Goal: Task Accomplishment & Management: Use online tool/utility

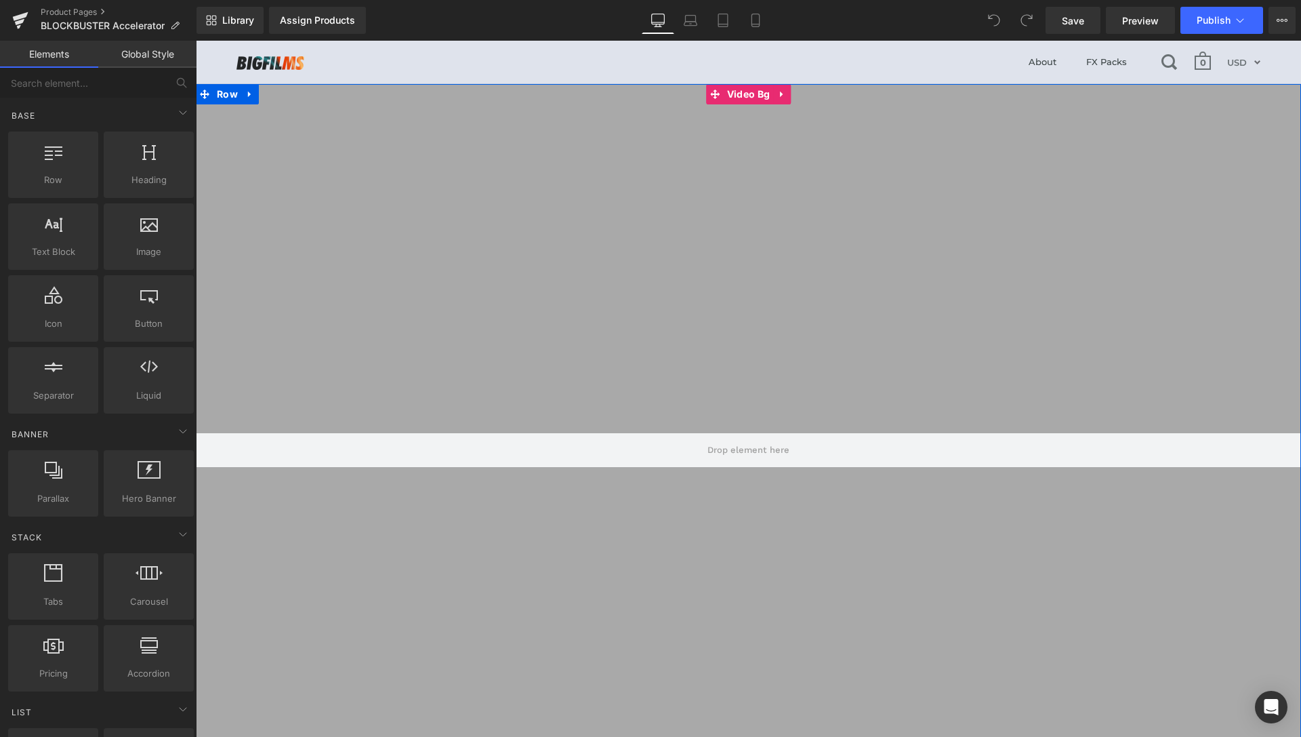
click at [935, 195] on div at bounding box center [749, 450] width 1106 height 732
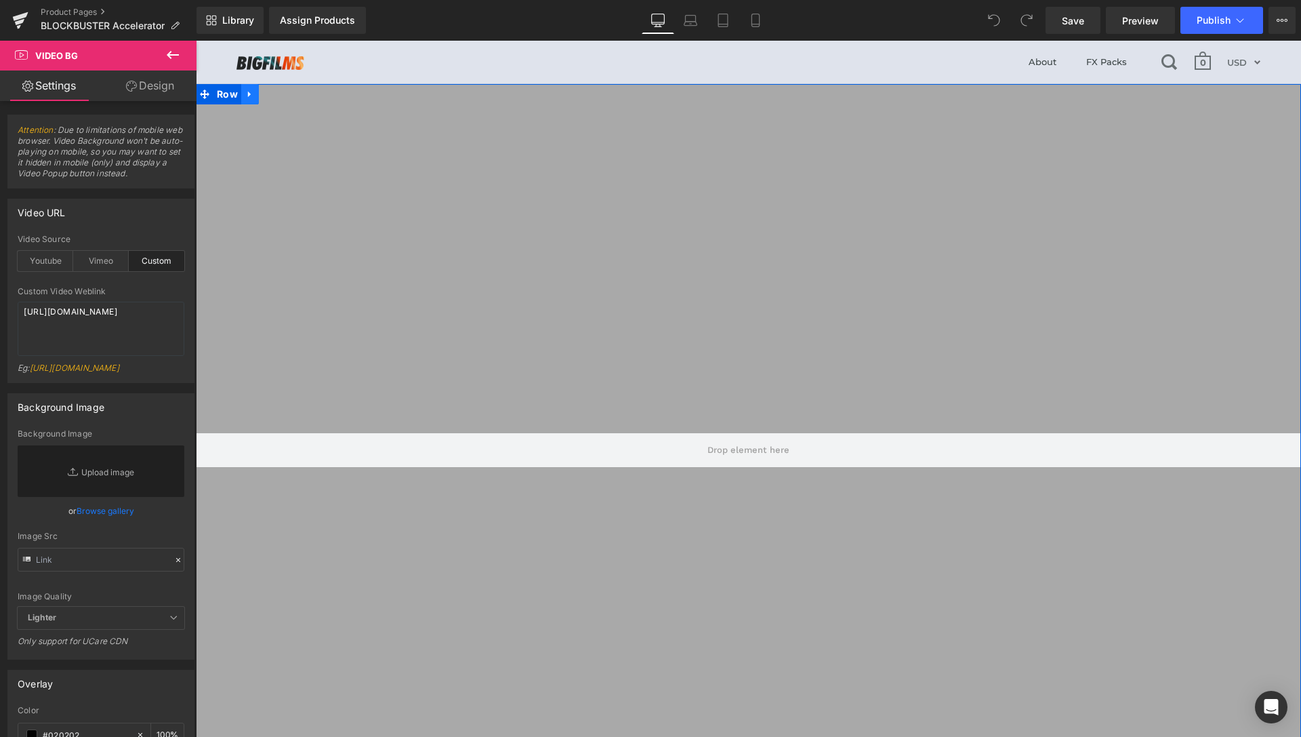
click at [246, 95] on icon at bounding box center [249, 94] width 9 height 10
click at [281, 92] on icon at bounding box center [285, 93] width 9 height 9
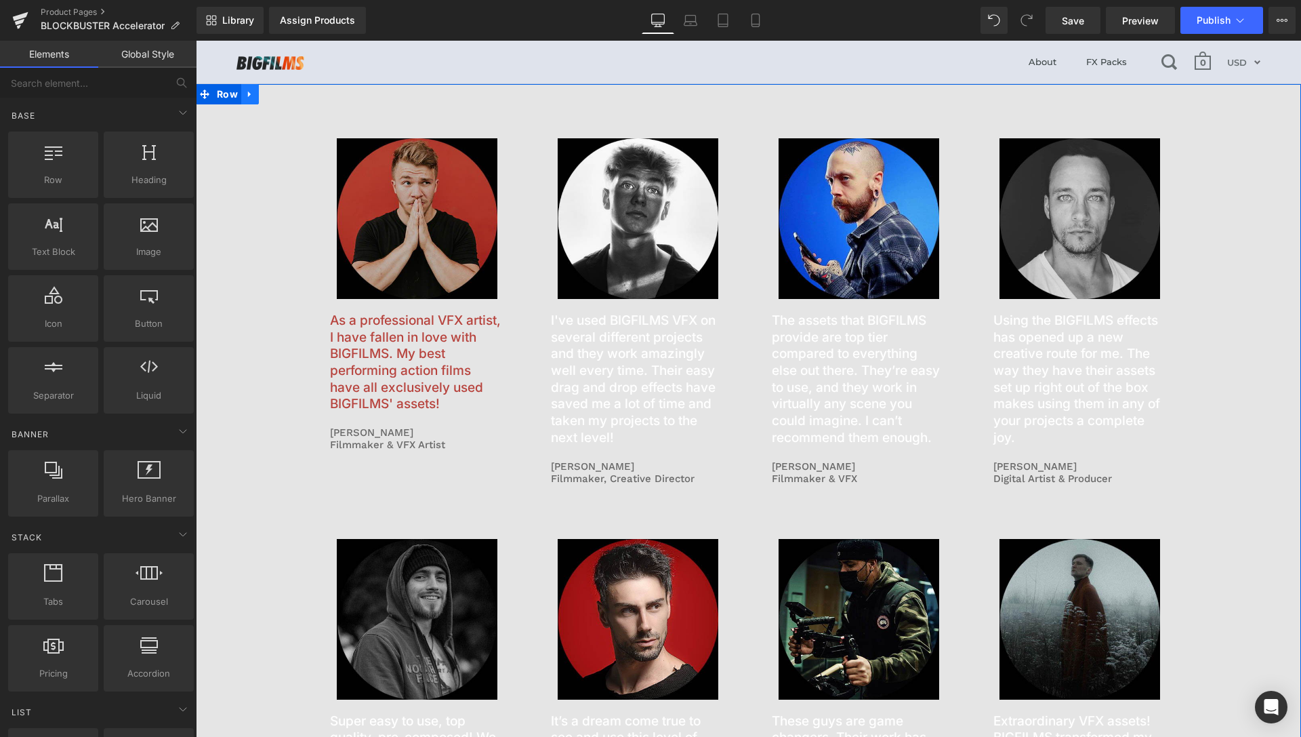
click at [245, 96] on icon at bounding box center [249, 94] width 9 height 10
click at [283, 94] on icon at bounding box center [285, 93] width 9 height 9
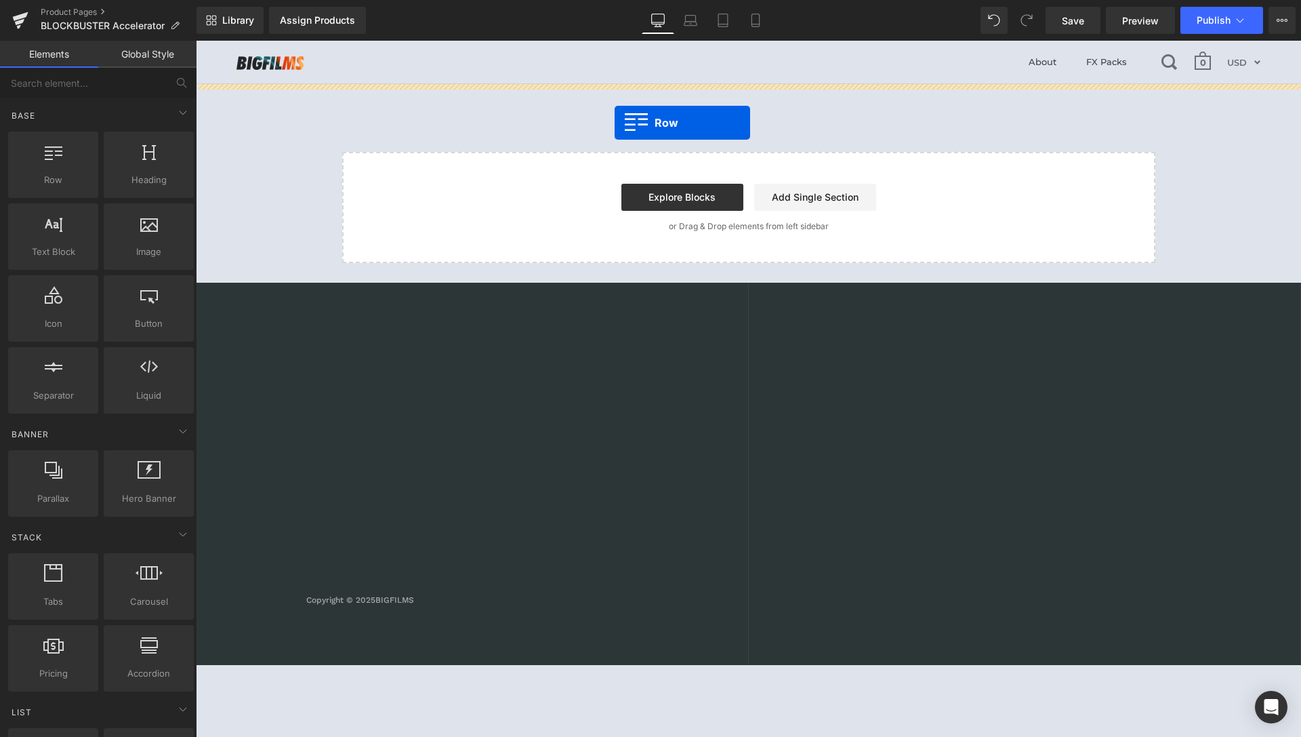
drag, startPoint x: 263, startPoint y: 215, endPoint x: 615, endPoint y: 123, distance: 363.7
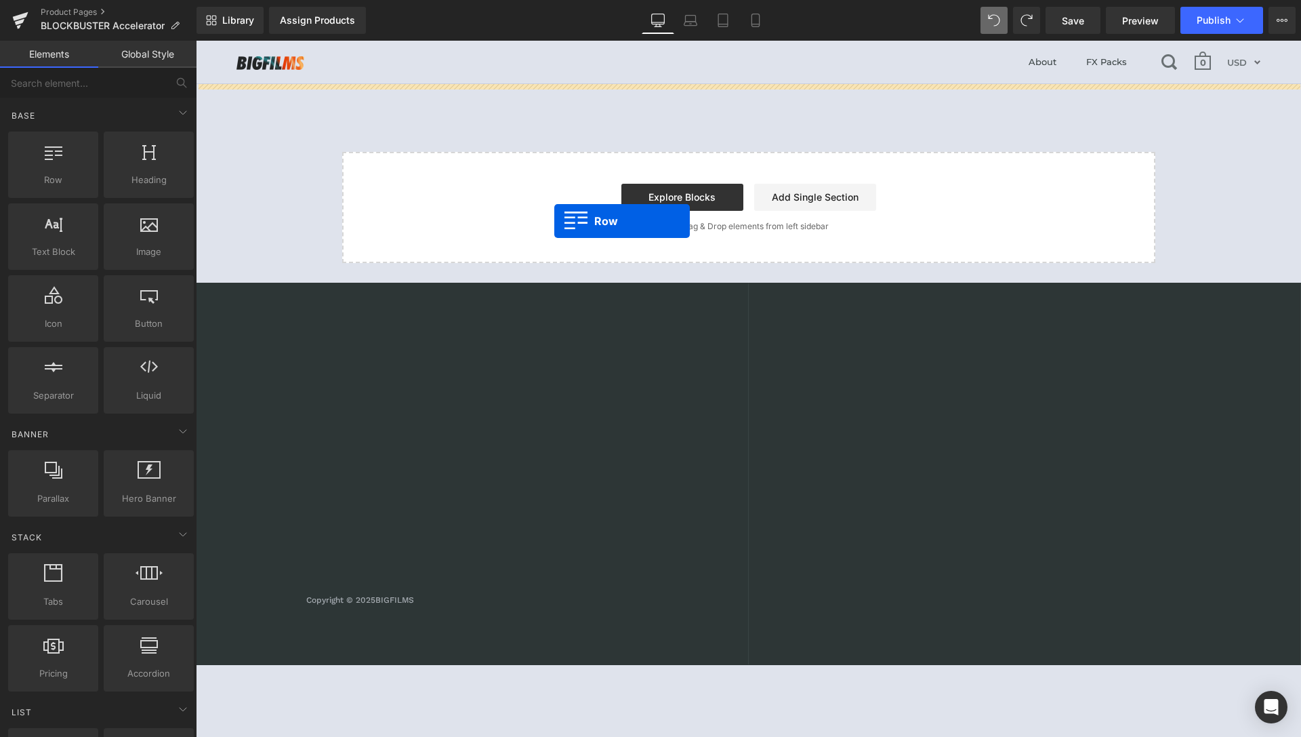
drag, startPoint x: 245, startPoint y: 195, endPoint x: 552, endPoint y: 220, distance: 308.0
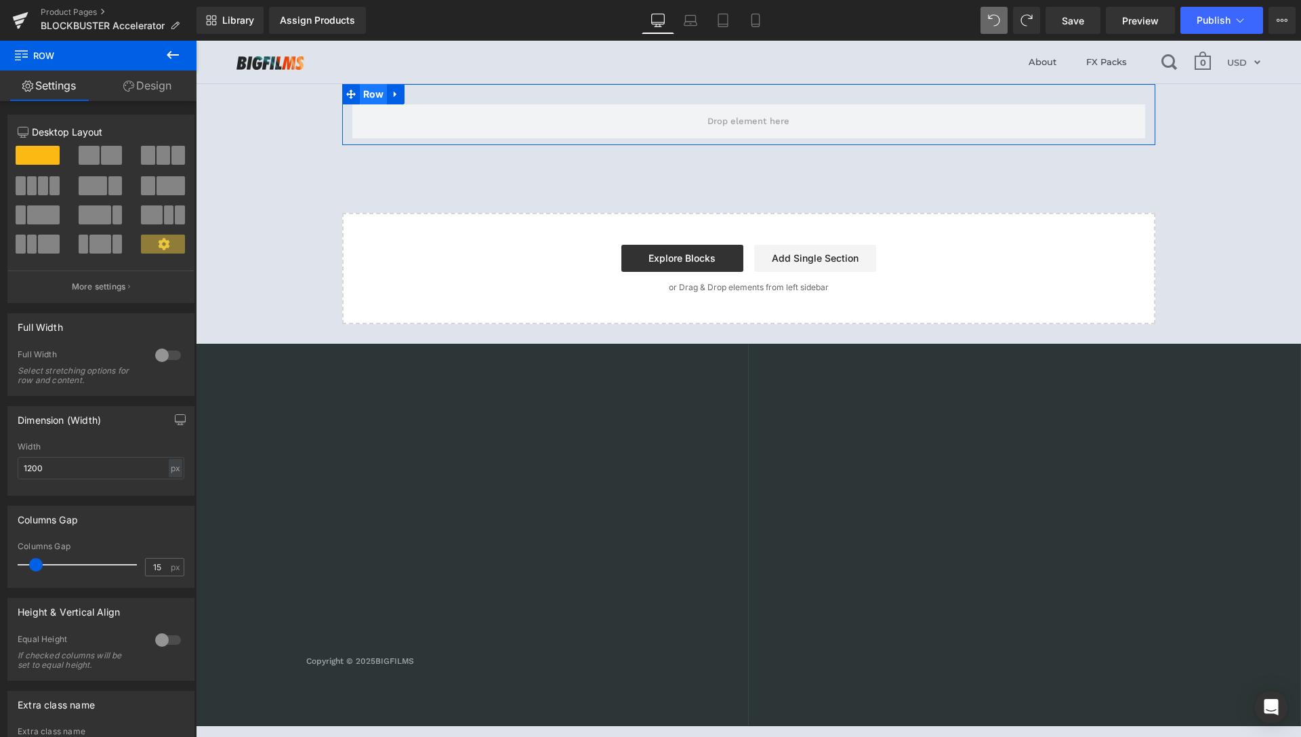
click at [380, 94] on span "Row" at bounding box center [374, 94] width 28 height 20
click at [152, 357] on div at bounding box center [168, 355] width 33 height 22
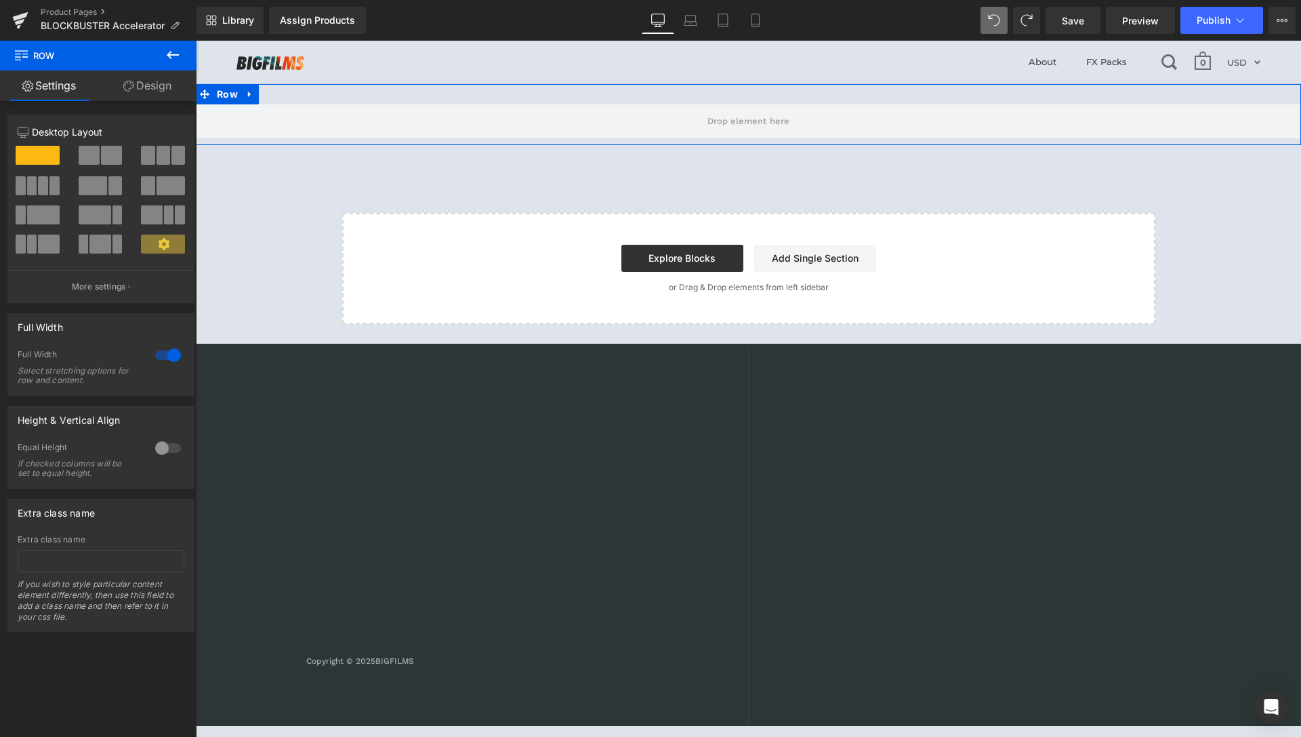
click at [152, 92] on link "Design" at bounding box center [147, 85] width 98 height 31
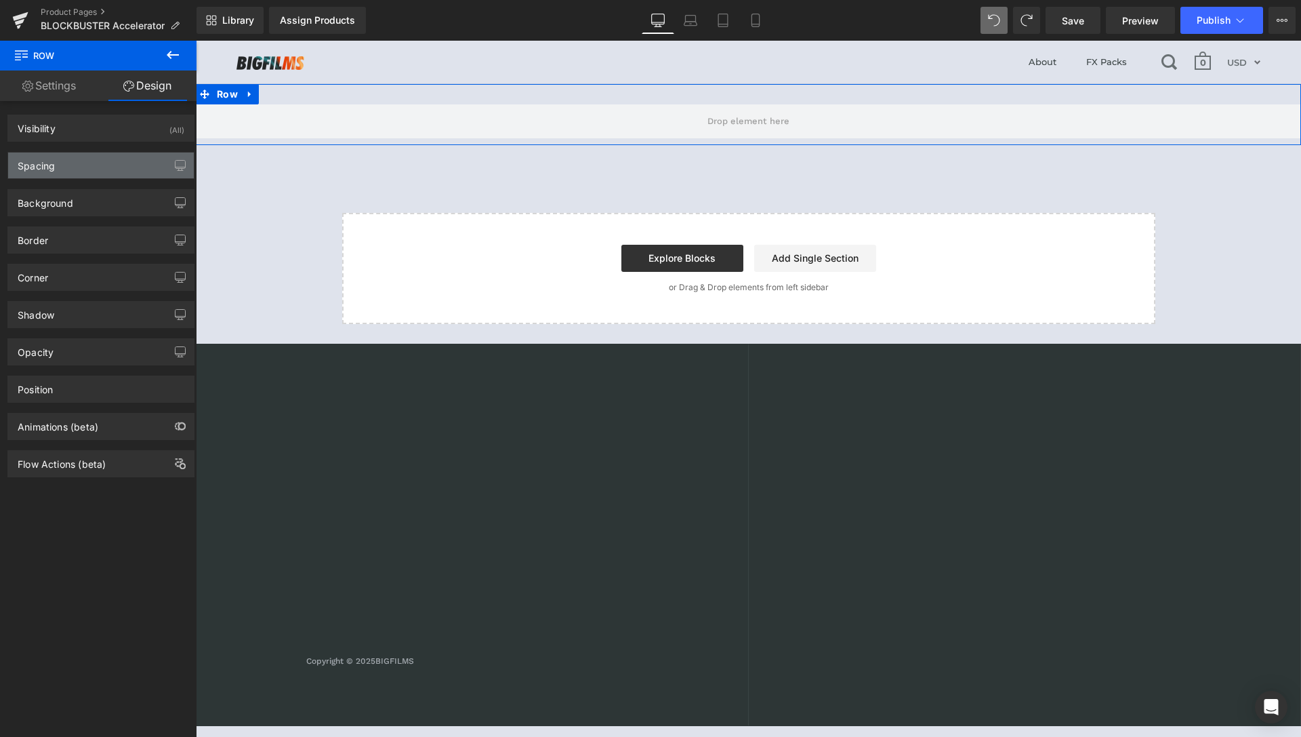
click at [92, 159] on div "Spacing" at bounding box center [101, 166] width 186 height 26
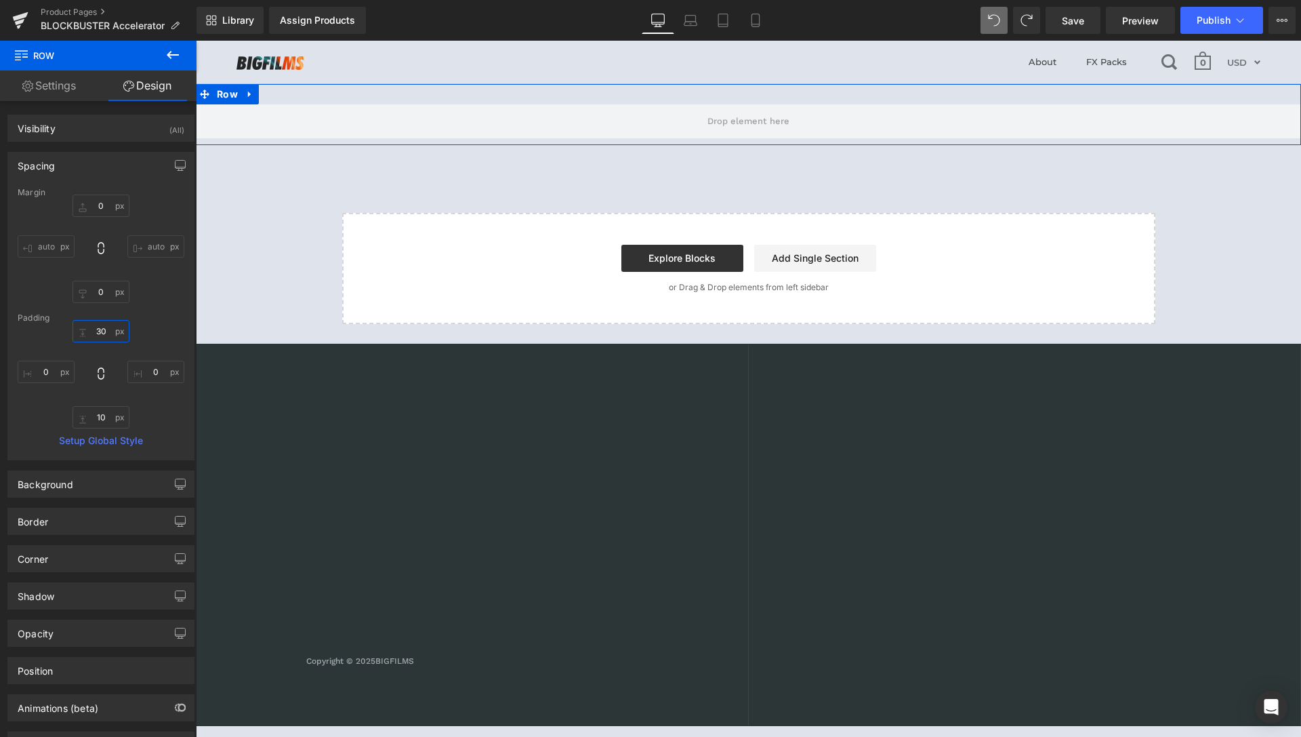
click at [97, 326] on input "30" at bounding box center [101, 331] width 57 height 22
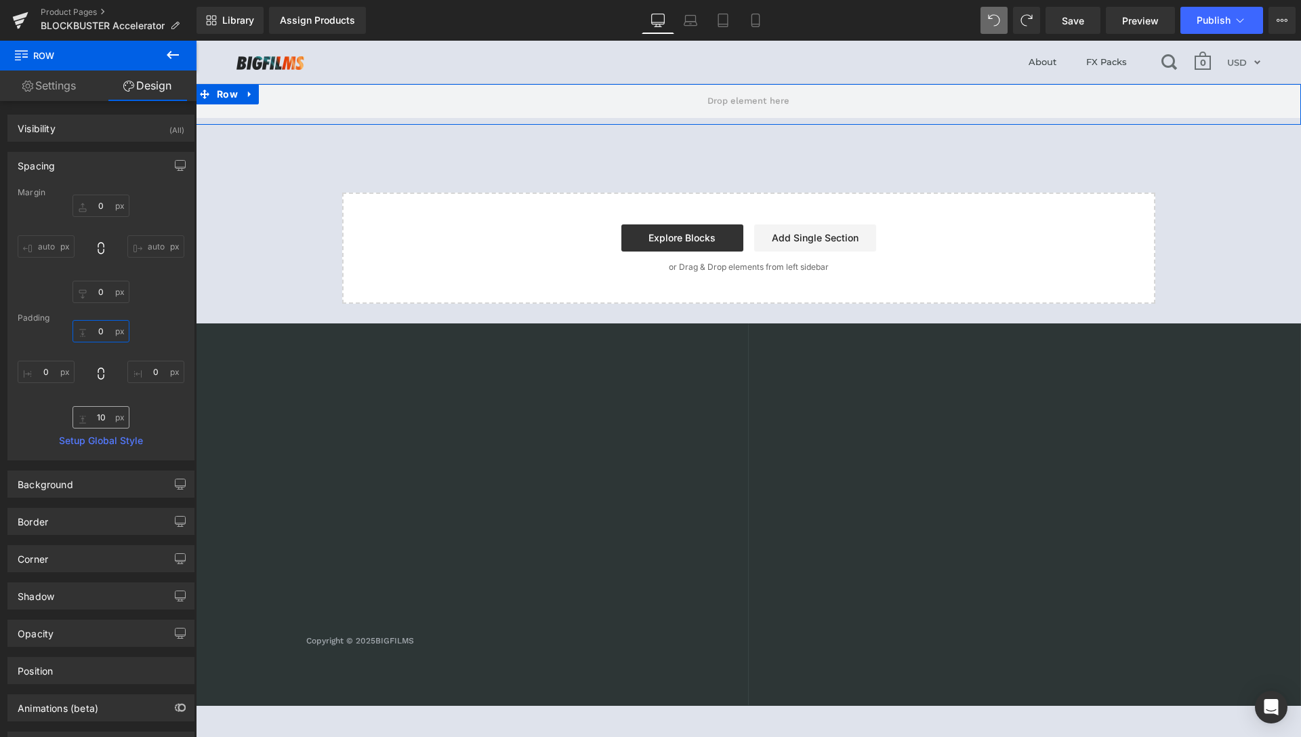
type input "0"
click at [99, 425] on input "10" at bounding box center [101, 417] width 57 height 22
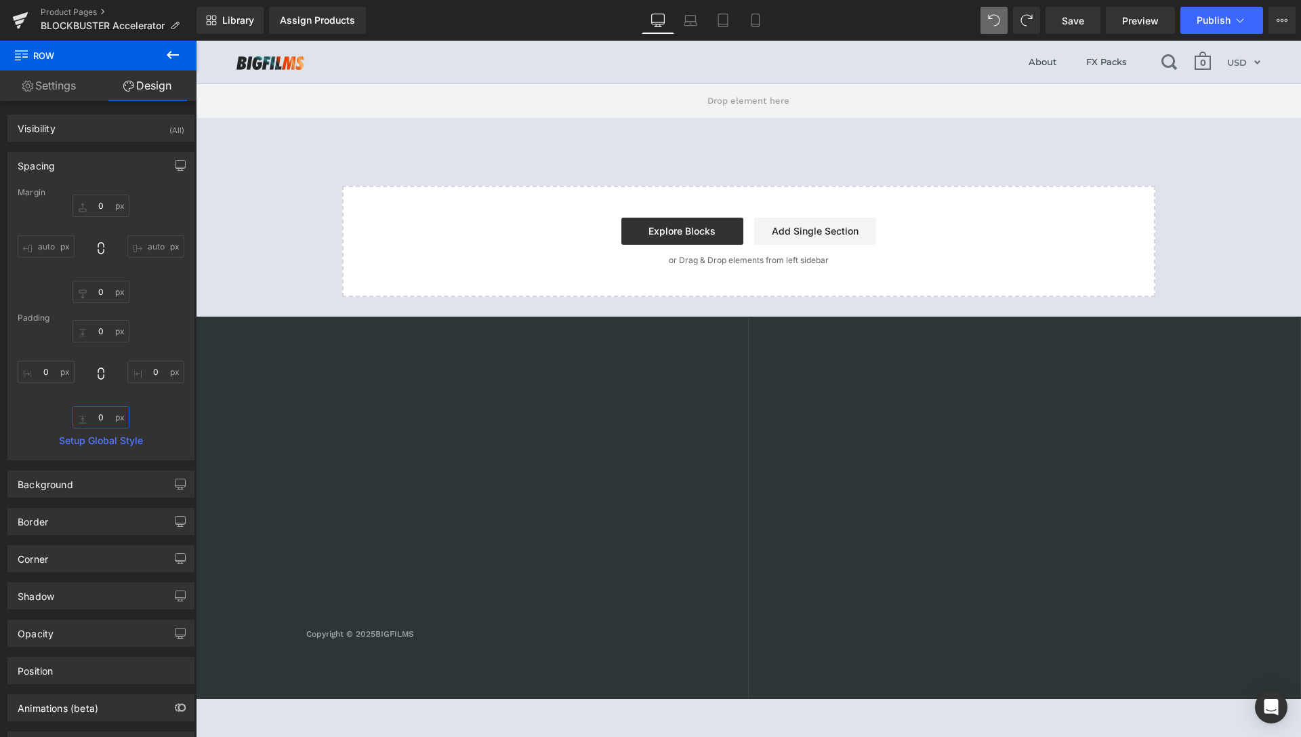
type input "0"
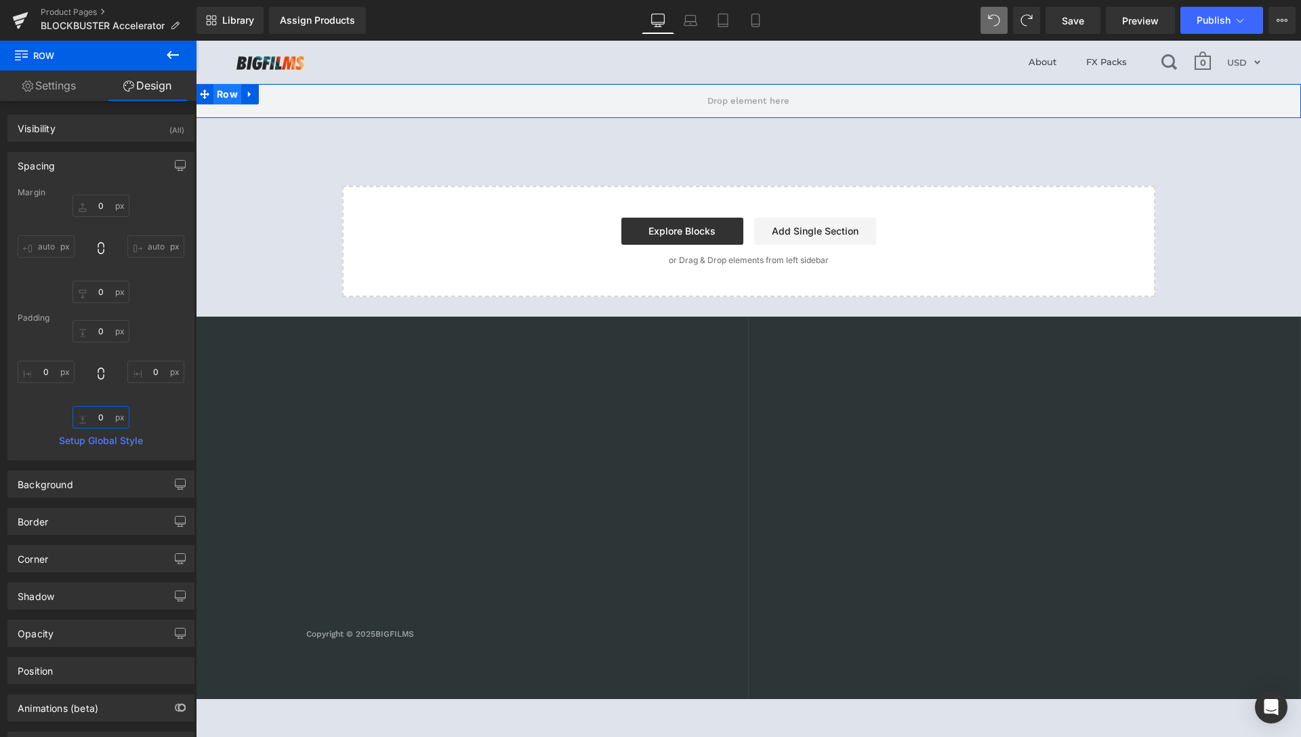
click at [226, 94] on span "Row" at bounding box center [228, 94] width 28 height 20
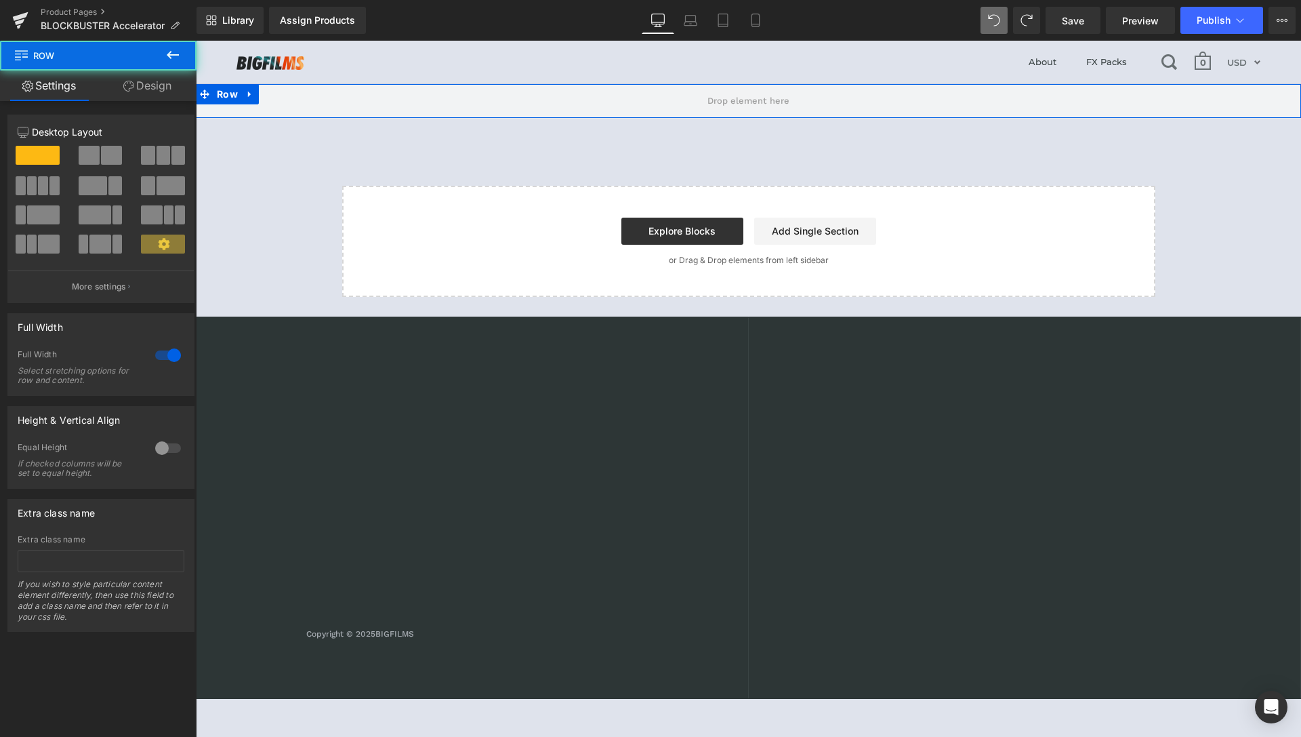
click at [160, 92] on link "Design" at bounding box center [147, 85] width 98 height 31
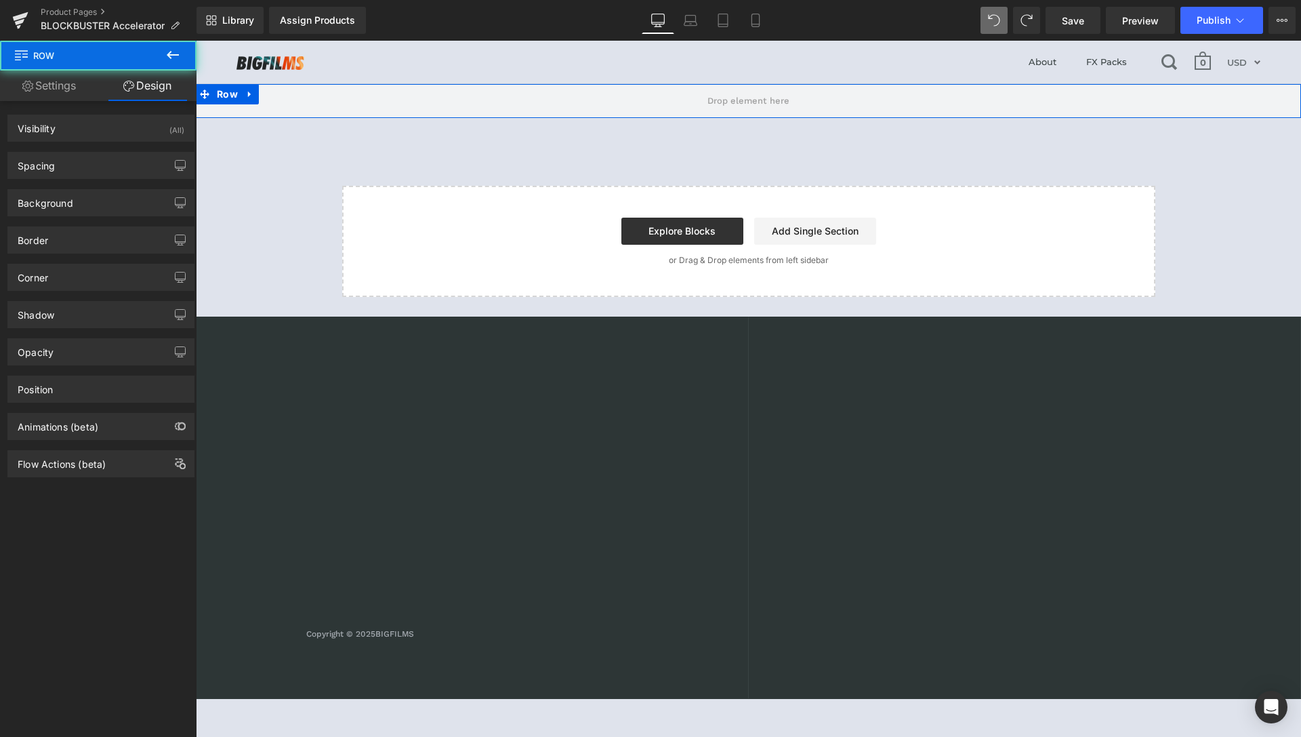
type input "transparent"
type input "0"
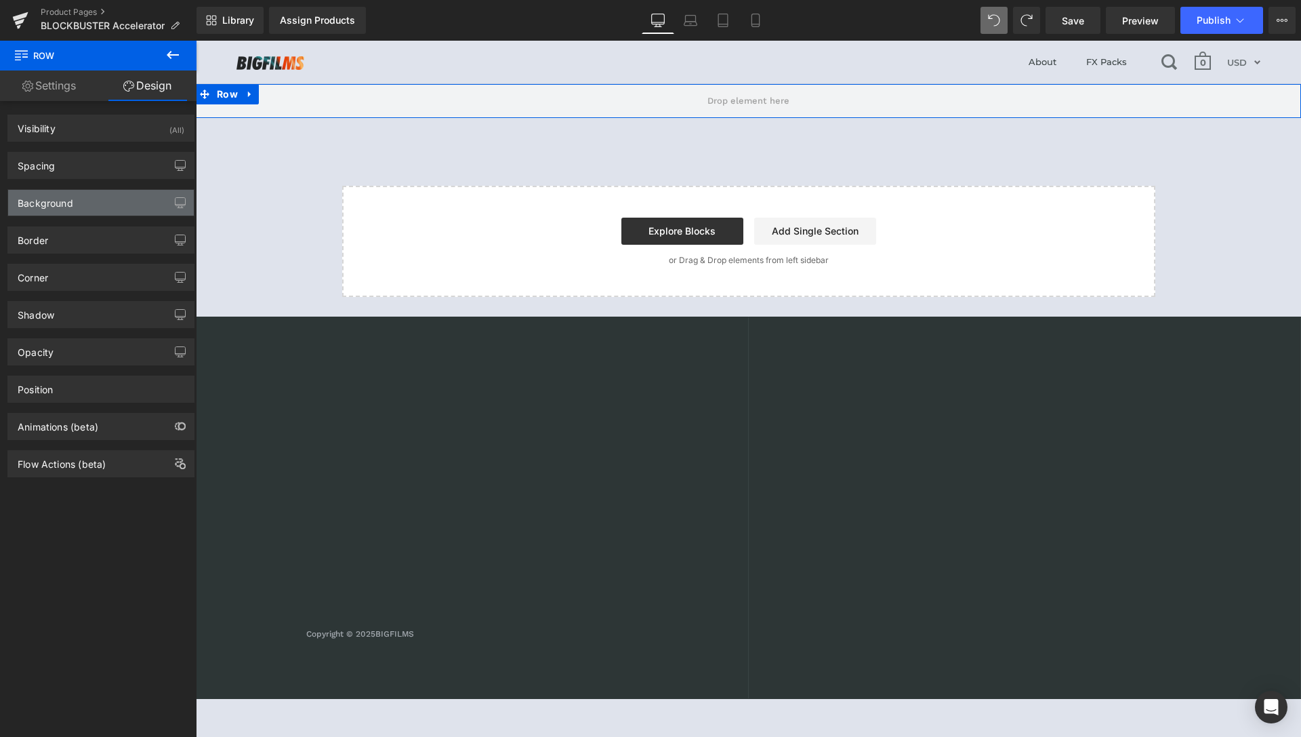
click at [82, 202] on div "Background" at bounding box center [101, 203] width 186 height 26
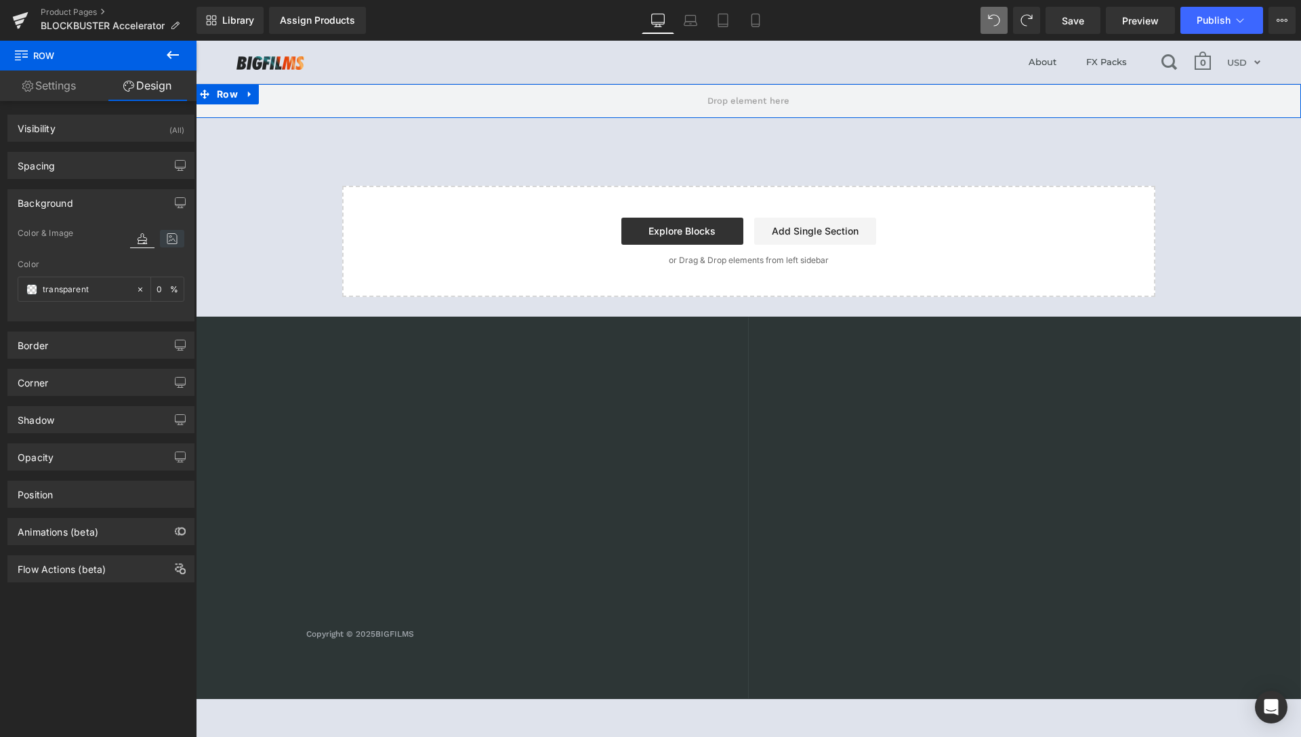
click at [160, 241] on icon at bounding box center [172, 239] width 24 height 18
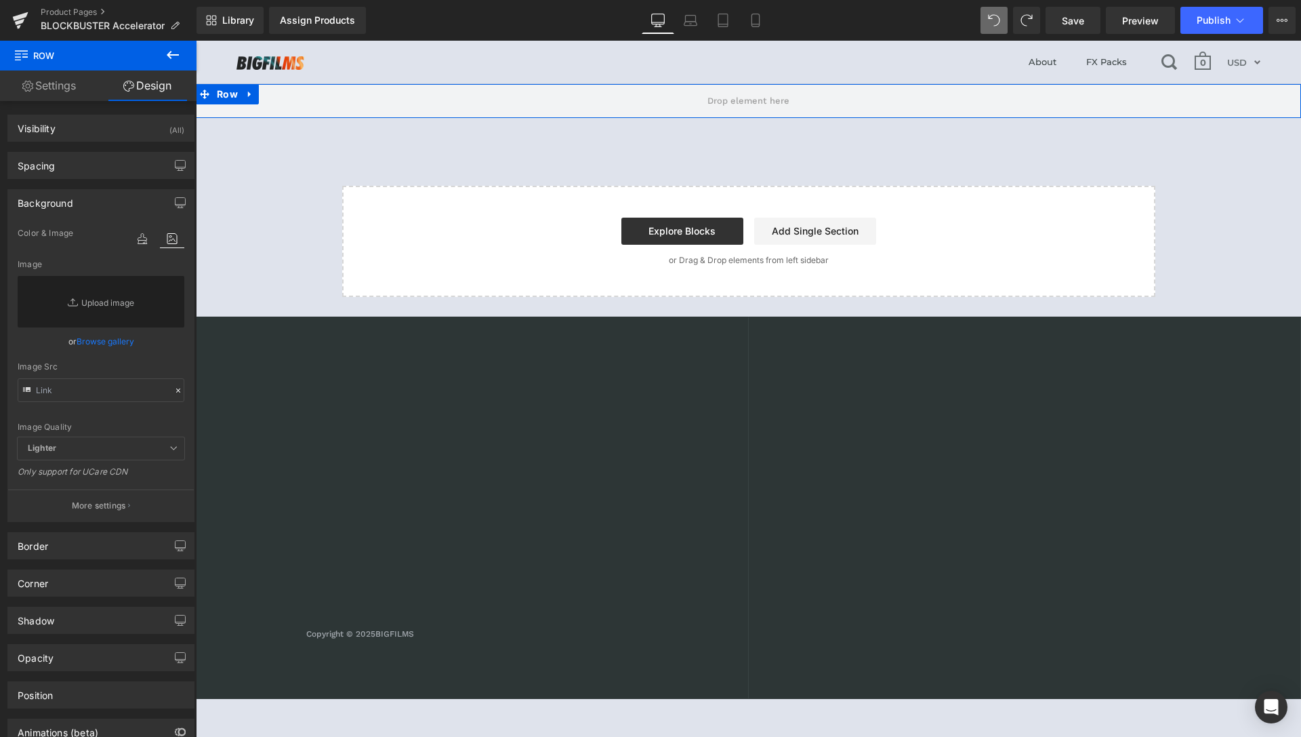
click at [102, 342] on link "Browse gallery" at bounding box center [106, 341] width 58 height 24
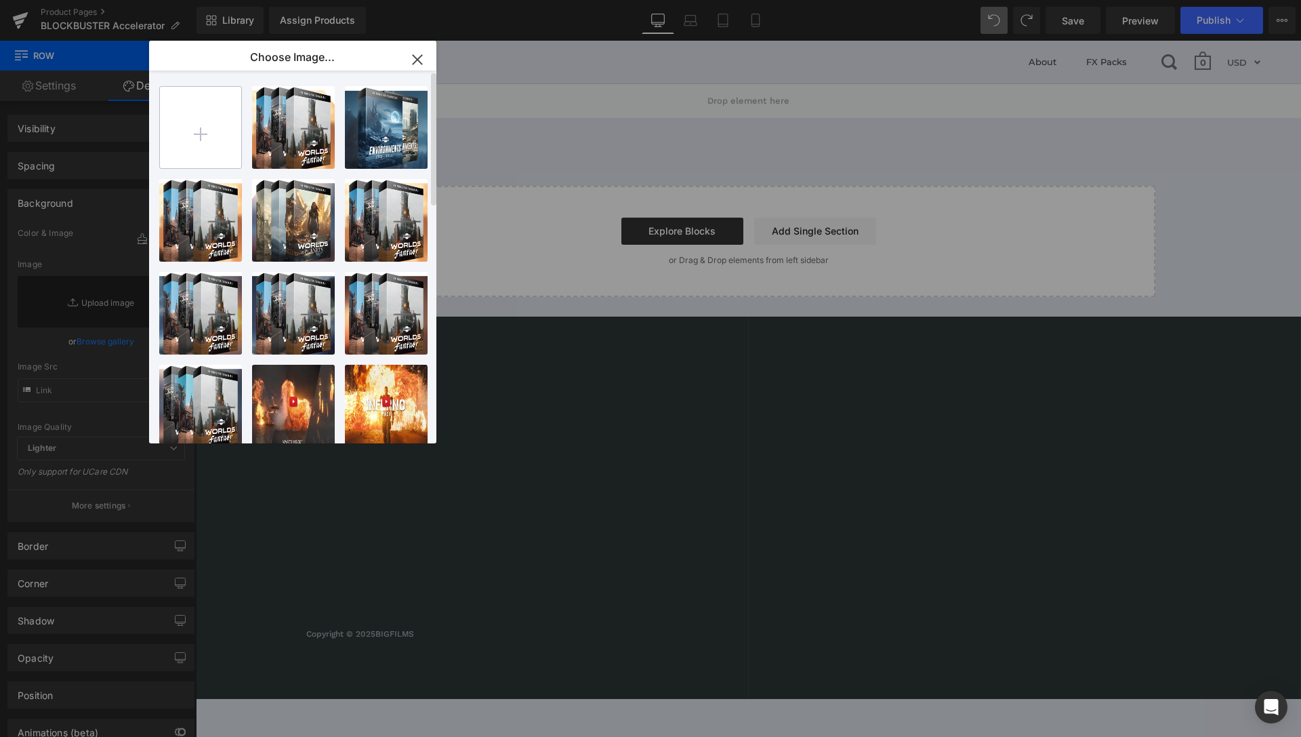
click at [215, 122] on input "file" at bounding box center [200, 127] width 81 height 81
type input "C:\fakepath\Background.jpg"
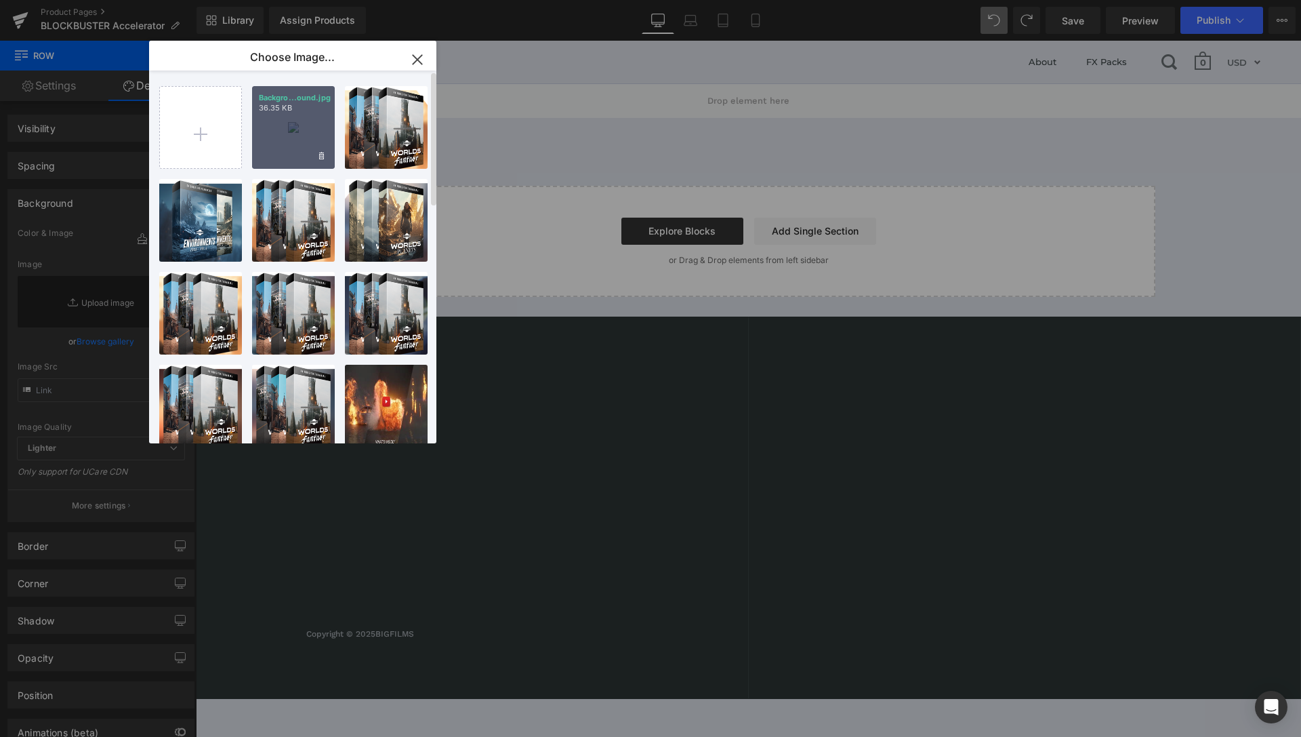
click at [285, 134] on div "Backgro...ound.jpg 36.35 KB" at bounding box center [293, 127] width 83 height 83
type input "https://ucarecdn.com/43129519-7d1e-4109-aa84-9dac1f710ba4/-/format/auto/-/previ…"
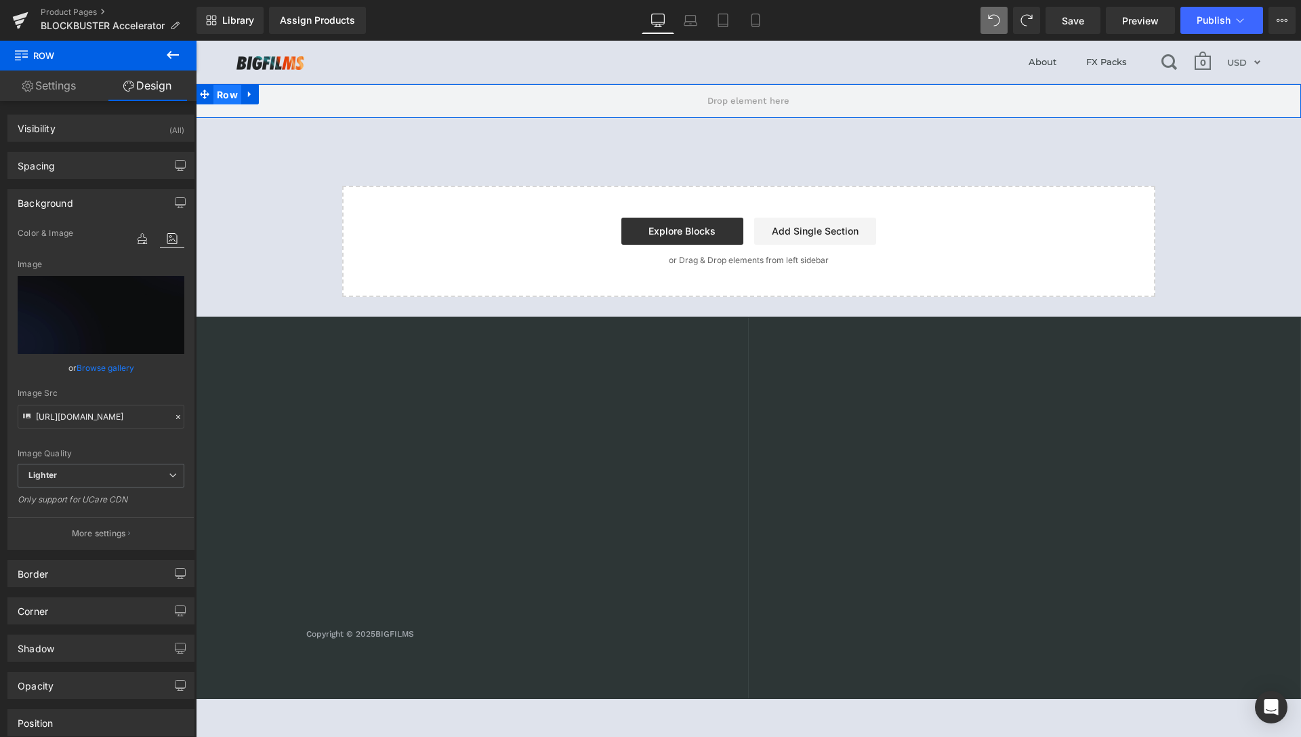
click at [230, 91] on span "Row" at bounding box center [228, 95] width 28 height 20
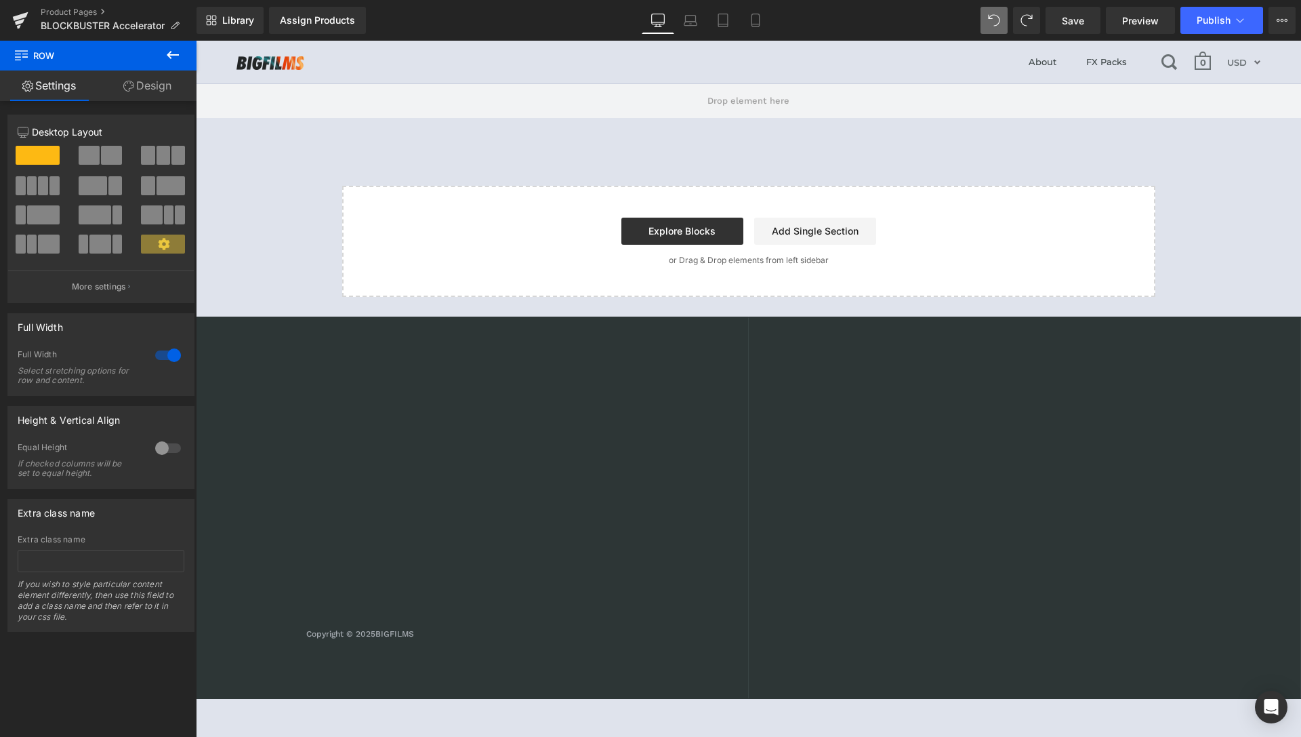
click at [171, 58] on icon at bounding box center [173, 55] width 12 height 8
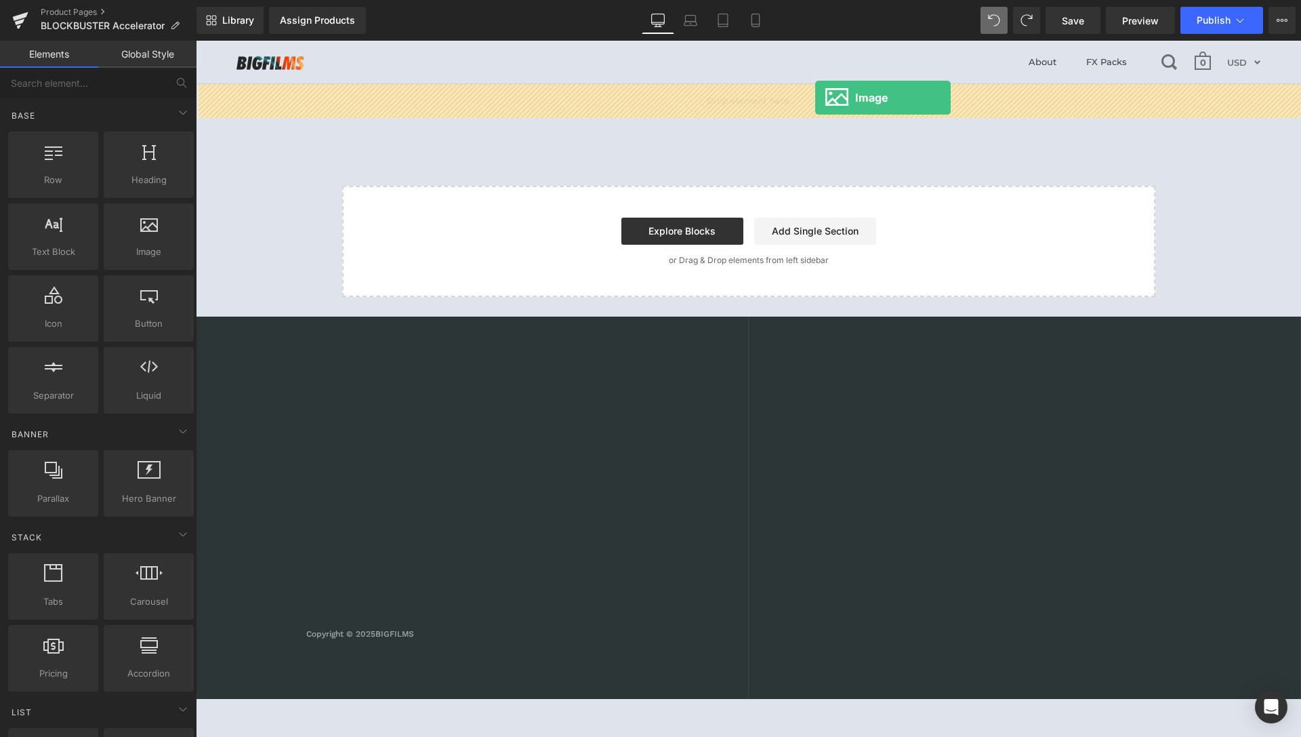
drag, startPoint x: 347, startPoint y: 286, endPoint x: 815, endPoint y: 98, distance: 504.9
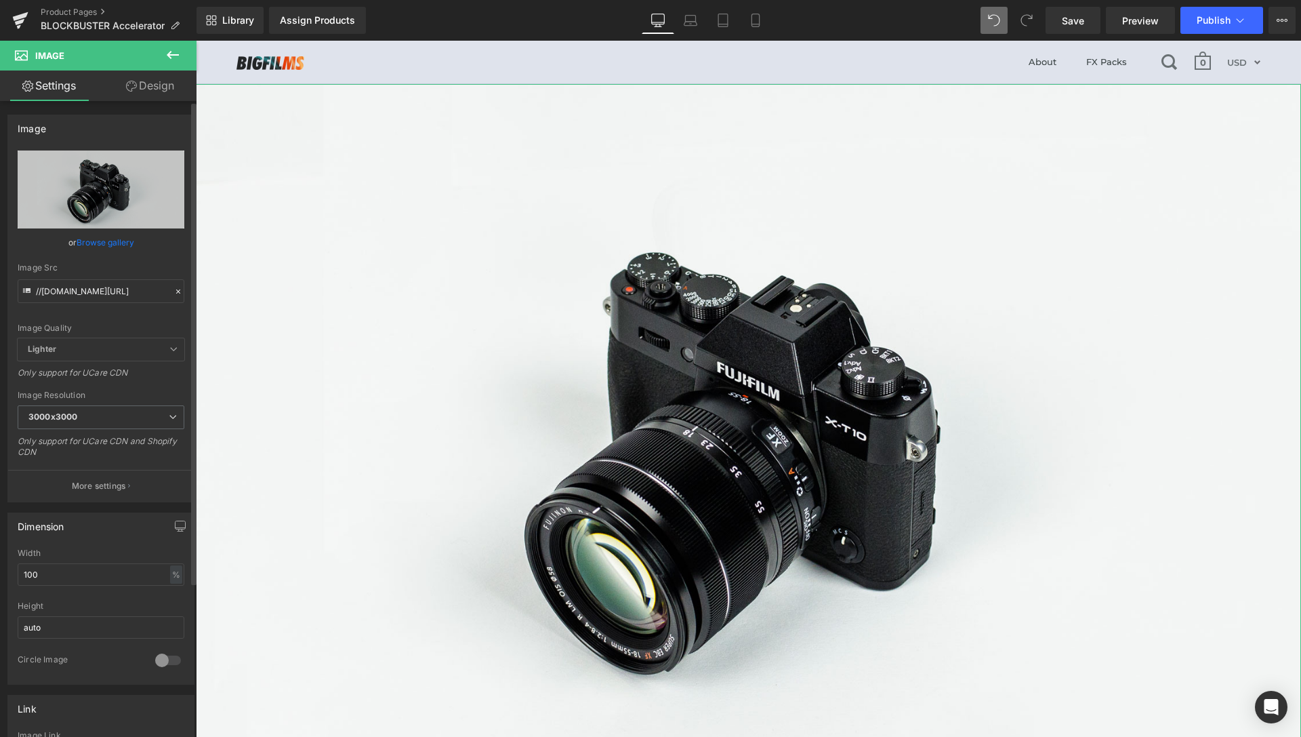
click at [115, 235] on link "Browse gallery" at bounding box center [106, 242] width 58 height 24
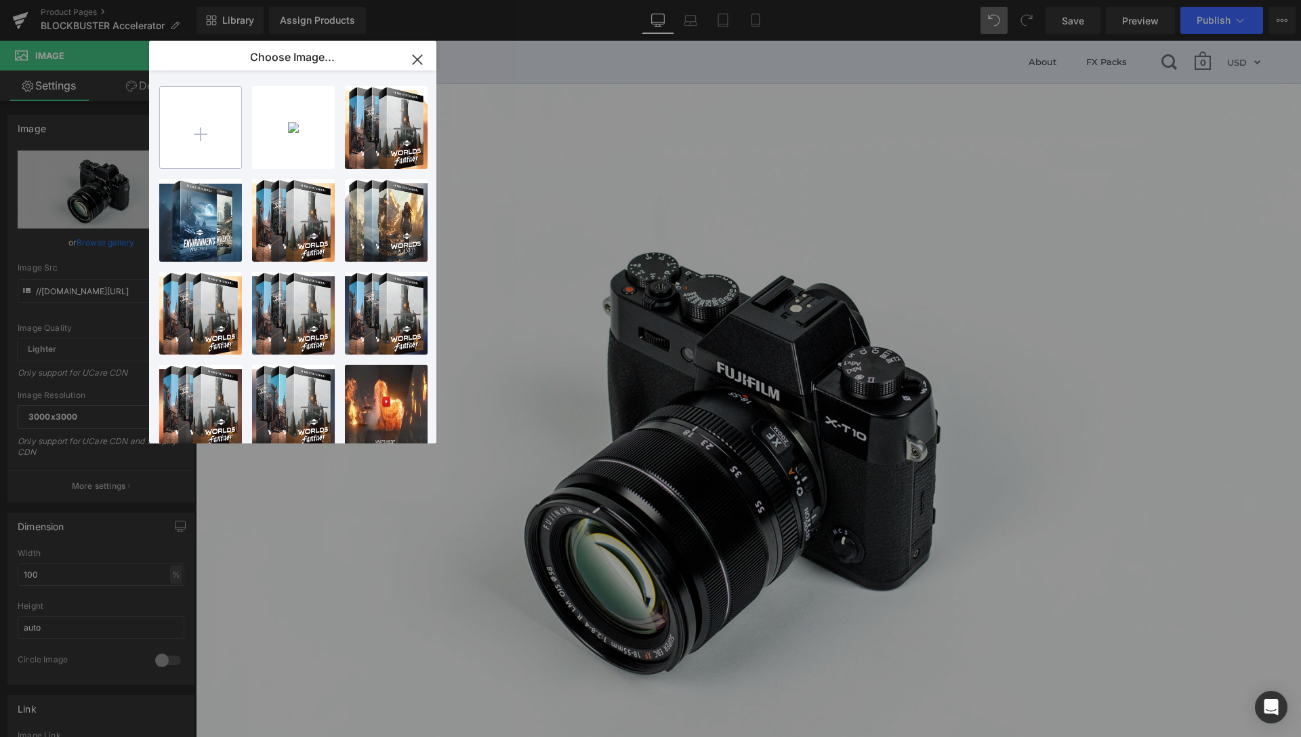
click at [226, 136] on input "file" at bounding box center [200, 127] width 81 height 81
type input "C:\fakepath\Logo-Accelerator.png"
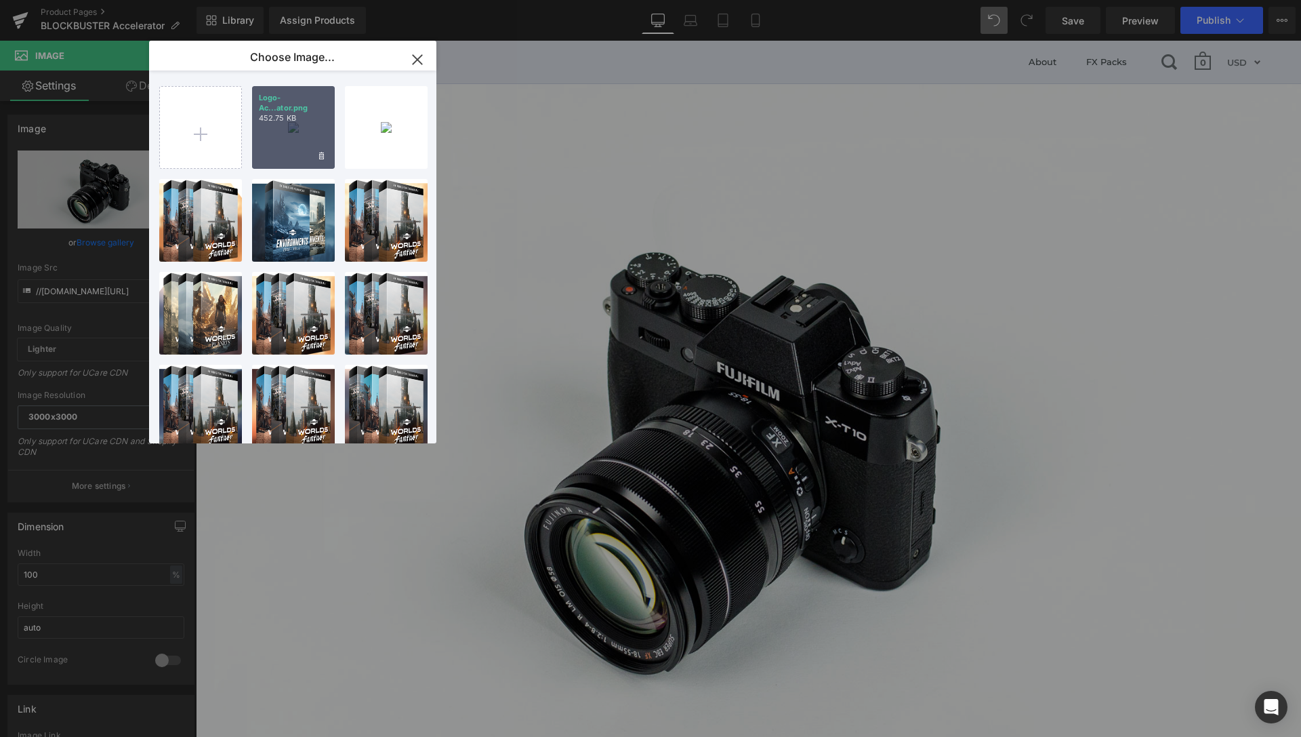
click at [293, 132] on div "Logo-Ac...ator.png 452.75 KB" at bounding box center [293, 127] width 83 height 83
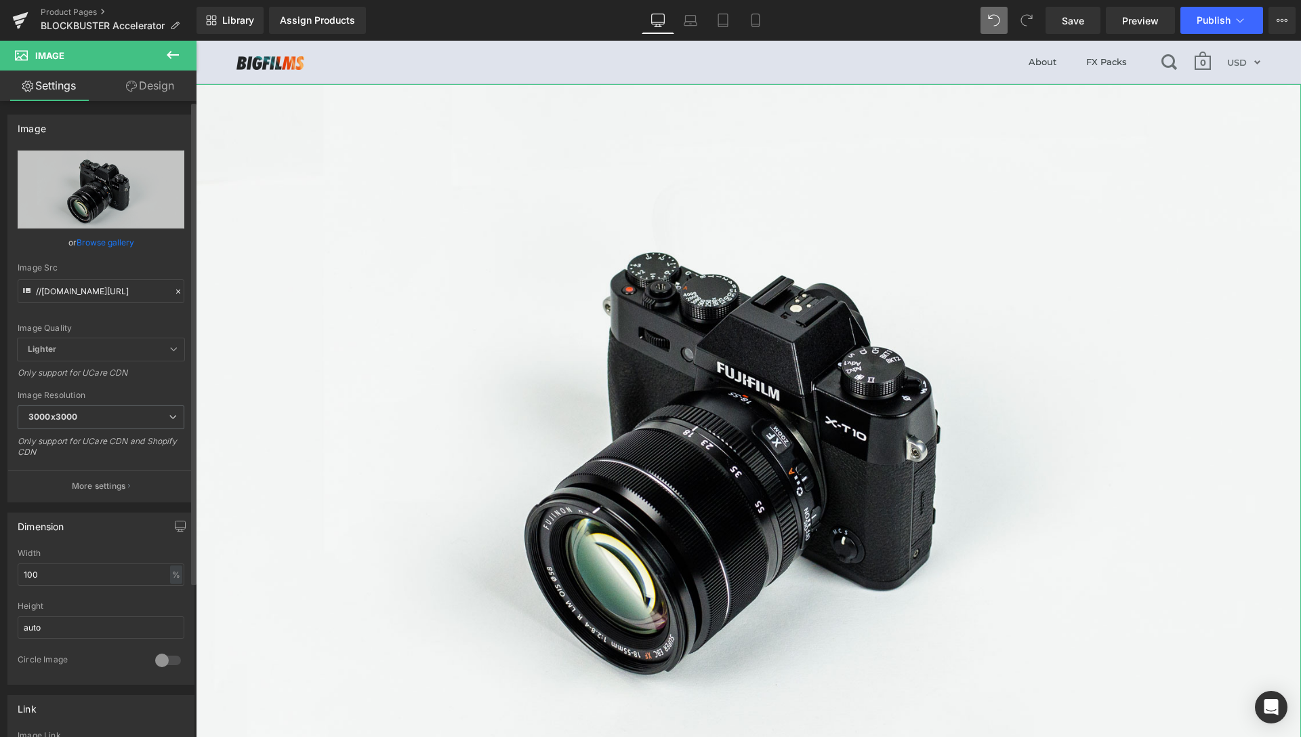
click at [98, 247] on link "Browse gallery" at bounding box center [106, 242] width 58 height 24
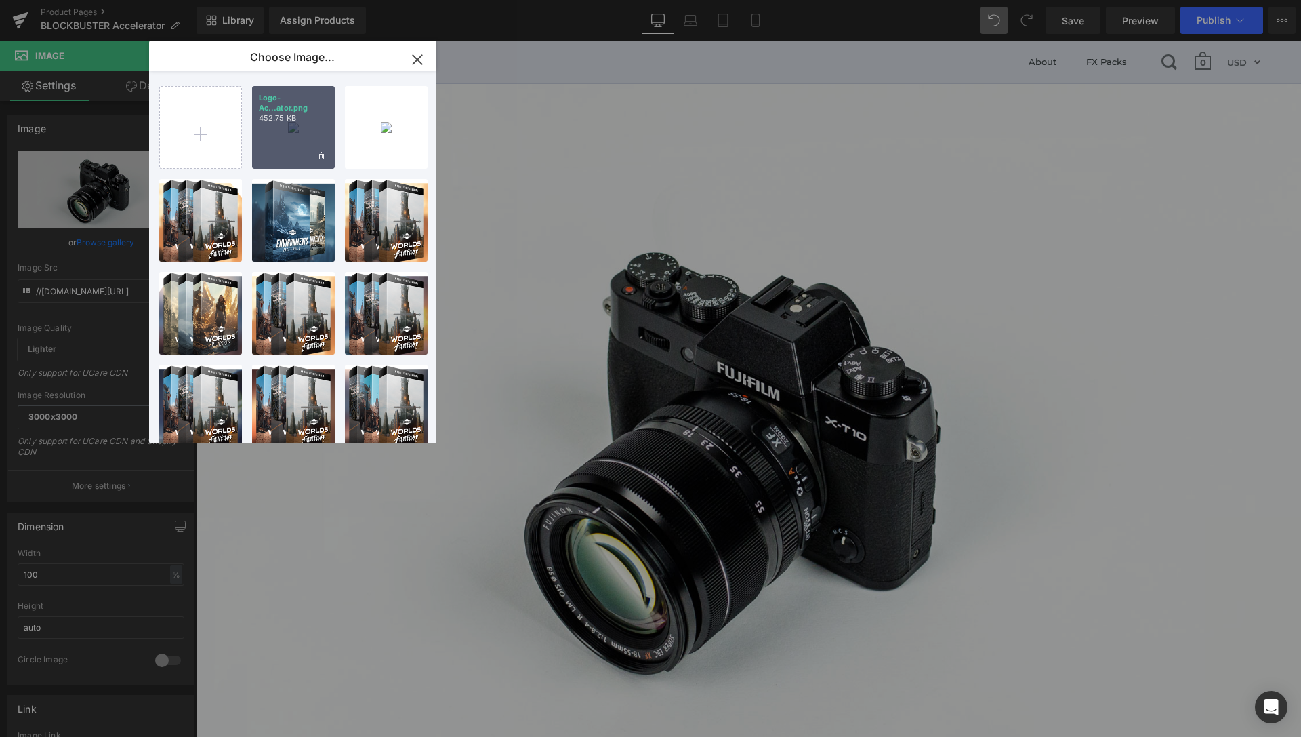
click at [310, 121] on p "452.75 KB" at bounding box center [293, 118] width 69 height 10
type input "https://ucarecdn.com/d938edb7-3684-4d4b-99b0-fd58eeffbc93/-/format/auto/-/previ…"
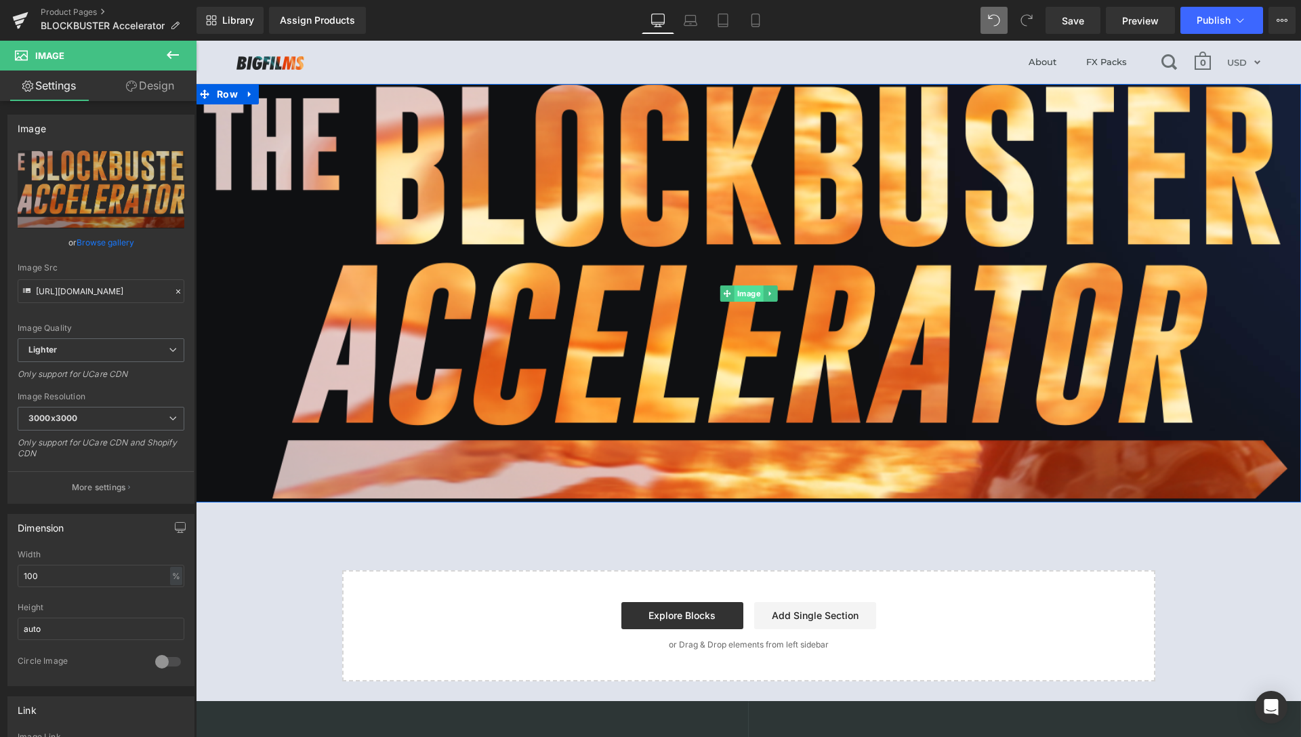
click at [749, 296] on span "Image" at bounding box center [748, 293] width 29 height 16
click at [111, 239] on link "Browse gallery" at bounding box center [106, 242] width 58 height 24
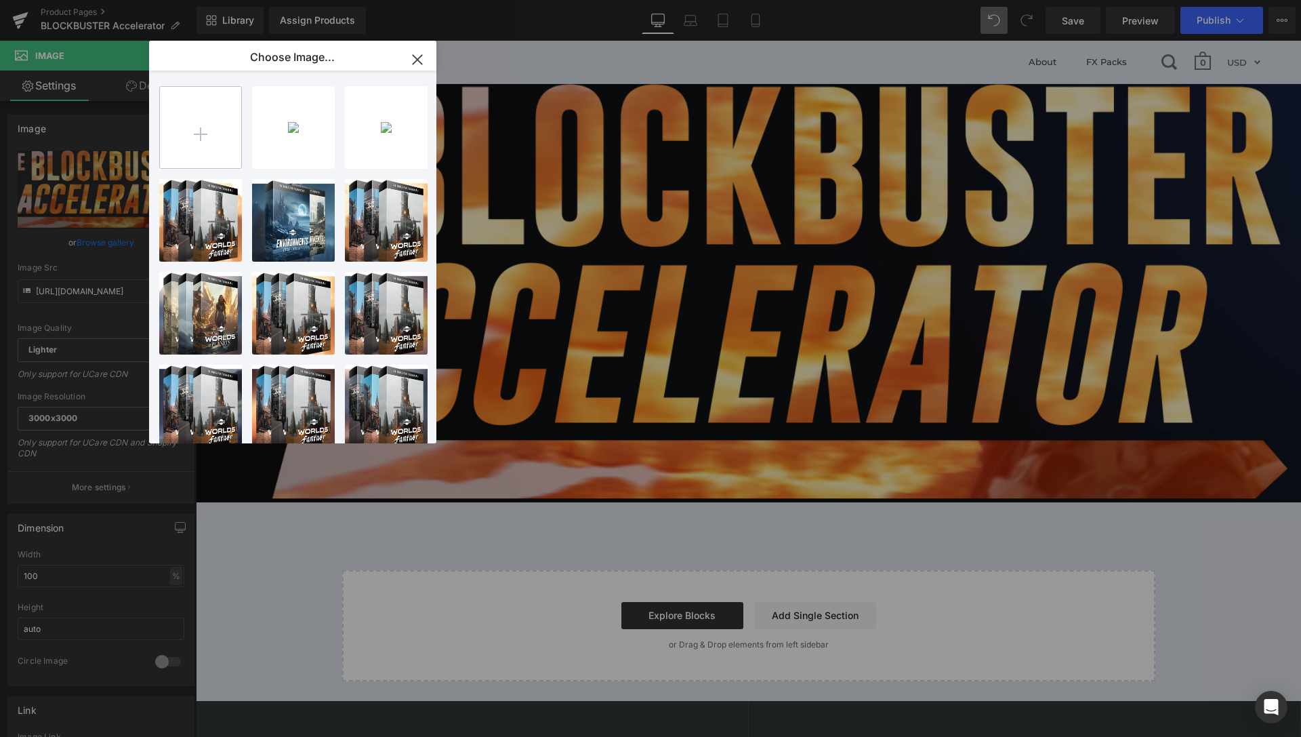
click at [179, 141] on input "file" at bounding box center [200, 127] width 81 height 81
type input "C:\fakepath\Logo-Accelerator-1000px.png"
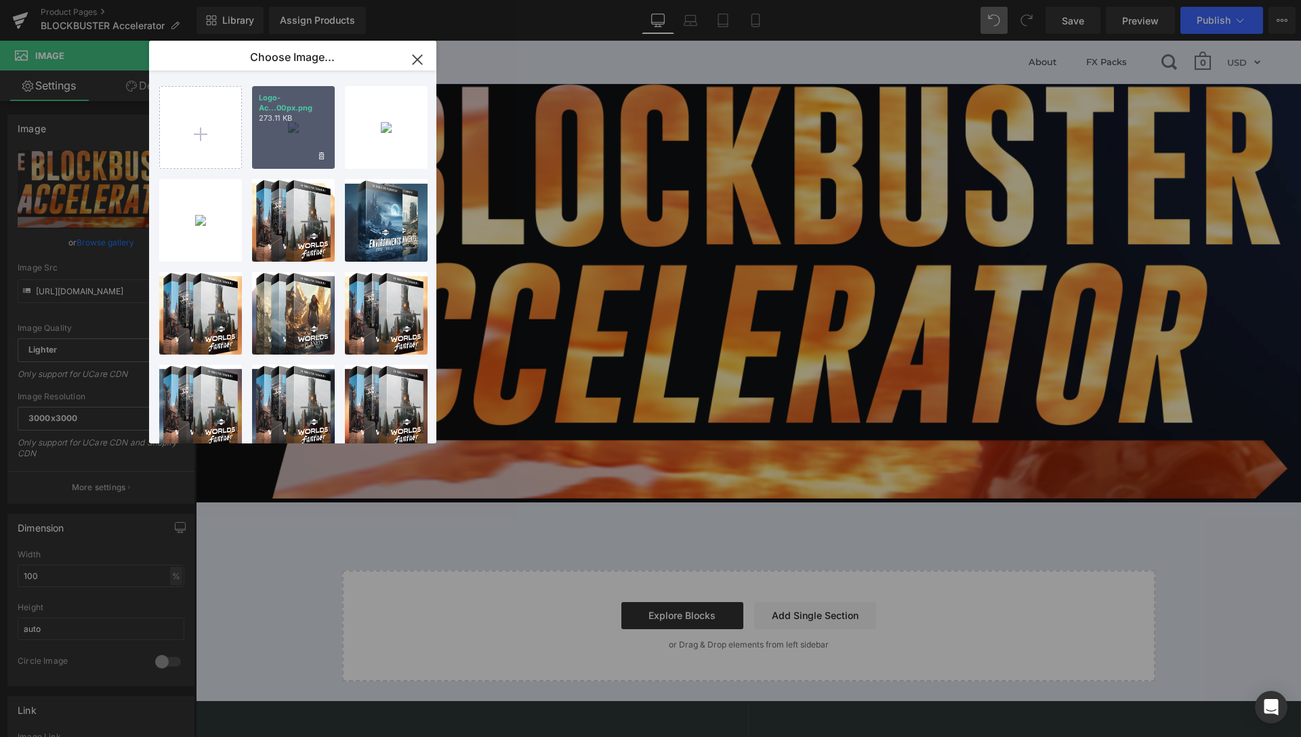
click at [288, 129] on div "Logo-Ac...00px.png 273.11 KB" at bounding box center [293, 127] width 83 height 83
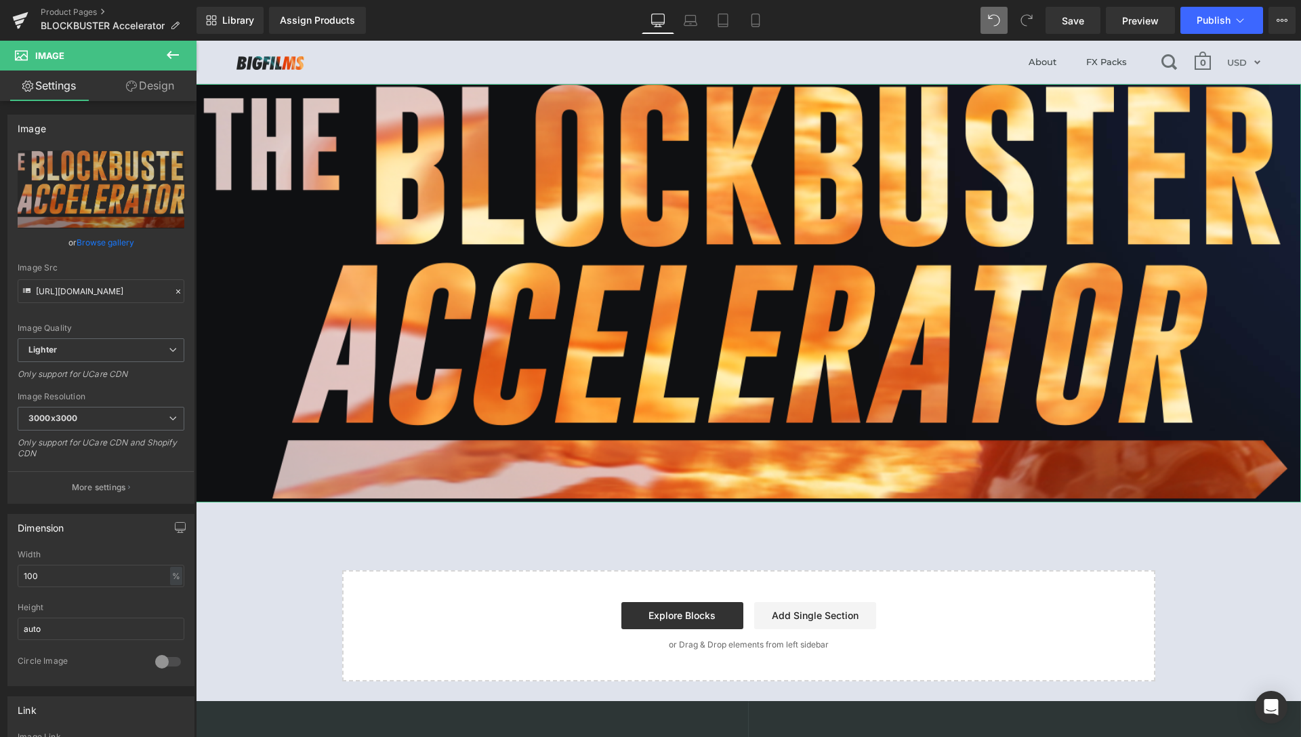
drag, startPoint x: 119, startPoint y: 243, endPoint x: 196, endPoint y: 218, distance: 81.2
click at [119, 243] on link "Browse gallery" at bounding box center [106, 242] width 58 height 24
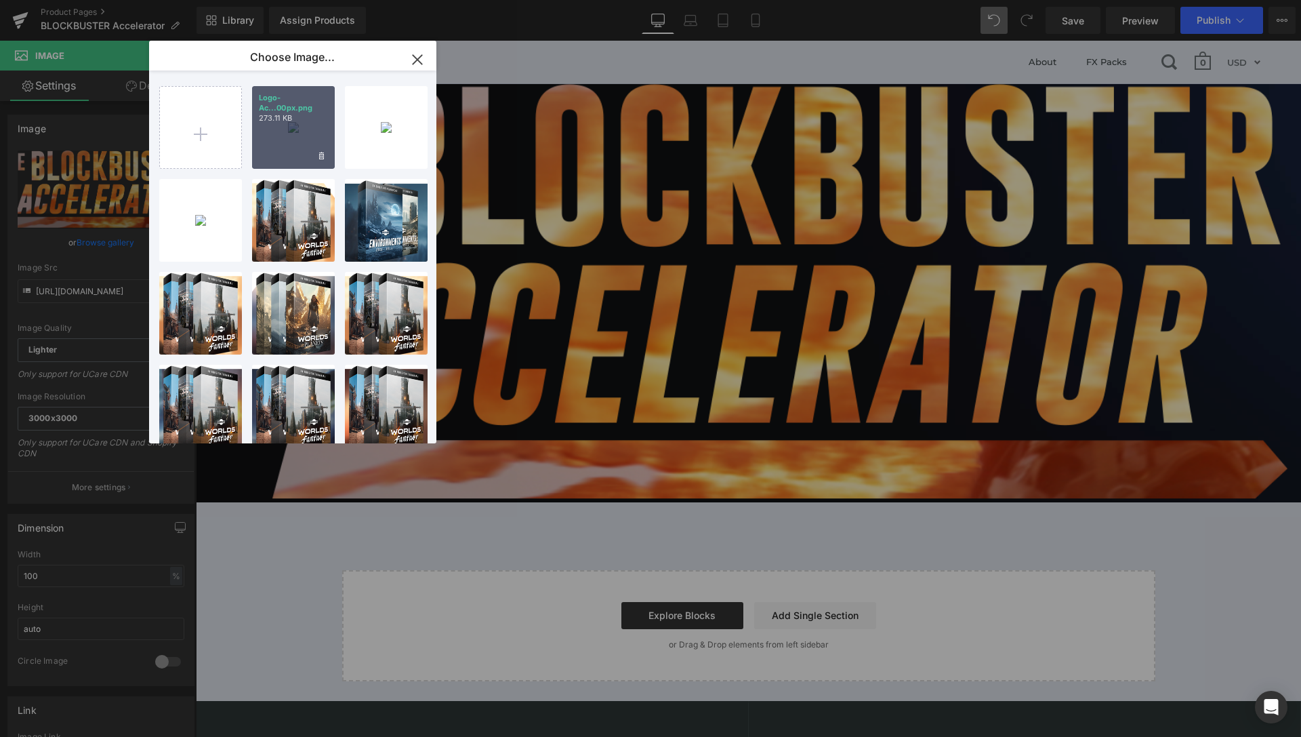
click at [324, 132] on div "Logo-Ac...00px.png 273.11 KB" at bounding box center [293, 127] width 83 height 83
type input "https://ucarecdn.com/f3cd86ee-dd03-4f20-b573-db2e471fa525/-/format/auto/-/previ…"
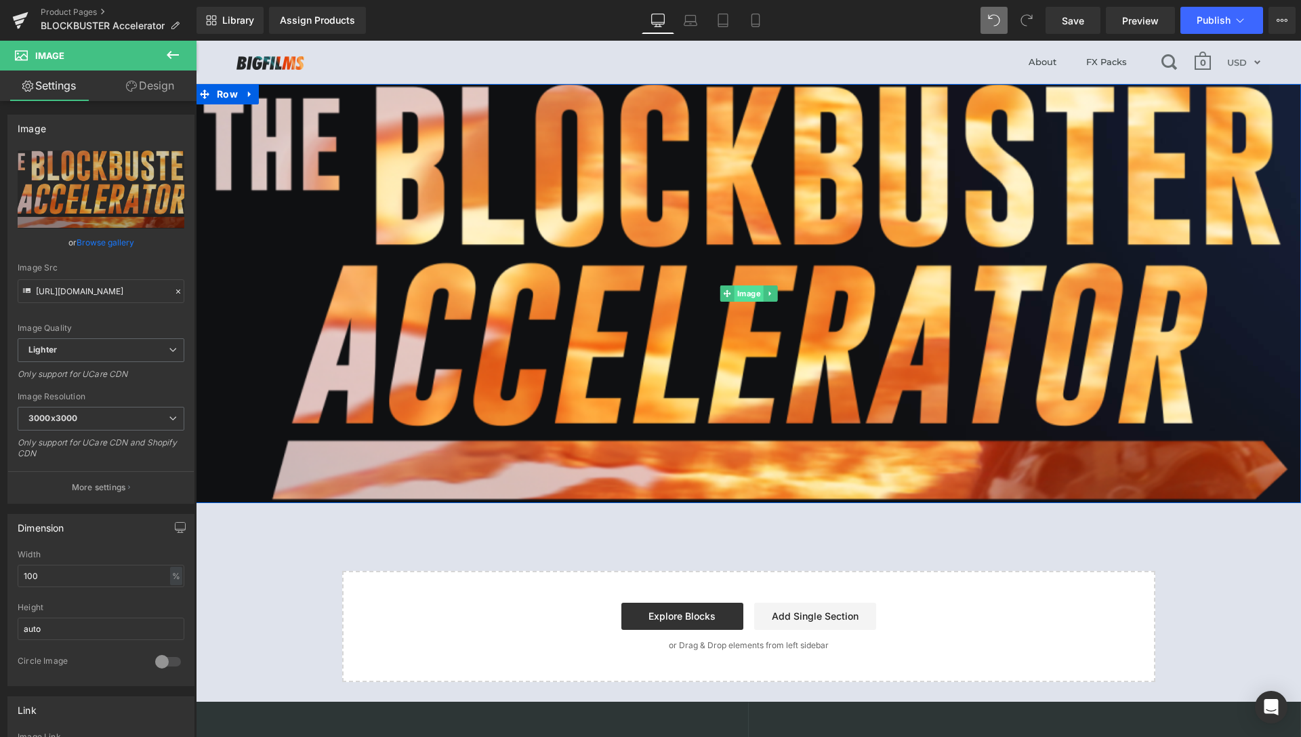
click at [734, 294] on span "Image" at bounding box center [748, 293] width 29 height 16
click at [170, 575] on div "%" at bounding box center [176, 576] width 12 height 18
click at [167, 592] on li "%" at bounding box center [175, 597] width 17 height 20
click at [170, 579] on div "%" at bounding box center [176, 576] width 12 height 18
click at [167, 617] on li "px" at bounding box center [175, 617] width 17 height 20
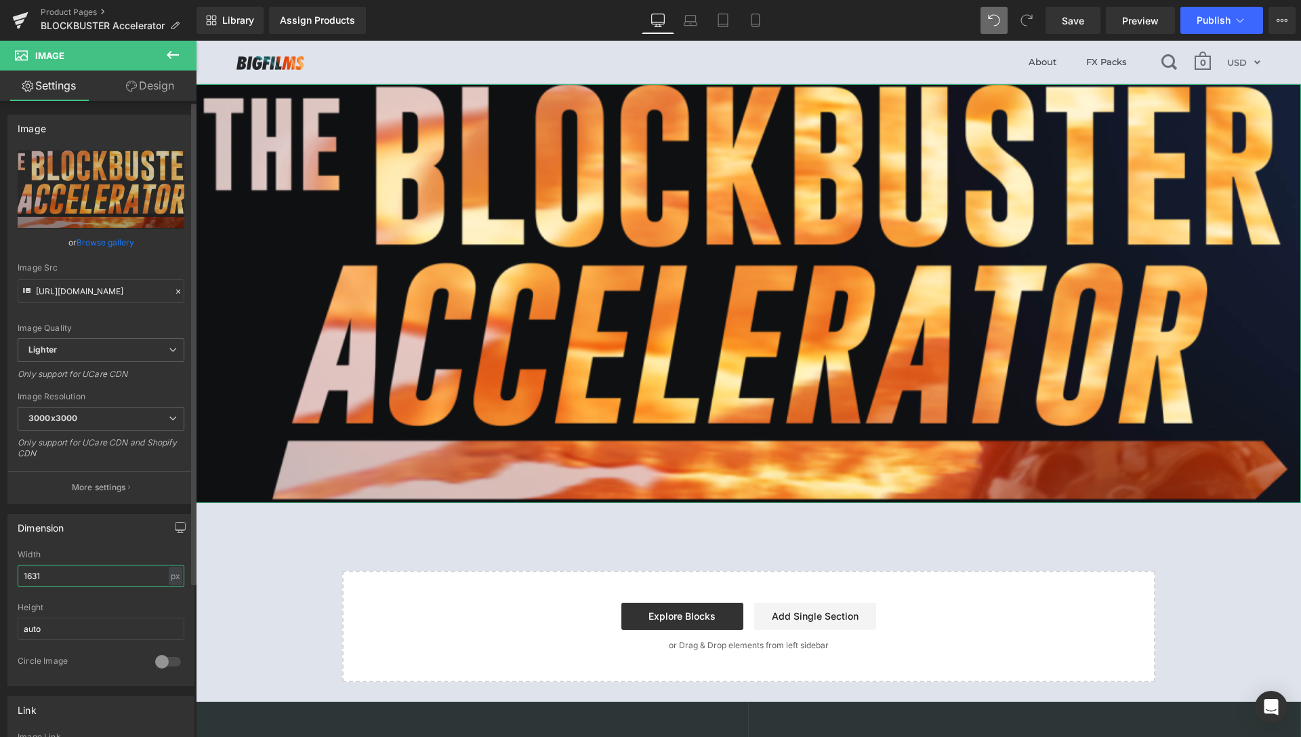
click at [18, 577] on input "1631" at bounding box center [101, 576] width 167 height 22
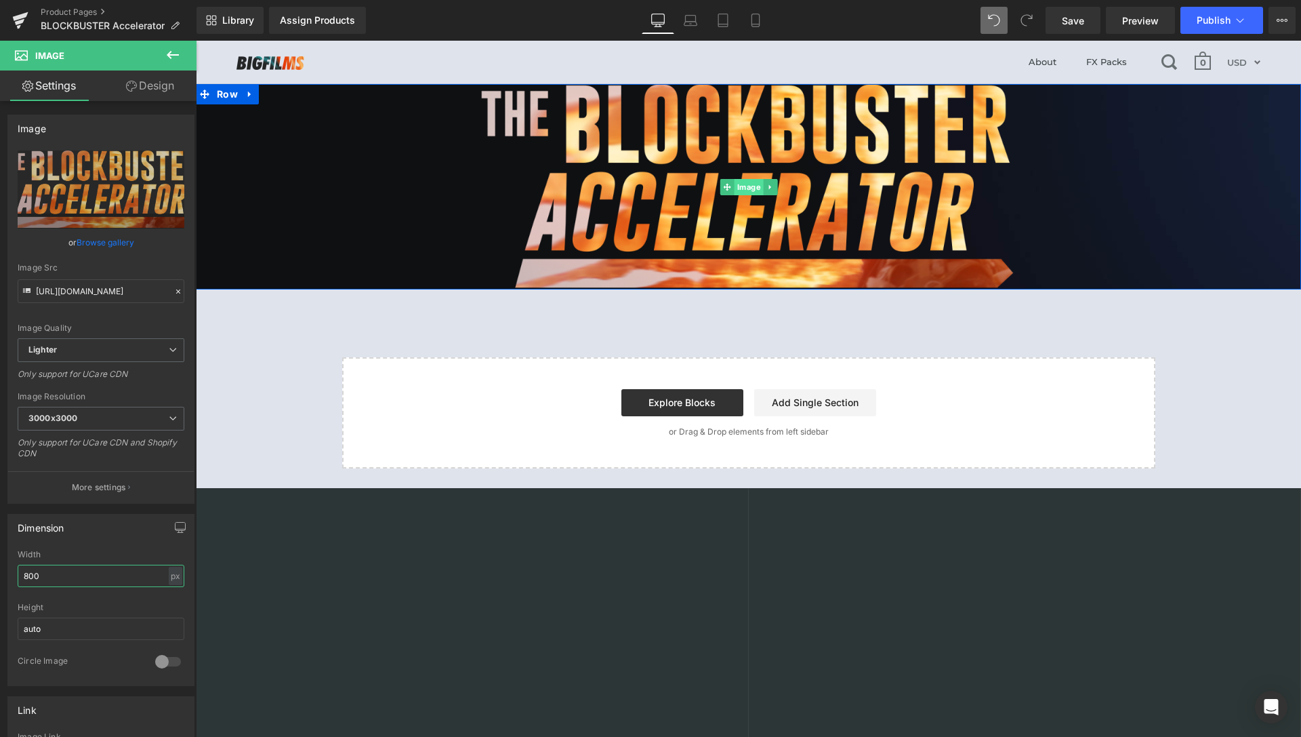
click at [740, 190] on span "Image" at bounding box center [748, 187] width 29 height 16
type input "800"
click at [168, 86] on link "Design" at bounding box center [150, 85] width 98 height 31
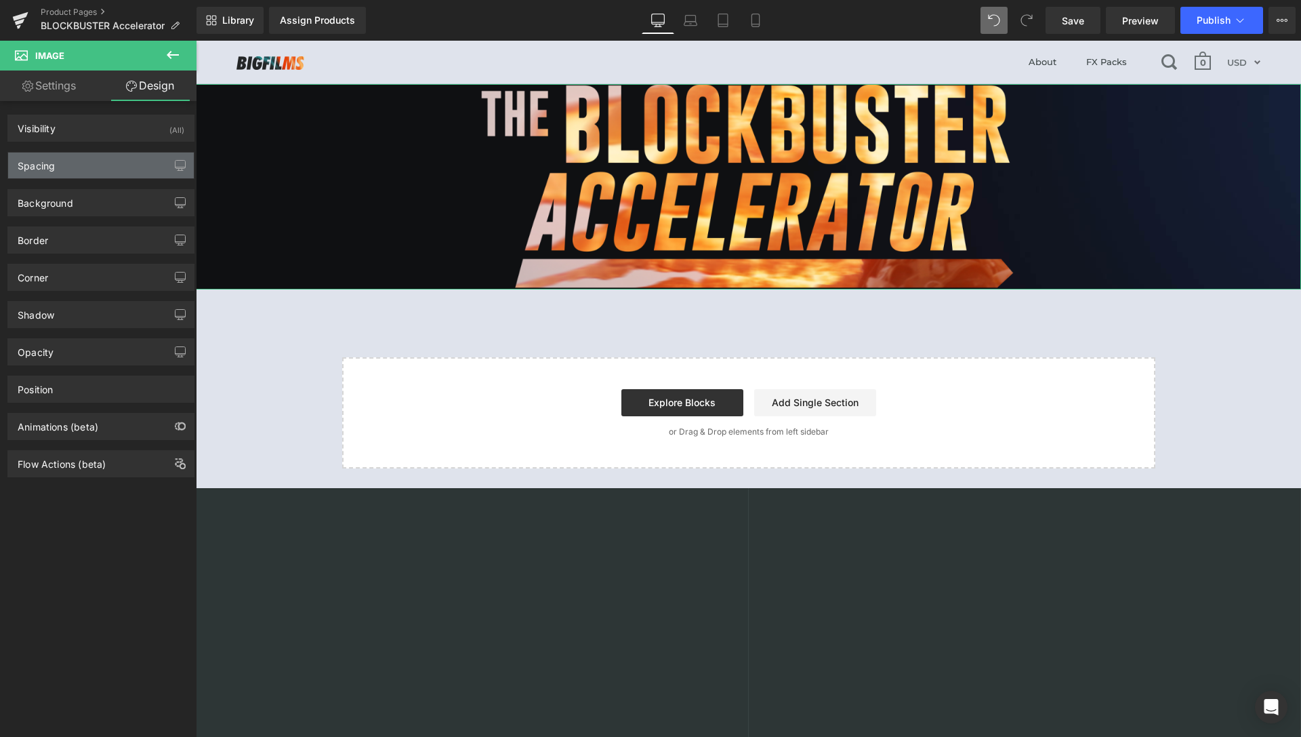
click at [64, 171] on div "Spacing" at bounding box center [101, 166] width 186 height 26
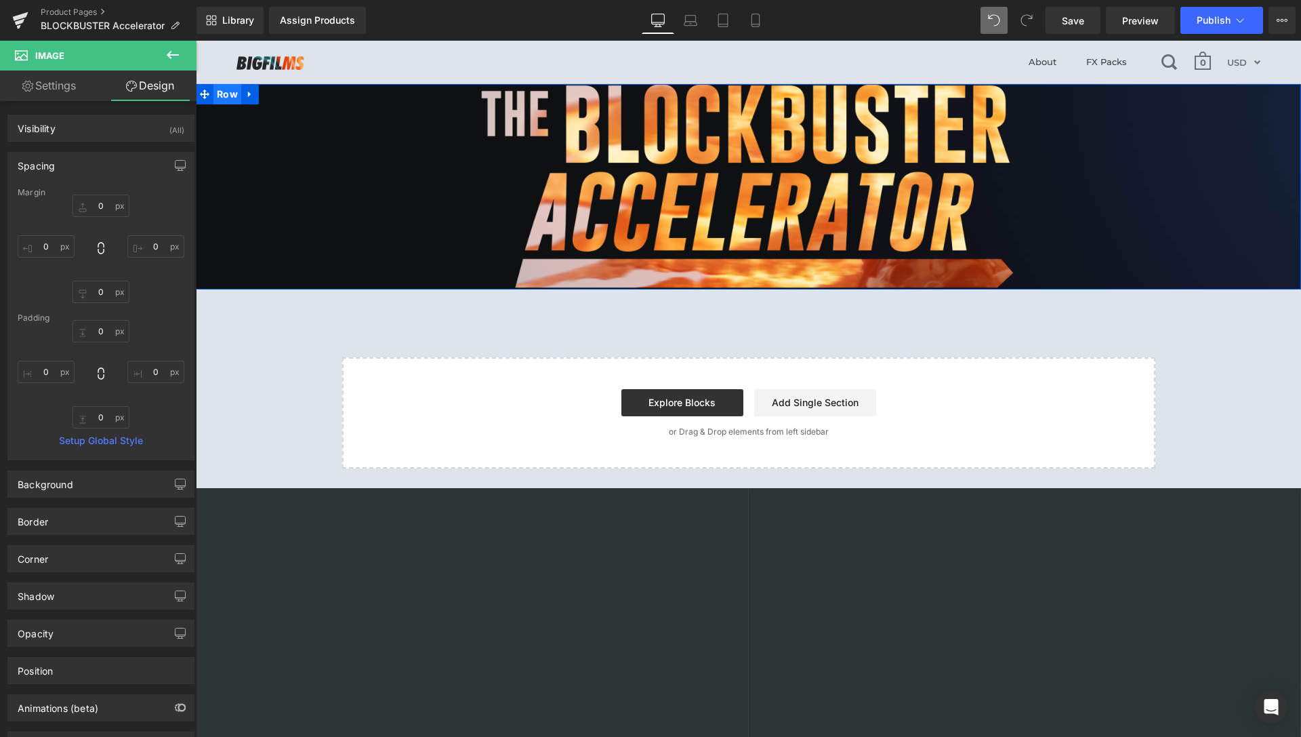
click at [225, 94] on span "Row" at bounding box center [228, 94] width 28 height 20
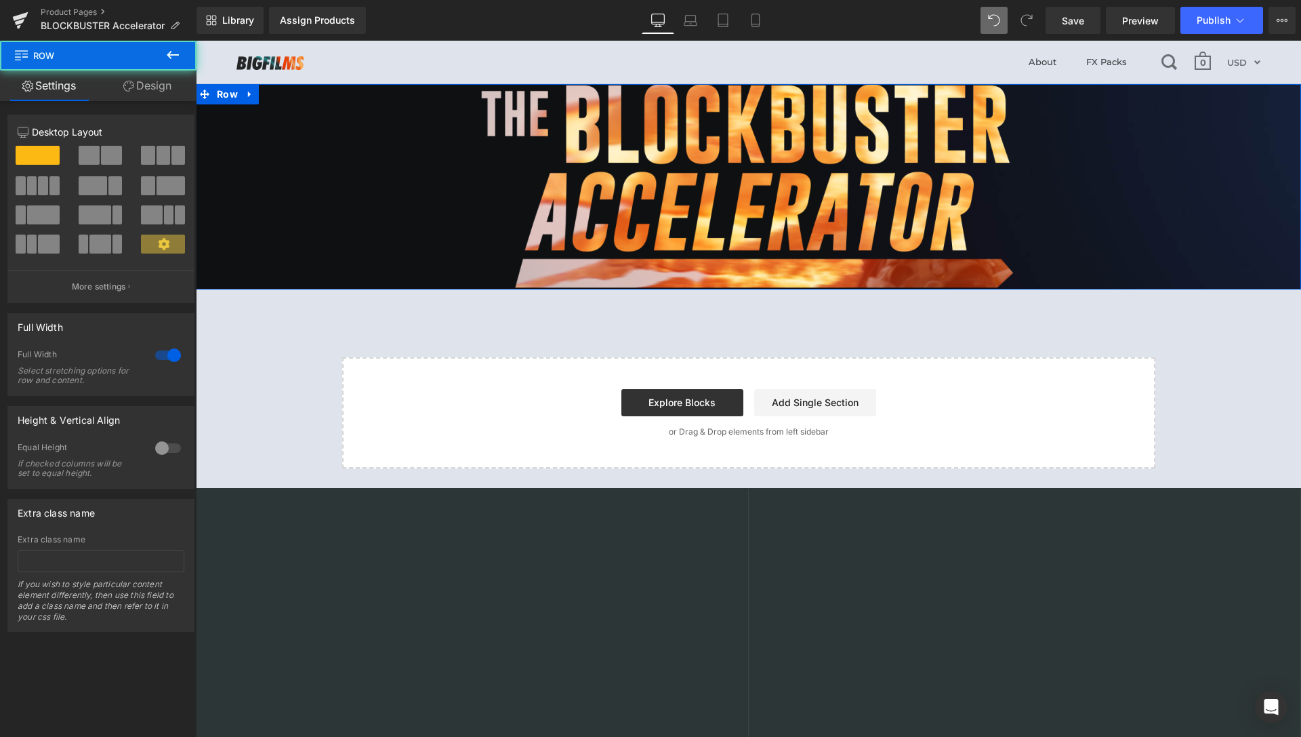
click at [137, 92] on link "Design" at bounding box center [147, 85] width 98 height 31
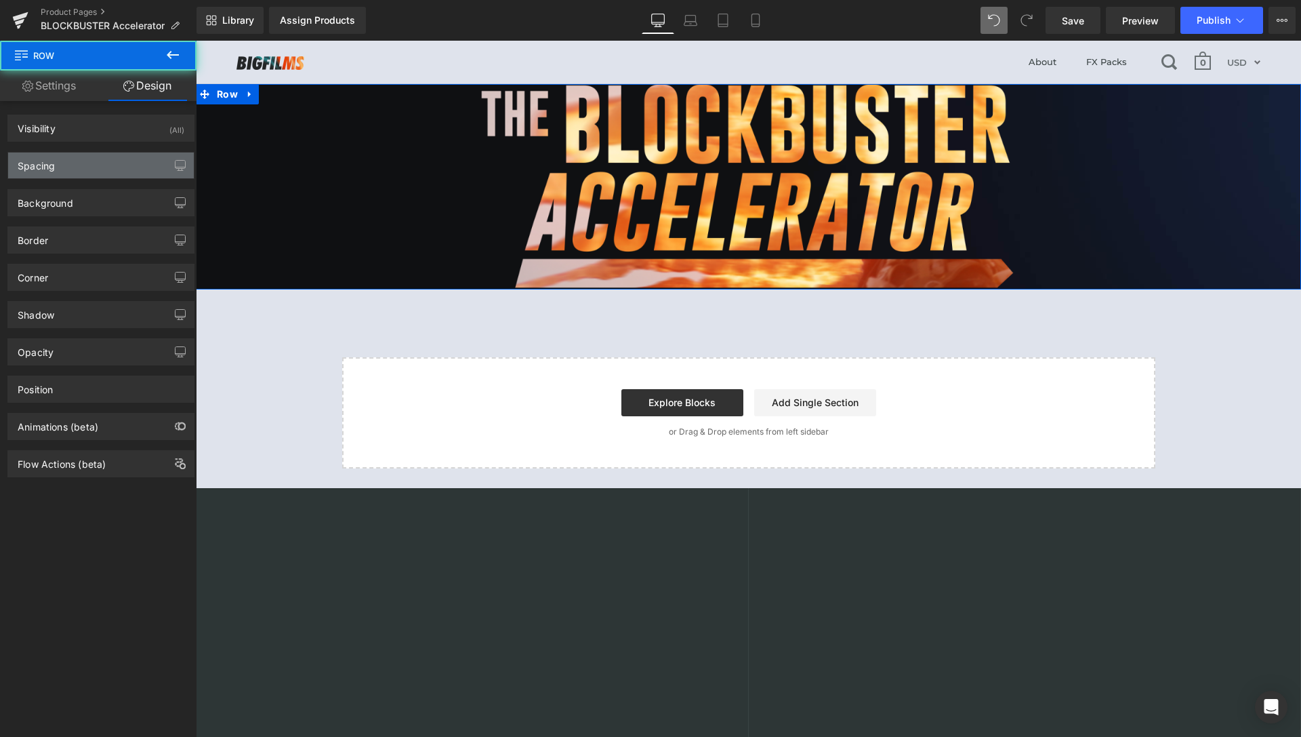
type input "0"
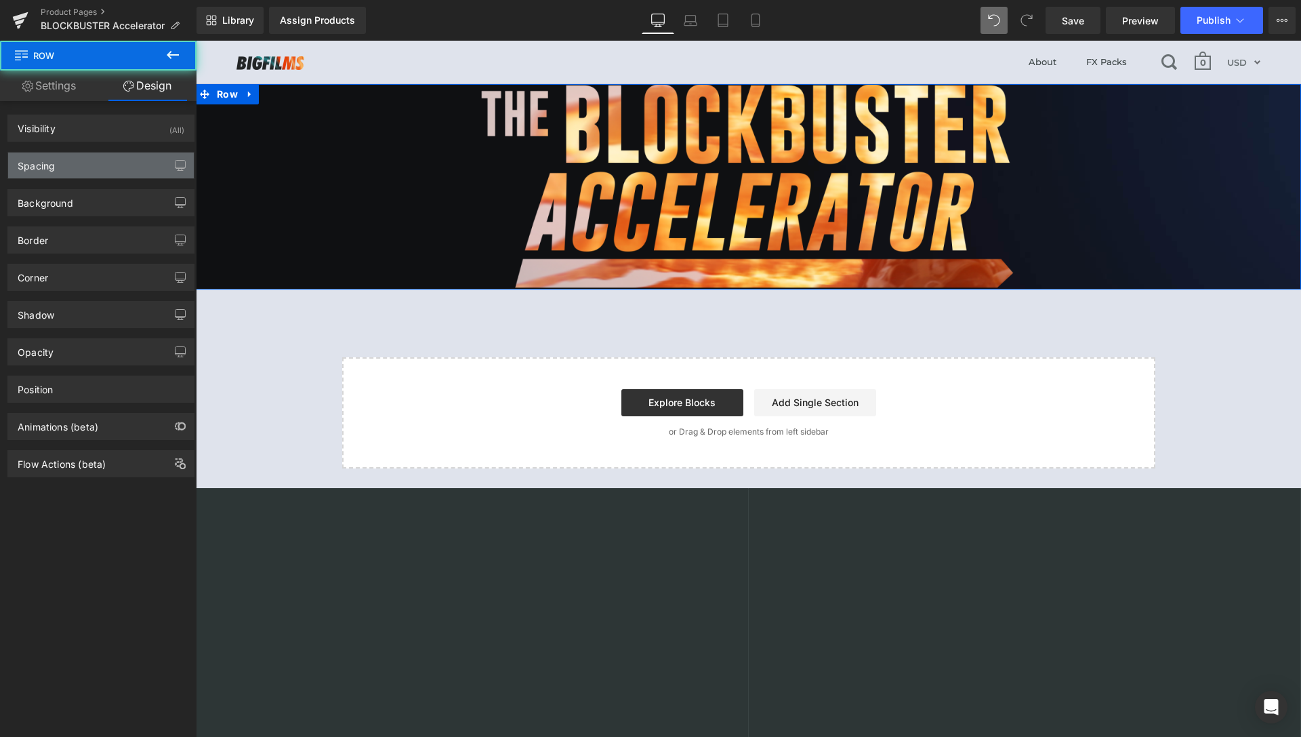
type input "0"
click at [72, 165] on div "Spacing" at bounding box center [101, 166] width 186 height 26
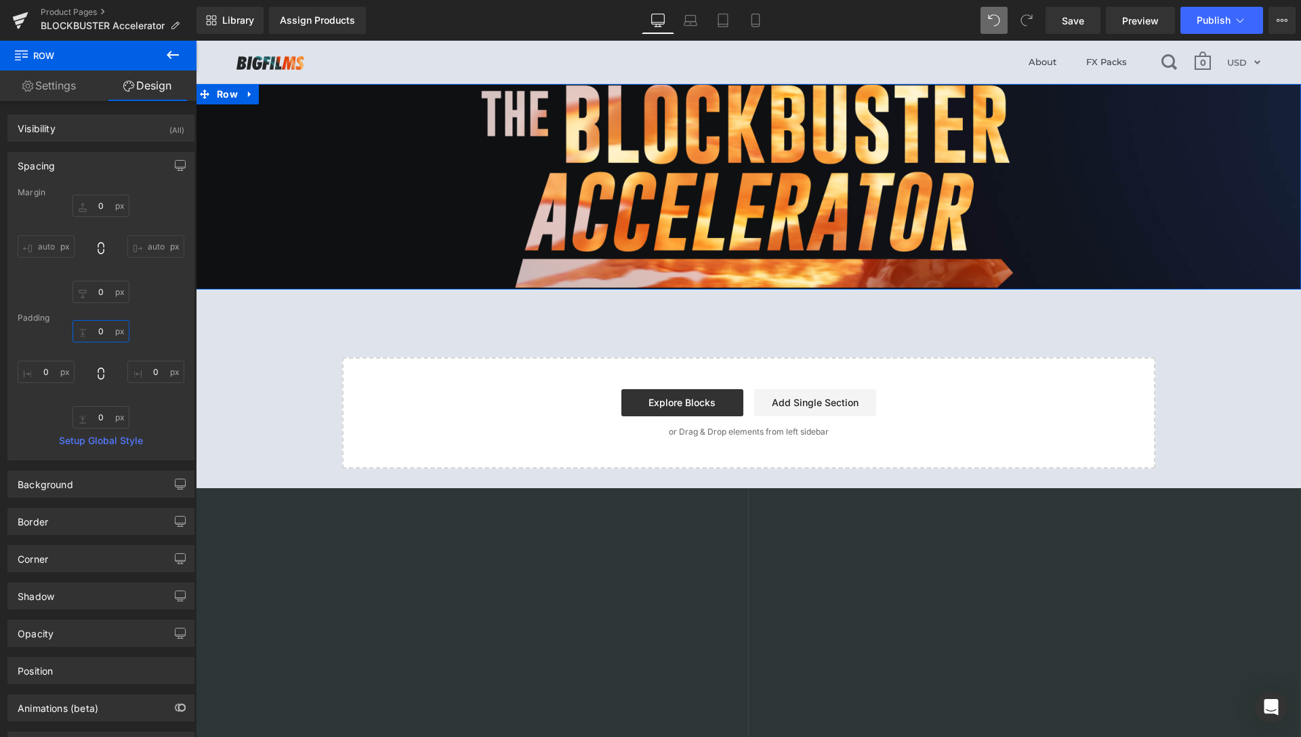
click at [93, 331] on input "0" at bounding box center [101, 331] width 57 height 22
type input "60"
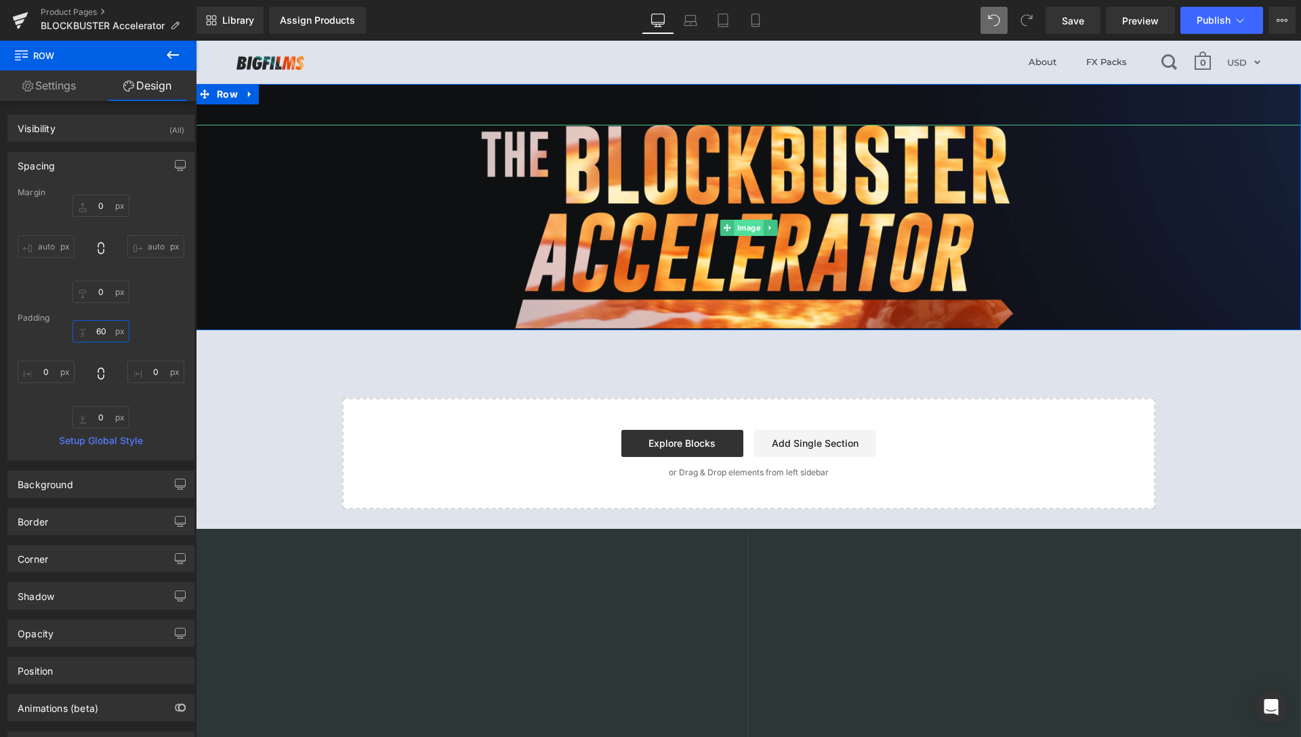
click at [744, 228] on span "Image" at bounding box center [748, 228] width 29 height 16
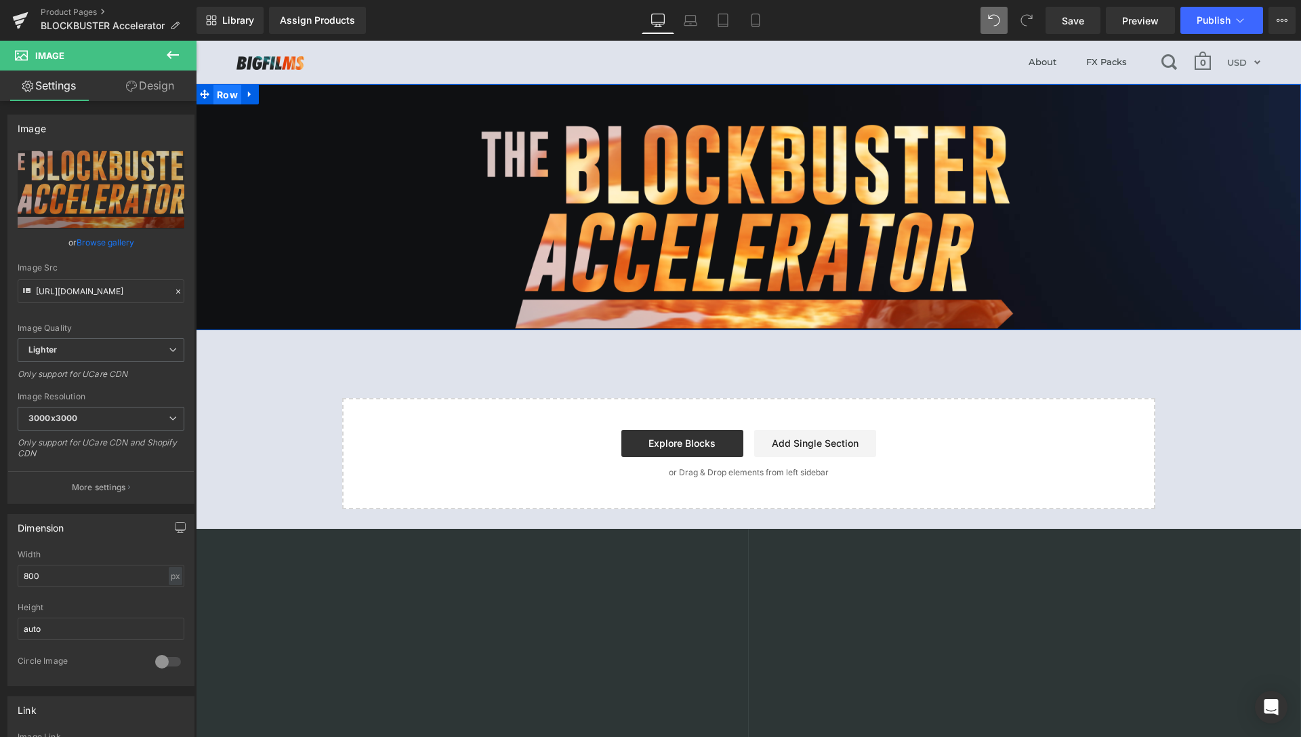
click at [218, 98] on span "Row" at bounding box center [228, 95] width 28 height 20
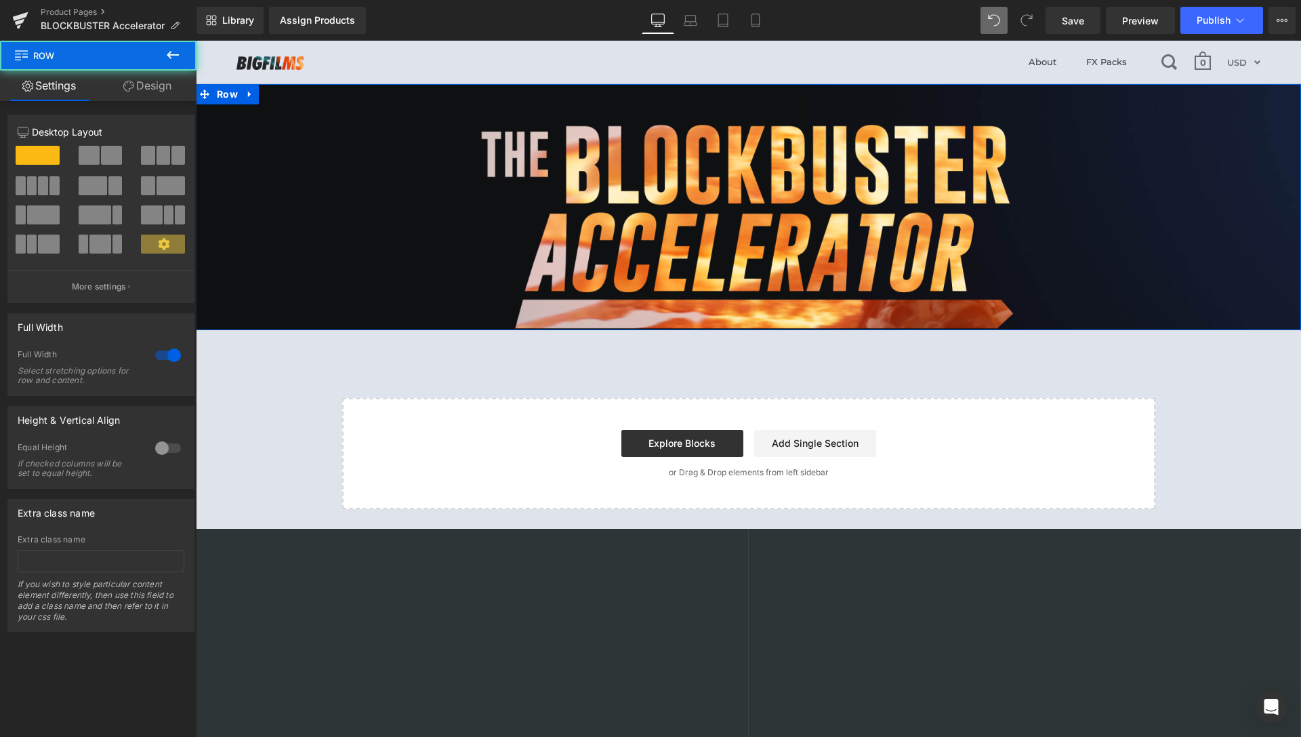
click at [140, 89] on link "Design" at bounding box center [147, 85] width 98 height 31
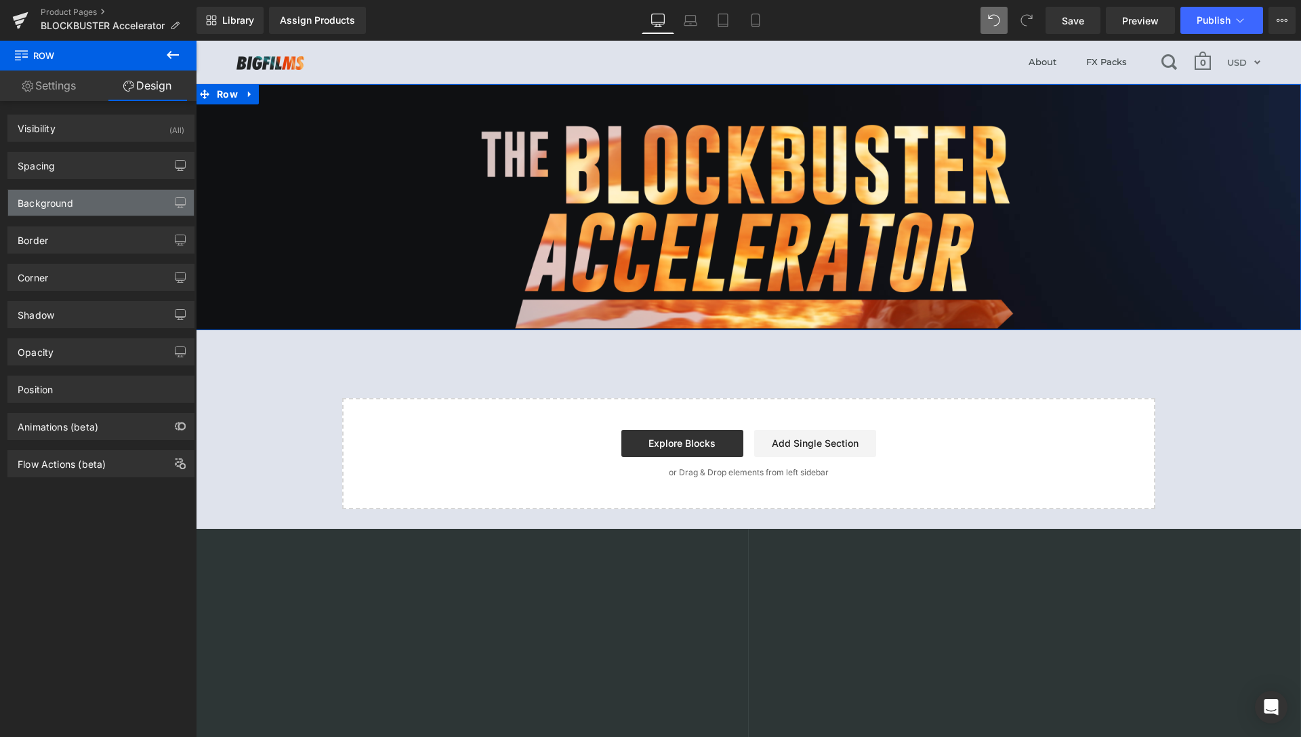
click at [95, 201] on div "Background" at bounding box center [101, 203] width 186 height 26
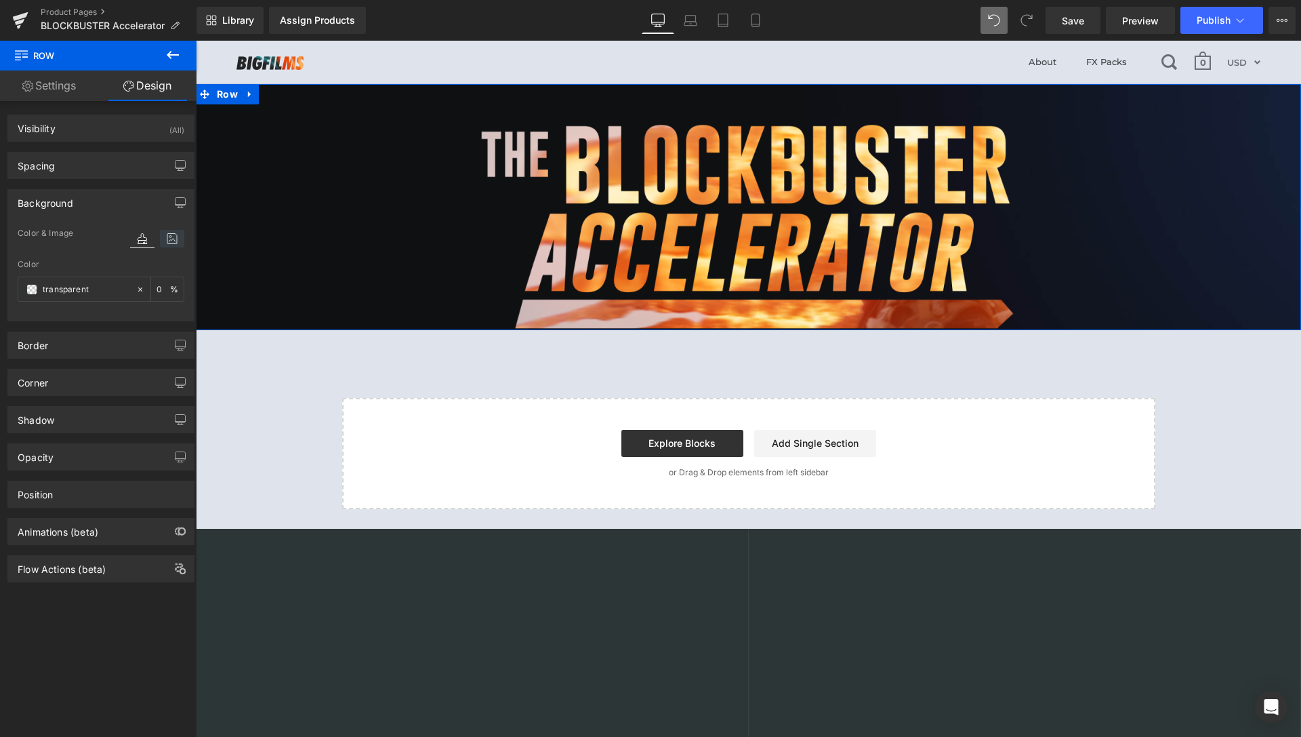
click at [160, 239] on icon at bounding box center [172, 239] width 24 height 18
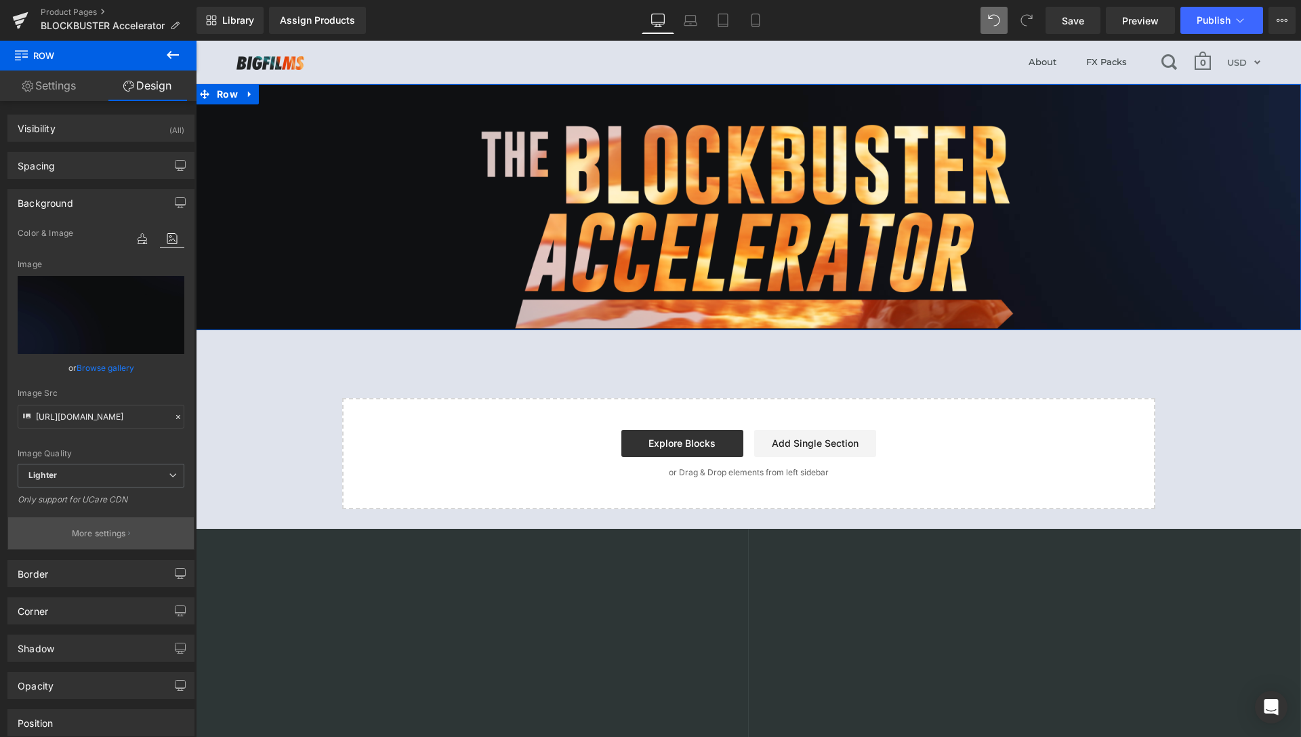
click at [100, 535] on p "More settings" at bounding box center [99, 533] width 54 height 12
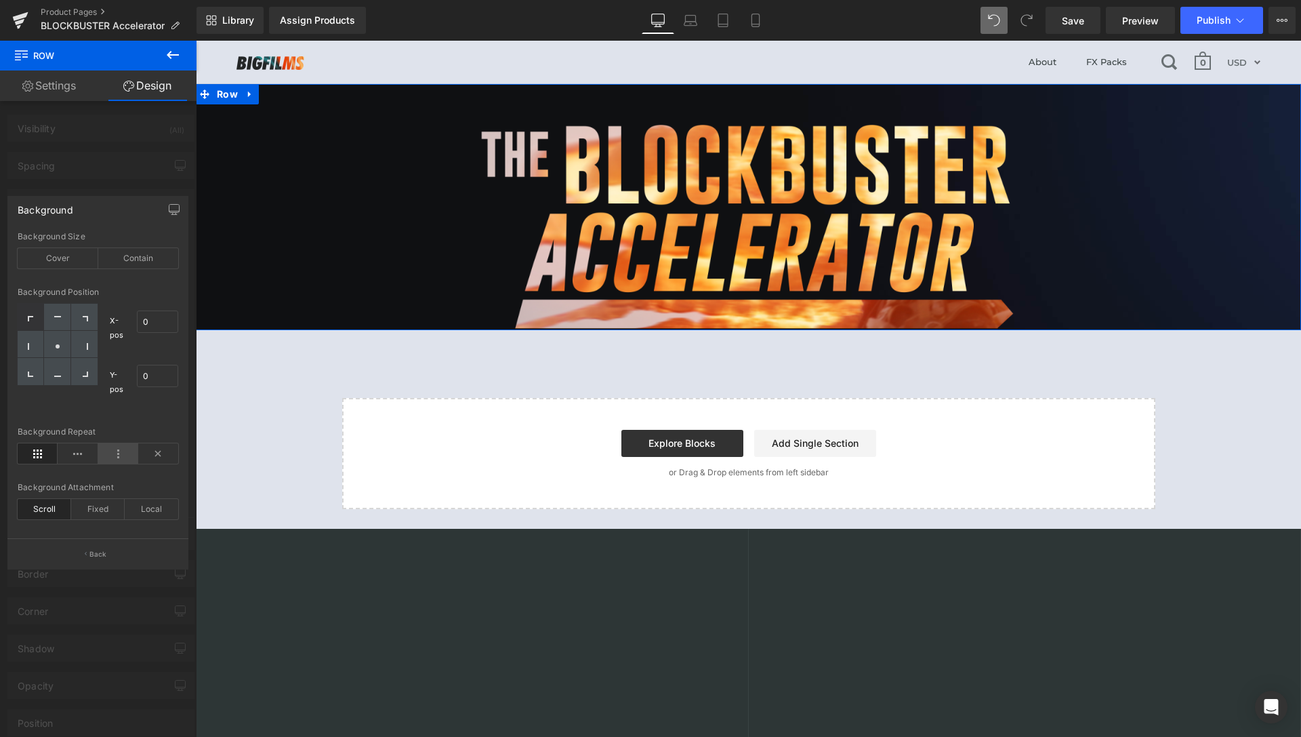
click at [125, 454] on icon at bounding box center [118, 453] width 40 height 20
click at [58, 321] on icon at bounding box center [57, 319] width 7 height 7
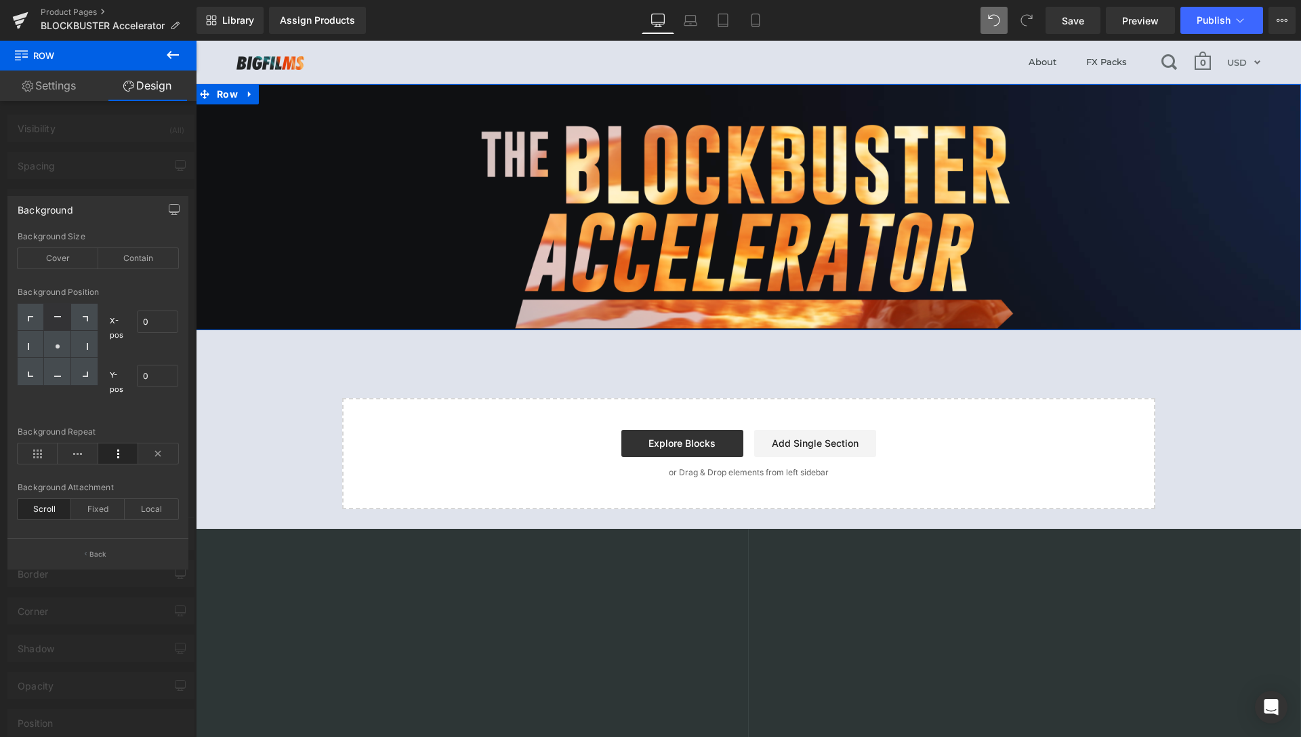
type input "50"
type input "0"
click at [140, 258] on div "Contain" at bounding box center [138, 258] width 81 height 20
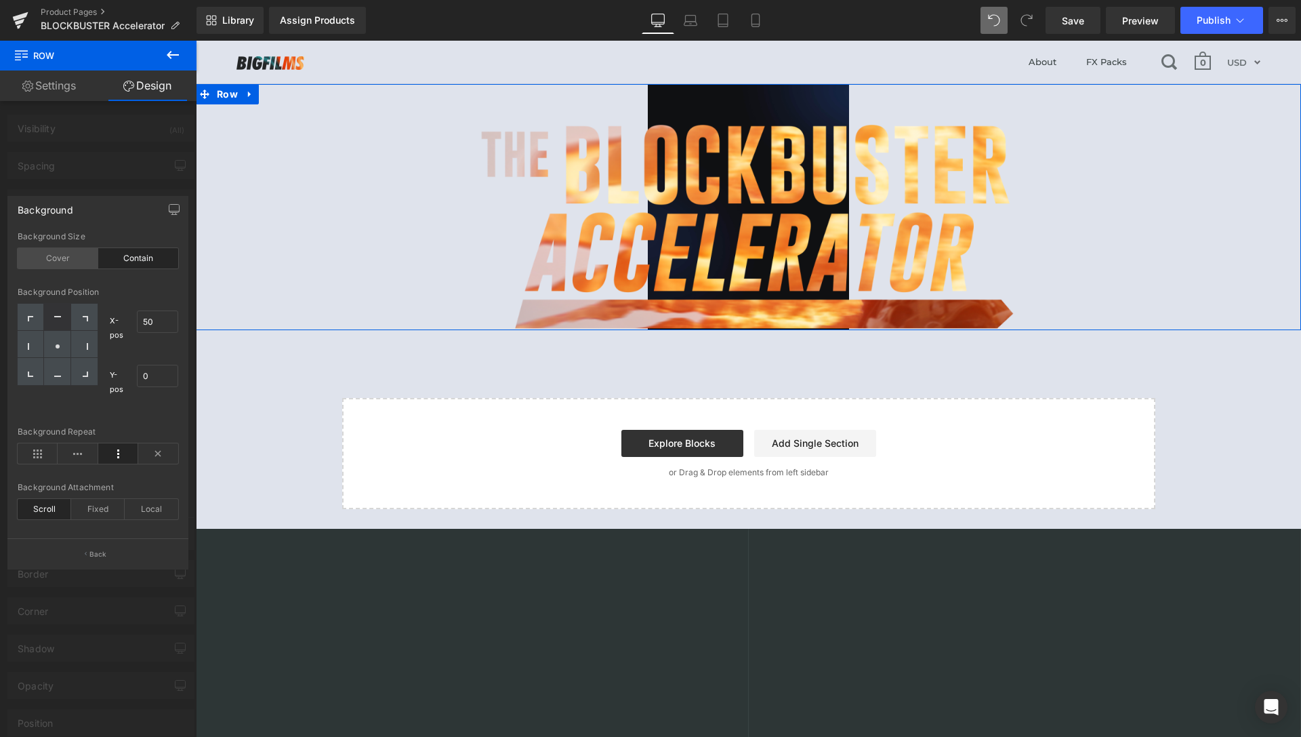
click at [75, 257] on div "Cover" at bounding box center [58, 258] width 81 height 20
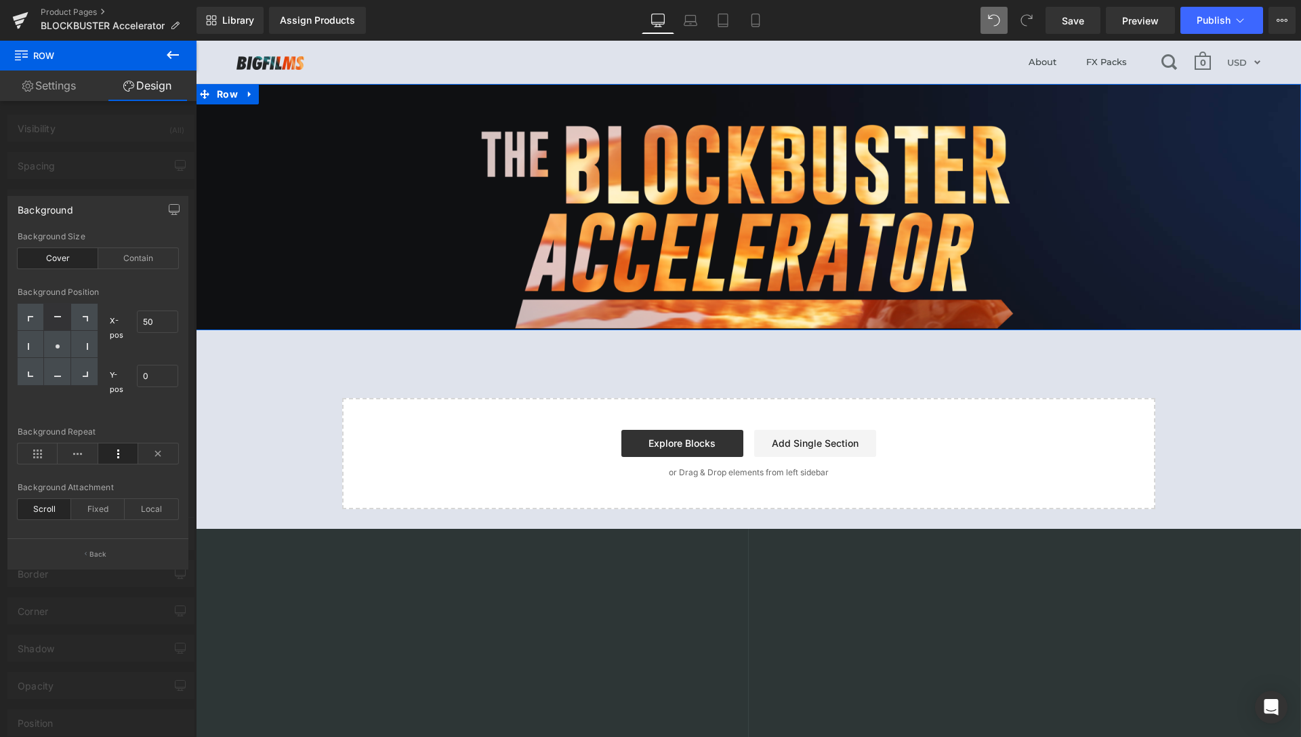
click at [81, 262] on div "Cover" at bounding box center [58, 258] width 81 height 20
click at [655, 66] on body "About FX Packs 0 Currency AUD FJD NGN NZD PGK SBD TOP USD VUV WST XOF XPF USD M…" at bounding box center [749, 476] width 1106 height 870
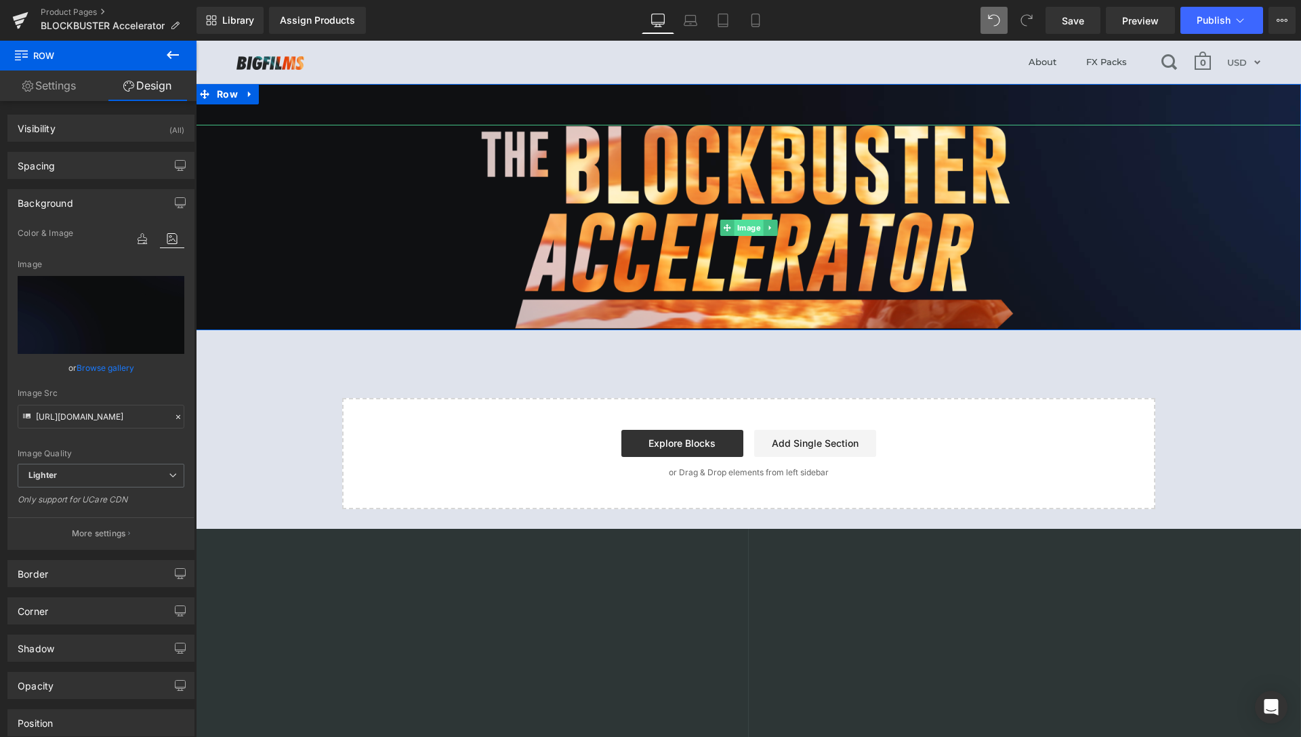
click at [748, 227] on span "Image" at bounding box center [748, 228] width 29 height 16
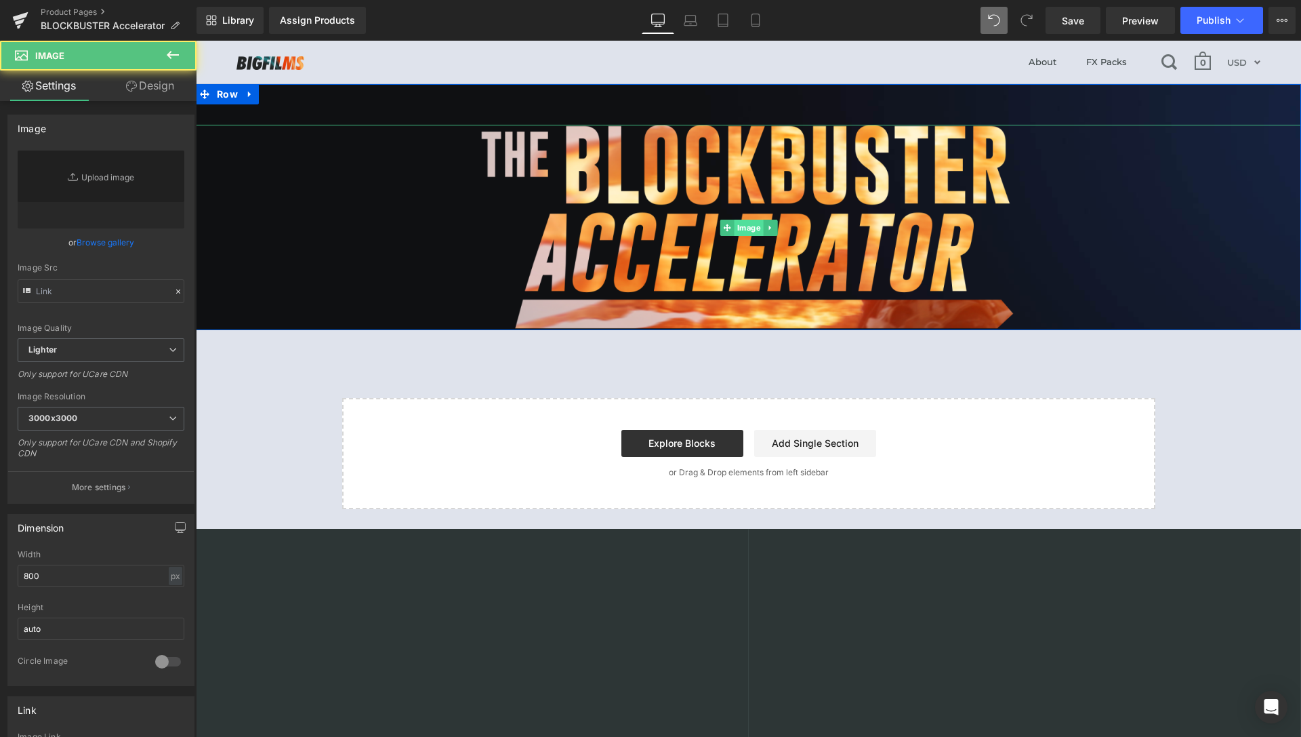
type input "https://ucarecdn.com/f3cd86ee-dd03-4f20-b573-db2e471fa525/-/format/auto/-/previ…"
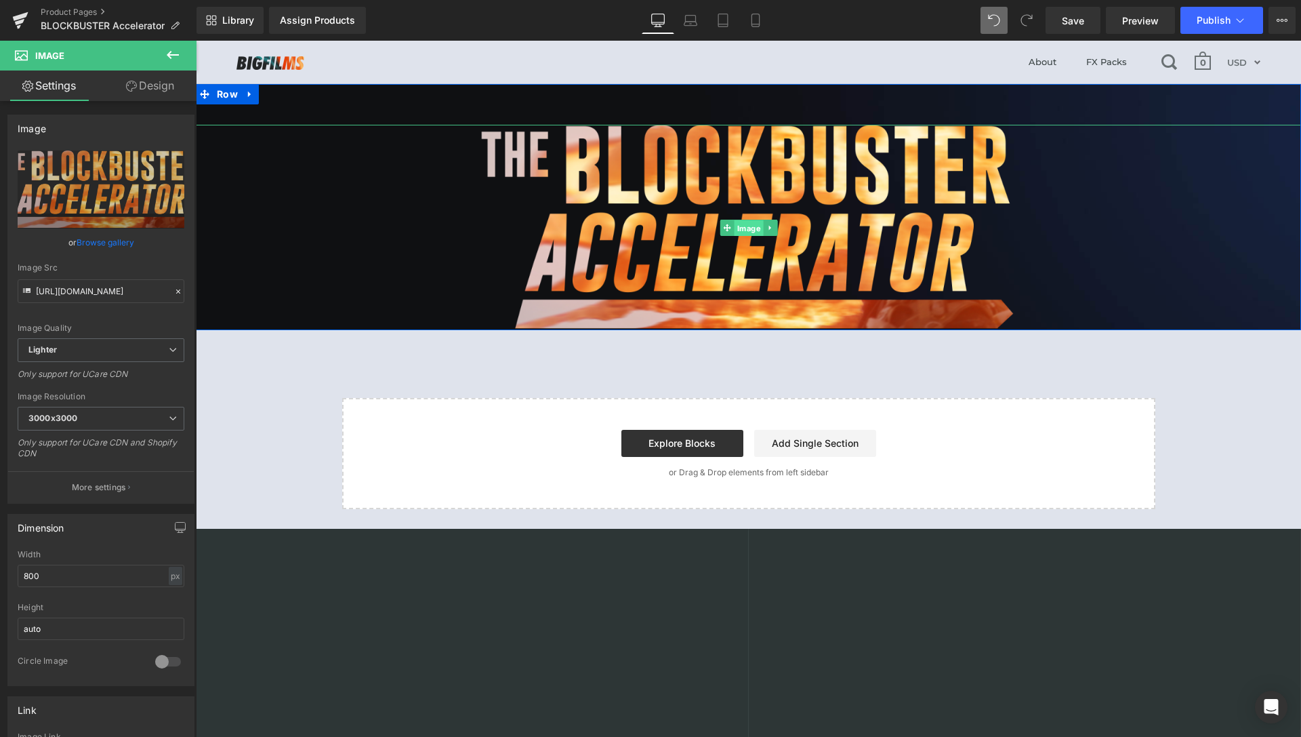
click at [740, 226] on span "Image" at bounding box center [748, 228] width 29 height 16
click at [171, 54] on icon at bounding box center [173, 55] width 12 height 8
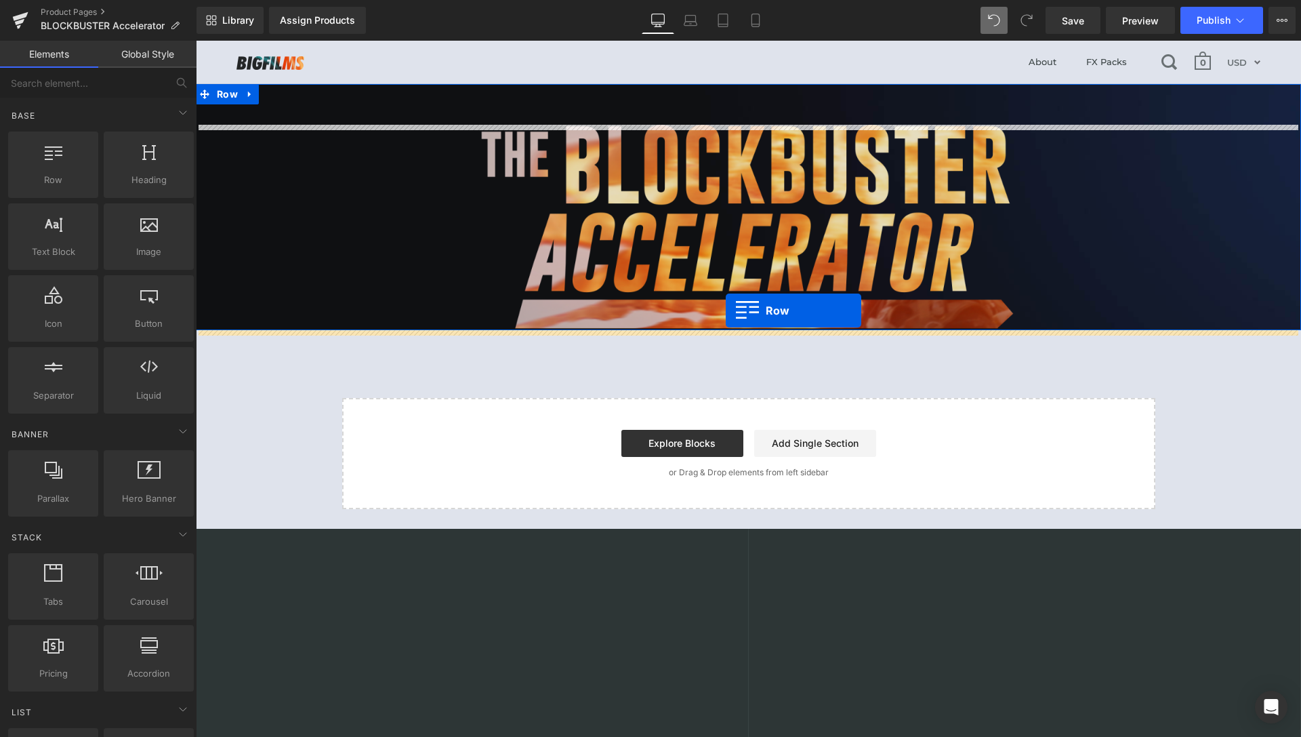
drag, startPoint x: 338, startPoint y: 249, endPoint x: 726, endPoint y: 310, distance: 393.3
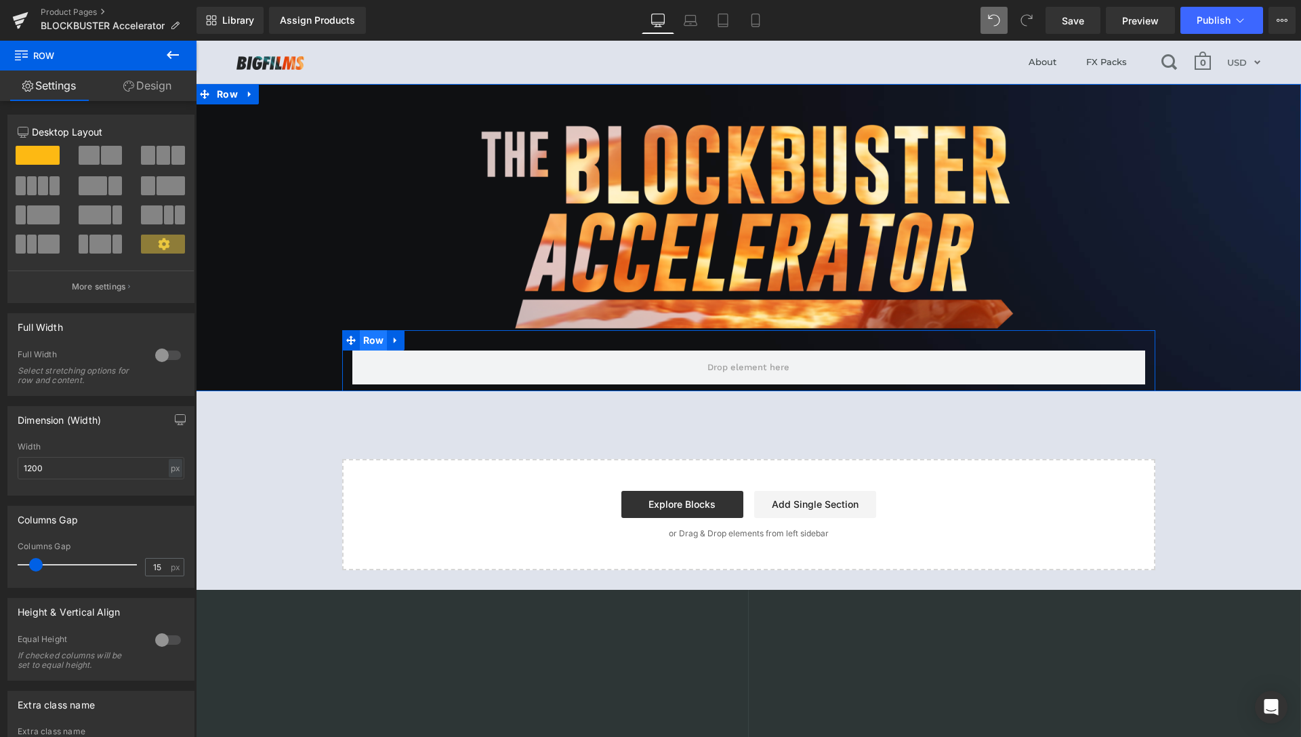
click at [368, 342] on span "Row" at bounding box center [374, 340] width 28 height 20
type input "0"
drag, startPoint x: 36, startPoint y: 565, endPoint x: 0, endPoint y: 565, distance: 35.9
click at [0, 565] on div "Columns Gap 0px Columns Gap 0 px" at bounding box center [101, 542] width 203 height 92
click at [142, 89] on link "Design" at bounding box center [147, 85] width 98 height 31
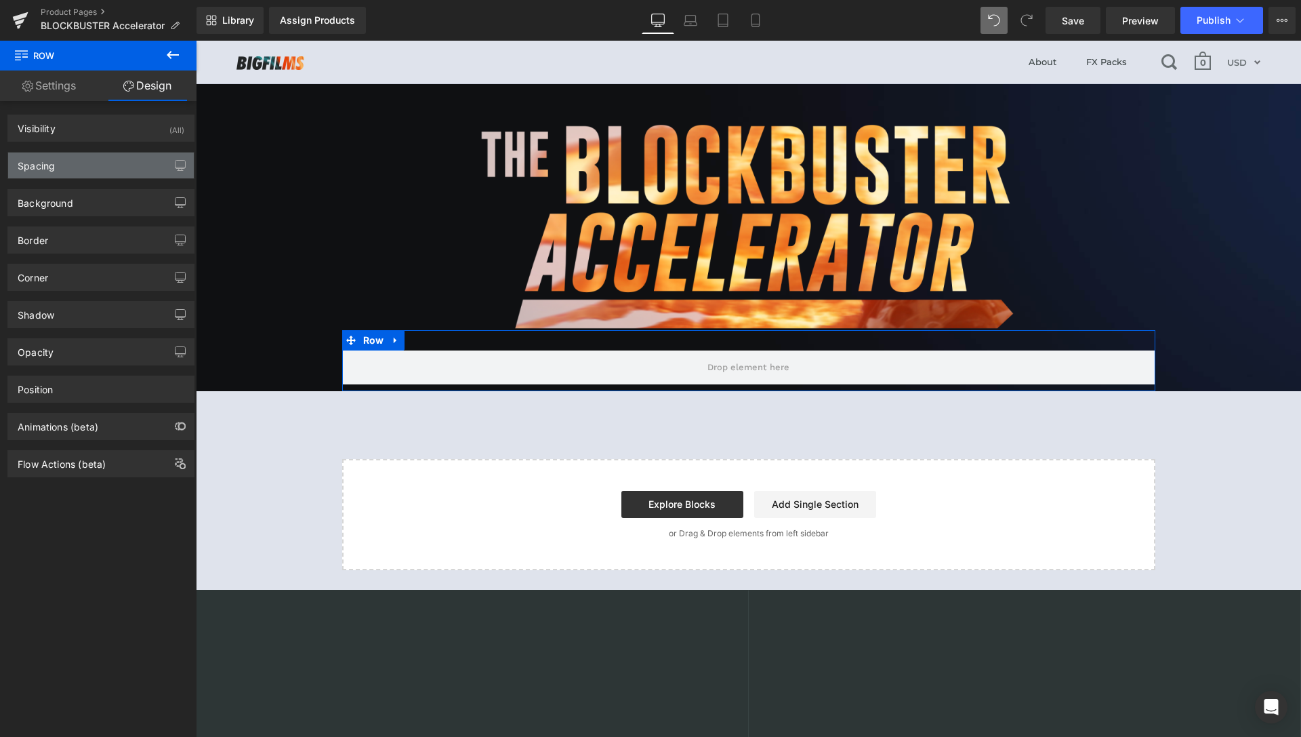
click at [88, 157] on div "Spacing" at bounding box center [101, 166] width 186 height 26
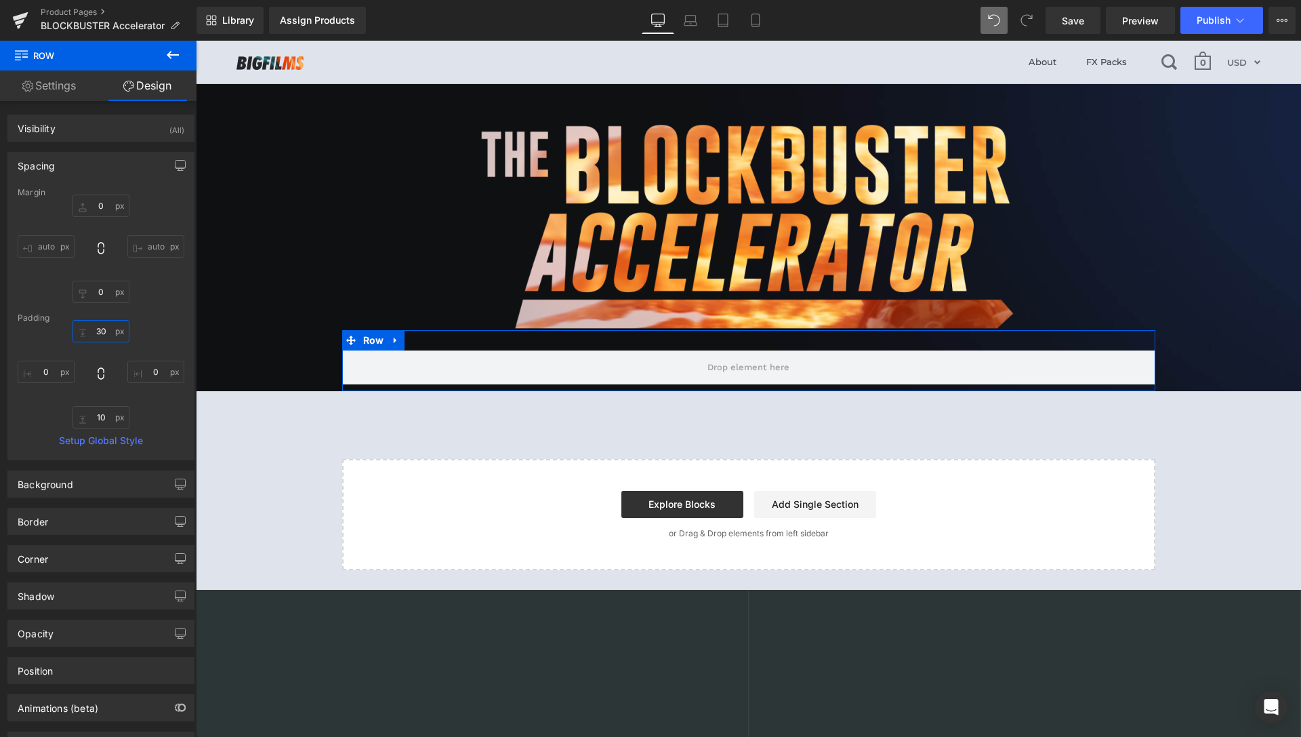
click at [106, 336] on input "30" at bounding box center [101, 331] width 57 height 22
click at [102, 333] on input "30" at bounding box center [101, 331] width 57 height 22
click at [103, 334] on input "30" at bounding box center [101, 331] width 57 height 22
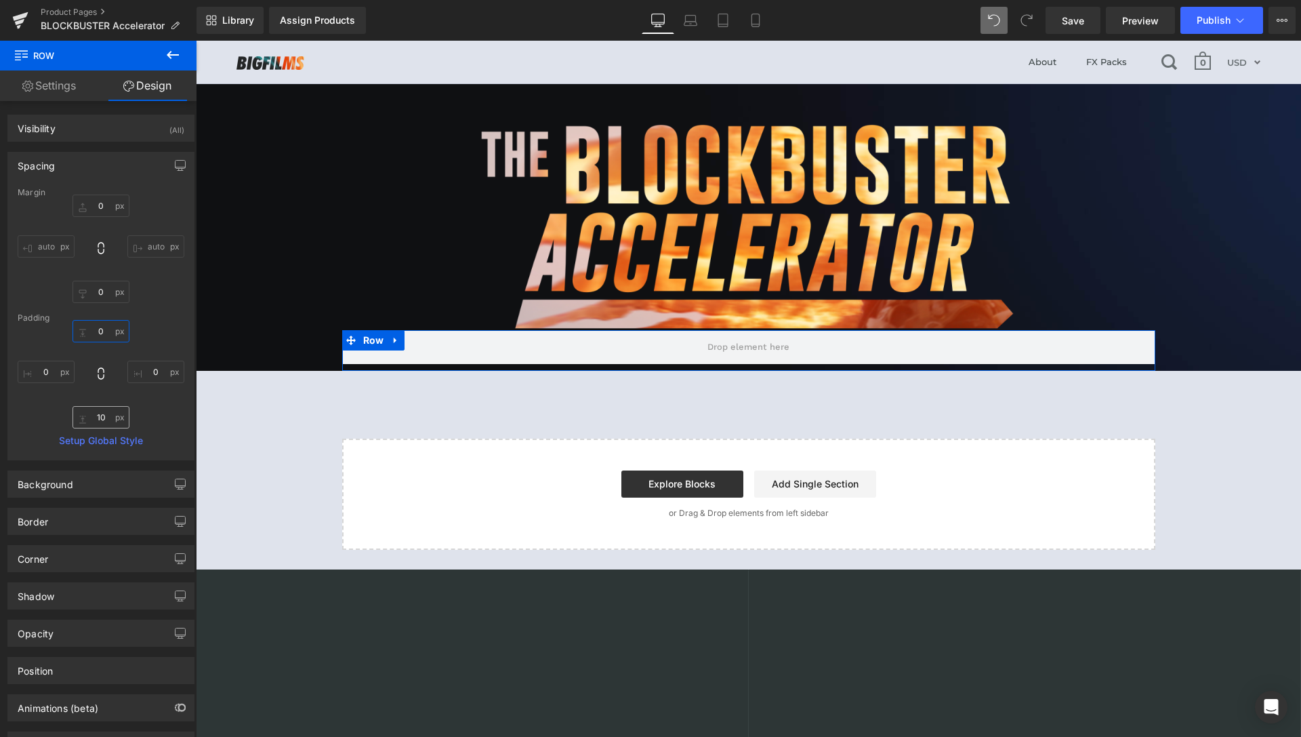
type input "0"
click at [100, 409] on input "10" at bounding box center [101, 417] width 57 height 22
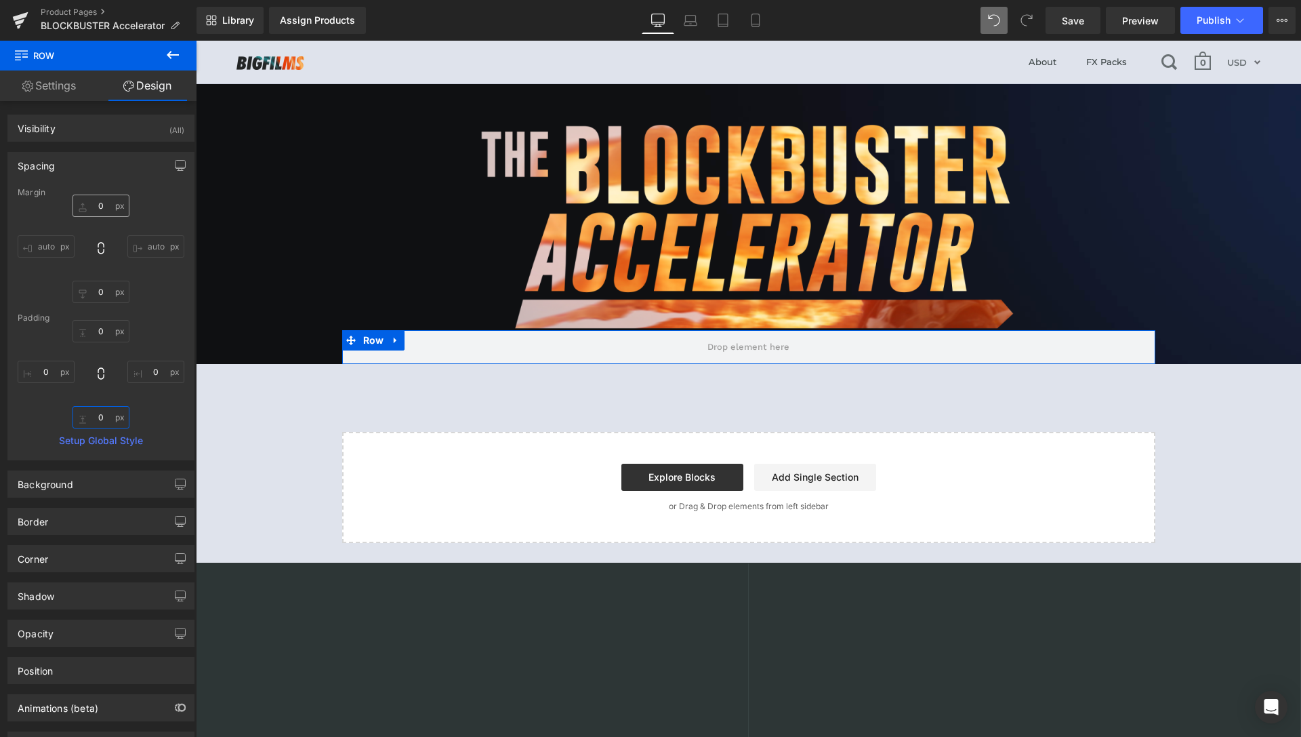
type input "0"
click at [94, 202] on input "0" at bounding box center [101, 206] width 57 height 22
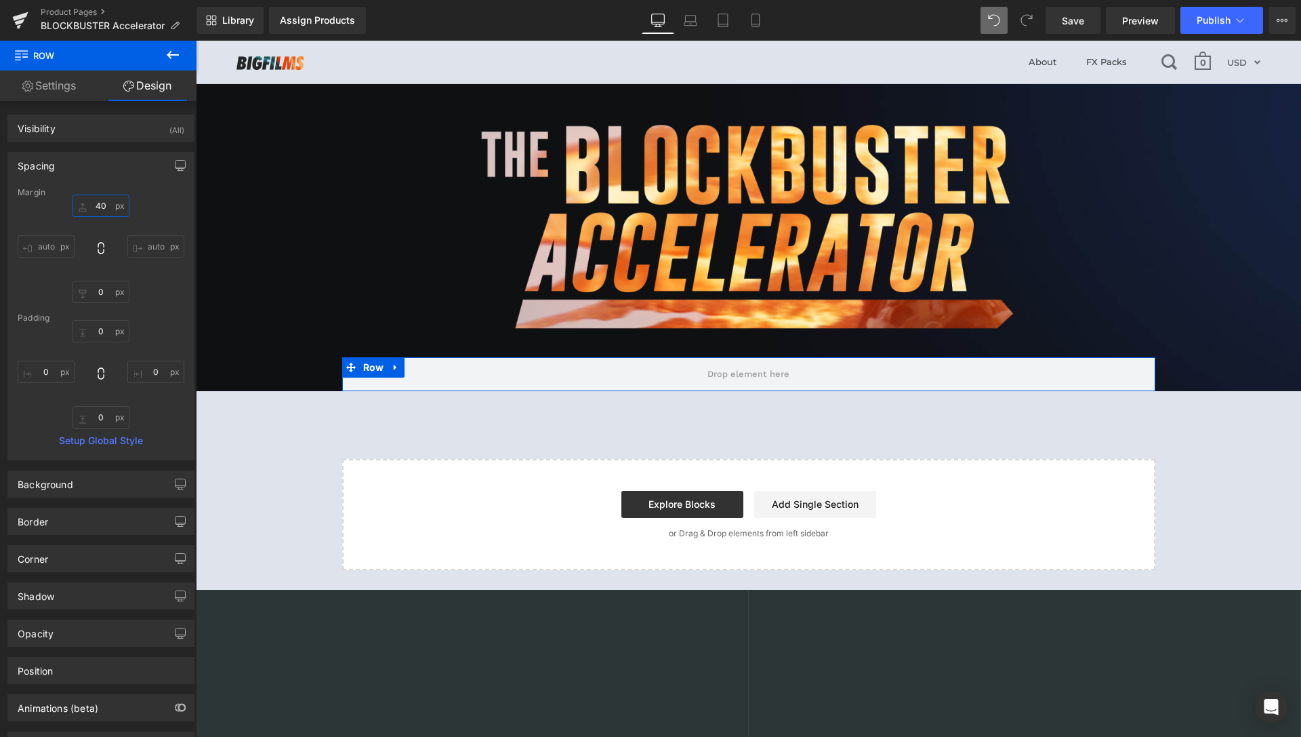
click at [102, 203] on input "40" at bounding box center [101, 206] width 57 height 22
type input "50"
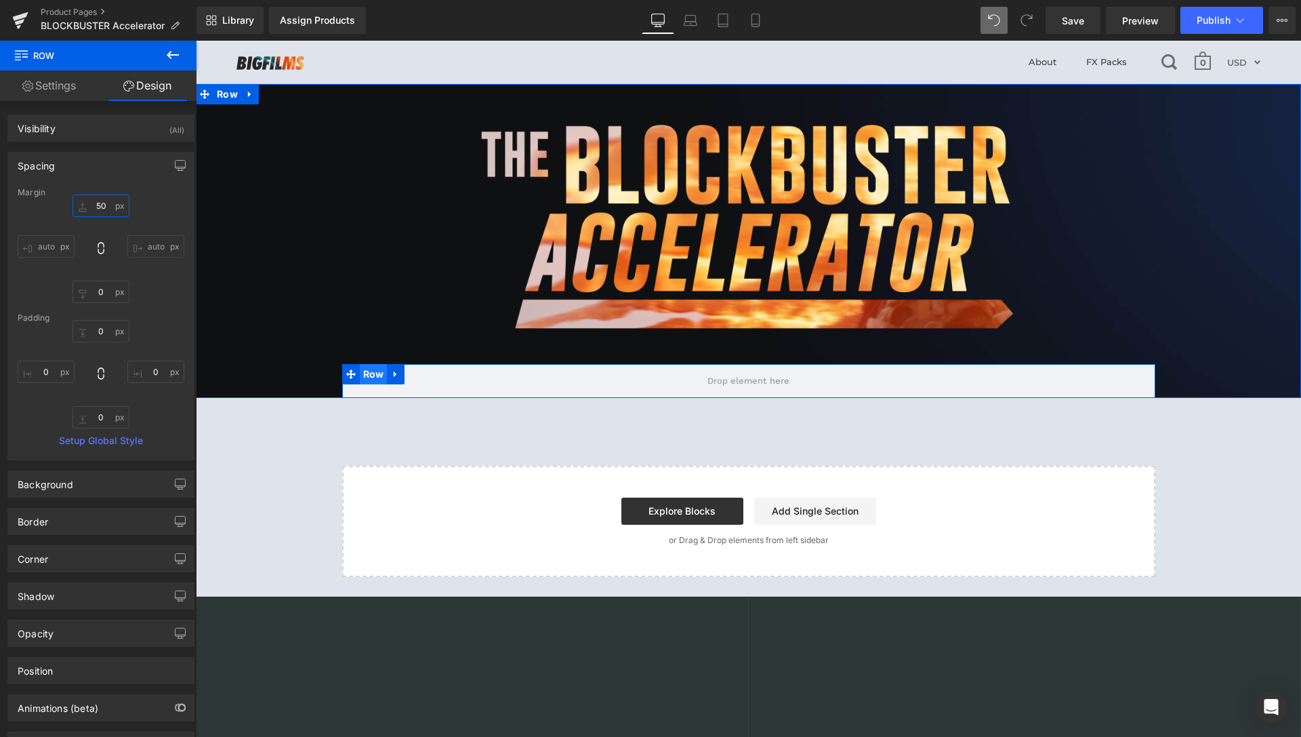
click at [369, 376] on span "Row" at bounding box center [374, 374] width 28 height 20
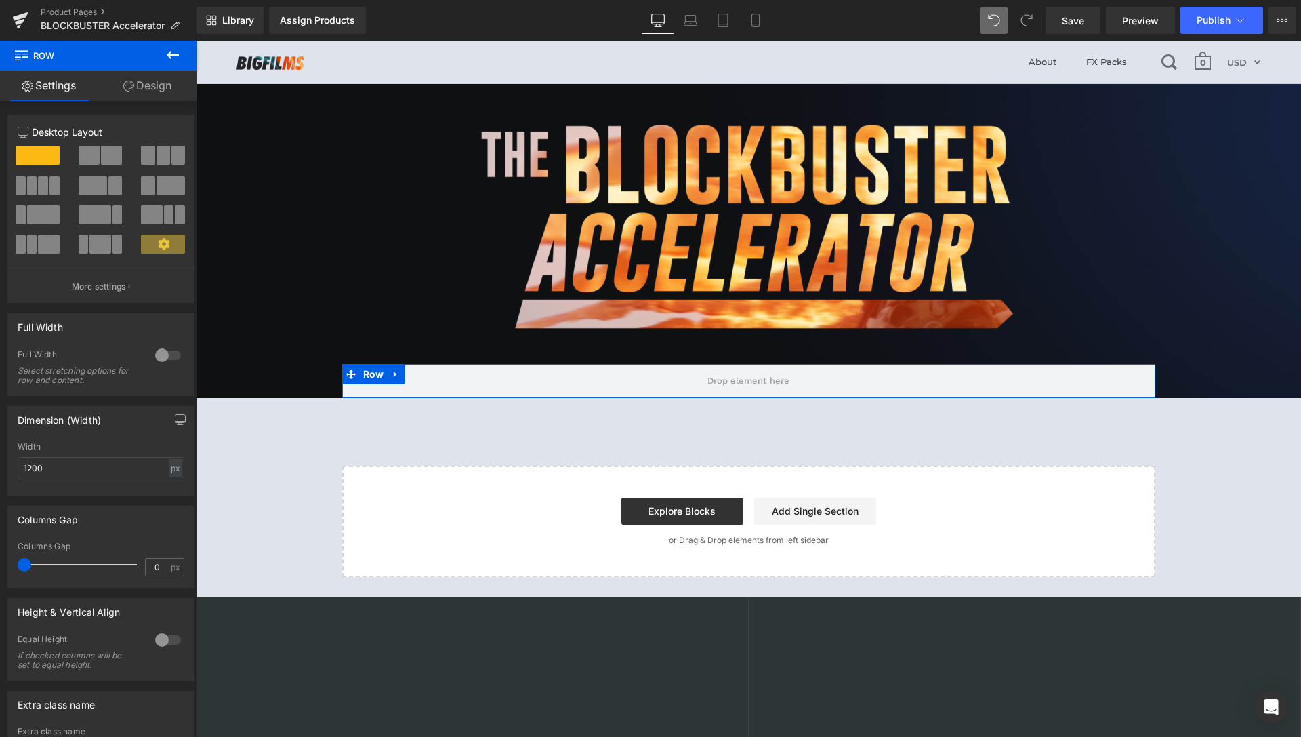
click at [142, 91] on link "Design" at bounding box center [147, 85] width 98 height 31
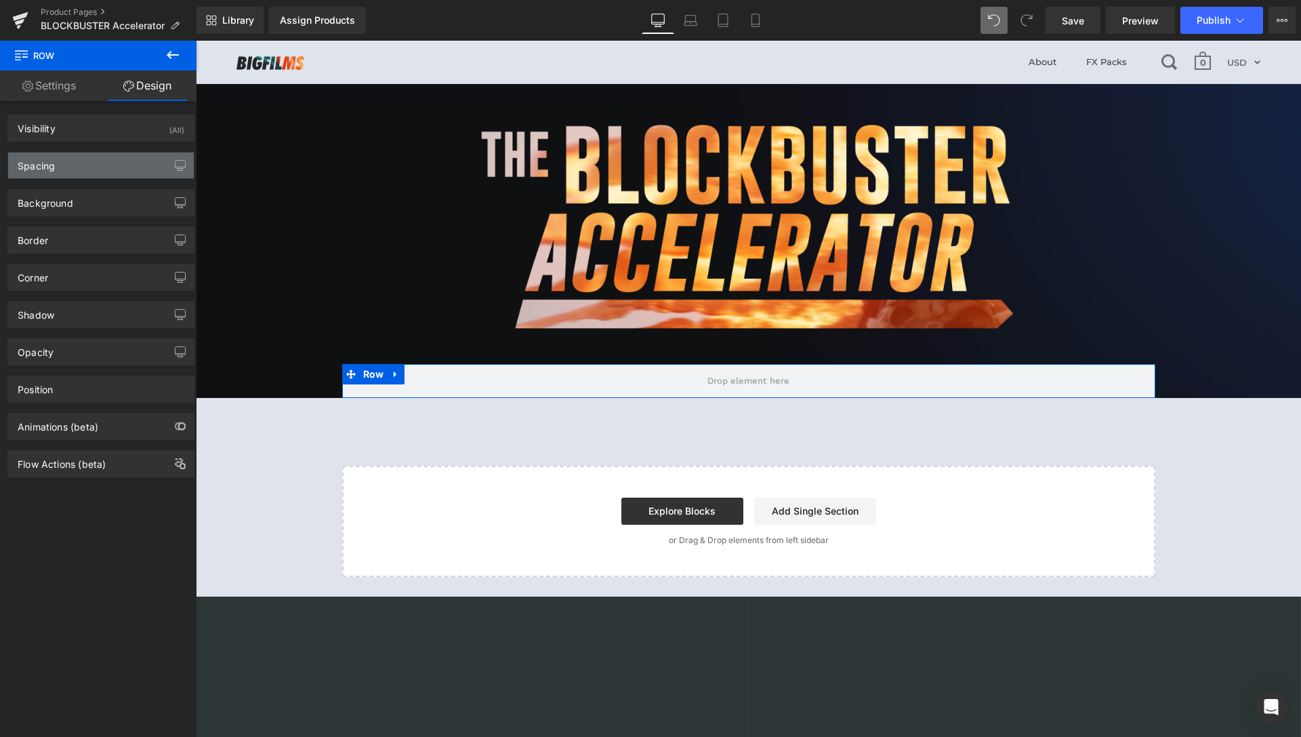
click at [77, 173] on div "Spacing" at bounding box center [101, 166] width 186 height 26
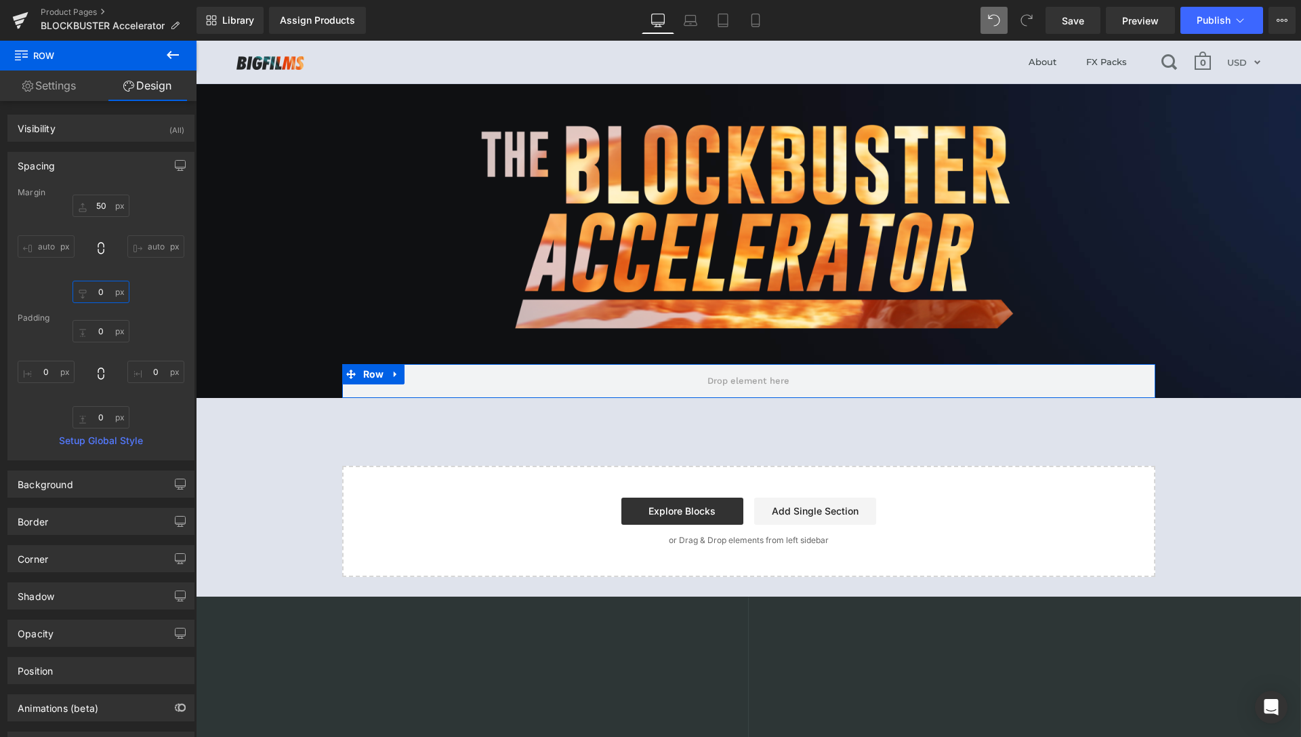
click at [102, 291] on input "0" at bounding box center [101, 292] width 57 height 22
type input "50"
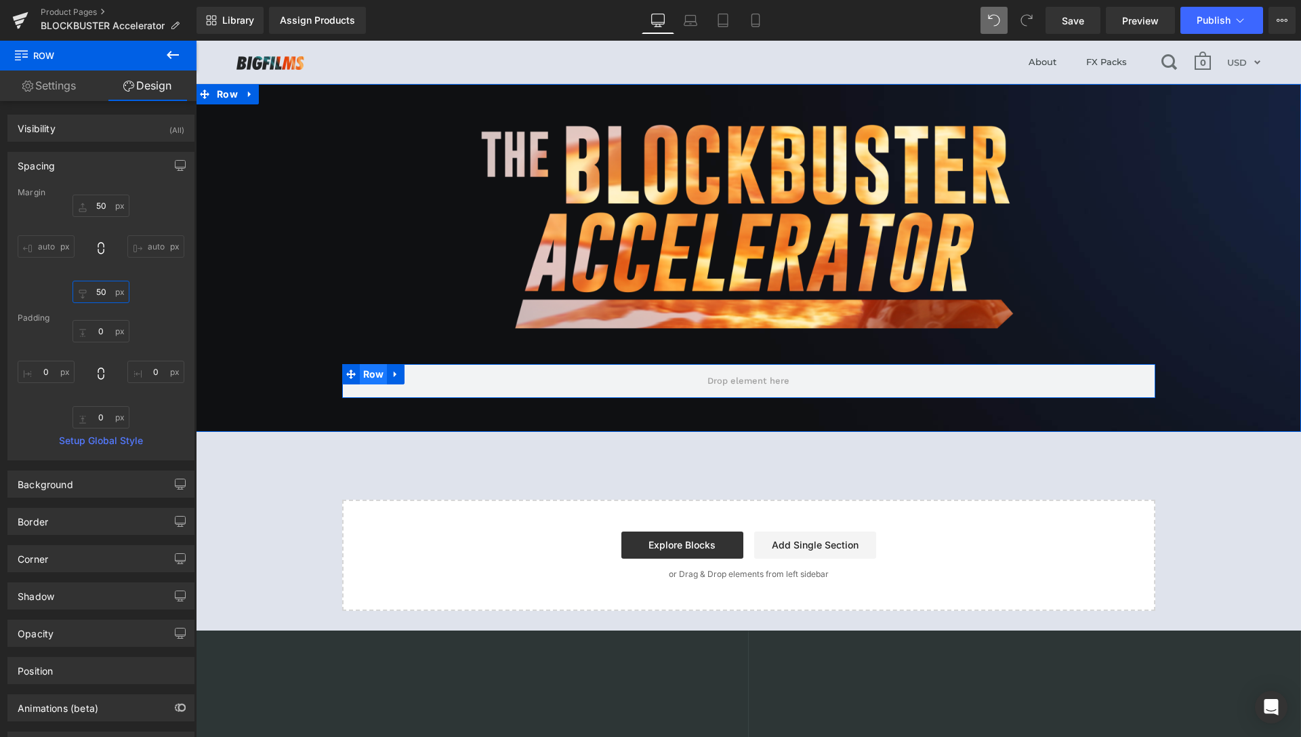
click at [367, 376] on span "Row" at bounding box center [374, 374] width 28 height 20
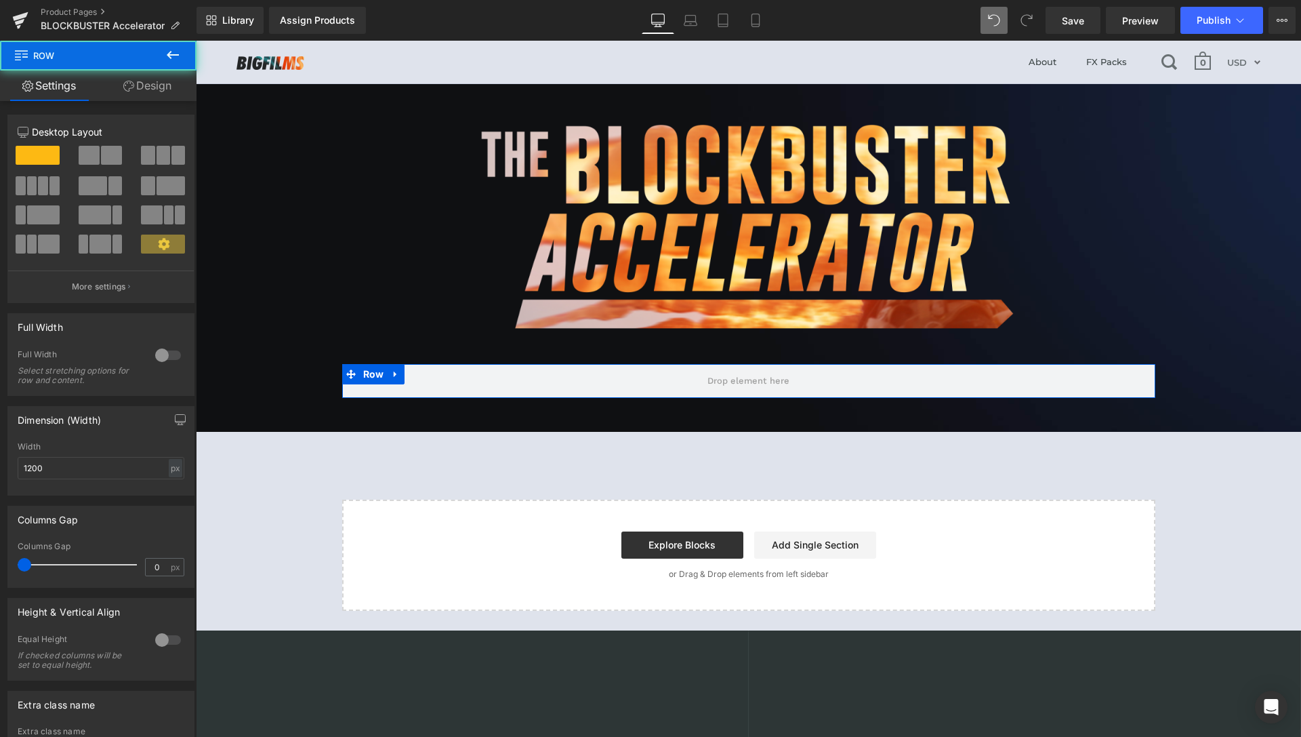
click at [81, 151] on span at bounding box center [89, 155] width 21 height 19
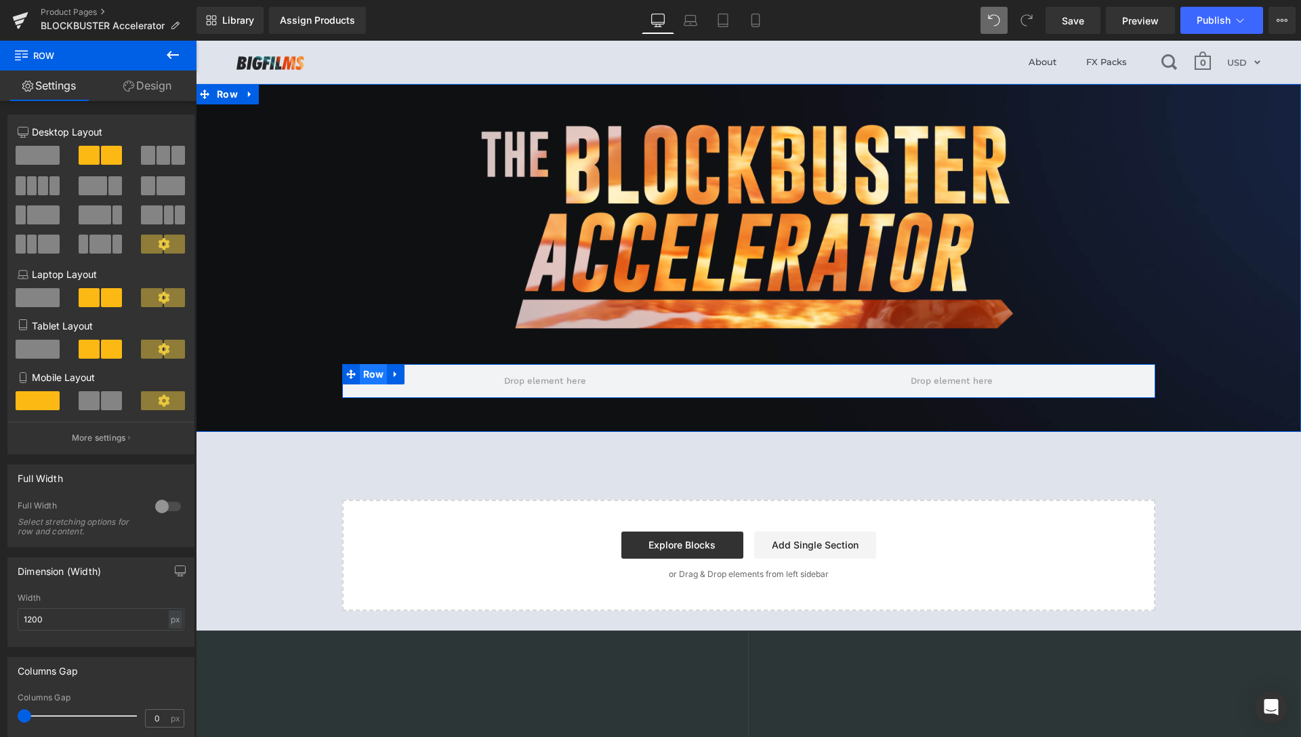
click at [363, 371] on span "Row" at bounding box center [374, 374] width 28 height 20
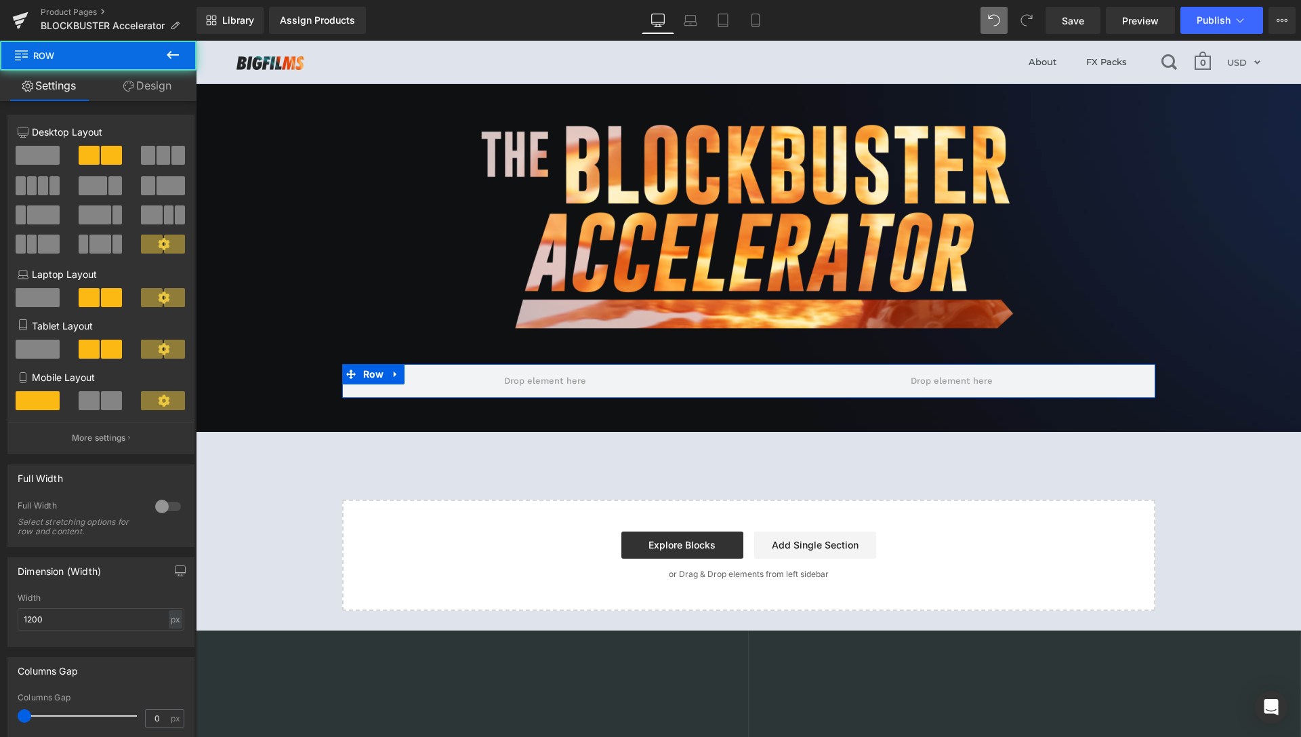
click at [144, 88] on link "Design" at bounding box center [147, 85] width 98 height 31
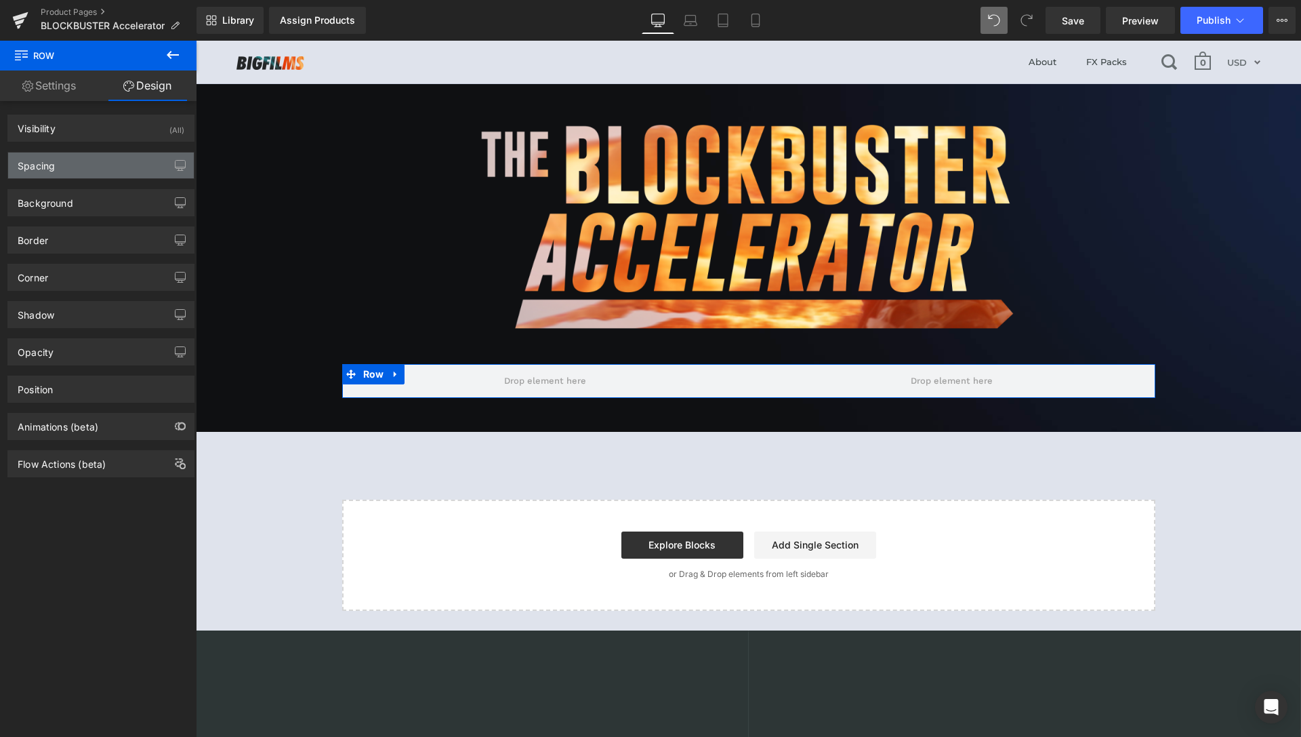
type input "transparent"
type input "0"
click at [79, 194] on div "Background" at bounding box center [101, 203] width 186 height 26
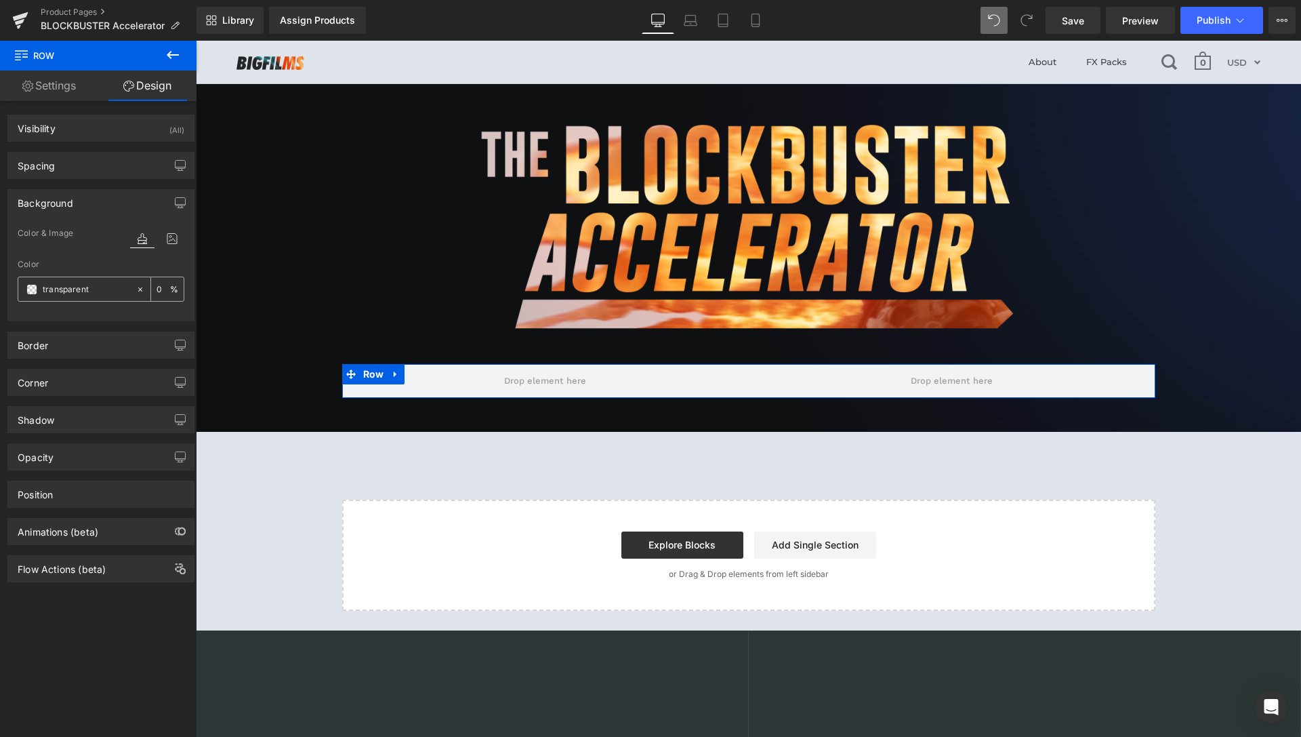
click at [100, 292] on input "transparent" at bounding box center [86, 289] width 87 height 15
paste input "0E0F12"
type input "0E0F12"
type input "100"
type input "#0e0f12"
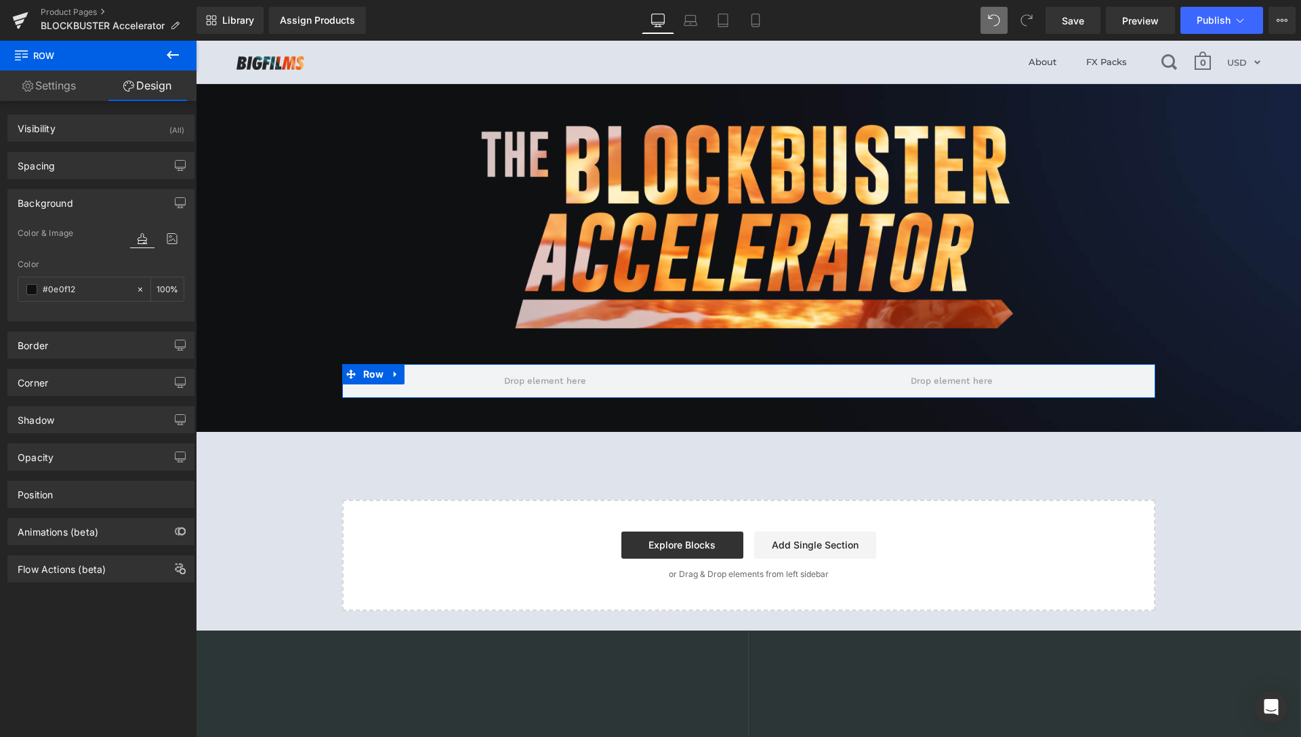
click at [110, 643] on div "Visibility (All) 0|0|0|0 1 Show on Desktop 1 Show on Laptop 1 Show on Tablet 1 …" at bounding box center [101, 422] width 203 height 642
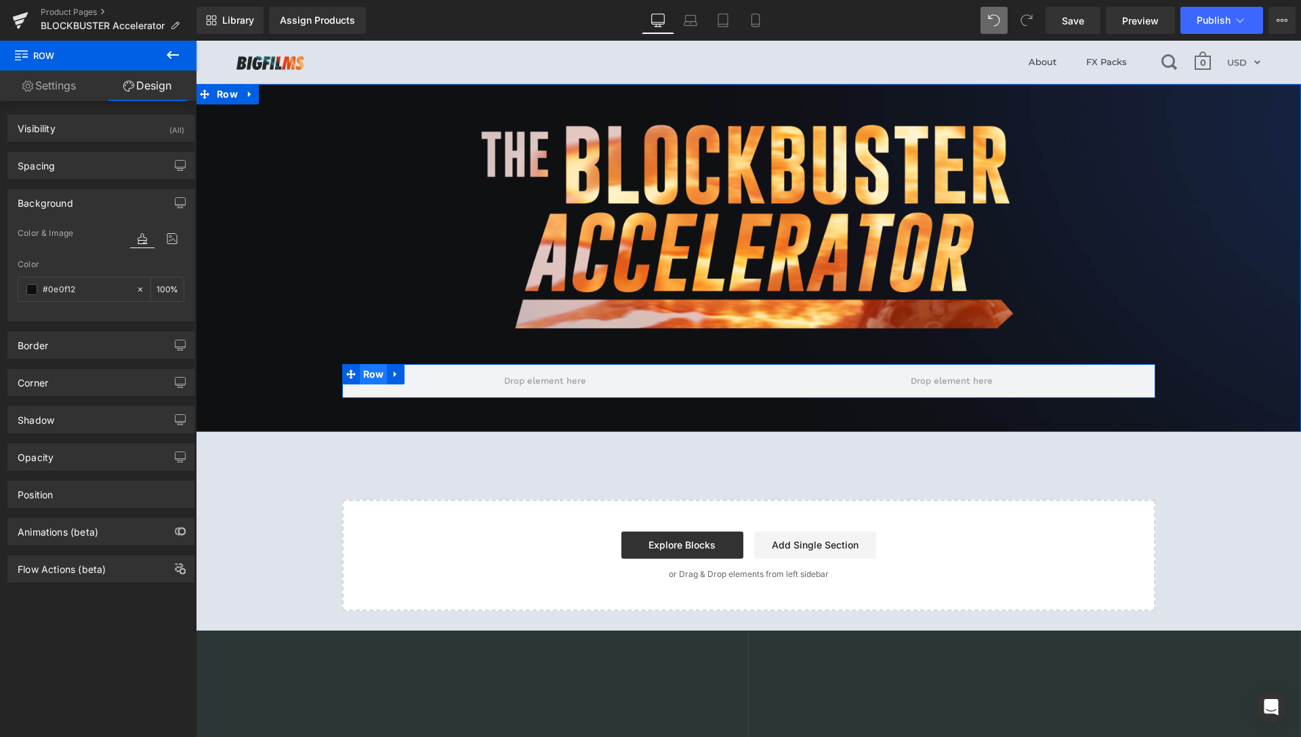
click at [369, 369] on span "Row" at bounding box center [374, 374] width 28 height 20
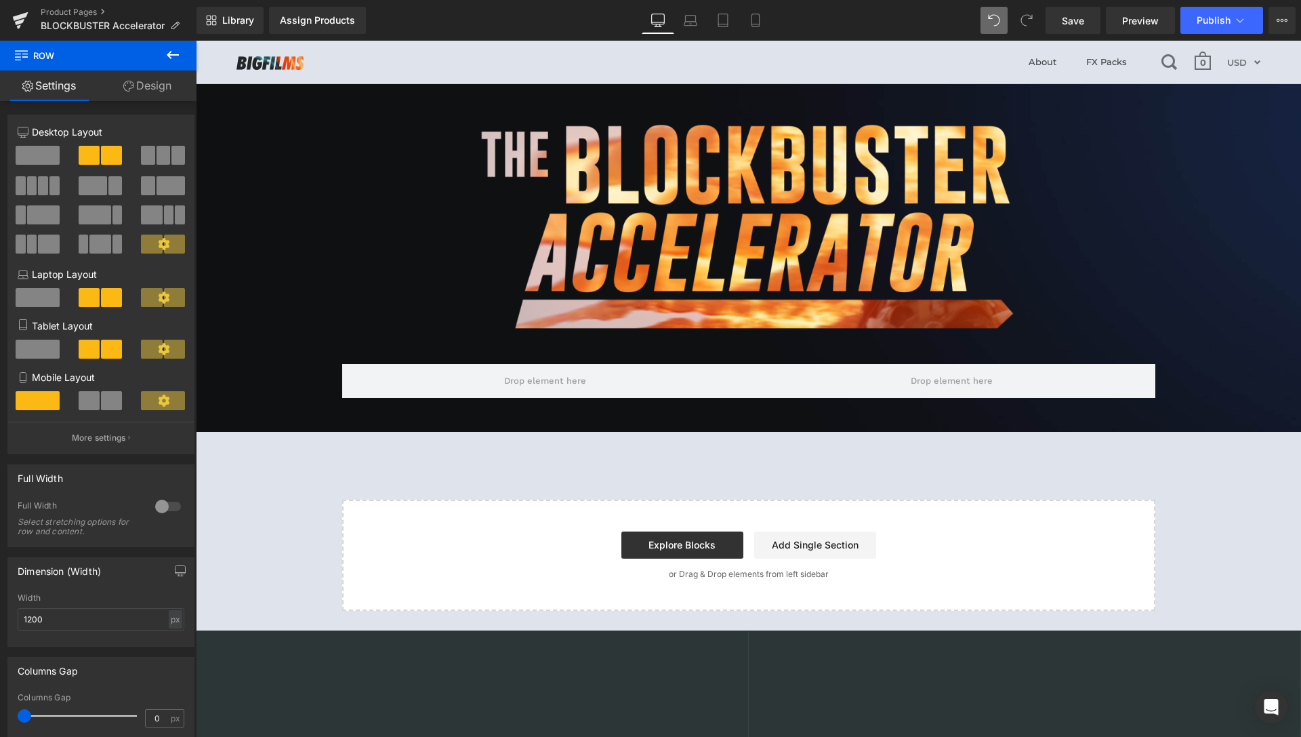
click at [176, 55] on icon at bounding box center [173, 55] width 12 height 8
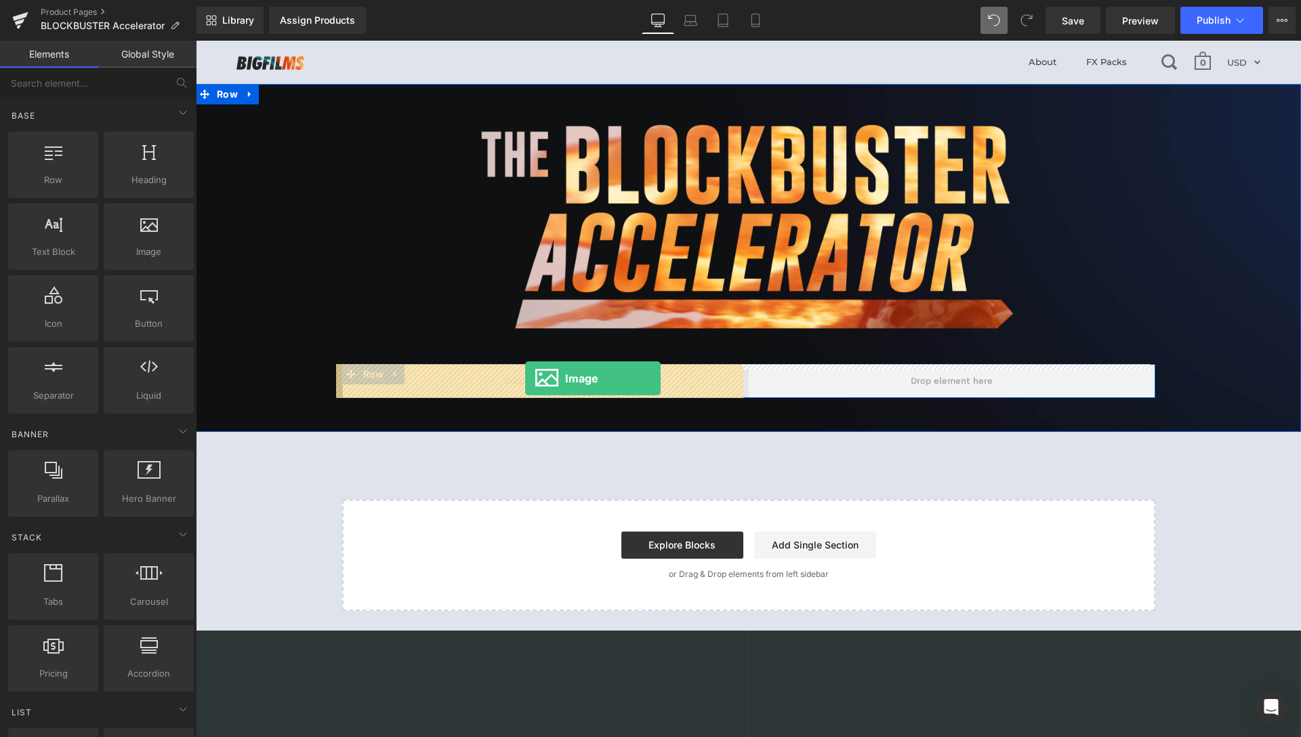
drag, startPoint x: 338, startPoint y: 280, endPoint x: 525, endPoint y: 378, distance: 211.0
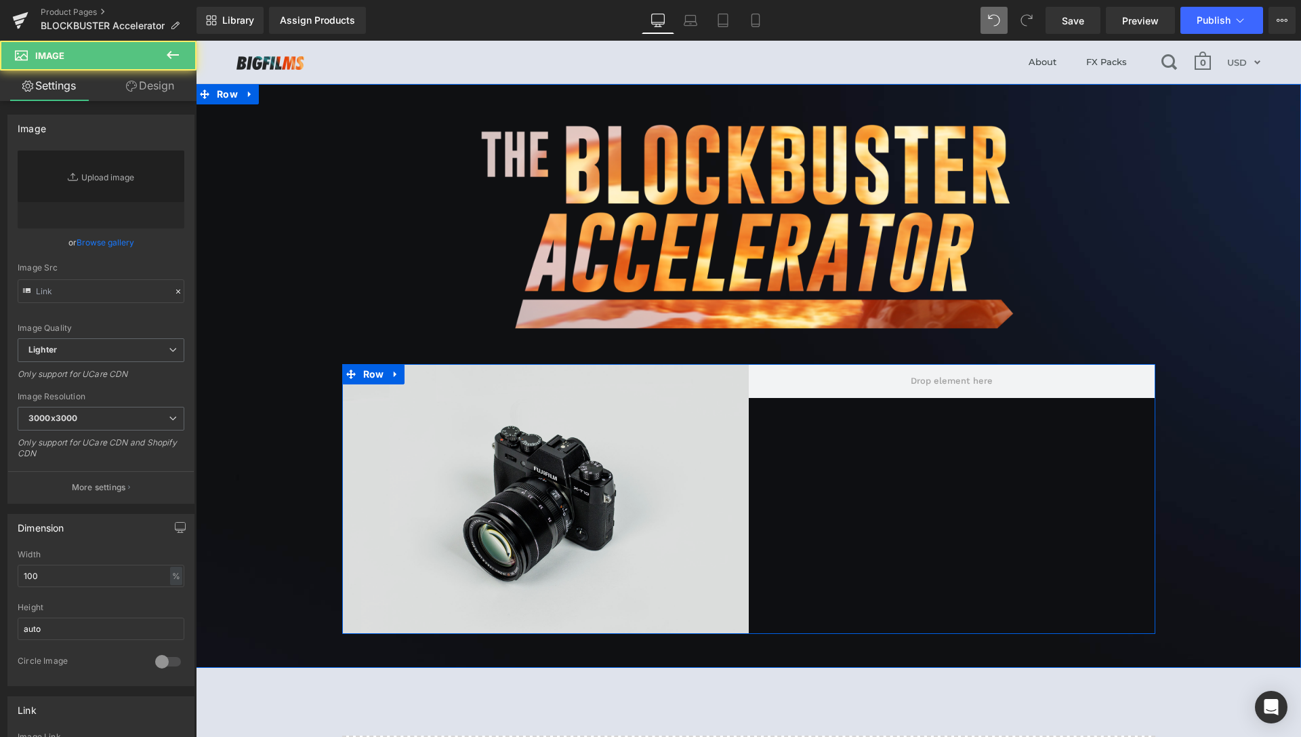
type input "//d1um8515vdn9kb.cloudfront.net/images/parallax.jpg"
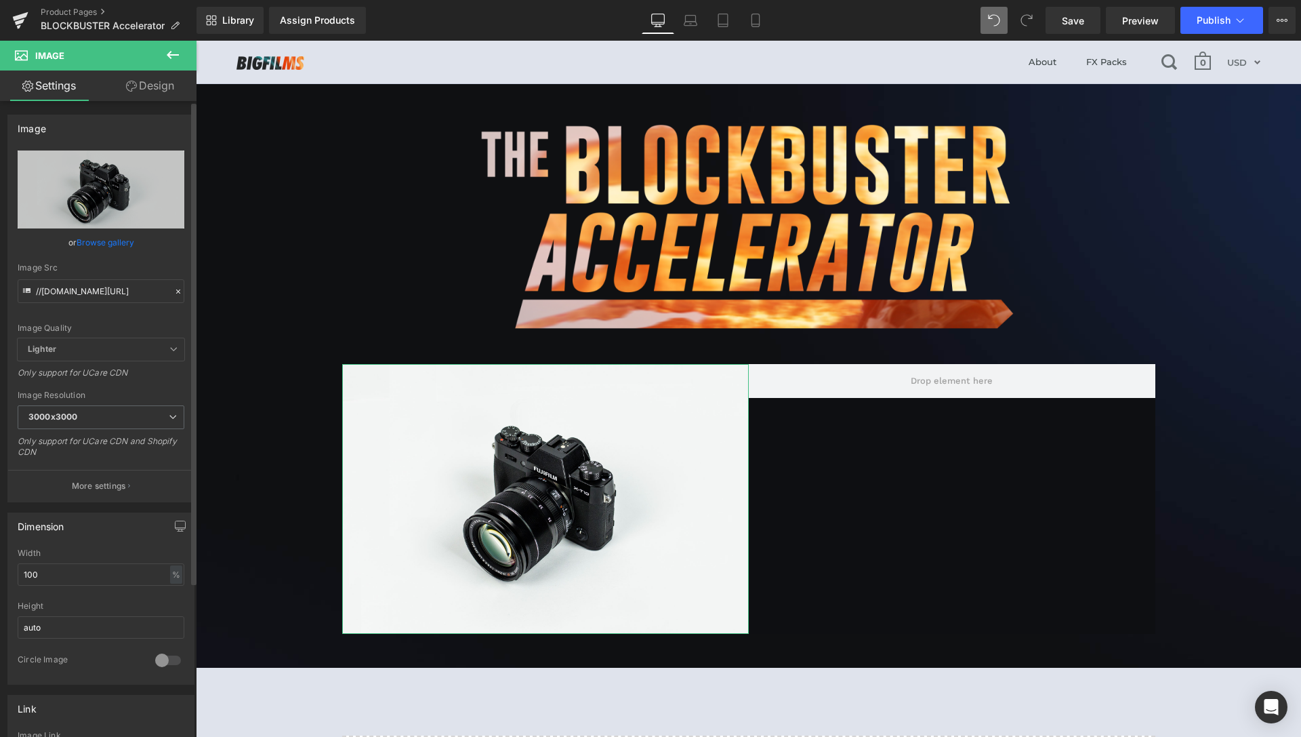
click at [110, 237] on link "Browse gallery" at bounding box center [106, 242] width 58 height 24
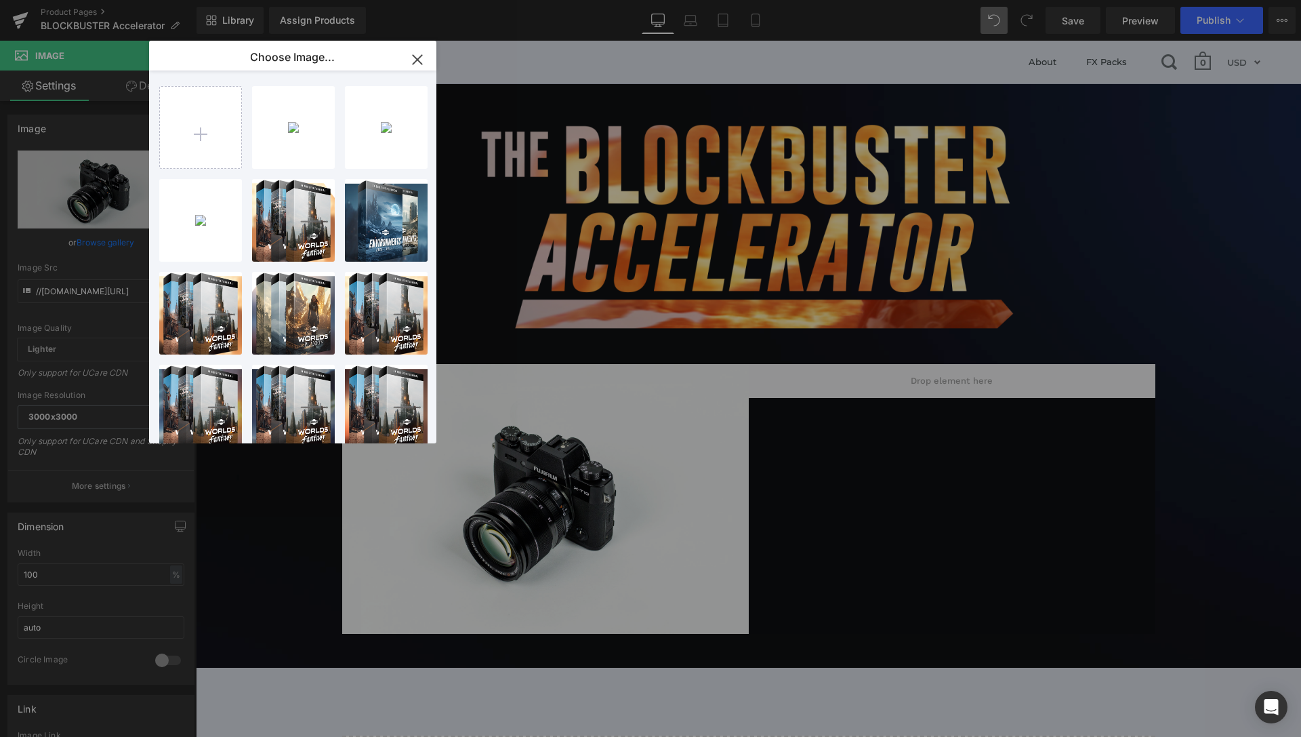
drag, startPoint x: 416, startPoint y: 66, endPoint x: 219, endPoint y: 26, distance: 200.7
click at [416, 66] on icon "button" at bounding box center [418, 60] width 22 height 22
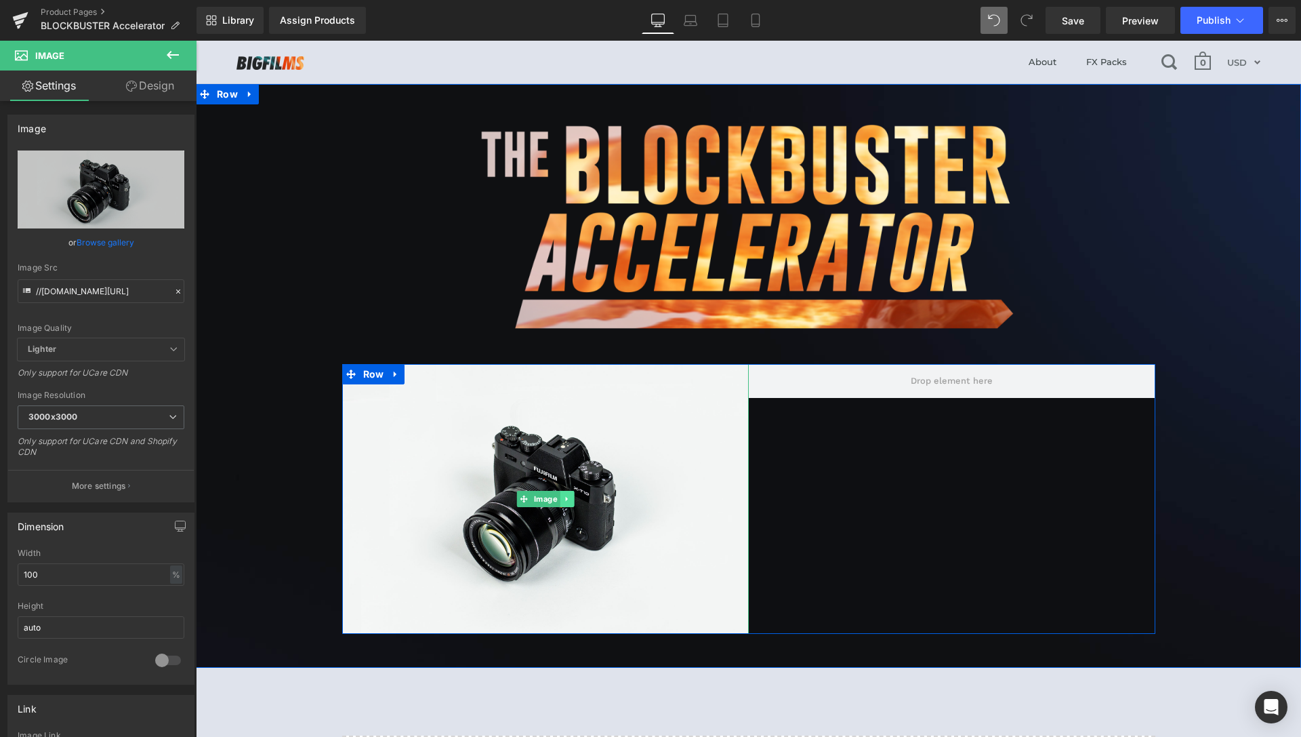
click at [563, 500] on icon at bounding box center [566, 499] width 7 height 8
click at [570, 500] on icon at bounding box center [573, 498] width 7 height 7
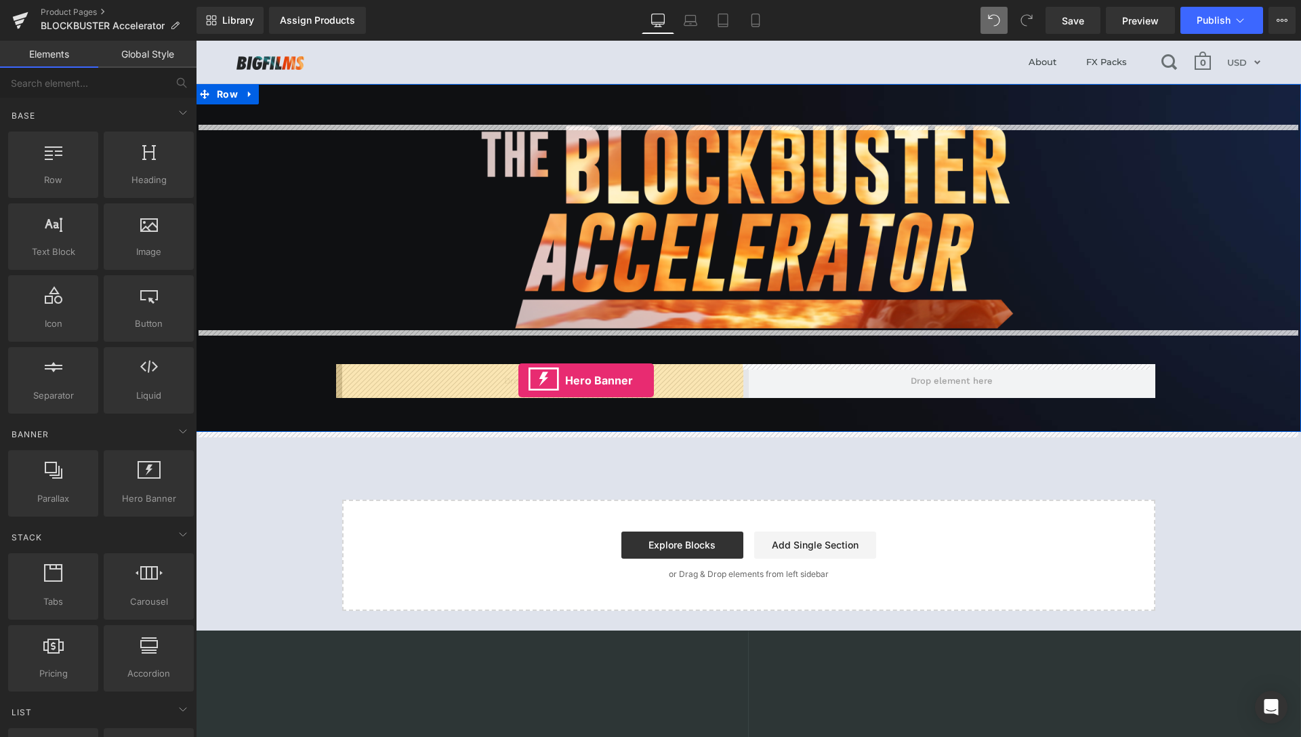
drag, startPoint x: 341, startPoint y: 529, endPoint x: 519, endPoint y: 380, distance: 231.9
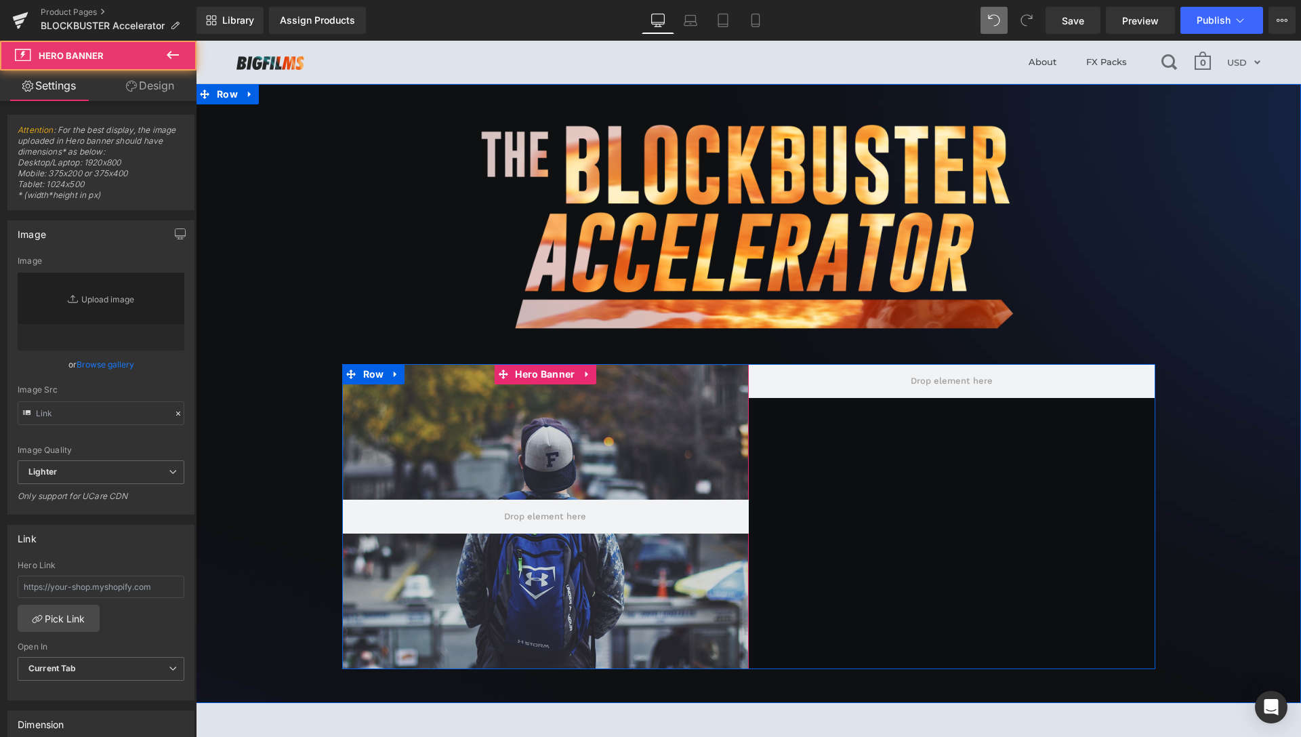
type input "https://d1um8515vdn9kb.cloudfront.net/images/hero.jpg"
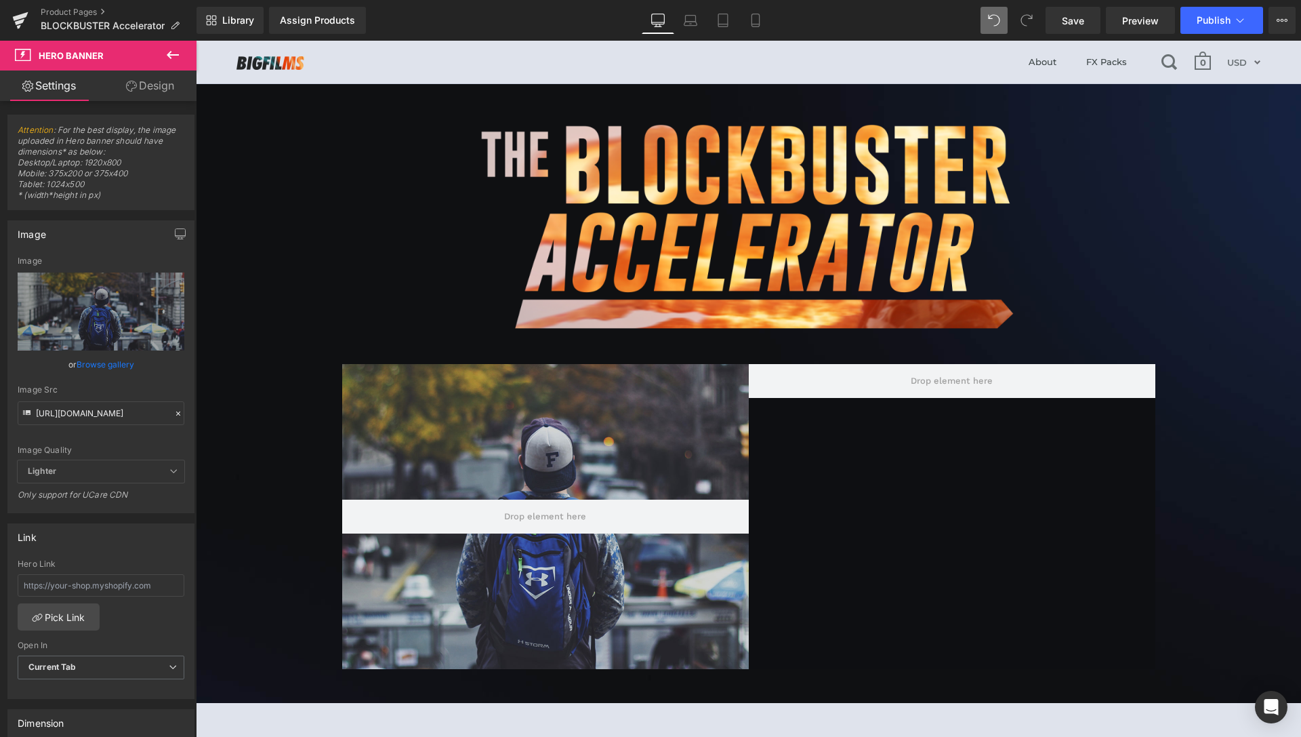
click at [167, 51] on icon at bounding box center [173, 55] width 16 height 16
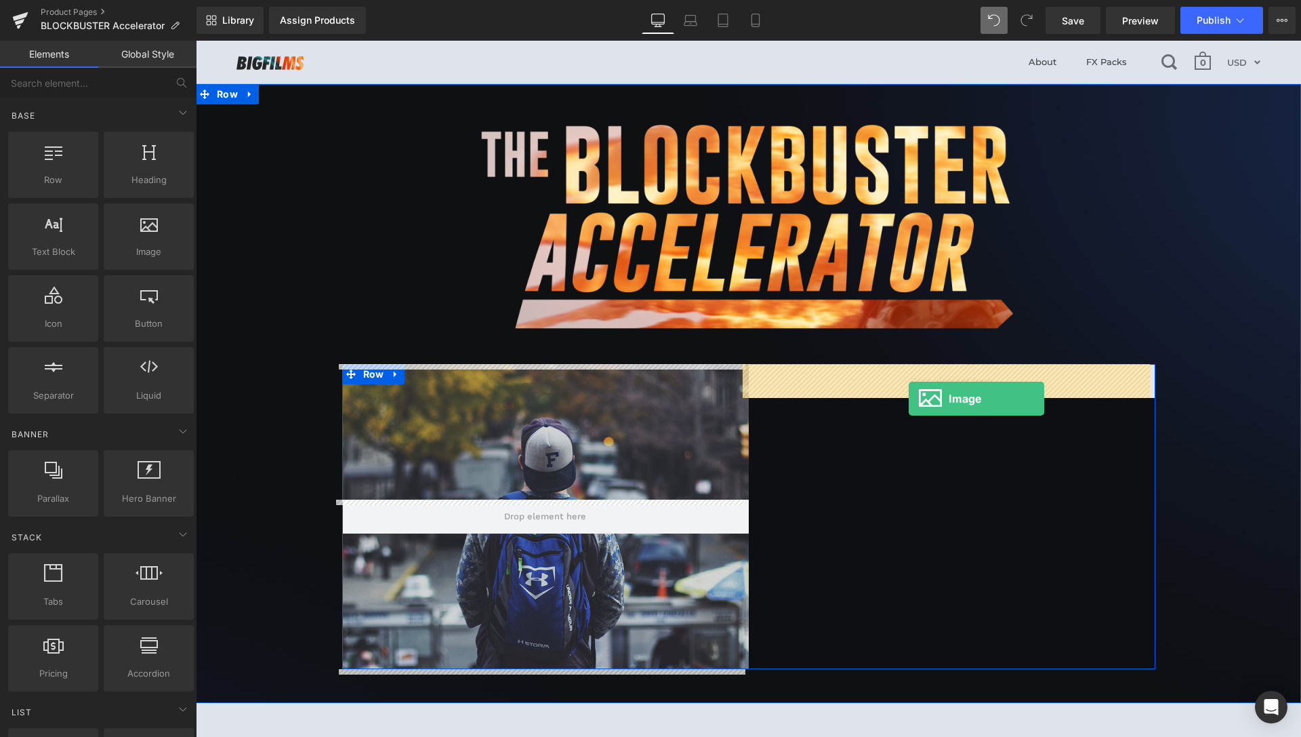
drag, startPoint x: 348, startPoint y: 283, endPoint x: 916, endPoint y: 390, distance: 578.0
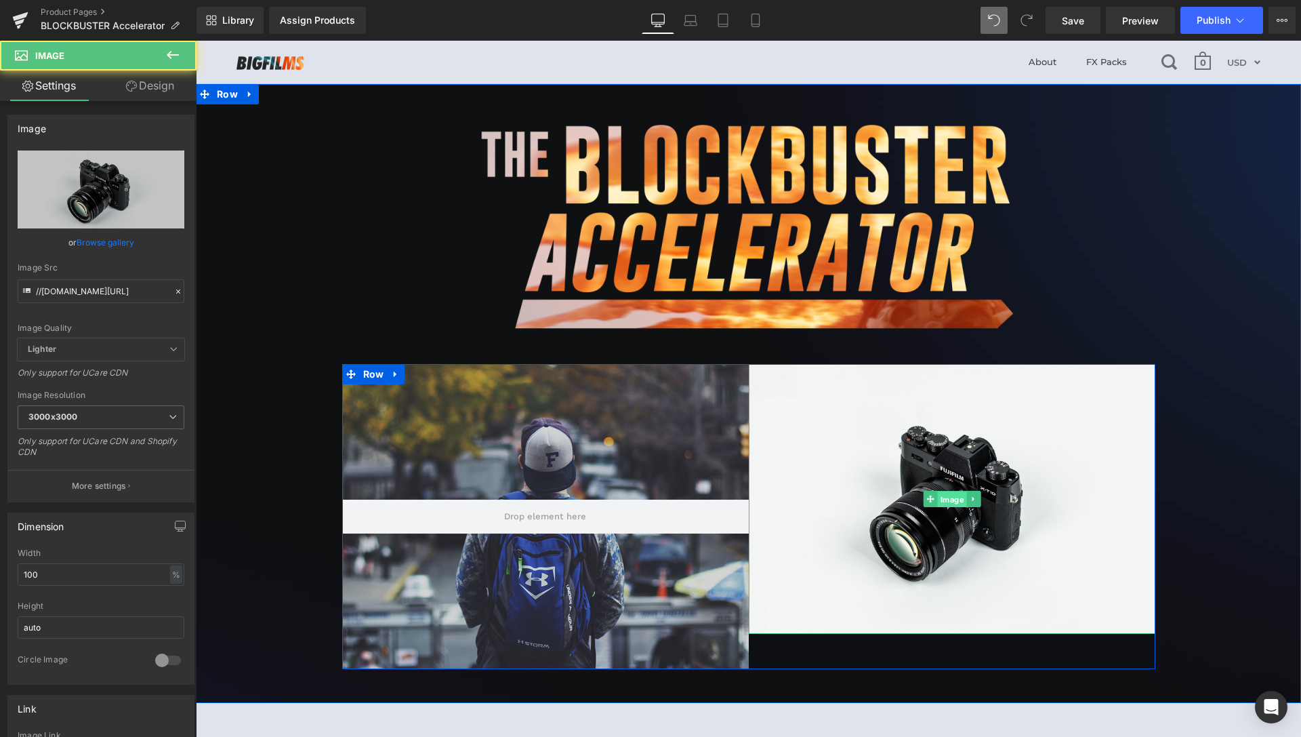
click at [937, 503] on span "Image" at bounding box center [951, 499] width 29 height 16
click at [972, 498] on link at bounding box center [974, 499] width 14 height 16
click at [977, 499] on icon at bounding box center [980, 498] width 7 height 7
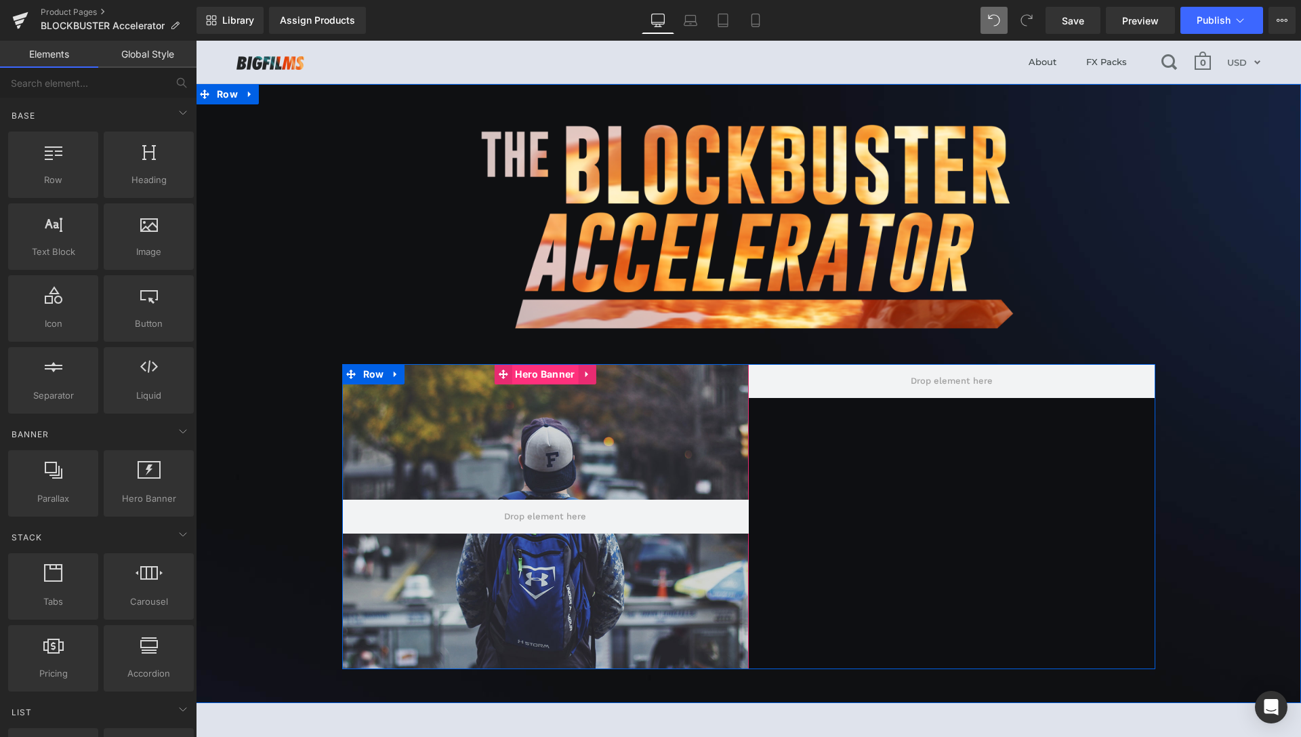
click at [541, 378] on span "Hero Banner" at bounding box center [545, 374] width 66 height 20
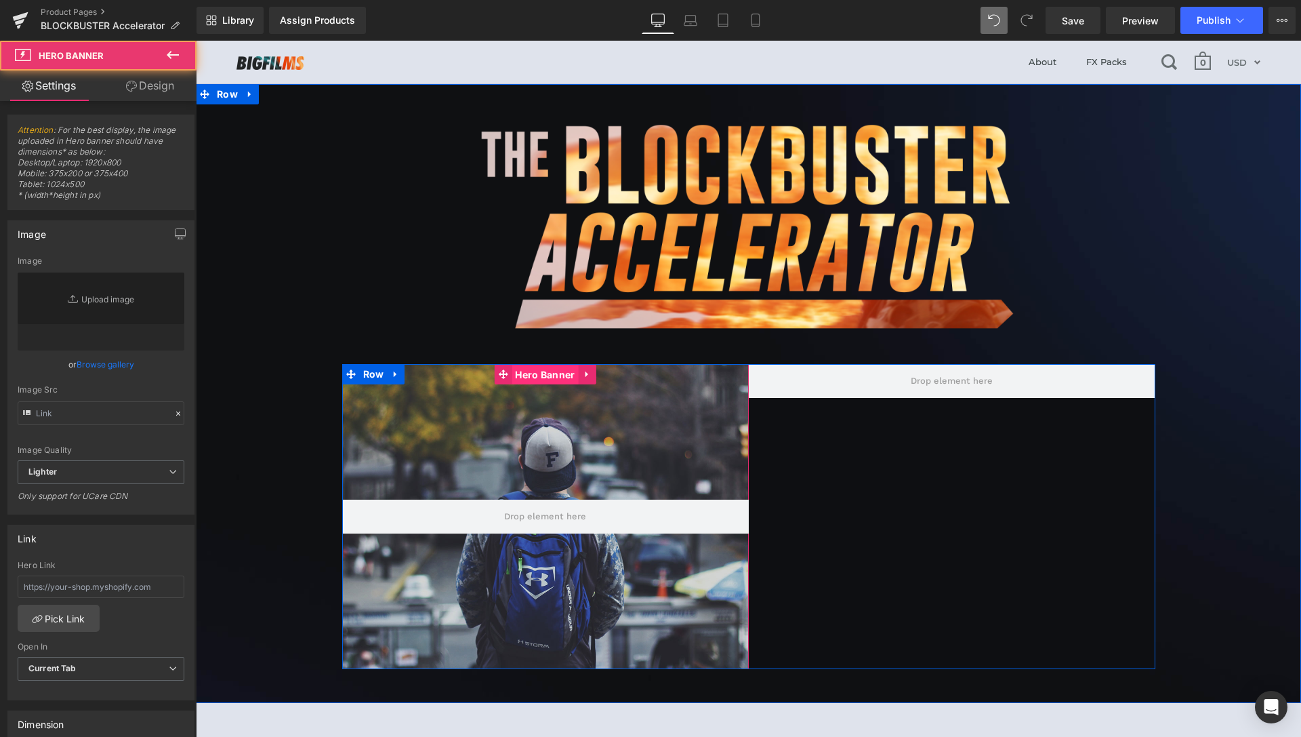
type input "https://d1um8515vdn9kb.cloudfront.net/images/hero.jpg"
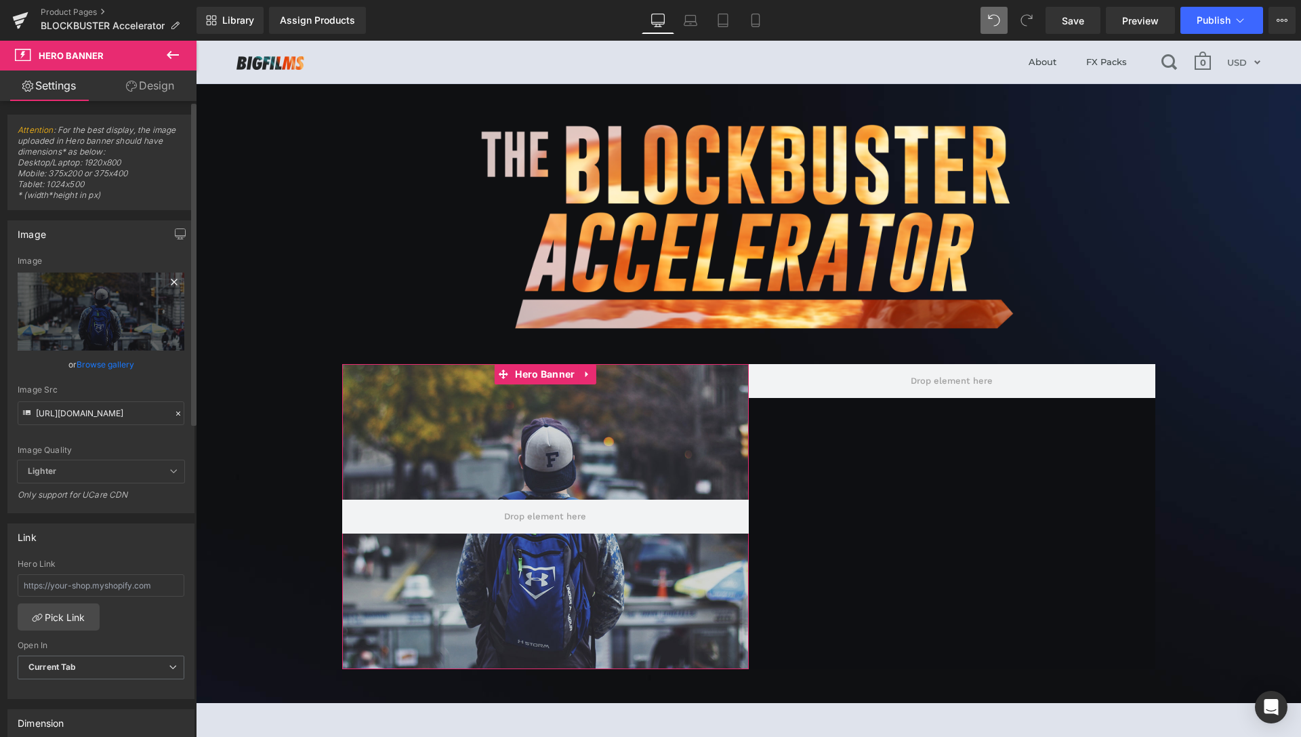
click at [166, 280] on icon at bounding box center [174, 282] width 16 height 16
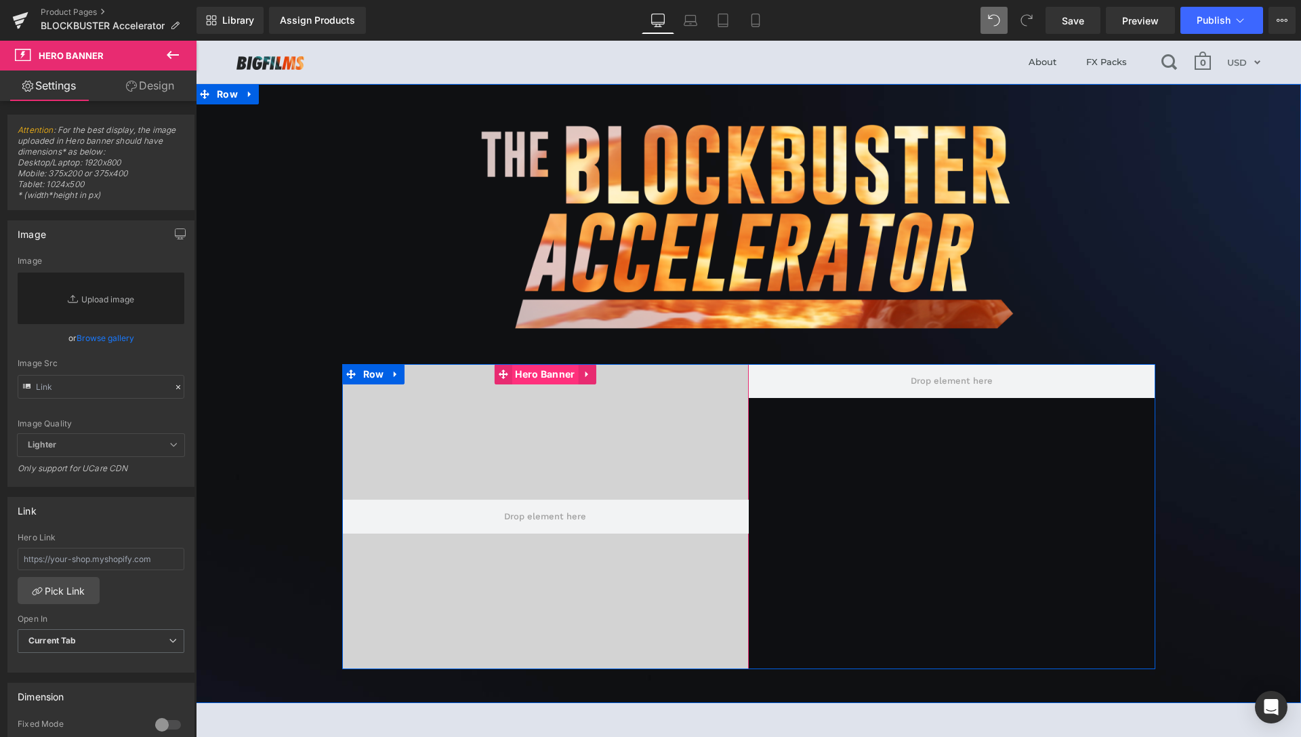
click at [538, 375] on span "Hero Banner" at bounding box center [545, 374] width 66 height 20
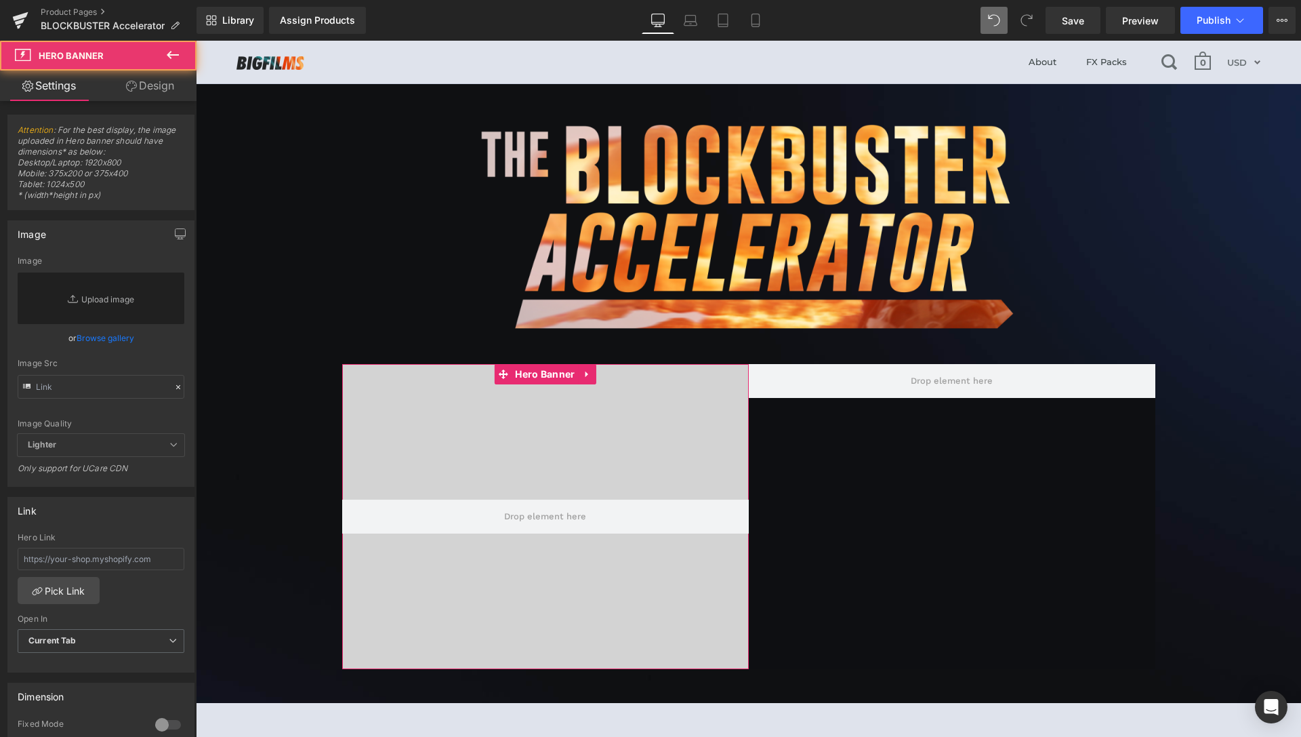
click at [148, 91] on link "Design" at bounding box center [150, 85] width 98 height 31
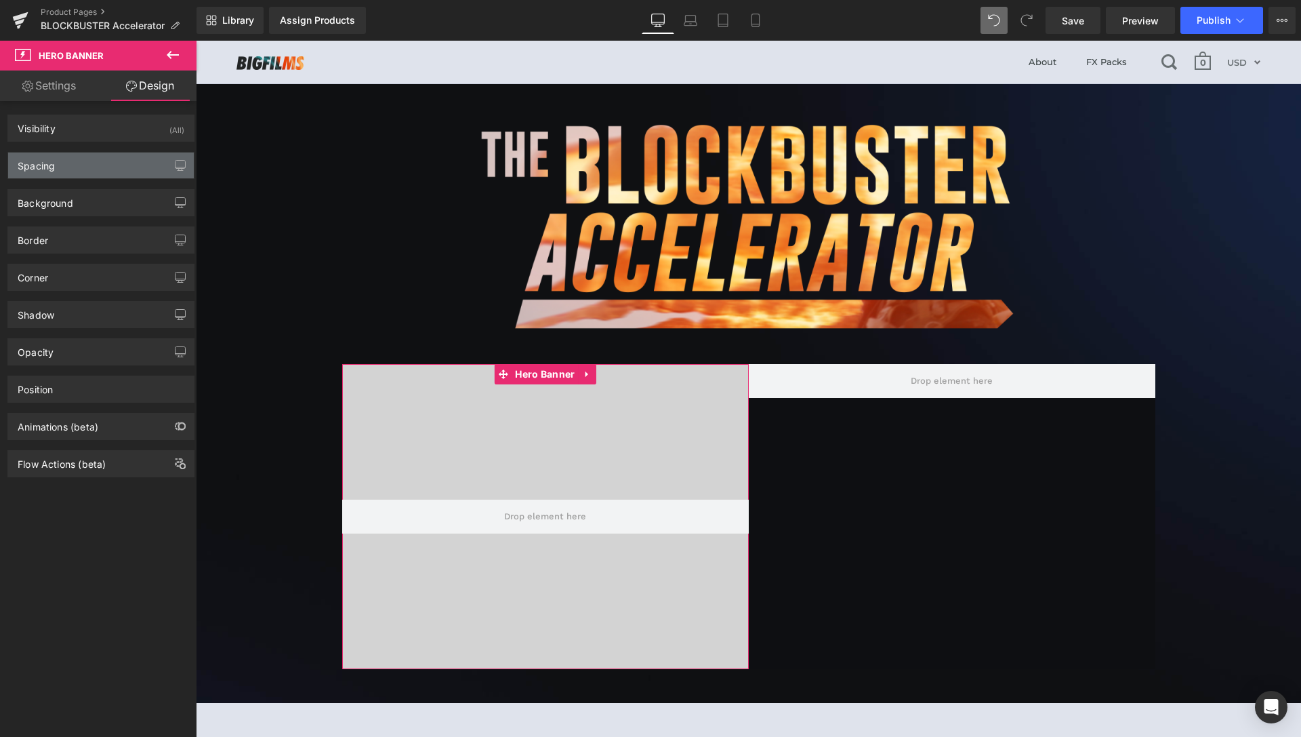
type input "0"
type input "200"
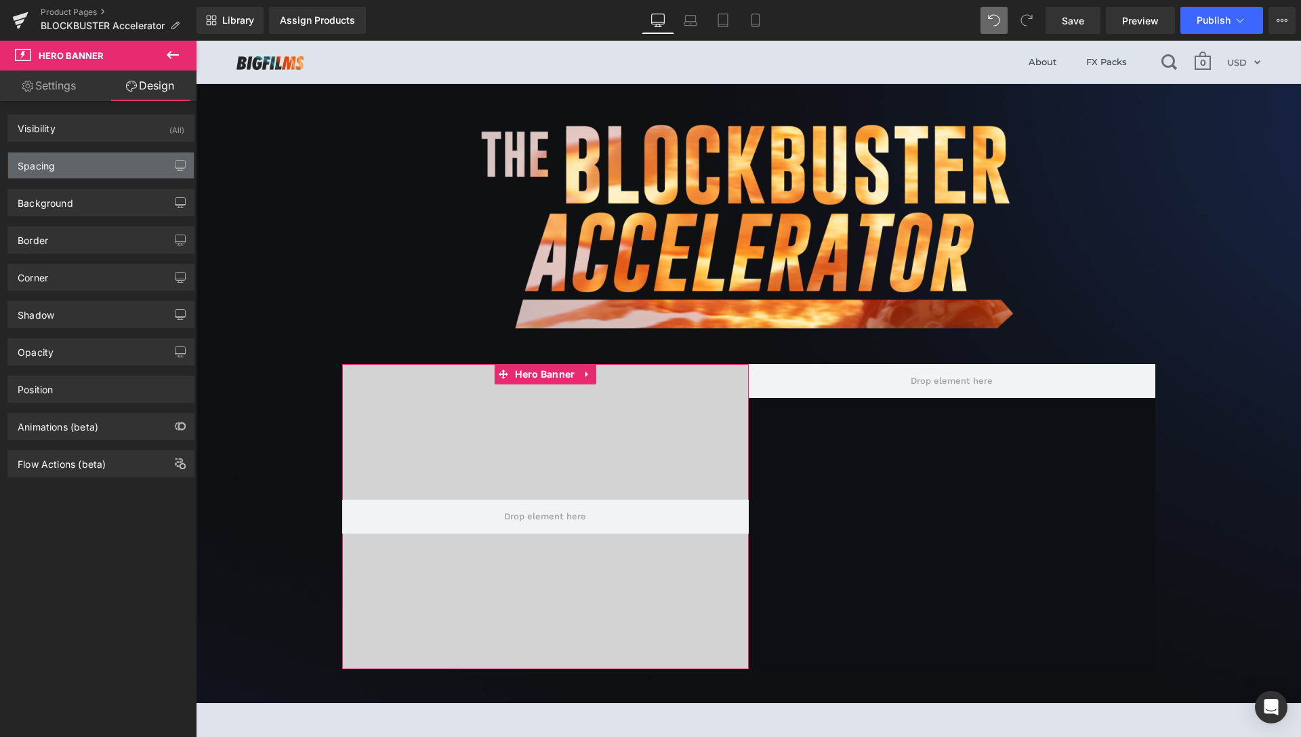
type input "0"
type input "200"
type input "0"
click at [79, 169] on div "Spacing" at bounding box center [101, 166] width 186 height 26
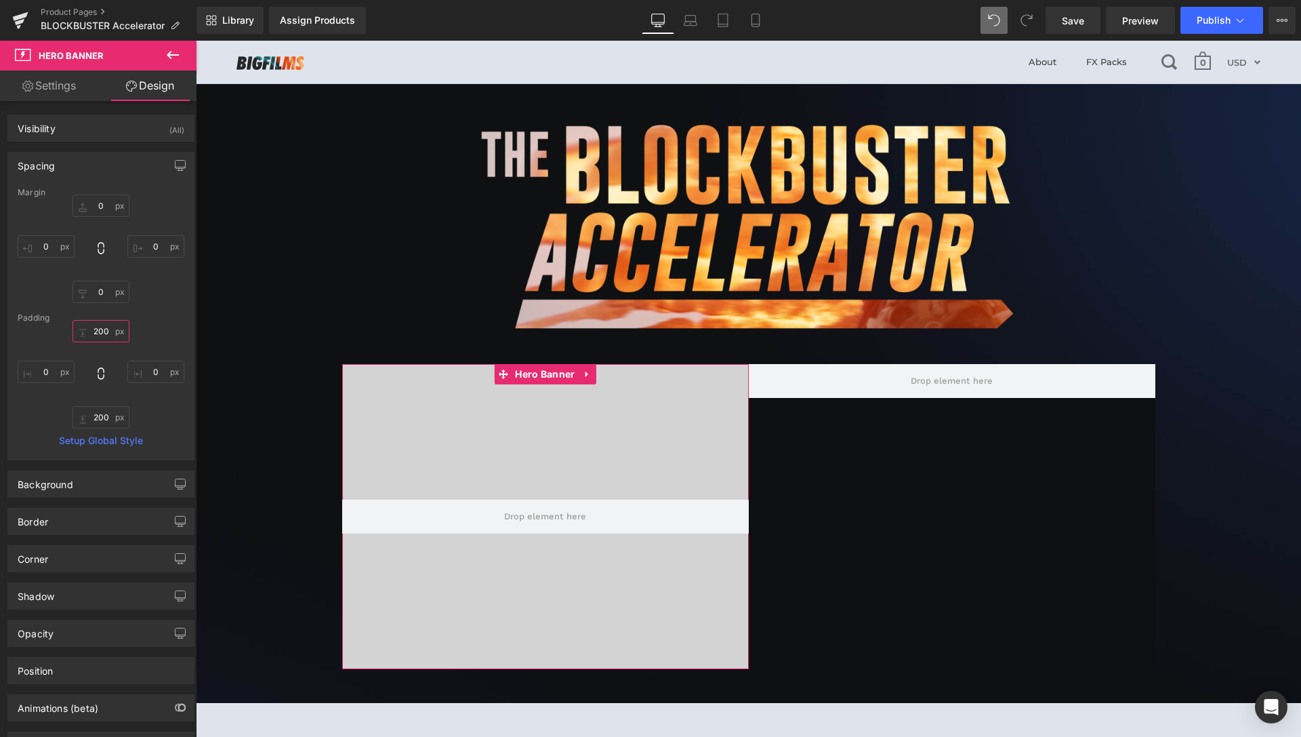
click at [94, 336] on input "200" at bounding box center [101, 331] width 57 height 22
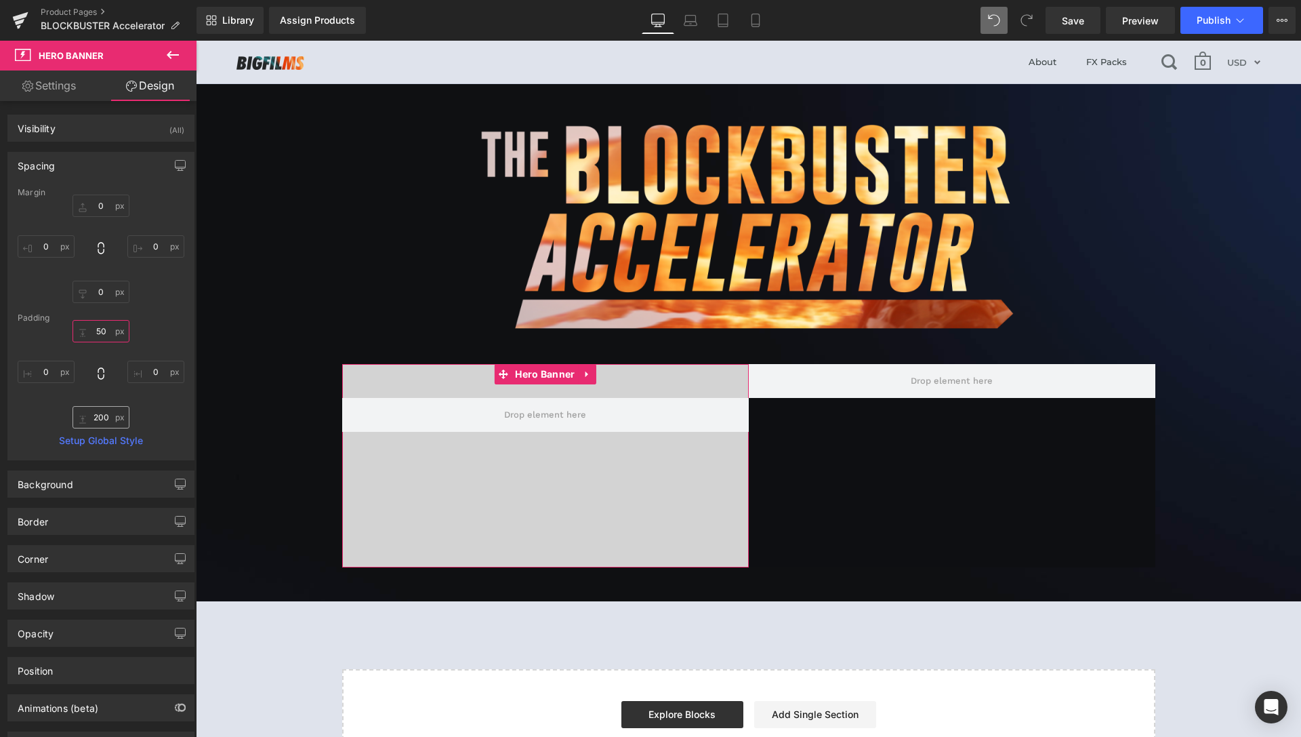
type input "50"
click at [98, 415] on input "200" at bounding box center [101, 417] width 57 height 22
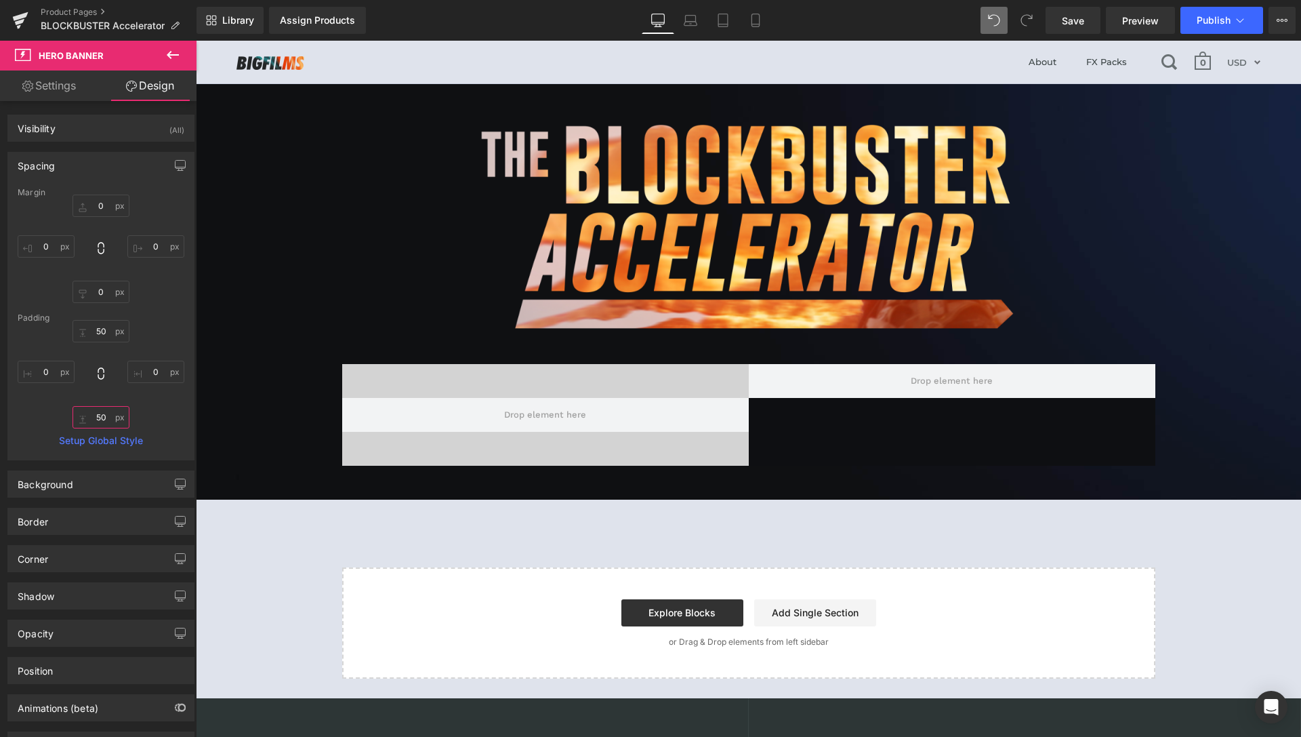
type input "50"
click at [171, 62] on icon at bounding box center [173, 55] width 16 height 16
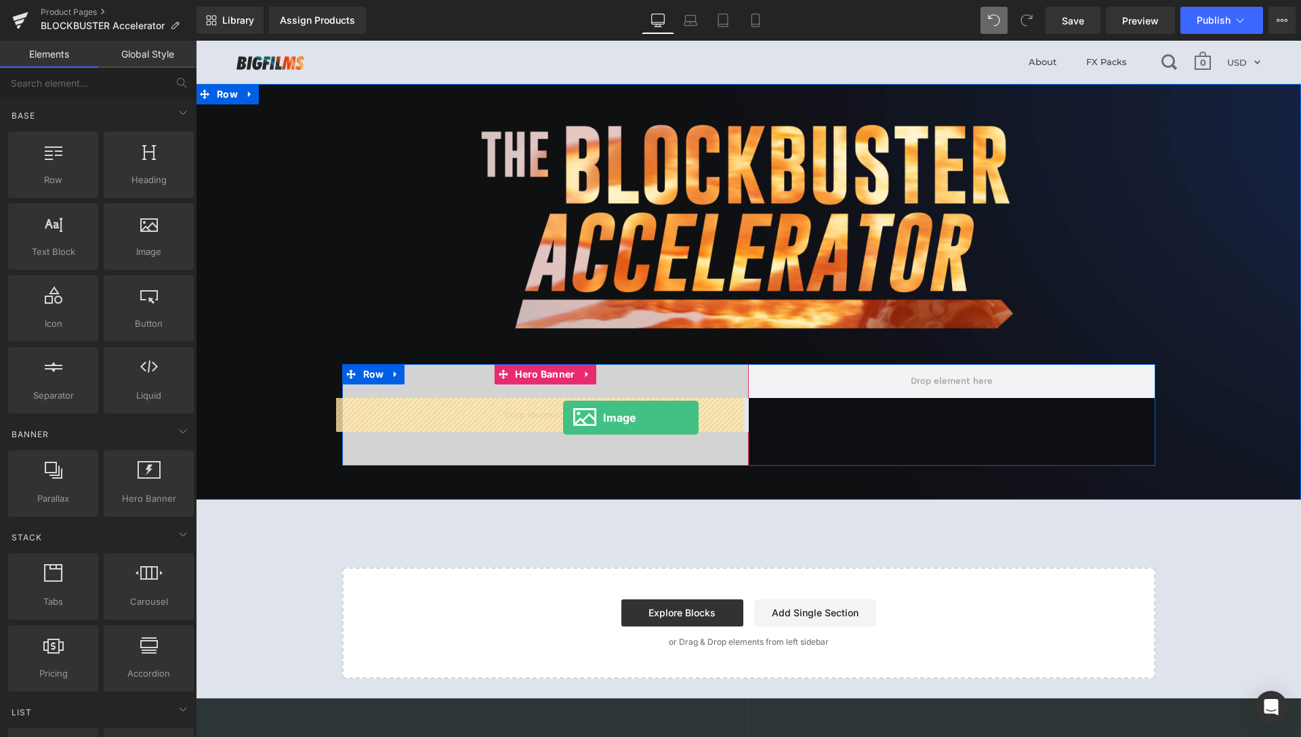
drag, startPoint x: 382, startPoint y: 310, endPoint x: 563, endPoint y: 418, distance: 210.9
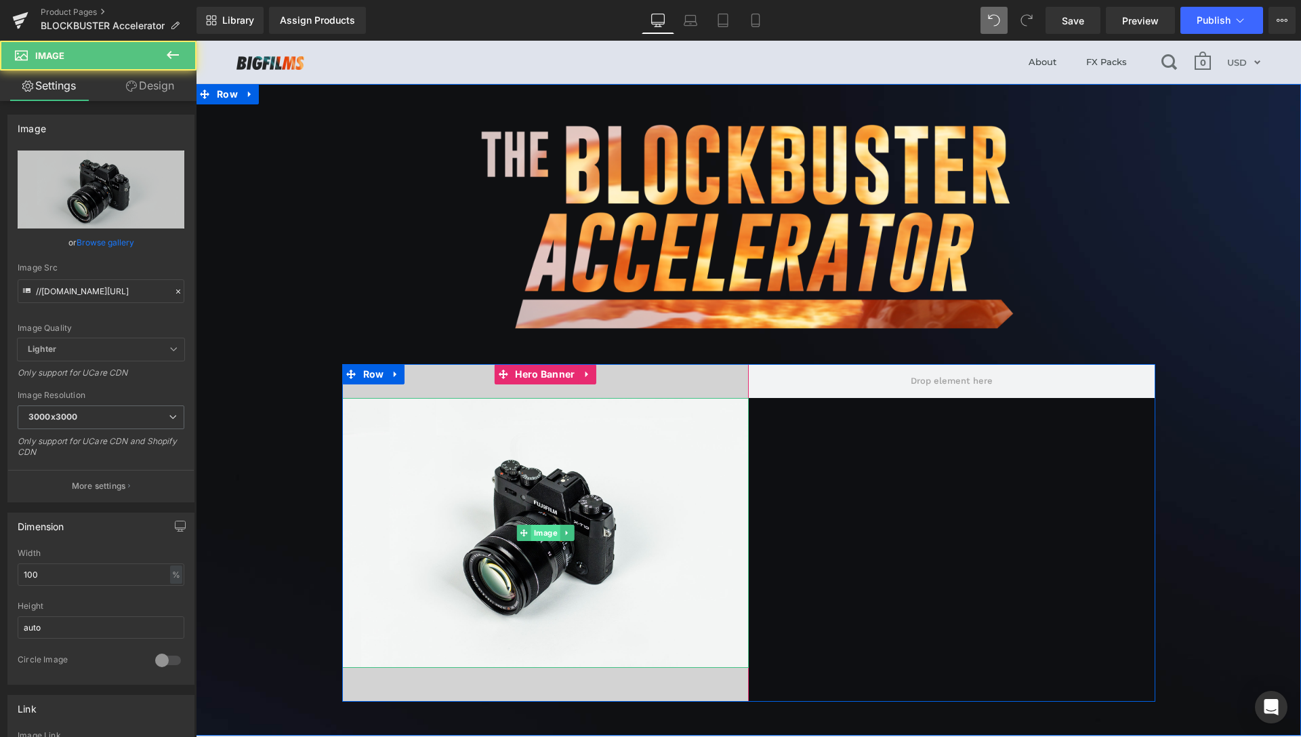
click at [533, 536] on span "Image" at bounding box center [545, 533] width 29 height 16
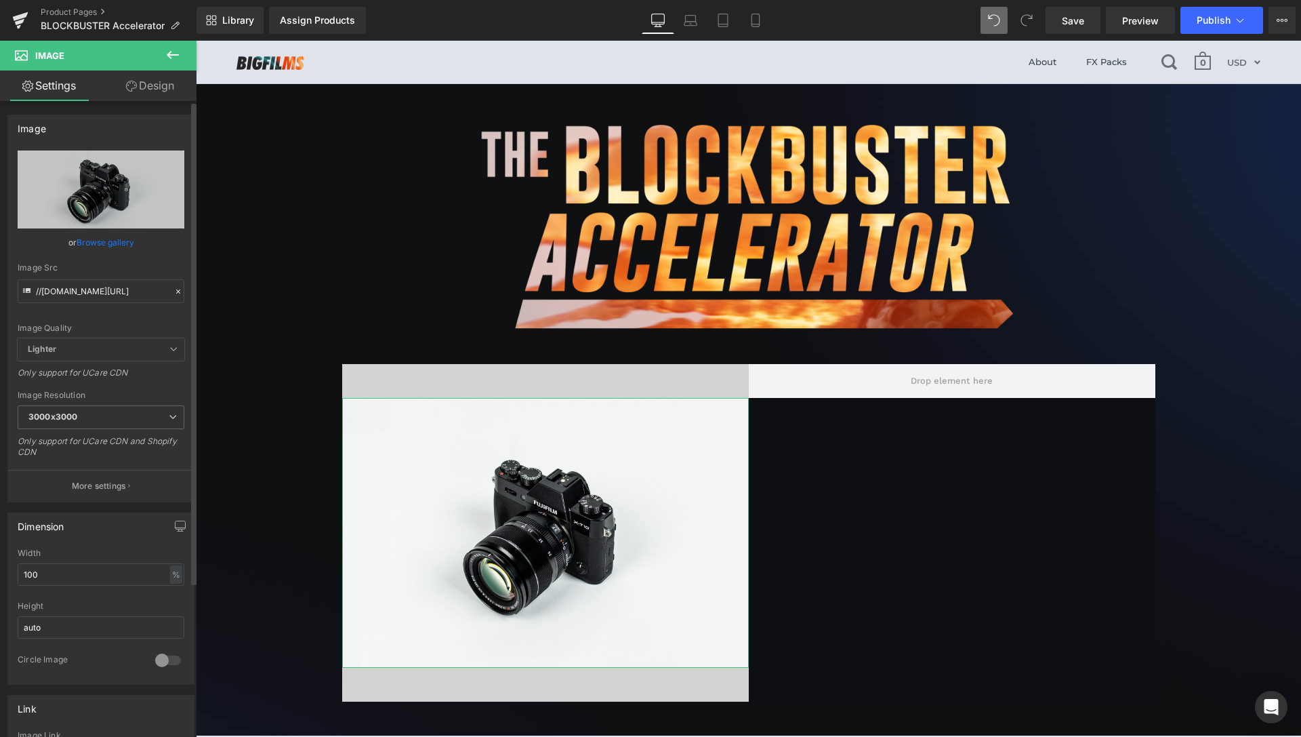
click at [87, 237] on link "Browse gallery" at bounding box center [106, 242] width 58 height 24
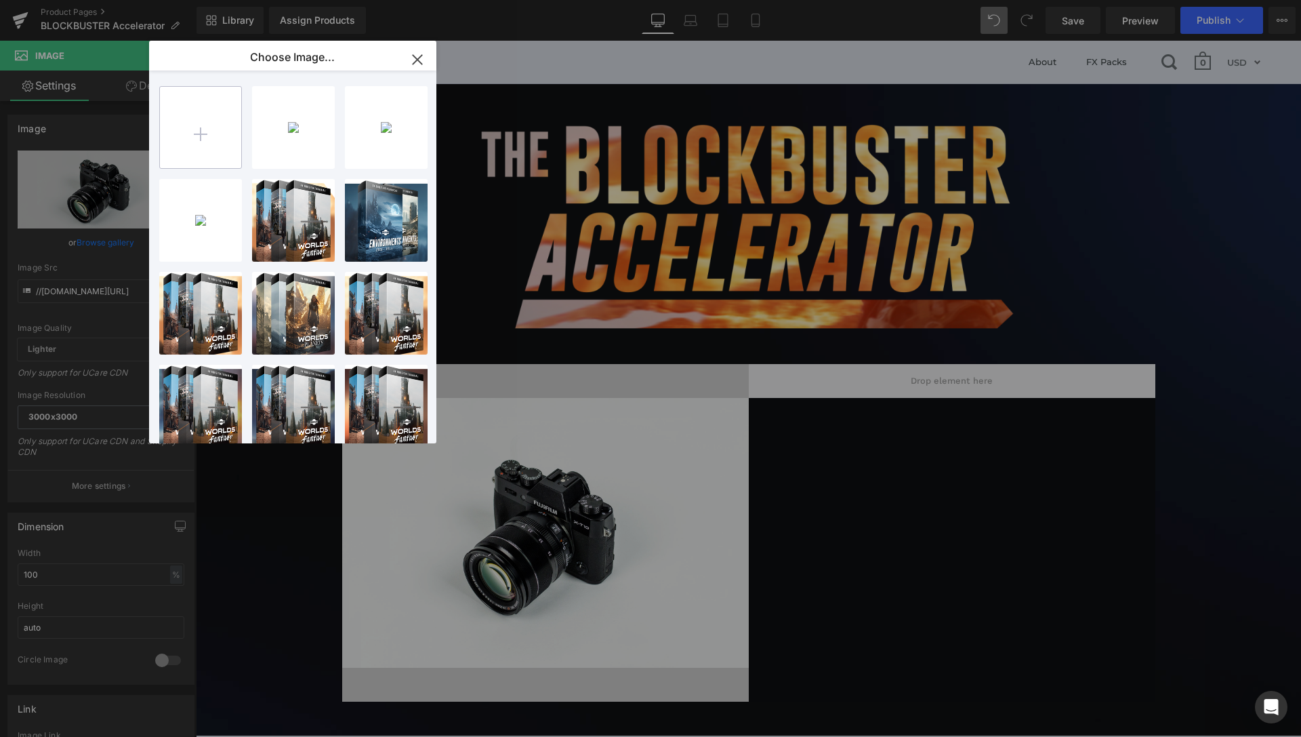
click at [208, 139] on input "file" at bounding box center [200, 127] width 81 height 81
type input "C:\fakepath\Portraits.png"
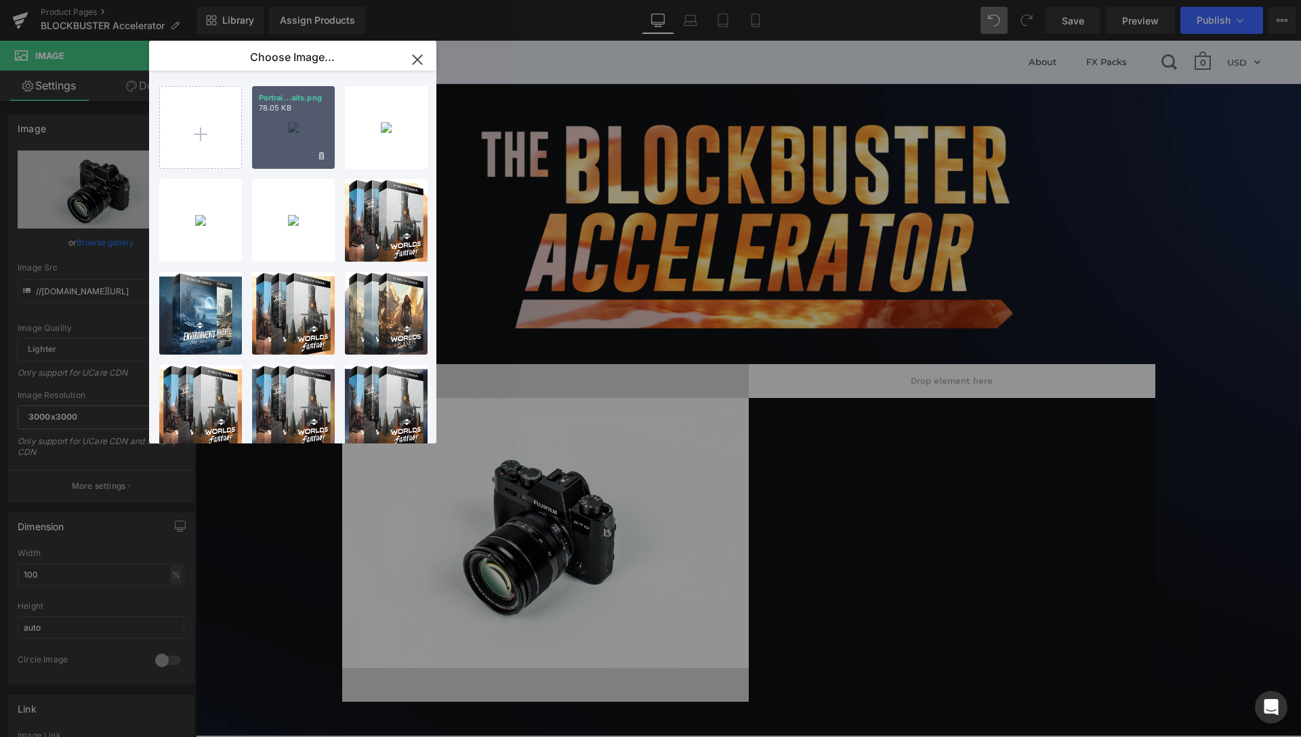
click at [285, 125] on div "Portrai...aits.png 78.05 KB" at bounding box center [293, 127] width 83 height 83
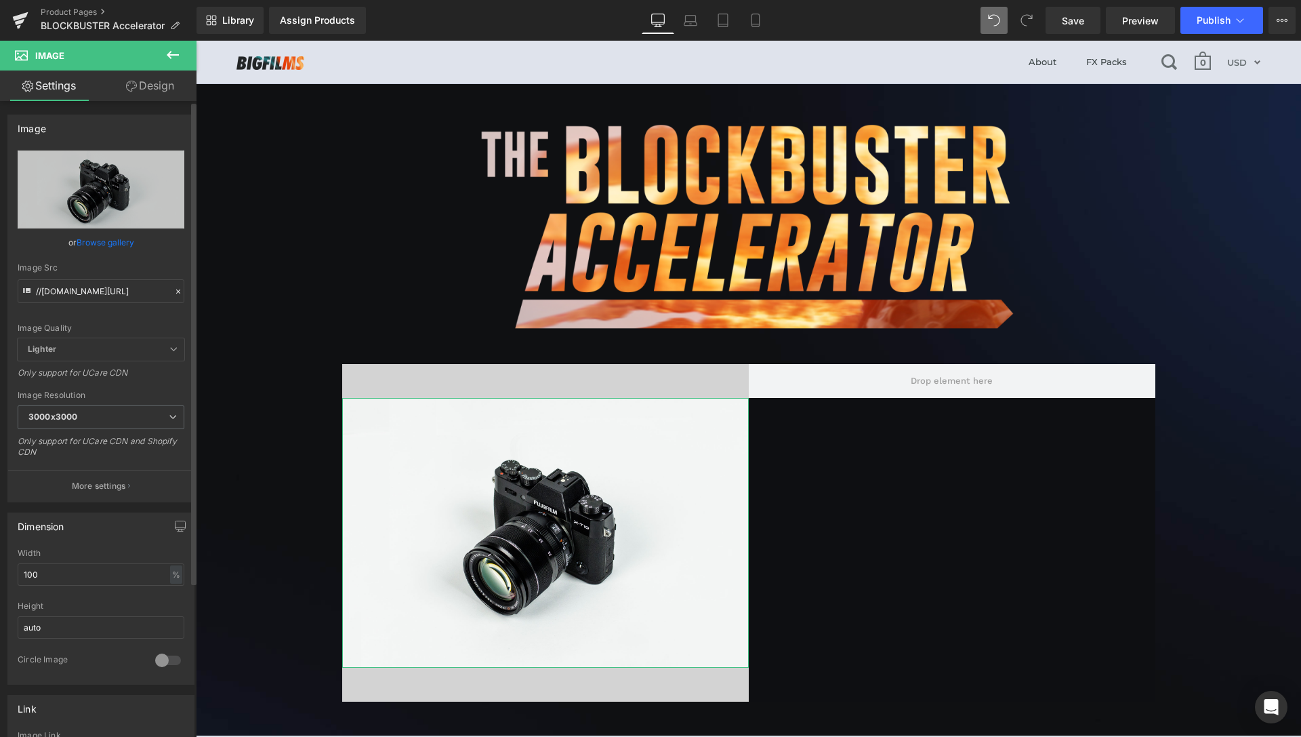
click at [98, 243] on link "Browse gallery" at bounding box center [106, 242] width 58 height 24
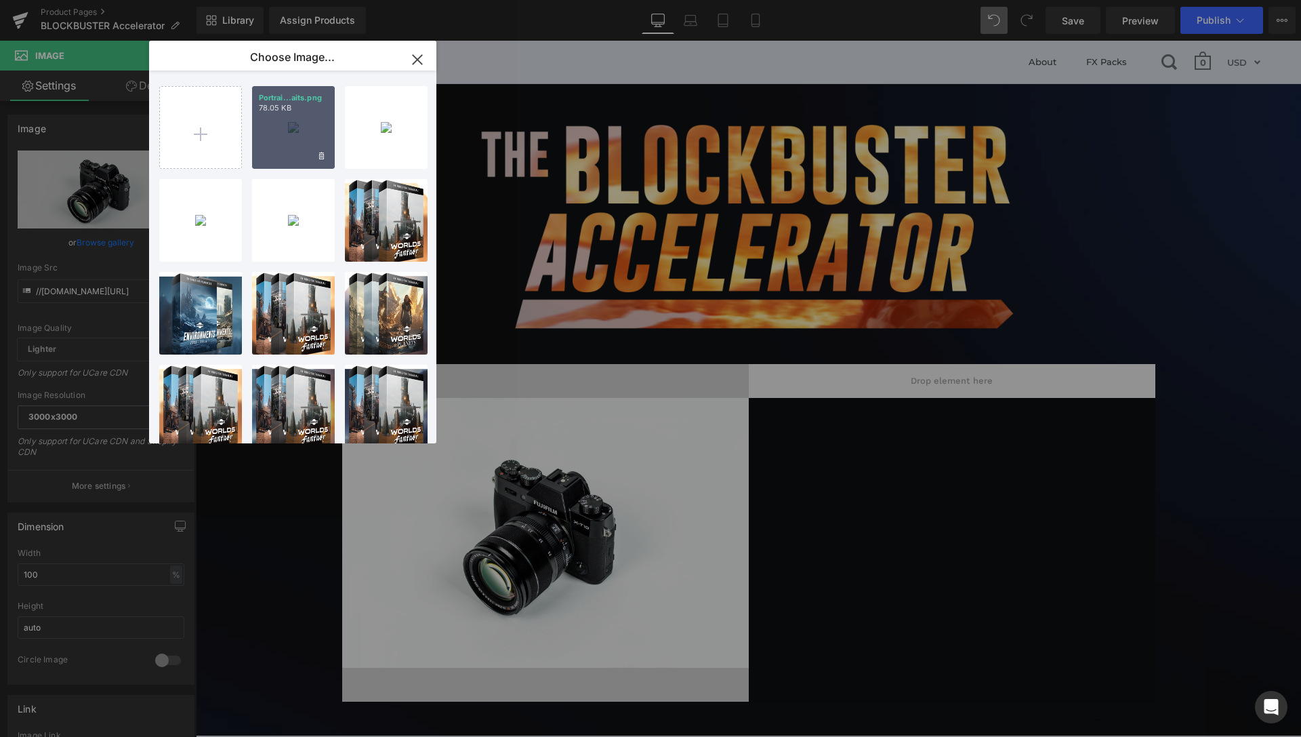
click at [287, 128] on div "Portrai...aits.png 78.05 KB" at bounding box center [293, 127] width 83 height 83
type input "https://ucarecdn.com/9086b3dc-828a-4b6c-8054-4d6d2e2c99b6/-/format/auto/-/previ…"
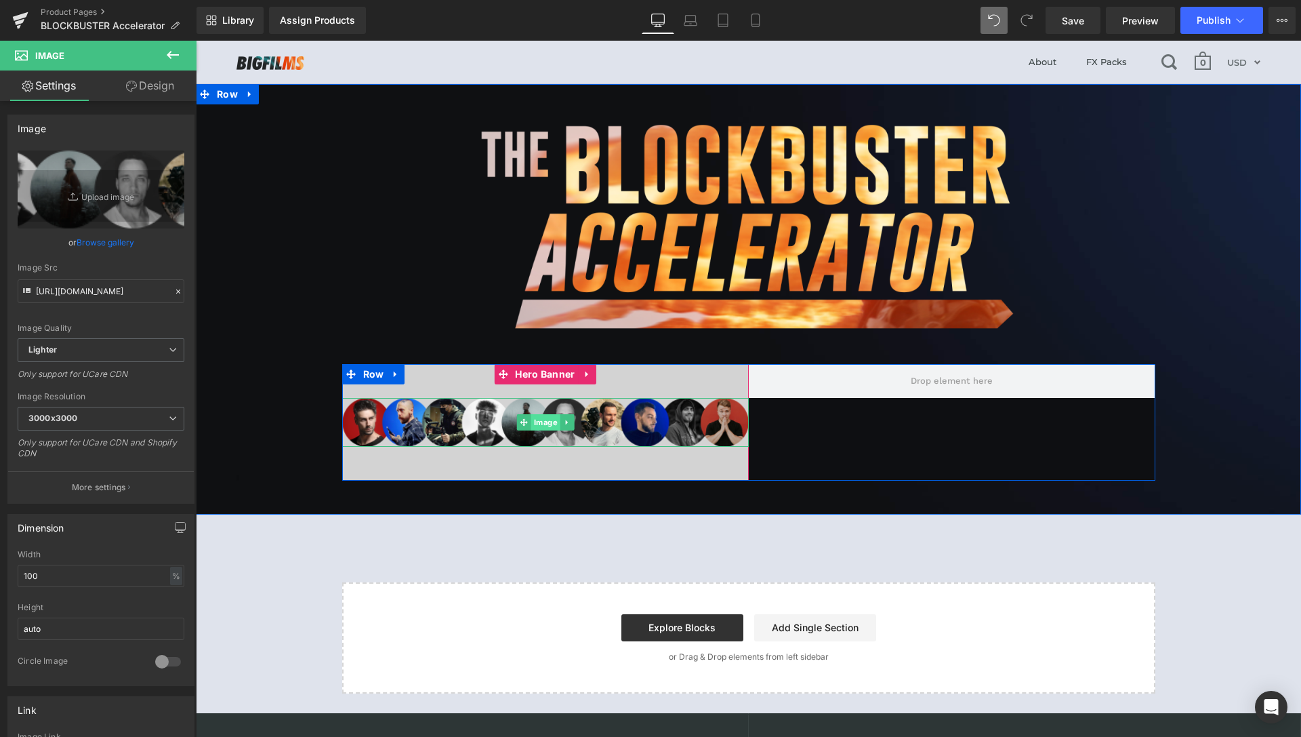
click at [539, 423] on span "Image" at bounding box center [545, 422] width 29 height 16
click at [537, 423] on span "Image" at bounding box center [545, 422] width 29 height 16
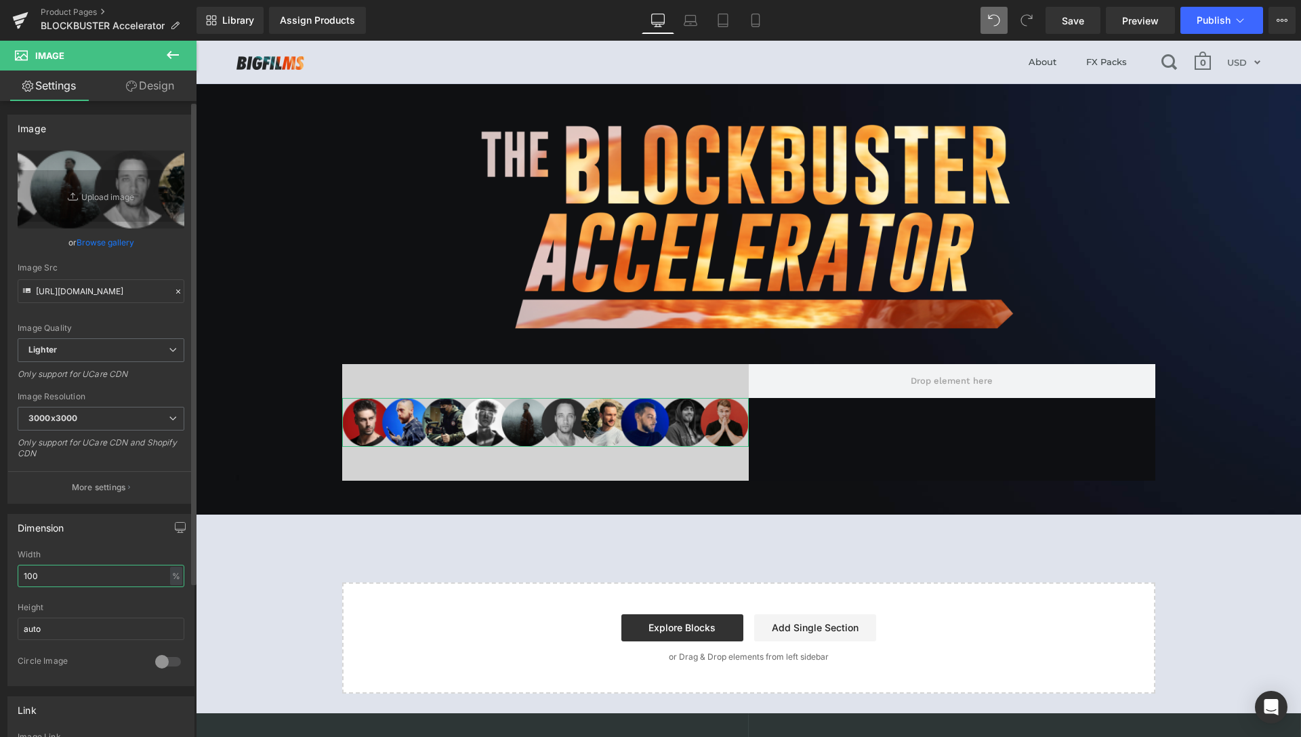
drag, startPoint x: 56, startPoint y: 575, endPoint x: 0, endPoint y: 575, distance: 55.6
click at [18, 575] on input "100" at bounding box center [101, 576] width 167 height 22
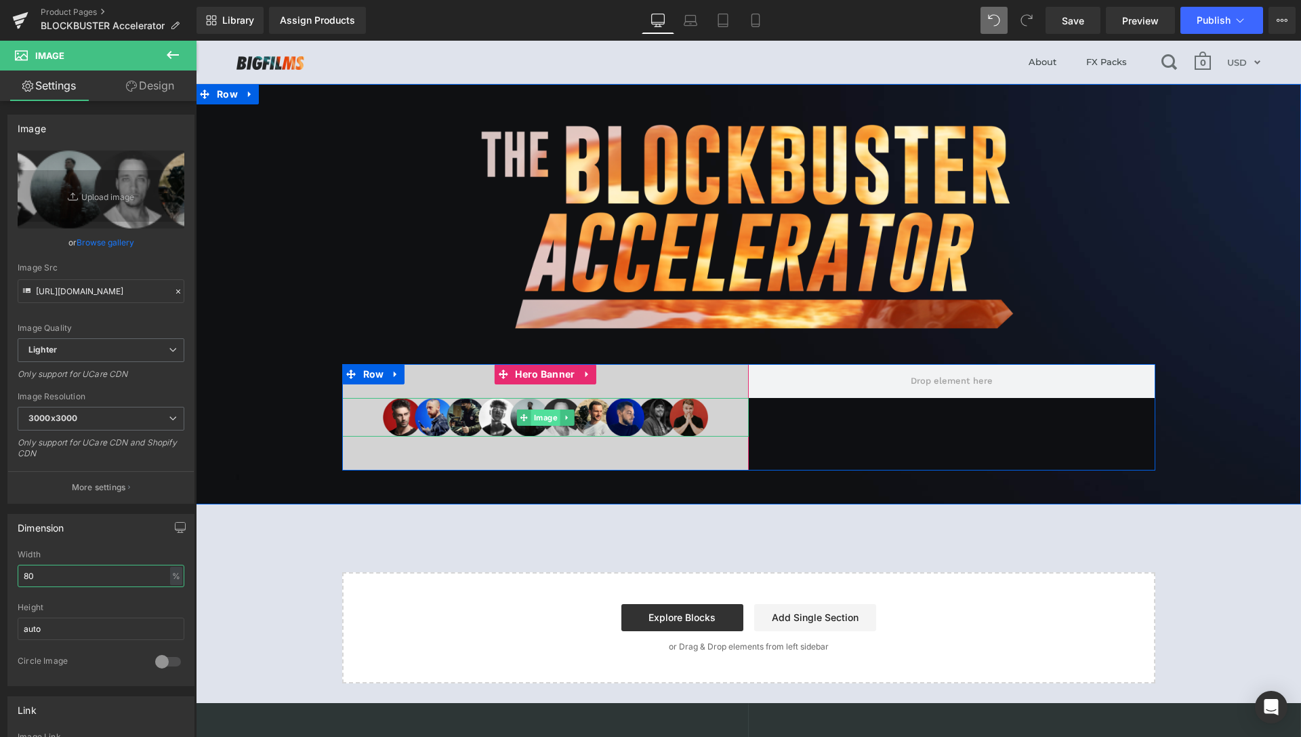
click at [539, 418] on span "Image" at bounding box center [545, 417] width 29 height 16
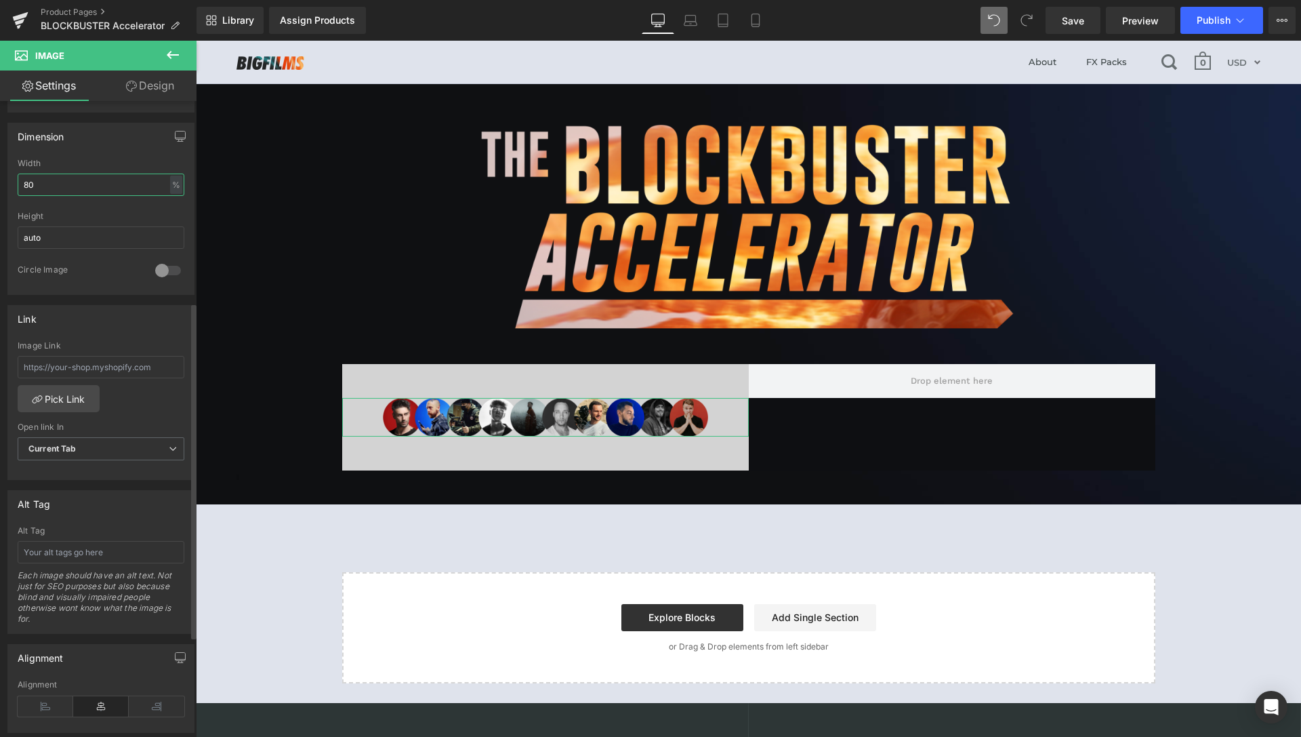
scroll to position [415, 0]
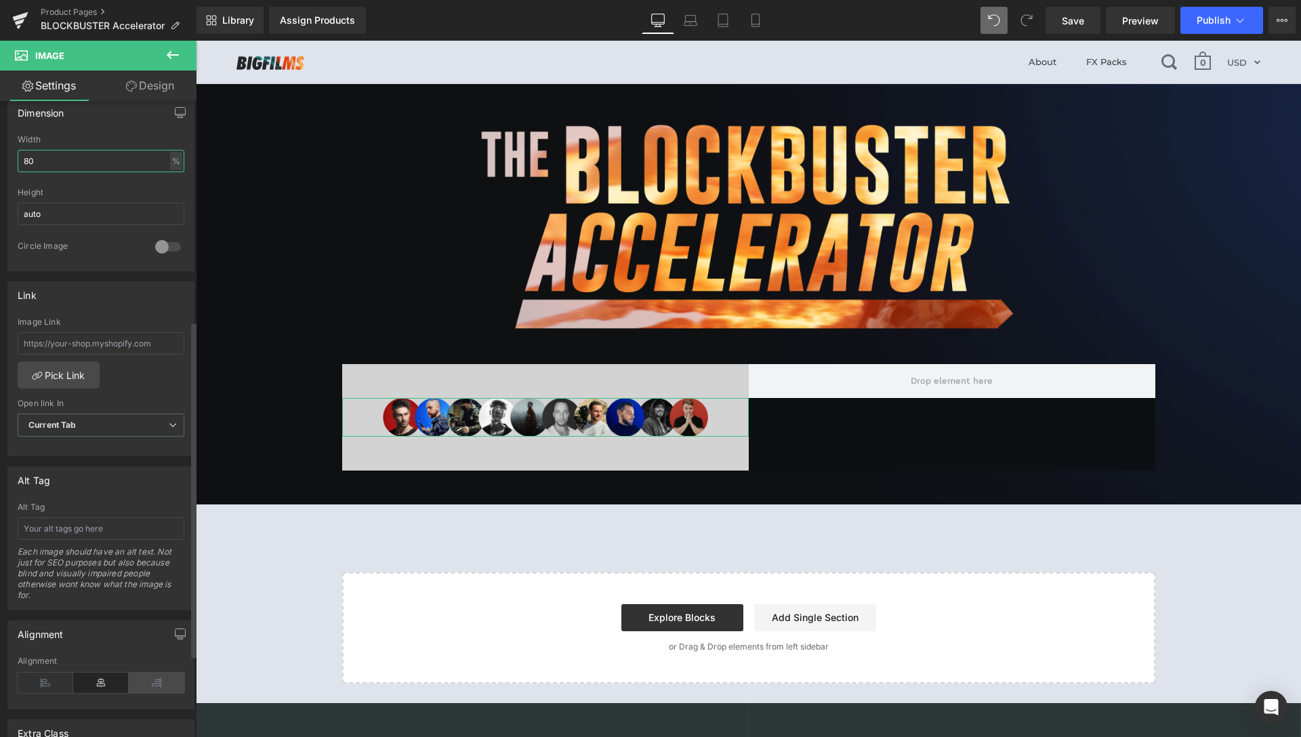
type input "80"
click at [149, 687] on icon at bounding box center [157, 682] width 56 height 20
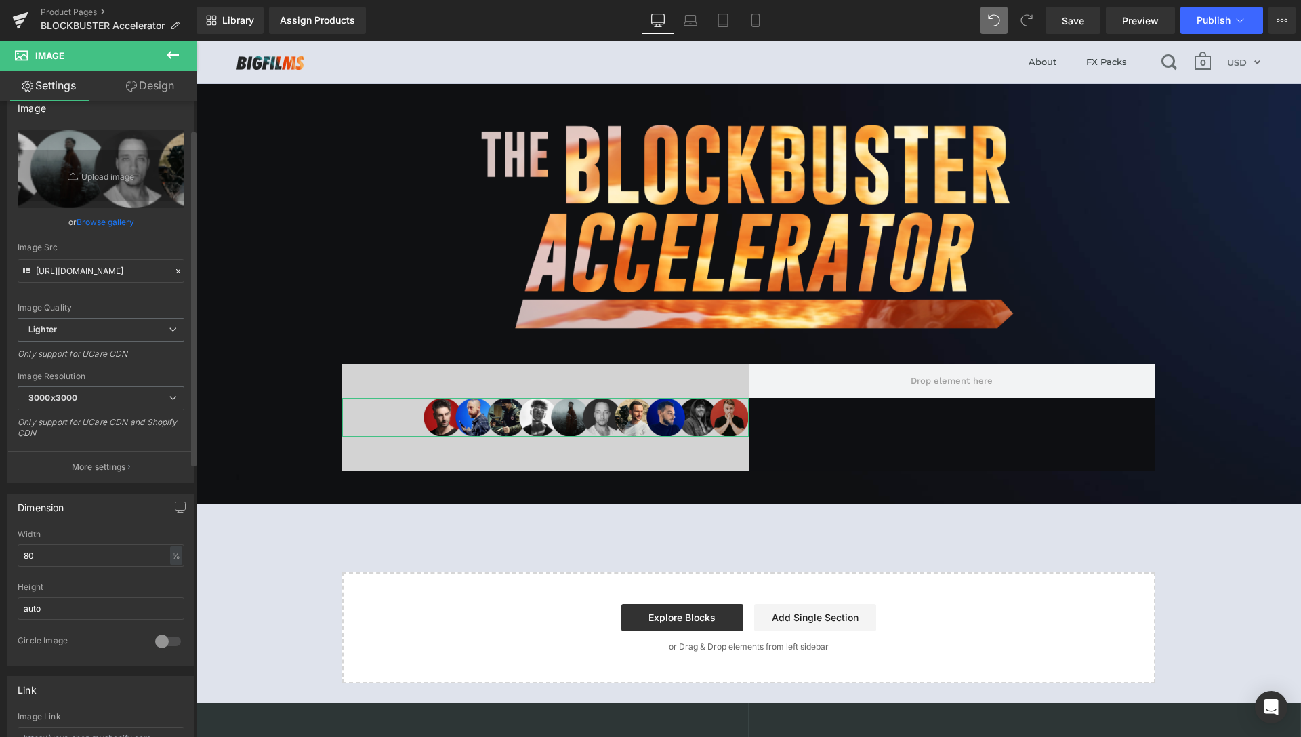
scroll to position [0, 0]
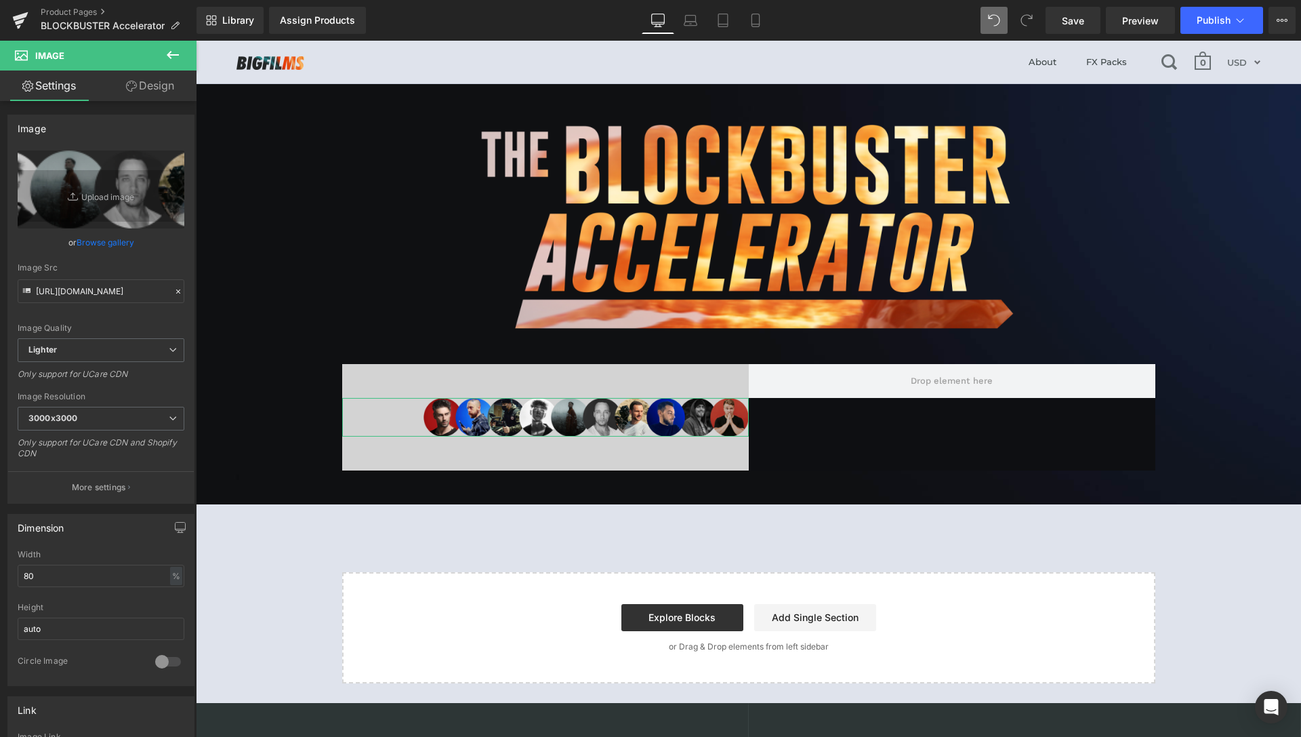
click at [172, 92] on link "Design" at bounding box center [150, 85] width 98 height 31
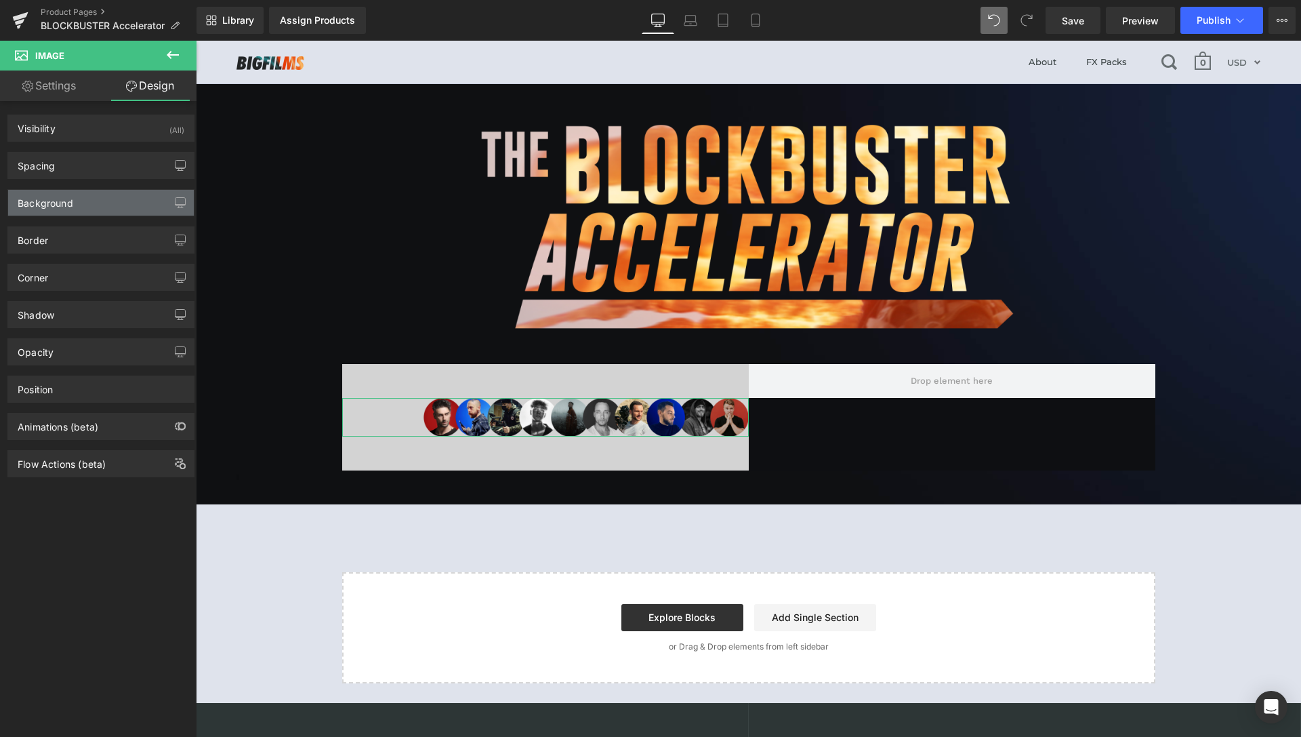
type input "0"
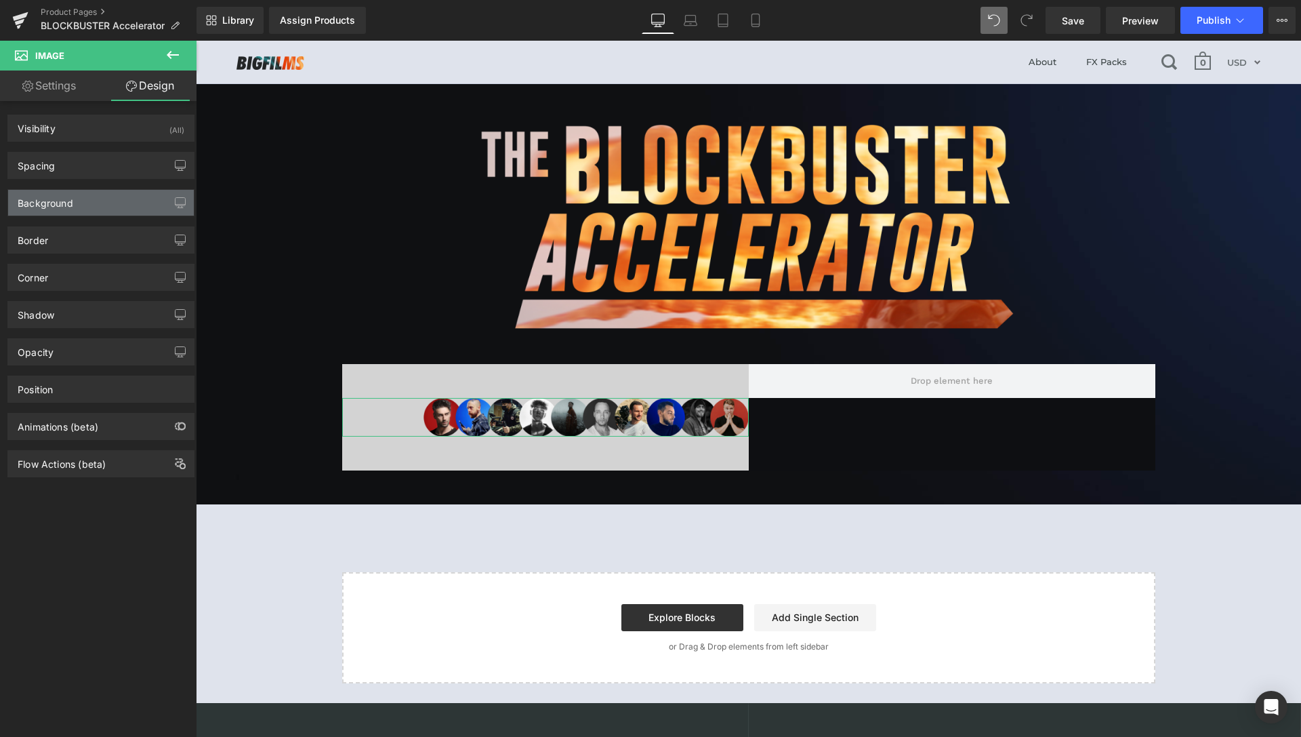
type input "0"
click at [79, 167] on div "Spacing" at bounding box center [101, 166] width 186 height 26
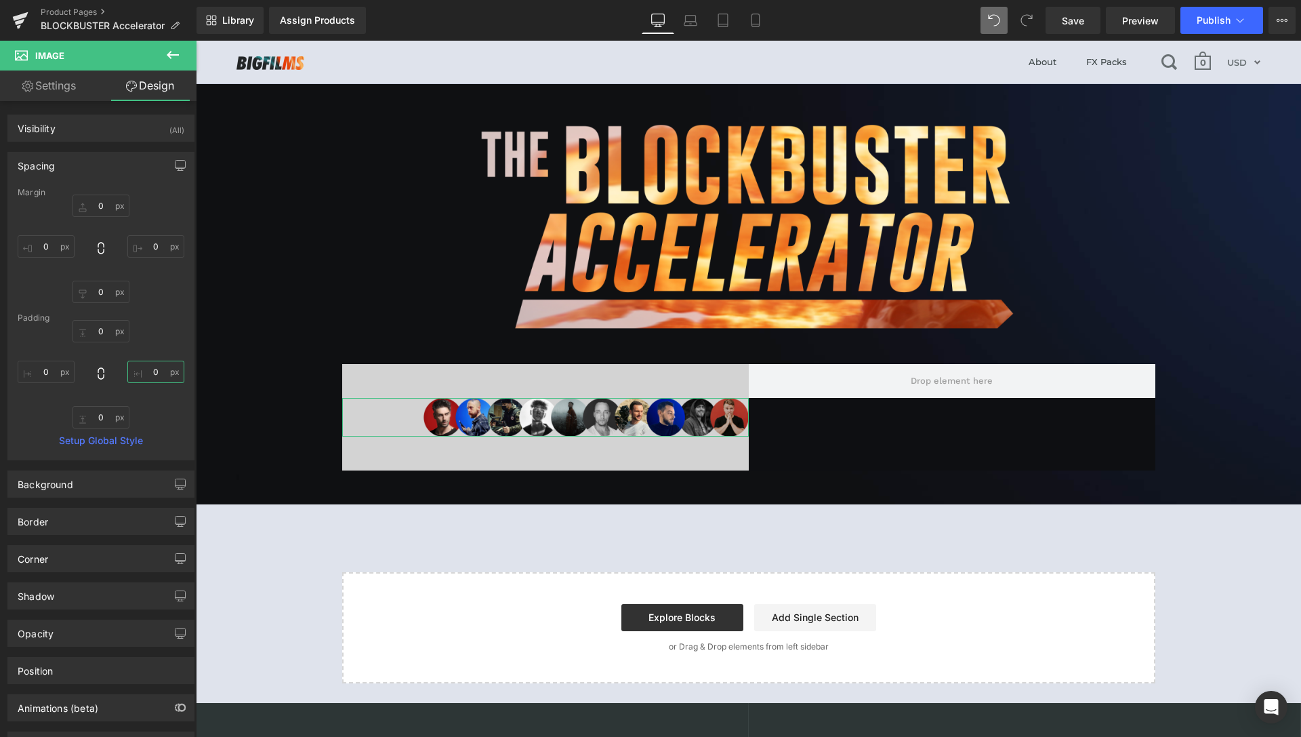
click at [139, 368] on input "0" at bounding box center [155, 372] width 57 height 22
type input "30"
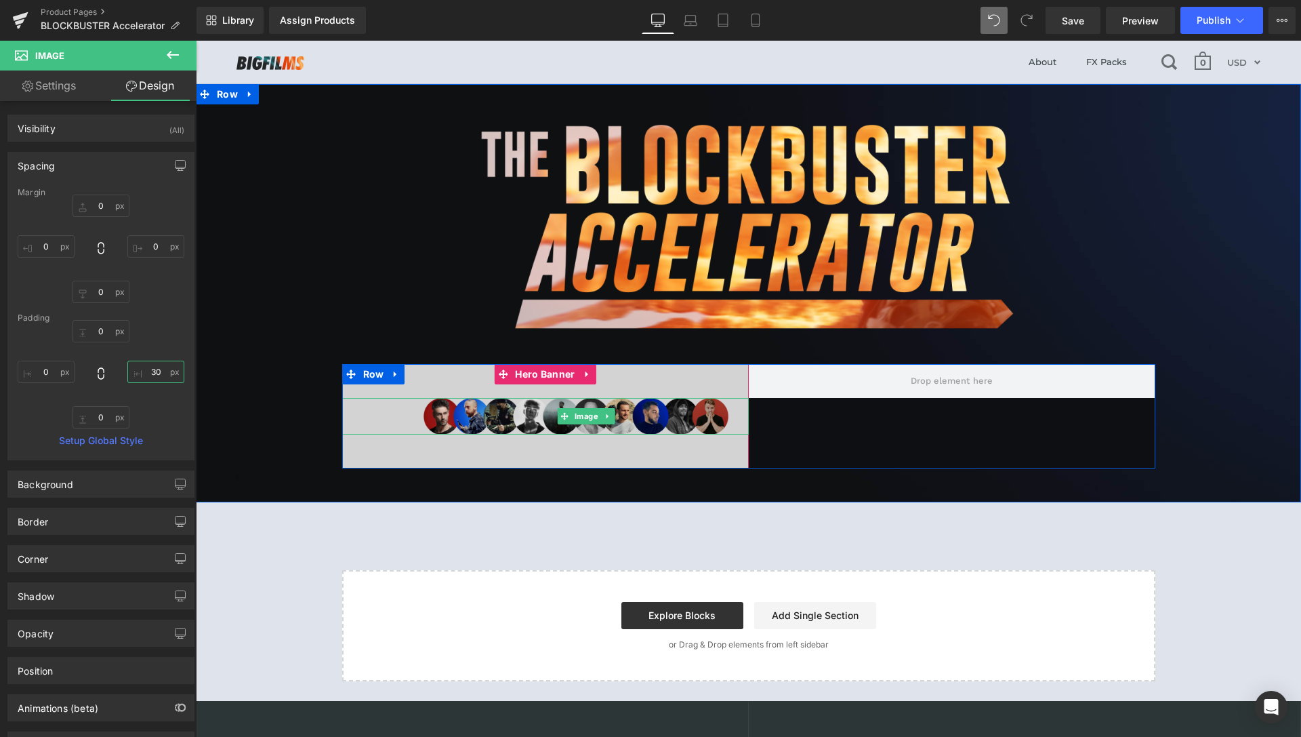
click at [571, 415] on span "Image" at bounding box center [585, 416] width 29 height 16
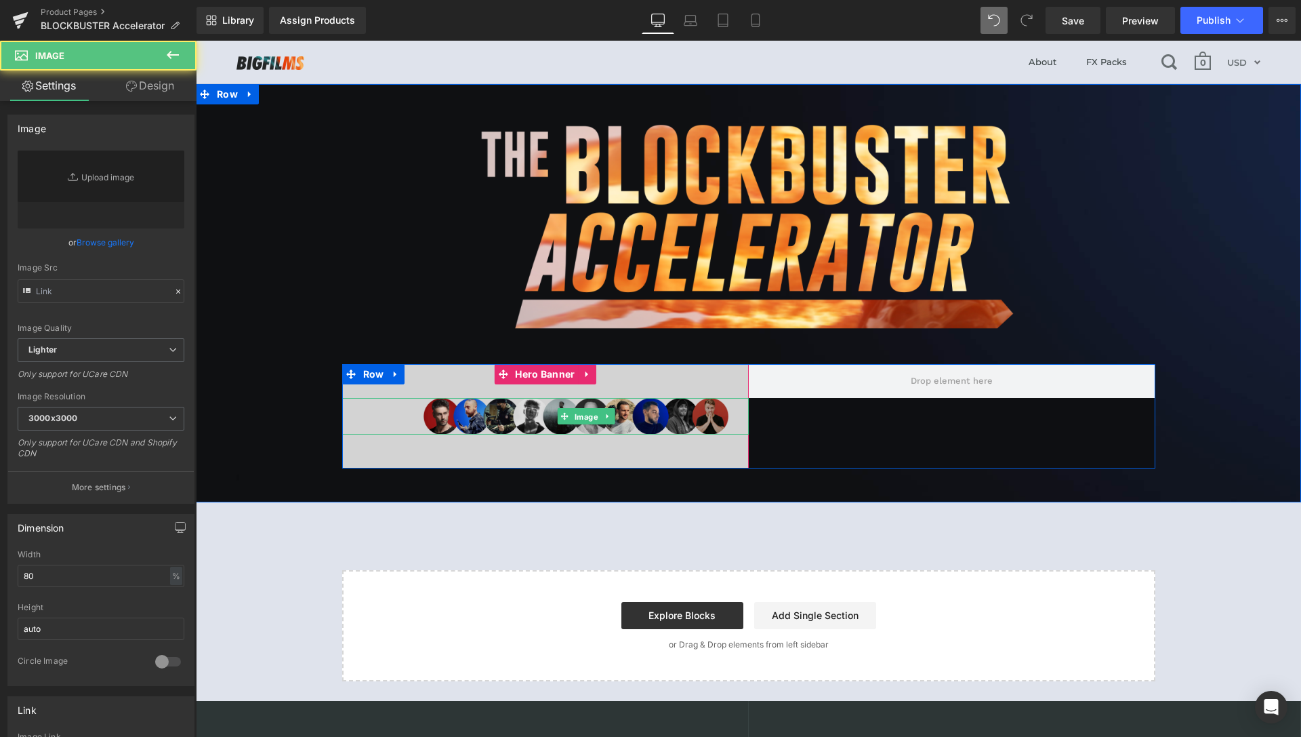
type input "https://ucarecdn.com/9086b3dc-828a-4b6c-8054-4d6d2e2c99b6/-/format/auto/-/previ…"
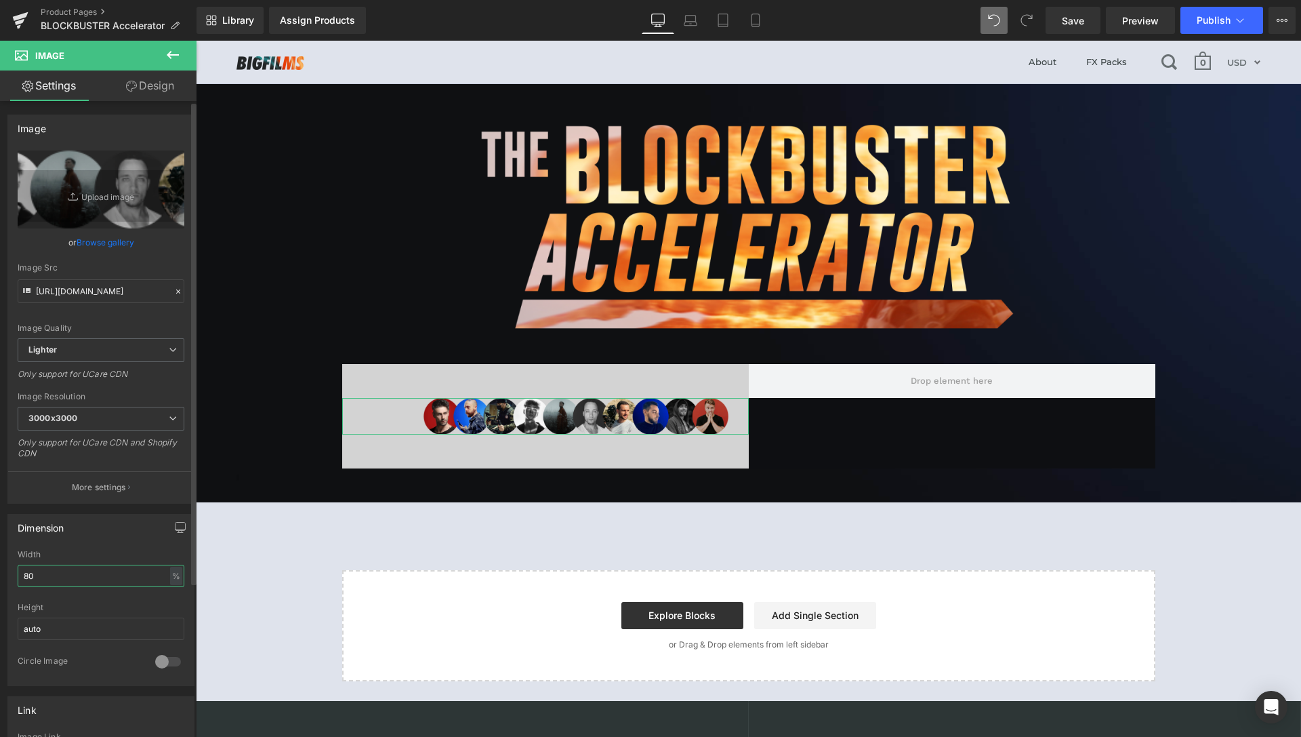
drag, startPoint x: 31, startPoint y: 575, endPoint x: 9, endPoint y: 576, distance: 21.7
click at [18, 576] on input "80" at bounding box center [101, 576] width 167 height 22
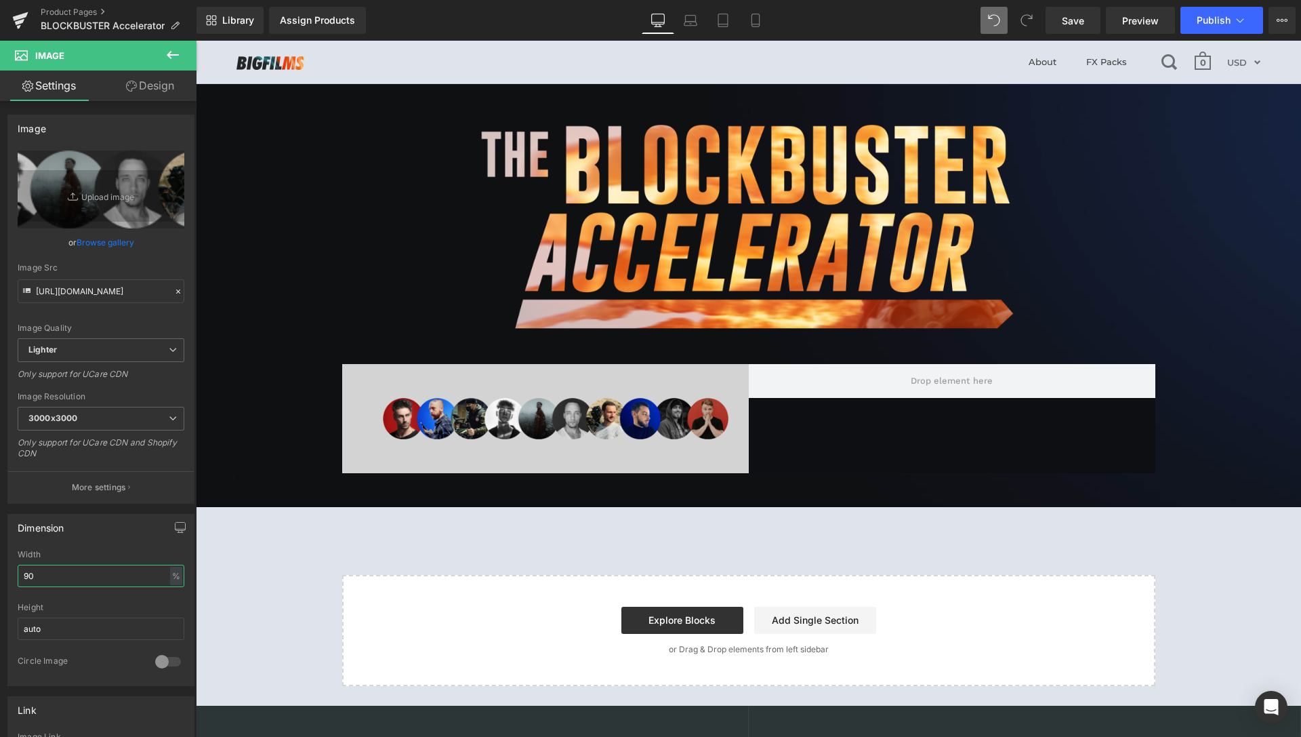
type input "90"
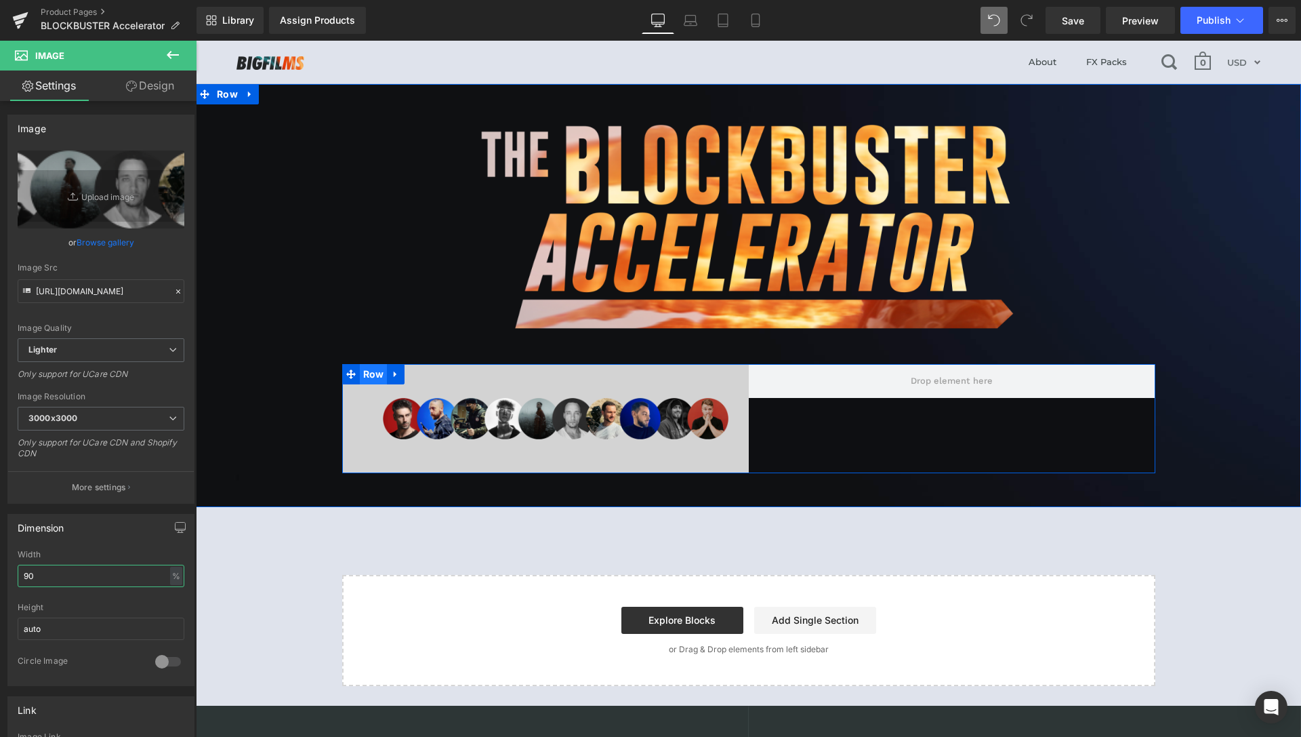
click at [376, 378] on span "Row" at bounding box center [374, 374] width 28 height 20
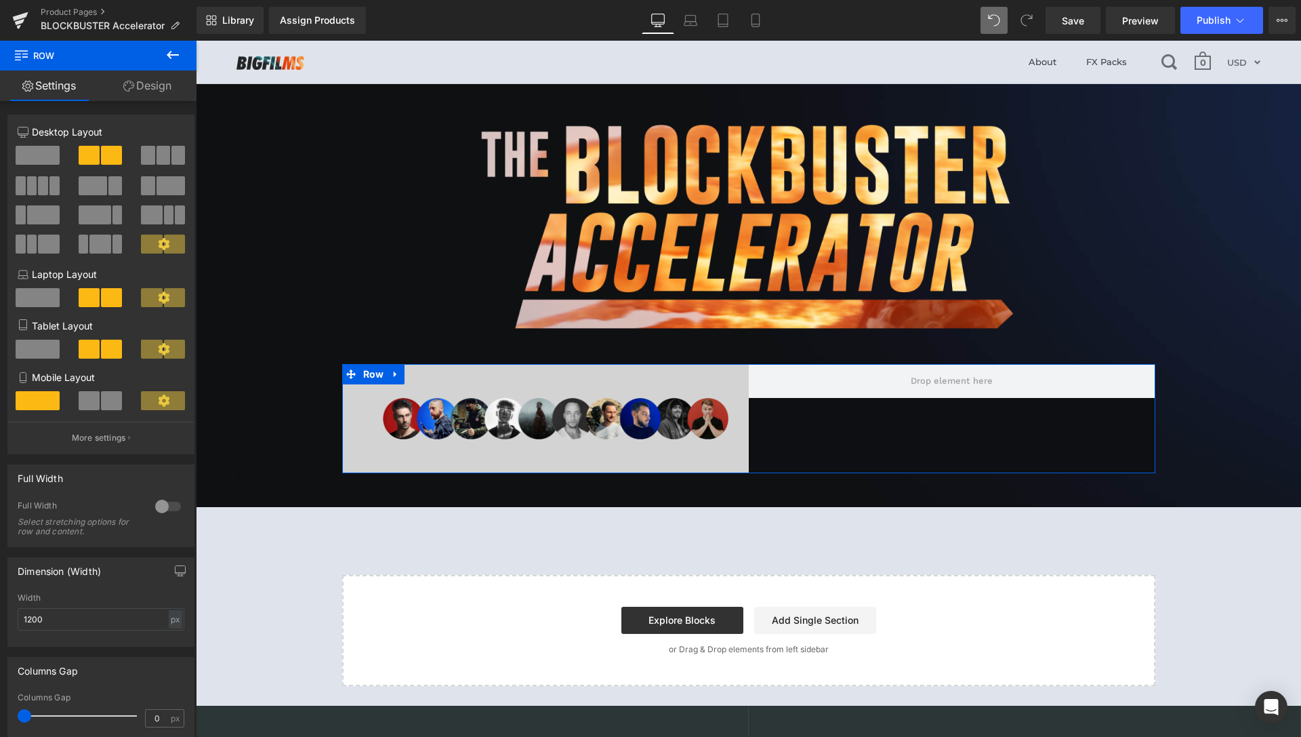
click at [142, 78] on link "Design" at bounding box center [147, 85] width 98 height 31
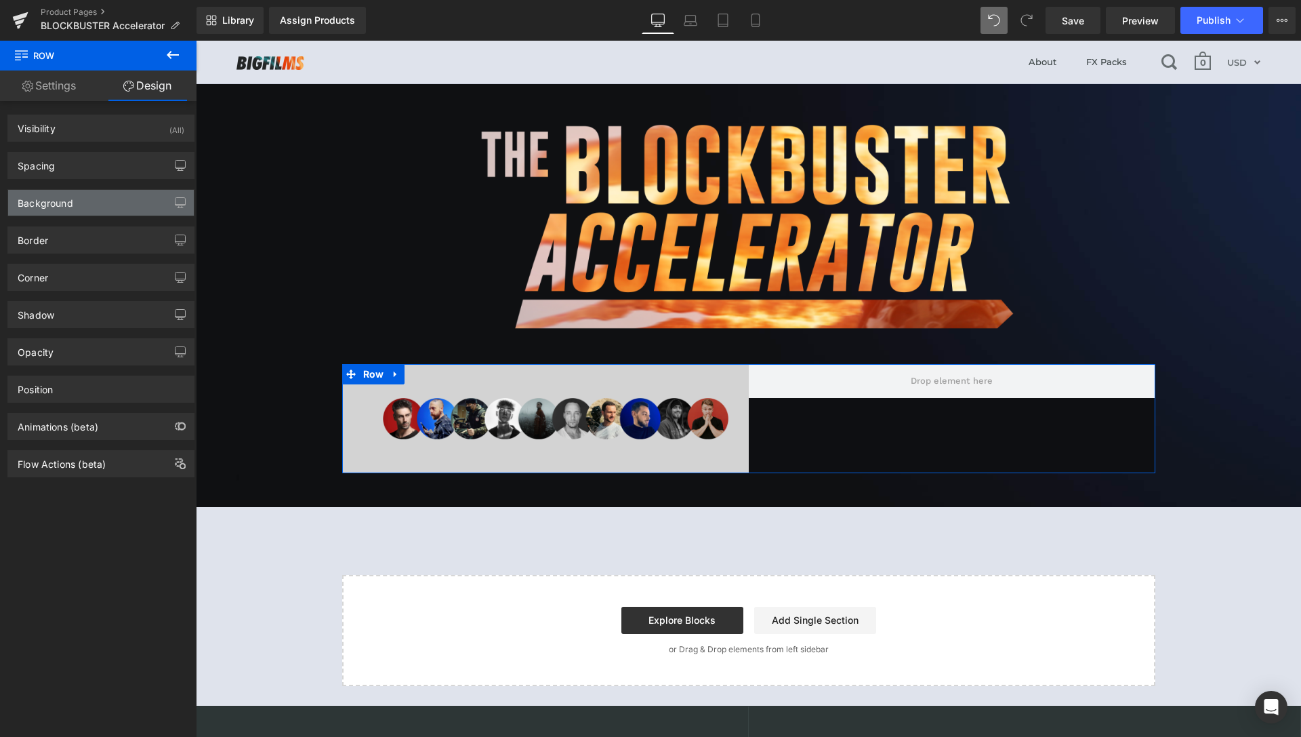
click at [75, 204] on div "Background" at bounding box center [101, 203] width 186 height 26
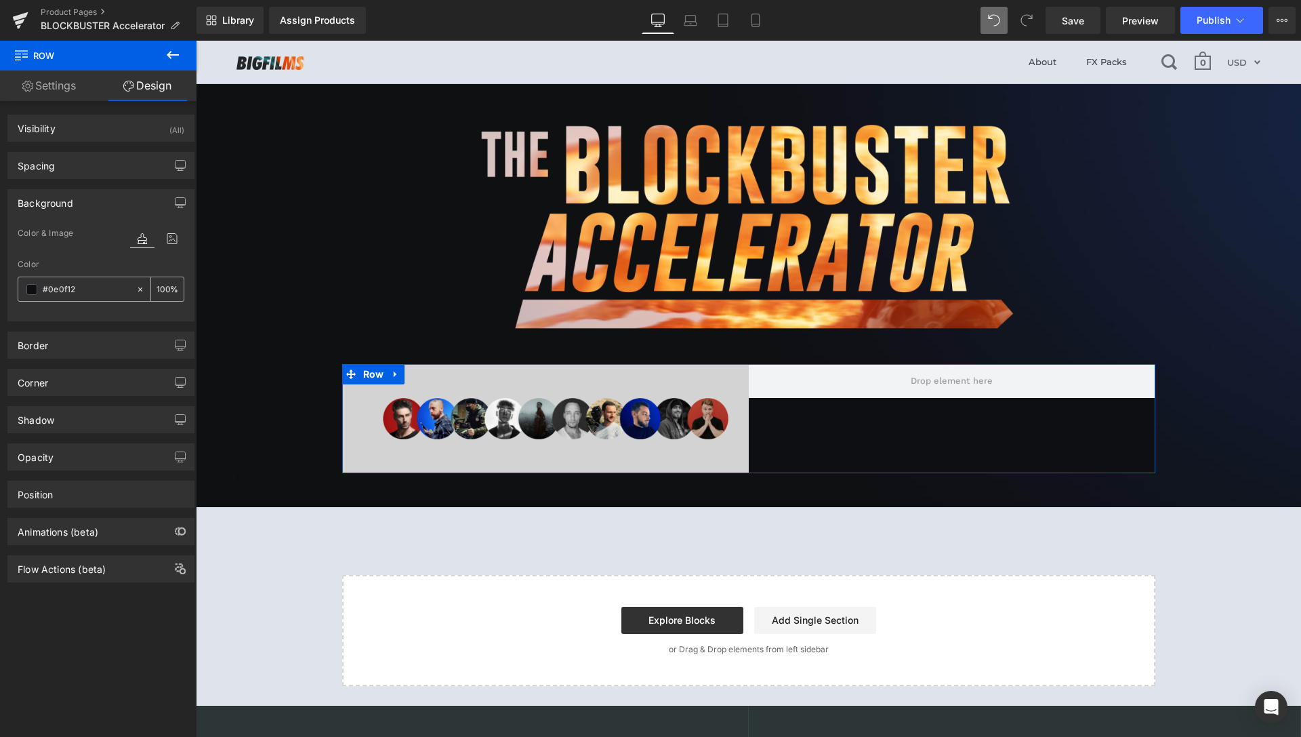
click at [83, 292] on input "#0e0f12" at bounding box center [86, 289] width 87 height 15
click at [557, 378] on span "Hero Banner" at bounding box center [545, 374] width 66 height 20
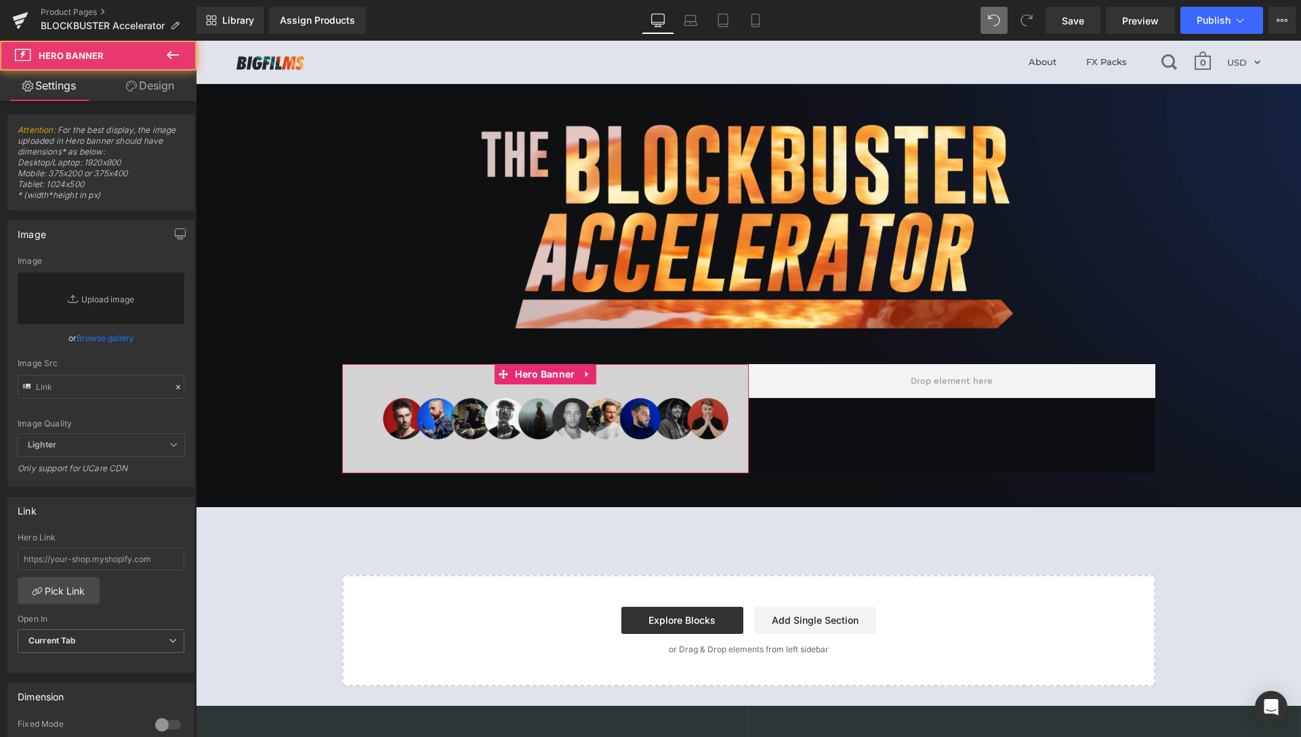
click at [150, 89] on link "Design" at bounding box center [150, 85] width 98 height 31
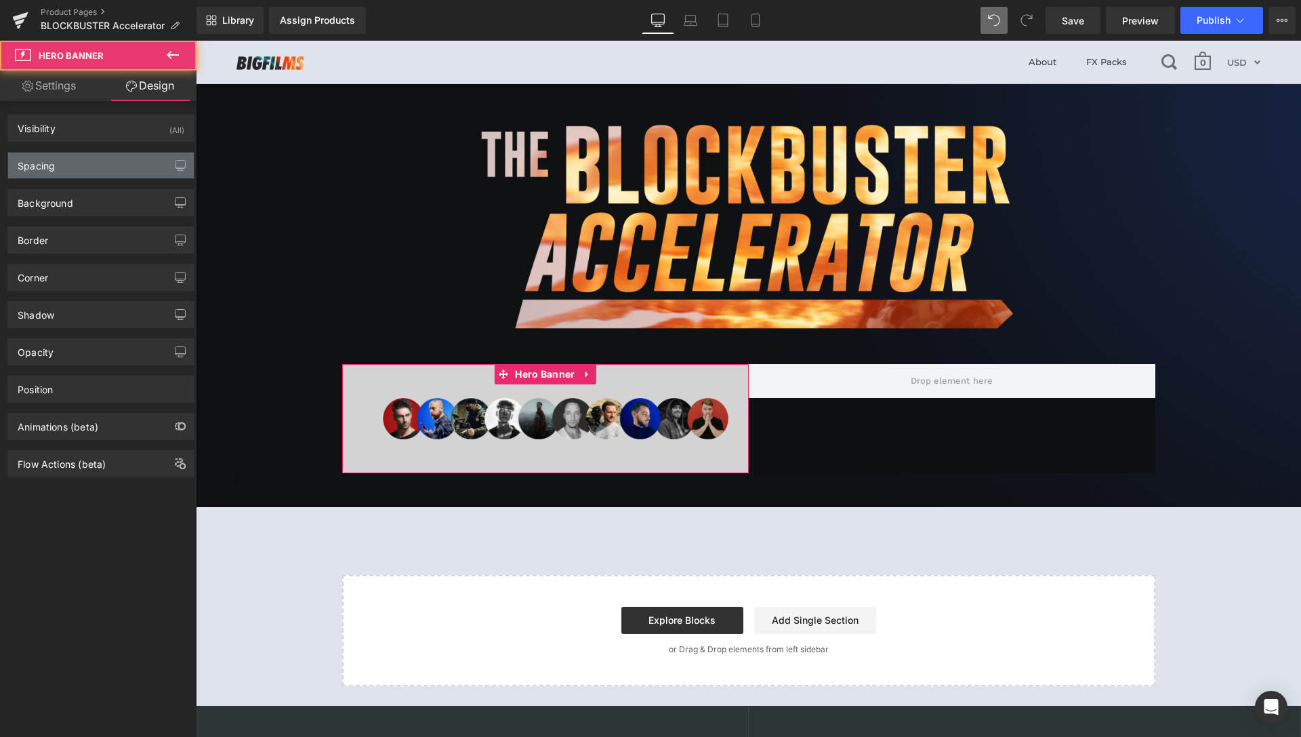
type input "#d3d3d3"
type input "100"
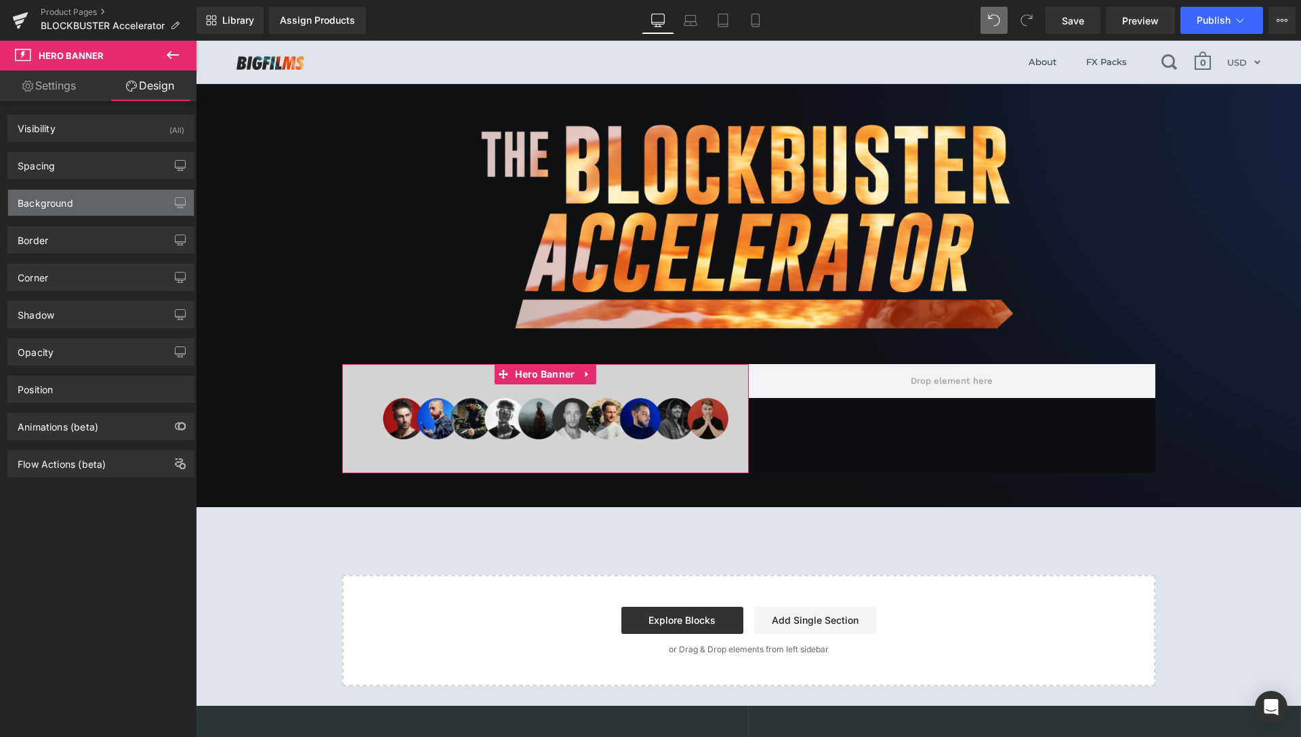
click at [94, 199] on div "Background" at bounding box center [101, 203] width 186 height 26
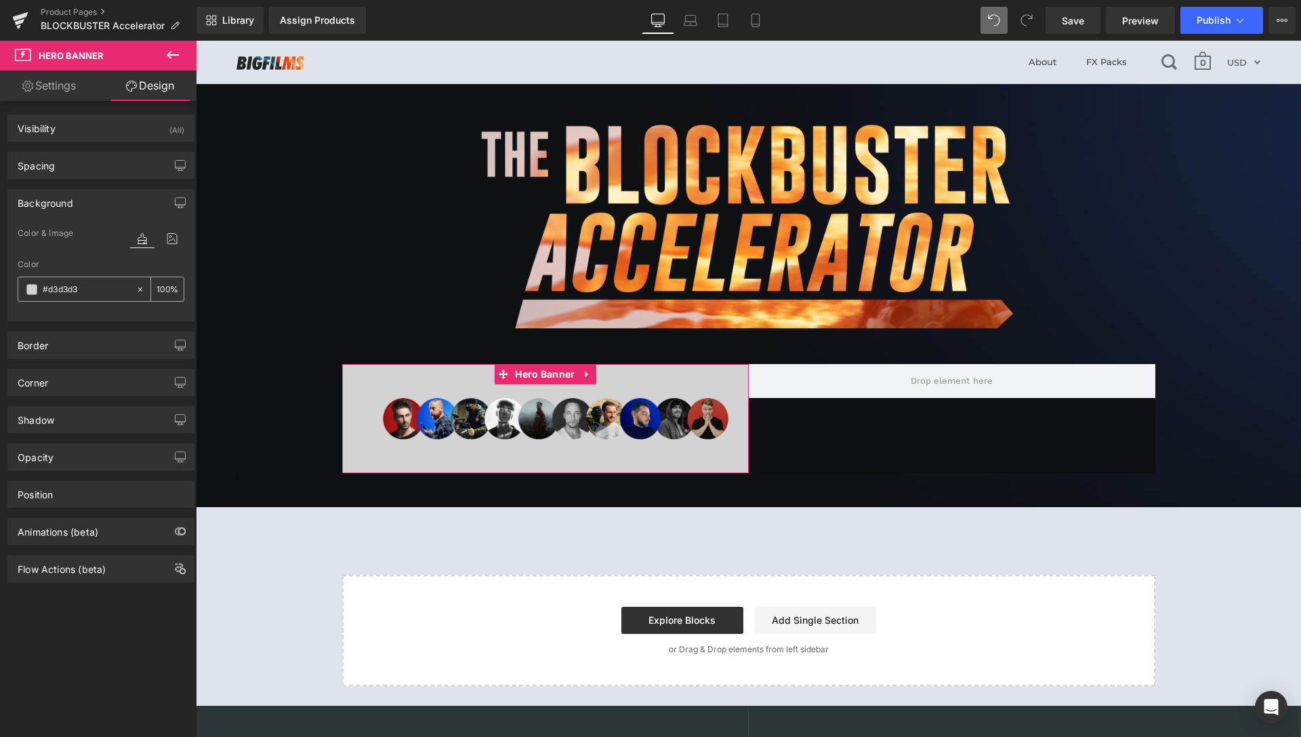
click at [99, 288] on input "#d3d3d3" at bounding box center [86, 289] width 87 height 15
click at [136, 288] on icon at bounding box center [140, 289] width 9 height 9
type input "none"
type input "0"
click at [92, 294] on input "none" at bounding box center [86, 289] width 87 height 15
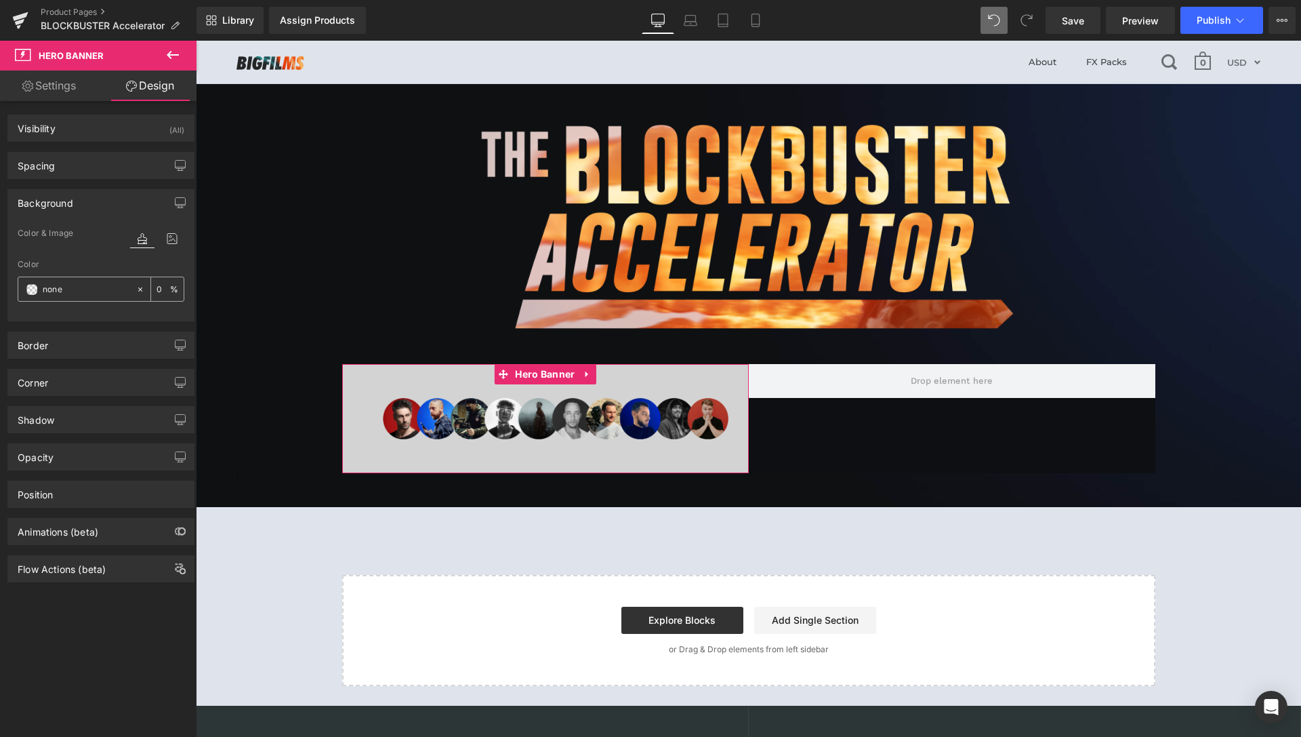
paste input "#0e0f12"
type input "#0e0f12"
type input "100"
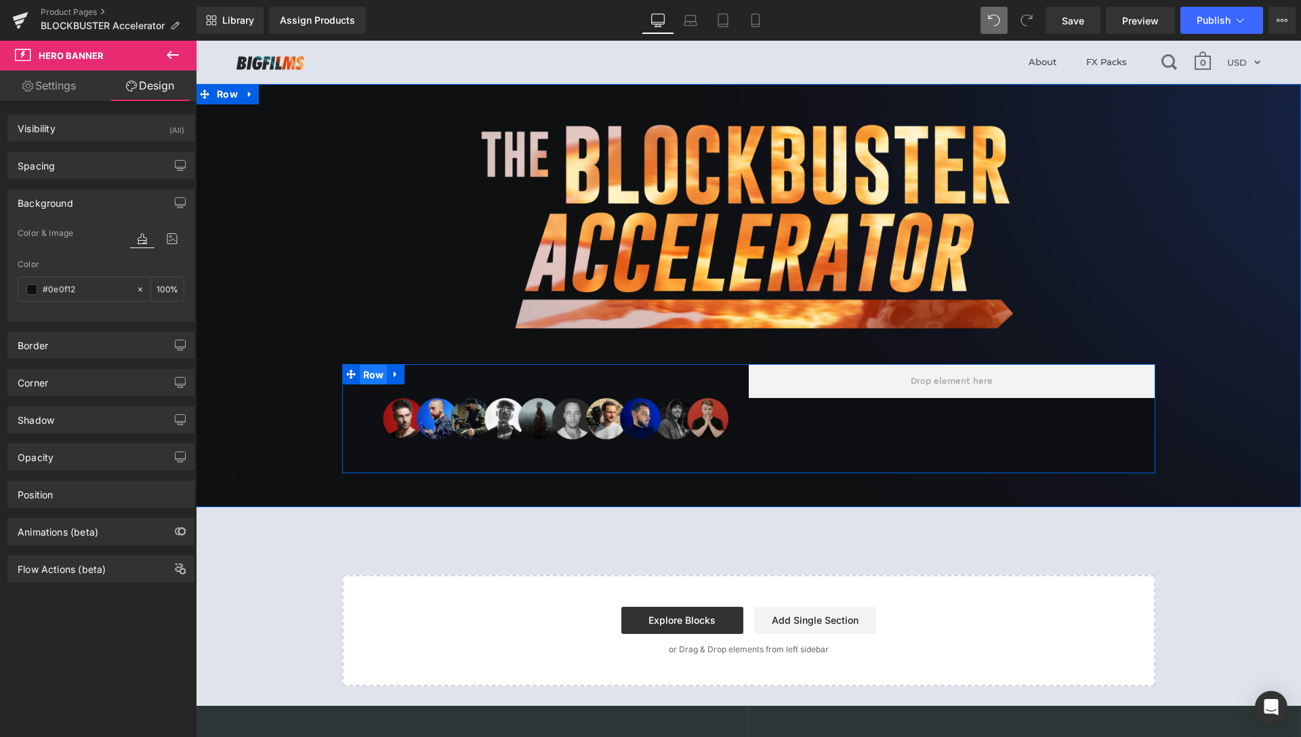
click at [367, 375] on span "Row" at bounding box center [374, 375] width 28 height 20
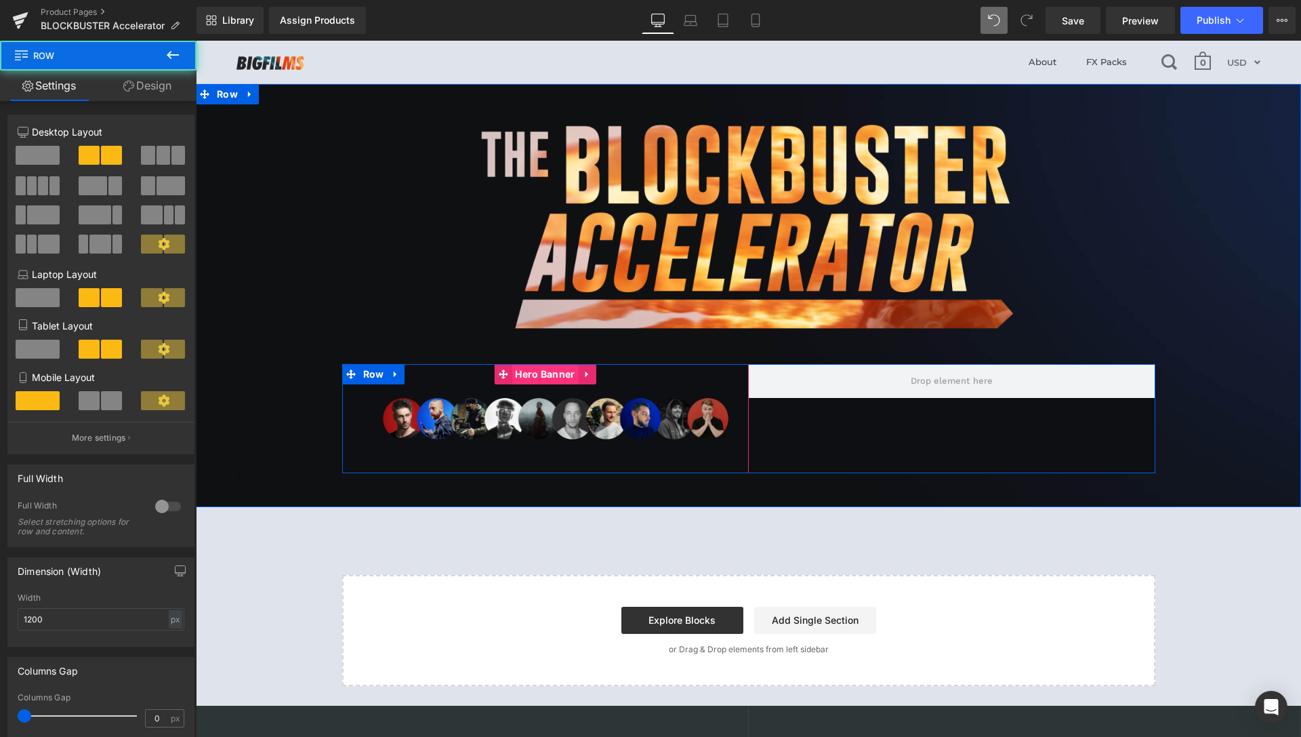
click at [553, 376] on span "Hero Banner" at bounding box center [545, 374] width 66 height 20
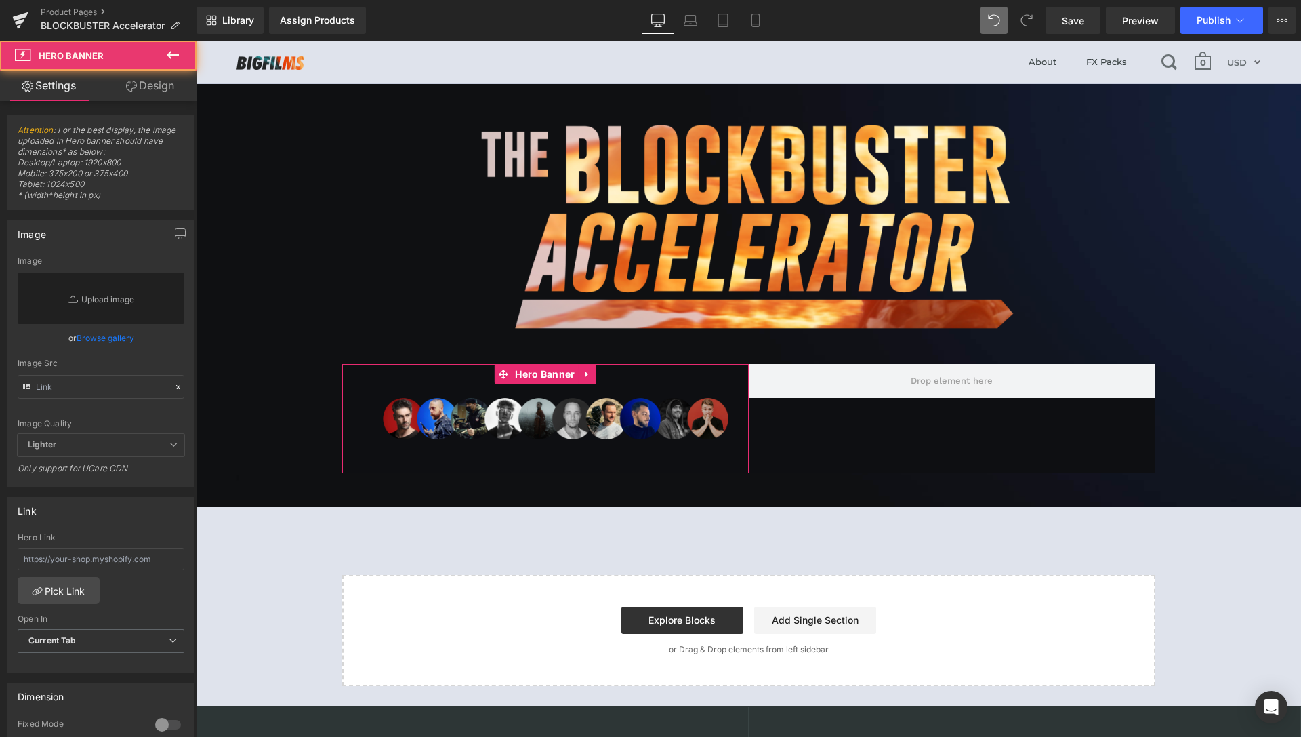
click at [151, 92] on link "Design" at bounding box center [150, 85] width 98 height 31
click at [0, 0] on div "Spacing" at bounding box center [0, 0] width 0 height 0
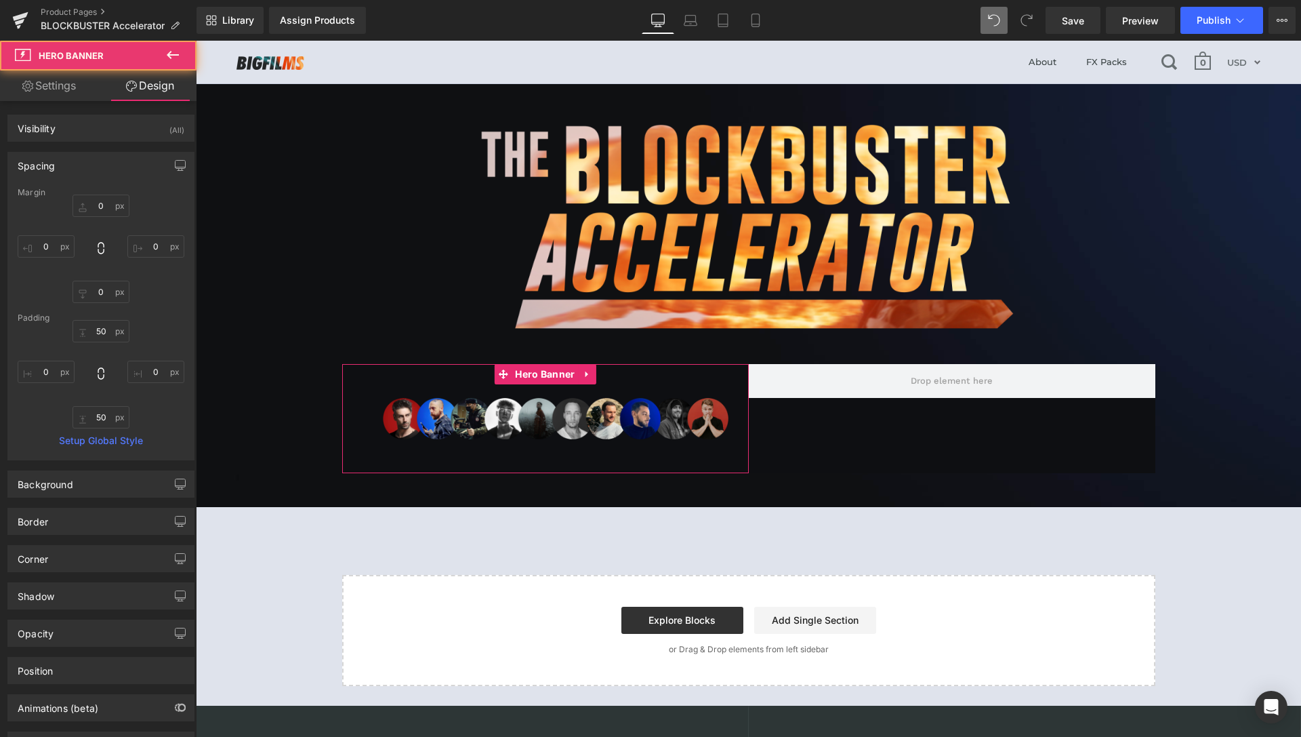
type input "0"
type input "50"
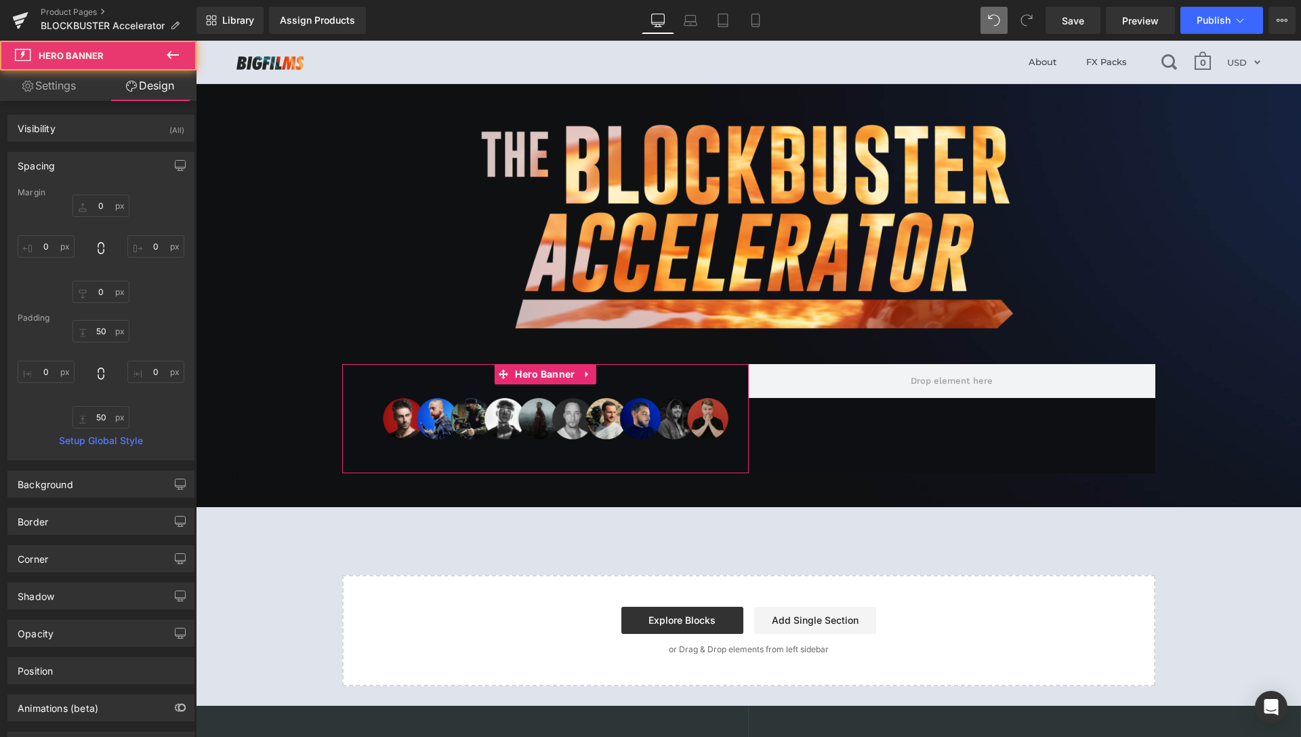
type input "0"
type input "50"
type input "0"
click at [97, 334] on input "50" at bounding box center [101, 331] width 57 height 22
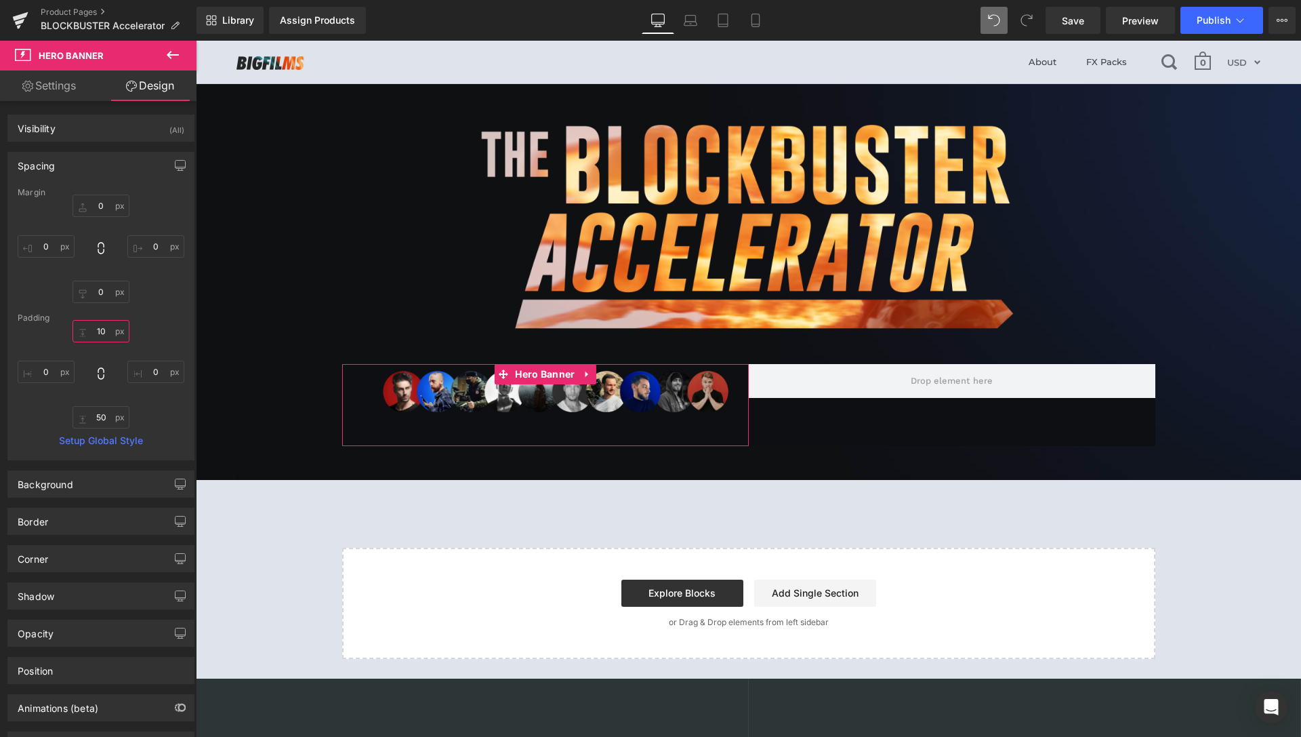
click at [97, 334] on input "10" at bounding box center [101, 331] width 57 height 22
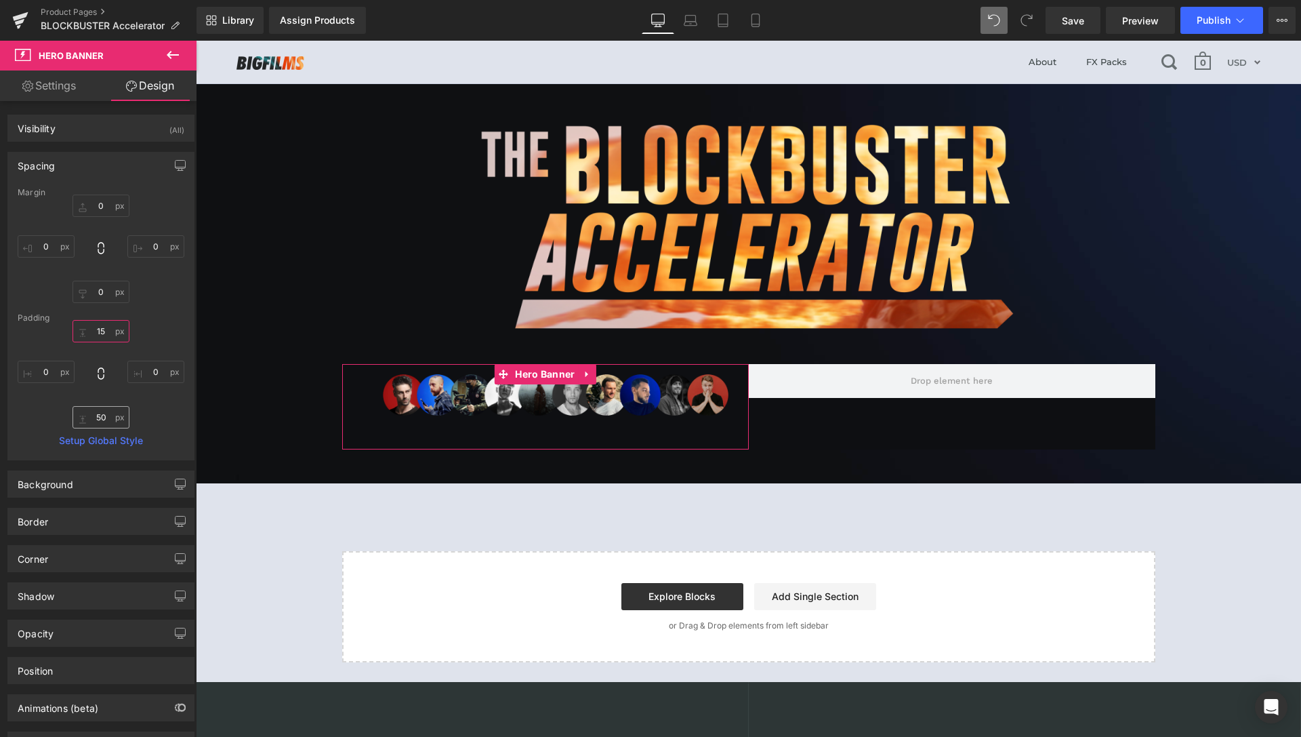
type input "15"
click at [94, 419] on input "50" at bounding box center [101, 417] width 57 height 22
type input "15"
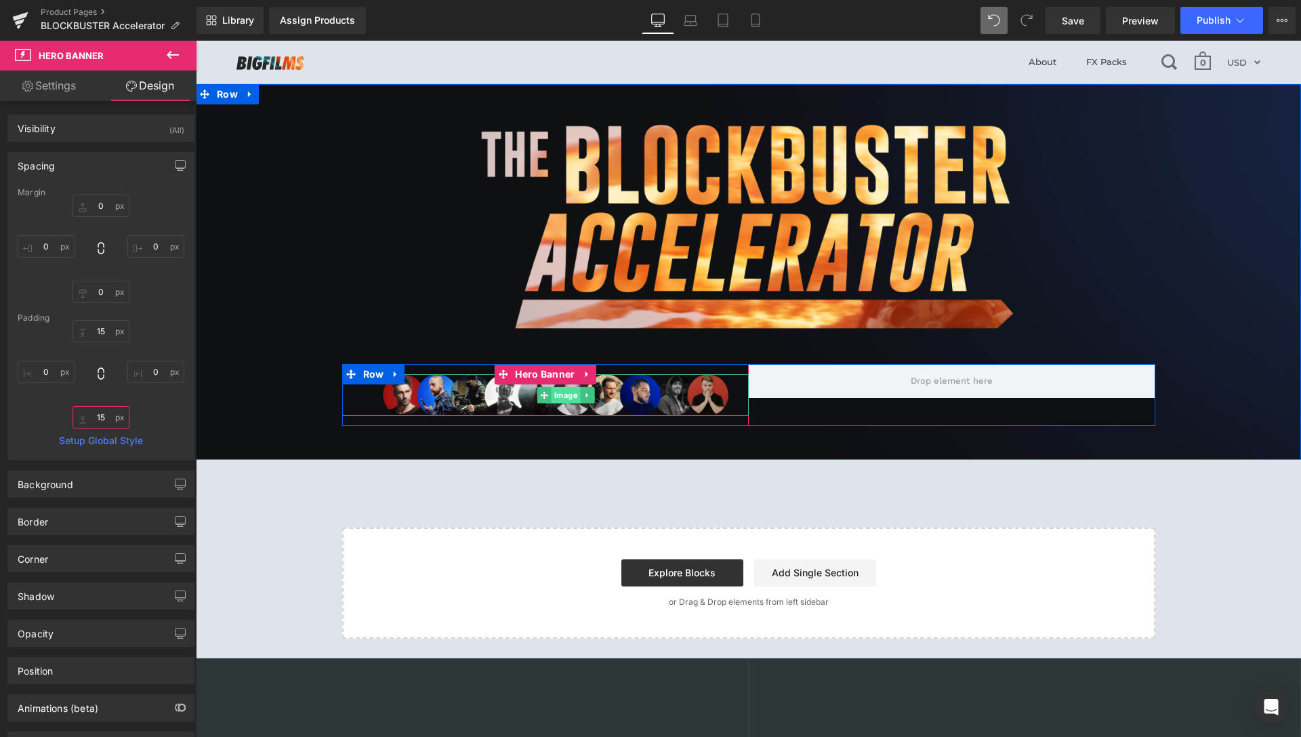
click at [561, 394] on span "Image" at bounding box center [565, 395] width 29 height 16
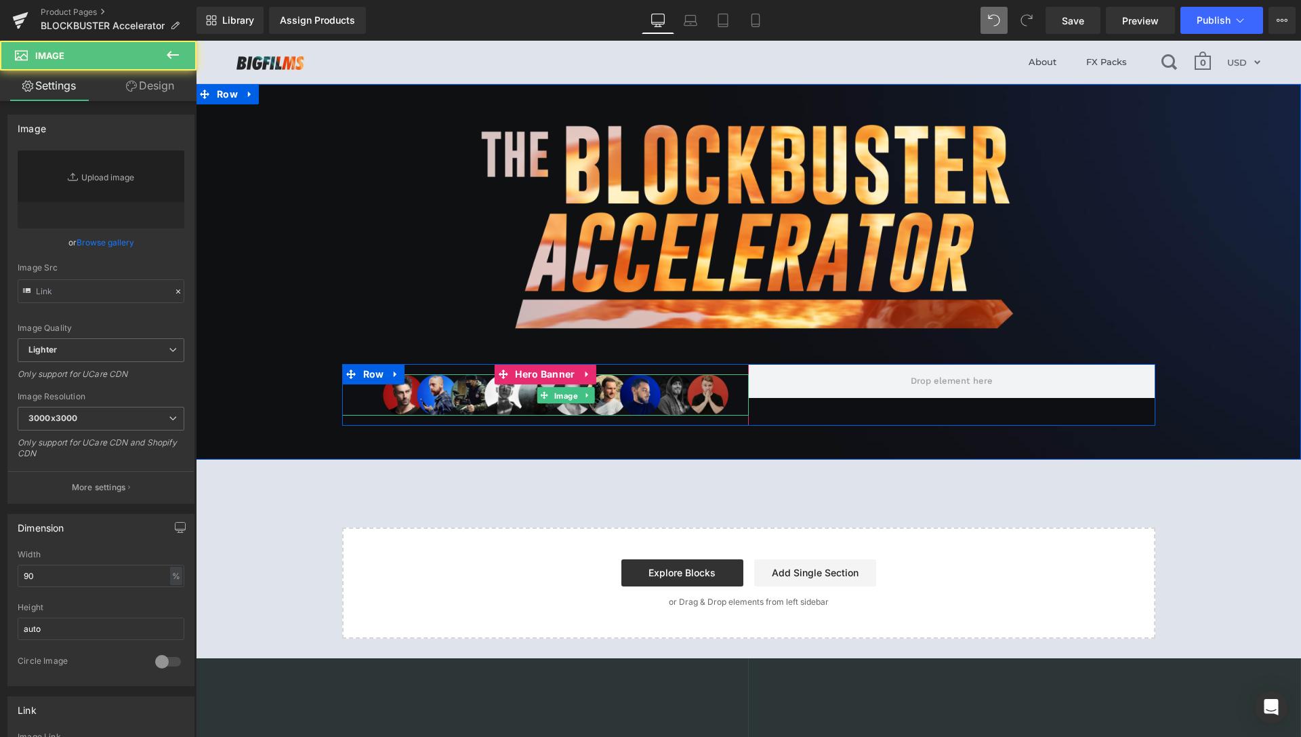
type input "https://ucarecdn.com/9086b3dc-828a-4b6c-8054-4d6d2e2c99b6/-/format/auto/-/previ…"
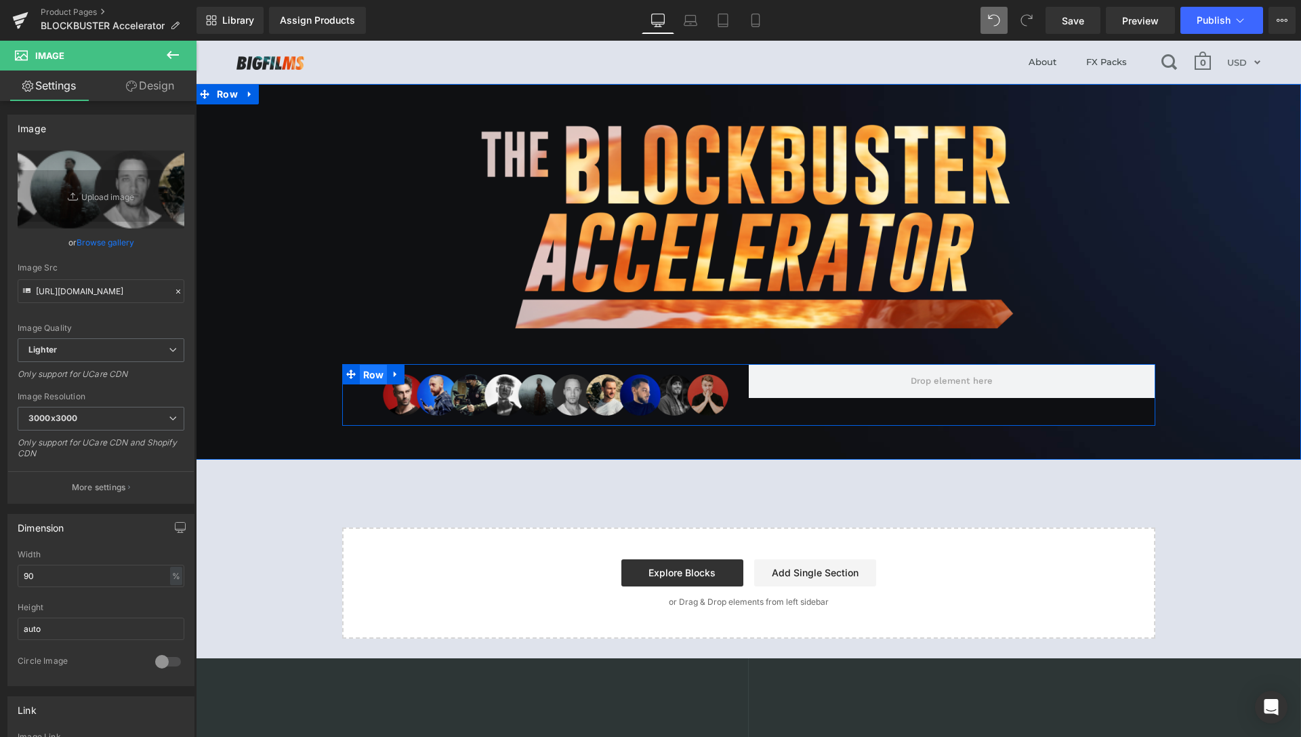
click at [369, 377] on span "Row" at bounding box center [374, 375] width 28 height 20
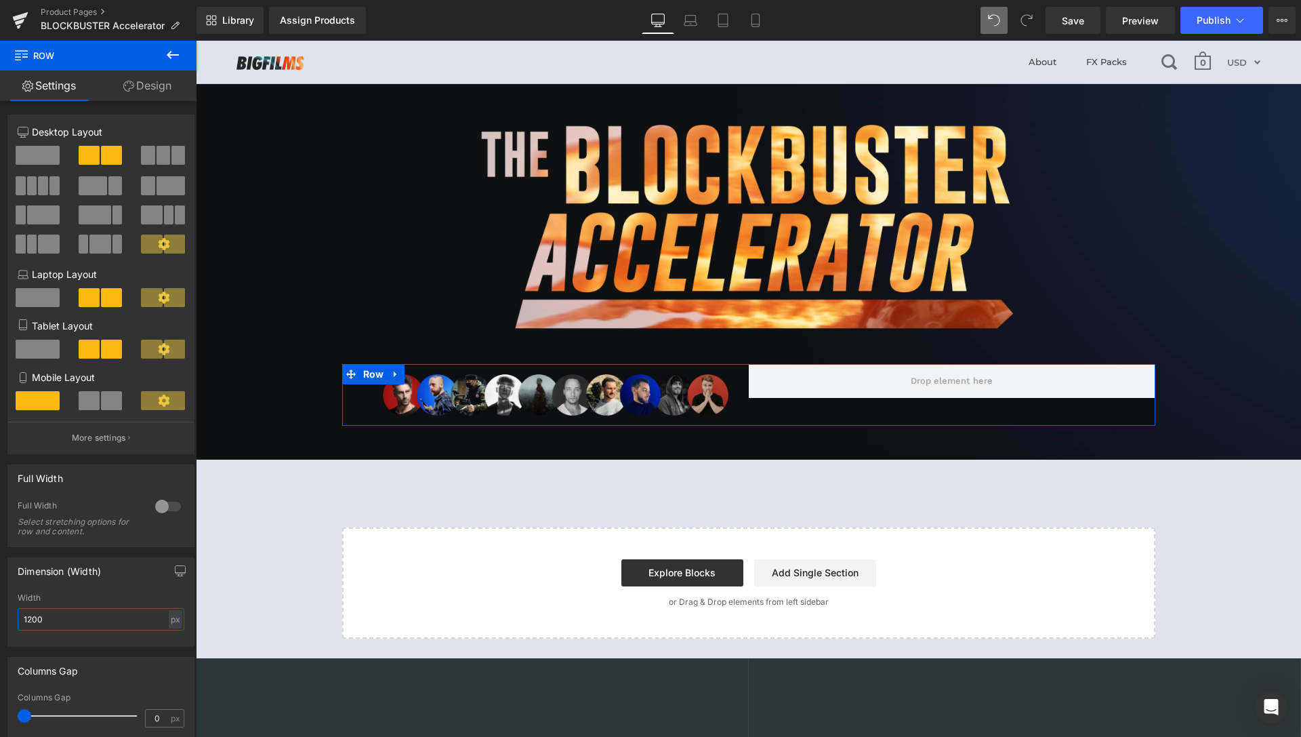
click at [27, 618] on input "1200" at bounding box center [101, 619] width 167 height 22
type input "1000"
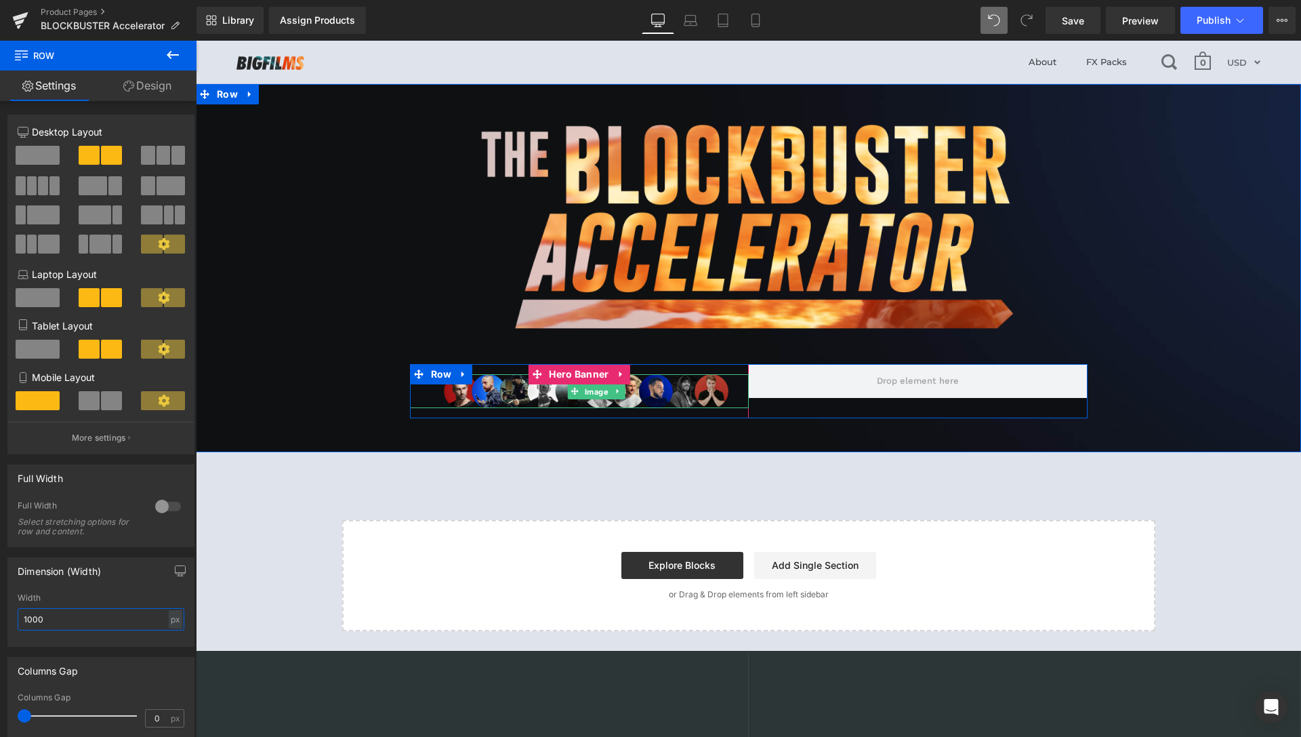
drag, startPoint x: 582, startPoint y: 393, endPoint x: 270, endPoint y: 494, distance: 327.8
click at [582, 392] on span "Image" at bounding box center [596, 392] width 29 height 16
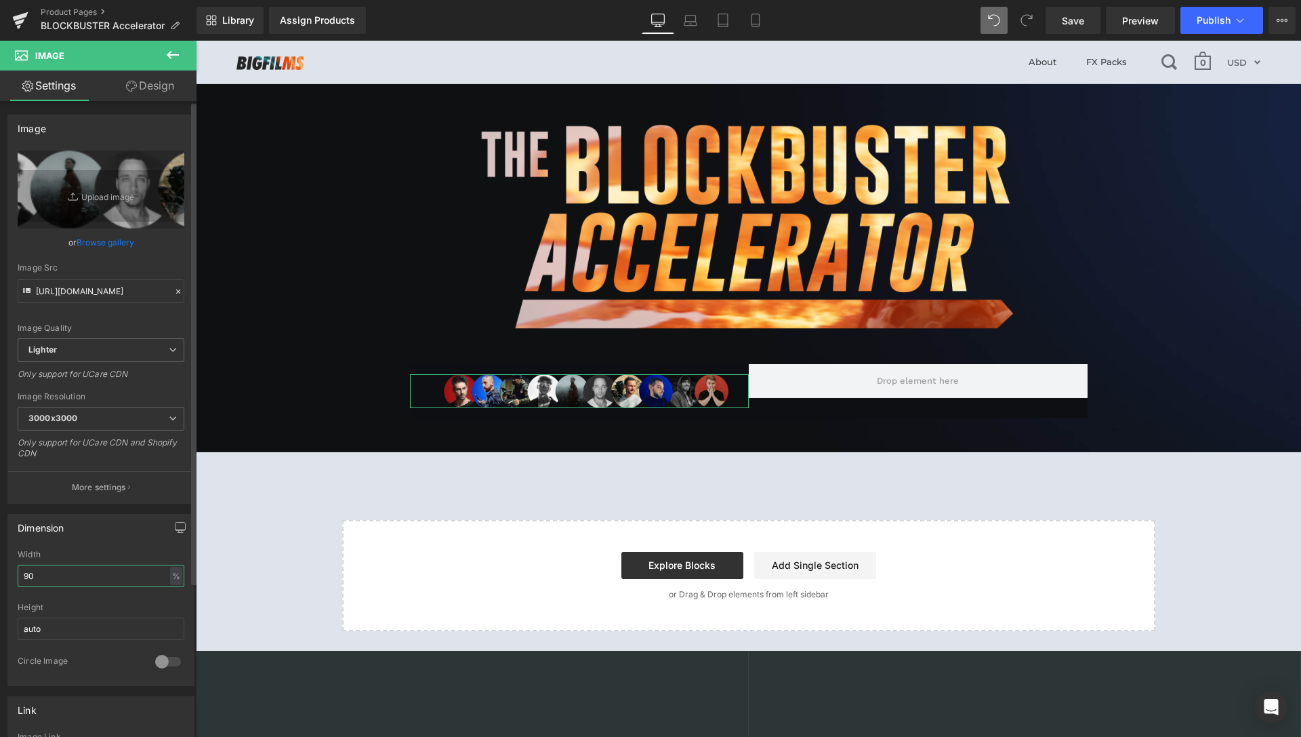
drag, startPoint x: 27, startPoint y: 573, endPoint x: 36, endPoint y: 575, distance: 9.0
click at [35, 574] on input "90" at bounding box center [101, 576] width 167 height 22
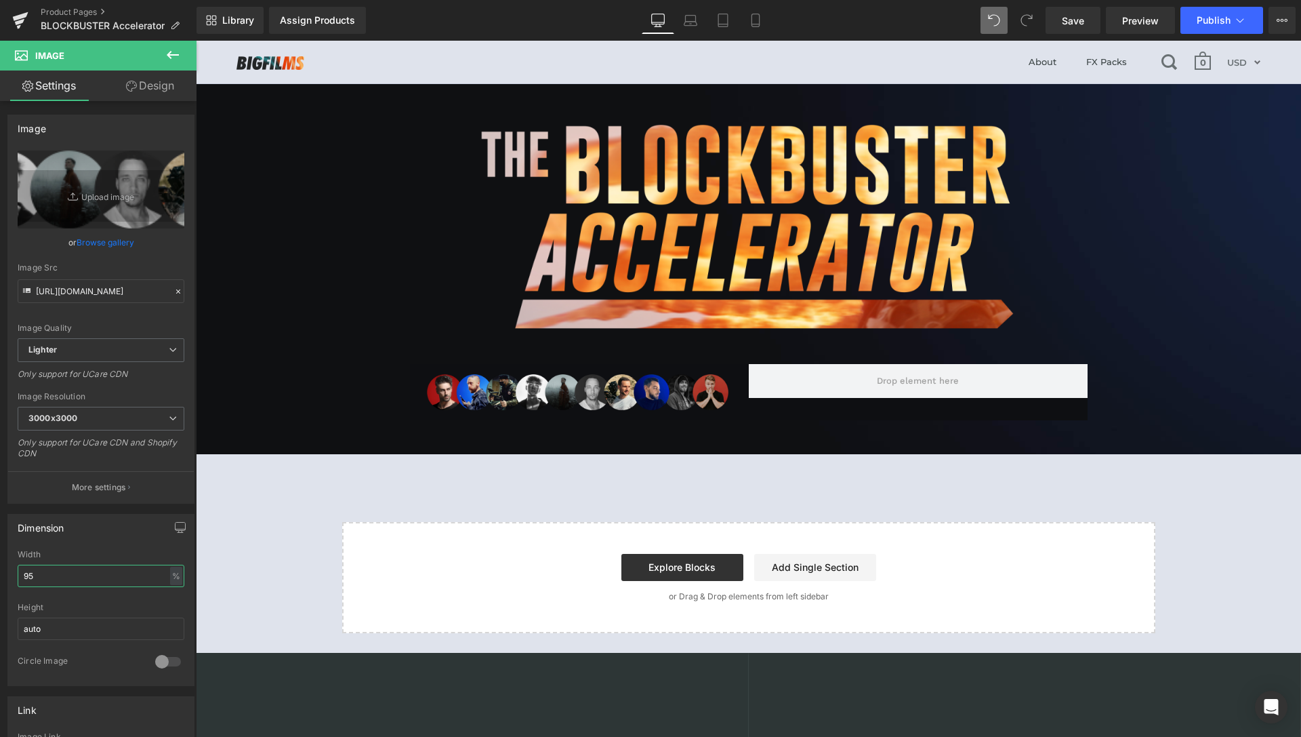
type input "95"
click at [171, 52] on icon at bounding box center [173, 55] width 16 height 16
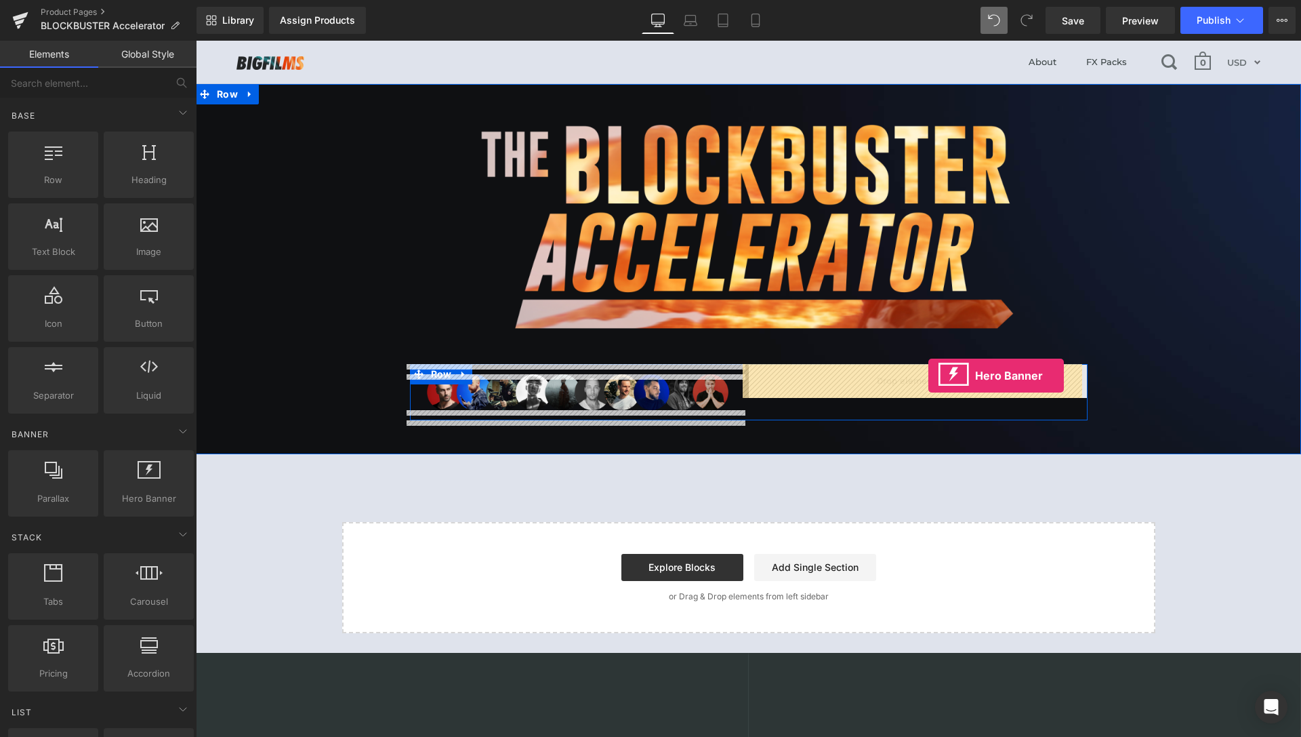
drag, startPoint x: 349, startPoint y: 529, endPoint x: 929, endPoint y: 376, distance: 599.6
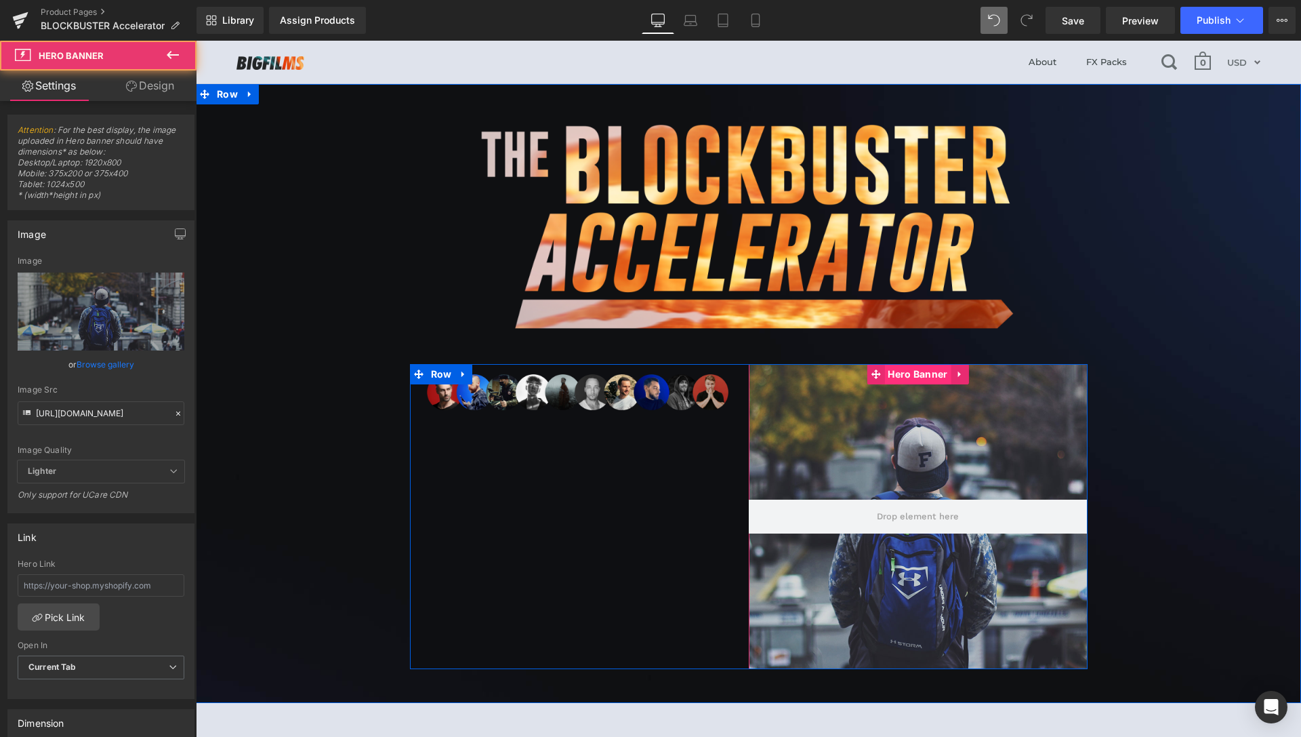
click at [917, 374] on span "Hero Banner" at bounding box center [918, 374] width 66 height 20
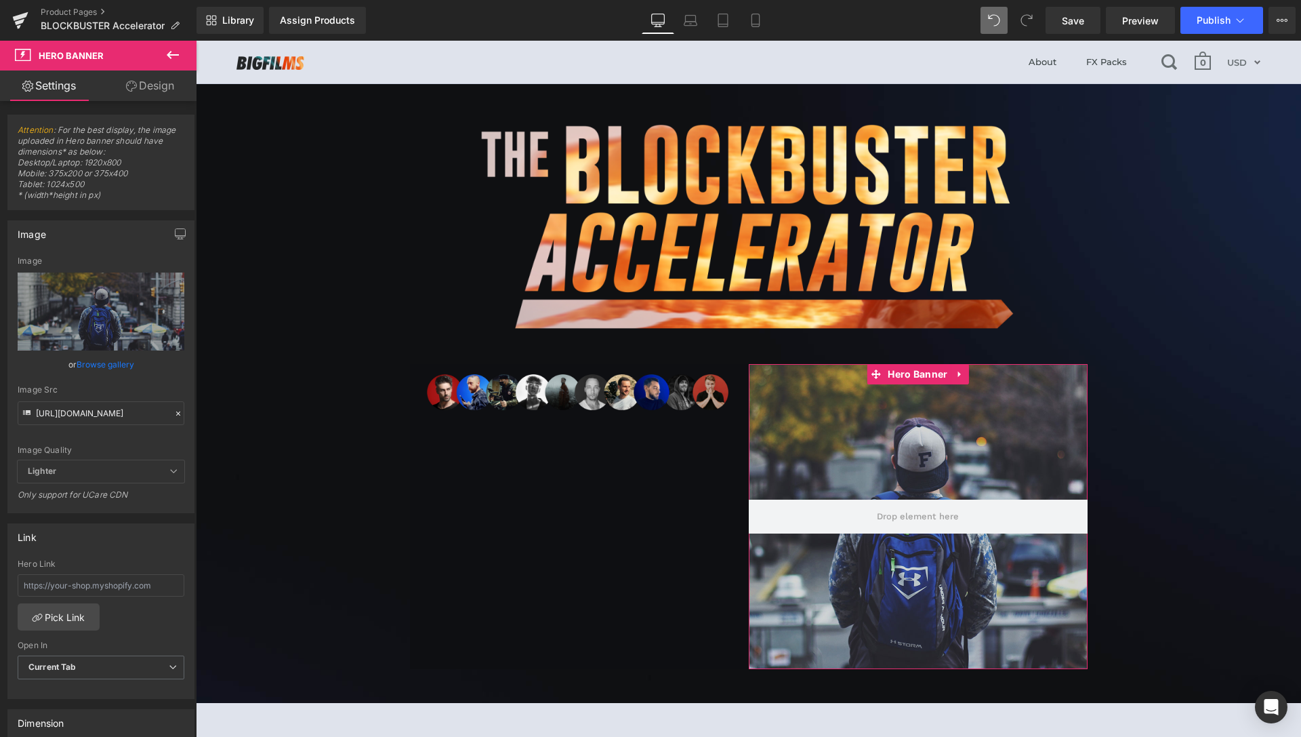
click at [150, 91] on link "Design" at bounding box center [150, 85] width 98 height 31
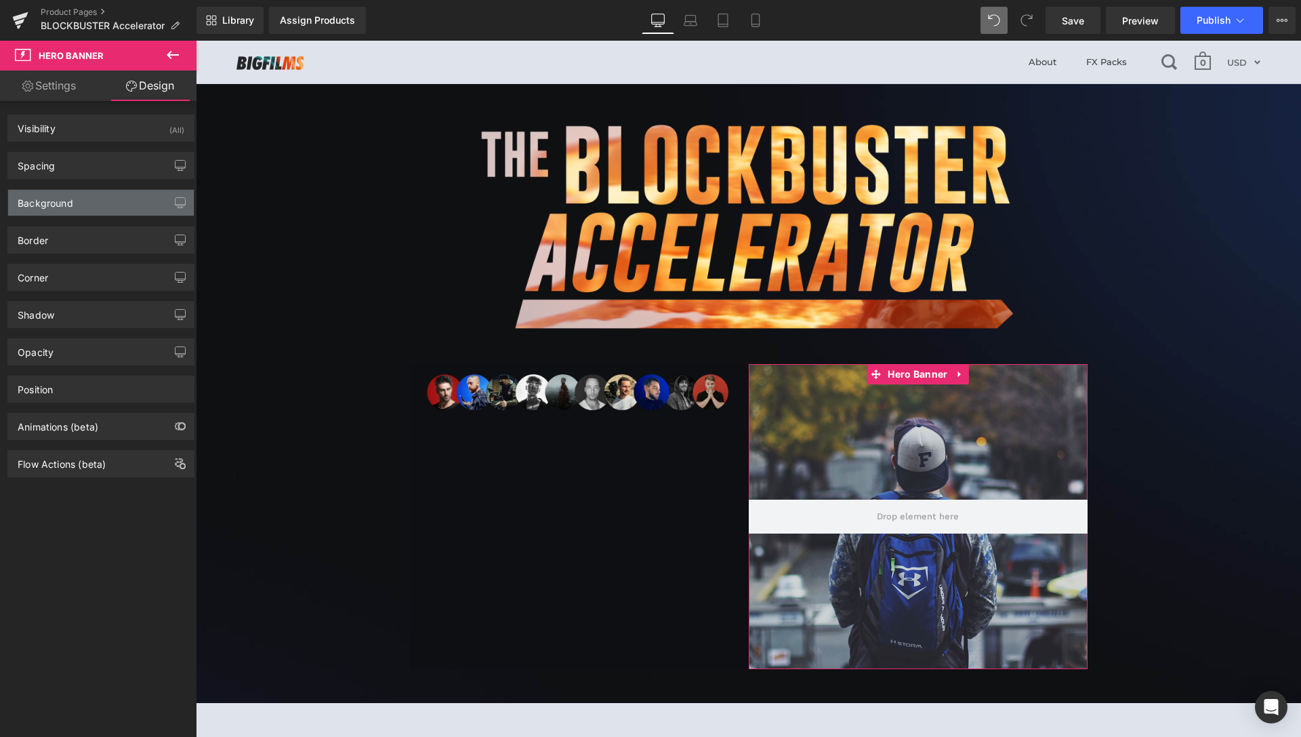
type input "#d3d3d3"
type input "100"
click at [77, 197] on div "Background" at bounding box center [101, 203] width 186 height 26
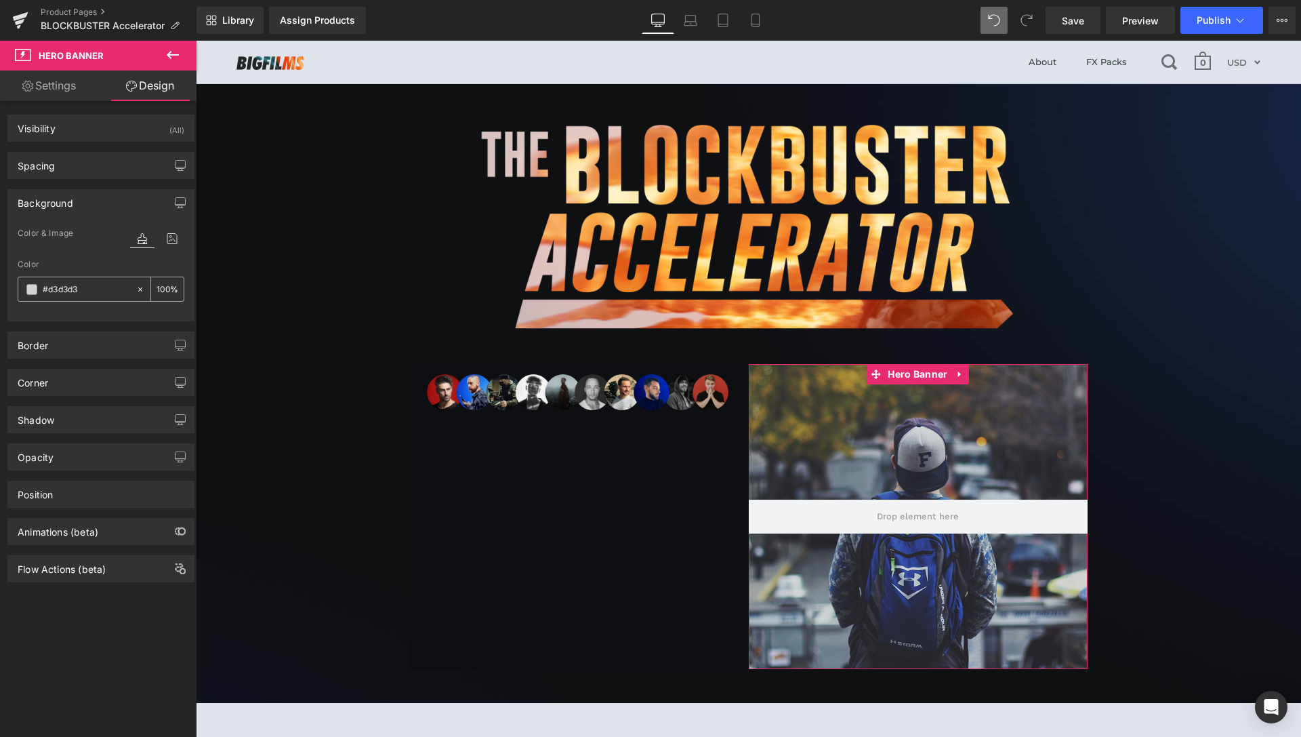
click at [136, 287] on icon at bounding box center [140, 289] width 9 height 9
type input "none"
type input "0"
click at [97, 289] on input "none" at bounding box center [86, 289] width 87 height 15
paste input "#0e0f12"
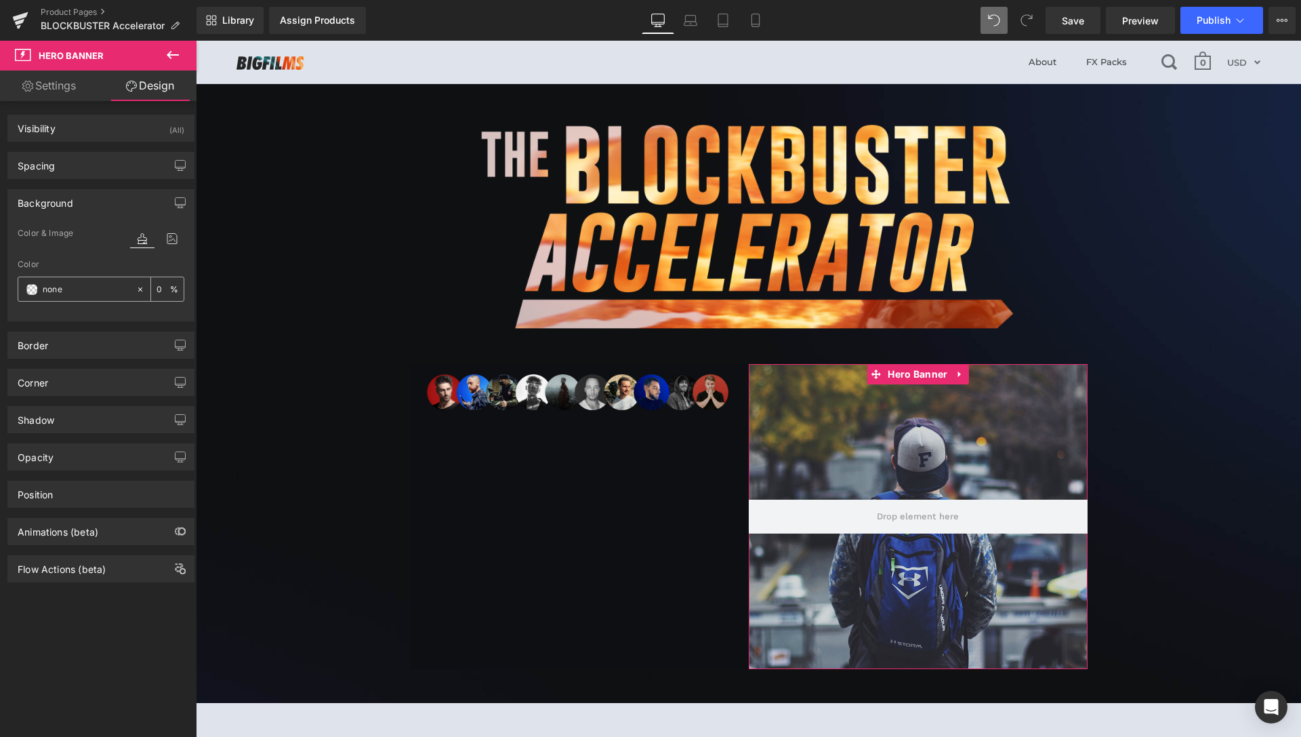
type input "#0e0f12"
type input "100"
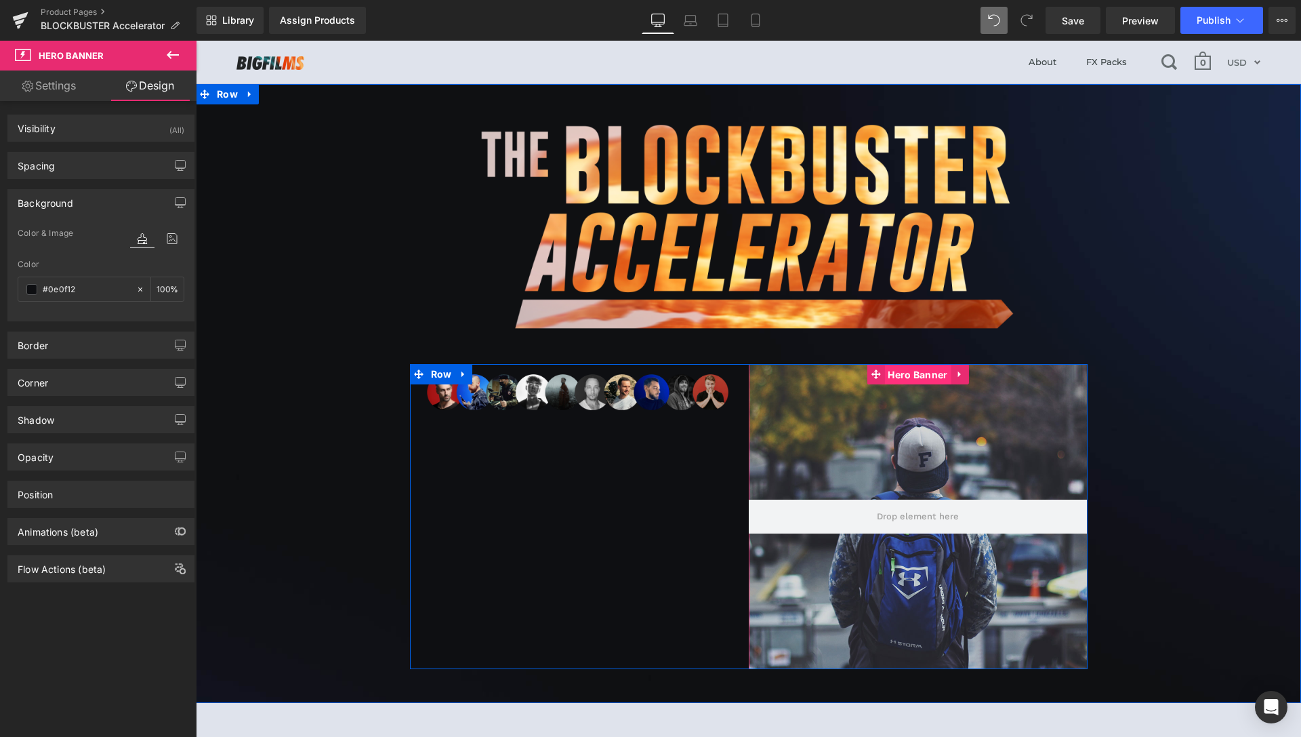
click at [925, 371] on span "Hero Banner" at bounding box center [918, 375] width 66 height 20
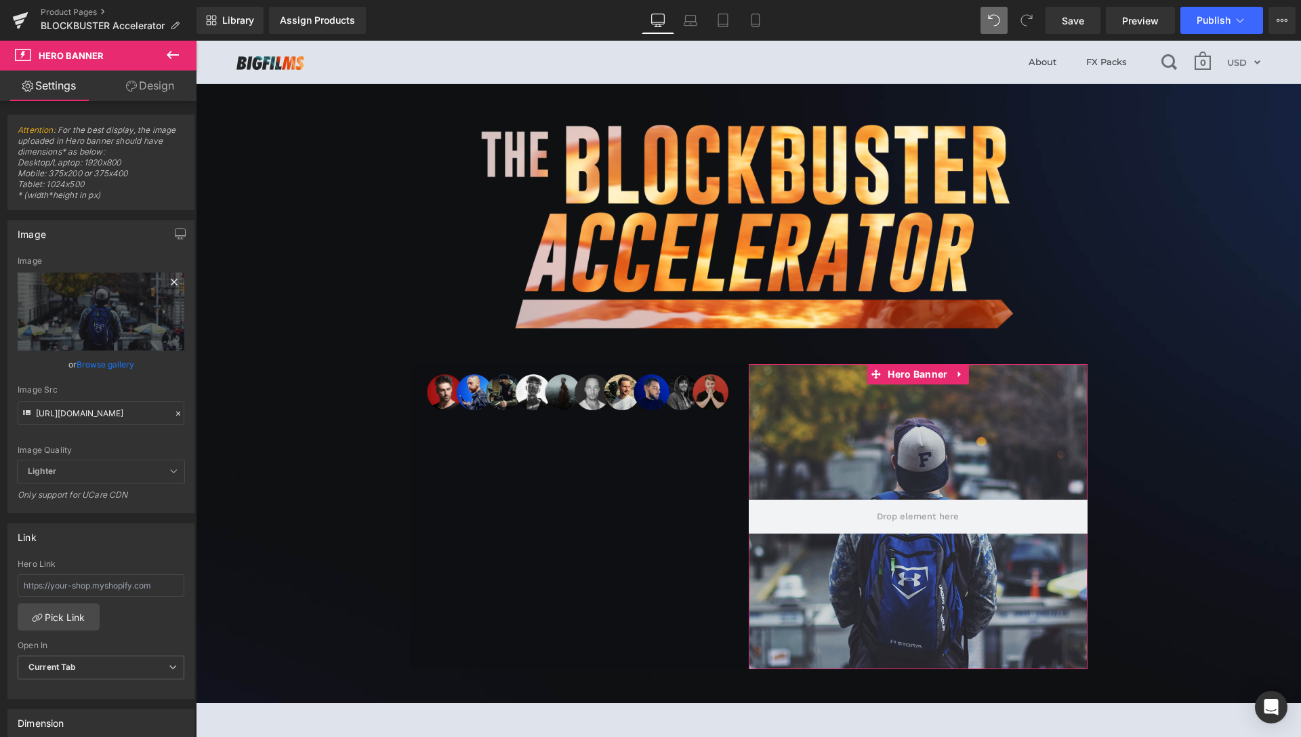
click at [171, 283] on icon at bounding box center [174, 282] width 6 height 6
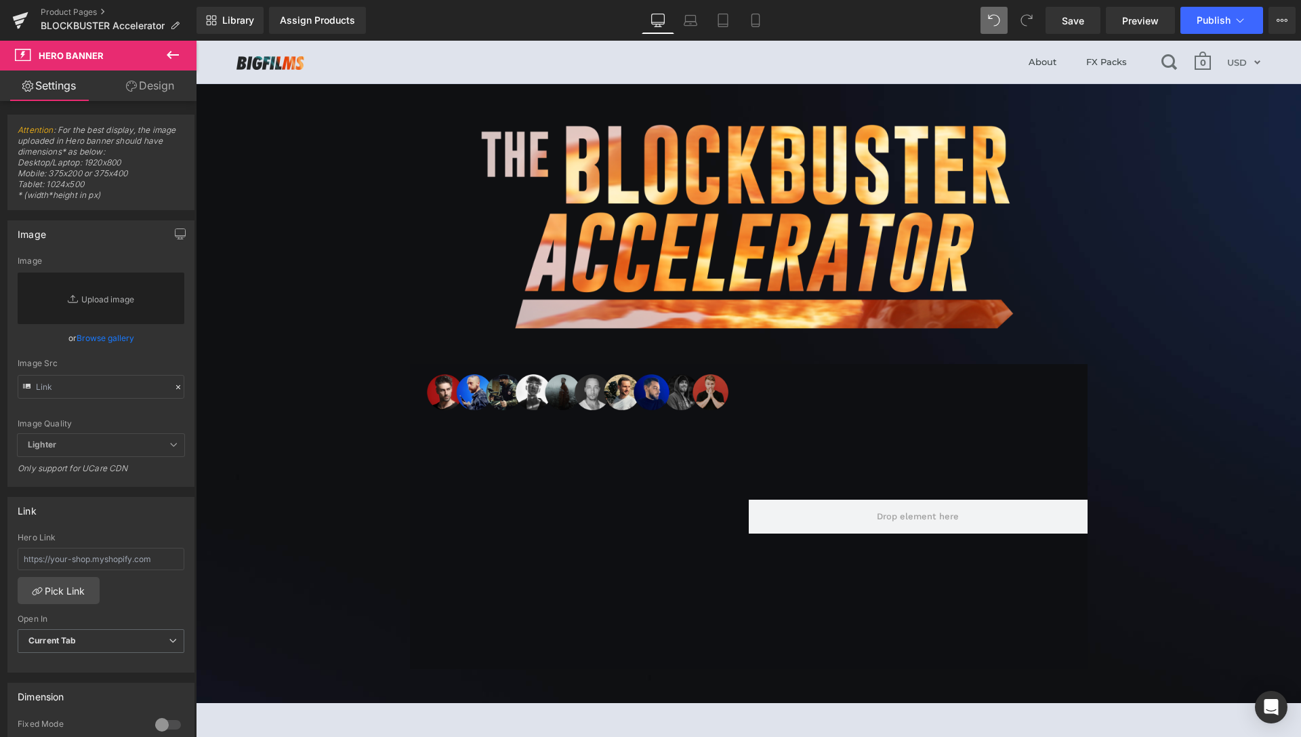
click at [148, 98] on link "Design" at bounding box center [150, 85] width 98 height 31
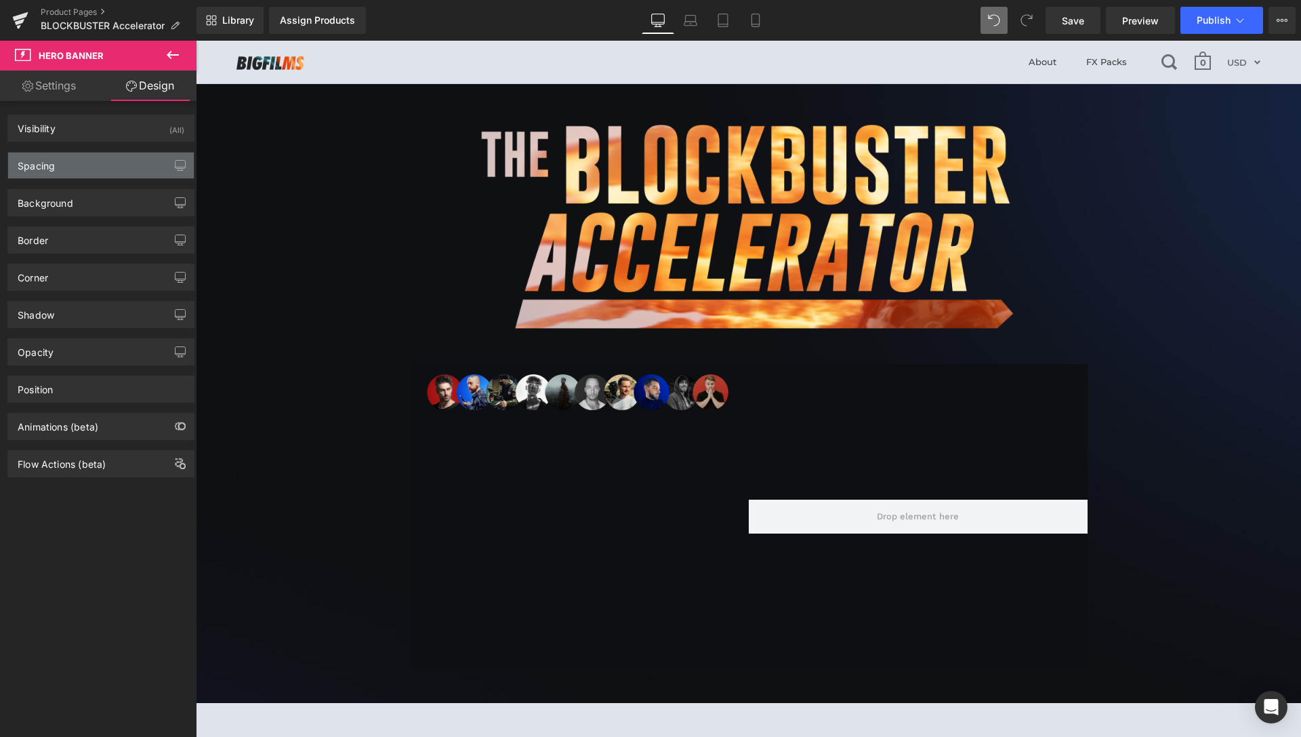
click at [93, 162] on div "Spacing" at bounding box center [101, 166] width 186 height 26
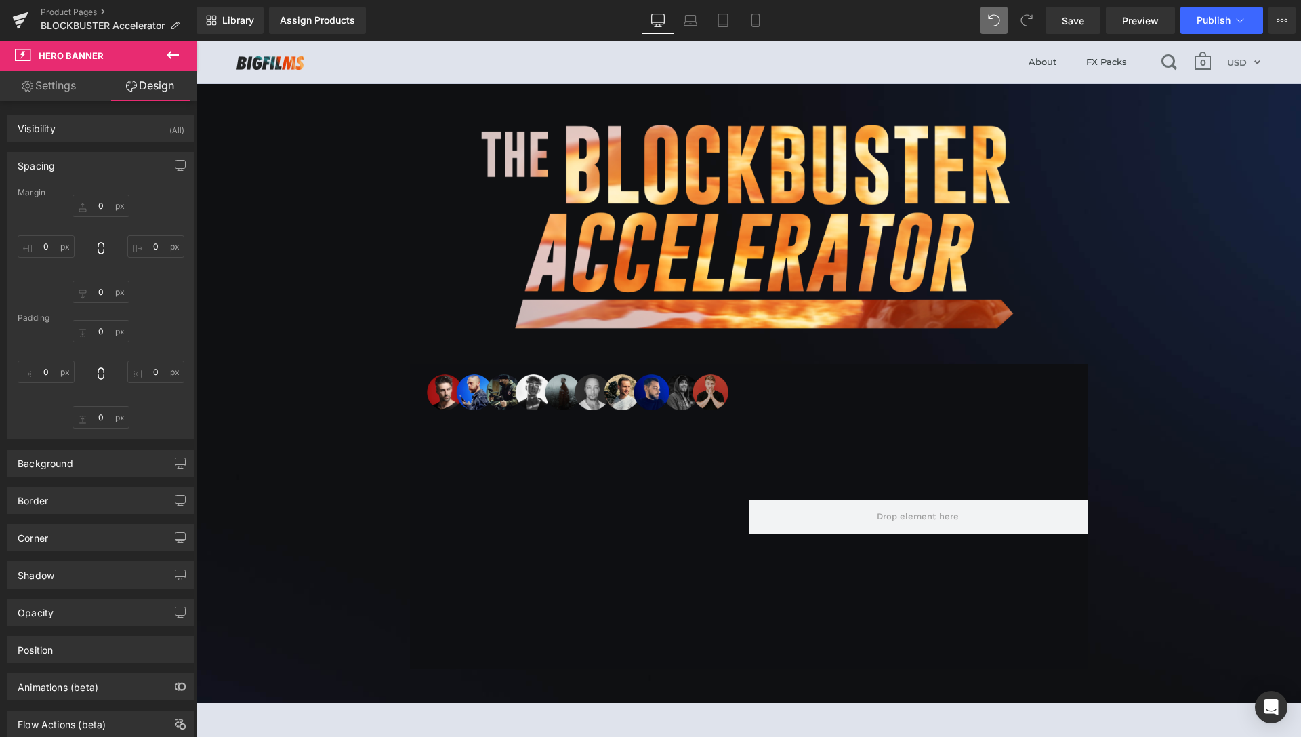
type input "0"
type input "200"
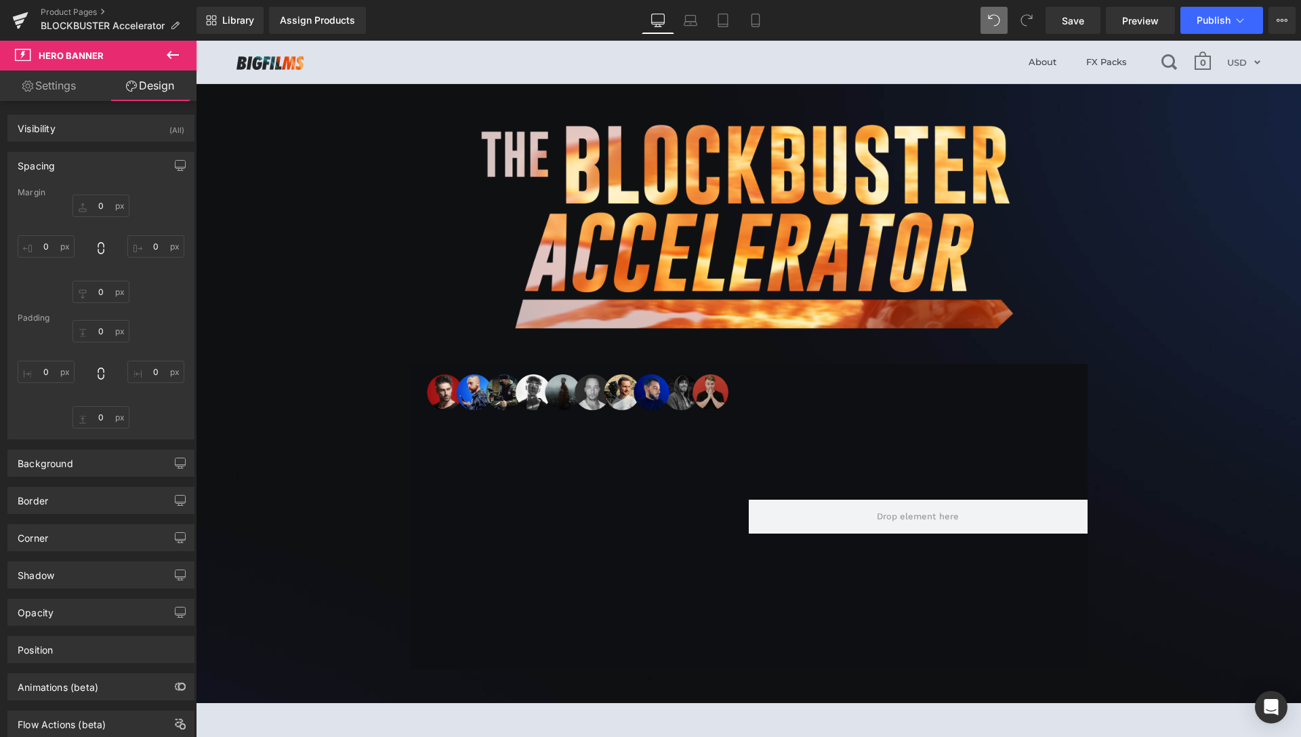
type input "0"
type input "200"
type input "0"
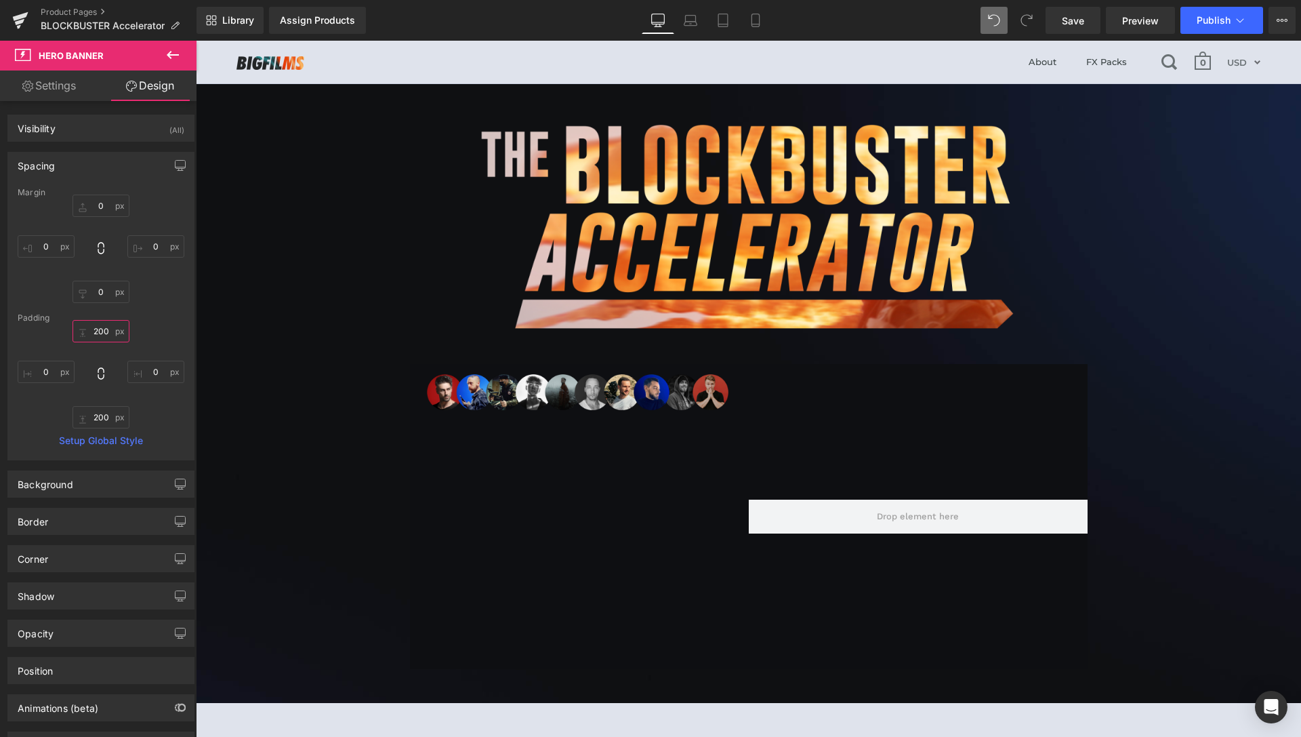
click at [99, 331] on input "200" at bounding box center [101, 331] width 57 height 22
click at [102, 335] on input "200" at bounding box center [101, 331] width 57 height 22
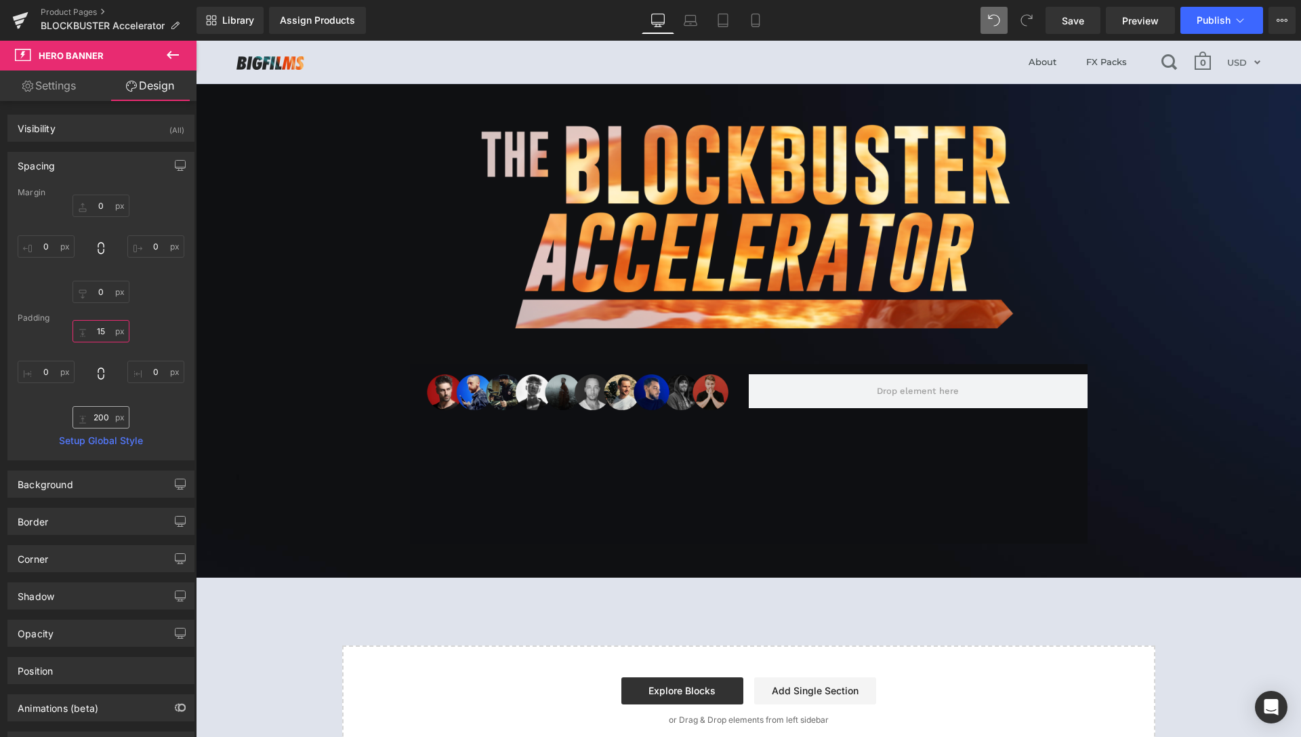
type input "15"
click at [102, 418] on input "200" at bounding box center [101, 417] width 57 height 22
click at [103, 419] on input "200" at bounding box center [101, 417] width 57 height 22
type input "15"
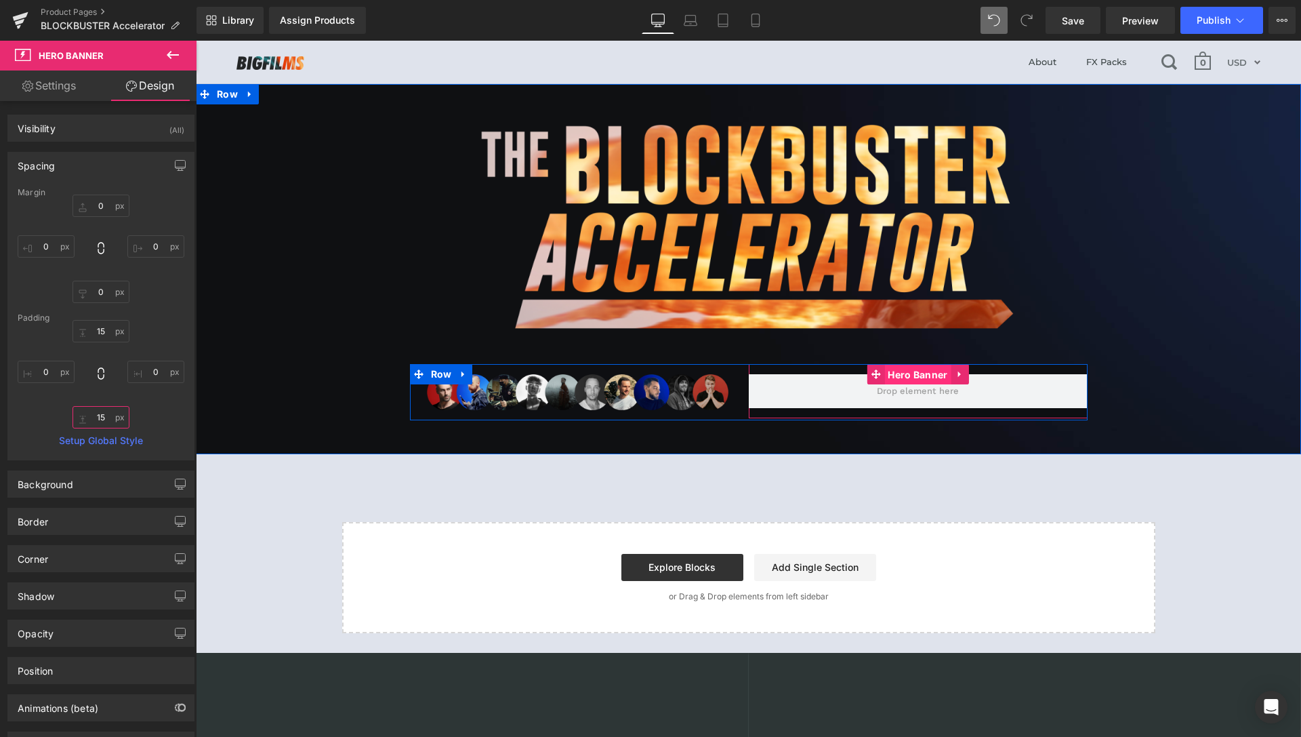
click at [908, 376] on span "Hero Banner" at bounding box center [918, 375] width 66 height 20
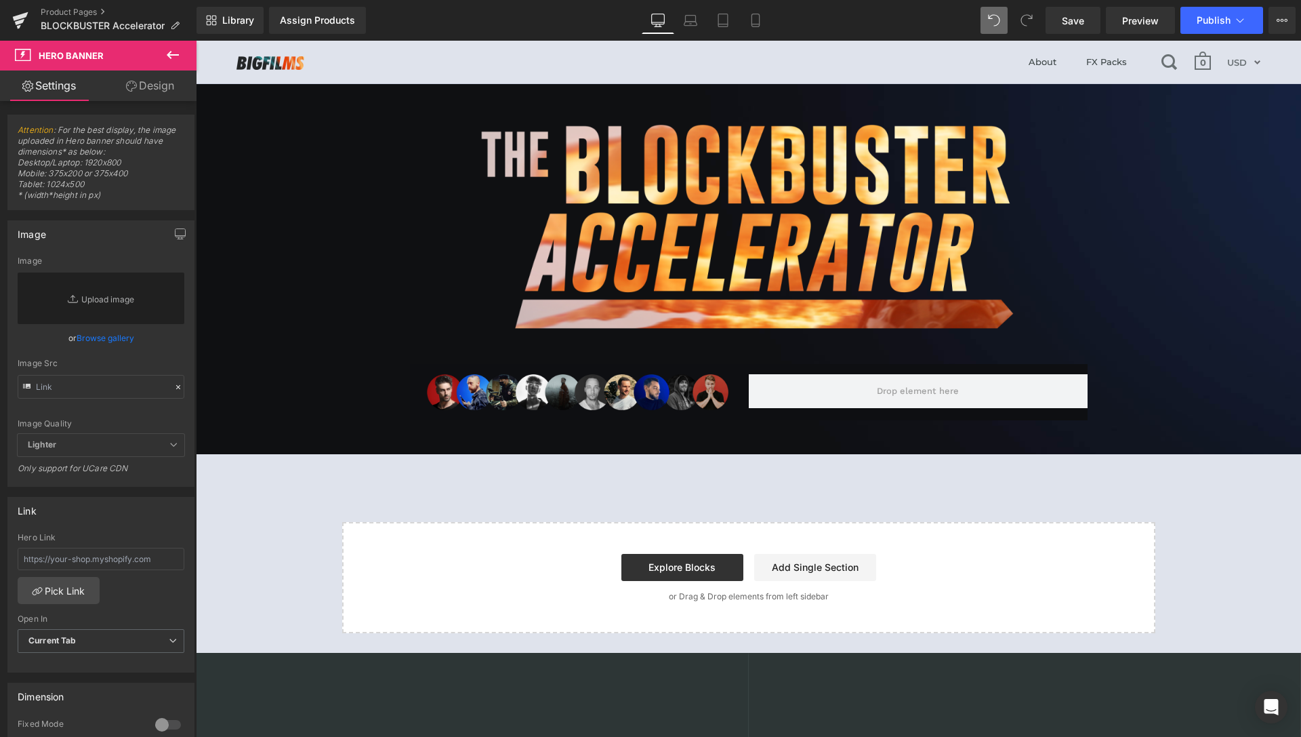
click at [169, 52] on icon at bounding box center [173, 55] width 16 height 16
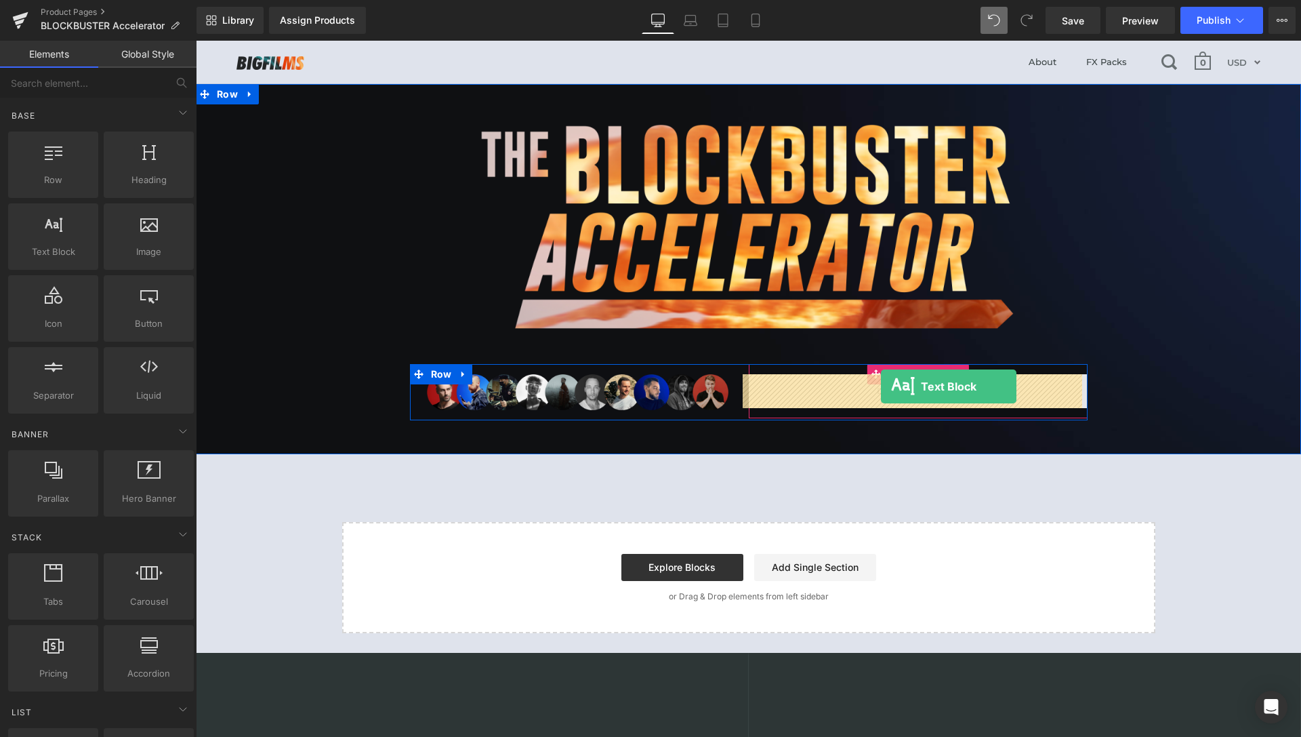
drag, startPoint x: 247, startPoint y: 277, endPoint x: 881, endPoint y: 386, distance: 643.1
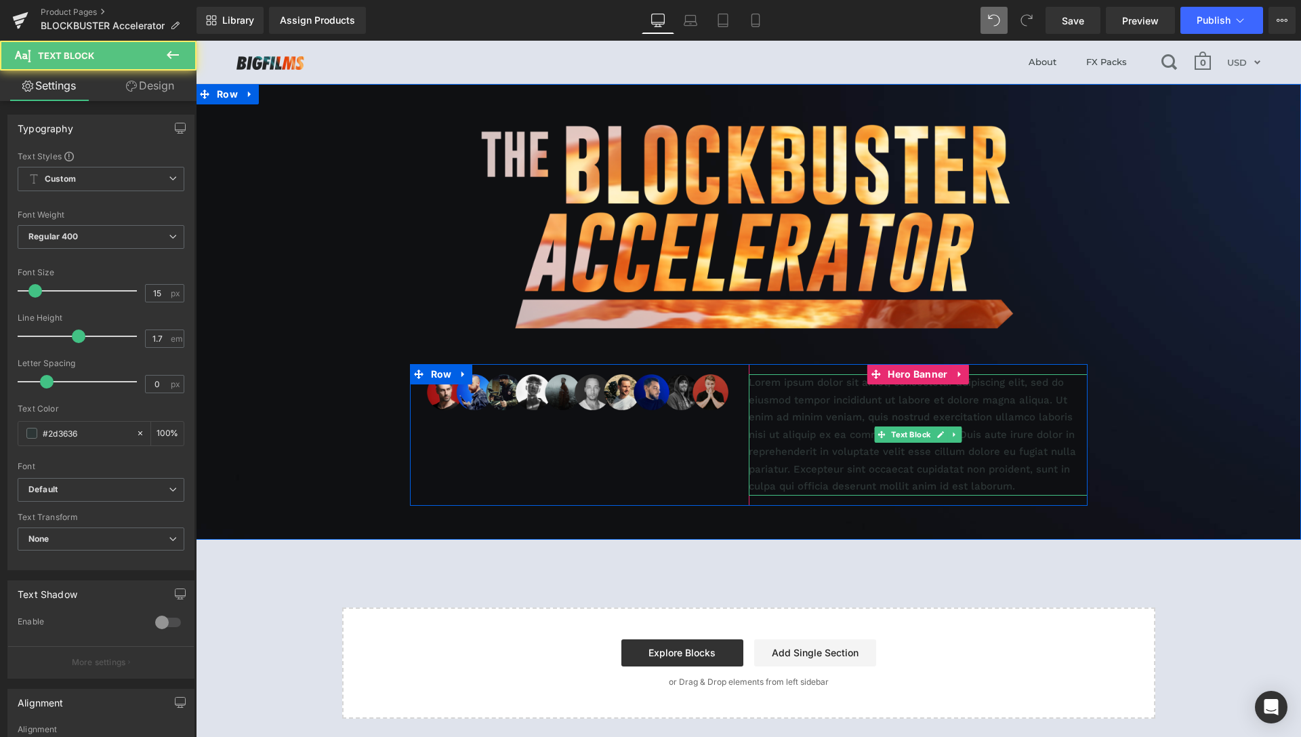
click at [784, 418] on p "Lorem ipsum dolor sit amet, consectetur adipiscing elit, sed do eiusmod tempor …" at bounding box center [918, 434] width 339 height 121
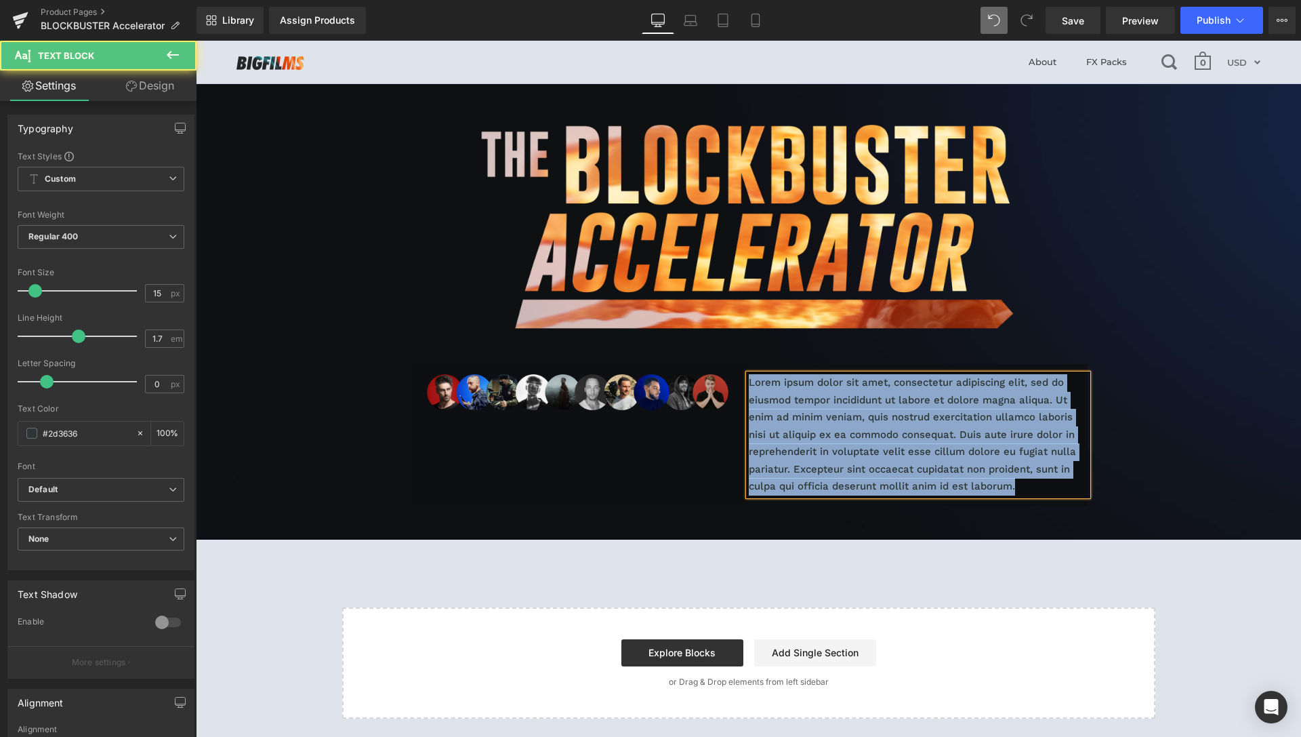
paste div
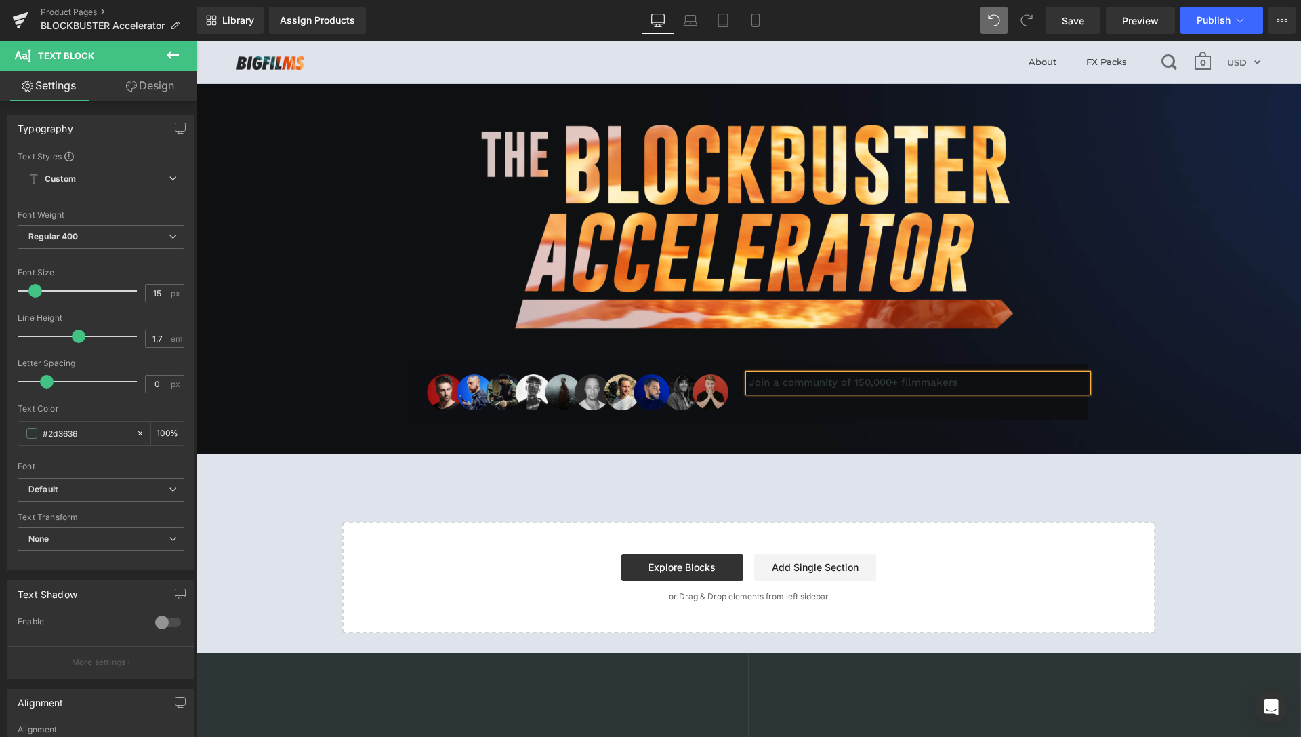
click at [866, 382] on div "Join a community of 150,000+ filmmakers" at bounding box center [918, 383] width 339 height 18
click at [29, 432] on span at bounding box center [31, 433] width 11 height 11
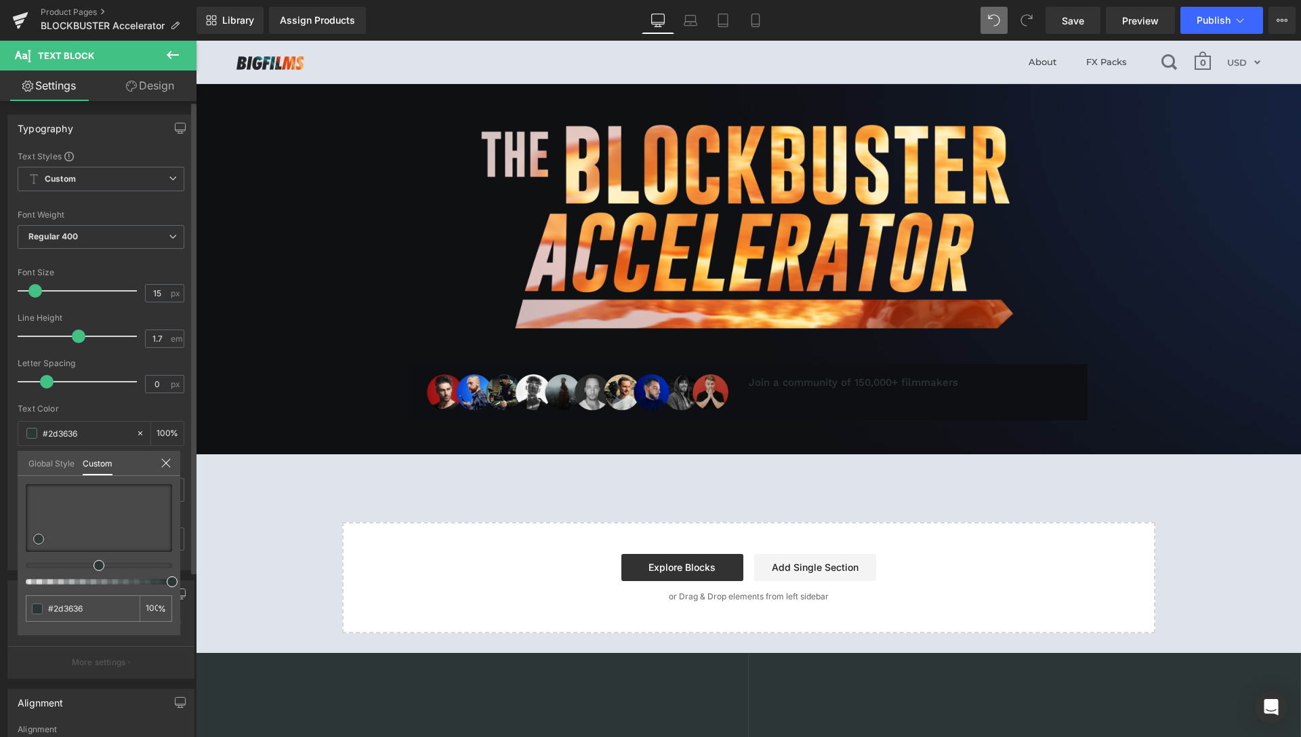
type input "#547c7c"
type input "#698686"
type input "#8f9393"
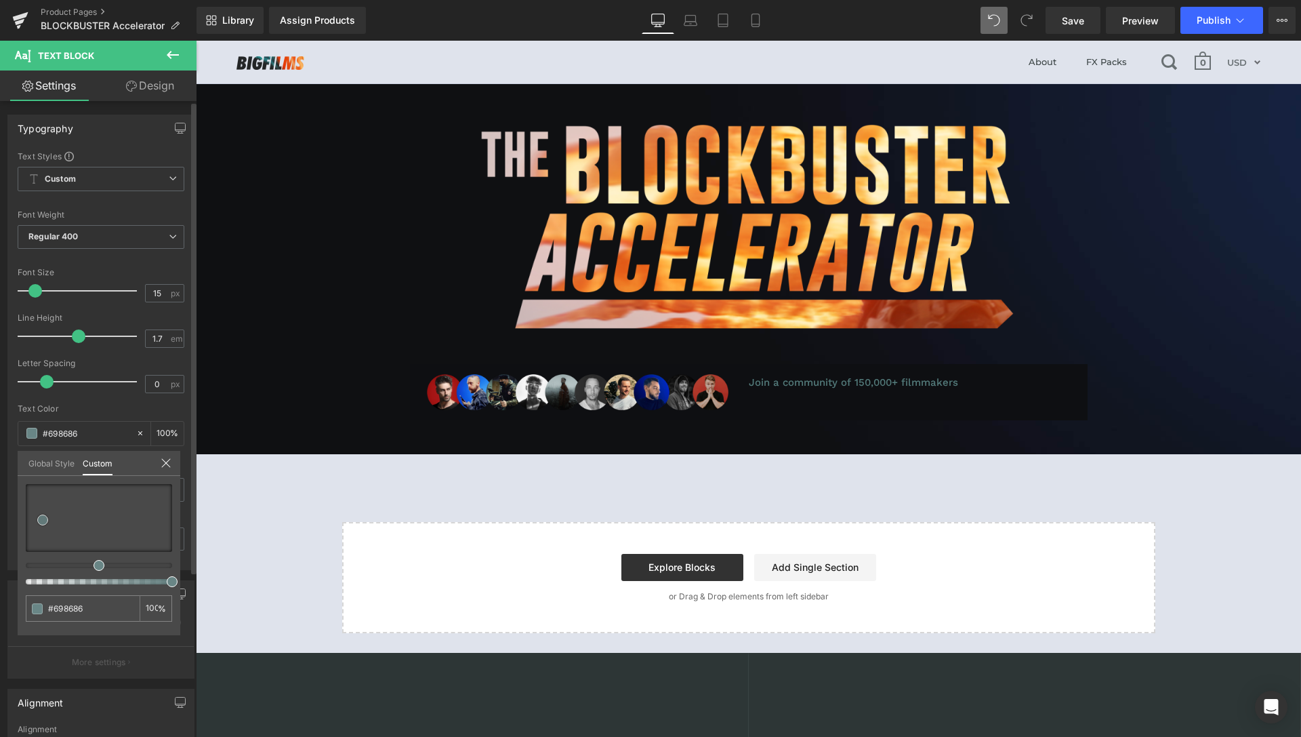
type input "#8f9393"
type input "#9a9c9c"
type input "#a8a8a8"
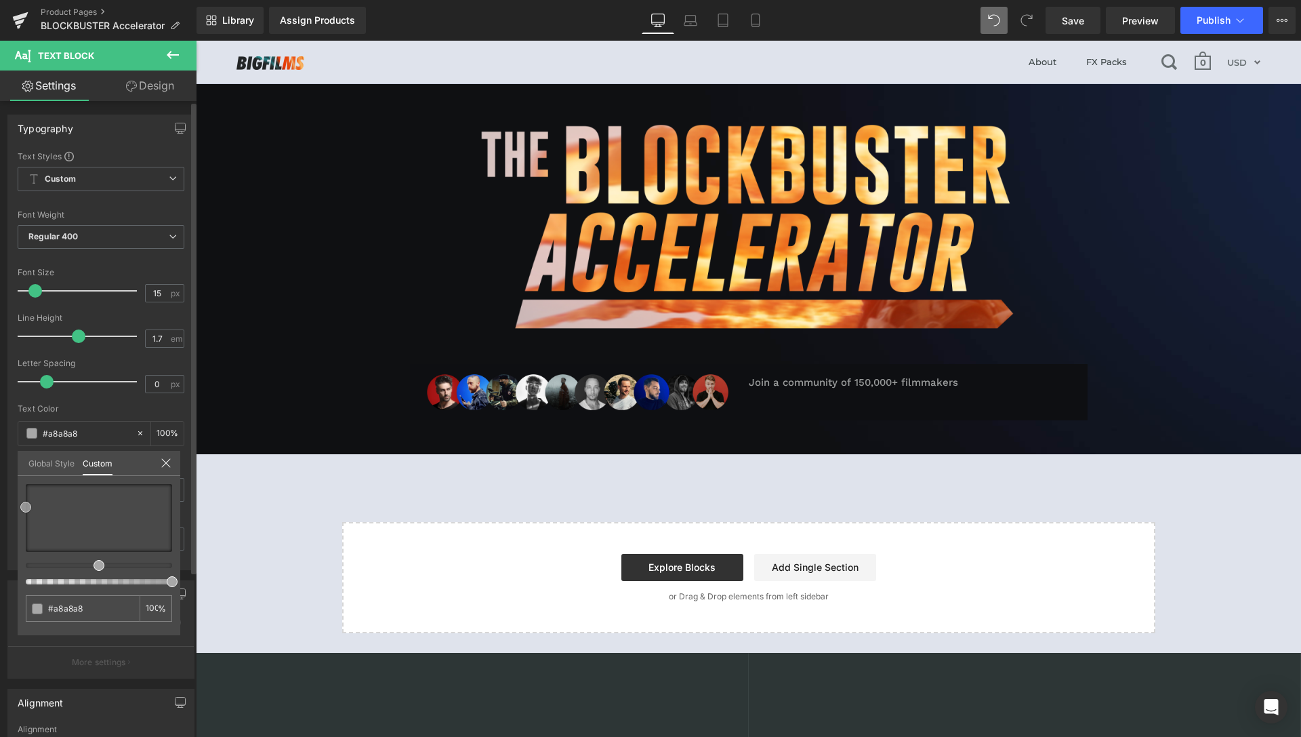
type input "#adadad"
type input "#b2b2b2"
type input "#bababa"
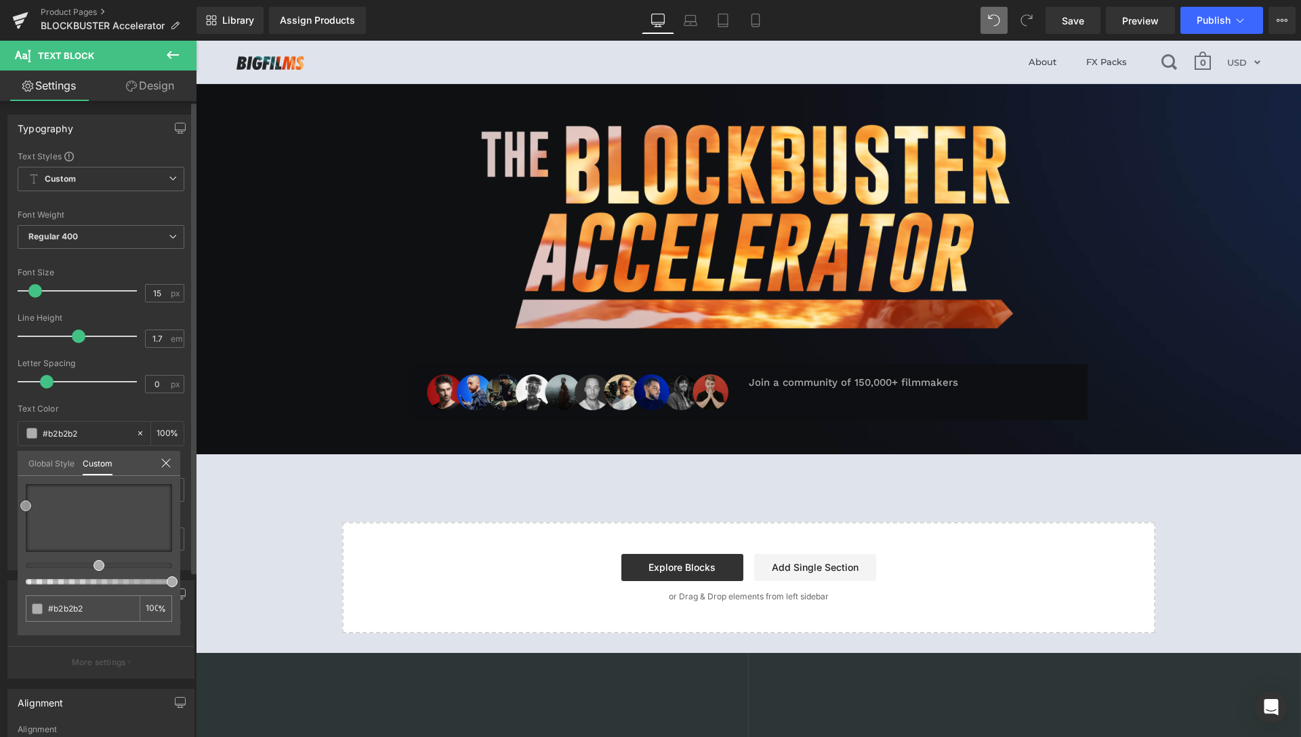
type input "#bababa"
type input "#adadad"
type input "#a0a0a0"
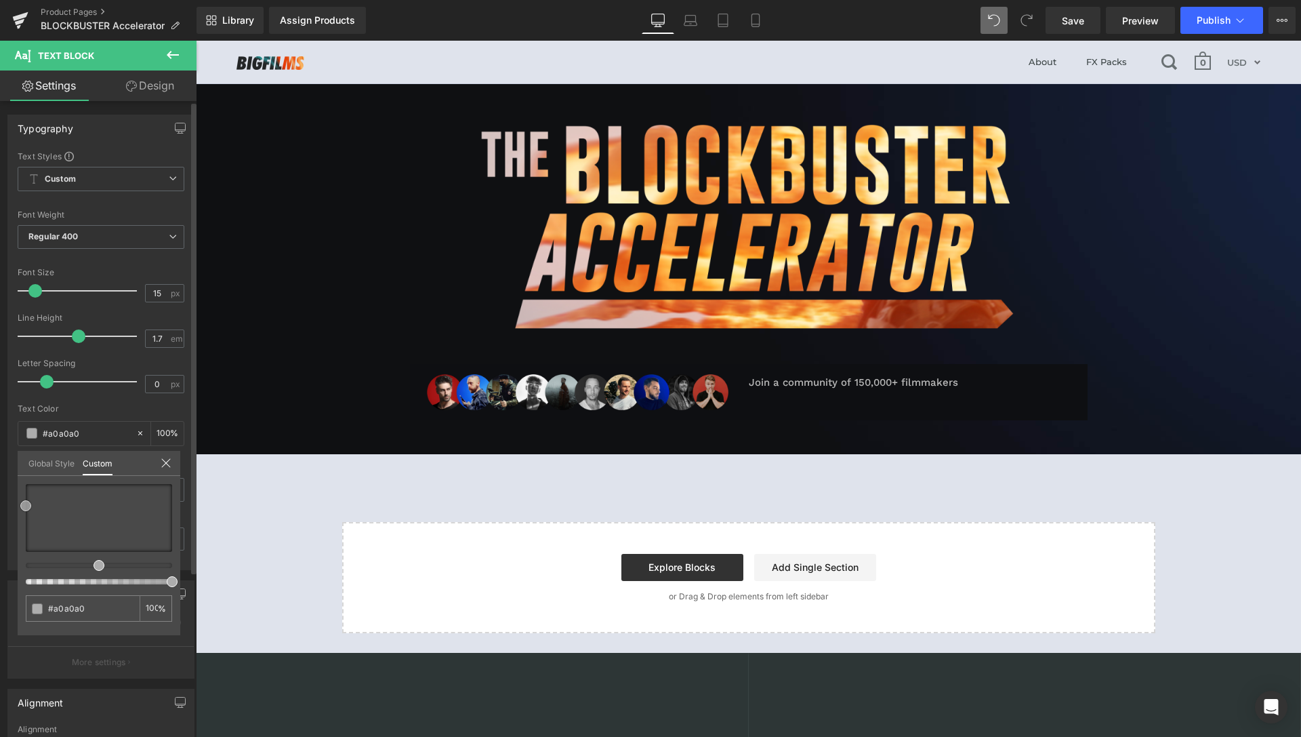
type input "#919191"
type input "#878787"
type input "#828282"
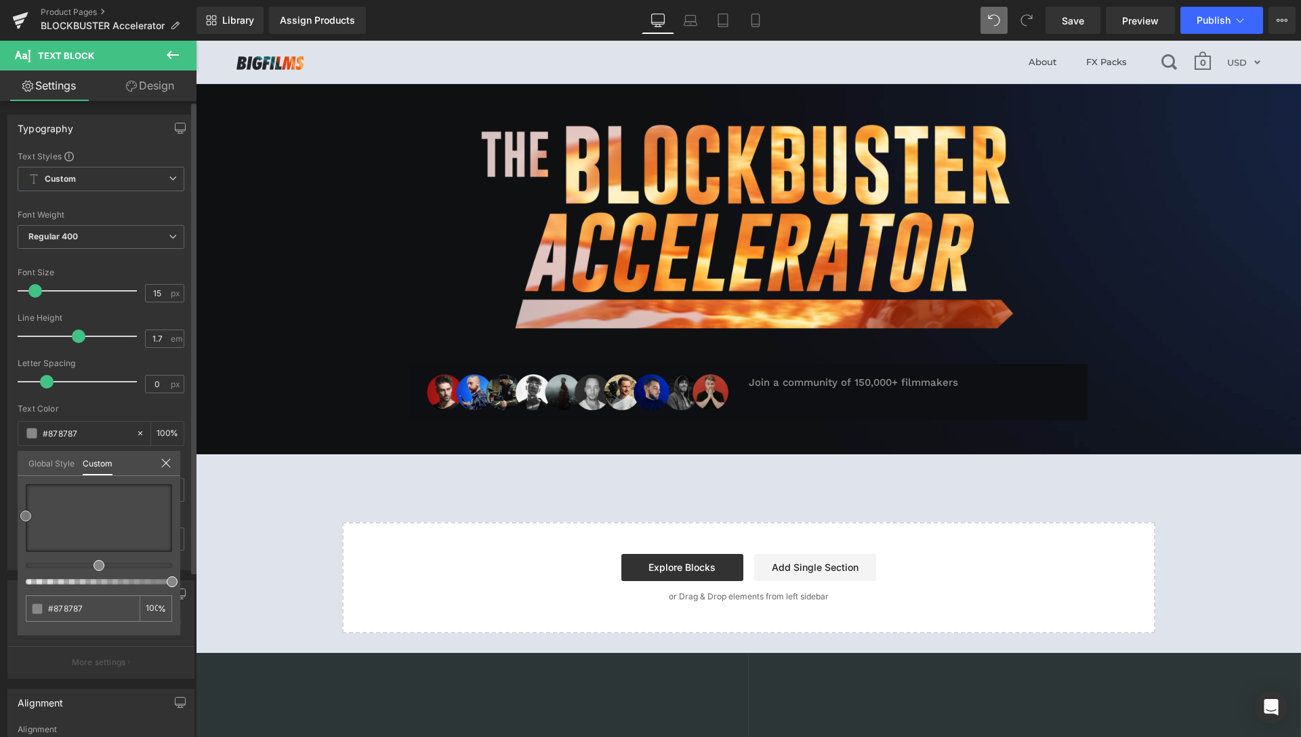
type input "#828282"
type input "#7c7c7c"
type input "#707070"
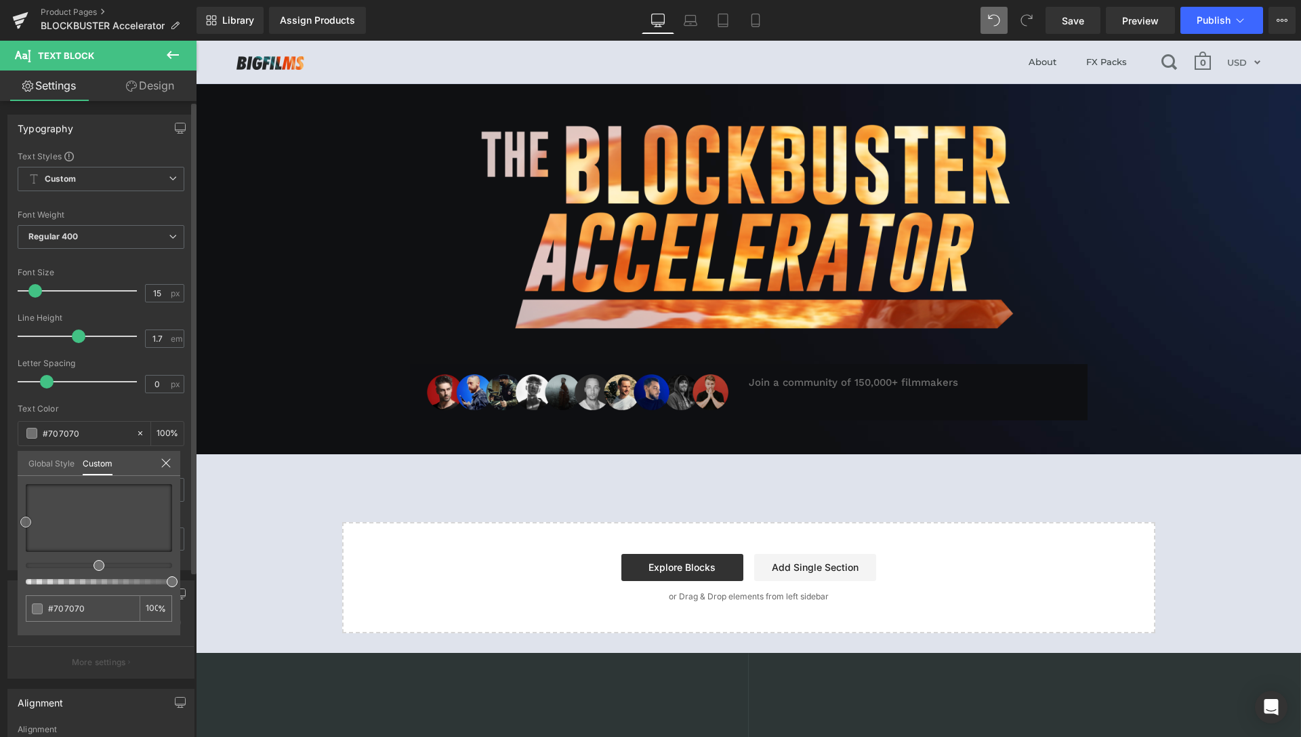
type input "#757575"
type input "#7c7c7c"
type input "#7f7f7f"
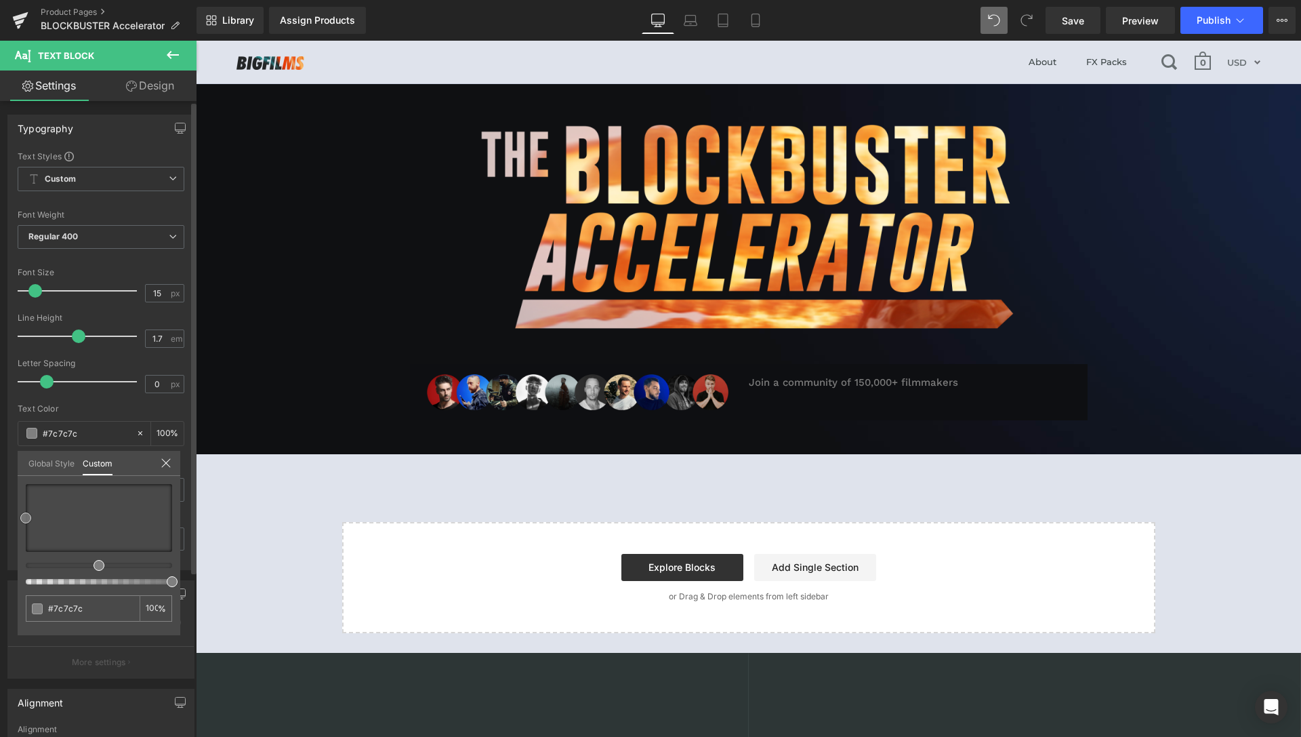
type input "#7f7f7f"
type input "#828282"
type input "#898989"
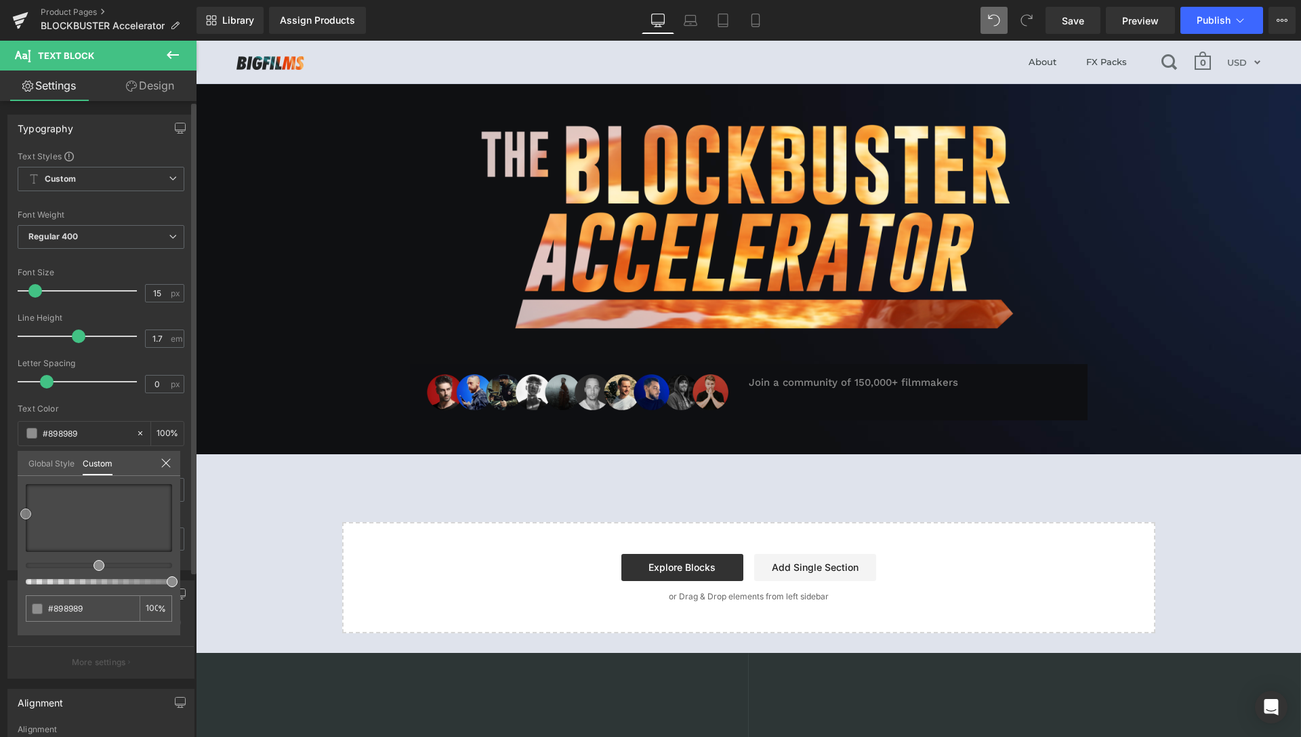
type input "#8e8e8e"
type input "#919191"
type input "#969696"
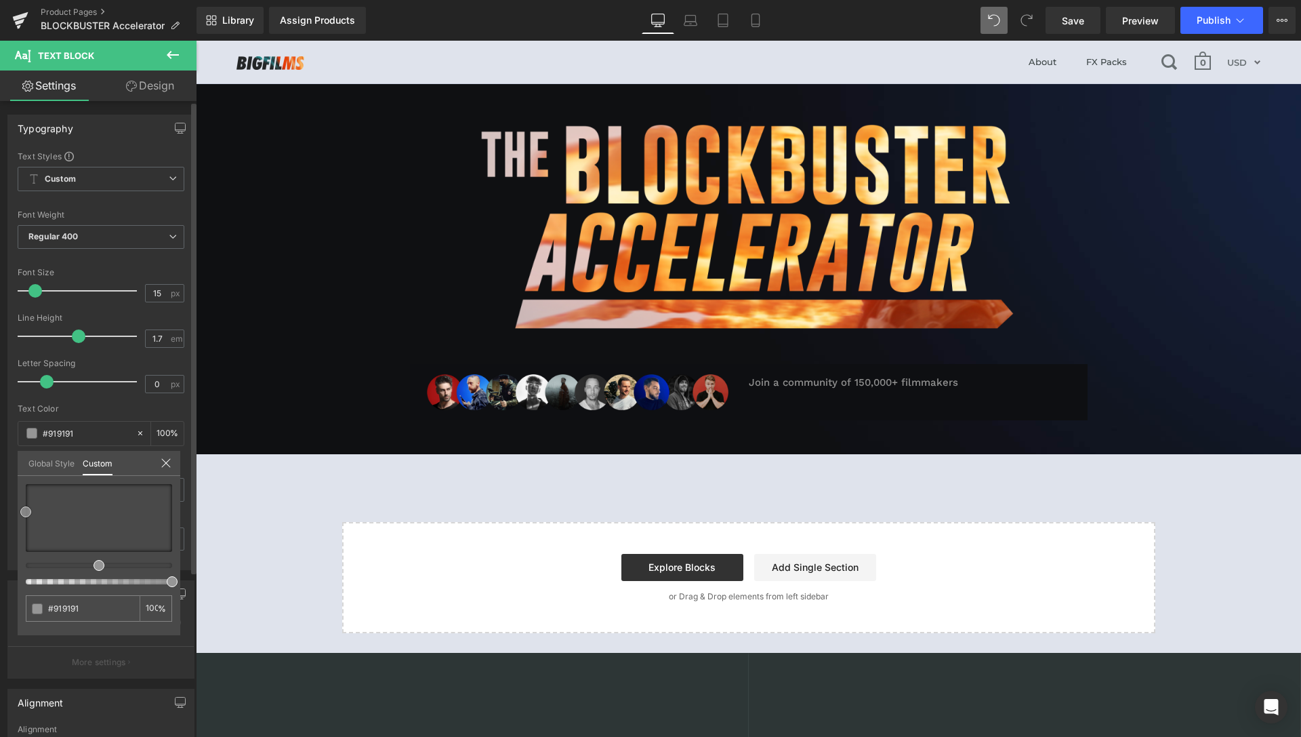
type input "#969696"
type input "#939393"
type input "#8e8e8e"
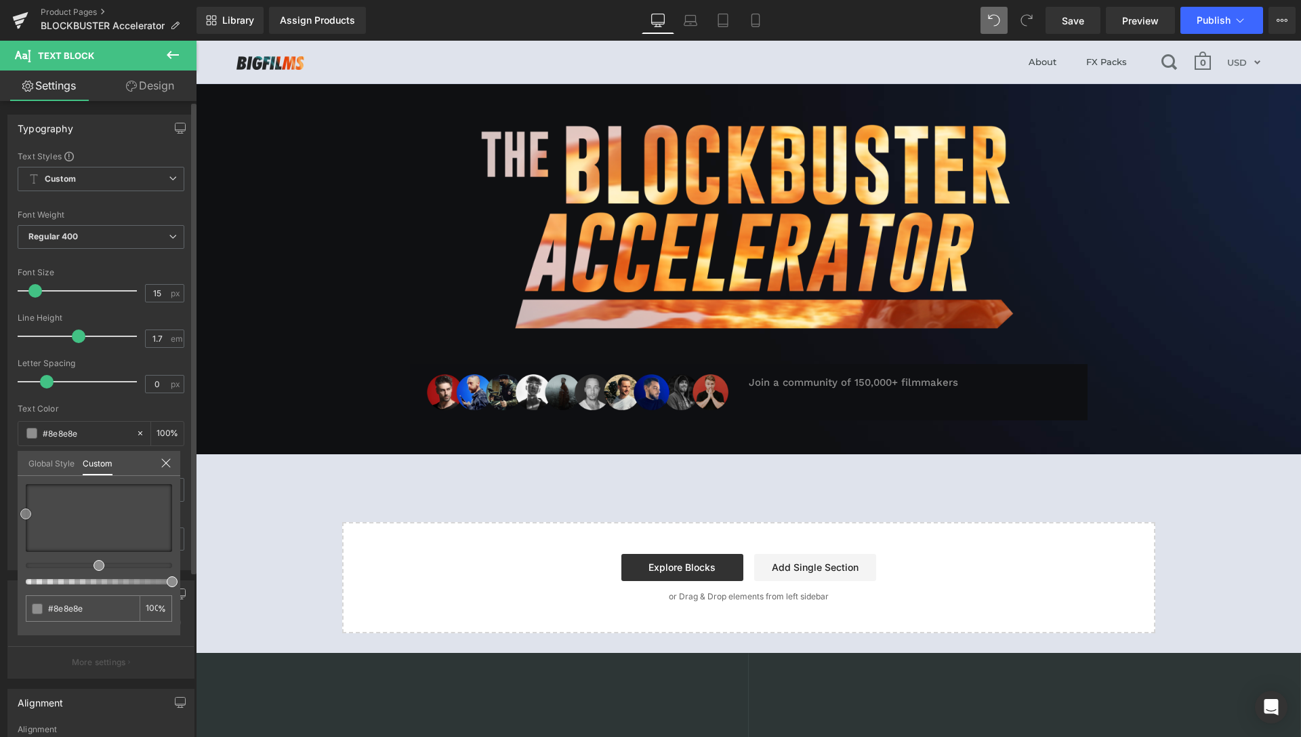
drag, startPoint x: 43, startPoint y: 520, endPoint x: 20, endPoint y: 514, distance: 23.8
click at [20, 514] on div "#8e8e8e 100 %" at bounding box center [99, 559] width 163 height 151
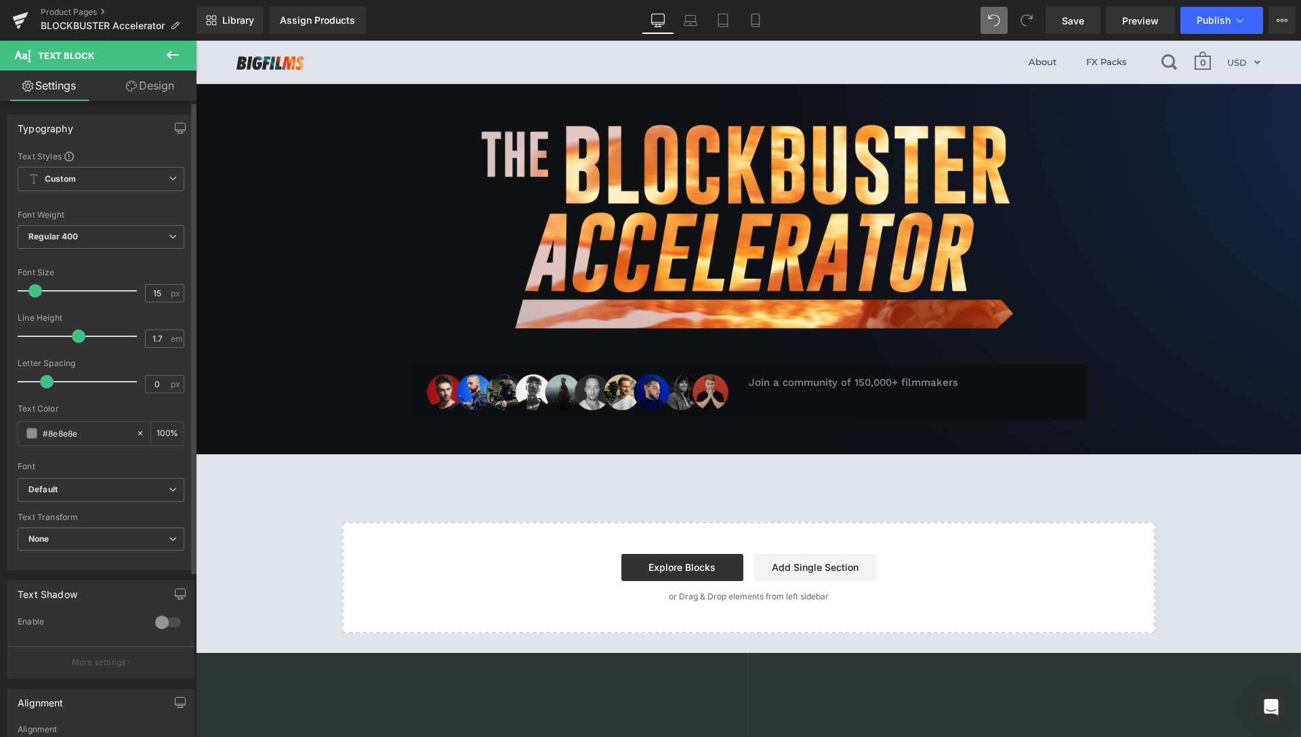
click at [866, 384] on body "About FX Packs 0 Currency AUD FJD NGN NZD PGK SBD TOP USD VUV WST XOF XPF USD M…" at bounding box center [749, 538] width 1106 height 994
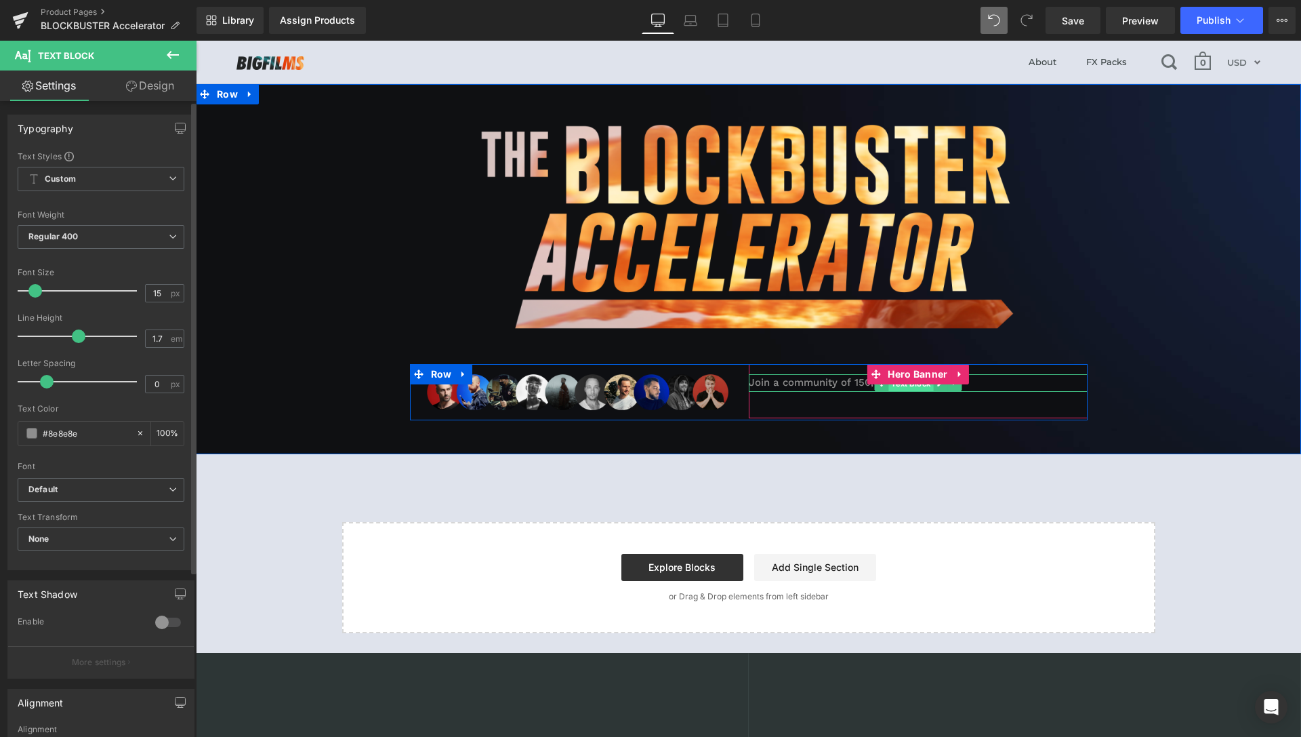
click at [901, 386] on span "Text Block" at bounding box center [911, 384] width 45 height 16
click at [895, 386] on span "Text Block" at bounding box center [911, 384] width 45 height 16
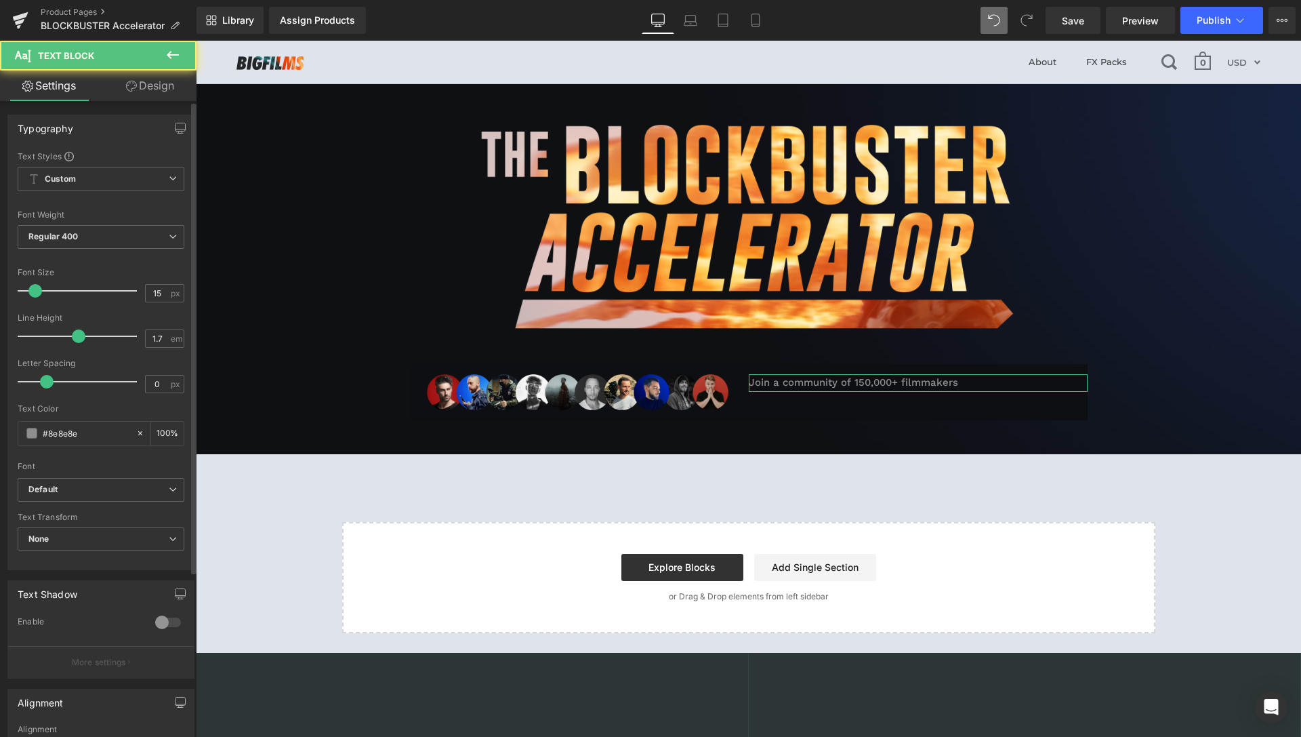
click at [155, 83] on link "Design" at bounding box center [150, 85] width 98 height 31
click at [0, 0] on div "Spacing" at bounding box center [0, 0] width 0 height 0
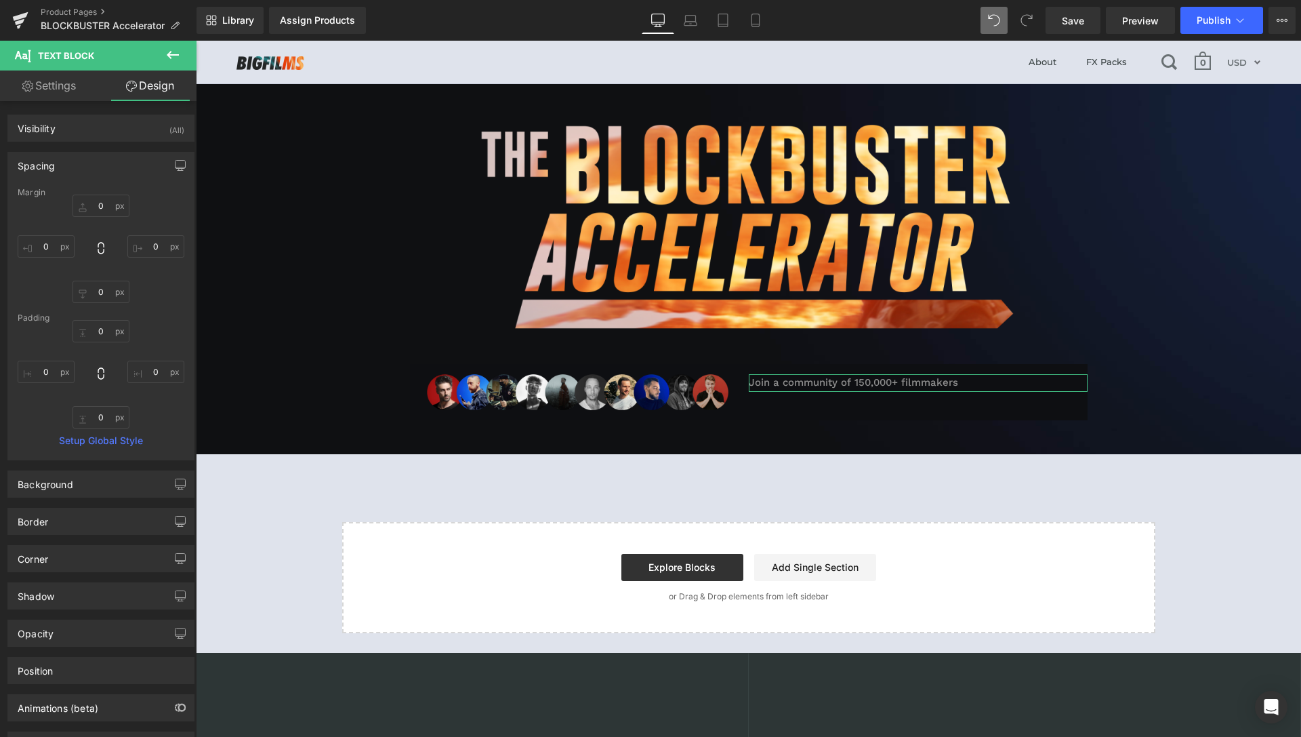
type input "0"
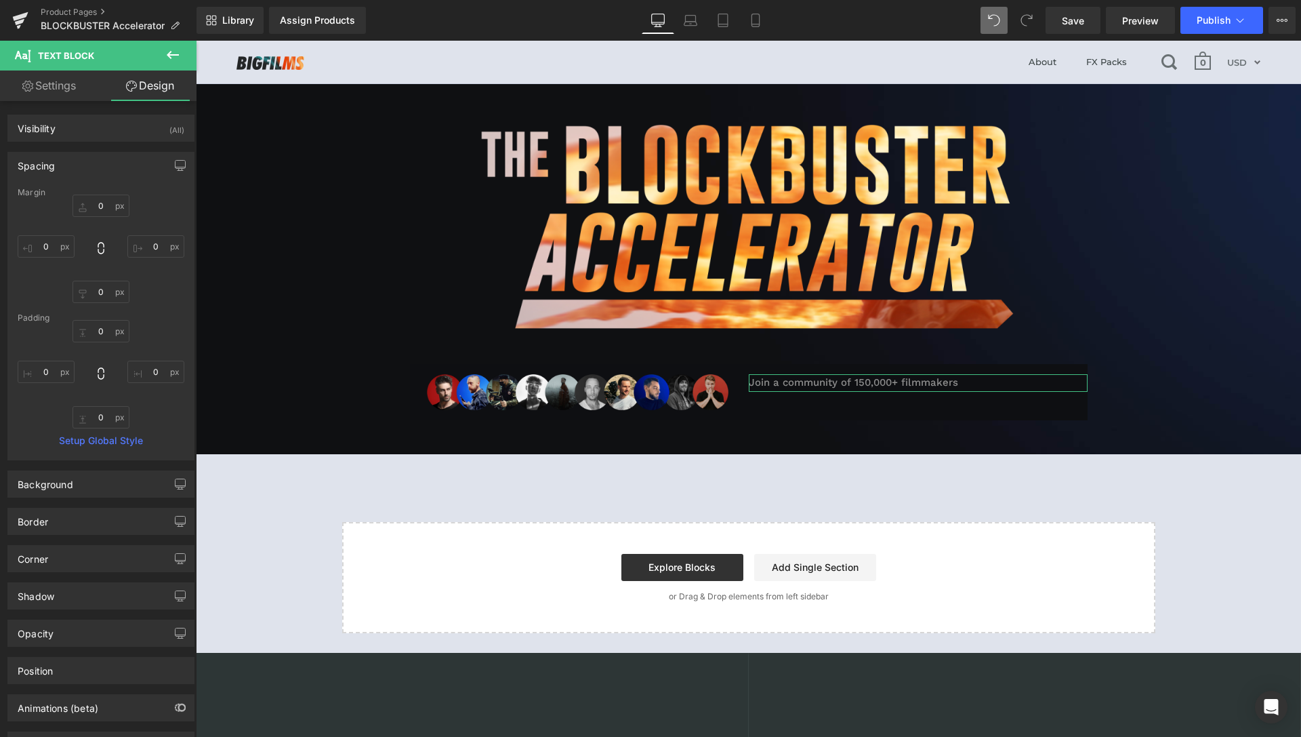
type input "0"
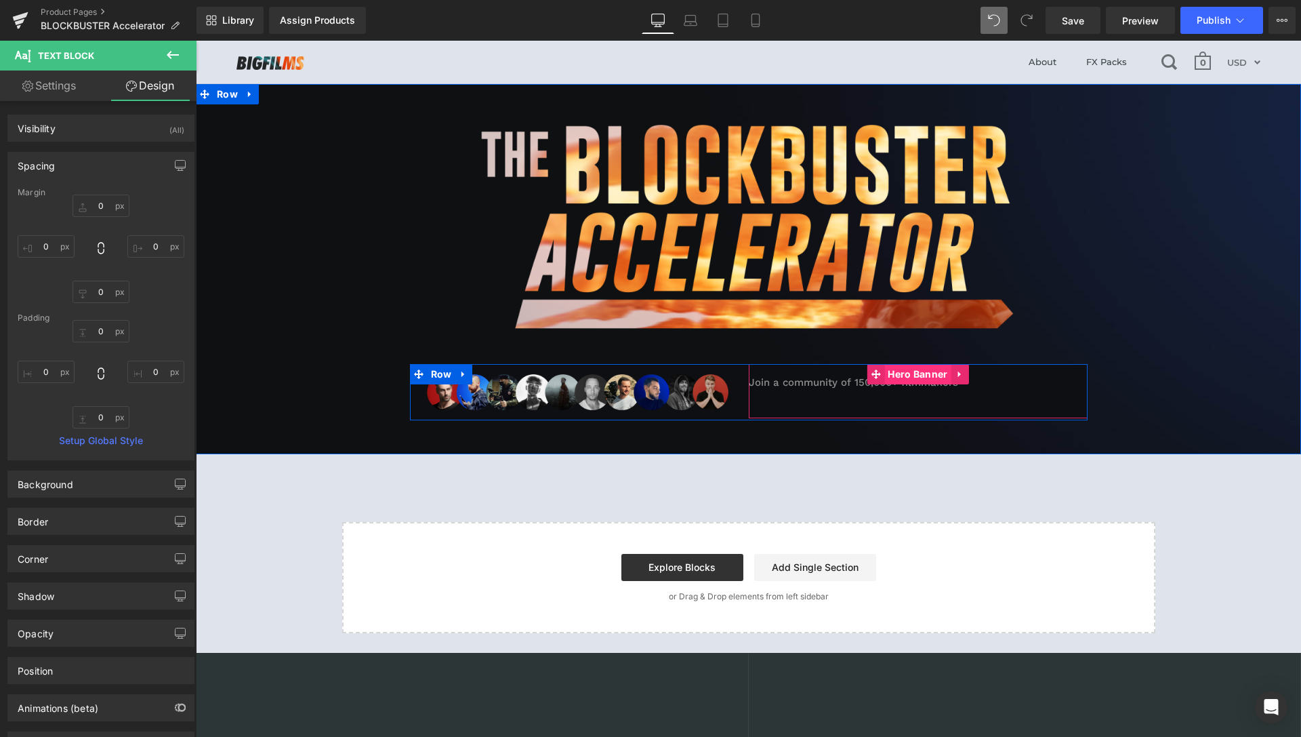
click at [906, 371] on span "Hero Banner" at bounding box center [918, 374] width 66 height 20
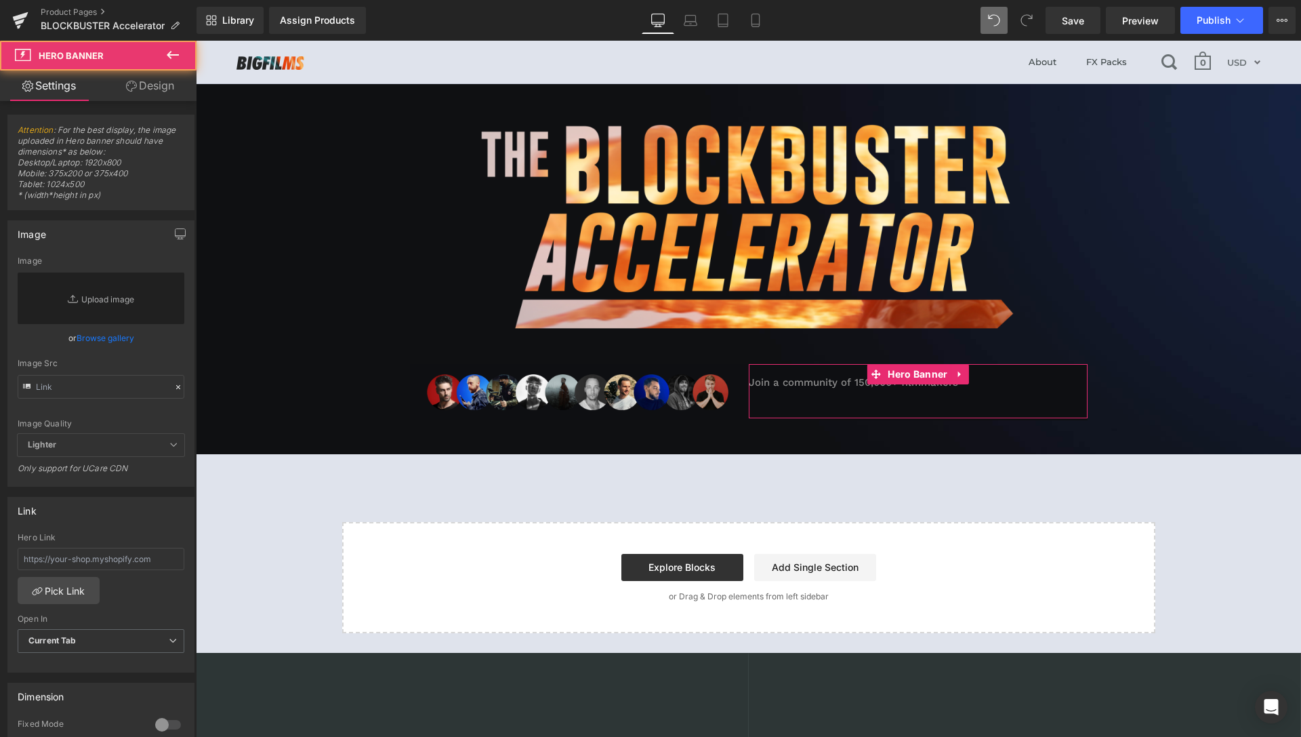
click at [151, 86] on link "Design" at bounding box center [150, 85] width 98 height 31
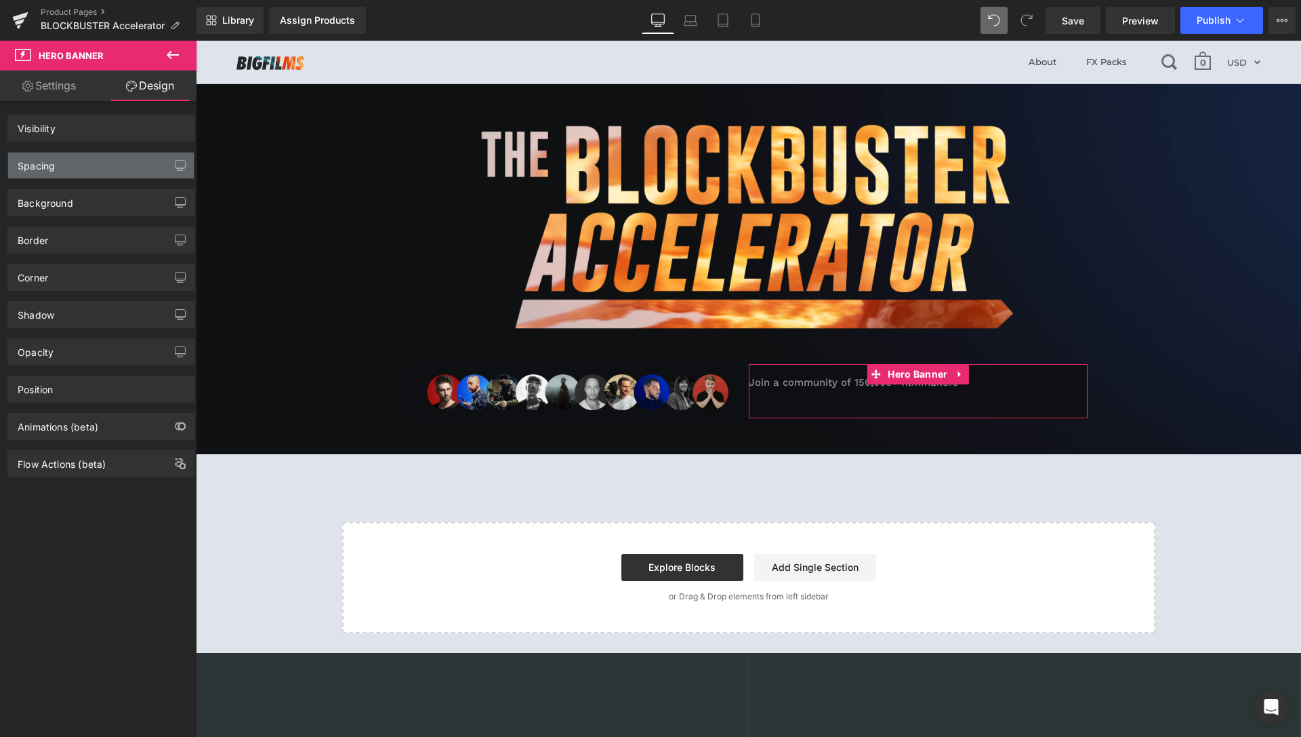
click at [96, 157] on div "Spacing" at bounding box center [101, 166] width 186 height 26
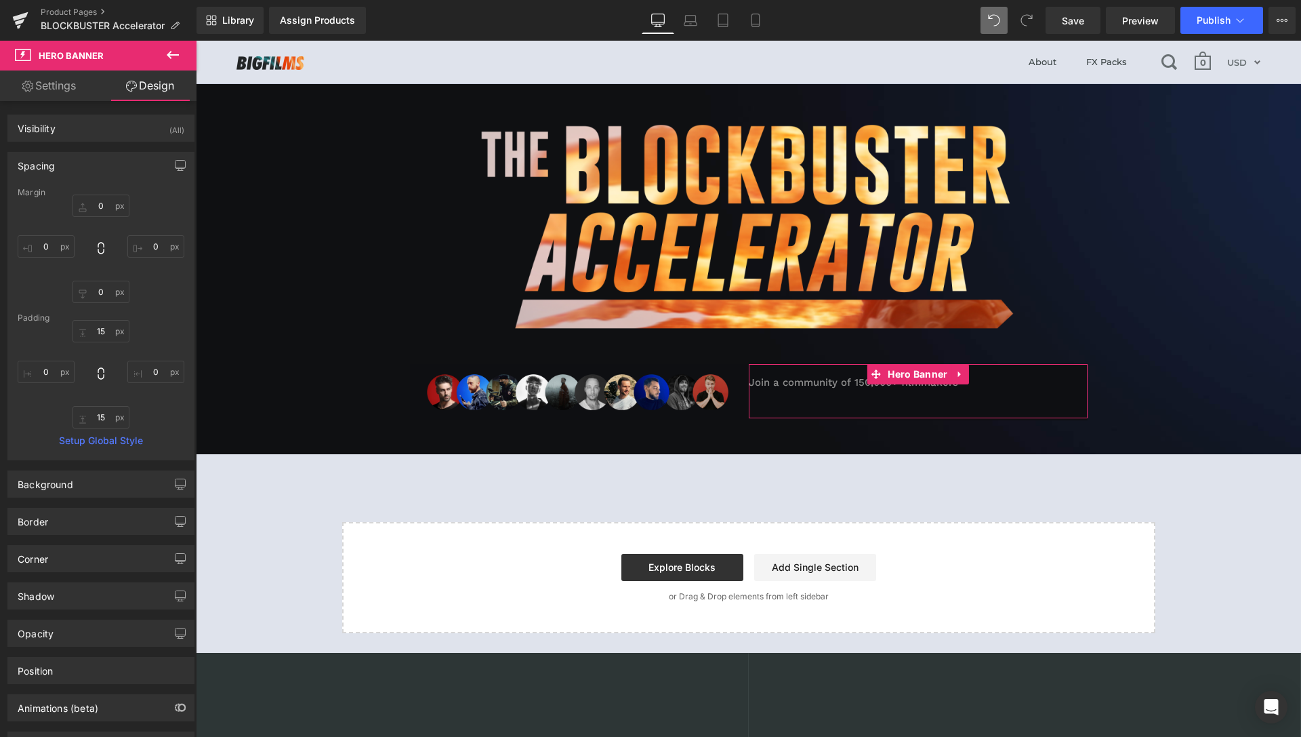
type input "0"
type input "15"
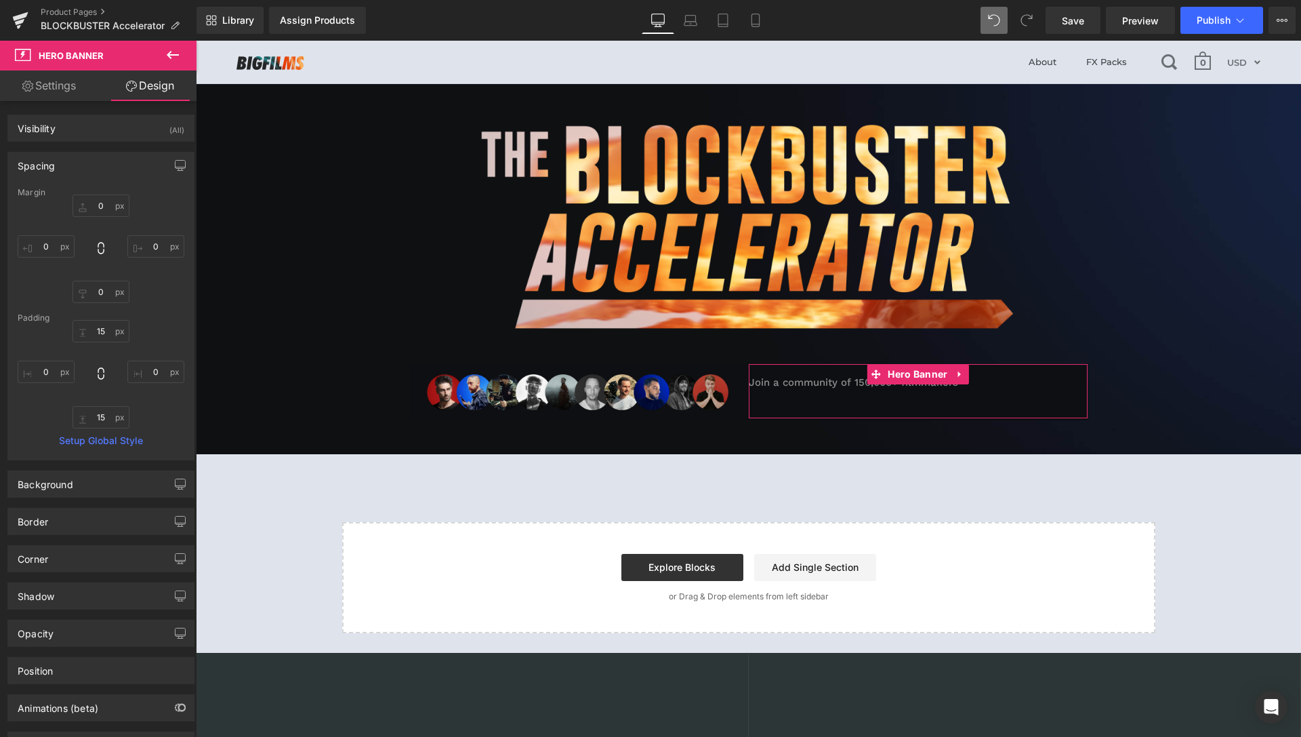
type input "0"
type input "15"
type input "0"
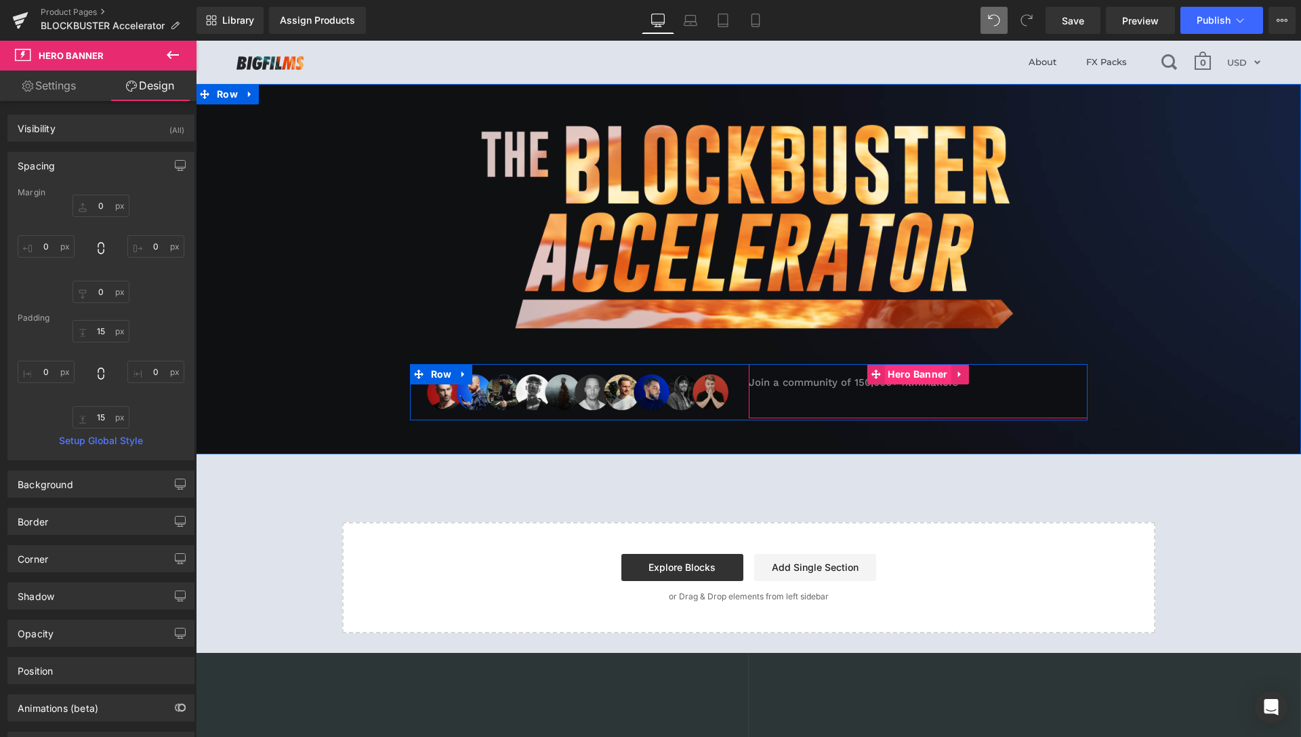
click at [906, 371] on span "Hero Banner" at bounding box center [918, 374] width 66 height 20
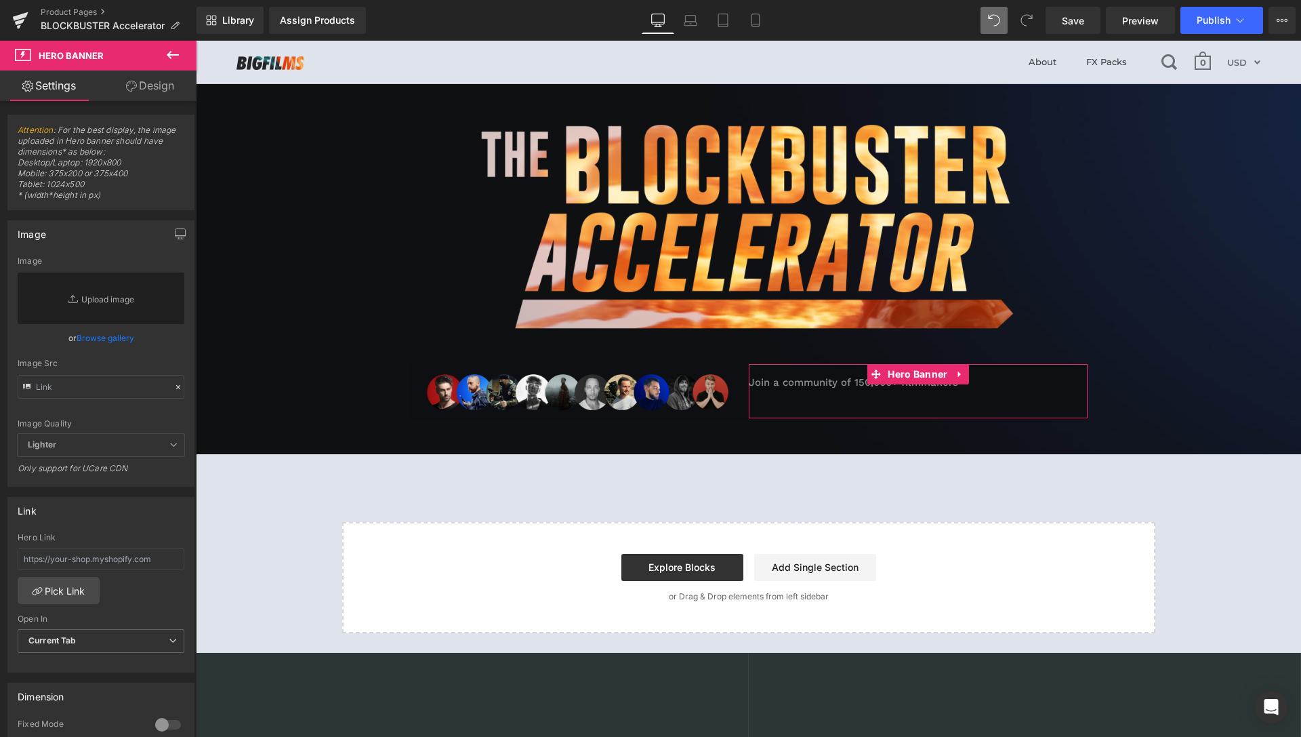
click at [155, 87] on link "Design" at bounding box center [150, 85] width 98 height 31
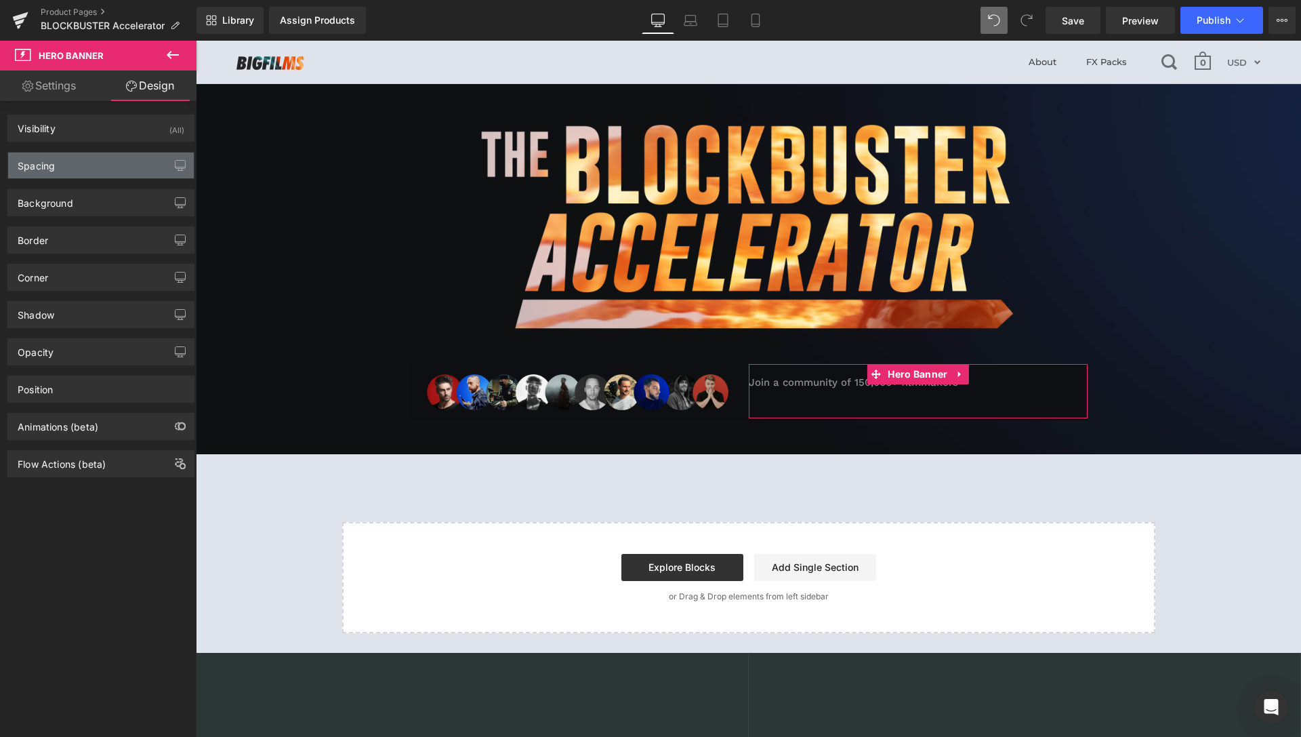
type input "0"
type input "15"
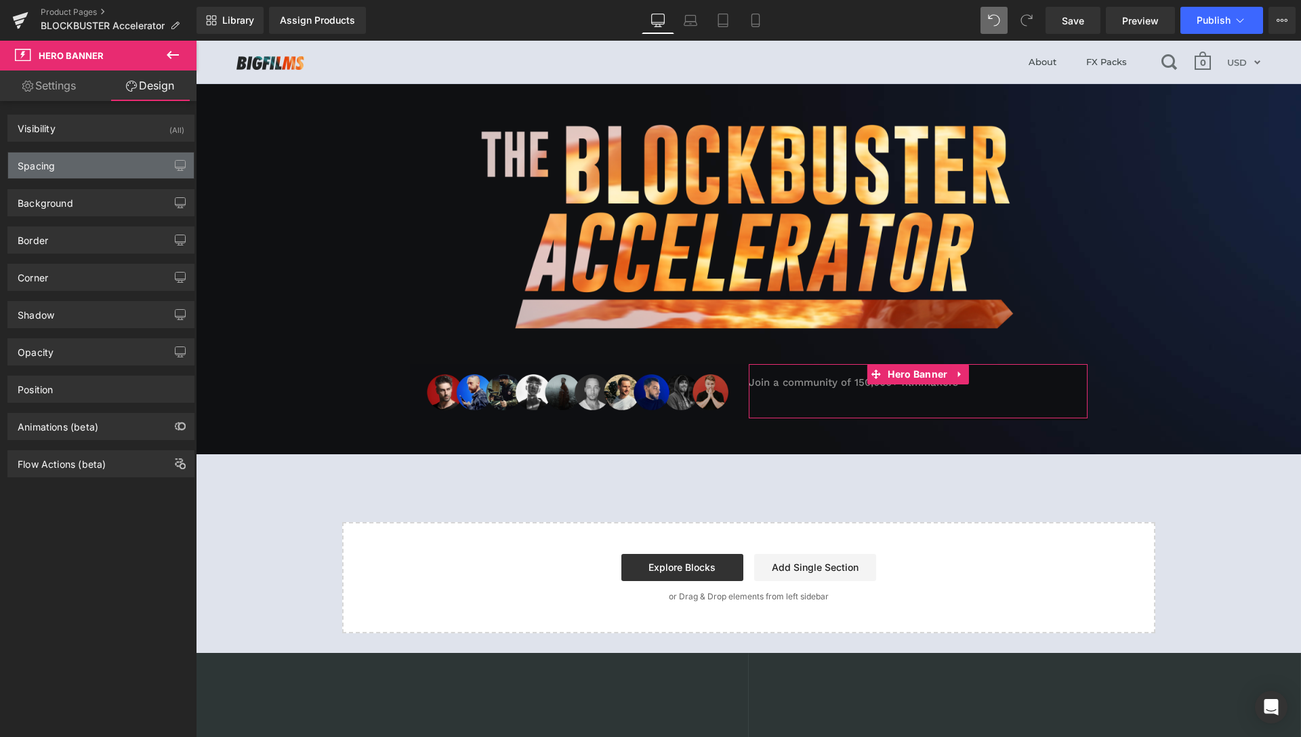
type input "0"
type input "15"
type input "0"
click at [75, 167] on div "Spacing" at bounding box center [101, 166] width 186 height 26
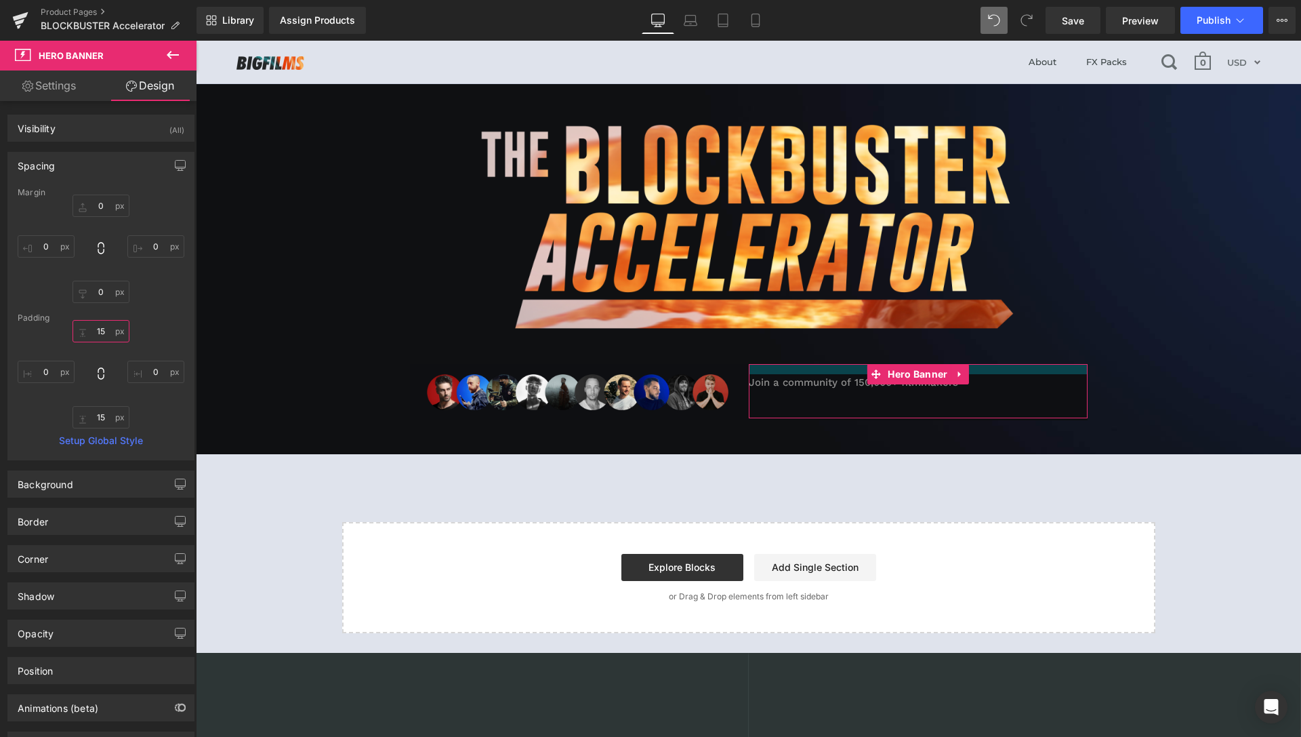
click at [103, 334] on input "15" at bounding box center [101, 331] width 57 height 22
type input "0"
click at [99, 419] on input "15" at bounding box center [101, 417] width 57 height 22
click at [100, 419] on input "15" at bounding box center [101, 417] width 57 height 22
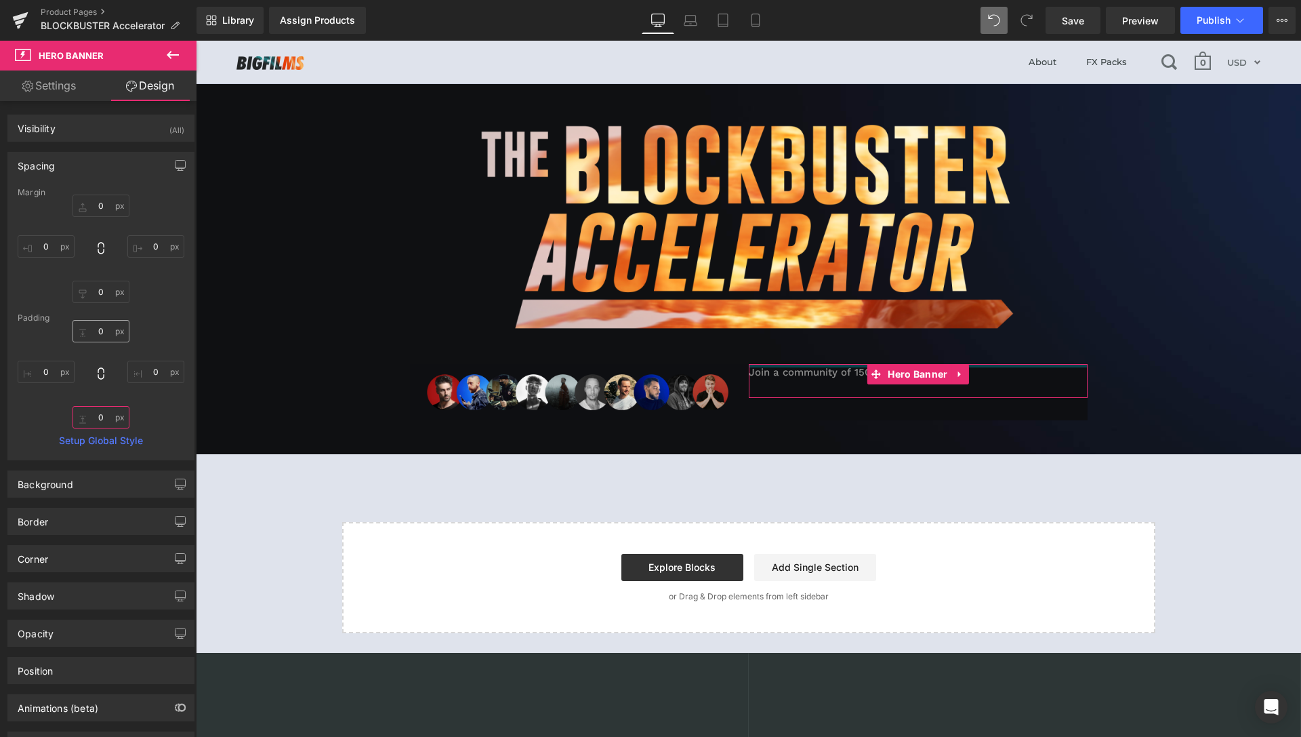
type input "0"
click at [100, 332] on input "0" at bounding box center [101, 331] width 57 height 22
click at [99, 322] on div "Padding" at bounding box center [101, 317] width 167 height 9
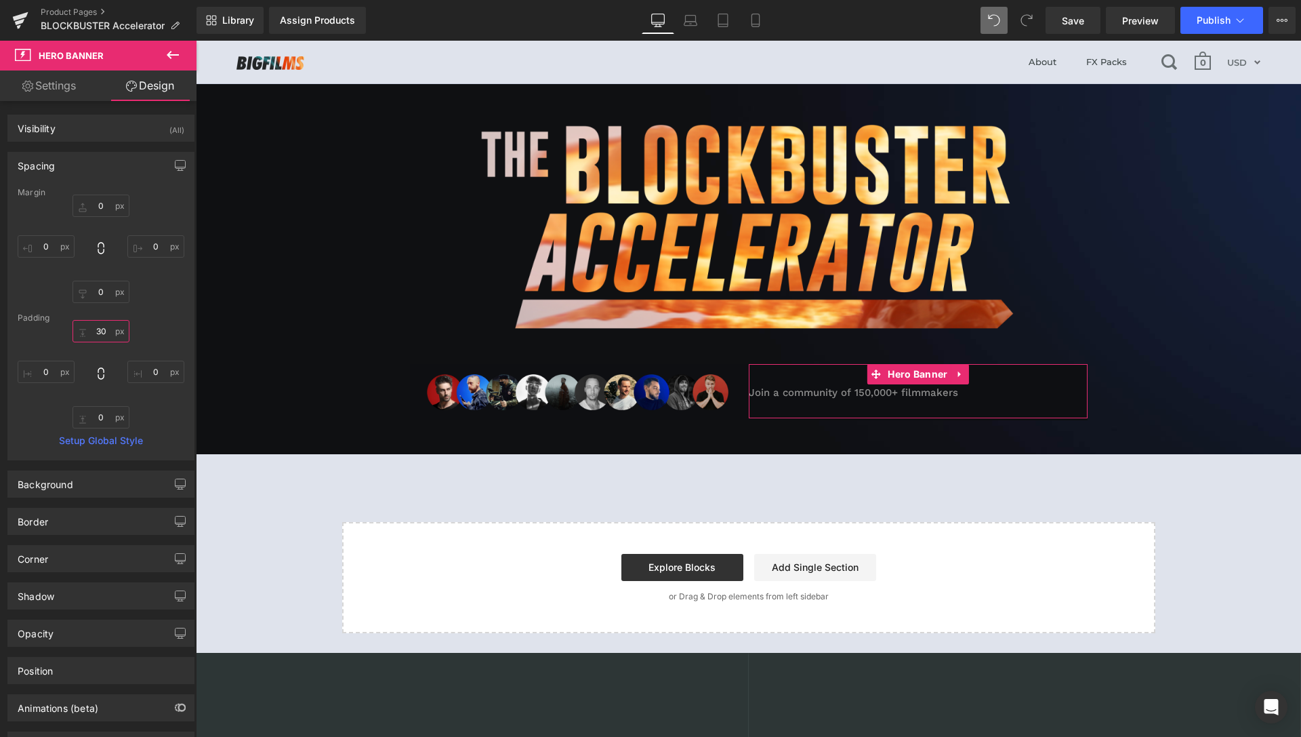
click at [94, 335] on input "30" at bounding box center [101, 331] width 57 height 22
type input "20"
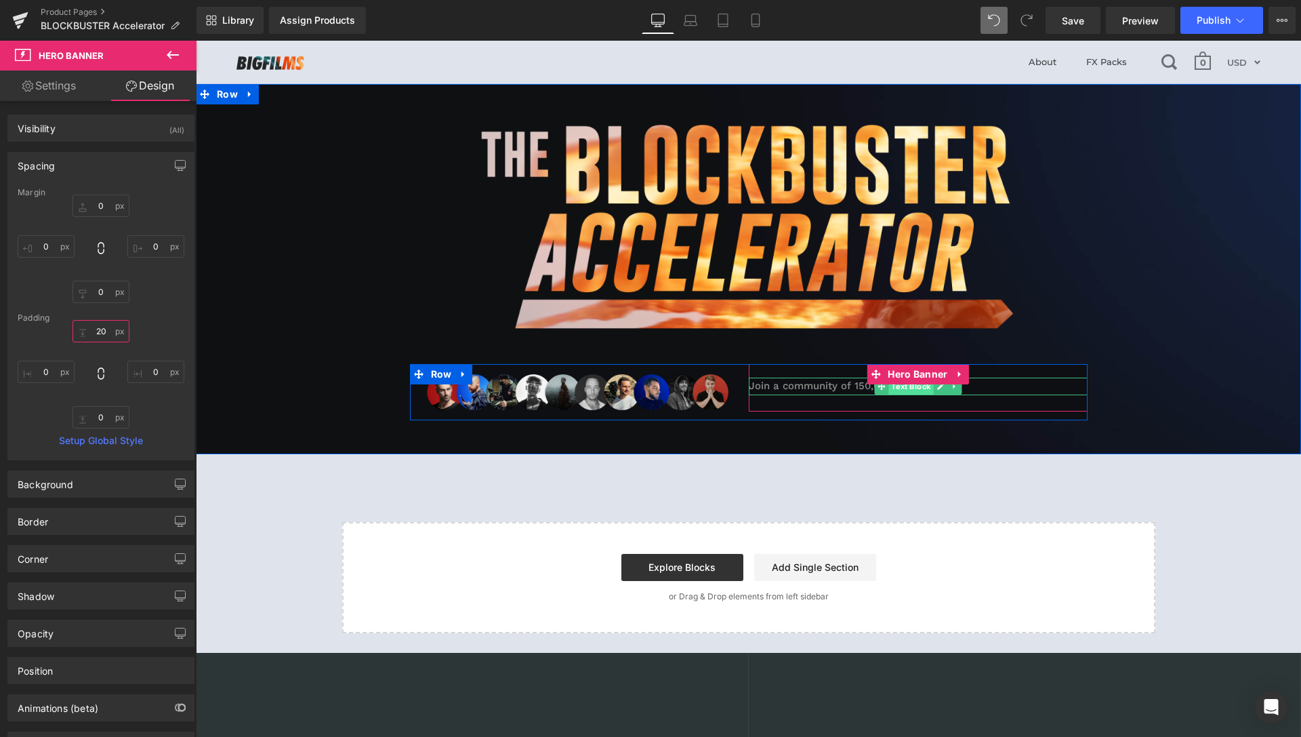
click at [903, 388] on span "Text Block" at bounding box center [911, 386] width 45 height 16
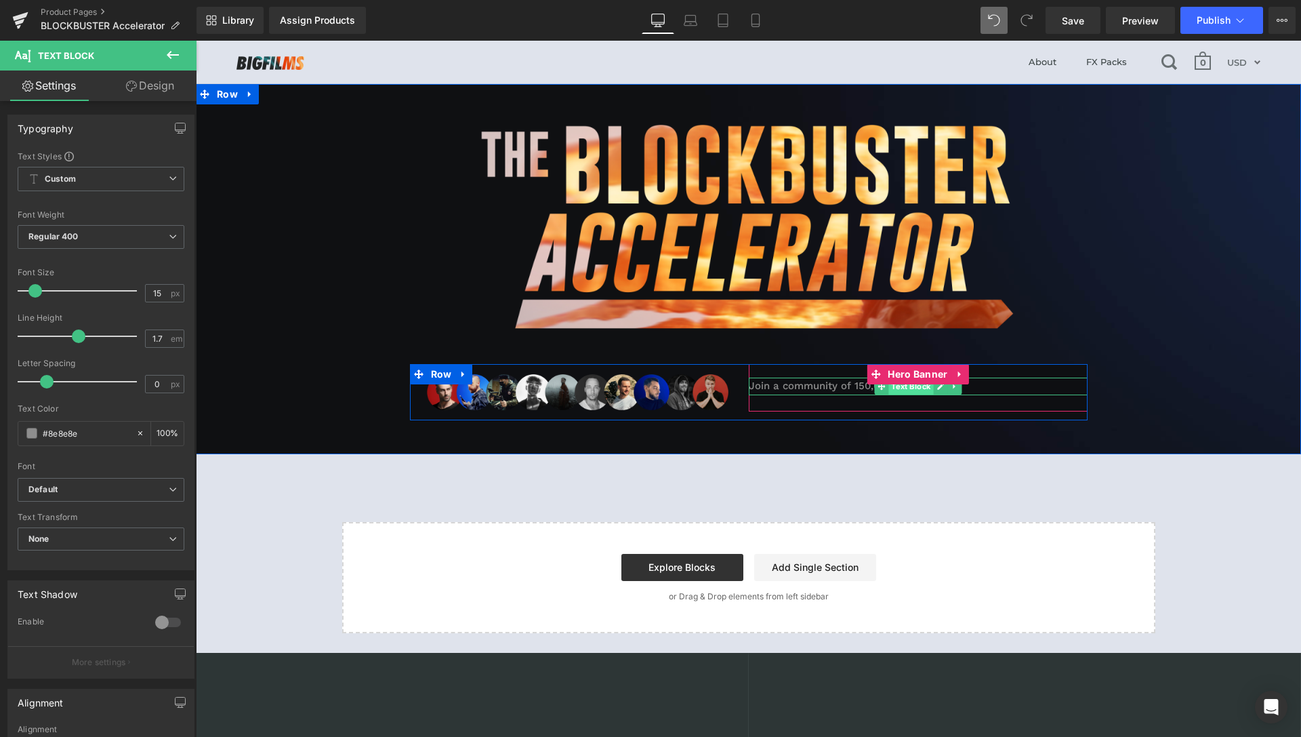
click at [894, 388] on span "Text Block" at bounding box center [911, 386] width 45 height 16
click at [433, 378] on span "Row" at bounding box center [442, 374] width 28 height 20
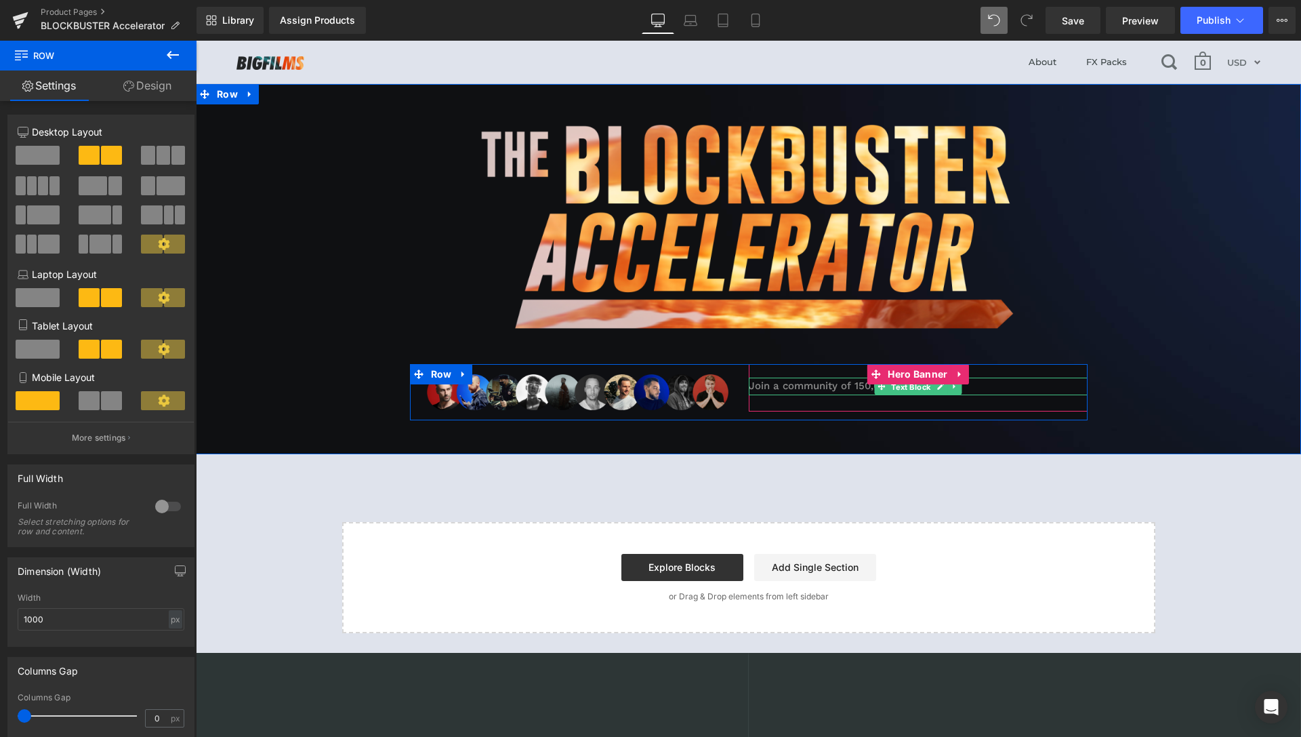
click at [918, 386] on span "Text Block" at bounding box center [911, 387] width 45 height 16
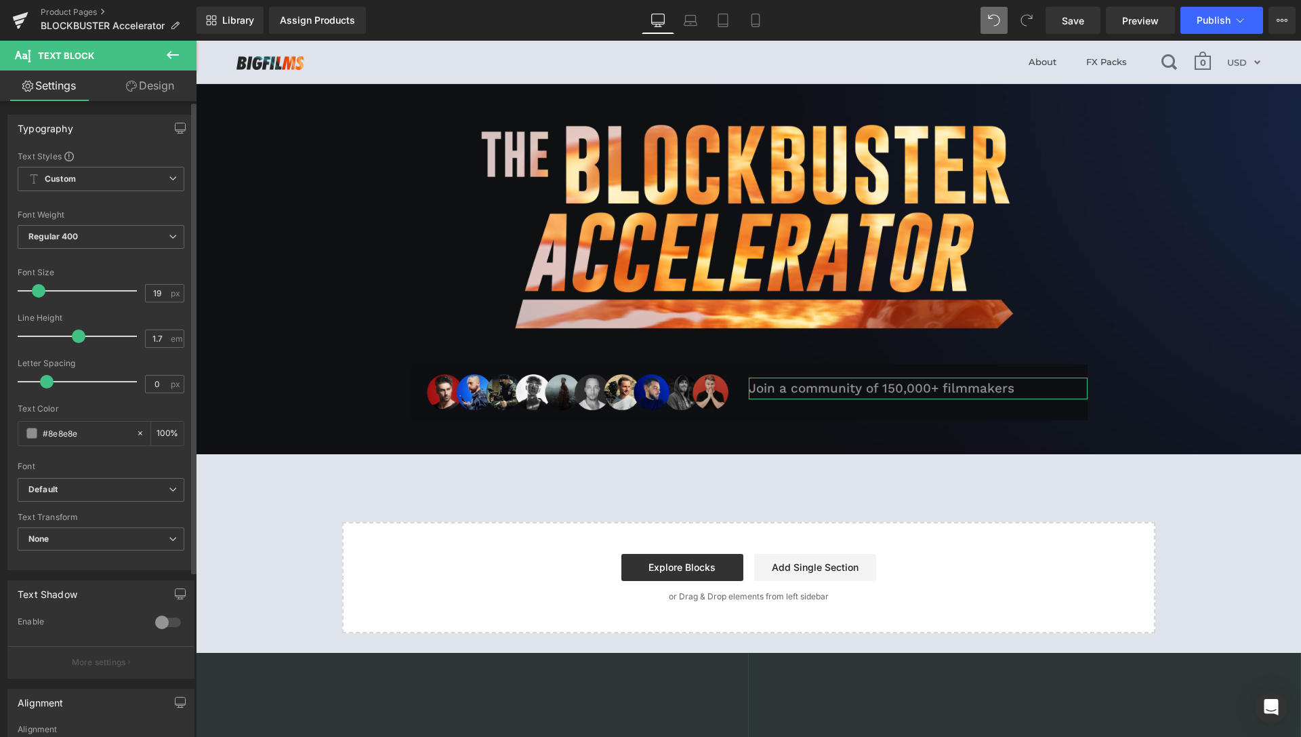
type input "18"
click at [39, 294] on span at bounding box center [39, 291] width 14 height 14
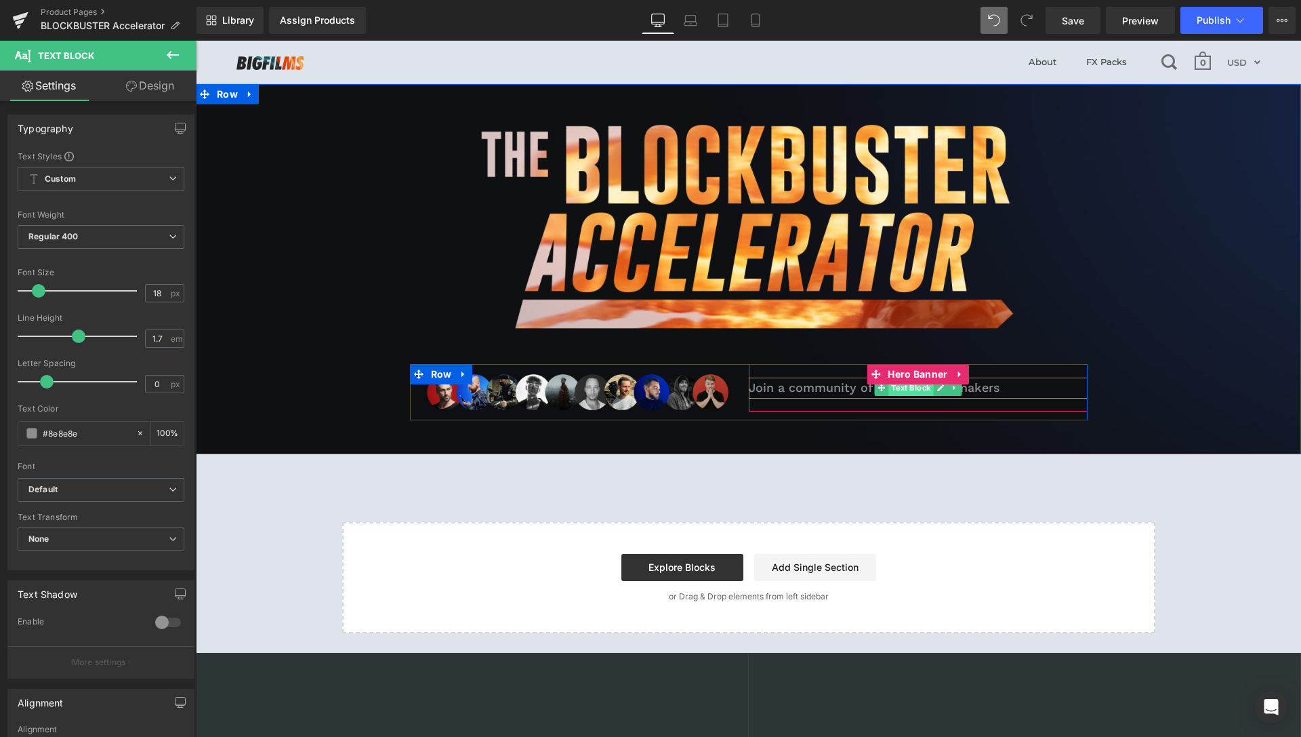
click at [902, 388] on span "Text Block" at bounding box center [911, 388] width 45 height 16
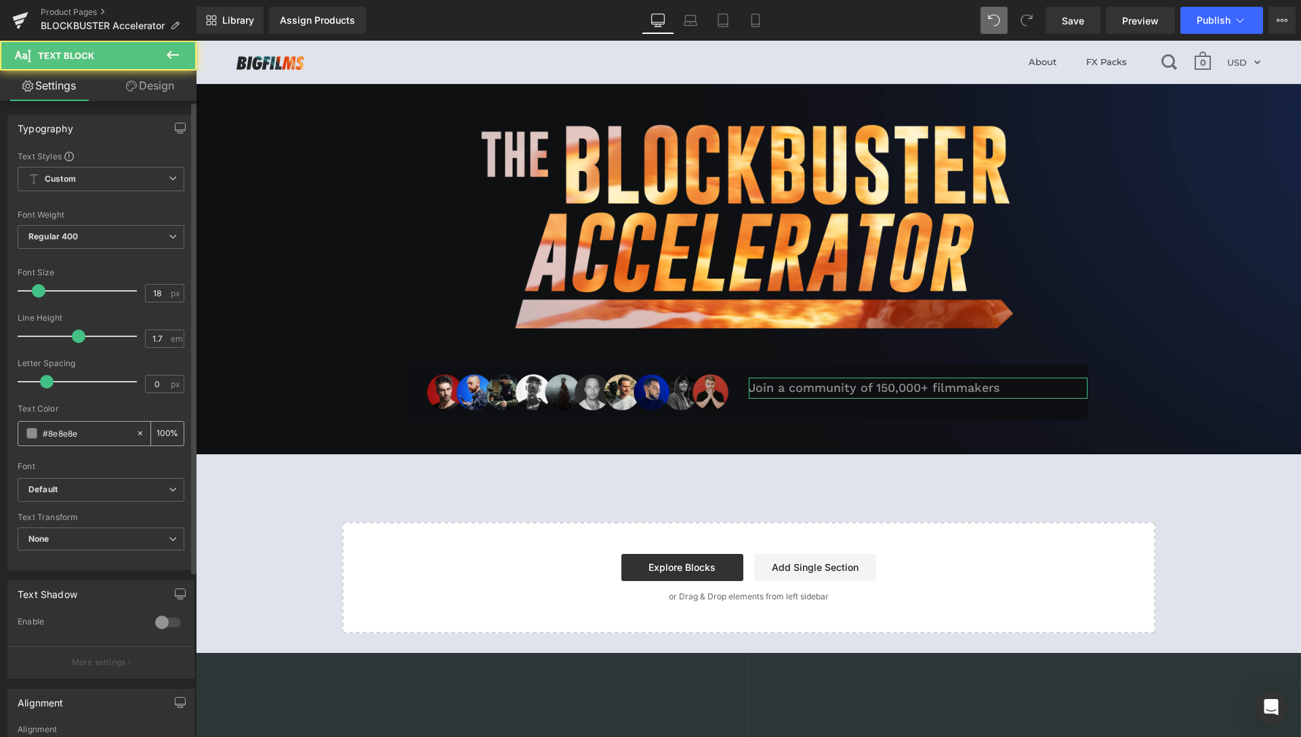
click at [31, 439] on div "#8e8e8e" at bounding box center [76, 434] width 117 height 24
click at [32, 435] on span at bounding box center [31, 433] width 11 height 11
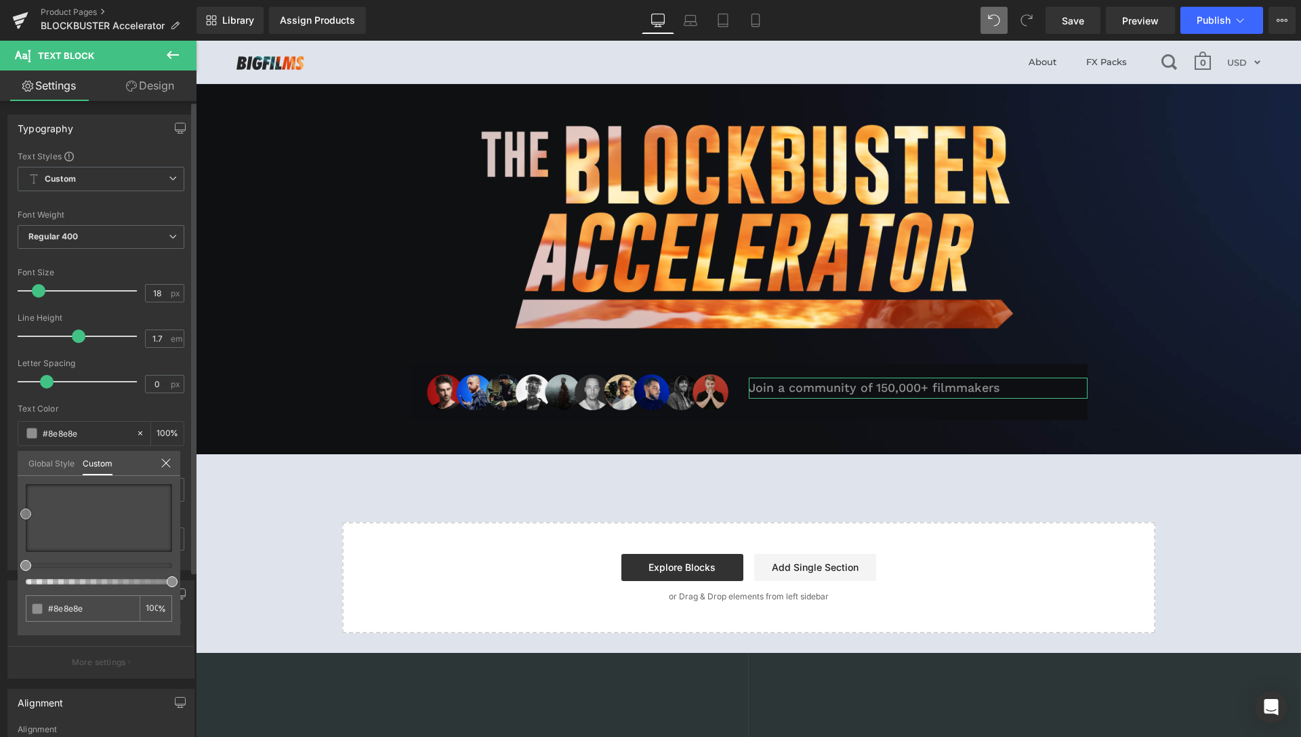
type input "#919191"
type input "#9e9e9e"
type input "#a3a3a3"
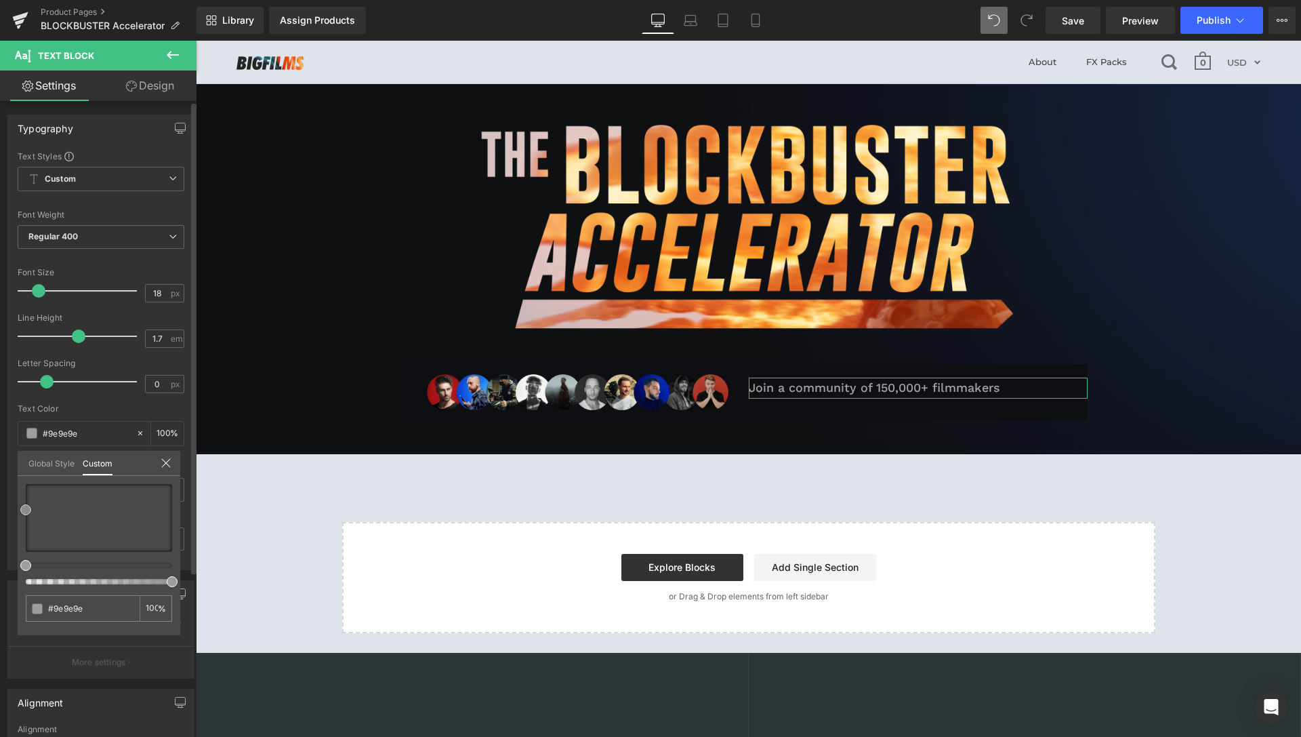
type input "#a3a3a3"
type input "#a8a8a8"
type input "#aaaaaa"
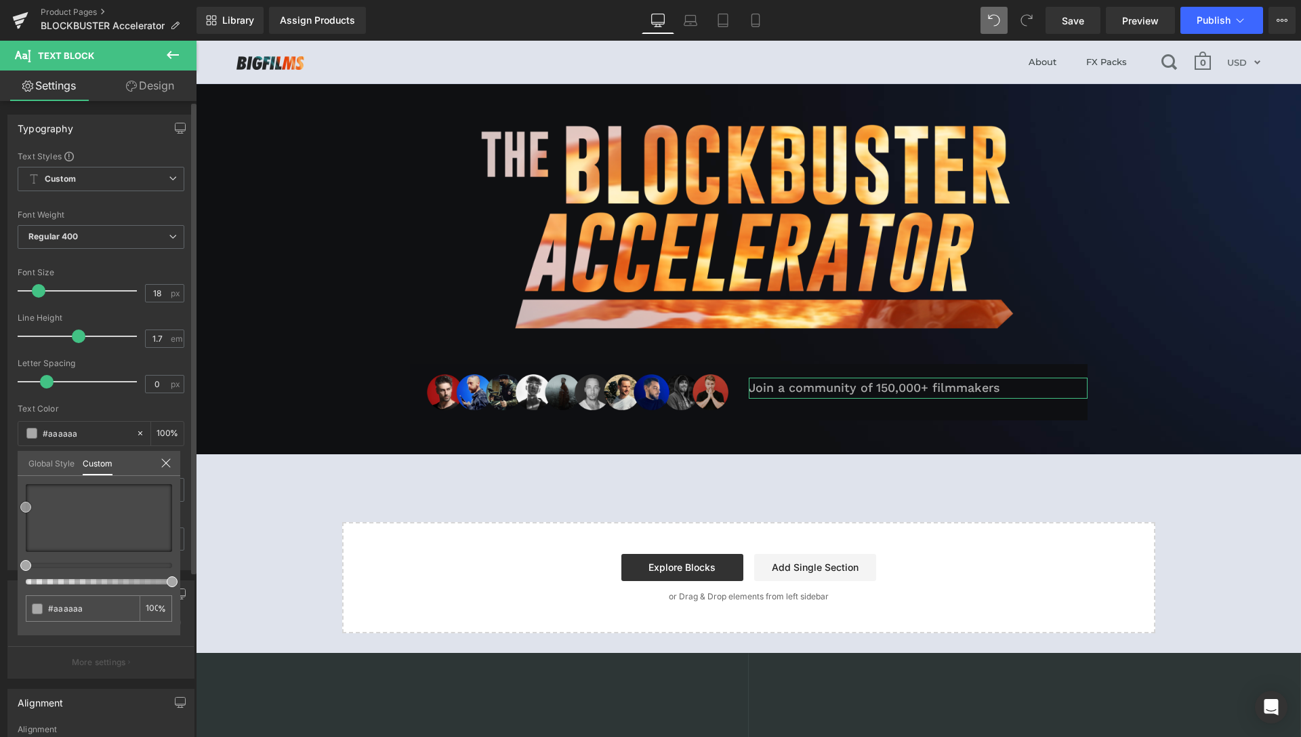
type input "#b2b2b2"
type input "#afafaf"
drag, startPoint x: 24, startPoint y: 509, endPoint x: 20, endPoint y: 502, distance: 8.5
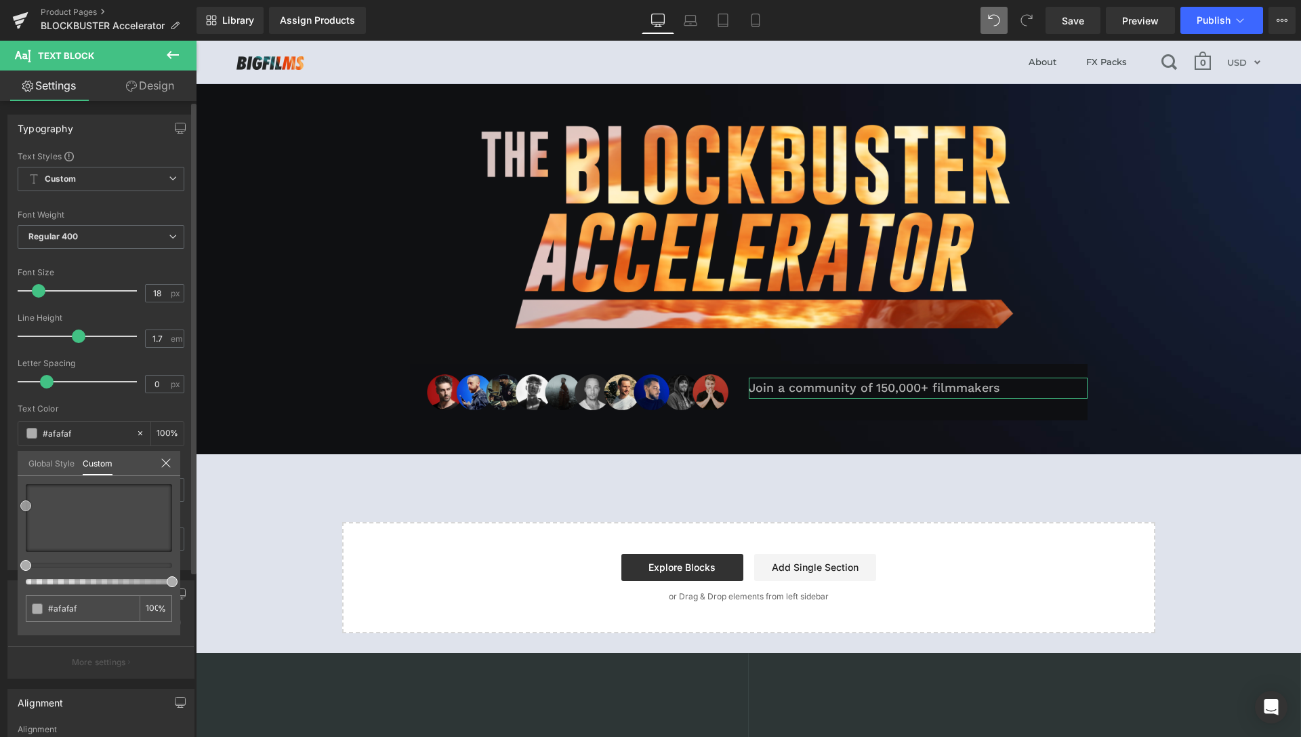
click at [20, 502] on div "#afafaf 100 %" at bounding box center [99, 559] width 163 height 151
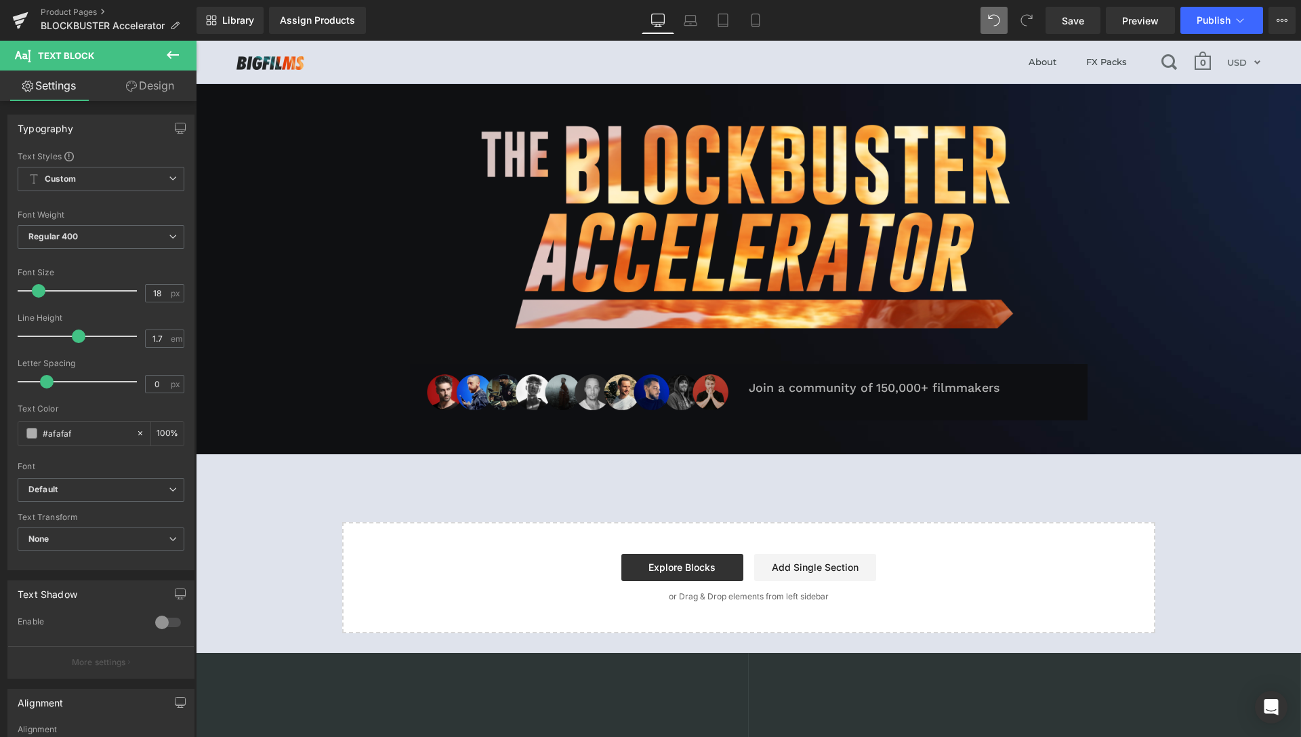
click at [445, 66] on body "About FX Packs 0 Currency AUD FJD NGN NZD PGK SBD TOP USD VUV WST XOF XPF USD M…" at bounding box center [749, 538] width 1106 height 994
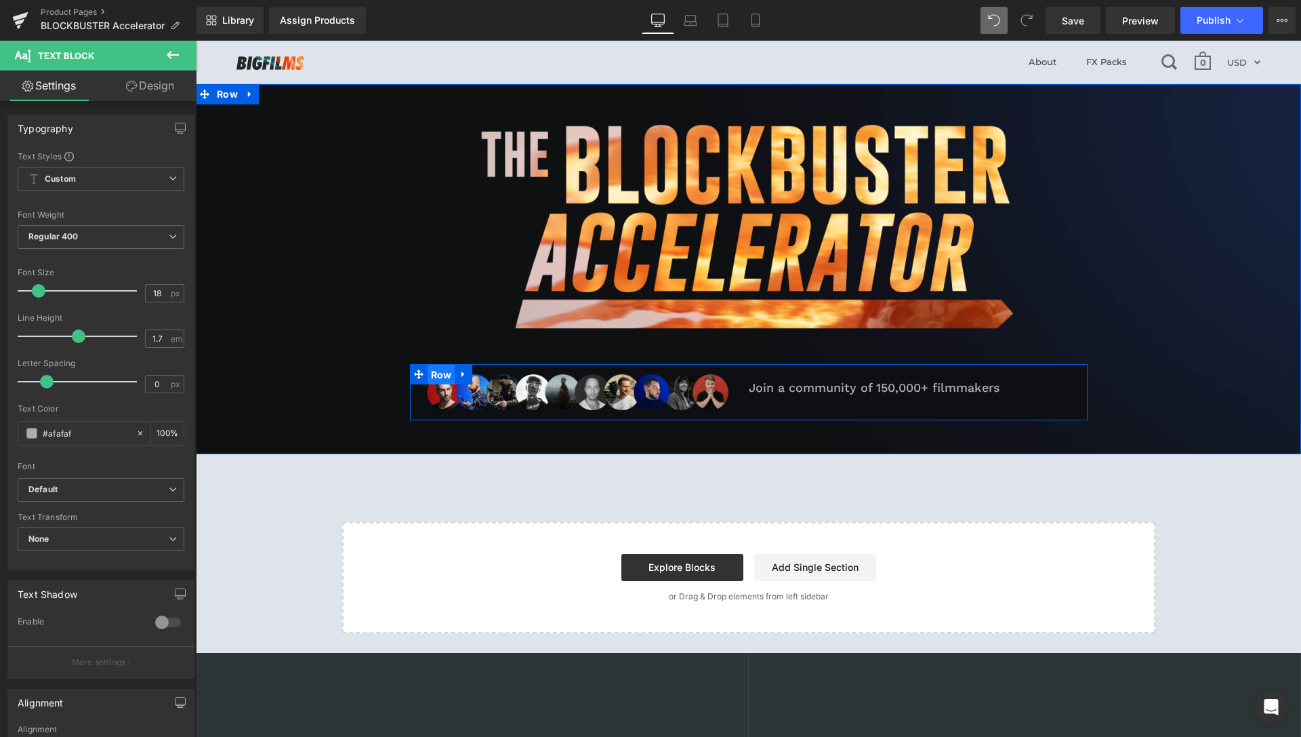
click at [430, 372] on span "Row" at bounding box center [442, 375] width 28 height 20
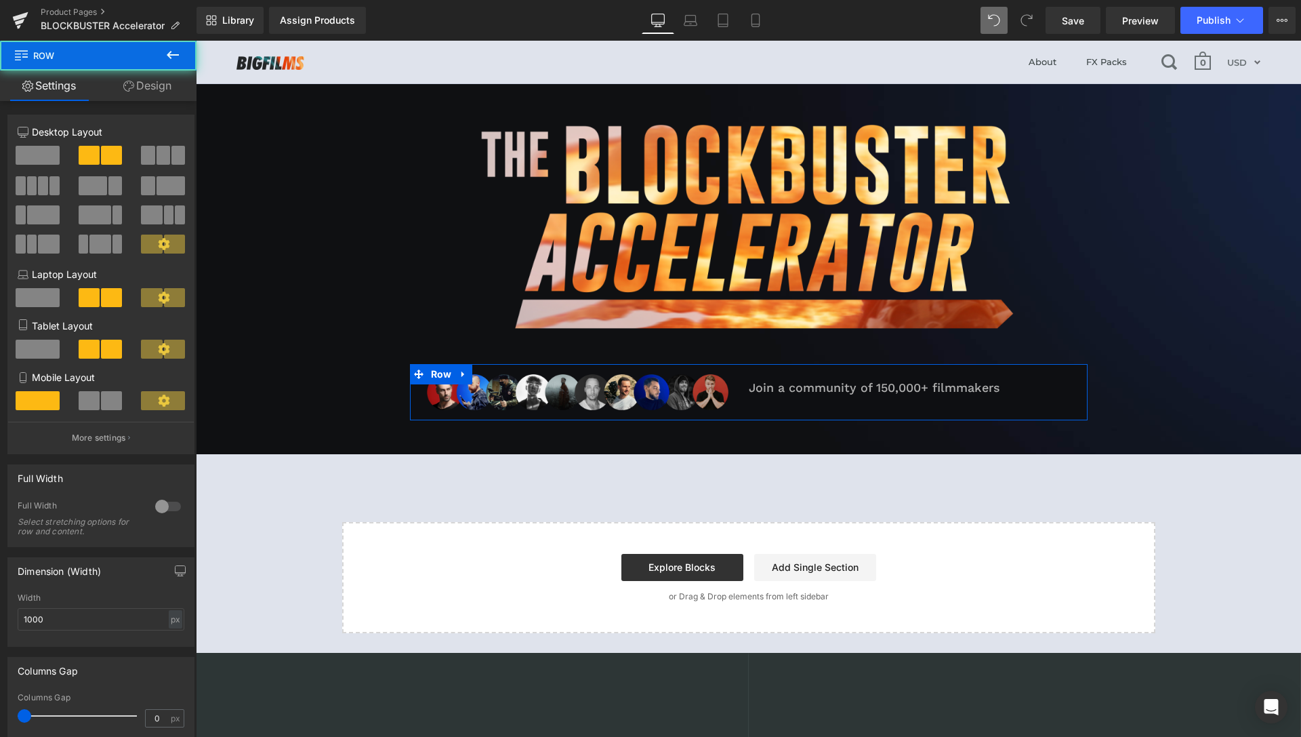
click at [142, 86] on link "Design" at bounding box center [147, 85] width 98 height 31
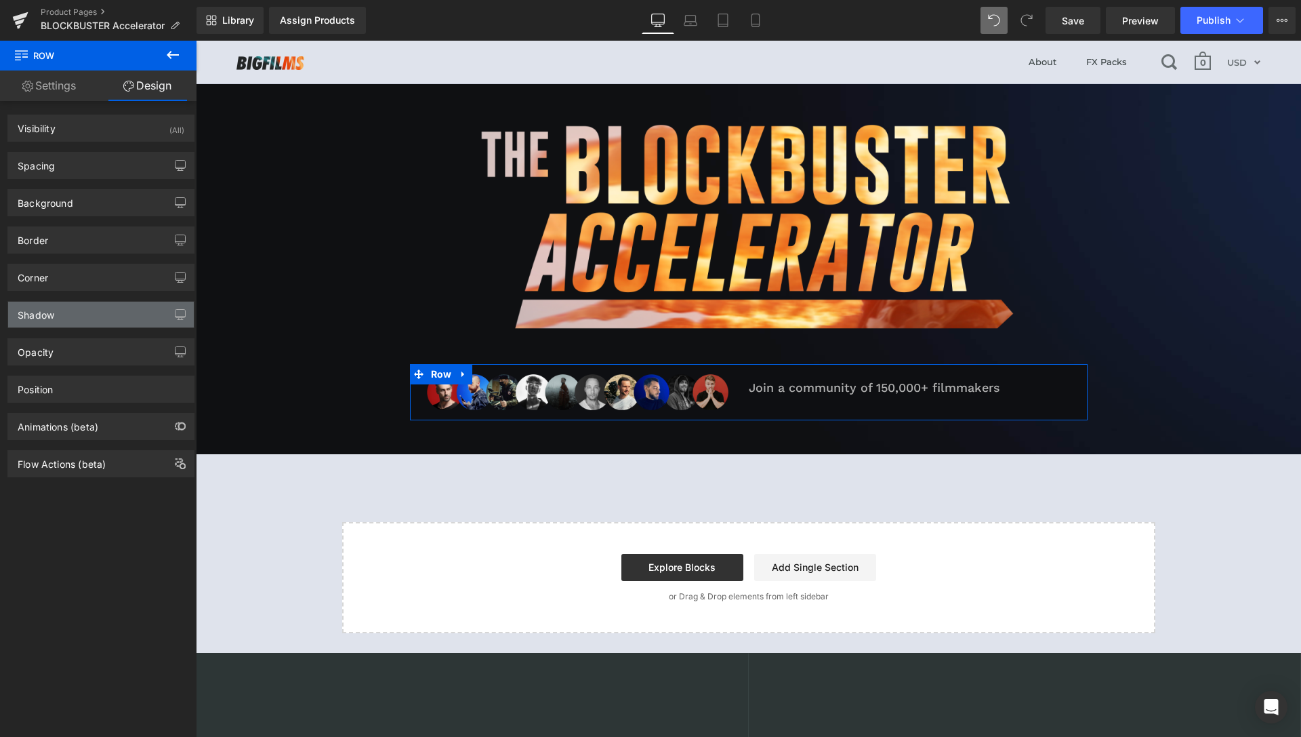
click at [84, 317] on div "Shadow" at bounding box center [101, 315] width 186 height 26
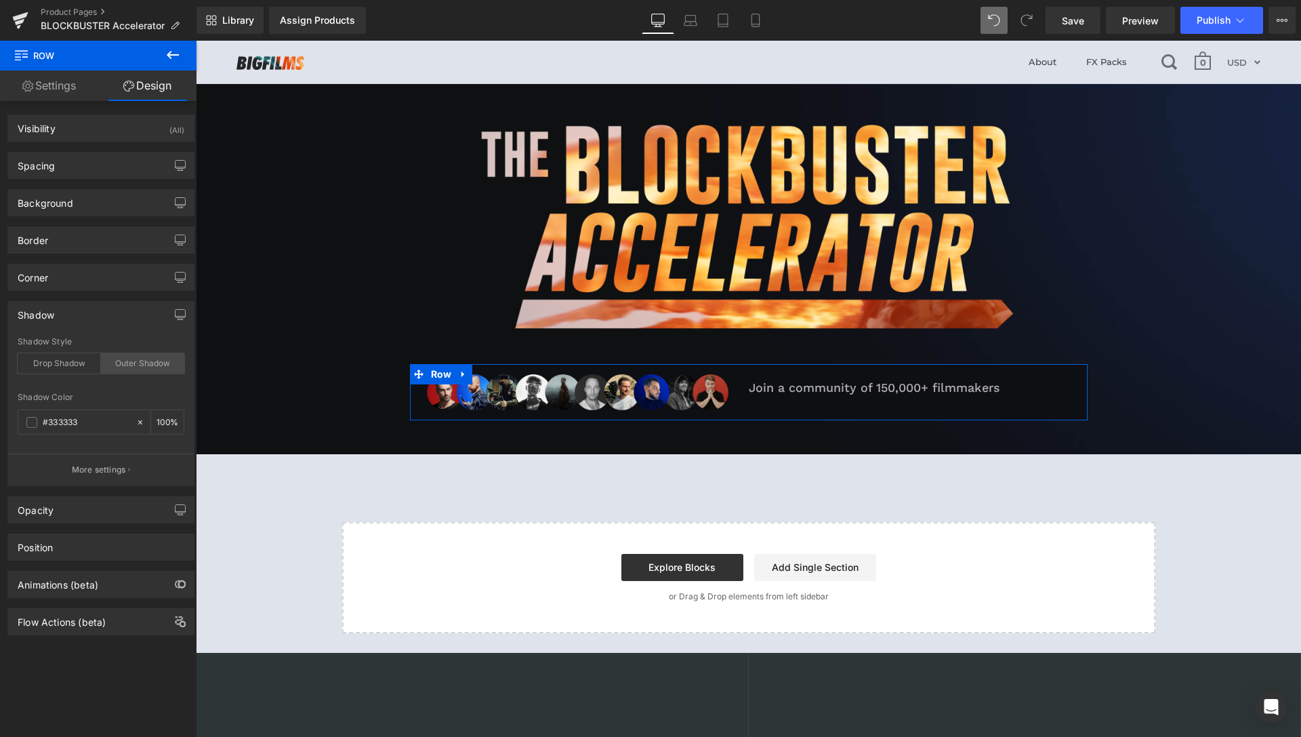
click at [117, 369] on div "Outer Shadow" at bounding box center [142, 363] width 83 height 20
click at [33, 420] on span at bounding box center [31, 422] width 11 height 11
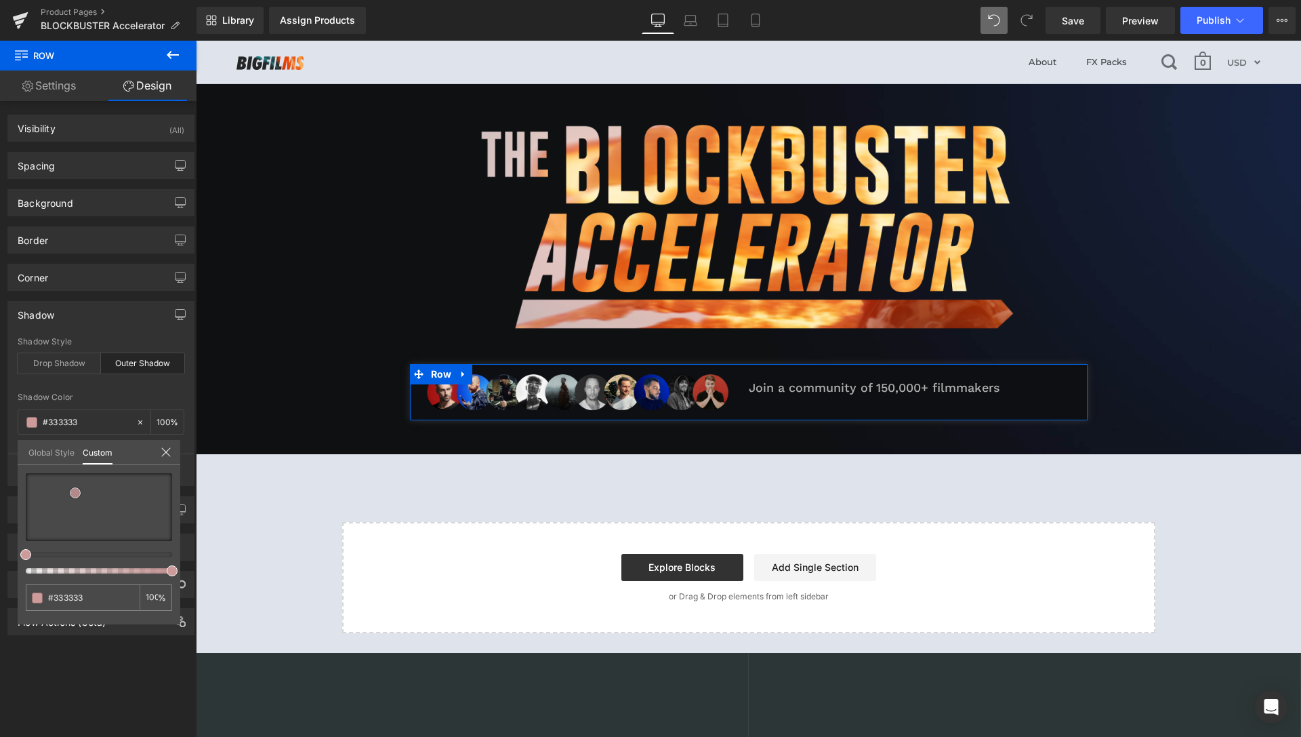
type input "#ce9b9b"
type input "#ccb1b1"
type input "#ffffff"
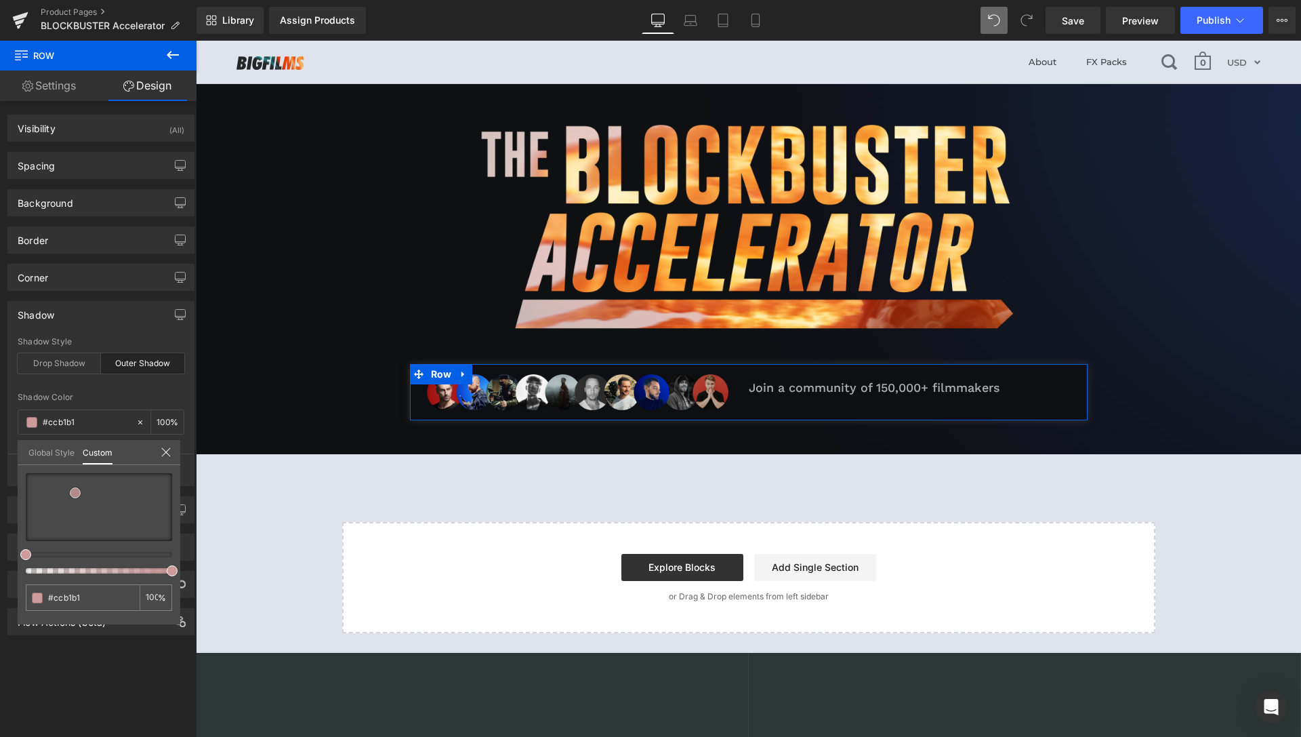
type input "#ffffff"
drag, startPoint x: 75, startPoint y: 493, endPoint x: 0, endPoint y: 436, distance: 94.4
click at [0, 437] on div "Shadow outer Shadow Style Drop Shadow Outer Shadow rgba(255, 255, 255, 1) Shado…" at bounding box center [101, 388] width 203 height 195
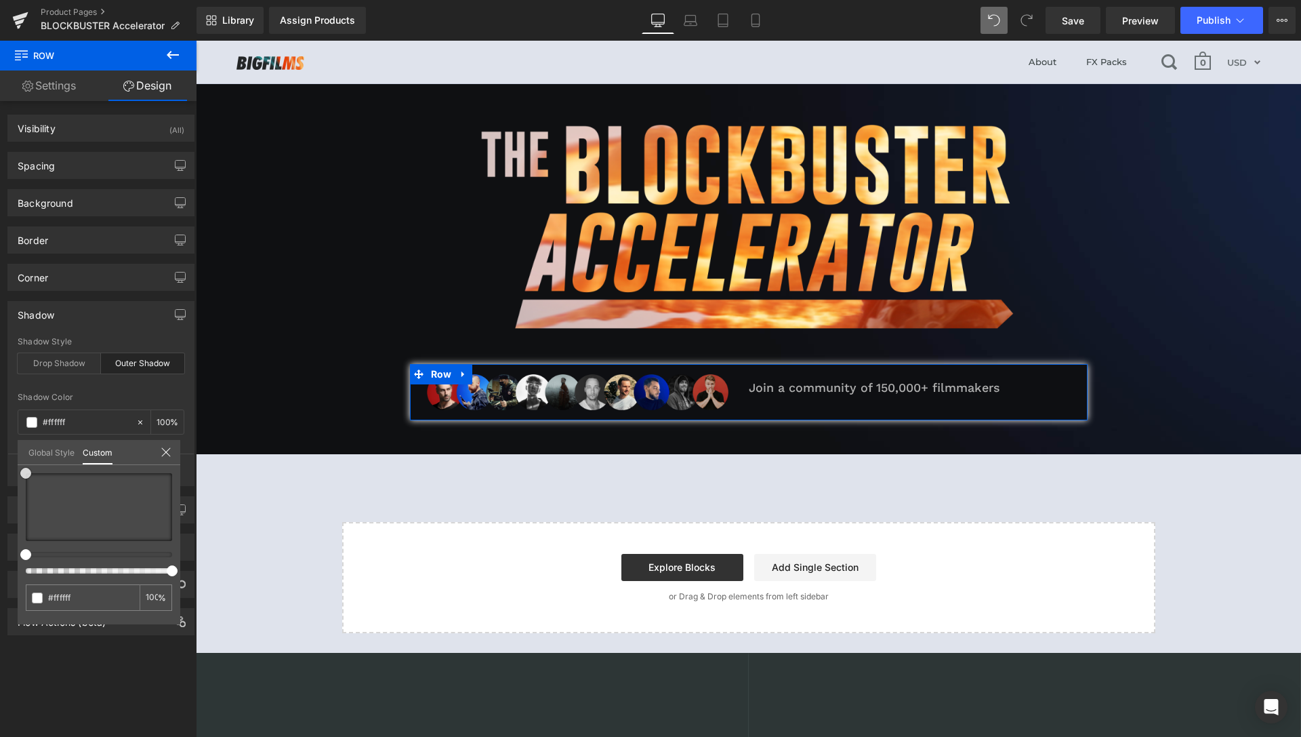
type input "#f4f4f4"
drag, startPoint x: 24, startPoint y: 470, endPoint x: 22, endPoint y: 493, distance: 23.1
click at [22, 493] on span at bounding box center [25, 496] width 11 height 11
drag, startPoint x: 25, startPoint y: 554, endPoint x: 37, endPoint y: 557, distance: 11.7
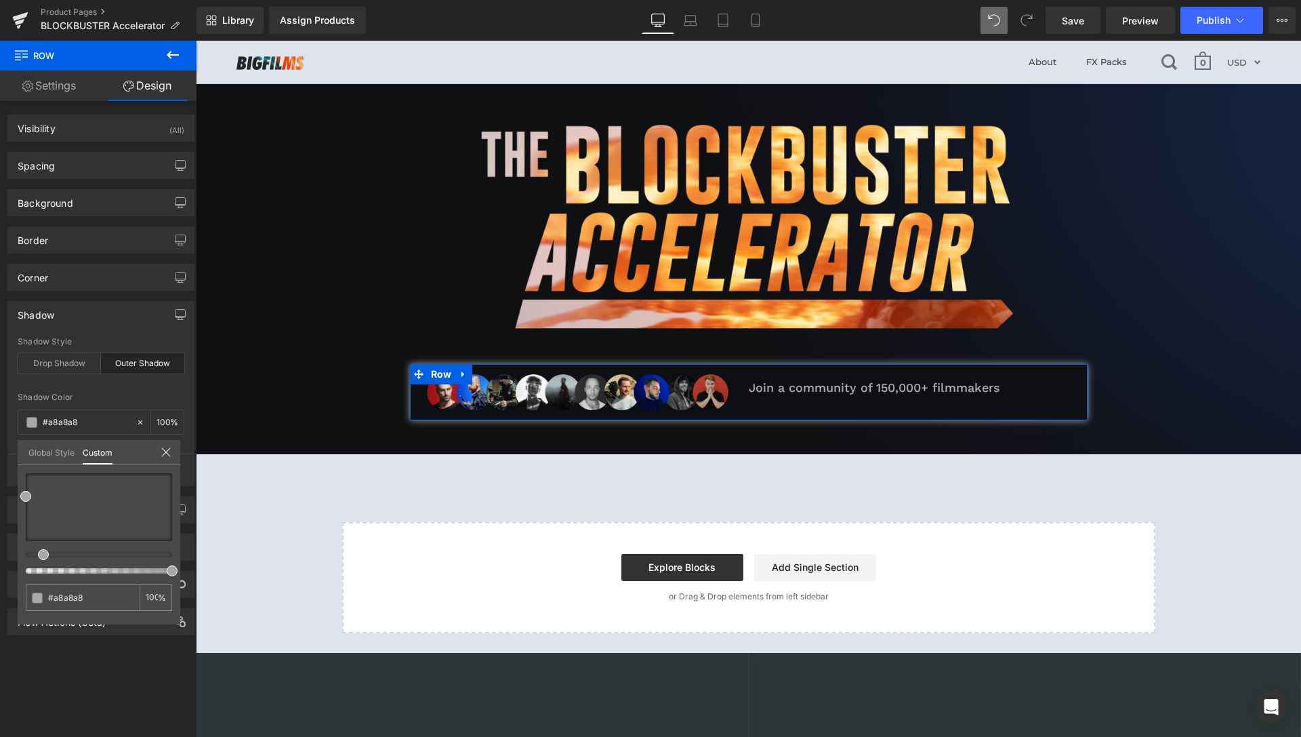
click at [37, 558] on div at bounding box center [99, 523] width 146 height 100
drag, startPoint x: 27, startPoint y: 492, endPoint x: 40, endPoint y: 484, distance: 15.2
click at [40, 484] on span at bounding box center [38, 488] width 11 height 11
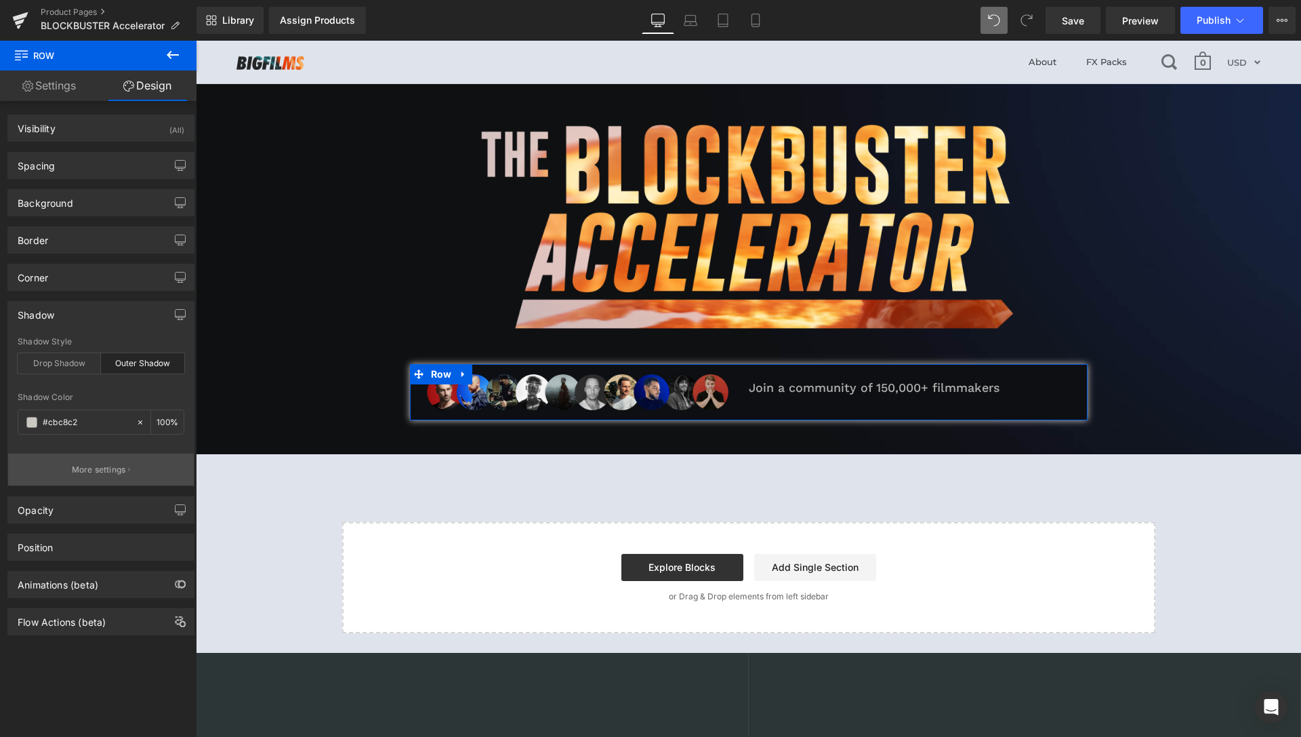
click at [98, 476] on button "More settings" at bounding box center [101, 469] width 186 height 32
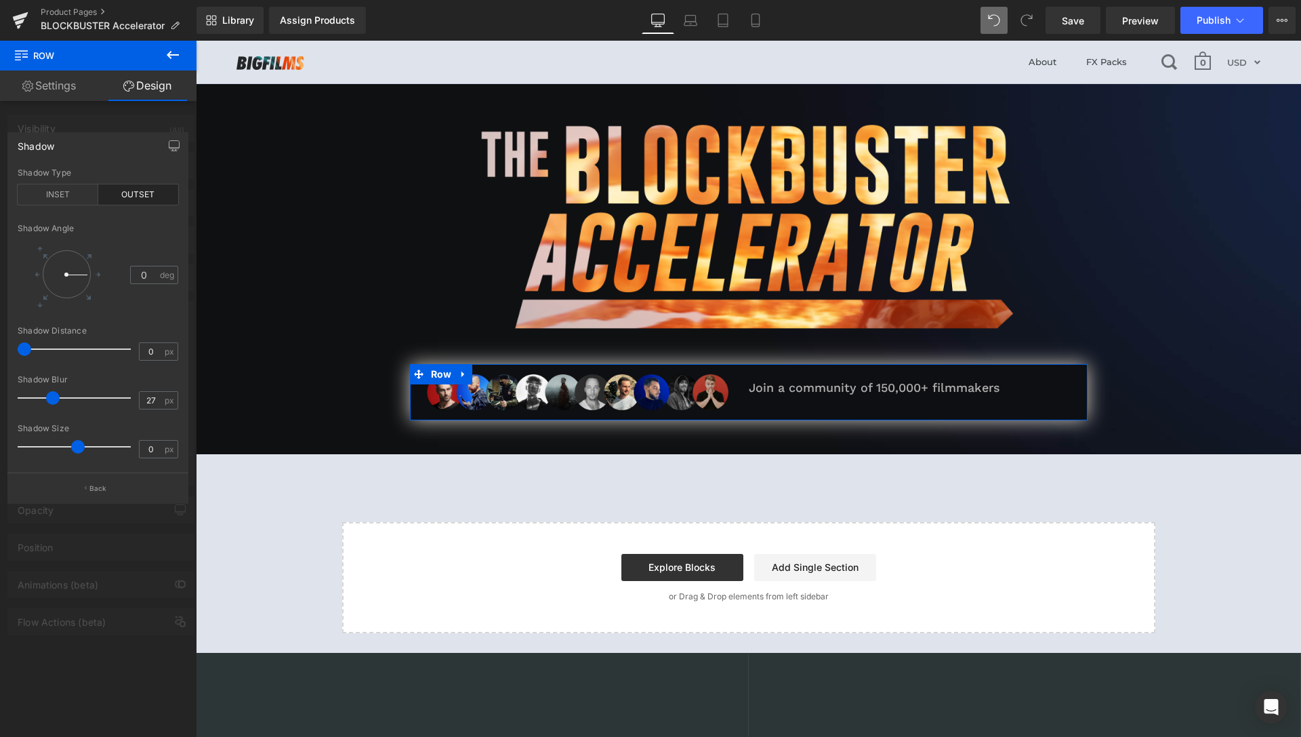
drag, startPoint x: 37, startPoint y: 395, endPoint x: 54, endPoint y: 392, distance: 17.8
click at [54, 392] on span at bounding box center [53, 398] width 14 height 14
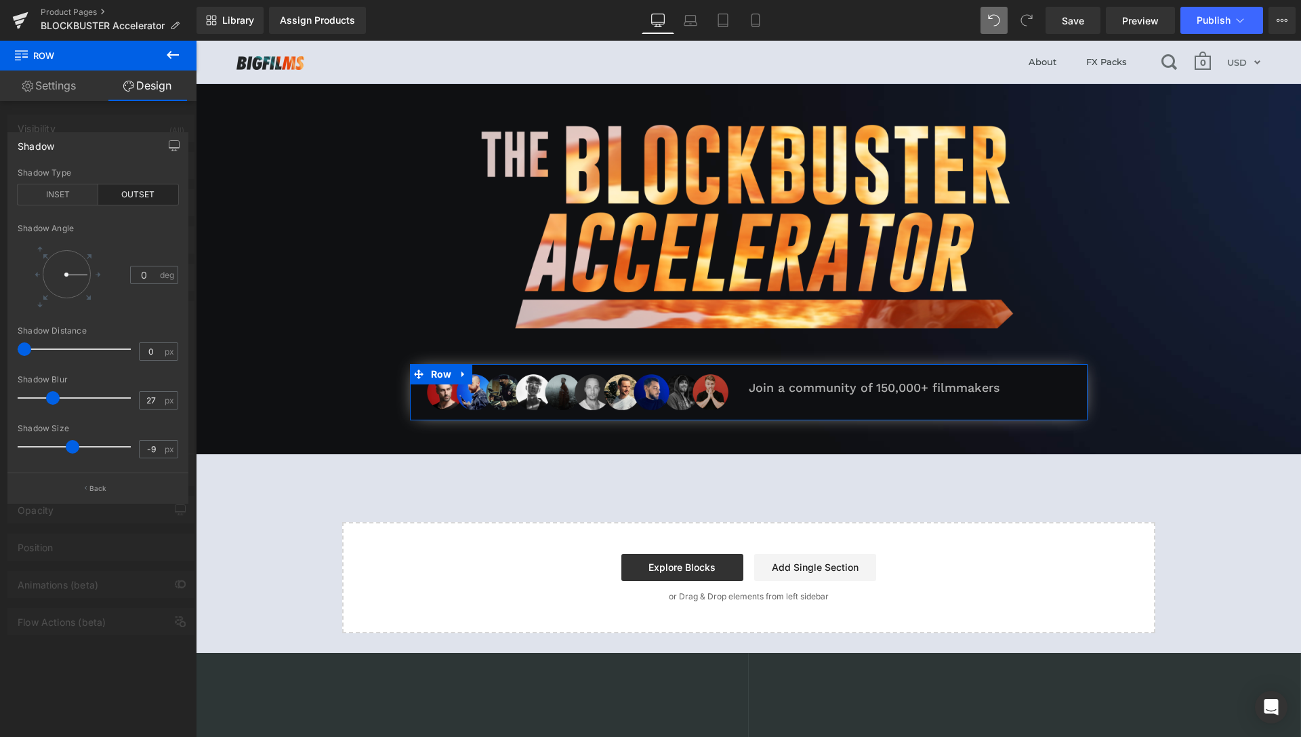
click at [71, 443] on span at bounding box center [73, 447] width 14 height 14
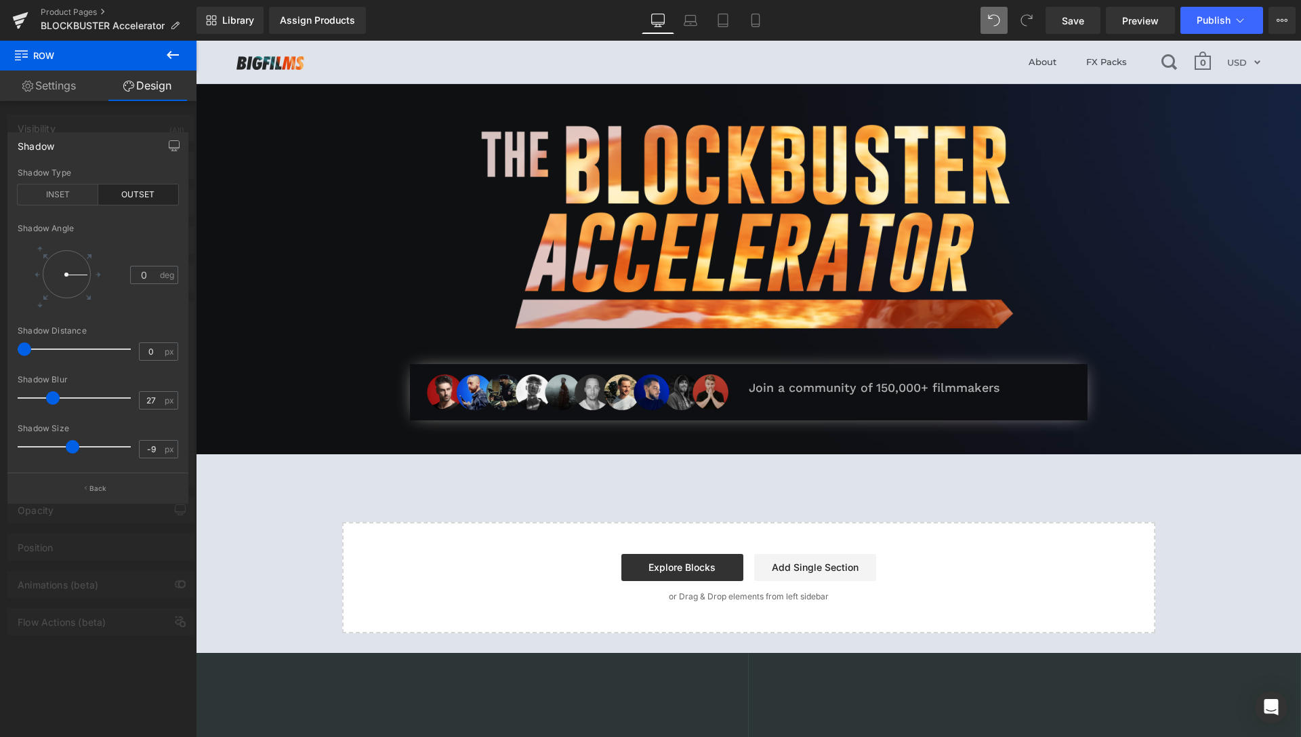
click at [445, 384] on body "About FX Packs 0 Currency AUD FJD NGN NZD PGK SBD TOP USD VUV WST XOF XPF USD M…" at bounding box center [749, 538] width 1106 height 994
click at [568, 365] on body "About FX Packs 0 Currency AUD FJD NGN NZD PGK SBD TOP USD VUV WST XOF XPF USD M…" at bounding box center [749, 538] width 1106 height 994
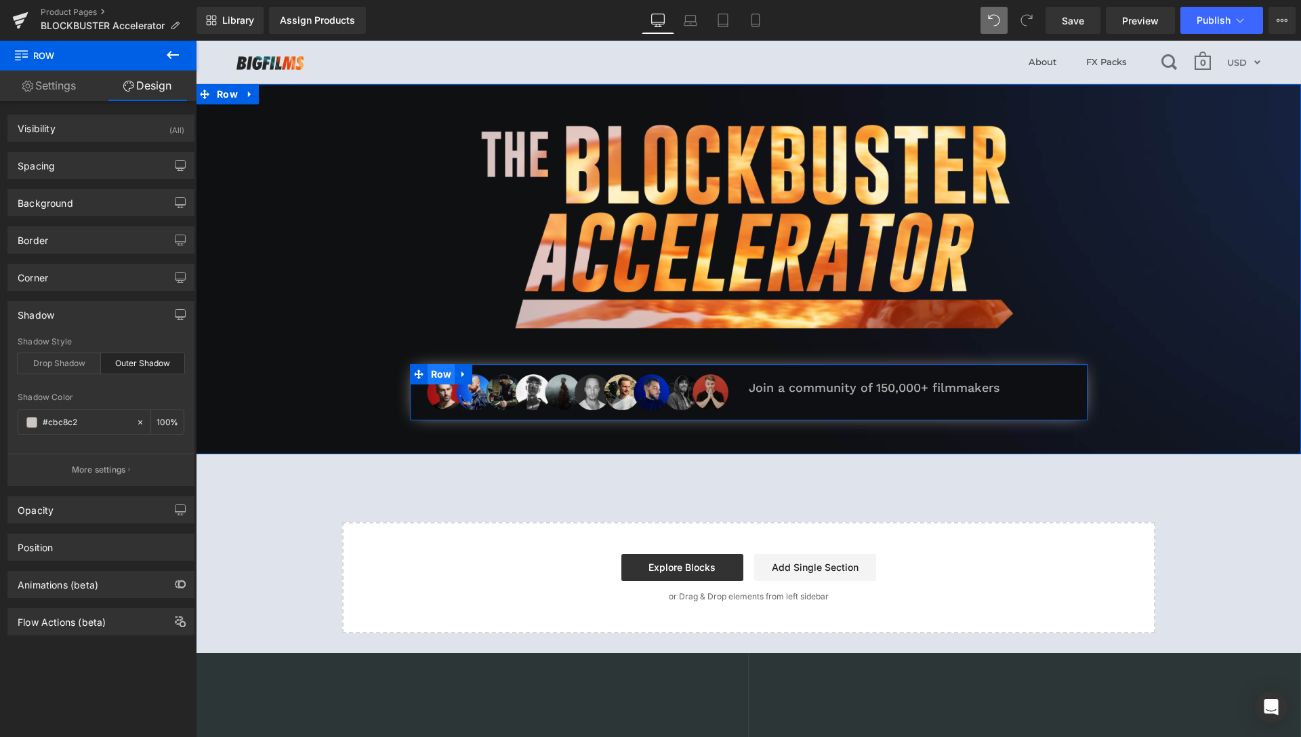
click at [445, 376] on span "Row" at bounding box center [442, 374] width 28 height 20
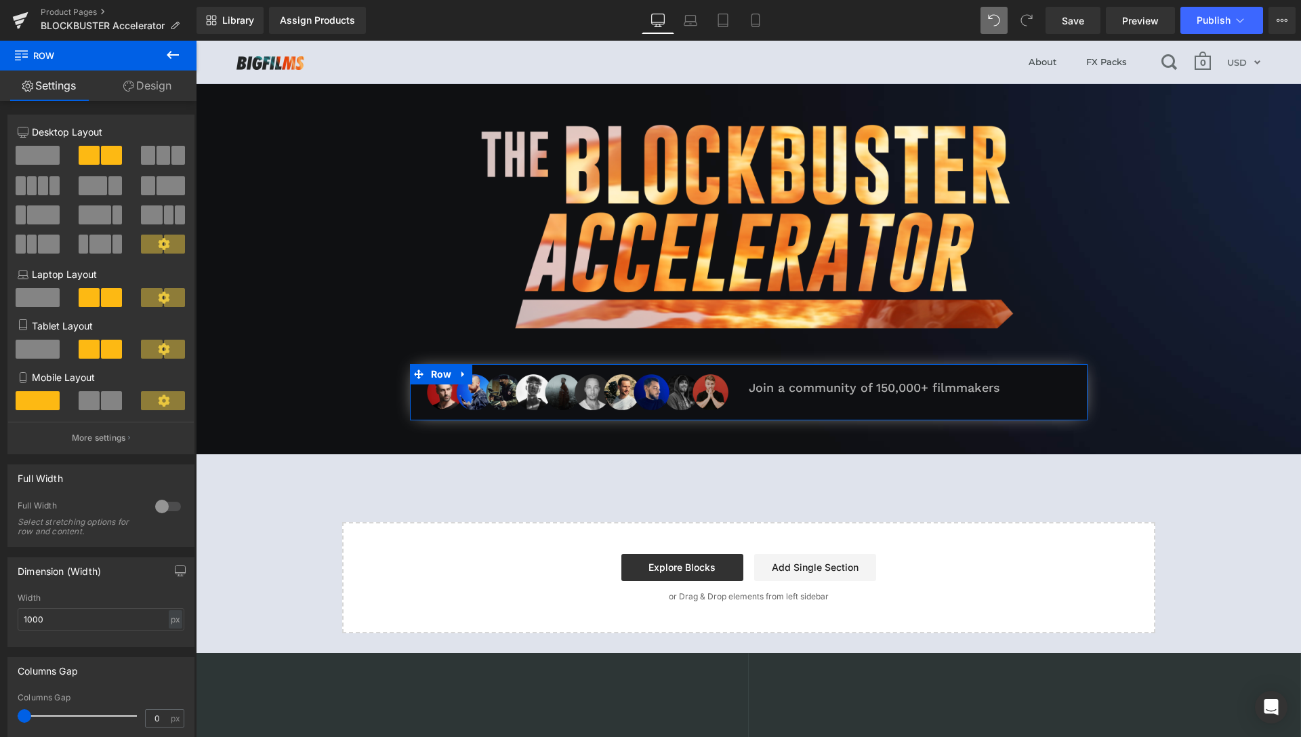
click at [118, 93] on link "Design" at bounding box center [147, 85] width 98 height 31
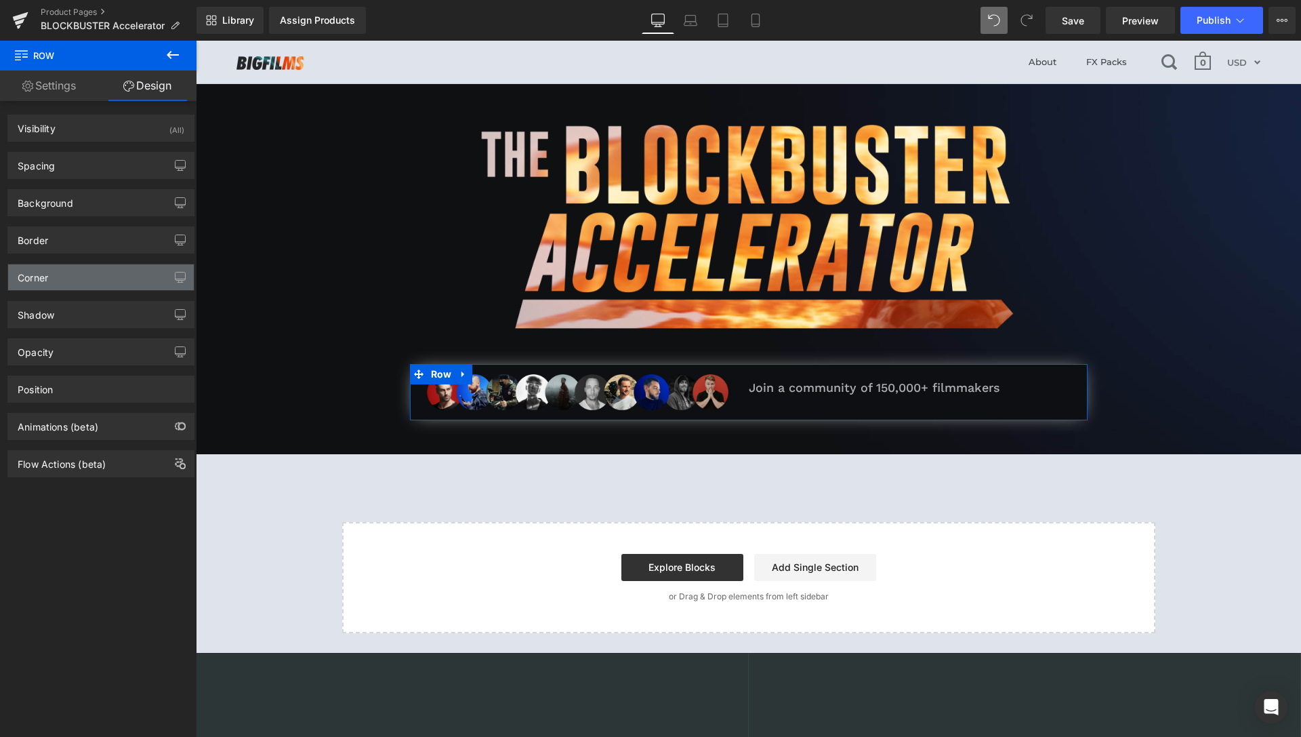
click at [96, 277] on div "Corner" at bounding box center [101, 277] width 186 height 26
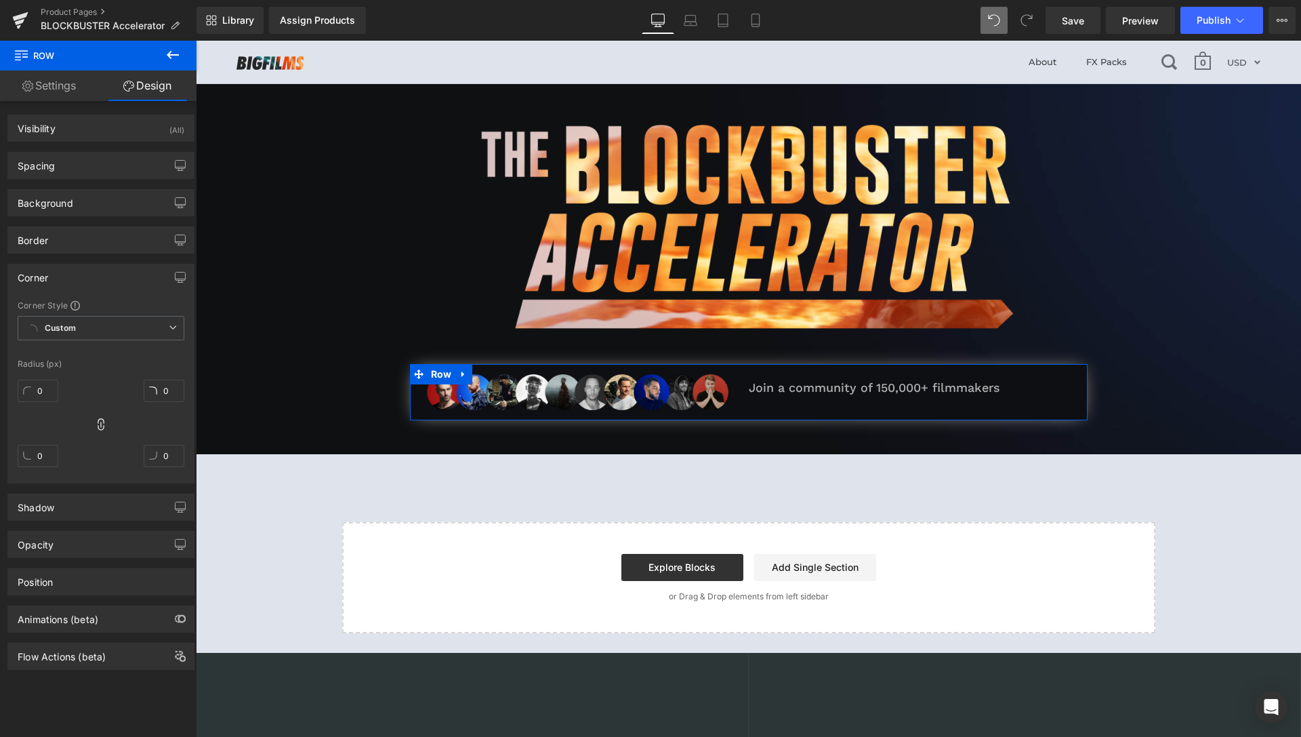
drag, startPoint x: 98, startPoint y: 419, endPoint x: 95, endPoint y: 451, distance: 32.7
click at [96, 453] on div "0px 0 0px 0 0px 0 0px 0" at bounding box center [101, 428] width 167 height 108
drag, startPoint x: 45, startPoint y: 388, endPoint x: 31, endPoint y: 388, distance: 14.9
click at [49, 388] on input "0" at bounding box center [38, 391] width 41 height 22
drag, startPoint x: 28, startPoint y: 388, endPoint x: 31, endPoint y: 352, distance: 35.3
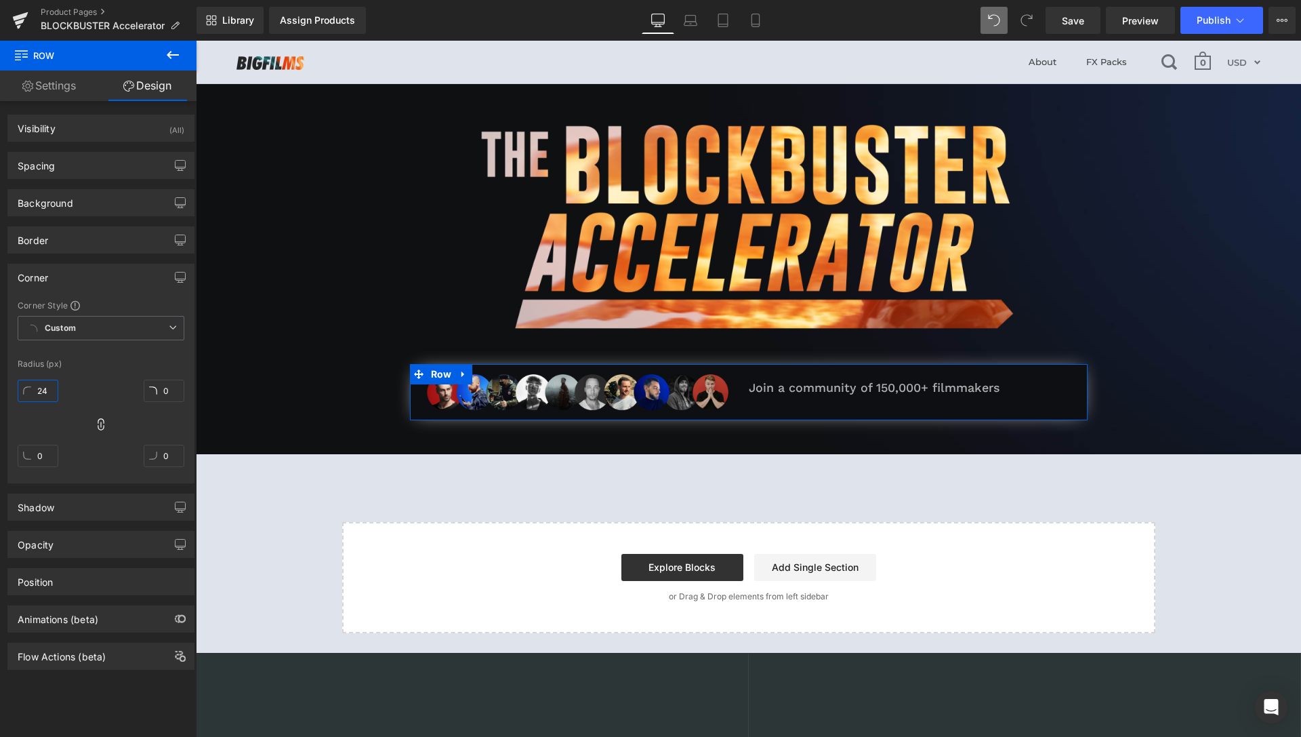
click at [31, 353] on div "Corner Style Custom Custom Setup Global Style Custom Setup Global Style Radius …" at bounding box center [101, 391] width 186 height 183
click at [96, 375] on div "25px 25 0px 0 0px 0 0px 0" at bounding box center [101, 428] width 167 height 108
click at [47, 396] on input "25" at bounding box center [38, 391] width 41 height 22
click at [94, 421] on icon at bounding box center [101, 425] width 14 height 14
click at [97, 424] on icon at bounding box center [101, 425] width 14 height 14
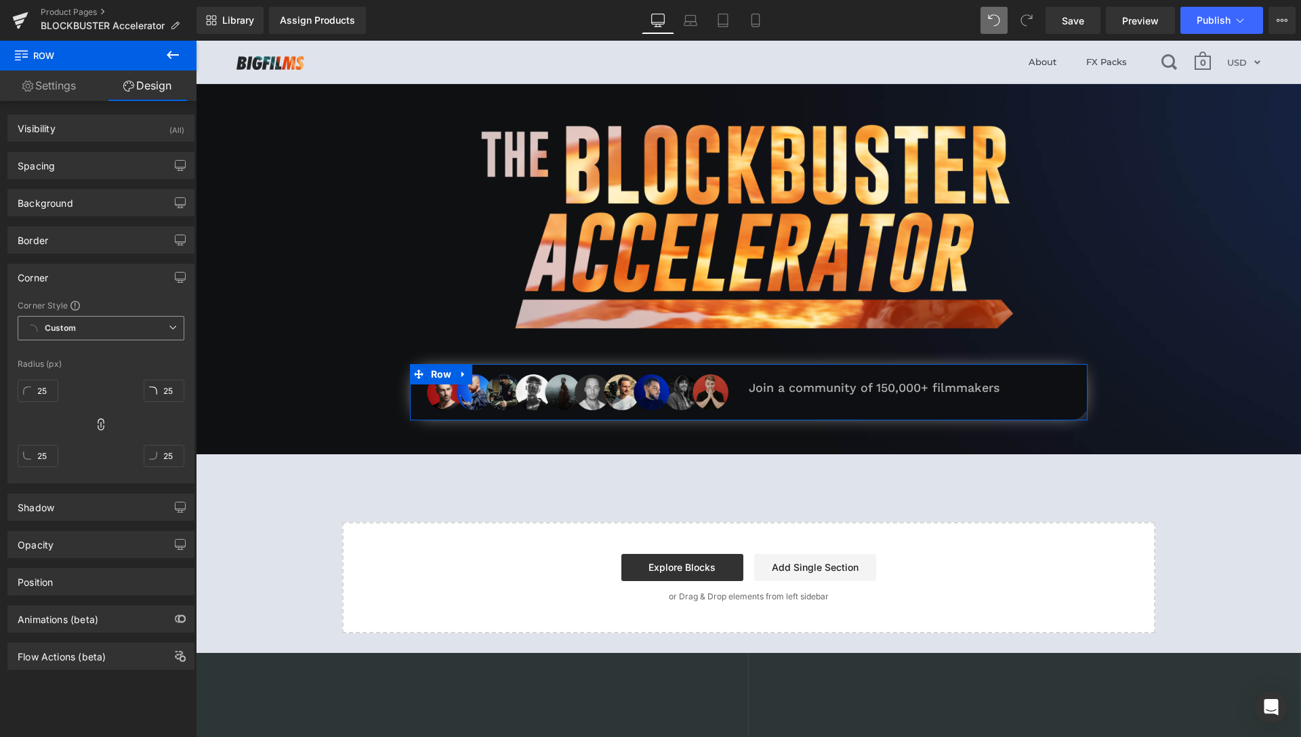
click at [113, 330] on span "Custom Setup Global Style" at bounding box center [101, 328] width 167 height 24
click at [100, 350] on li "Custom" at bounding box center [101, 354] width 167 height 24
click at [45, 385] on input "25" at bounding box center [38, 391] width 41 height 22
click at [92, 372] on div "Corner Style Custom Custom Setup Global Style Custom Setup Global Style Radius …" at bounding box center [101, 391] width 186 height 183
click at [94, 419] on icon at bounding box center [101, 425] width 14 height 14
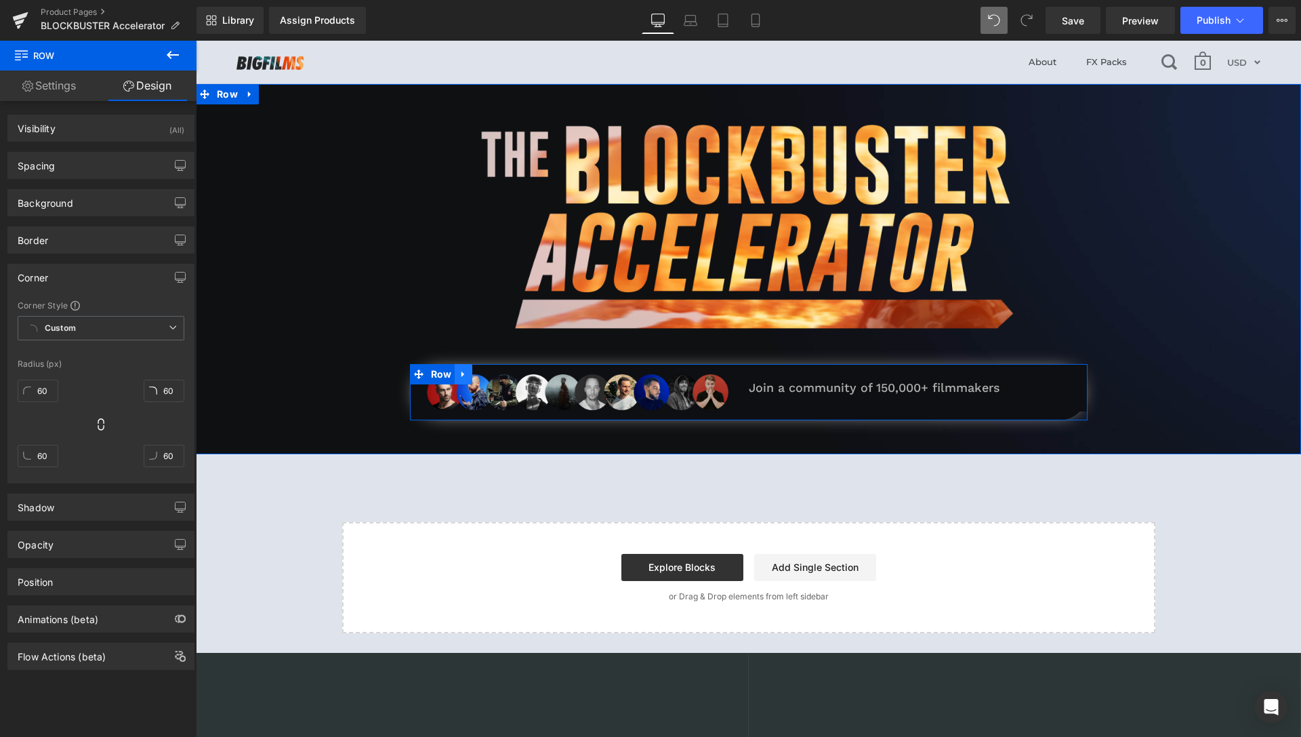
click at [463, 368] on link at bounding box center [464, 374] width 18 height 20
click at [620, 373] on icon at bounding box center [621, 374] width 9 height 10
click at [630, 372] on link at bounding box center [631, 374] width 18 height 20
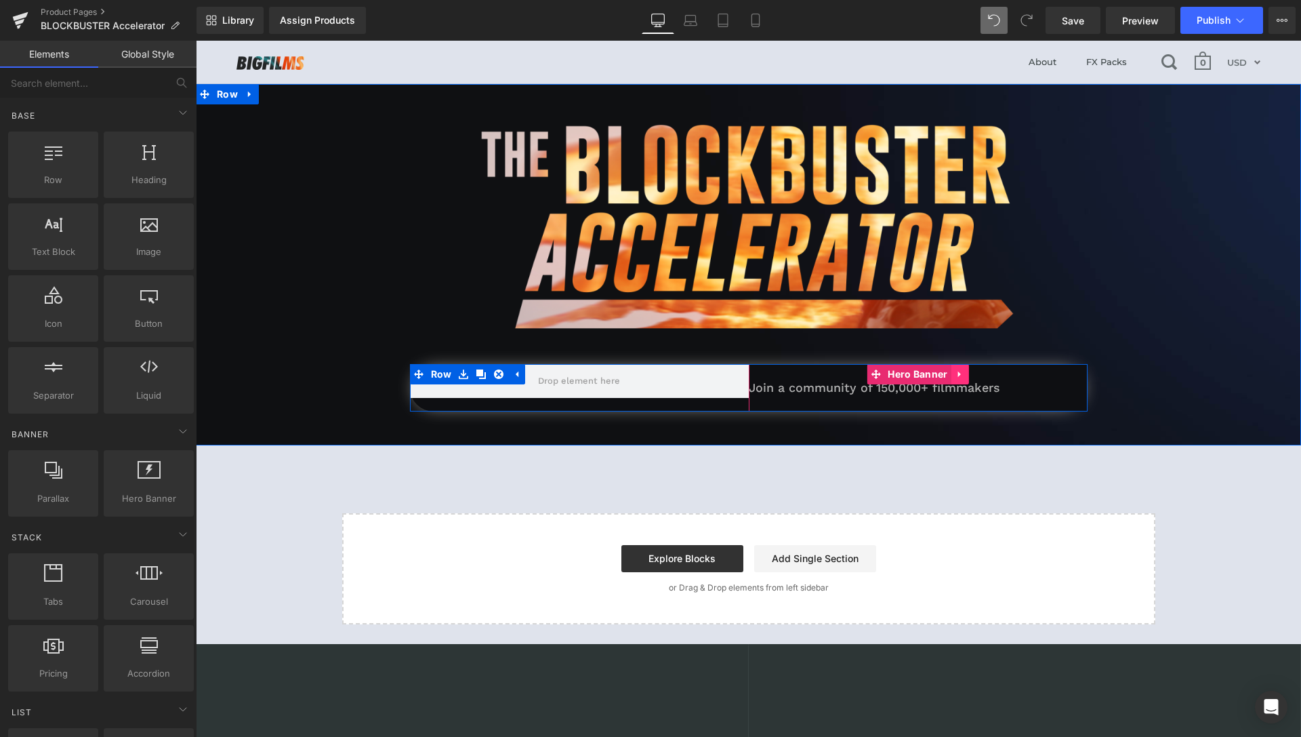
click at [963, 374] on link at bounding box center [961, 374] width 18 height 20
click at [965, 373] on icon at bounding box center [969, 373] width 9 height 9
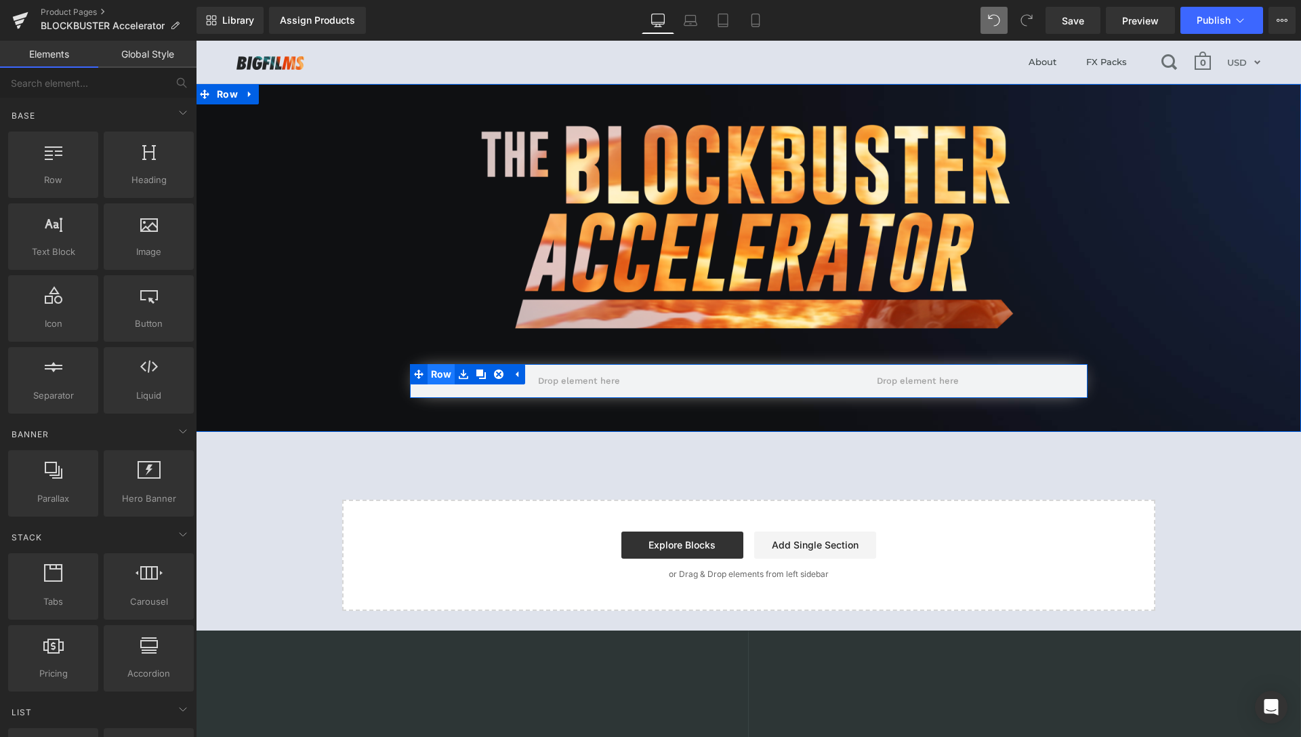
click at [434, 371] on span "Row" at bounding box center [442, 374] width 28 height 20
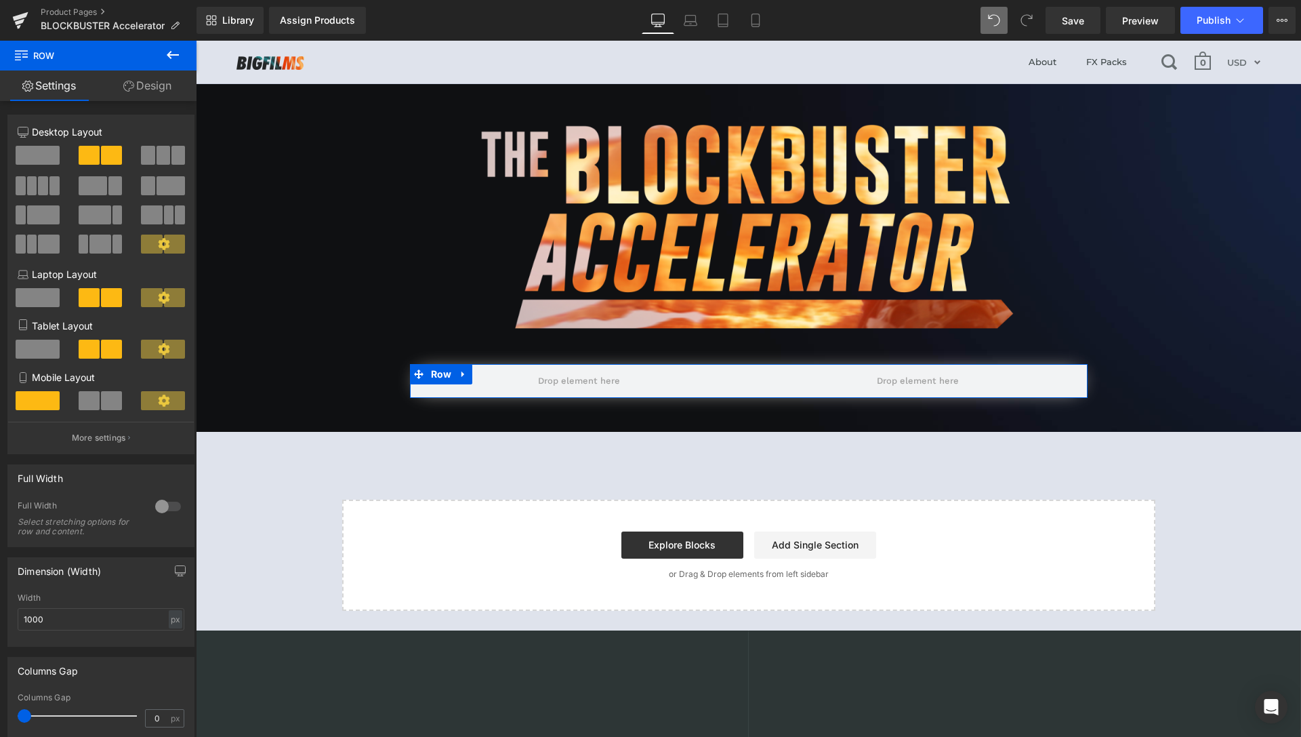
click at [158, 82] on link "Design" at bounding box center [147, 85] width 98 height 31
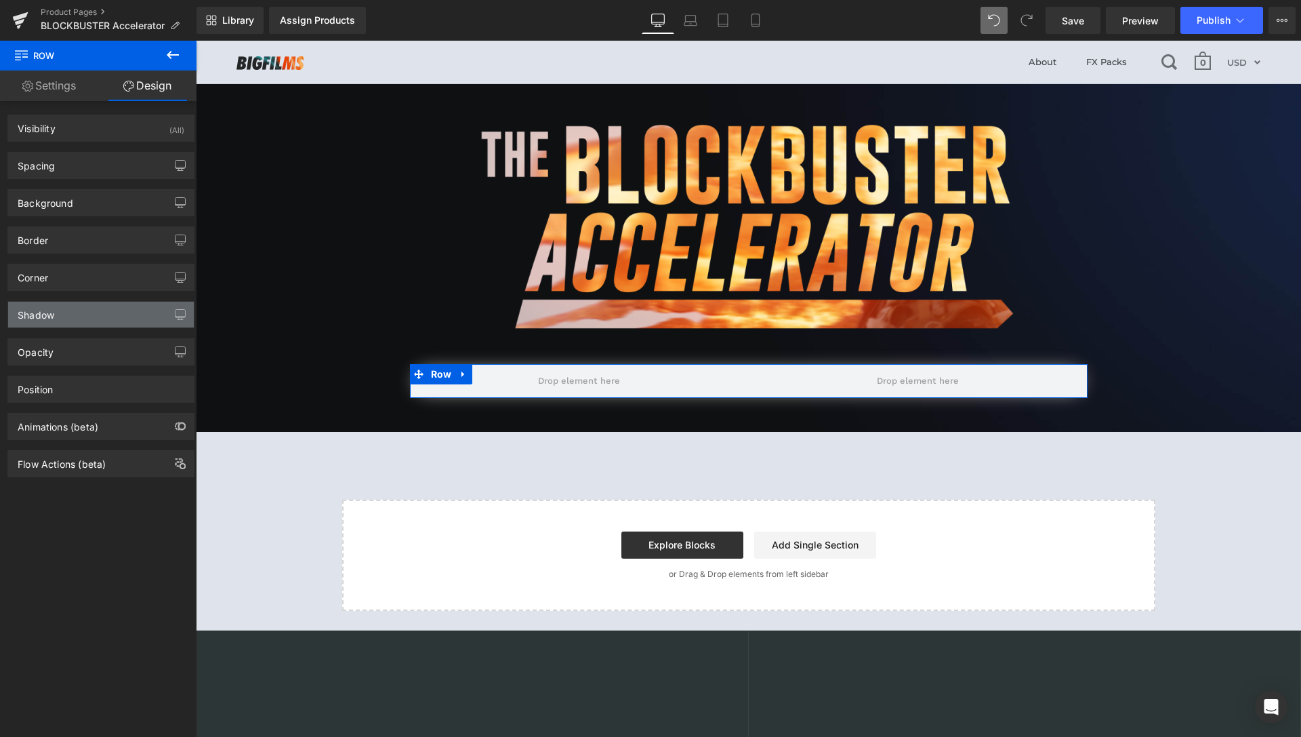
click at [73, 313] on div "Shadow" at bounding box center [101, 315] width 186 height 26
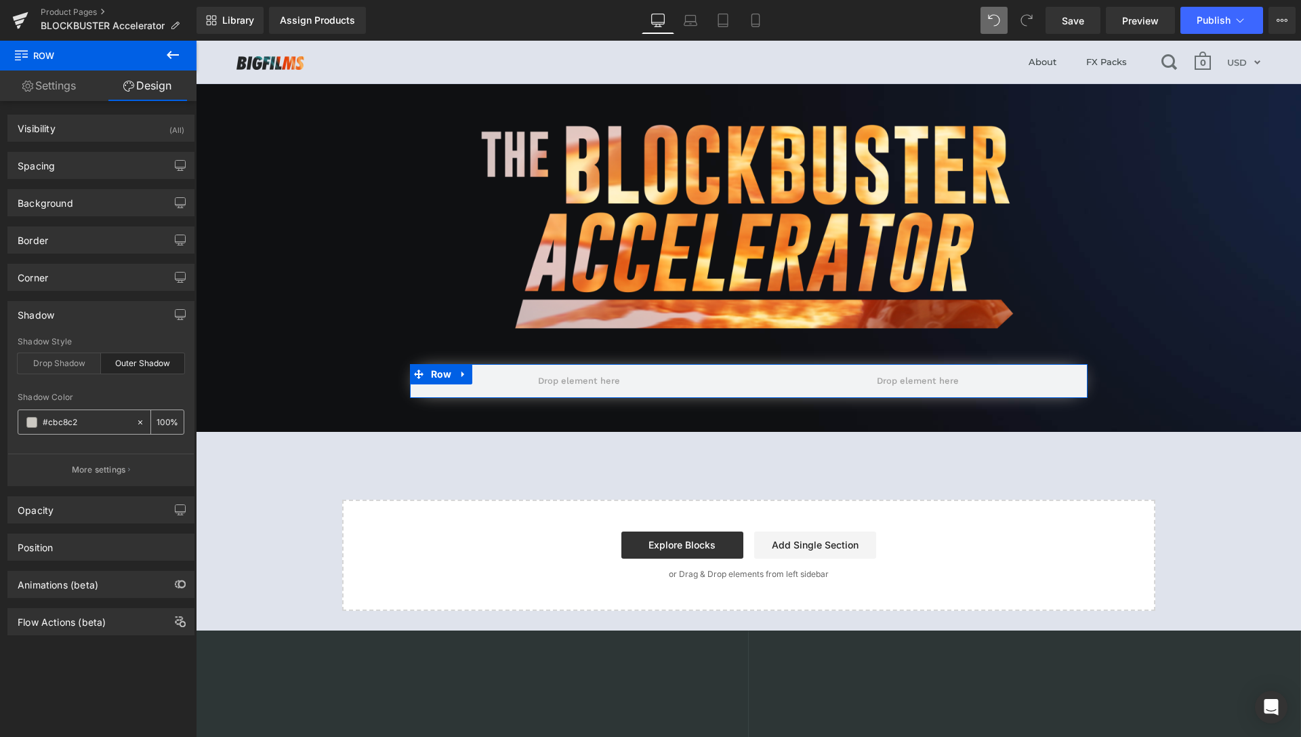
click at [136, 420] on icon at bounding box center [140, 422] width 9 height 9
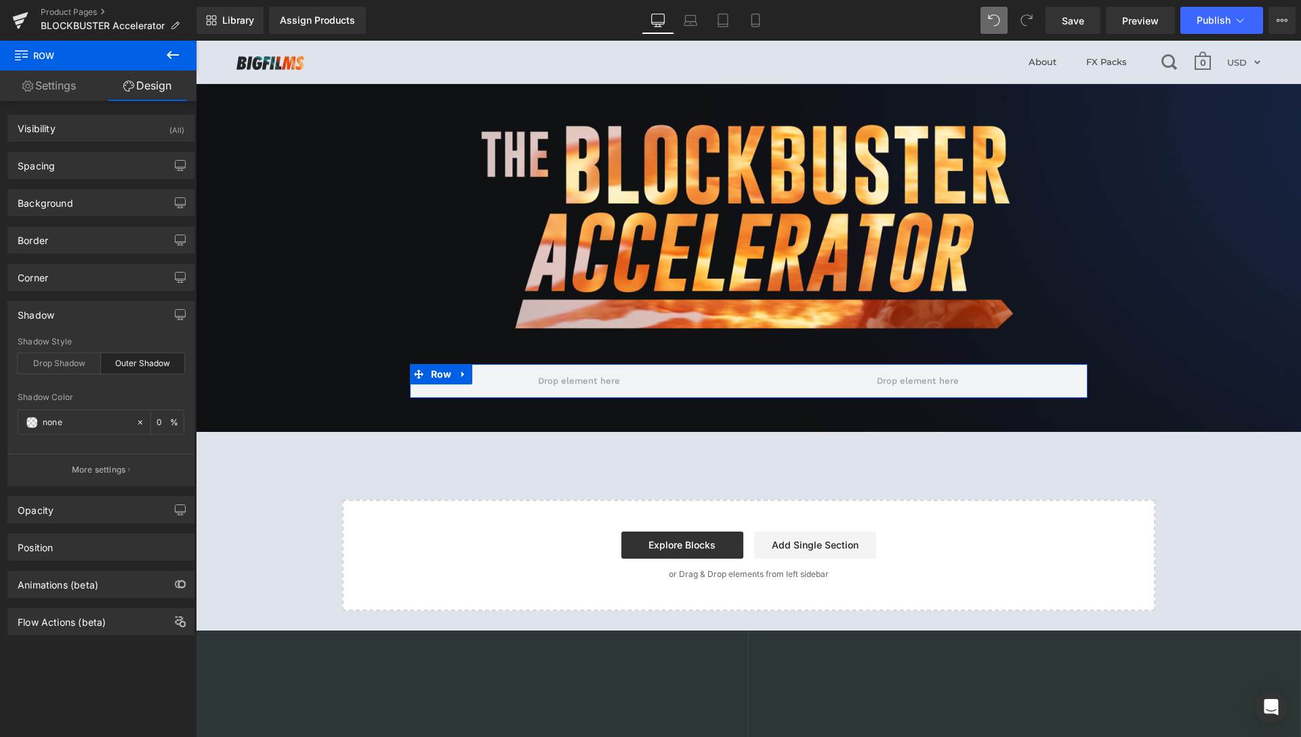
click at [153, 360] on div "Outer Shadow" at bounding box center [142, 363] width 83 height 20
click at [106, 312] on div "Shadow" at bounding box center [101, 315] width 186 height 26
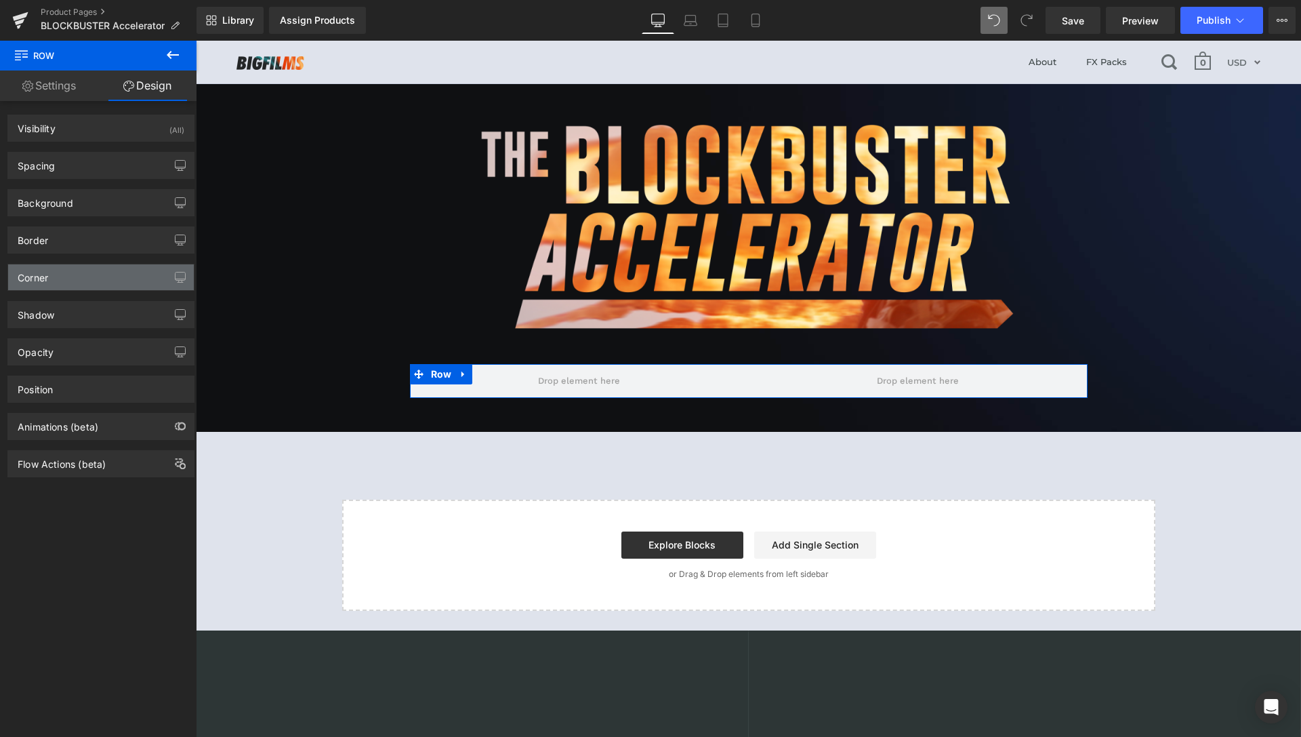
click at [80, 278] on div "Corner" at bounding box center [101, 277] width 186 height 26
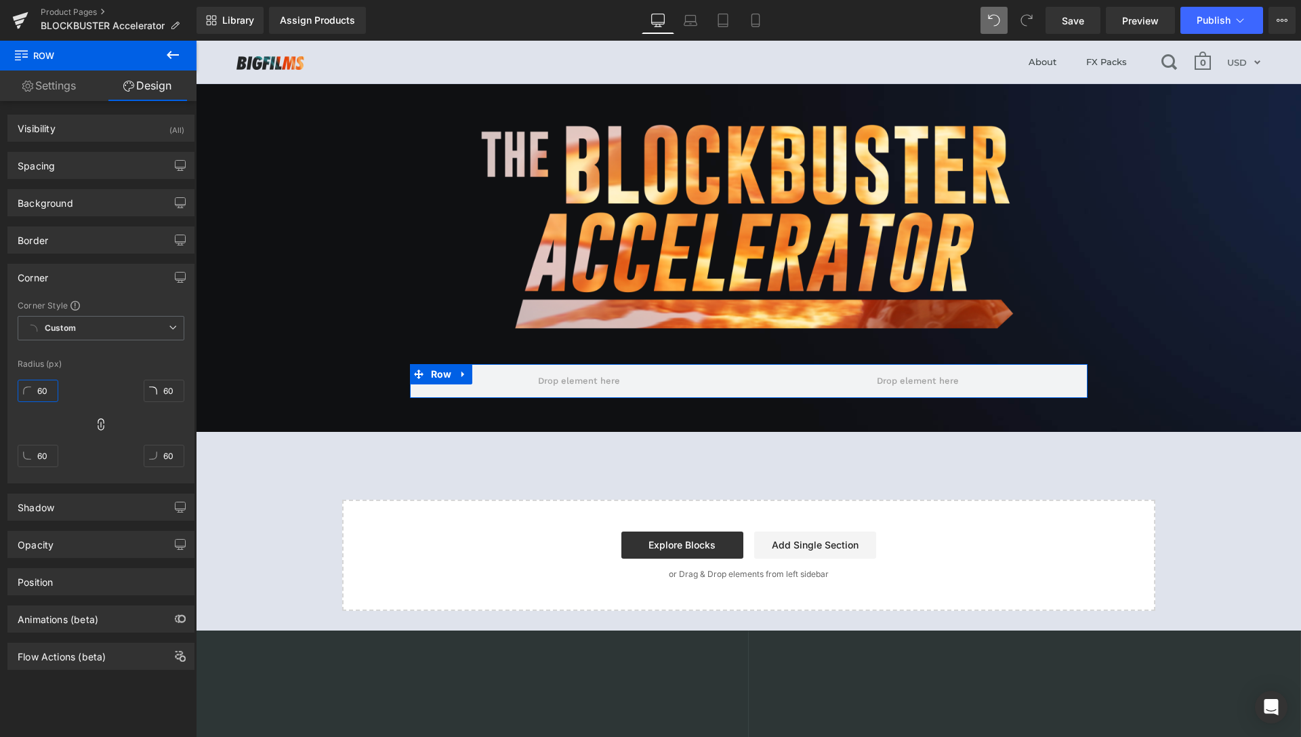
click at [41, 395] on input "60" at bounding box center [38, 391] width 41 height 22
click at [109, 302] on div "Corner Style" at bounding box center [101, 305] width 167 height 11
click at [104, 281] on div "Corner" at bounding box center [101, 277] width 186 height 26
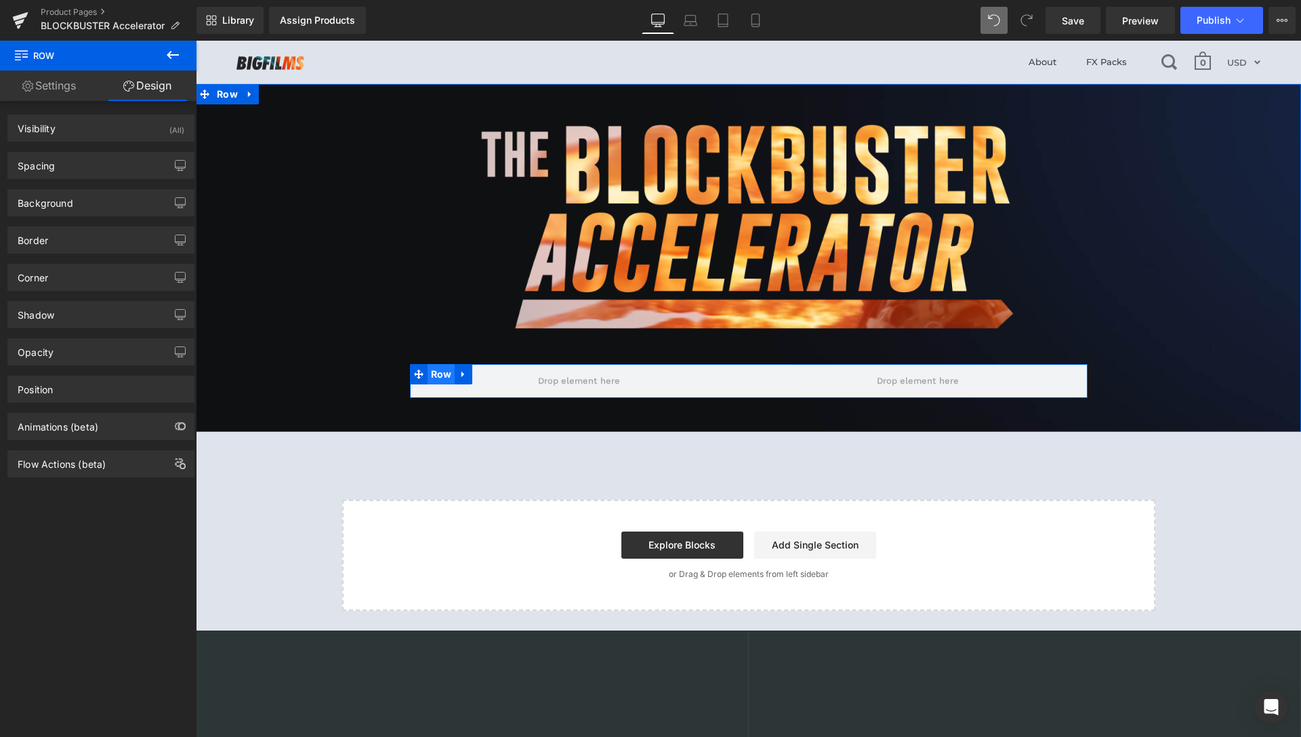
click at [436, 378] on span "Row" at bounding box center [442, 374] width 28 height 20
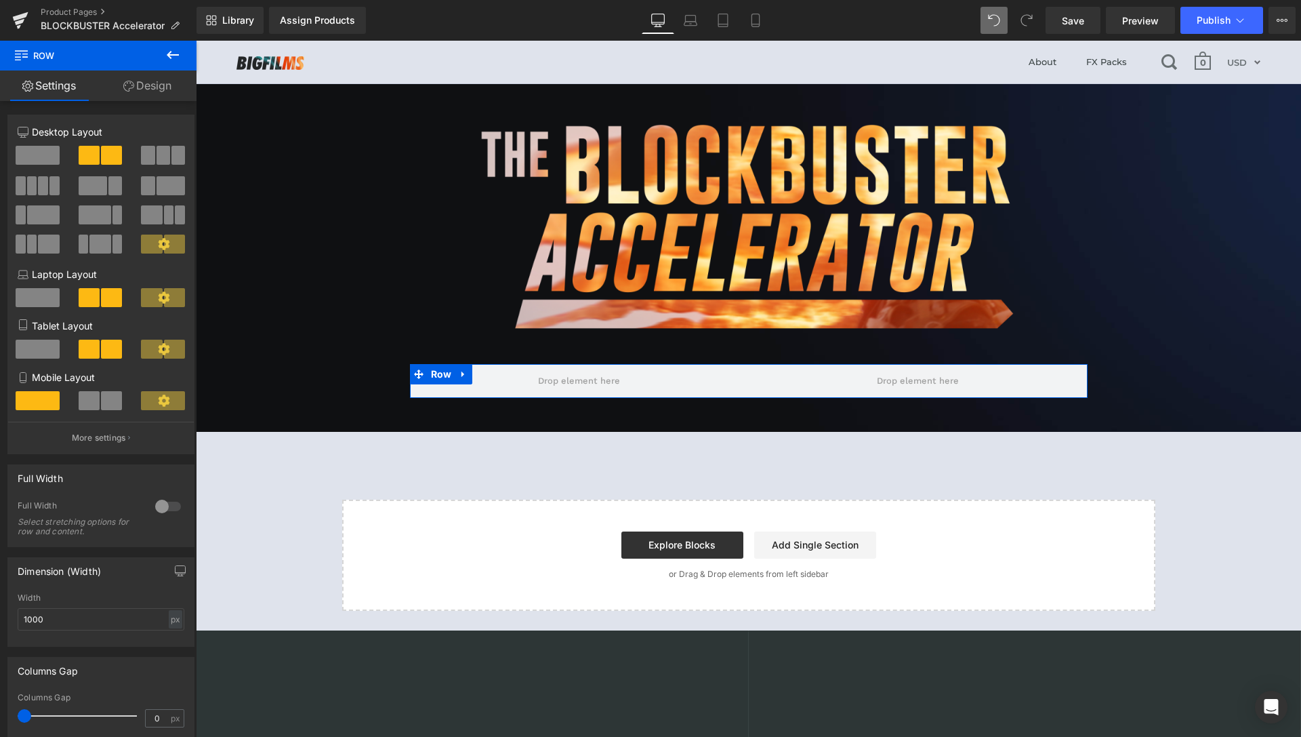
click at [23, 158] on span at bounding box center [38, 155] width 44 height 19
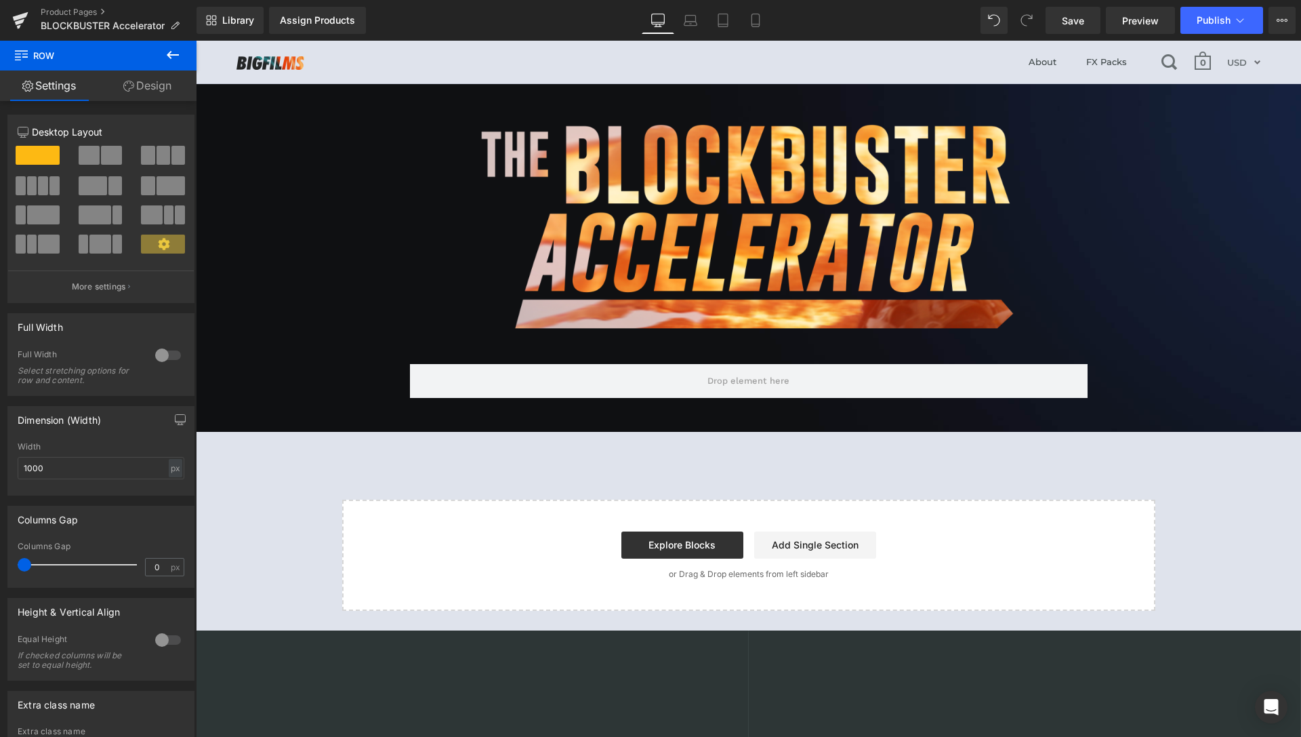
click at [185, 46] on button at bounding box center [172, 56] width 47 height 30
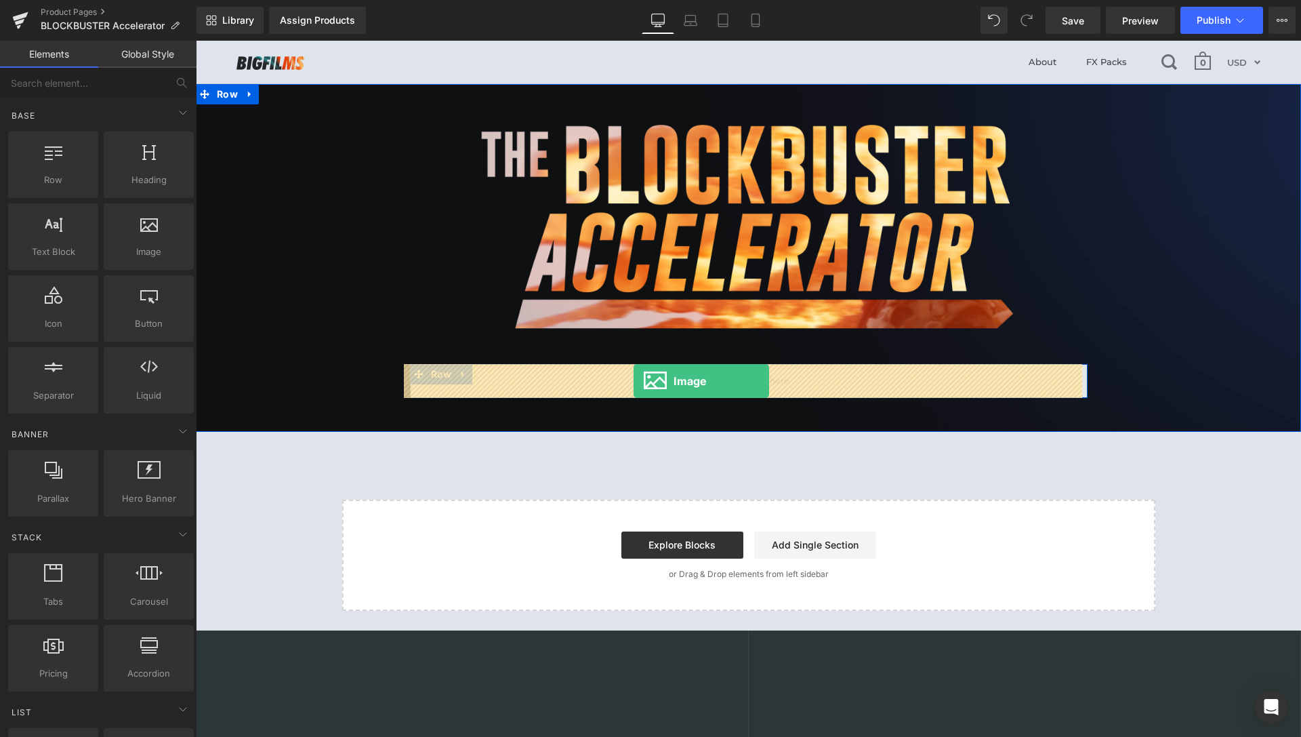
drag, startPoint x: 355, startPoint y: 287, endPoint x: 634, endPoint y: 378, distance: 293.7
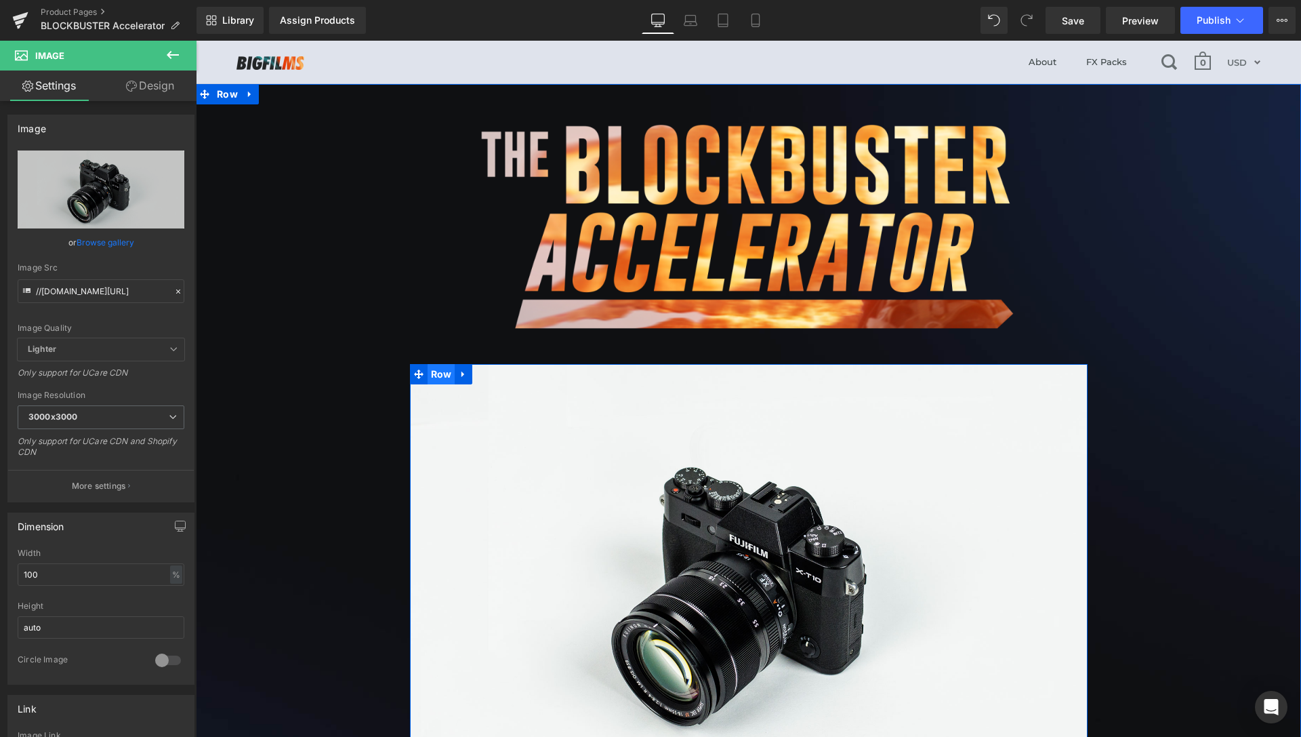
click at [436, 374] on span "Row" at bounding box center [442, 374] width 28 height 20
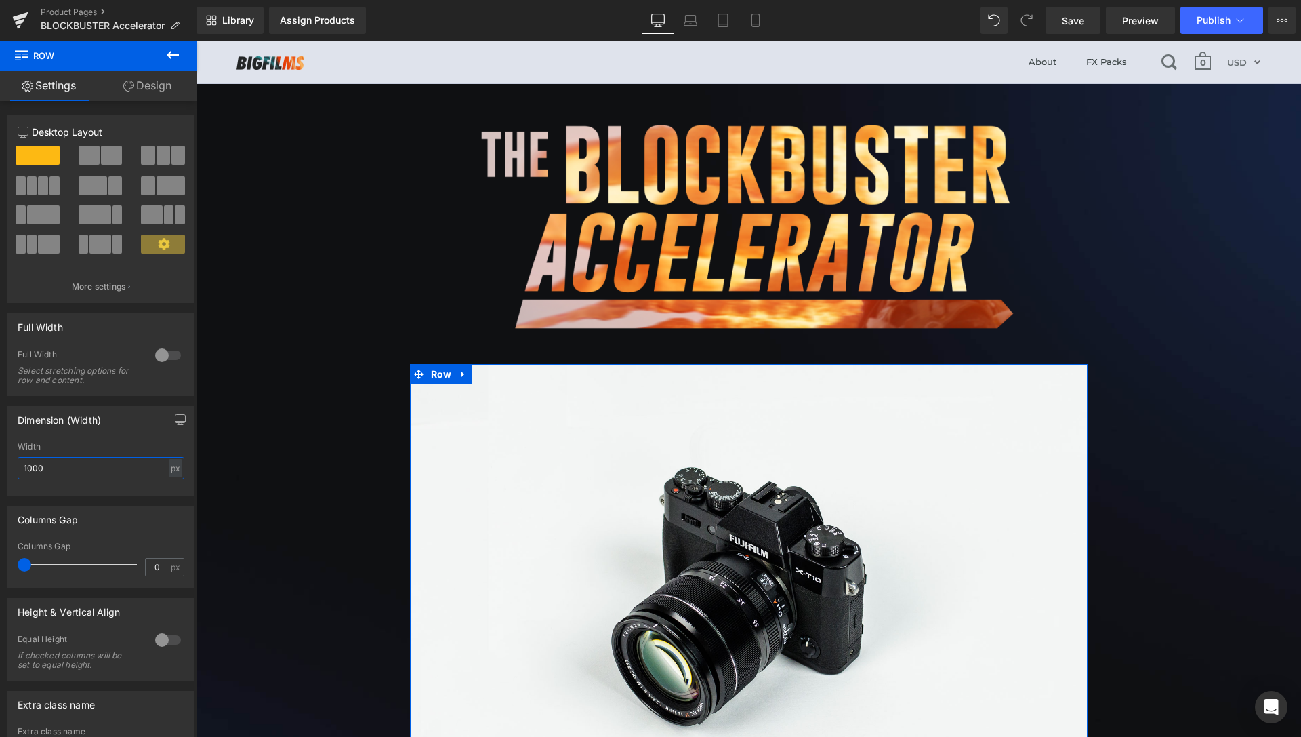
click at [32, 469] on input "1000" at bounding box center [101, 468] width 167 height 22
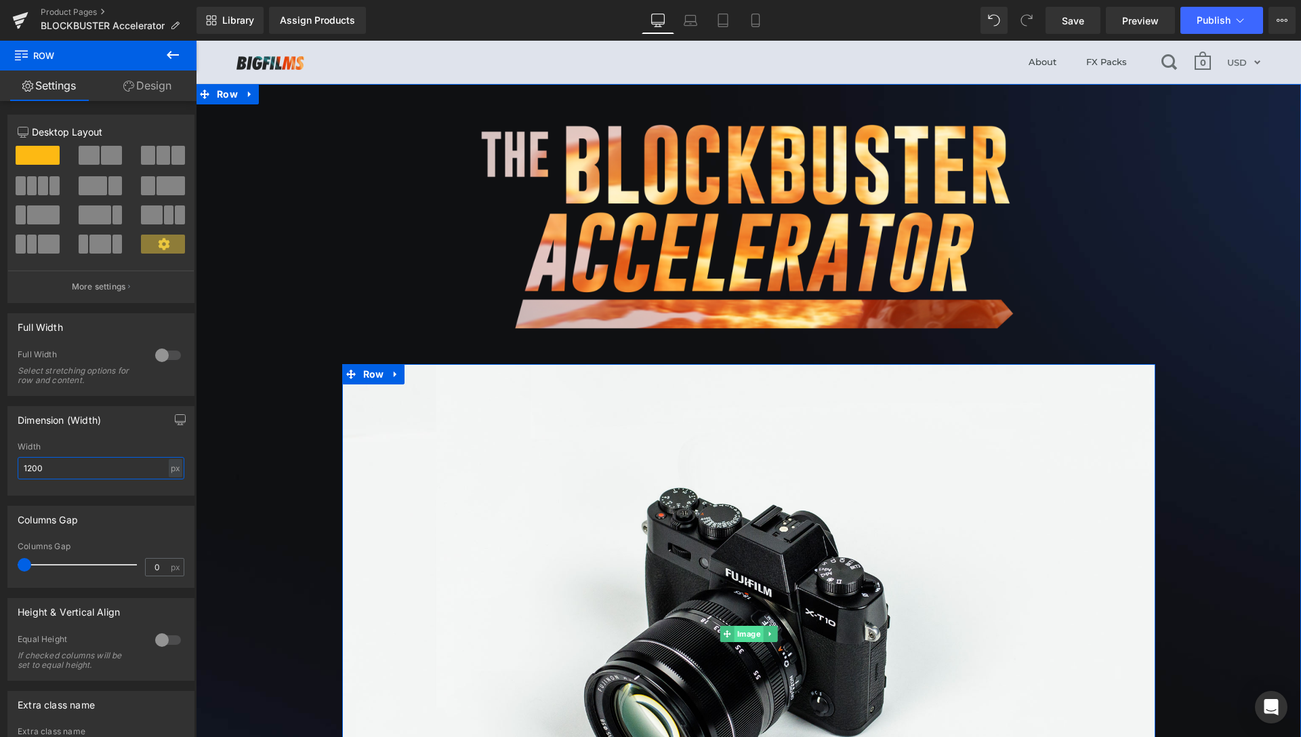
click at [746, 630] on span "Image" at bounding box center [748, 634] width 29 height 16
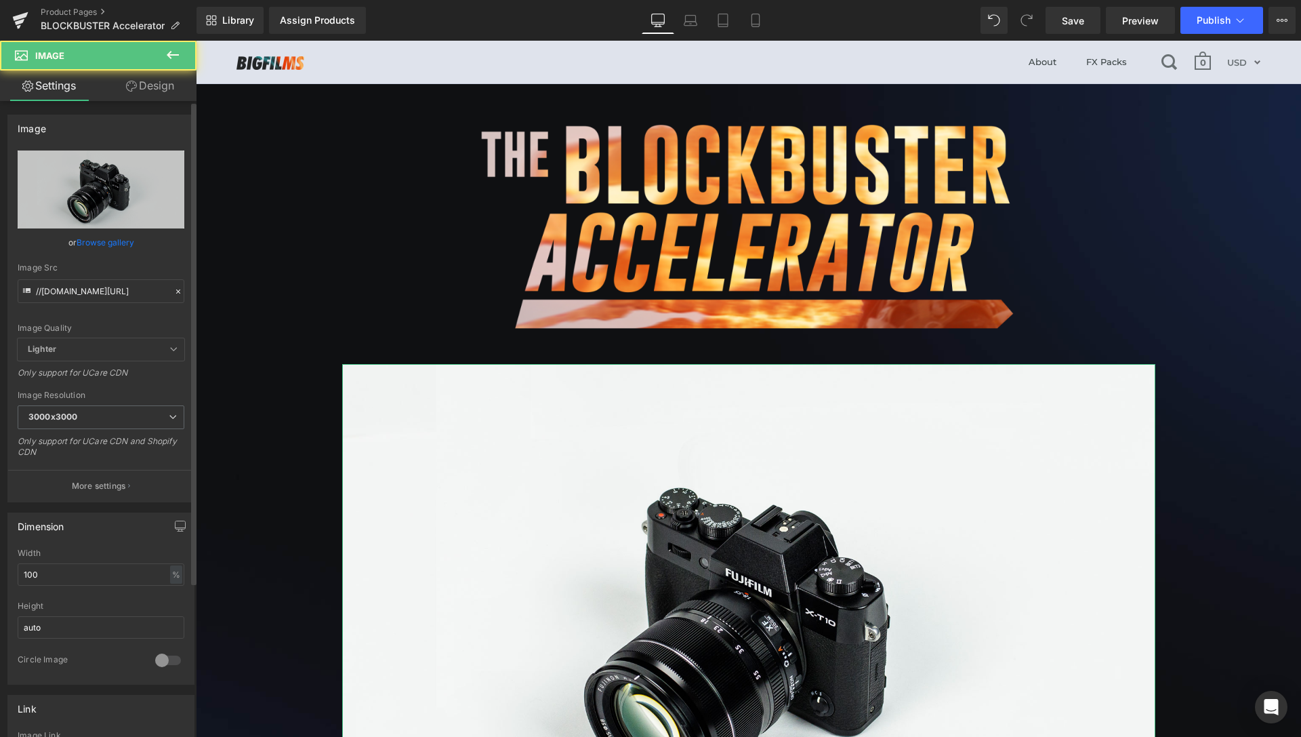
click at [105, 241] on link "Browse gallery" at bounding box center [106, 242] width 58 height 24
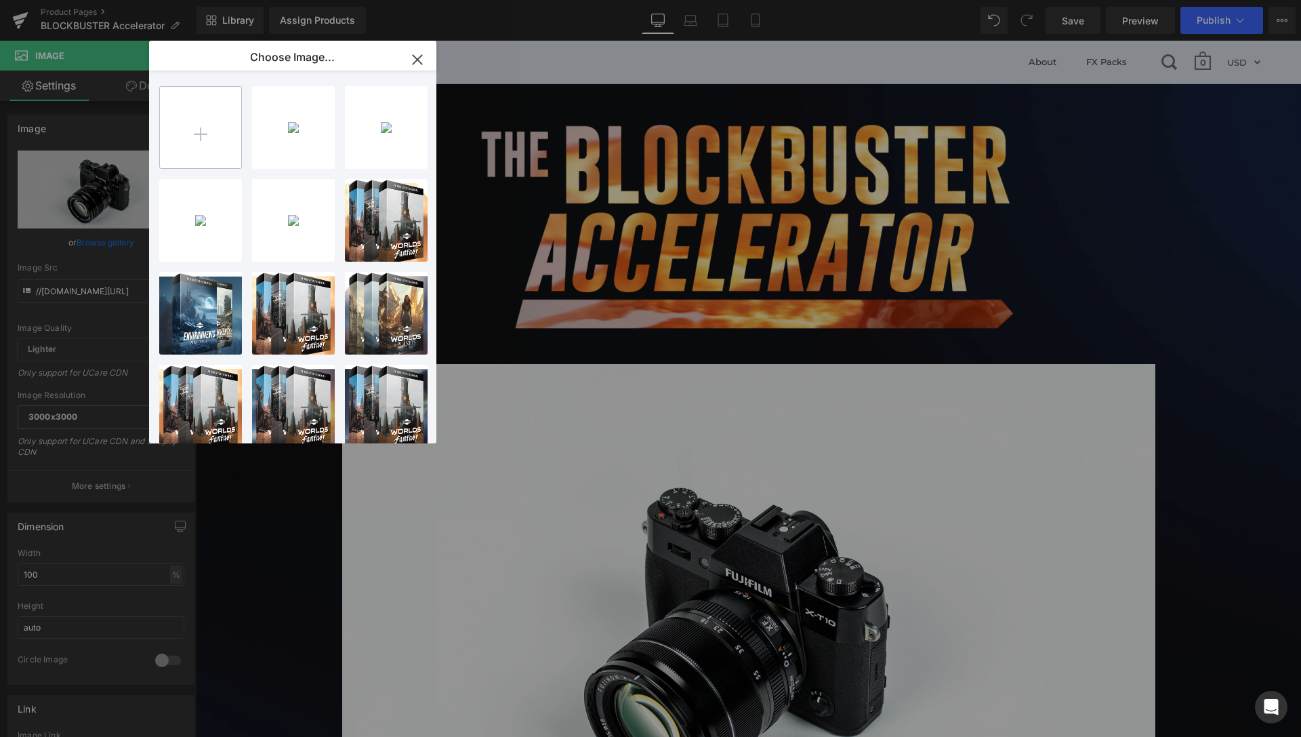
click at [181, 145] on input "file" at bounding box center [200, 127] width 81 height 81
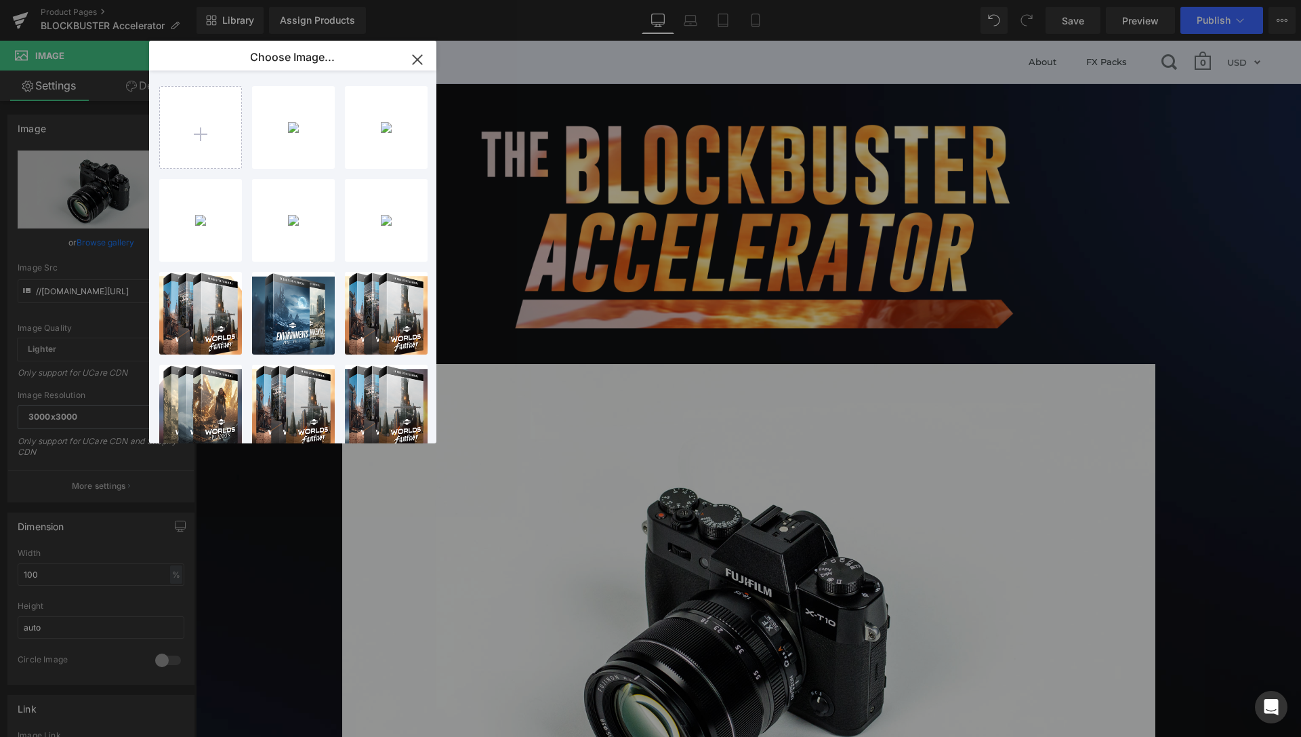
click at [0, 0] on div "Join...Join.png 144.89 KB" at bounding box center [0, 0] width 0 height 0
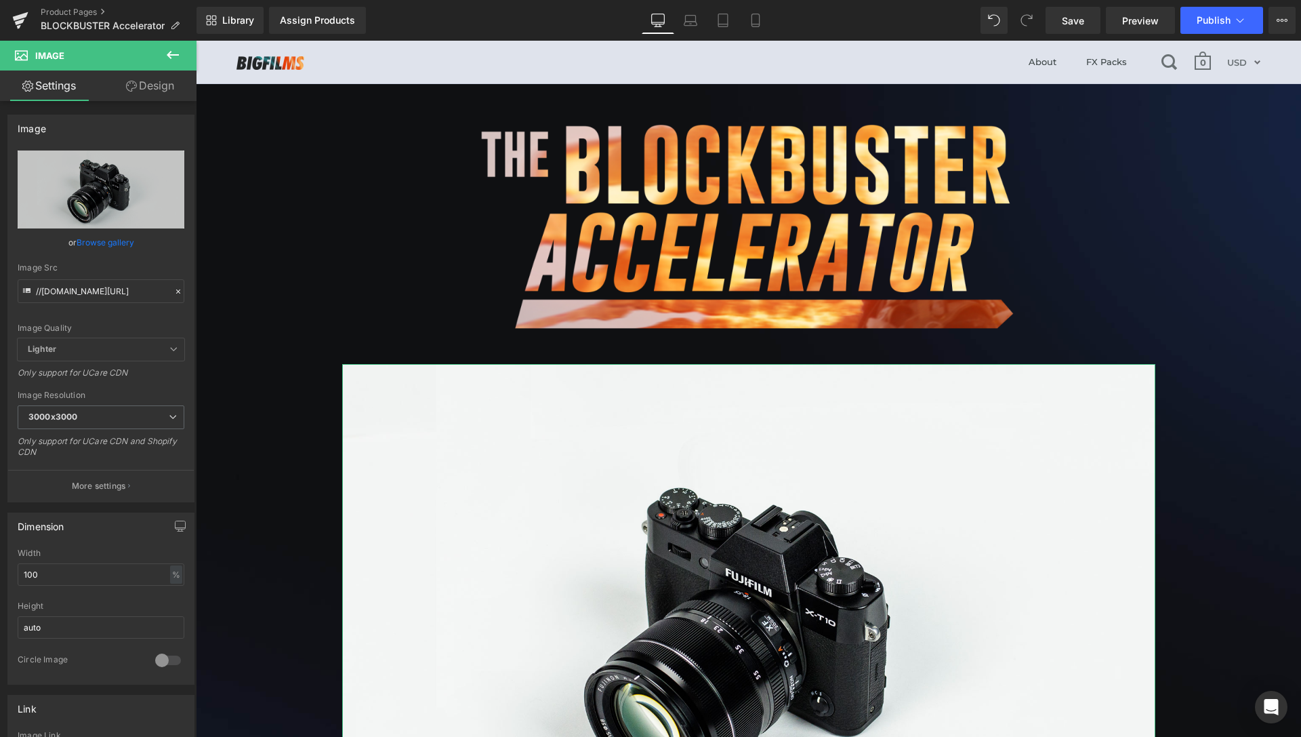
drag, startPoint x: 126, startPoint y: 244, endPoint x: 156, endPoint y: 214, distance: 42.2
click at [125, 243] on link "Browse gallery" at bounding box center [106, 242] width 58 height 24
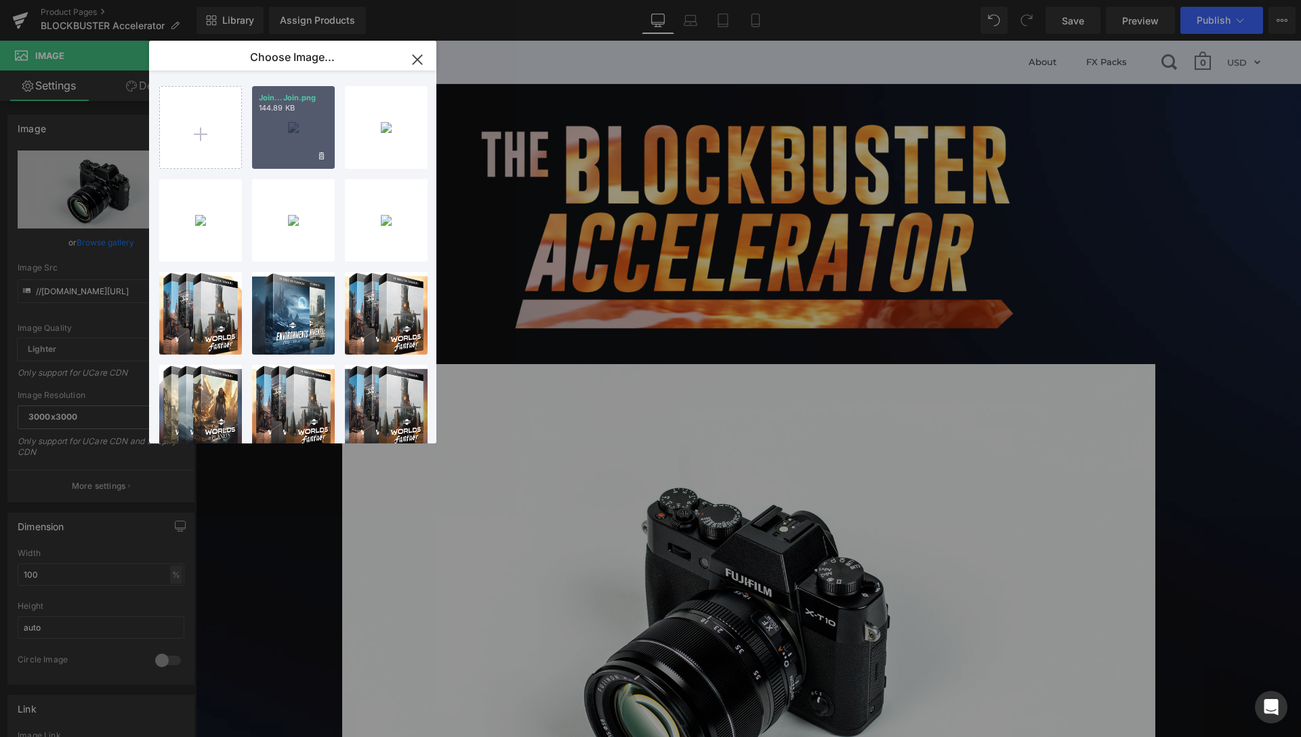
click at [274, 142] on div "Join...Join.png 144.89 KB" at bounding box center [293, 127] width 83 height 83
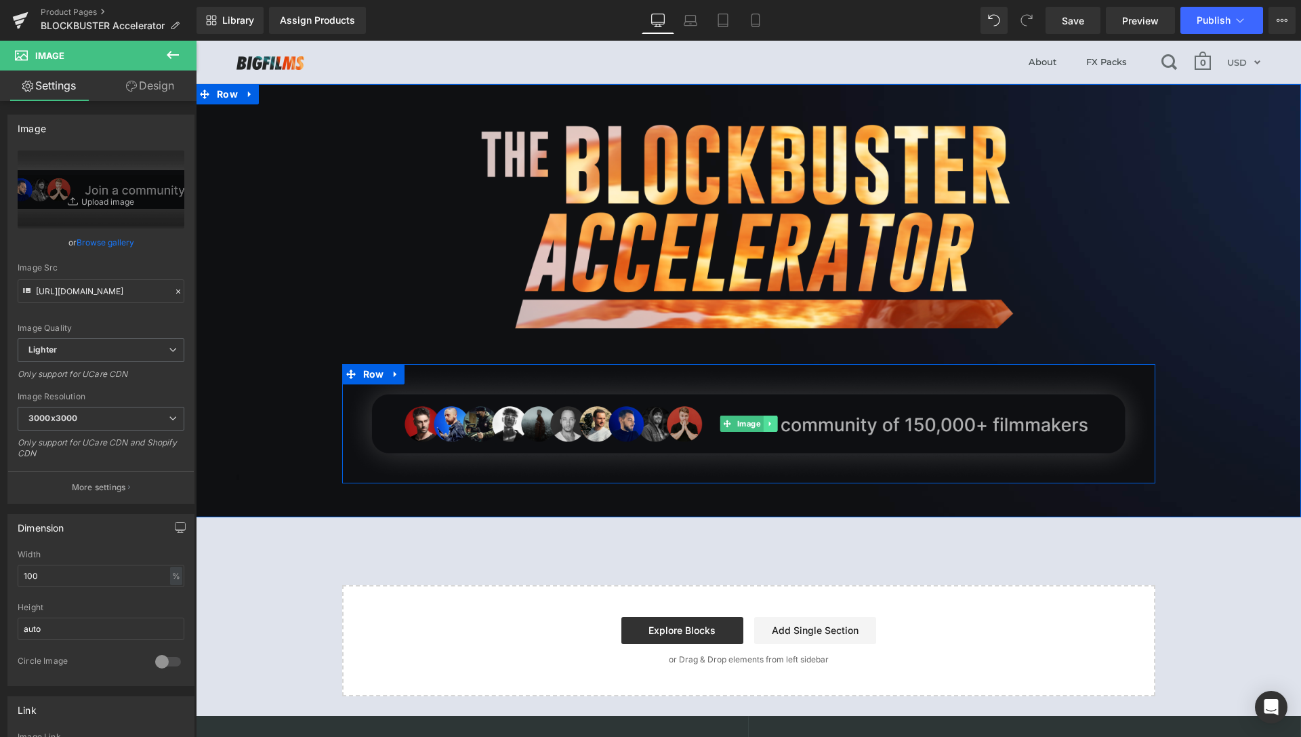
click at [763, 424] on link at bounding box center [770, 424] width 14 height 16
click at [720, 427] on link "Image" at bounding box center [741, 424] width 43 height 16
click at [170, 576] on div "%" at bounding box center [176, 576] width 12 height 18
click at [167, 618] on li "px" at bounding box center [175, 617] width 17 height 20
drag, startPoint x: 32, startPoint y: 574, endPoint x: 22, endPoint y: 571, distance: 10.7
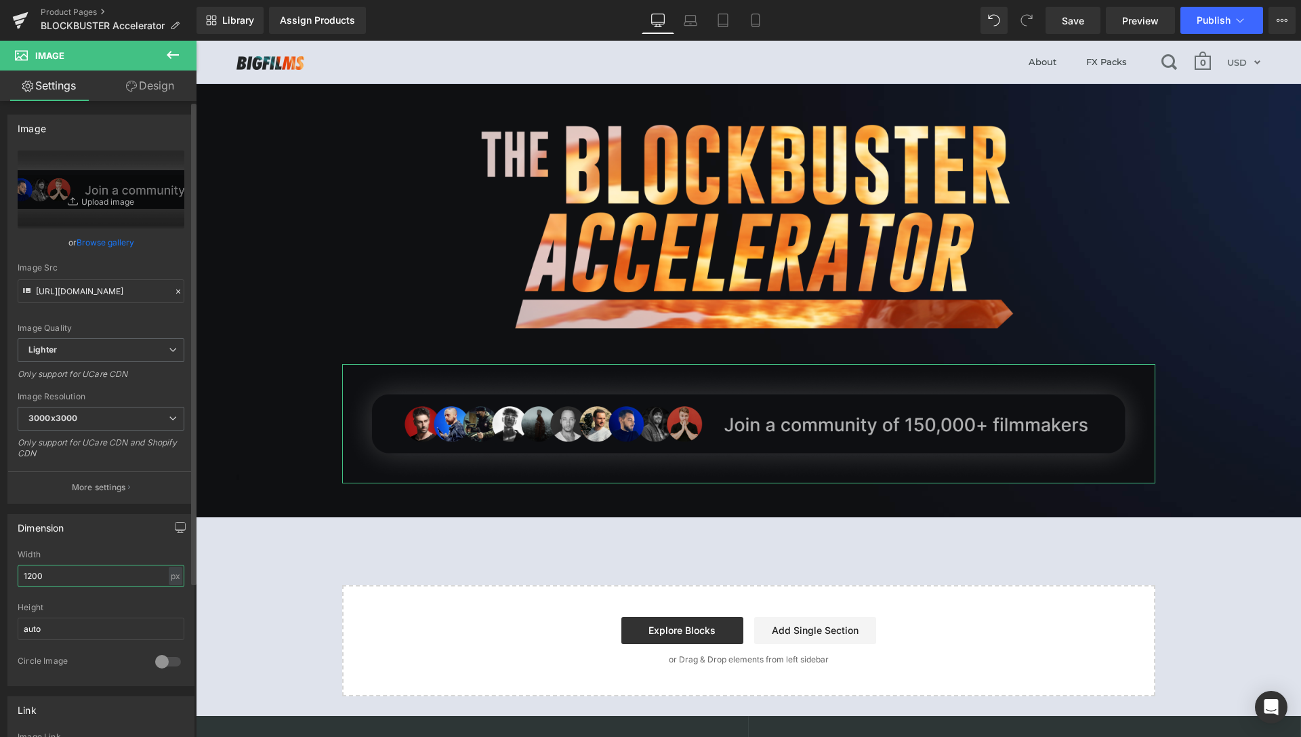
click at [22, 571] on input "1200" at bounding box center [101, 576] width 167 height 22
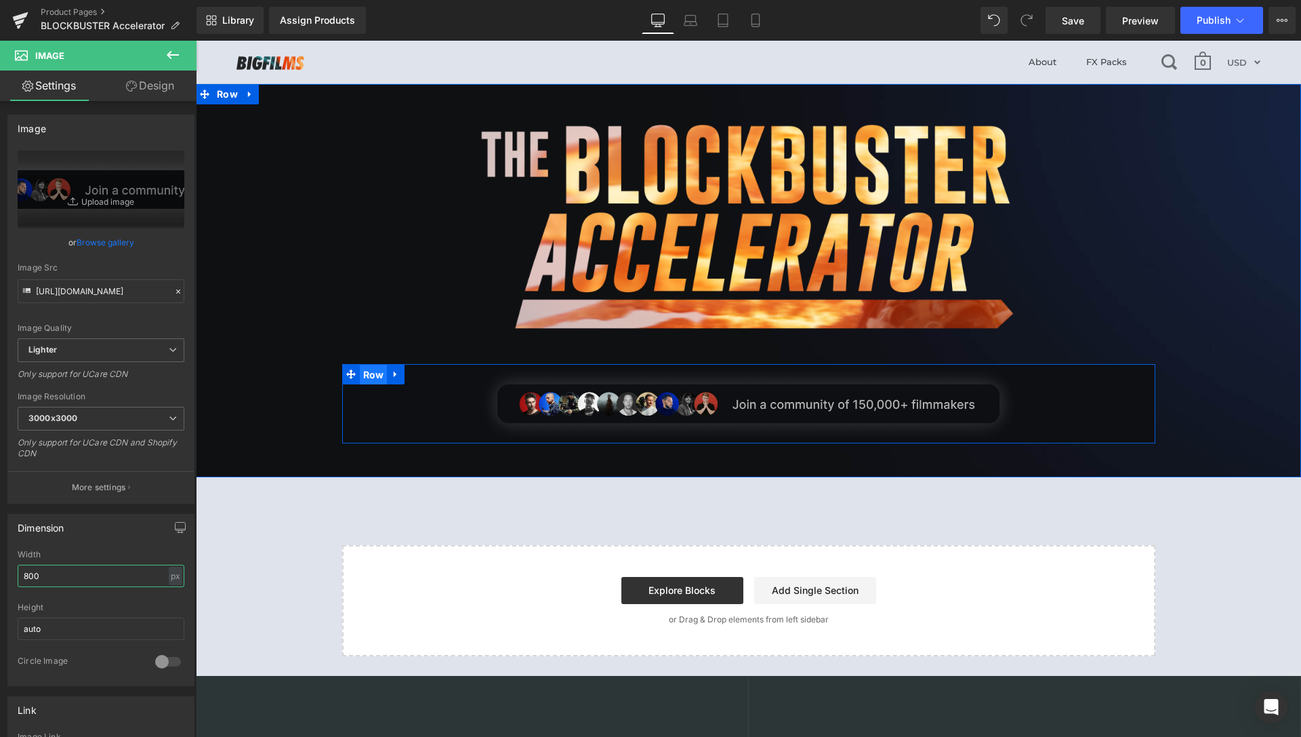
click at [367, 375] on span "Row" at bounding box center [374, 375] width 28 height 20
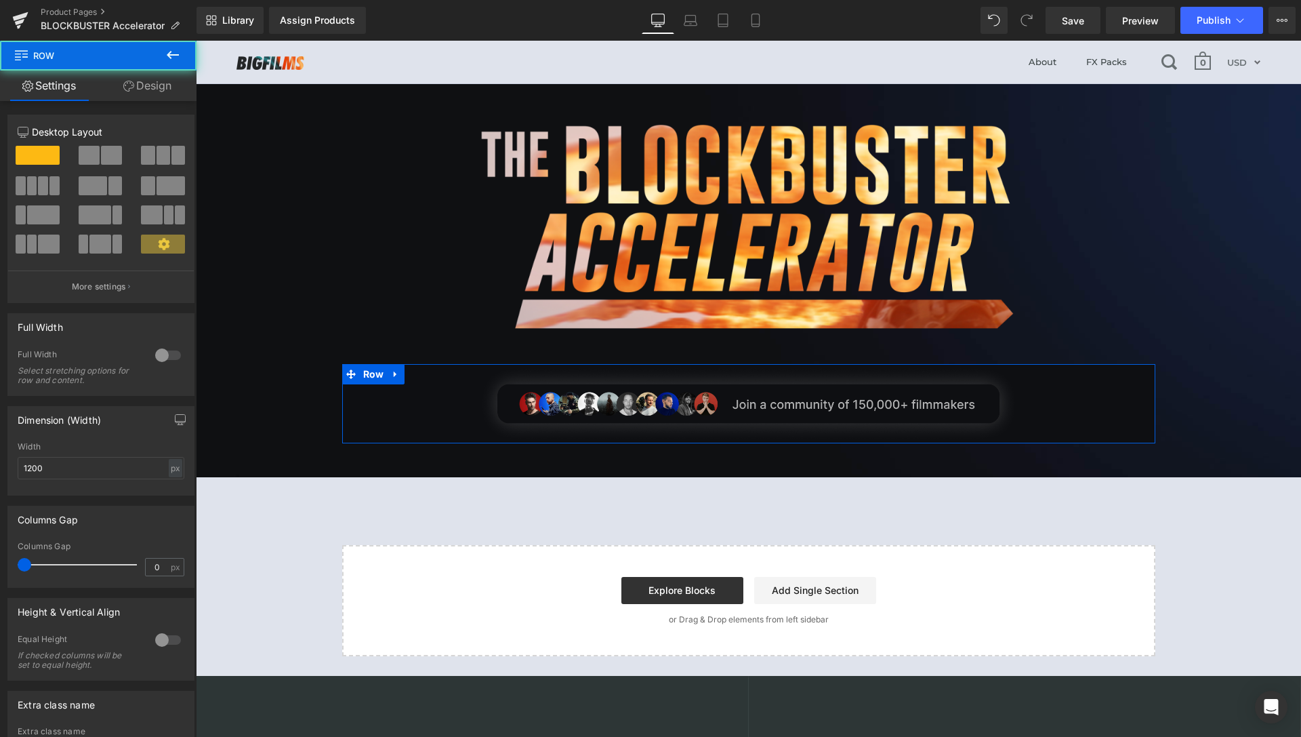
click at [159, 95] on link "Design" at bounding box center [147, 85] width 98 height 31
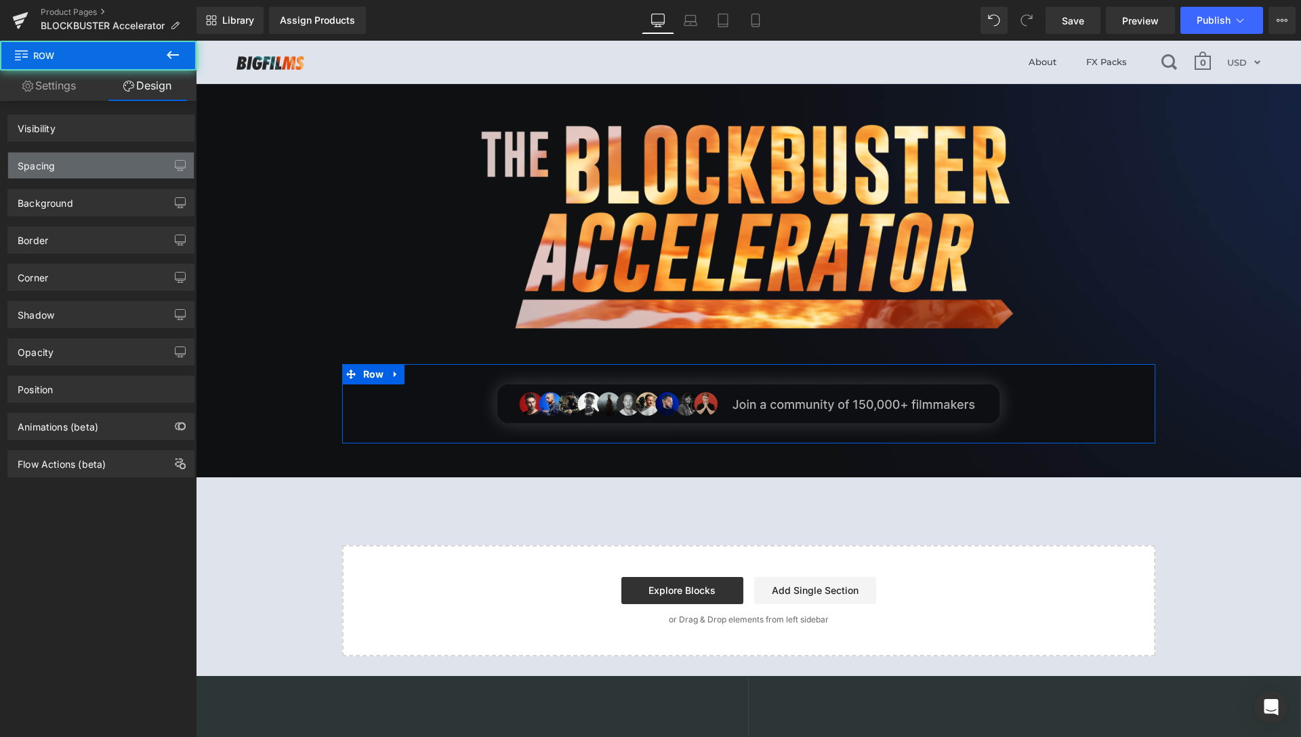
click at [117, 163] on div "Spacing" at bounding box center [101, 166] width 186 height 26
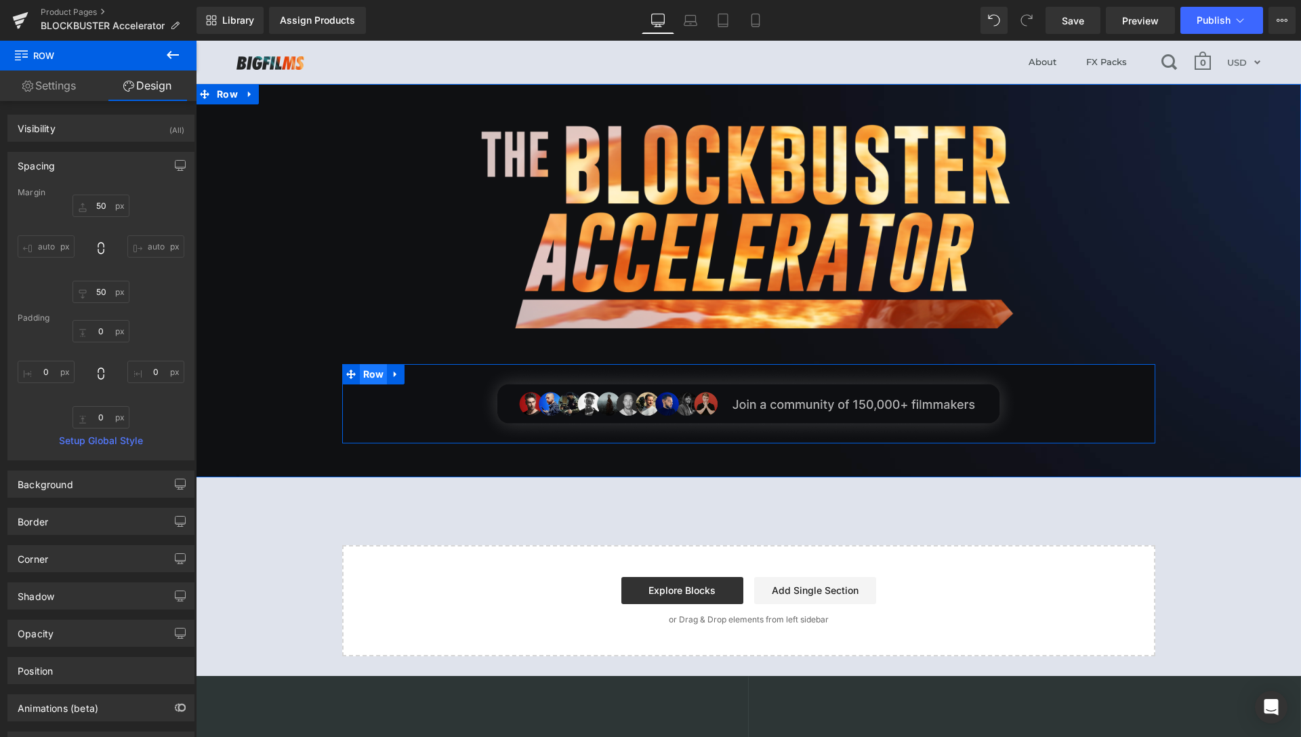
click at [371, 371] on span "Row" at bounding box center [374, 374] width 28 height 20
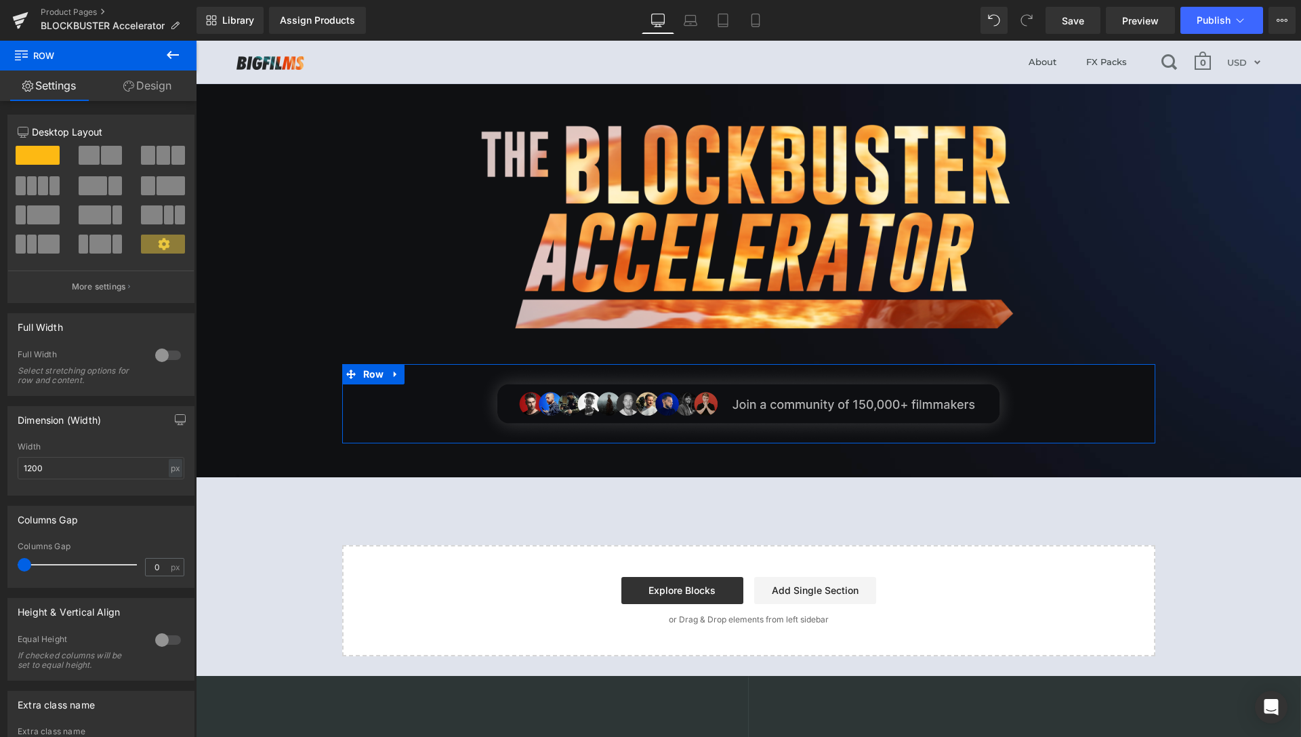
click at [134, 87] on link "Design" at bounding box center [147, 85] width 98 height 31
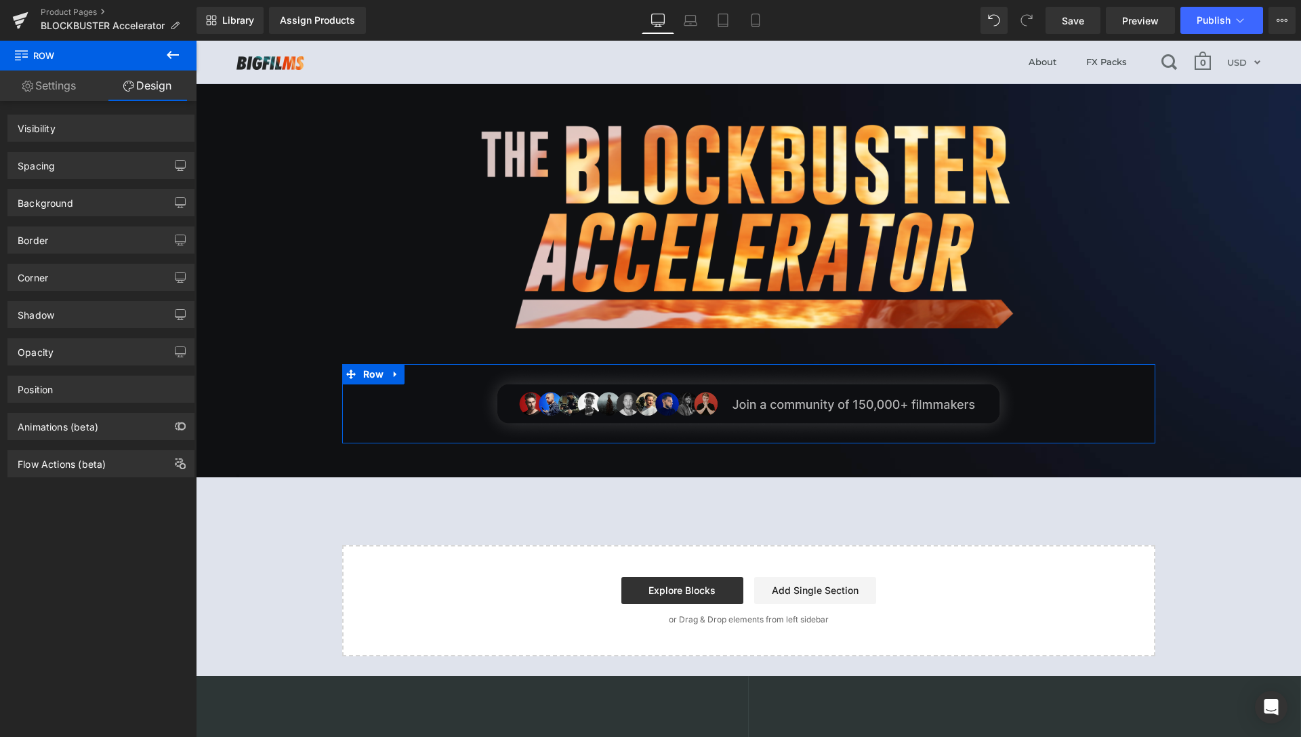
click at [100, 169] on div "Spacing" at bounding box center [101, 166] width 186 height 26
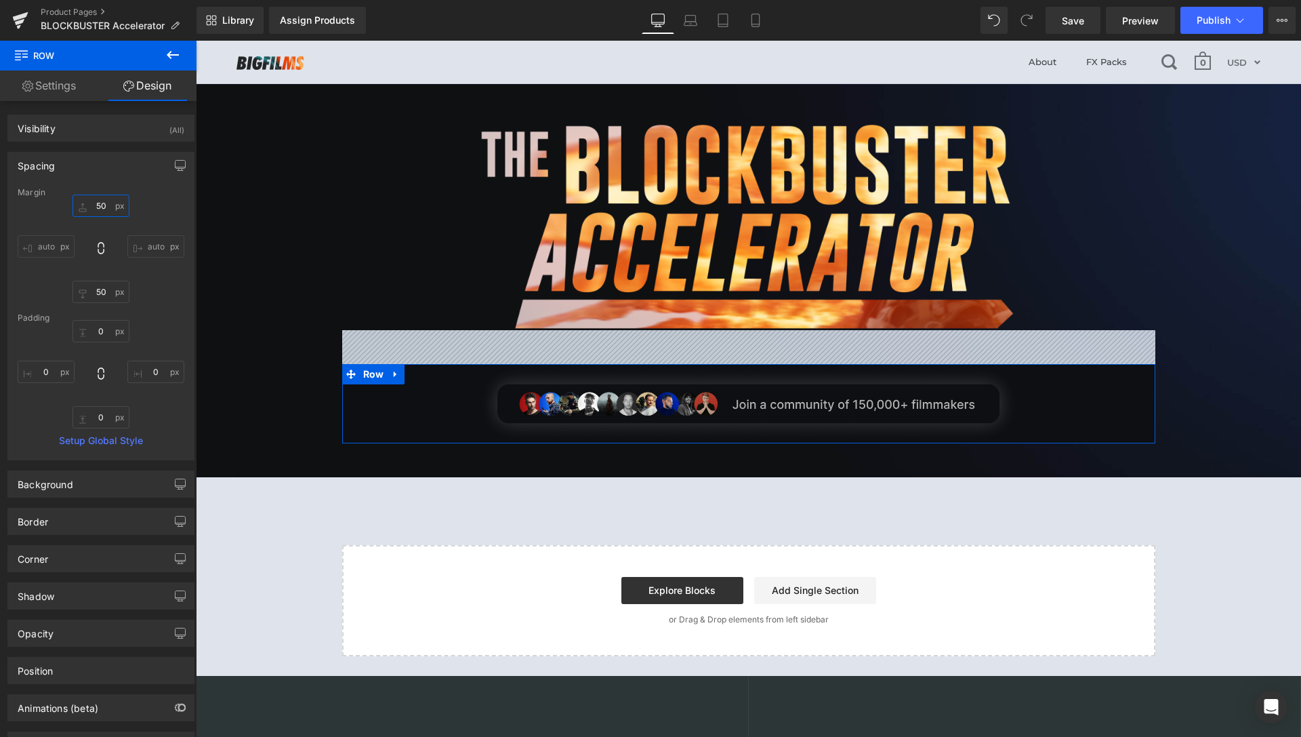
click at [98, 207] on input "50" at bounding box center [101, 206] width 57 height 22
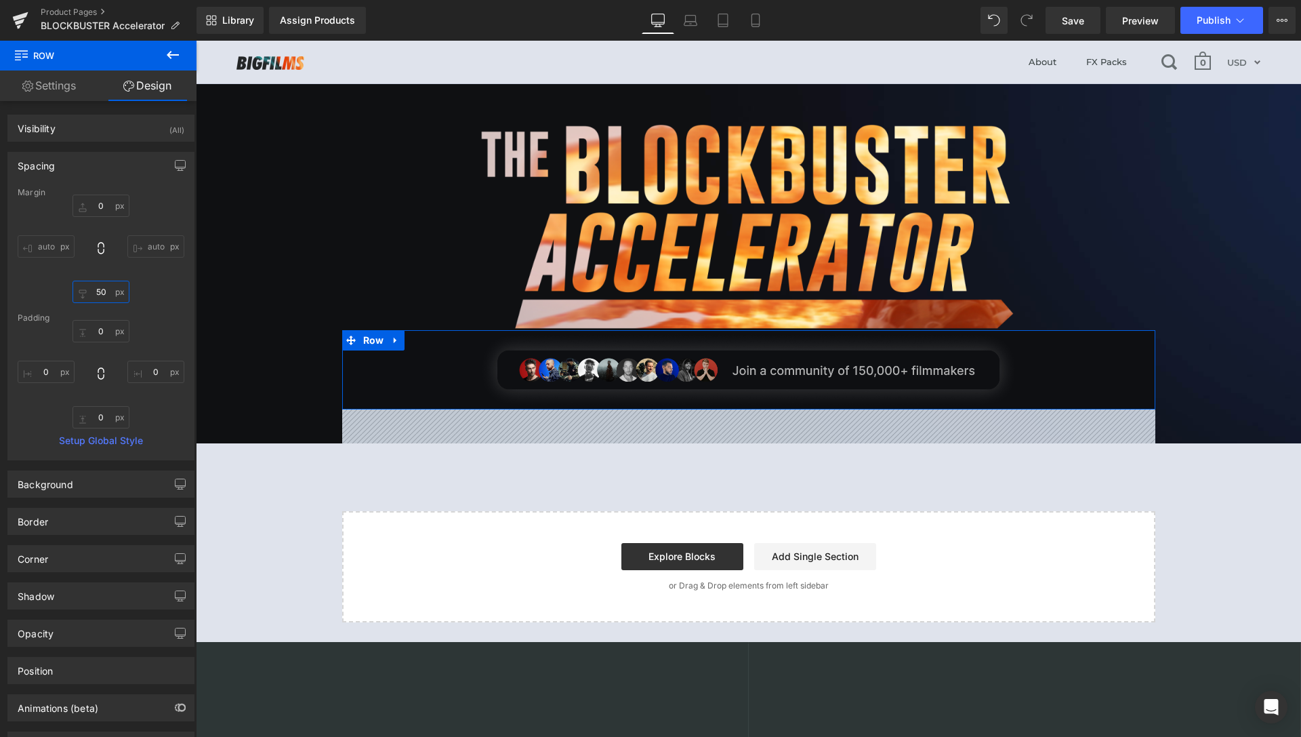
click at [103, 291] on input "50" at bounding box center [101, 292] width 57 height 22
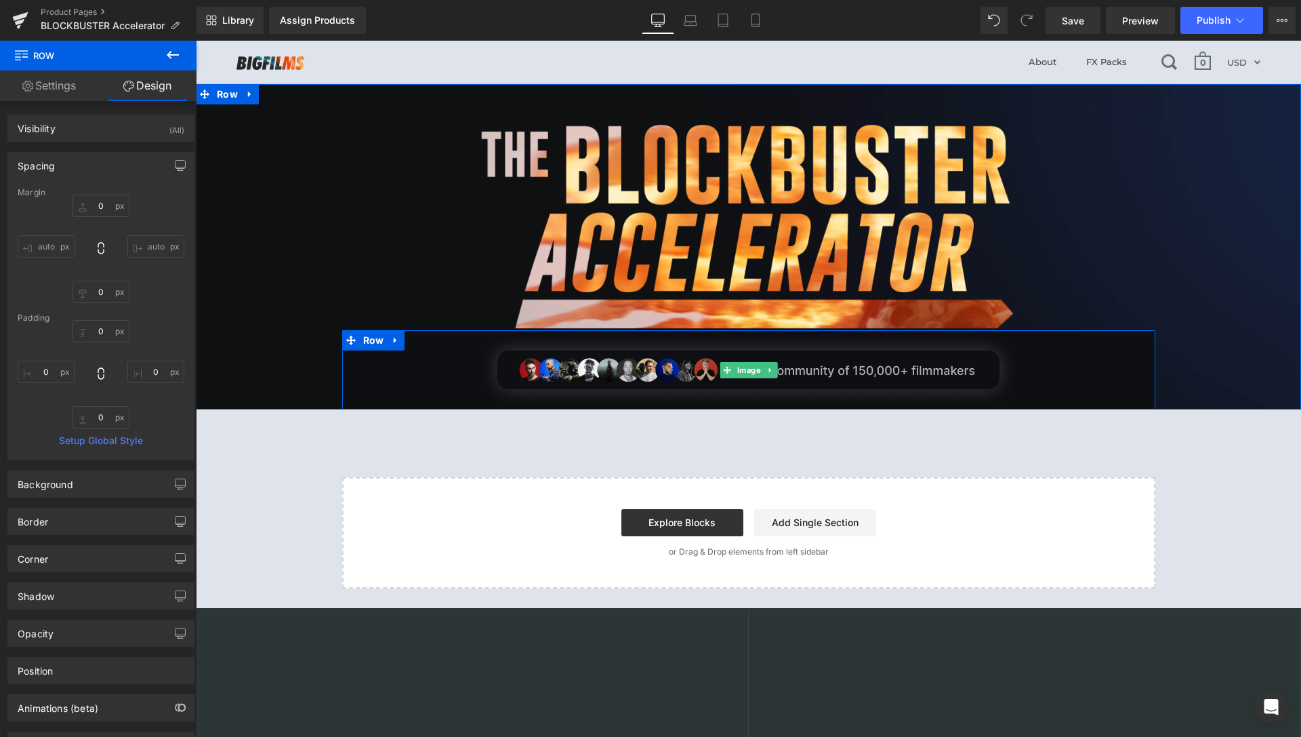
click at [1091, 354] on div at bounding box center [748, 369] width 813 height 79
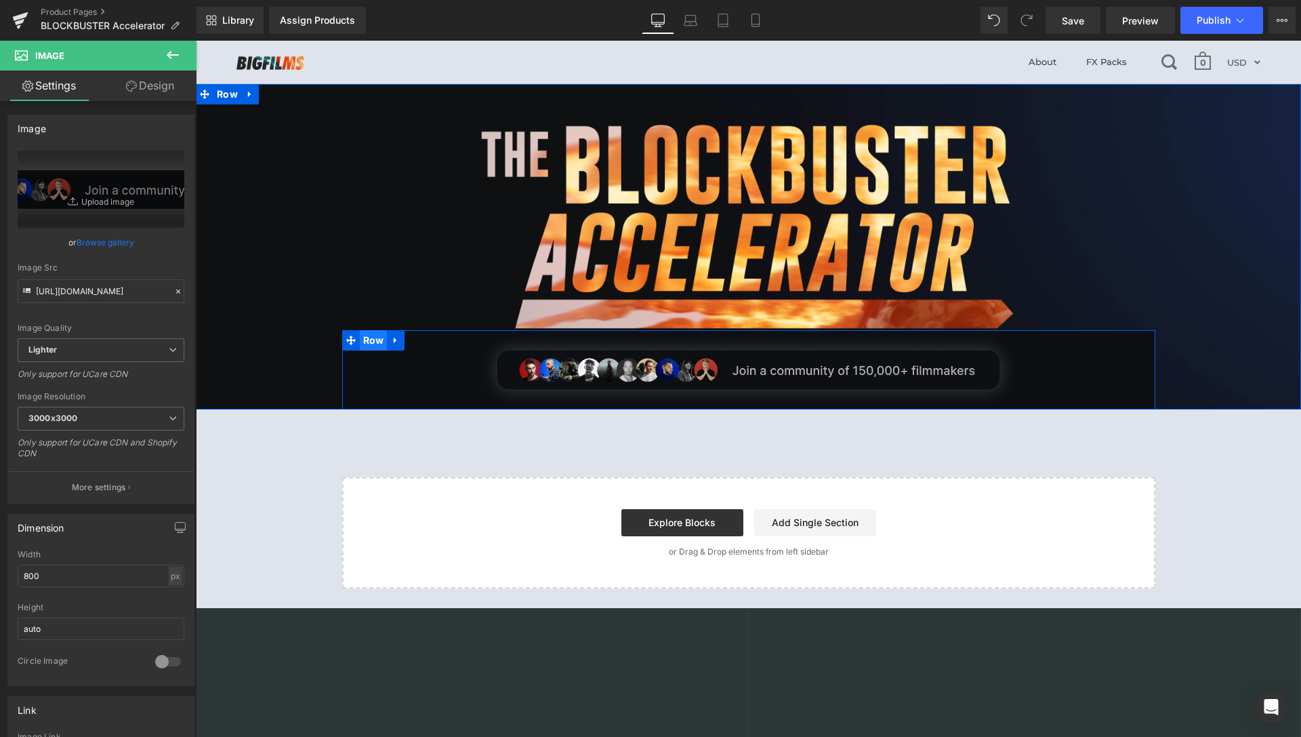
click at [367, 336] on span "Row" at bounding box center [374, 340] width 28 height 20
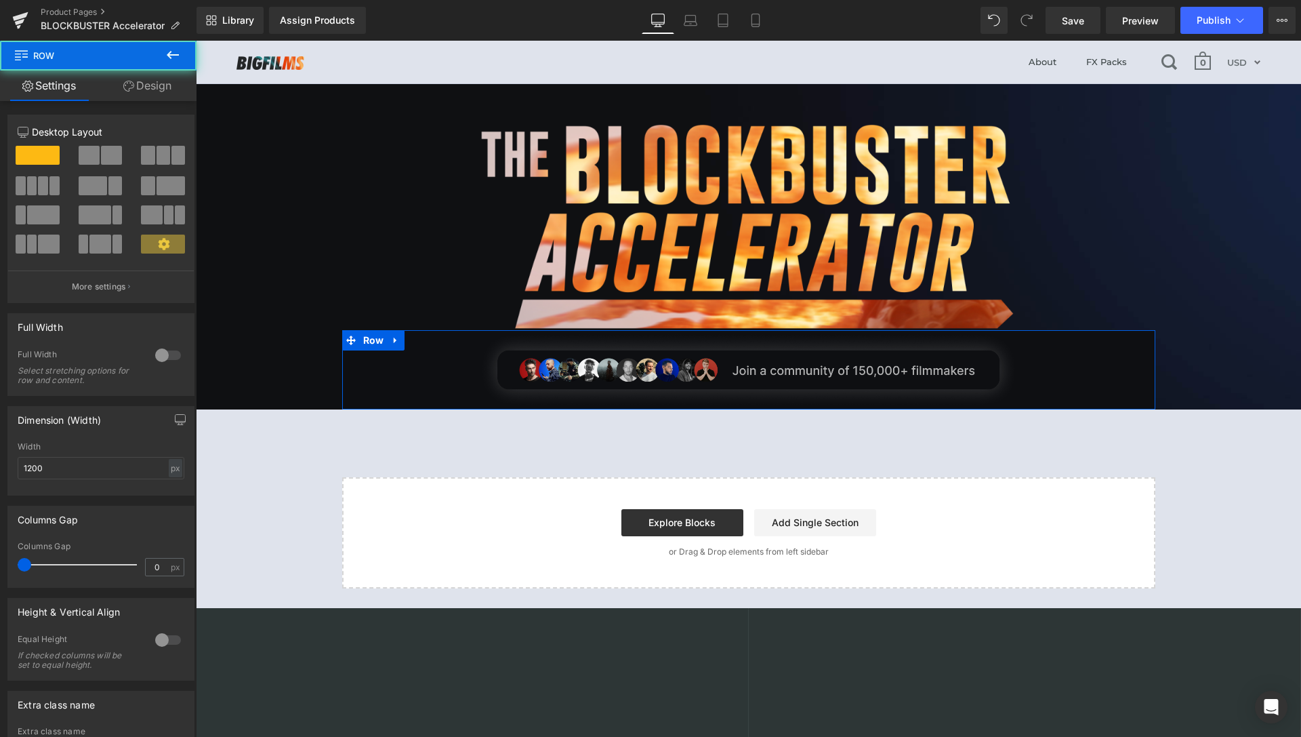
click at [155, 95] on link "Design" at bounding box center [147, 85] width 98 height 31
click at [0, 0] on div "Background" at bounding box center [0, 0] width 0 height 0
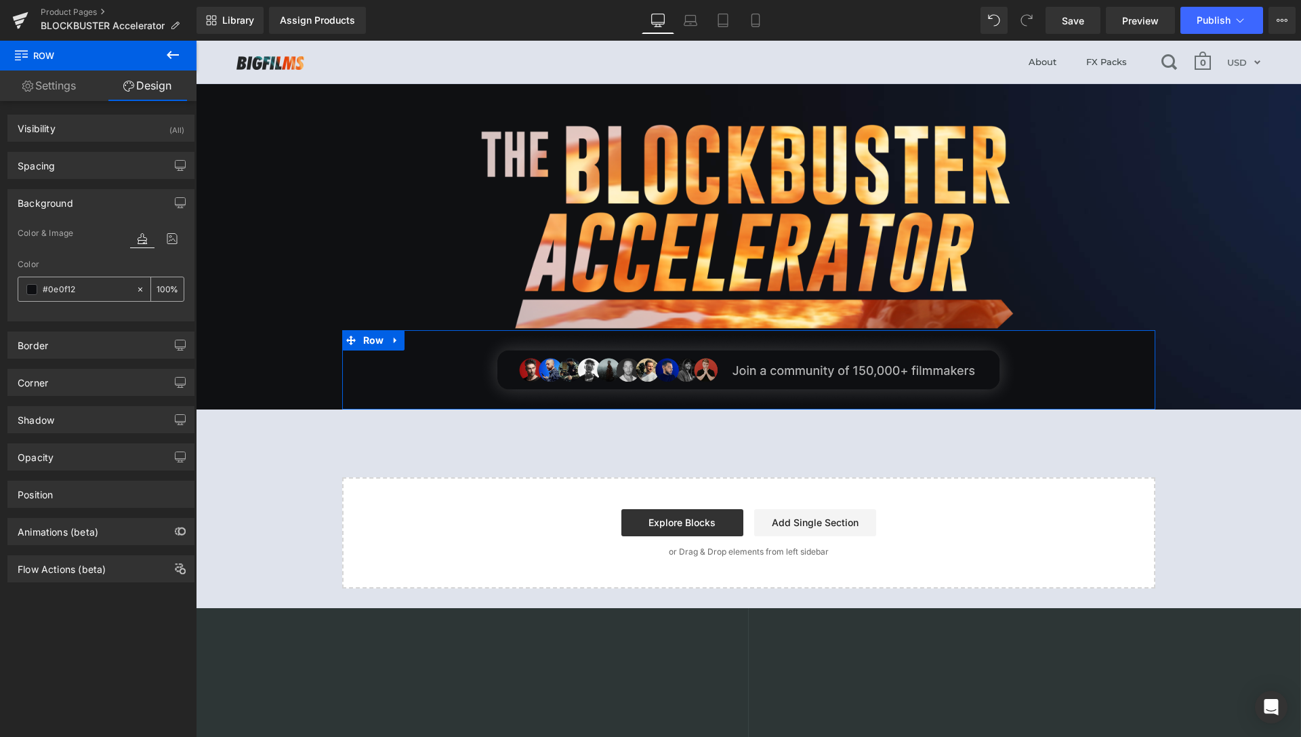
click at [136, 287] on icon at bounding box center [140, 289] width 9 height 9
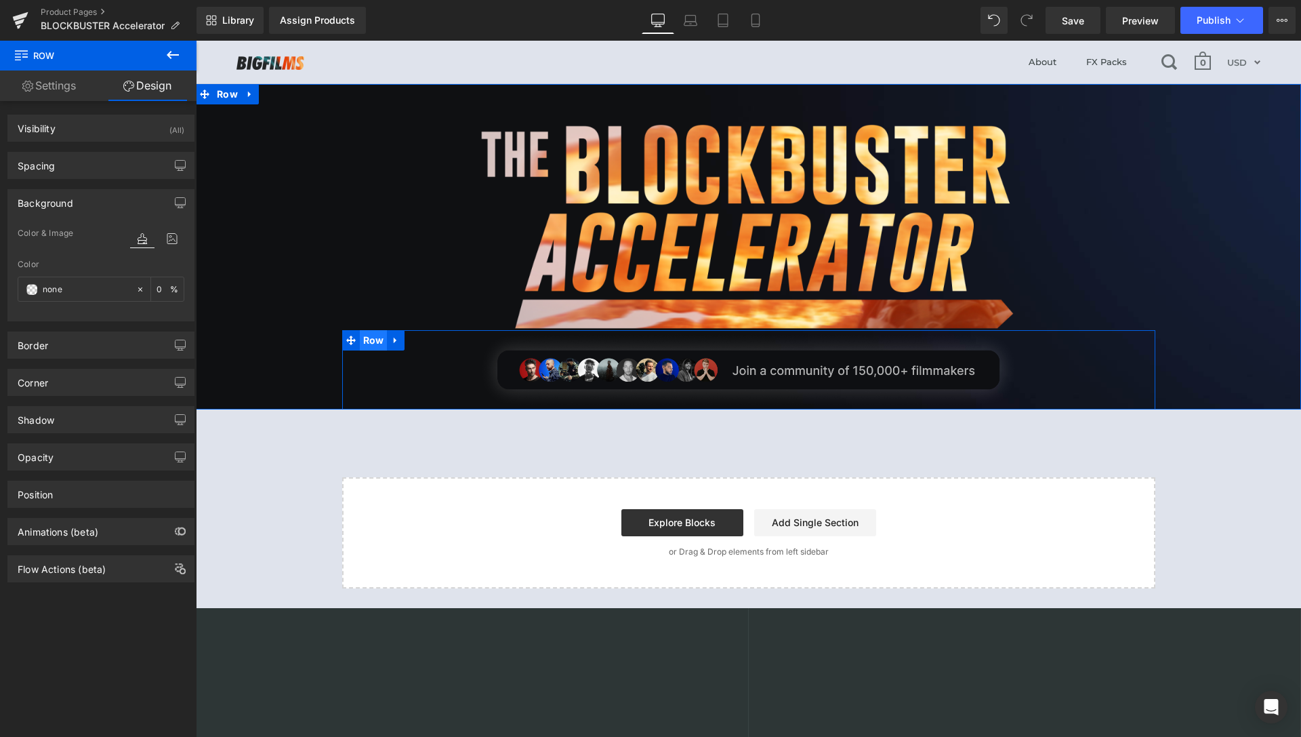
click at [371, 338] on span "Row" at bounding box center [374, 340] width 28 height 20
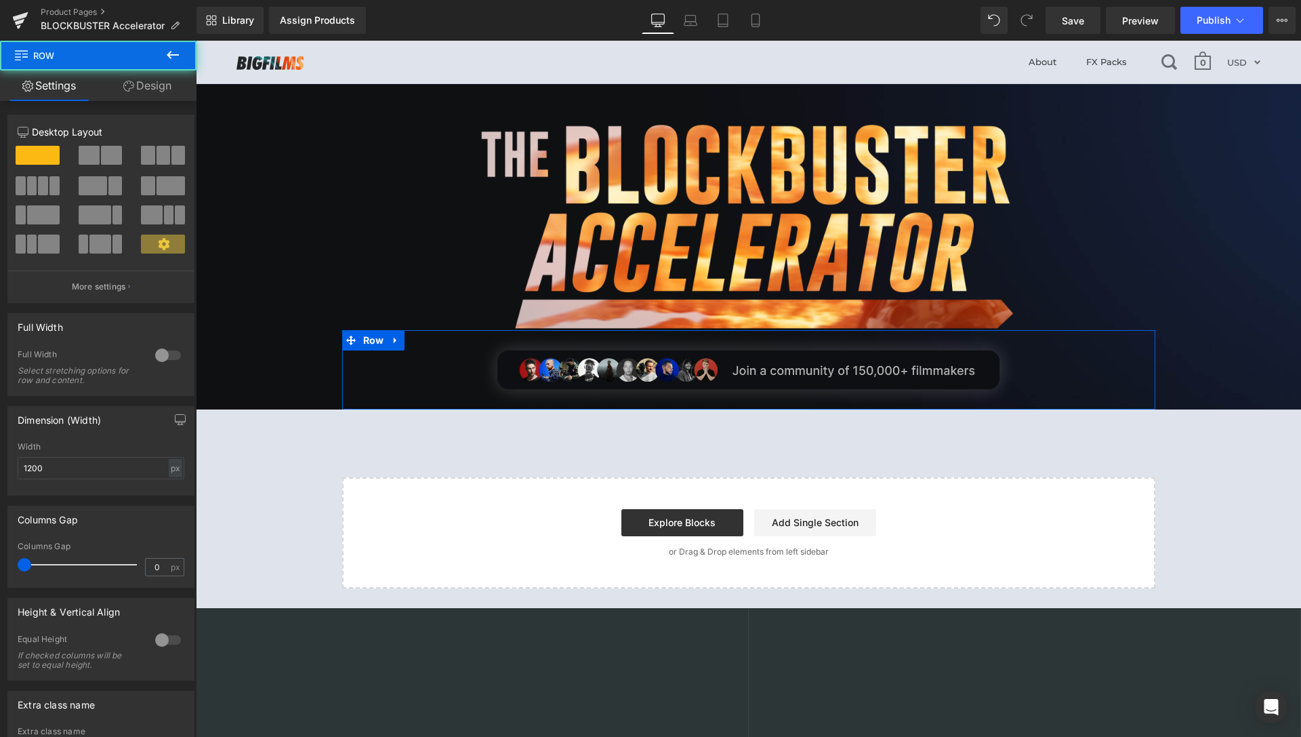
click at [132, 90] on icon at bounding box center [128, 86] width 11 height 11
click at [0, 0] on div "Spacing" at bounding box center [0, 0] width 0 height 0
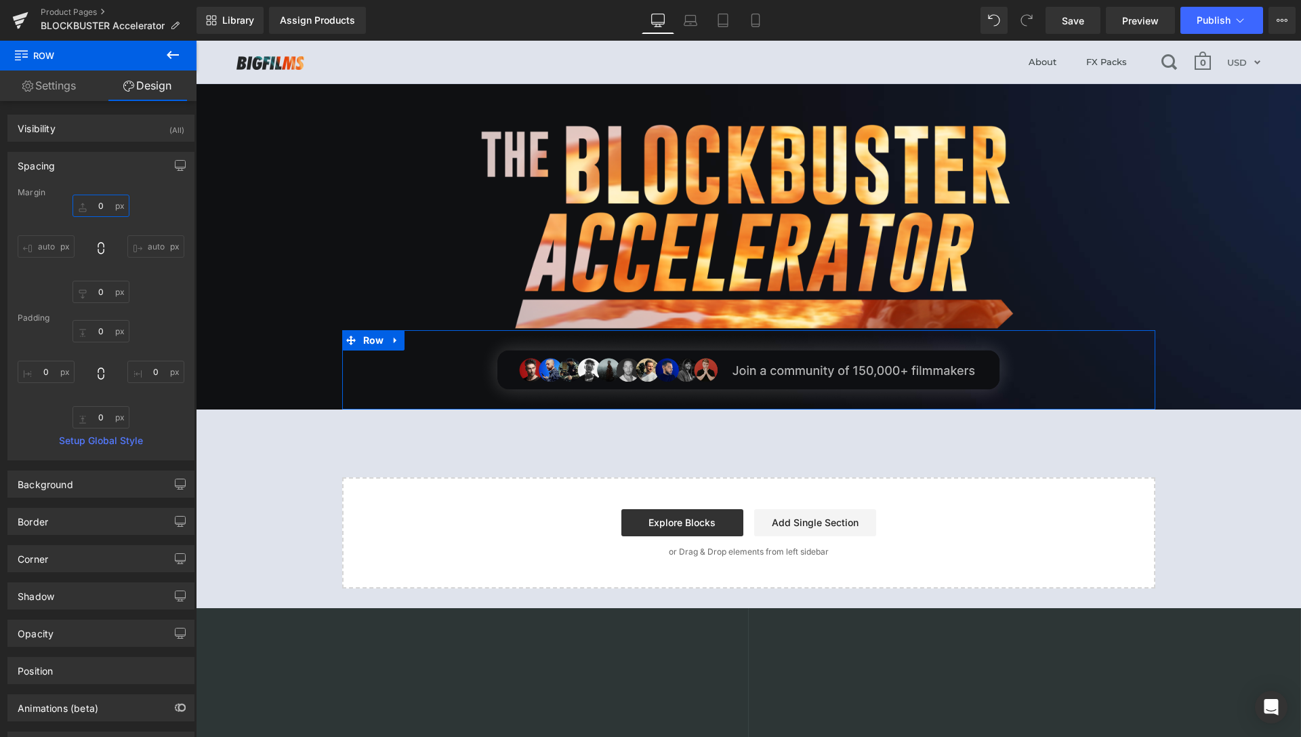
click at [96, 208] on input "0" at bounding box center [101, 206] width 57 height 22
click at [96, 207] on input "0" at bounding box center [101, 206] width 57 height 22
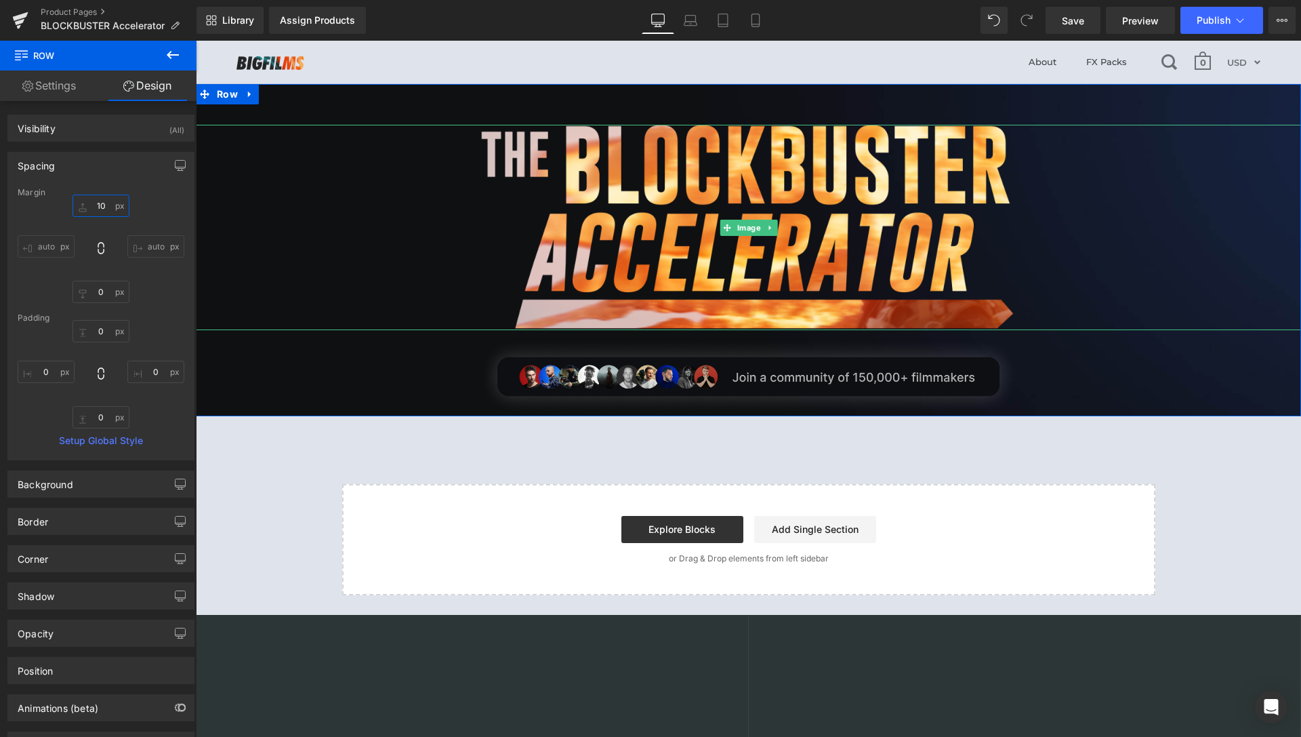
click at [745, 231] on span "Image" at bounding box center [748, 228] width 29 height 16
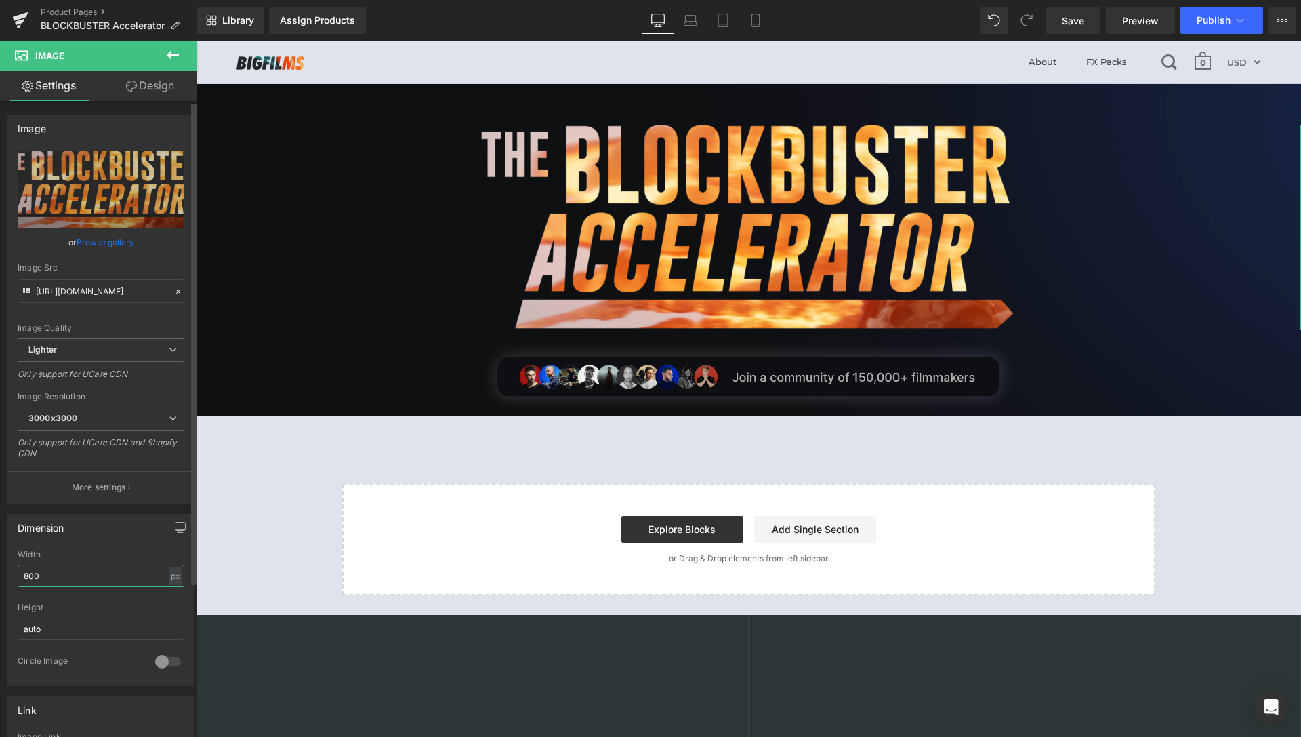
drag, startPoint x: 32, startPoint y: 578, endPoint x: 4, endPoint y: 577, distance: 27.8
click at [18, 577] on input "800" at bounding box center [101, 576] width 167 height 22
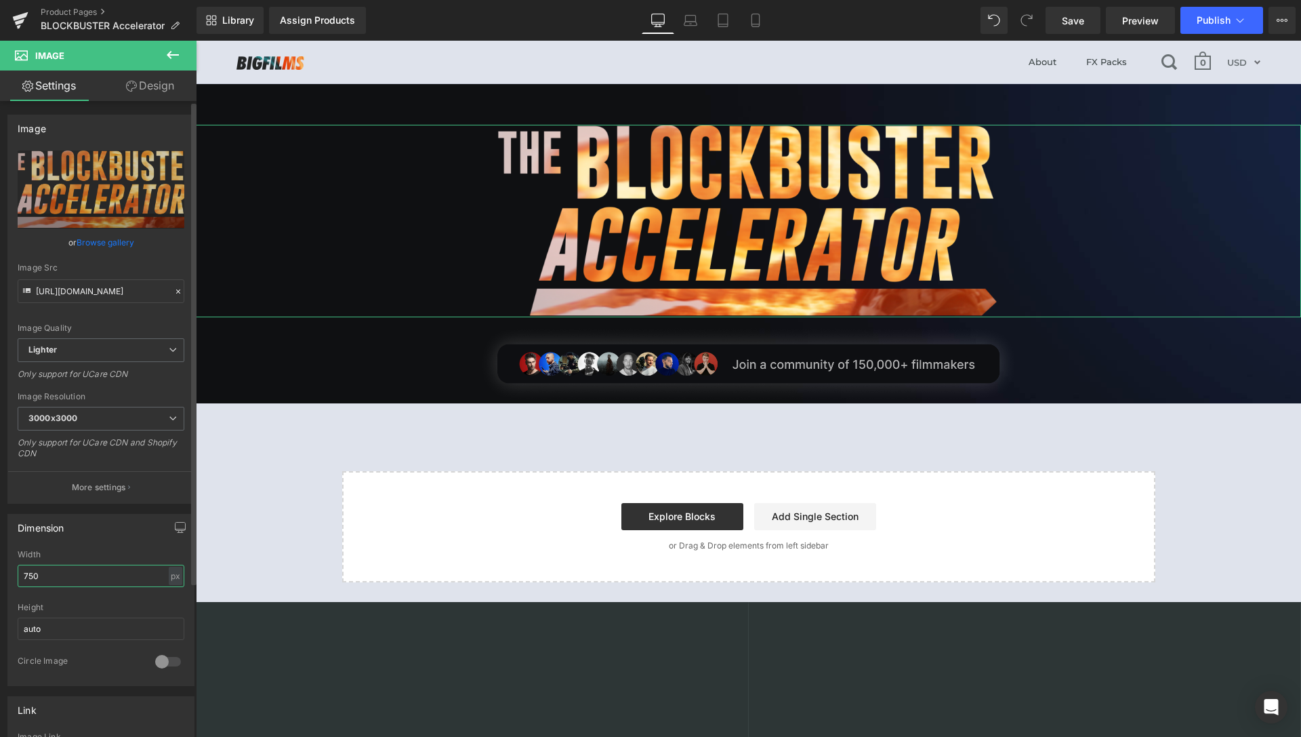
click at [33, 579] on input "750" at bounding box center [101, 576] width 167 height 22
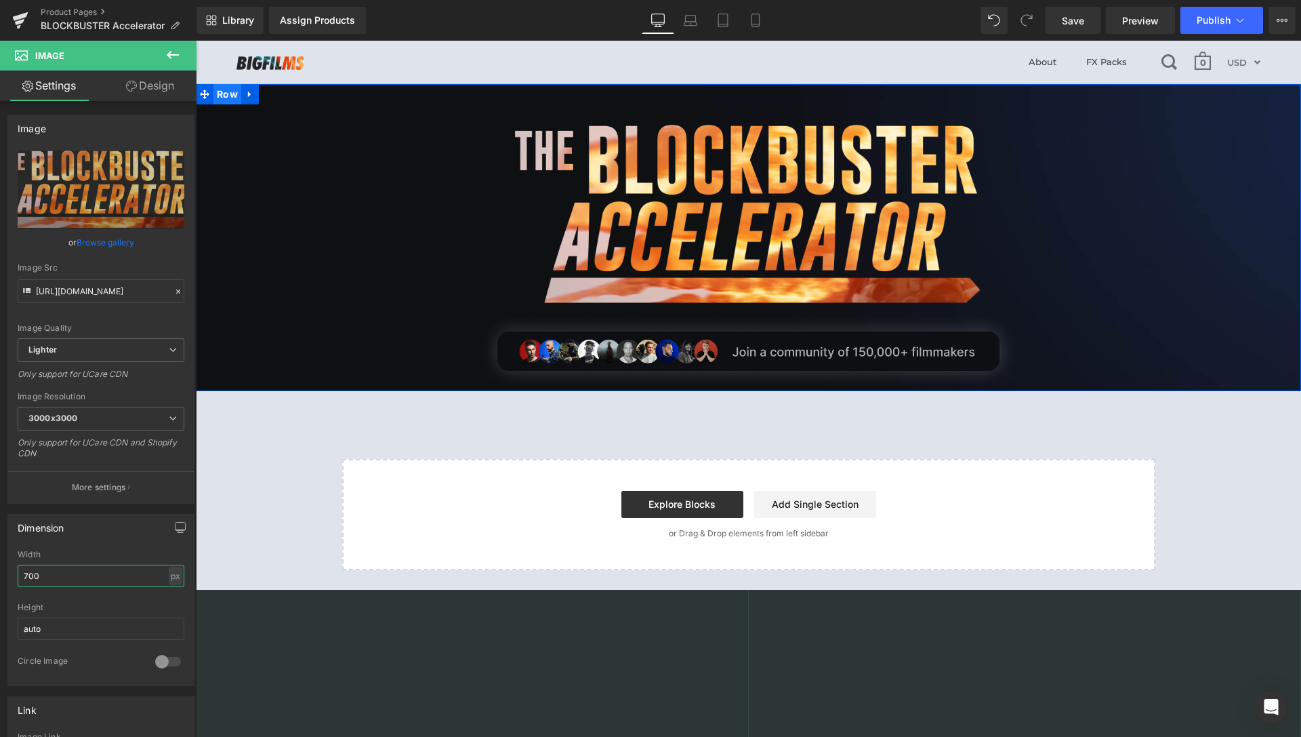
click at [225, 96] on span "Row" at bounding box center [228, 94] width 28 height 20
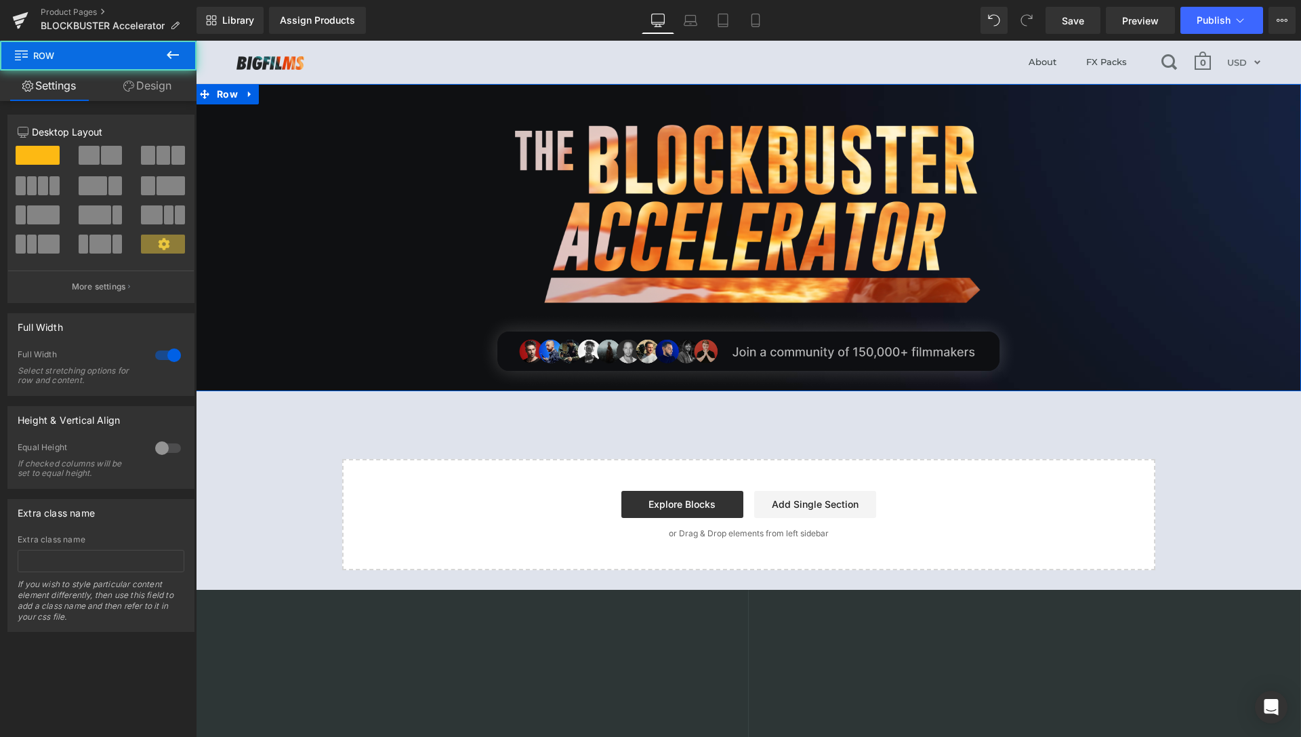
click at [150, 88] on link "Design" at bounding box center [147, 85] width 98 height 31
click at [0, 0] on div "Spacing" at bounding box center [0, 0] width 0 height 0
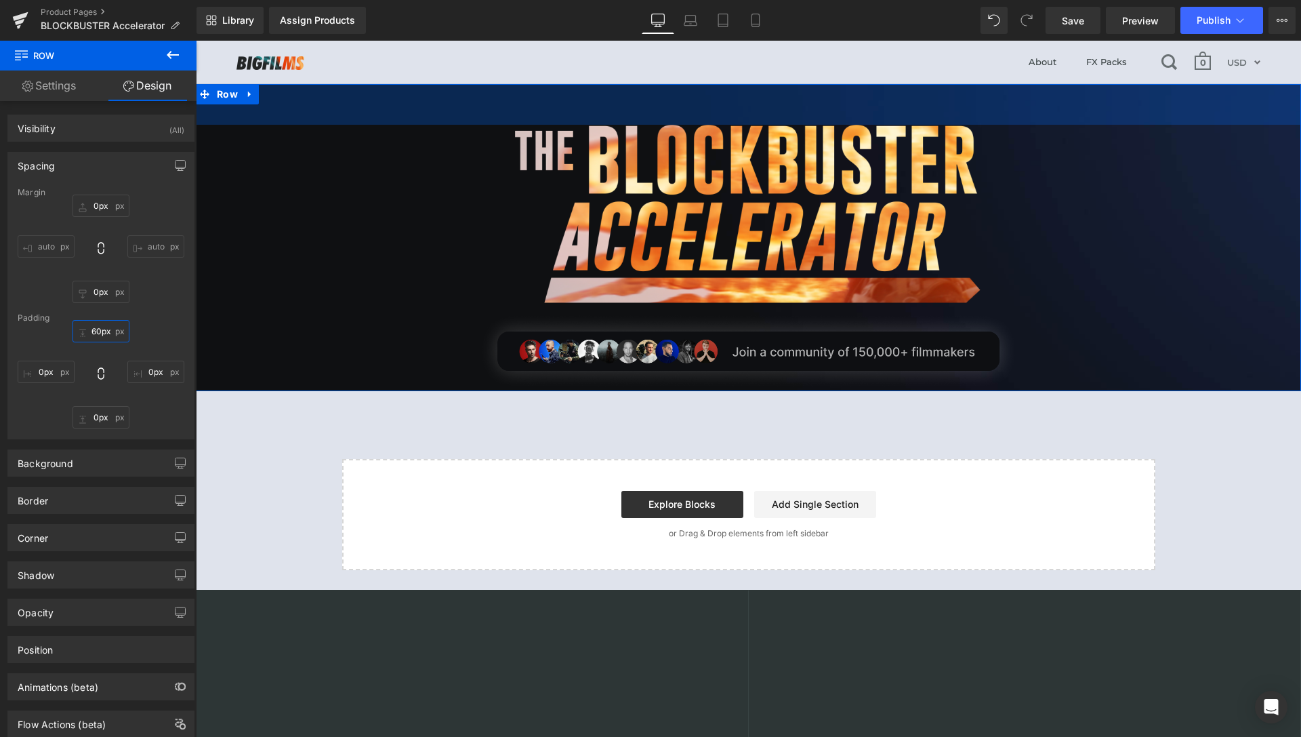
click at [100, 336] on input "60px" at bounding box center [101, 331] width 57 height 22
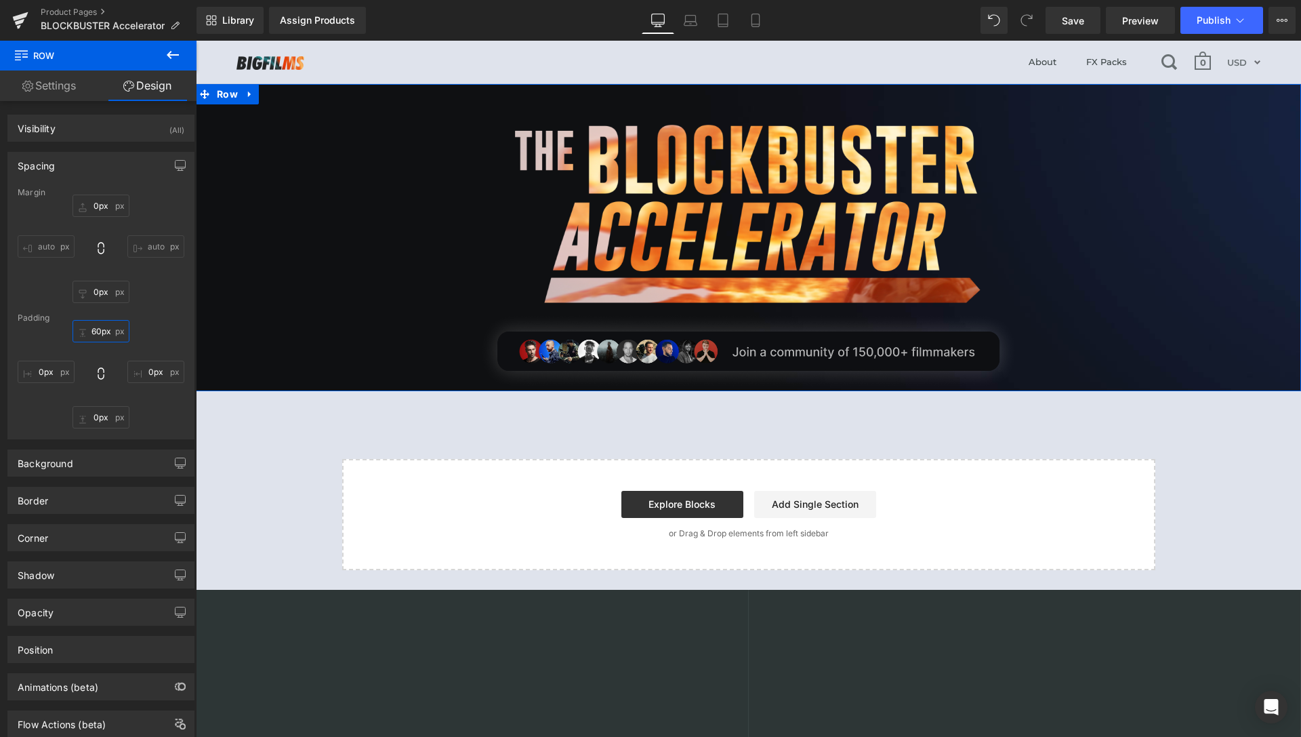
click at [98, 334] on input "60px" at bounding box center [101, 331] width 57 height 22
drag, startPoint x: 98, startPoint y: 334, endPoint x: 106, endPoint y: 331, distance: 8.6
click at [98, 334] on input "60px" at bounding box center [101, 331] width 57 height 22
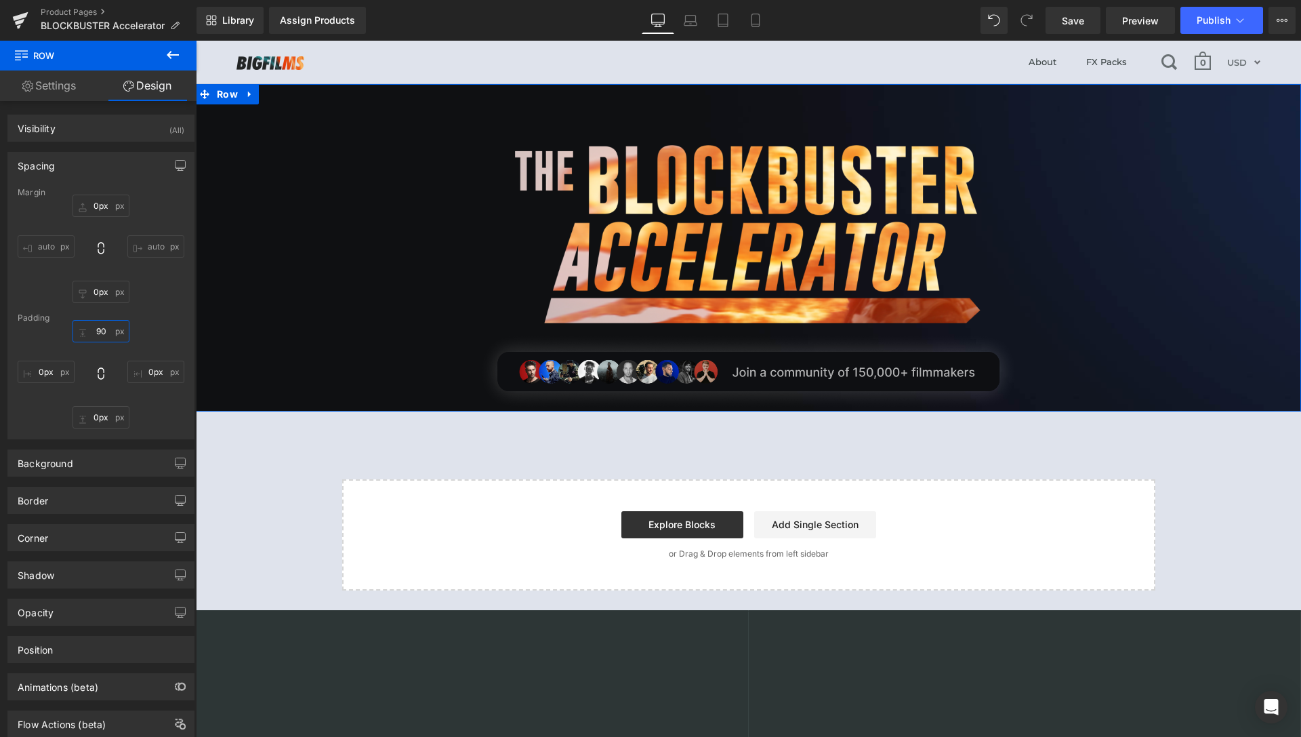
click at [93, 332] on input "90" at bounding box center [101, 331] width 57 height 22
click at [93, 331] on input "90" at bounding box center [101, 331] width 57 height 22
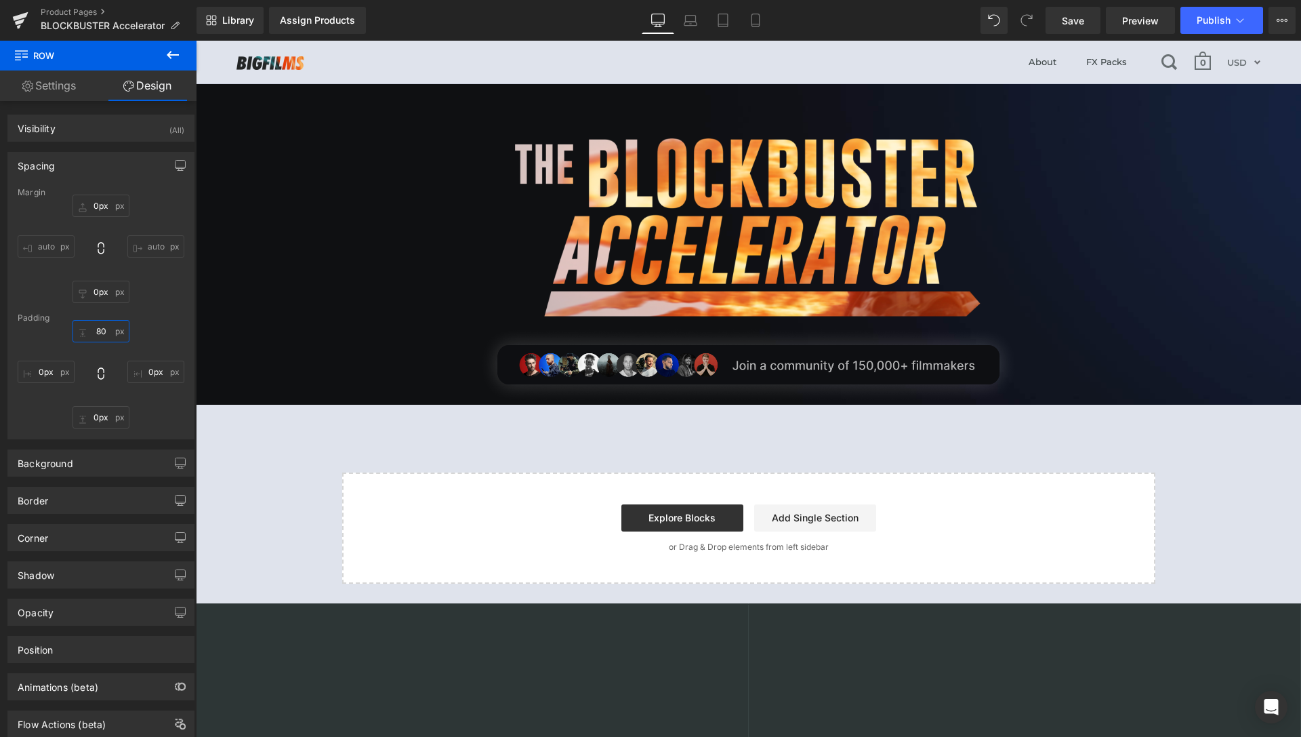
click at [786, 60] on header "About FX Packs 0 Currency AUD FJD NGN NZD PGK SBD TOP USD VUV WST XOF XPF USD" at bounding box center [749, 62] width 1106 height 43
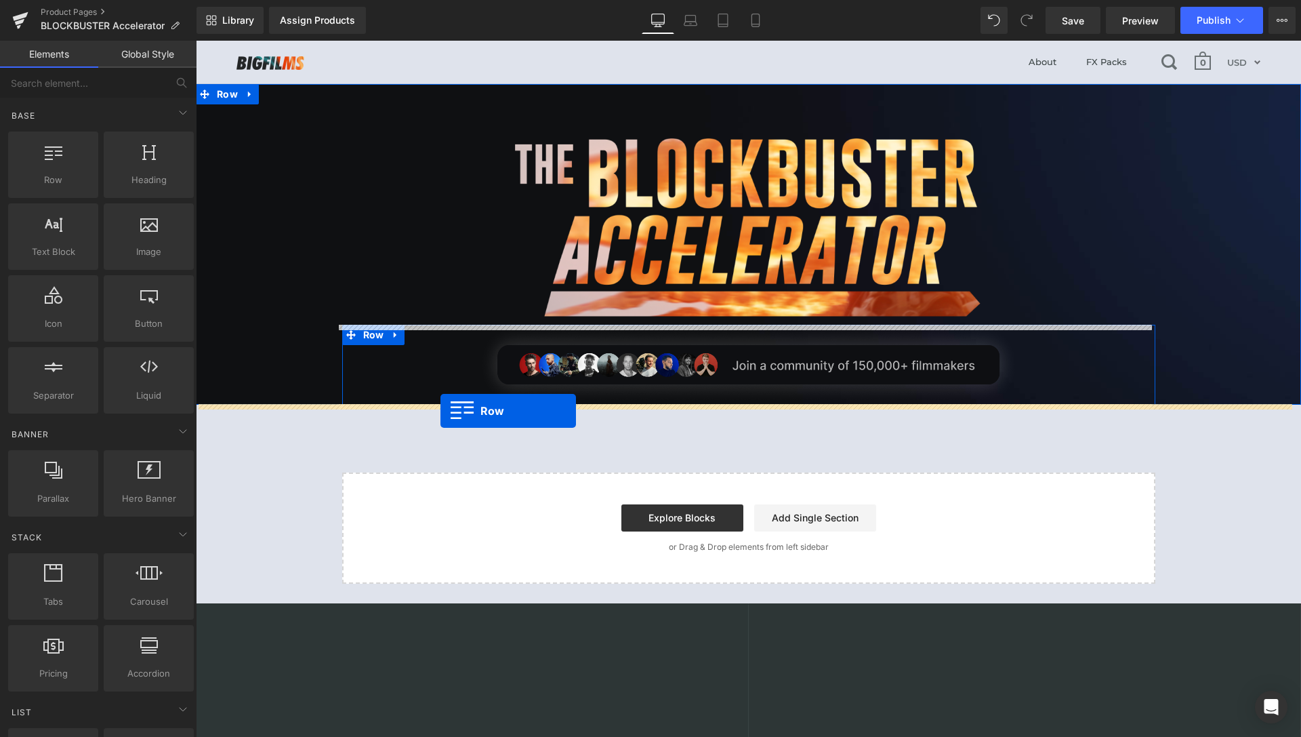
drag, startPoint x: 246, startPoint y: 217, endPoint x: 441, endPoint y: 411, distance: 274.6
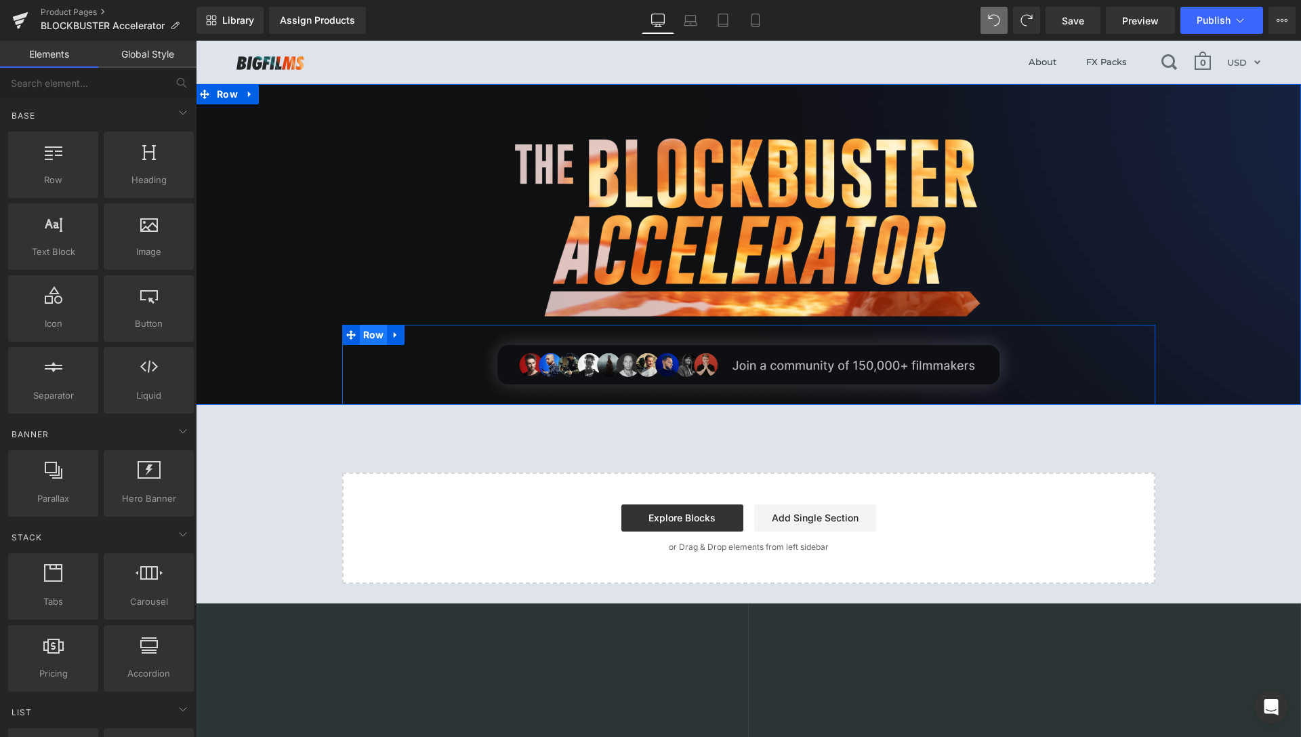
click at [366, 336] on span "Row" at bounding box center [374, 335] width 28 height 20
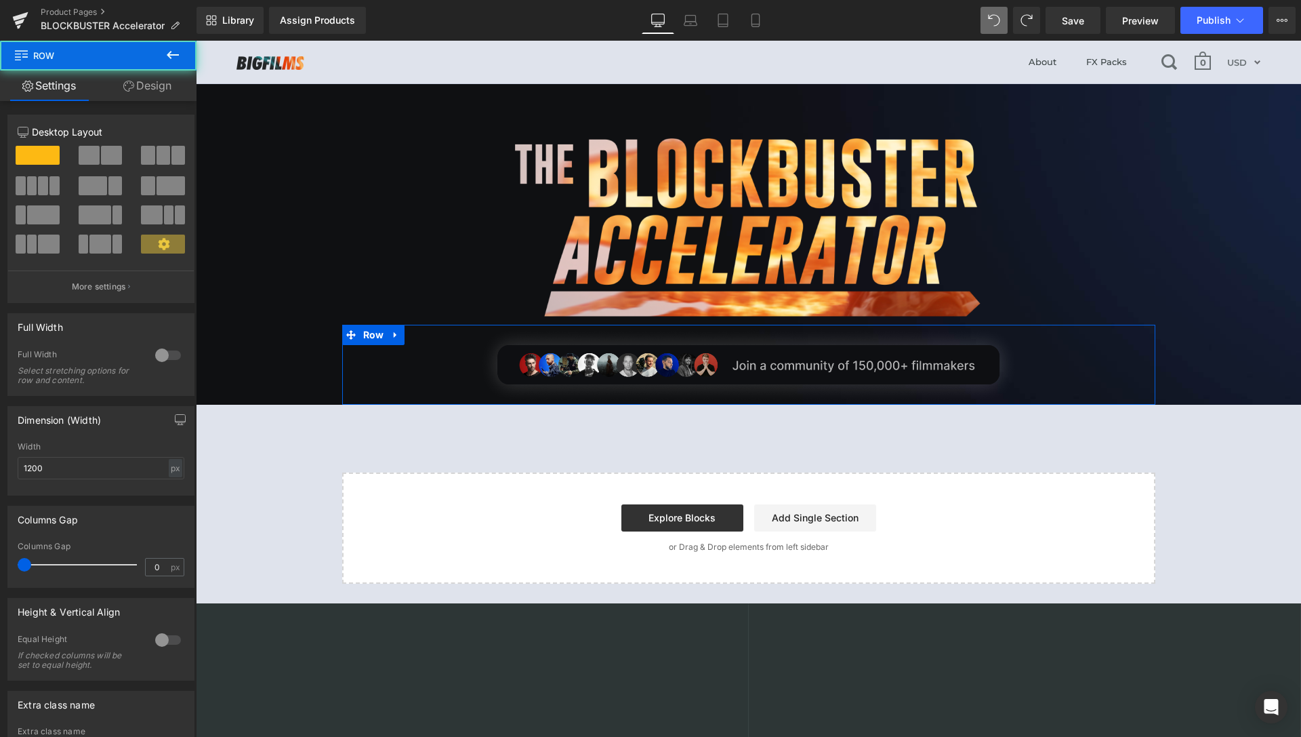
click at [153, 96] on link "Design" at bounding box center [147, 85] width 98 height 31
click at [0, 0] on div "Spacing" at bounding box center [0, 0] width 0 height 0
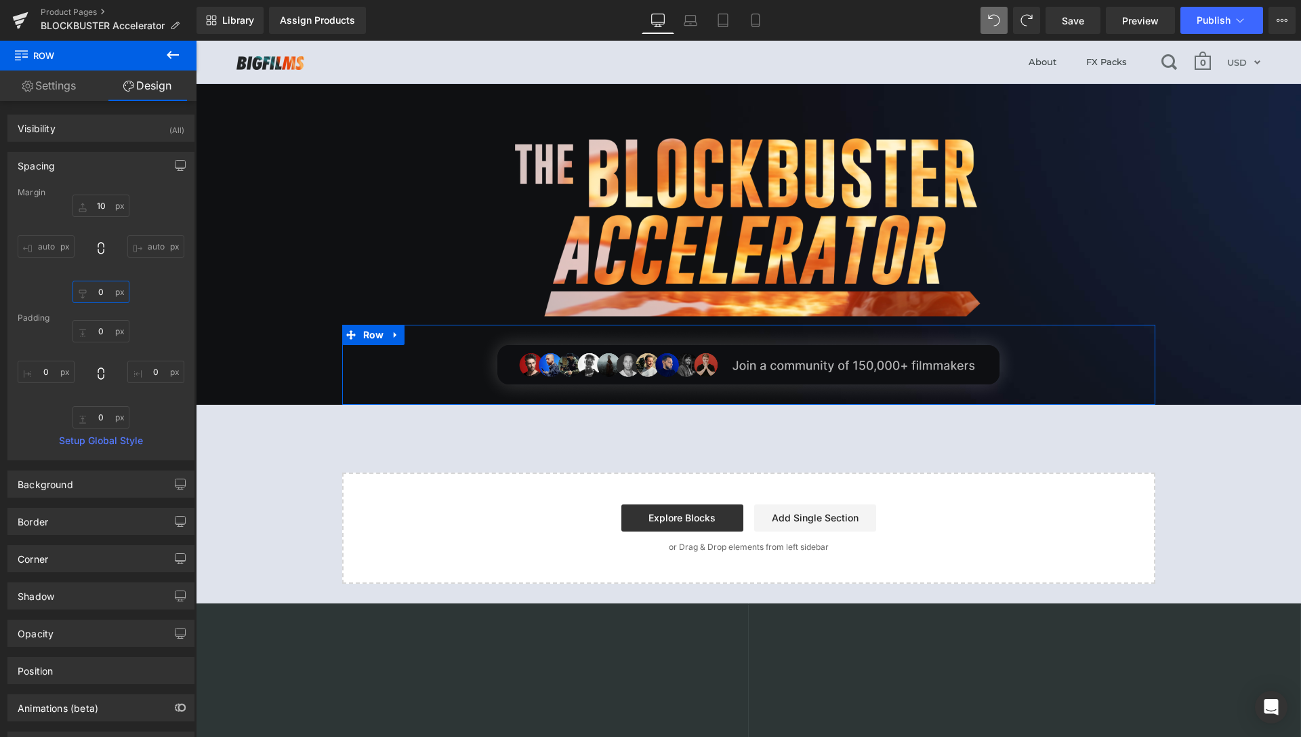
click at [99, 291] on input "0" at bounding box center [101, 292] width 57 height 22
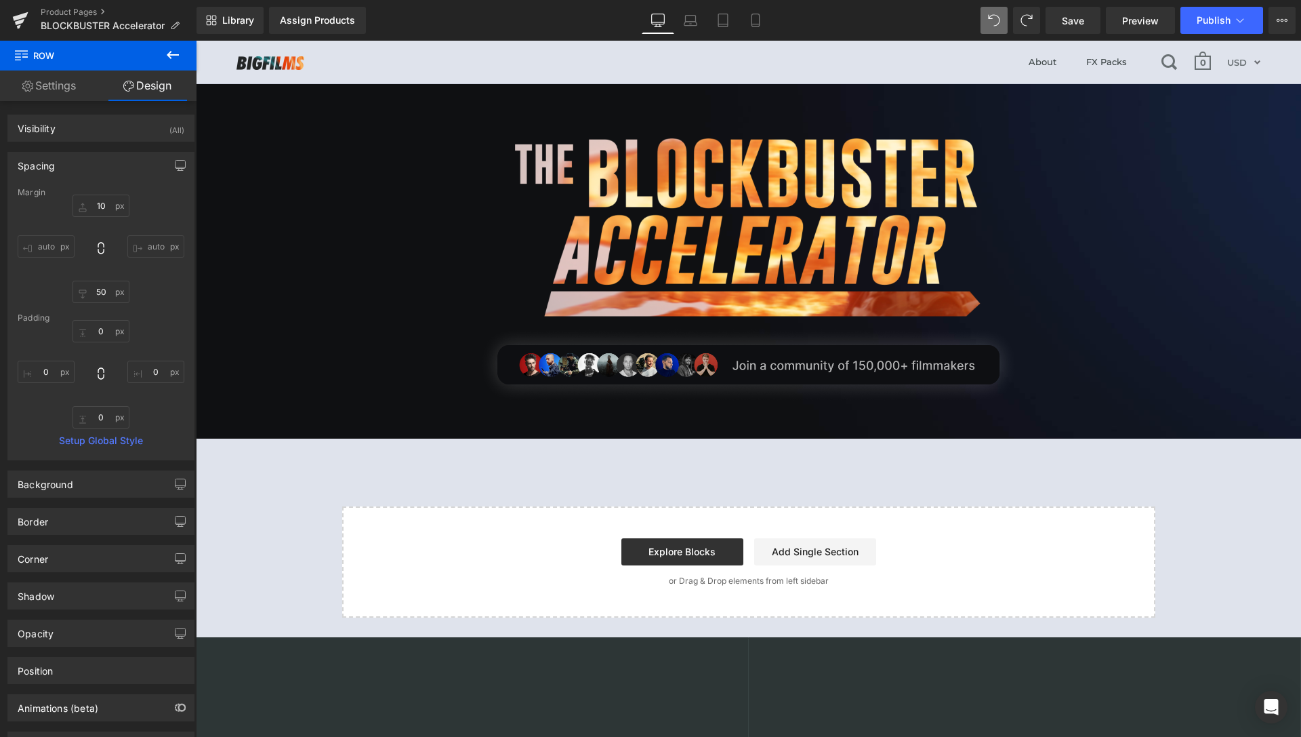
click at [175, 59] on icon at bounding box center [173, 55] width 16 height 16
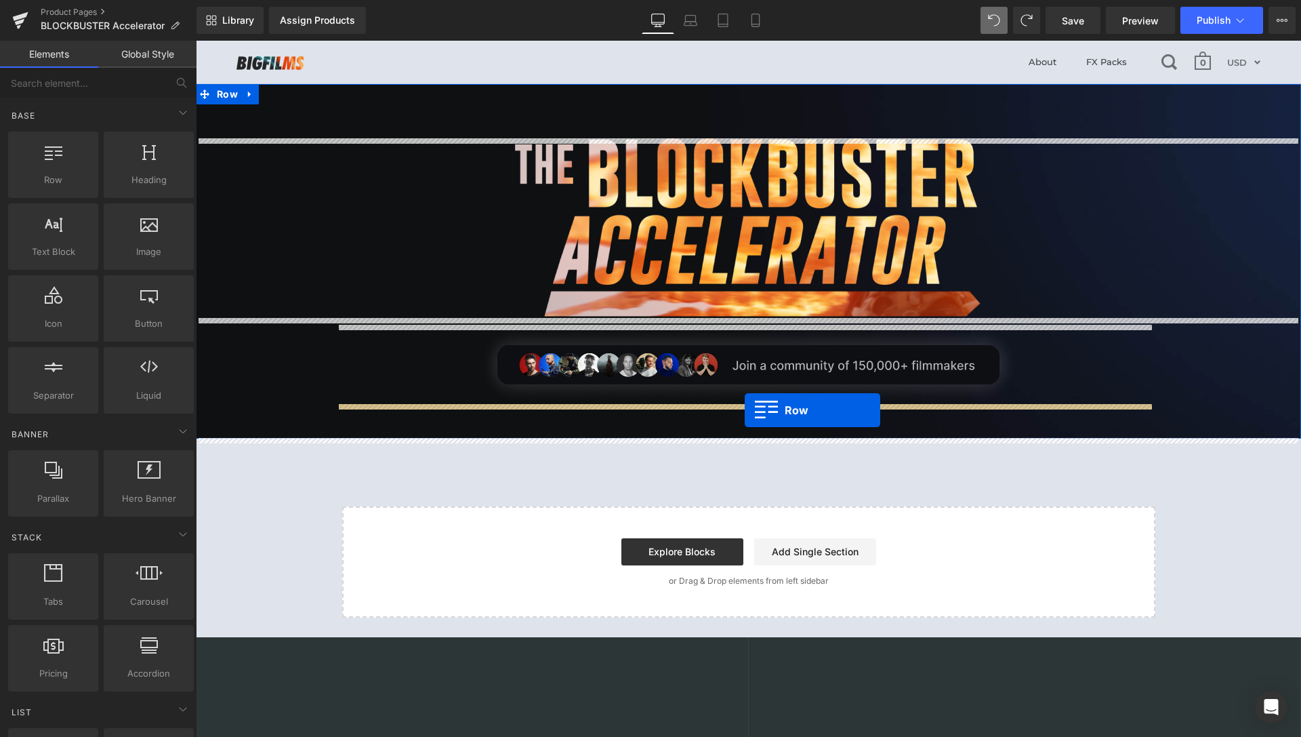
drag, startPoint x: 235, startPoint y: 216, endPoint x: 745, endPoint y: 410, distance: 546.0
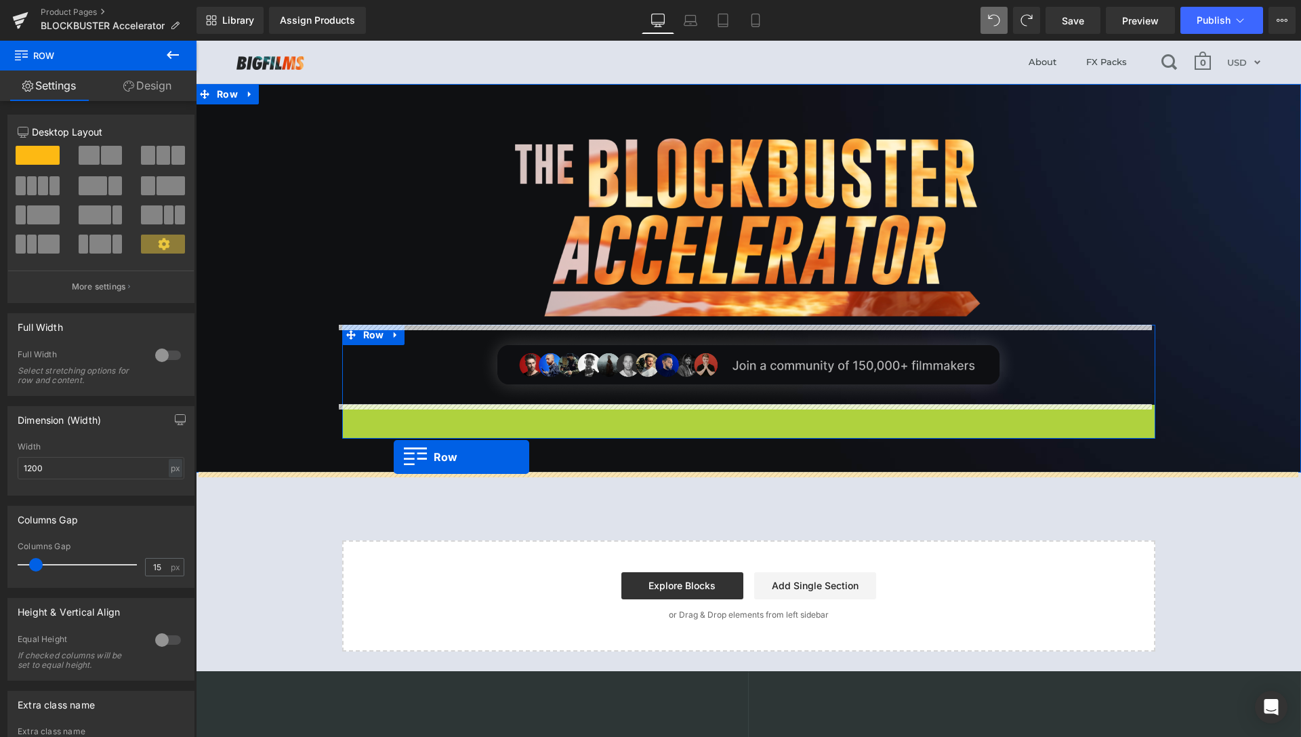
drag, startPoint x: 348, startPoint y: 413, endPoint x: 394, endPoint y: 457, distance: 63.3
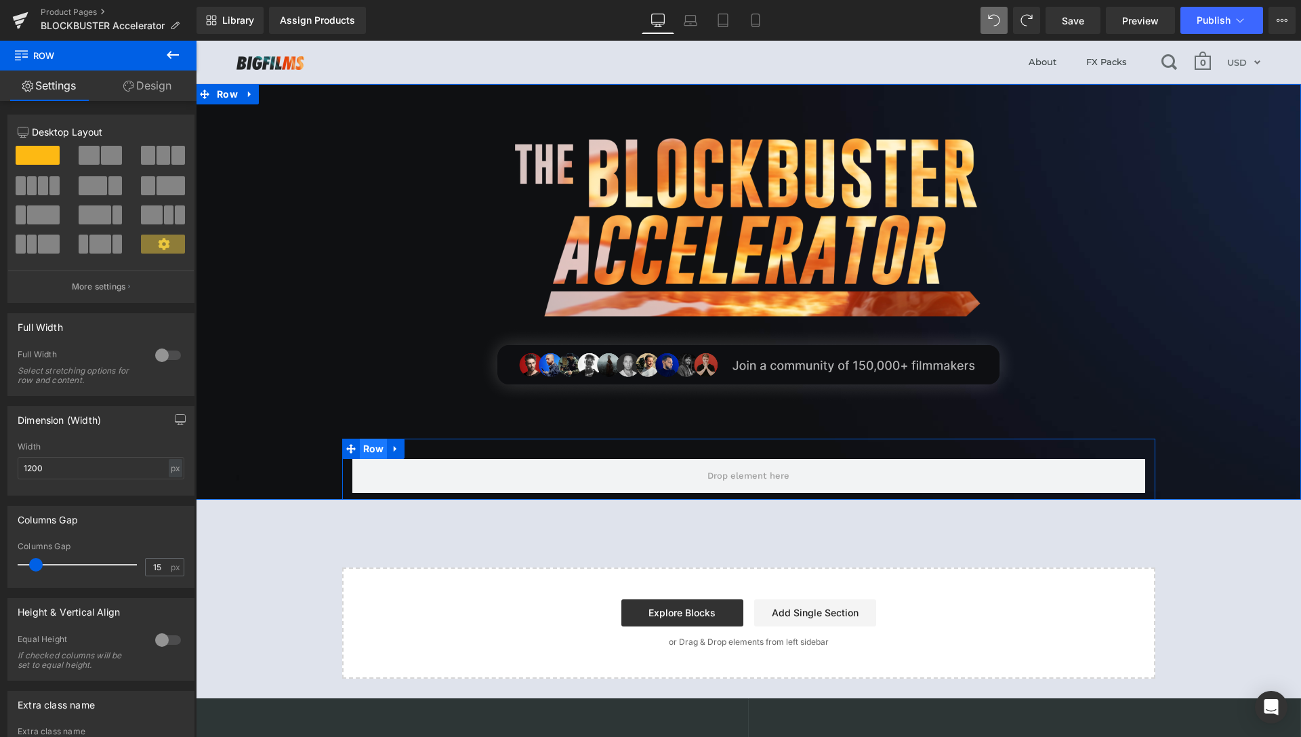
click at [364, 449] on span "Row" at bounding box center [374, 449] width 28 height 20
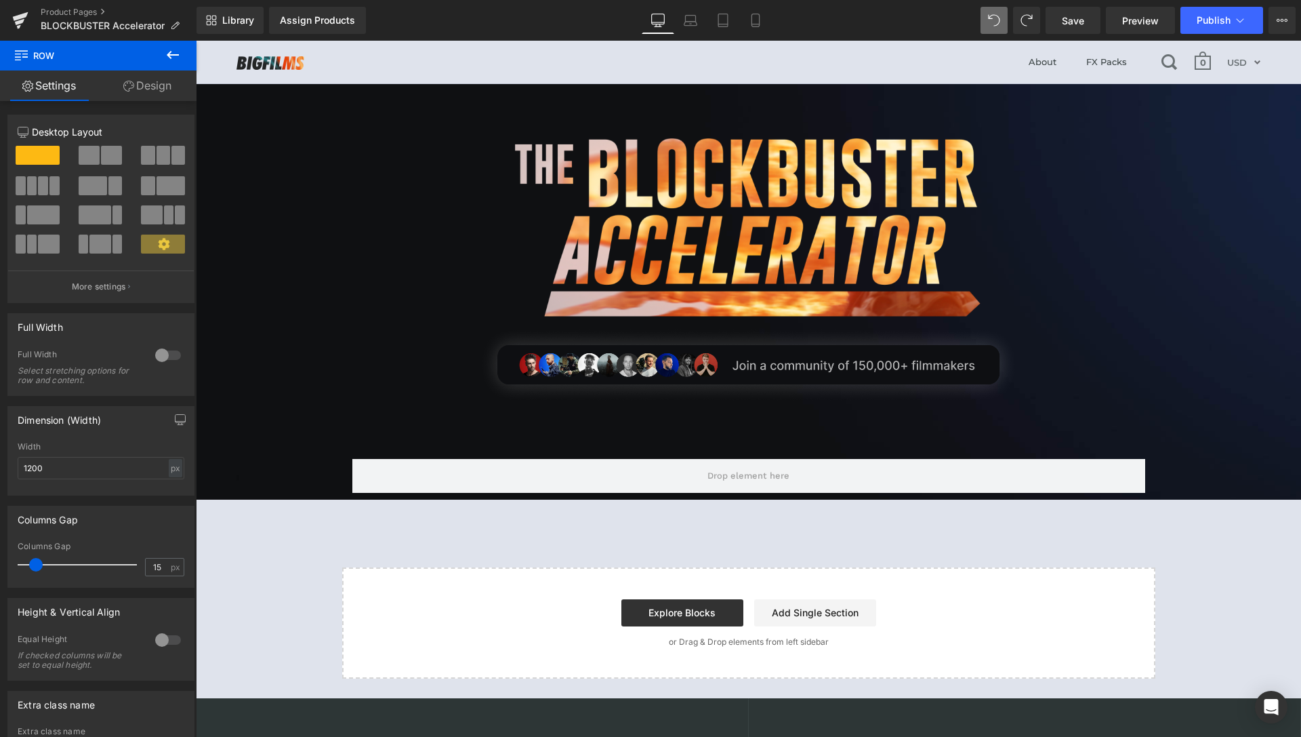
click at [173, 55] on icon at bounding box center [173, 55] width 12 height 8
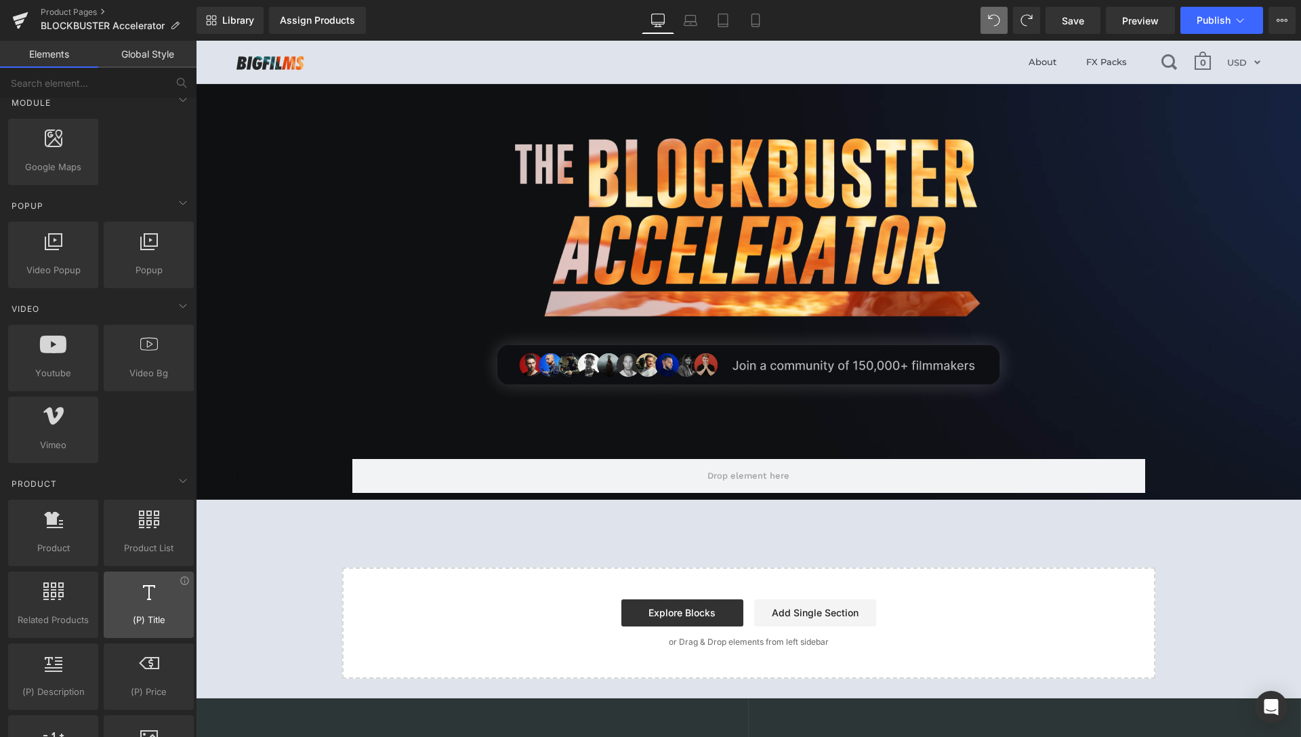
scroll to position [830, 0]
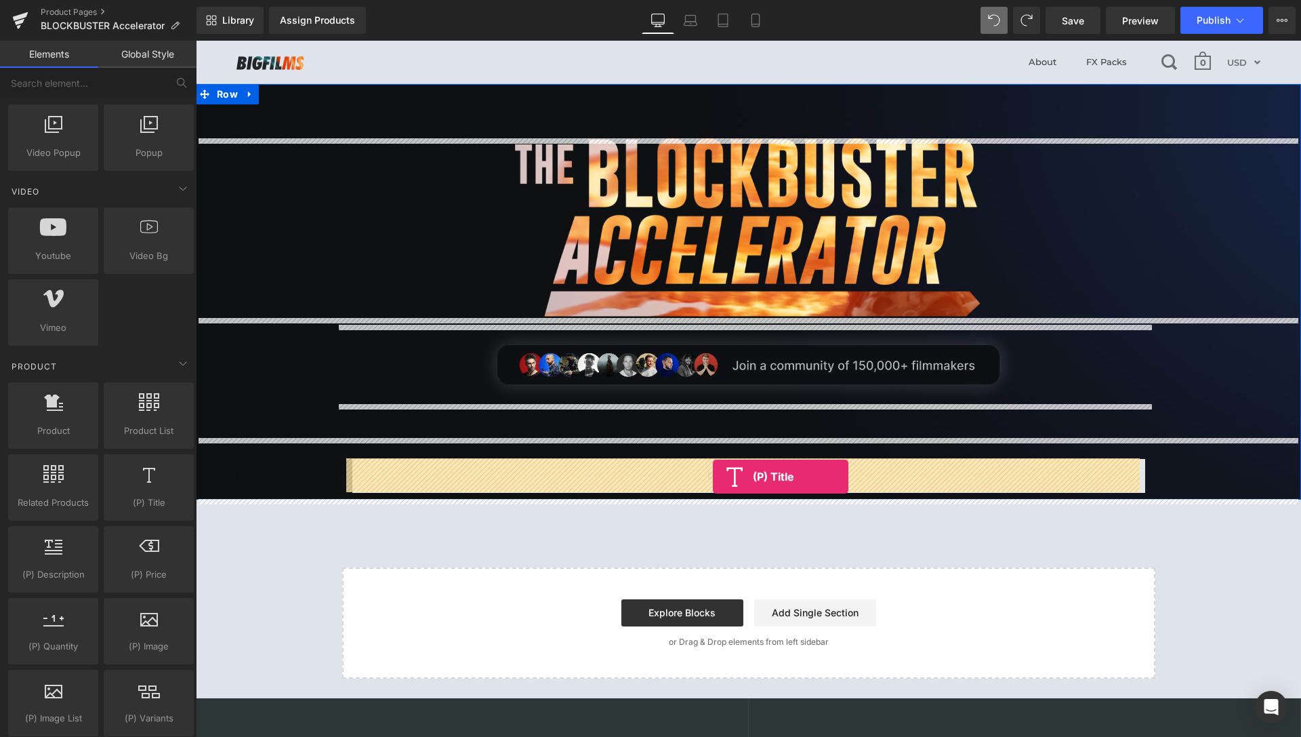
drag, startPoint x: 349, startPoint y: 540, endPoint x: 713, endPoint y: 477, distance: 369.3
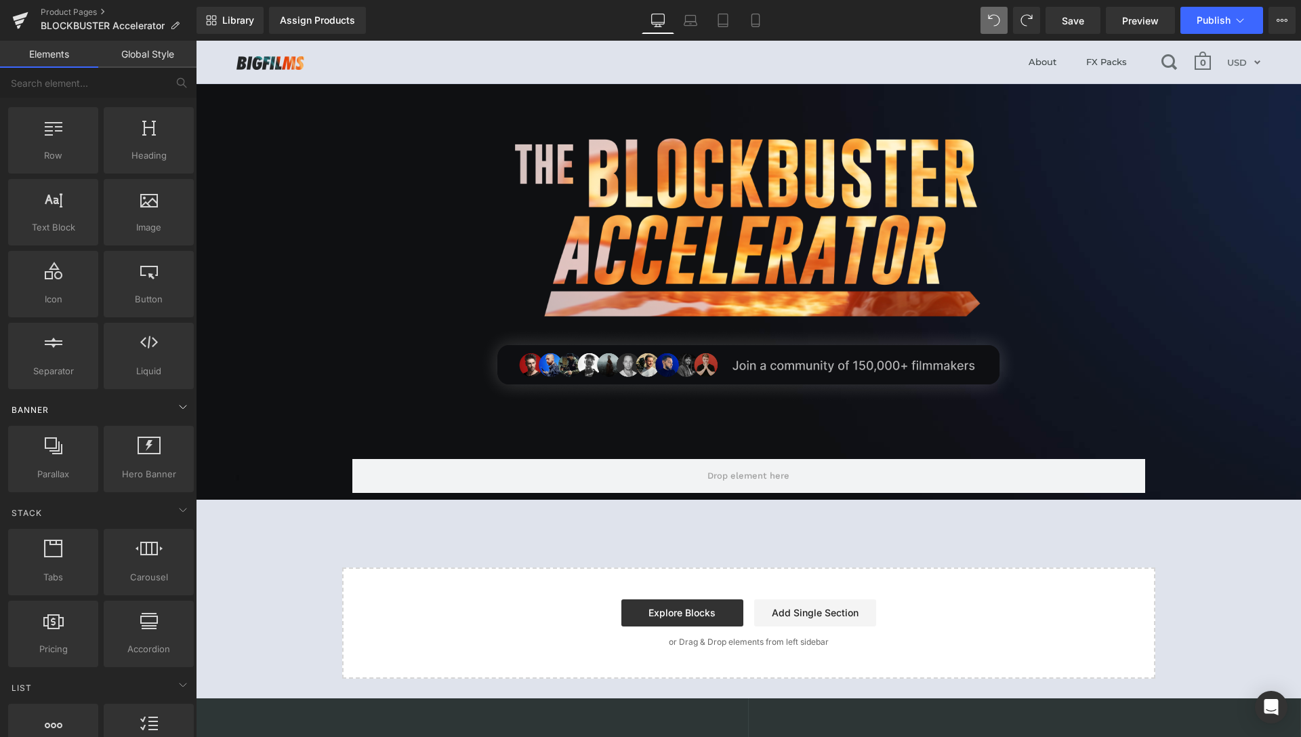
scroll to position [0, 0]
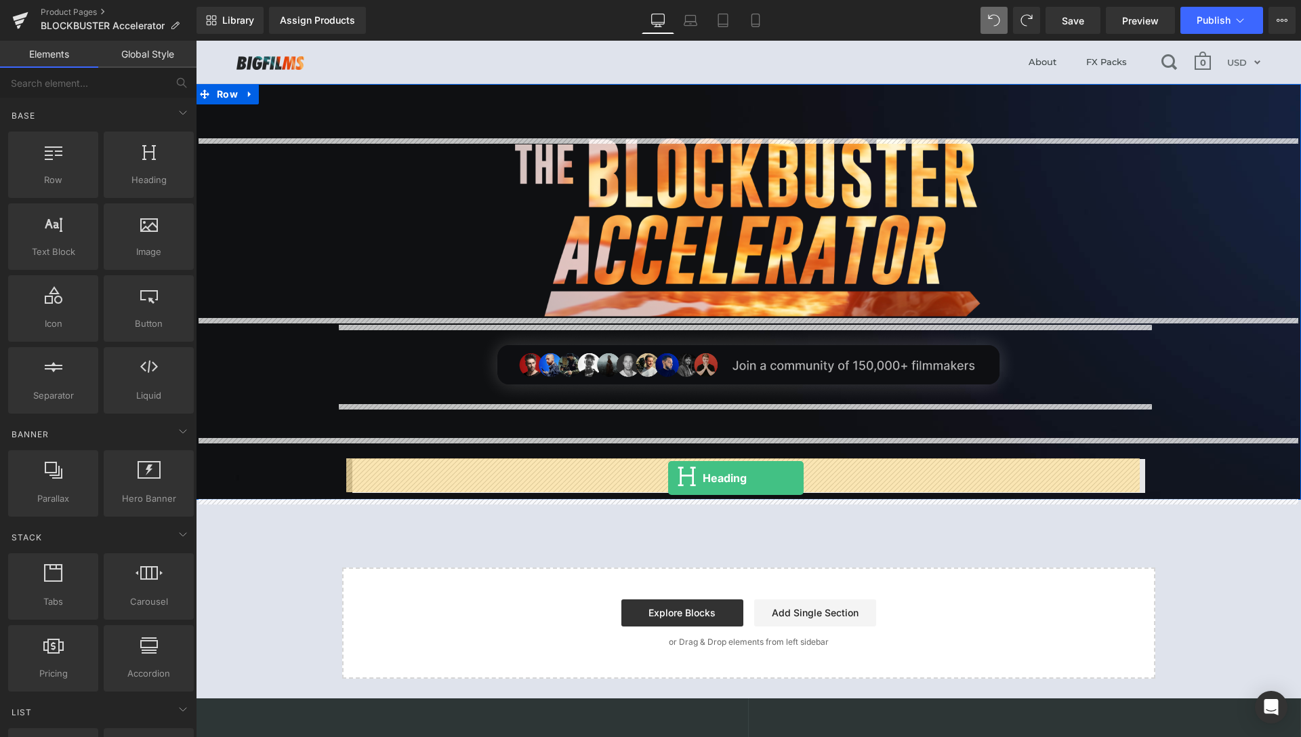
drag, startPoint x: 327, startPoint y: 203, endPoint x: 668, endPoint y: 478, distance: 438.2
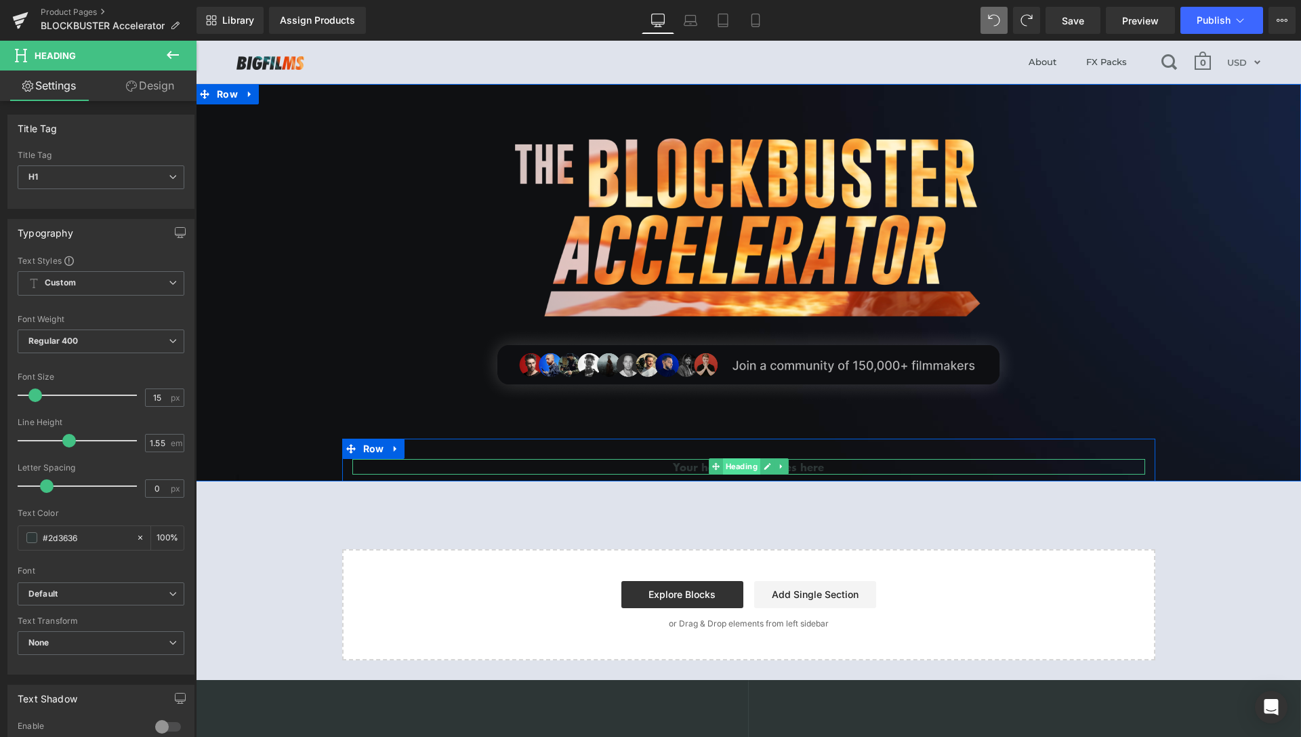
click at [739, 468] on span "Heading" at bounding box center [741, 466] width 37 height 16
click at [780, 470] on link at bounding box center [782, 466] width 14 height 16
click at [705, 469] on link "Heading" at bounding box center [713, 466] width 52 height 16
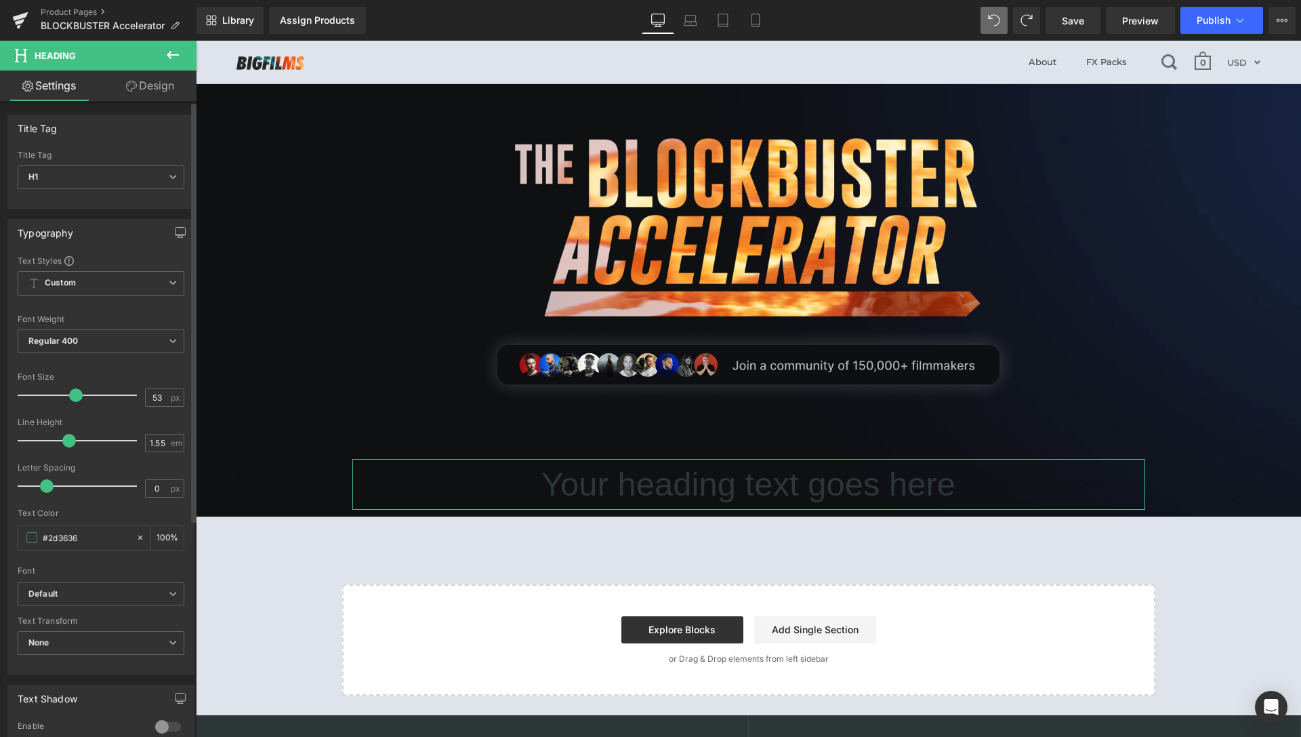
drag, startPoint x: 39, startPoint y: 396, endPoint x: 79, endPoint y: 403, distance: 40.7
click at [81, 402] on div at bounding box center [80, 395] width 113 height 27
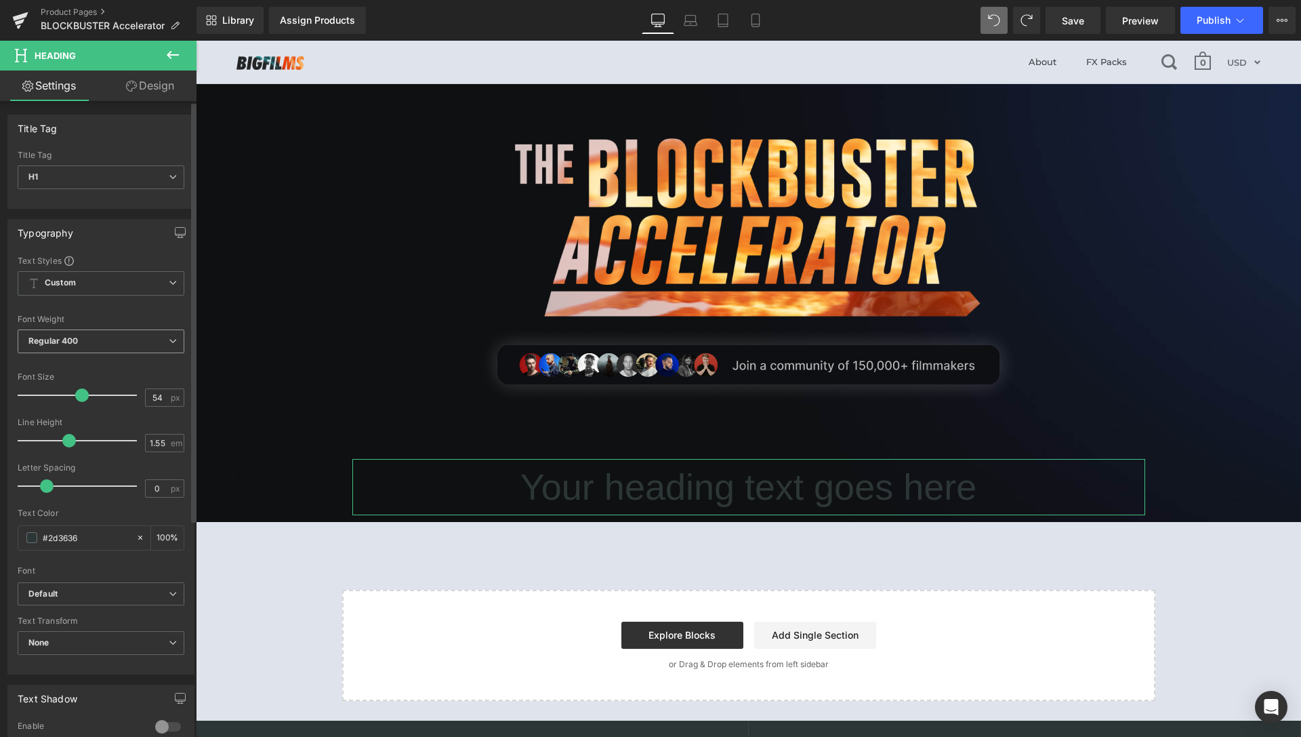
click at [171, 339] on span "Regular 400" at bounding box center [101, 341] width 167 height 24
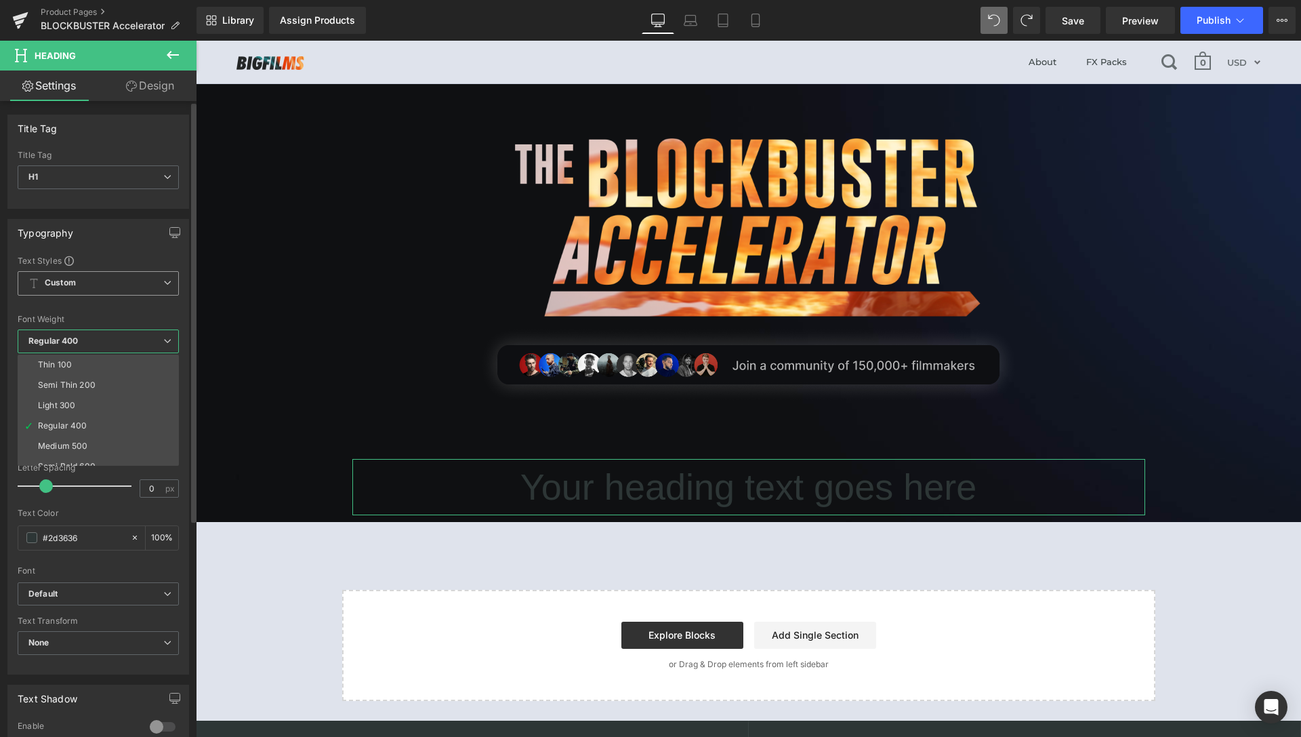
click at [167, 285] on icon at bounding box center [167, 283] width 8 height 8
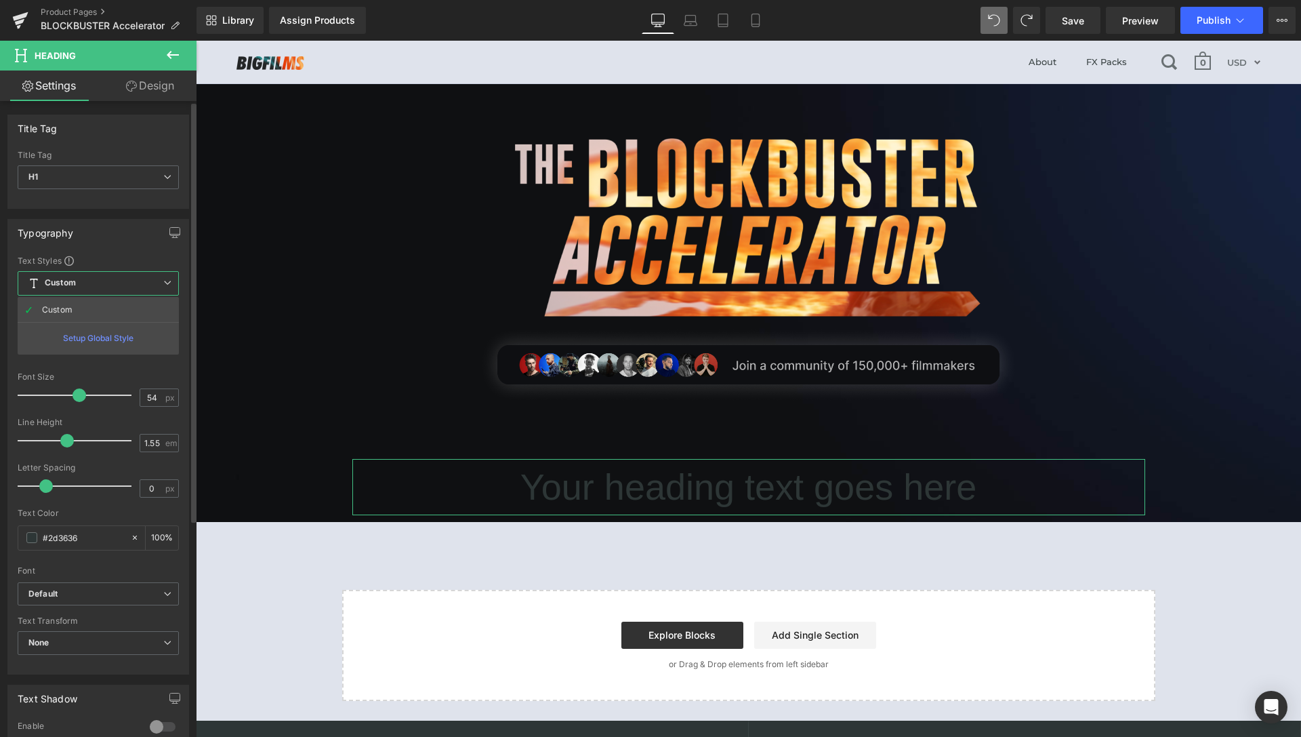
click at [171, 277] on span "Custom Setup Global Style" at bounding box center [98, 283] width 161 height 24
click at [160, 601] on span "Default" at bounding box center [101, 594] width 167 height 24
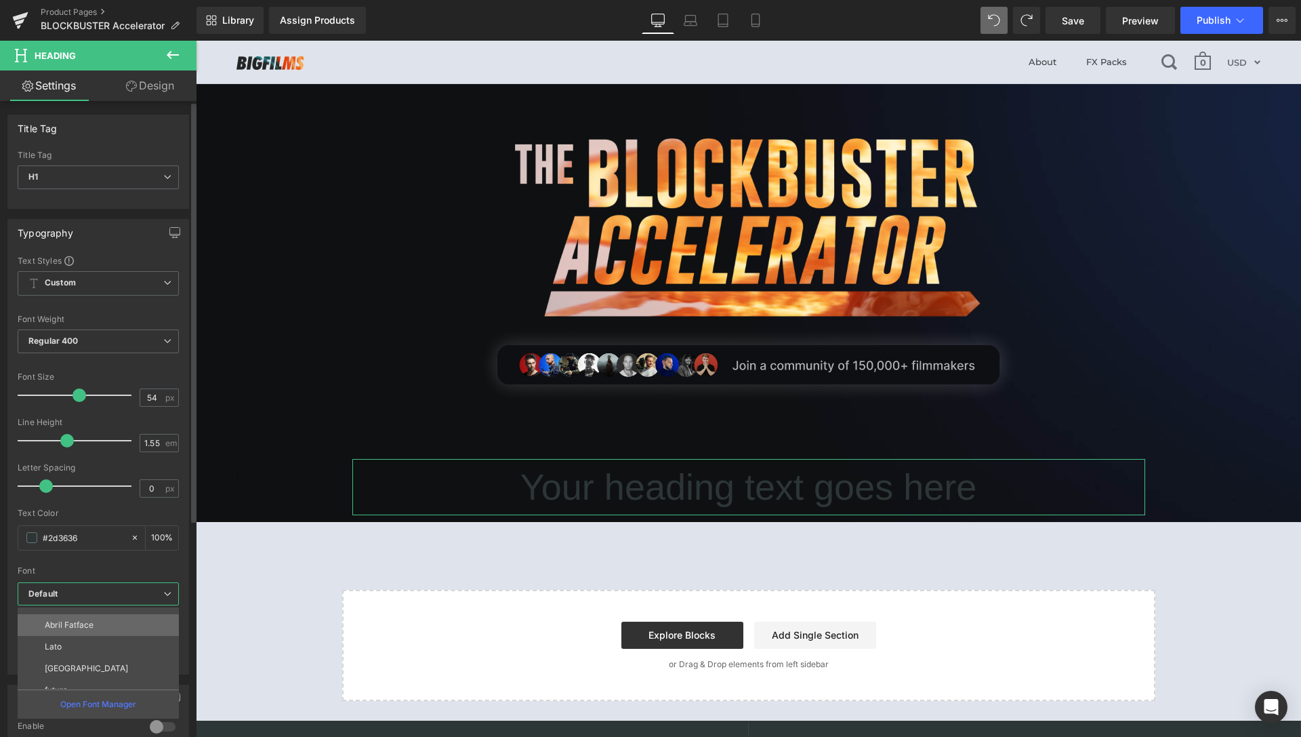
scroll to position [136, 0]
click at [71, 679] on li "futura" at bounding box center [101, 678] width 167 height 22
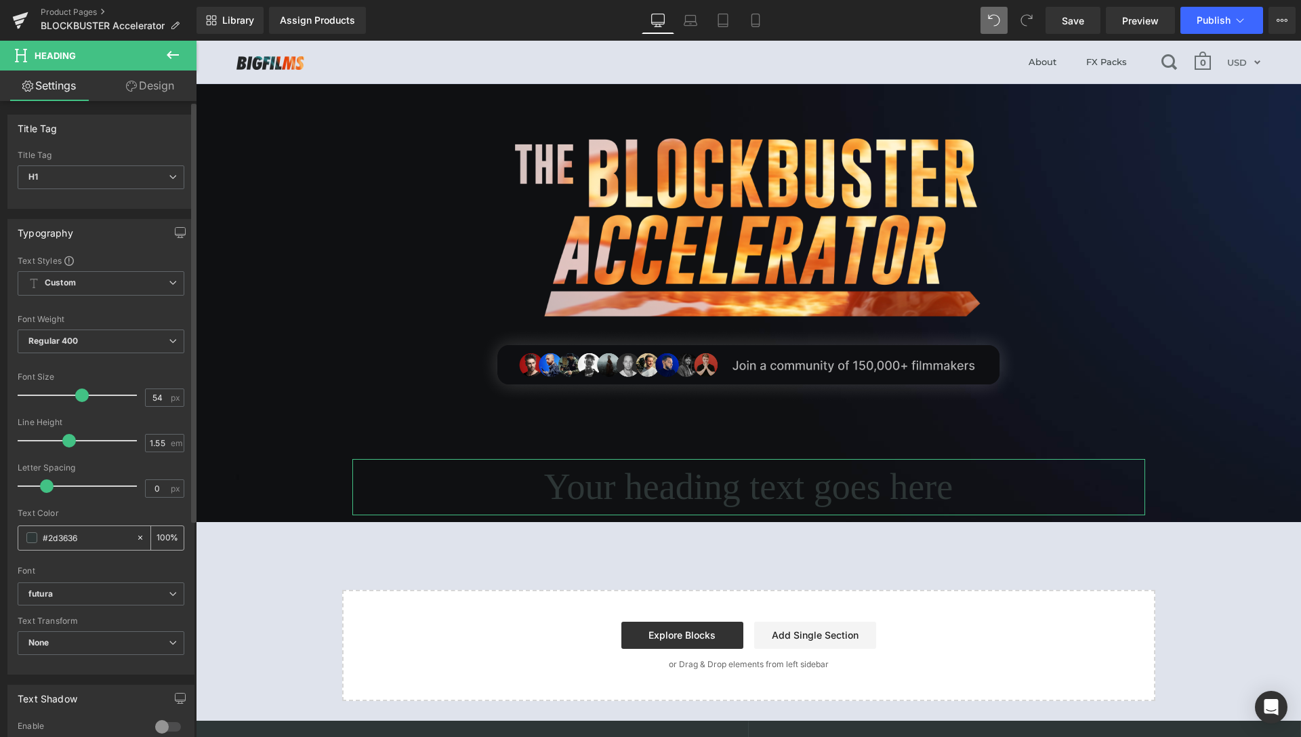
click at [26, 537] on span at bounding box center [31, 537] width 11 height 11
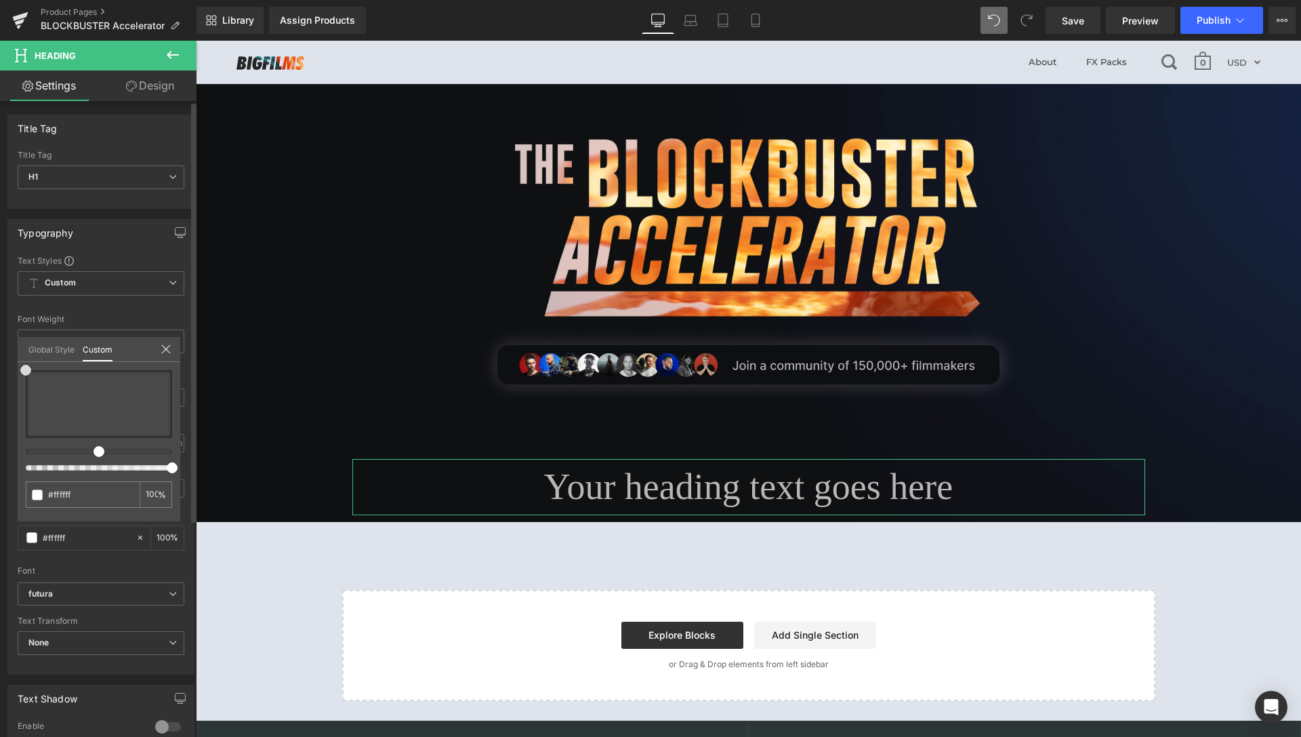
drag, startPoint x: 21, startPoint y: 389, endPoint x: 1, endPoint y: 356, distance: 38.9
click at [1, 356] on div "Typography Text Styles Custom Custom Setup Global Style Custom Setup Global Sty…" at bounding box center [101, 442] width 203 height 466
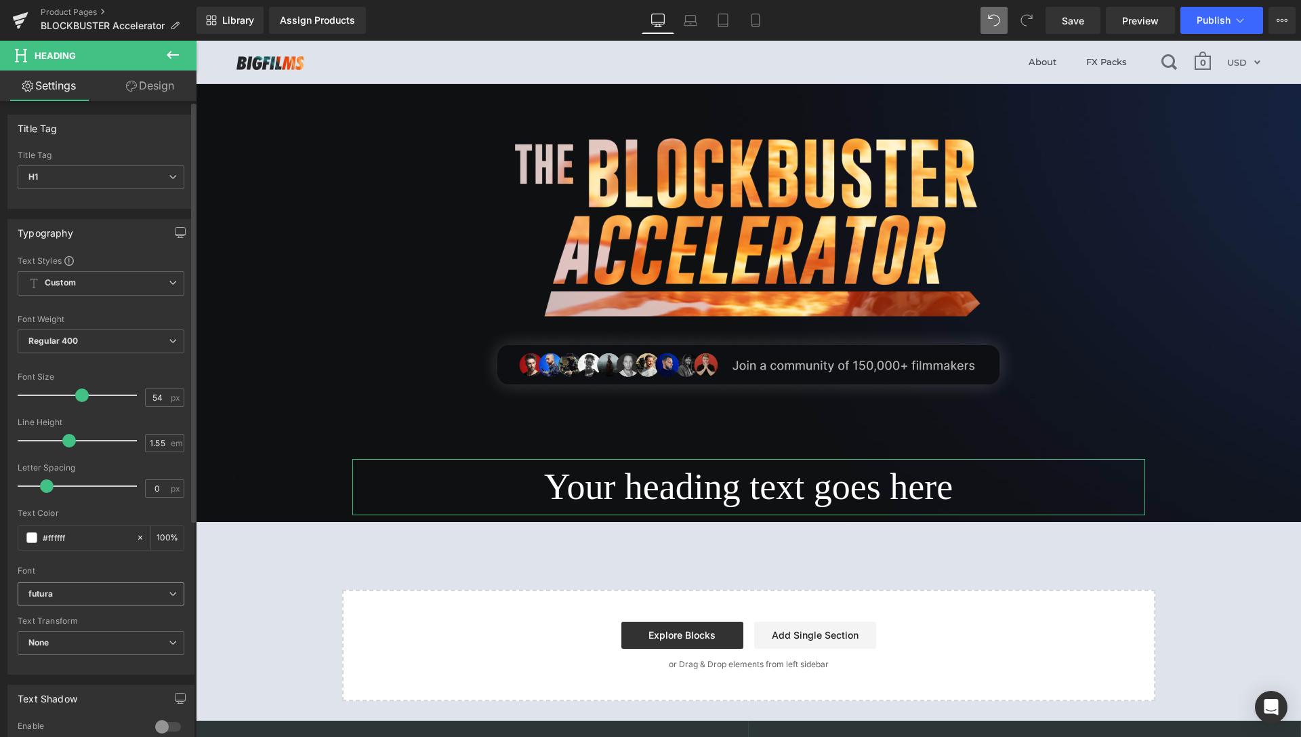
click at [169, 590] on icon at bounding box center [173, 594] width 8 height 8
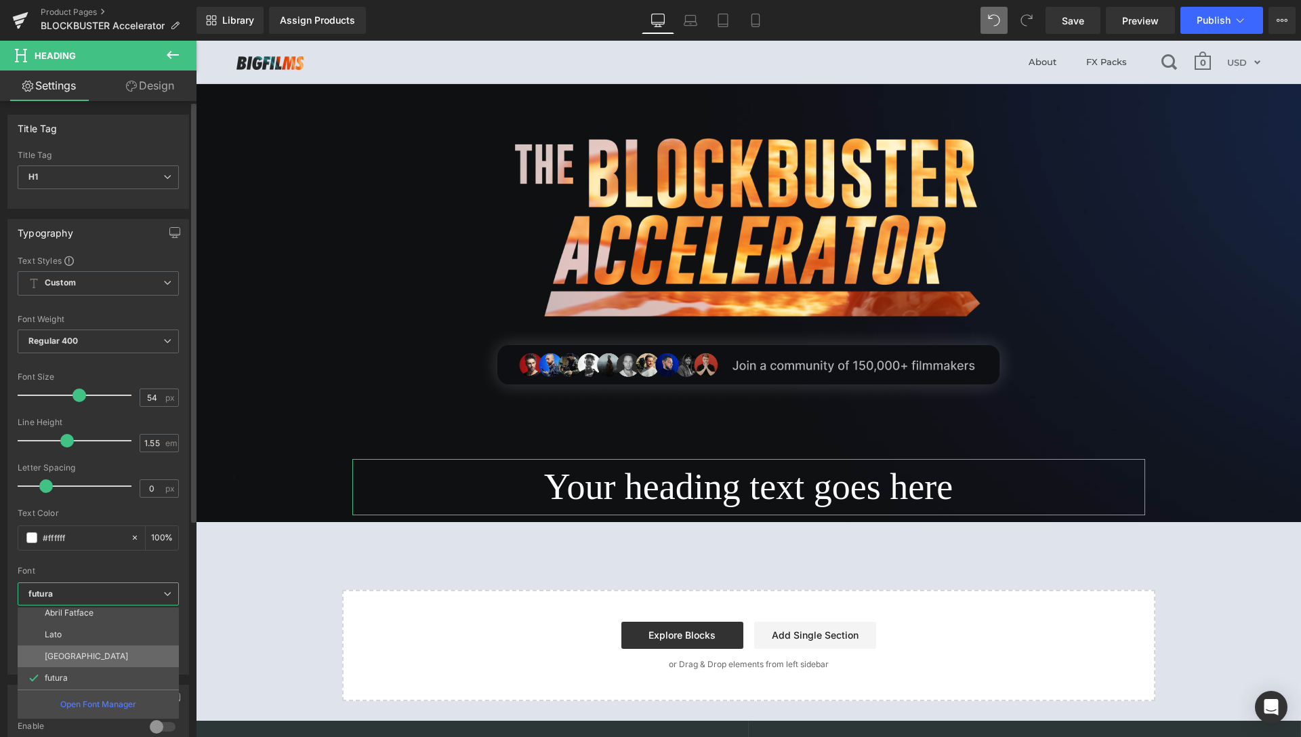
click at [97, 660] on li "[GEOGRAPHIC_DATA]" at bounding box center [101, 656] width 167 height 22
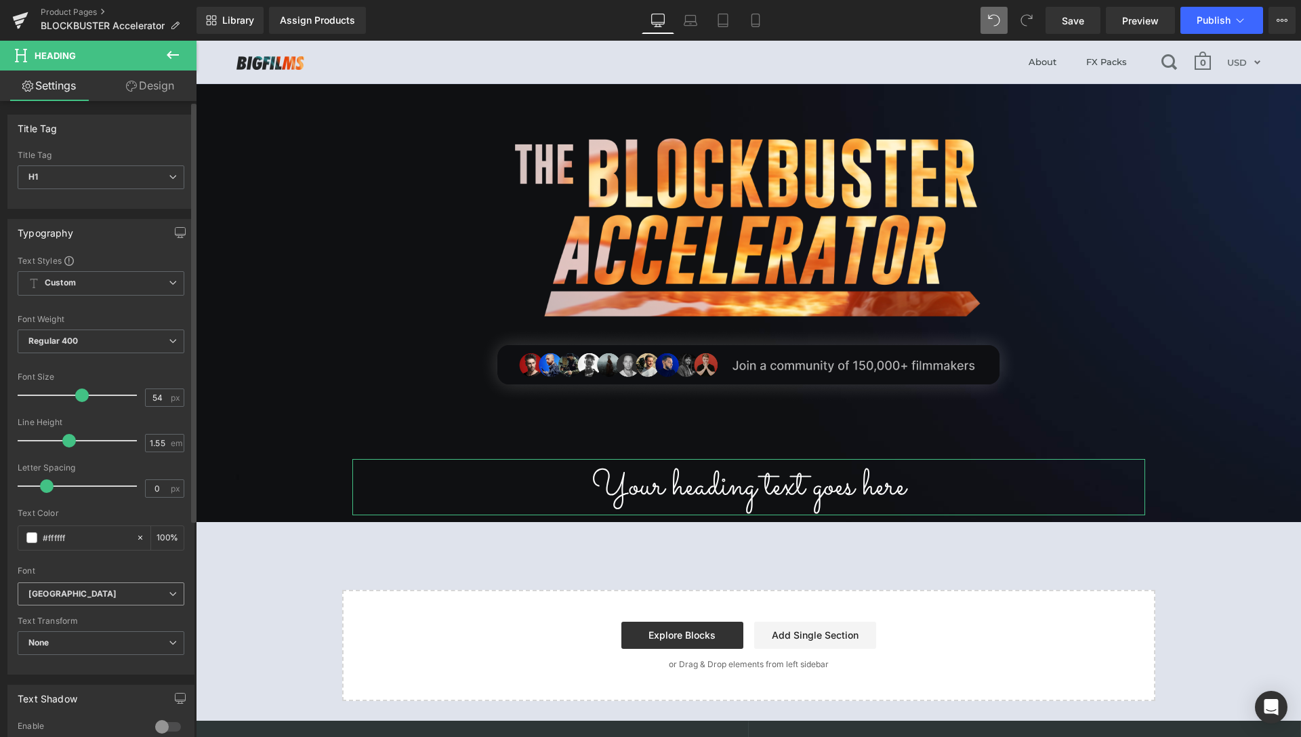
click at [169, 592] on icon at bounding box center [173, 594] width 8 height 8
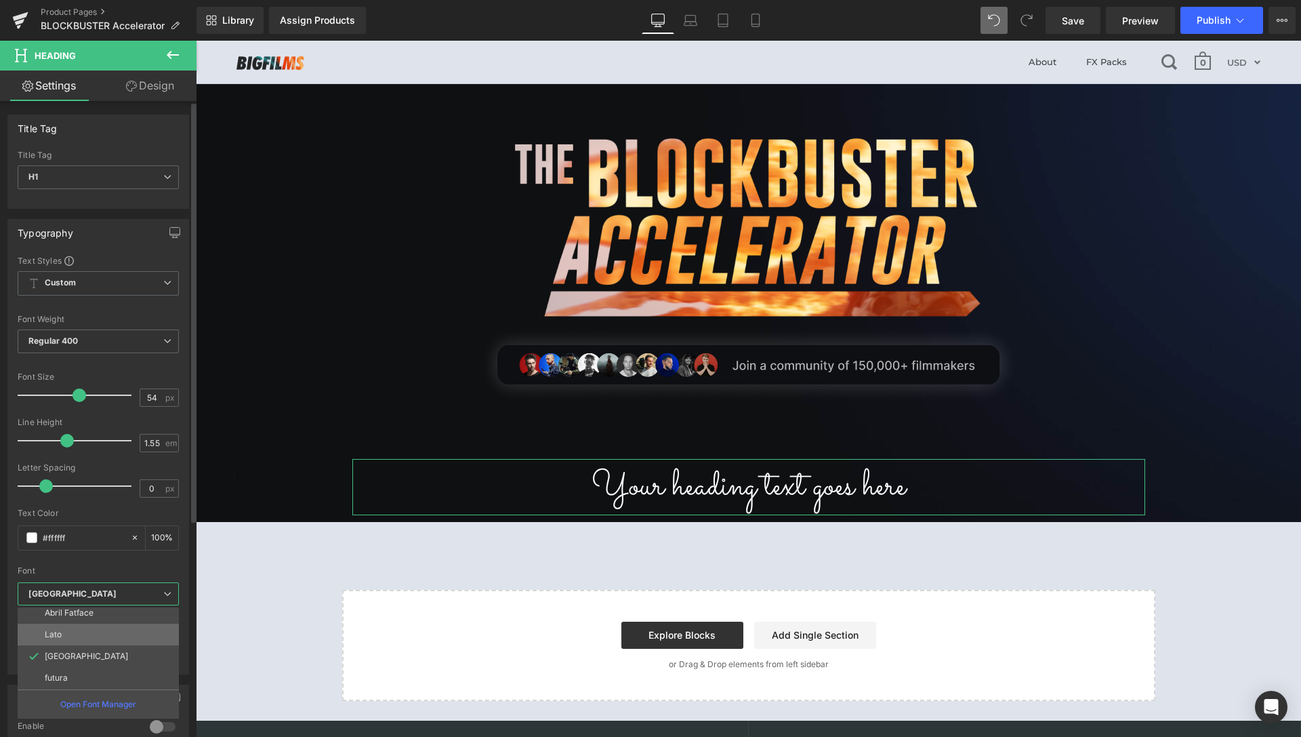
click at [133, 632] on li "Lato" at bounding box center [101, 635] width 167 height 22
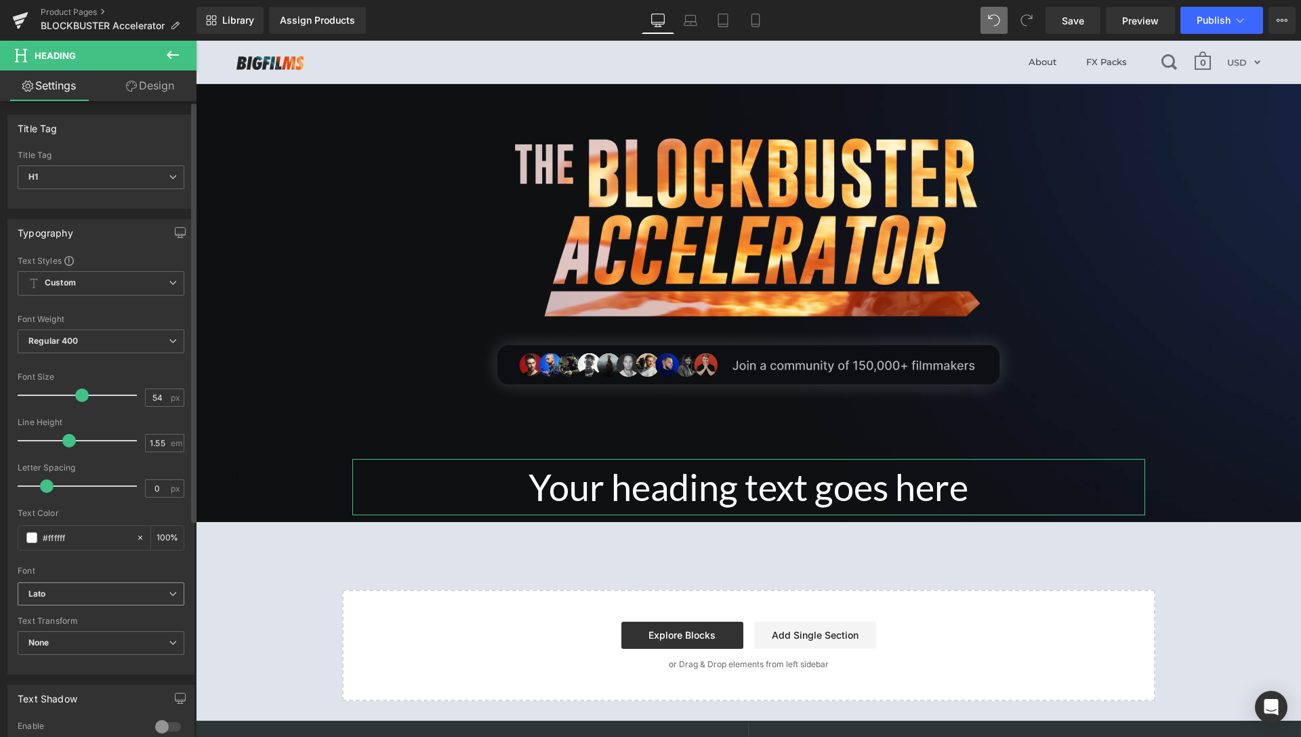
click at [169, 594] on icon at bounding box center [173, 594] width 8 height 8
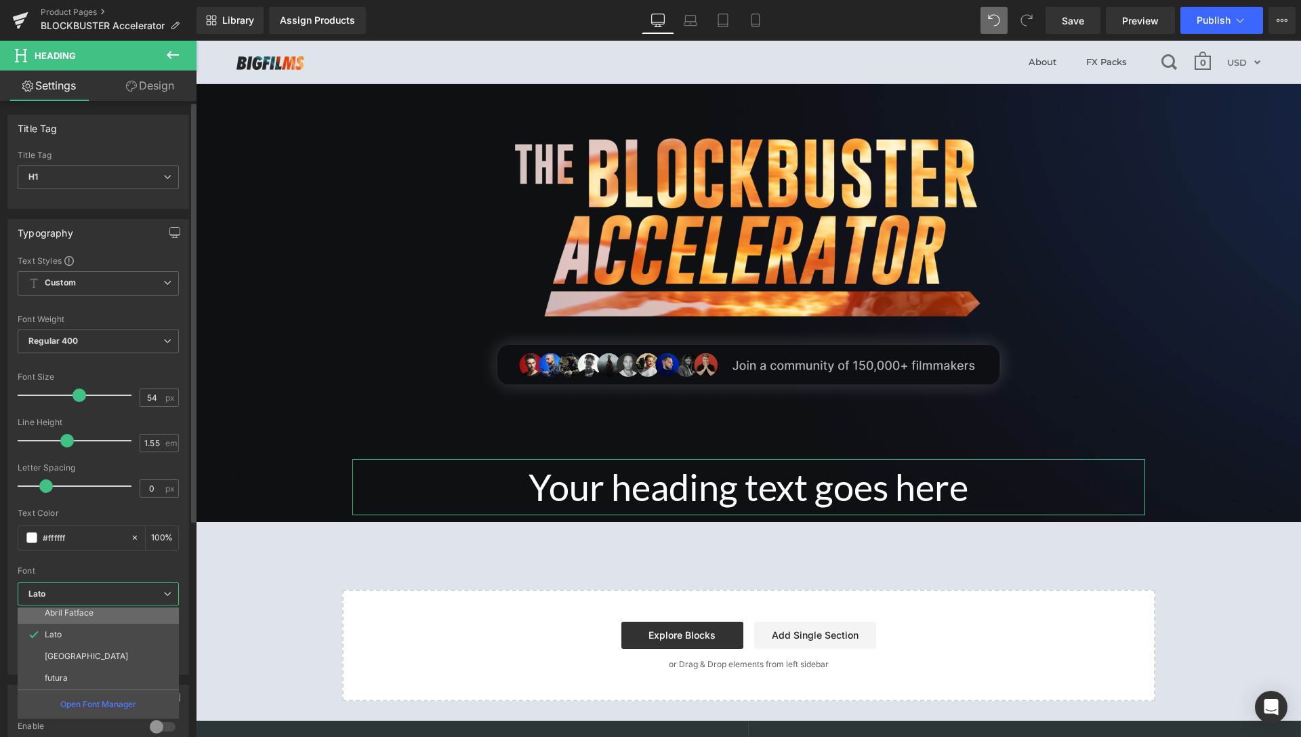
click at [111, 618] on li "Abril Fatface" at bounding box center [101, 613] width 167 height 22
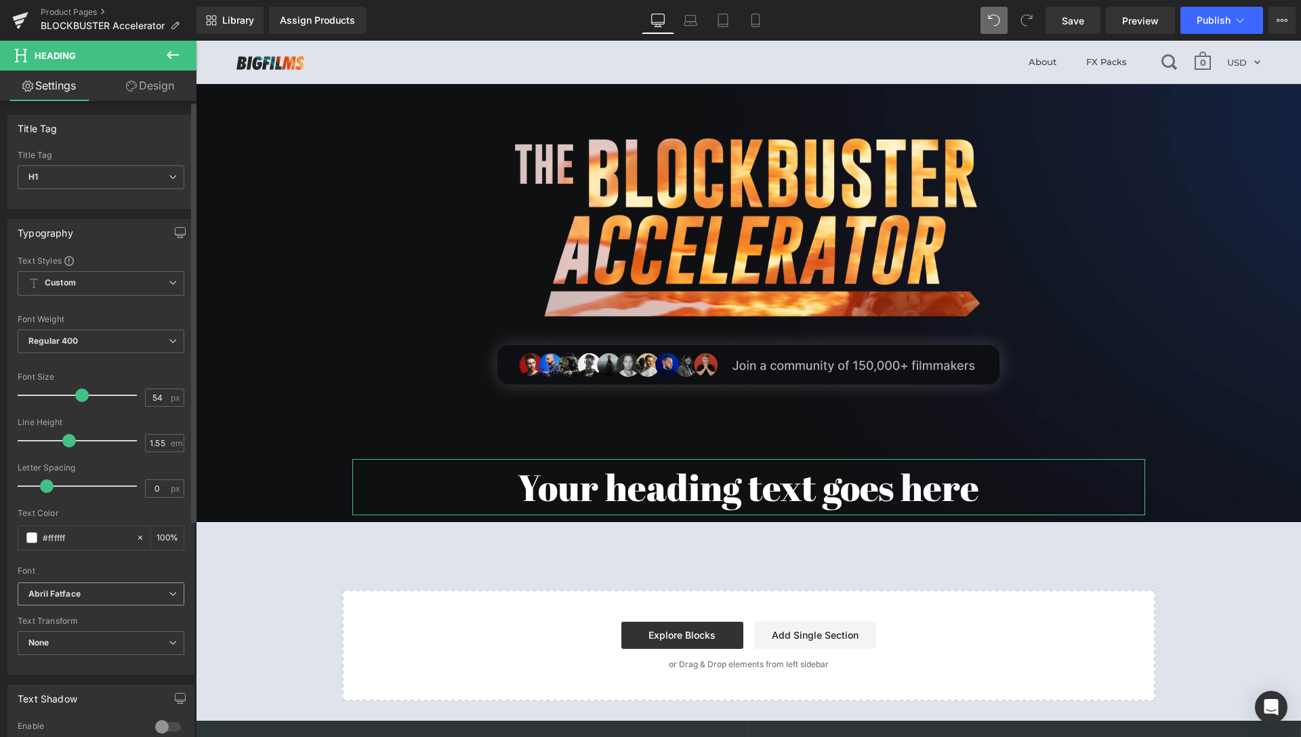
click at [140, 596] on b "Abril Fatface" at bounding box center [98, 594] width 140 height 12
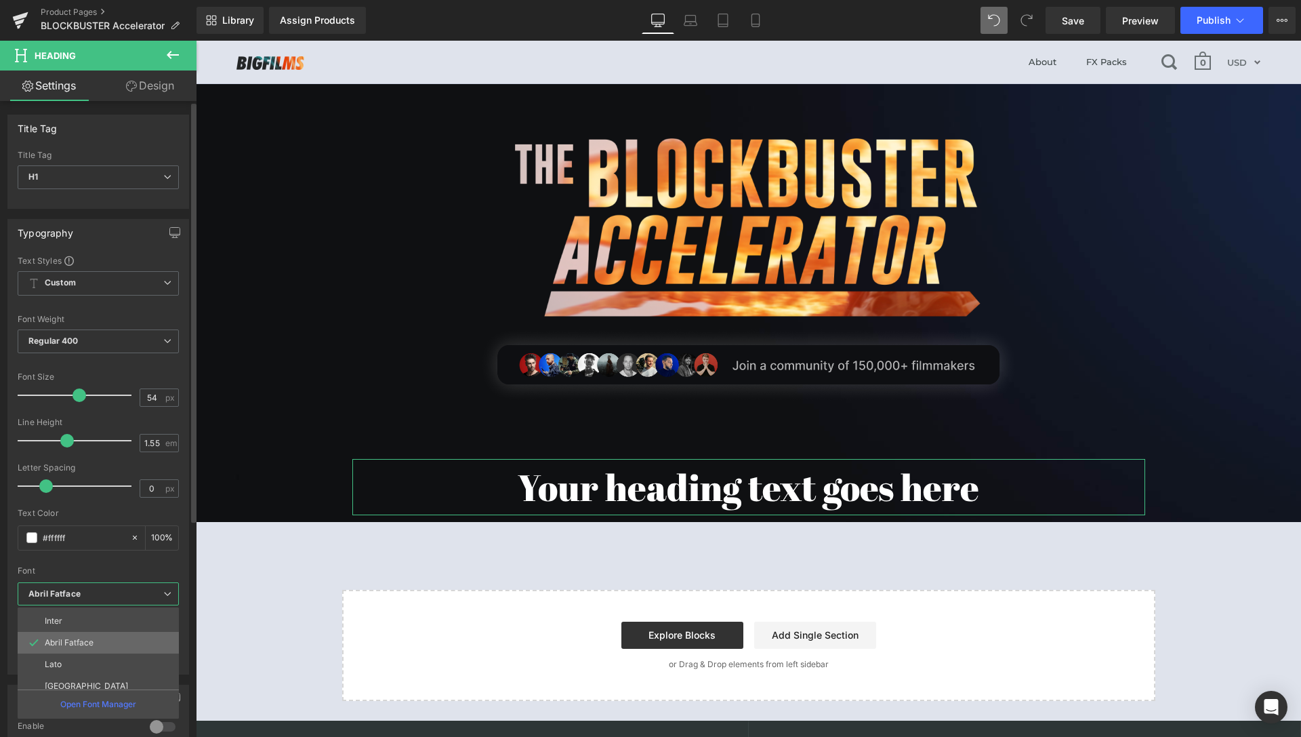
scroll to position [87, 0]
click at [86, 640] on li "Inter" at bounding box center [101, 640] width 167 height 22
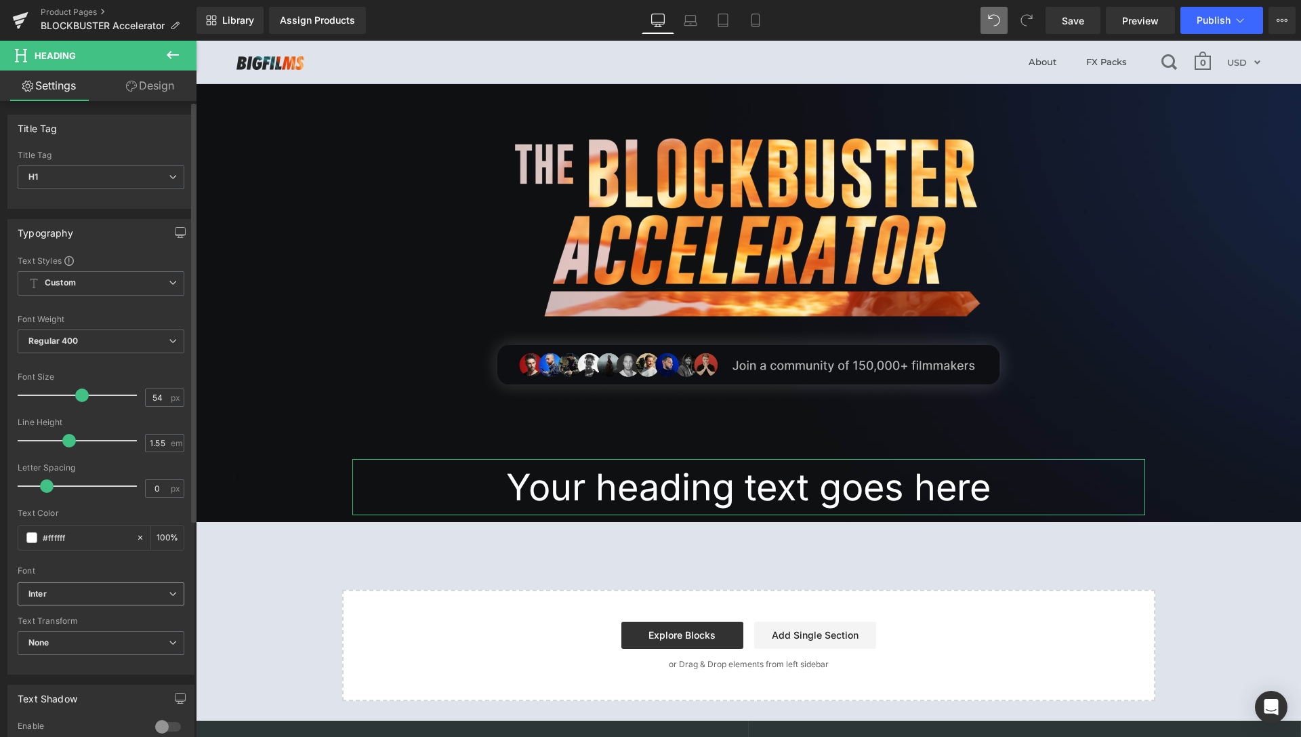
click at [130, 592] on b "Inter" at bounding box center [98, 594] width 140 height 12
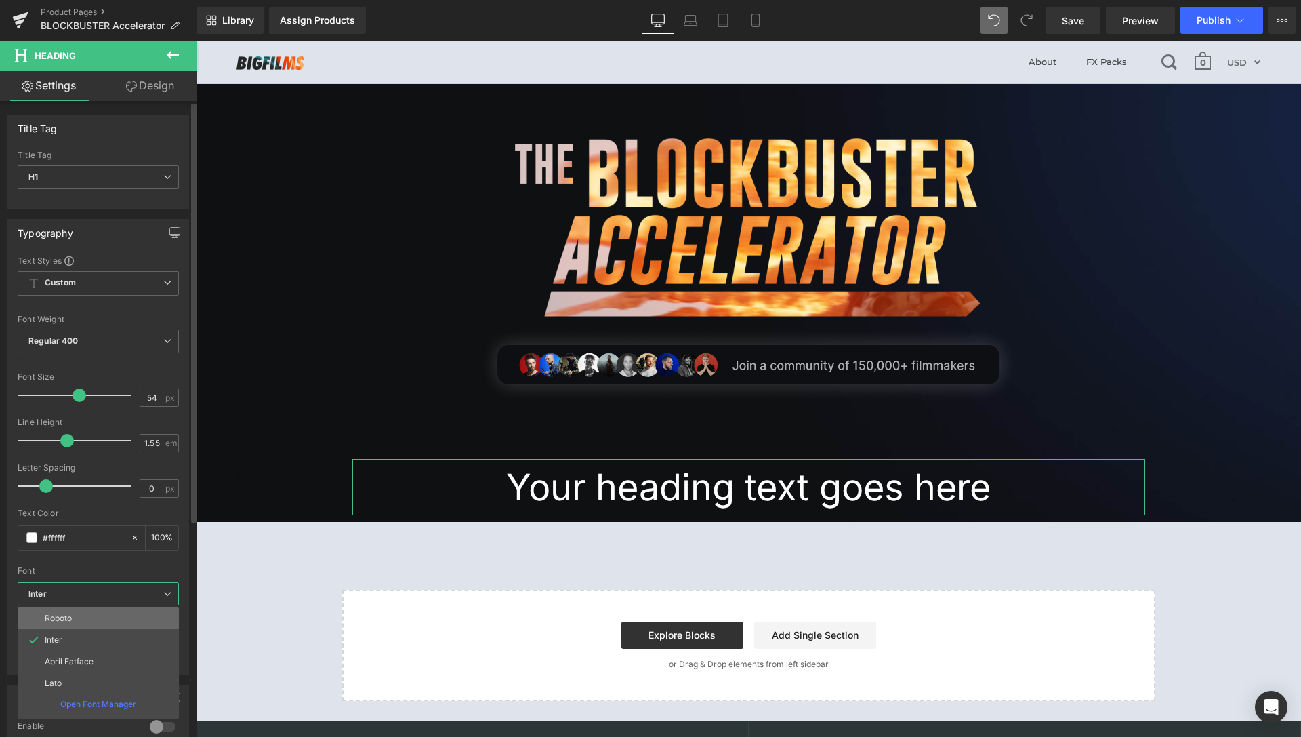
click at [121, 627] on li "Roboto" at bounding box center [101, 618] width 167 height 22
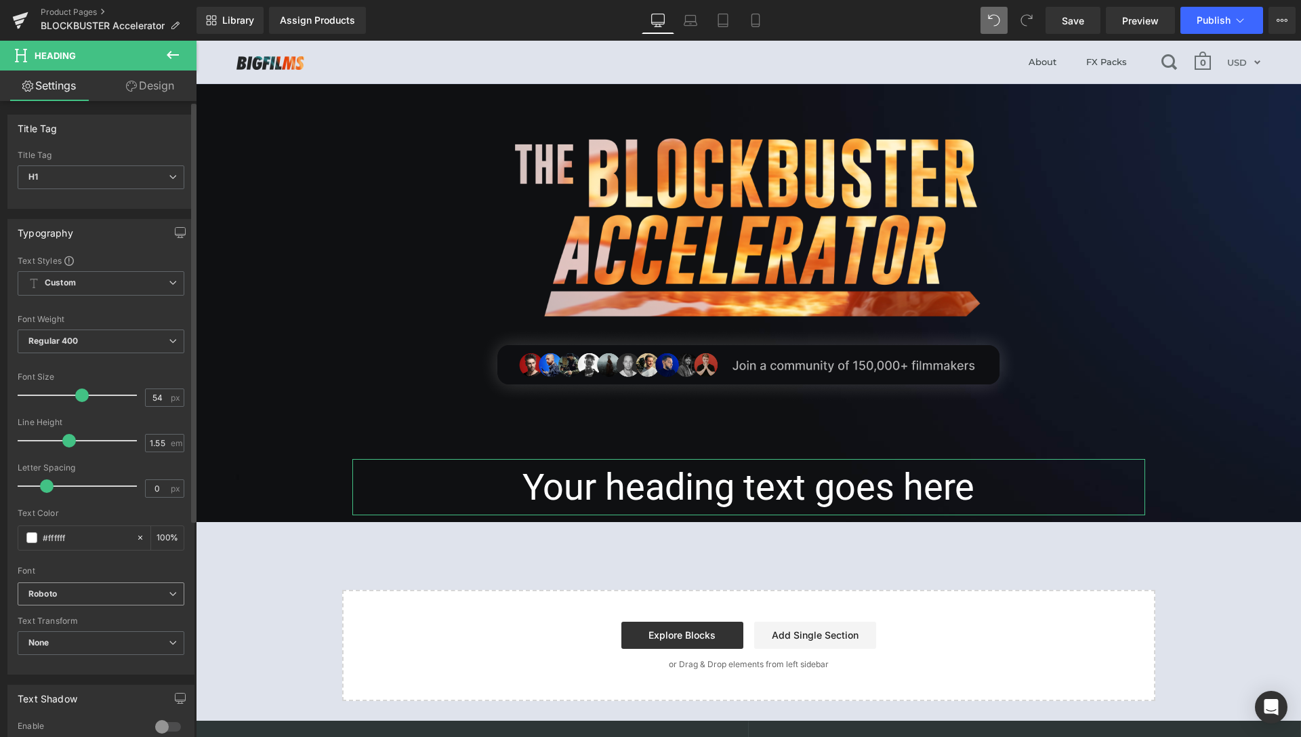
click at [136, 590] on b "Roboto" at bounding box center [98, 594] width 140 height 12
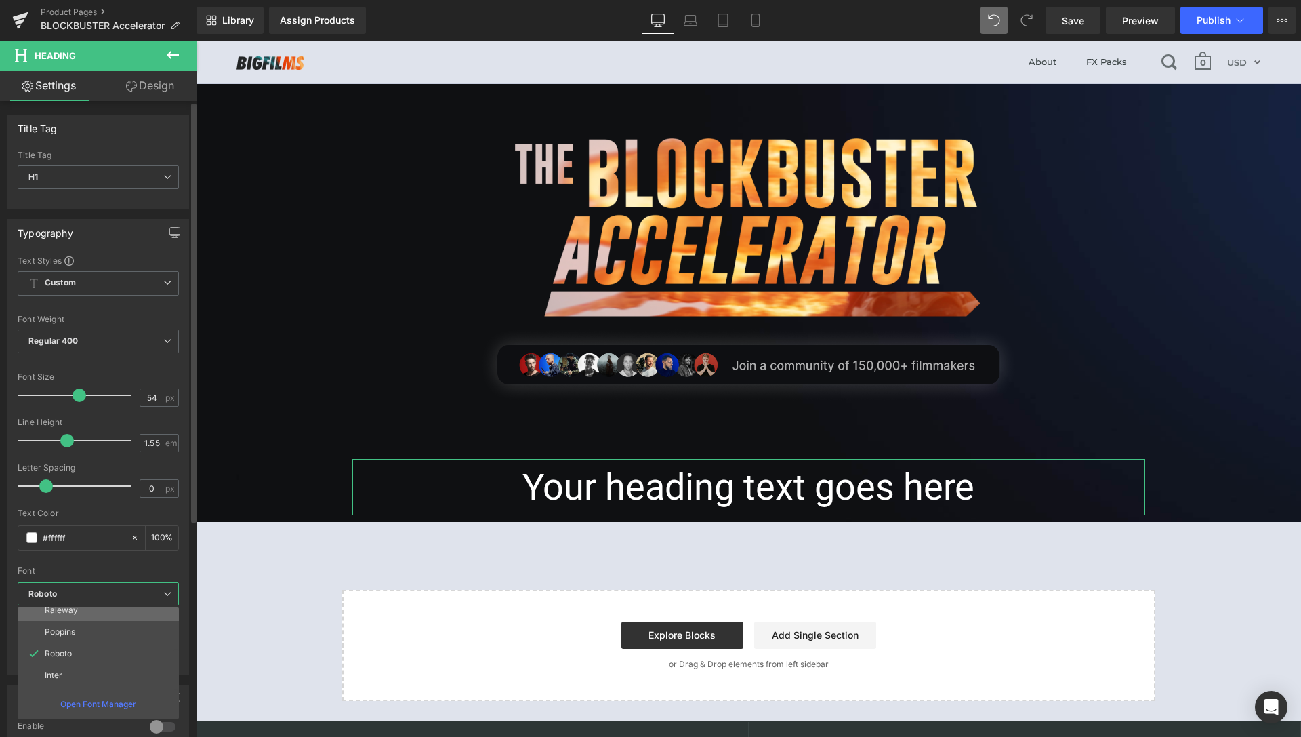
scroll to position [38, 0]
click at [80, 649] on li "Poppins" at bounding box center [101, 645] width 167 height 22
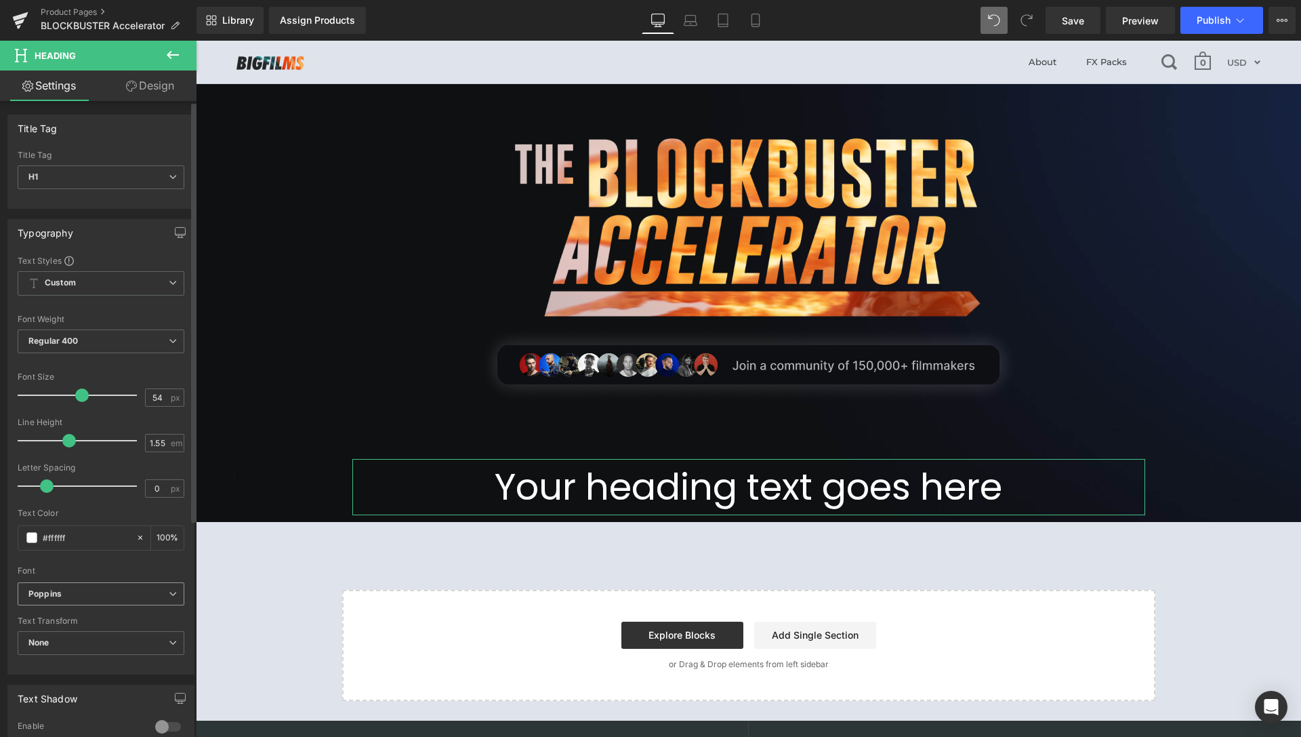
click at [113, 598] on b "Poppins" at bounding box center [98, 594] width 140 height 12
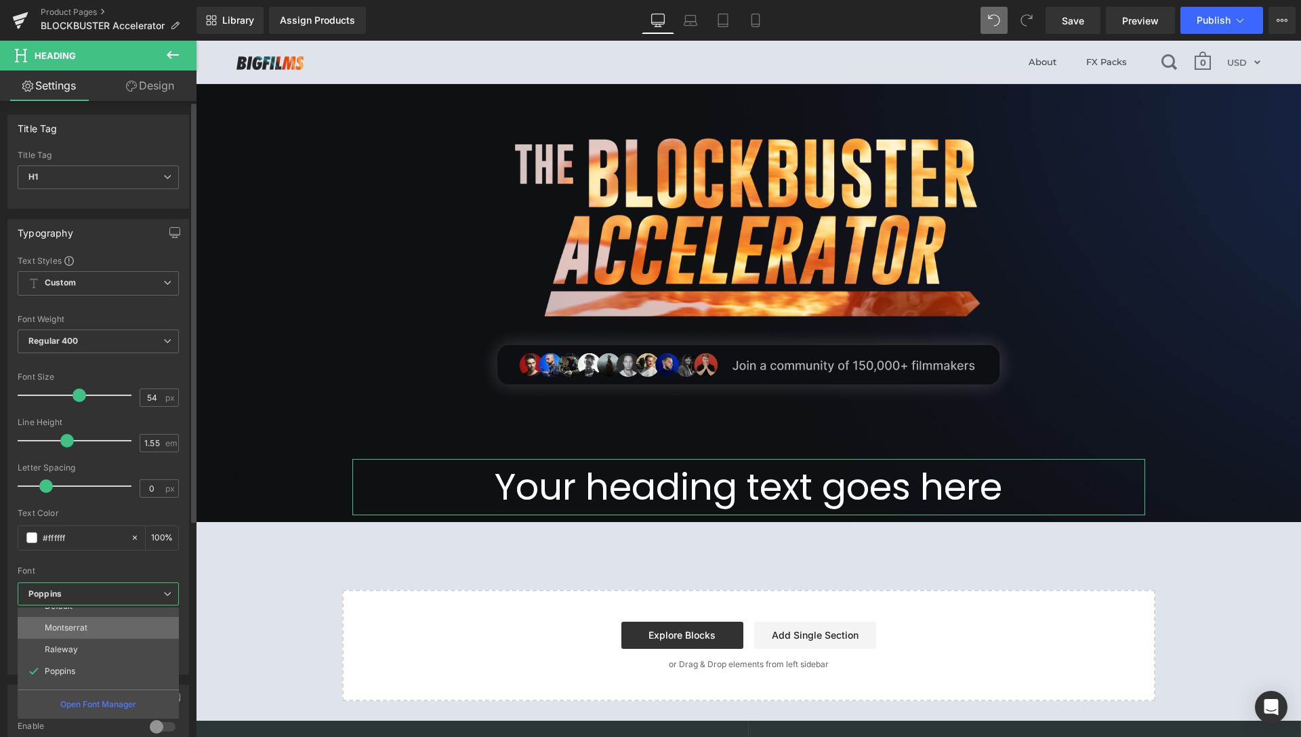
scroll to position [0, 0]
click at [84, 660] on li "Raleway" at bounding box center [101, 662] width 167 height 22
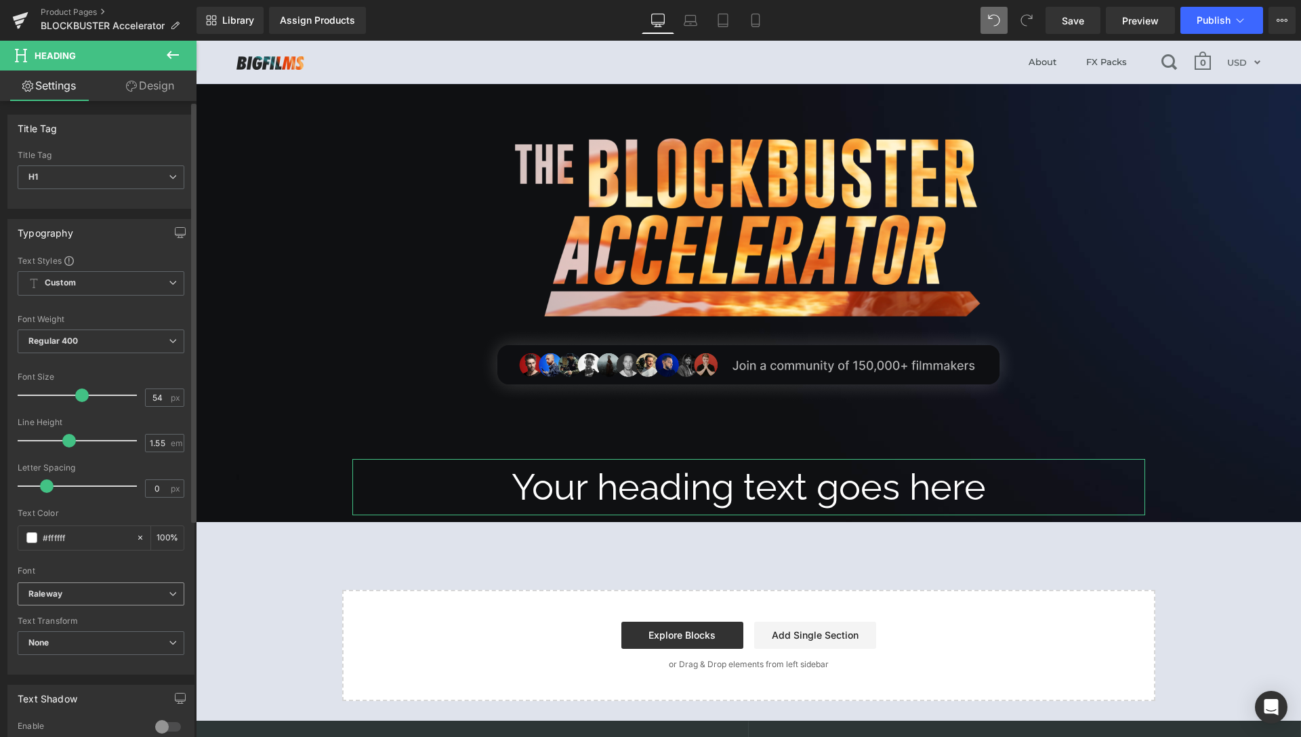
click at [95, 603] on span "Raleway" at bounding box center [101, 594] width 167 height 24
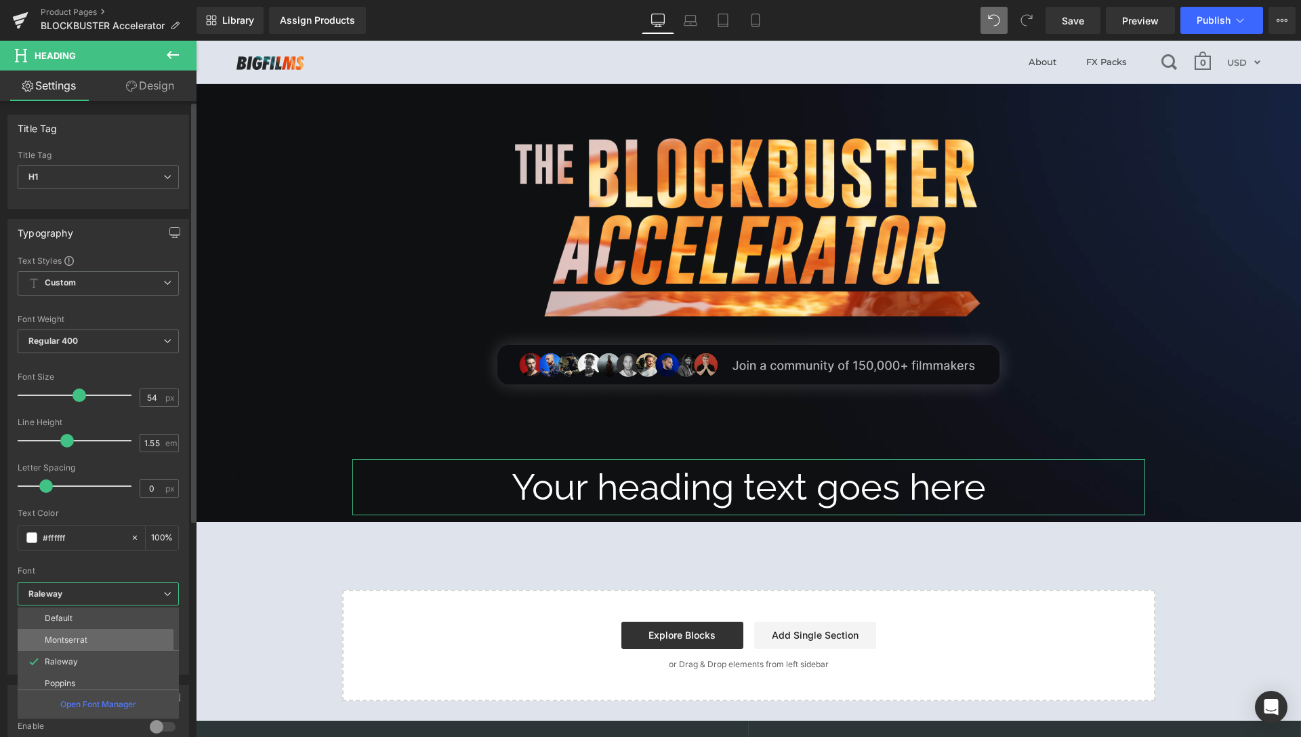
click at [95, 639] on li "Montserrat" at bounding box center [101, 640] width 167 height 22
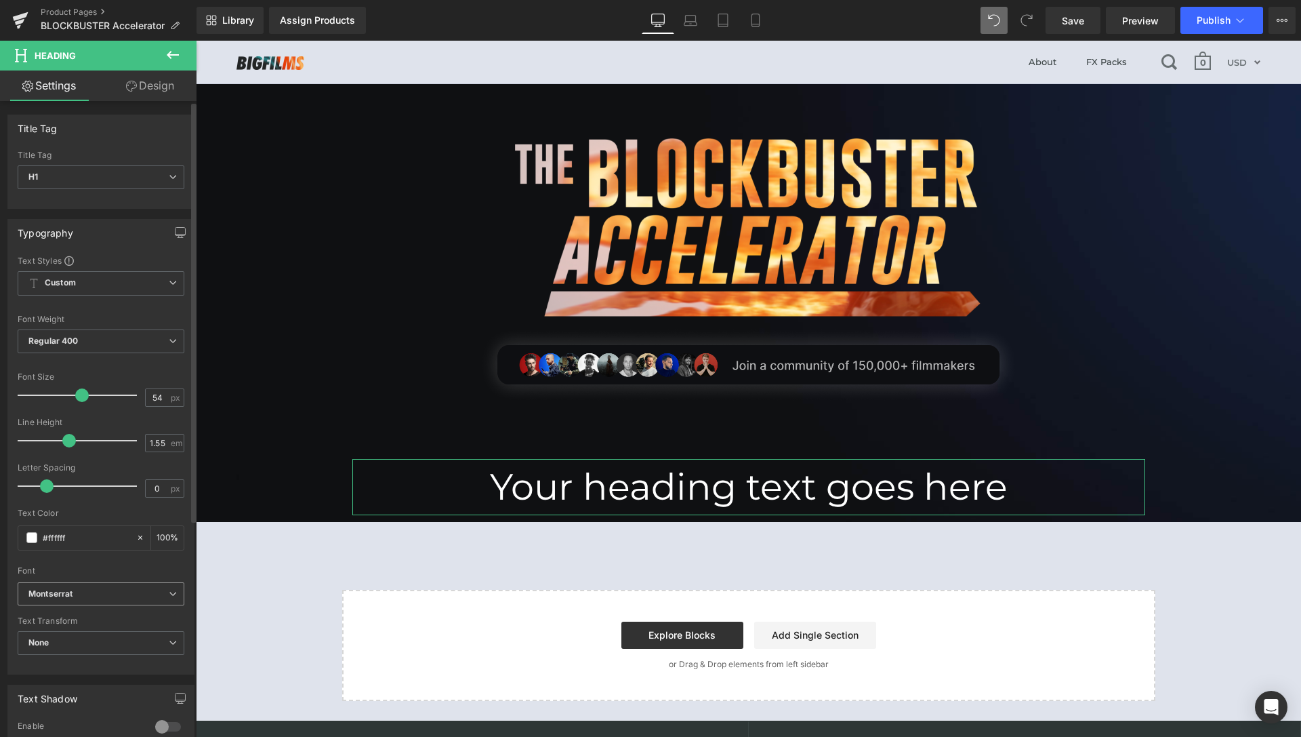
click at [117, 592] on b "Montserrat" at bounding box center [98, 594] width 140 height 12
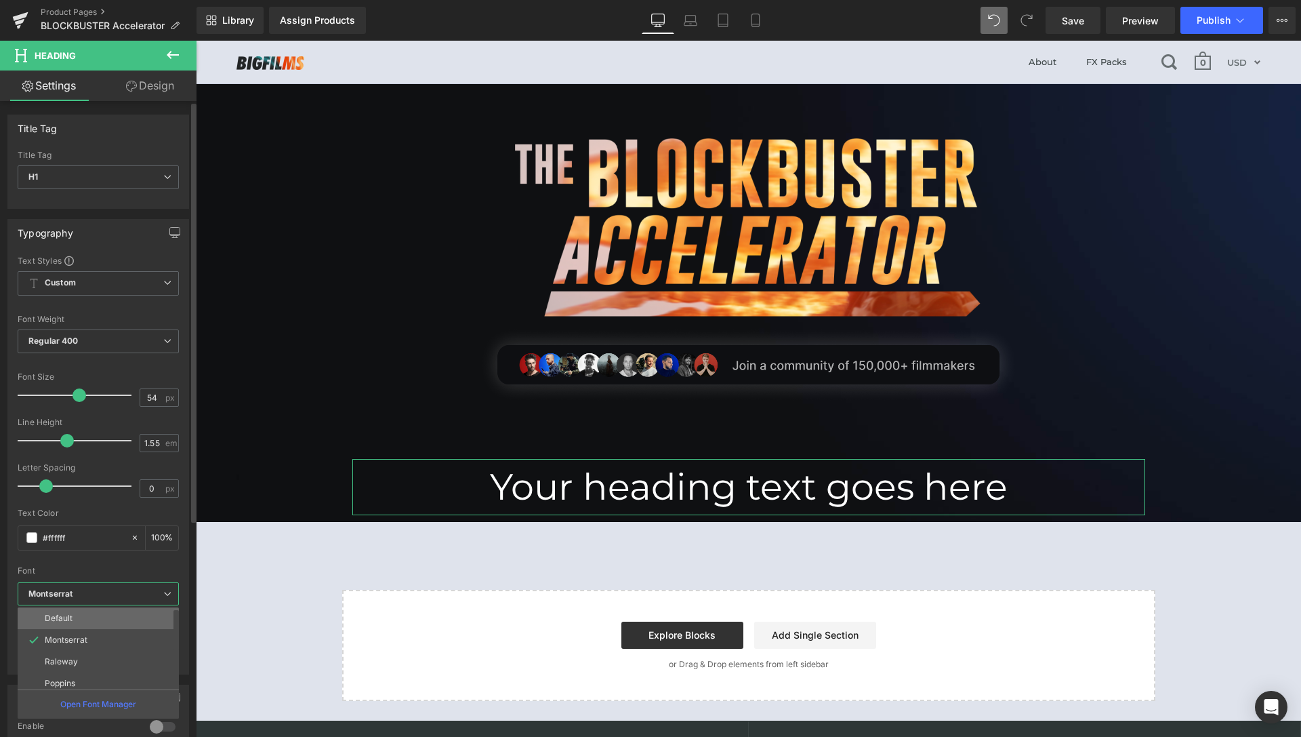
click at [89, 626] on li "Default" at bounding box center [101, 618] width 167 height 22
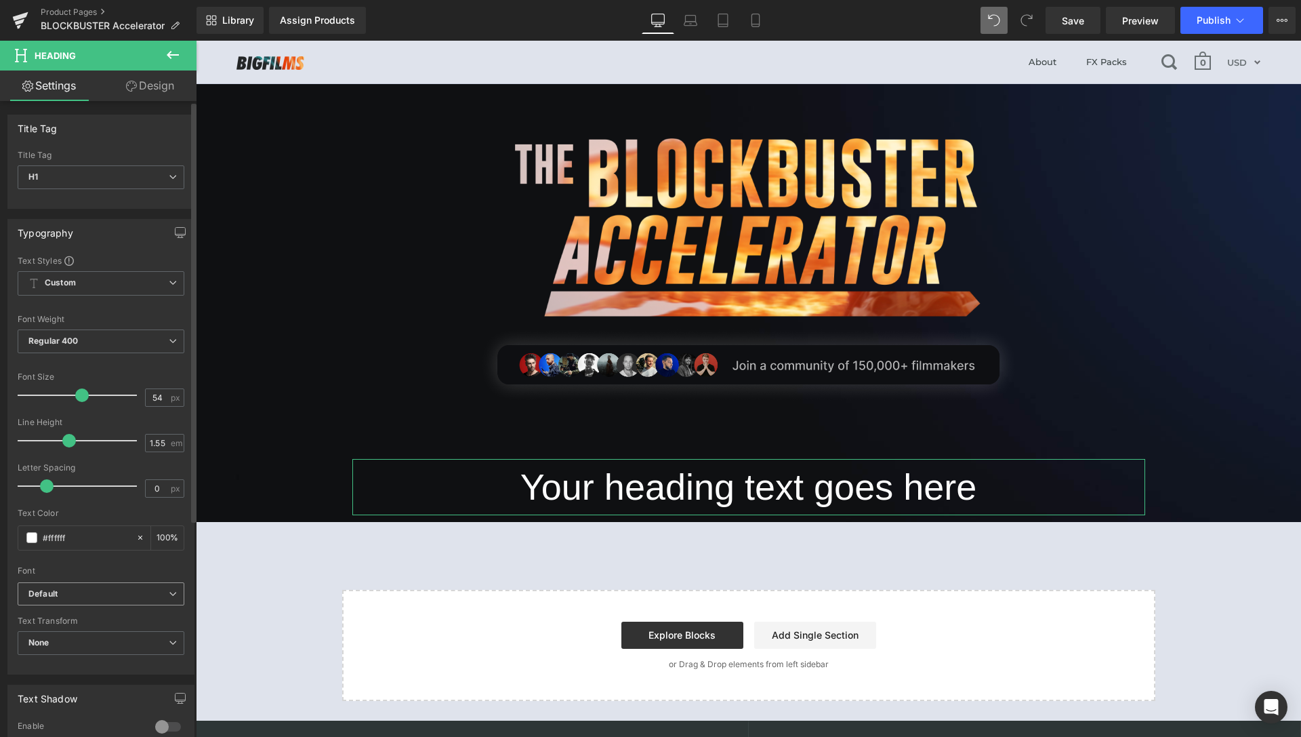
click at [161, 587] on span "Default" at bounding box center [101, 594] width 167 height 24
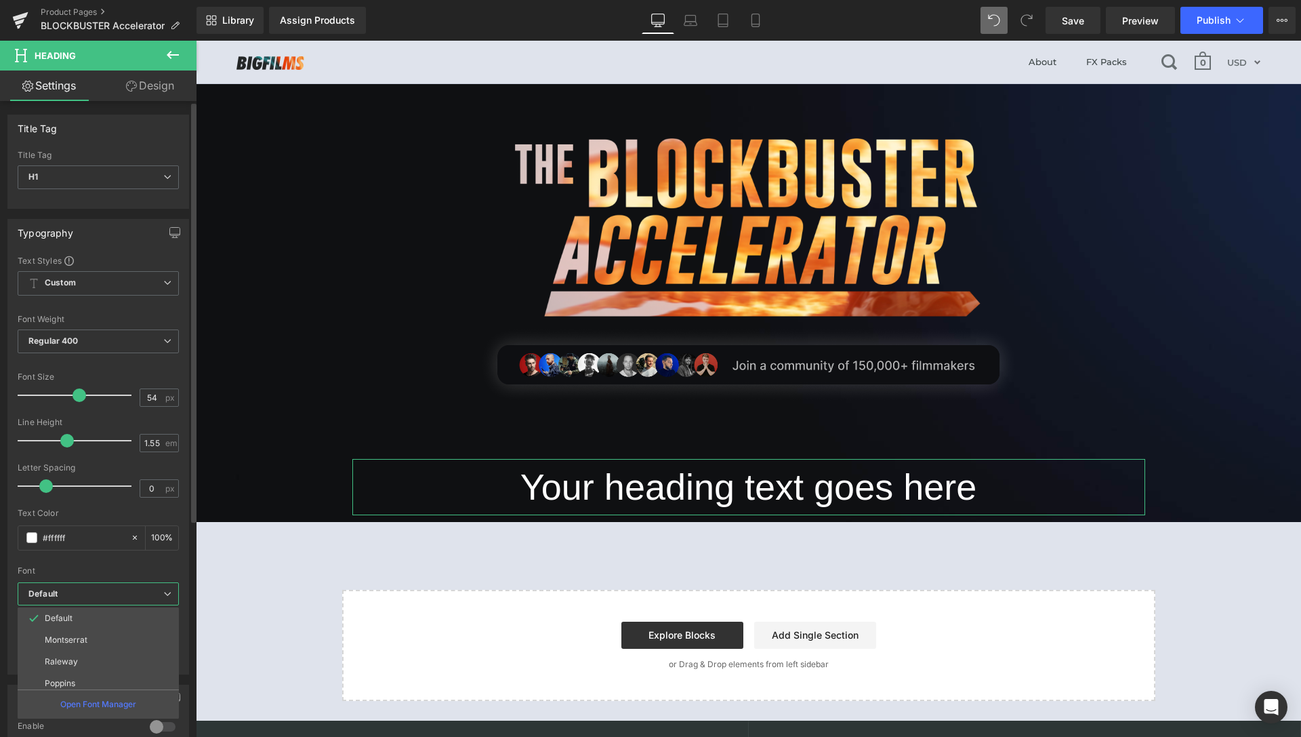
click at [182, 571] on div "Text Styles Custom Custom Setup Global Style Custom Setup Global Style Thin 100…" at bounding box center [98, 464] width 180 height 419
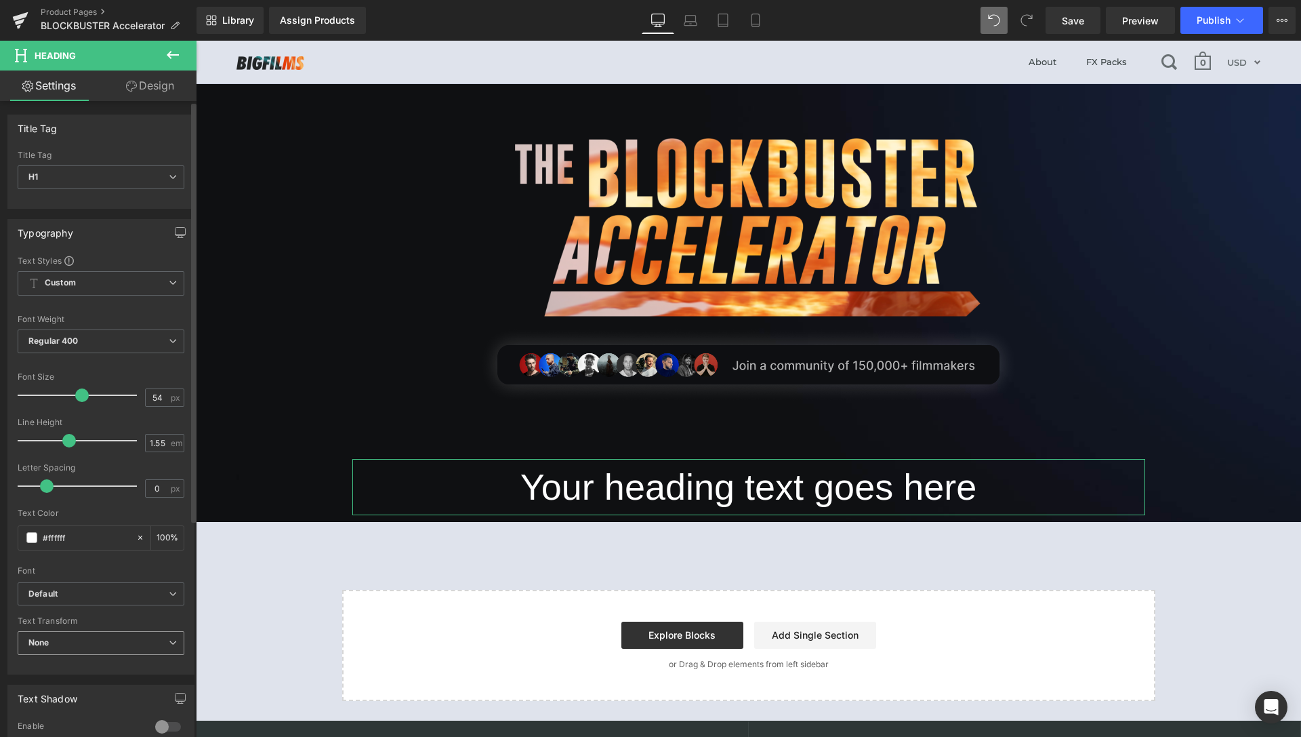
click at [148, 641] on span "None" at bounding box center [101, 643] width 167 height 24
click at [175, 611] on div "Default Default Montserrat Raleway Poppins Roboto Inter Abril Fatface Lato Sacr…" at bounding box center [98, 597] width 161 height 31
click at [162, 594] on b "Default" at bounding box center [95, 594] width 135 height 12
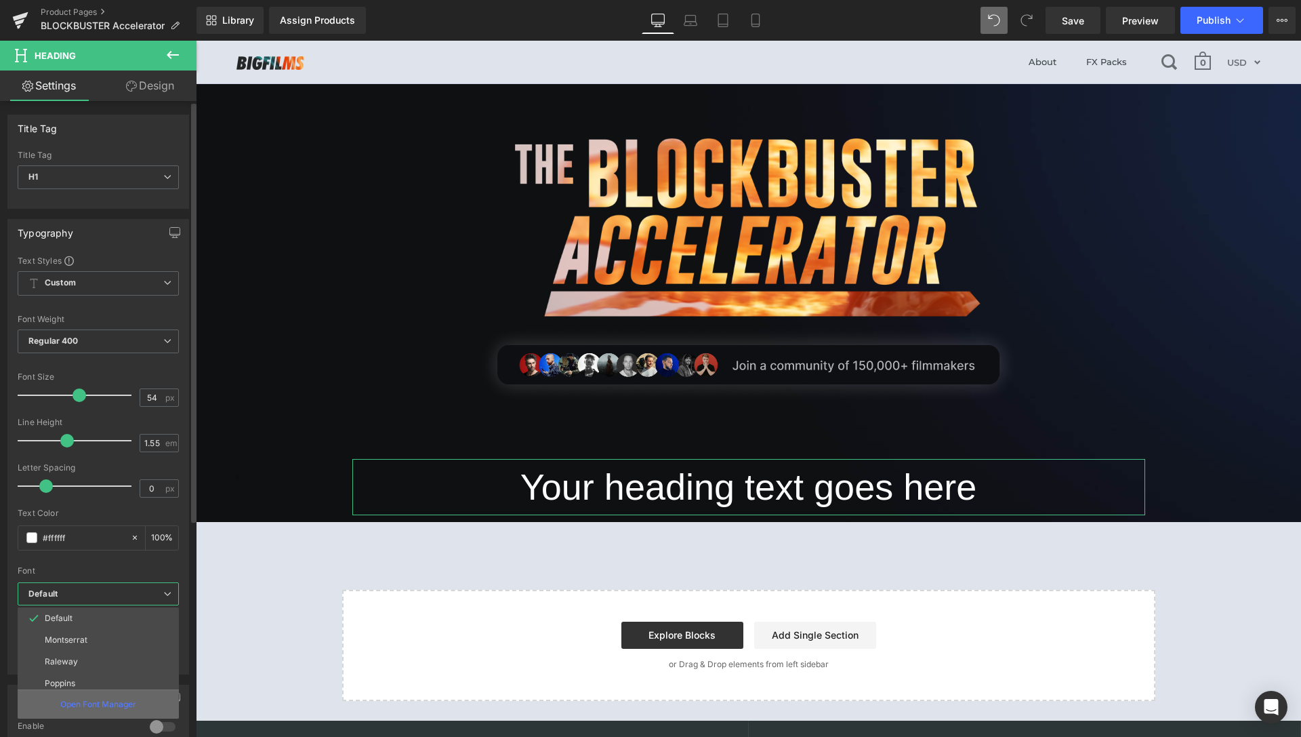
click at [108, 704] on p "Open Font Manager" at bounding box center [98, 704] width 76 height 12
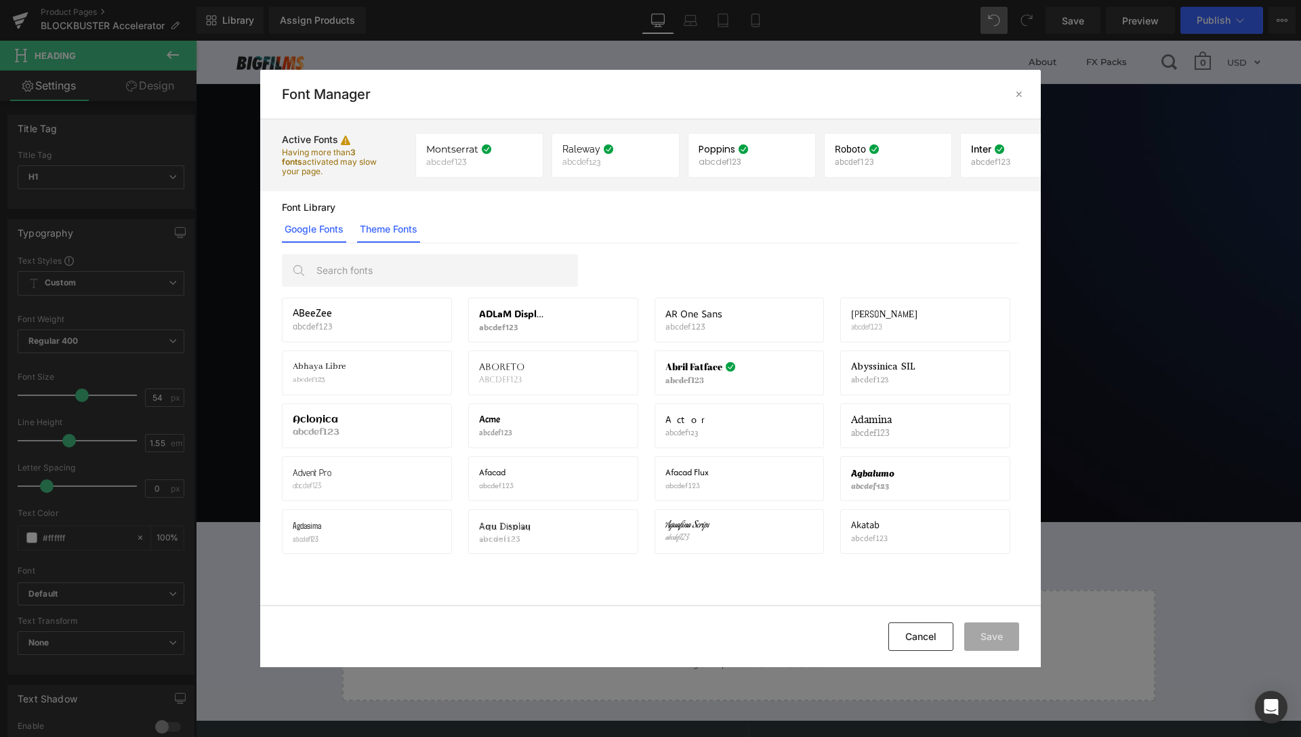
click at [395, 224] on link "Theme Fonts" at bounding box center [388, 229] width 63 height 27
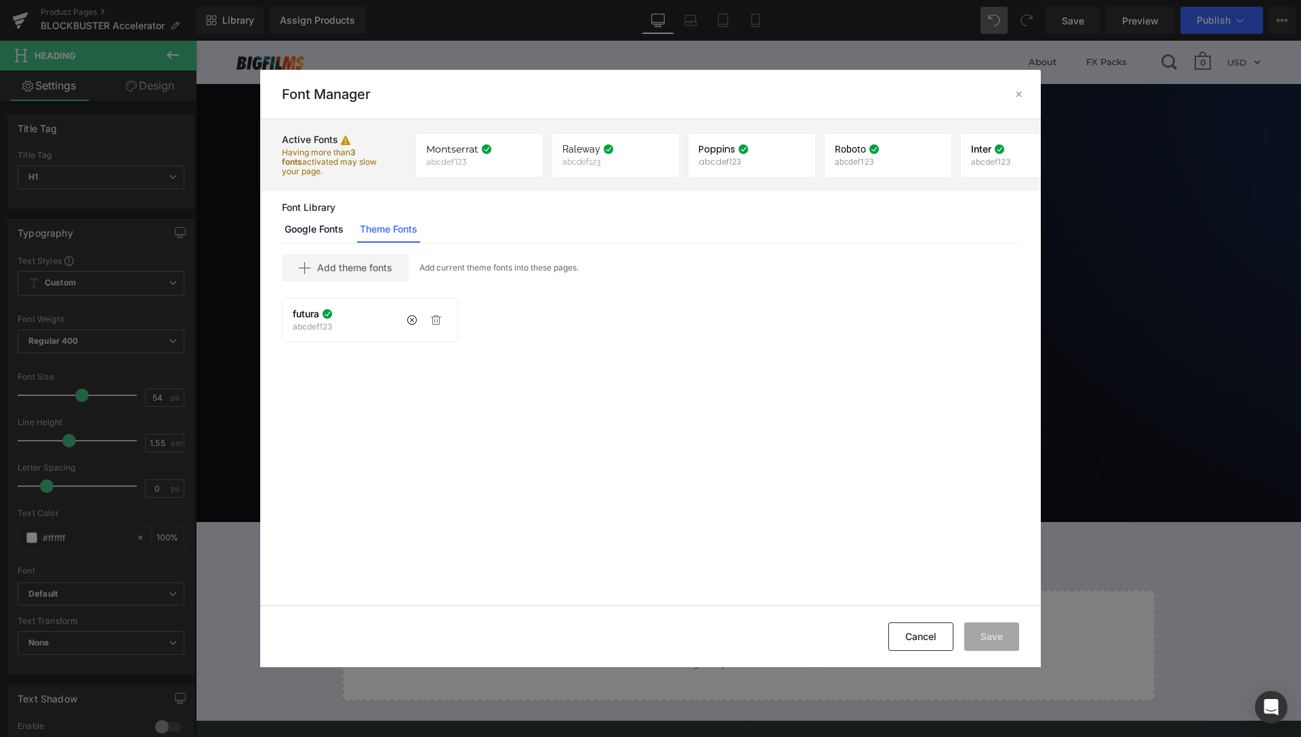
click at [312, 319] on span "futura" at bounding box center [306, 313] width 26 height 11
click at [337, 323] on div "futura abcdef123 If you wish to deactivate this font, all applied settings will…" at bounding box center [370, 319] width 155 height 23
click at [308, 319] on span "futura" at bounding box center [306, 313] width 26 height 11
click at [317, 274] on div "Add theme fonts" at bounding box center [345, 267] width 127 height 27
click at [370, 294] on input "text" at bounding box center [449, 290] width 333 height 27
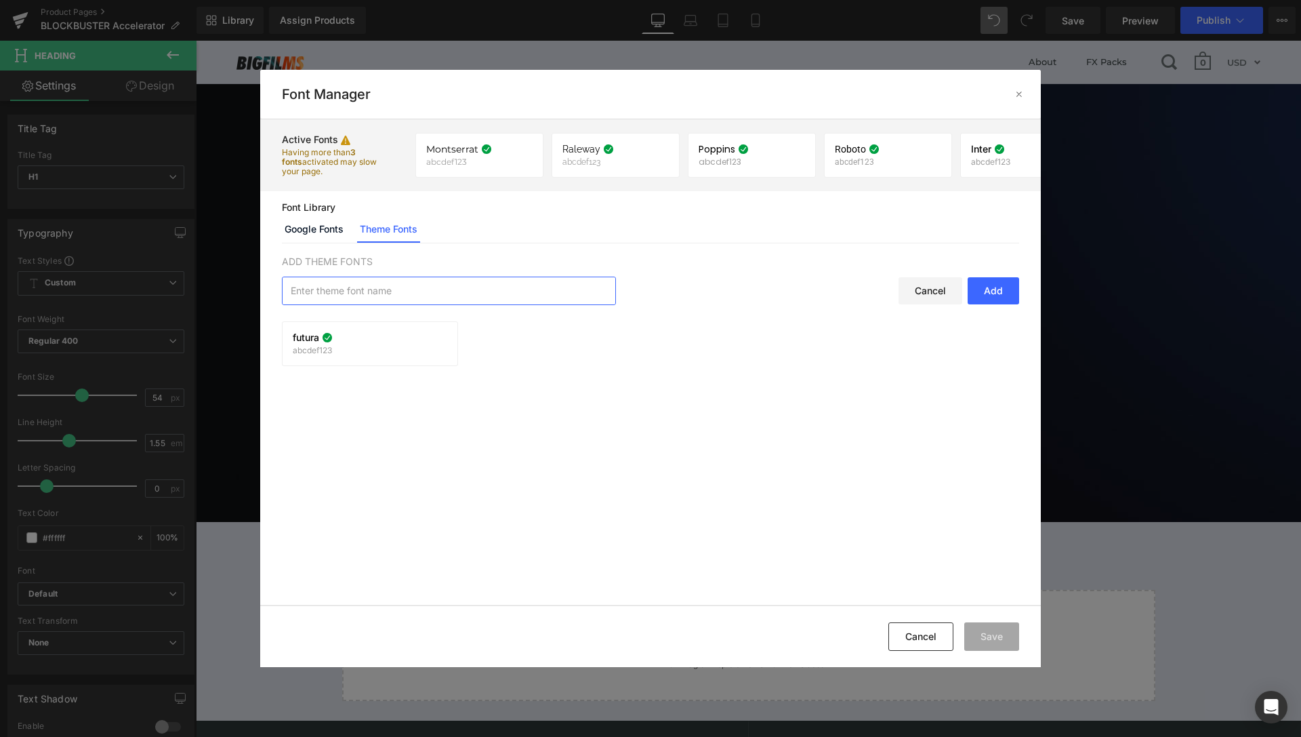
click at [990, 287] on div "Add" at bounding box center [994, 290] width 52 height 27
click at [395, 285] on input "text" at bounding box center [449, 290] width 333 height 27
click at [416, 298] on input "text" at bounding box center [449, 290] width 333 height 27
drag, startPoint x: 412, startPoint y: 296, endPoint x: 365, endPoint y: 296, distance: 46.8
click at [365, 296] on input "text" at bounding box center [449, 290] width 333 height 27
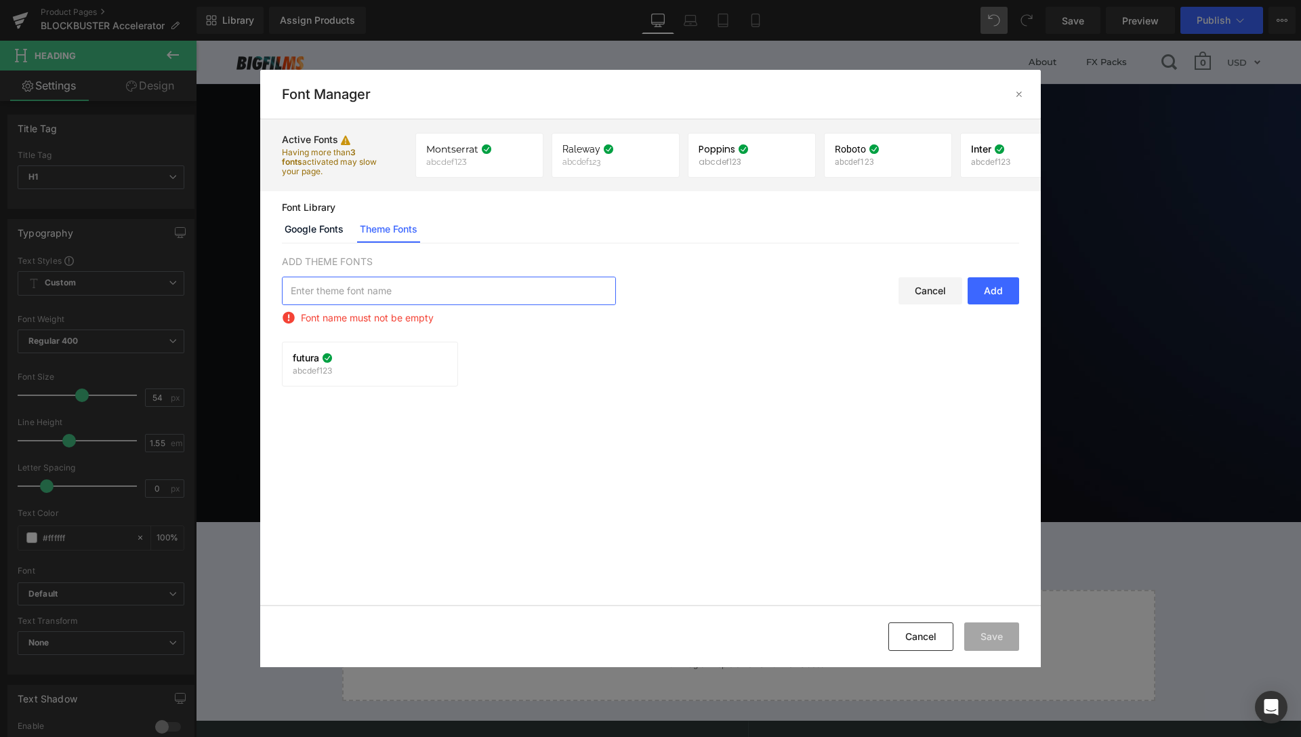
click at [371, 291] on input "text" at bounding box center [449, 290] width 333 height 27
click at [337, 160] on p "Having more than 3 fonts activated may slow your page." at bounding box center [331, 162] width 98 height 28
click at [470, 287] on input "text" at bounding box center [449, 290] width 333 height 27
drag, startPoint x: 448, startPoint y: 294, endPoint x: 440, endPoint y: 291, distance: 8.4
click at [431, 289] on input "text" at bounding box center [449, 290] width 333 height 27
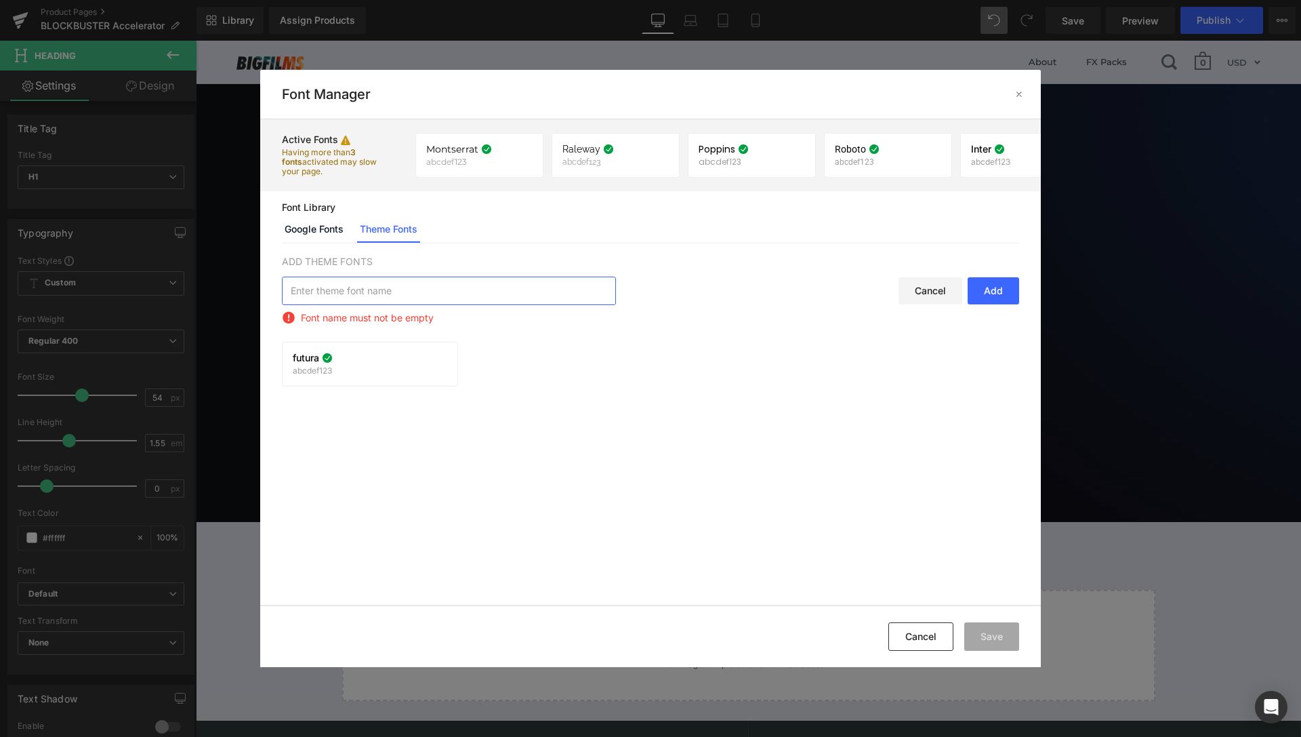
click at [278, 229] on div "Font Library Google Fonts Theme Fonts" at bounding box center [650, 222] width 781 height 41
click at [311, 233] on link "Google Fonts" at bounding box center [314, 229] width 64 height 27
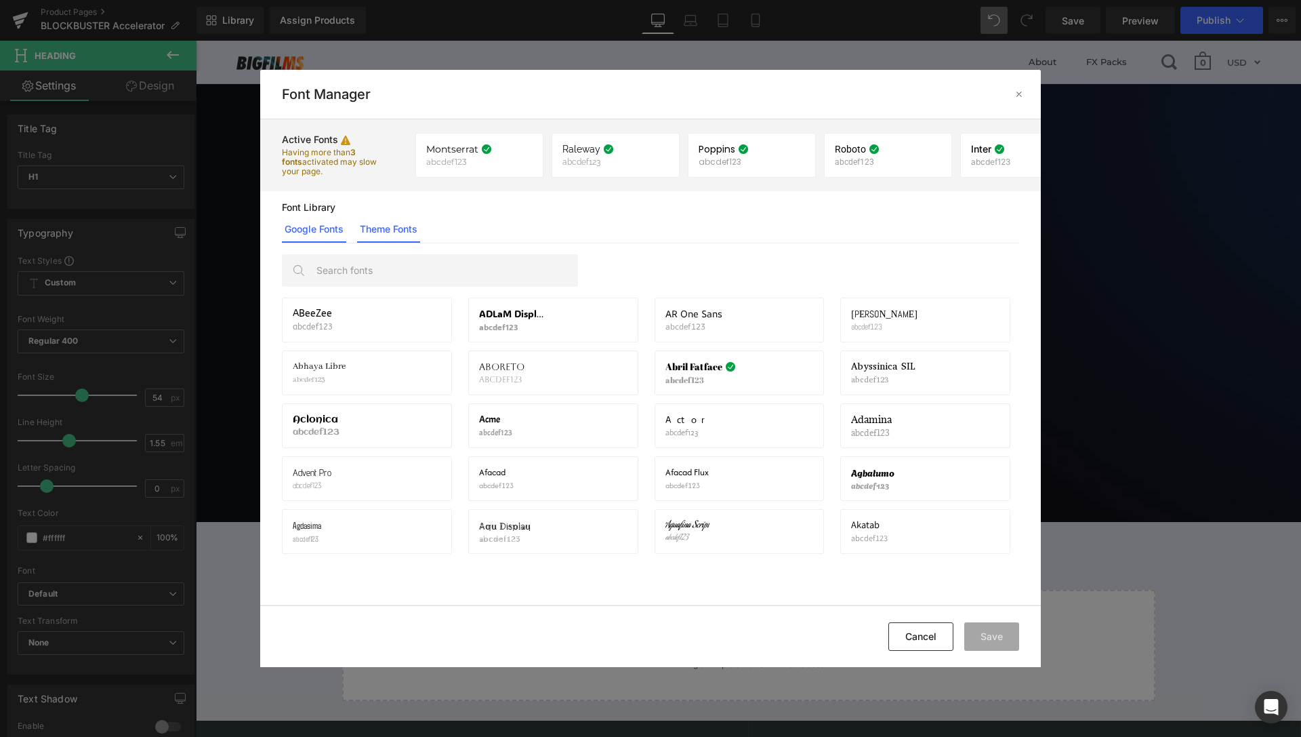
click at [397, 231] on link "Theme Fonts" at bounding box center [388, 229] width 63 height 27
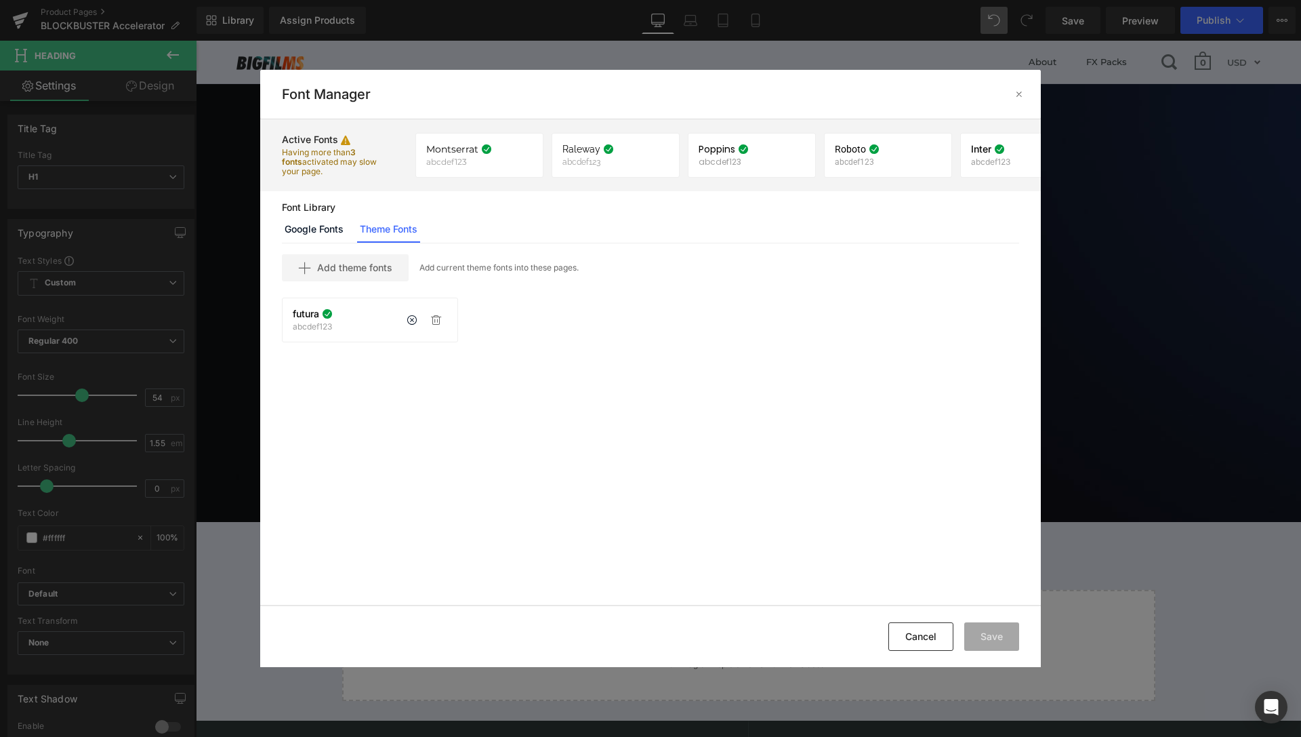
click at [312, 326] on p "abcdef123" at bounding box center [313, 326] width 40 height 9
click at [356, 274] on div "Add theme fonts" at bounding box center [345, 267] width 127 height 27
click at [556, 294] on input "text" at bounding box center [449, 290] width 333 height 27
click at [1037, 288] on div "ADD THEME FONTS Cancel Add futura abcdef123 If you wish to deactivate this font…" at bounding box center [650, 424] width 781 height 362
click at [951, 290] on div "Cancel" at bounding box center [931, 290] width 64 height 27
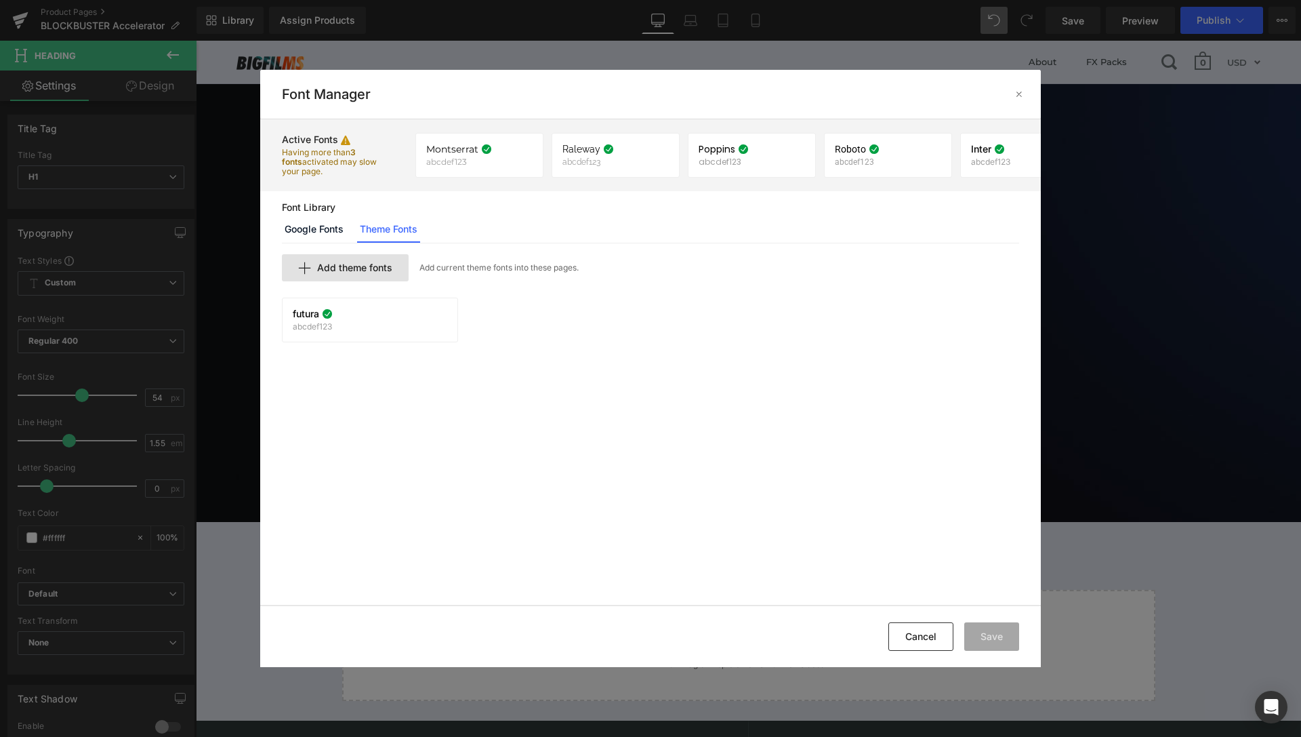
click at [365, 268] on span "Add theme fonts" at bounding box center [354, 267] width 75 height 11
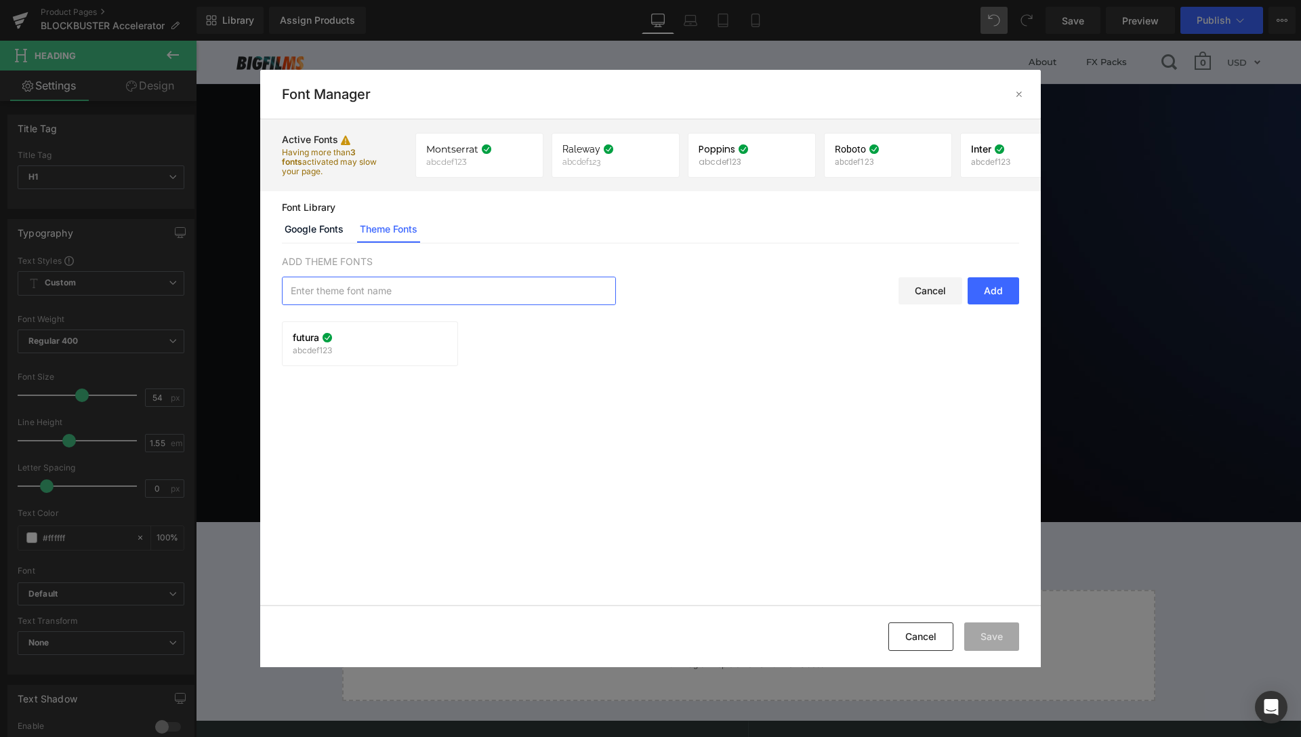
click at [397, 291] on input "text" at bounding box center [449, 290] width 333 height 27
click at [1011, 284] on div "Add" at bounding box center [994, 290] width 52 height 27
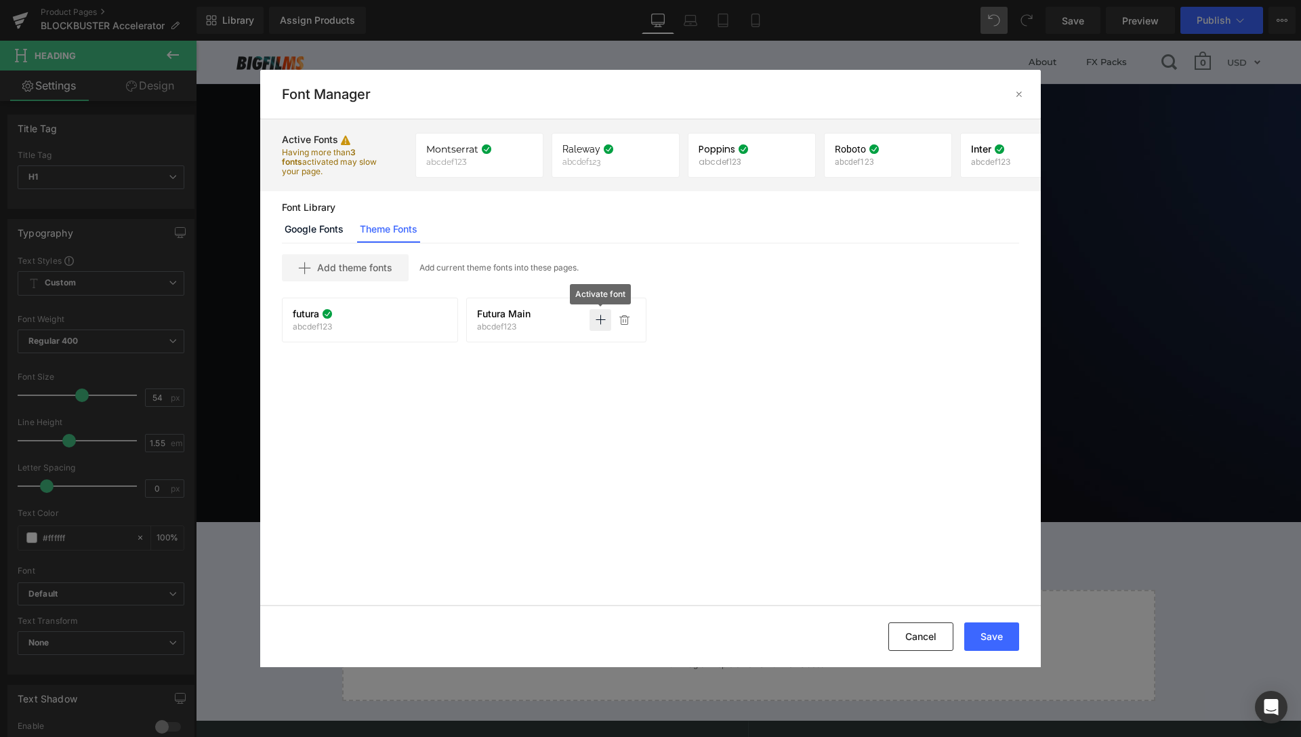
click at [600, 318] on icon at bounding box center [600, 320] width 11 height 11
click at [564, 308] on div "Futura Main abcdef123 If you wish to deactivate this font, all applied settings…" at bounding box center [556, 319] width 159 height 23
click at [624, 323] on icon at bounding box center [625, 320] width 11 height 11
click at [304, 159] on p "Having more than 3 fonts activated may slow your page." at bounding box center [331, 162] width 98 height 28
drag, startPoint x: 733, startPoint y: 190, endPoint x: 771, endPoint y: 137, distance: 65.6
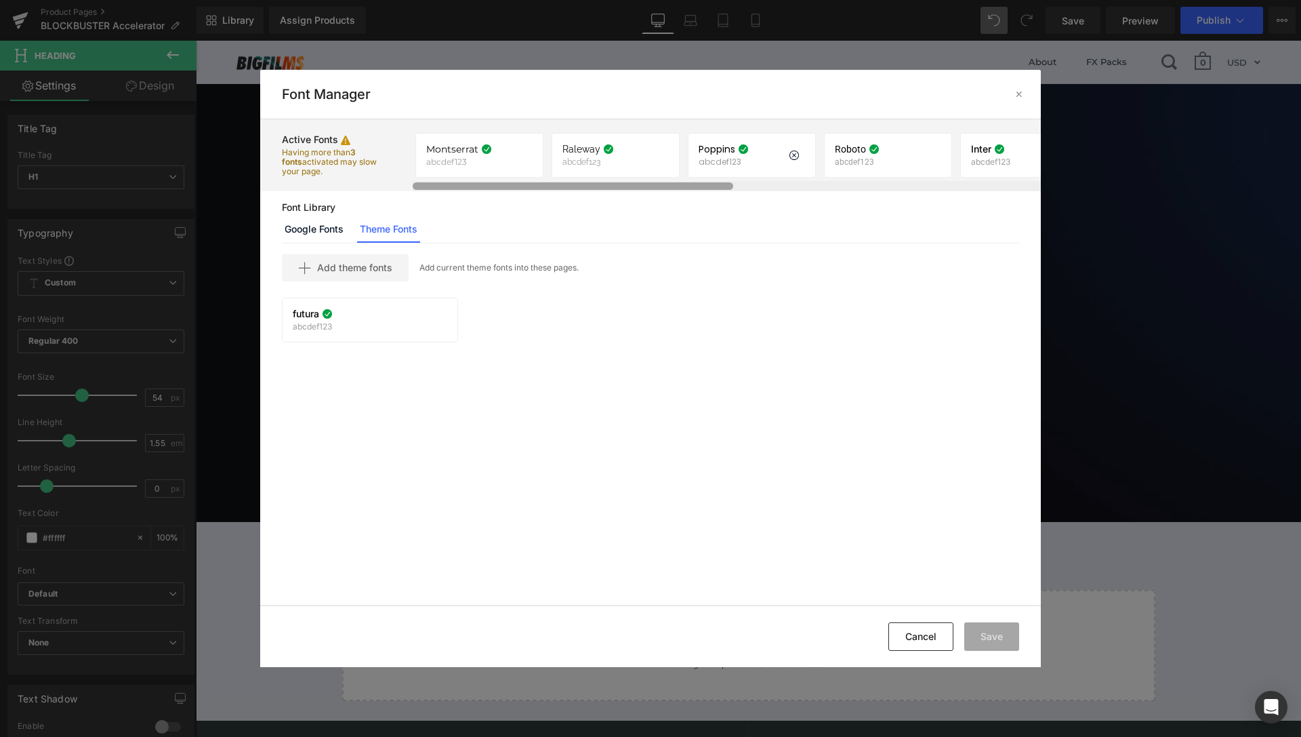
click at [565, 185] on div at bounding box center [573, 185] width 321 height 7
drag, startPoint x: 1019, startPoint y: 96, endPoint x: 817, endPoint y: 63, distance: 204.7
click at [1019, 96] on icon at bounding box center [1019, 94] width 11 height 11
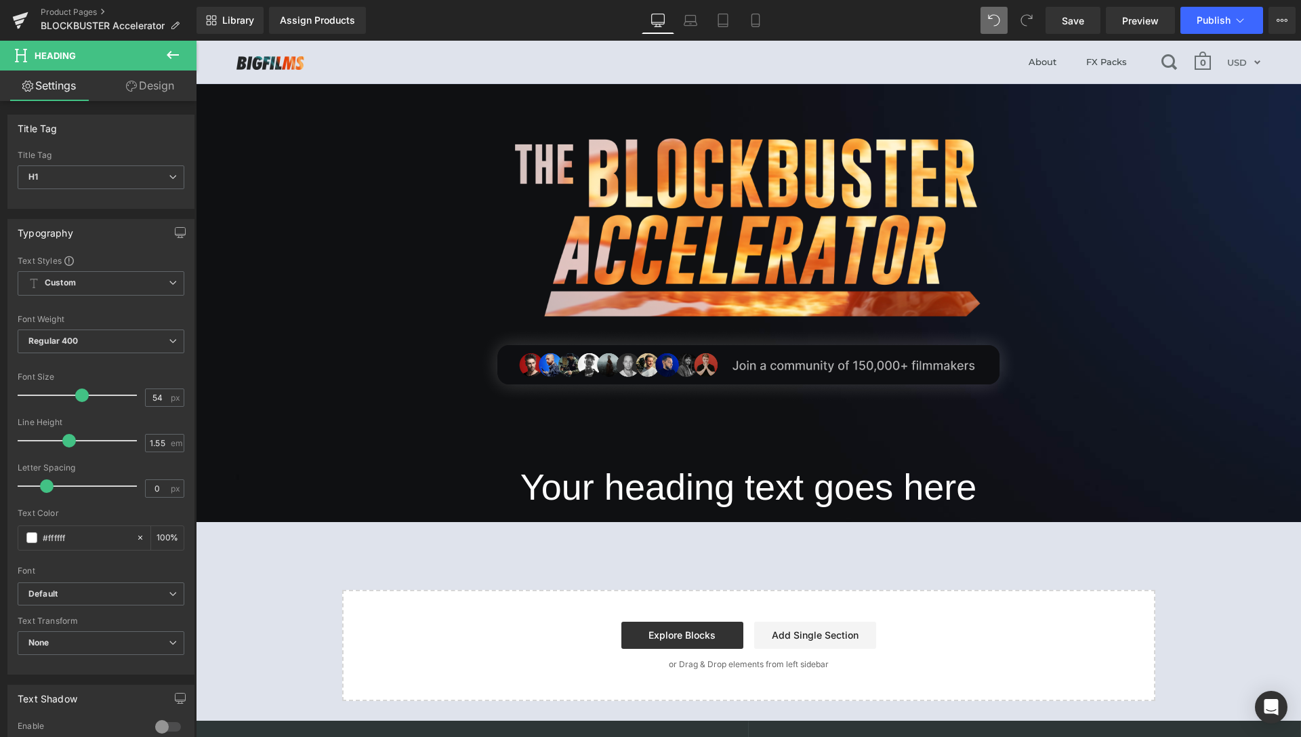
click at [440, 294] on body "About FX Packs 0 Currency AUD FJD NGN NZD PGK SBD TOP USD VUV WST XOF XPF USD M…" at bounding box center [749, 572] width 1106 height 1062
click at [250, 21] on span "Library" at bounding box center [238, 20] width 32 height 12
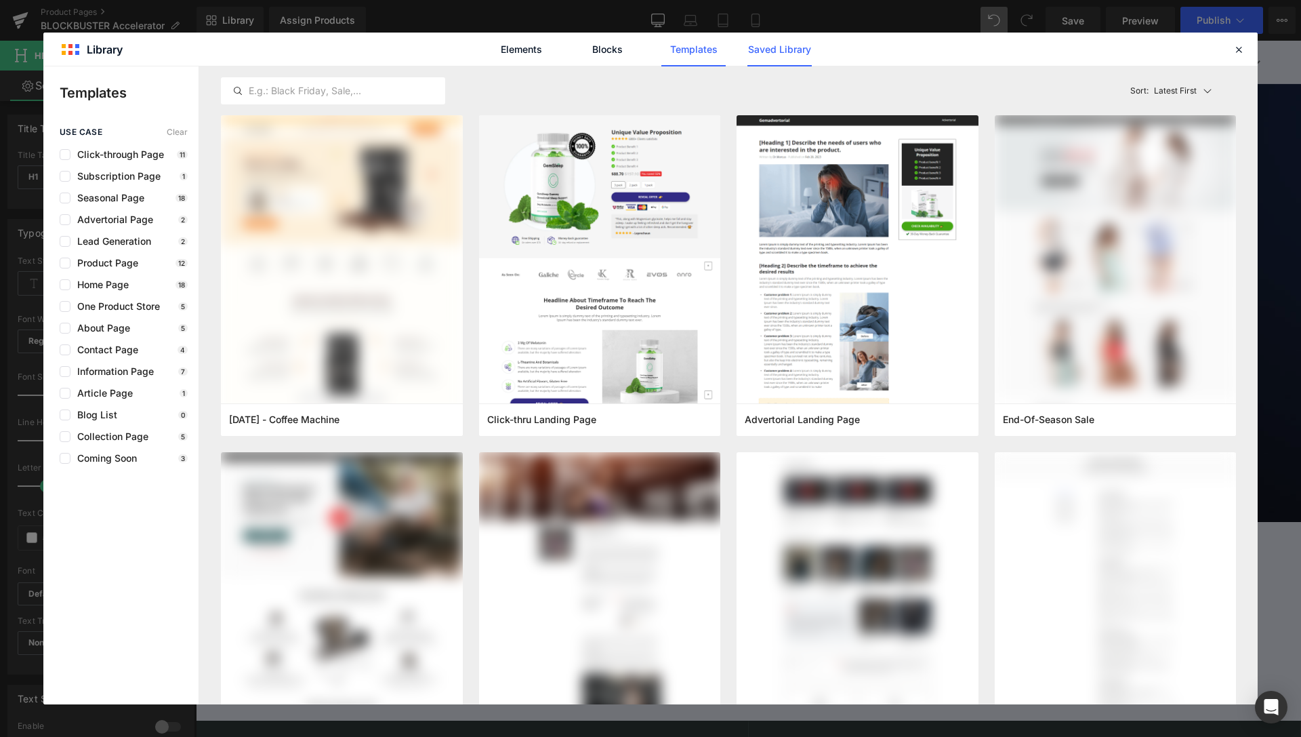
click at [771, 39] on link "Saved Library" at bounding box center [780, 50] width 64 height 34
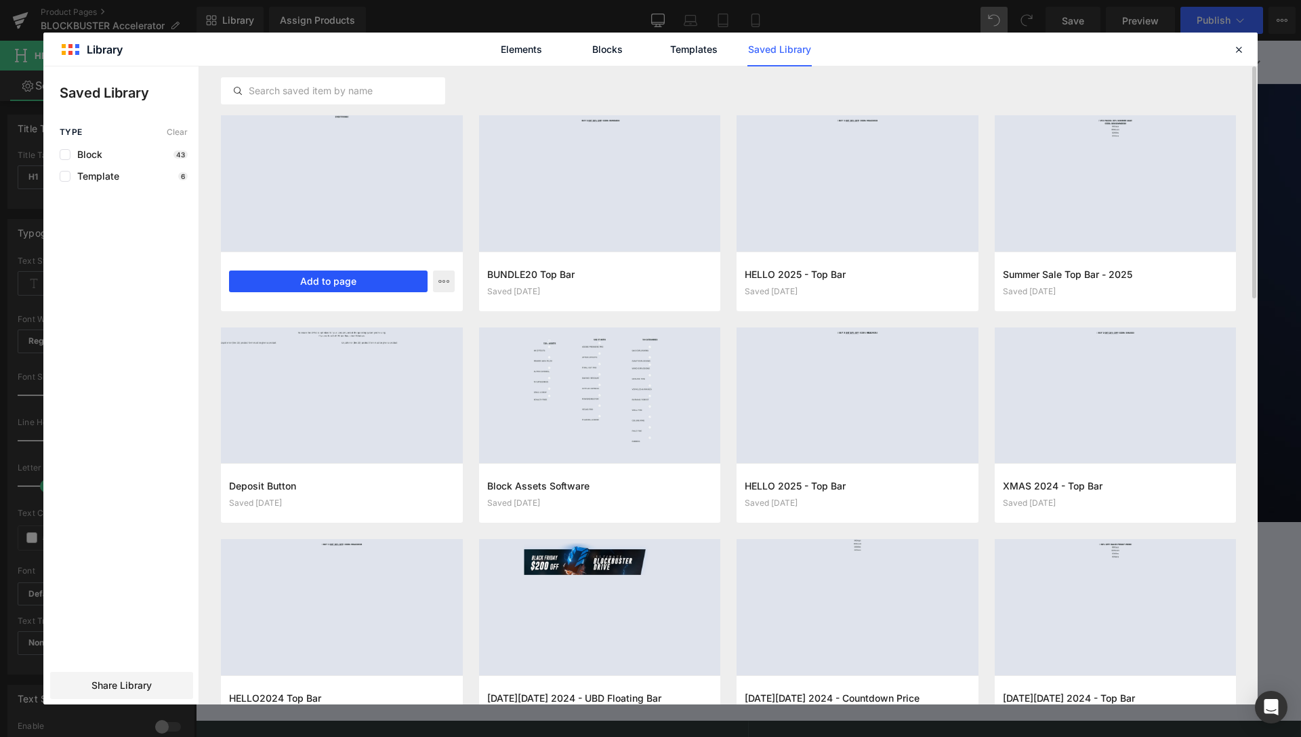
click at [319, 277] on button "Add to page" at bounding box center [328, 281] width 199 height 22
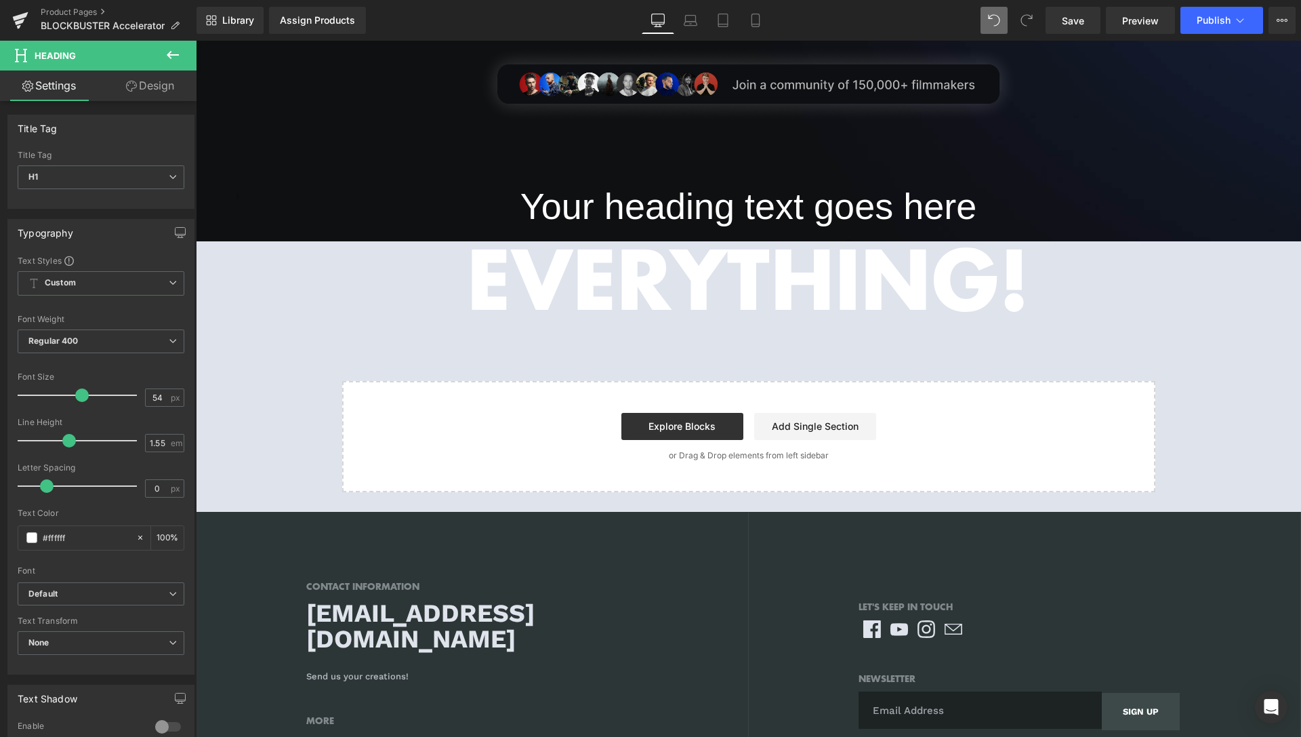
scroll to position [269, 0]
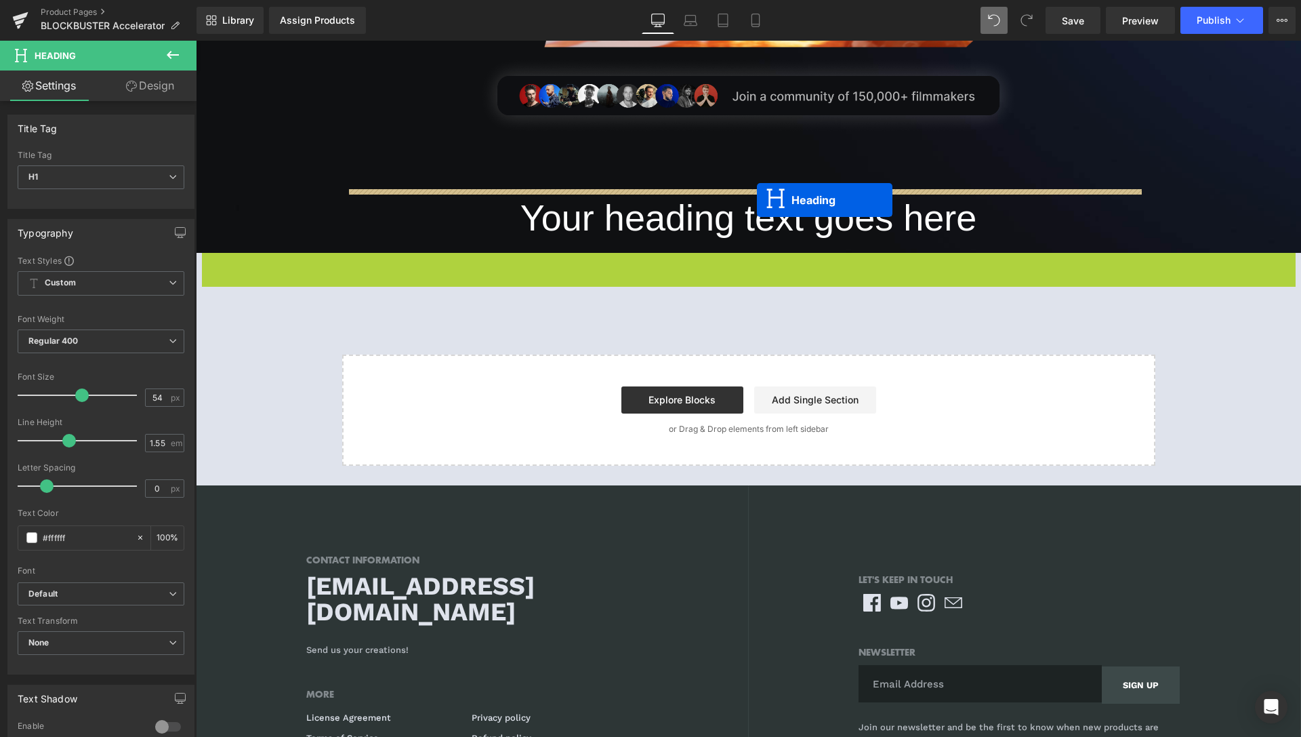
drag, startPoint x: 711, startPoint y: 288, endPoint x: 757, endPoint y: 200, distance: 99.4
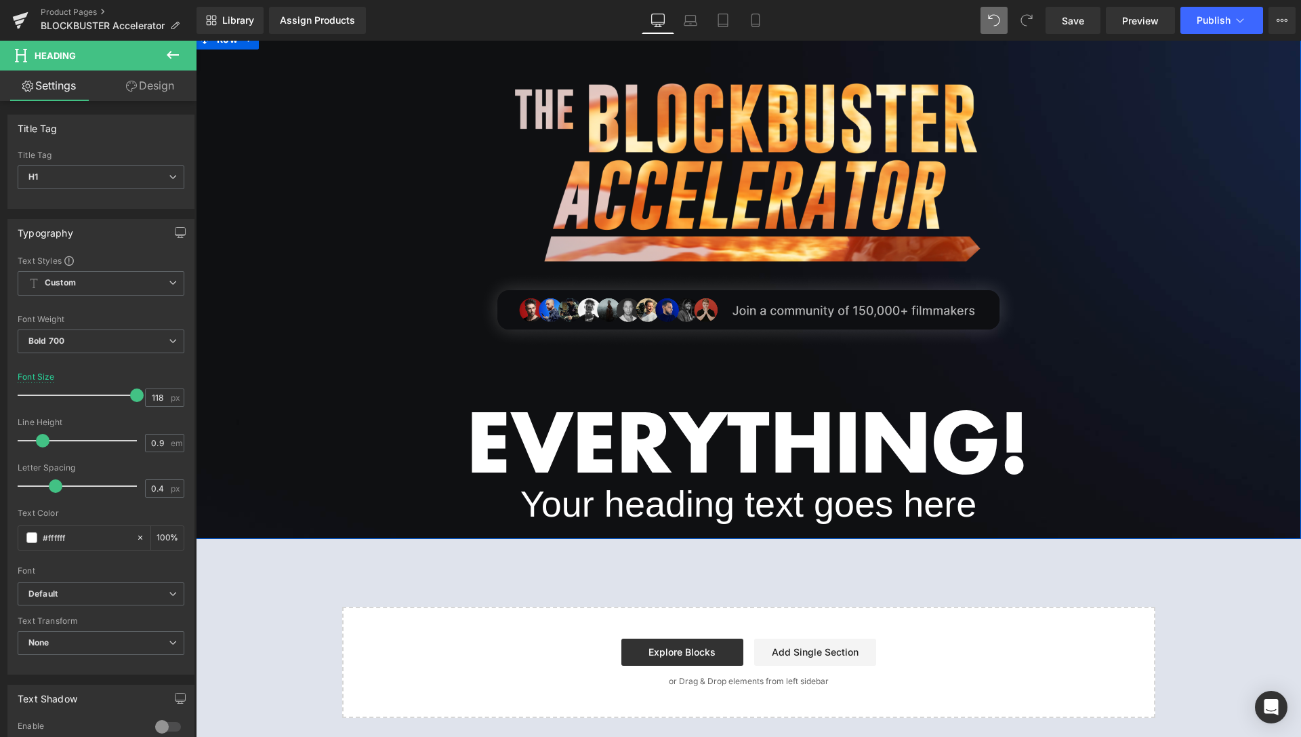
scroll to position [0, 0]
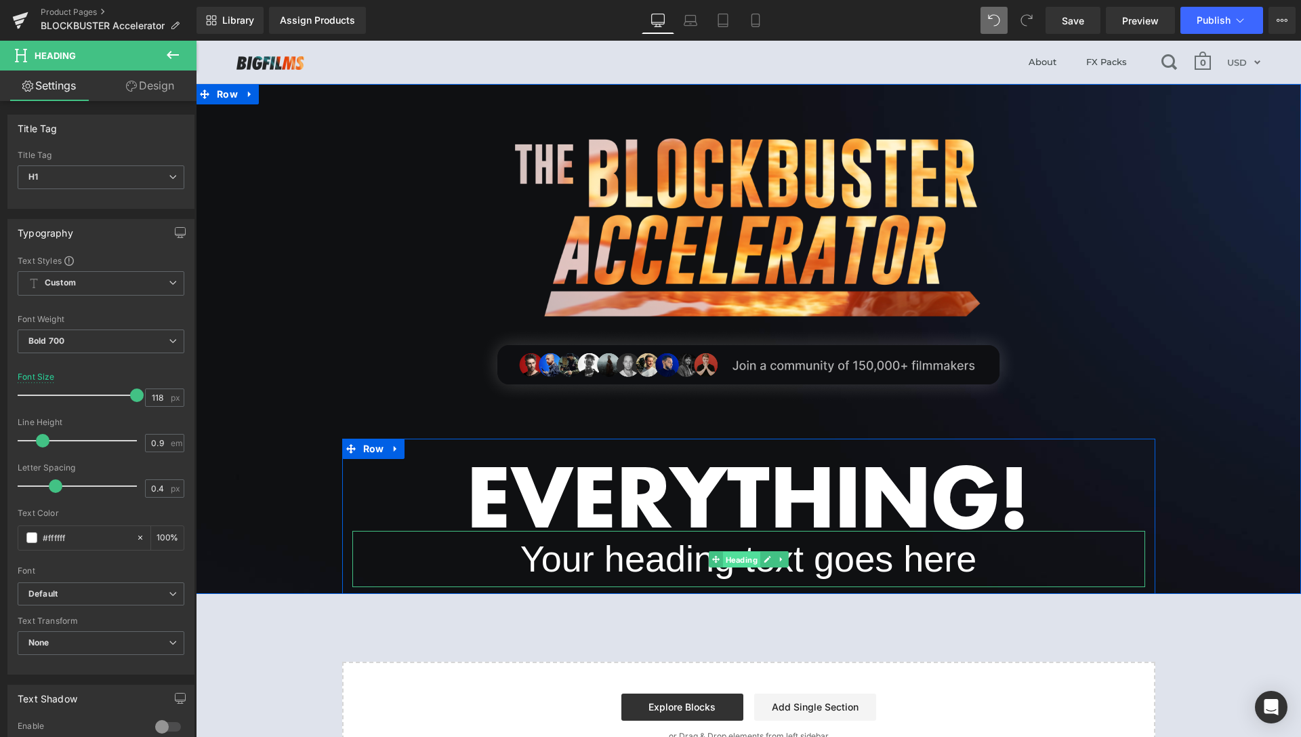
click at [744, 560] on span "Heading" at bounding box center [741, 559] width 37 height 16
click at [744, 558] on span "Heading" at bounding box center [741, 559] width 37 height 16
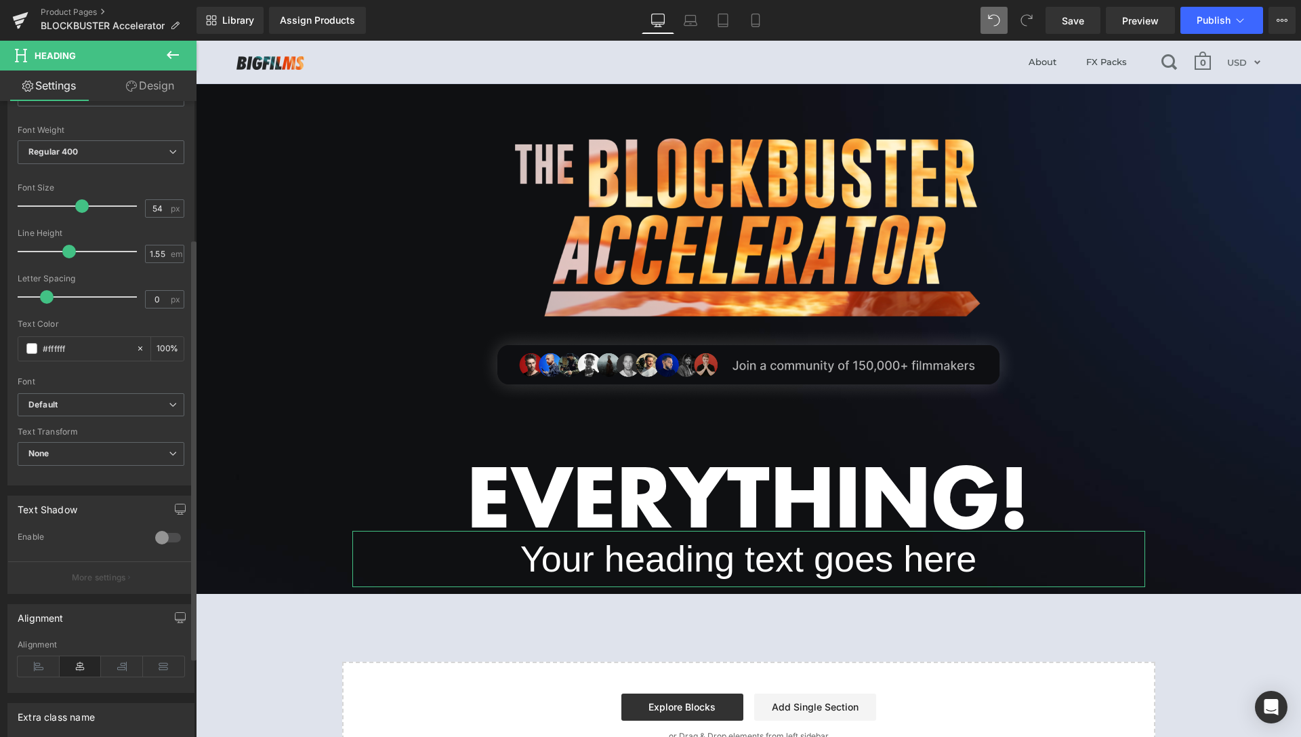
scroll to position [207, 0]
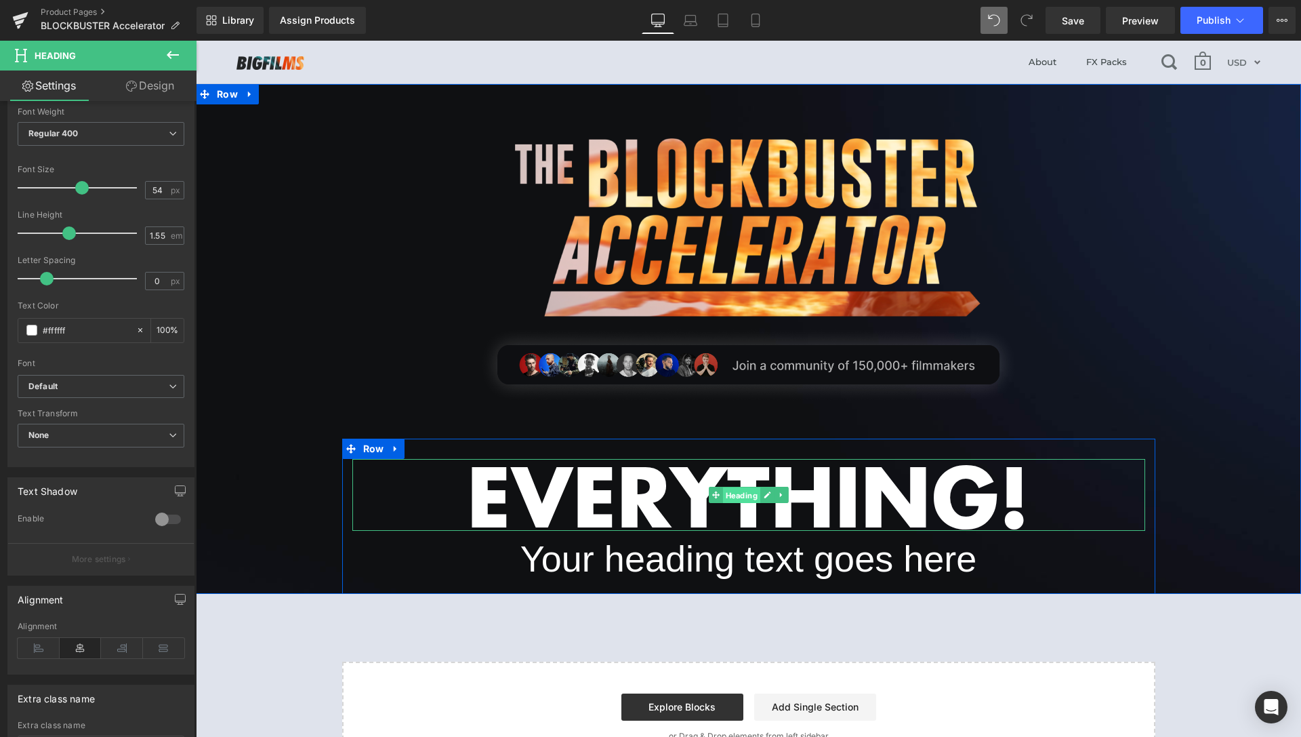
click at [733, 493] on span "Heading" at bounding box center [741, 495] width 37 height 16
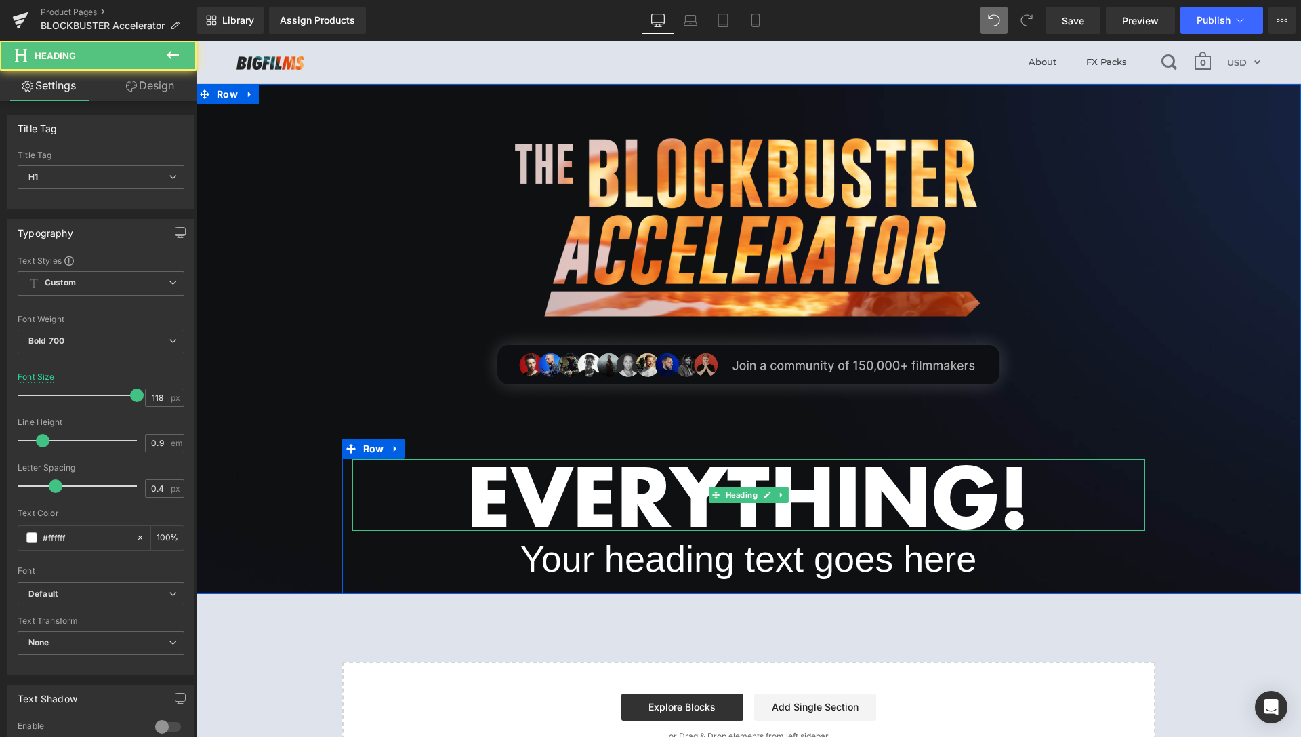
click at [538, 500] on h1 "EVERYTHING!" at bounding box center [748, 495] width 793 height 72
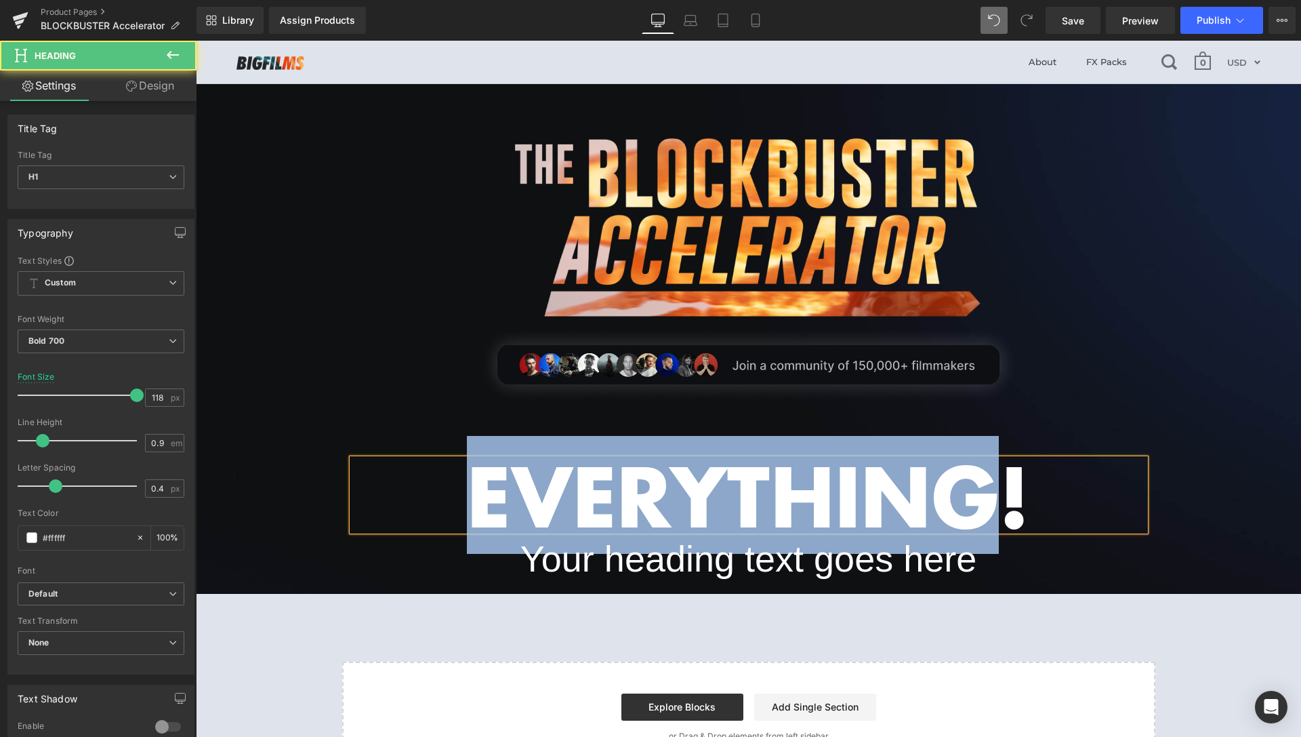
click at [538, 500] on h1 "EVERYTHING!" at bounding box center [748, 495] width 793 height 72
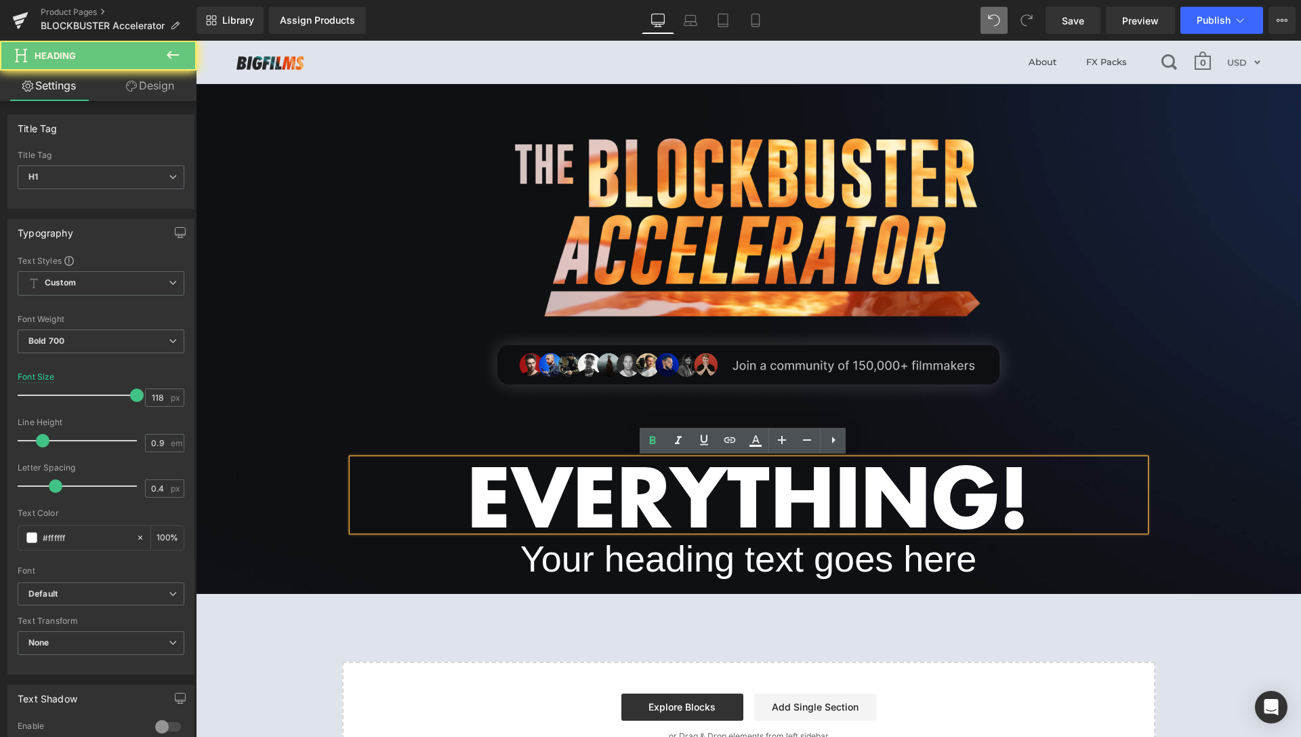
click at [538, 500] on h1 "EVERYTHING!" at bounding box center [748, 495] width 793 height 72
paste div
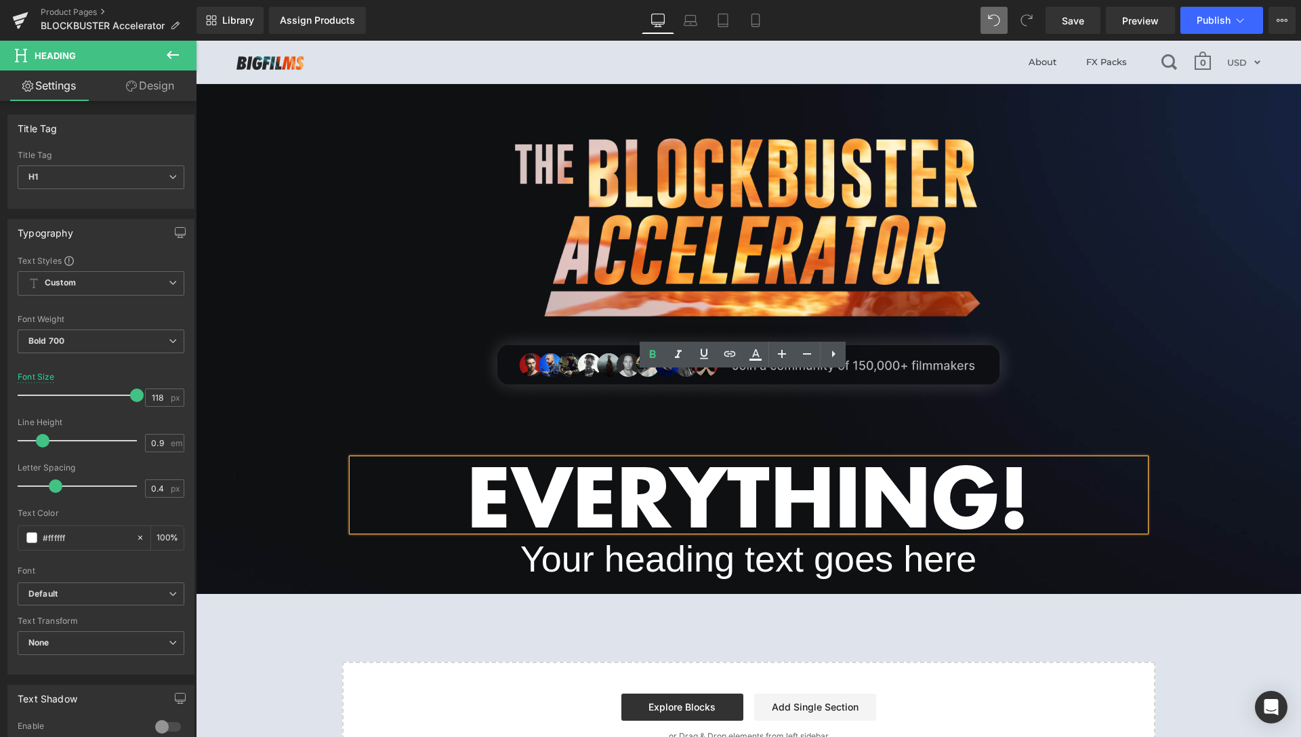
scroll to position [86, 0]
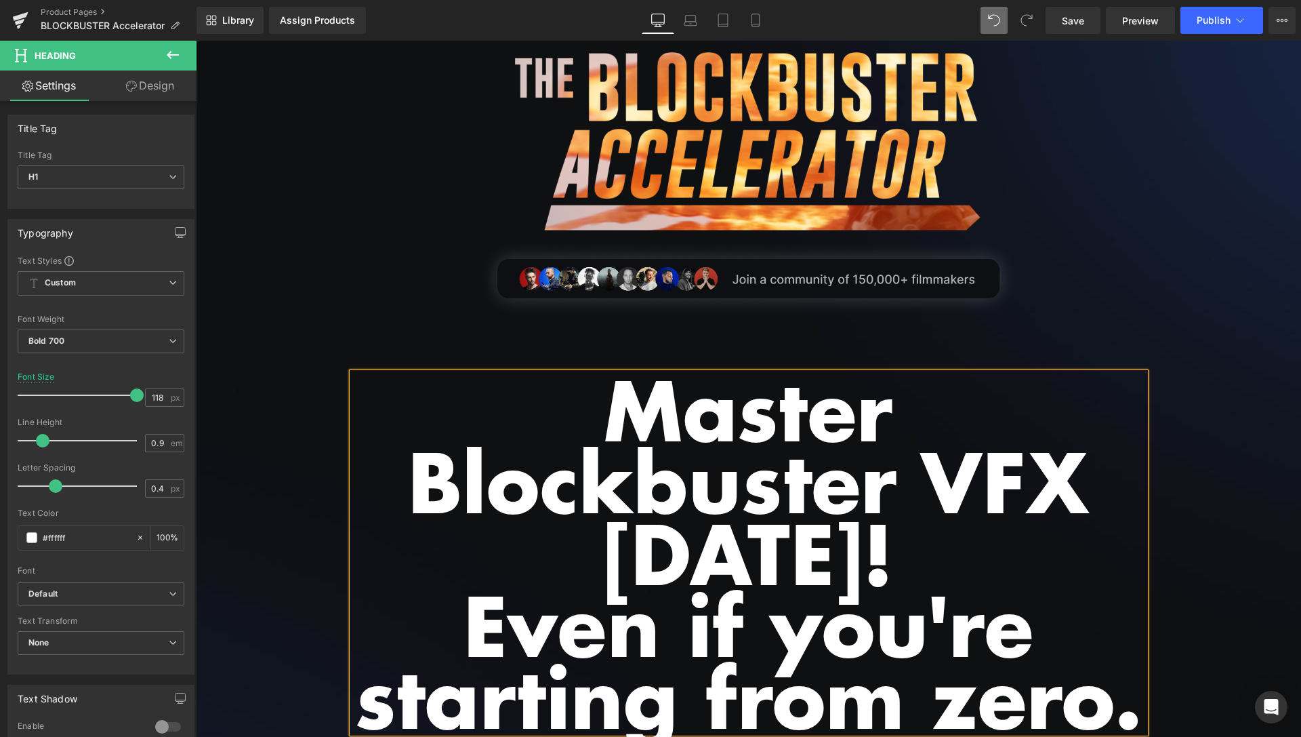
click at [683, 355] on div "Master Blockbuster VFX in 30 days! Even if you're starting from zero. Heading Y…" at bounding box center [748, 574] width 813 height 444
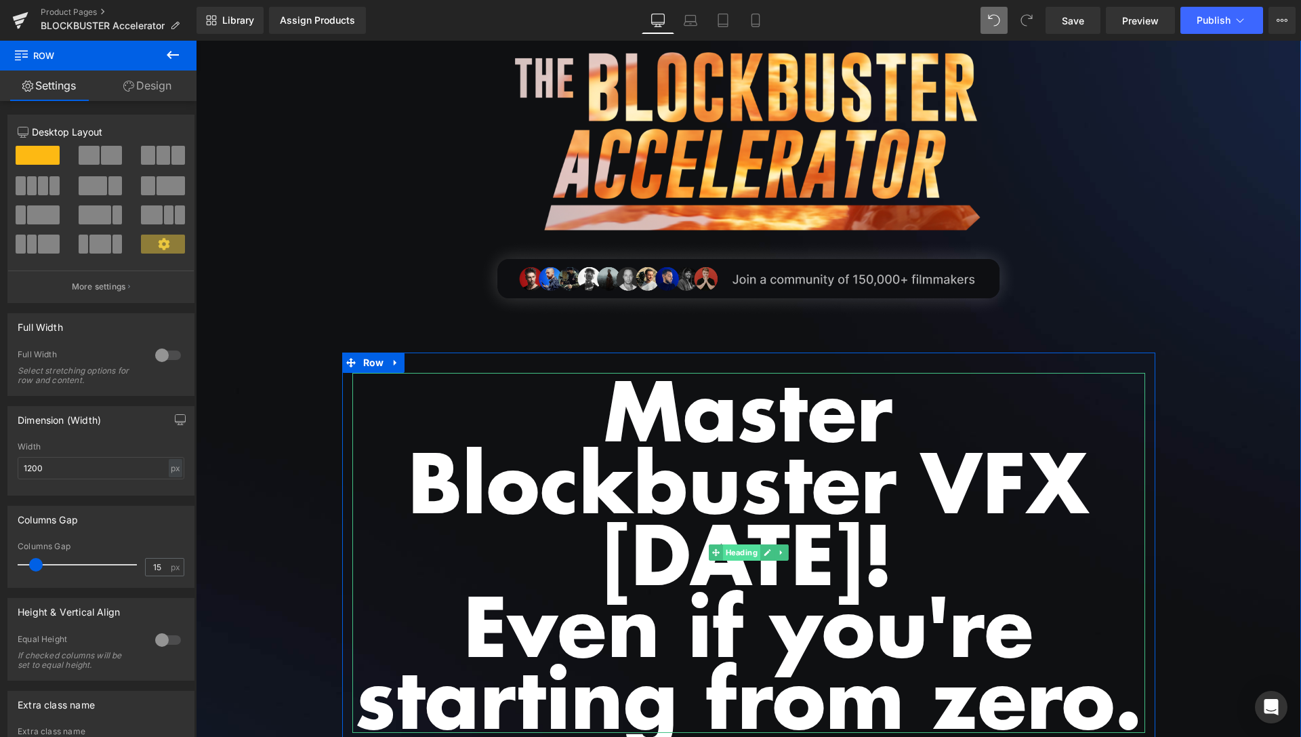
click at [733, 554] on span "Heading" at bounding box center [741, 552] width 37 height 16
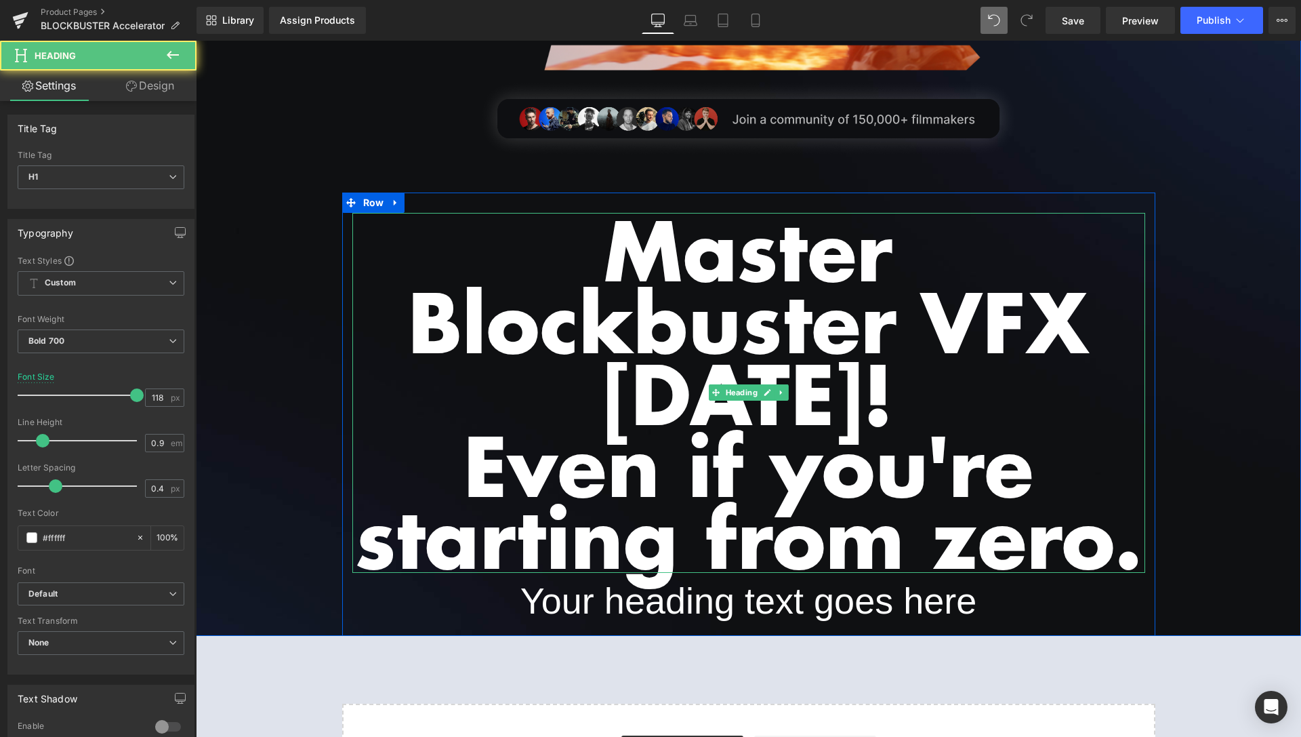
scroll to position [224, 0]
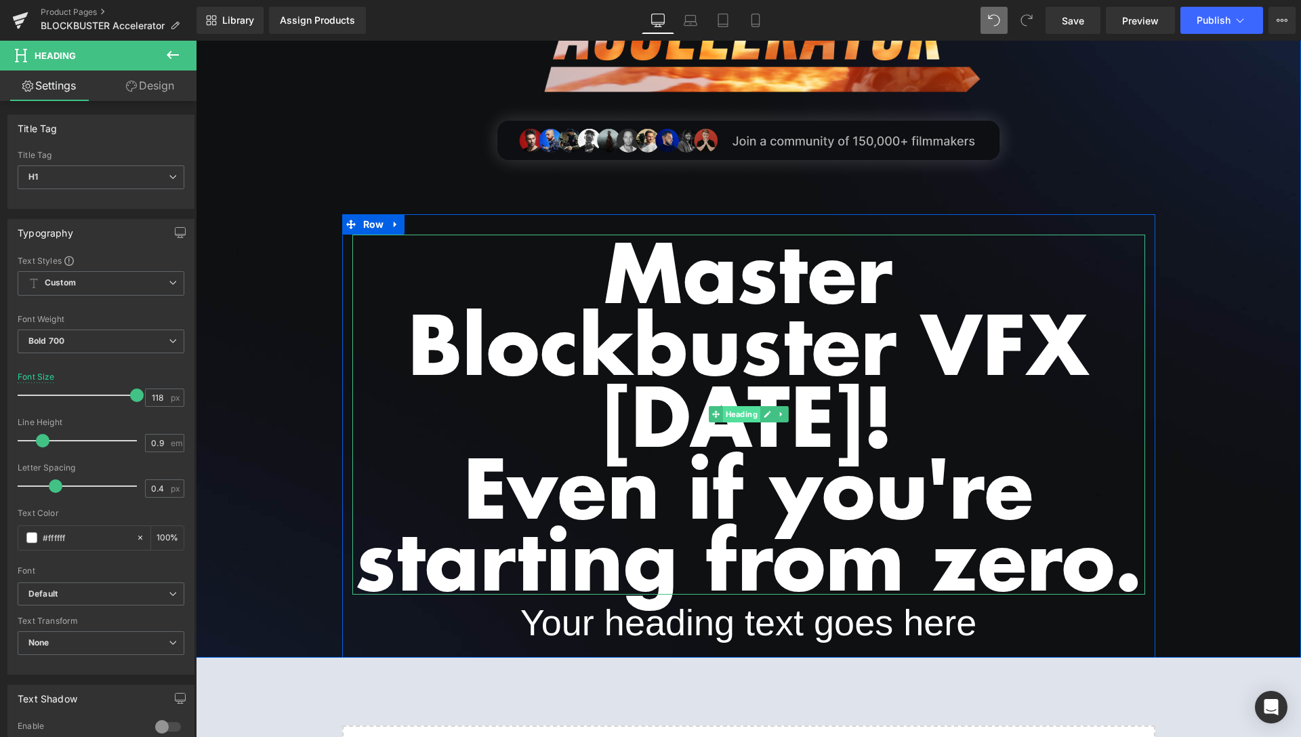
click at [742, 413] on span "Heading" at bounding box center [741, 414] width 37 height 16
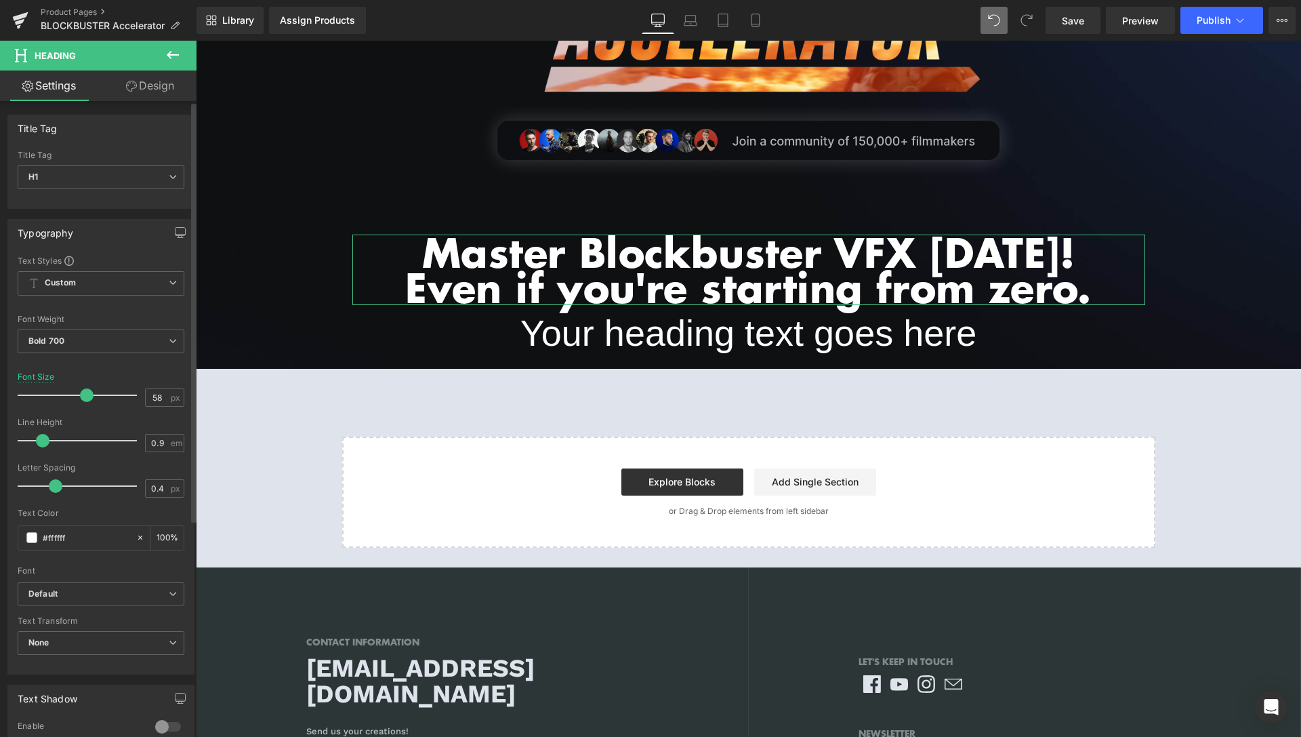
drag, startPoint x: 128, startPoint y: 397, endPoint x: 83, endPoint y: 397, distance: 44.7
click at [83, 397] on span at bounding box center [87, 395] width 14 height 14
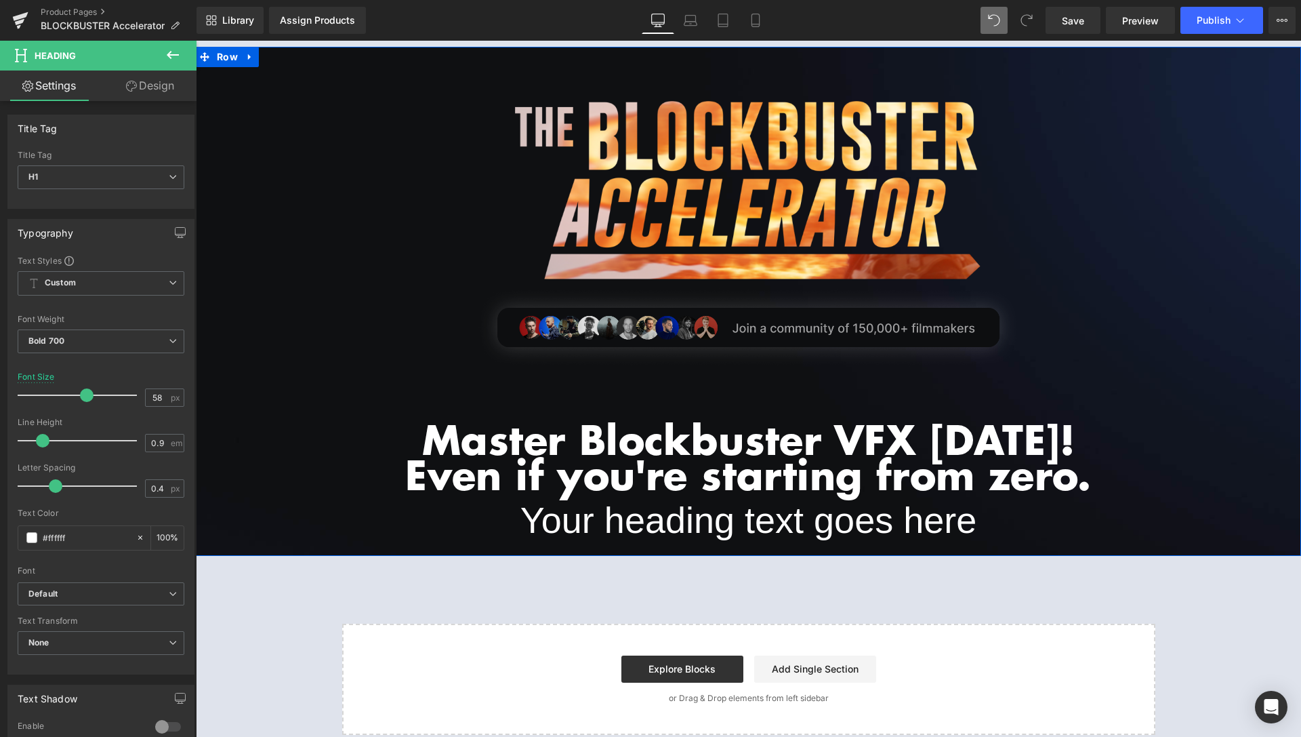
scroll to position [17, 0]
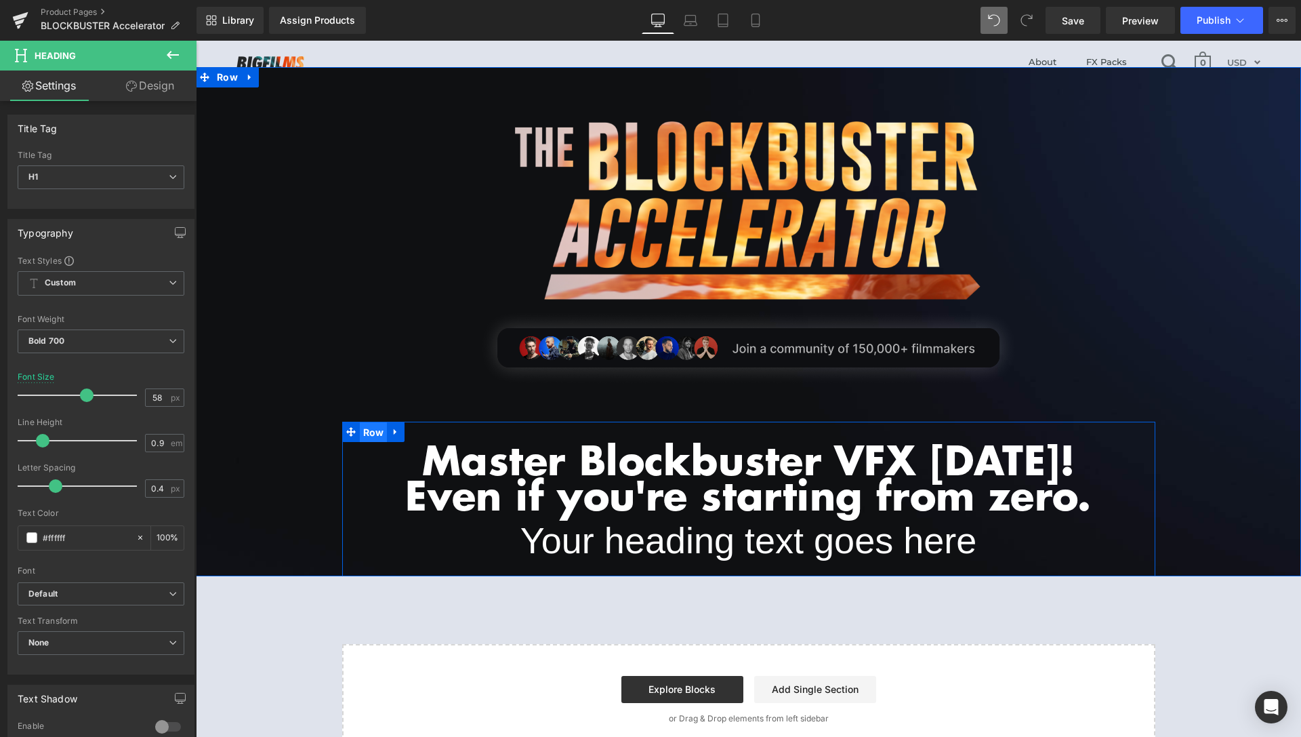
click at [369, 434] on span "Row" at bounding box center [374, 432] width 28 height 20
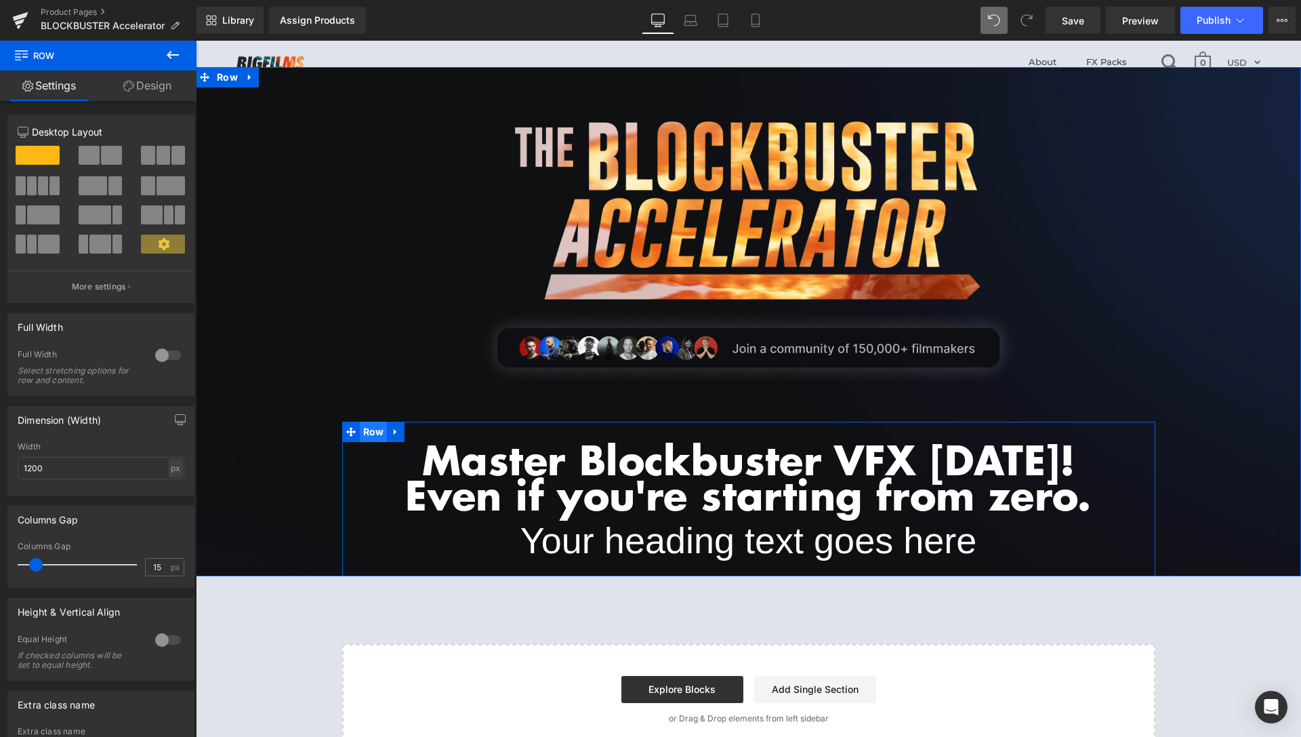
click at [368, 434] on span "Row" at bounding box center [374, 432] width 28 height 20
click at [368, 433] on span "Row" at bounding box center [374, 432] width 28 height 20
click at [363, 431] on span "Row" at bounding box center [374, 432] width 28 height 20
click at [158, 357] on div at bounding box center [168, 355] width 33 height 22
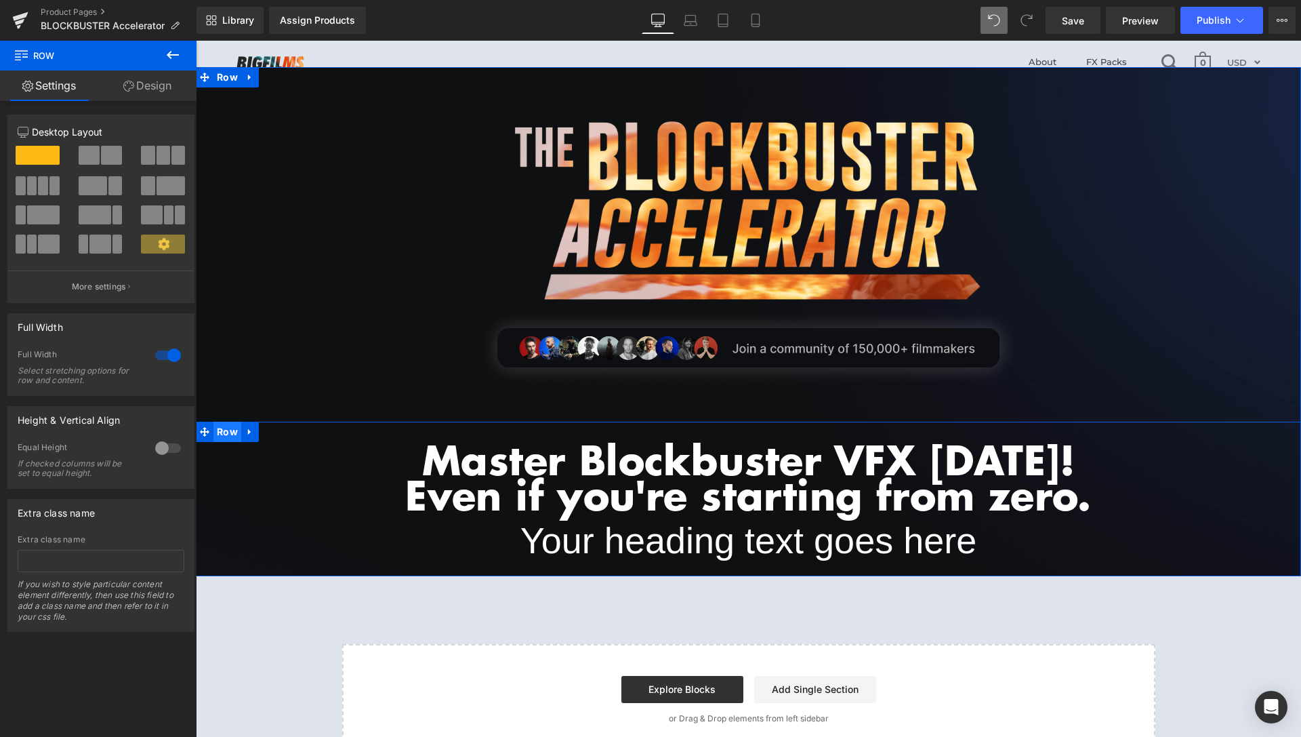
click at [220, 430] on span "Row" at bounding box center [228, 432] width 28 height 20
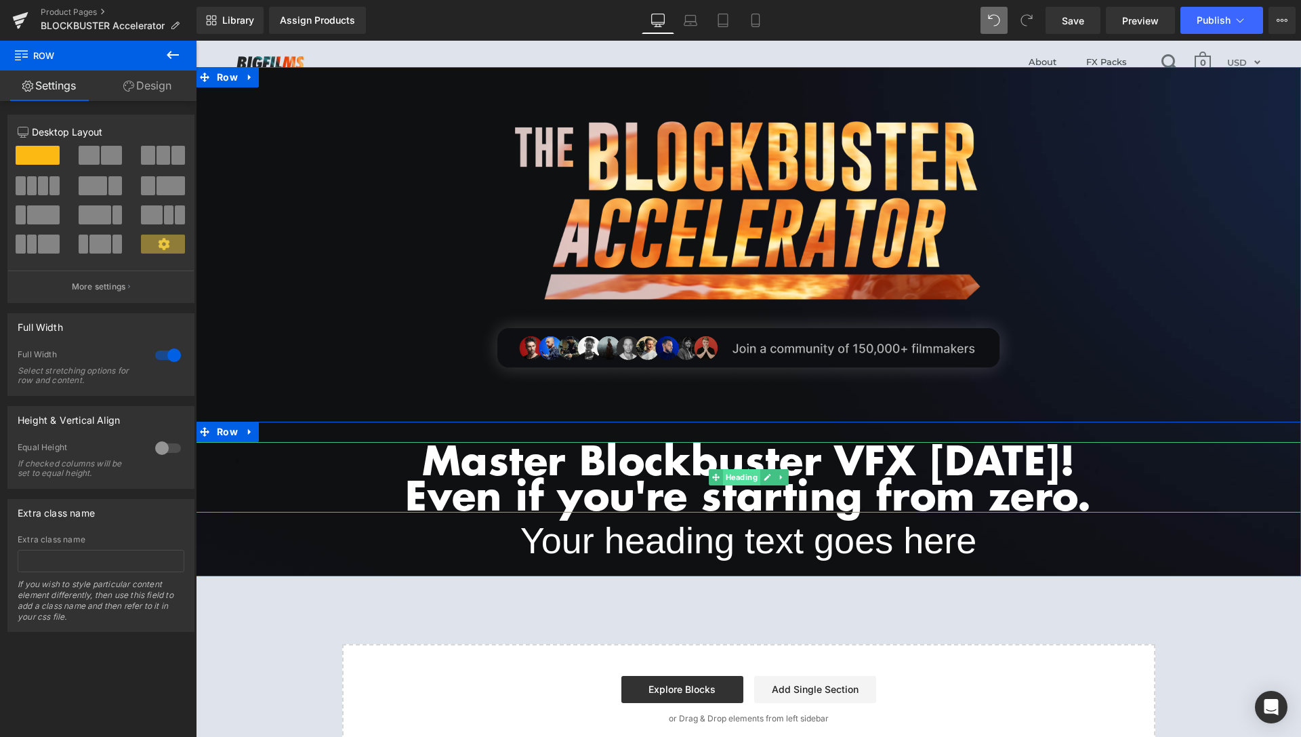
click at [740, 480] on span "Heading" at bounding box center [741, 477] width 37 height 16
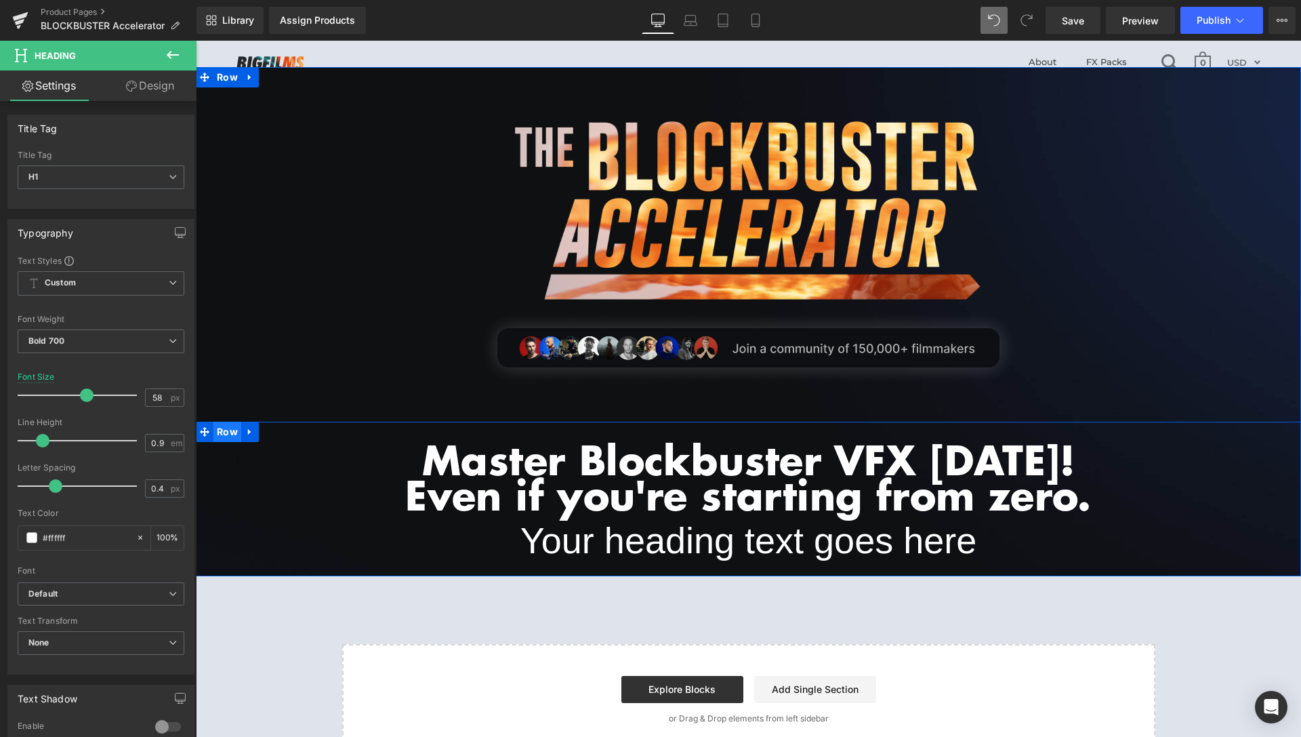
click at [228, 430] on span "Row" at bounding box center [228, 432] width 28 height 20
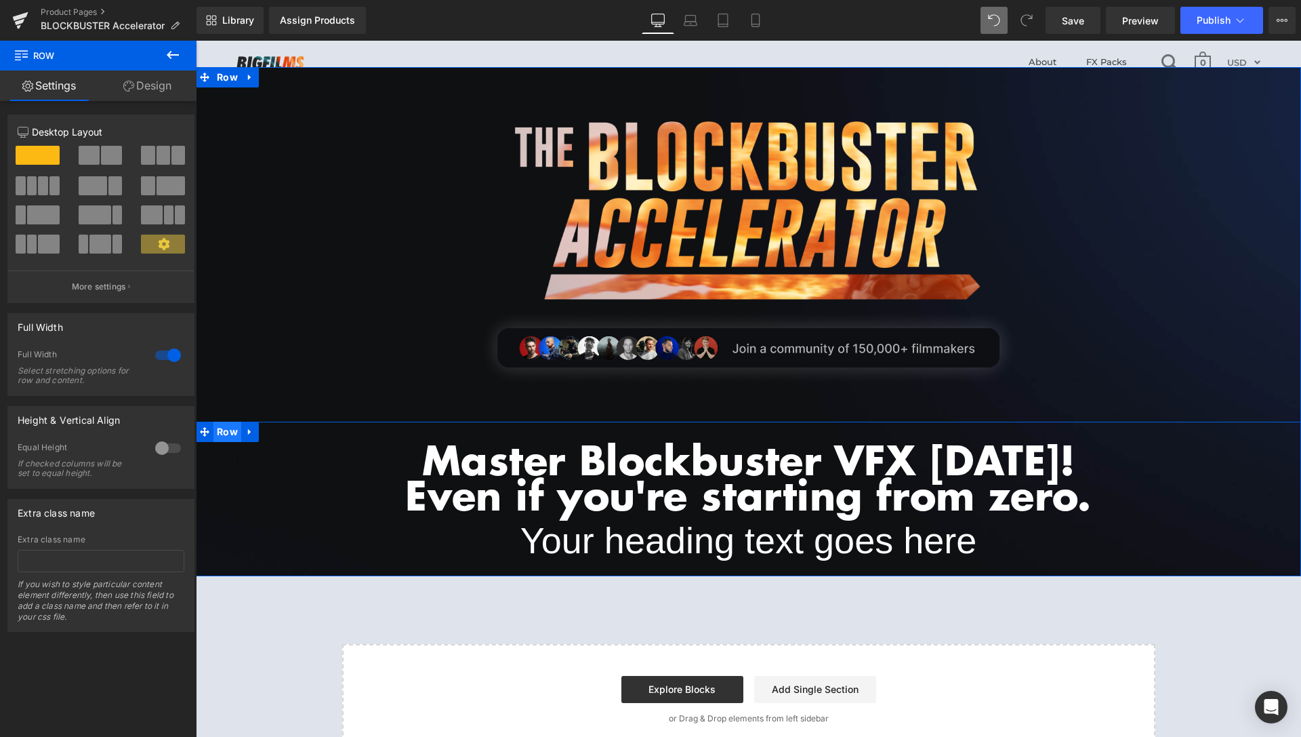
click at [229, 435] on span "Row" at bounding box center [228, 432] width 28 height 20
click at [151, 88] on link "Design" at bounding box center [147, 85] width 98 height 31
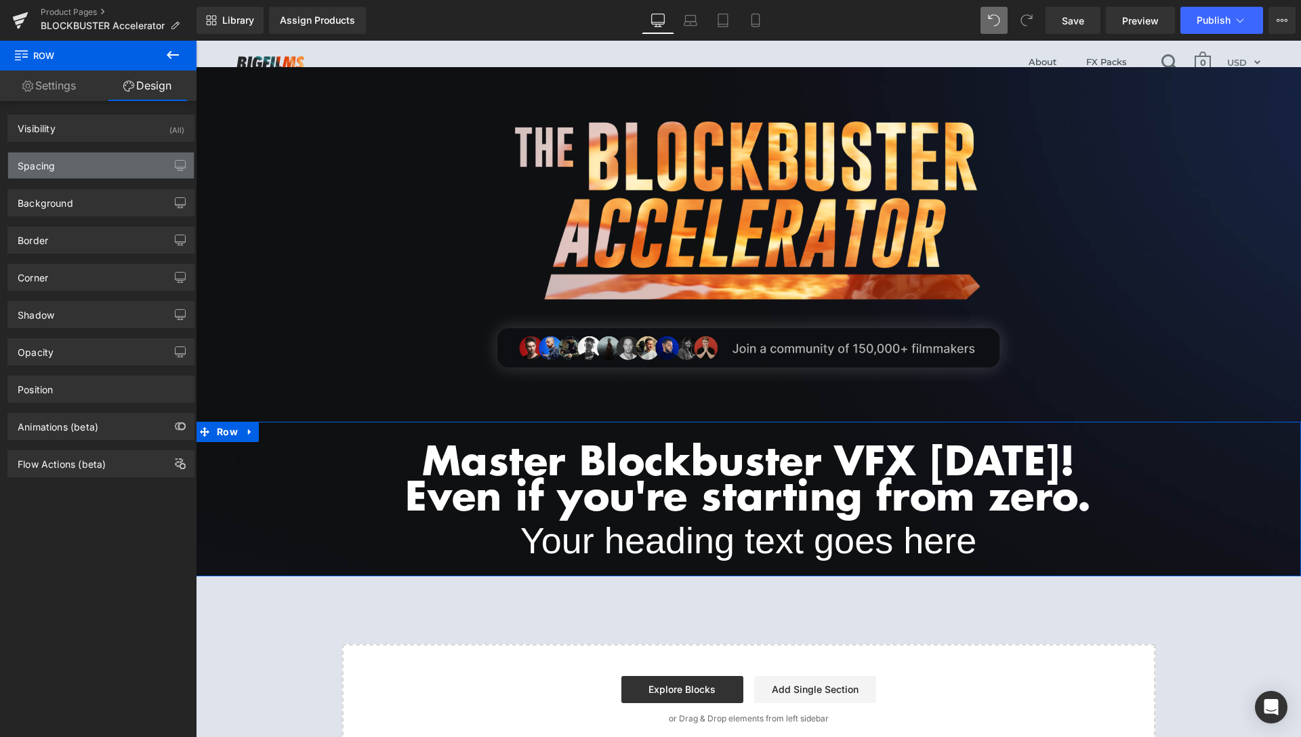
click at [125, 171] on div "Spacing" at bounding box center [101, 166] width 186 height 26
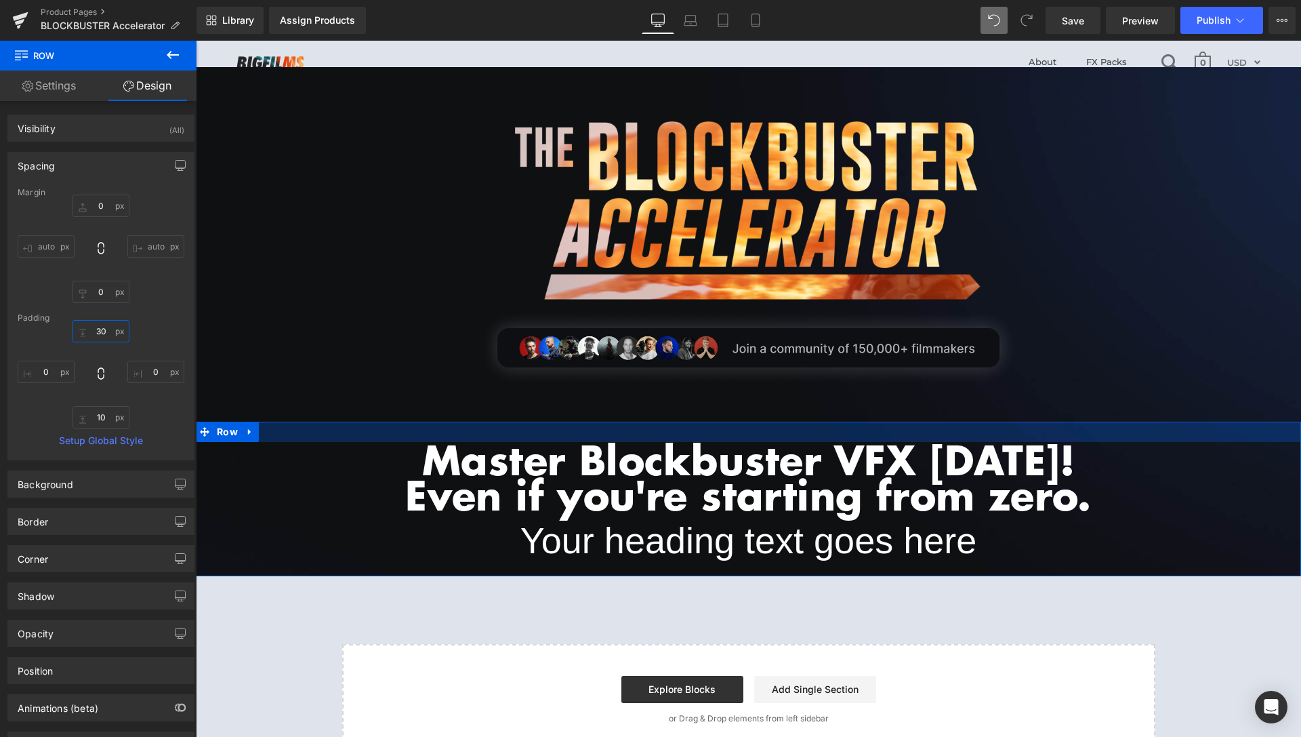
click at [95, 335] on input "30" at bounding box center [101, 331] width 57 height 22
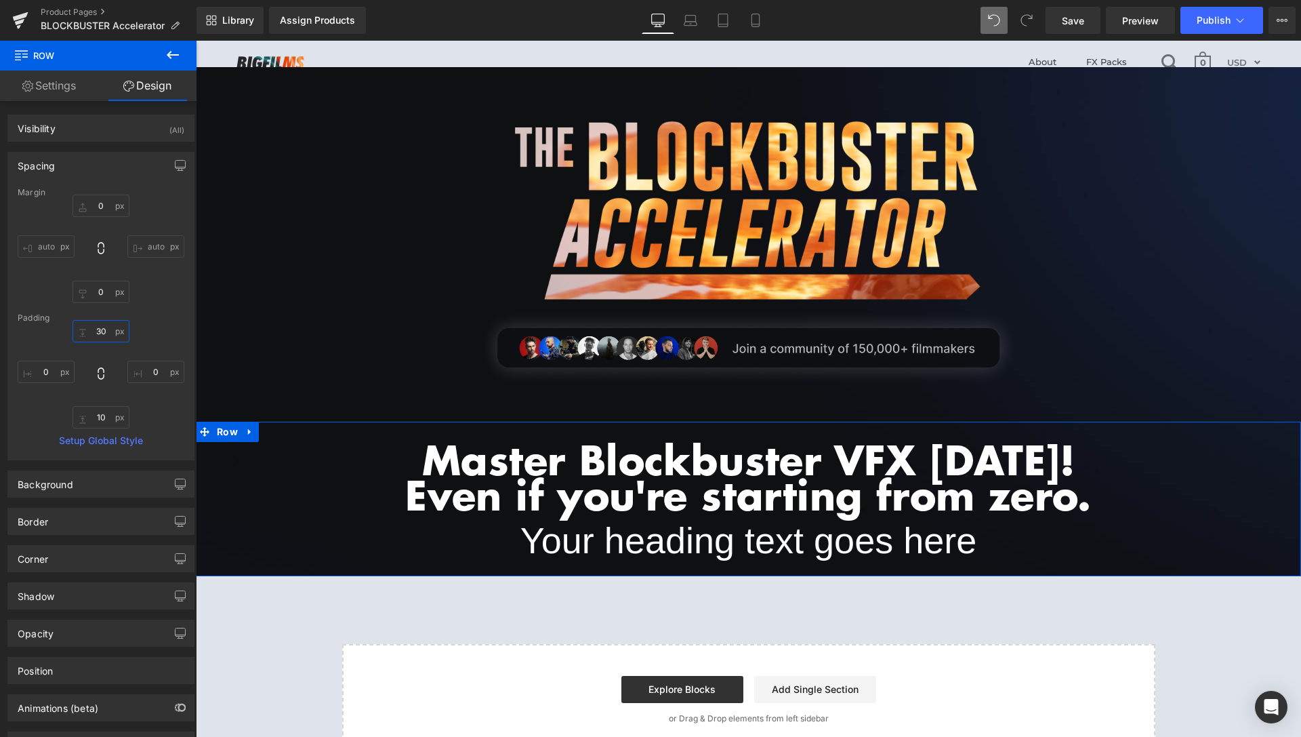
click at [95, 335] on input "30" at bounding box center [101, 331] width 57 height 22
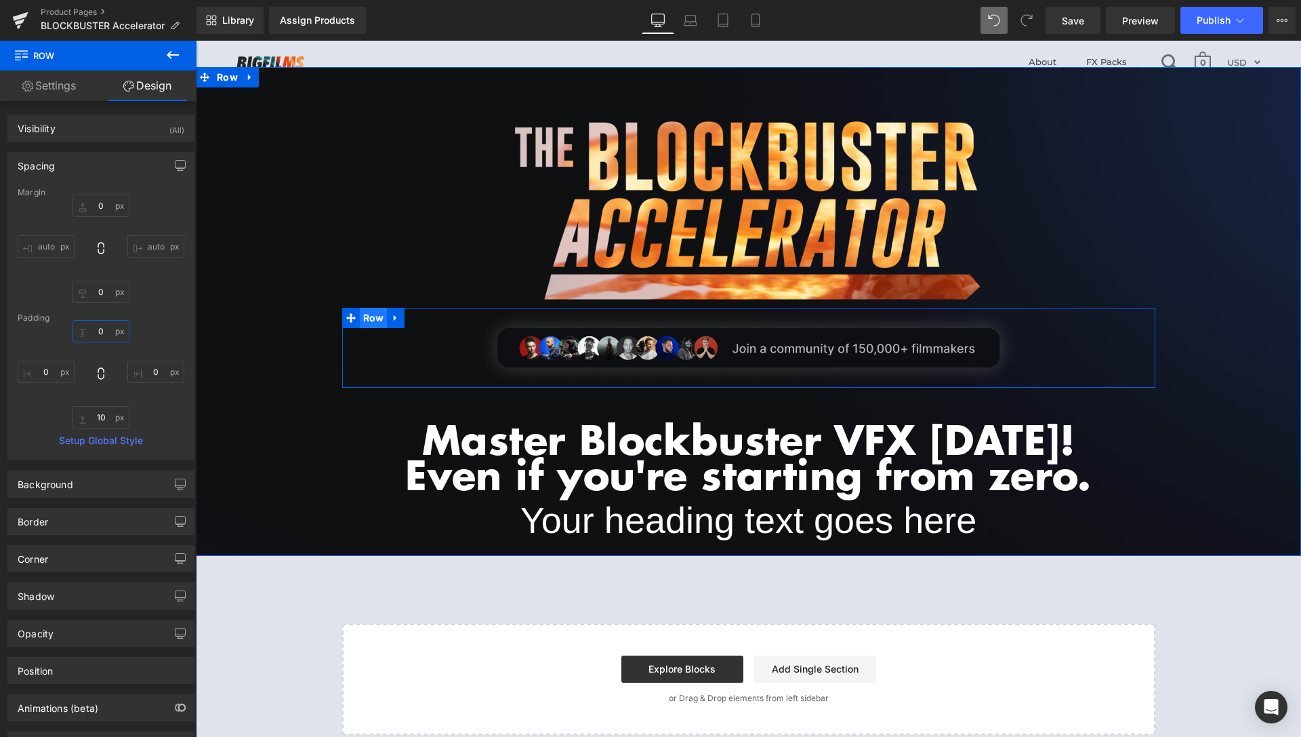
click at [369, 323] on span "Row" at bounding box center [374, 318] width 28 height 20
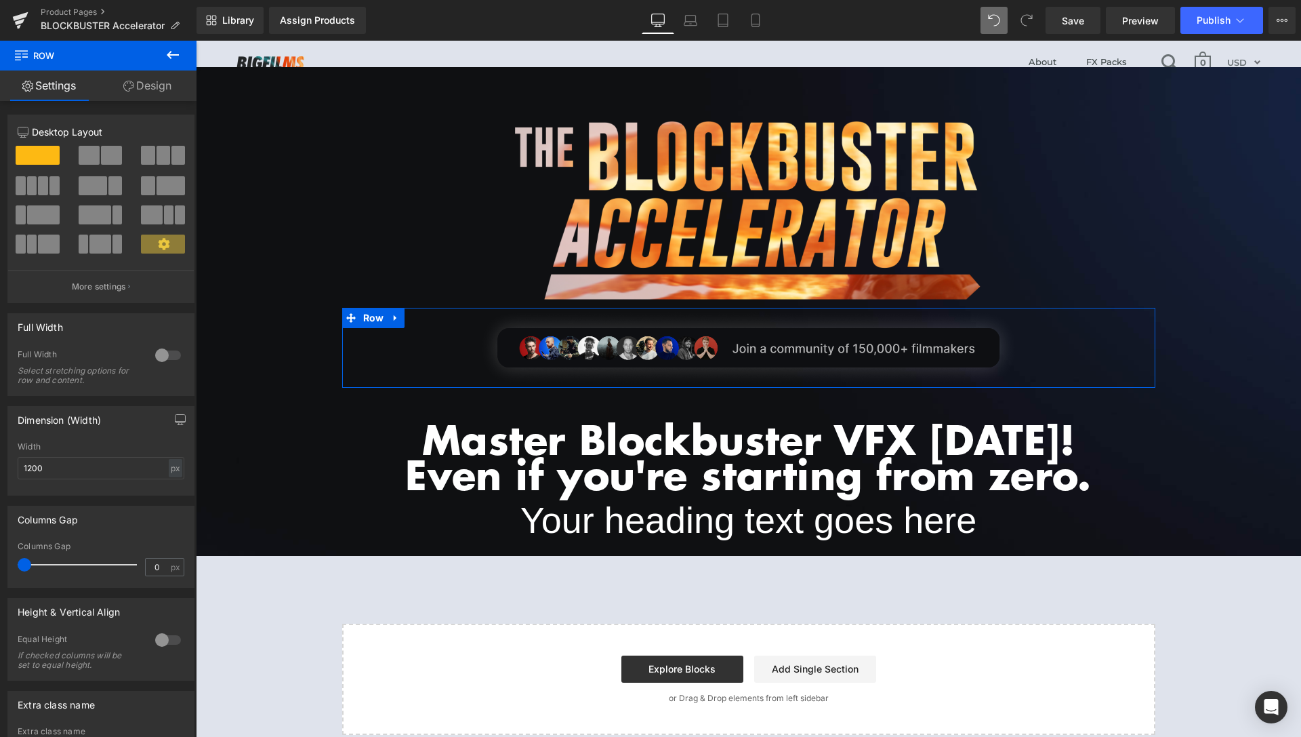
click at [140, 88] on link "Design" at bounding box center [147, 85] width 98 height 31
click at [0, 0] on div "Spacing" at bounding box center [0, 0] width 0 height 0
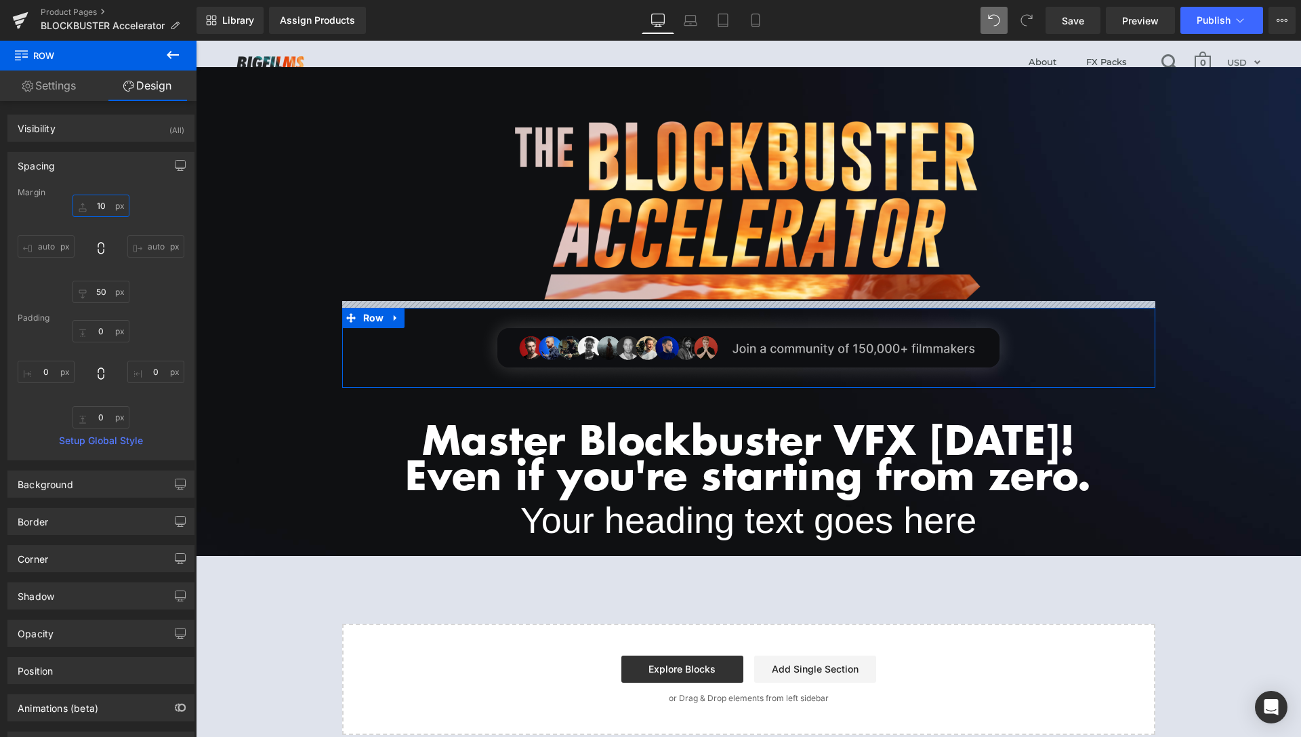
click at [97, 205] on input "10" at bounding box center [101, 206] width 57 height 22
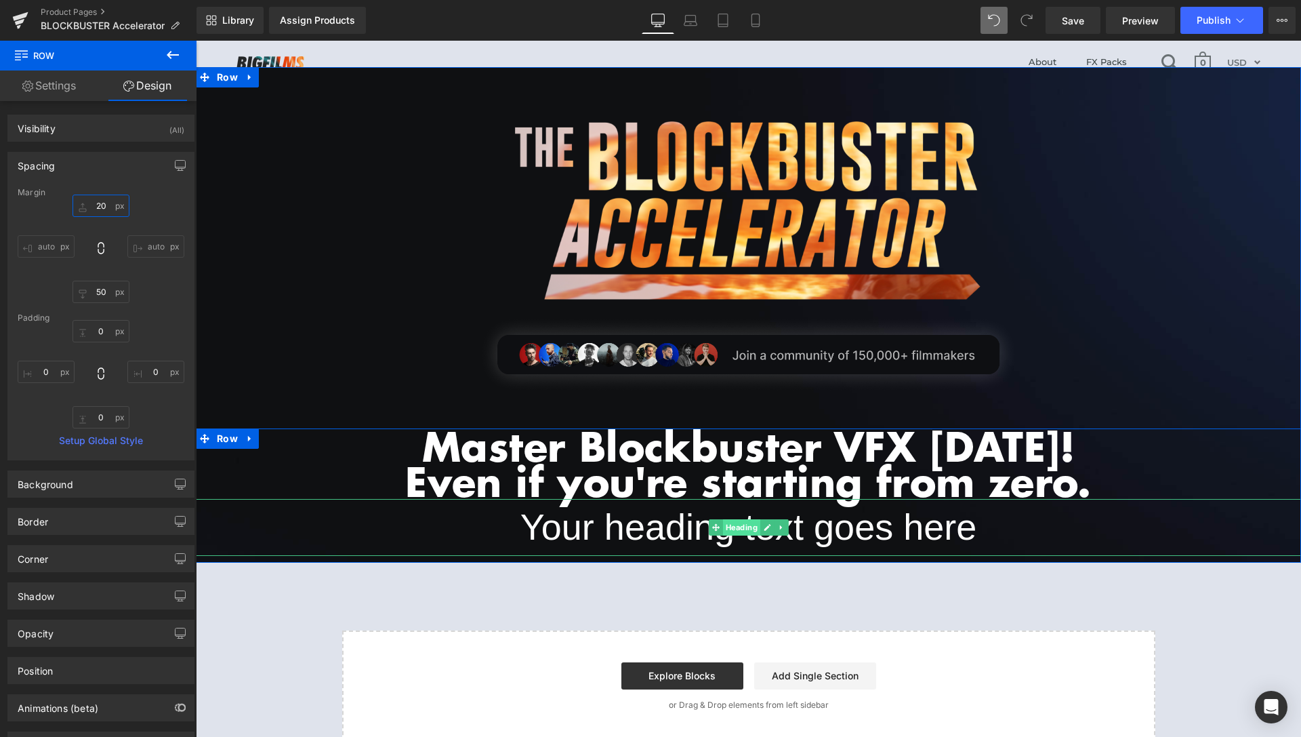
click at [745, 532] on span "Heading" at bounding box center [741, 527] width 37 height 16
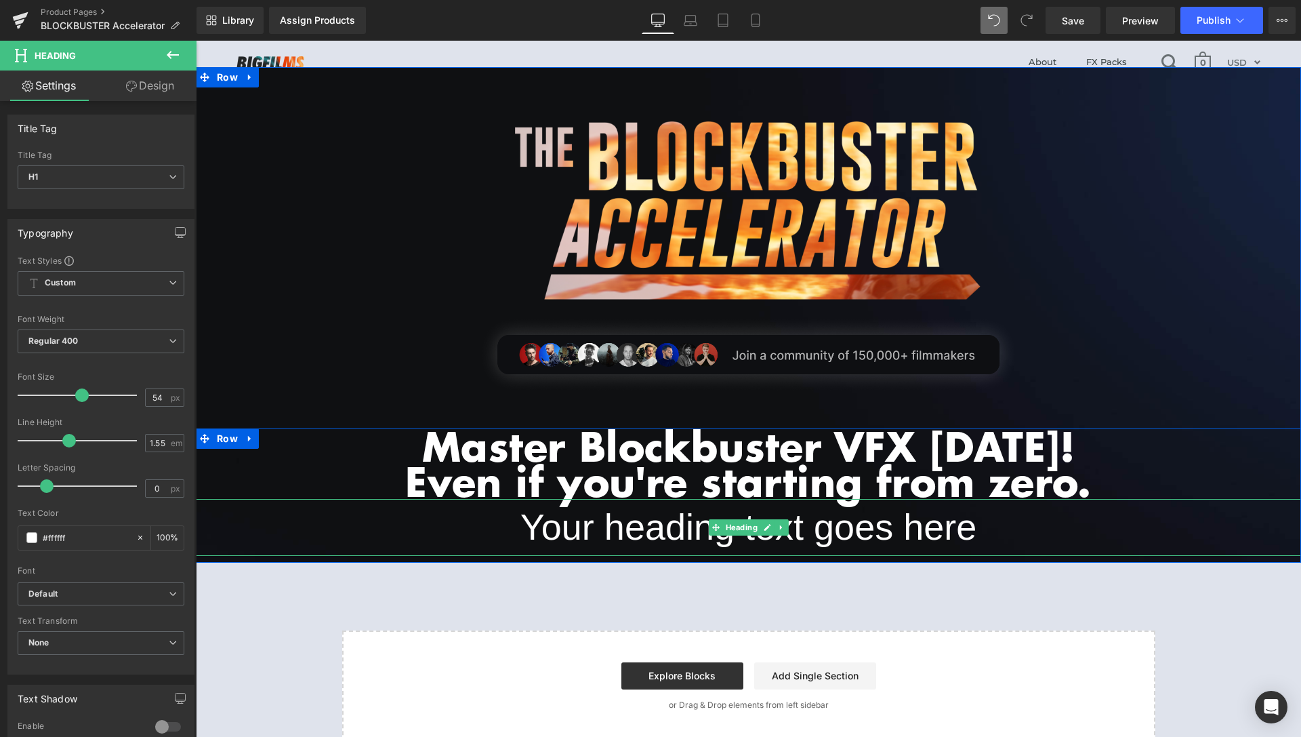
click at [598, 535] on h1 "Your heading text goes here" at bounding box center [749, 527] width 1106 height 57
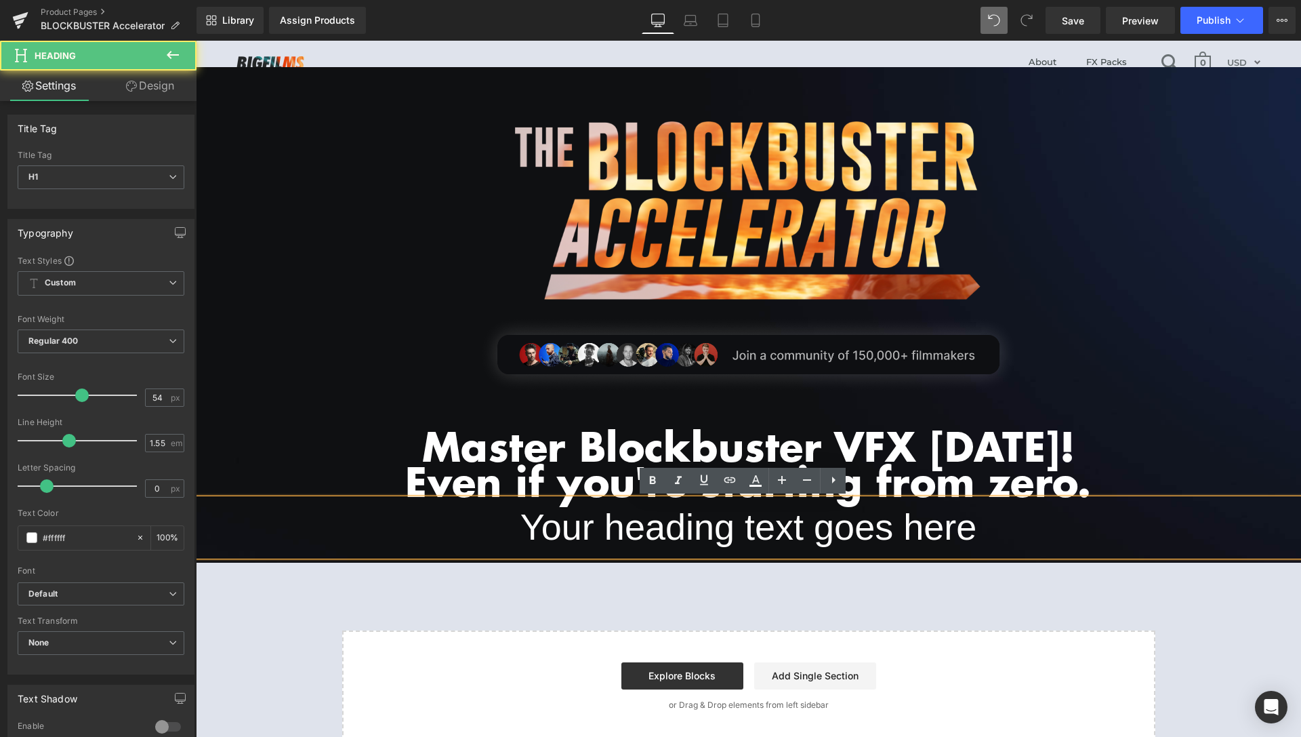
click at [598, 535] on h1 "Your heading text goes here" at bounding box center [749, 527] width 1106 height 57
paste div
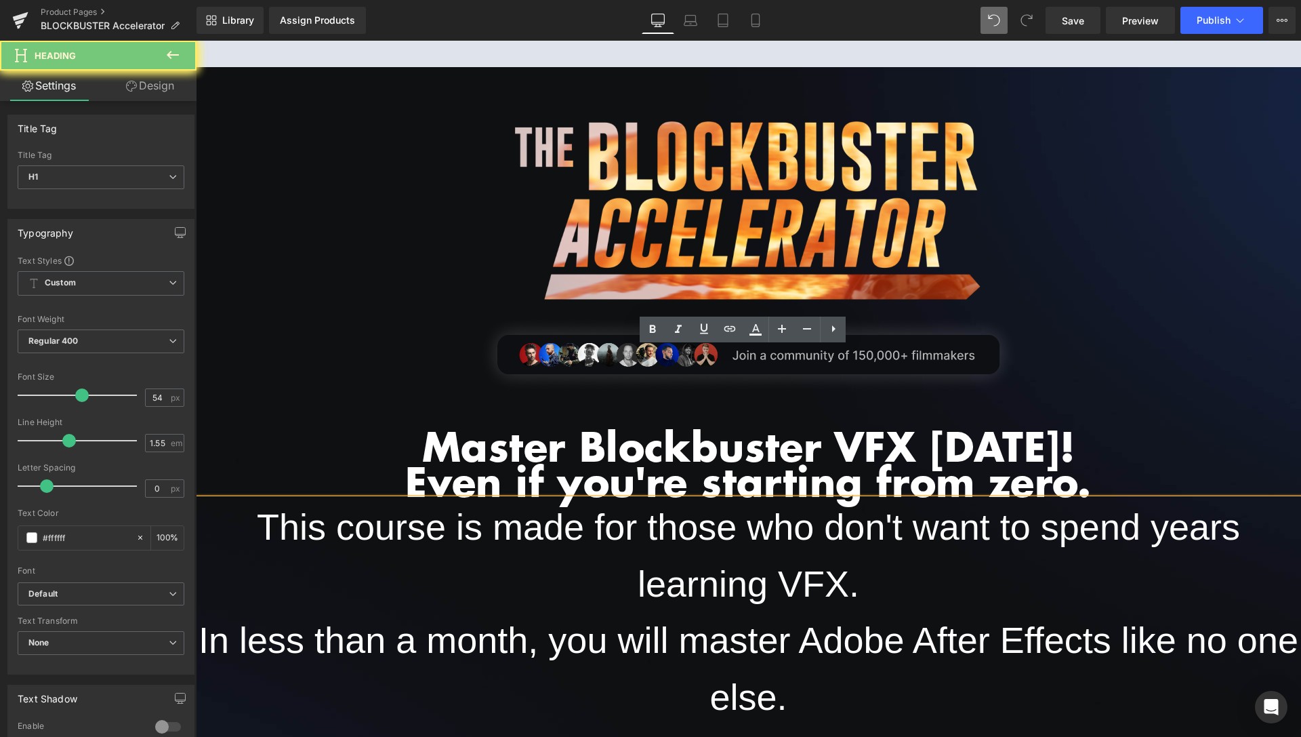
scroll to position [168, 0]
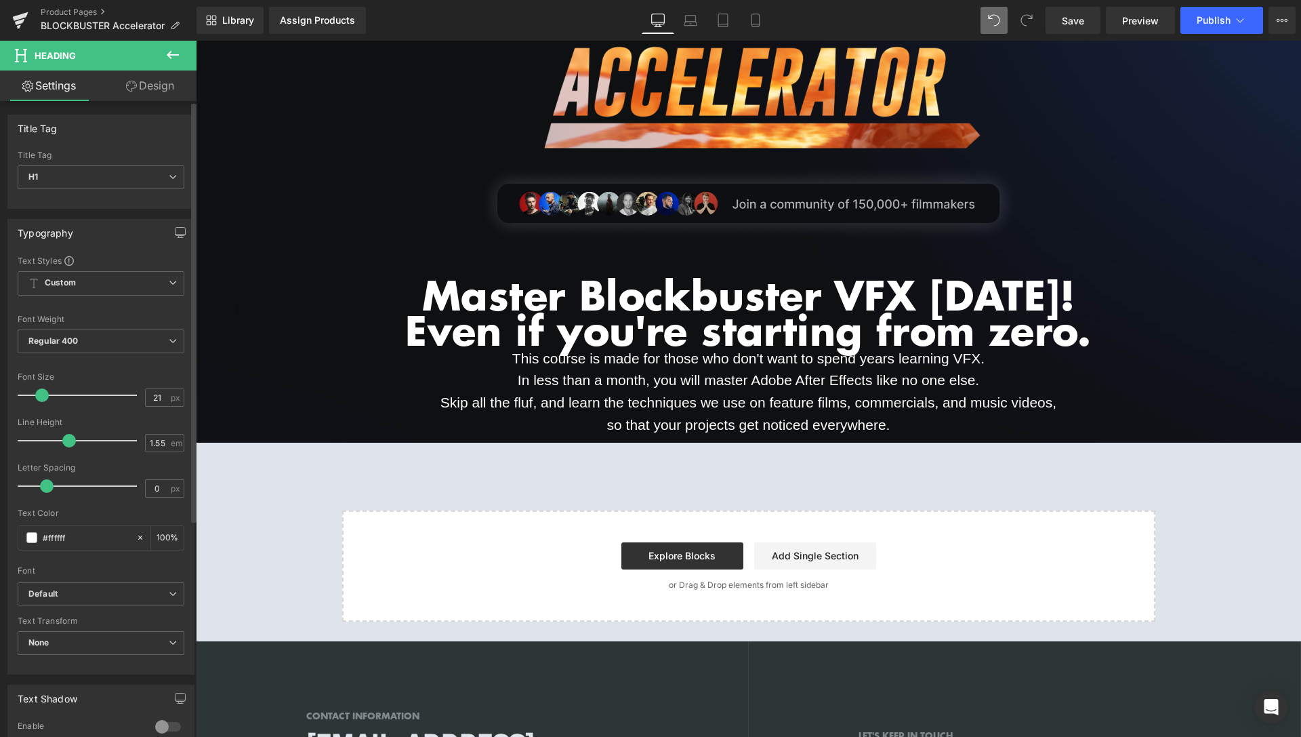
drag, startPoint x: 75, startPoint y: 399, endPoint x: 40, endPoint y: 397, distance: 35.3
click at [40, 397] on span at bounding box center [42, 395] width 14 height 14
click at [159, 88] on link "Design" at bounding box center [150, 85] width 98 height 31
click at [0, 0] on div "Spacing" at bounding box center [0, 0] width 0 height 0
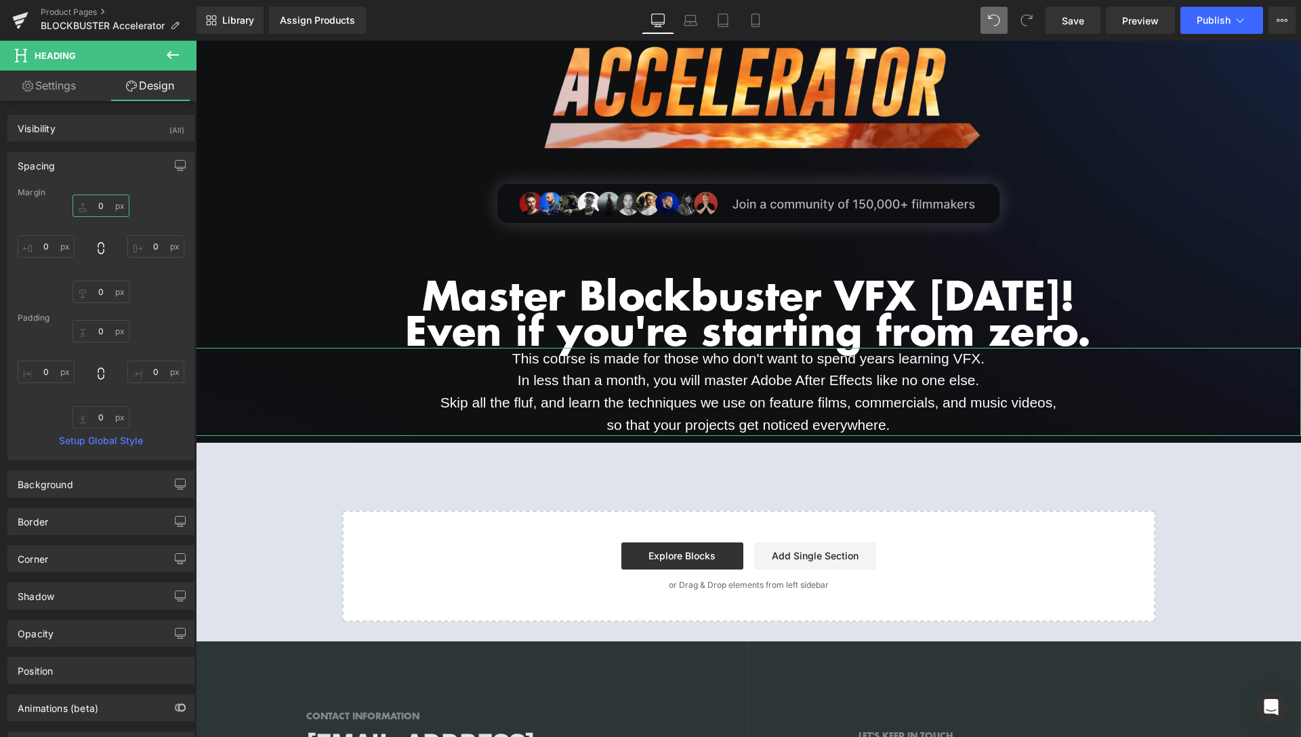
click at [104, 211] on input "0" at bounding box center [101, 206] width 57 height 22
click at [104, 210] on input "0" at bounding box center [101, 206] width 57 height 22
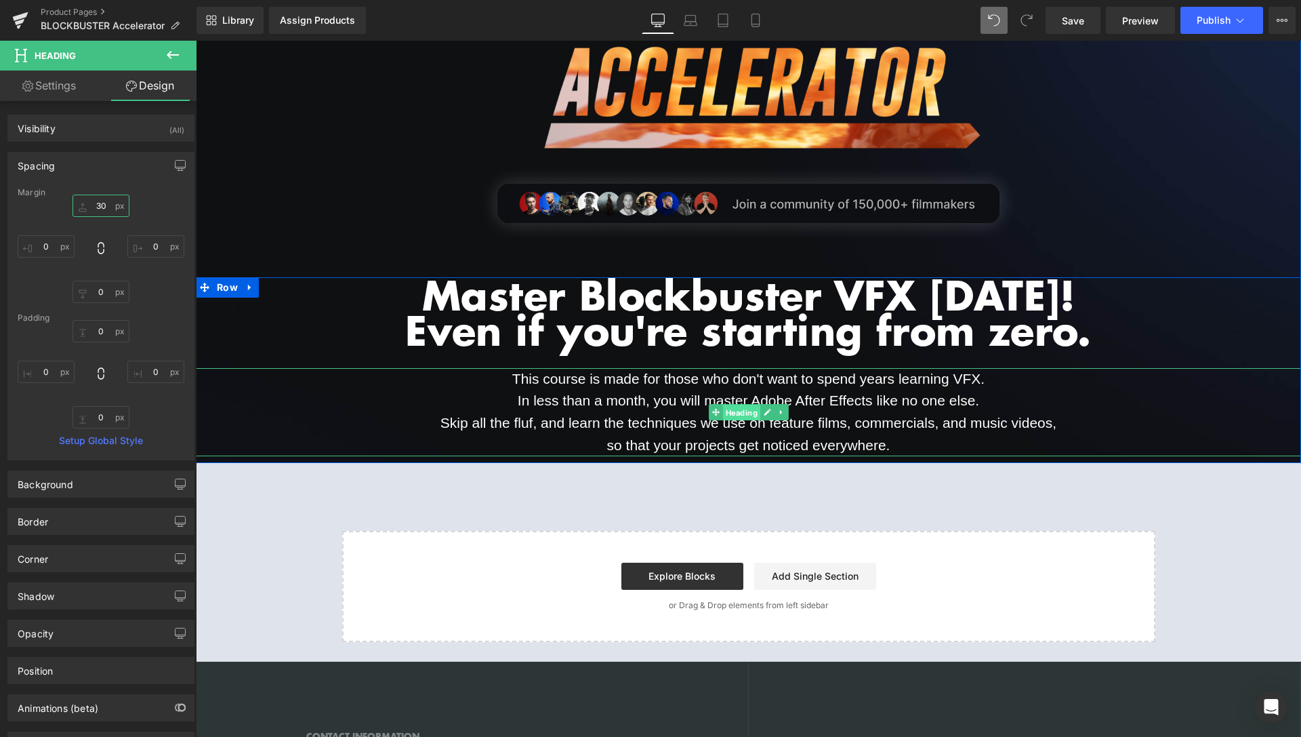
click at [735, 413] on span "Heading" at bounding box center [741, 413] width 37 height 16
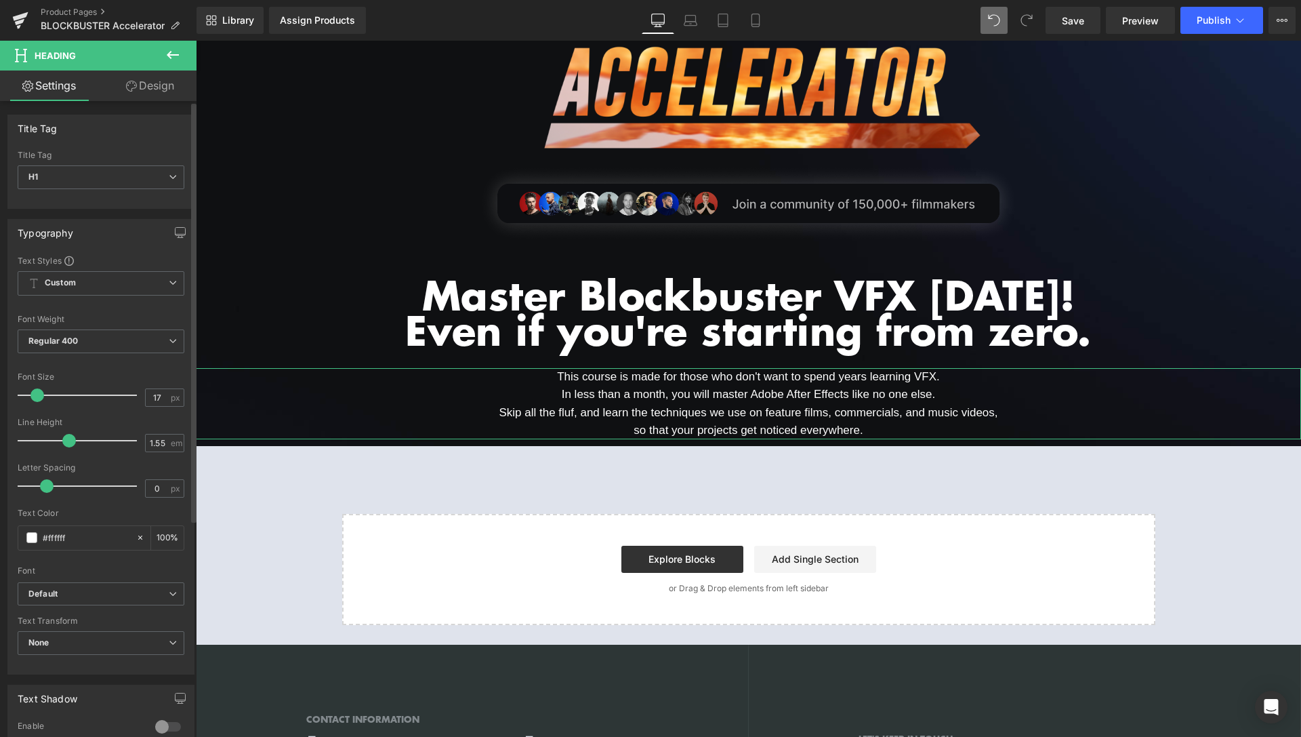
click at [35, 397] on span at bounding box center [38, 395] width 14 height 14
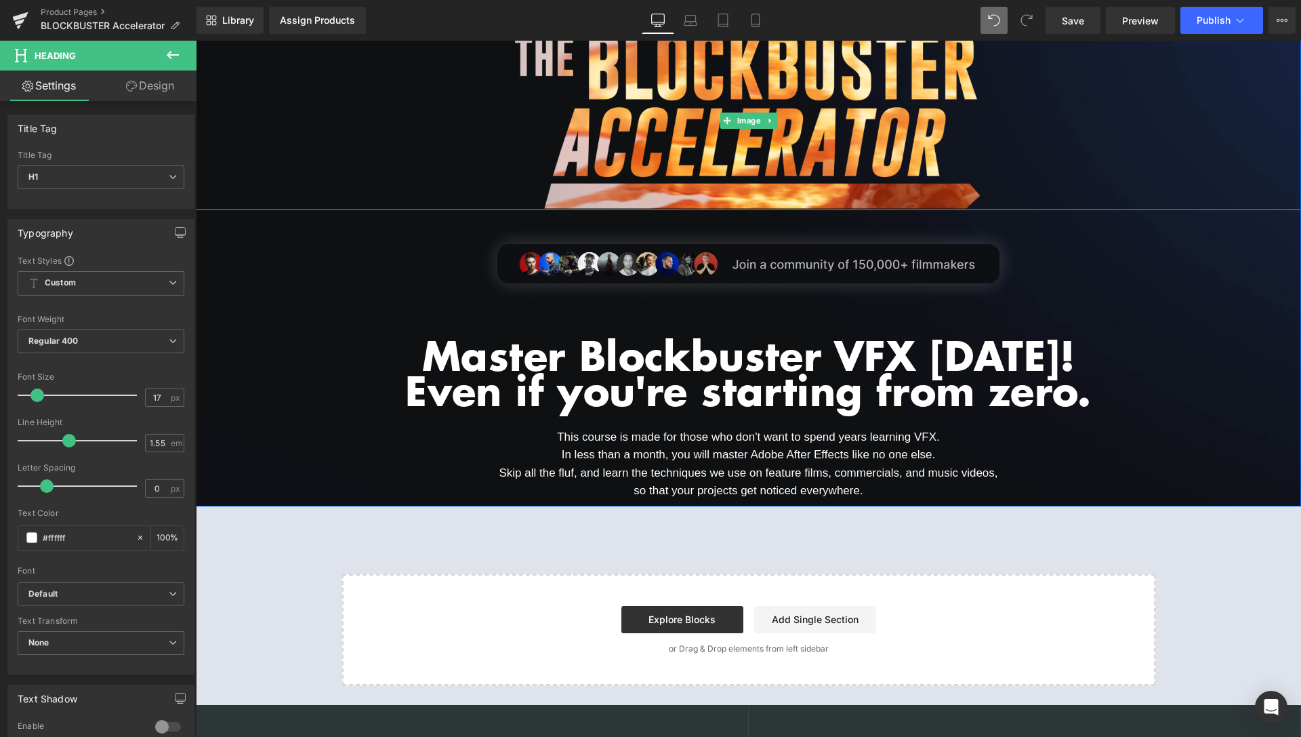
scroll to position [207, 0]
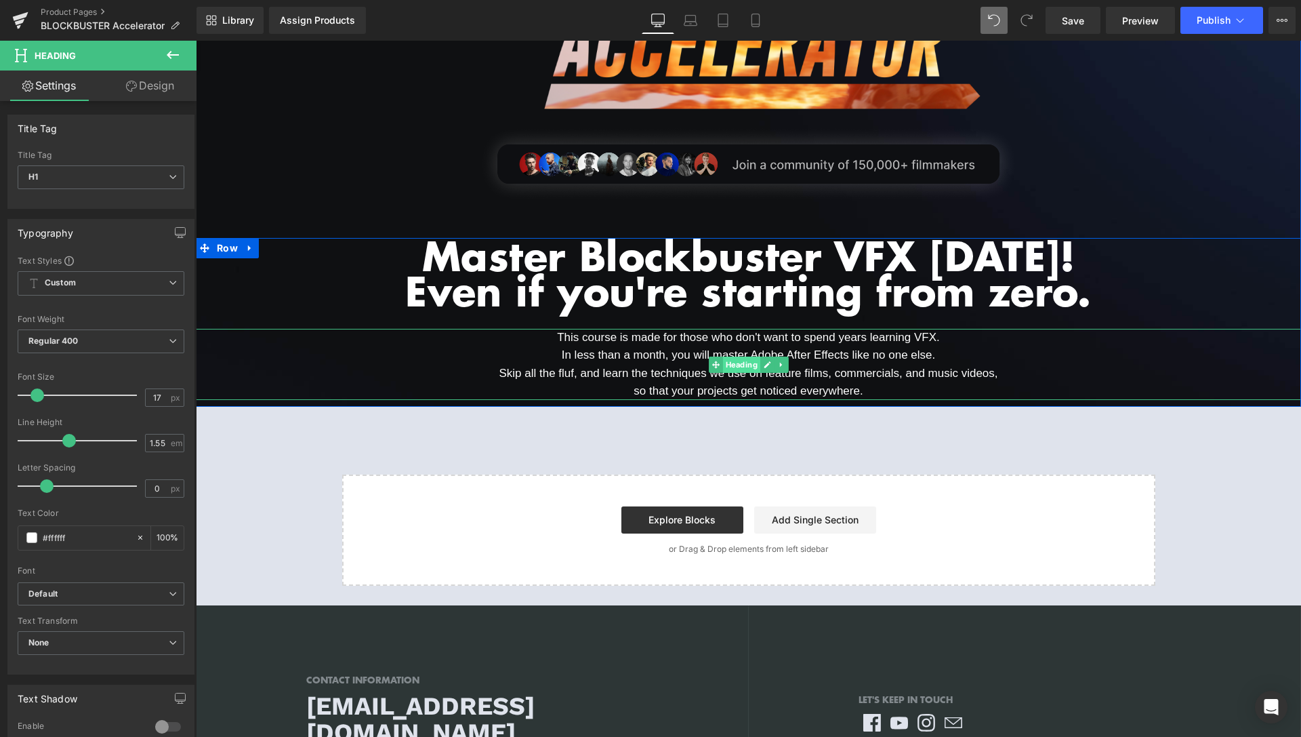
click at [734, 369] on span "Heading" at bounding box center [741, 365] width 37 height 16
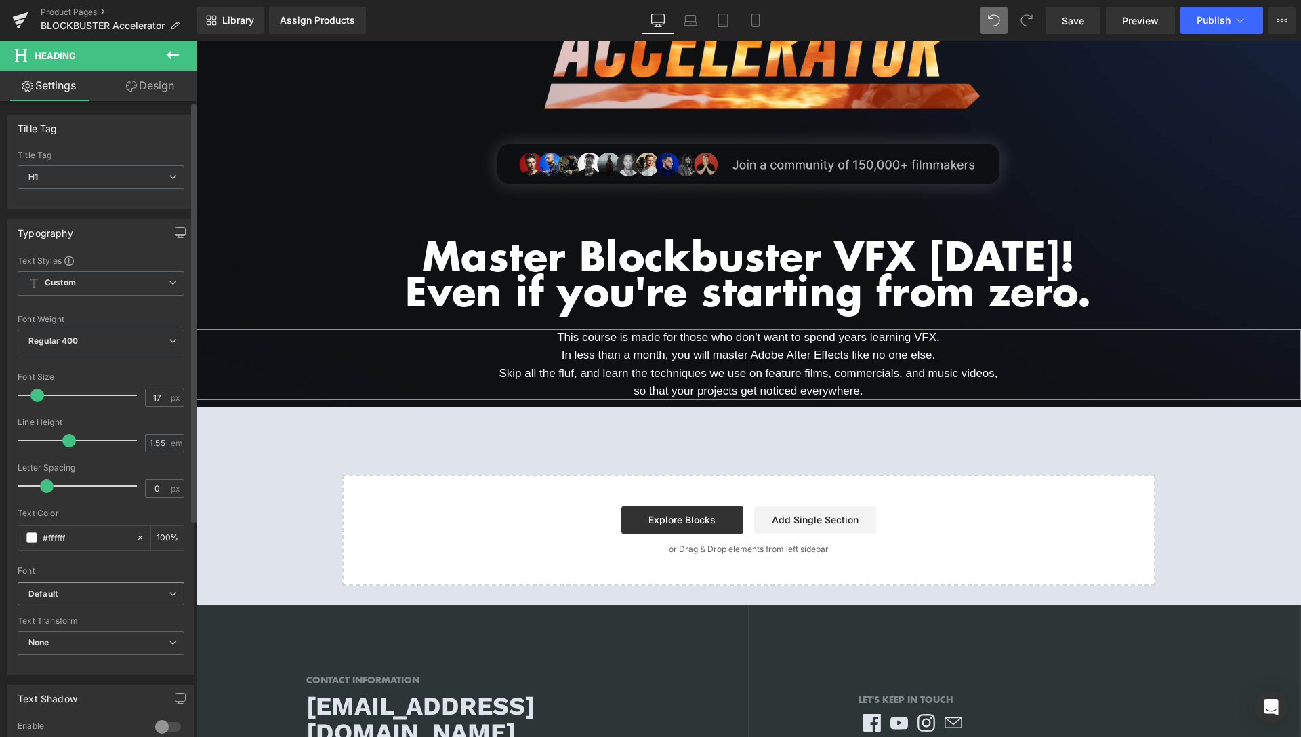
click at [96, 594] on b "Default" at bounding box center [98, 594] width 140 height 12
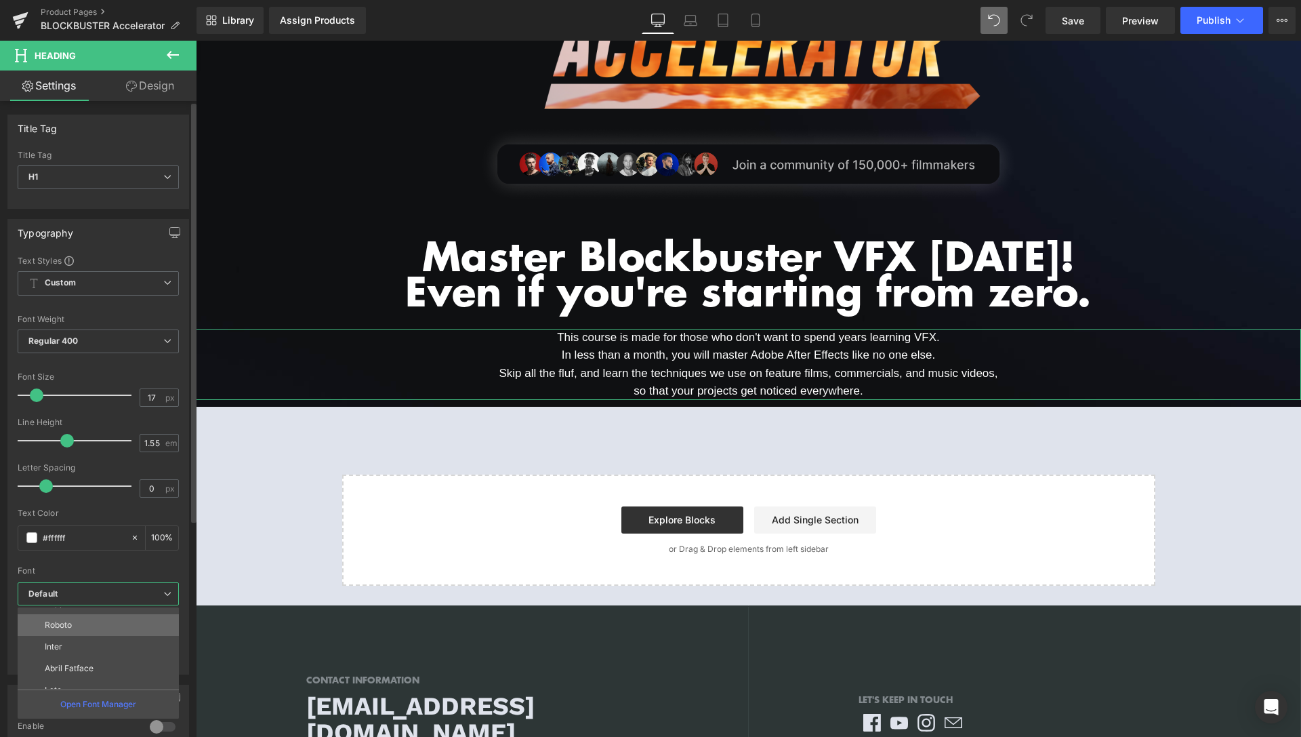
scroll to position [98, 0]
click at [71, 632] on li "Inter" at bounding box center [101, 629] width 167 height 22
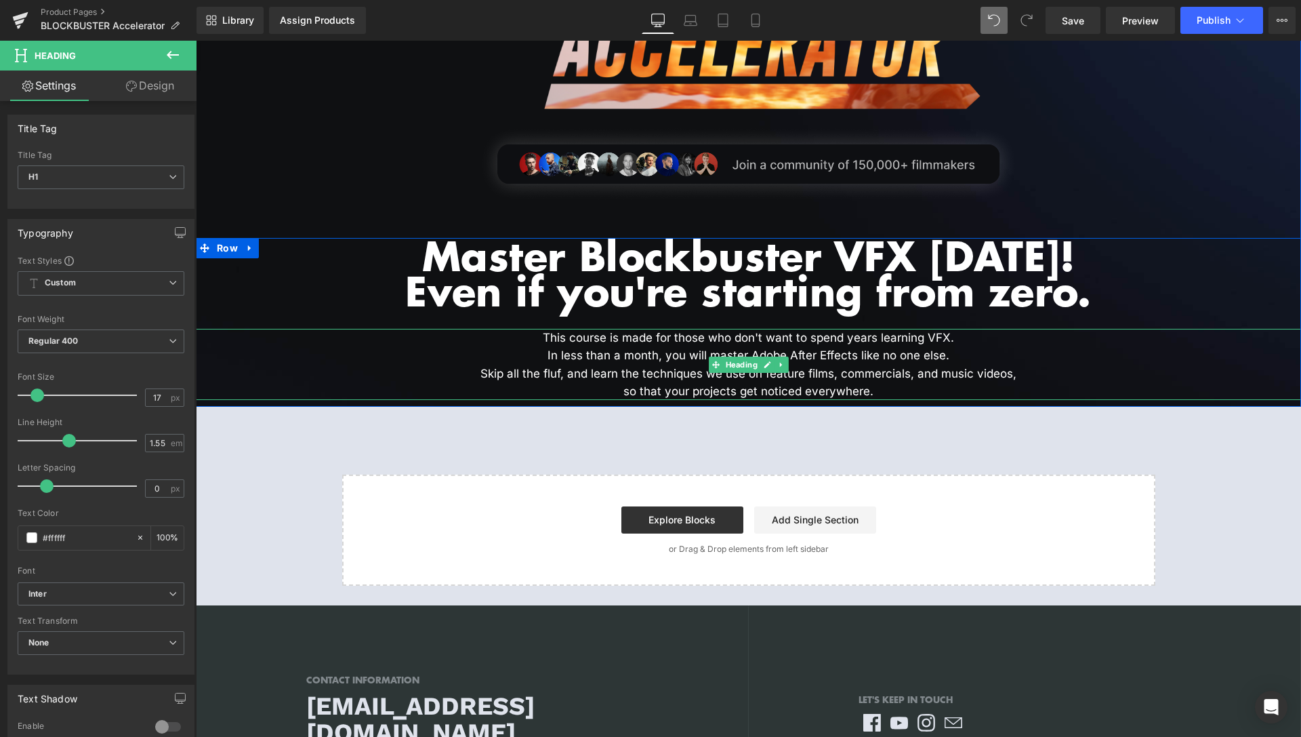
click at [963, 338] on h1 "This course is made for those who don't want to spend years learning VFX. In le…" at bounding box center [749, 364] width 1106 height 71
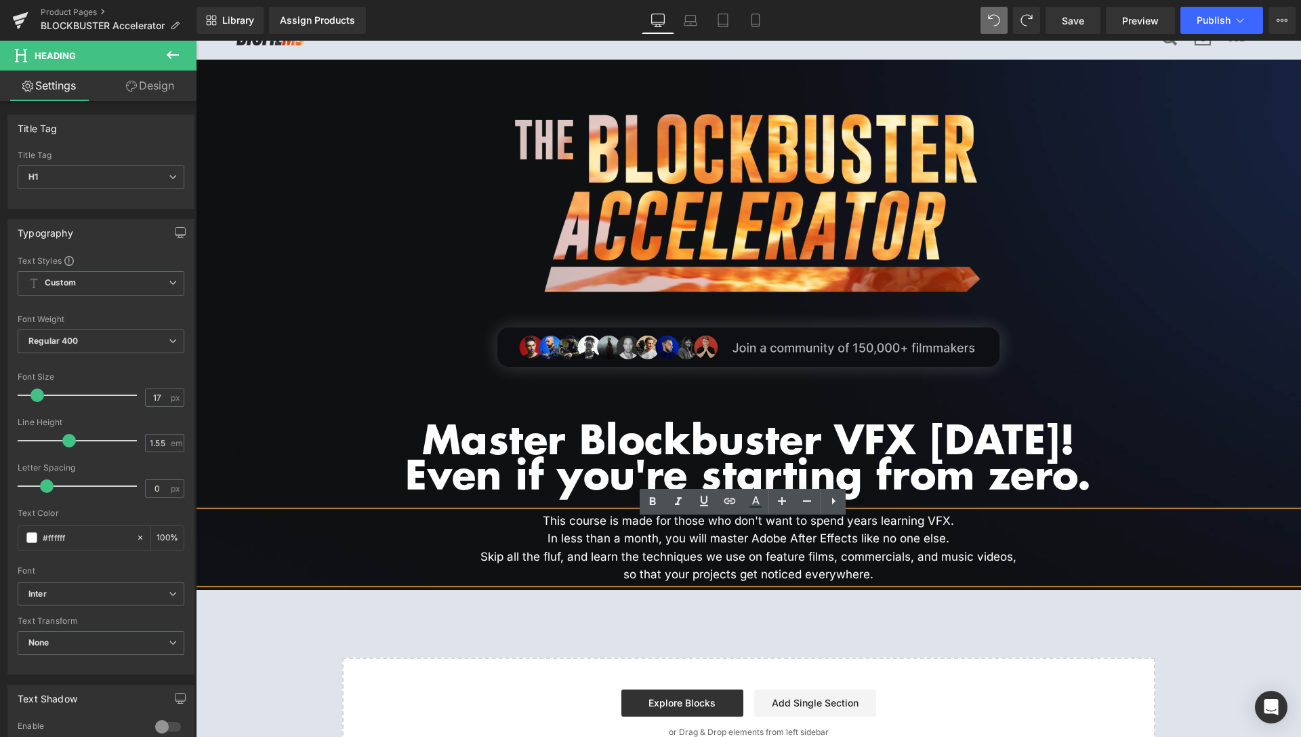
scroll to position [69, 0]
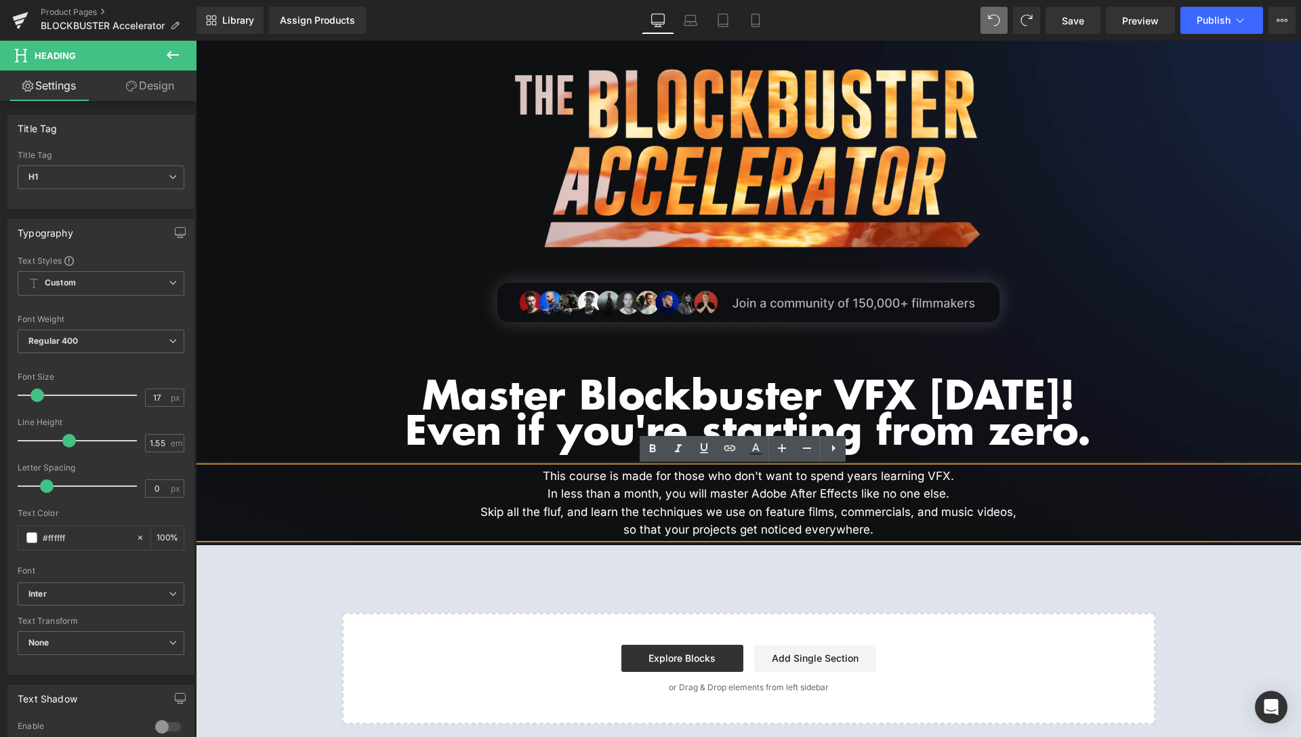
click at [1019, 504] on h1 "This course is made for those who don't want to spend years learning VFX. In le…" at bounding box center [749, 502] width 1106 height 71
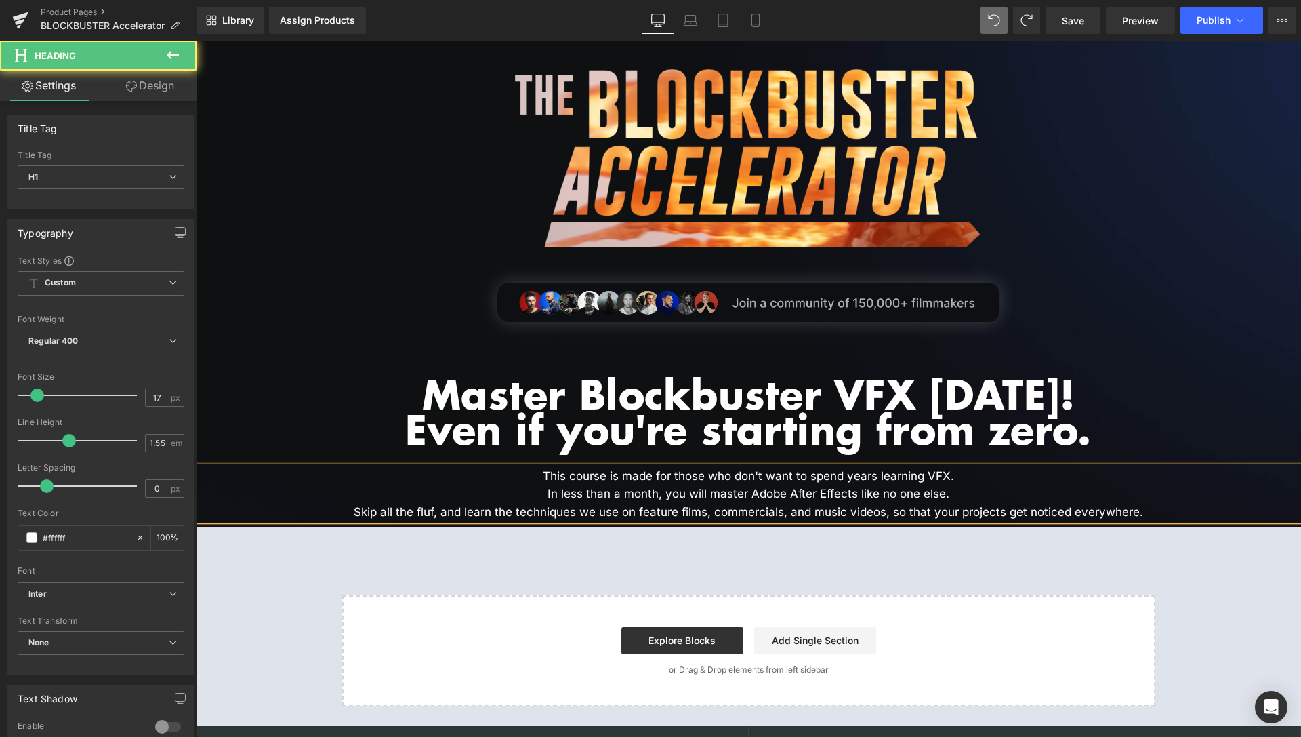
click at [957, 493] on h1 "This course is made for those who don't want to spend years learning VFX. In le…" at bounding box center [749, 494] width 1106 height 54
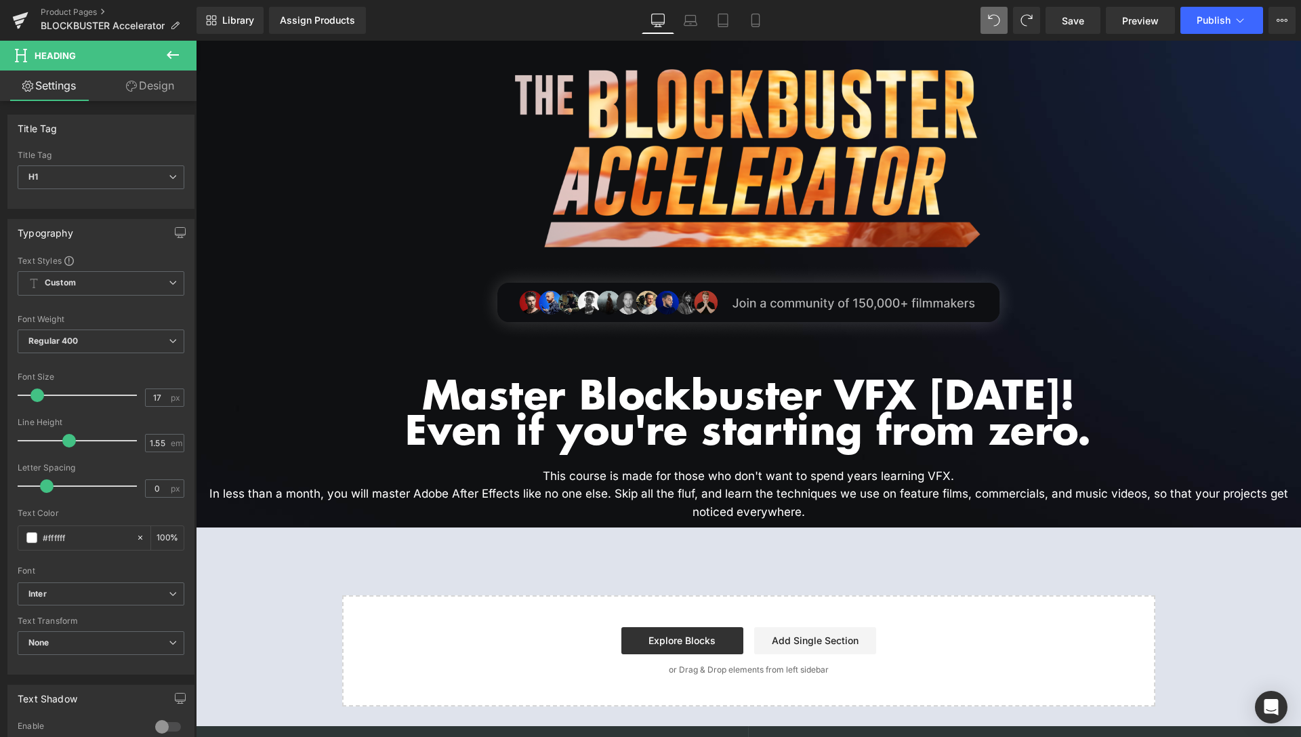
click at [149, 89] on link "Design" at bounding box center [150, 85] width 98 height 31
click at [0, 0] on div "Spacing" at bounding box center [0, 0] width 0 height 0
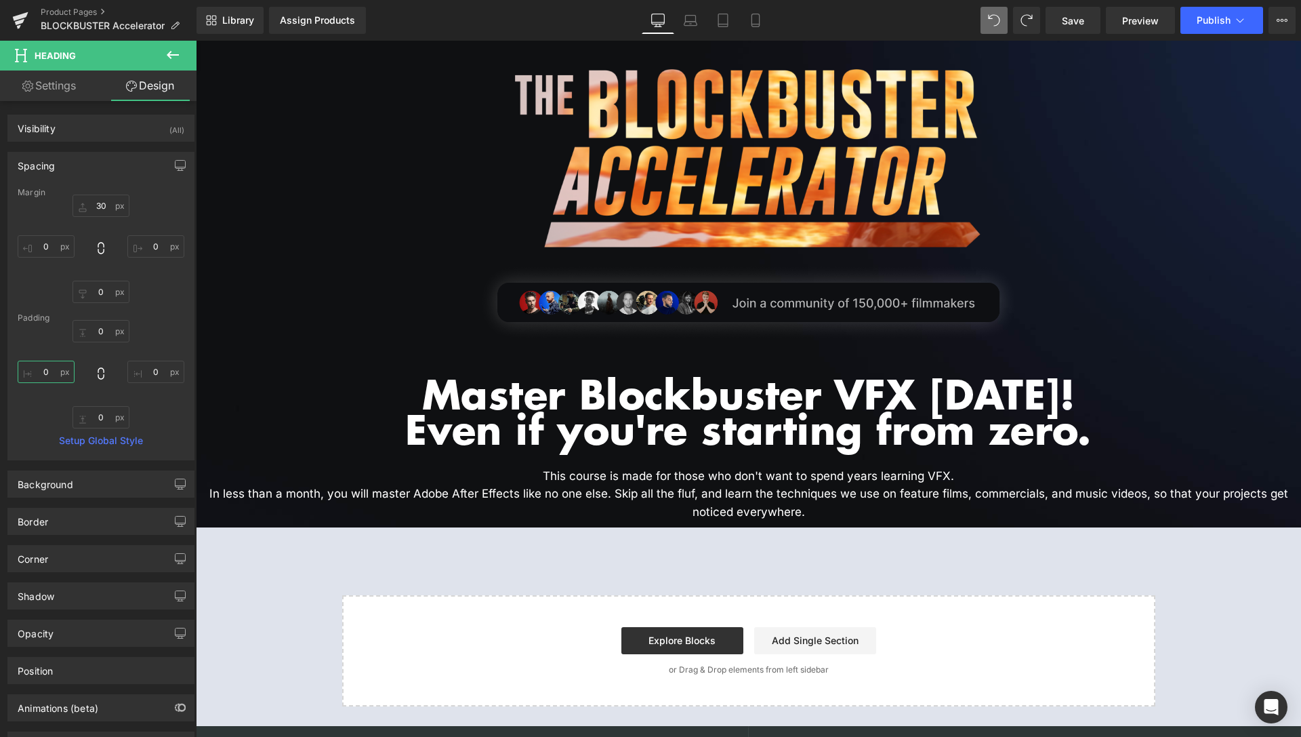
click at [49, 371] on input "0" at bounding box center [46, 372] width 57 height 22
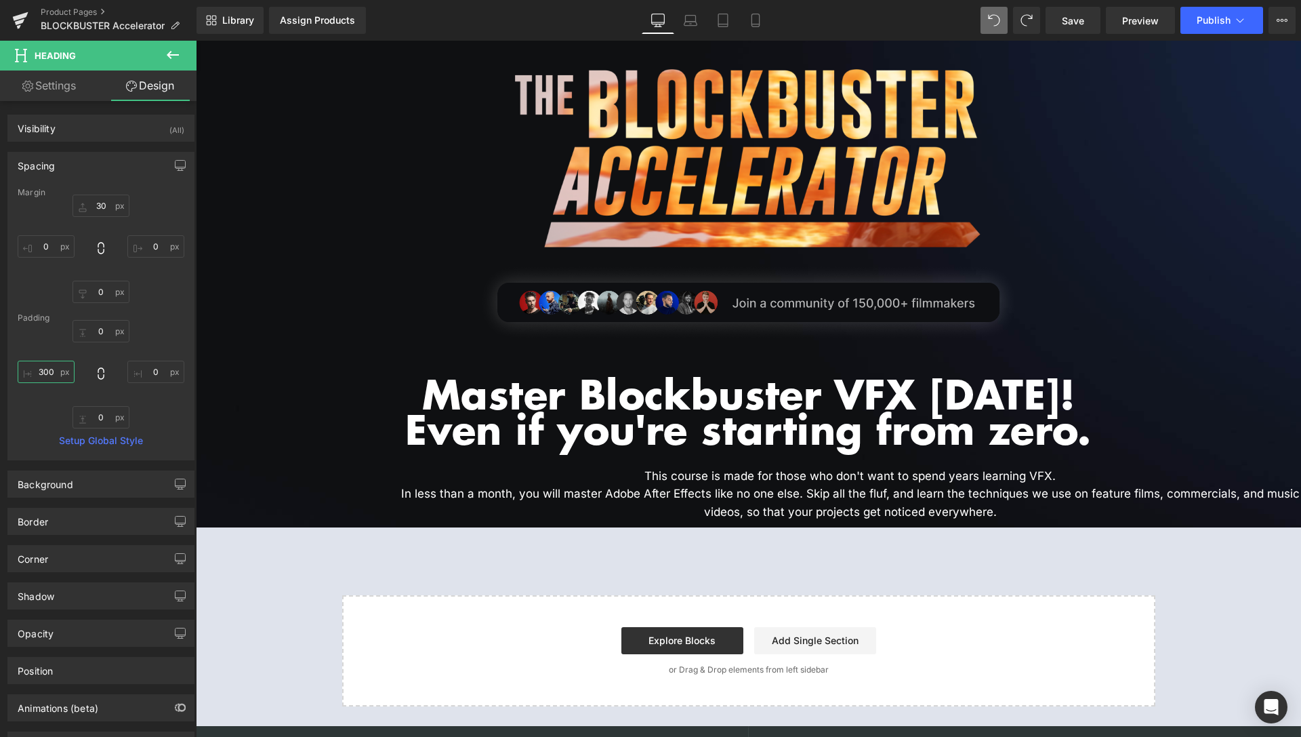
click at [39, 370] on input "300" at bounding box center [46, 372] width 57 height 22
click at [145, 371] on input "0" at bounding box center [155, 372] width 57 height 22
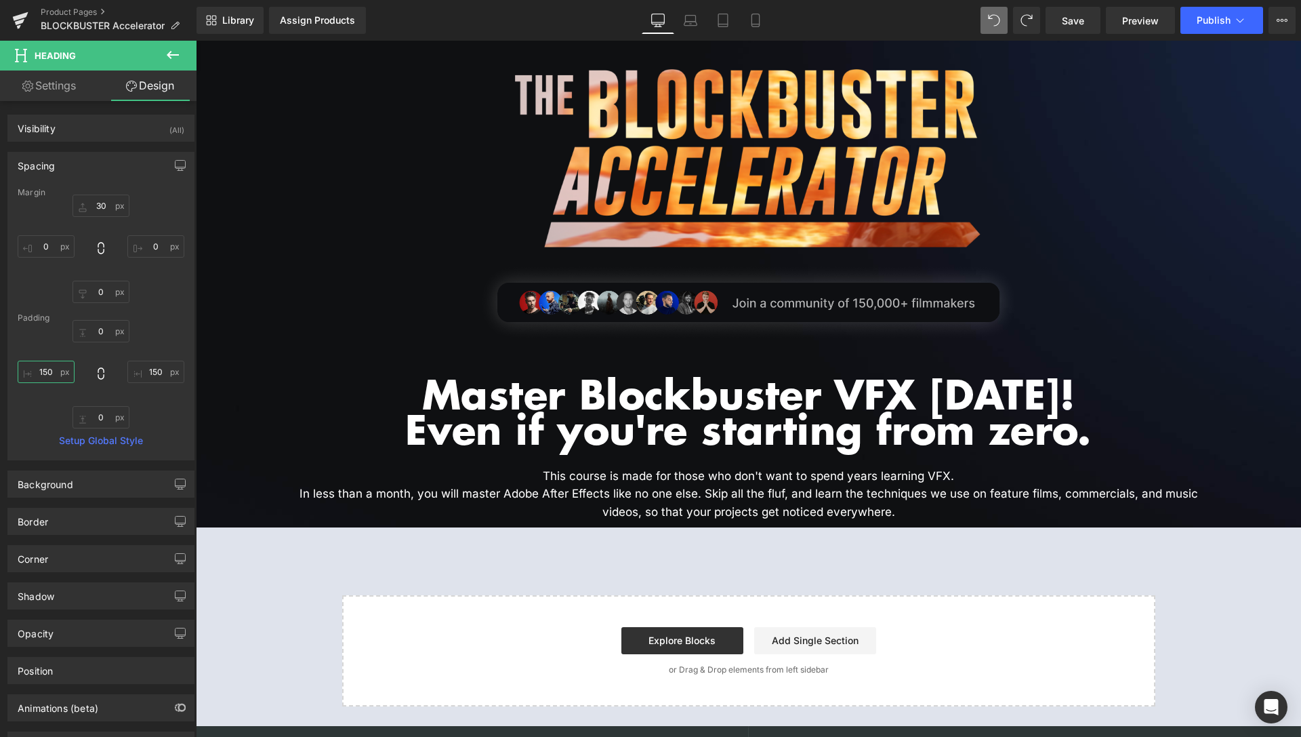
click at [42, 373] on input "150" at bounding box center [46, 372] width 57 height 22
click at [140, 371] on input "150" at bounding box center [155, 372] width 57 height 22
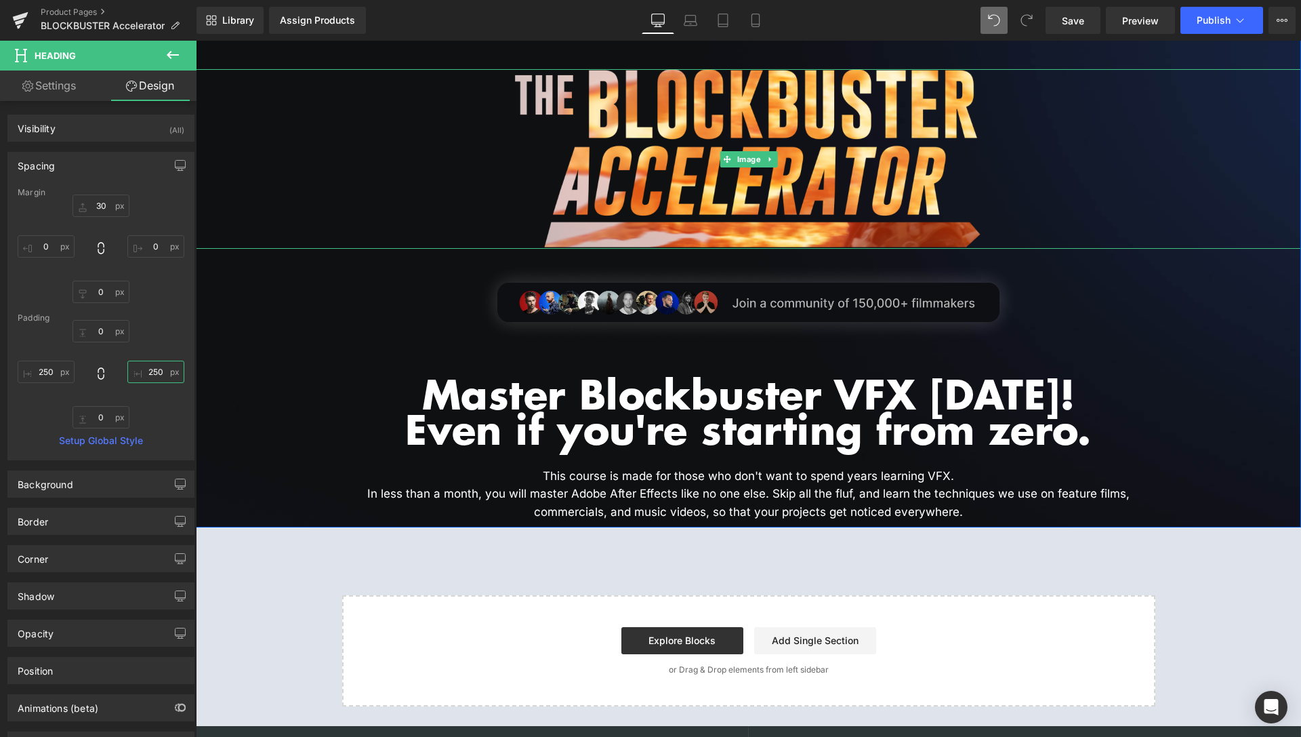
scroll to position [138, 0]
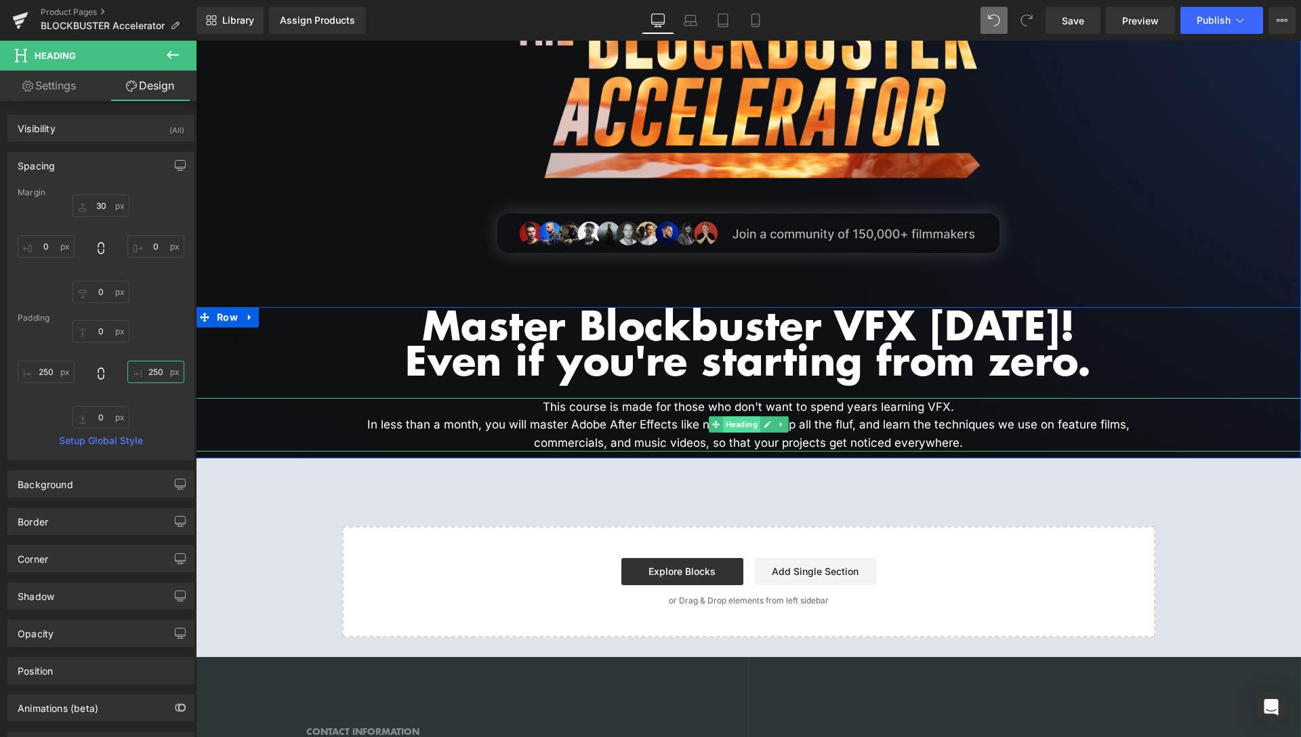
click at [740, 425] on span "Heading" at bounding box center [741, 424] width 37 height 16
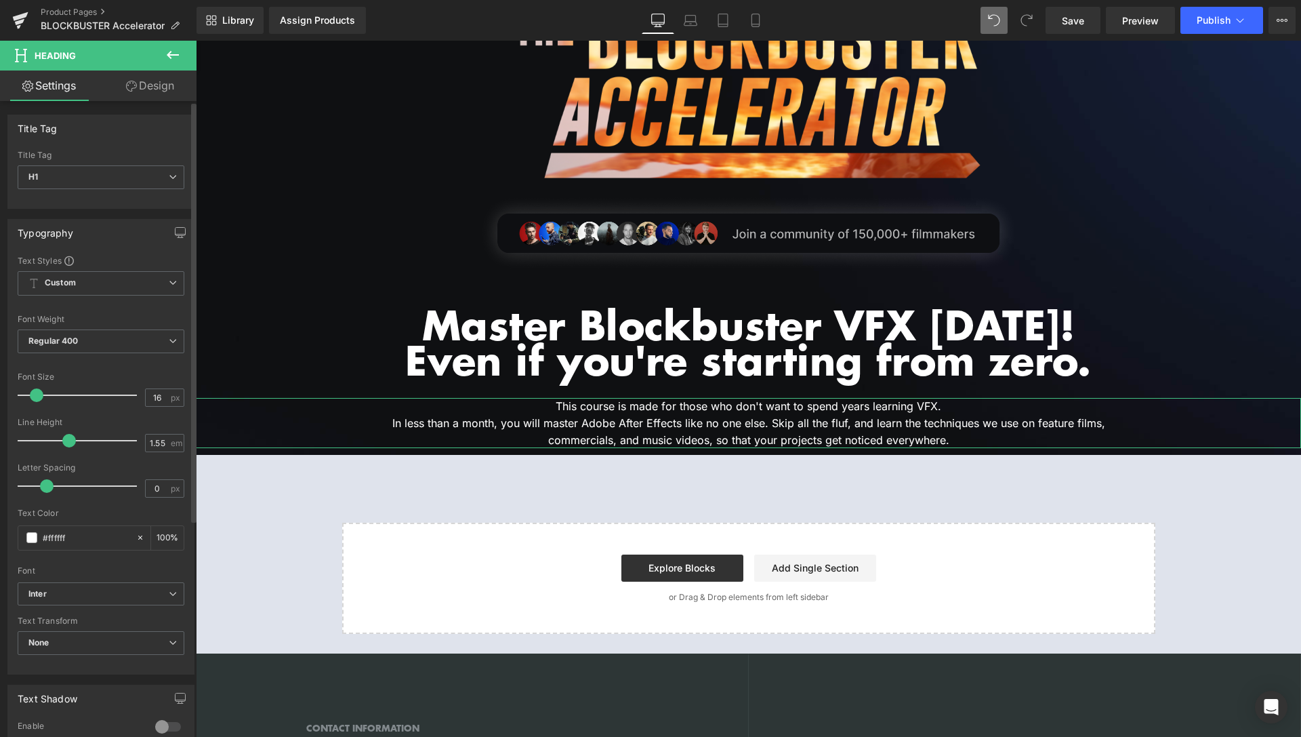
click at [37, 397] on span at bounding box center [37, 395] width 14 height 14
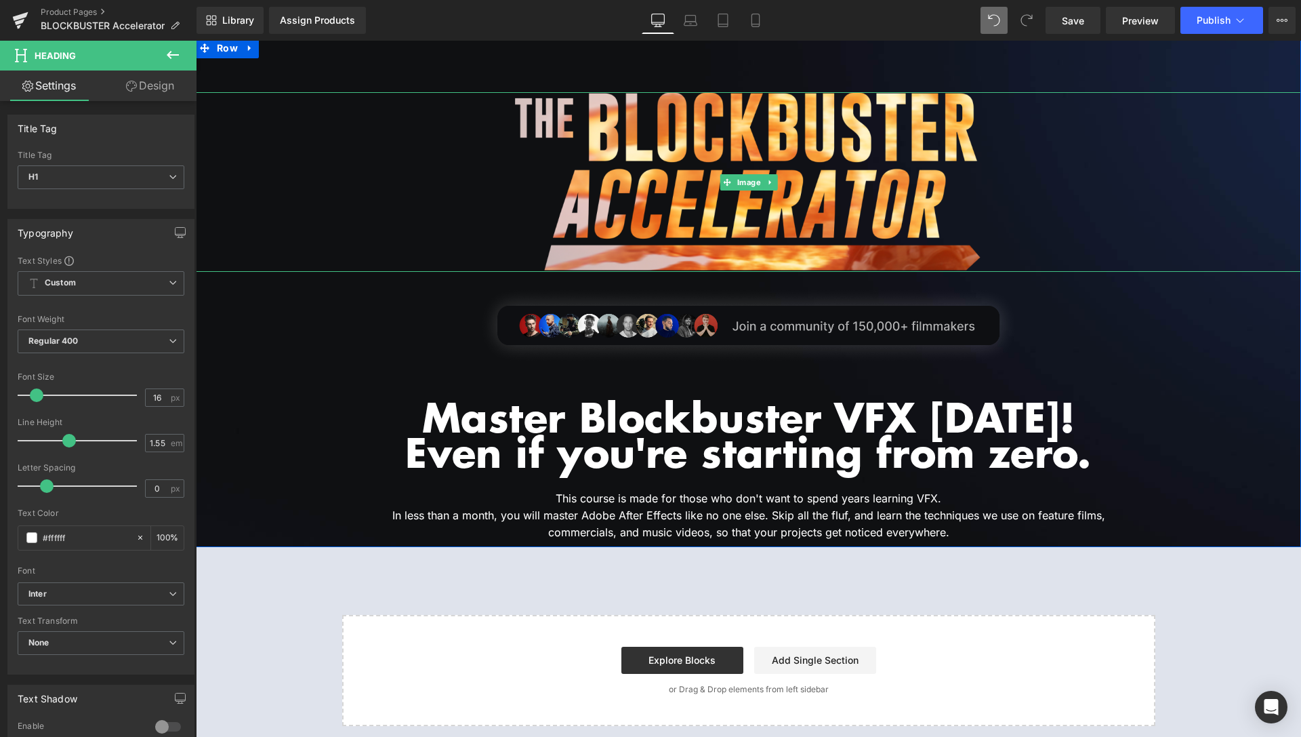
scroll to position [0, 0]
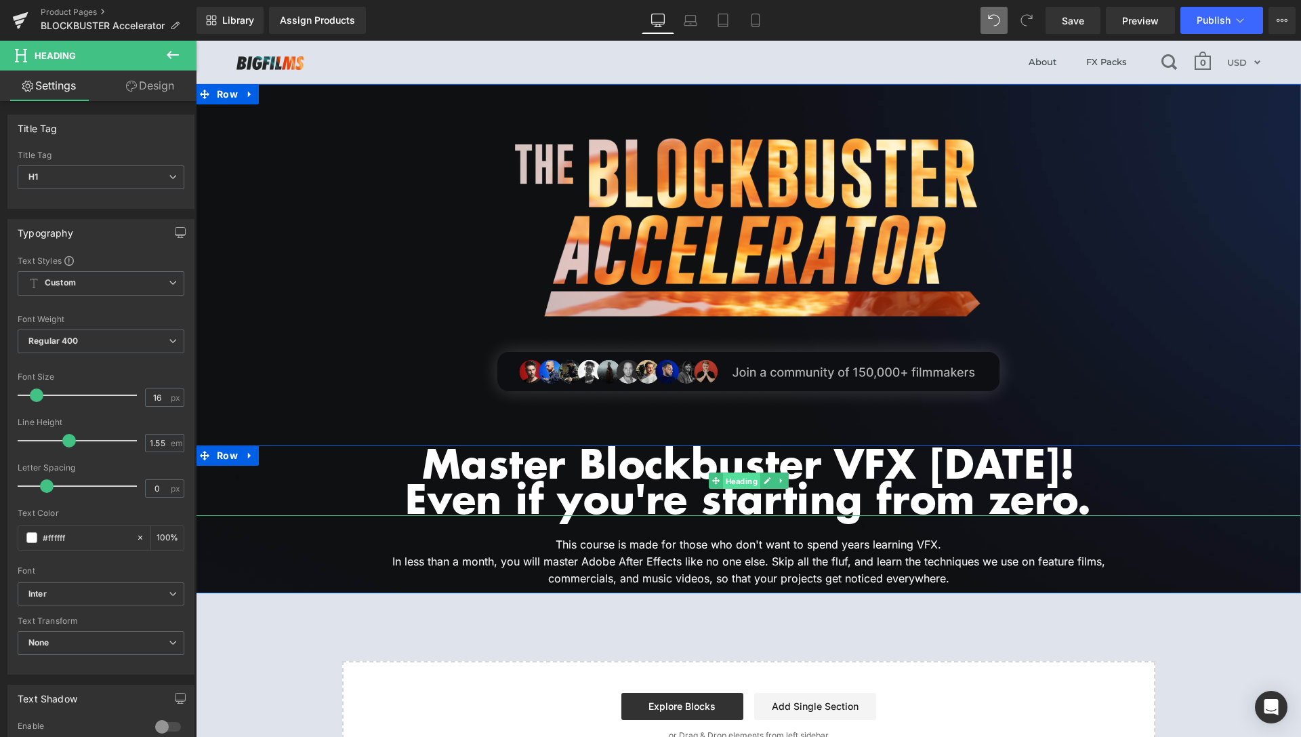
click at [734, 478] on span "Heading" at bounding box center [741, 481] width 37 height 16
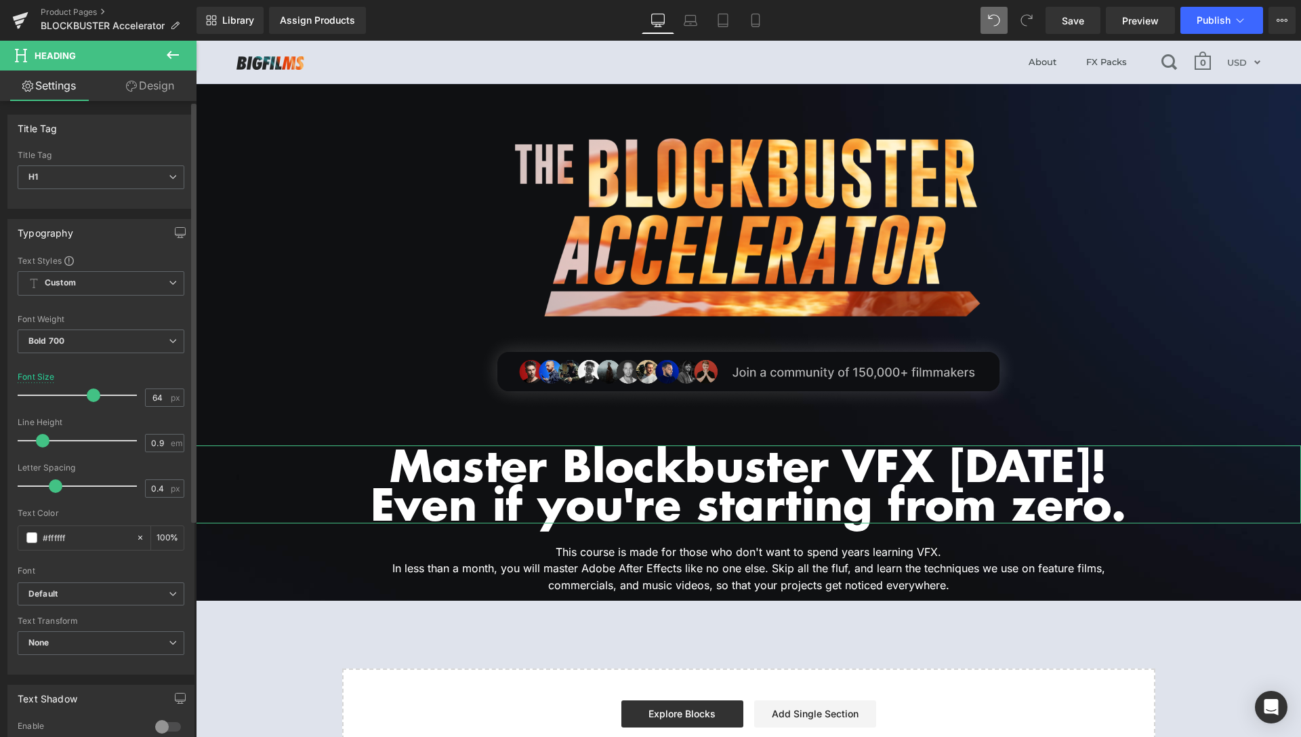
click at [88, 395] on span at bounding box center [94, 395] width 14 height 14
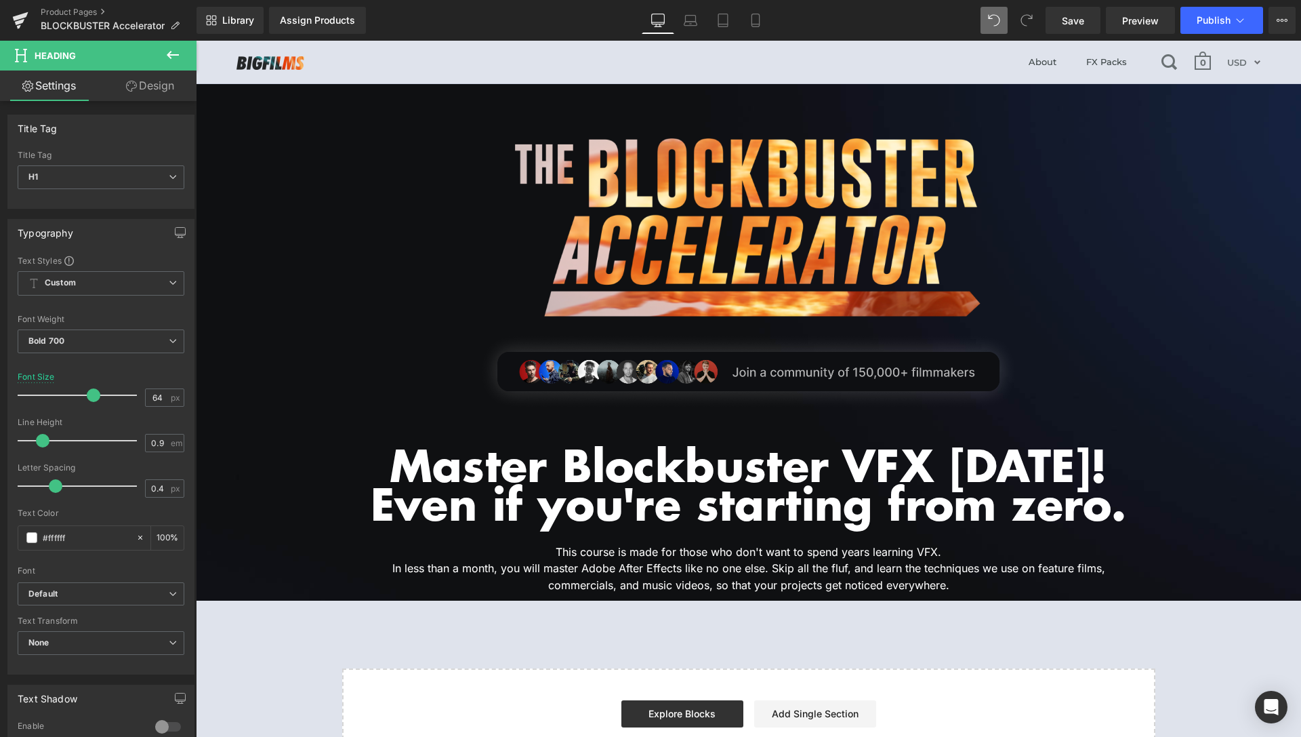
click at [735, 73] on header "About FX Packs 0 Currency AUD FJD NGN NZD PGK SBD TOP USD VUV WST XOF XPF USD" at bounding box center [749, 62] width 1106 height 43
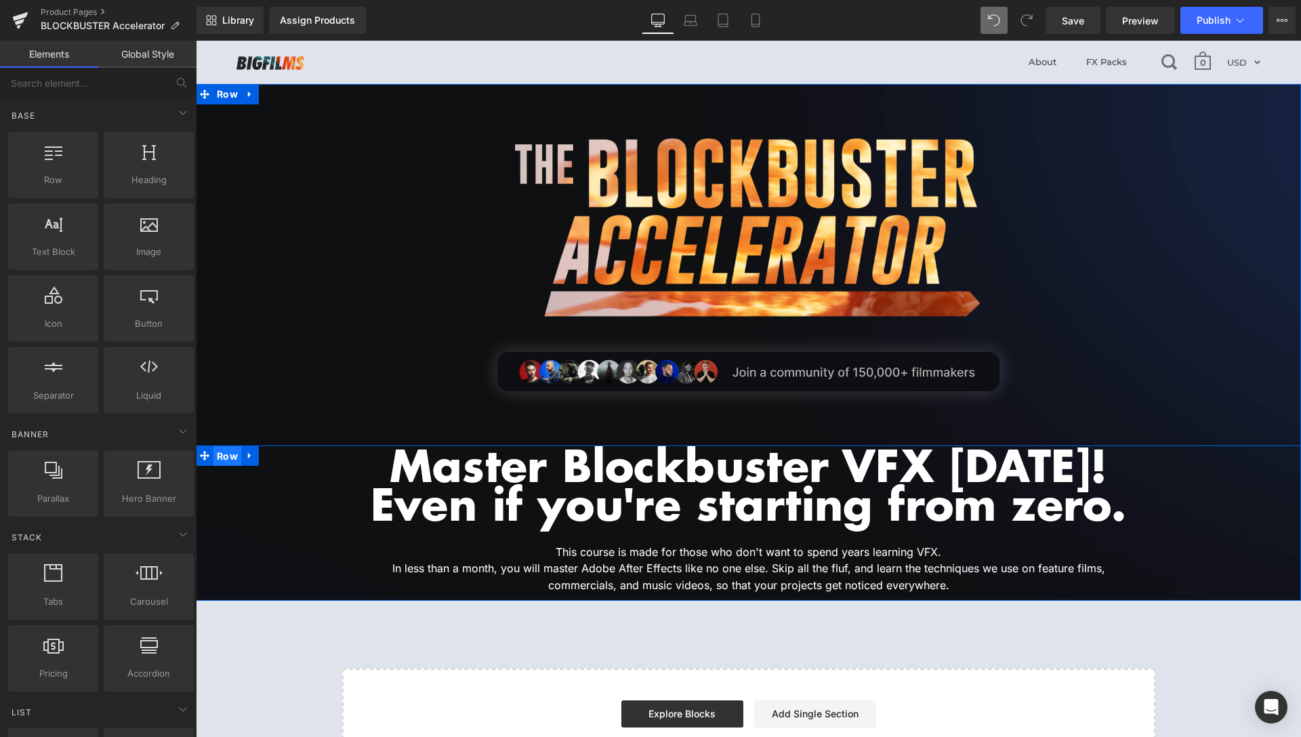
click at [232, 456] on span "Row" at bounding box center [228, 456] width 28 height 20
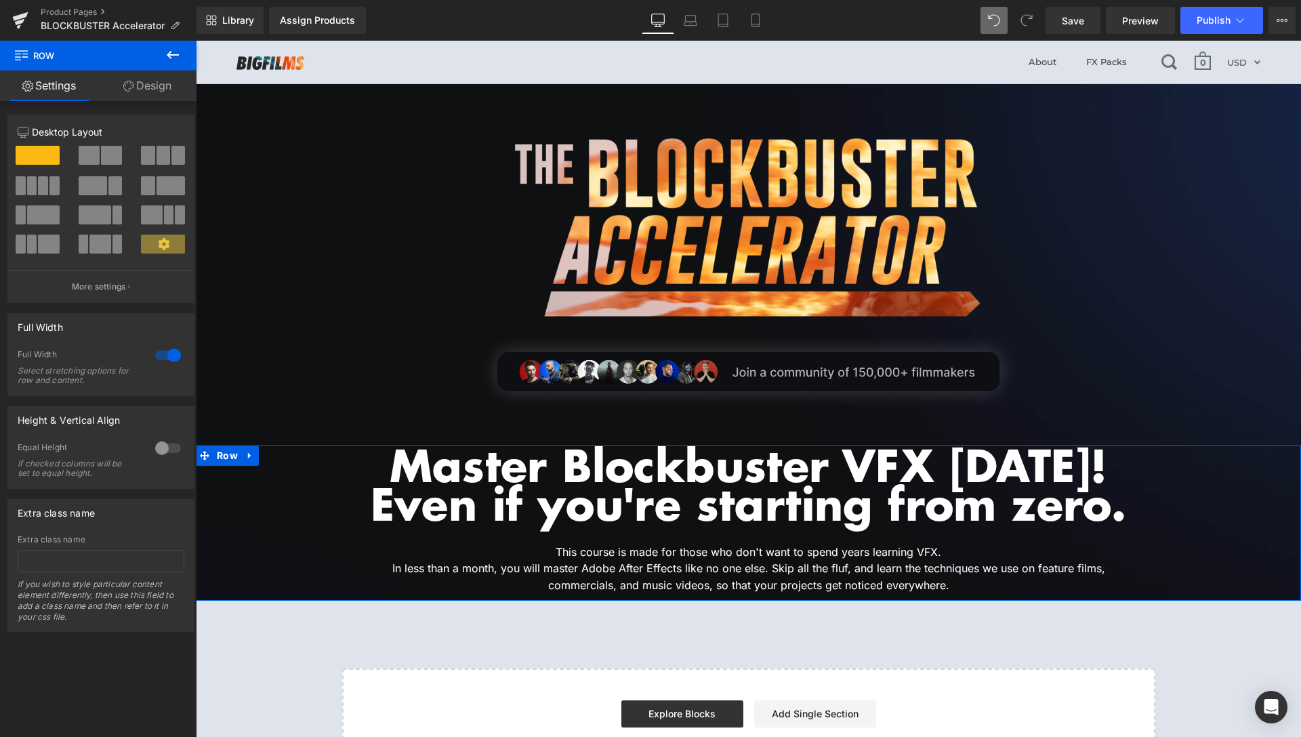
click at [164, 92] on link "Design" at bounding box center [147, 85] width 98 height 31
click at [0, 0] on div "Spacing" at bounding box center [0, 0] width 0 height 0
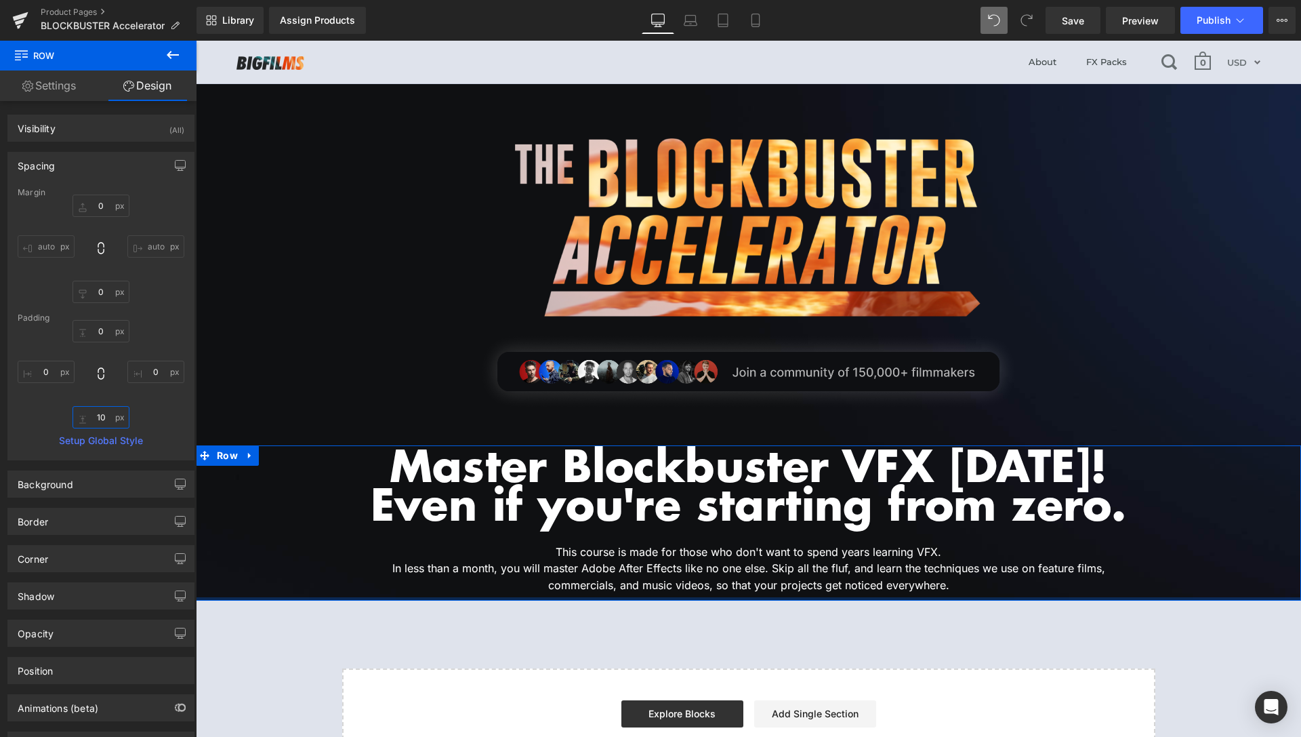
click at [97, 413] on input "10" at bounding box center [101, 417] width 57 height 22
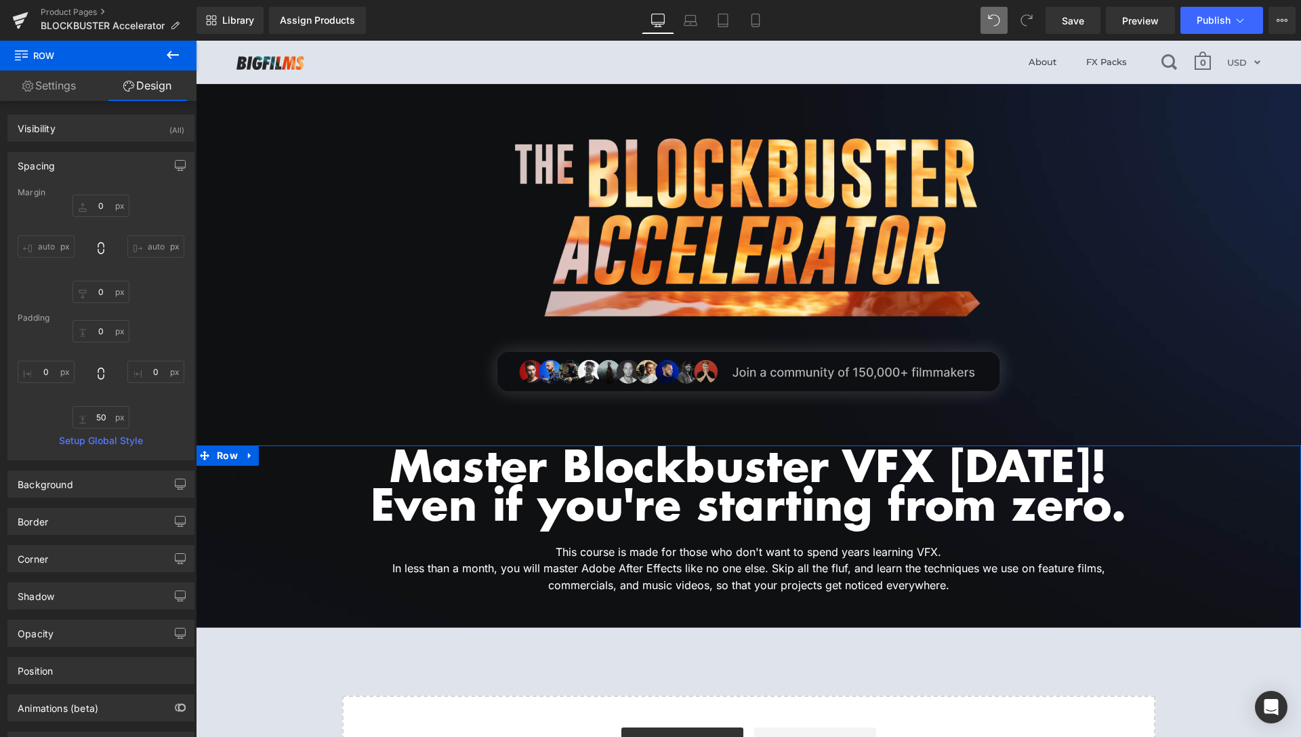
click at [165, 53] on icon at bounding box center [173, 55] width 16 height 16
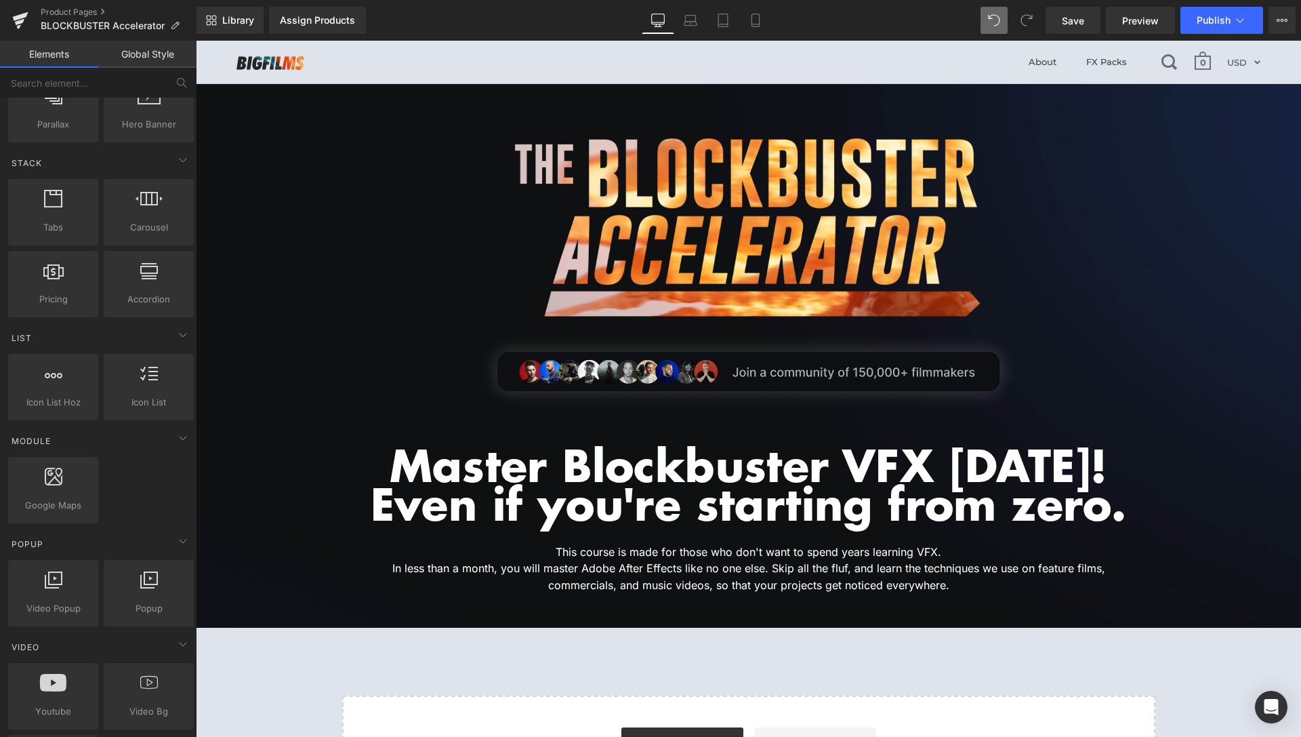
scroll to position [484, 0]
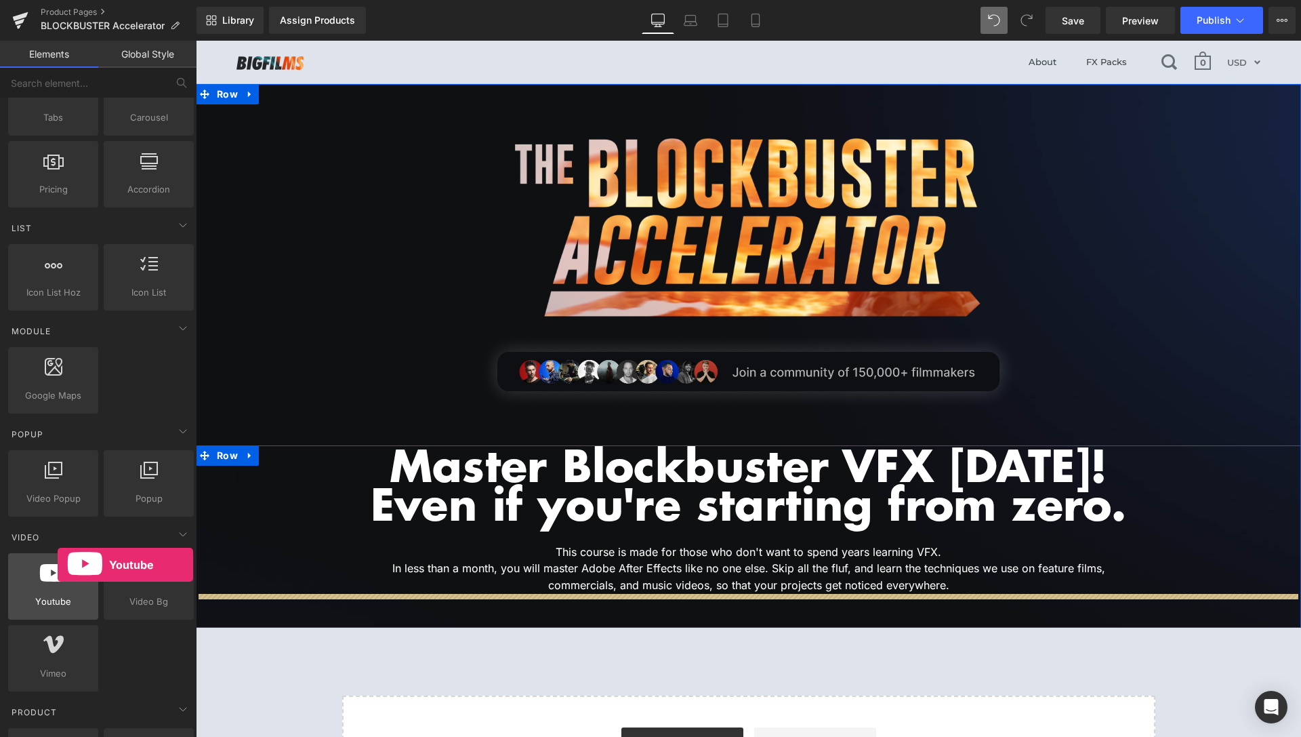
drag, startPoint x: 54, startPoint y: 587, endPoint x: 45, endPoint y: 578, distance: 12.5
click at [45, 578] on div at bounding box center [53, 579] width 82 height 31
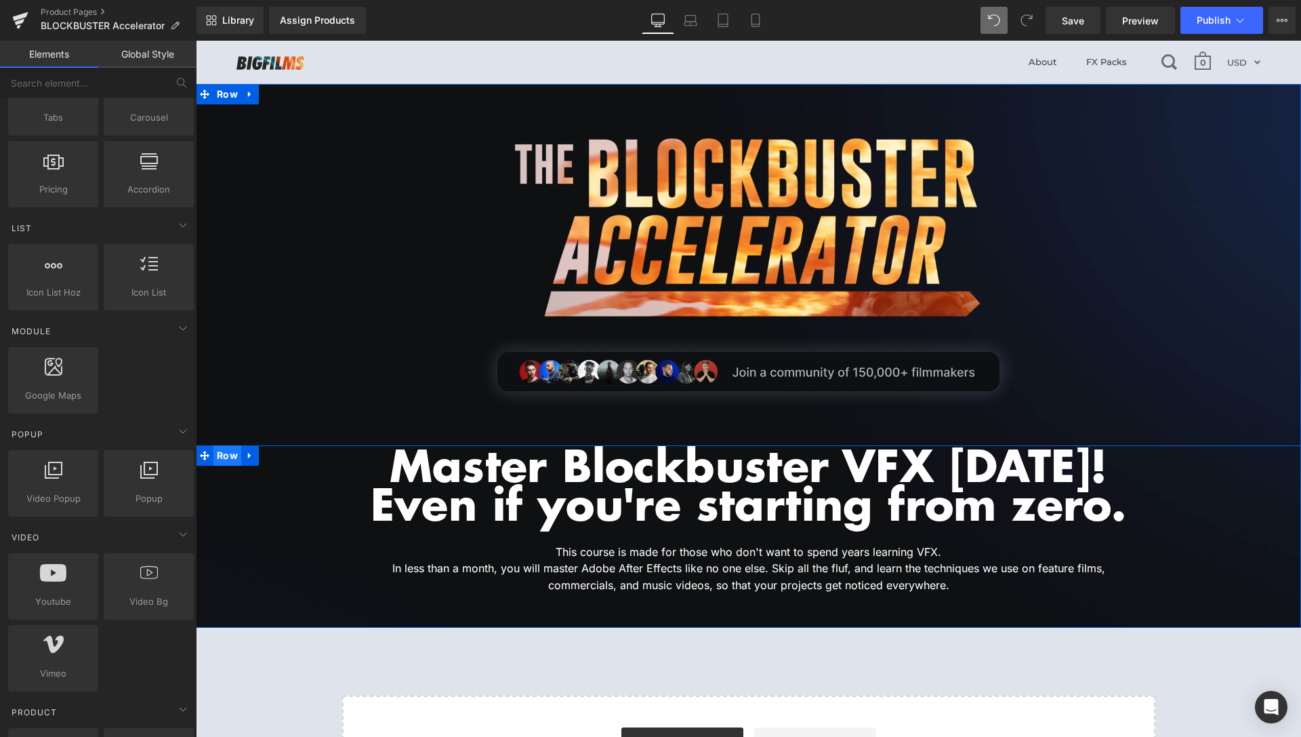
click at [221, 454] on span "Row" at bounding box center [228, 455] width 28 height 20
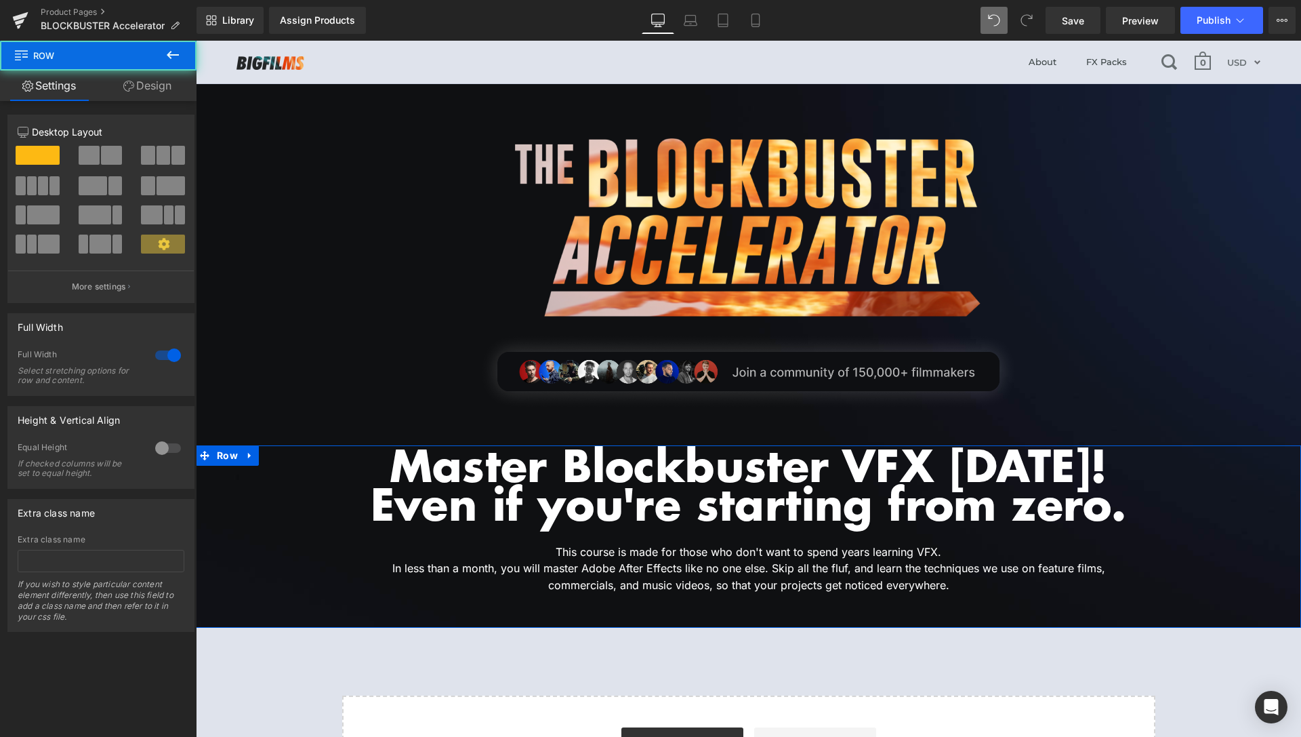
click at [146, 77] on link "Design" at bounding box center [147, 85] width 98 height 31
click at [0, 0] on div "Spacing" at bounding box center [0, 0] width 0 height 0
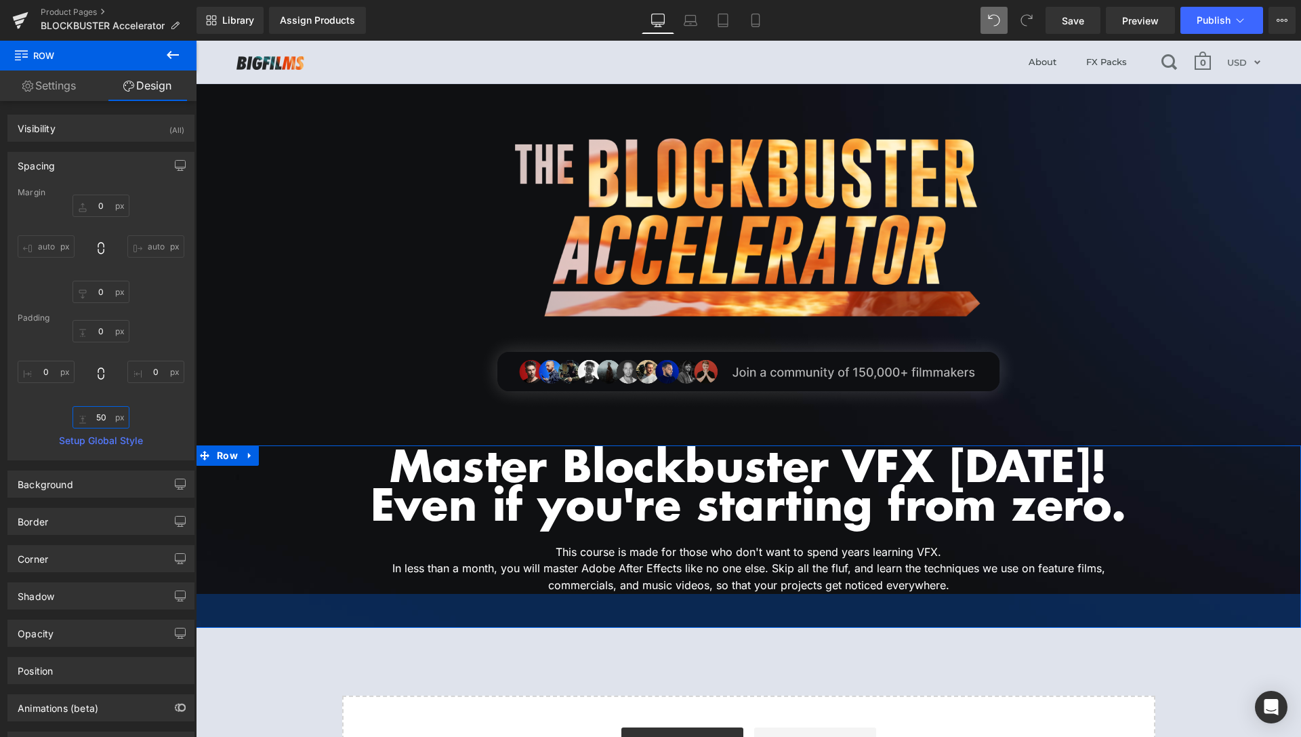
click at [106, 418] on input "50" at bounding box center [101, 417] width 57 height 22
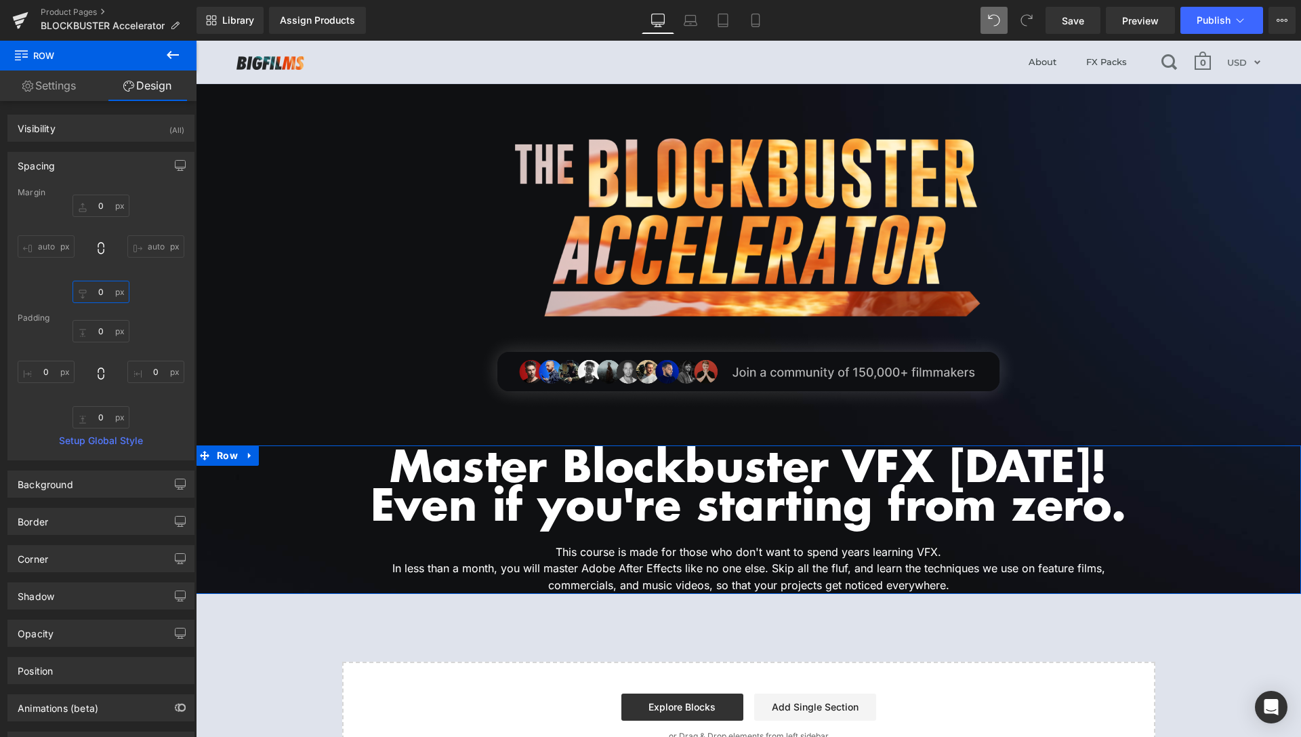
click at [87, 298] on input "0" at bounding box center [101, 292] width 57 height 22
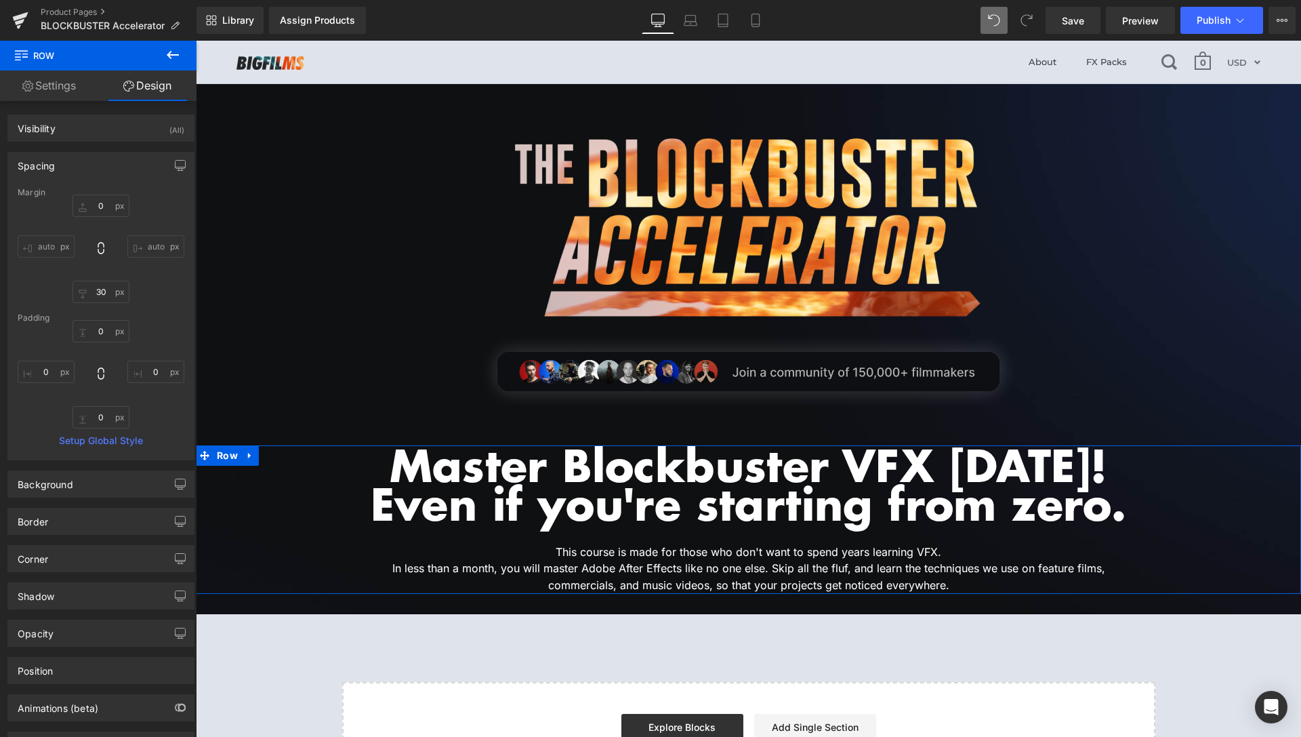
click at [169, 54] on icon at bounding box center [173, 55] width 12 height 8
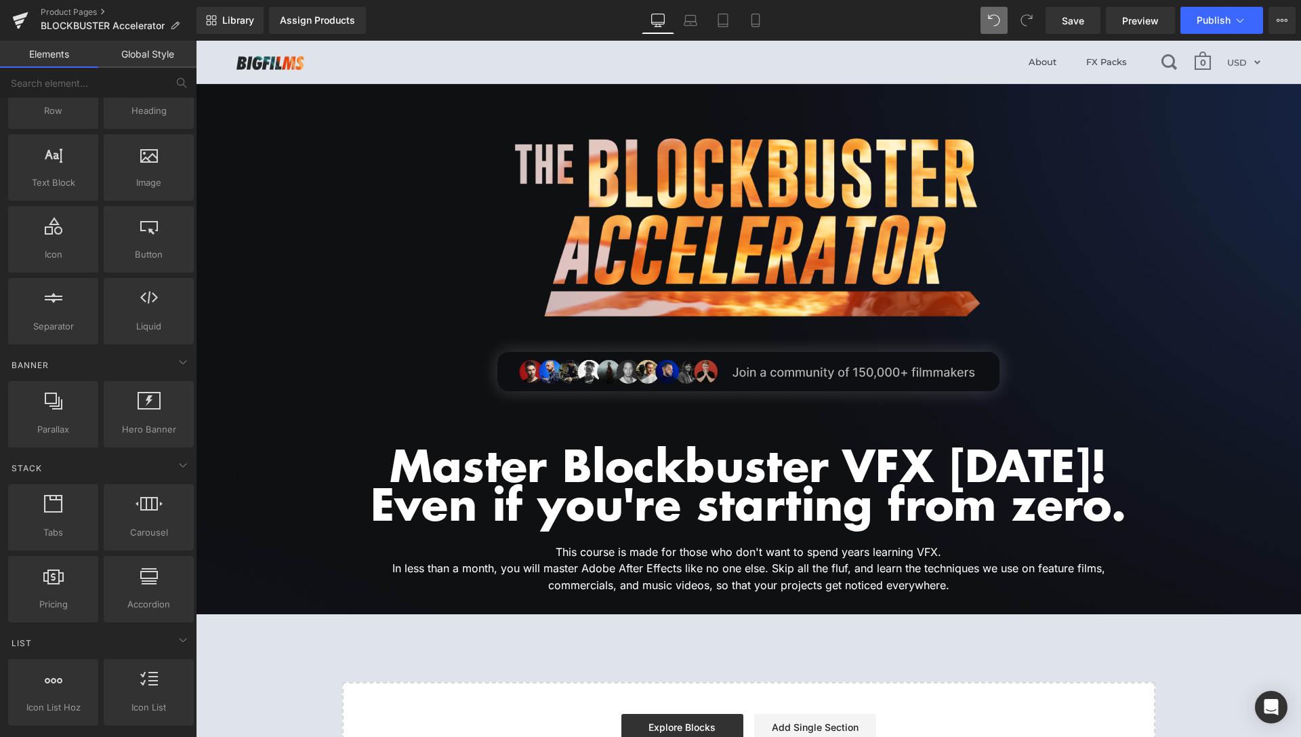
scroll to position [0, 0]
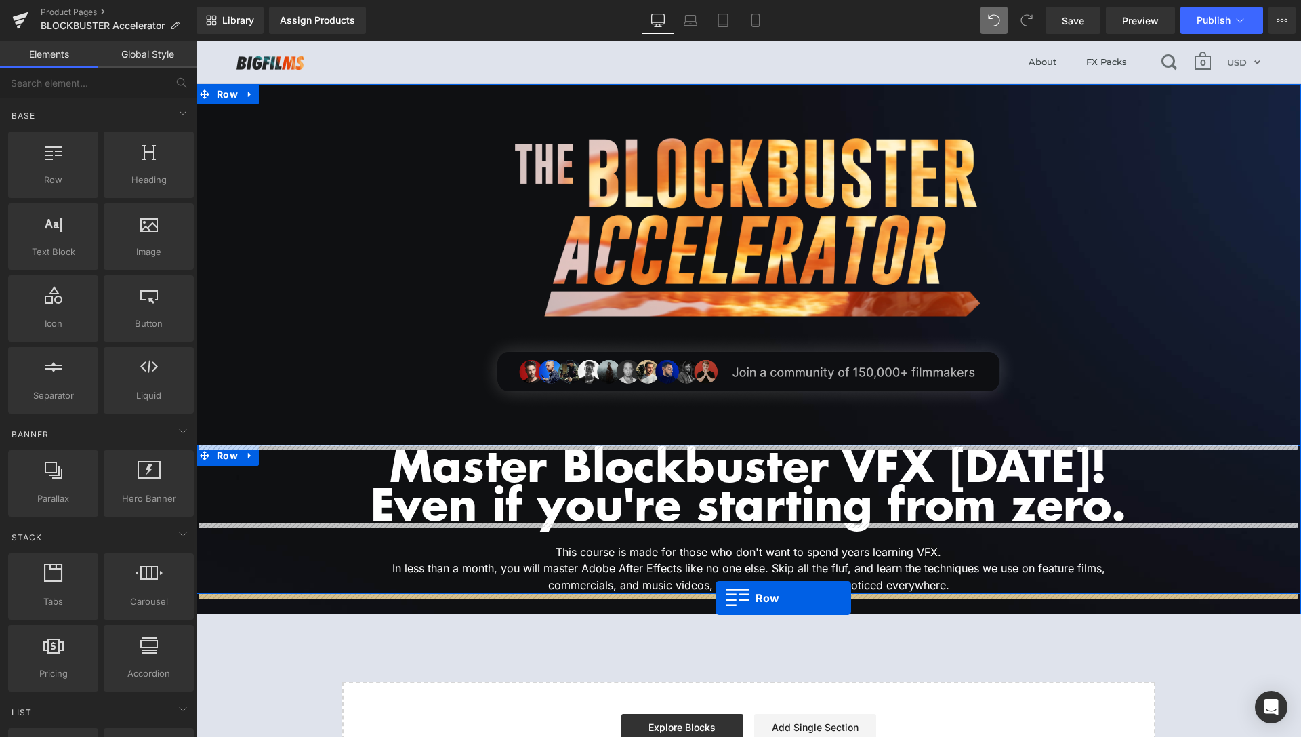
drag, startPoint x: 247, startPoint y: 211, endPoint x: 716, endPoint y: 598, distance: 607.7
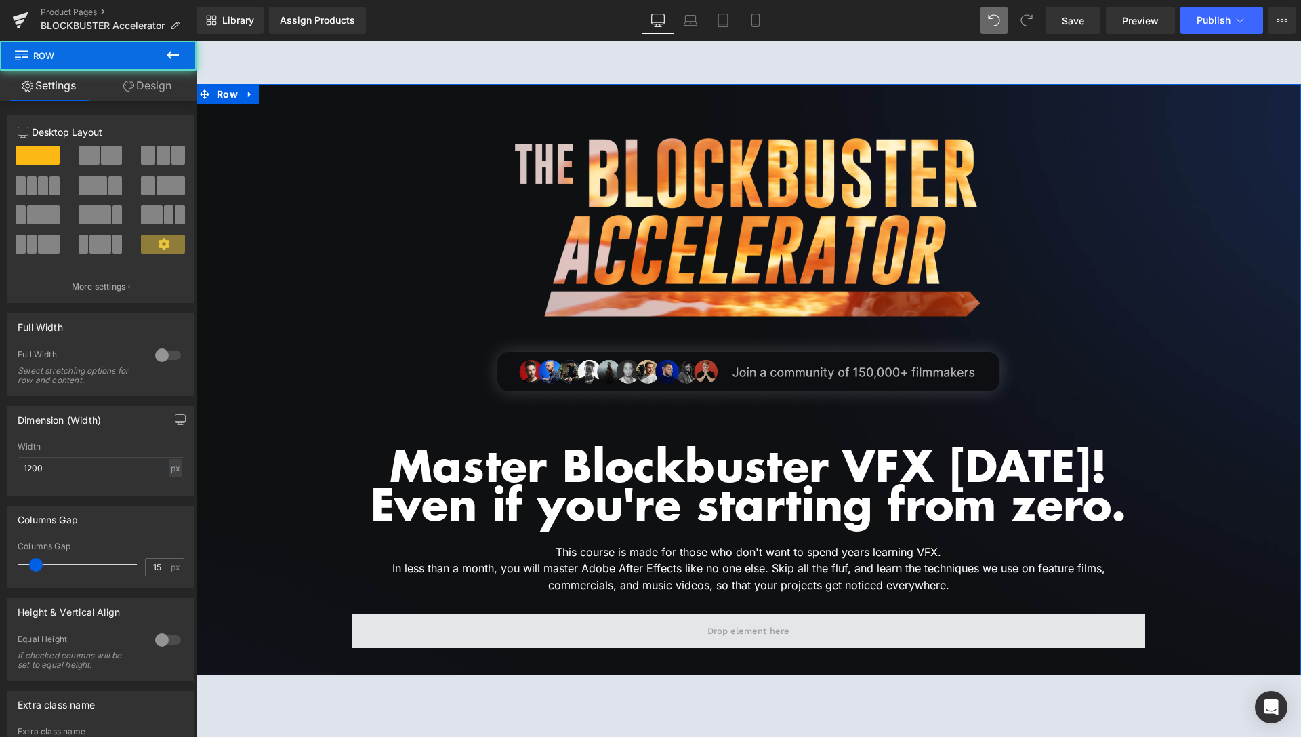
scroll to position [69, 0]
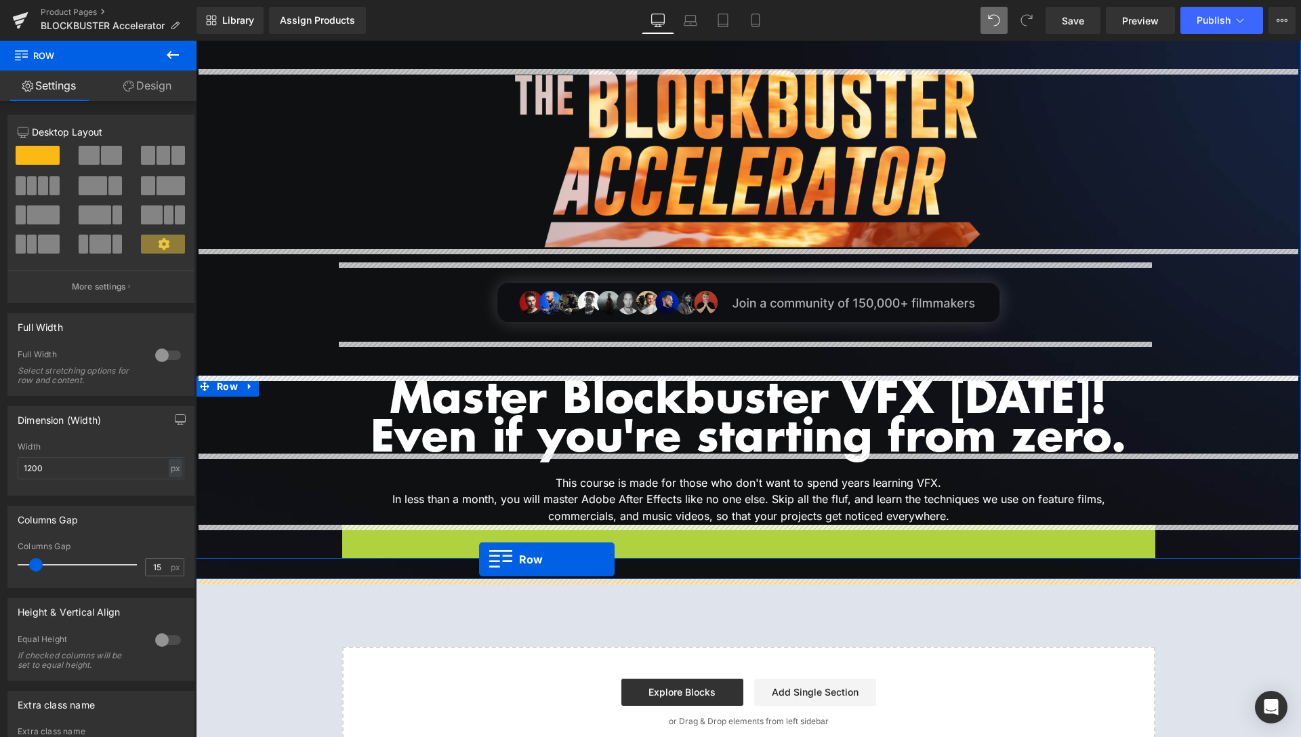
drag, startPoint x: 342, startPoint y: 537, endPoint x: 479, endPoint y: 559, distance: 139.4
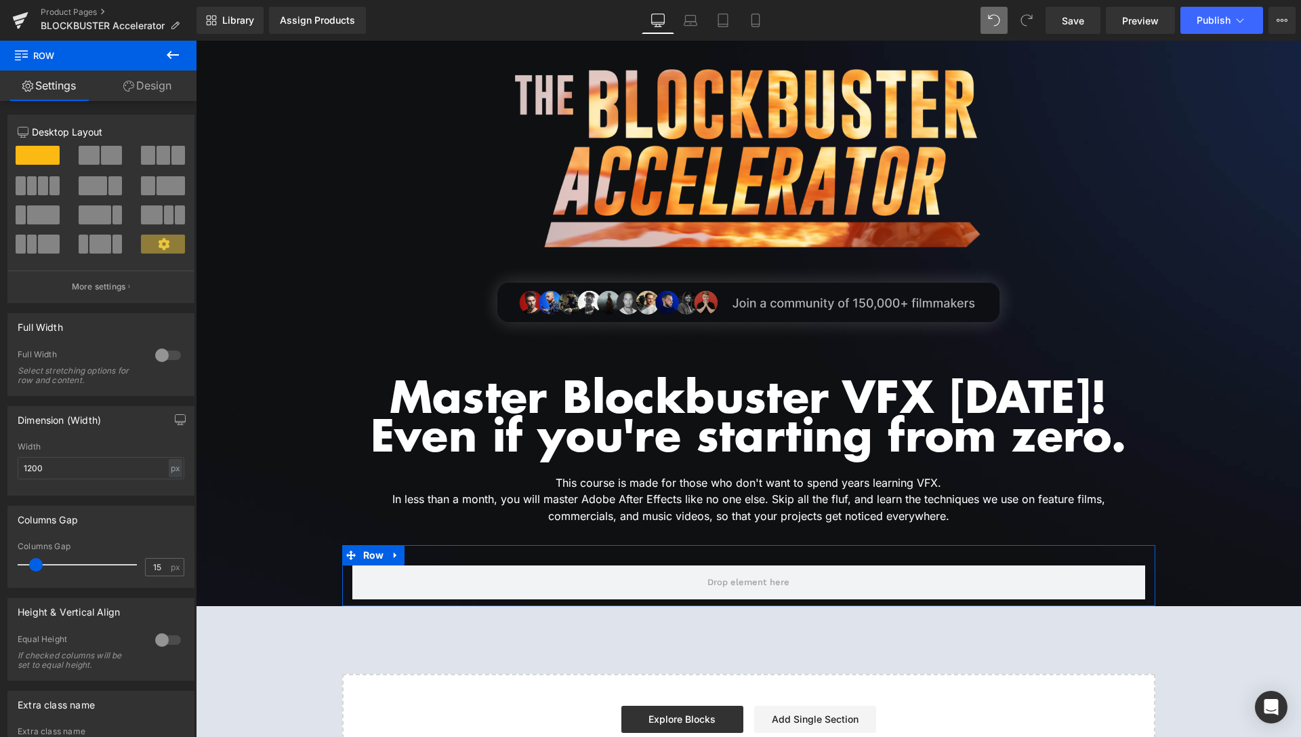
click at [152, 358] on div at bounding box center [168, 355] width 33 height 22
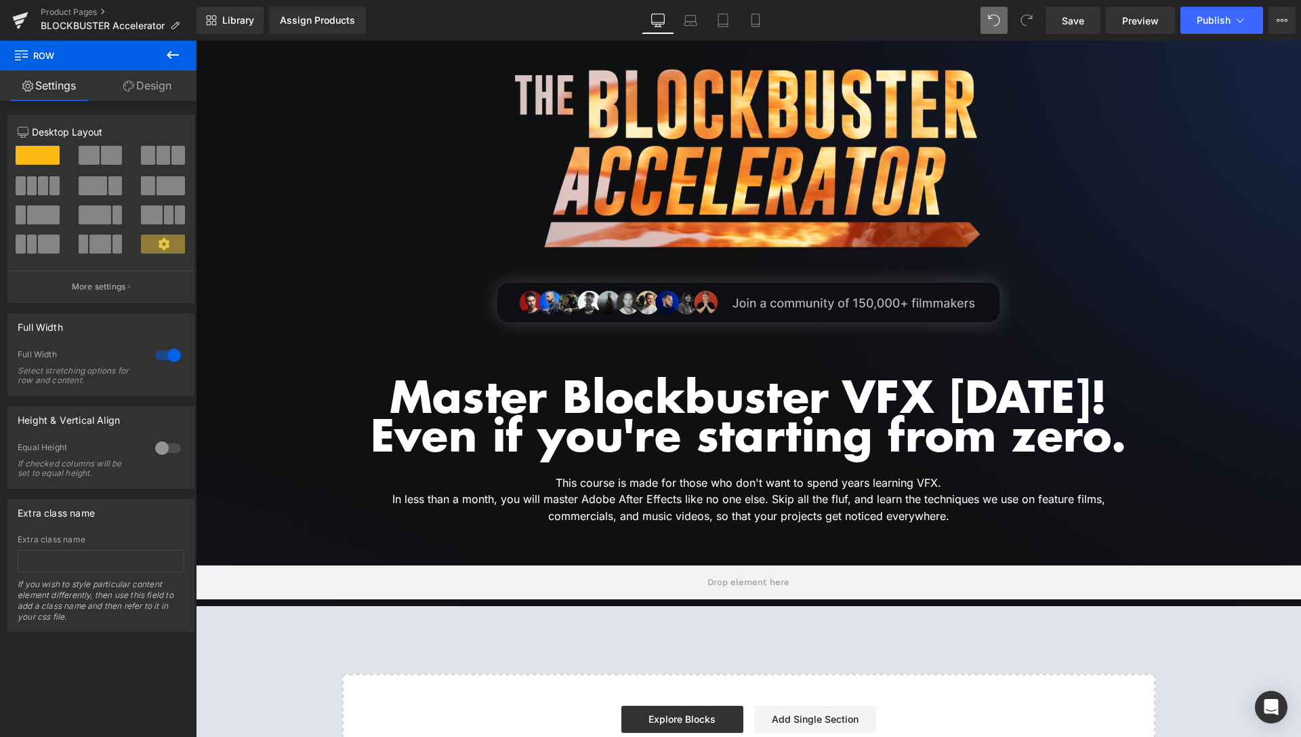
click at [176, 54] on icon at bounding box center [173, 55] width 12 height 8
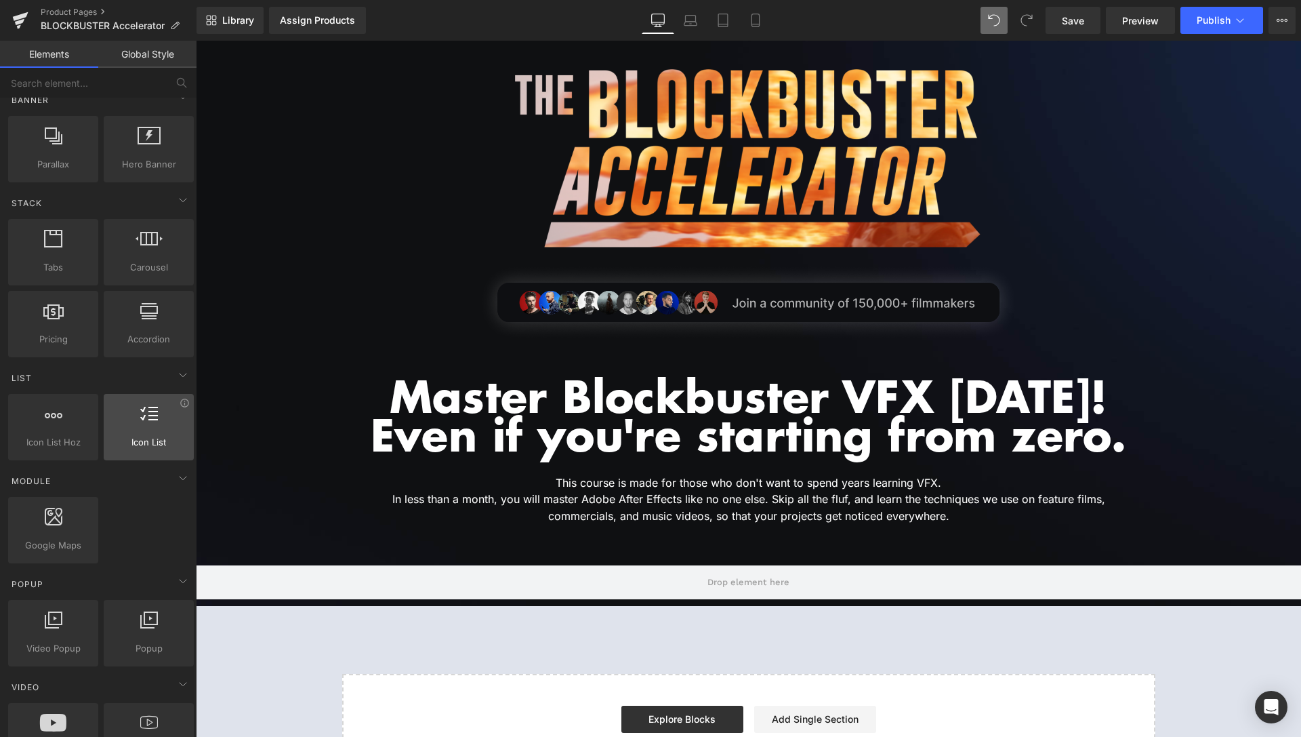
scroll to position [415, 0]
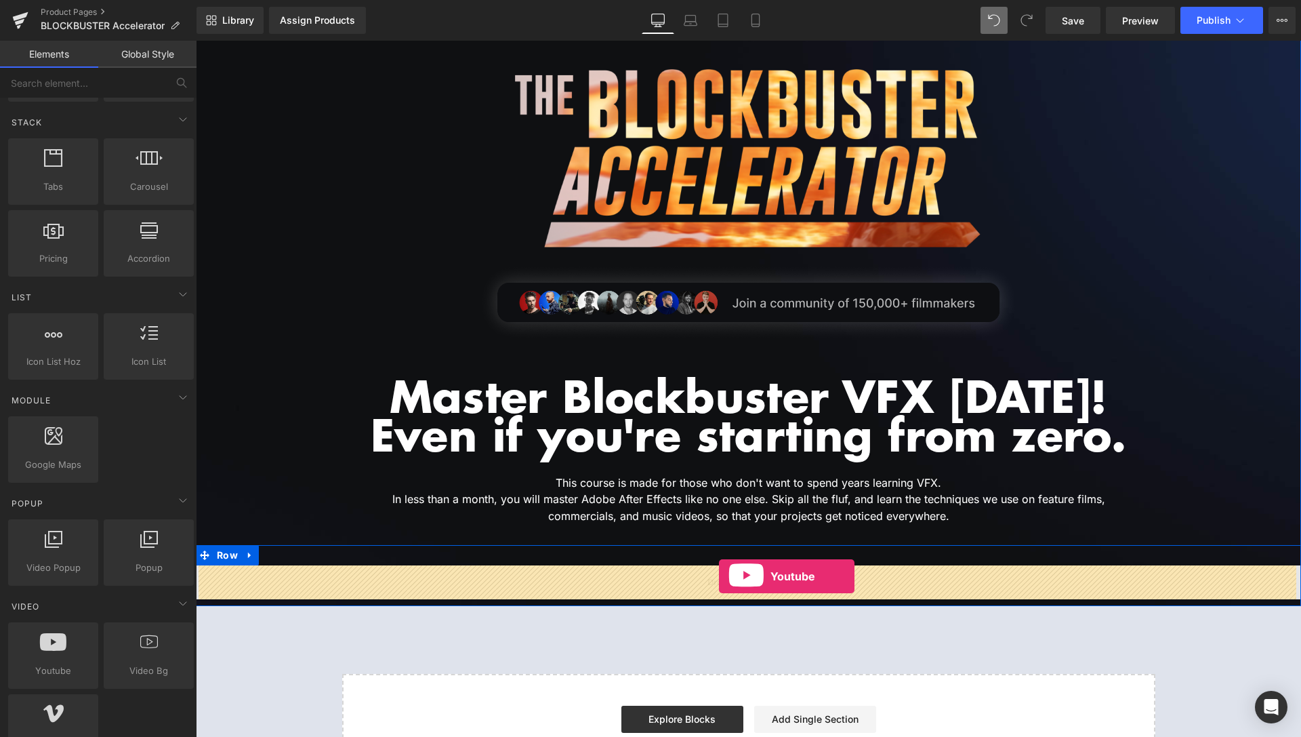
drag, startPoint x: 243, startPoint y: 698, endPoint x: 719, endPoint y: 577, distance: 491.6
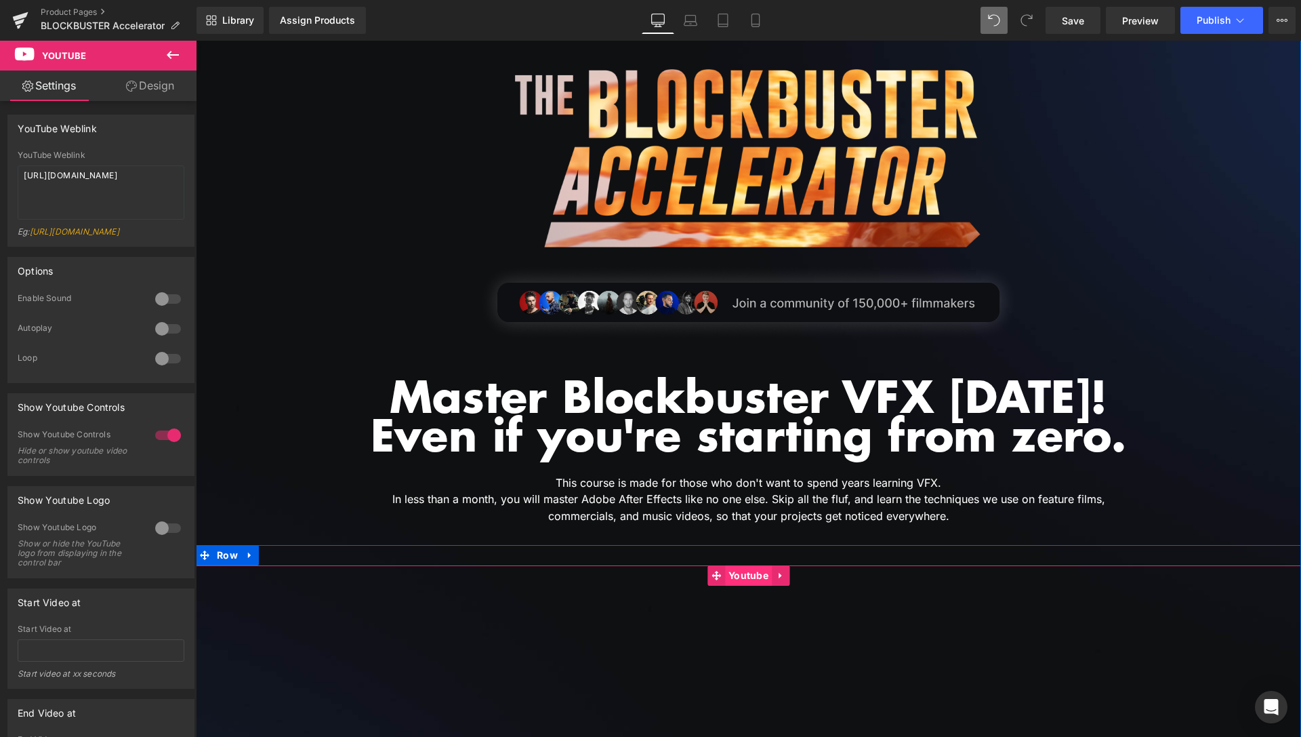
click at [739, 573] on span "Youtube" at bounding box center [748, 575] width 47 height 20
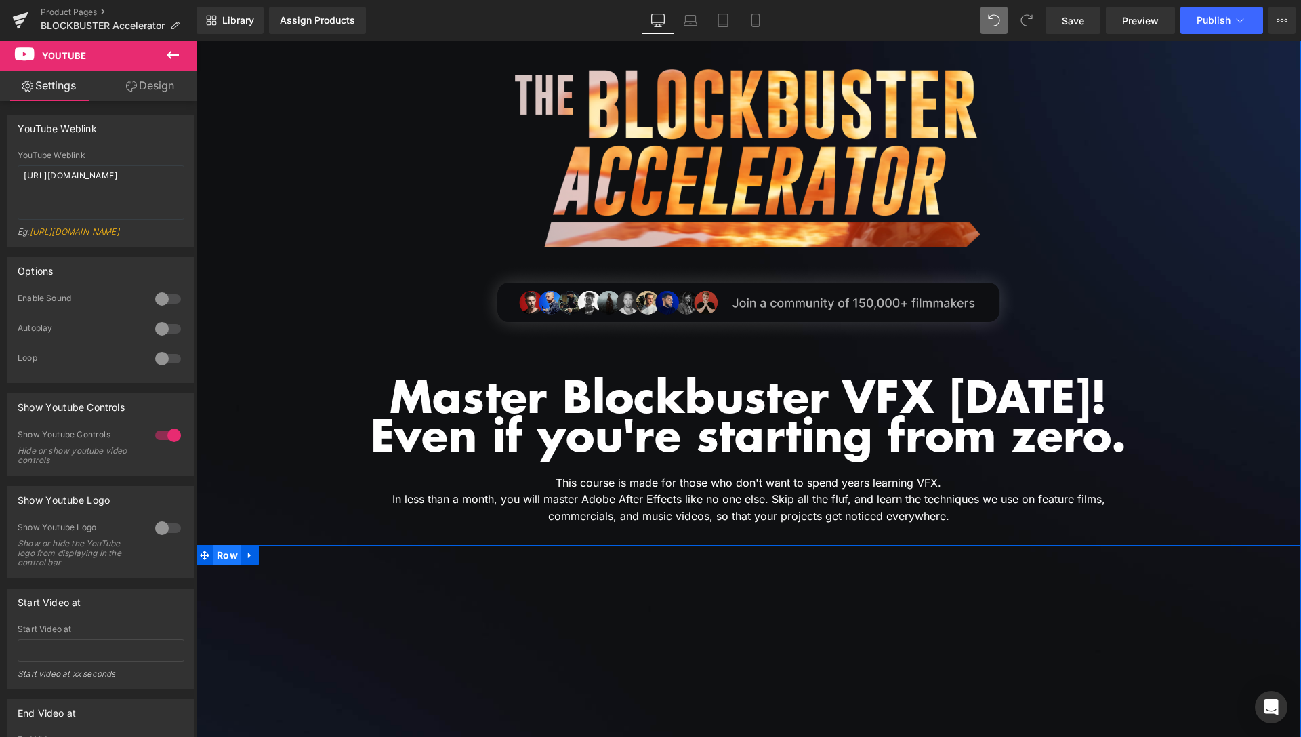
click at [232, 557] on span "Row" at bounding box center [228, 555] width 28 height 20
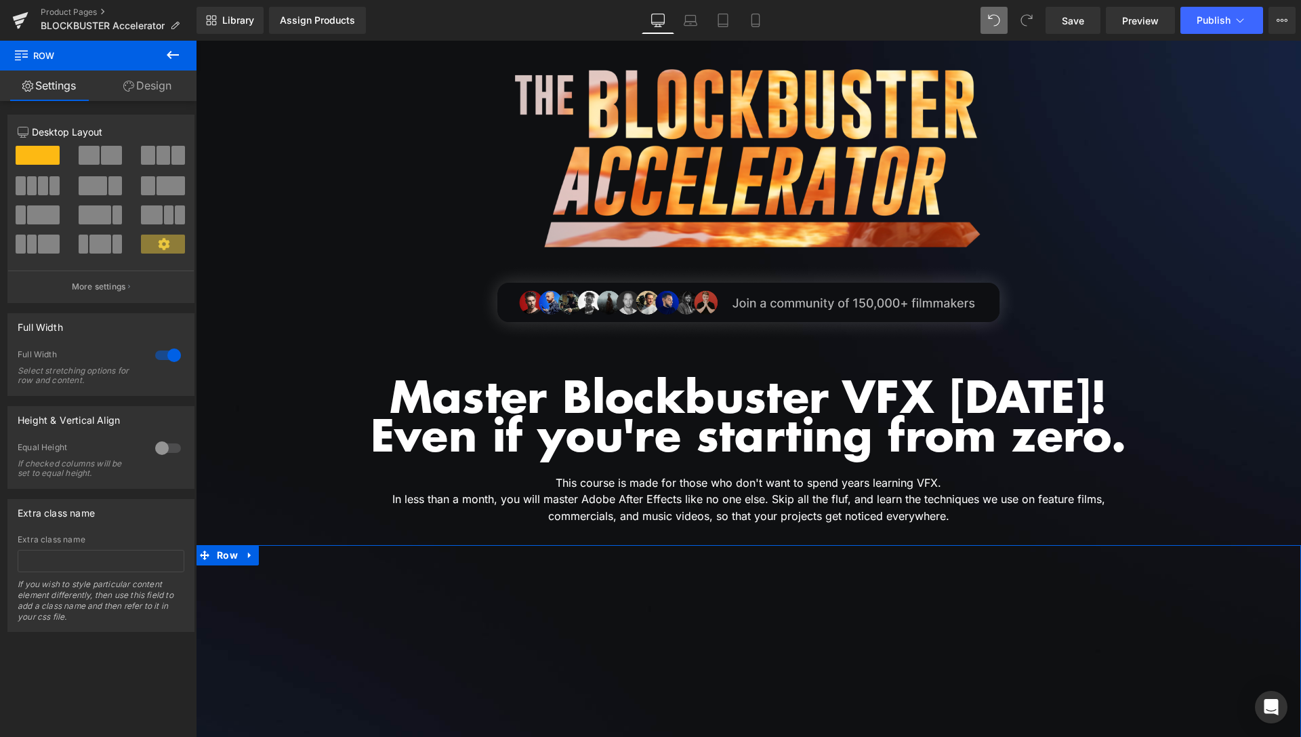
click at [157, 355] on div at bounding box center [168, 355] width 33 height 22
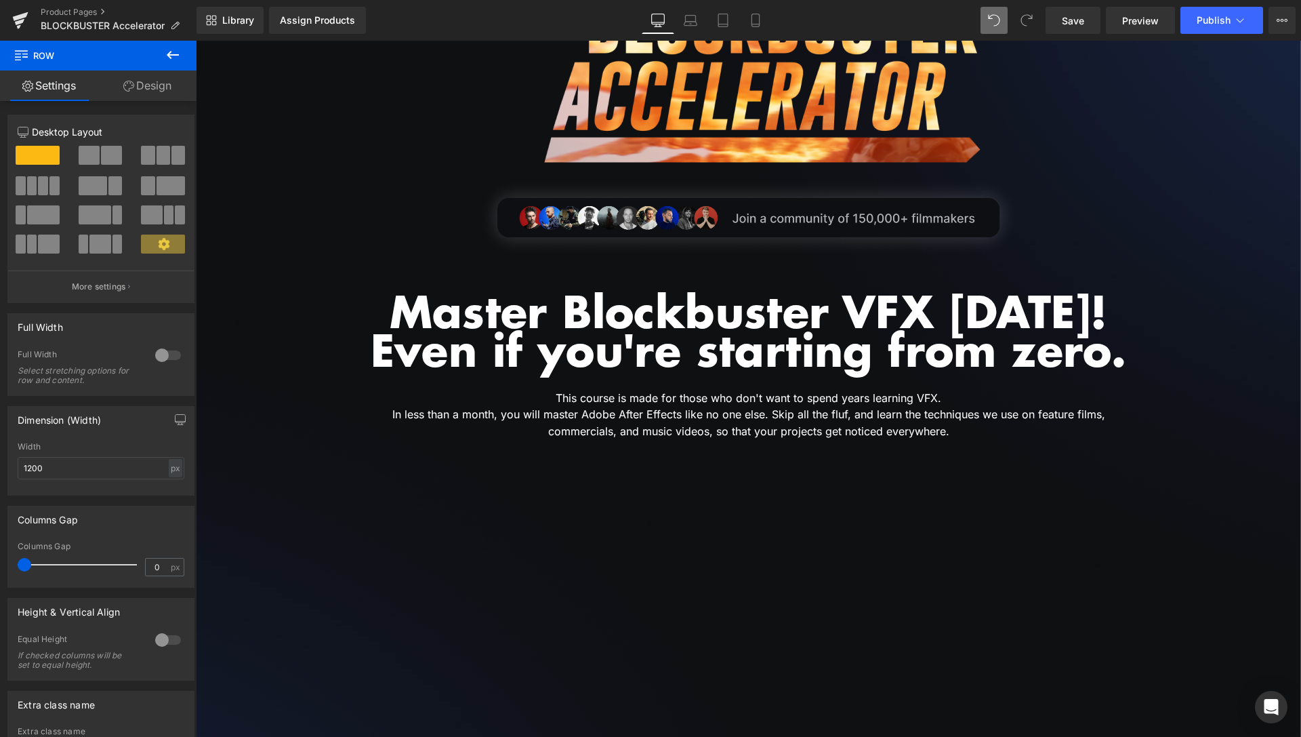
scroll to position [0, 0]
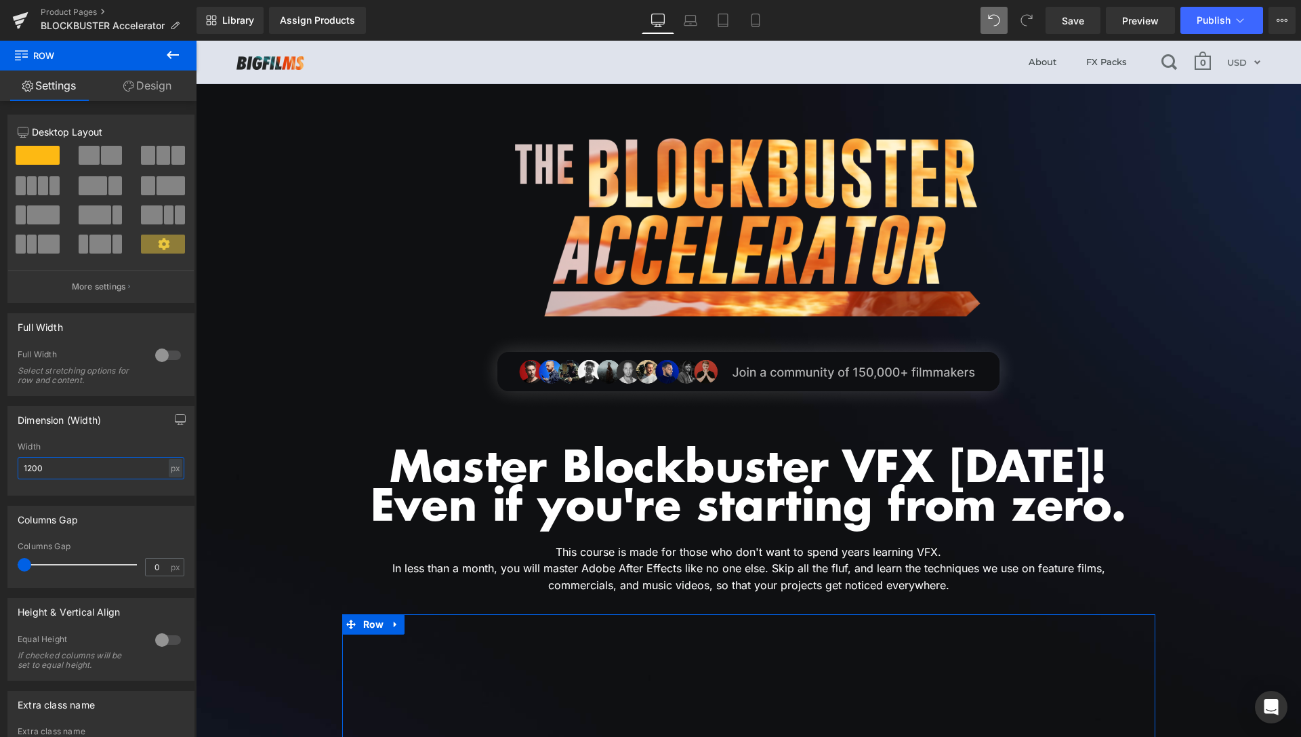
click at [31, 470] on input "1200" at bounding box center [101, 468] width 167 height 22
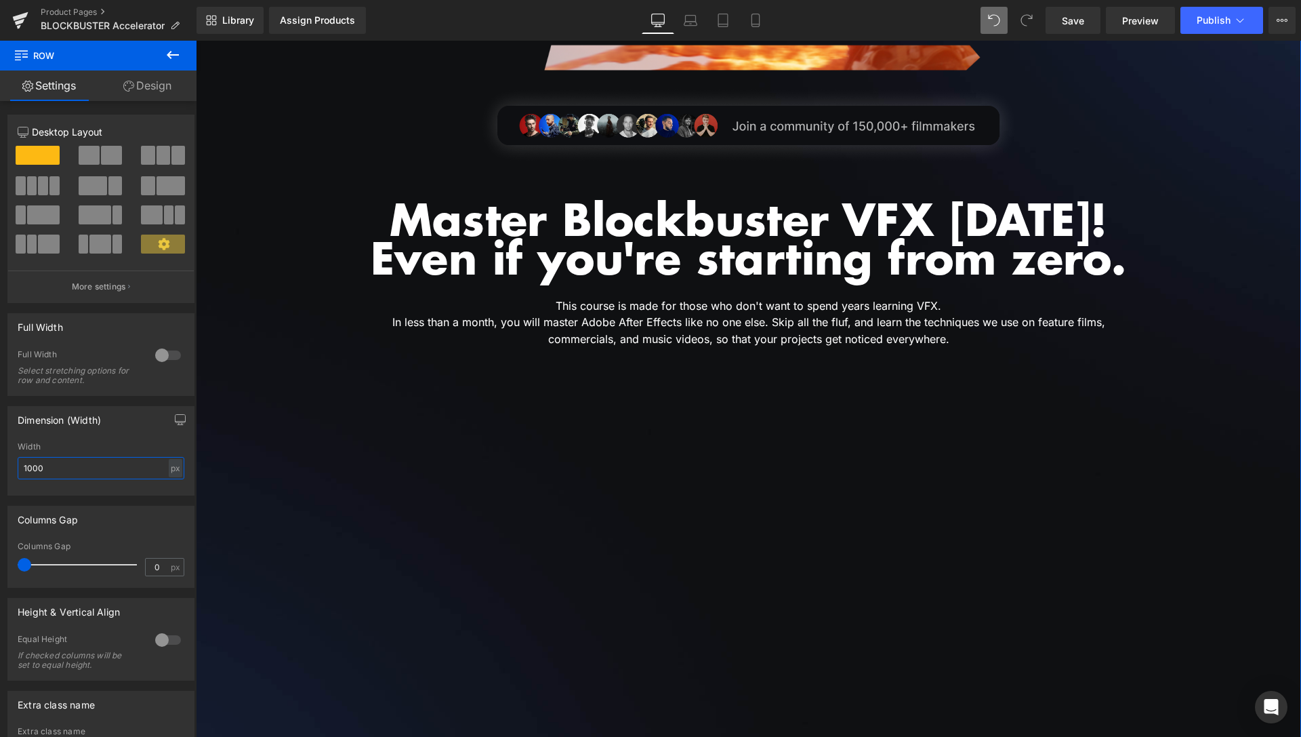
scroll to position [346, 0]
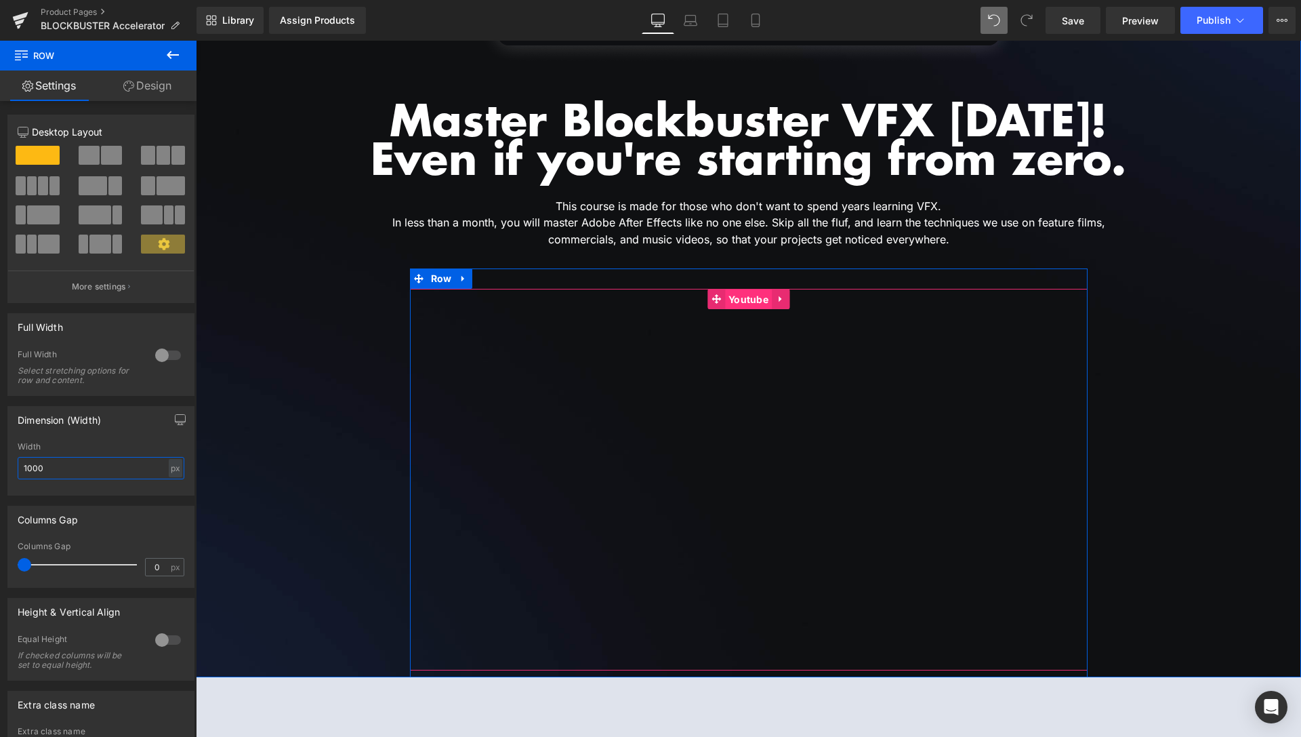
click at [742, 300] on span "Youtube" at bounding box center [748, 299] width 47 height 20
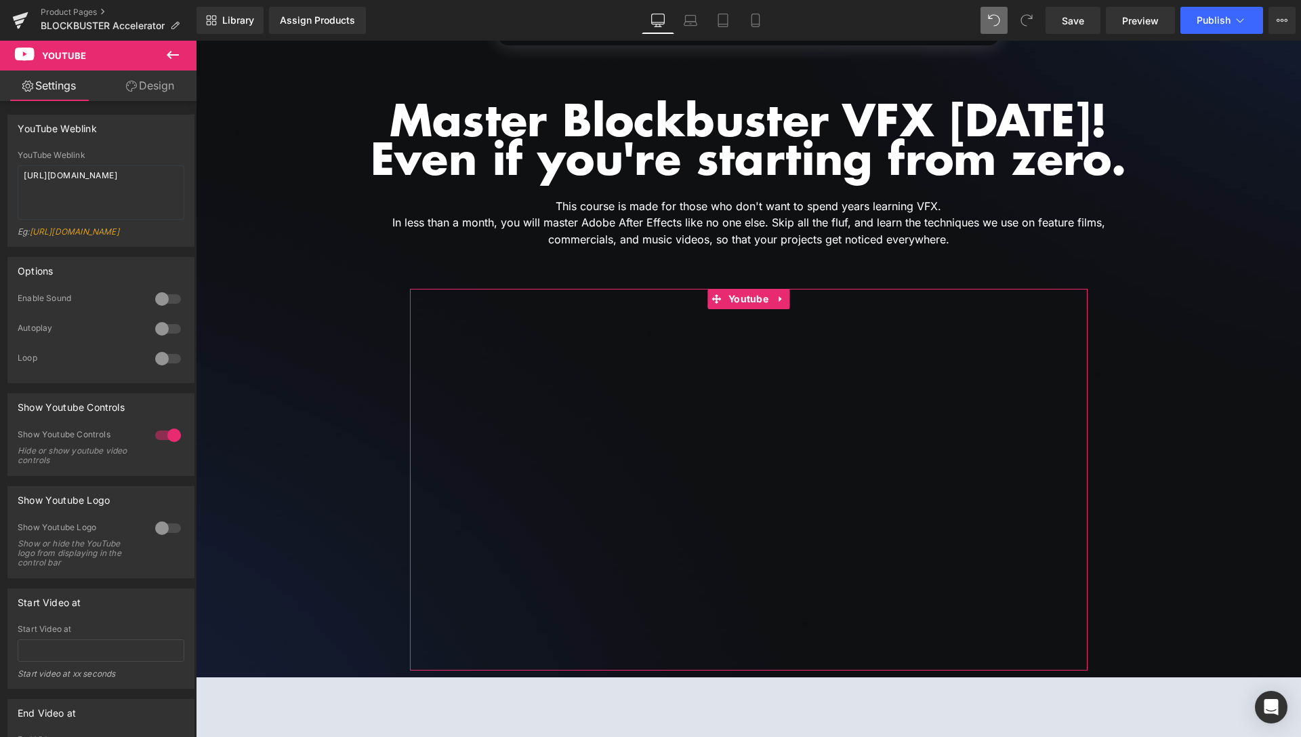
click at [152, 310] on div at bounding box center [168, 299] width 33 height 22
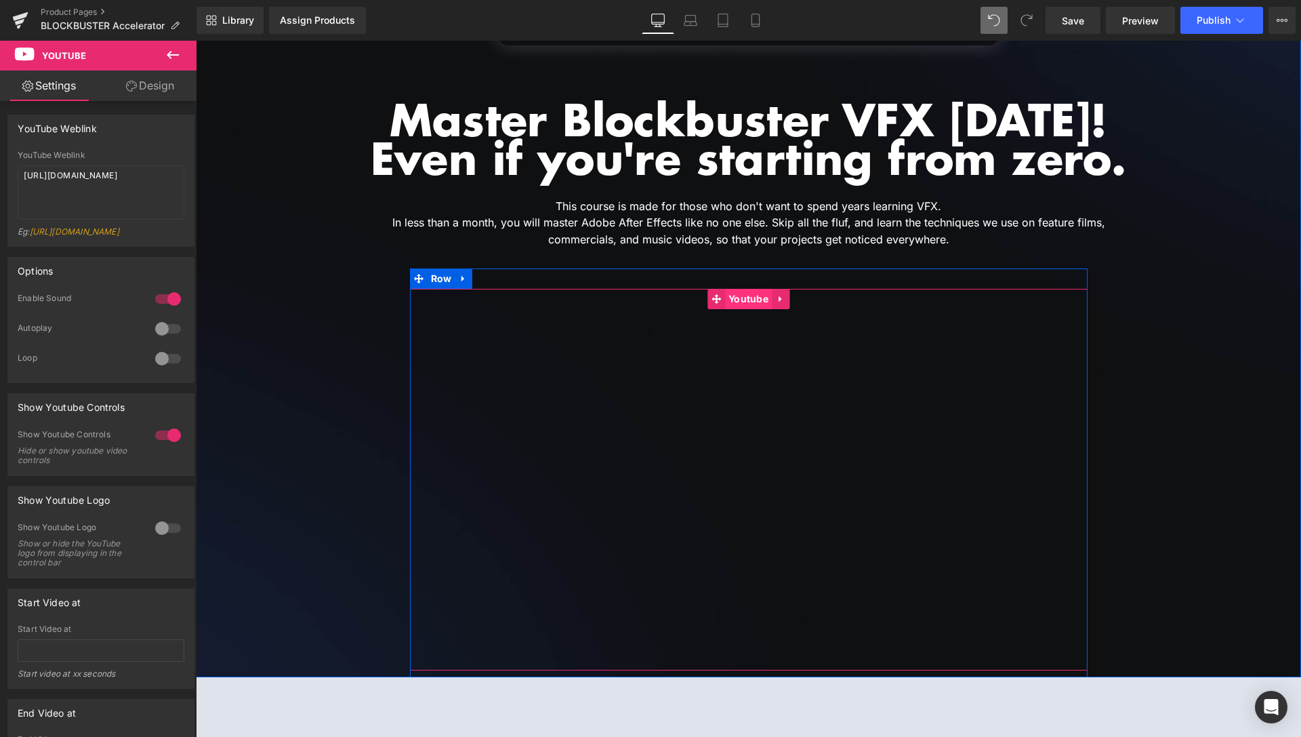
click at [749, 300] on span "Youtube" at bounding box center [748, 299] width 47 height 20
click at [779, 300] on icon at bounding box center [780, 299] width 3 height 6
click at [785, 294] on icon at bounding box center [789, 298] width 9 height 9
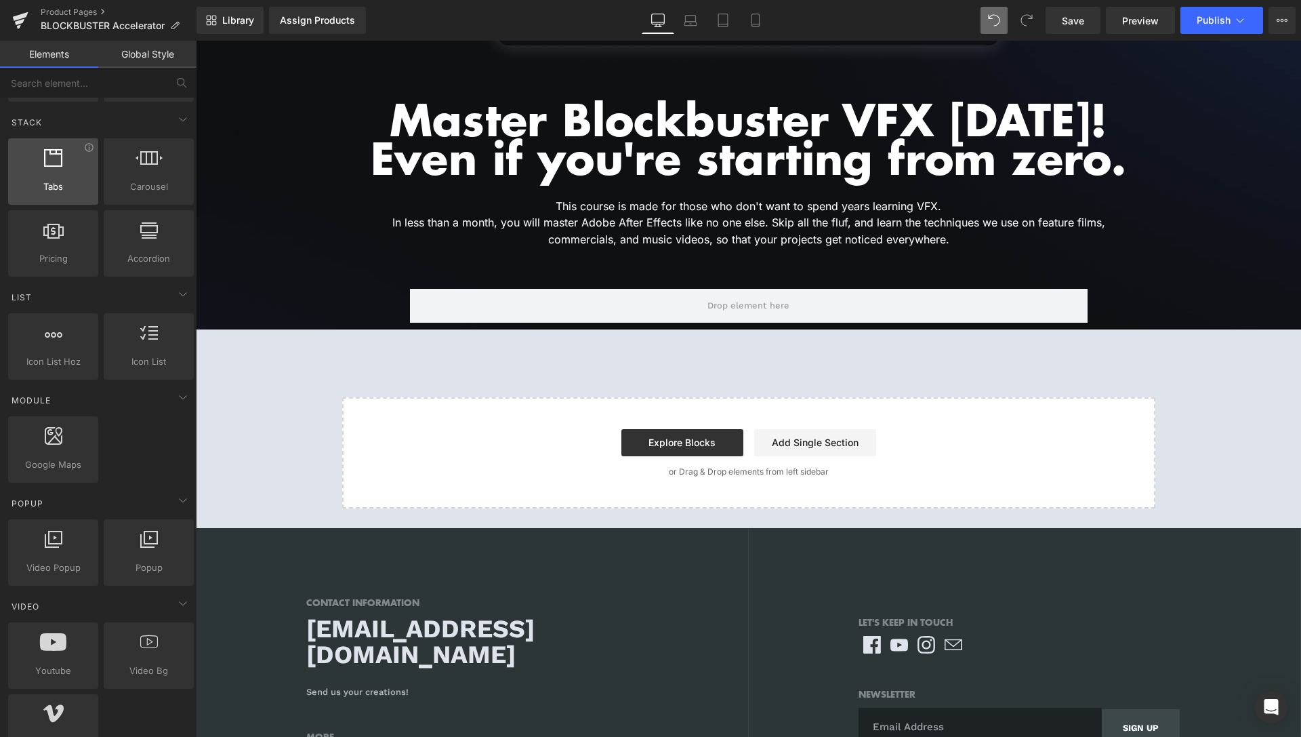
scroll to position [415, 0]
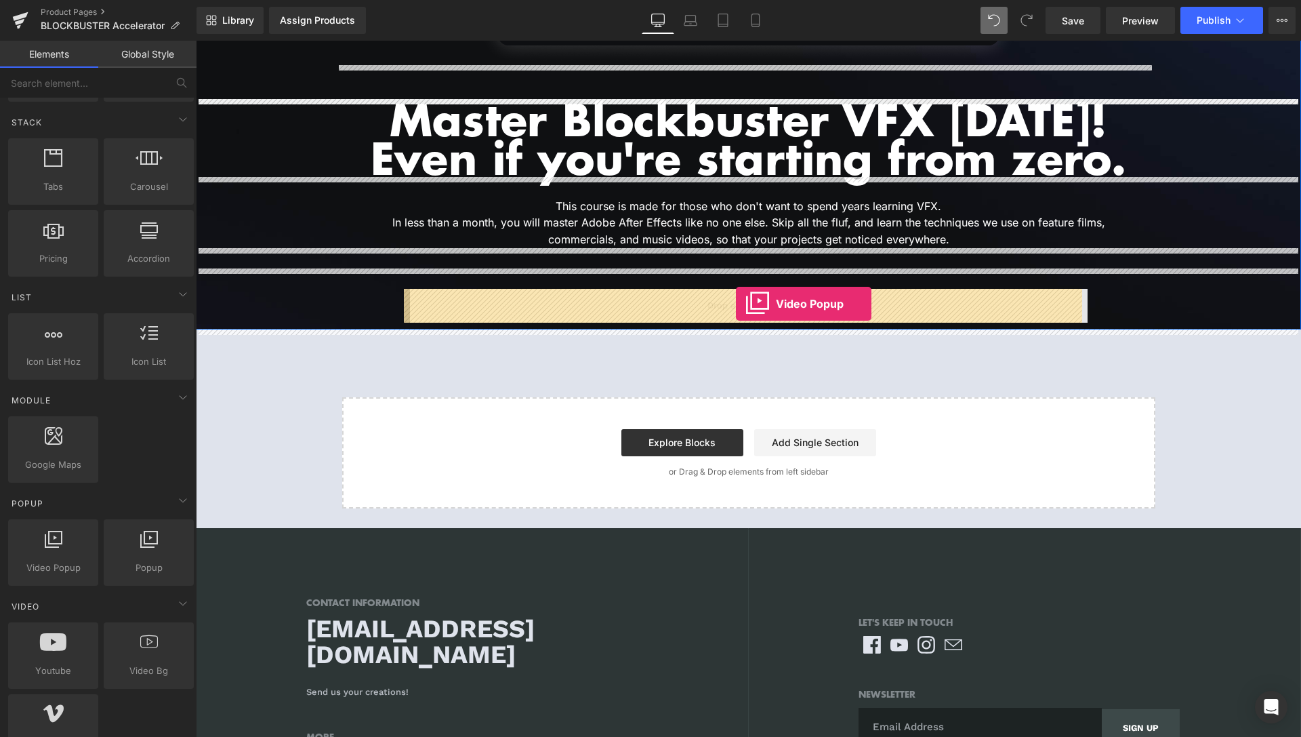
drag, startPoint x: 254, startPoint y: 597, endPoint x: 736, endPoint y: 304, distance: 564.3
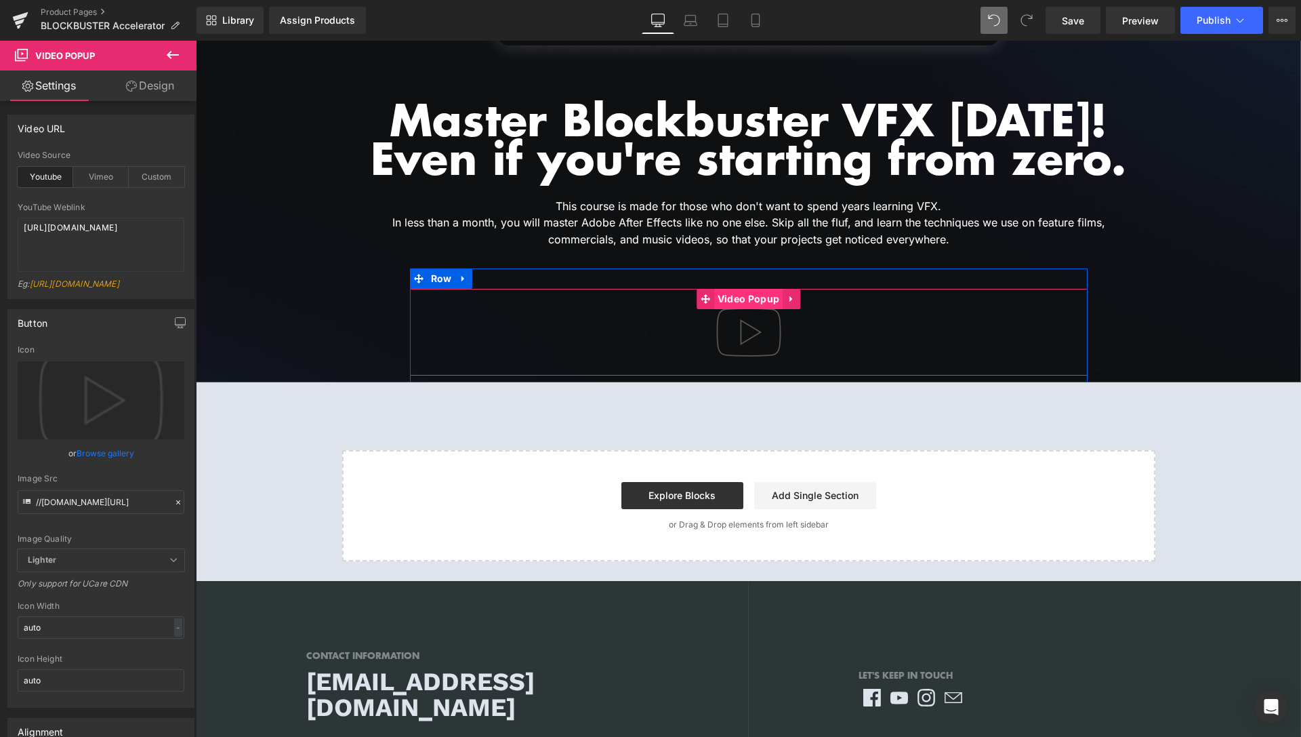
click at [748, 296] on span "Video Popup" at bounding box center [748, 299] width 68 height 20
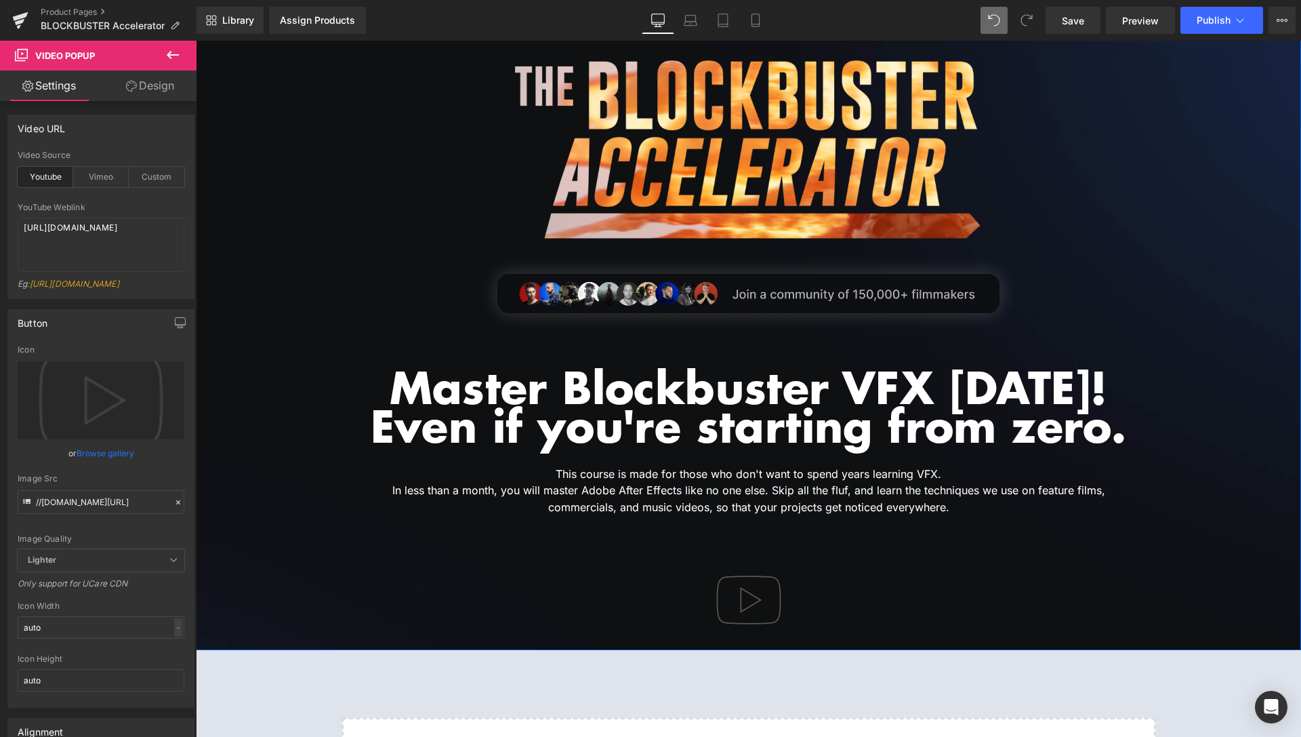
scroll to position [0, 0]
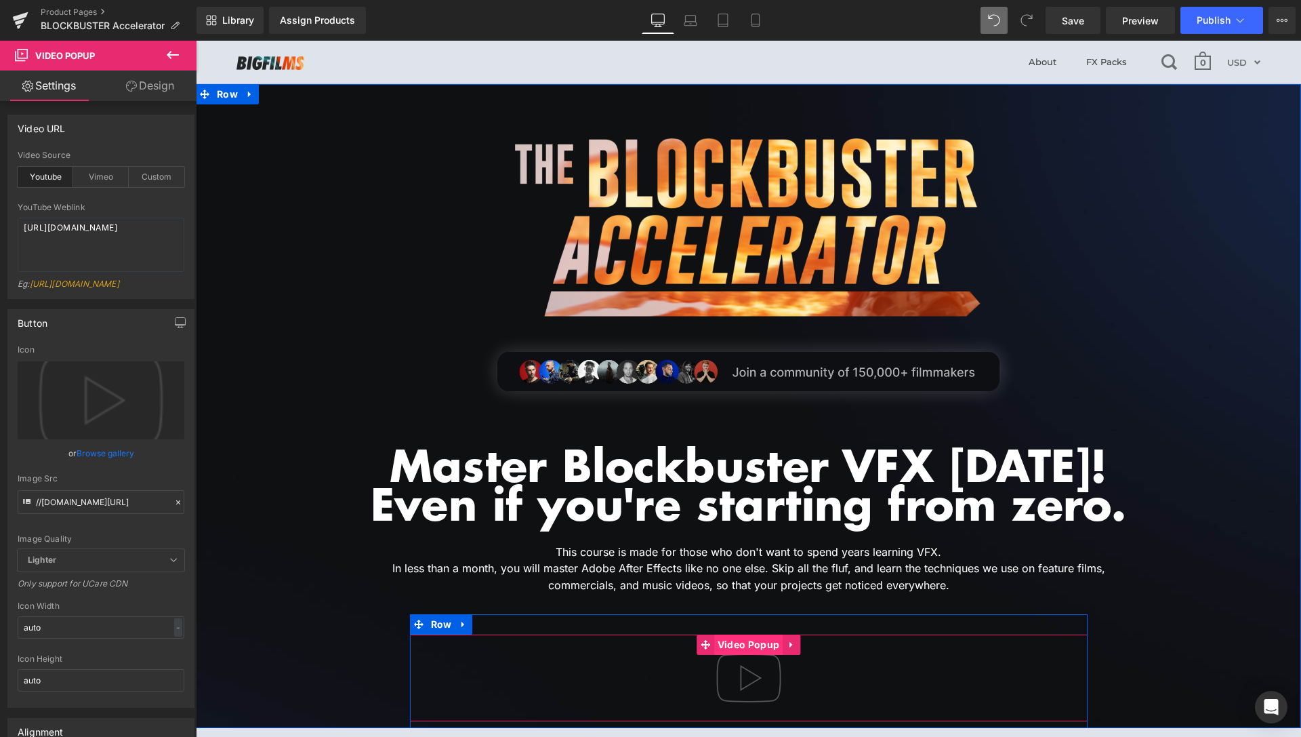
click at [741, 649] on span "Video Popup" at bounding box center [748, 644] width 68 height 20
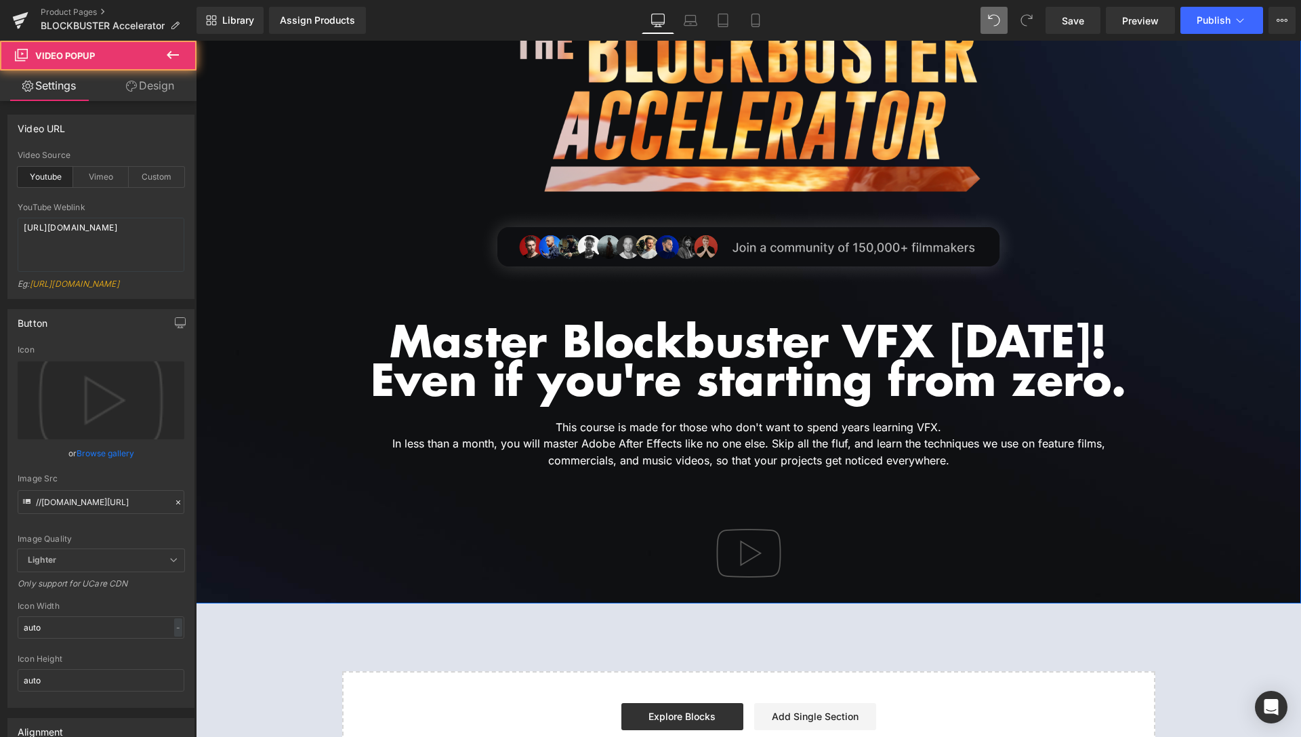
scroll to position [138, 0]
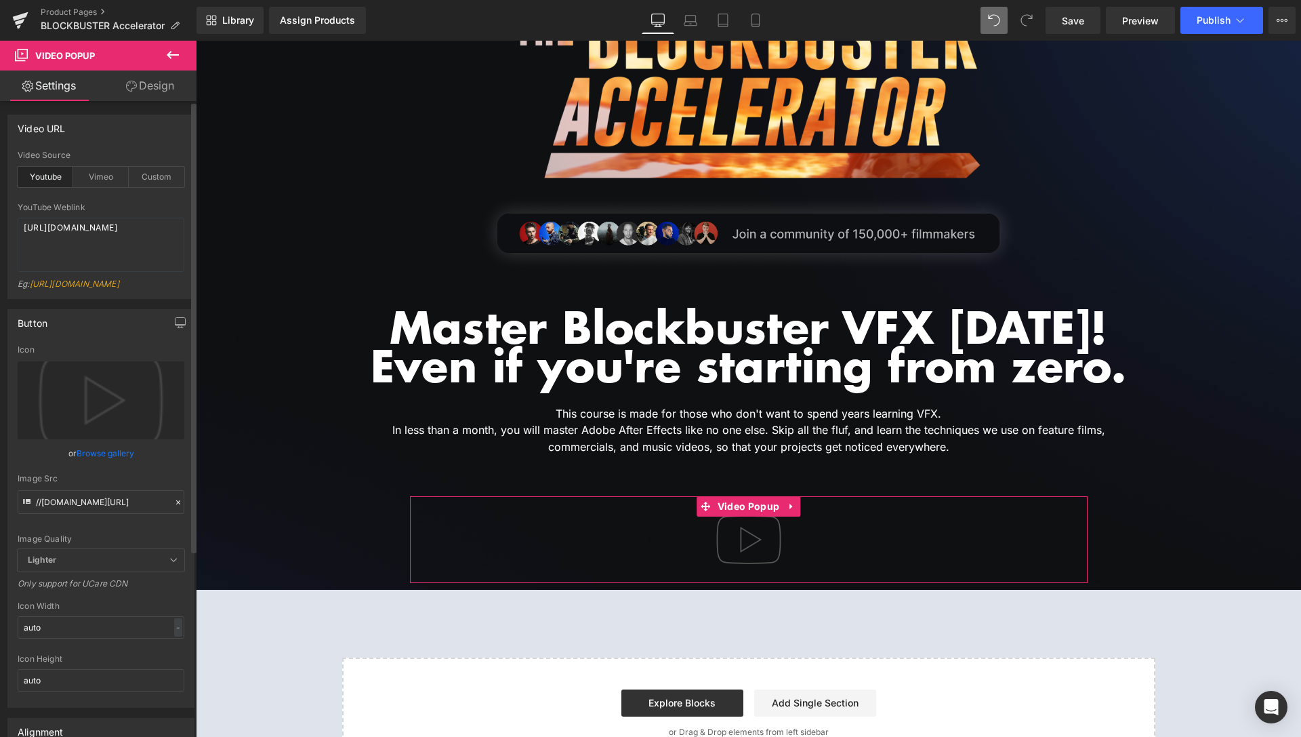
click at [101, 465] on link "Browse gallery" at bounding box center [106, 453] width 58 height 24
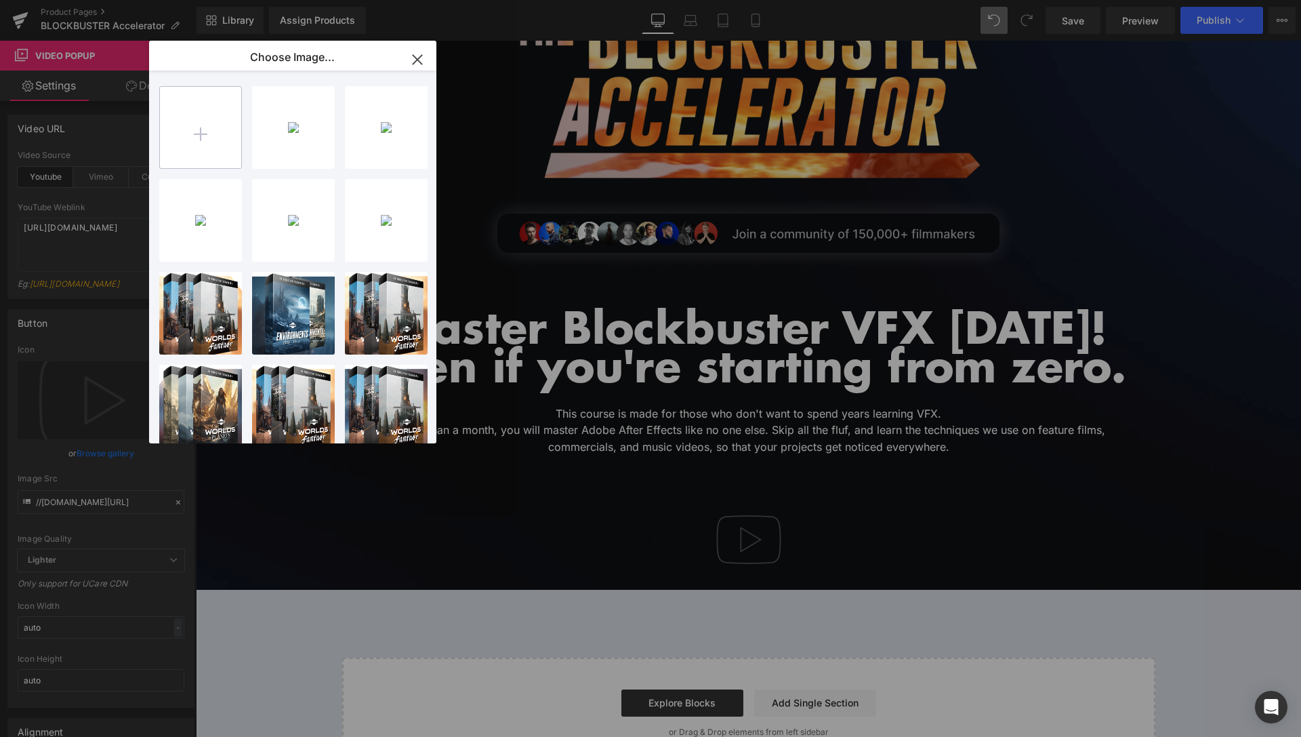
click at [190, 160] on input "file" at bounding box center [200, 127] width 81 height 81
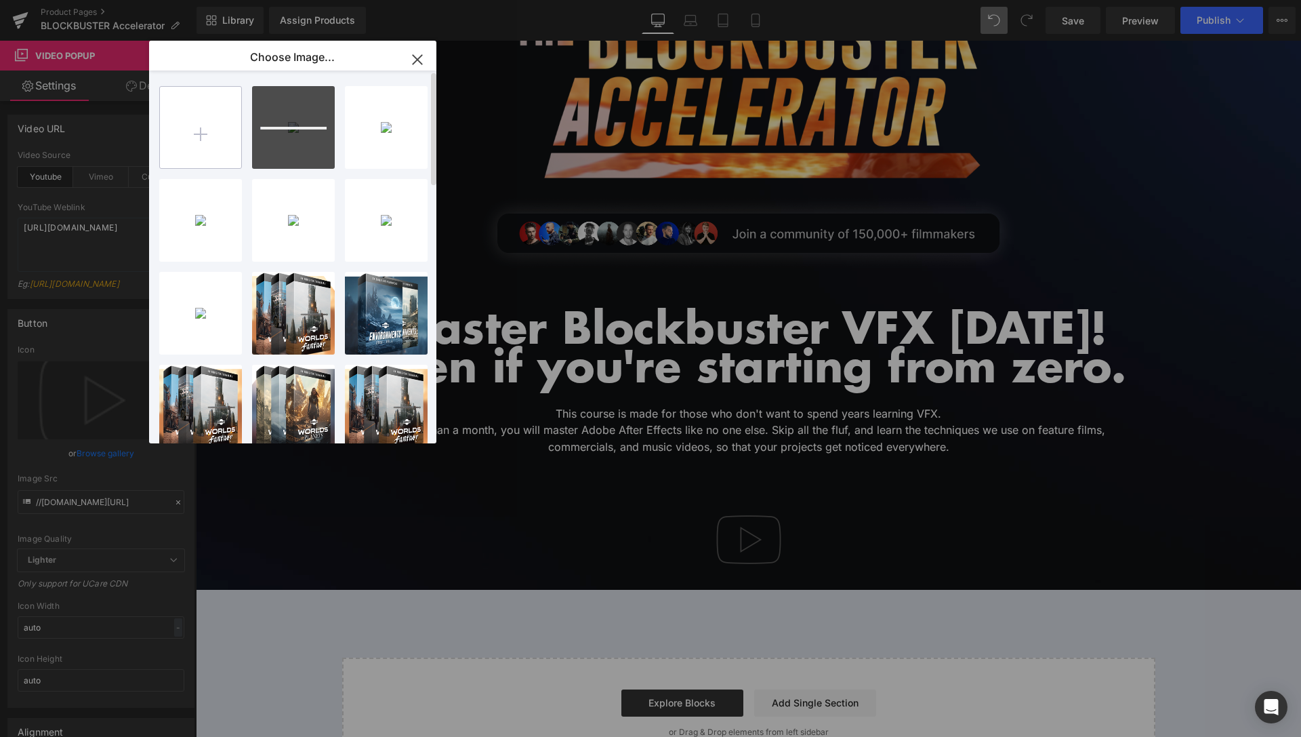
click at [196, 134] on input "file" at bounding box center [200, 127] width 81 height 81
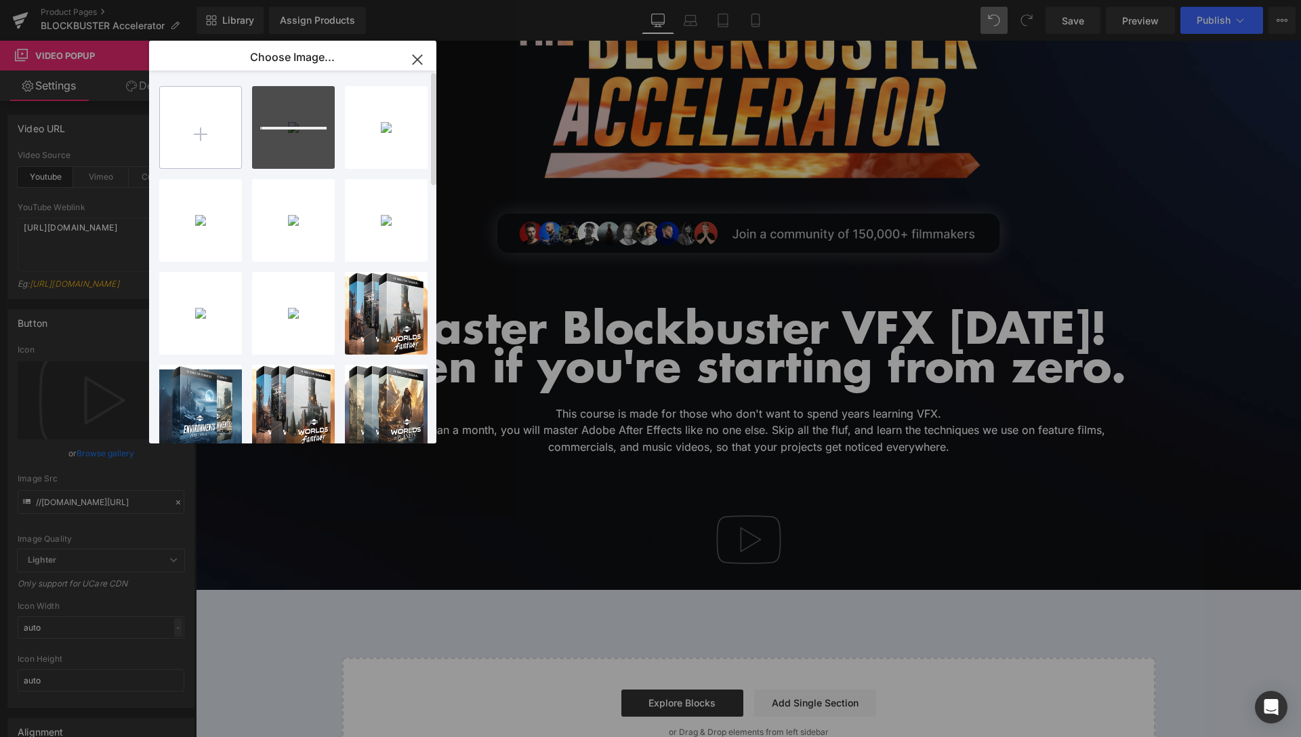
click at [191, 157] on input "file" at bounding box center [200, 127] width 81 height 81
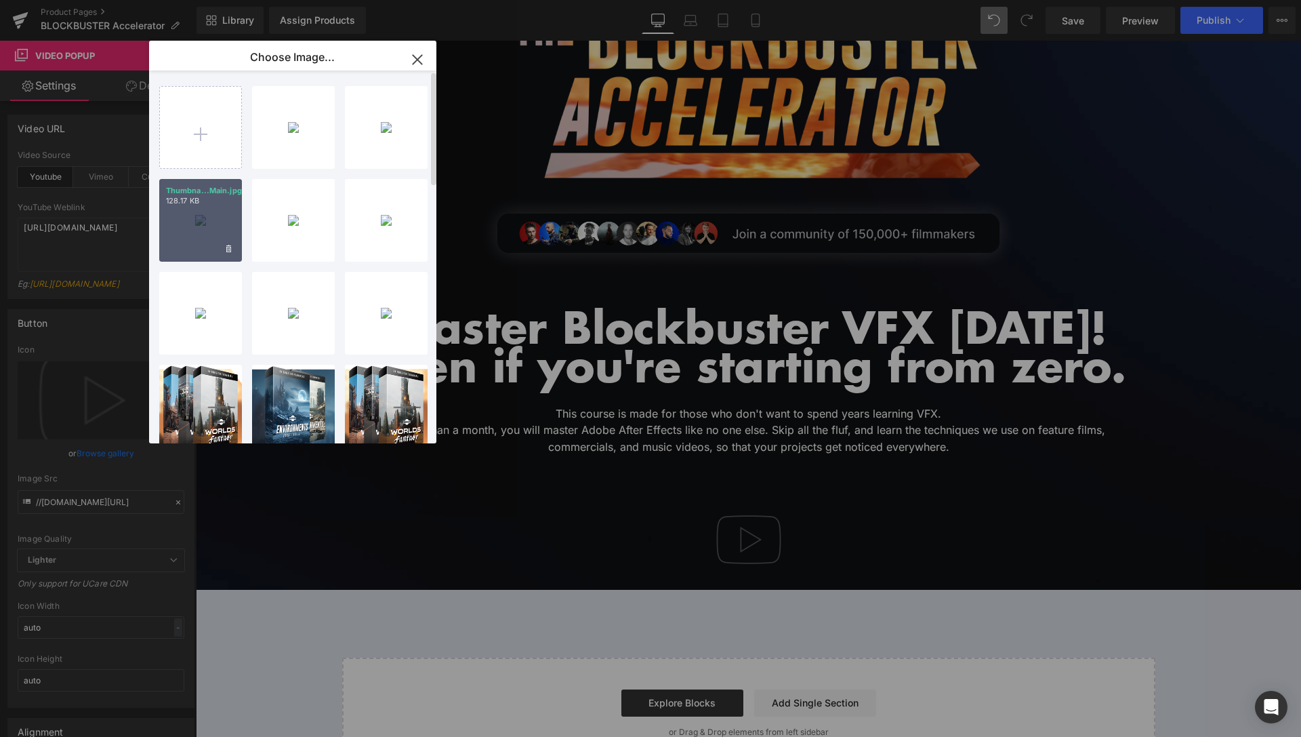
click at [209, 219] on div "Thumbna...Main.jpg 128.17 KB" at bounding box center [200, 220] width 83 height 83
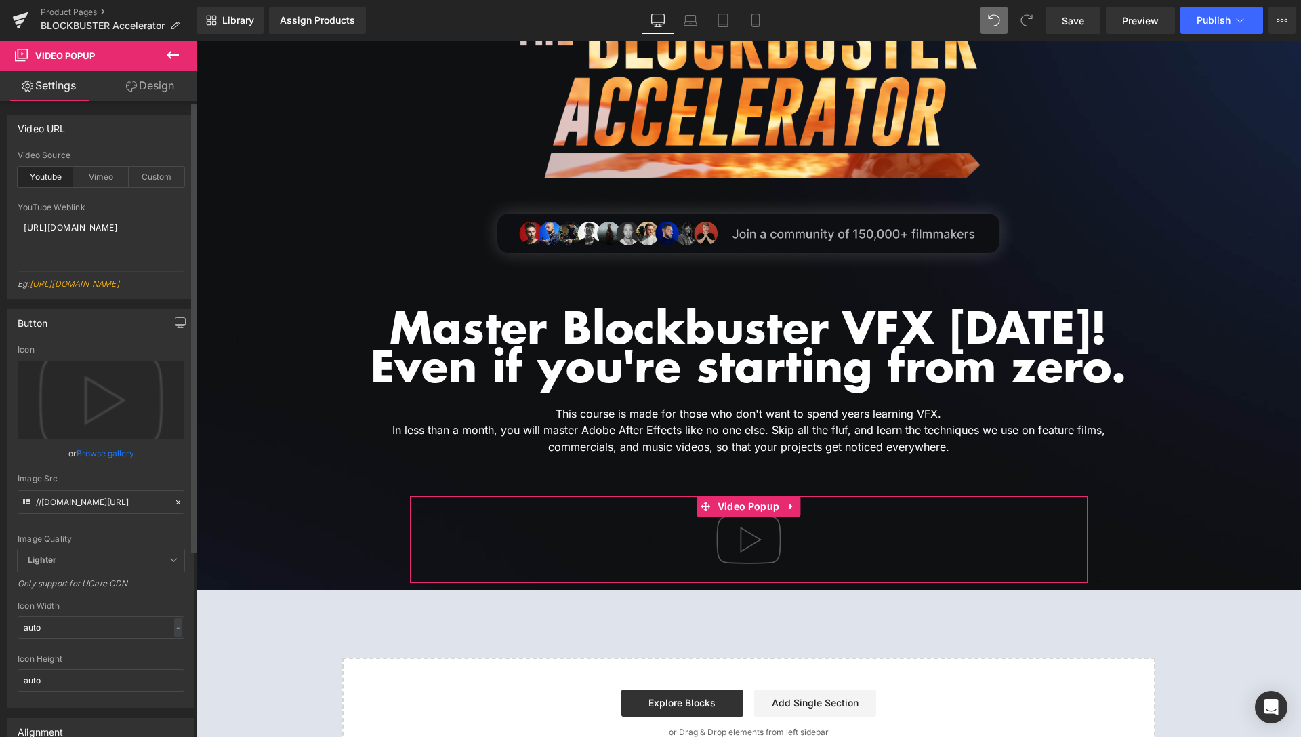
click at [114, 465] on link "Browse gallery" at bounding box center [106, 453] width 58 height 24
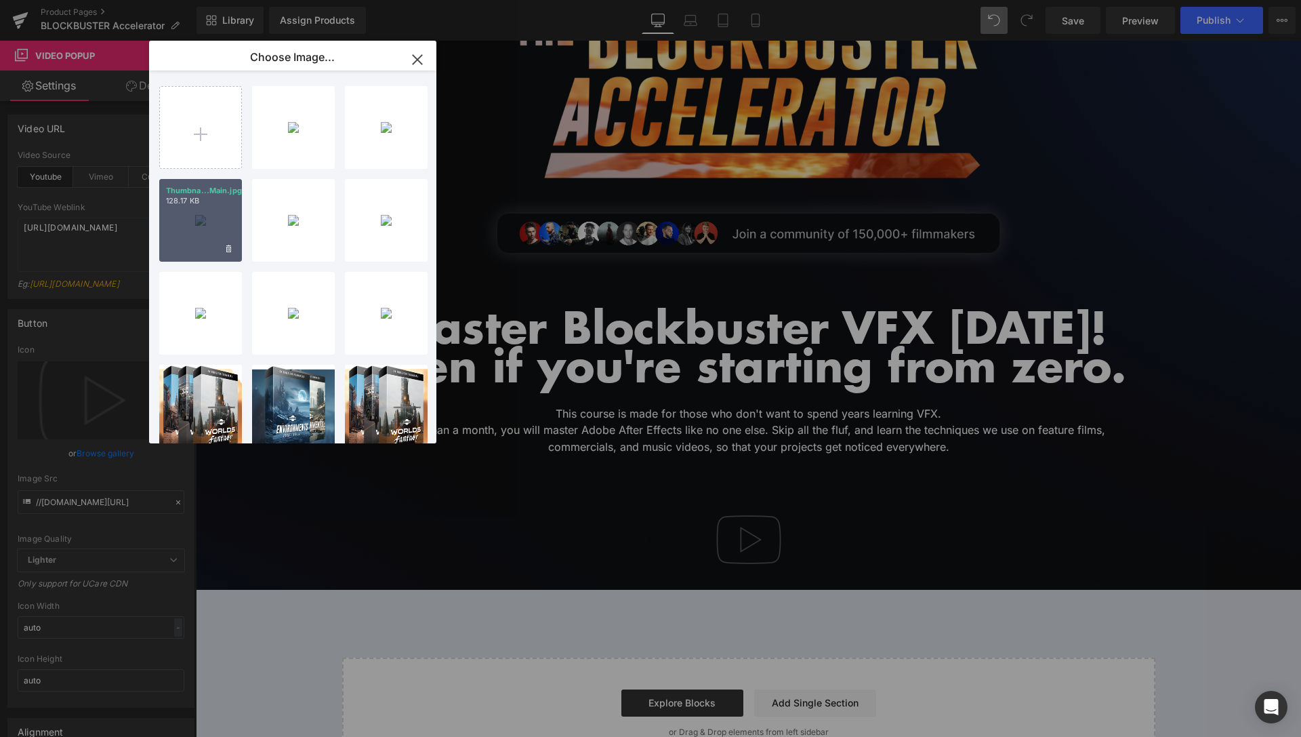
click at [193, 228] on div "Thumbna...Main.jpg 128.17 KB" at bounding box center [200, 220] width 83 height 83
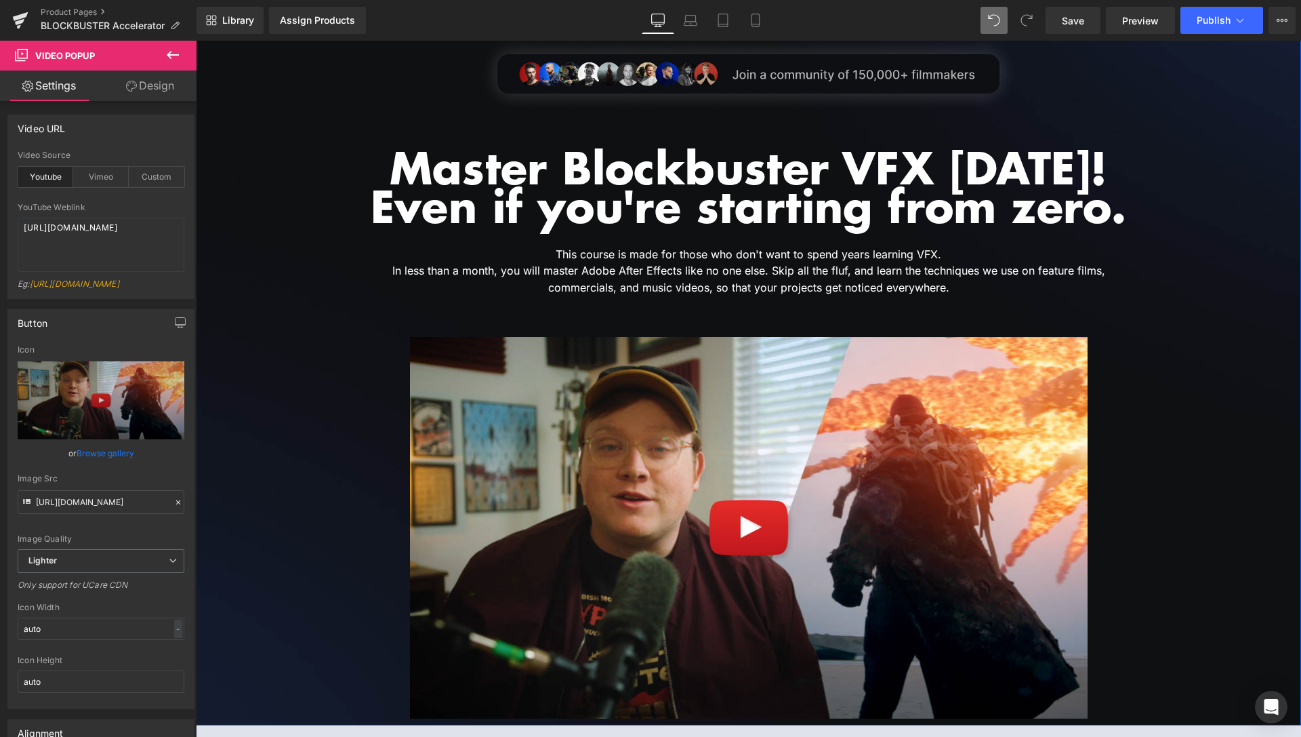
scroll to position [277, 0]
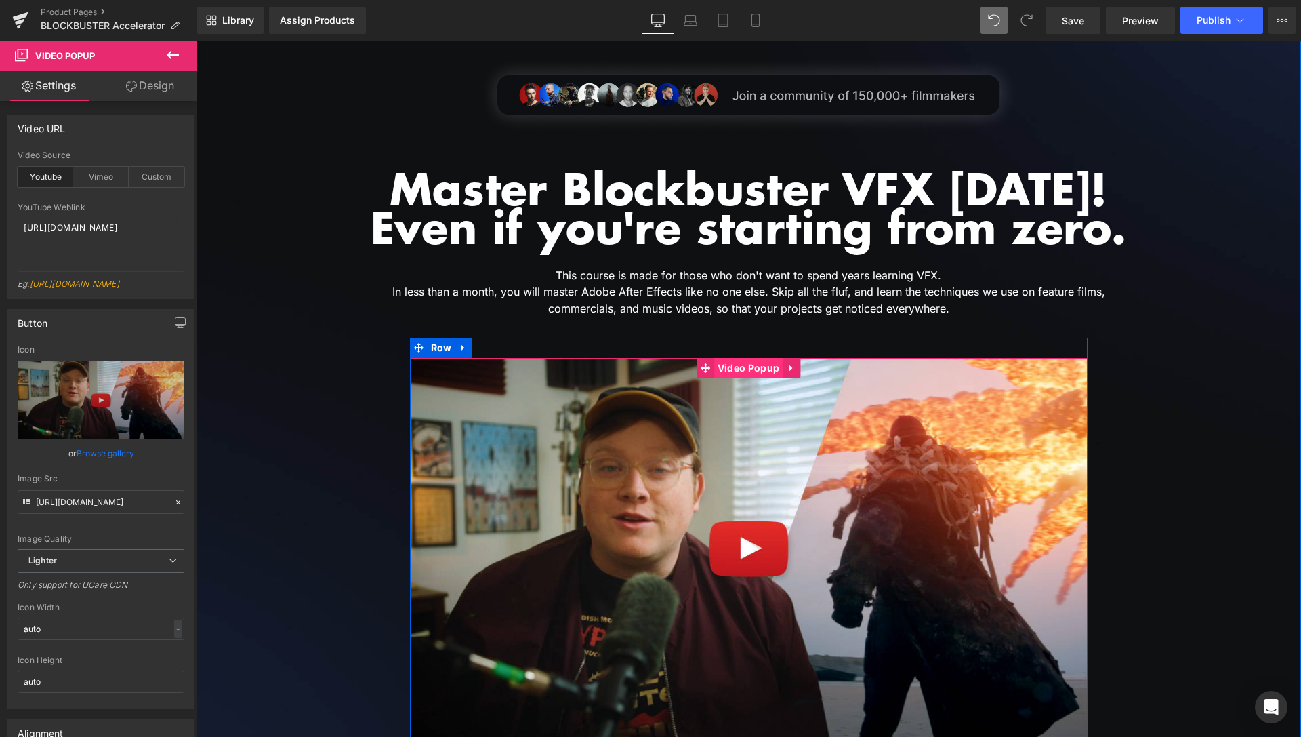
click at [736, 366] on span "Video Popup" at bounding box center [748, 368] width 68 height 20
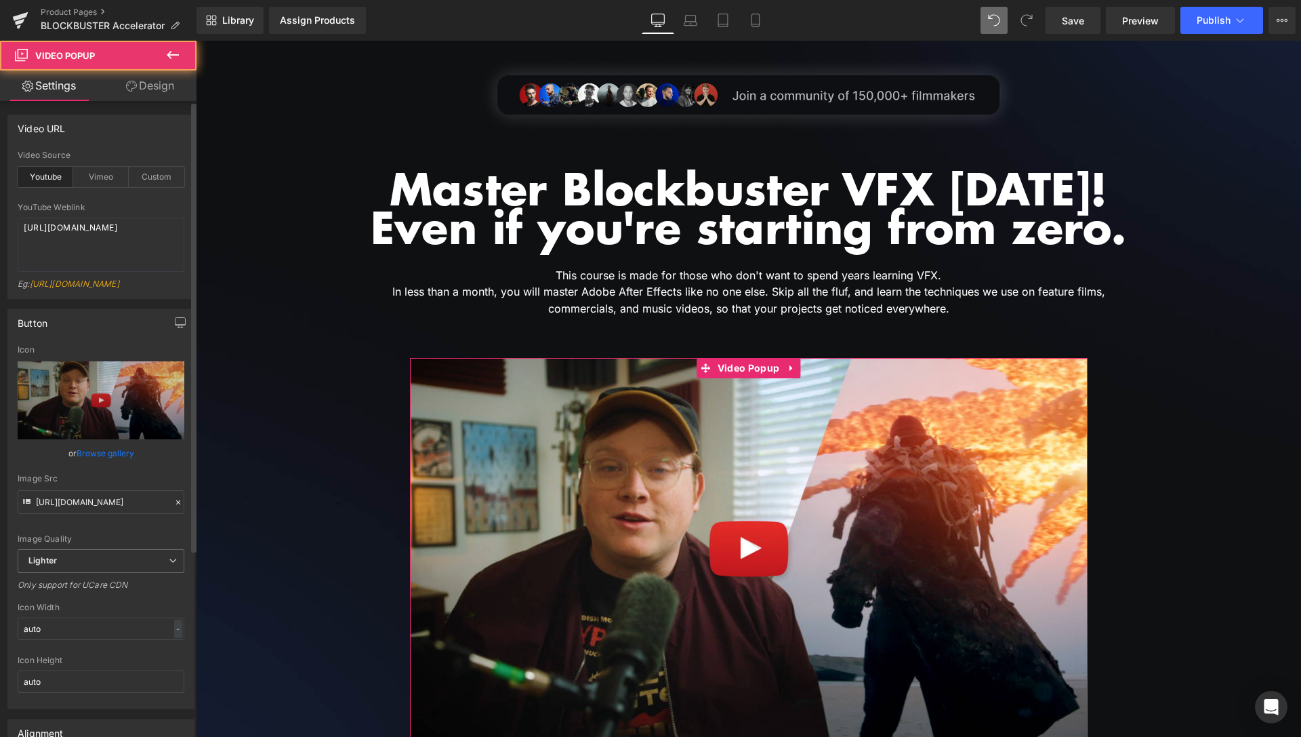
click at [92, 460] on link "Browse gallery" at bounding box center [106, 453] width 58 height 24
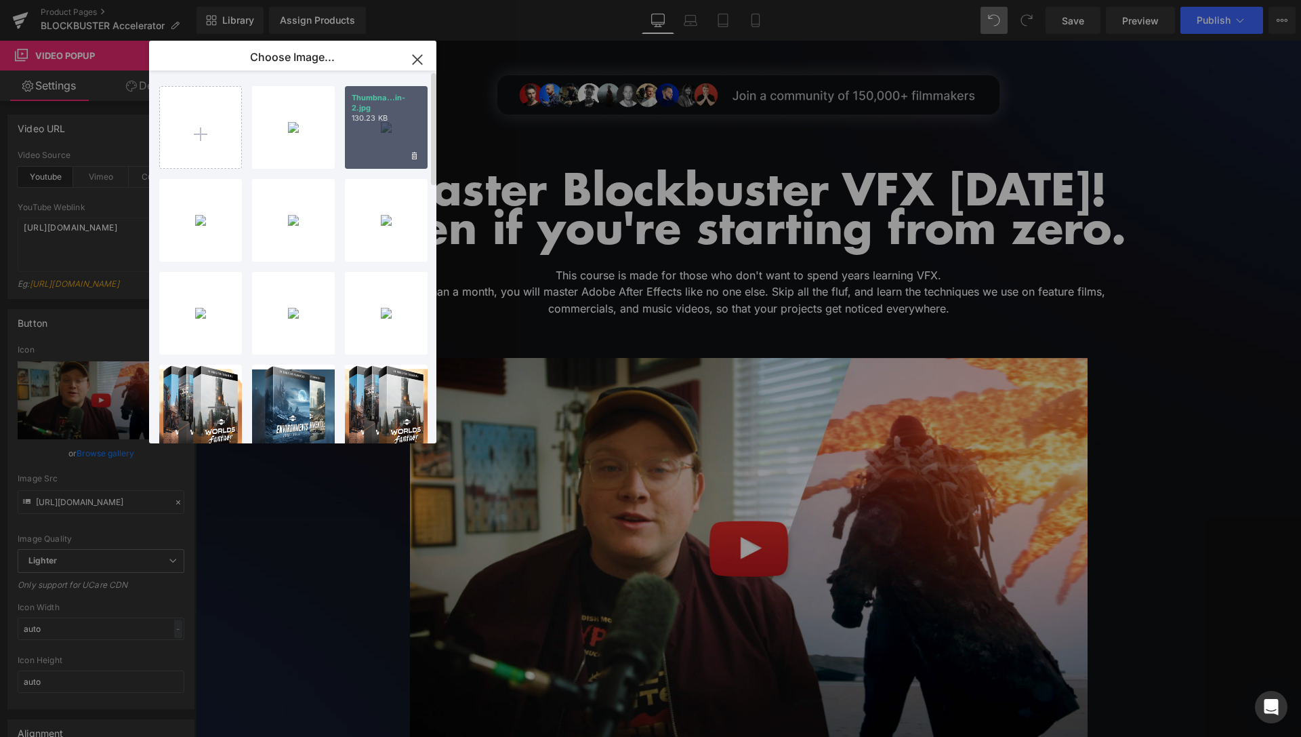
click at [390, 150] on div "Thumbna...in-2.jpg 130.23 KB" at bounding box center [386, 127] width 83 height 83
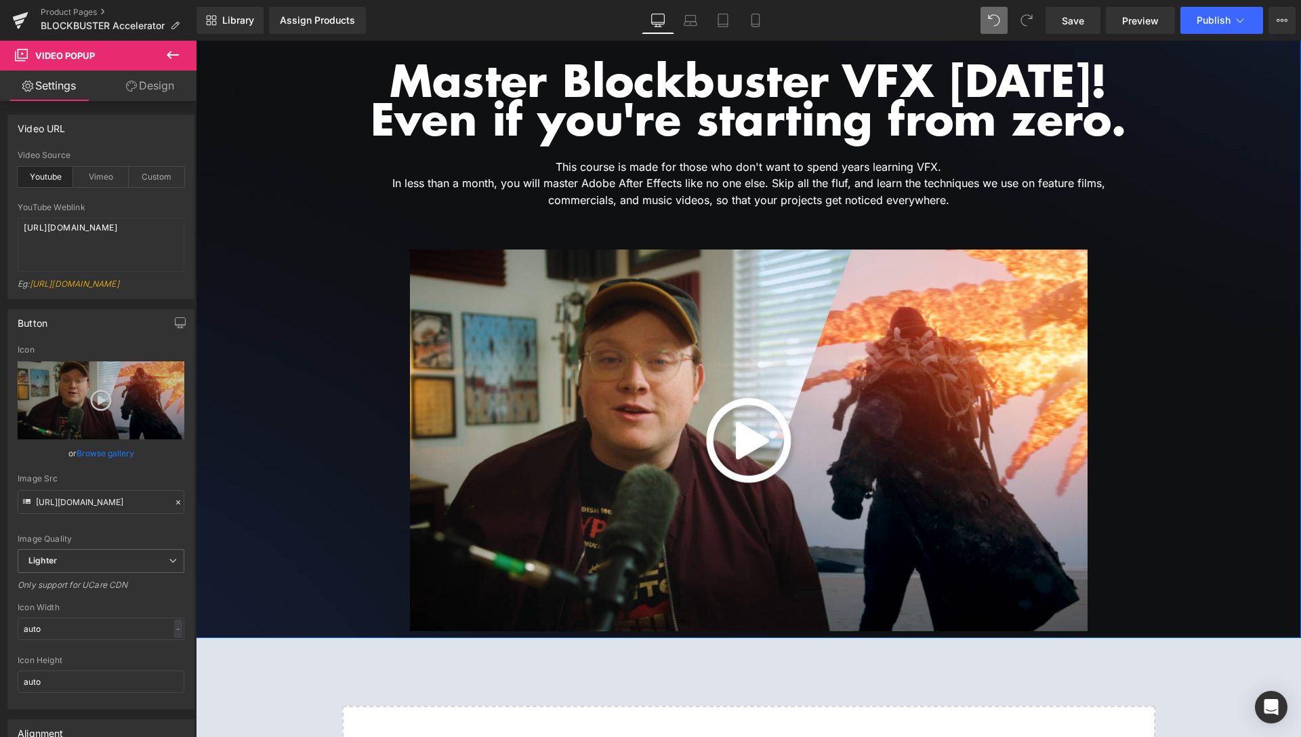
scroll to position [415, 0]
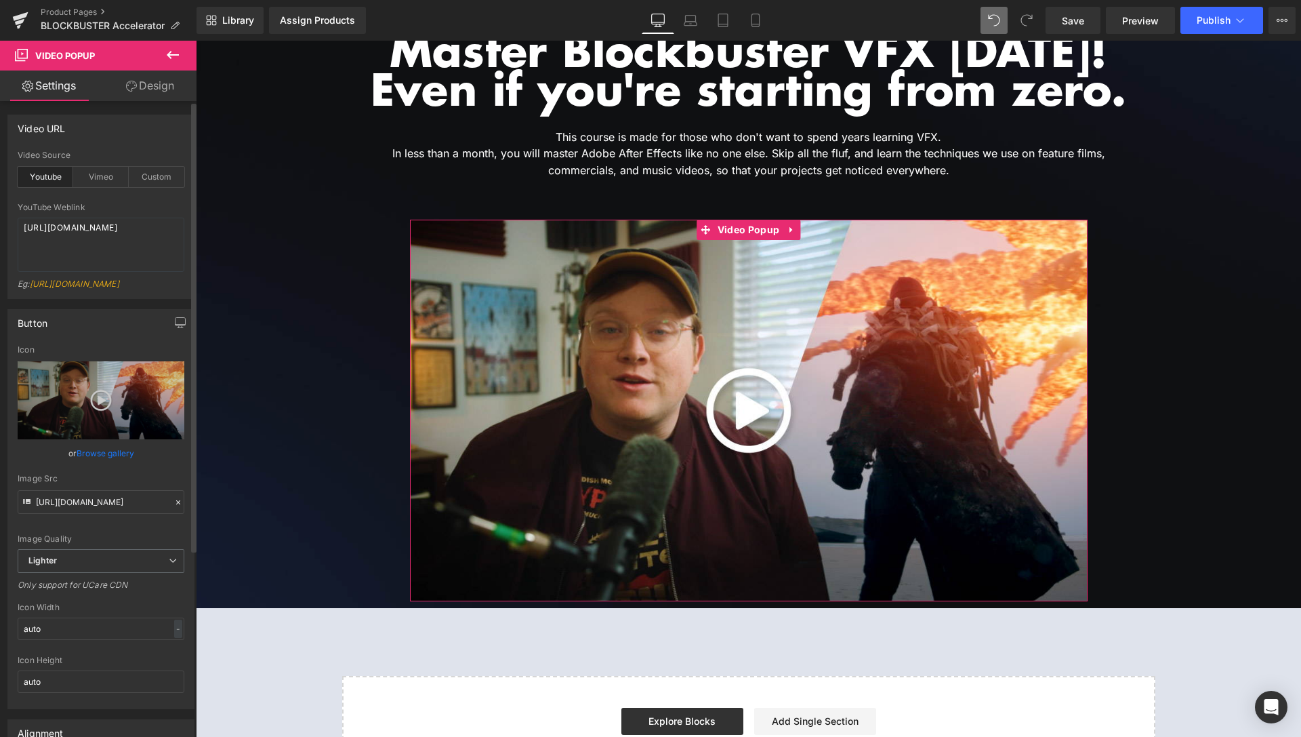
click at [102, 465] on link "Browse gallery" at bounding box center [106, 453] width 58 height 24
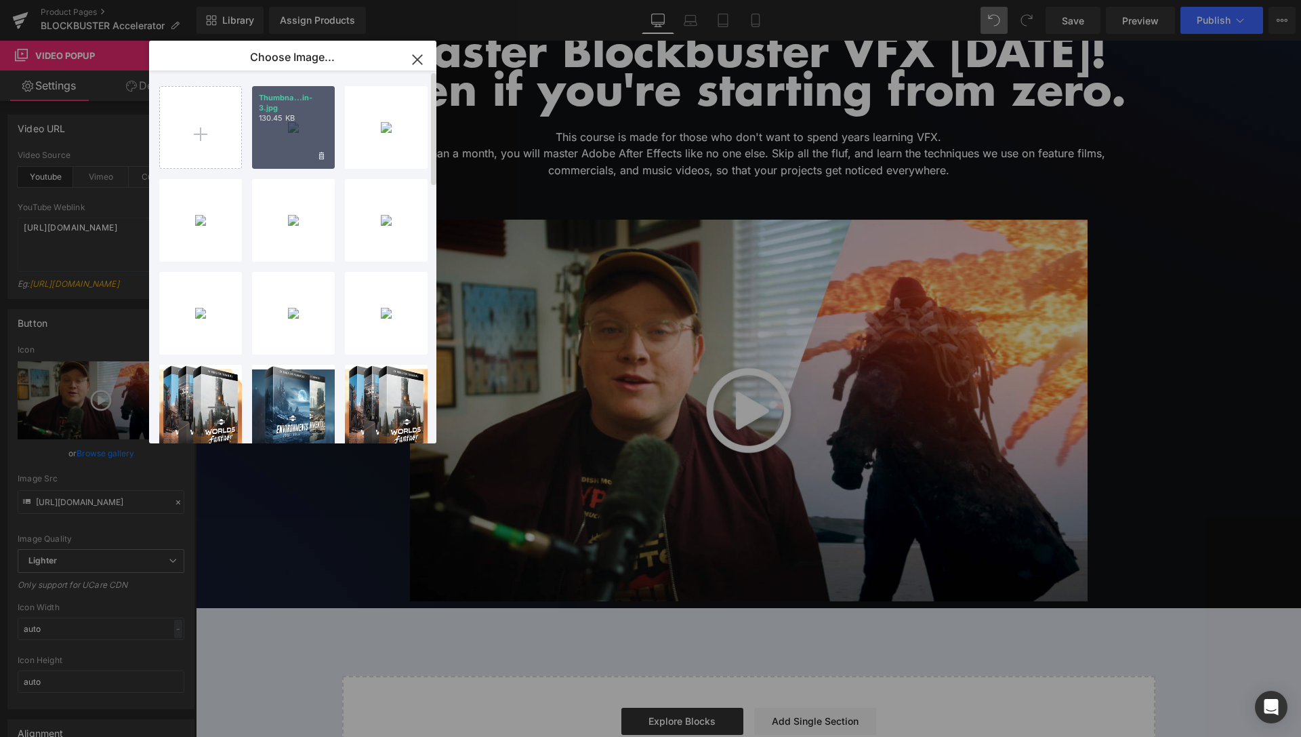
click at [285, 135] on div "Thumbna...in-3.jpg 130.45 KB" at bounding box center [293, 127] width 83 height 83
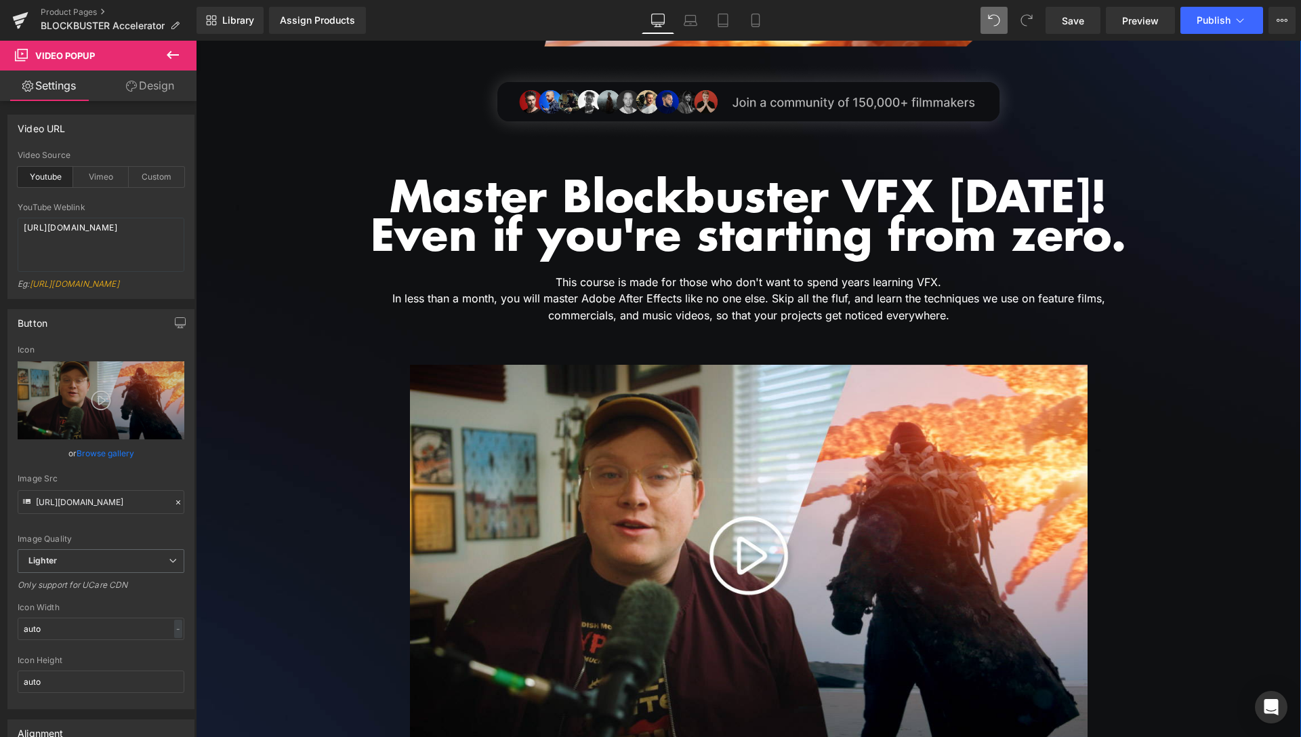
scroll to position [277, 0]
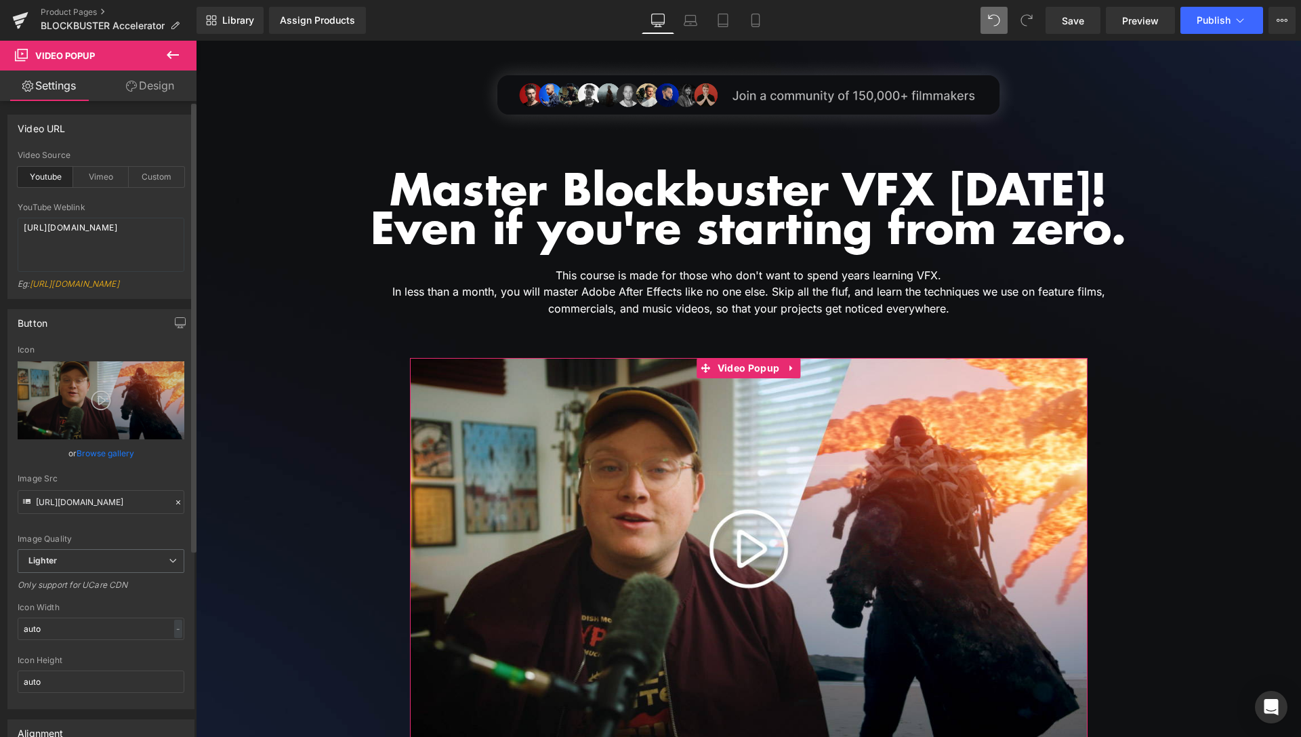
click at [104, 464] on link "Browse gallery" at bounding box center [106, 453] width 58 height 24
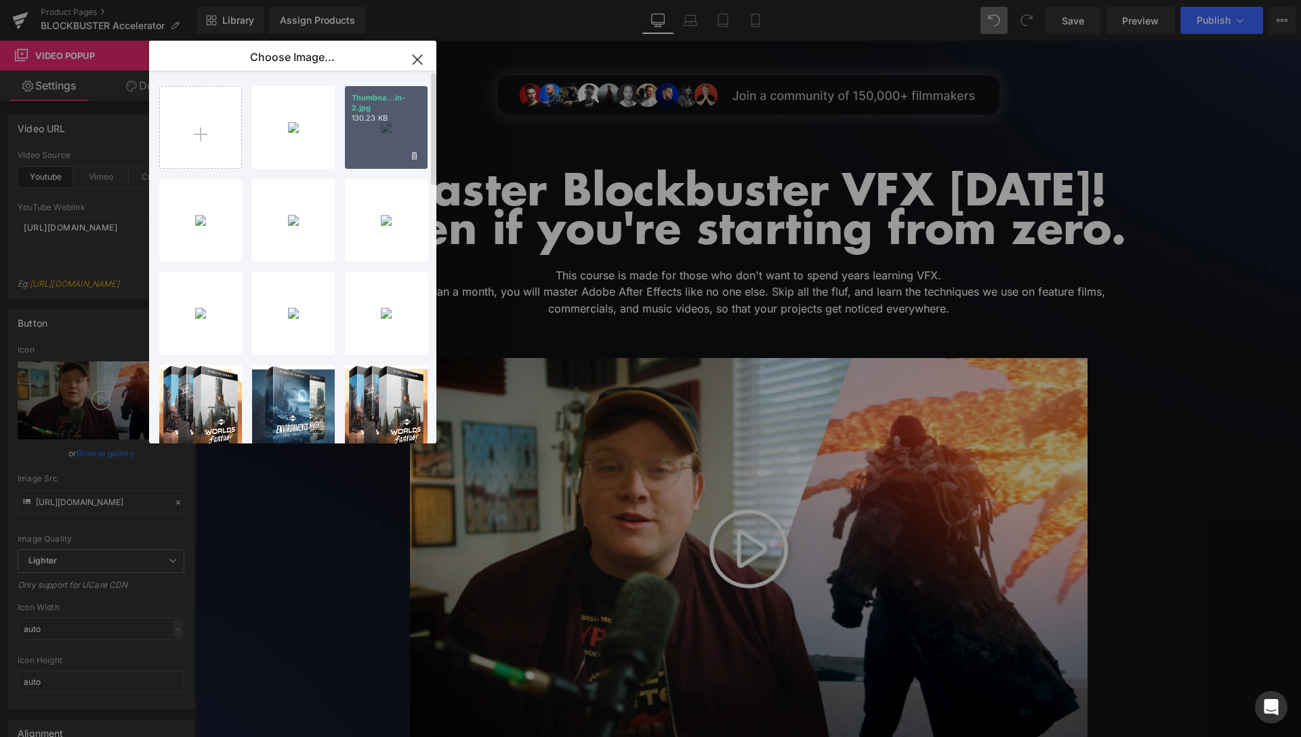
click at [388, 155] on div "Thumbna...in-2.jpg 130.23 KB" at bounding box center [386, 127] width 83 height 83
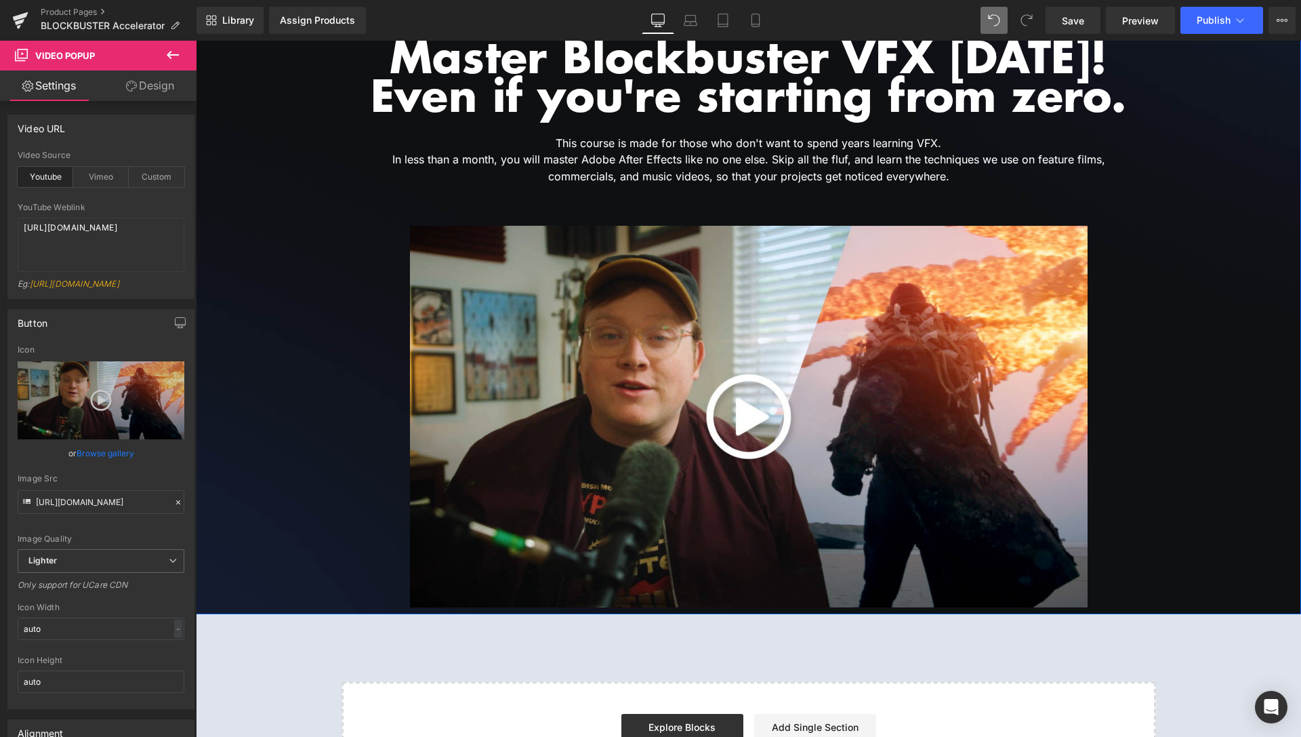
scroll to position [415, 0]
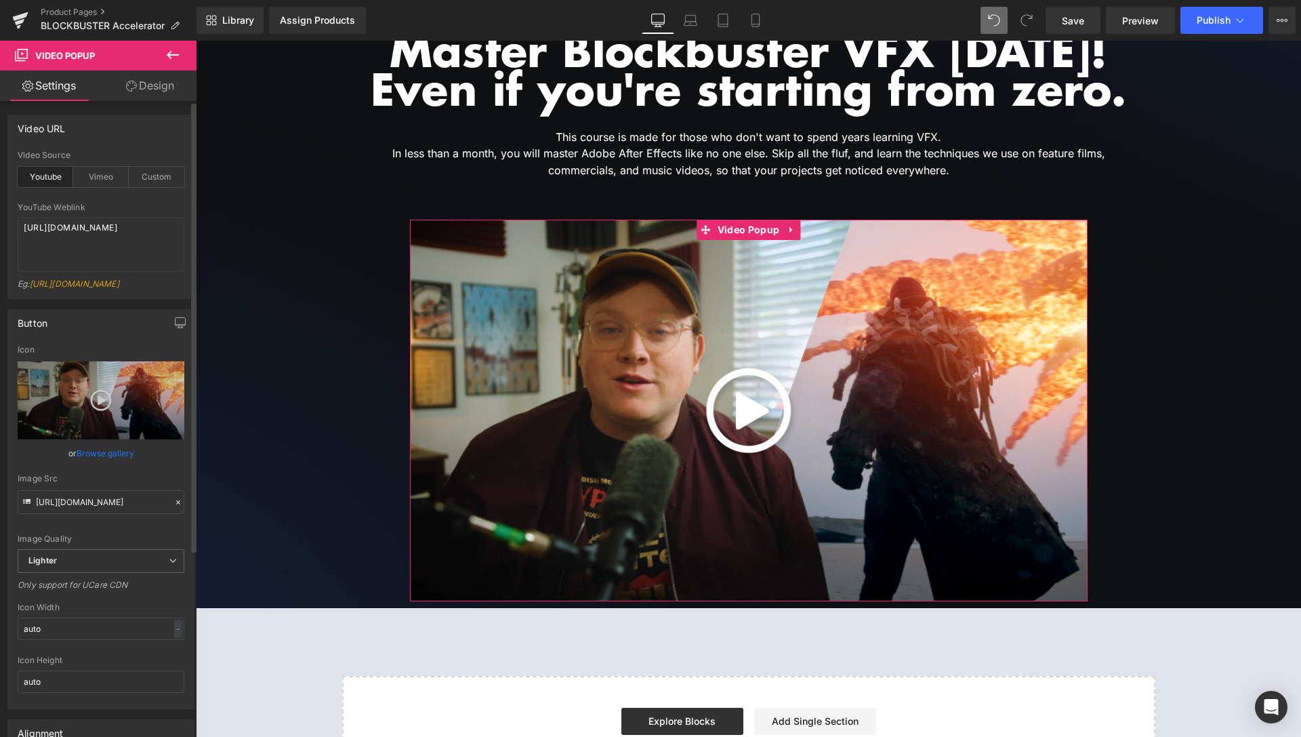
click at [121, 464] on link "Browse gallery" at bounding box center [106, 453] width 58 height 24
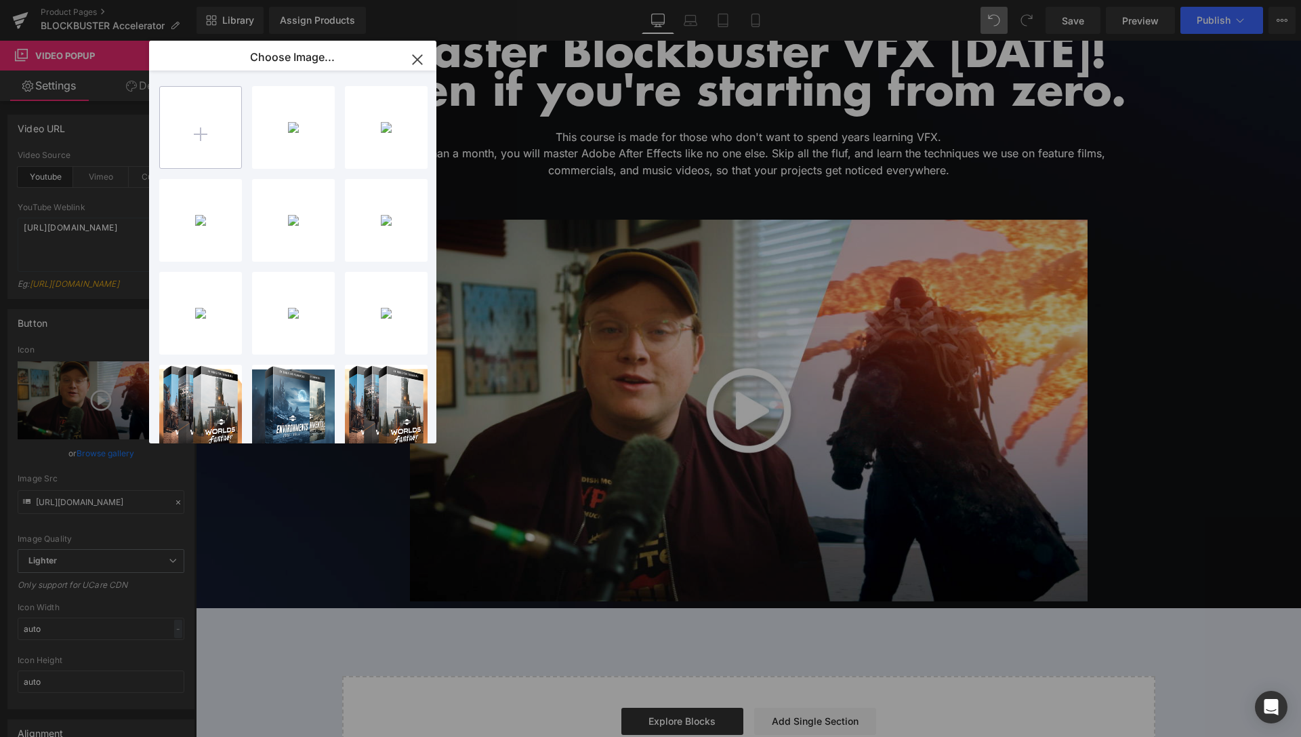
click at [222, 134] on input "file" at bounding box center [200, 127] width 81 height 81
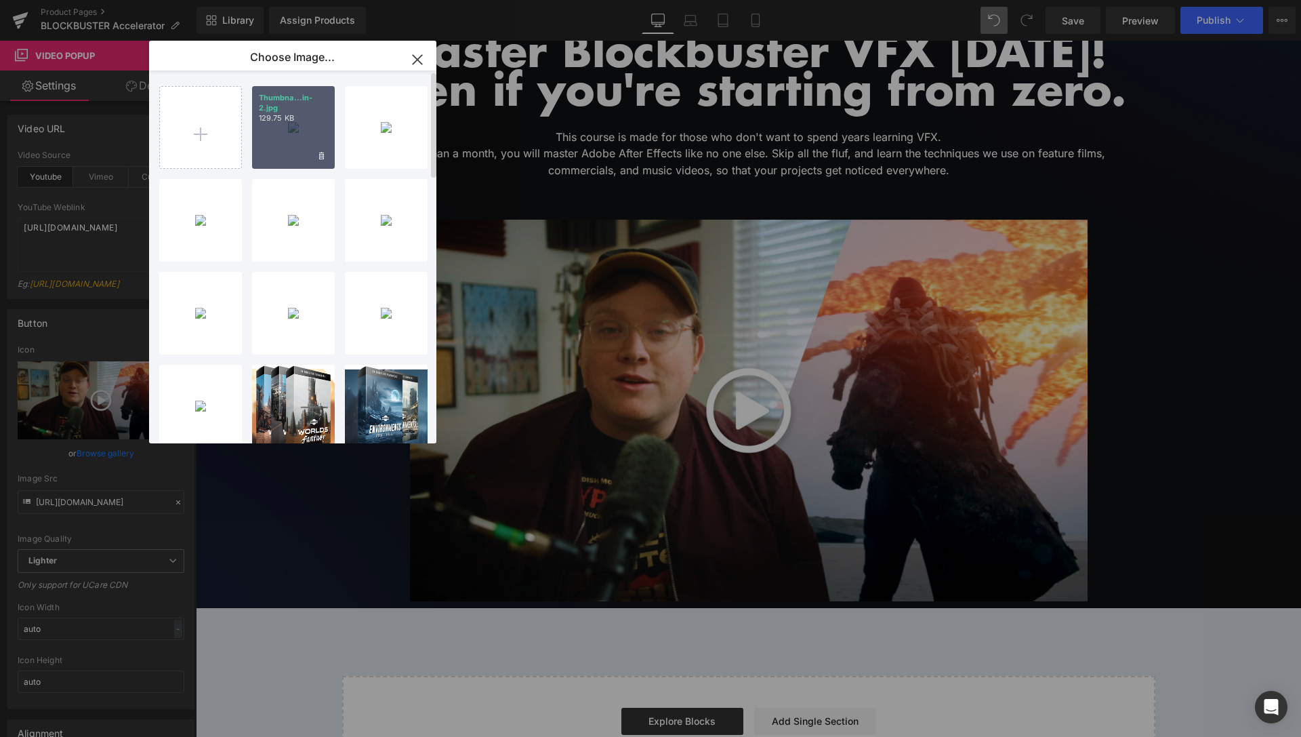
click at [280, 140] on div "Thumbna...in-2.jpg 129.75 KB" at bounding box center [293, 127] width 83 height 83
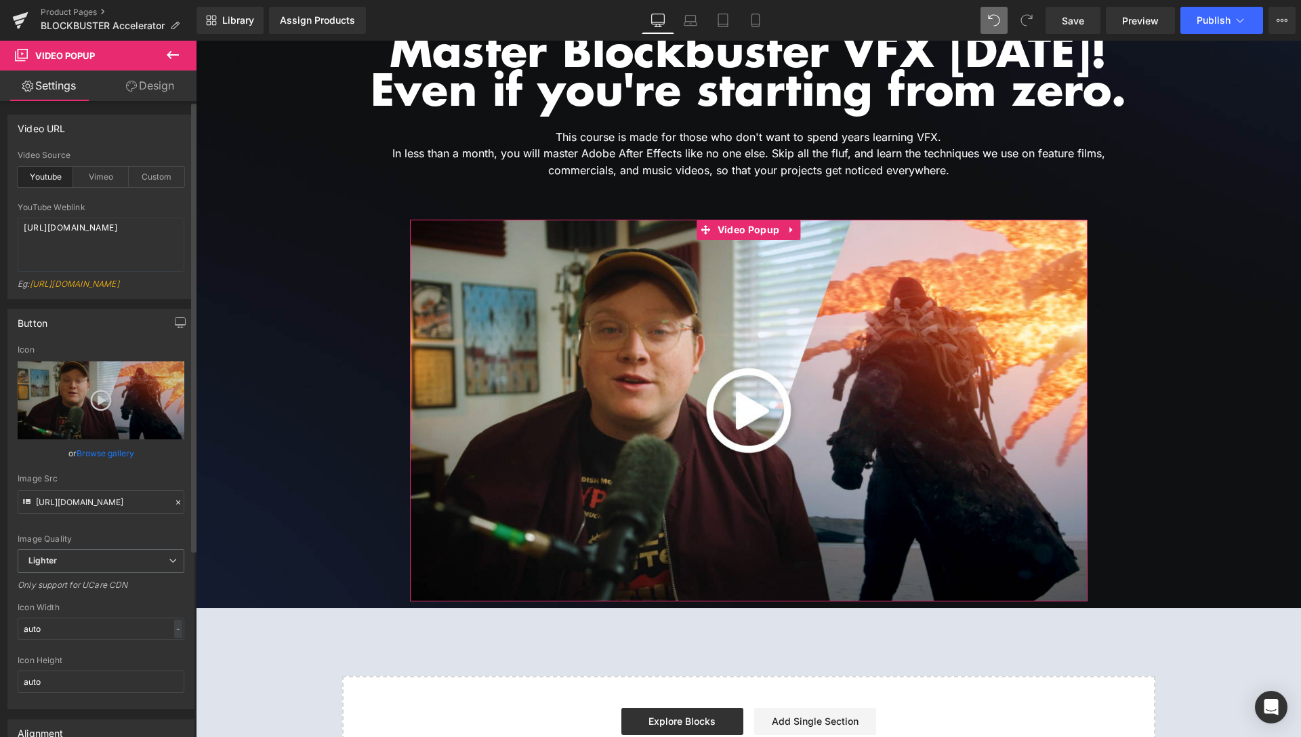
click at [125, 465] on link "Browse gallery" at bounding box center [106, 453] width 58 height 24
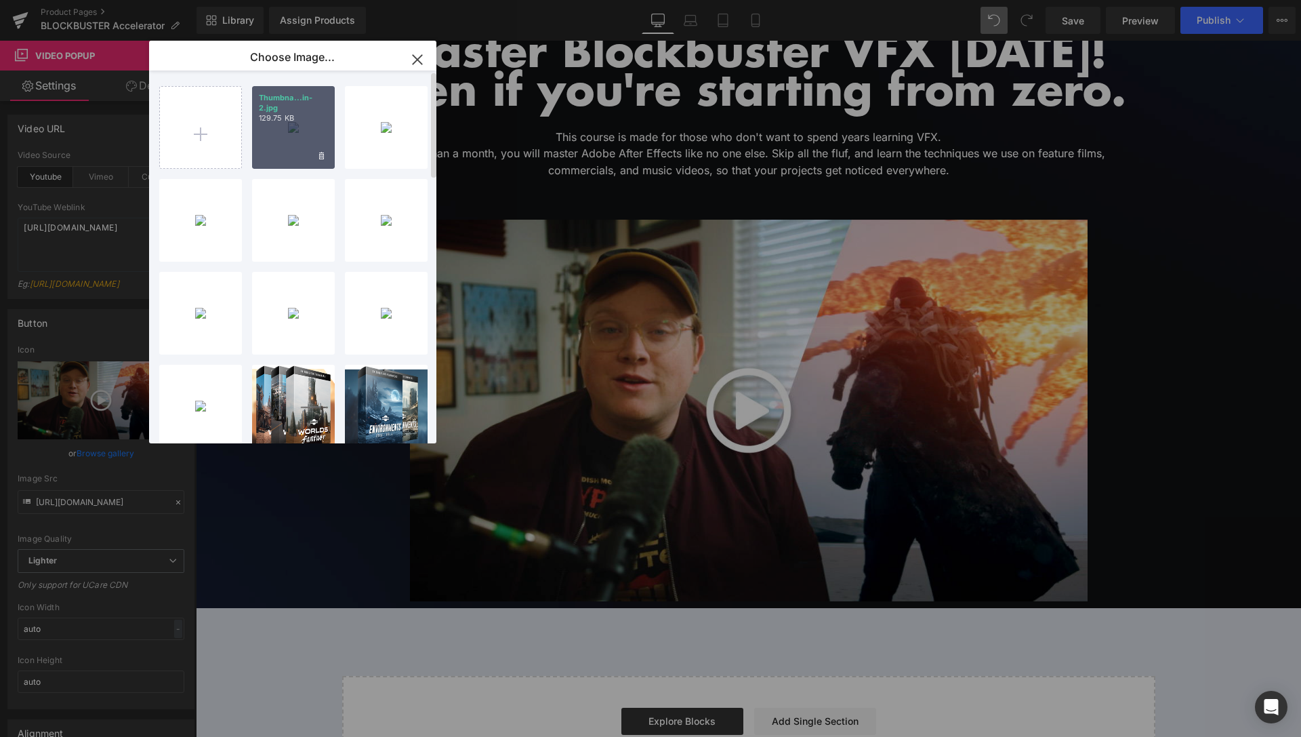
click at [296, 133] on div "Thumbna...in-2.jpg 129.75 KB" at bounding box center [293, 127] width 83 height 83
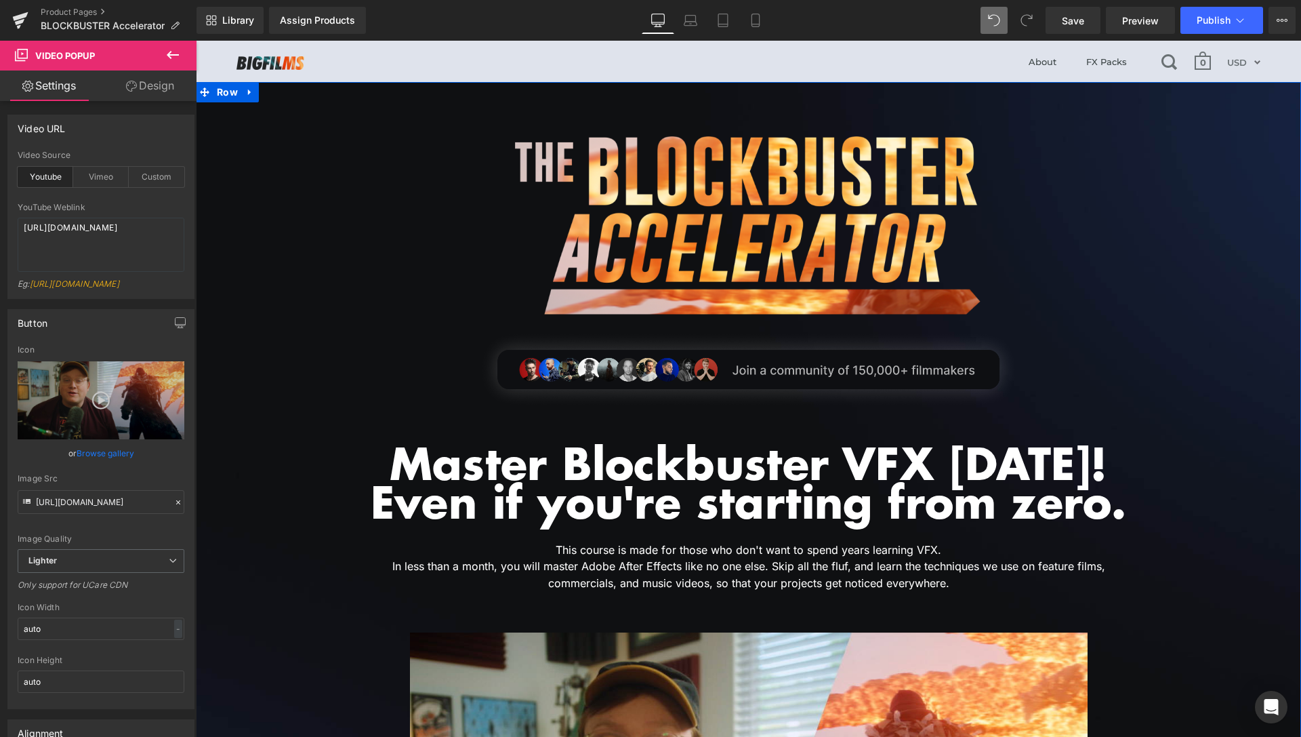
scroll to position [0, 0]
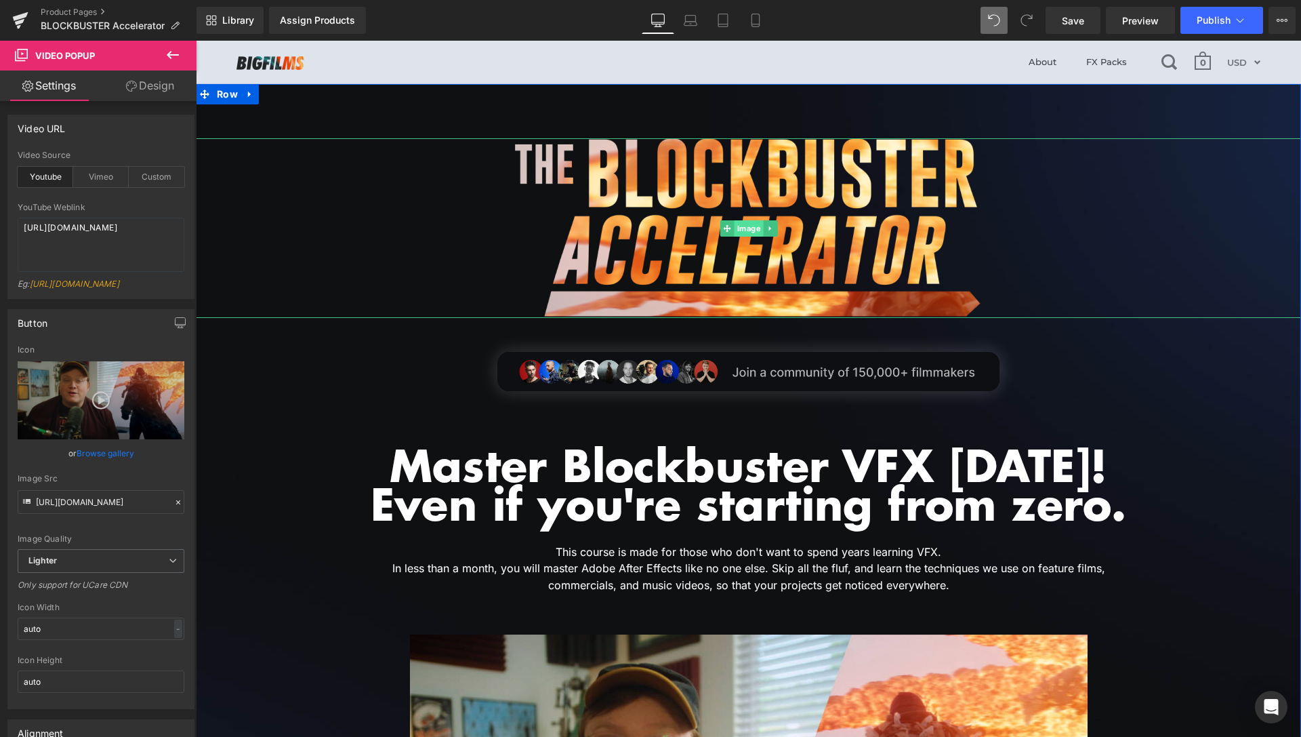
click at [746, 230] on span "Image" at bounding box center [748, 228] width 29 height 16
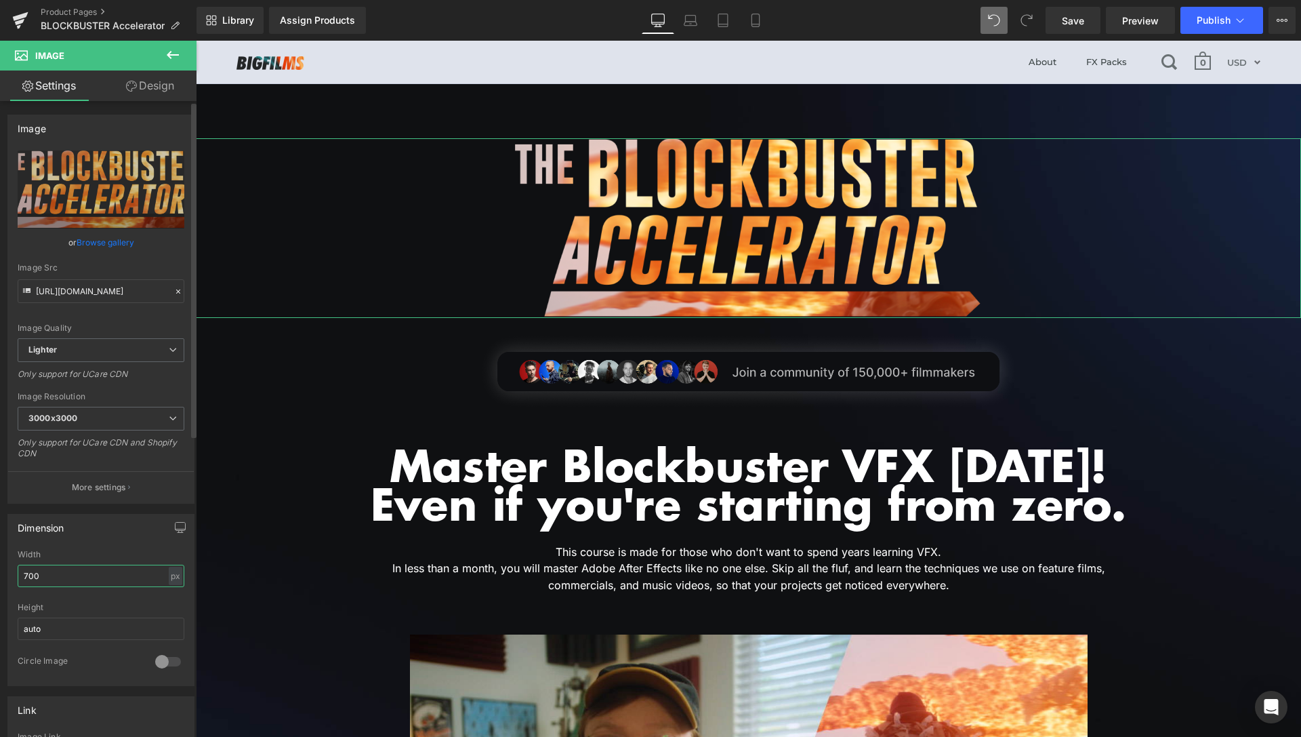
click at [27, 575] on input "700" at bounding box center [101, 576] width 167 height 22
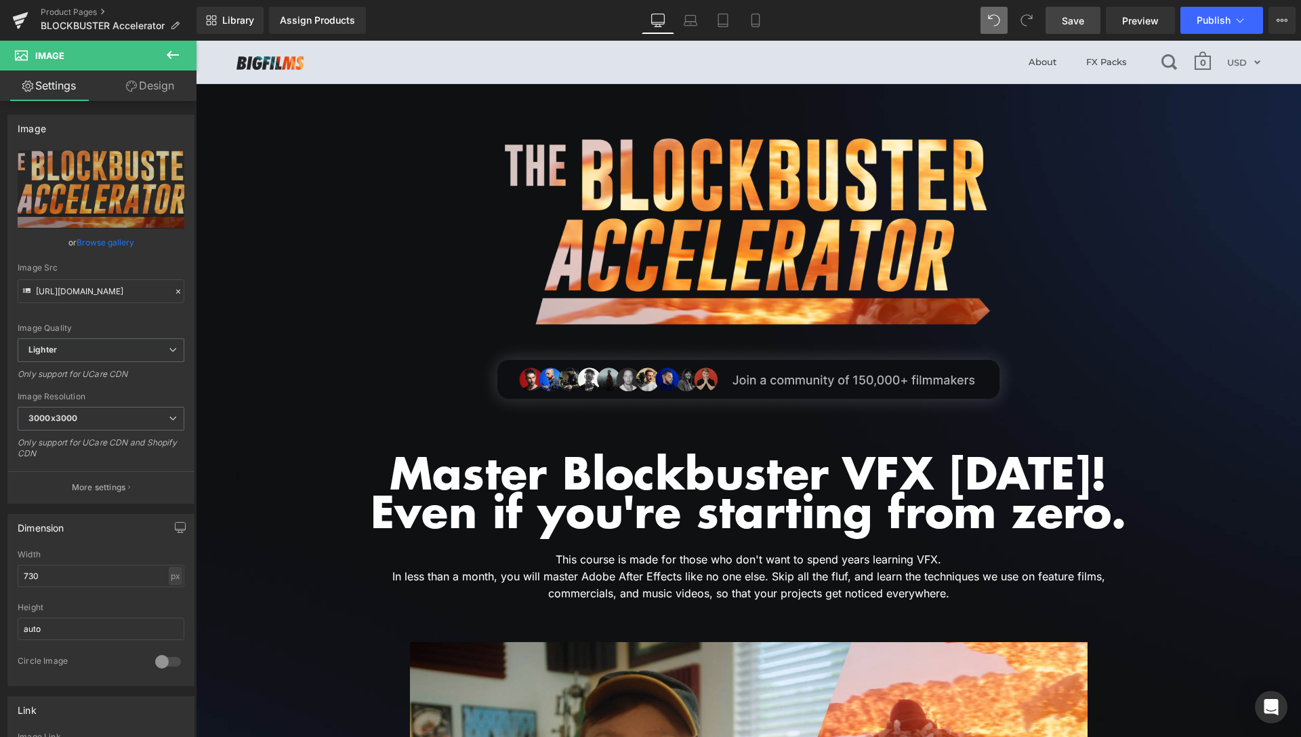
click at [1076, 21] on span "Save" at bounding box center [1073, 21] width 22 height 14
click at [1154, 20] on span "Preview" at bounding box center [1141, 21] width 37 height 14
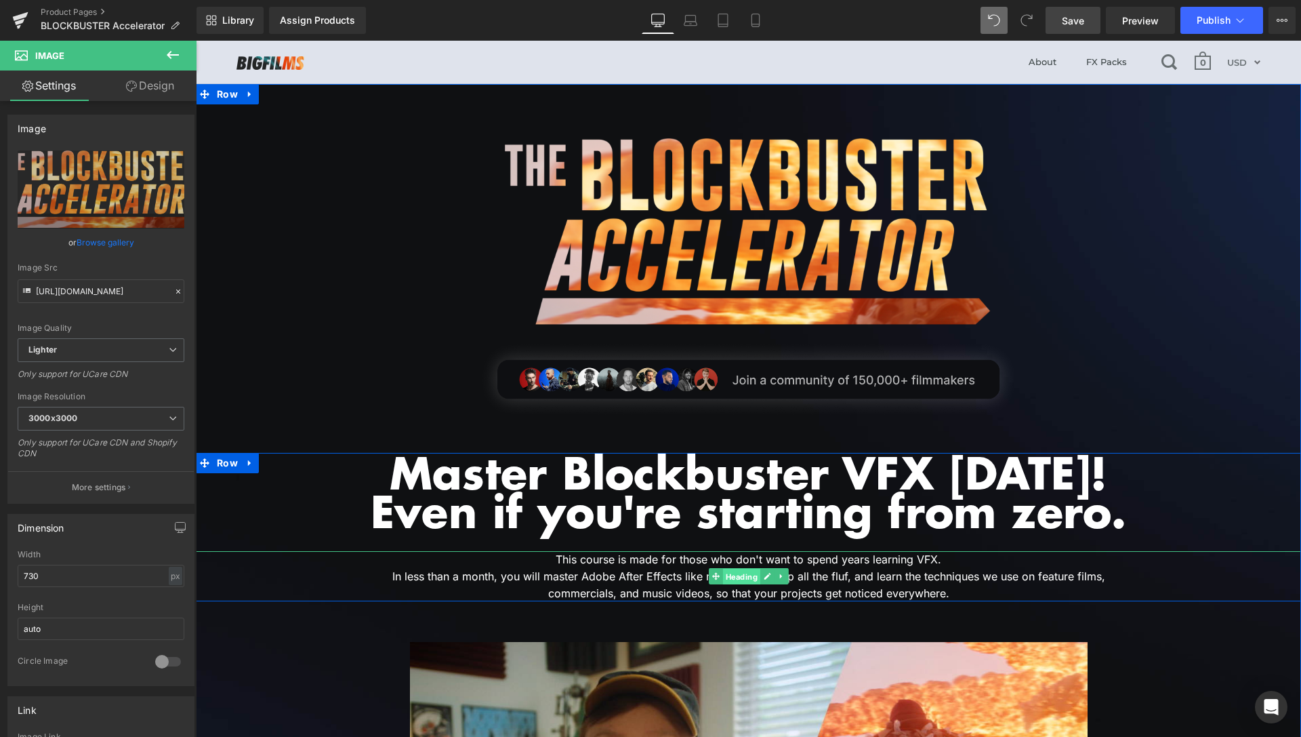
click at [748, 577] on span "Heading" at bounding box center [741, 577] width 37 height 16
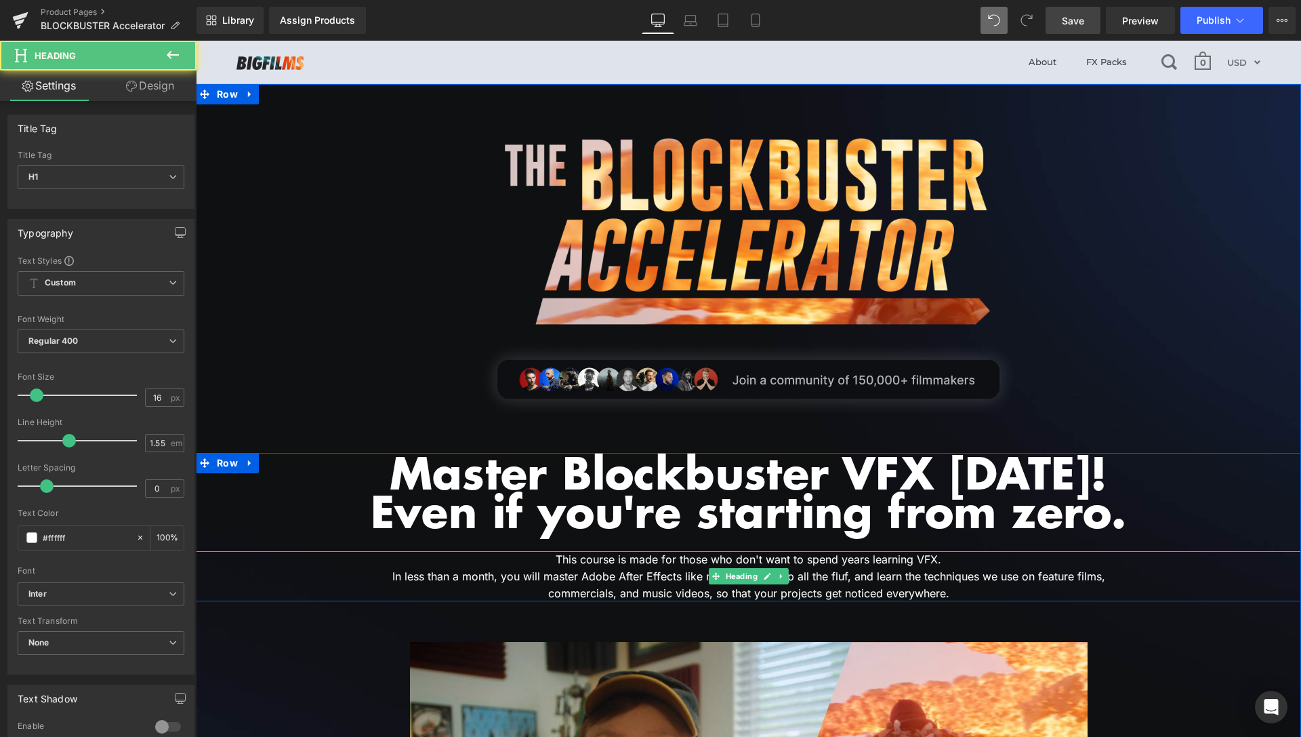
click at [120, 89] on link "Design" at bounding box center [150, 85] width 98 height 31
click at [0, 0] on div "Spacing" at bounding box center [0, 0] width 0 height 0
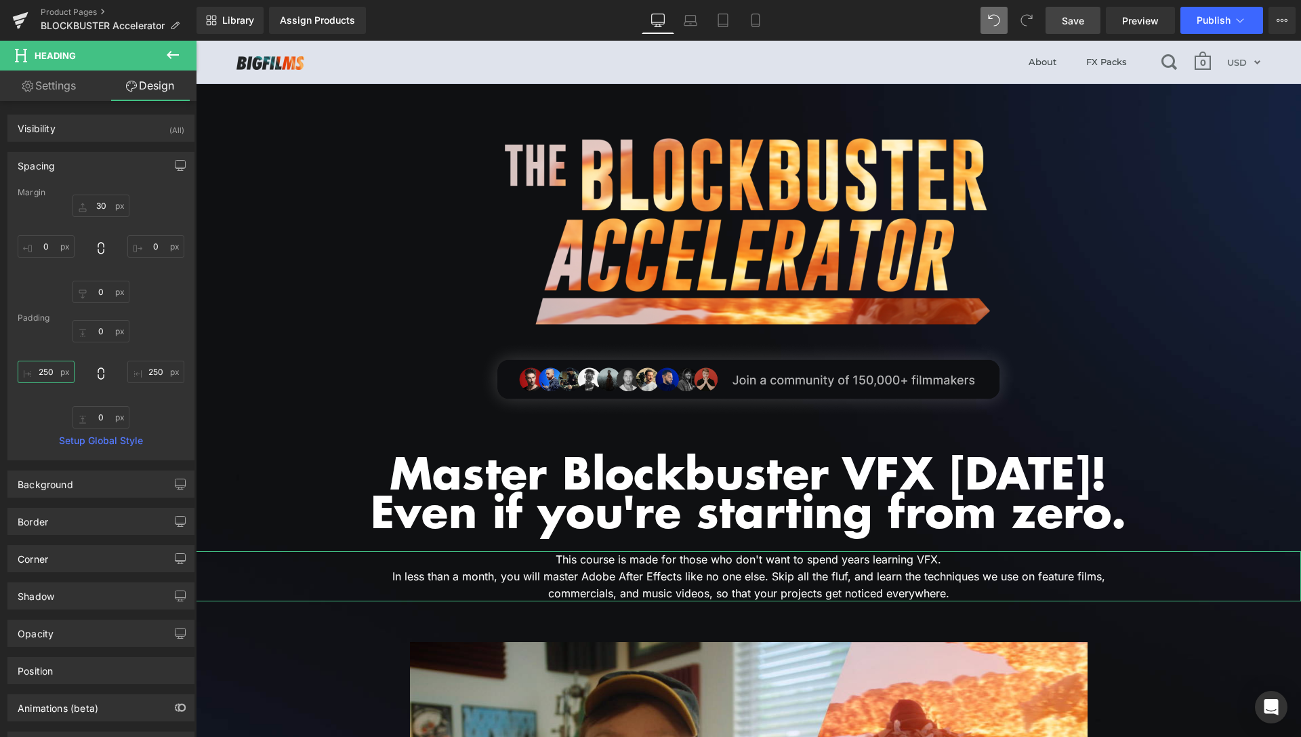
click at [48, 371] on input "250" at bounding box center [46, 372] width 57 height 22
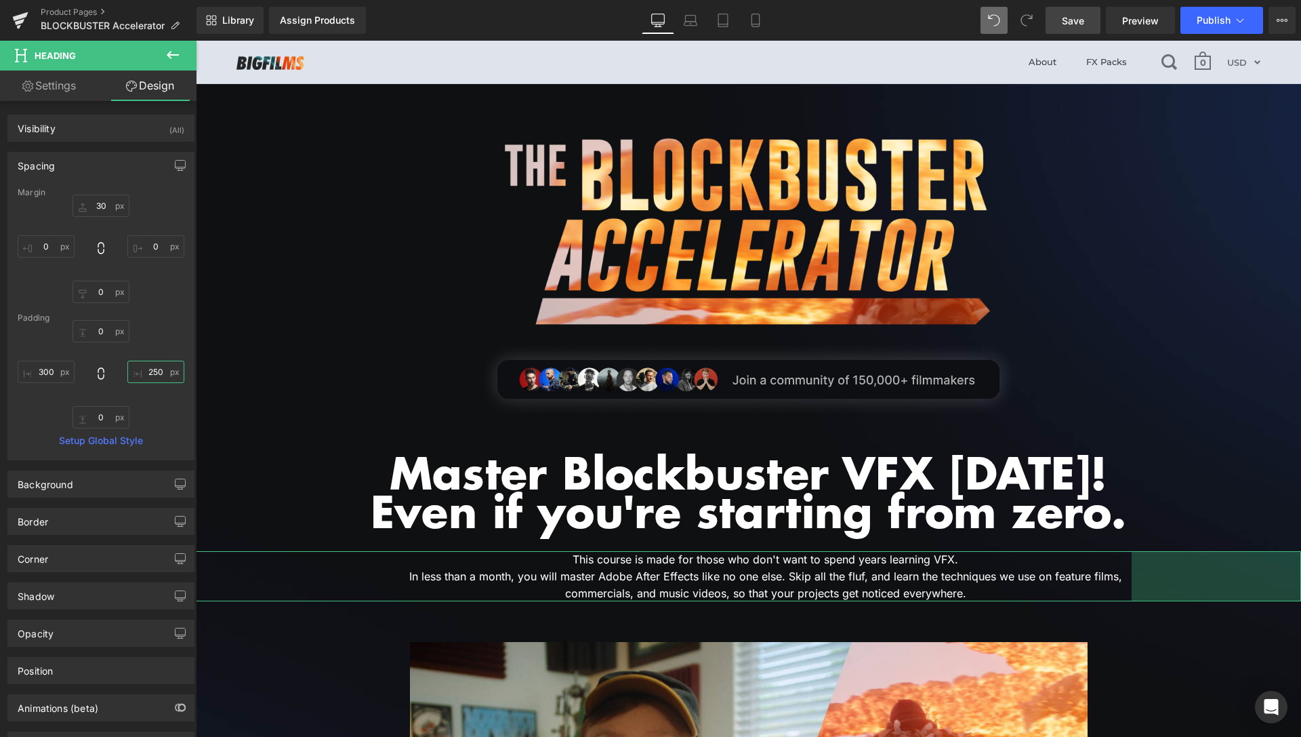
click at [150, 363] on input "250" at bounding box center [155, 372] width 57 height 22
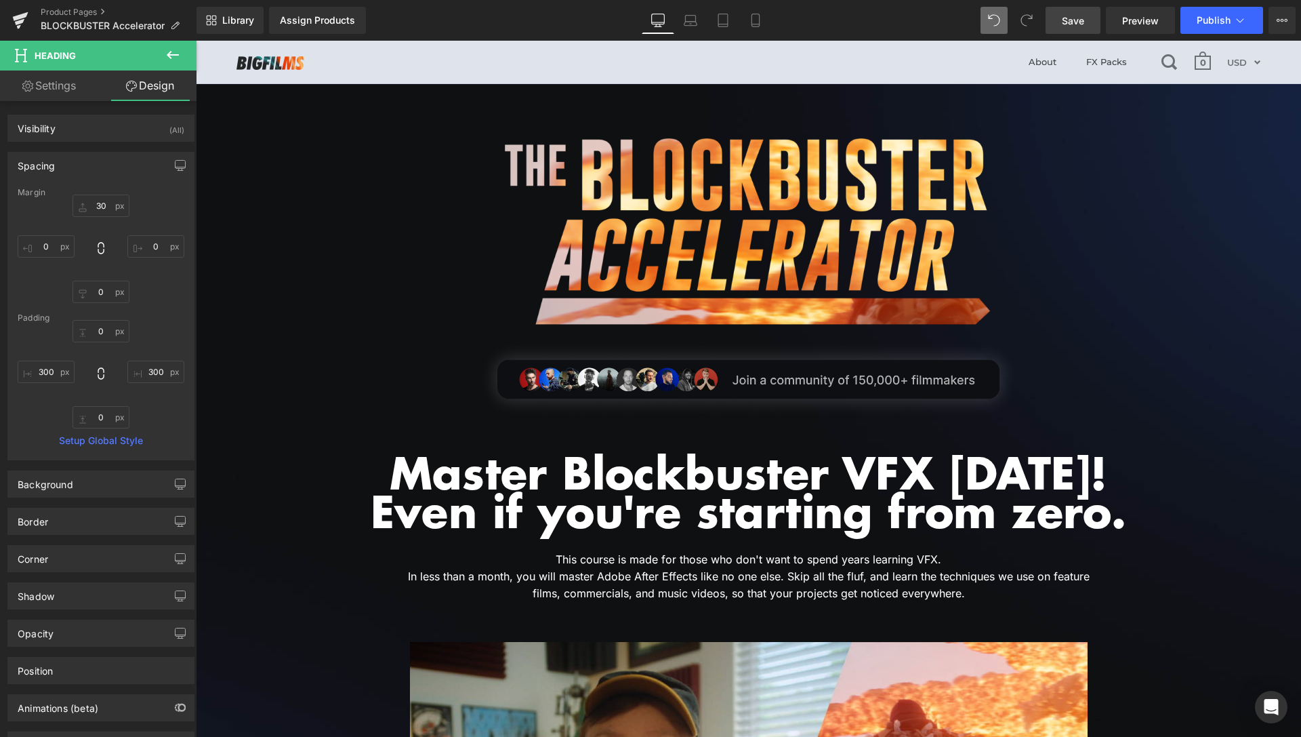
click at [1095, 17] on link "Save" at bounding box center [1073, 20] width 55 height 27
click at [1141, 21] on span "Preview" at bounding box center [1141, 21] width 37 height 14
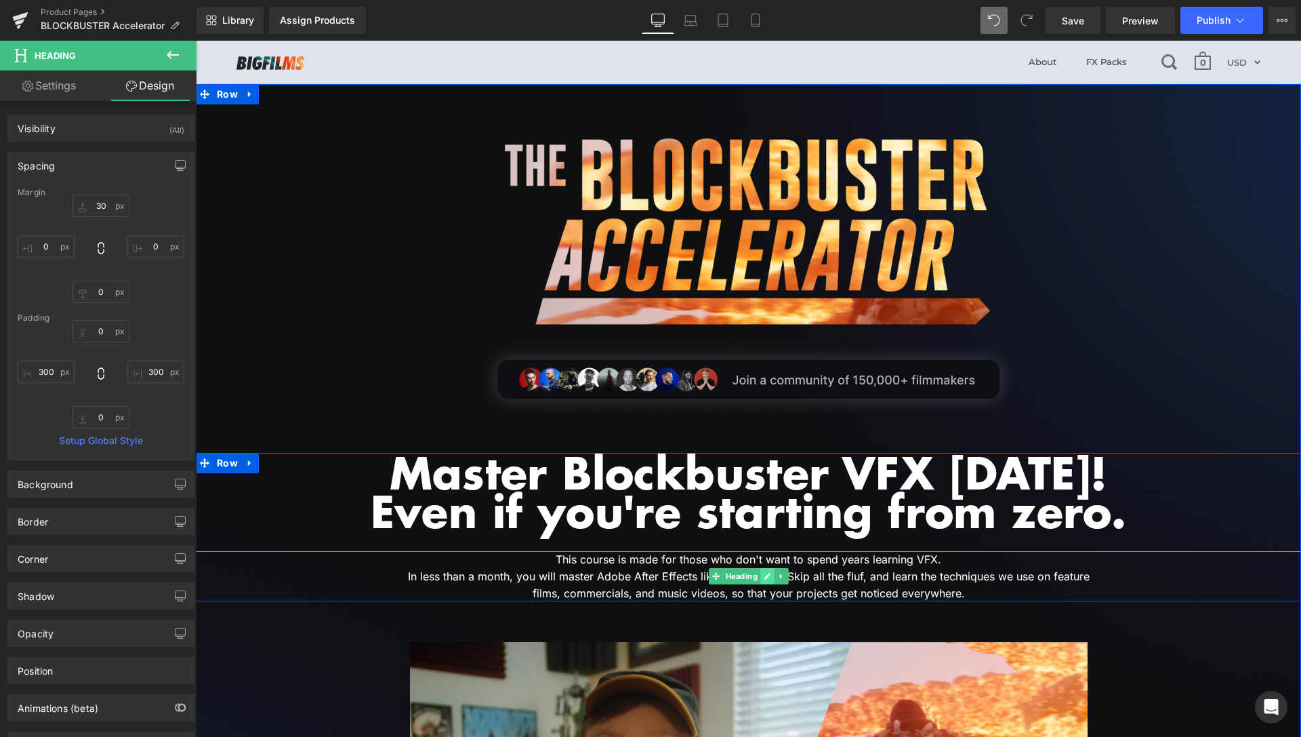
click at [769, 569] on link at bounding box center [768, 576] width 14 height 16
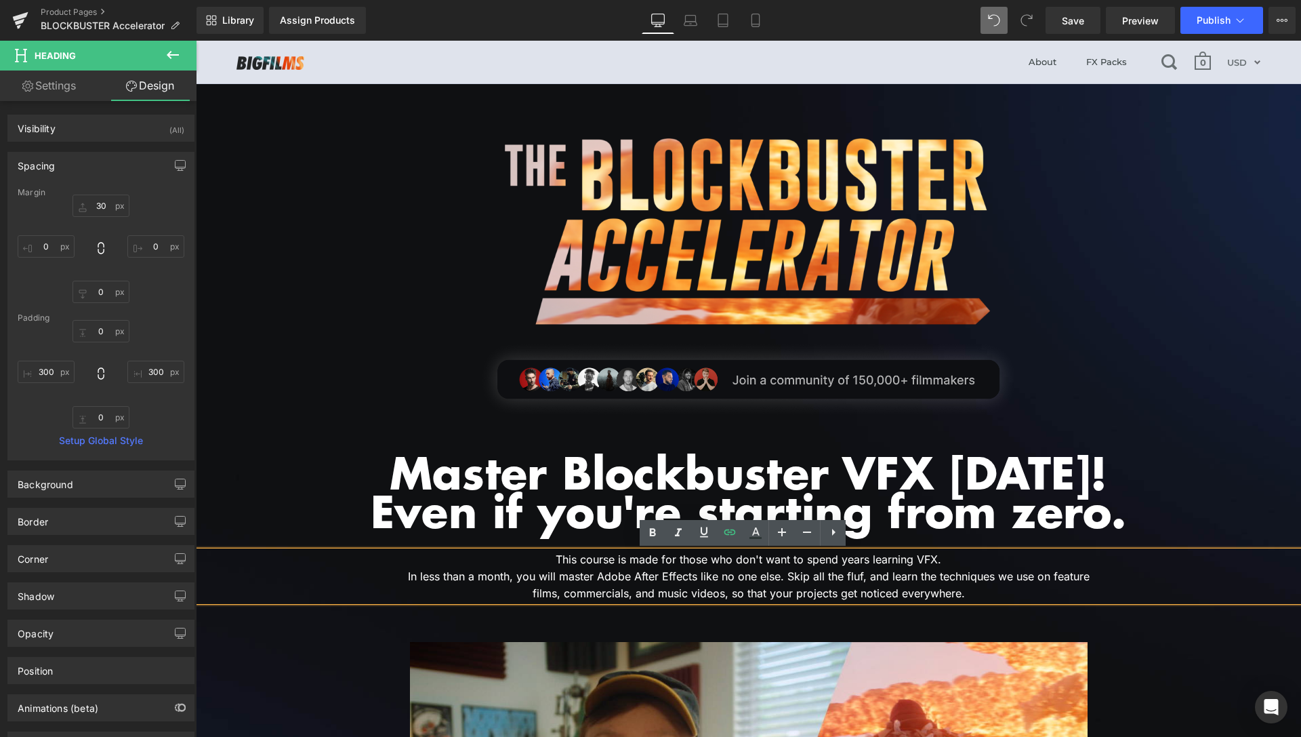
click at [784, 577] on h1 "This course is made for those who don't want to spend years learning VFX. In le…" at bounding box center [748, 576] width 699 height 50
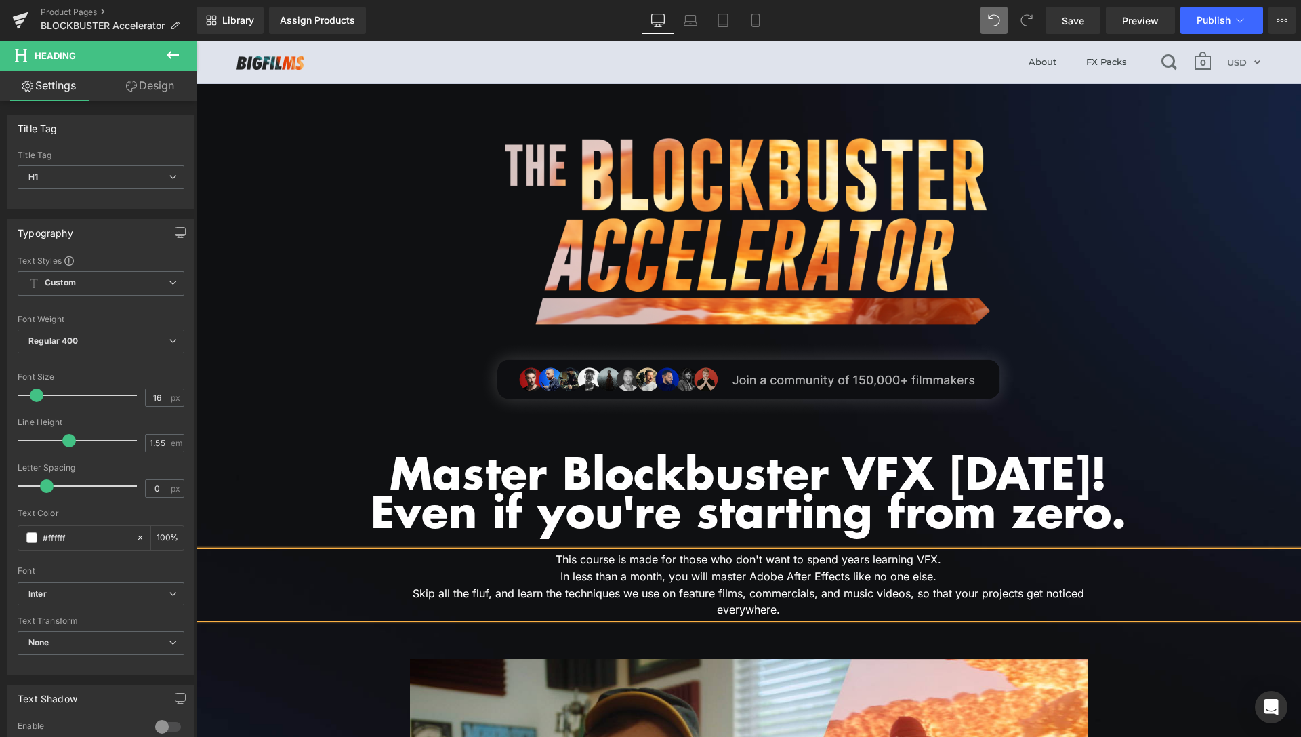
click at [948, 613] on h1 "Skip all the fluf, and learn the techniques we use on feature films, commercial…" at bounding box center [748, 602] width 699 height 34
click at [1085, 21] on span "Save" at bounding box center [1073, 21] width 22 height 14
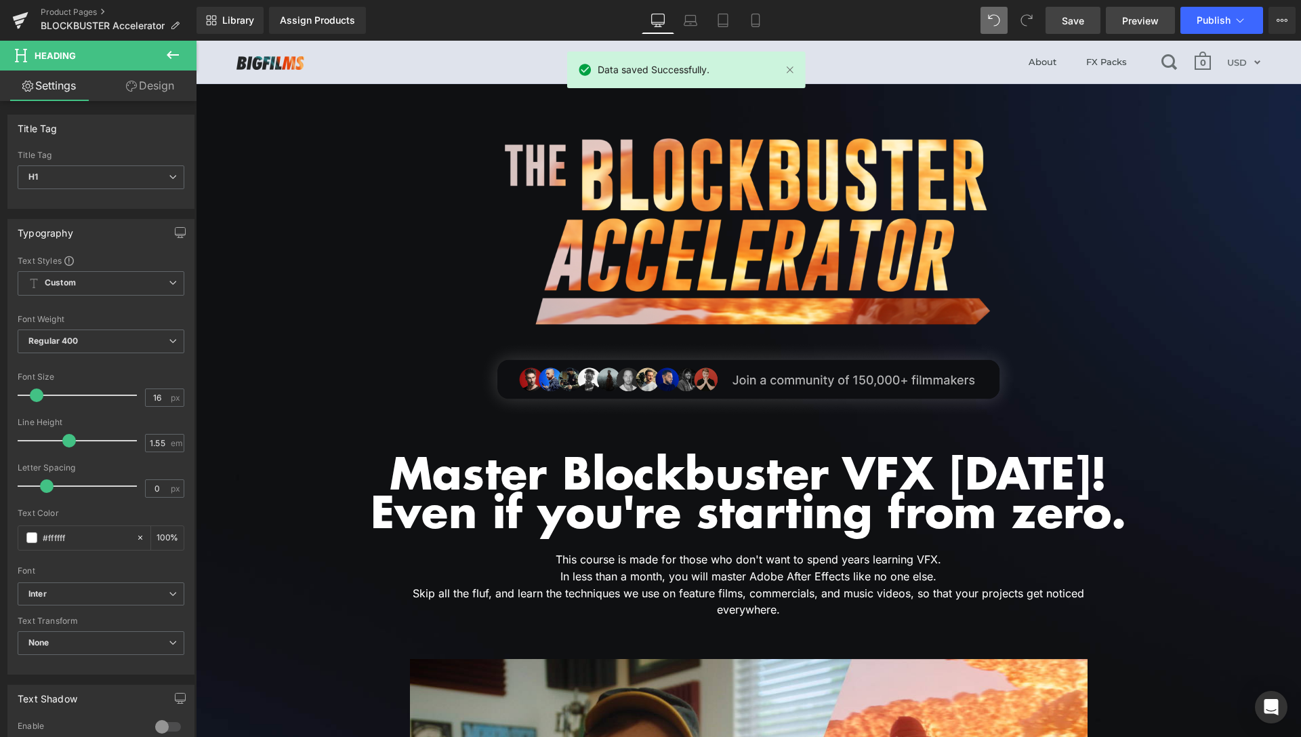
click at [1144, 17] on span "Preview" at bounding box center [1141, 21] width 37 height 14
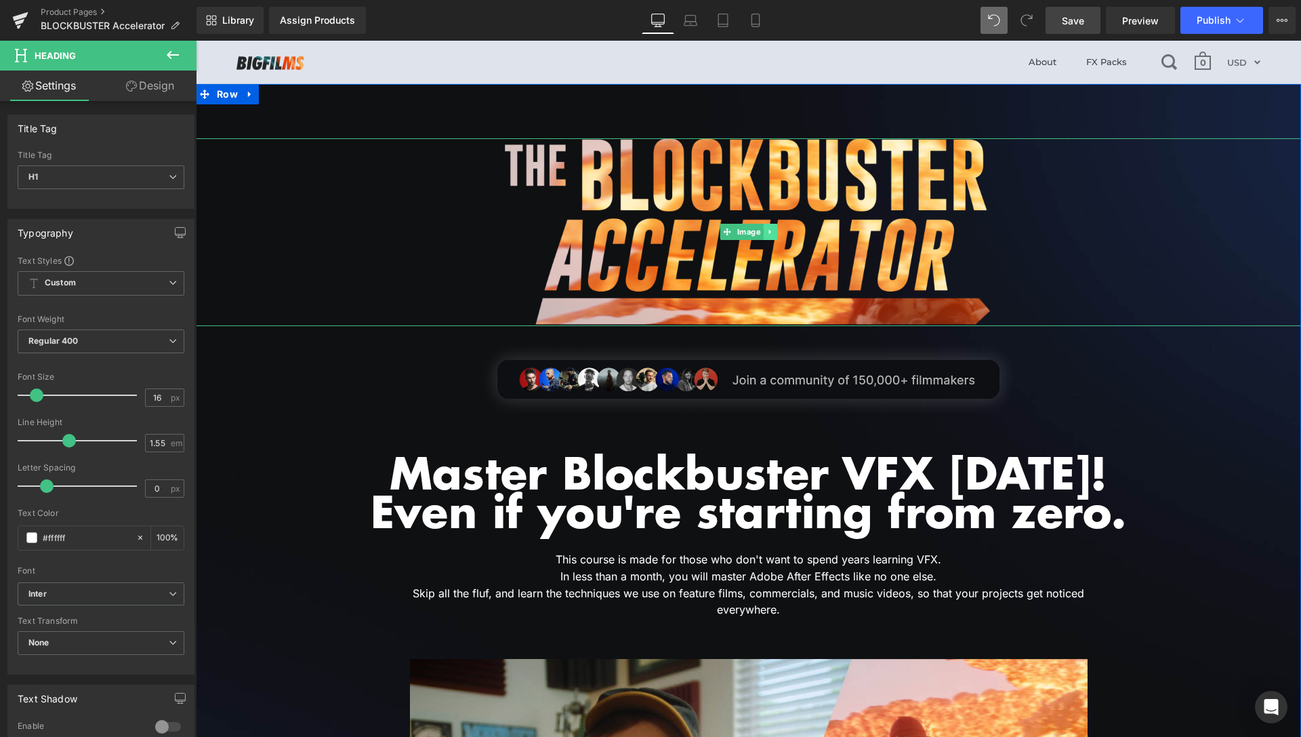
click at [768, 232] on icon at bounding box center [770, 232] width 7 height 8
click at [759, 230] on icon at bounding box center [762, 231] width 7 height 7
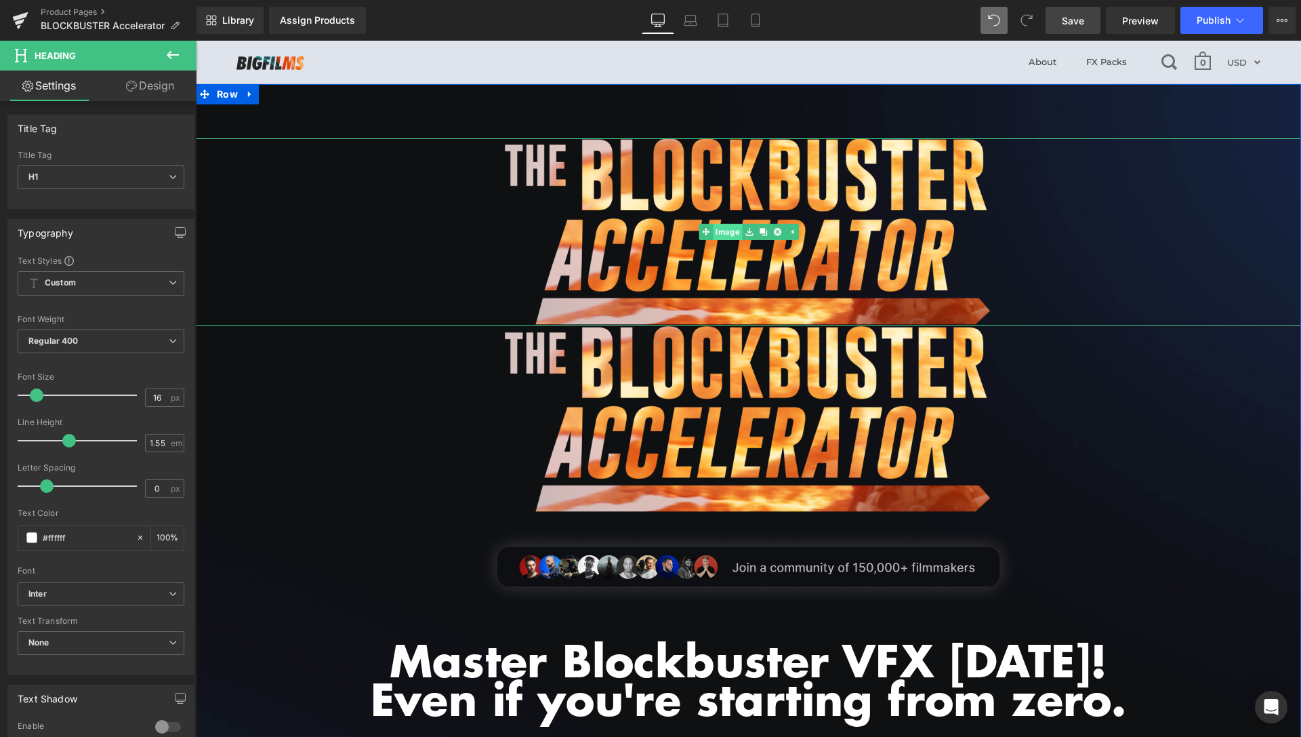
click at [723, 237] on link "Image" at bounding box center [720, 232] width 43 height 16
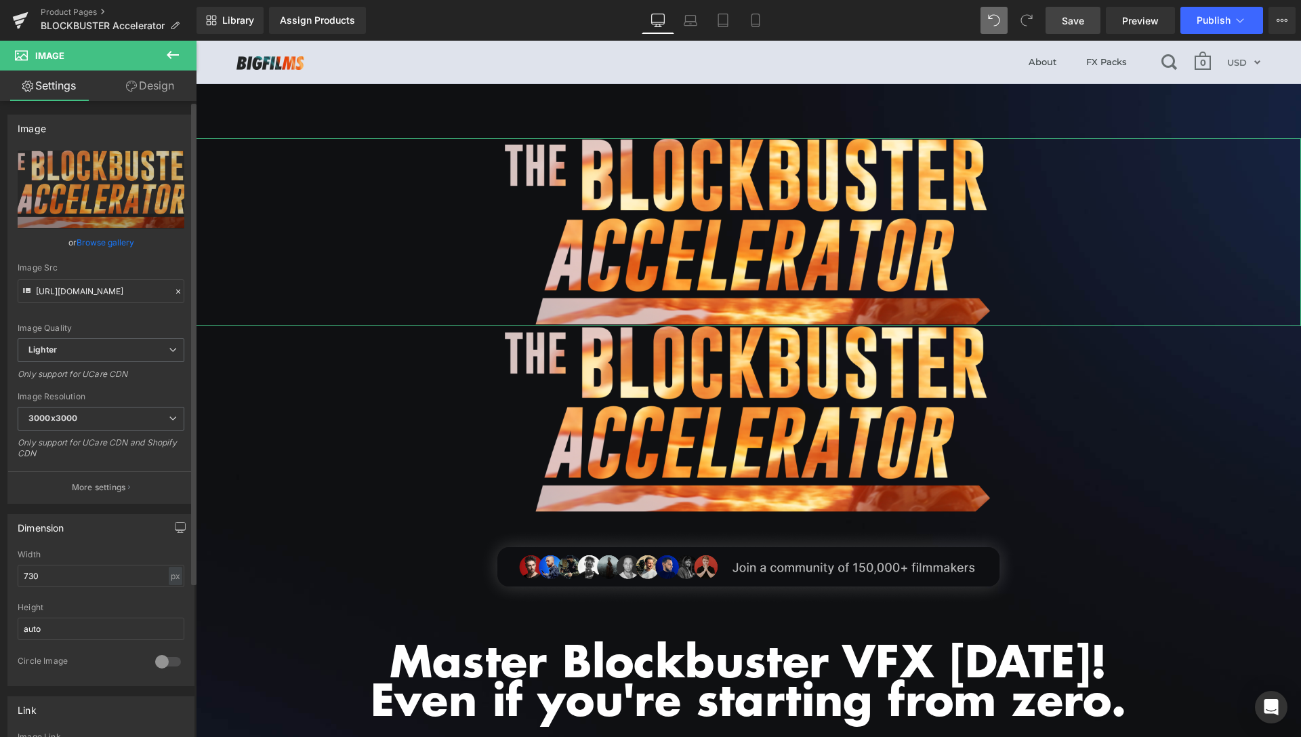
click at [81, 240] on link "Browse gallery" at bounding box center [106, 242] width 58 height 24
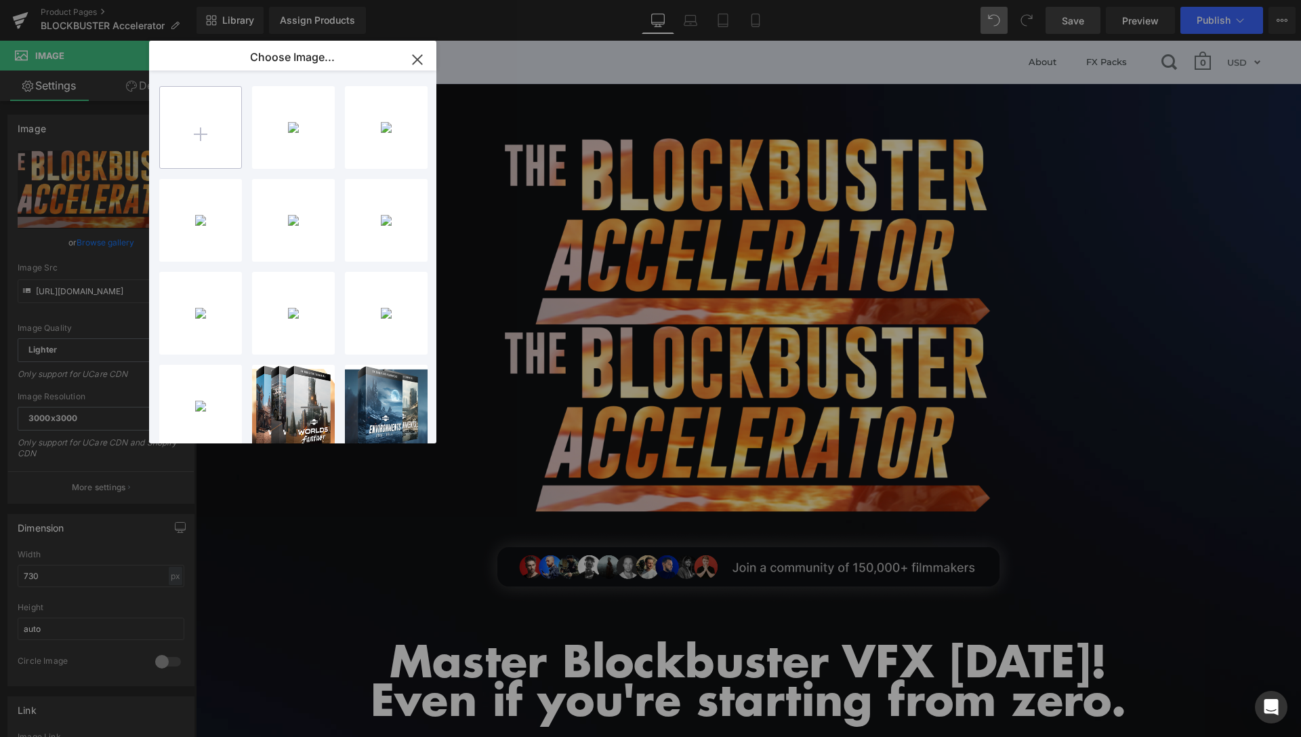
click at [193, 133] on input "file" at bounding box center [200, 127] width 81 height 81
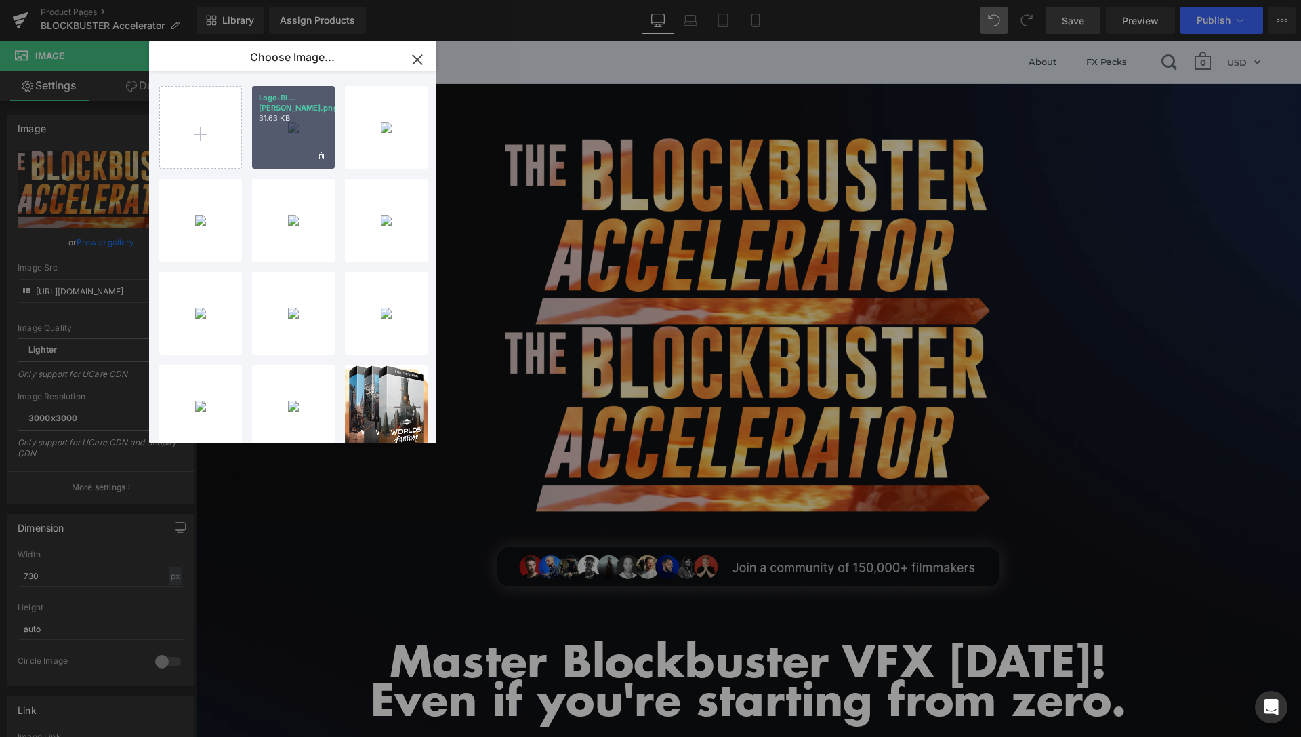
drag, startPoint x: 281, startPoint y: 138, endPoint x: 14, endPoint y: 144, distance: 266.5
click at [281, 138] on div "Logo-BI...hite.png 31.63 KB" at bounding box center [293, 127] width 83 height 83
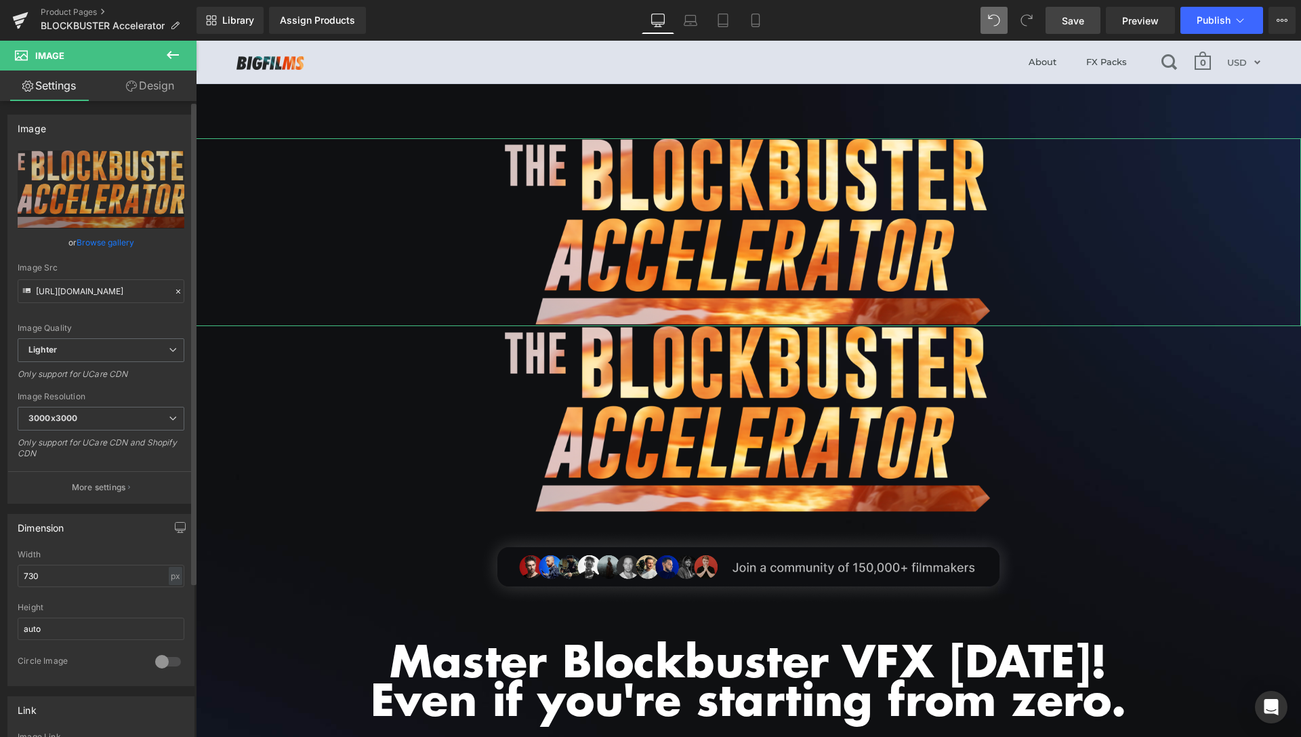
click at [109, 245] on link "Browse gallery" at bounding box center [106, 242] width 58 height 24
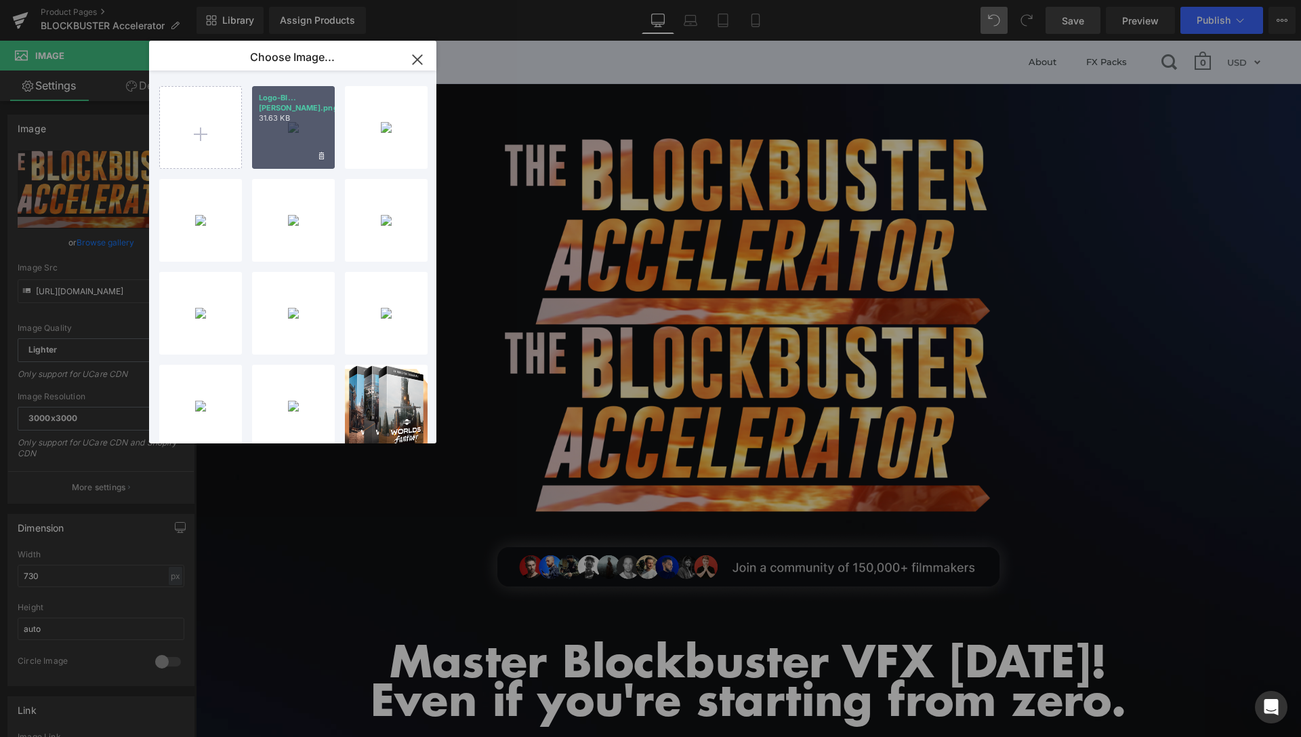
drag, startPoint x: 277, startPoint y: 146, endPoint x: 102, endPoint y: 153, distance: 175.0
click at [277, 146] on div "Logo-BI...hite.png 31.63 KB" at bounding box center [293, 127] width 83 height 83
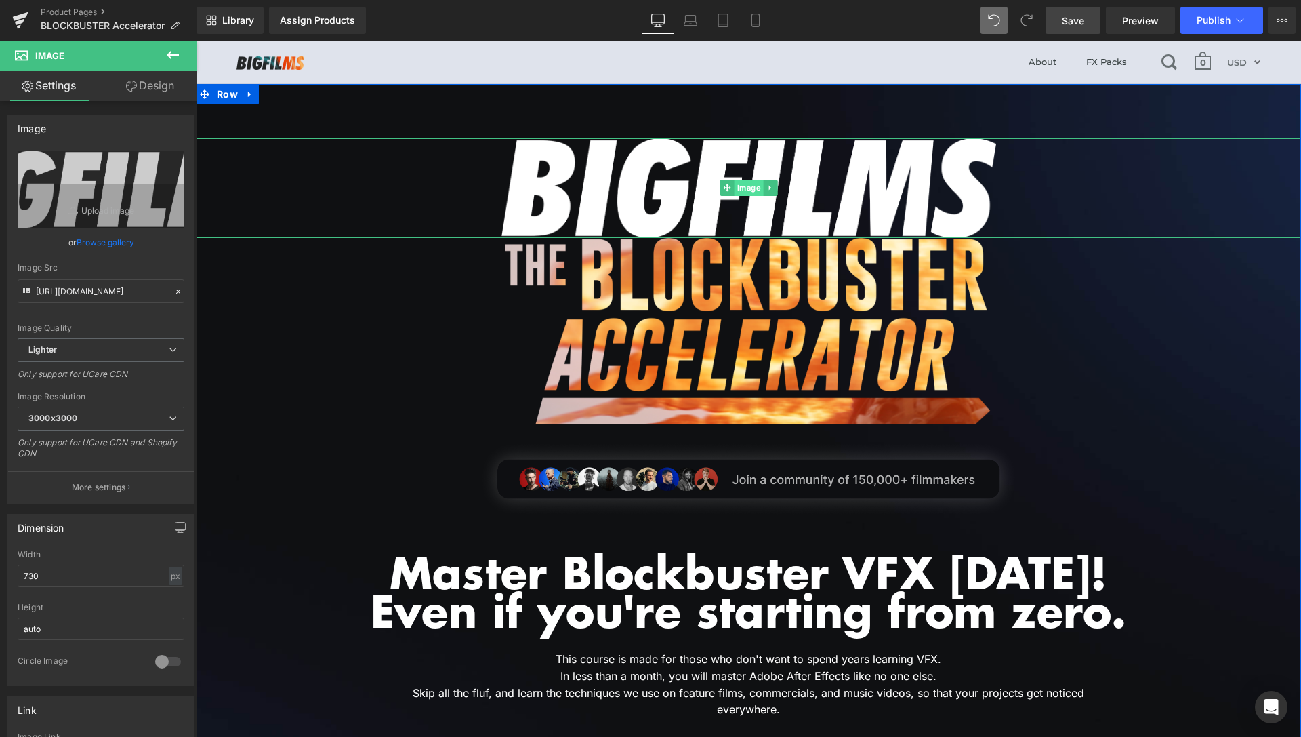
click at [740, 187] on span "Image" at bounding box center [748, 188] width 29 height 16
drag, startPoint x: 33, startPoint y: 571, endPoint x: 1, endPoint y: 574, distance: 32.0
click at [18, 574] on input "730" at bounding box center [101, 576] width 167 height 22
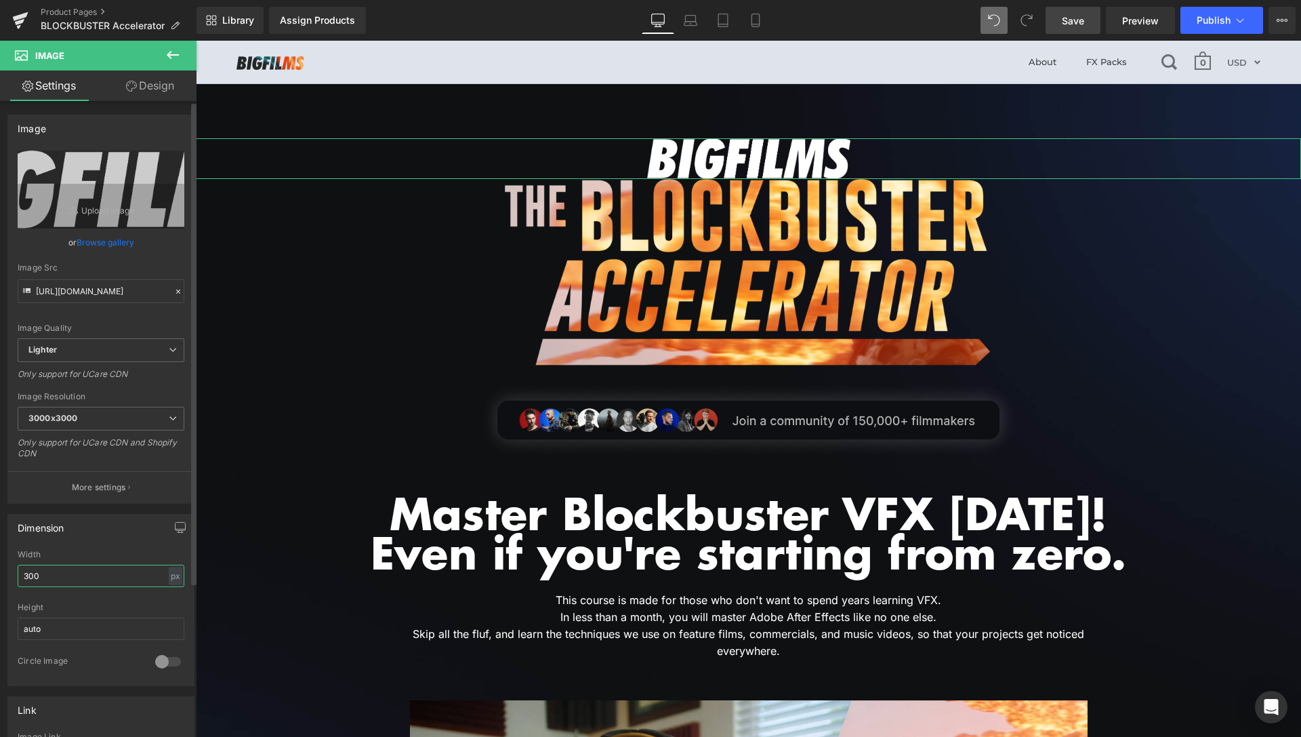
drag, startPoint x: 21, startPoint y: 575, endPoint x: 0, endPoint y: 573, distance: 21.1
click at [18, 573] on input "300" at bounding box center [101, 576] width 167 height 22
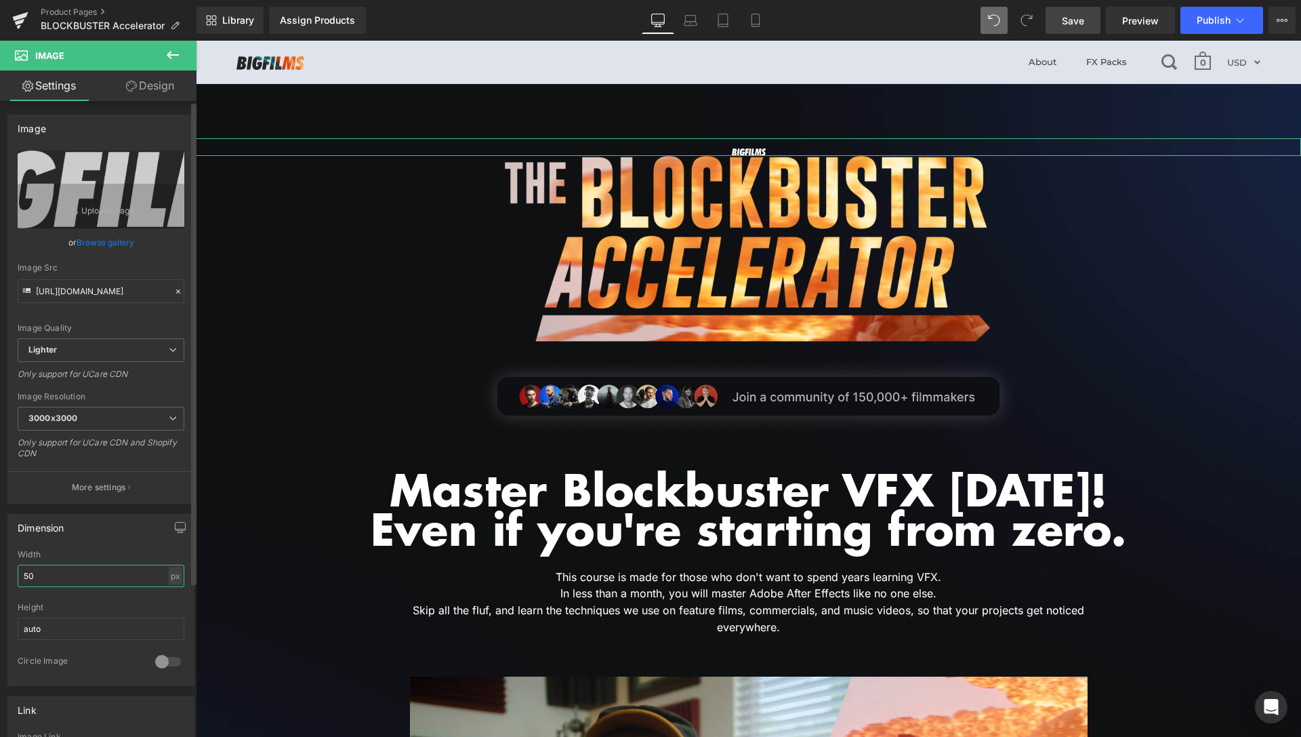
drag, startPoint x: 29, startPoint y: 571, endPoint x: 14, endPoint y: 571, distance: 15.6
click at [18, 573] on input "50" at bounding box center [101, 576] width 167 height 22
click at [28, 574] on input "100" at bounding box center [101, 576] width 167 height 22
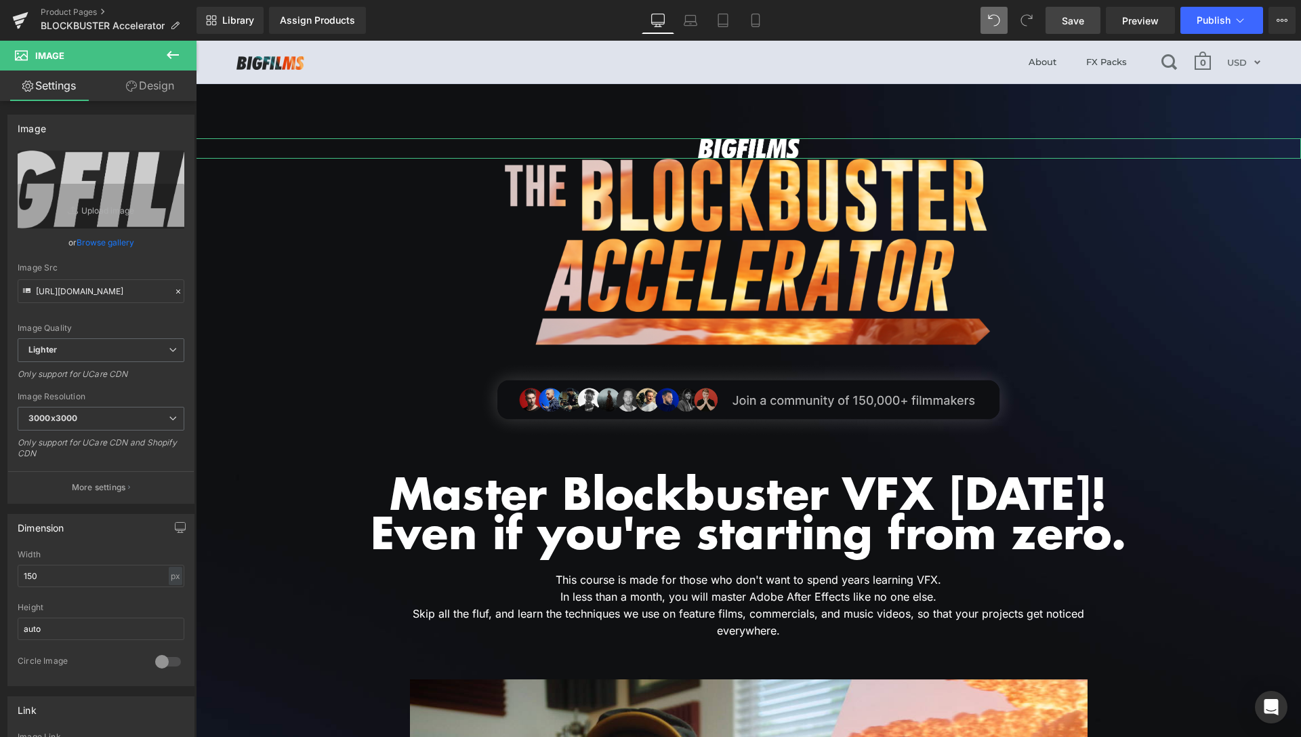
click at [169, 85] on link "Design" at bounding box center [150, 85] width 98 height 31
click at [0, 0] on div "Spacing" at bounding box center [0, 0] width 0 height 0
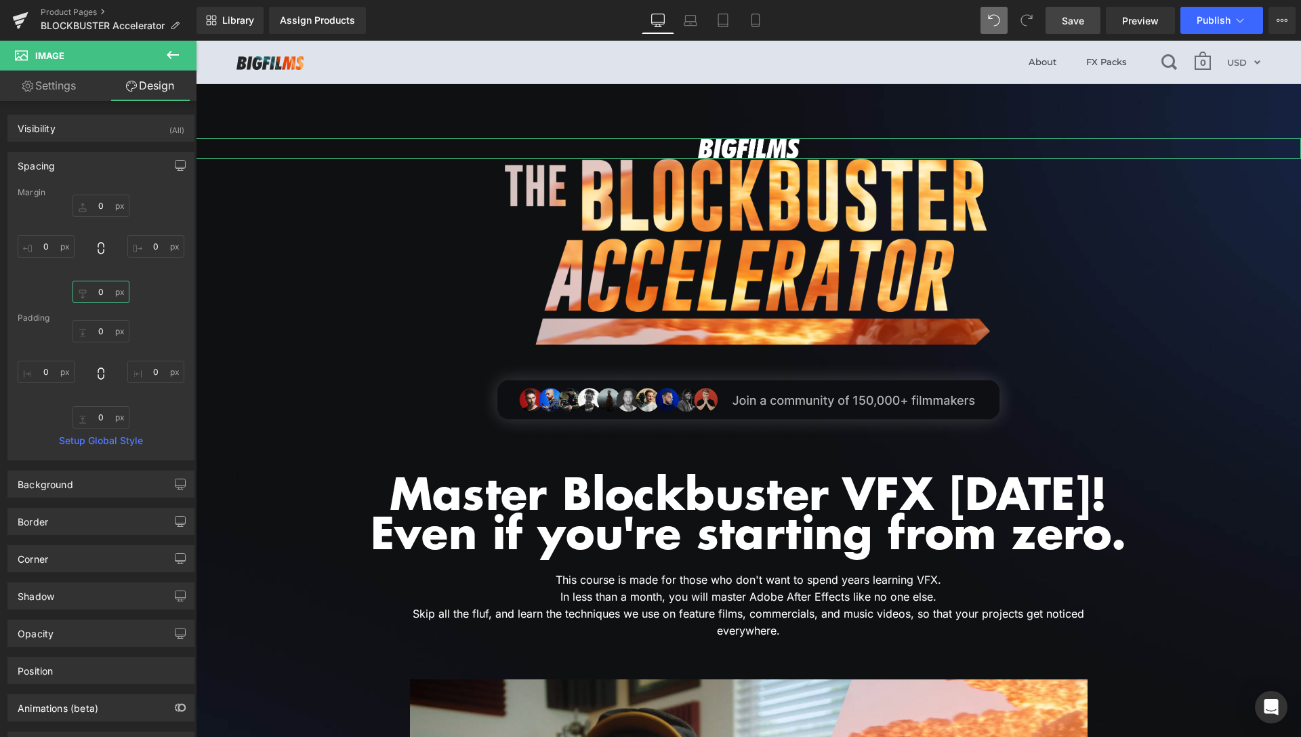
click at [94, 296] on input "0" at bounding box center [101, 292] width 57 height 22
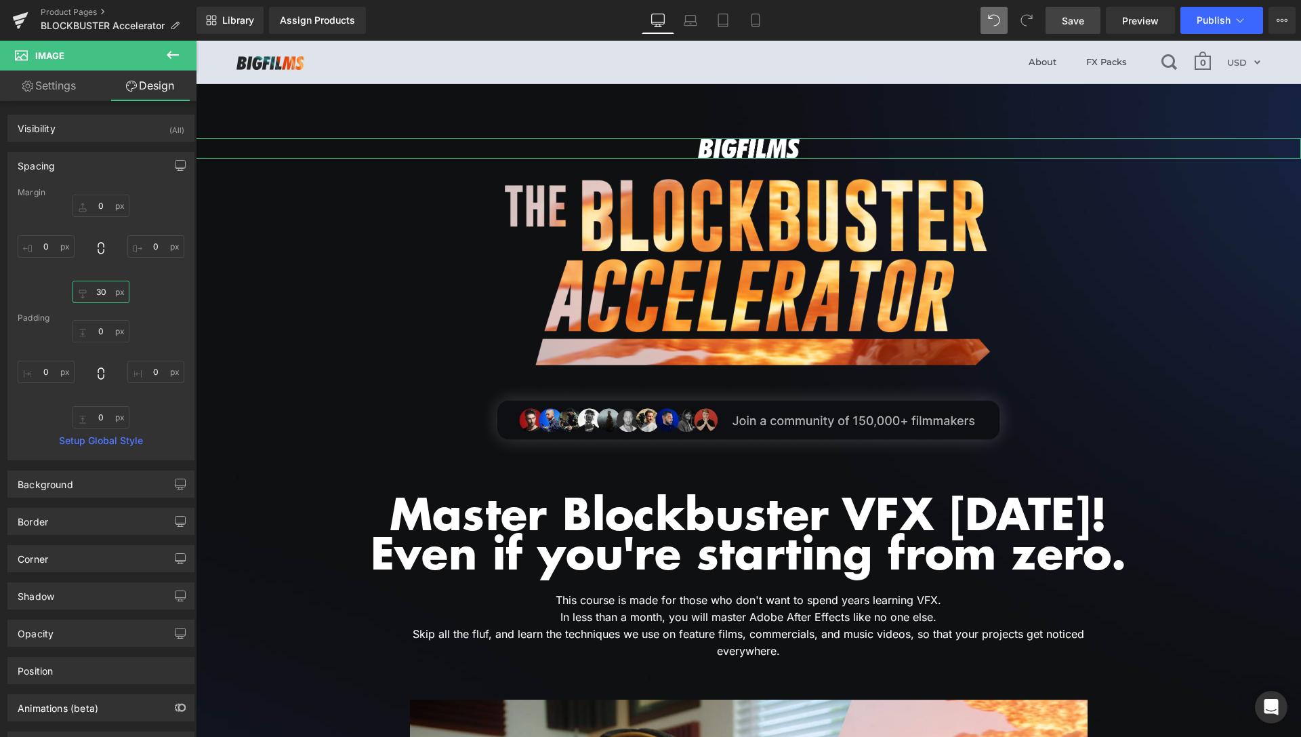
click at [95, 296] on input "30" at bounding box center [101, 292] width 57 height 22
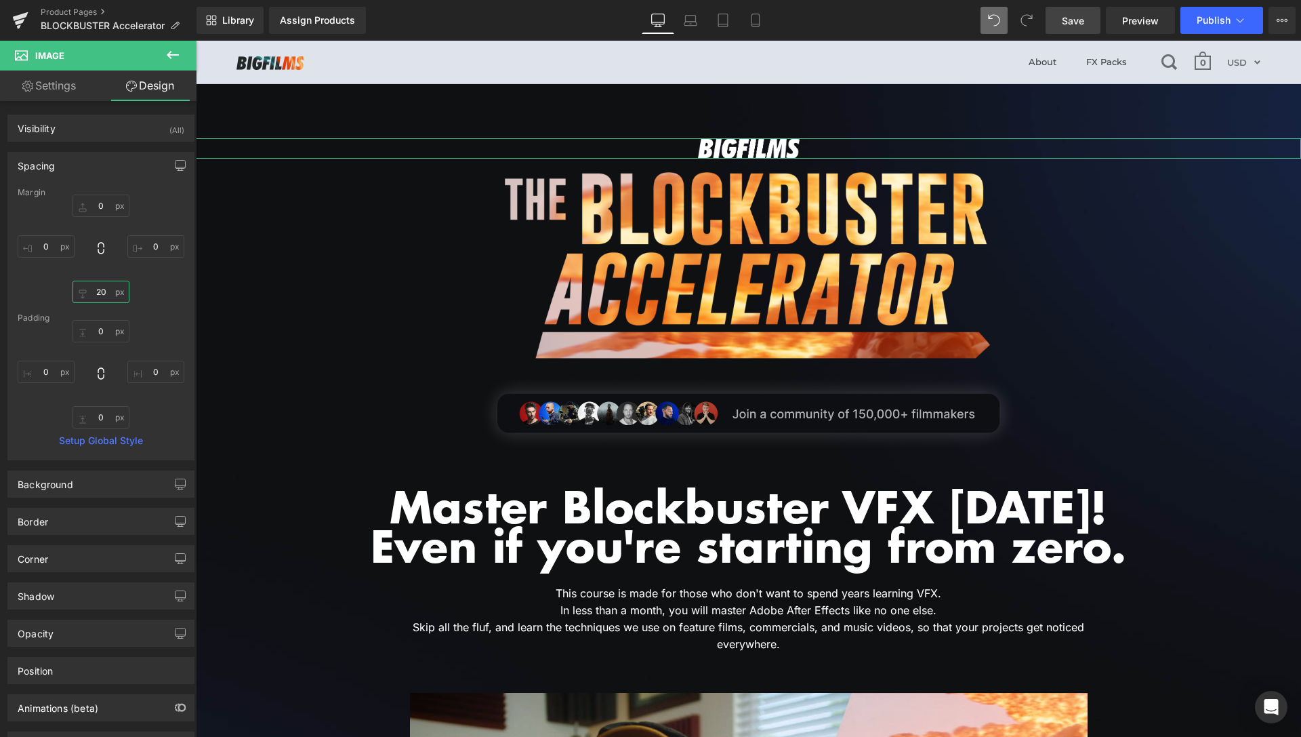
click at [93, 289] on input "20" at bounding box center [101, 292] width 57 height 22
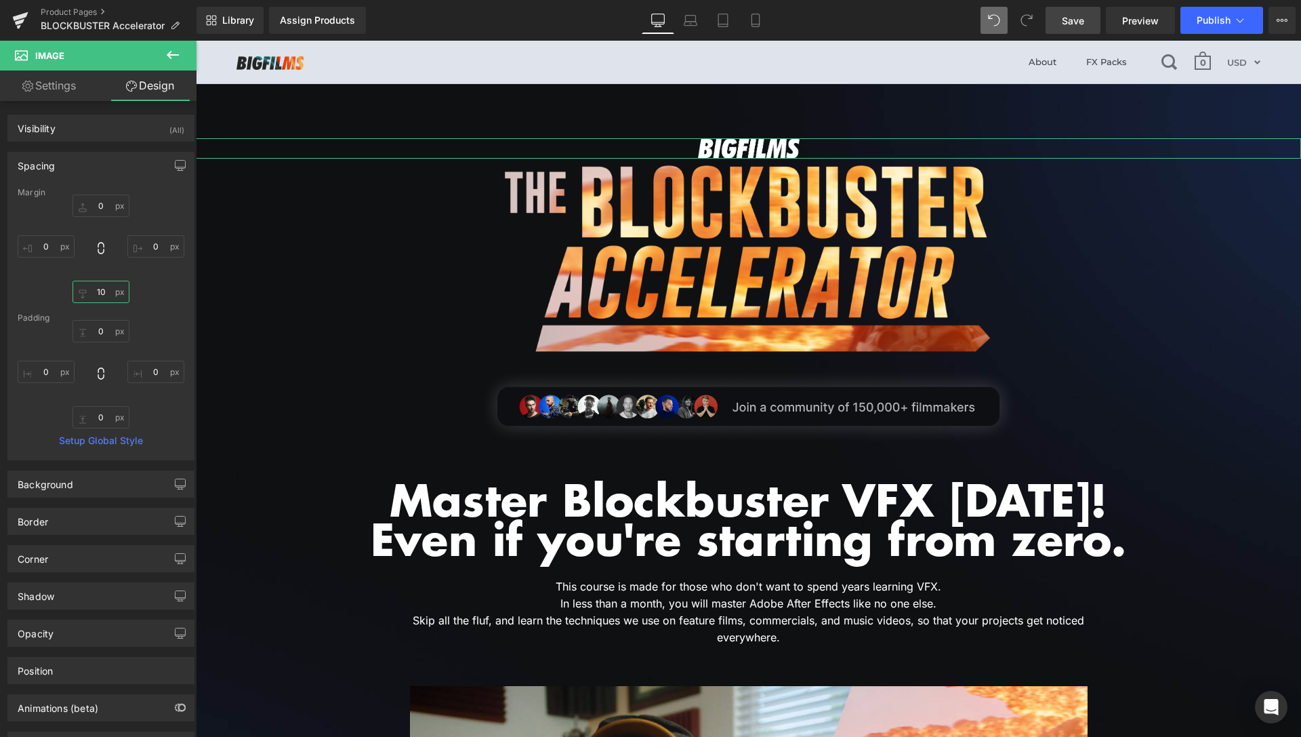
click at [91, 294] on input "10" at bounding box center [101, 292] width 57 height 22
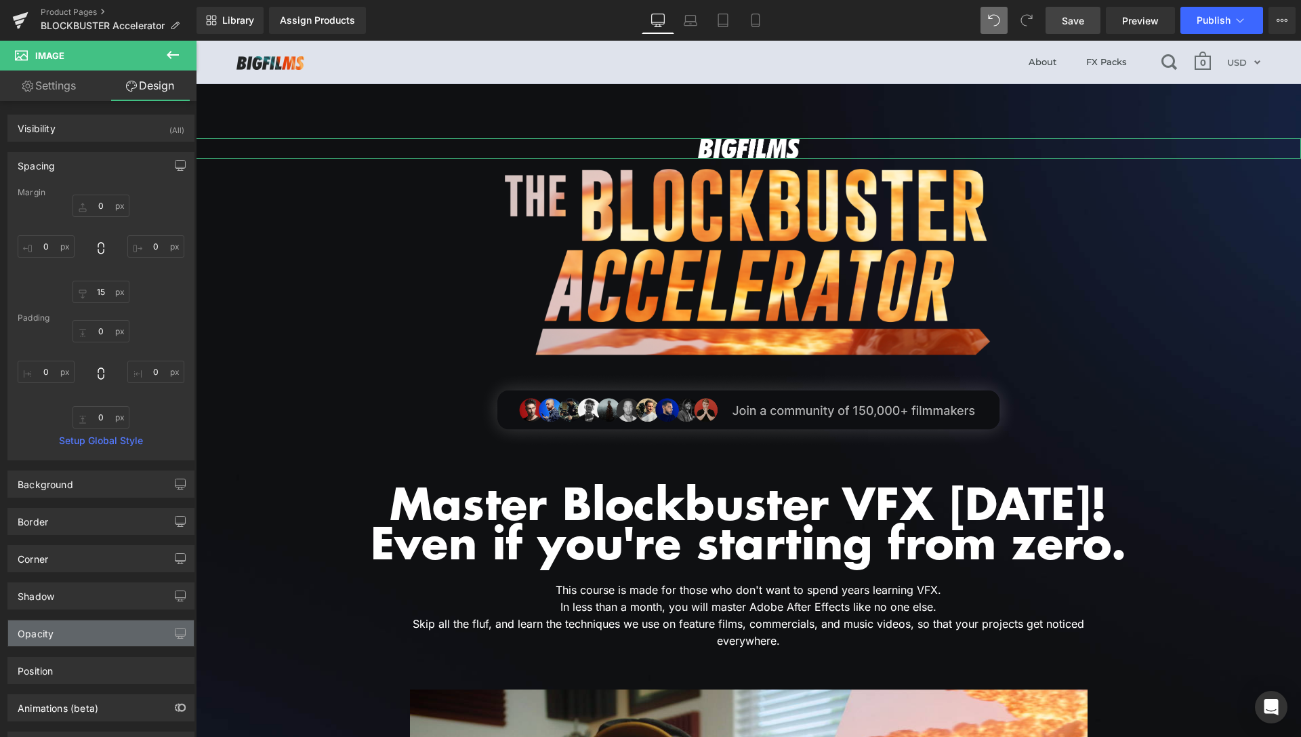
click at [56, 633] on div "Opacity" at bounding box center [101, 633] width 186 height 26
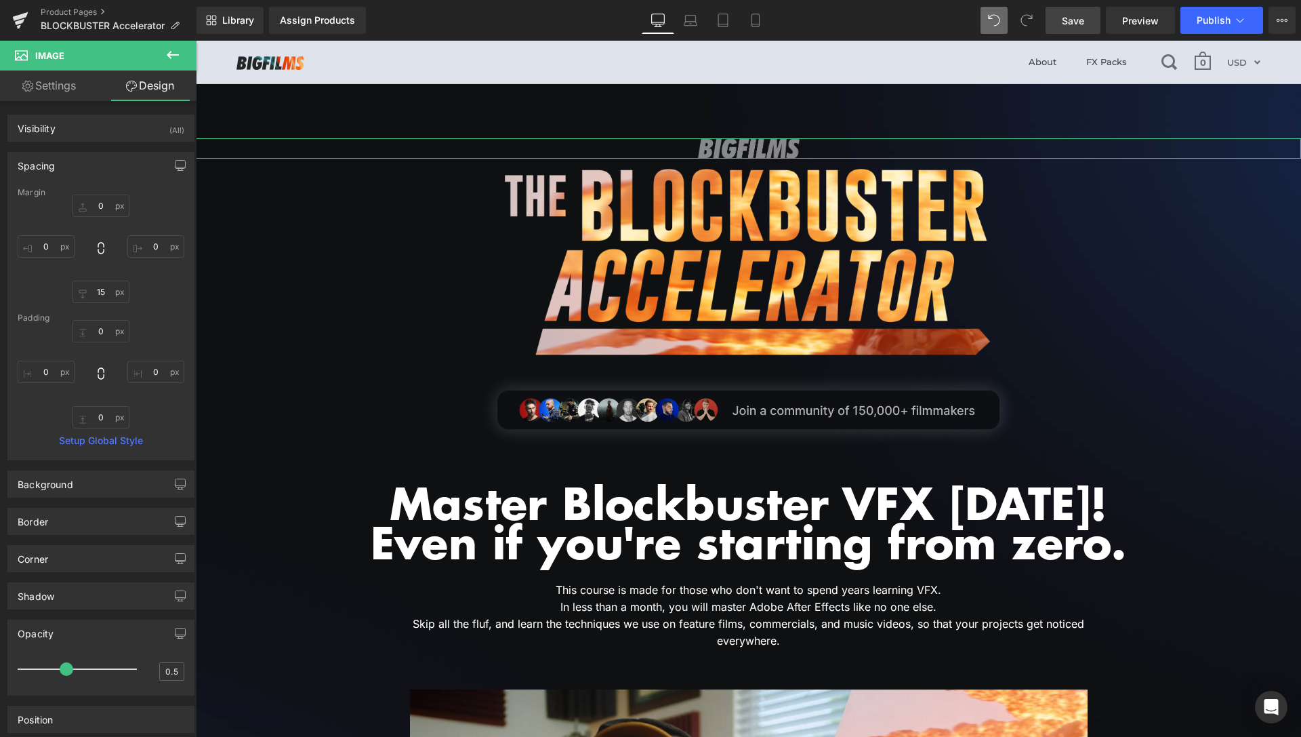
drag, startPoint x: 125, startPoint y: 668, endPoint x: 69, endPoint y: 666, distance: 55.6
click at [69, 666] on div at bounding box center [80, 668] width 113 height 27
drag, startPoint x: 63, startPoint y: 670, endPoint x: 116, endPoint y: 674, distance: 53.1
click at [116, 674] on span at bounding box center [123, 669] width 14 height 14
click at [1076, 18] on span "Save" at bounding box center [1073, 21] width 22 height 14
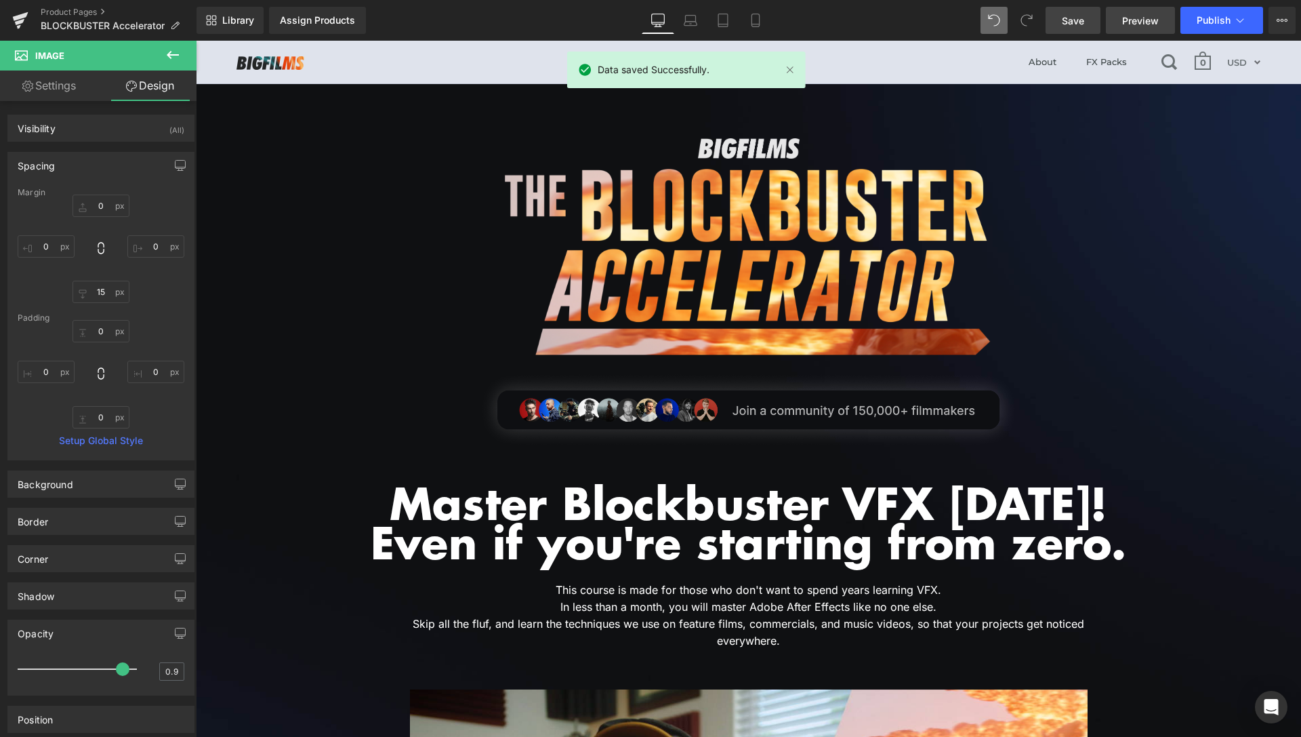
click at [1125, 16] on span "Preview" at bounding box center [1141, 21] width 37 height 14
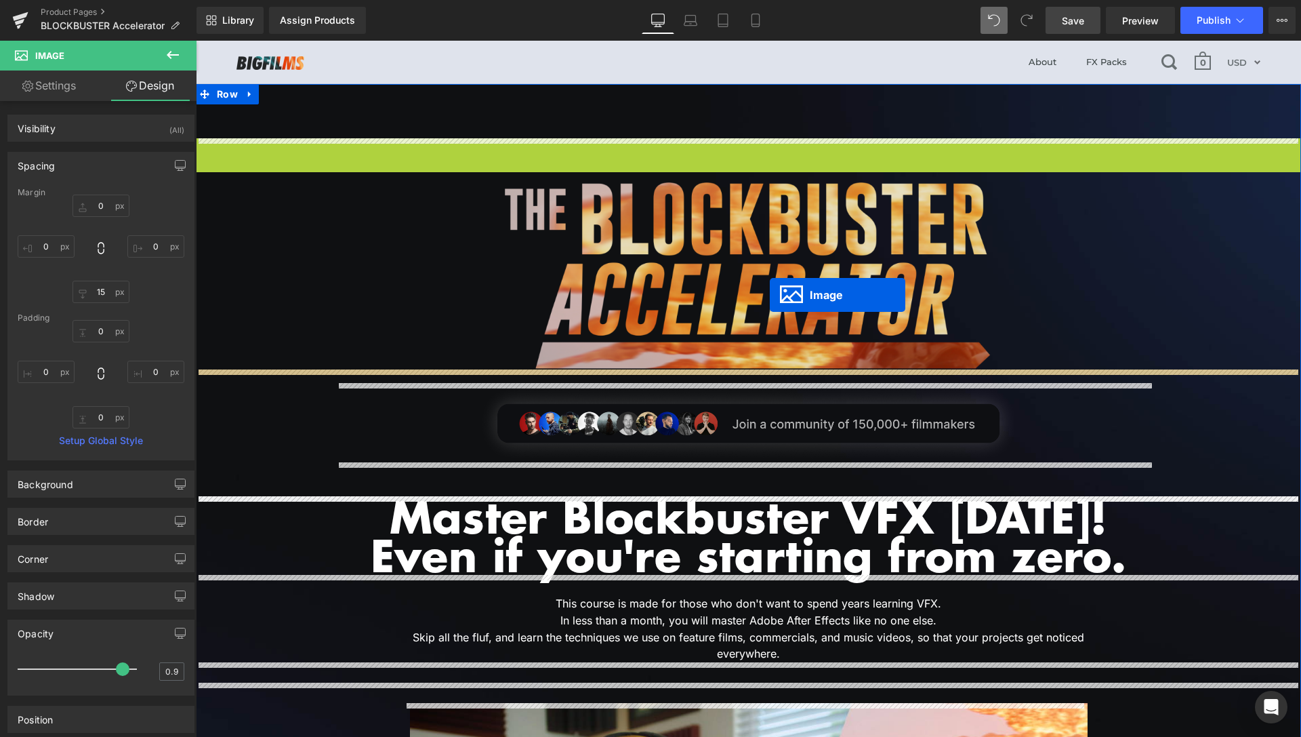
drag, startPoint x: 719, startPoint y: 143, endPoint x: 771, endPoint y: 297, distance: 162.3
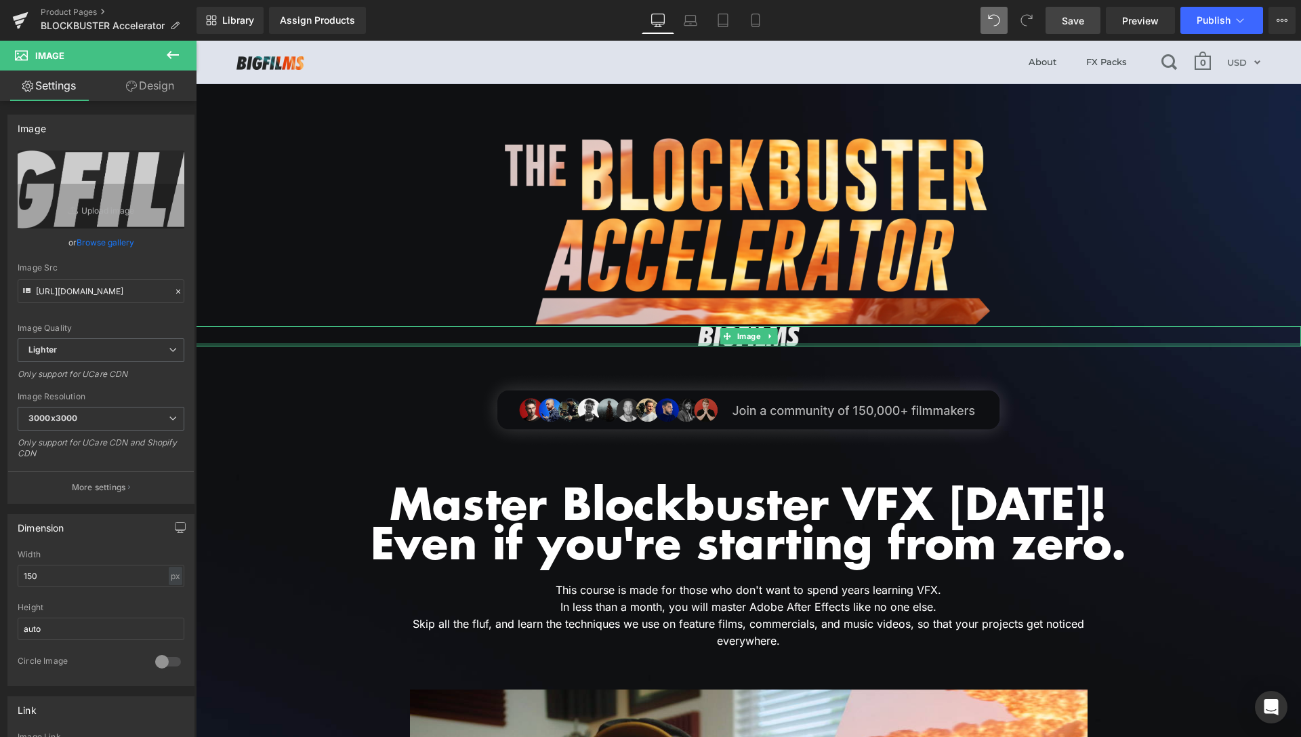
click at [150, 82] on link "Design" at bounding box center [150, 85] width 98 height 31
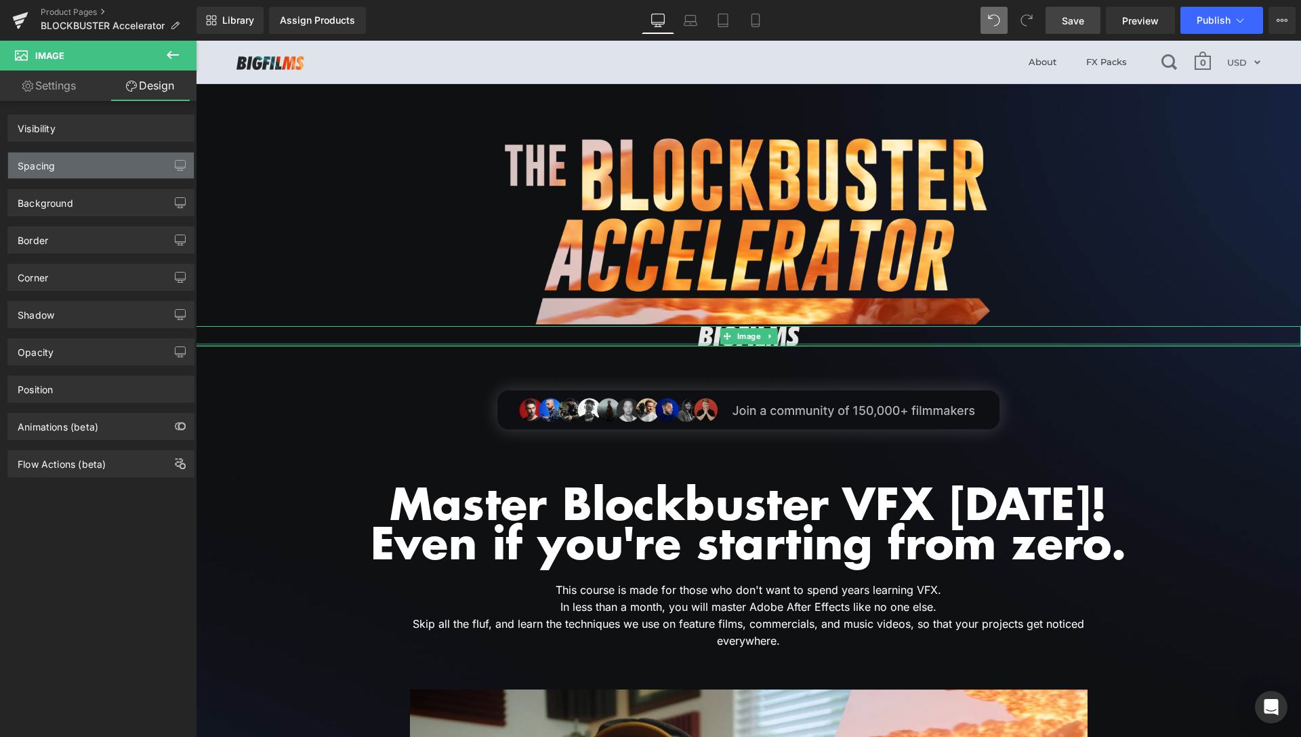
click at [103, 163] on div "Spacing" at bounding box center [101, 166] width 186 height 26
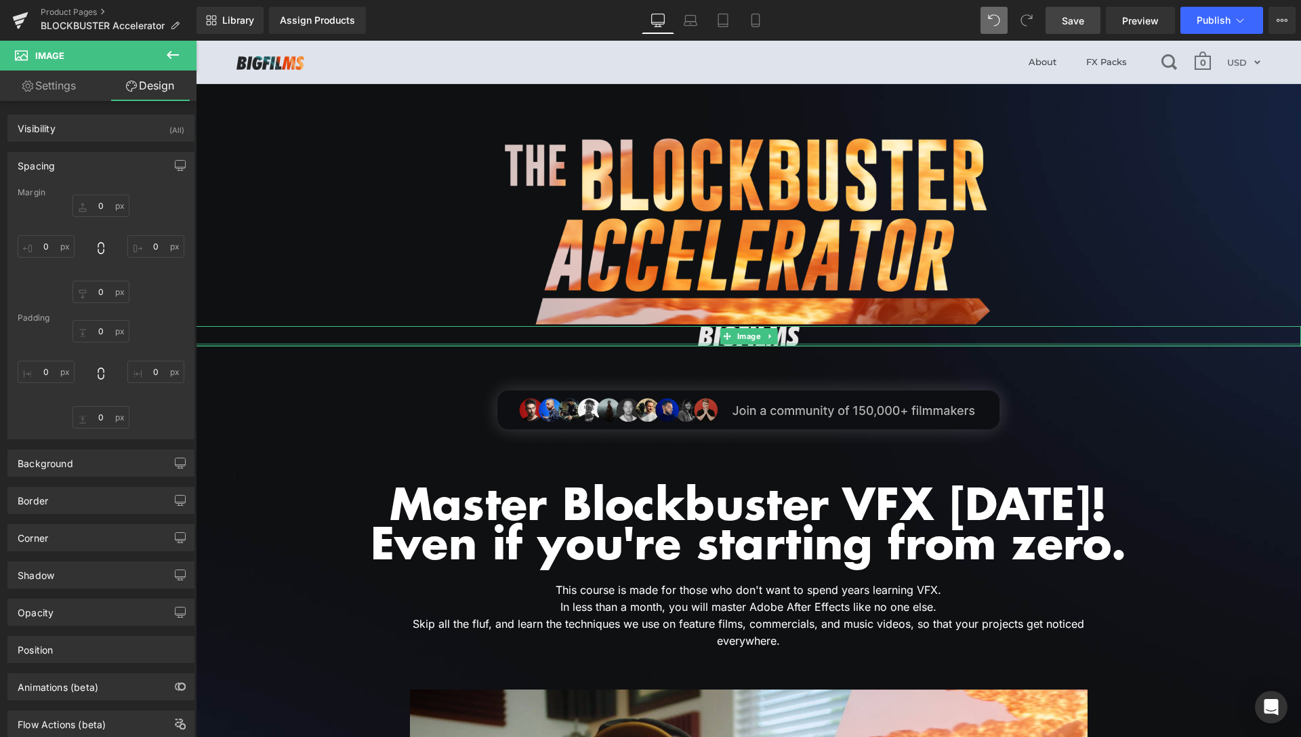
drag, startPoint x: 96, startPoint y: 166, endPoint x: 99, endPoint y: 173, distance: 7.6
click at [96, 165] on div "Spacing" at bounding box center [101, 166] width 186 height 26
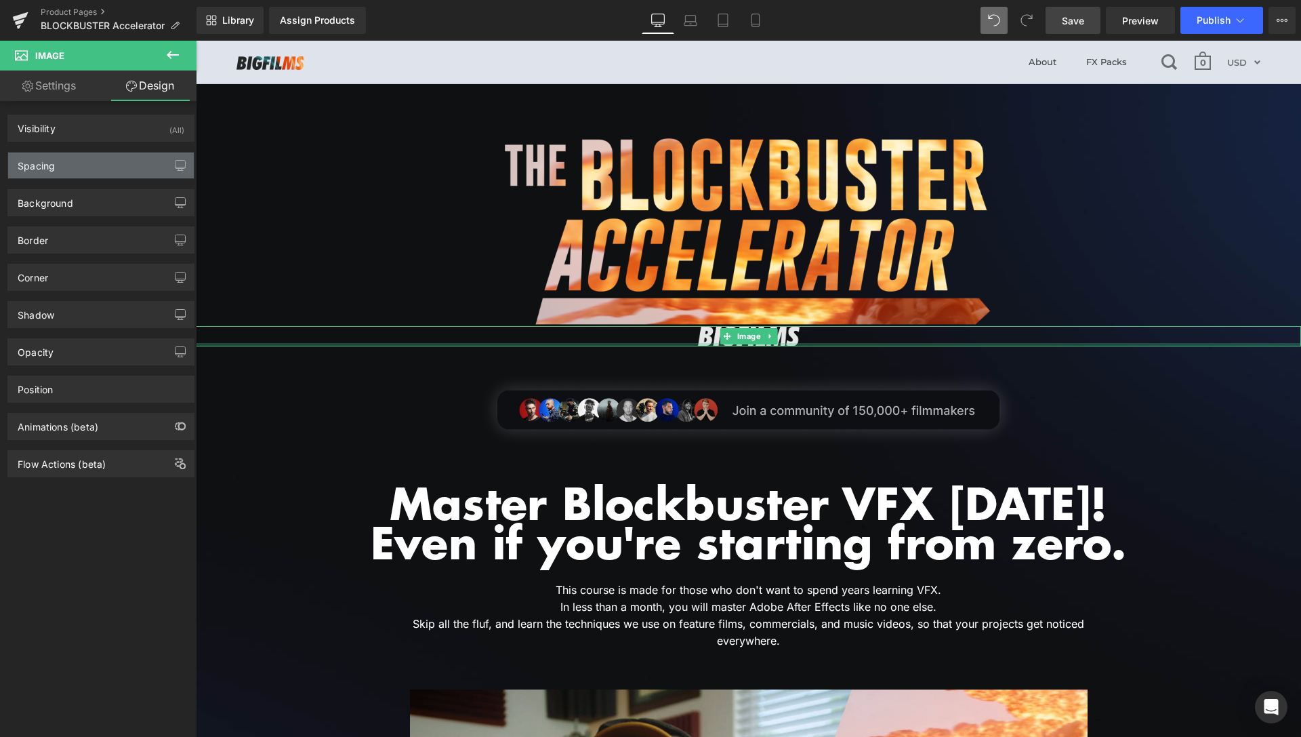
click at [98, 163] on div "Spacing" at bounding box center [101, 166] width 186 height 26
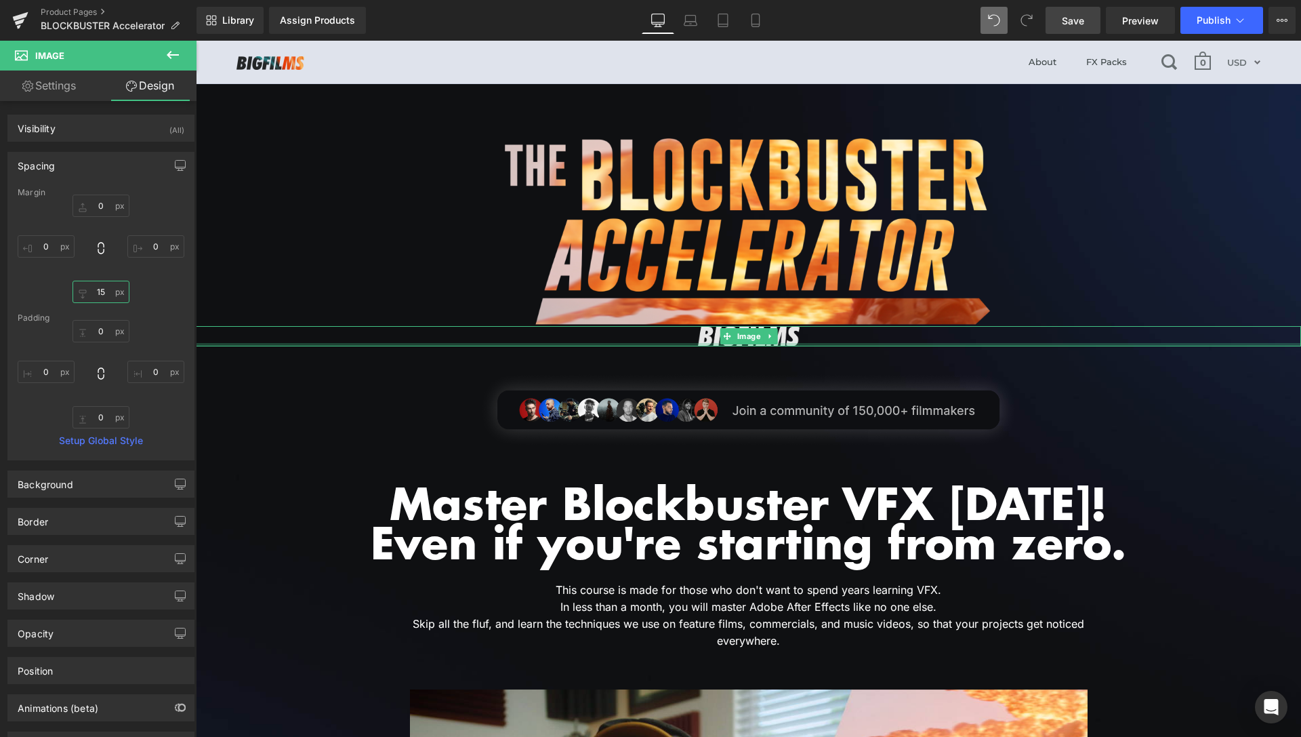
click at [95, 283] on input "15" at bounding box center [101, 292] width 57 height 22
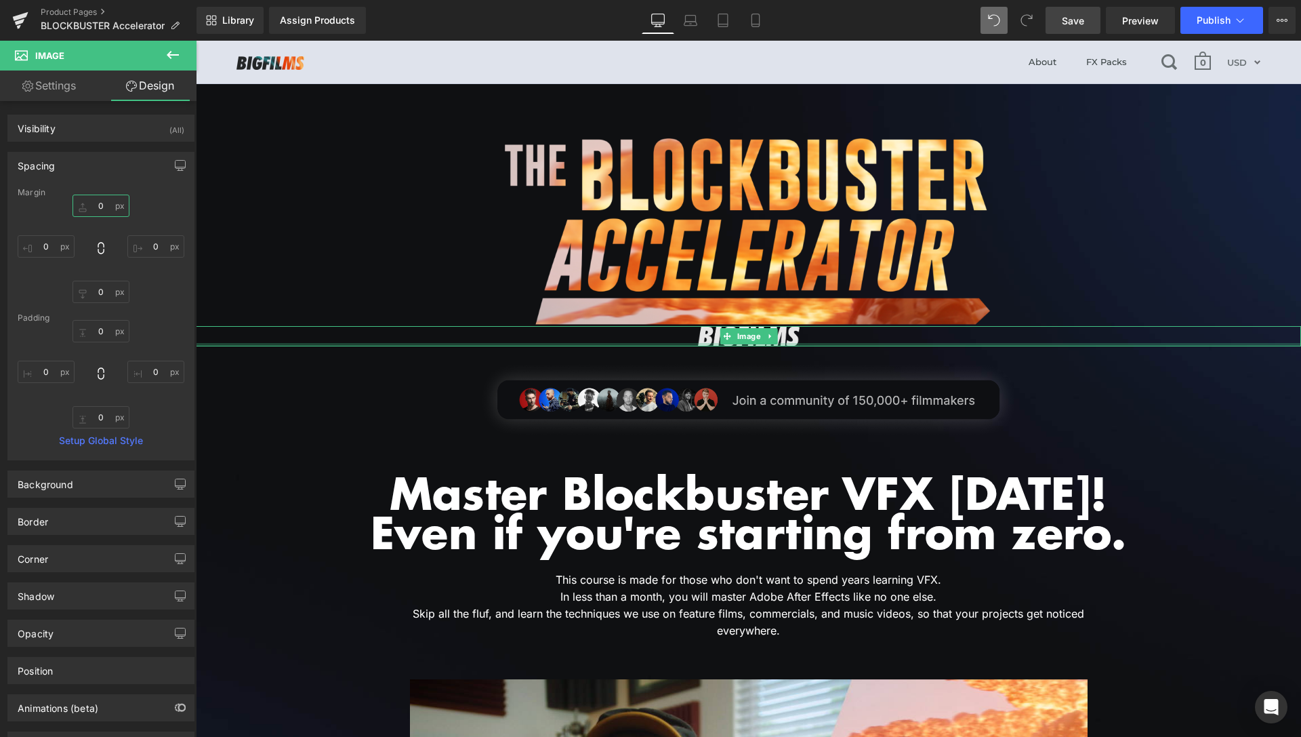
click at [94, 202] on input "0" at bounding box center [101, 206] width 57 height 22
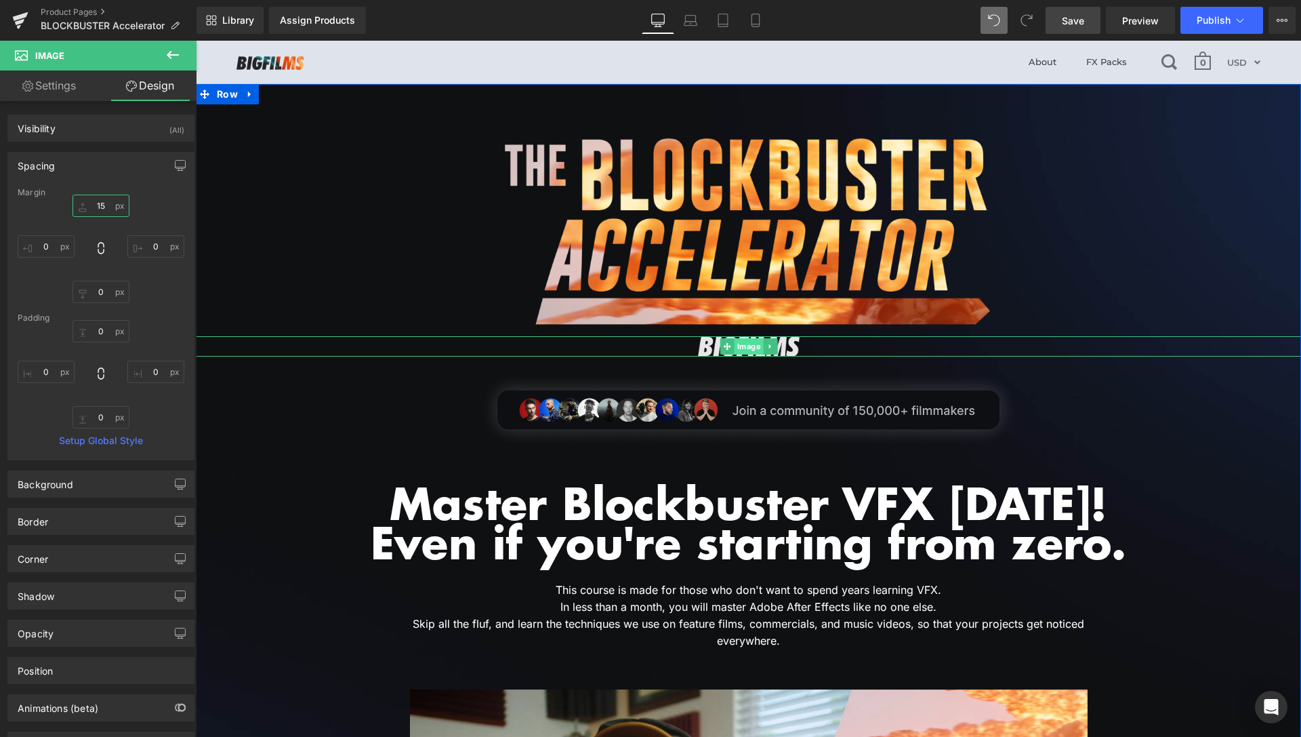
click at [742, 345] on span "Image" at bounding box center [748, 346] width 29 height 16
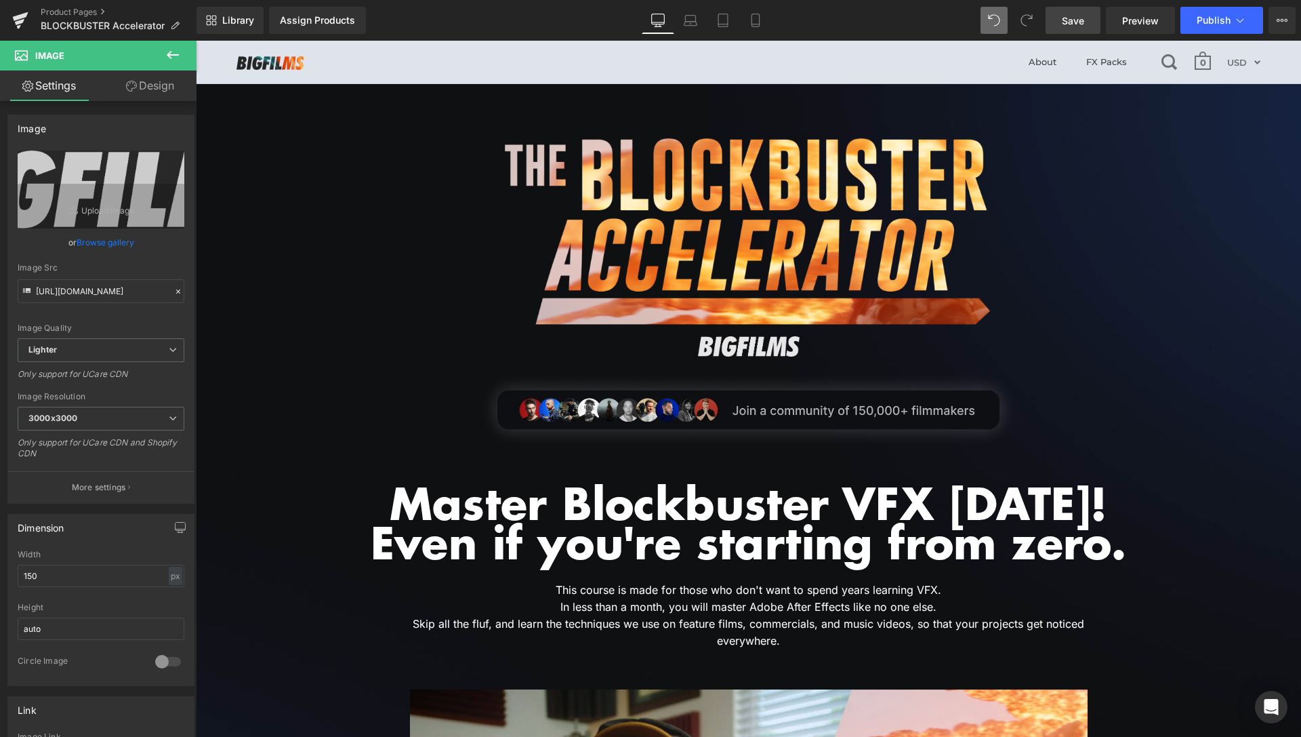
click at [178, 61] on icon at bounding box center [173, 55] width 16 height 16
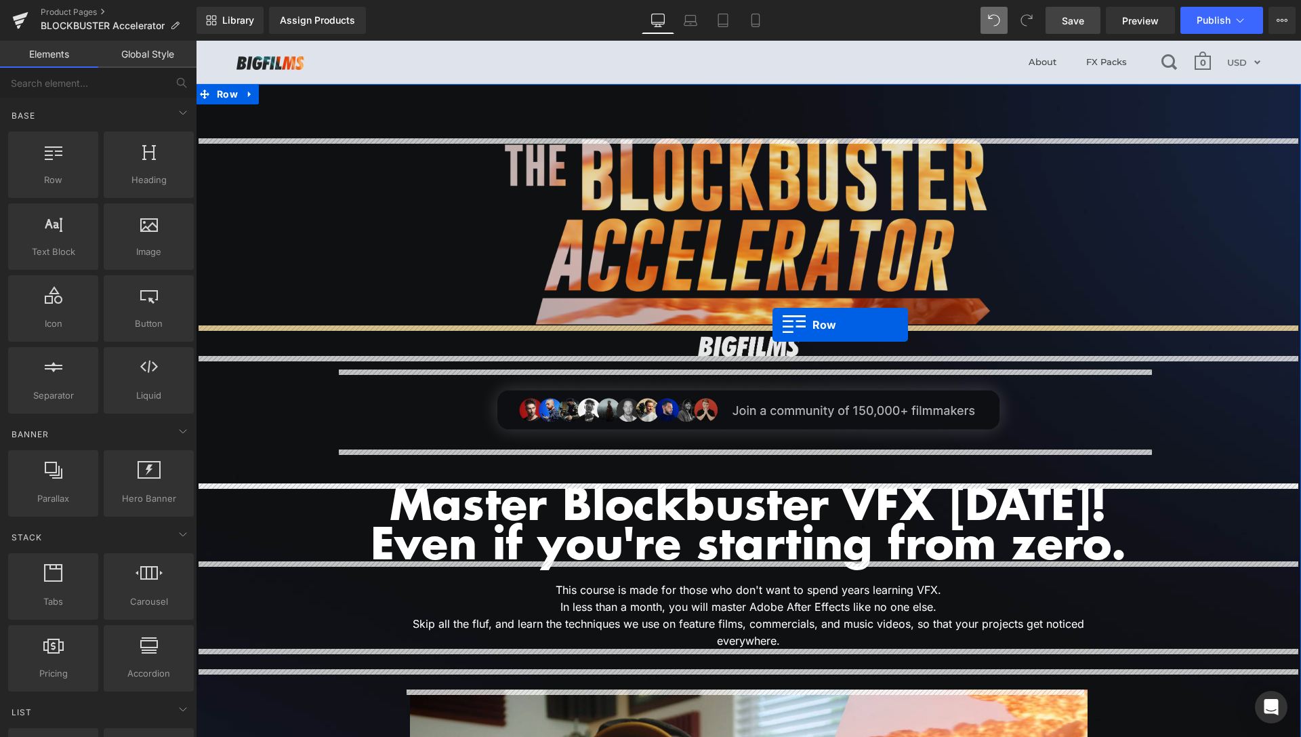
drag, startPoint x: 247, startPoint y: 213, endPoint x: 773, endPoint y: 325, distance: 537.8
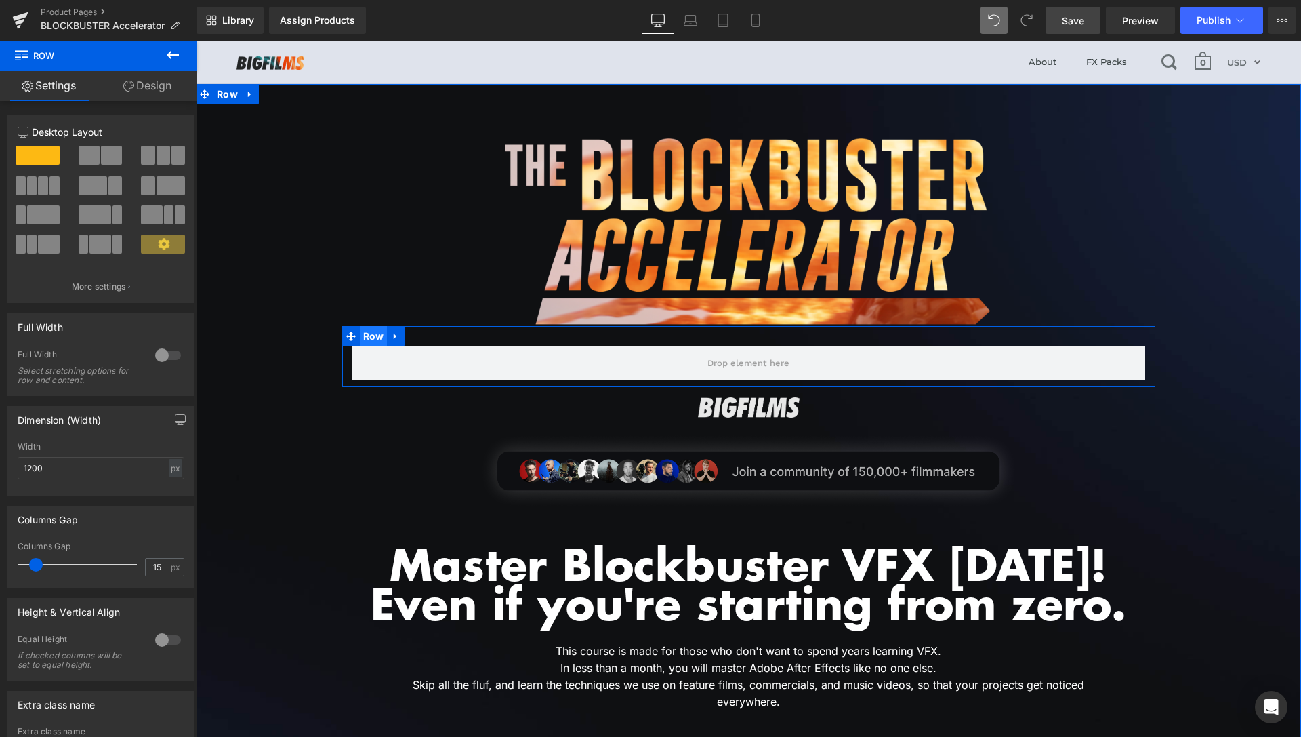
click at [372, 340] on span "Row" at bounding box center [374, 336] width 28 height 20
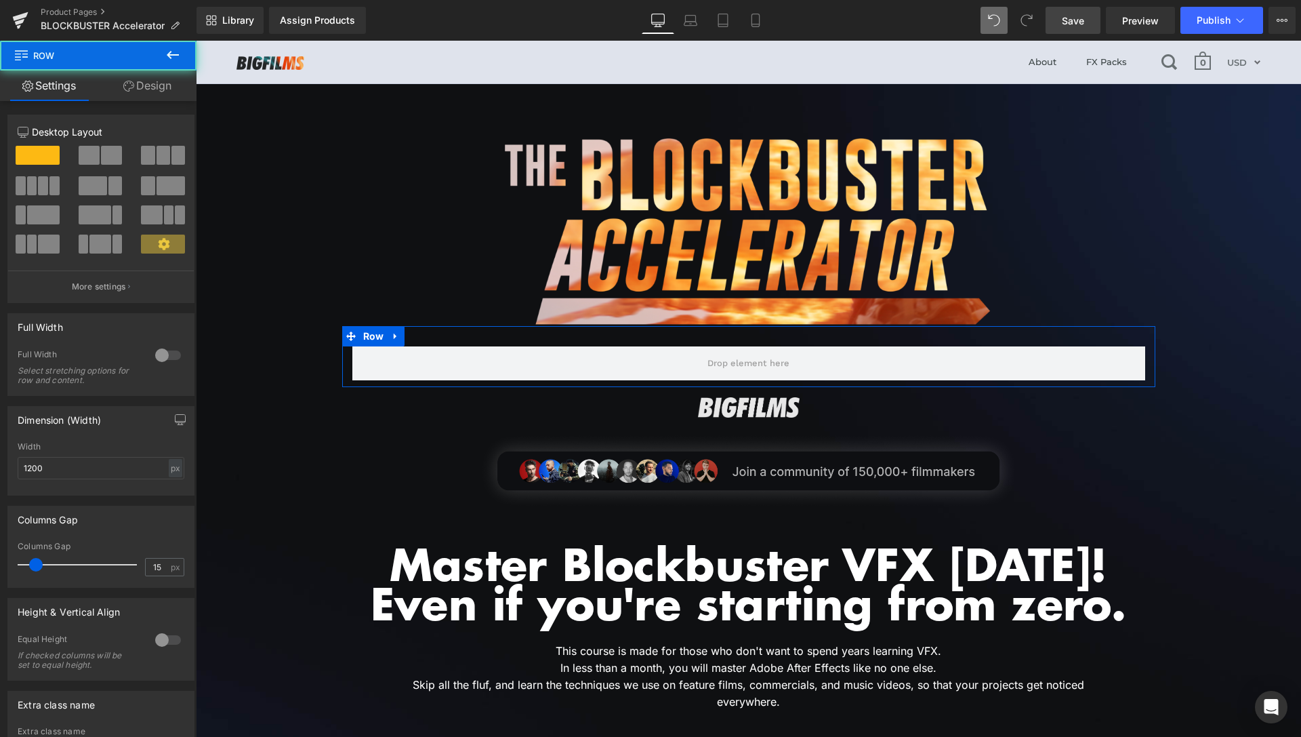
click at [165, 98] on link "Design" at bounding box center [147, 85] width 98 height 31
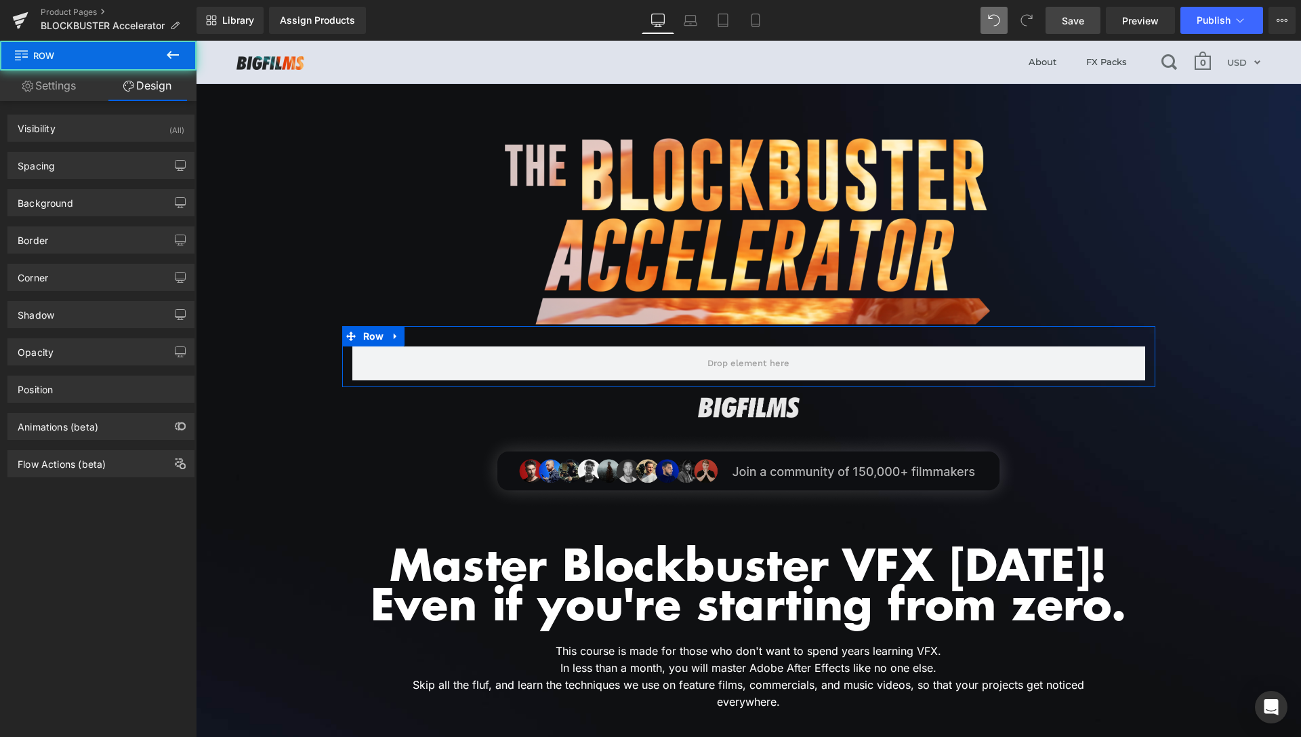
click at [73, 98] on link "Settings" at bounding box center [49, 85] width 98 height 31
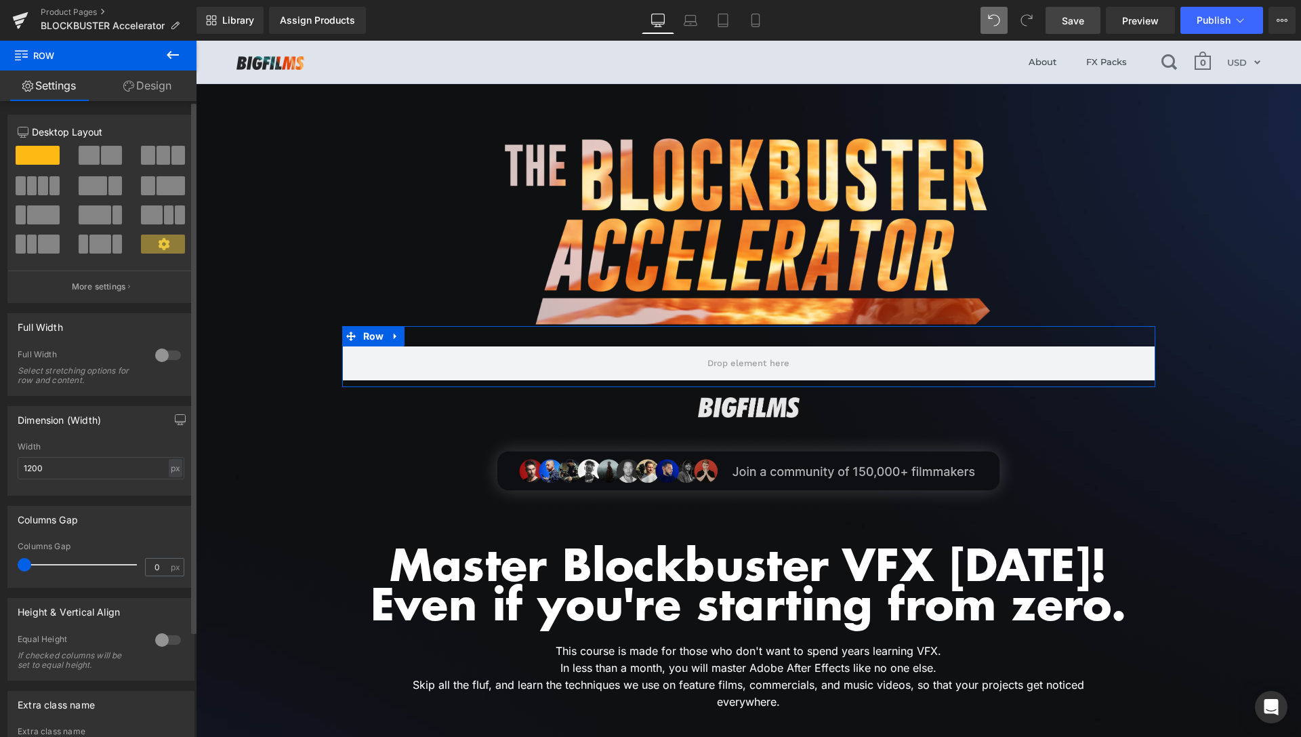
drag, startPoint x: 43, startPoint y: 565, endPoint x: 0, endPoint y: 572, distance: 44.0
click at [0, 572] on div "Columns Gap 0px Columns Gap 0 px" at bounding box center [101, 542] width 203 height 92
click at [143, 100] on link "Design" at bounding box center [147, 85] width 98 height 31
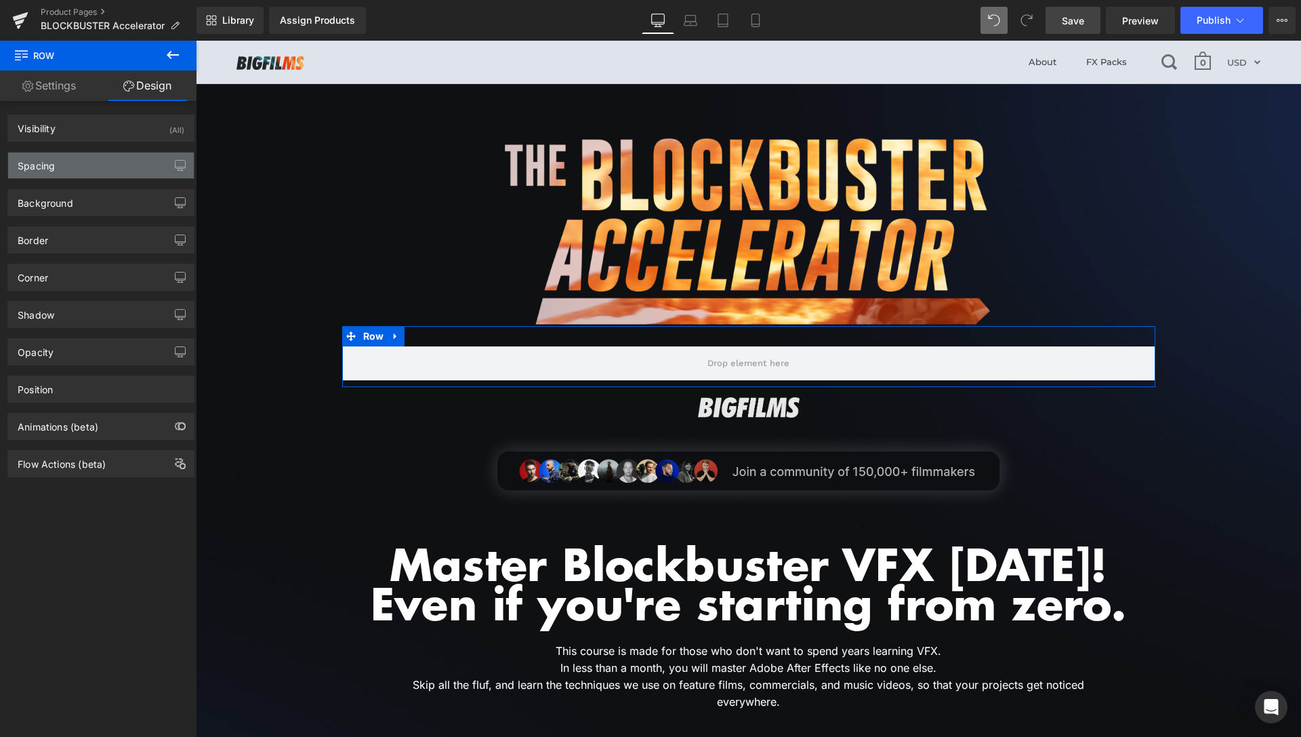
click at [83, 167] on div "Spacing" at bounding box center [101, 166] width 186 height 26
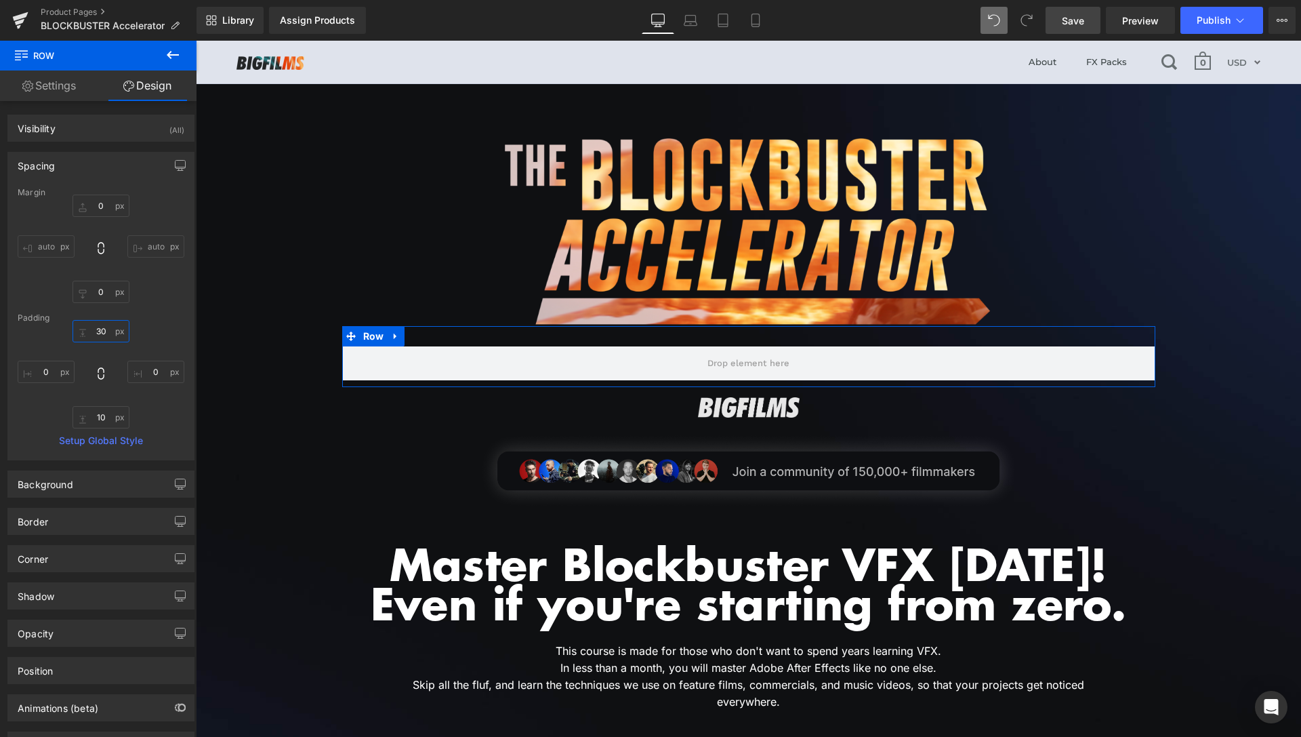
click at [101, 333] on input "30" at bounding box center [101, 331] width 57 height 22
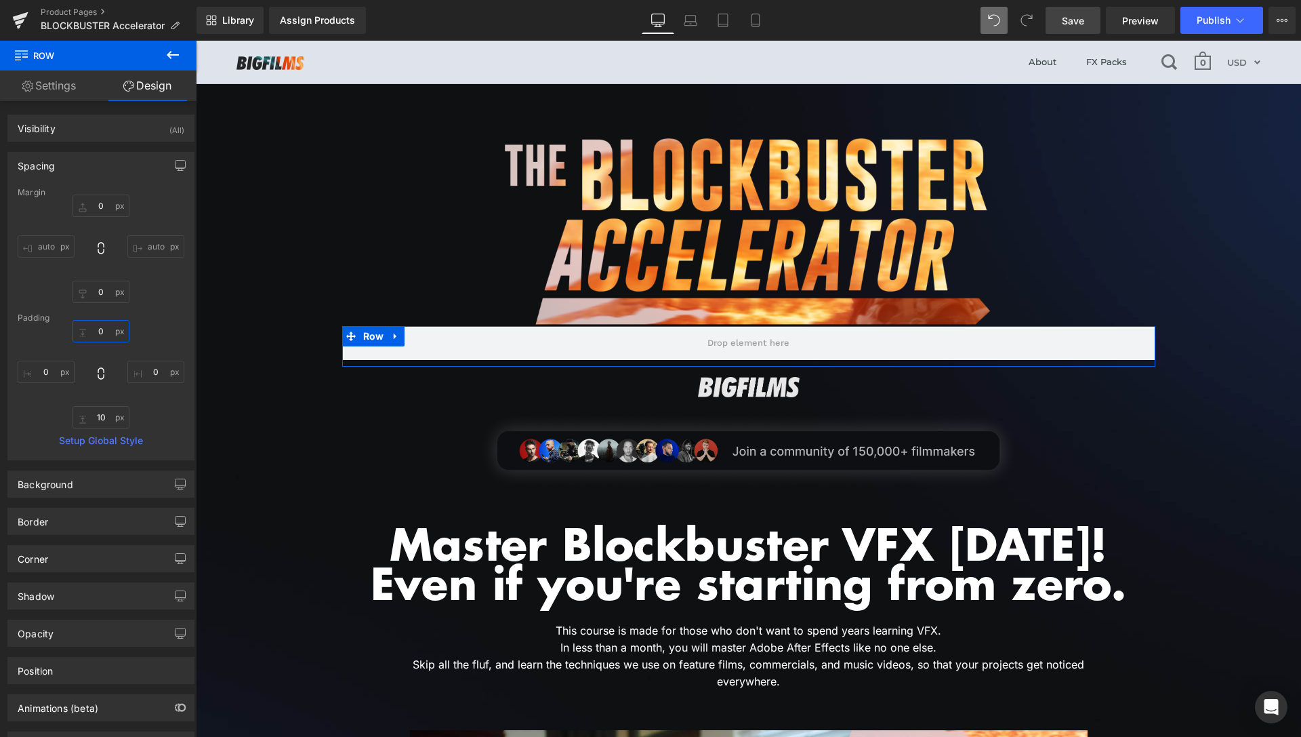
click at [94, 328] on input "0" at bounding box center [101, 331] width 57 height 22
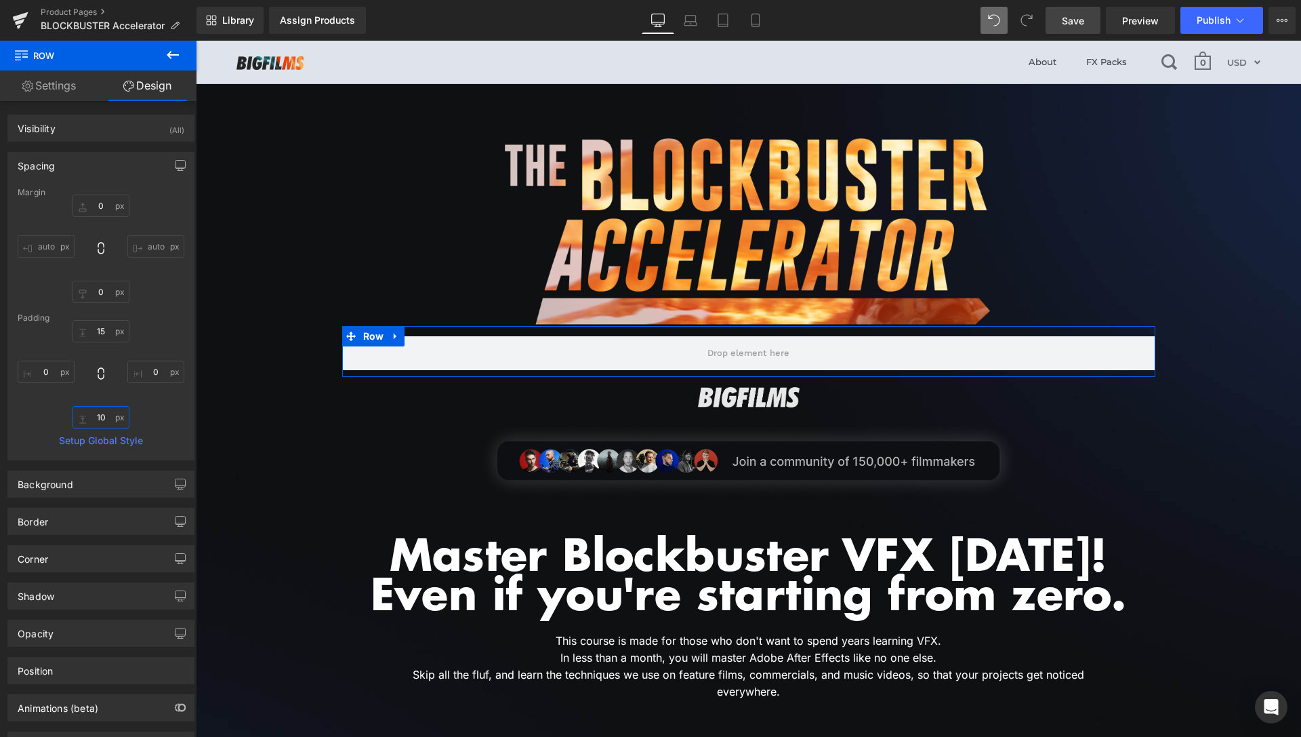
click at [94, 411] on input "10" at bounding box center [101, 417] width 57 height 22
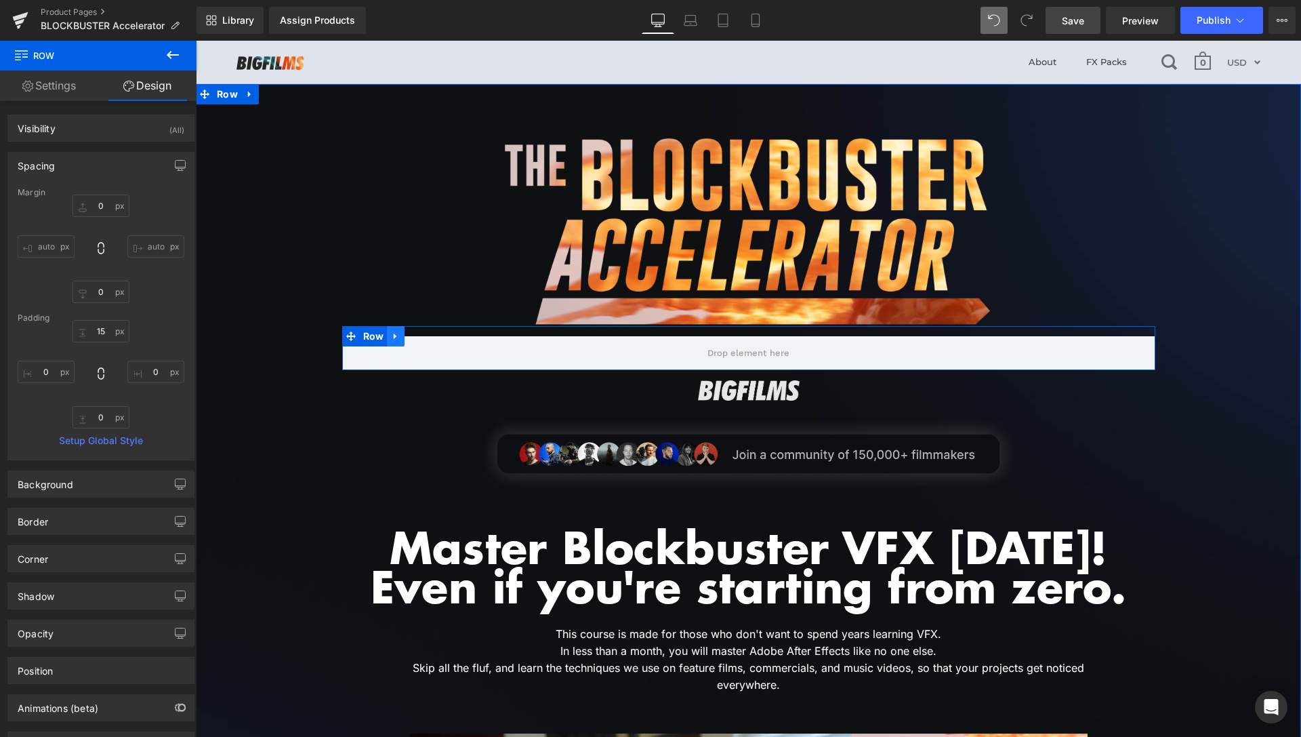
click at [394, 335] on icon at bounding box center [395, 336] width 3 height 6
click at [426, 334] on icon at bounding box center [430, 335] width 9 height 9
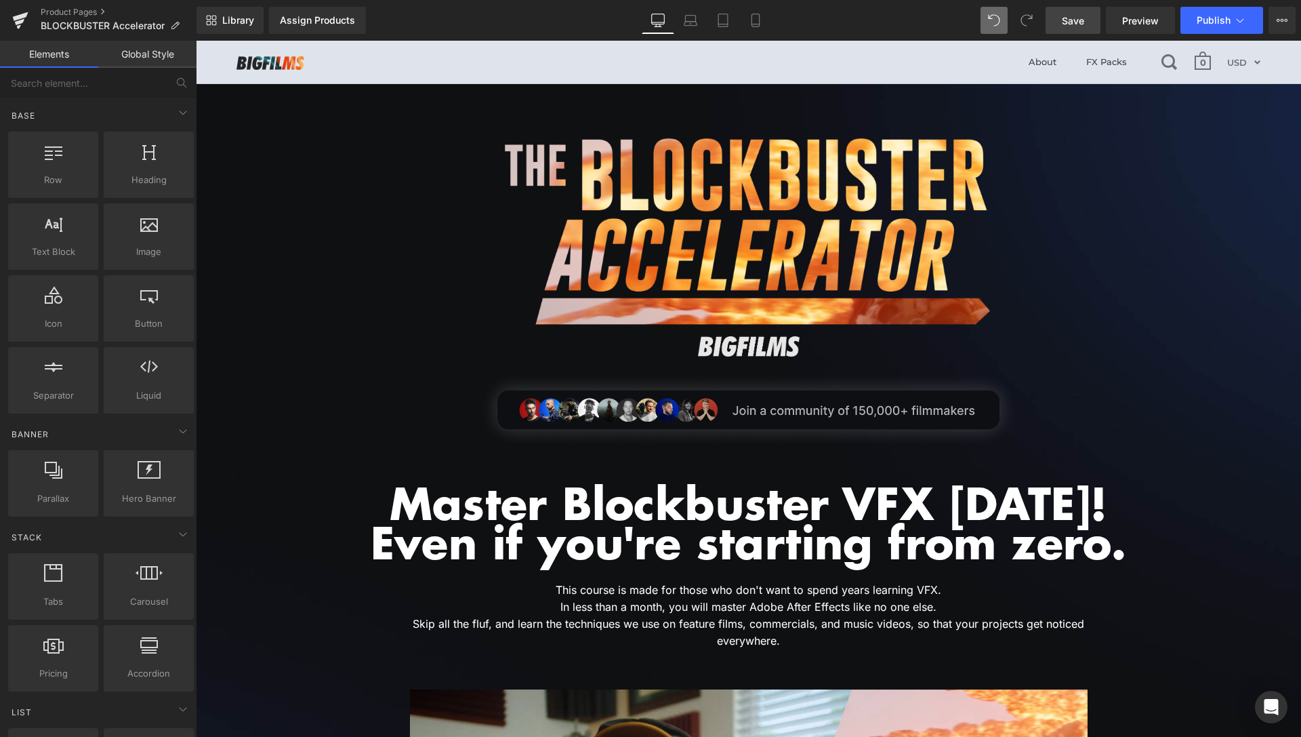
click at [1084, 27] on span "Save" at bounding box center [1073, 21] width 22 height 14
click at [1146, 18] on span "Preview" at bounding box center [1141, 21] width 37 height 14
click at [738, 344] on span "Image" at bounding box center [748, 346] width 29 height 16
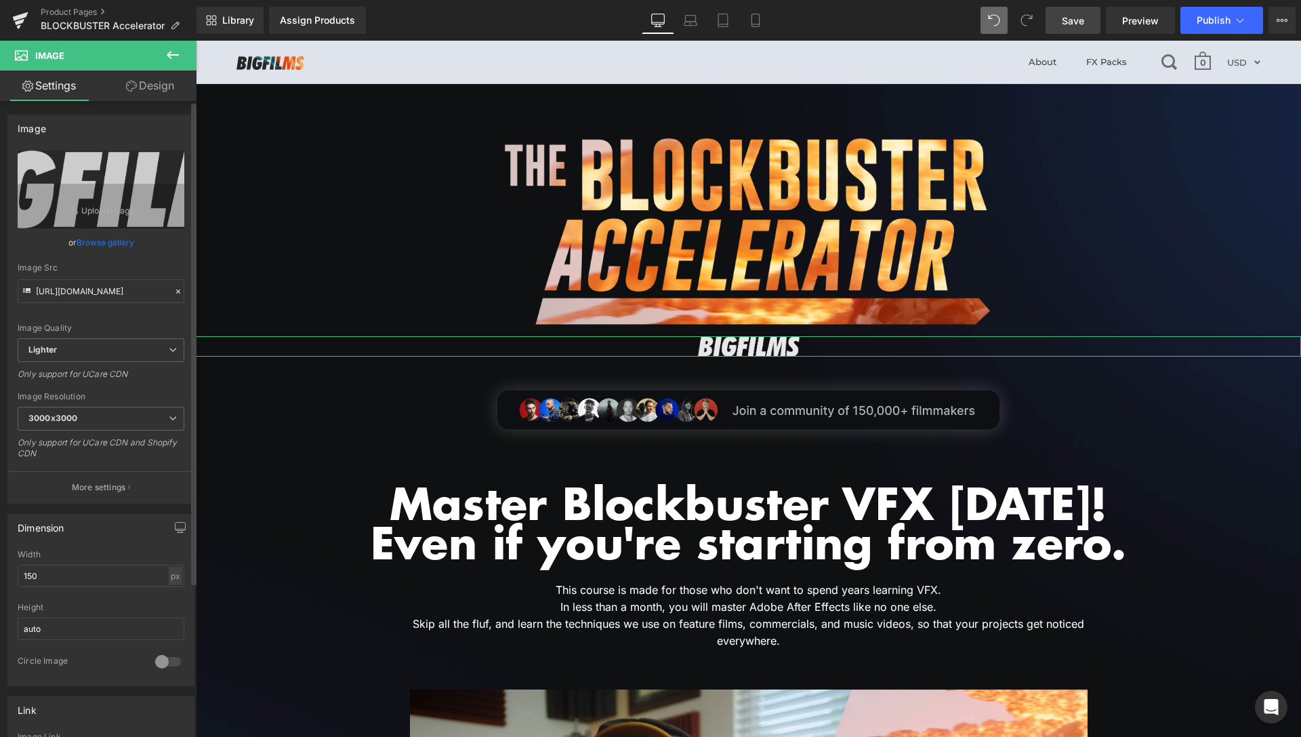
click at [97, 245] on link "Browse gallery" at bounding box center [106, 242] width 58 height 24
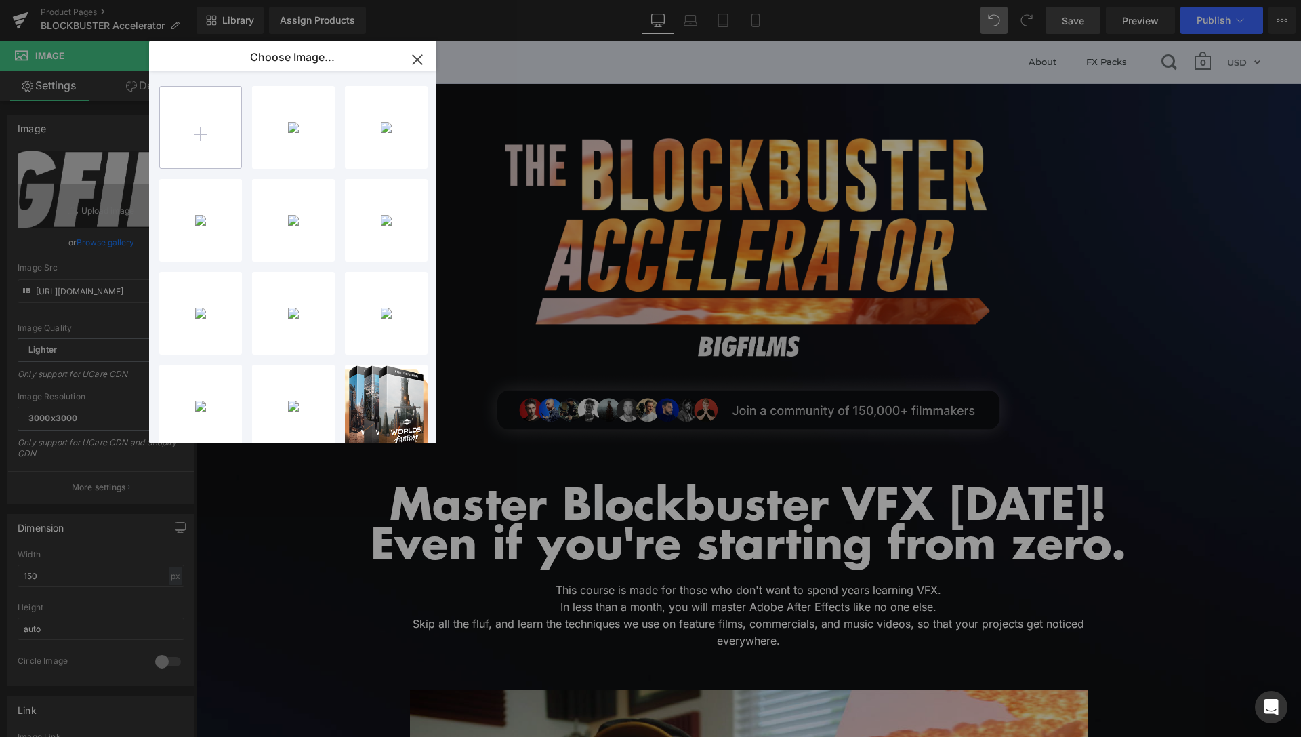
click at [200, 134] on input "file" at bounding box center [200, 127] width 81 height 81
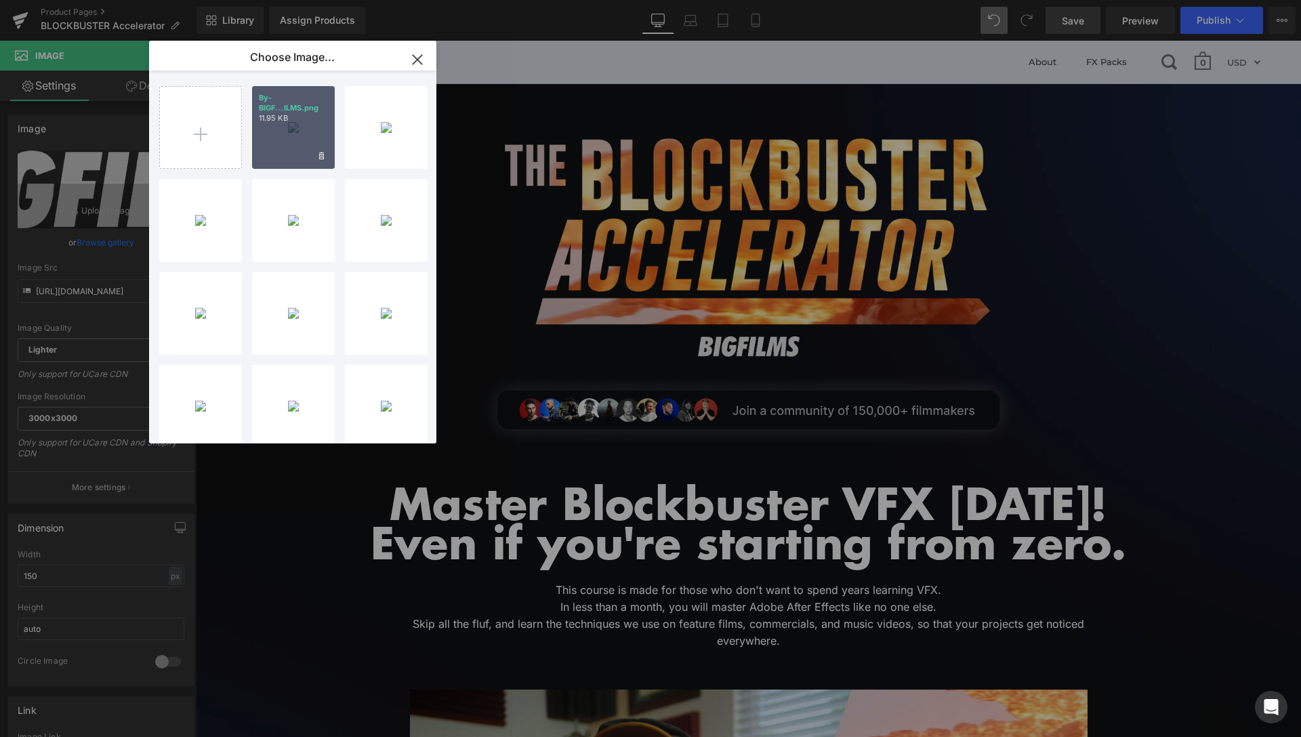
drag, startPoint x: 285, startPoint y: 136, endPoint x: 20, endPoint y: 136, distance: 265.0
click at [285, 136] on div "By-BIGF...ILMS.png 11.95 KB" at bounding box center [293, 127] width 83 height 83
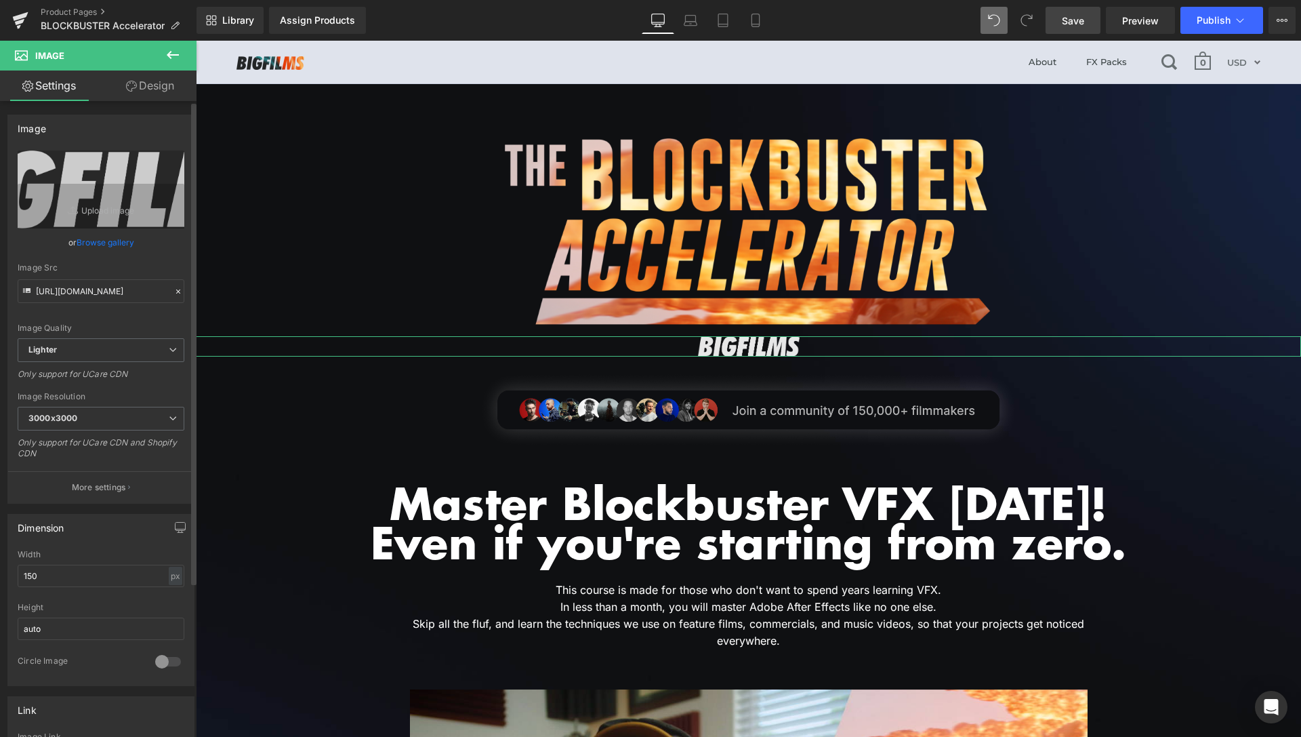
click at [121, 243] on link "Browse gallery" at bounding box center [106, 242] width 58 height 24
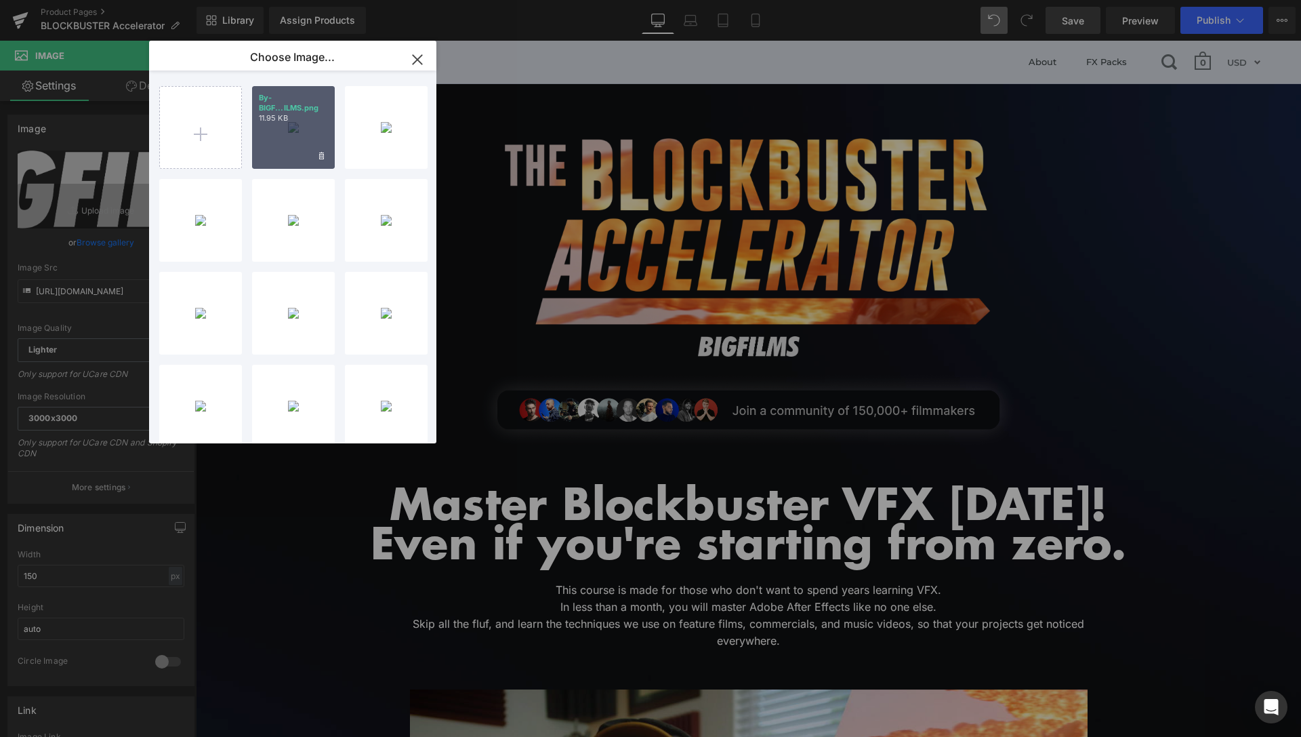
click at [275, 125] on div "By-BIGF...ILMS.png 11.95 KB" at bounding box center [293, 127] width 83 height 83
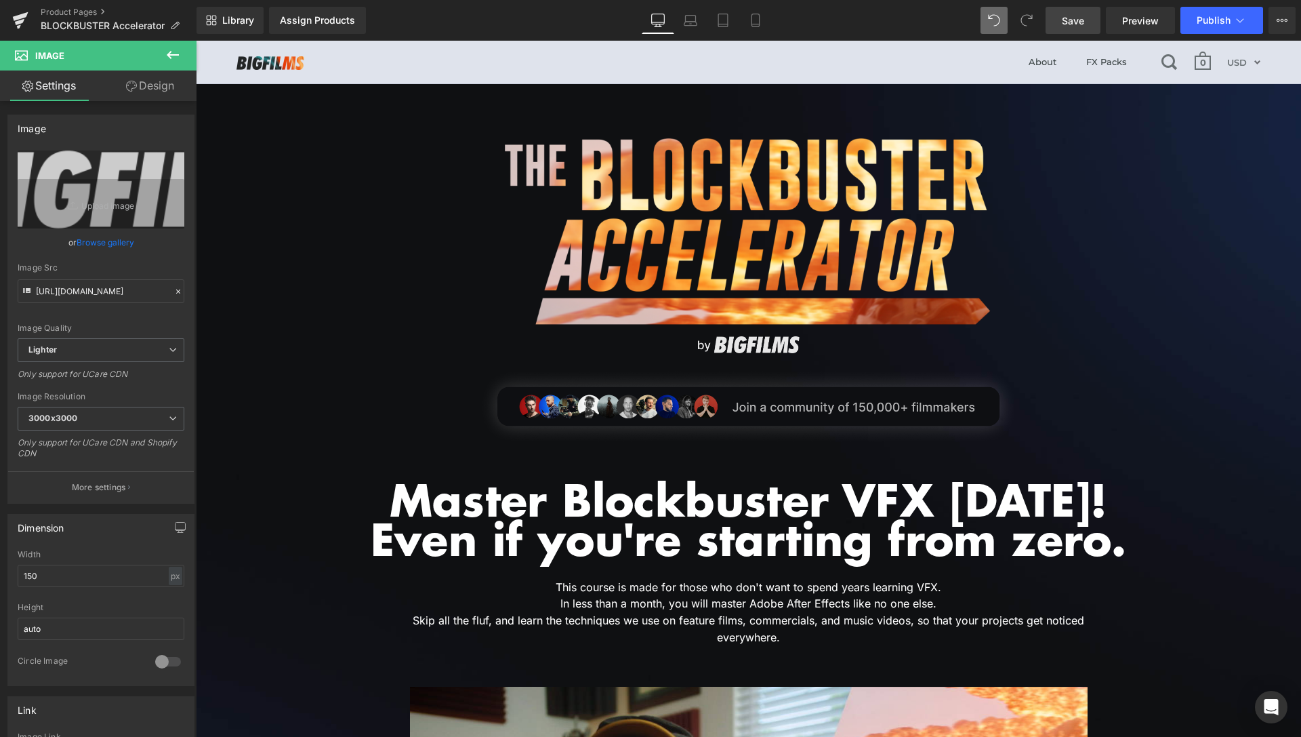
click at [1074, 24] on span "Save" at bounding box center [1073, 21] width 22 height 14
click at [1146, 11] on link "Preview" at bounding box center [1140, 20] width 69 height 27
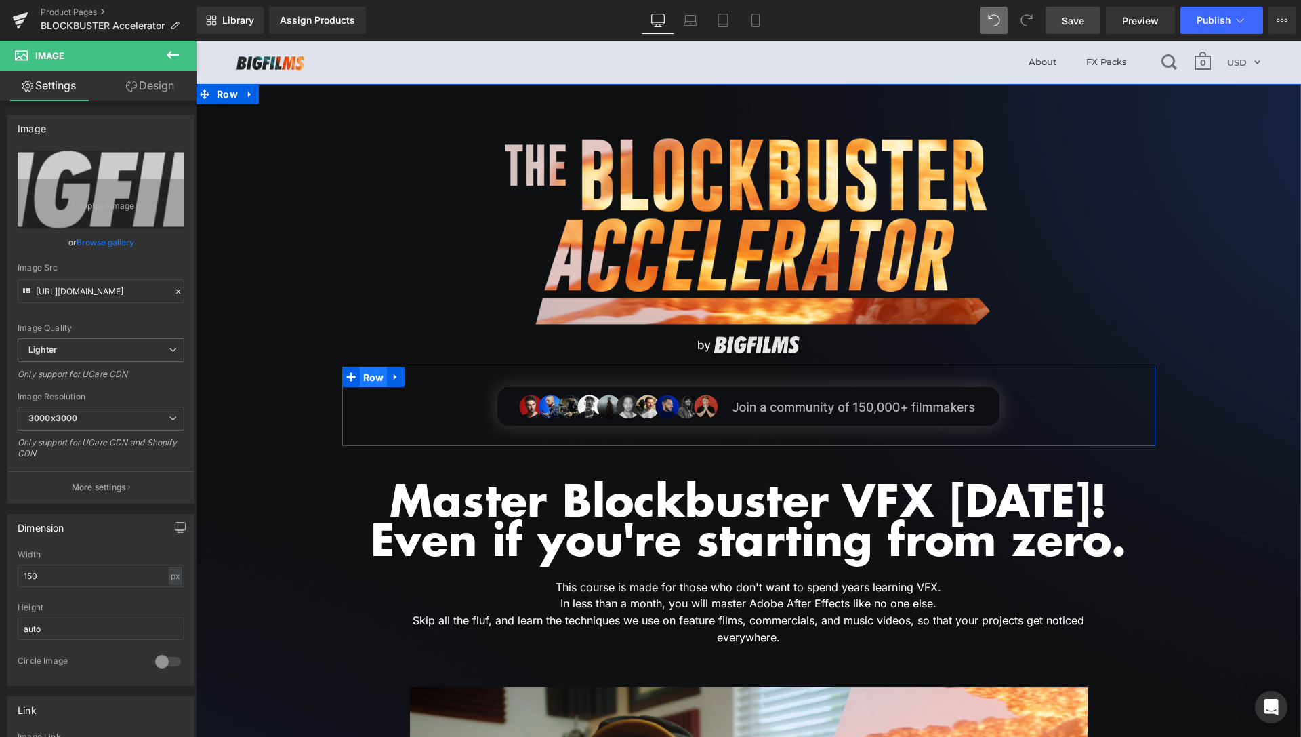
click at [367, 381] on span "Row" at bounding box center [374, 377] width 28 height 20
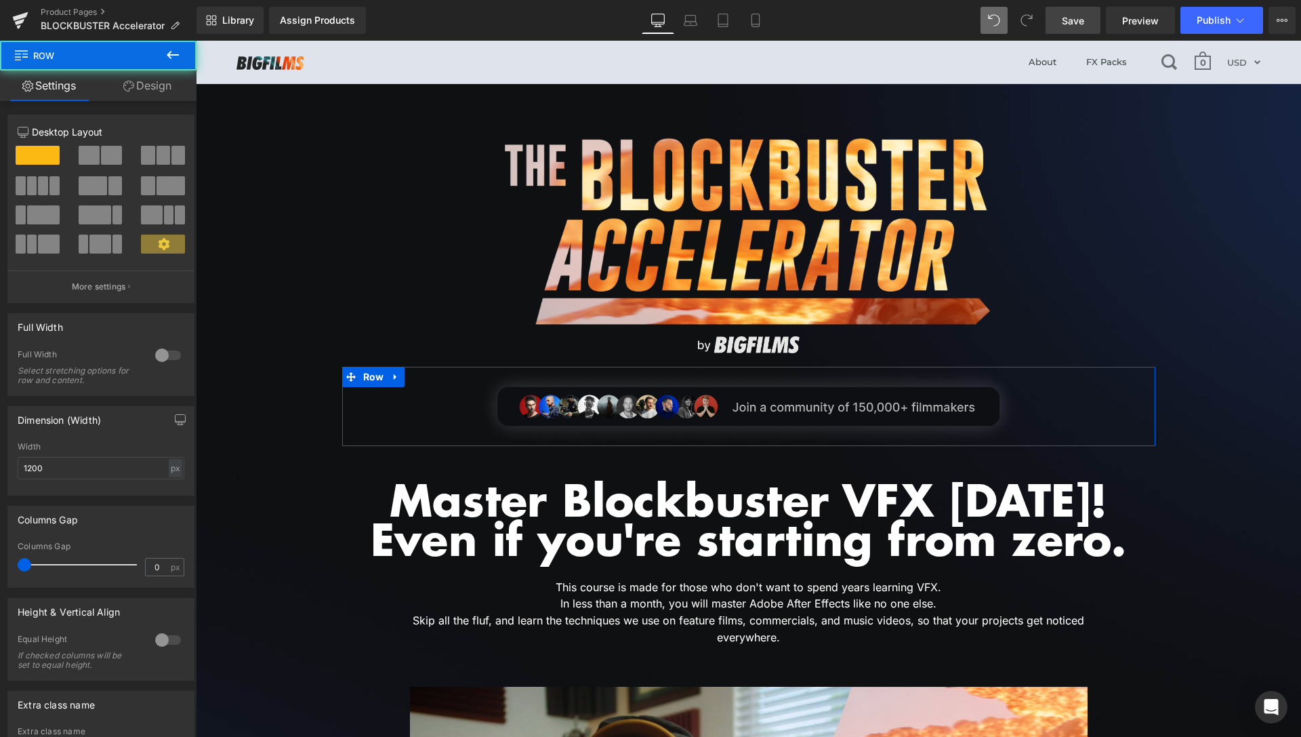
click at [147, 94] on link "Design" at bounding box center [147, 85] width 98 height 31
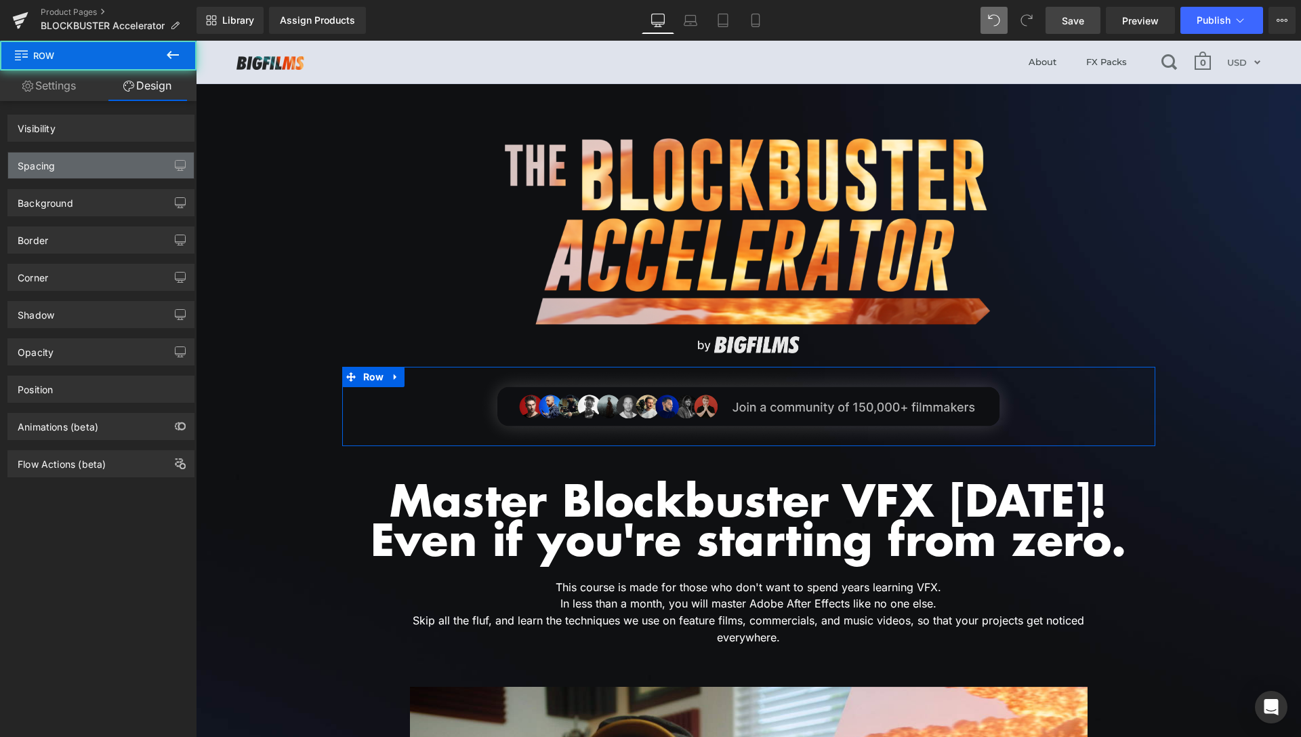
click at [96, 166] on div "Spacing" at bounding box center [101, 166] width 186 height 26
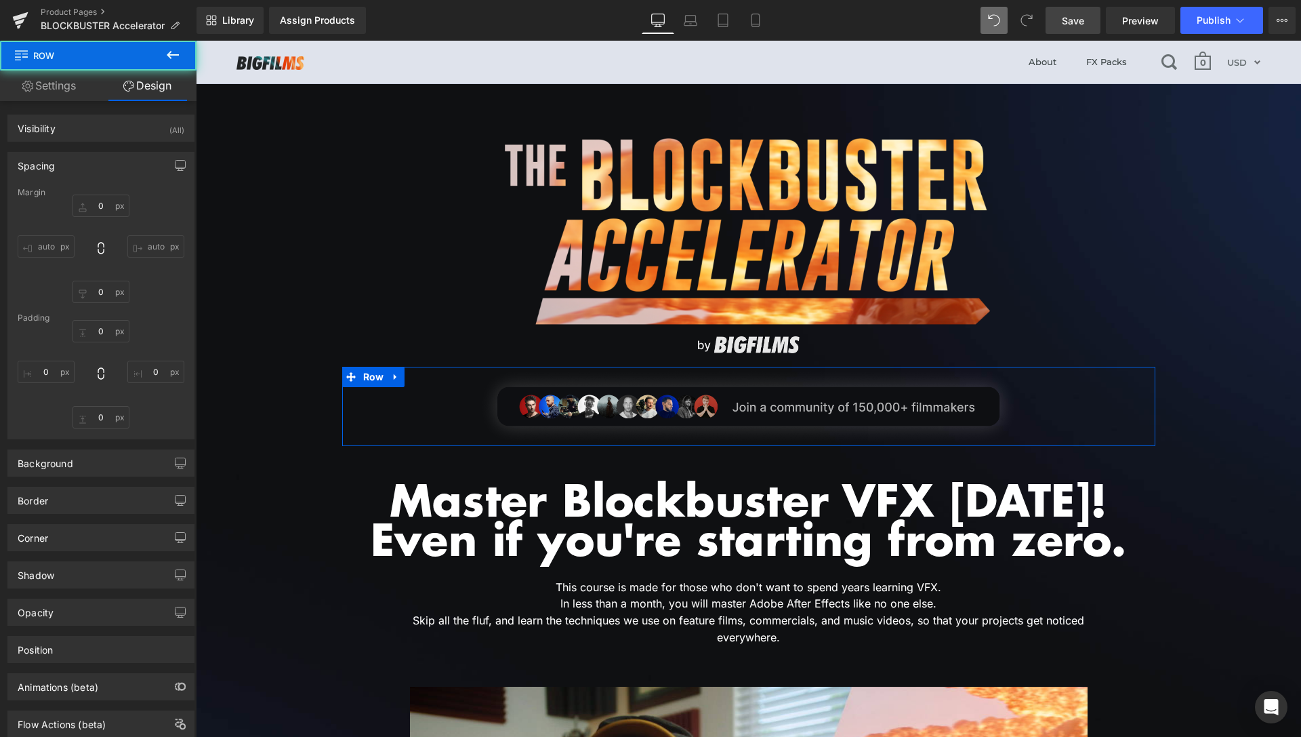
click at [91, 166] on div "Spacing" at bounding box center [101, 166] width 186 height 26
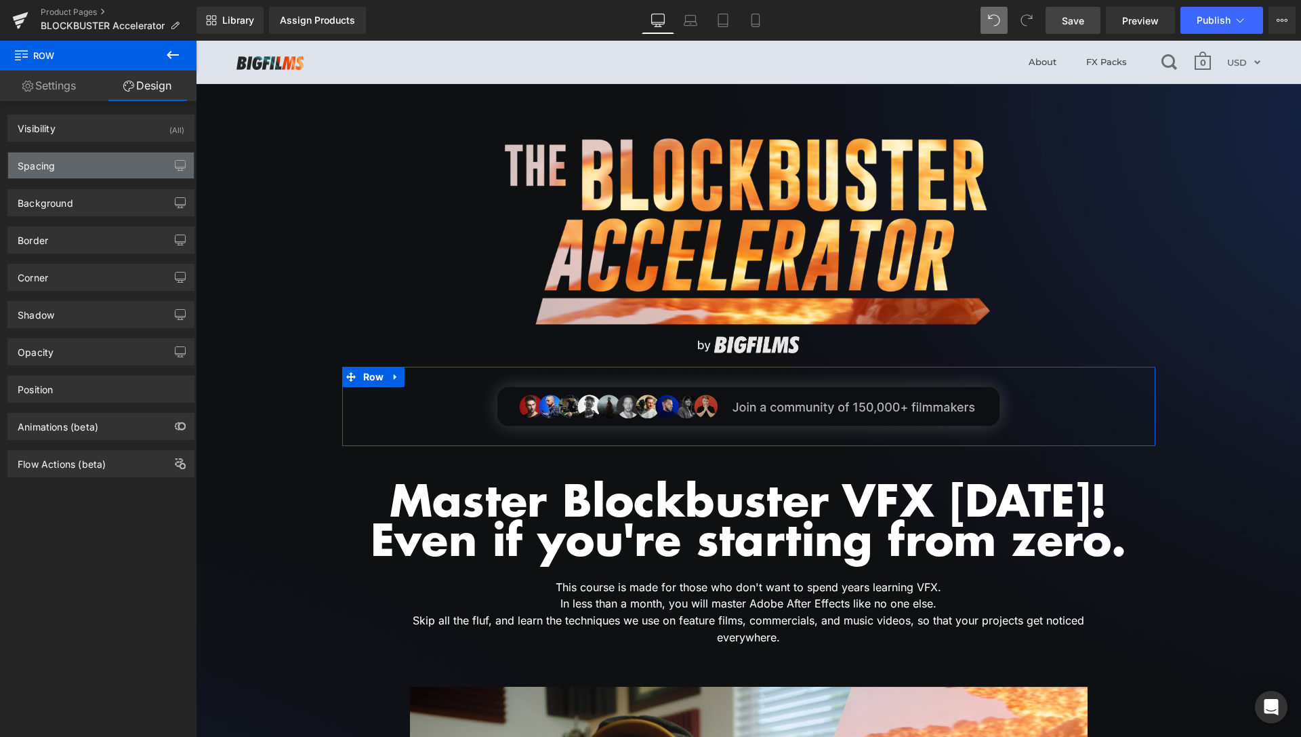
click at [90, 161] on div "Spacing" at bounding box center [101, 166] width 186 height 26
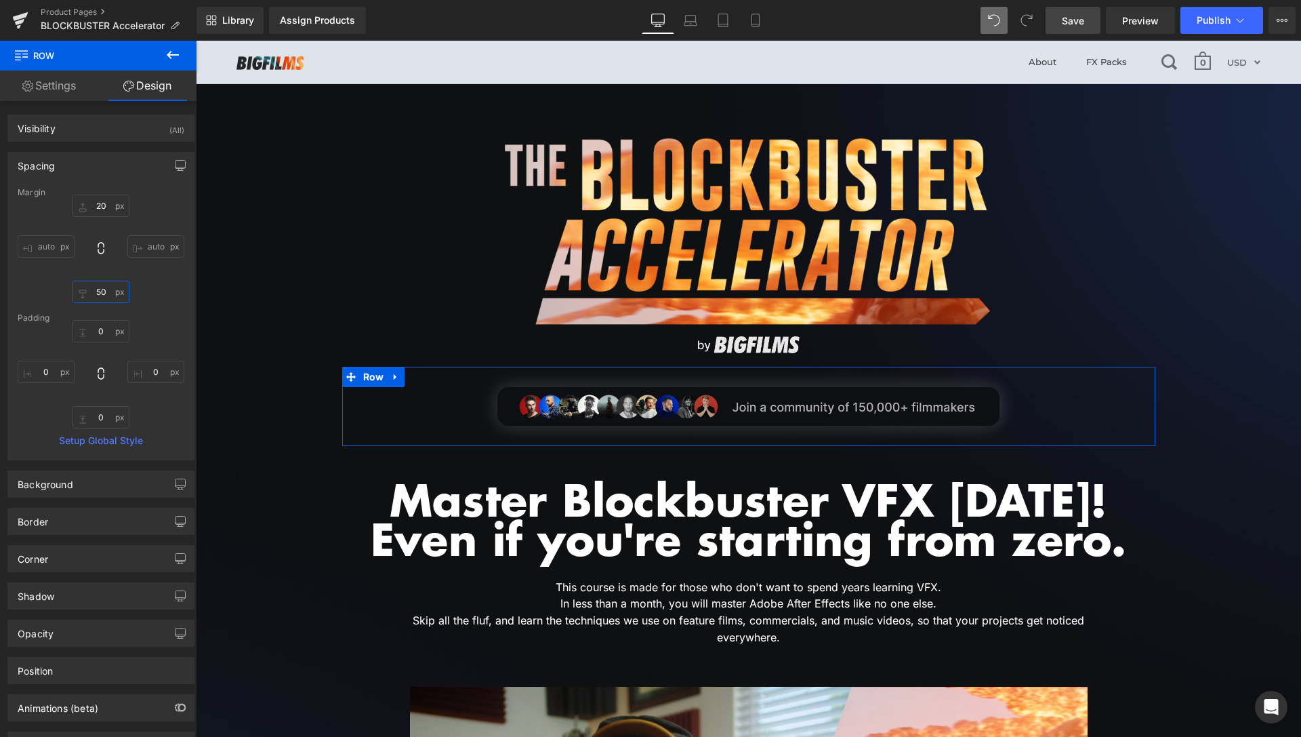
click at [93, 287] on input "50" at bounding box center [101, 292] width 57 height 22
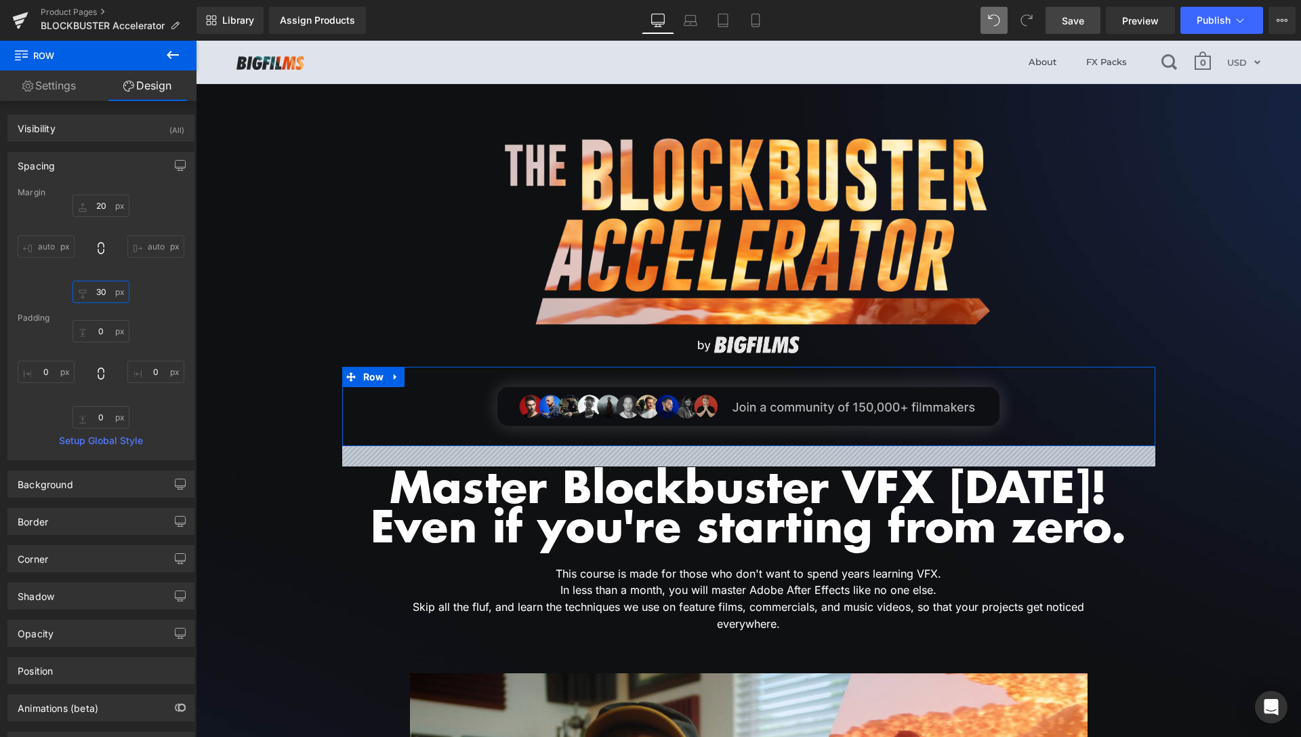
click at [96, 298] on input "30" at bounding box center [101, 292] width 57 height 22
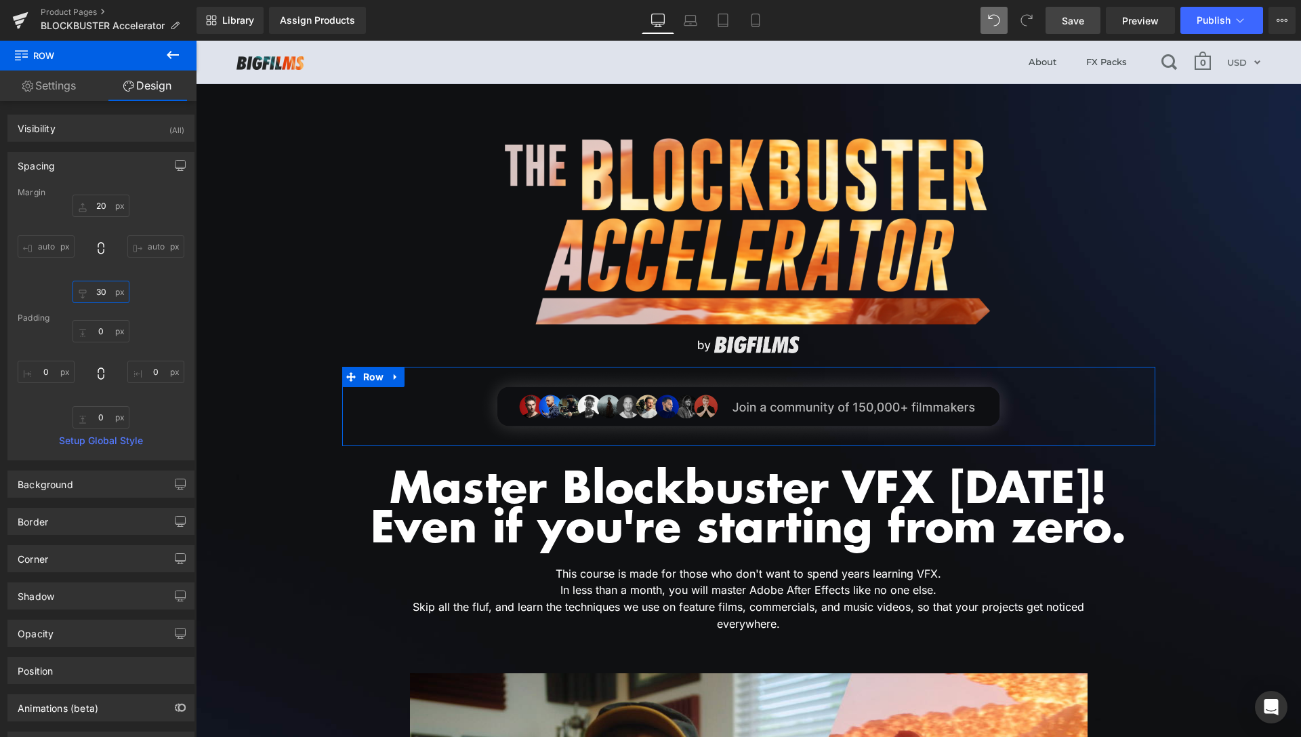
click at [96, 298] on input "30" at bounding box center [101, 292] width 57 height 22
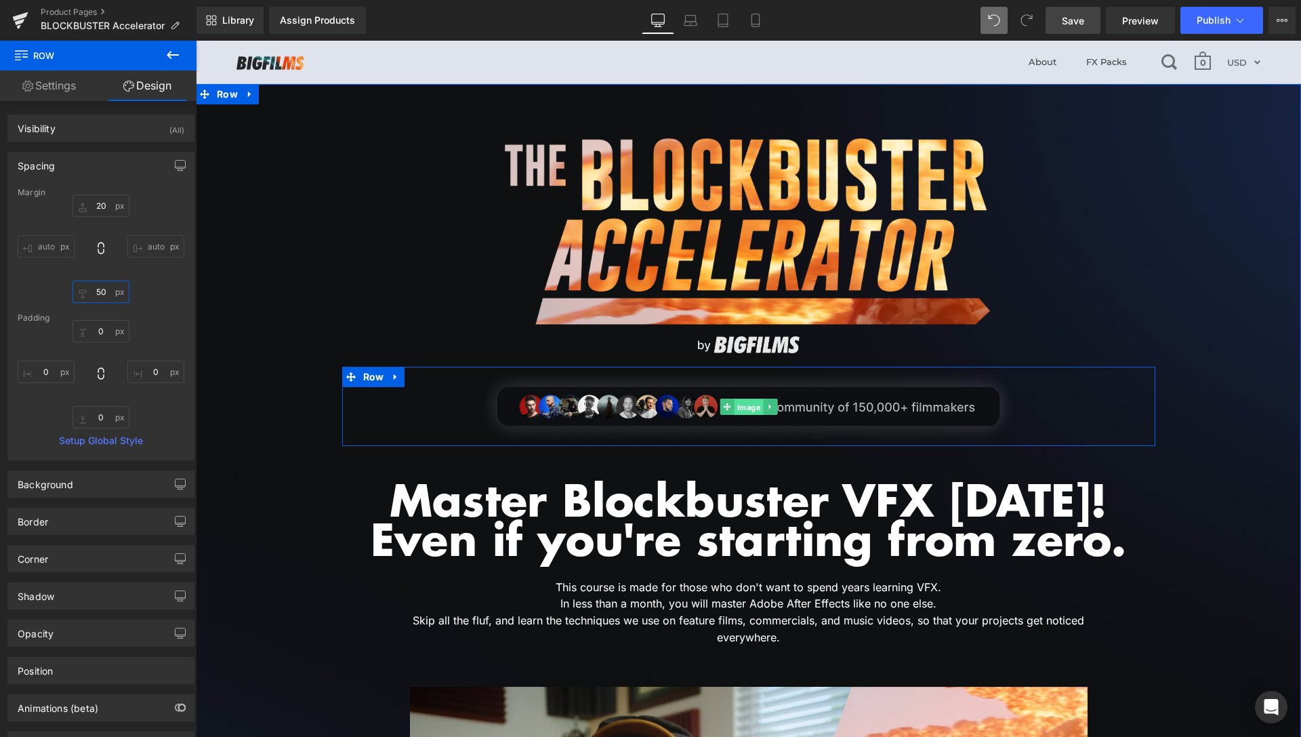
click at [749, 407] on span "Image" at bounding box center [748, 407] width 29 height 16
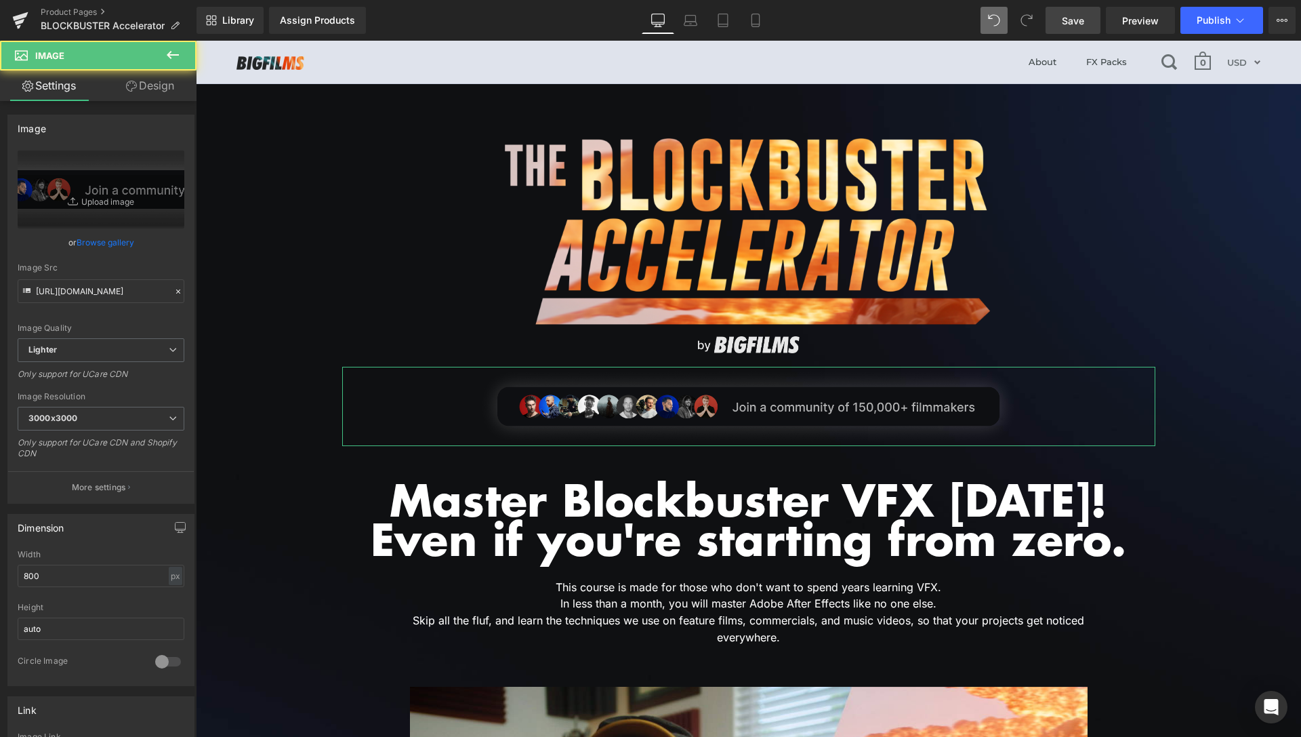
click at [155, 93] on link "Design" at bounding box center [150, 85] width 98 height 31
click at [0, 0] on div "Spacing" at bounding box center [0, 0] width 0 height 0
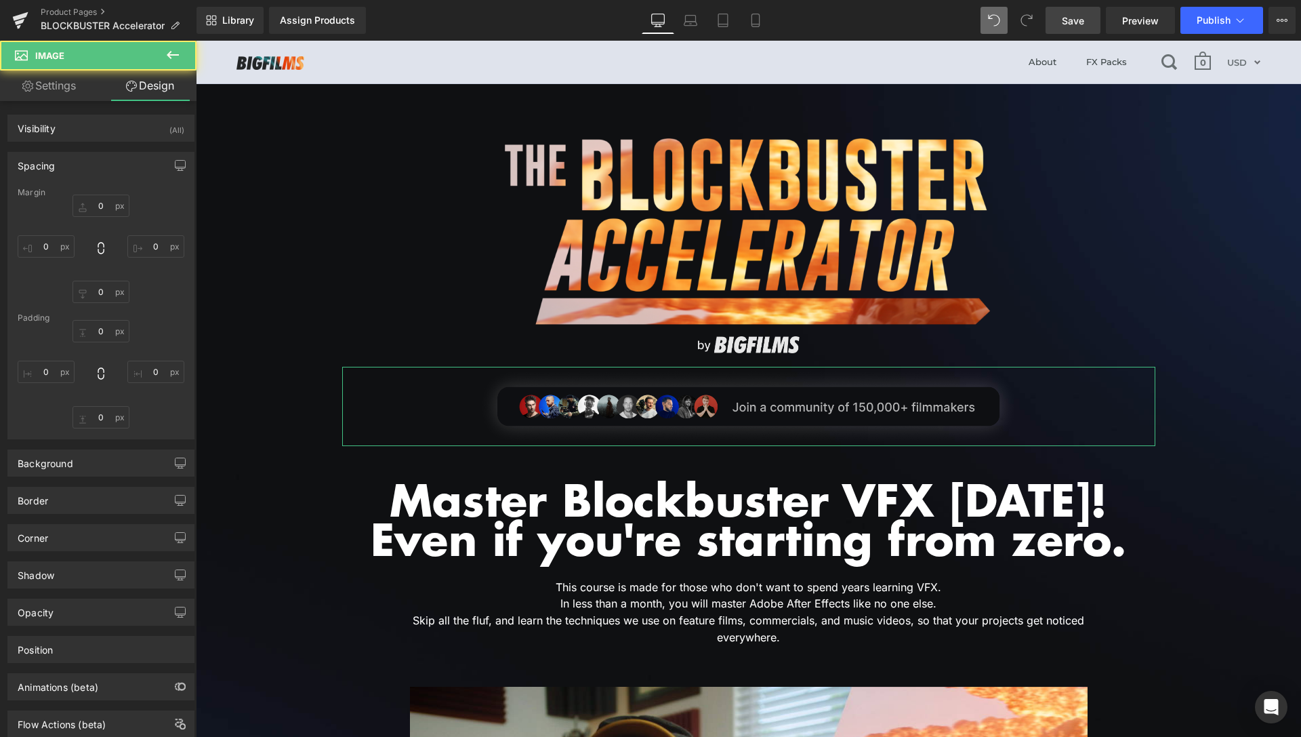
click at [86, 165] on div "Spacing" at bounding box center [101, 166] width 186 height 26
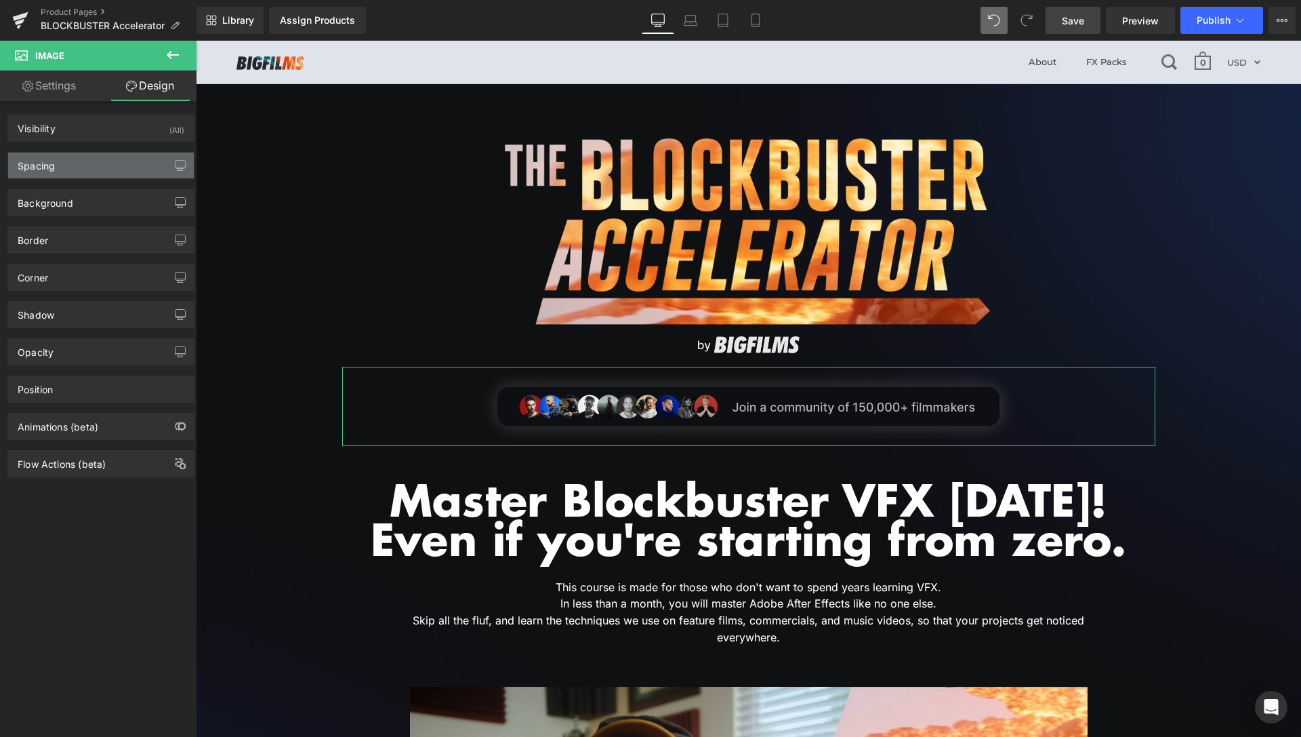
click at [86, 165] on div "Spacing" at bounding box center [101, 166] width 186 height 26
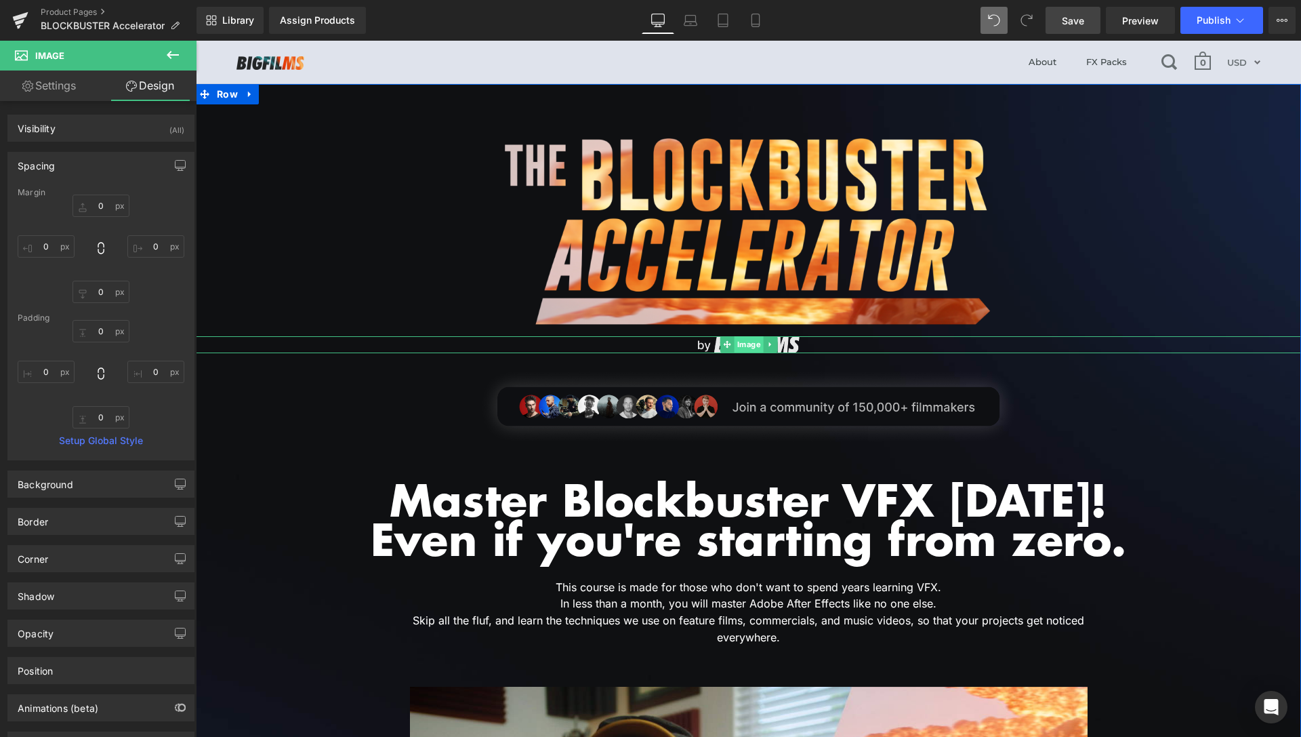
click at [734, 344] on span "Image" at bounding box center [748, 344] width 29 height 16
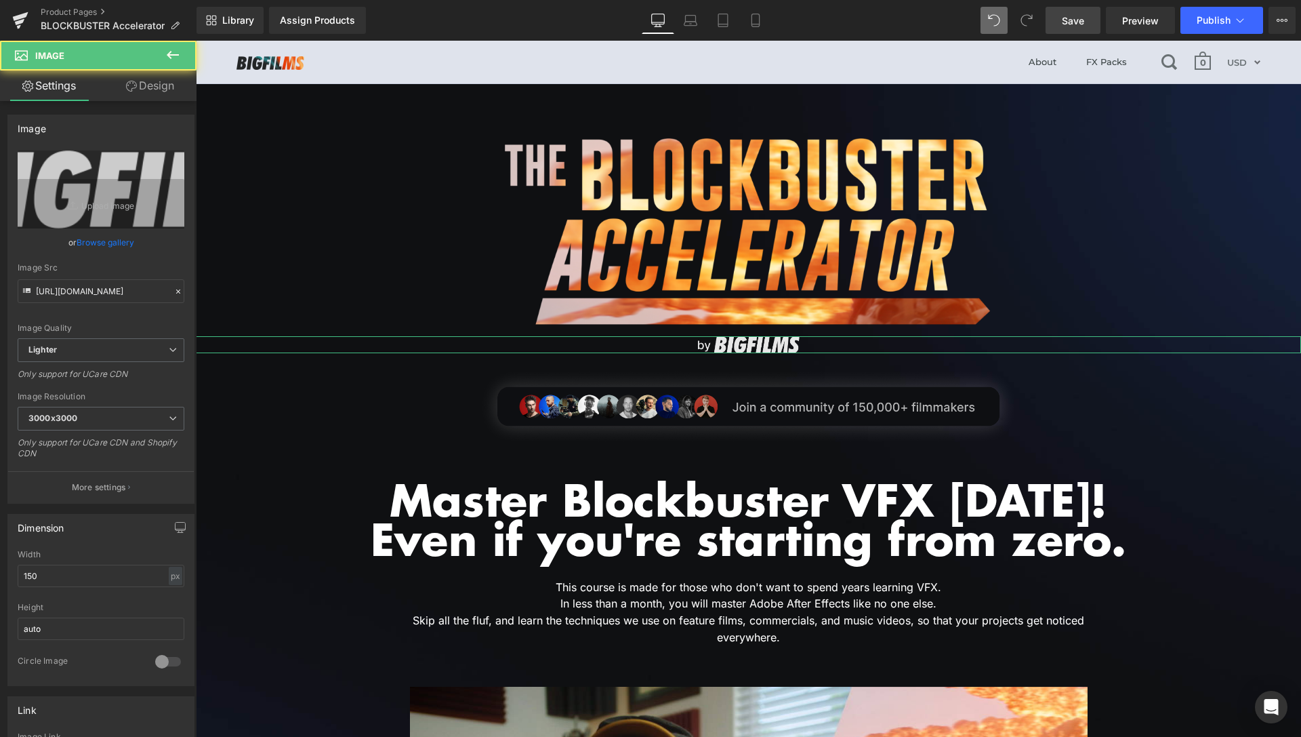
click at [161, 90] on link "Design" at bounding box center [150, 85] width 98 height 31
click at [0, 0] on div "Spacing" at bounding box center [0, 0] width 0 height 0
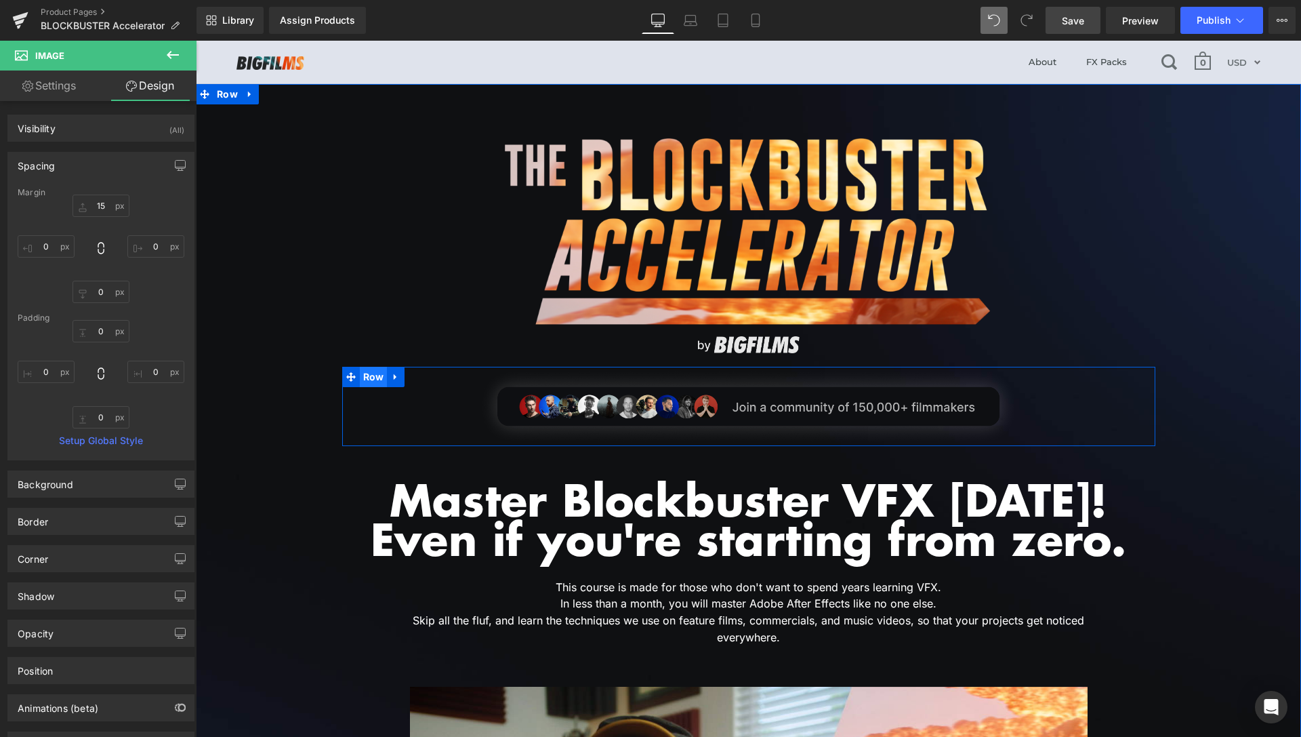
click at [363, 375] on span "Row" at bounding box center [374, 377] width 28 height 20
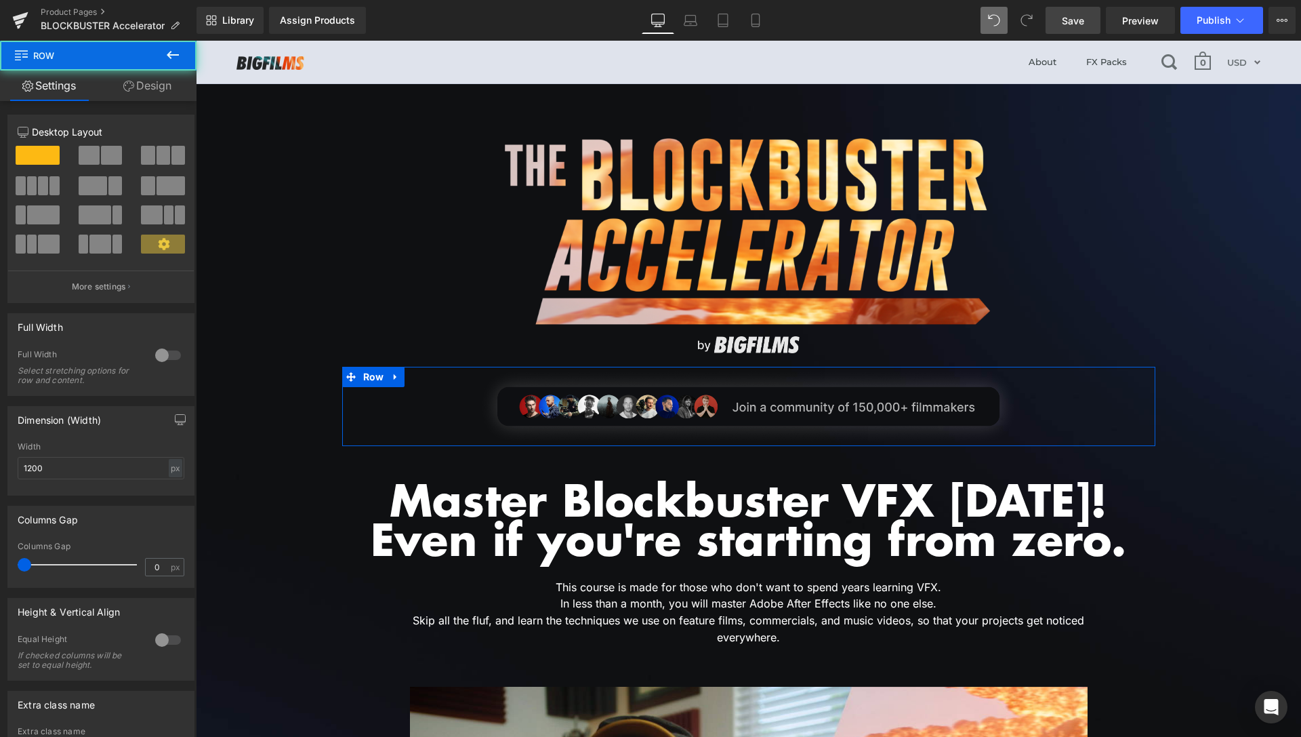
click at [153, 100] on link "Design" at bounding box center [147, 85] width 98 height 31
click at [0, 0] on div "Spacing" at bounding box center [0, 0] width 0 height 0
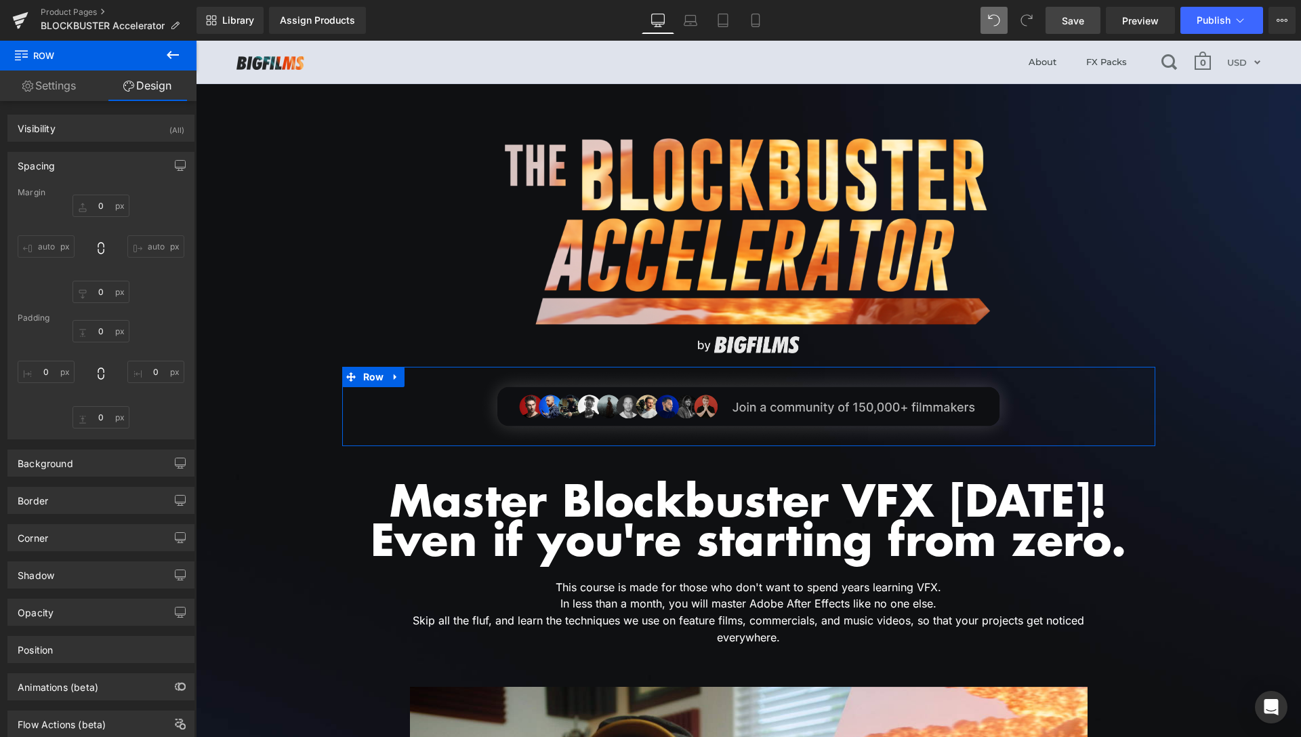
click at [70, 165] on div "Spacing" at bounding box center [101, 166] width 186 height 26
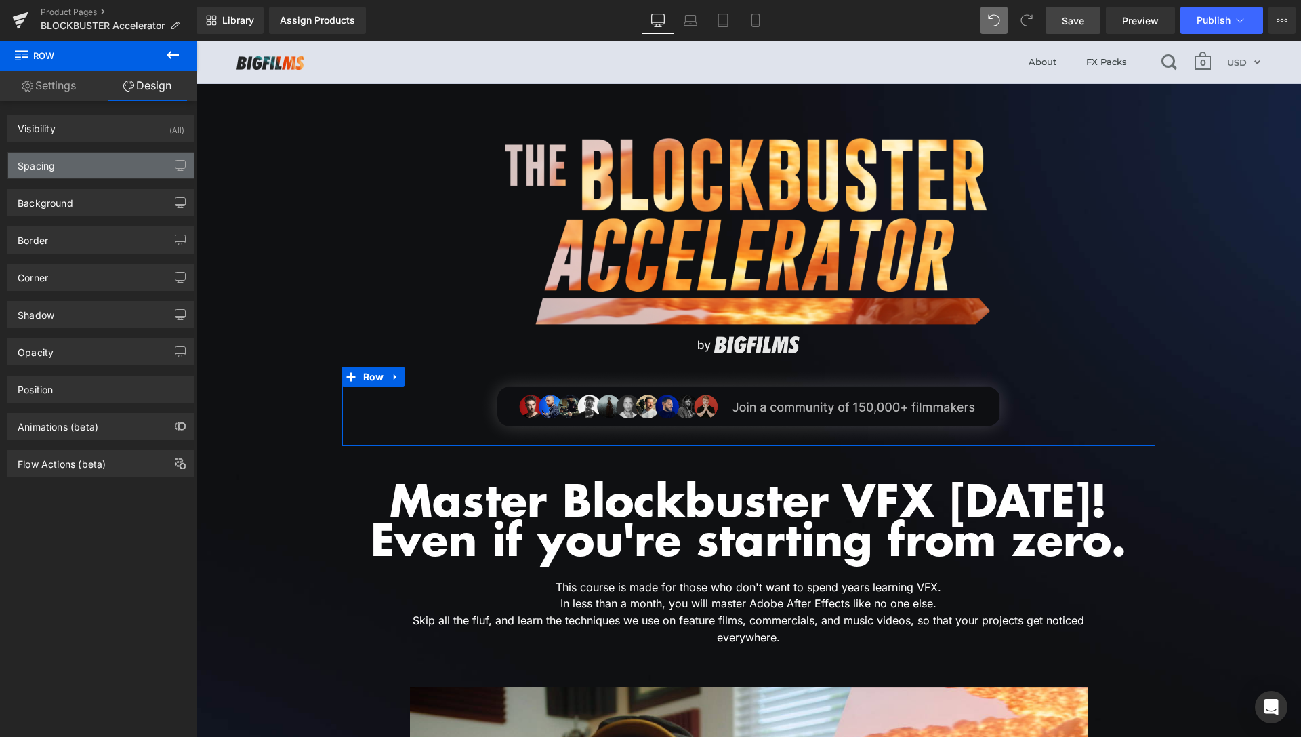
click at [70, 165] on div "Spacing" at bounding box center [101, 166] width 186 height 26
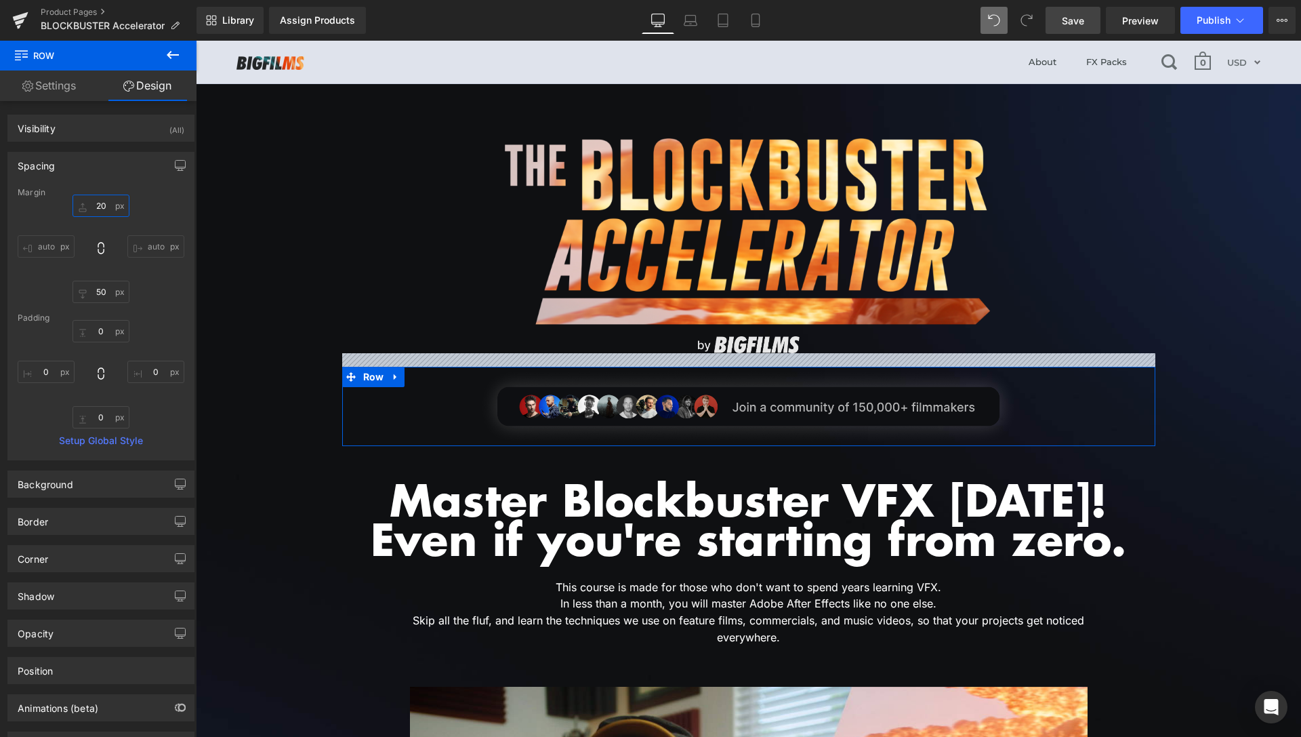
click at [102, 207] on input "20" at bounding box center [101, 206] width 57 height 22
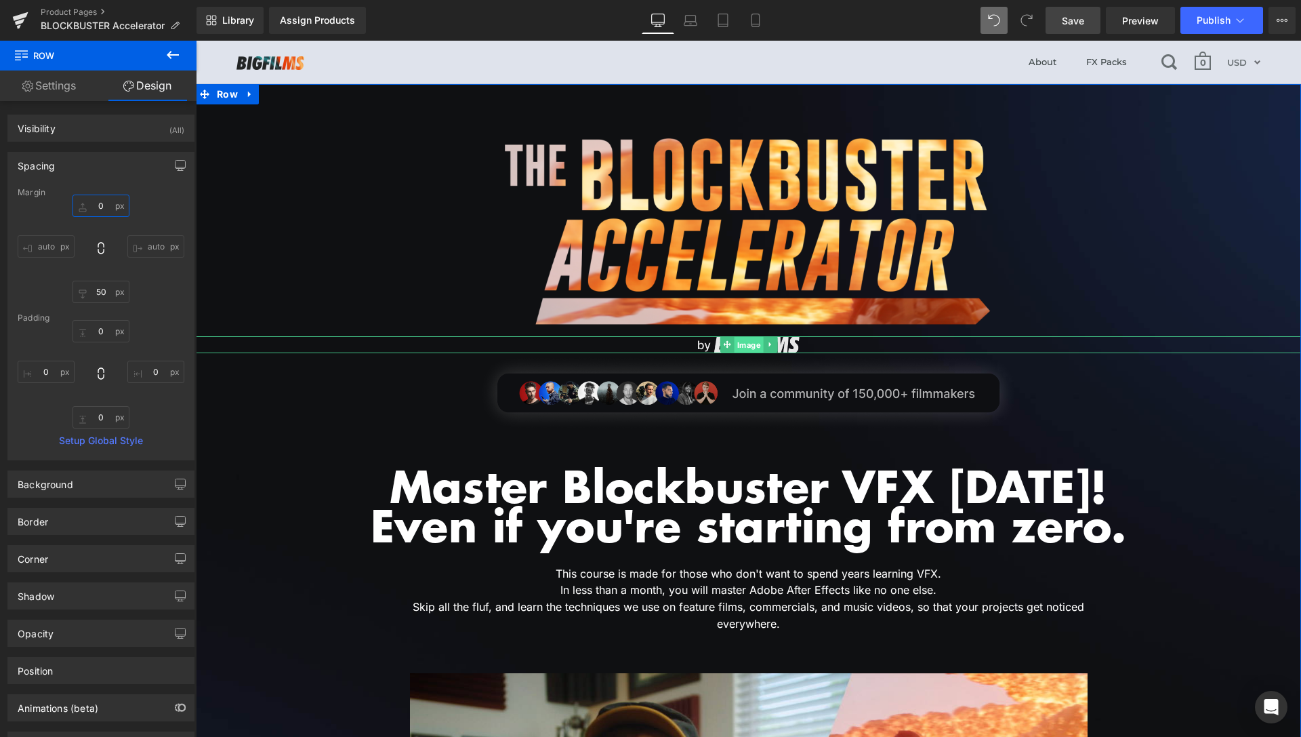
click at [746, 346] on span "Image" at bounding box center [748, 345] width 29 height 16
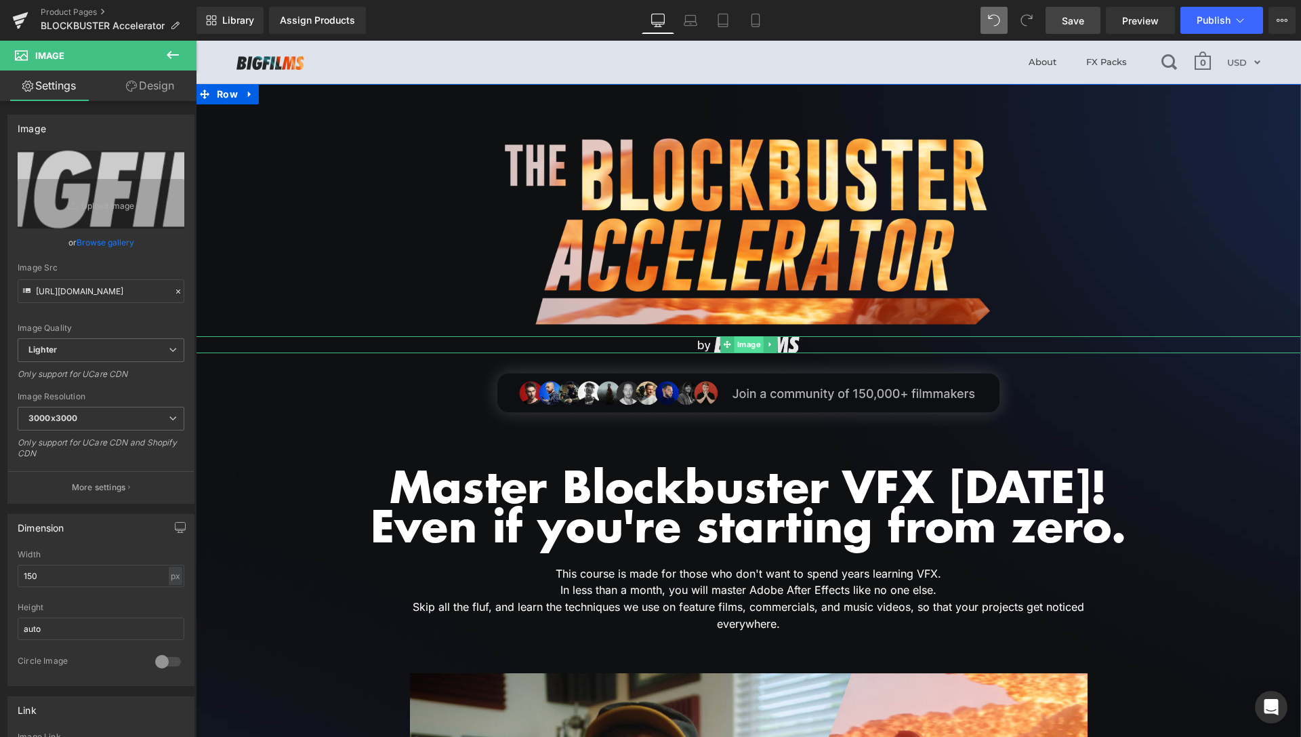
click at [750, 341] on span "Image" at bounding box center [748, 344] width 29 height 16
click at [32, 578] on input "150" at bounding box center [101, 576] width 167 height 22
drag, startPoint x: 32, startPoint y: 580, endPoint x: 52, endPoint y: 570, distance: 22.4
click at [43, 577] on input "130" at bounding box center [101, 576] width 167 height 22
click at [157, 98] on link "Design" at bounding box center [150, 85] width 98 height 31
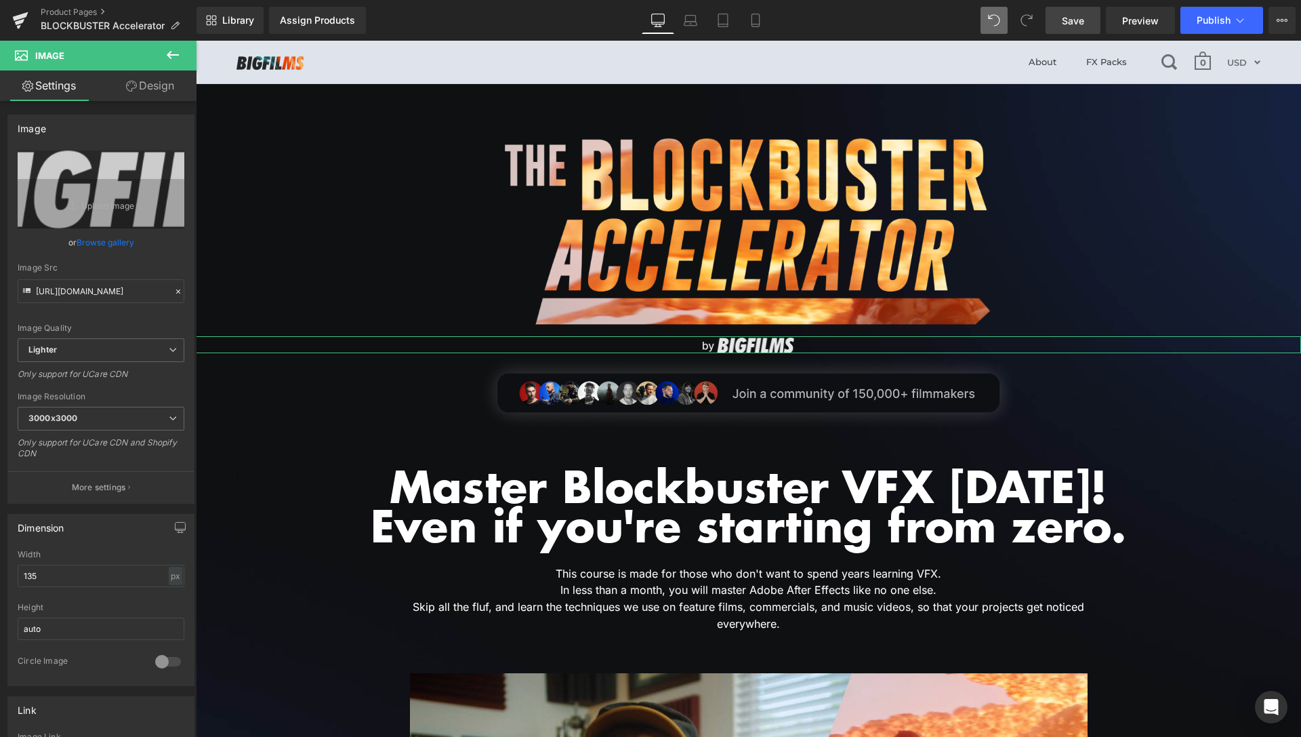
click at [0, 0] on div "Spacing" at bounding box center [0, 0] width 0 height 0
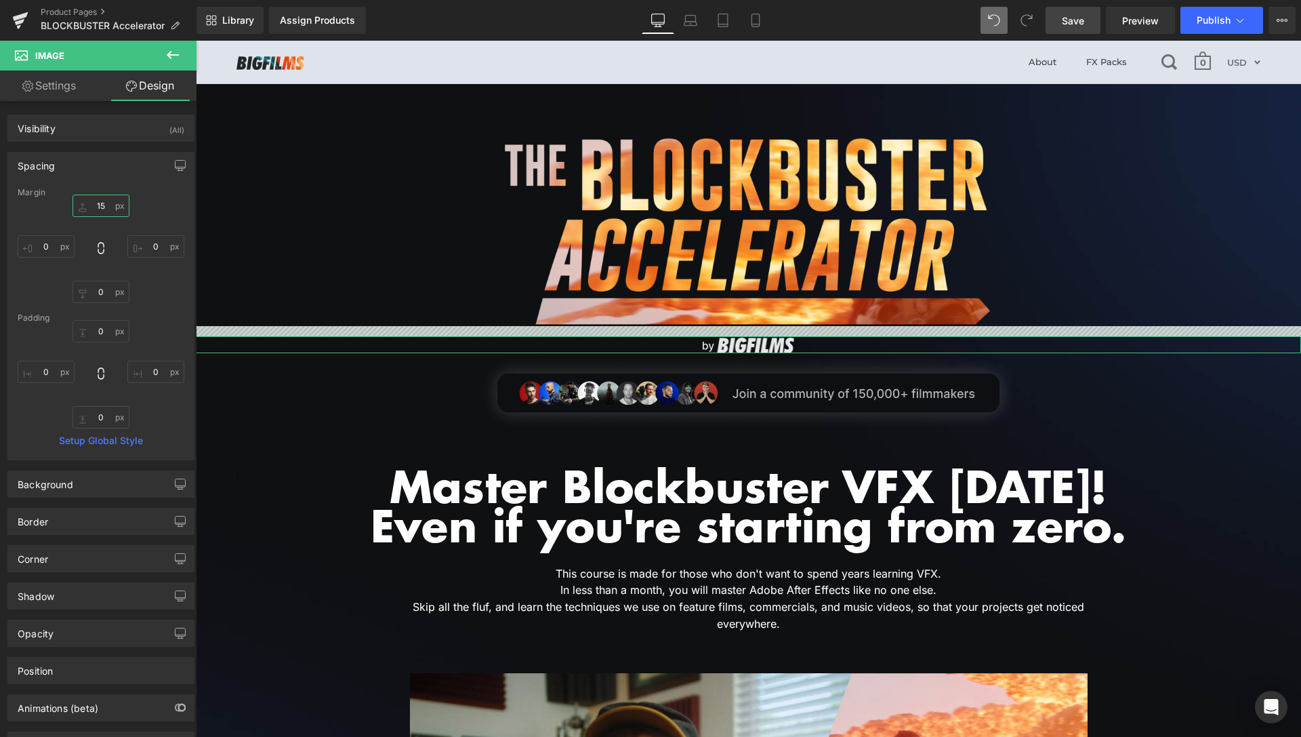
click at [97, 207] on input "15" at bounding box center [101, 206] width 57 height 22
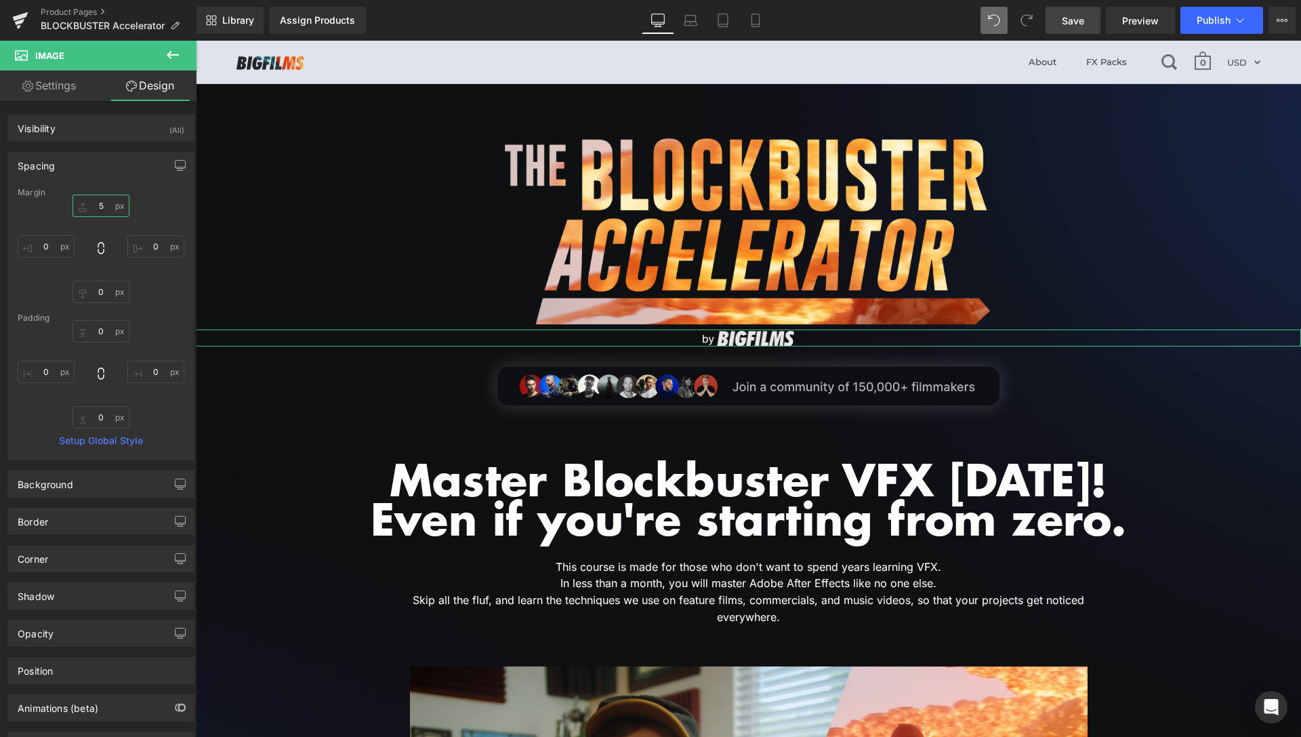
click at [96, 205] on input "5" at bounding box center [101, 206] width 57 height 22
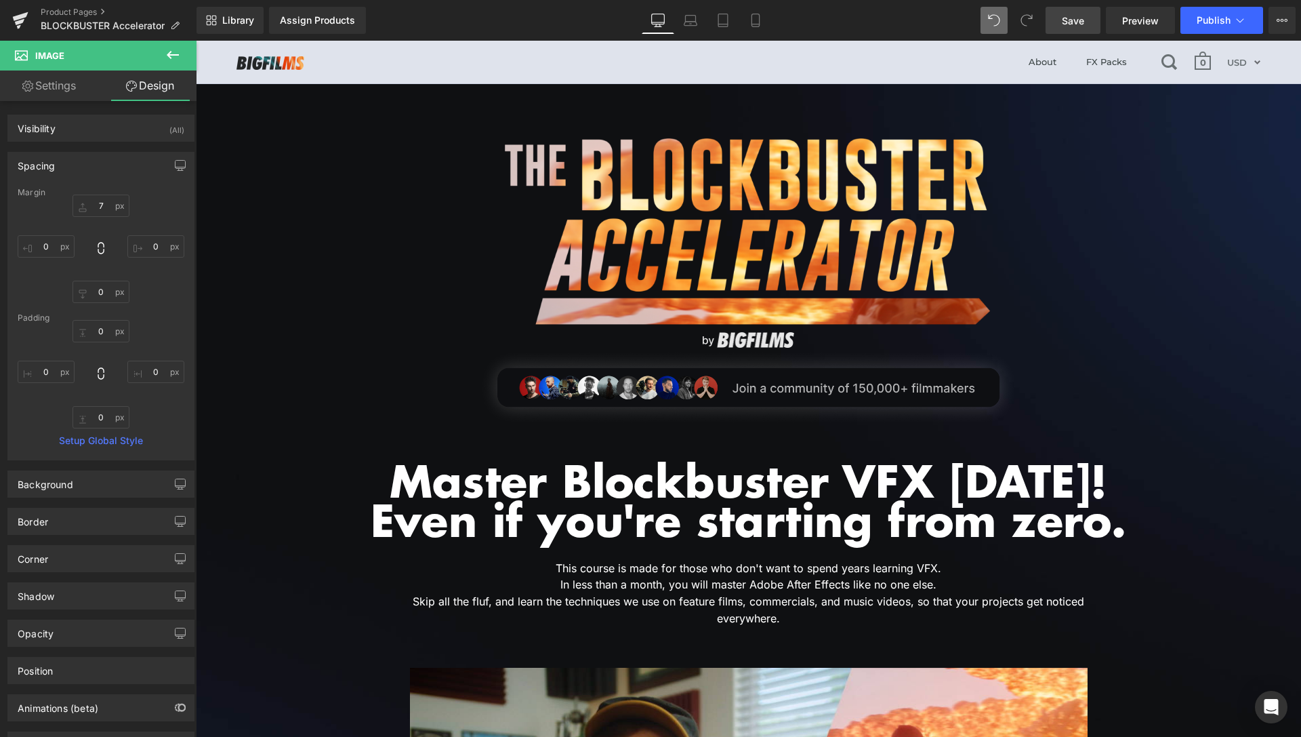
click at [1097, 26] on link "Save" at bounding box center [1073, 20] width 55 height 27
click at [1151, 18] on span "Preview" at bounding box center [1141, 21] width 37 height 14
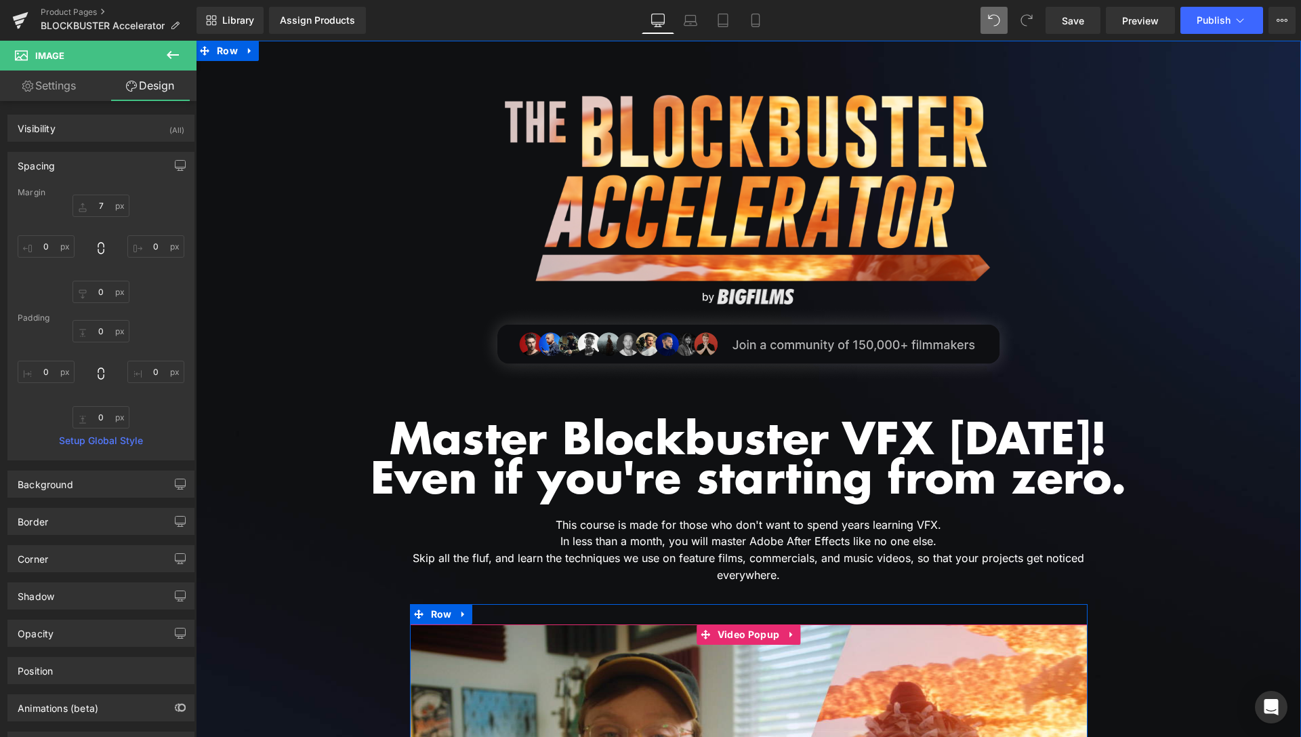
scroll to position [69, 0]
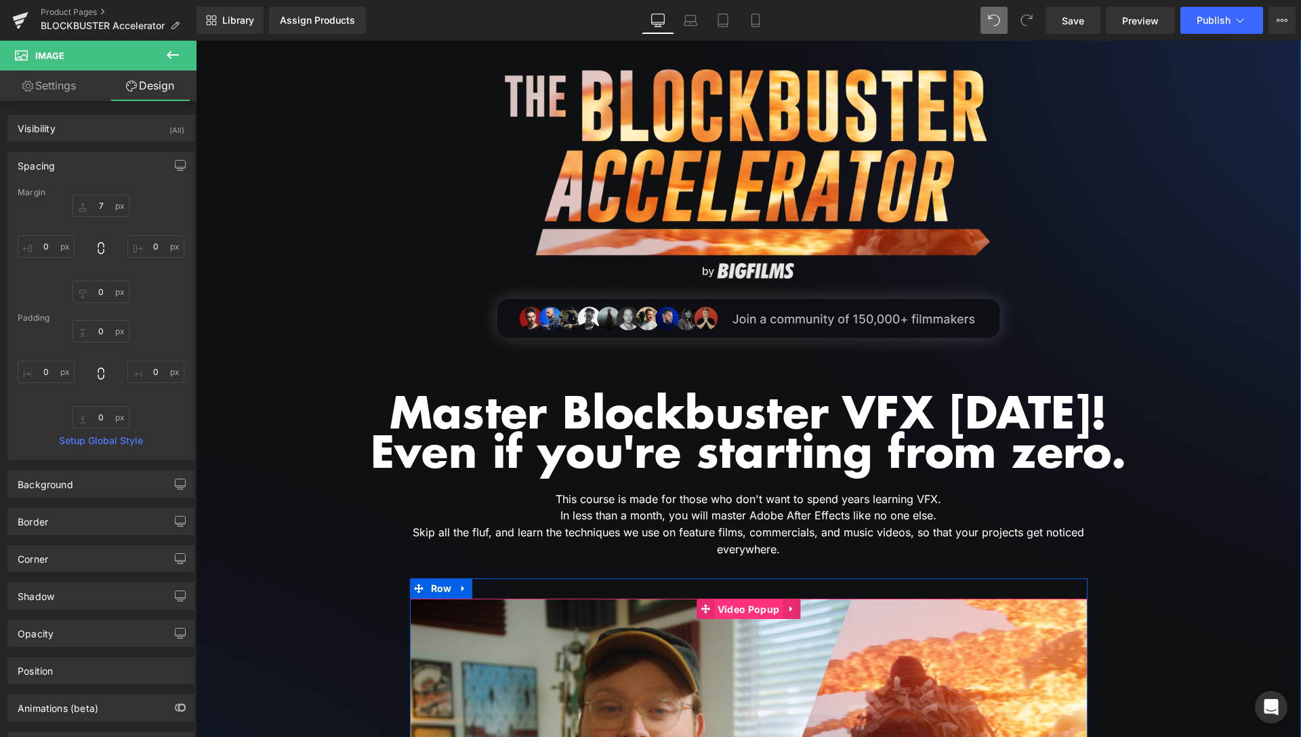
click at [753, 609] on span "Video Popup" at bounding box center [748, 609] width 68 height 20
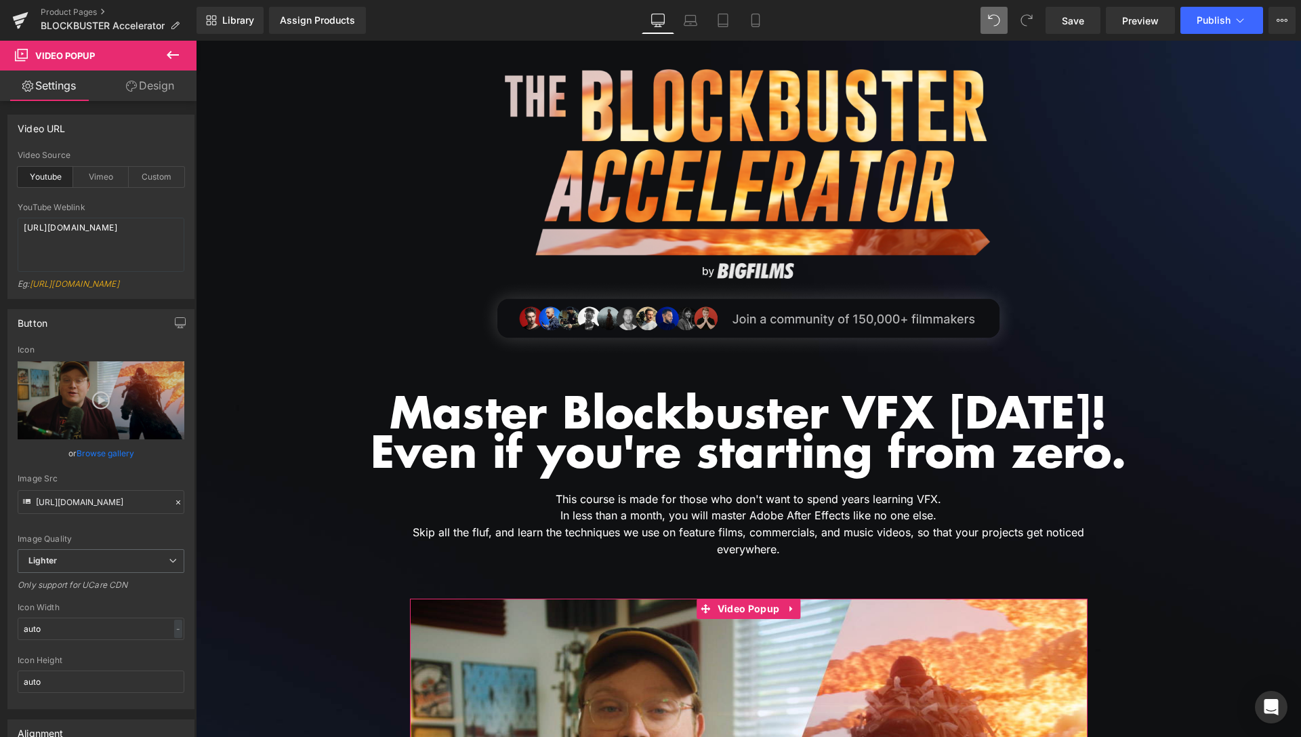
click at [92, 465] on link "Browse gallery" at bounding box center [106, 453] width 58 height 24
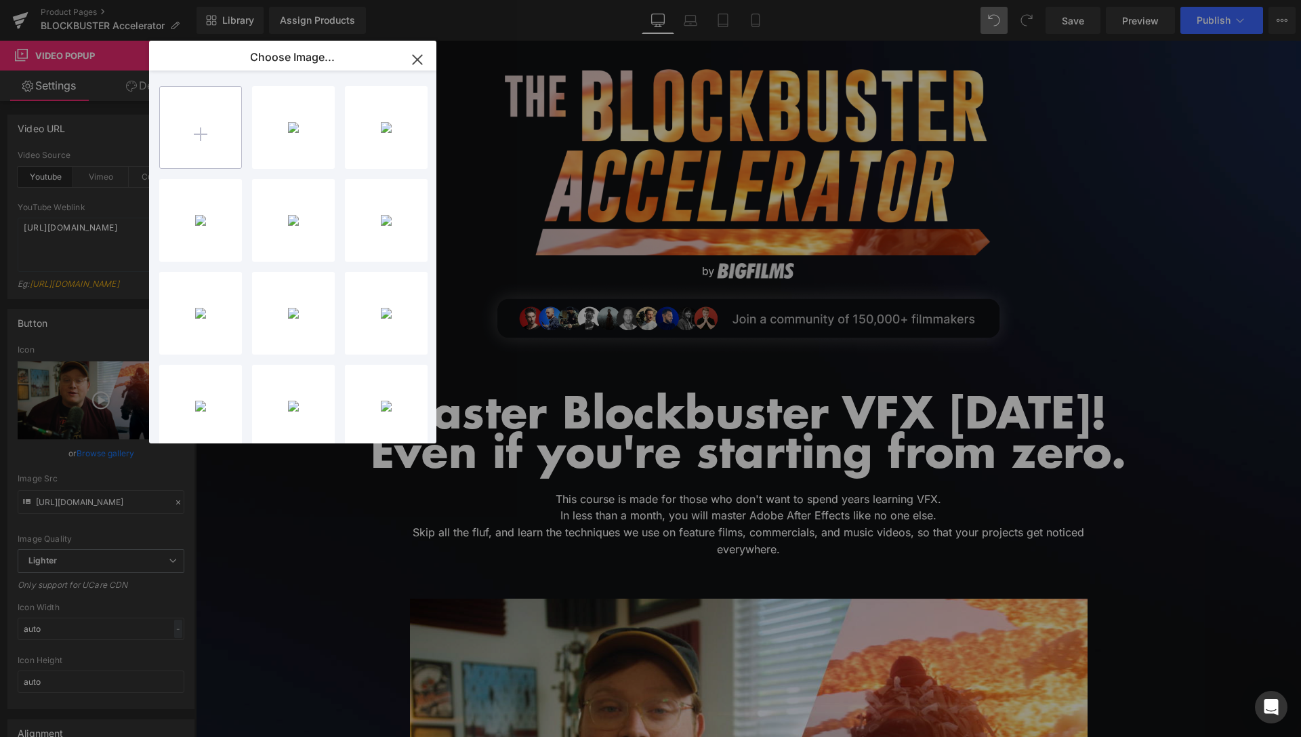
click at [213, 138] on input "file" at bounding box center [200, 127] width 81 height 81
click at [229, 129] on input "file" at bounding box center [200, 127] width 81 height 81
click at [199, 124] on input "file" at bounding box center [200, 127] width 81 height 81
click at [418, 62] on icon "button" at bounding box center [418, 60] width 22 height 22
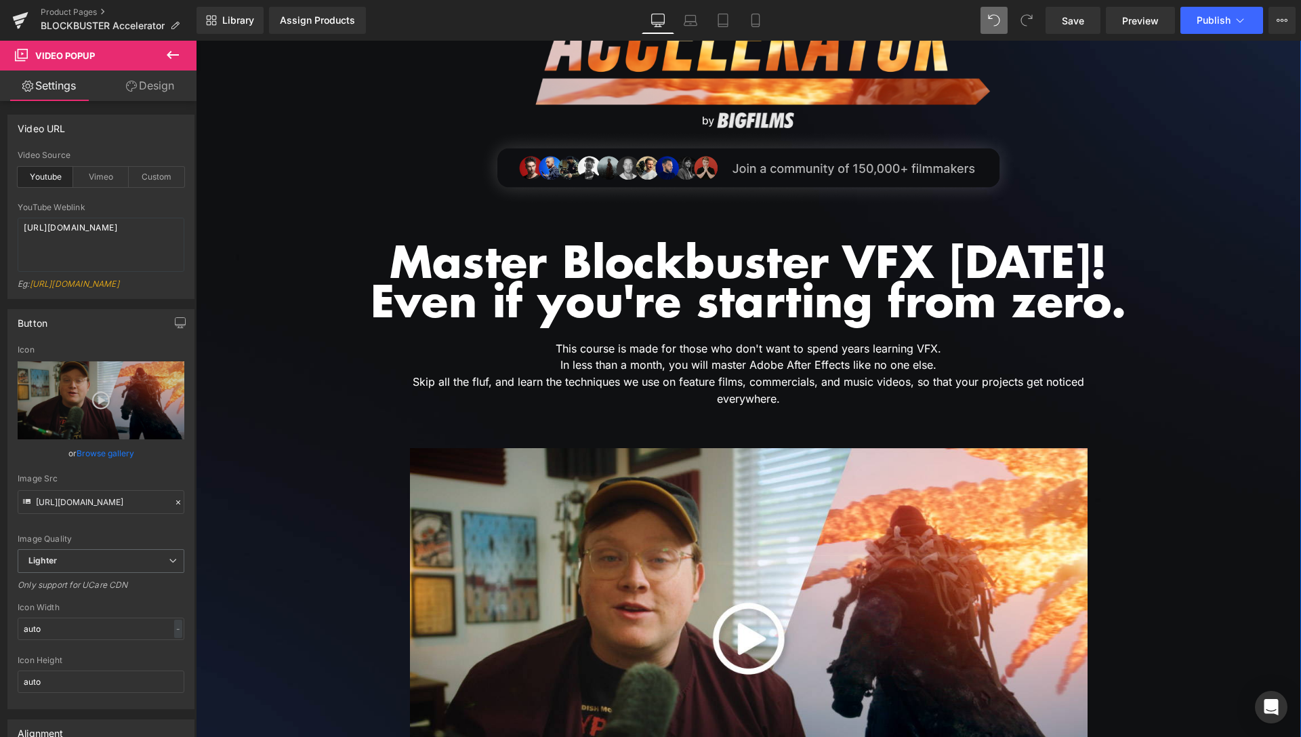
scroll to position [346, 0]
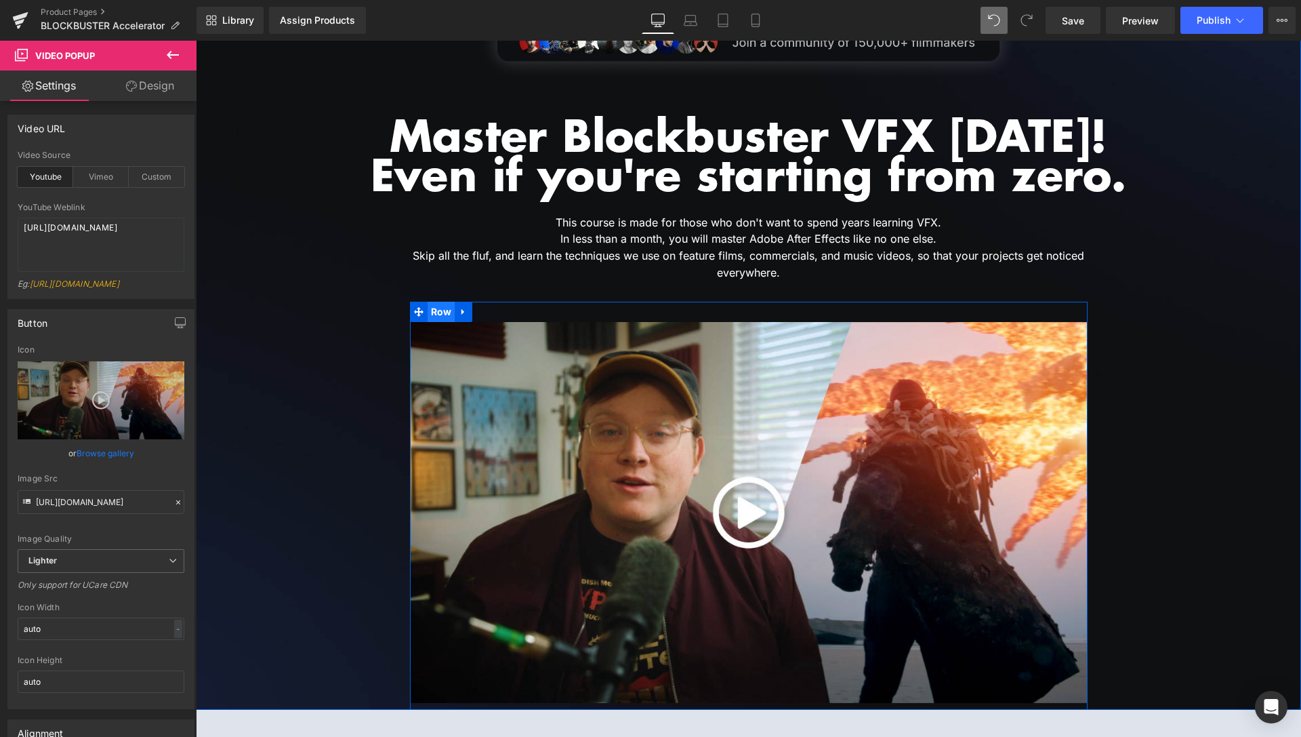
click at [443, 308] on span "Row" at bounding box center [442, 312] width 28 height 20
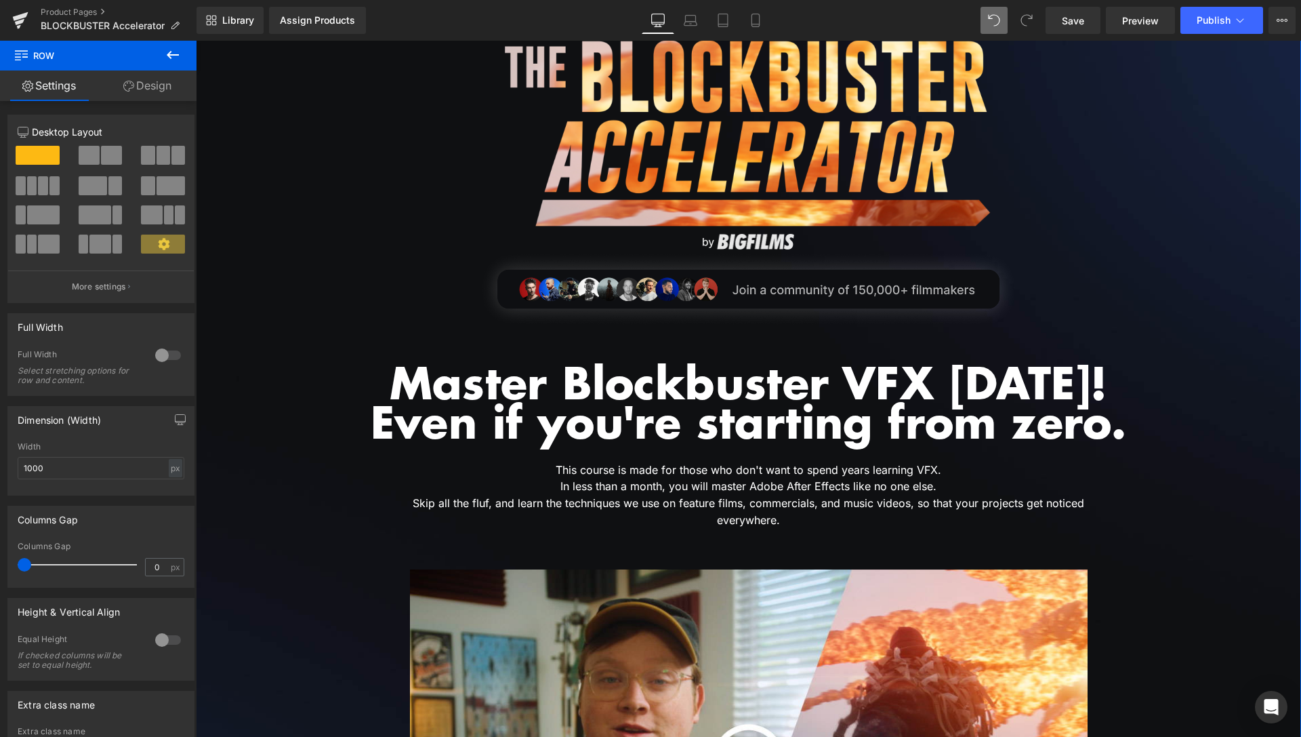
scroll to position [69, 0]
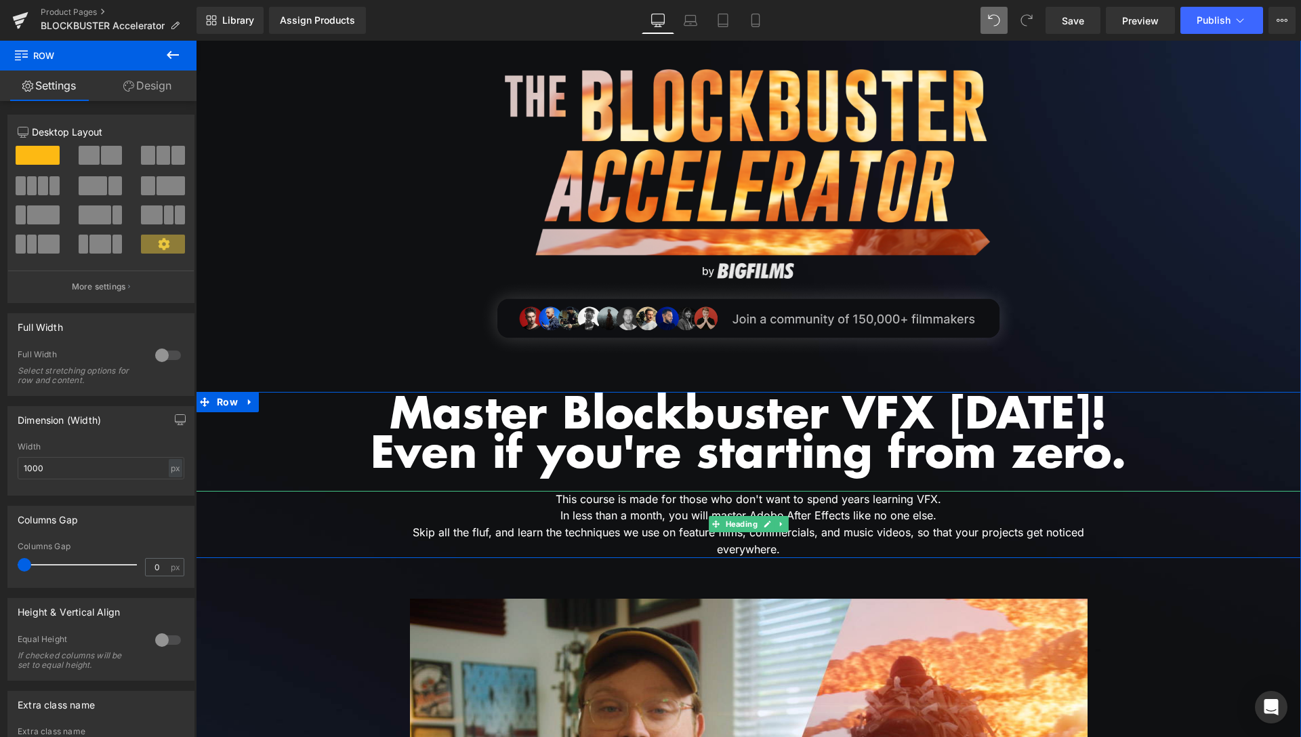
click at [913, 533] on h1 "Skip all the fluf, and learn the techniques we use on feature films, commercial…" at bounding box center [748, 541] width 699 height 34
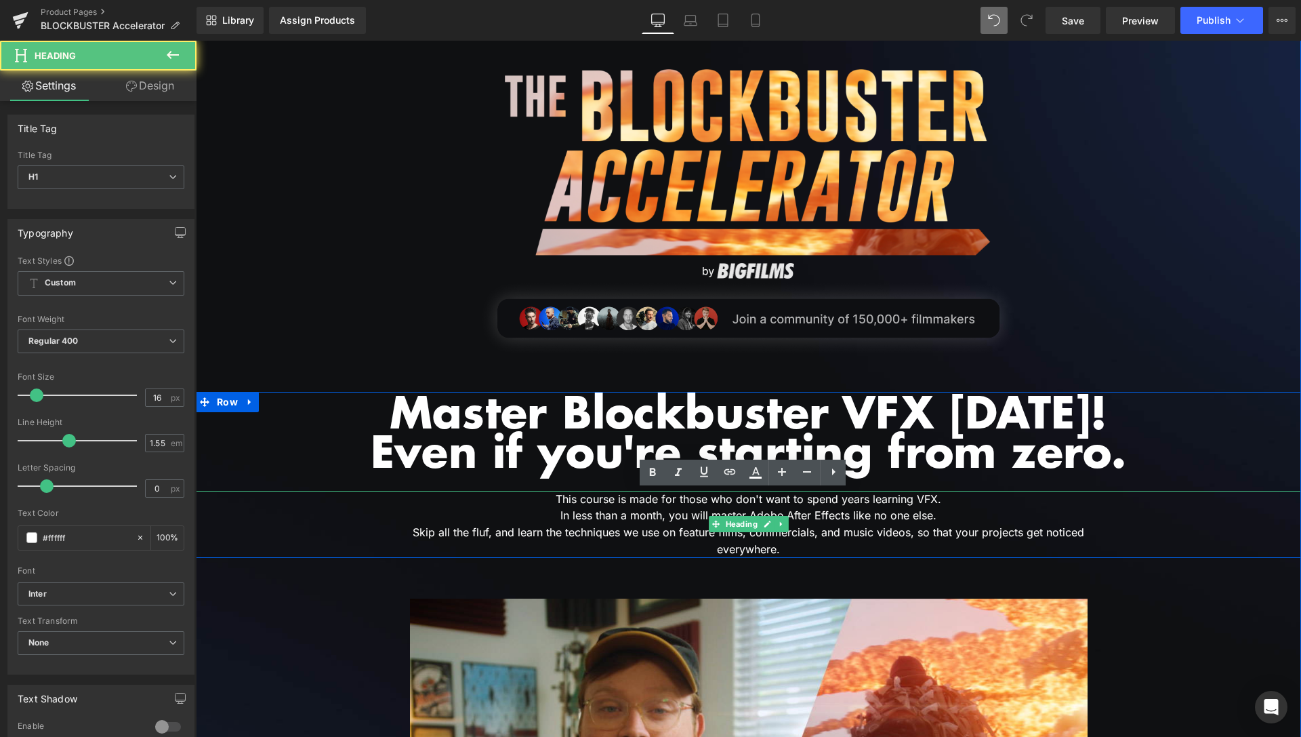
click at [912, 530] on h1 "Skip all the fluf, and learn the techniques we use on feature films, commercial…" at bounding box center [748, 541] width 699 height 34
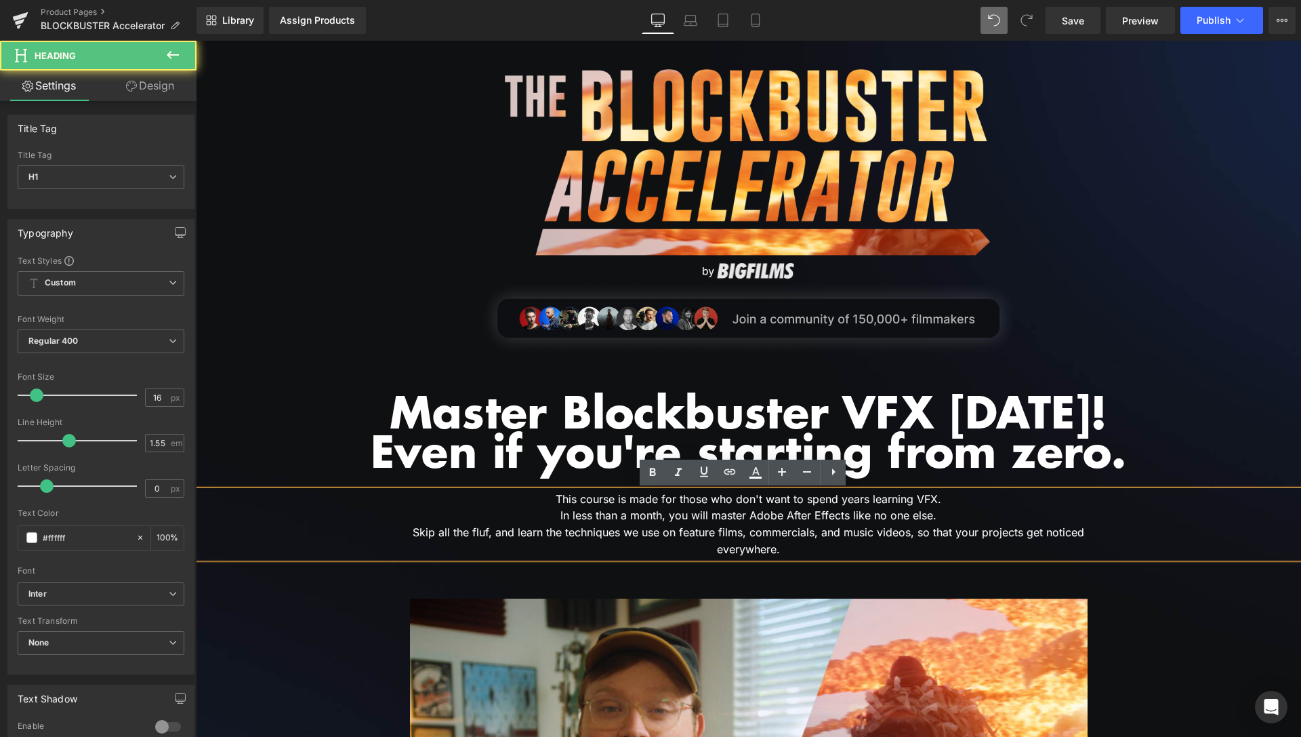
click at [910, 532] on h1 "Skip all the fluf, and learn the techniques we use on feature films, commercial…" at bounding box center [748, 541] width 699 height 34
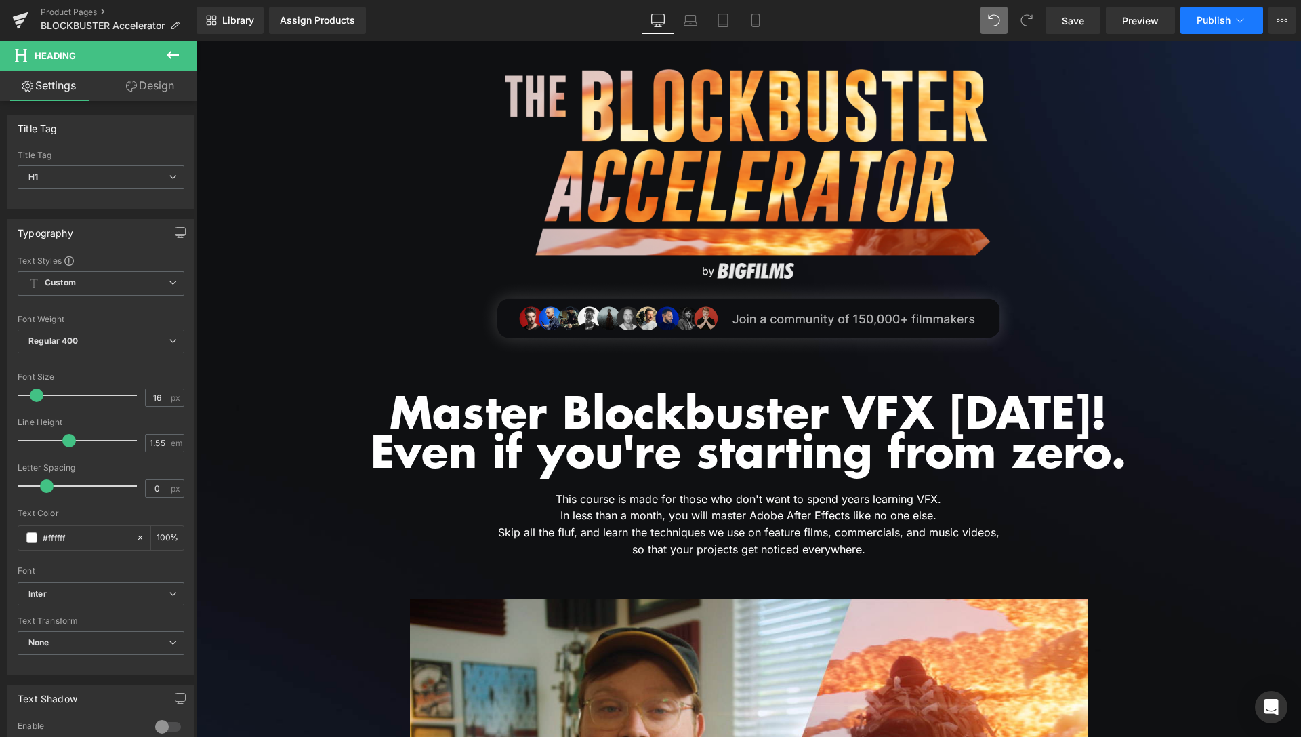
click at [1223, 18] on span "Publish" at bounding box center [1214, 20] width 34 height 11
click at [1082, 20] on span "Save" at bounding box center [1073, 21] width 22 height 14
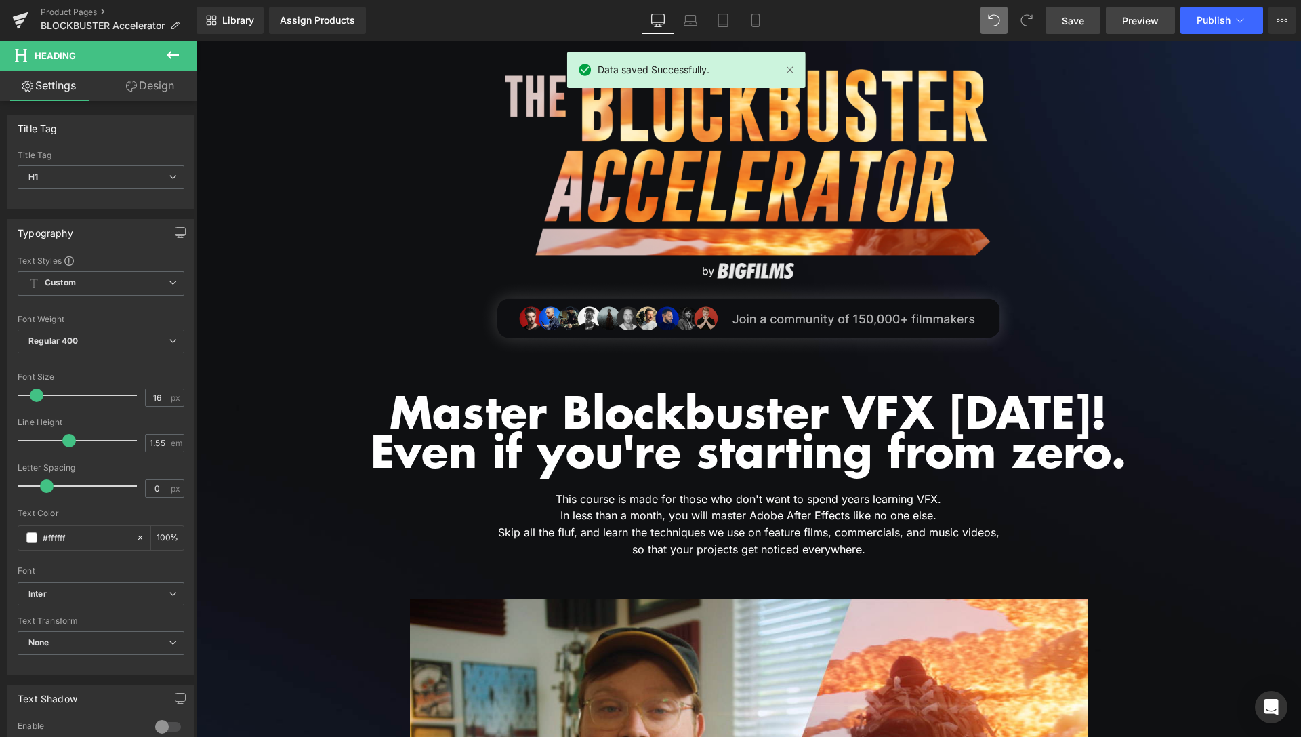
click at [1139, 18] on span "Preview" at bounding box center [1141, 21] width 37 height 14
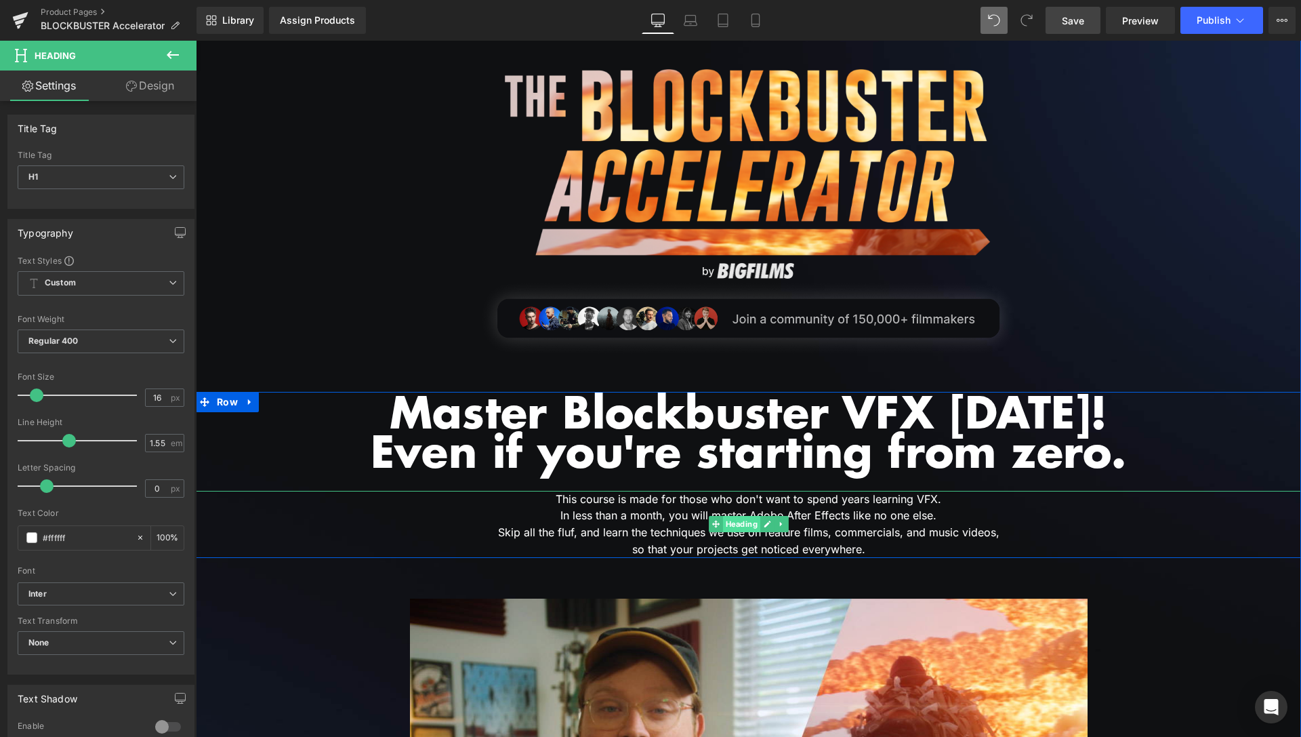
click at [734, 521] on span "Heading" at bounding box center [741, 524] width 37 height 16
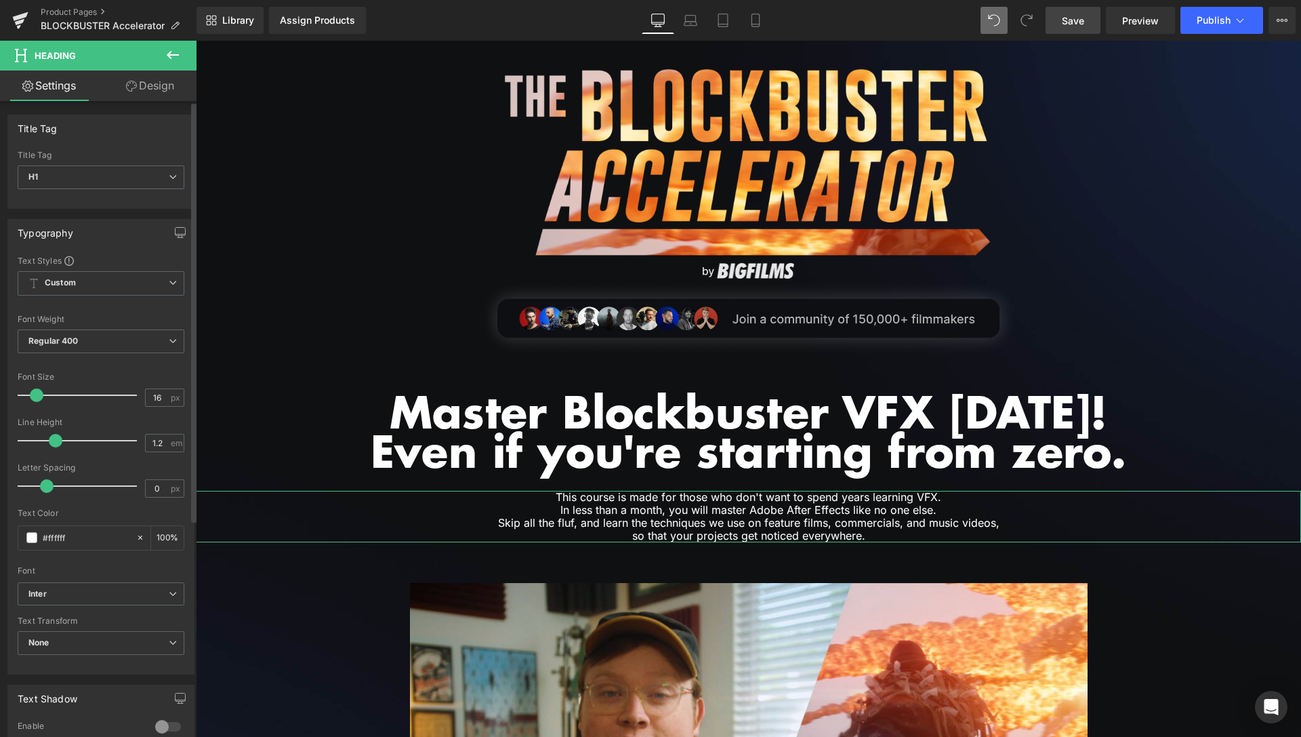
click at [55, 439] on span at bounding box center [56, 441] width 14 height 14
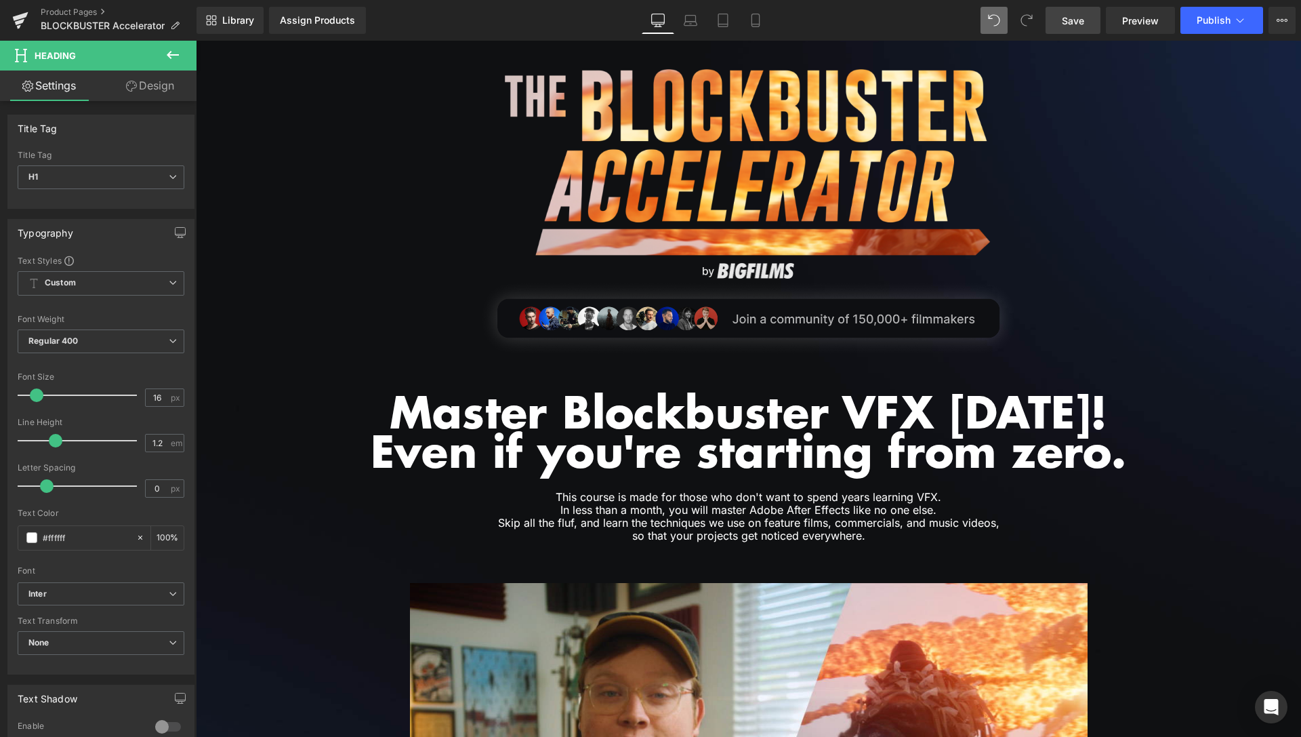
click at [1082, 22] on span "Save" at bounding box center [1073, 21] width 22 height 14
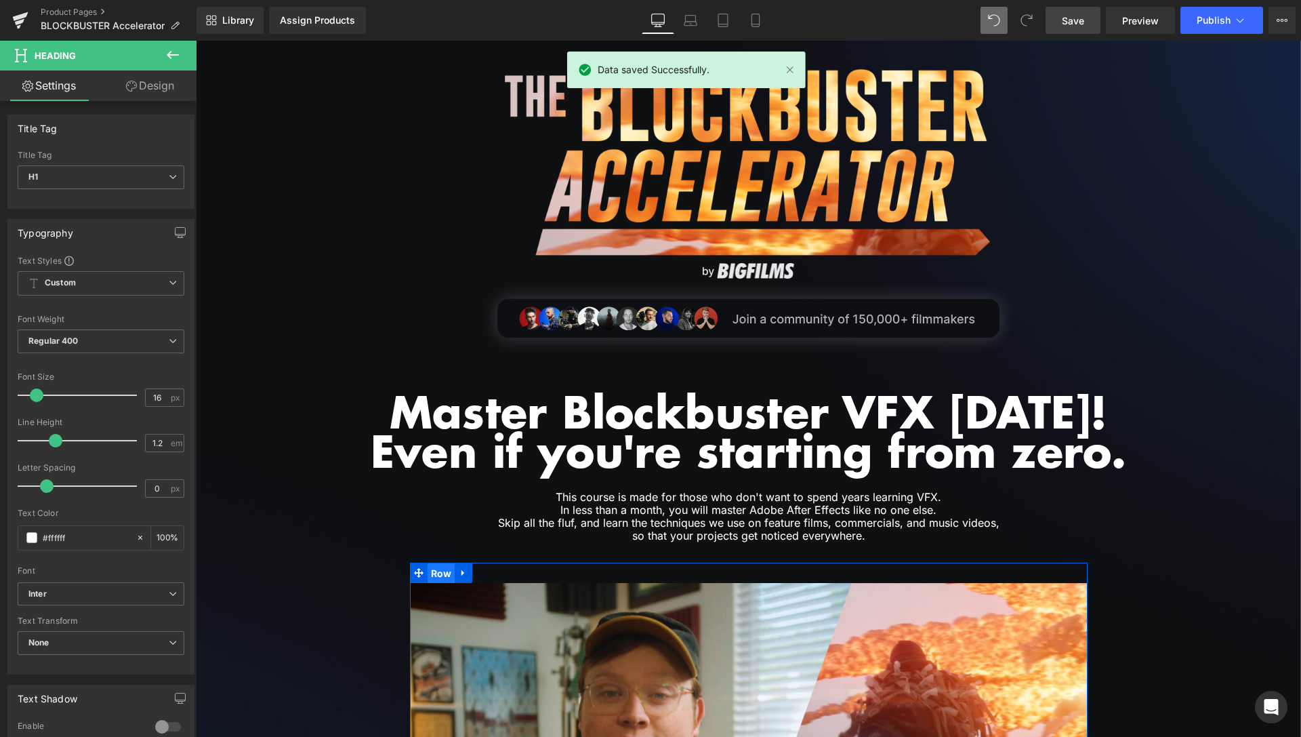
click at [443, 576] on span "Row" at bounding box center [442, 573] width 28 height 20
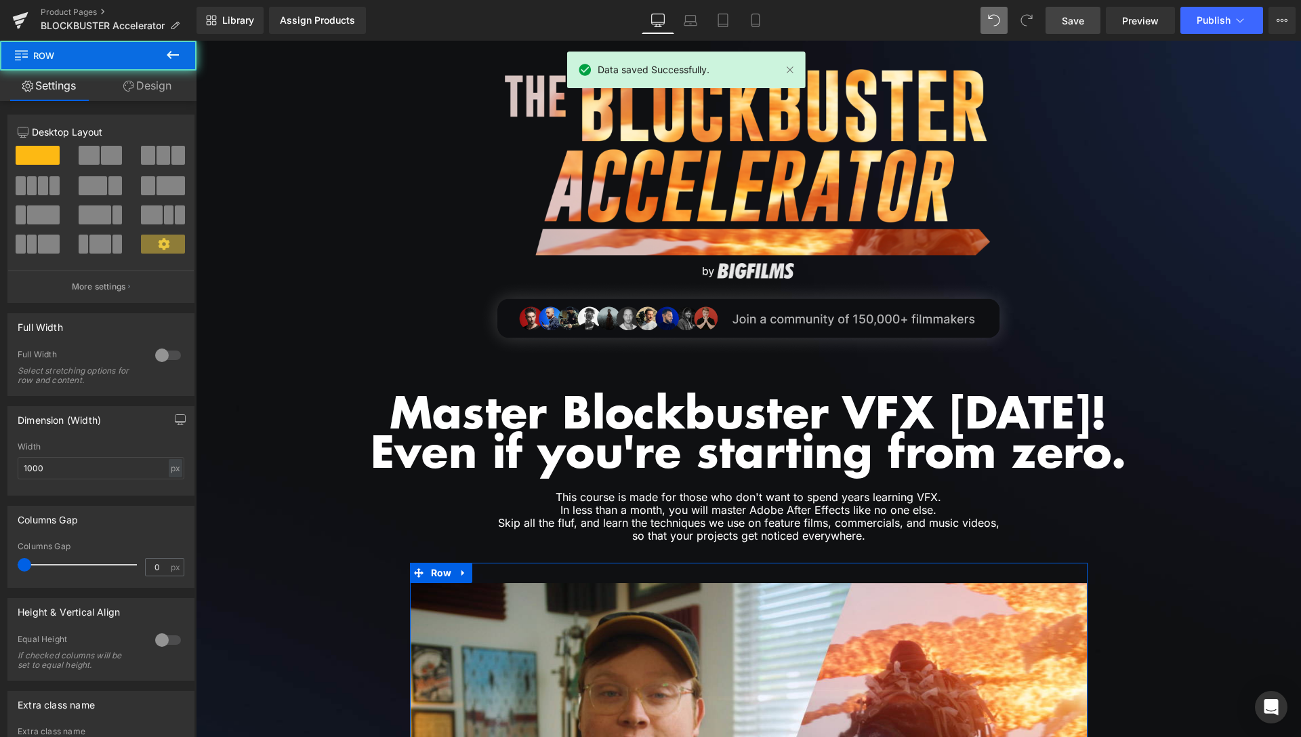
click at [153, 89] on link "Design" at bounding box center [147, 85] width 98 height 31
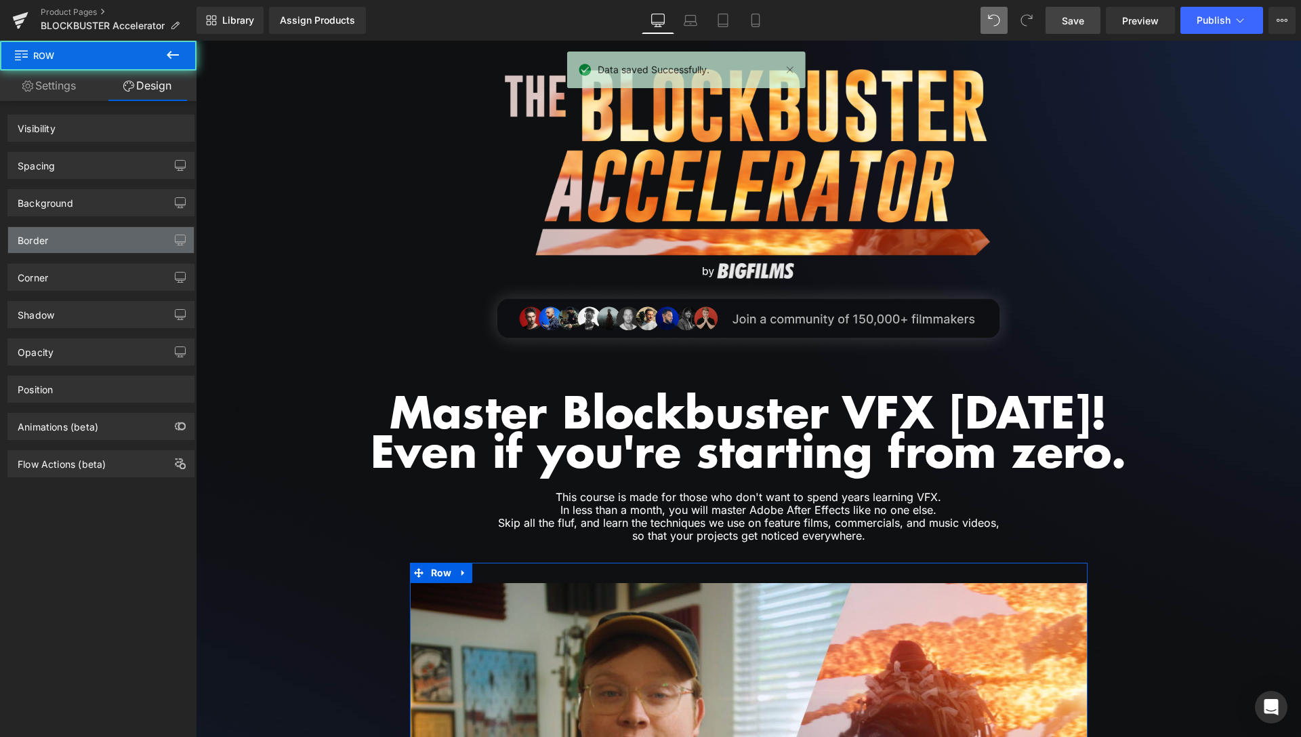
click at [74, 159] on div "Spacing" at bounding box center [101, 166] width 186 height 26
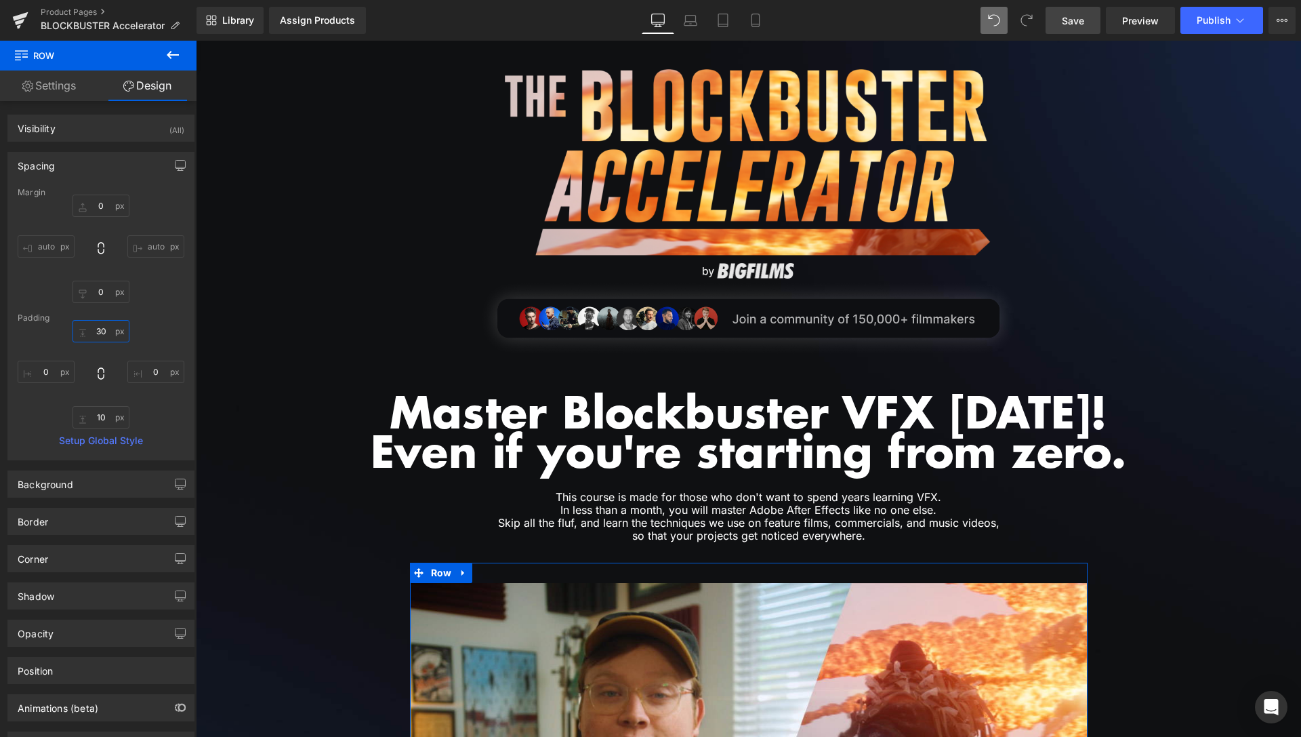
click at [98, 332] on input "30" at bounding box center [101, 331] width 57 height 22
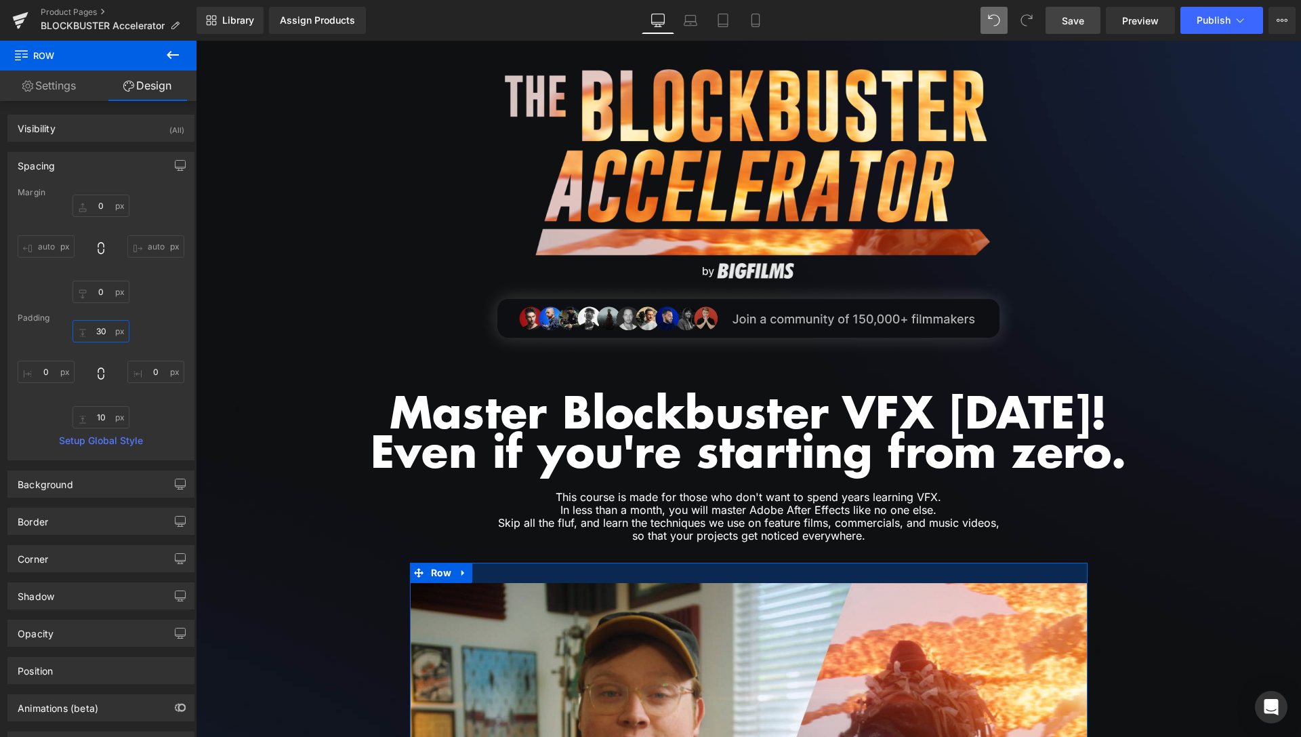
click at [98, 332] on input "30" at bounding box center [101, 331] width 57 height 22
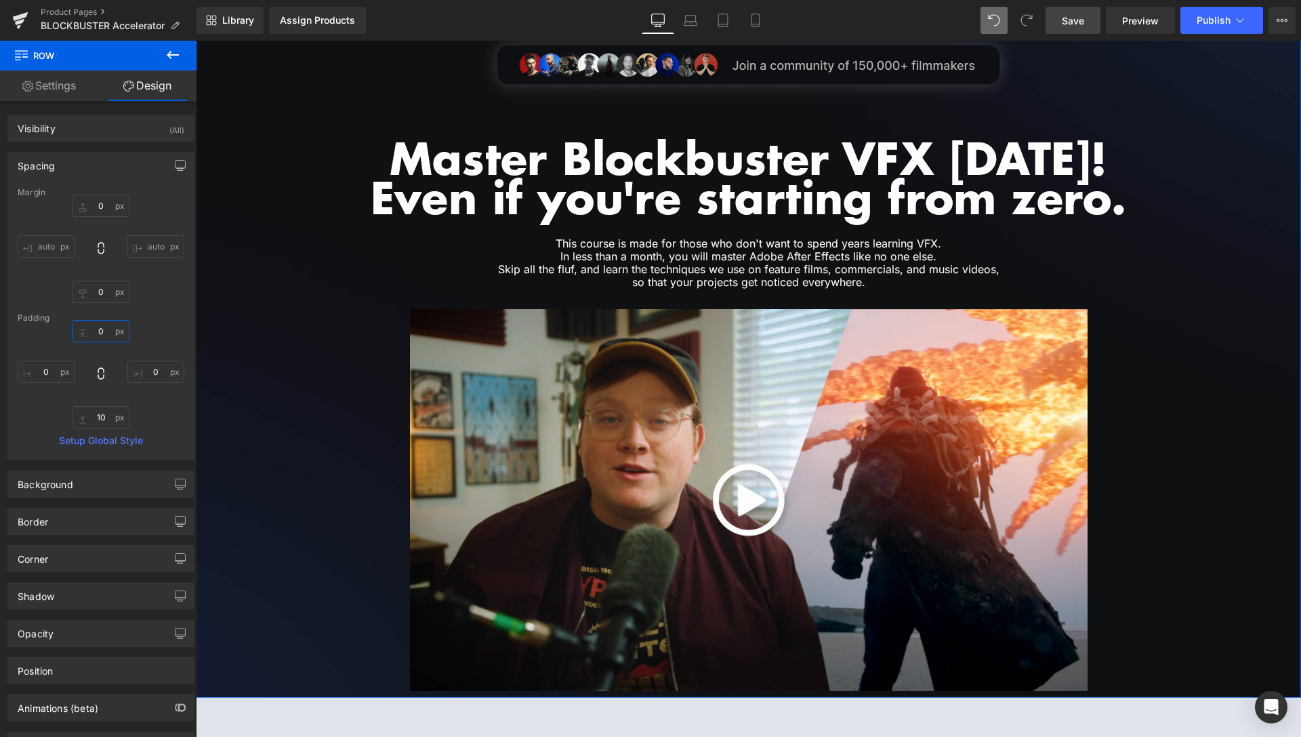
scroll to position [415, 0]
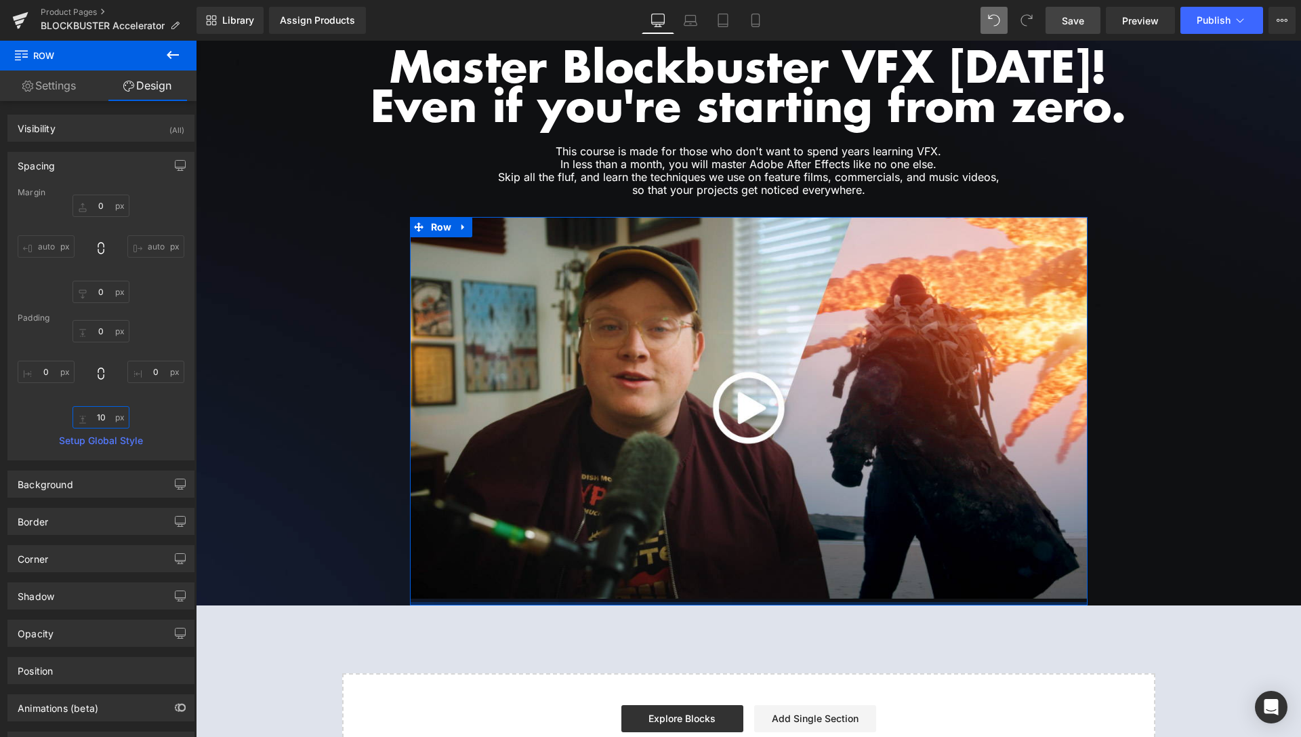
click at [94, 418] on input "10" at bounding box center [101, 417] width 57 height 22
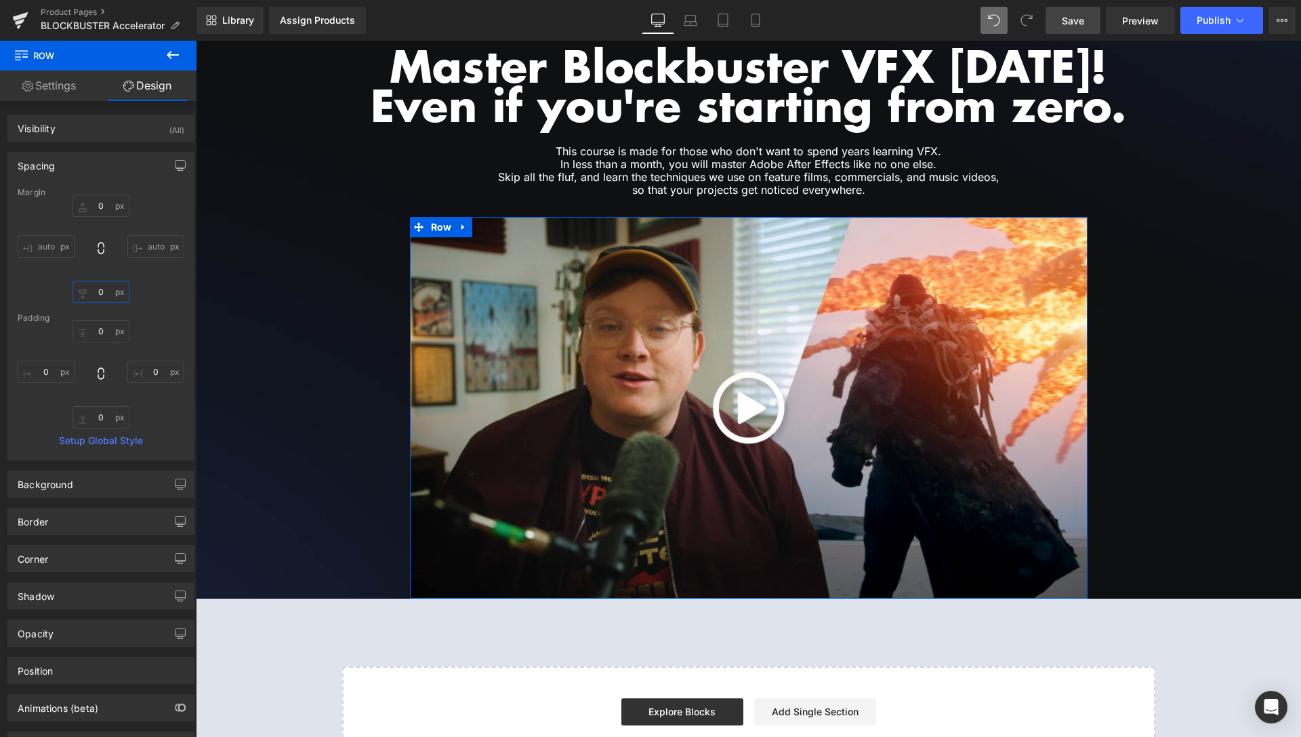
click at [89, 294] on input "0" at bounding box center [101, 292] width 57 height 22
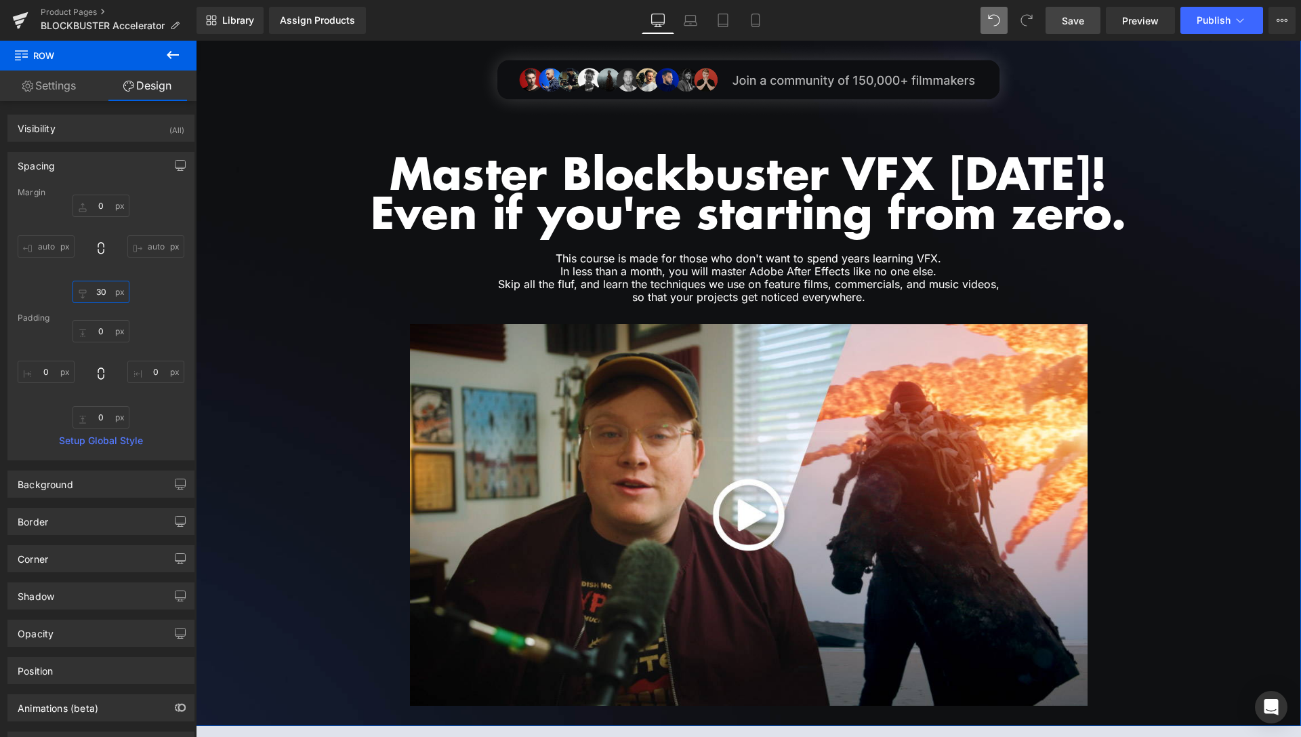
scroll to position [277, 0]
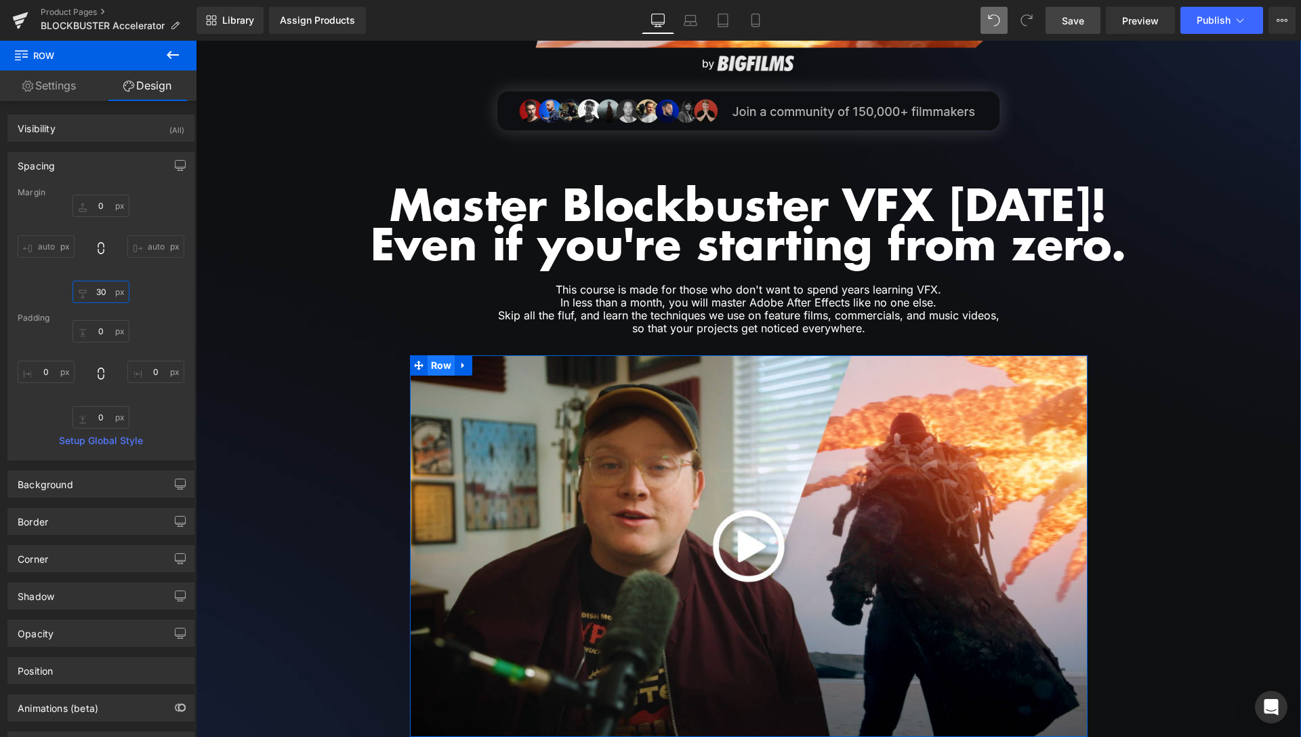
click at [446, 365] on span "Row" at bounding box center [442, 365] width 28 height 20
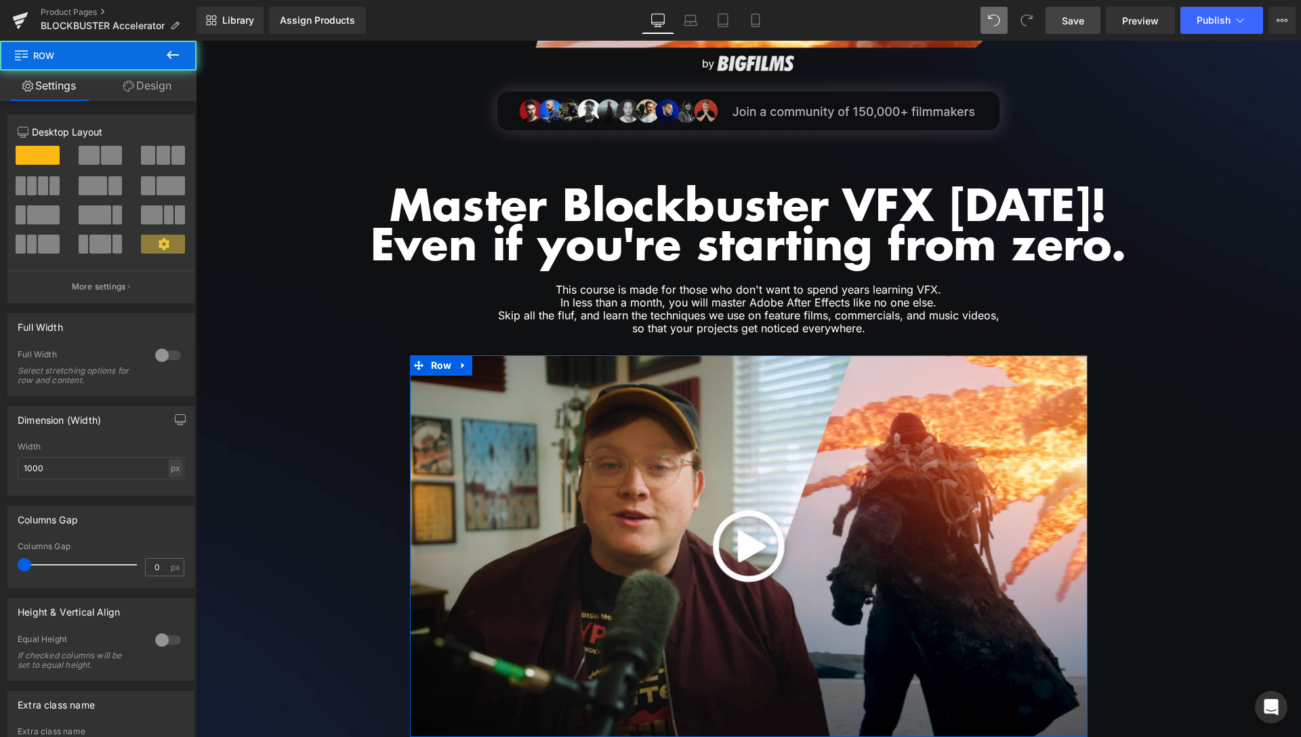
click at [157, 80] on link "Design" at bounding box center [147, 85] width 98 height 31
click at [0, 0] on div "Border" at bounding box center [0, 0] width 0 height 0
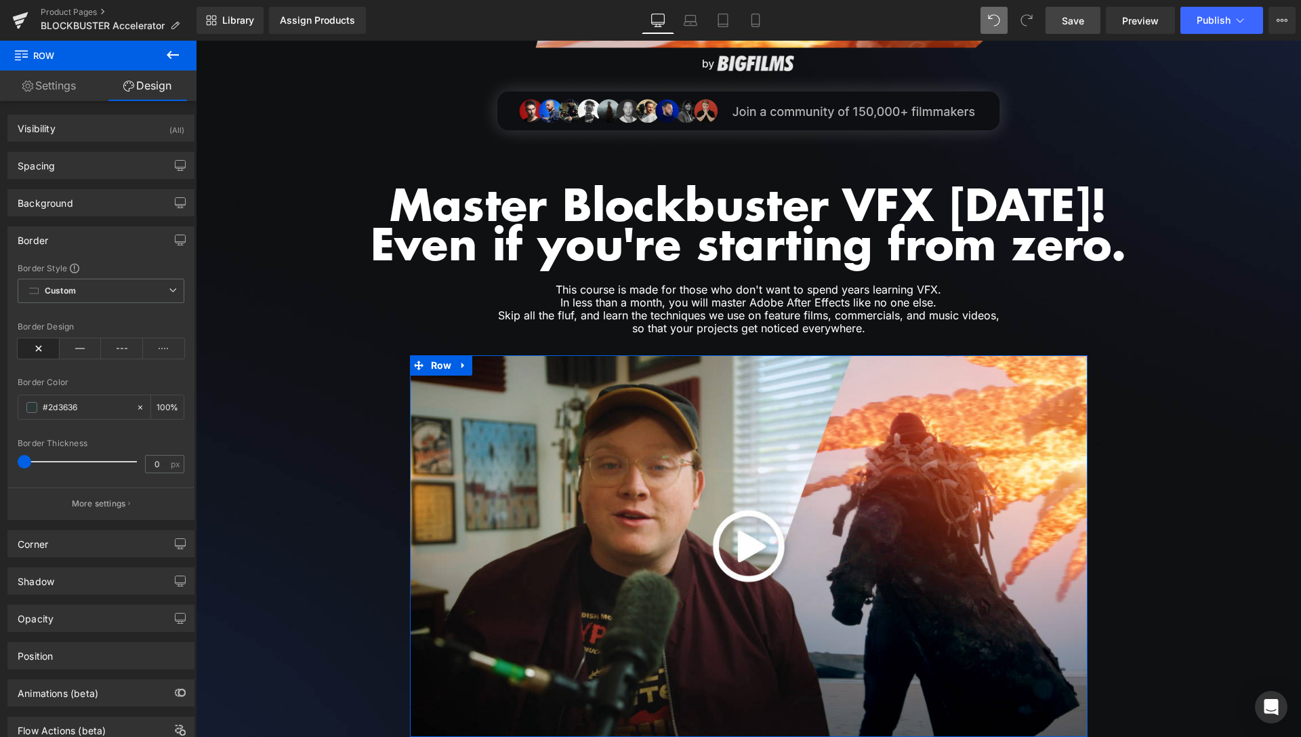
click at [47, 244] on div "Border" at bounding box center [33, 236] width 31 height 19
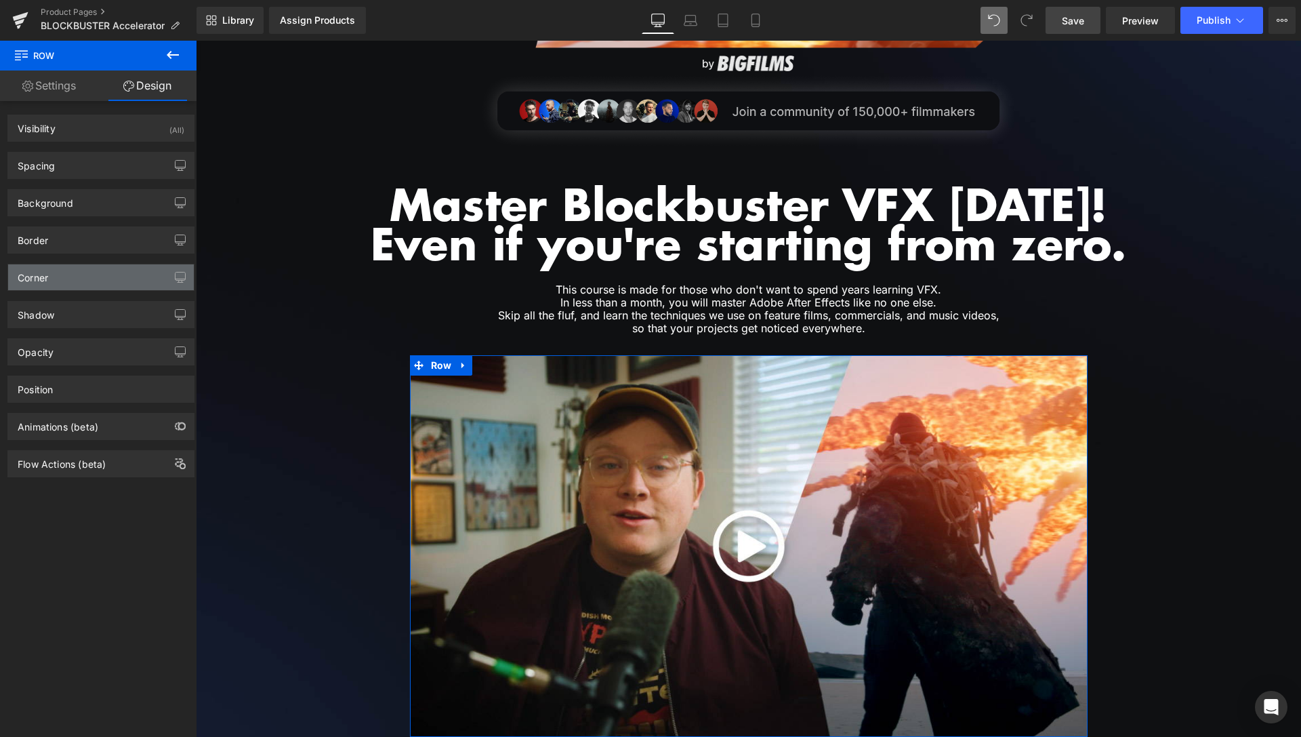
click at [52, 279] on div "Corner" at bounding box center [101, 277] width 186 height 26
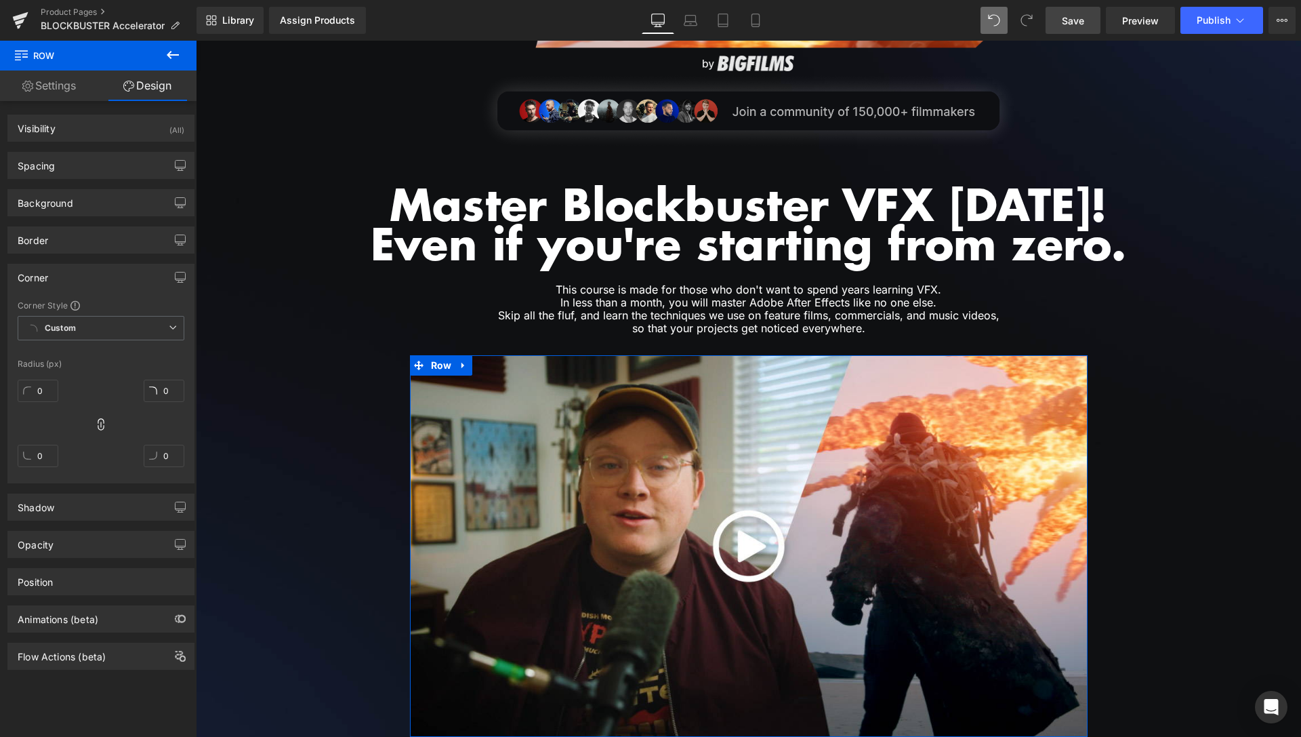
drag, startPoint x: 96, startPoint y: 424, endPoint x: 96, endPoint y: 443, distance: 19.0
click at [102, 458] on div "0px 0 0px 0 0px 0 0px 0" at bounding box center [101, 428] width 167 height 108
click at [94, 424] on icon at bounding box center [101, 425] width 14 height 14
click at [94, 428] on icon at bounding box center [101, 425] width 14 height 14
drag, startPoint x: 43, startPoint y: 392, endPoint x: 33, endPoint y: 395, distance: 10.5
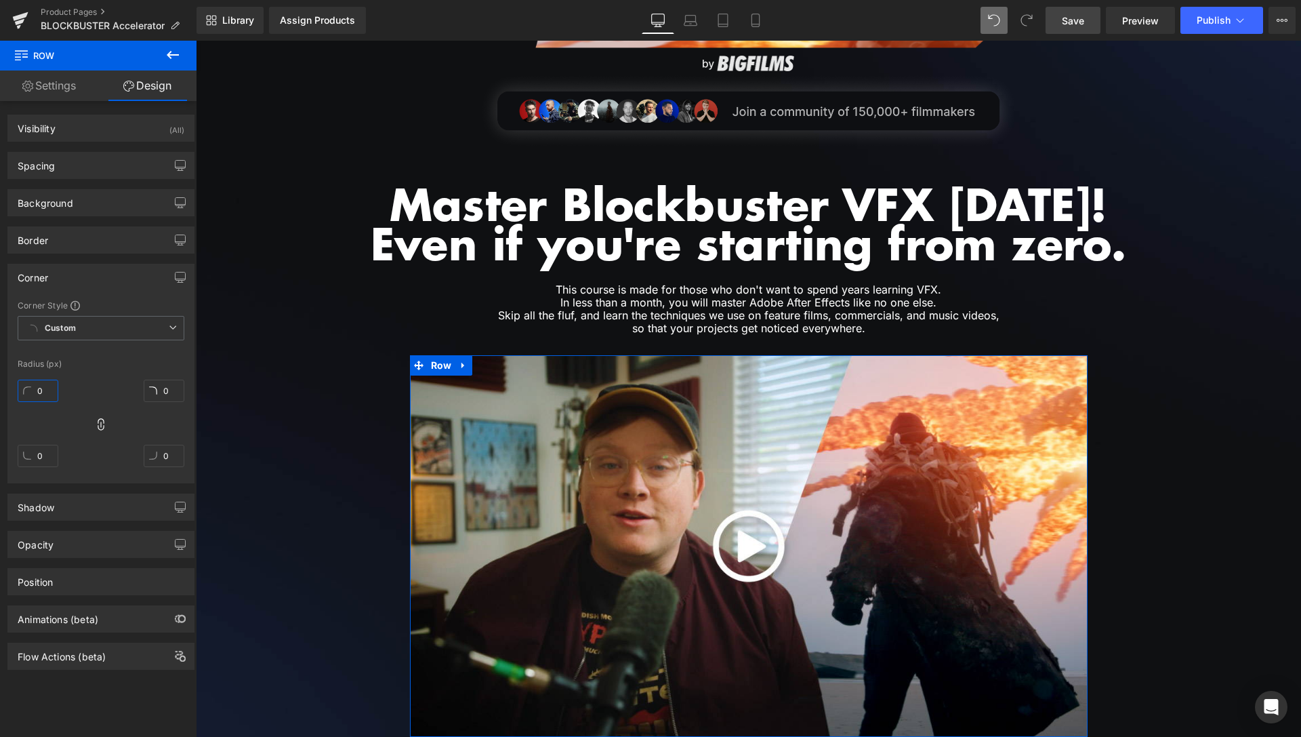
click at [33, 395] on input "0" at bounding box center [38, 391] width 41 height 22
click at [98, 394] on div "30px 30 30px 30 30px 30 30px 30" at bounding box center [101, 428] width 167 height 108
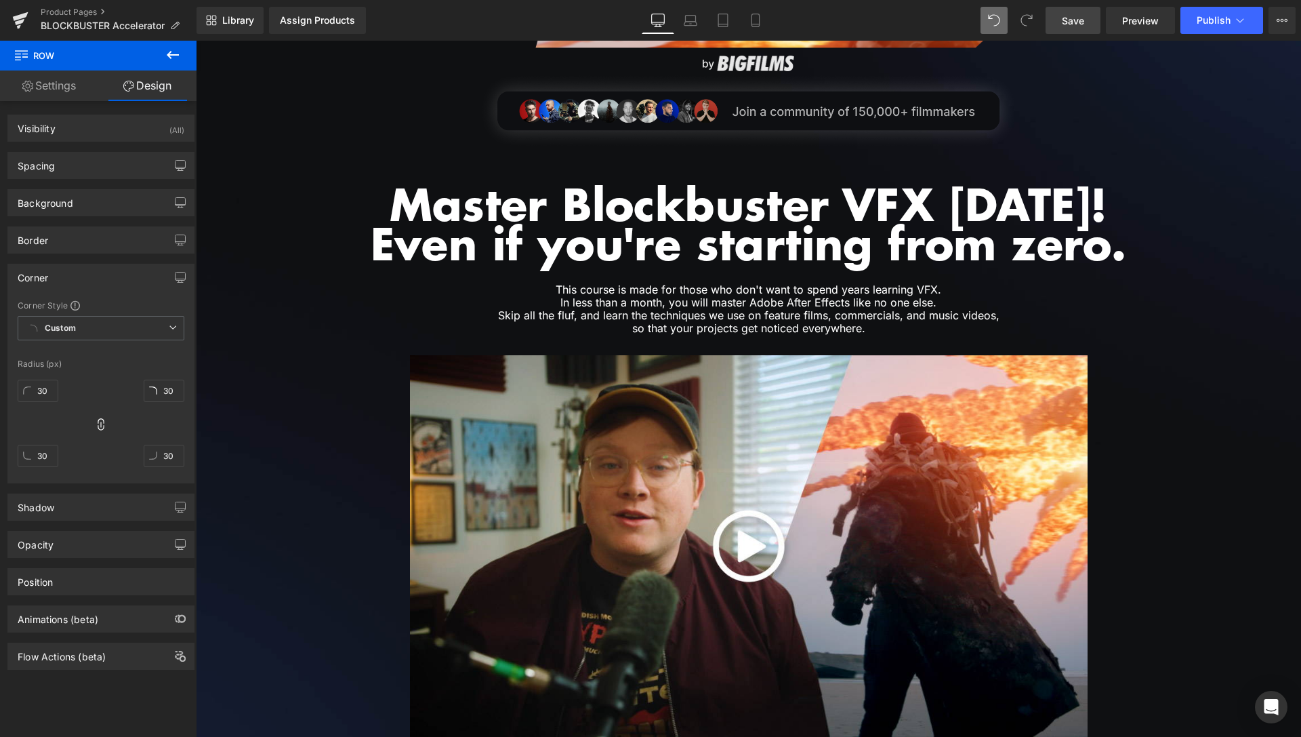
click at [262, 390] on div "Image Image Image Row Master Blockbuster VFX in 30 days! Even if you're startin…" at bounding box center [749, 309] width 1106 height 895
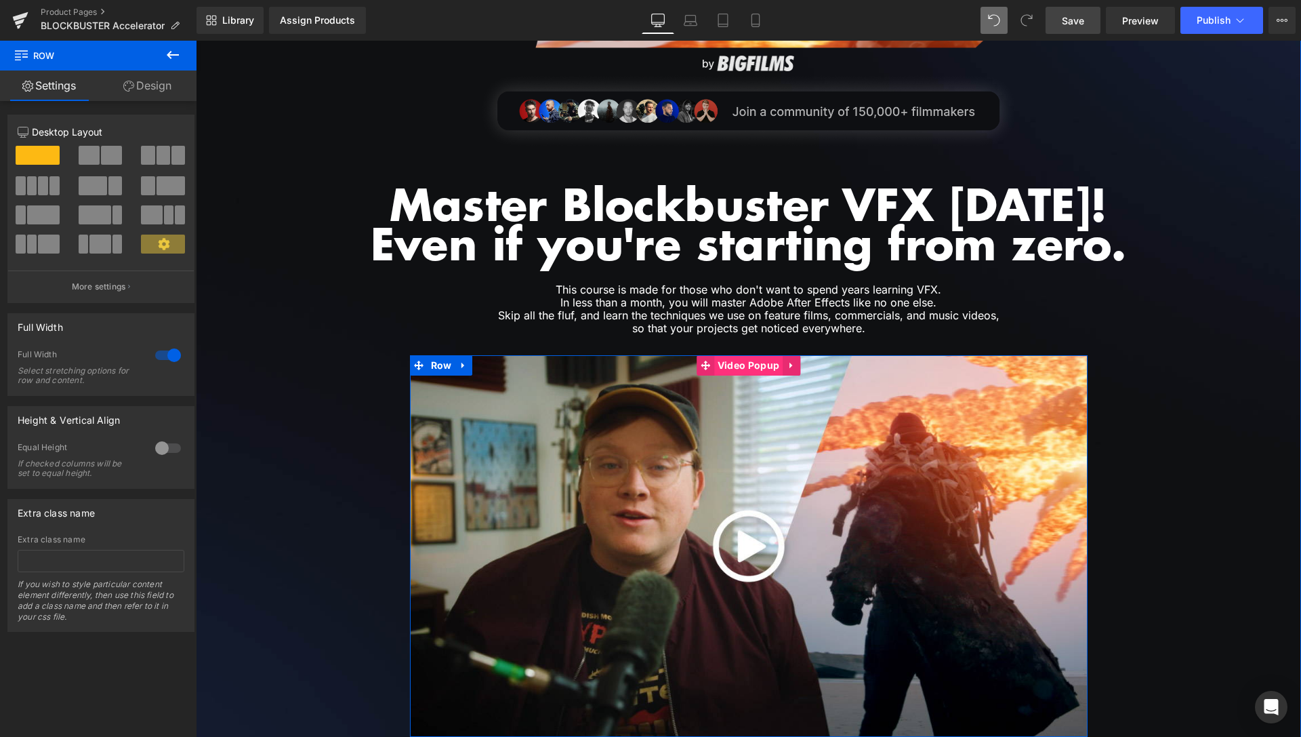
click at [740, 364] on span "Video Popup" at bounding box center [748, 365] width 68 height 20
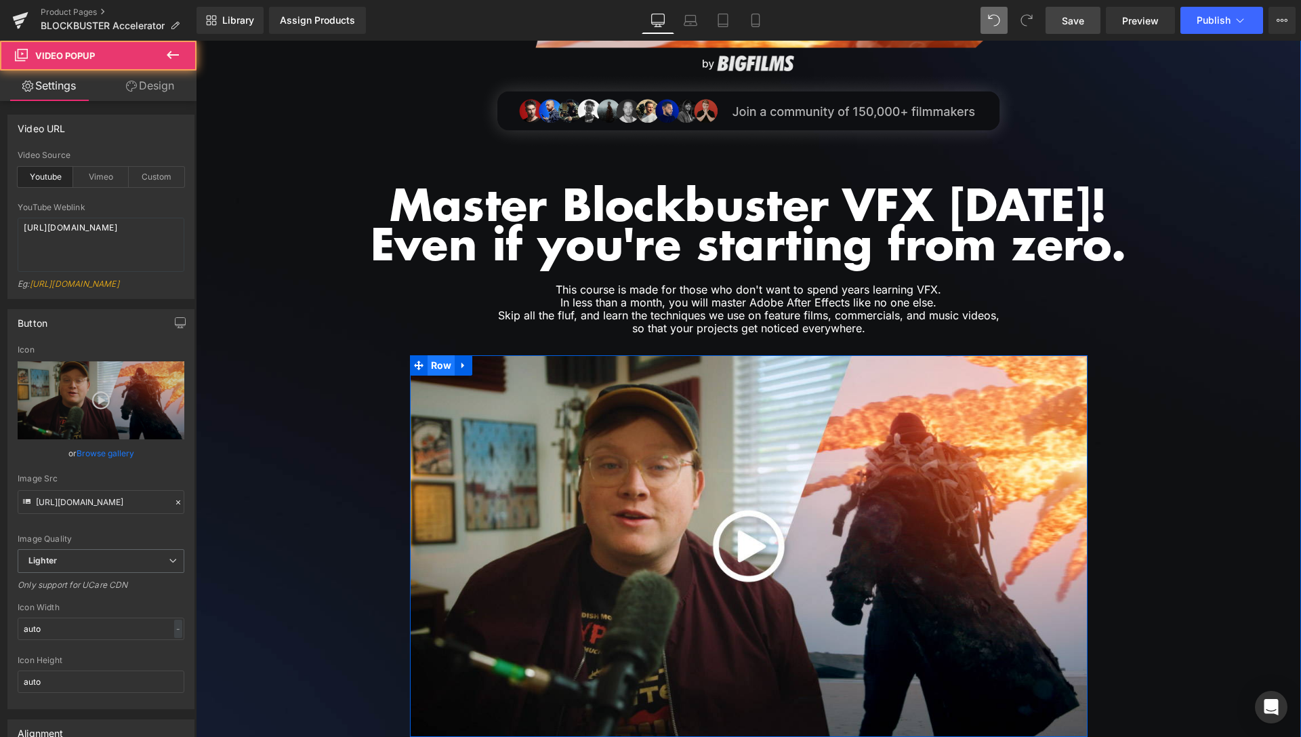
click at [436, 367] on span "Row" at bounding box center [442, 365] width 28 height 20
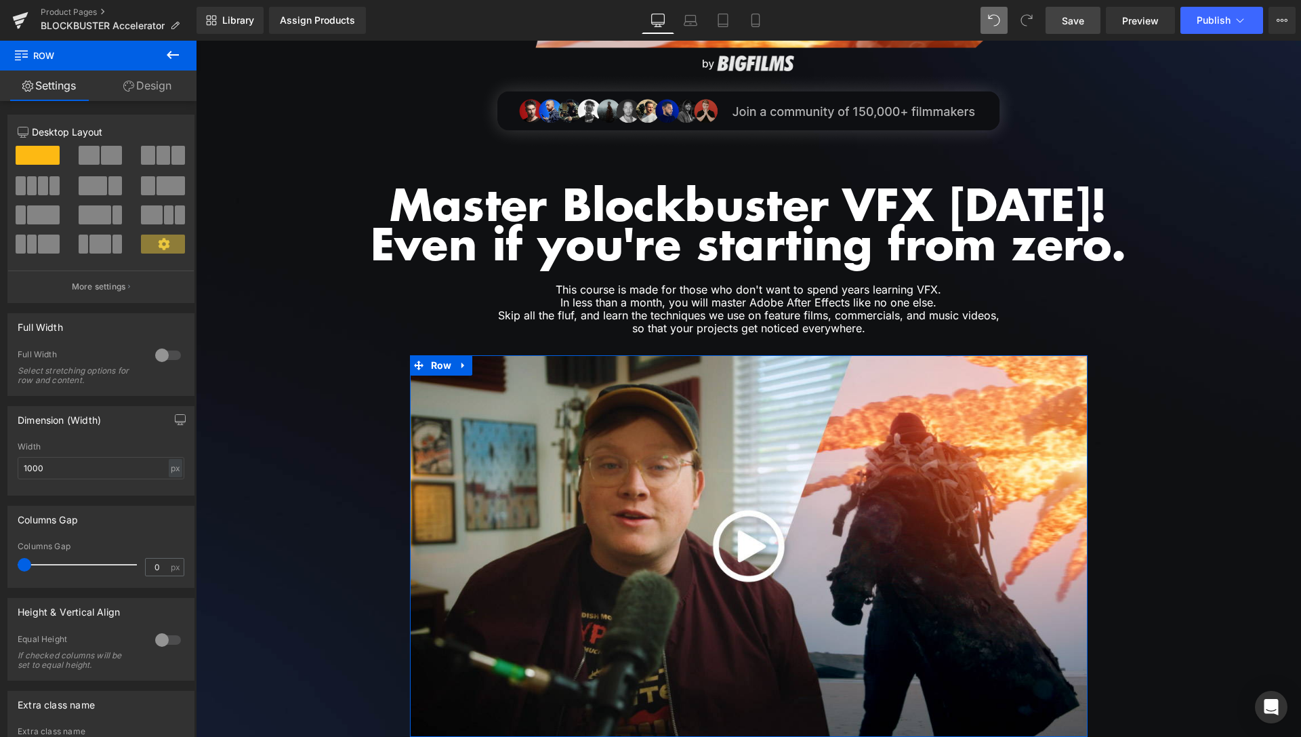
click at [139, 95] on link "Design" at bounding box center [147, 85] width 98 height 31
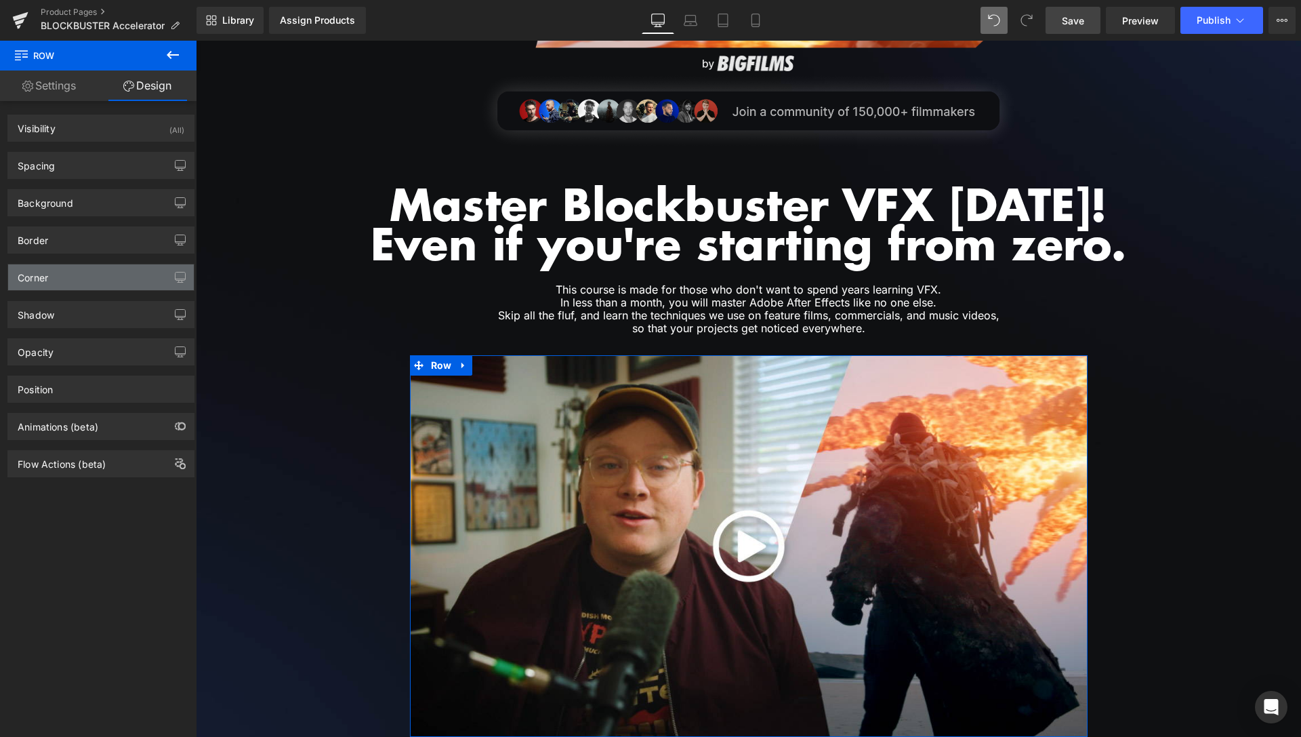
click at [83, 283] on div "Corner" at bounding box center [101, 277] width 186 height 26
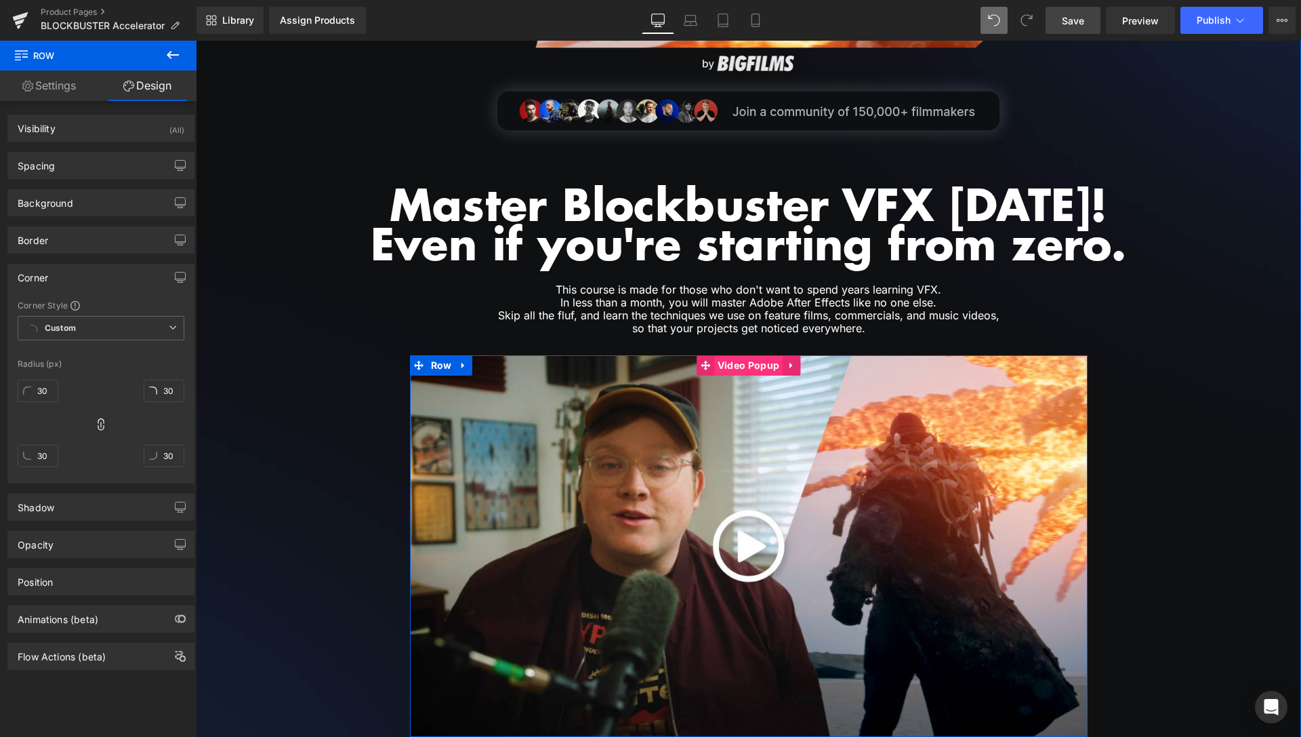
click at [758, 369] on span "Video Popup" at bounding box center [748, 365] width 68 height 20
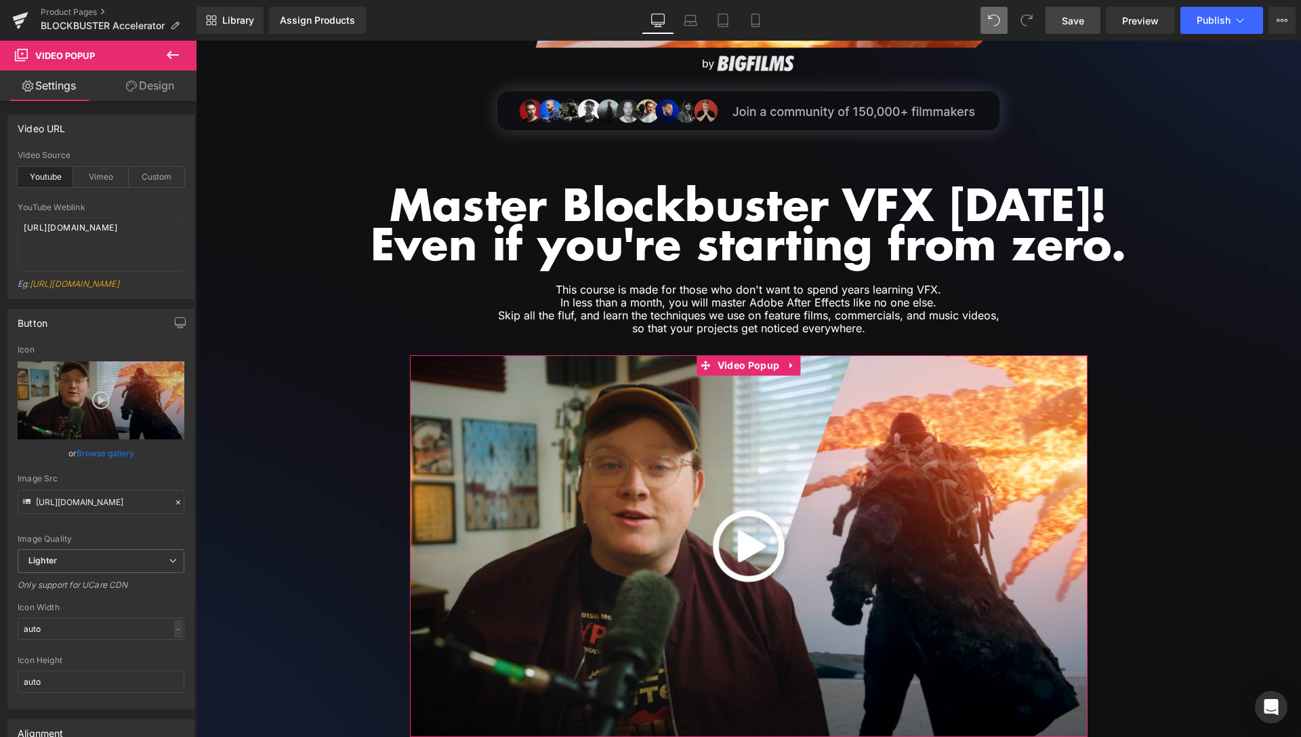
drag, startPoint x: 161, startPoint y: 96, endPoint x: 96, endPoint y: 312, distance: 226.5
click at [161, 95] on link "Design" at bounding box center [150, 85] width 98 height 31
click at [0, 0] on div "Corner" at bounding box center [0, 0] width 0 height 0
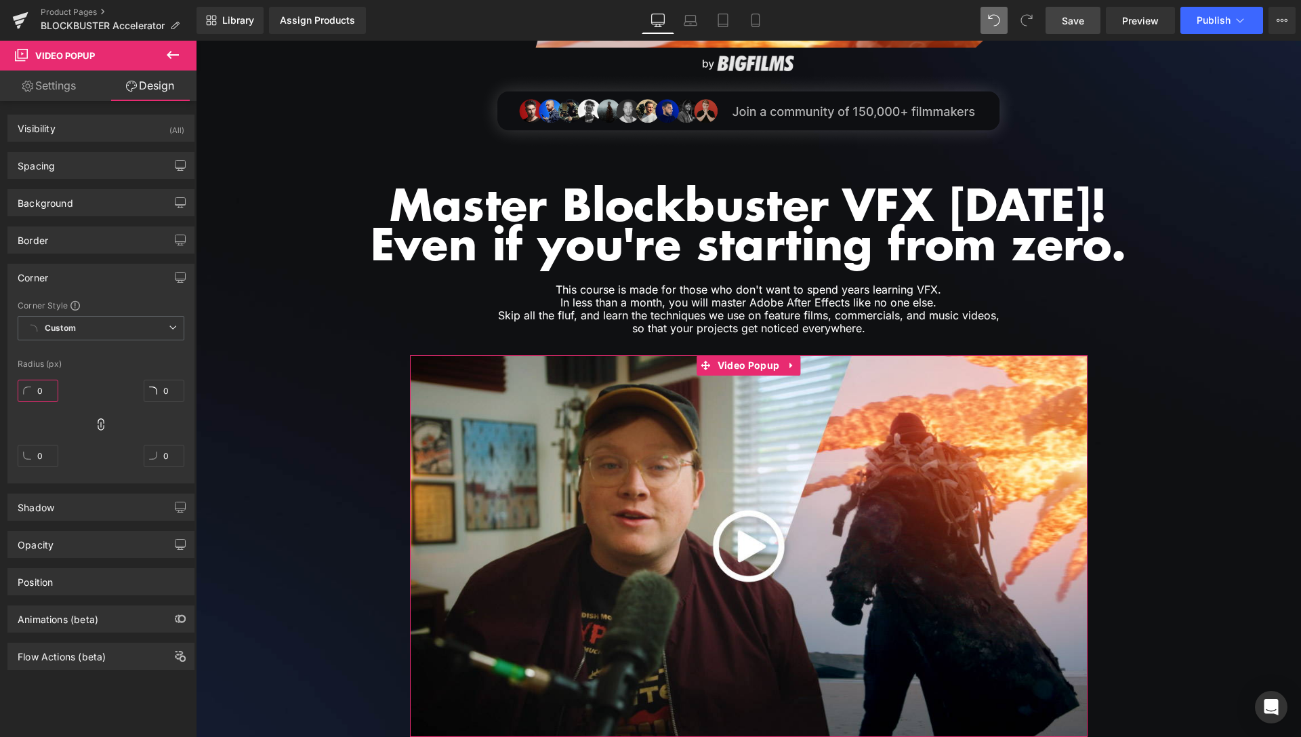
click at [43, 384] on input "0" at bounding box center [38, 391] width 41 height 22
click at [110, 375] on div "30px 30 30px 30 30px 30 30px 30" at bounding box center [101, 428] width 167 height 108
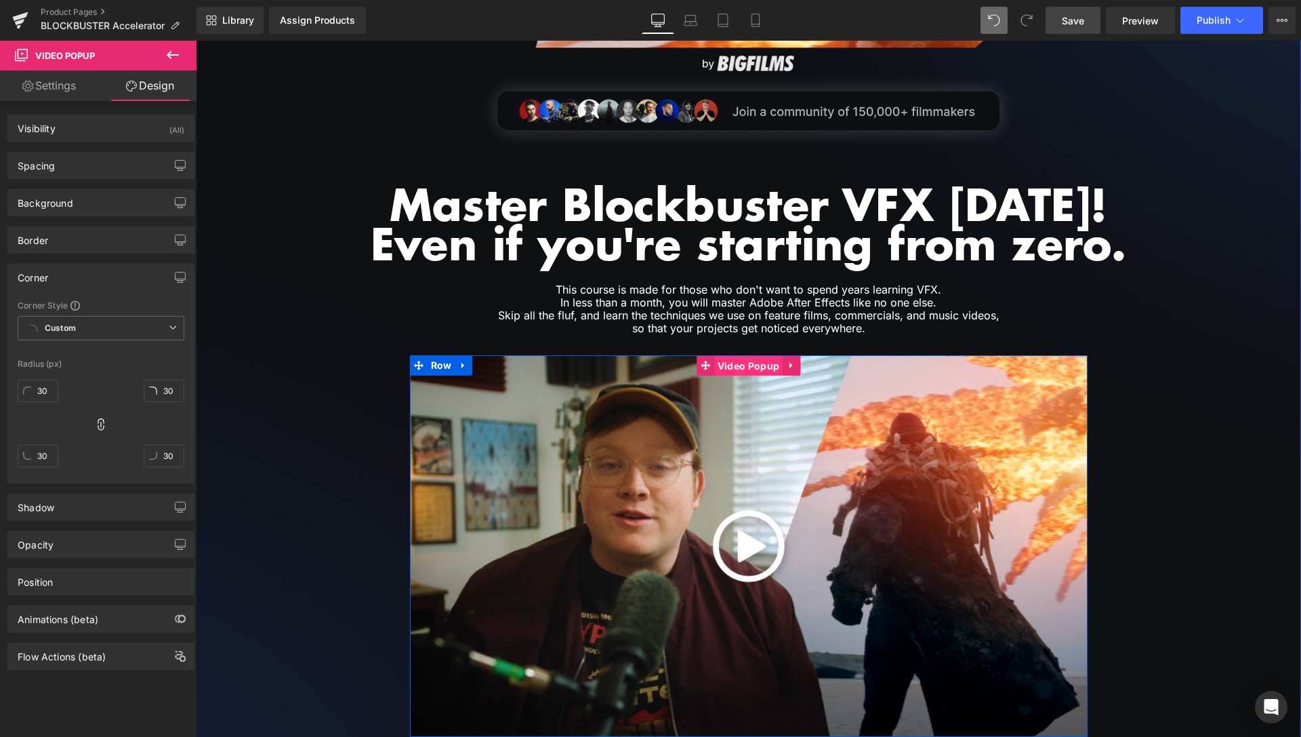
click at [732, 365] on span "Video Popup" at bounding box center [748, 366] width 68 height 20
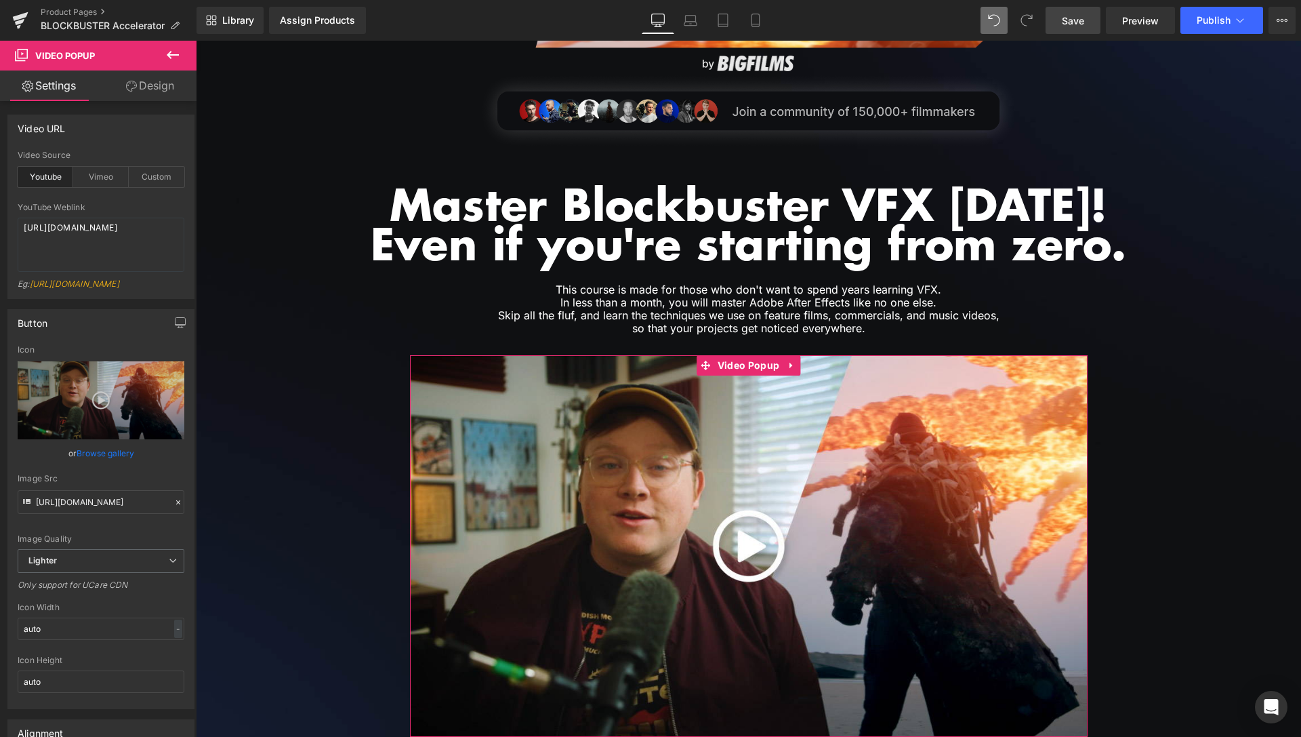
click at [140, 102] on div "Video URL youtube Video Source Youtube Vimeo Custom YouTube Weblink https://www…" at bounding box center [101, 526] width 203 height 850
click at [144, 94] on link "Design" at bounding box center [150, 85] width 98 height 31
click at [0, 0] on div "Corner" at bounding box center [0, 0] width 0 height 0
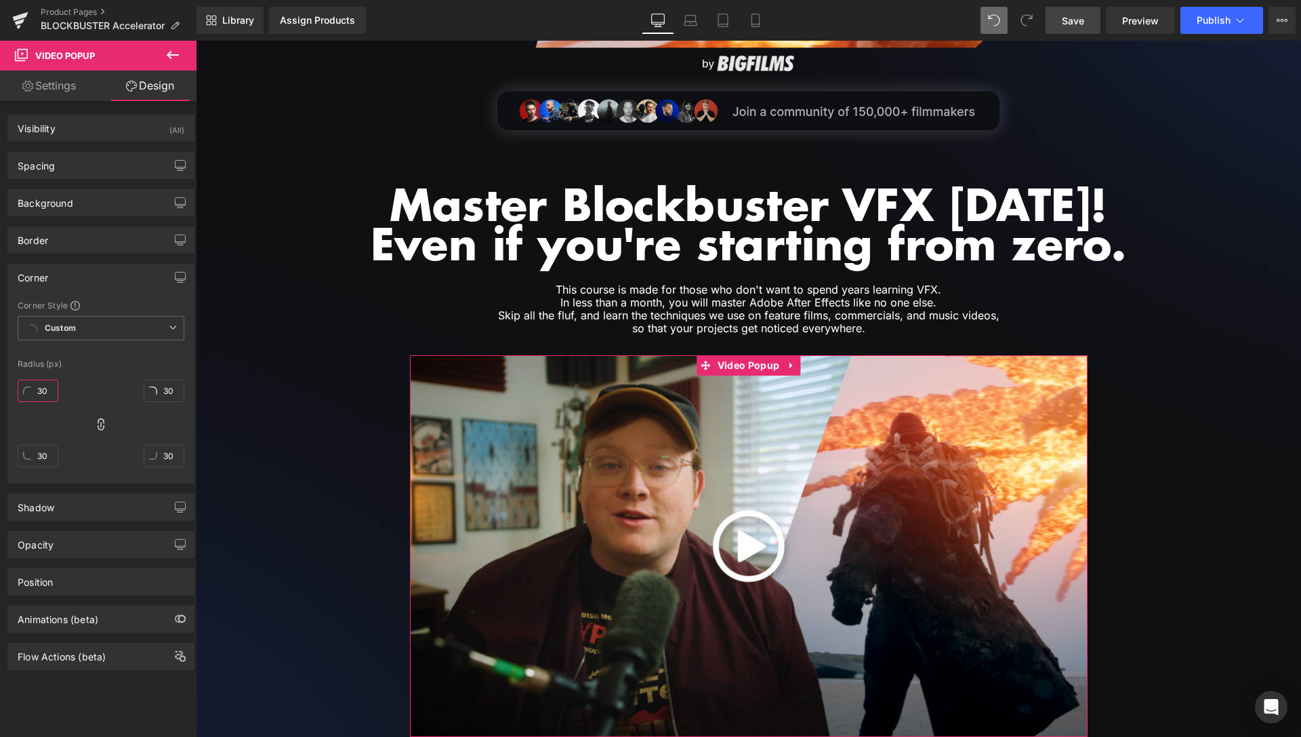
click at [42, 395] on input "30" at bounding box center [38, 391] width 41 height 22
click at [100, 375] on div "80px 80 80px 80 80px 80 80px 80" at bounding box center [101, 428] width 167 height 108
click at [1072, 19] on span "Save" at bounding box center [1073, 21] width 22 height 14
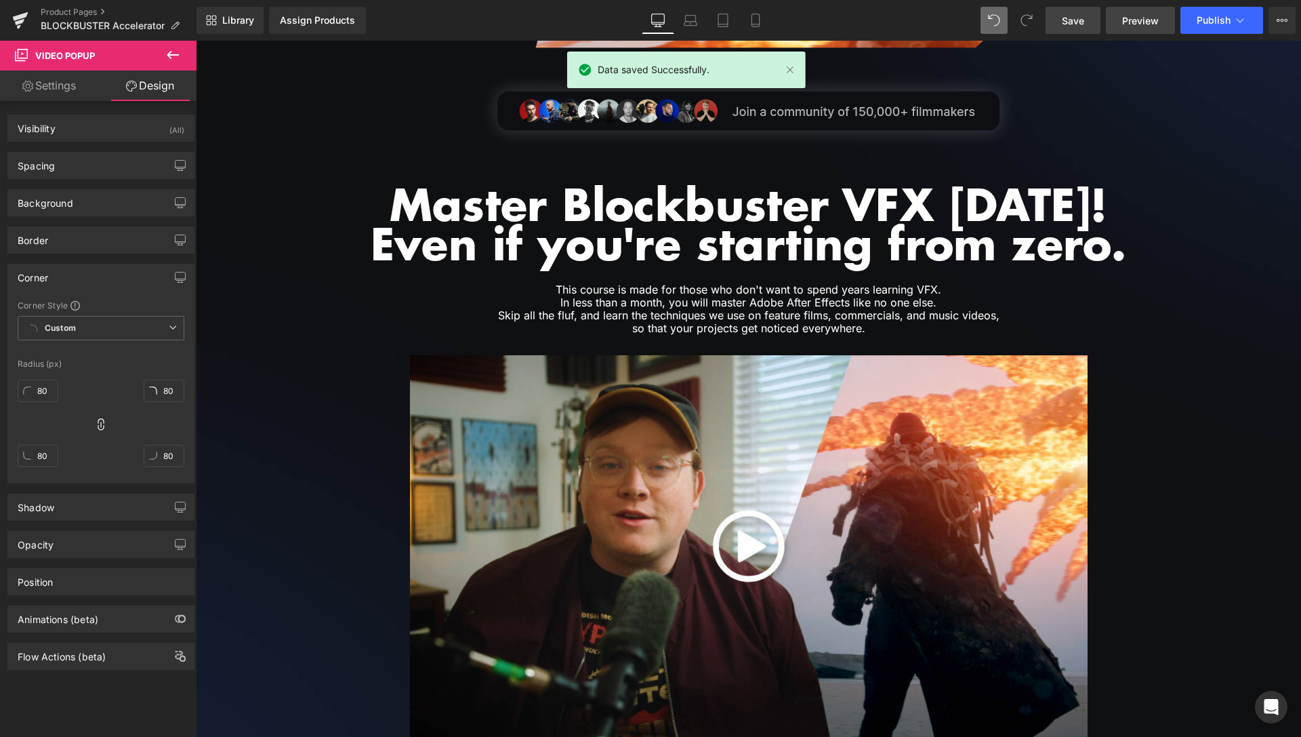
click at [1156, 19] on span "Preview" at bounding box center [1141, 21] width 37 height 14
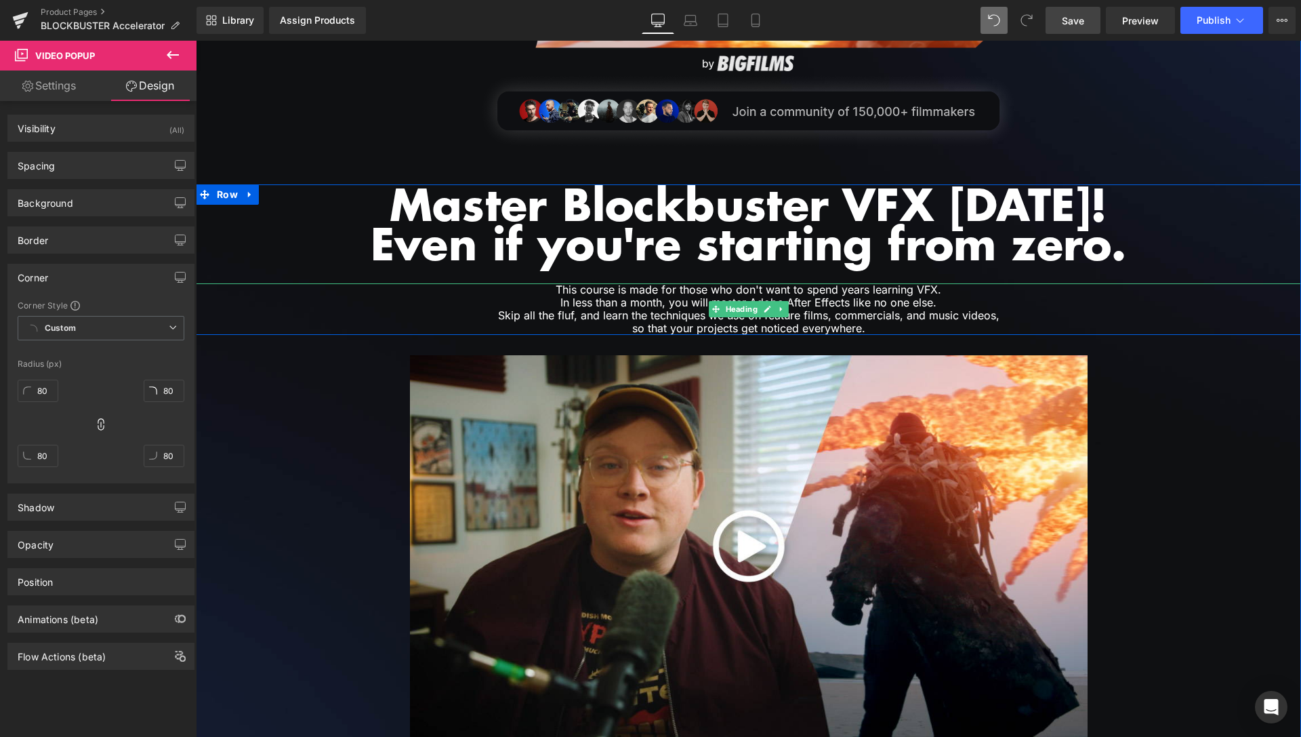
click at [777, 329] on h1 "so that your projects get noticed everywhere." at bounding box center [748, 328] width 699 height 13
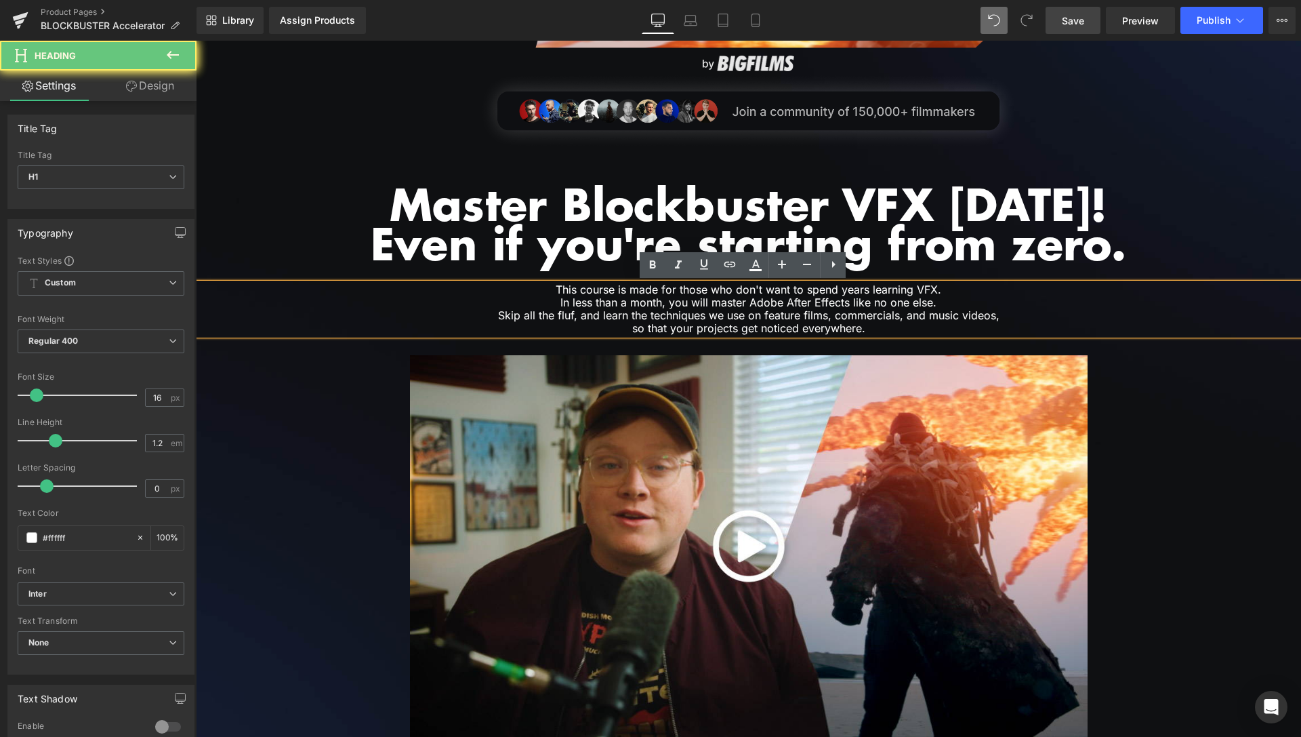
click at [777, 329] on h1 "so that your projects get noticed everywhere." at bounding box center [748, 328] width 699 height 13
click at [816, 325] on h1 "so that your projects get noticed everywhere." at bounding box center [748, 328] width 699 height 13
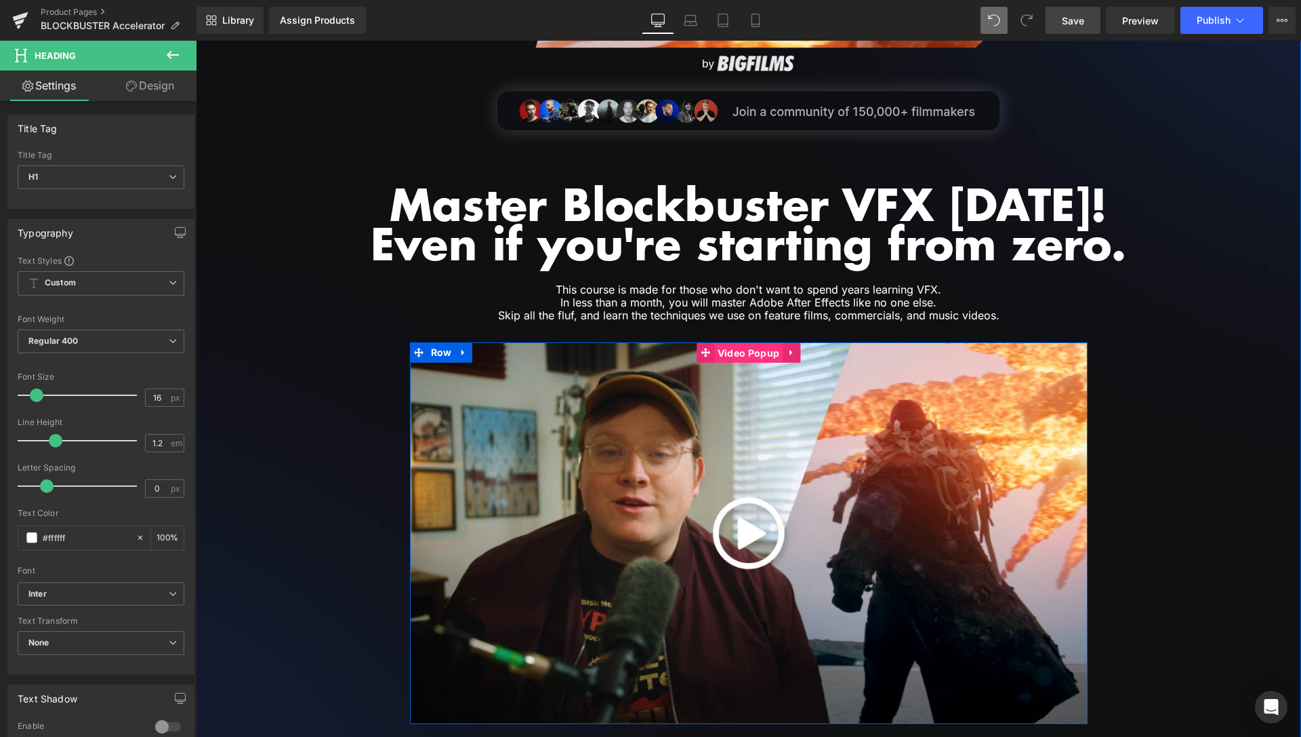
click at [745, 349] on span "Video Popup" at bounding box center [748, 353] width 68 height 20
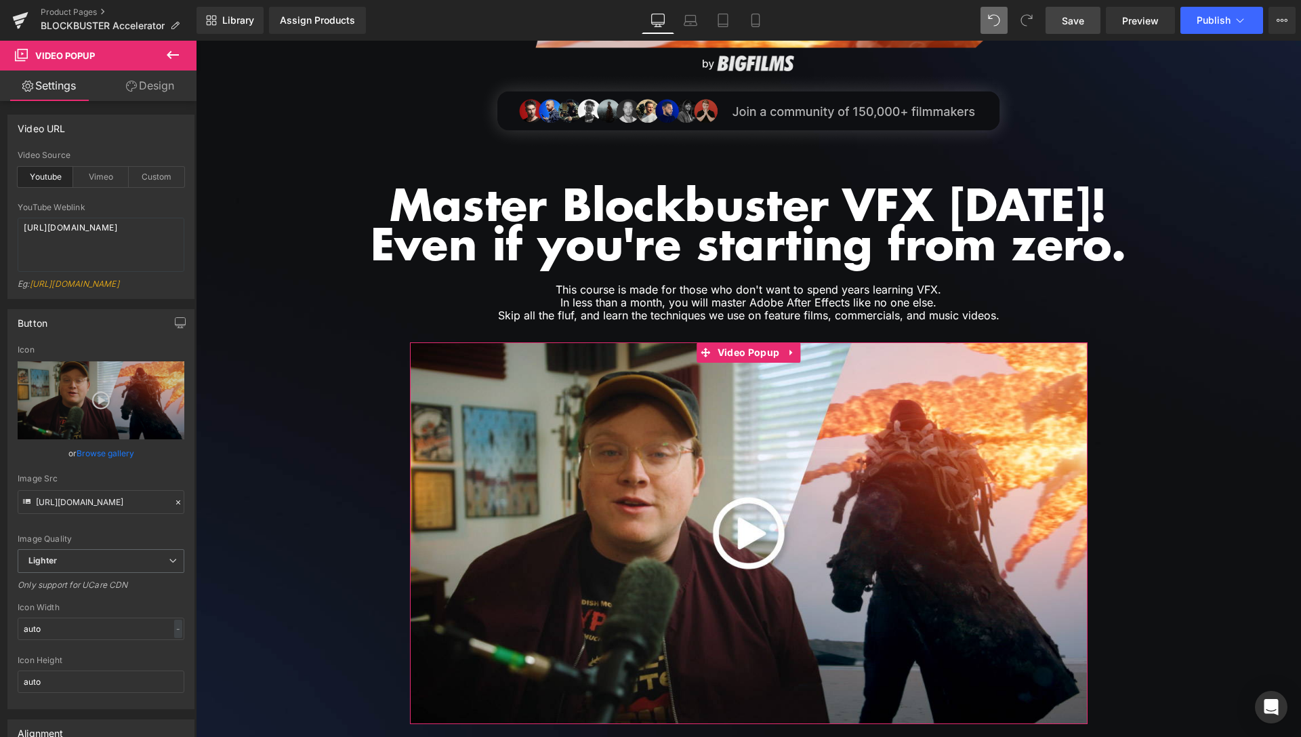
click at [140, 85] on link "Design" at bounding box center [150, 85] width 98 height 31
click at [0, 0] on div "Corner" at bounding box center [0, 0] width 0 height 0
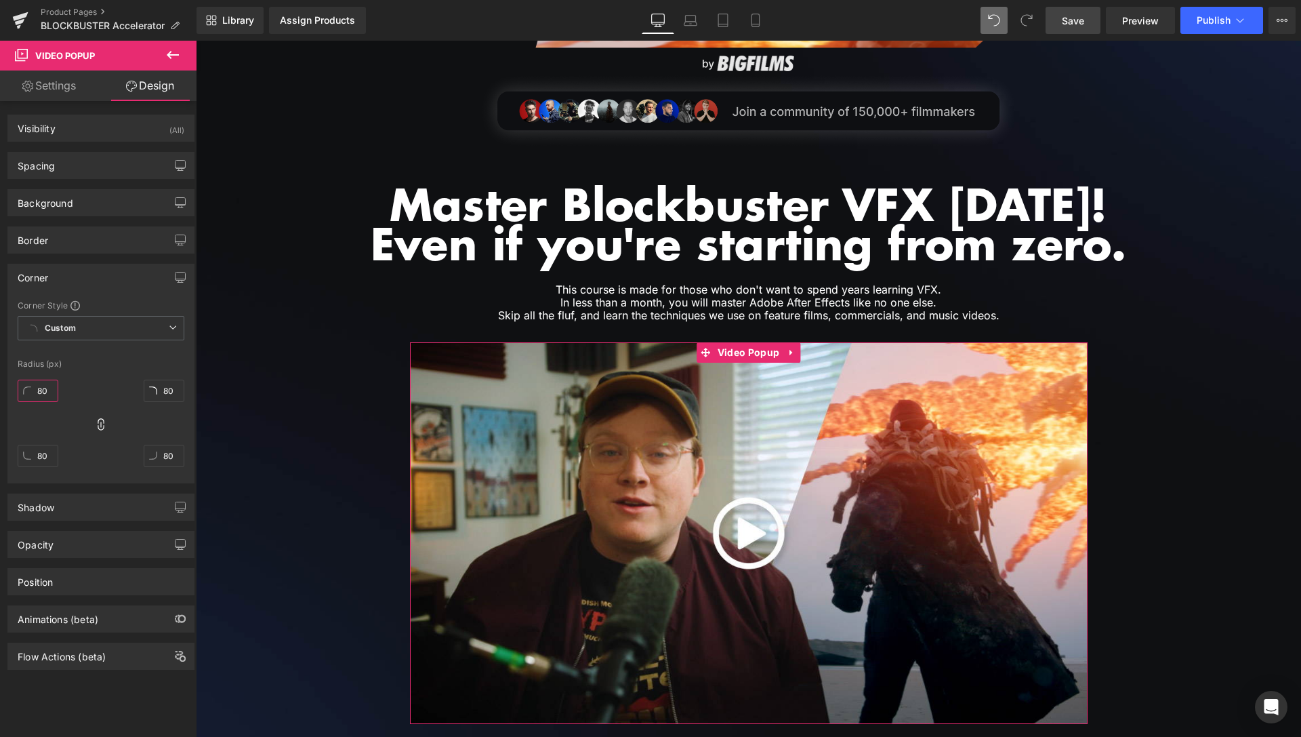
click at [45, 397] on input "80" at bounding box center [38, 391] width 41 height 22
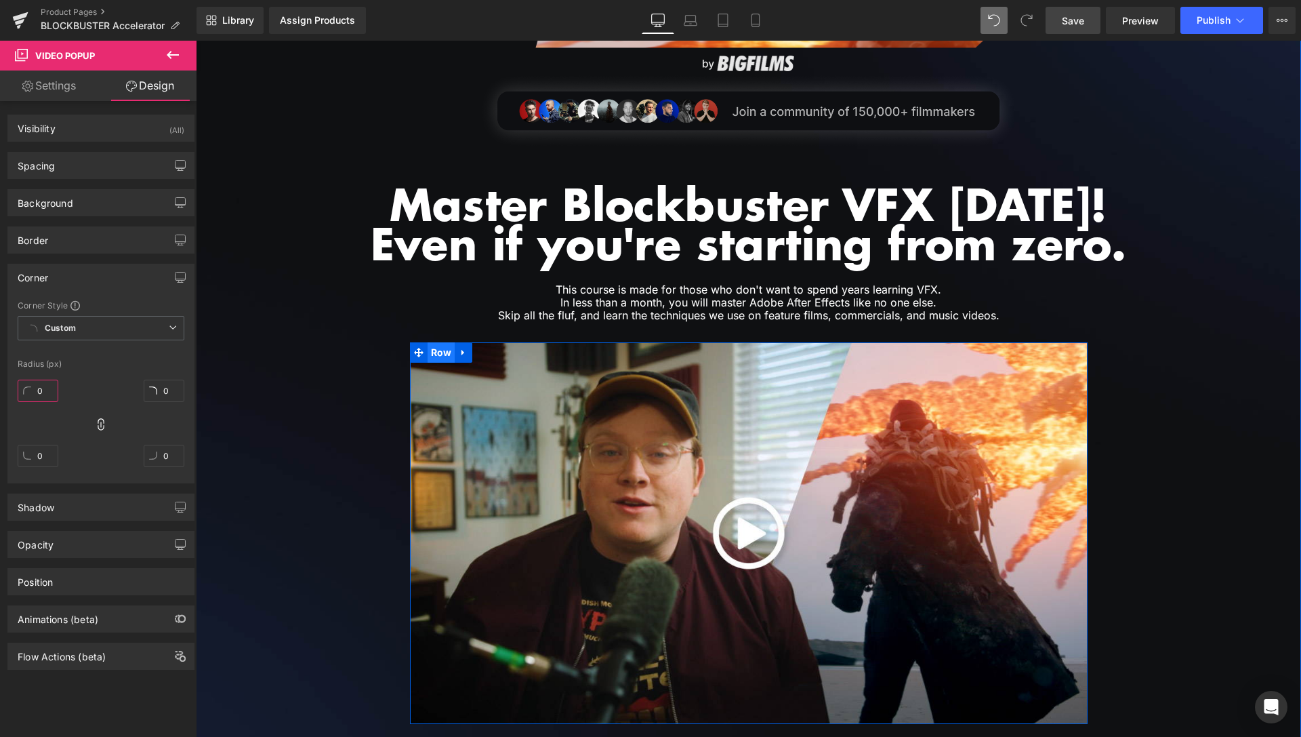
click at [445, 350] on span "Row" at bounding box center [442, 352] width 28 height 20
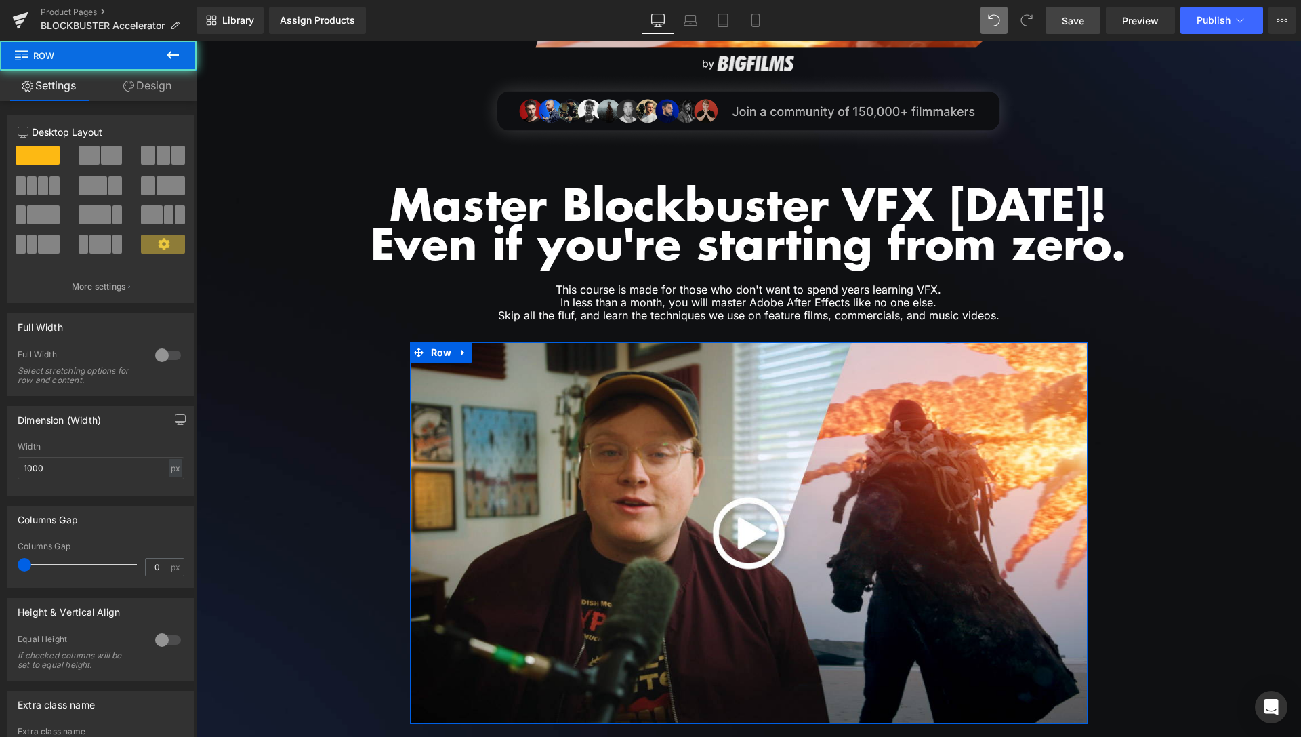
click at [165, 96] on link "Design" at bounding box center [147, 85] width 98 height 31
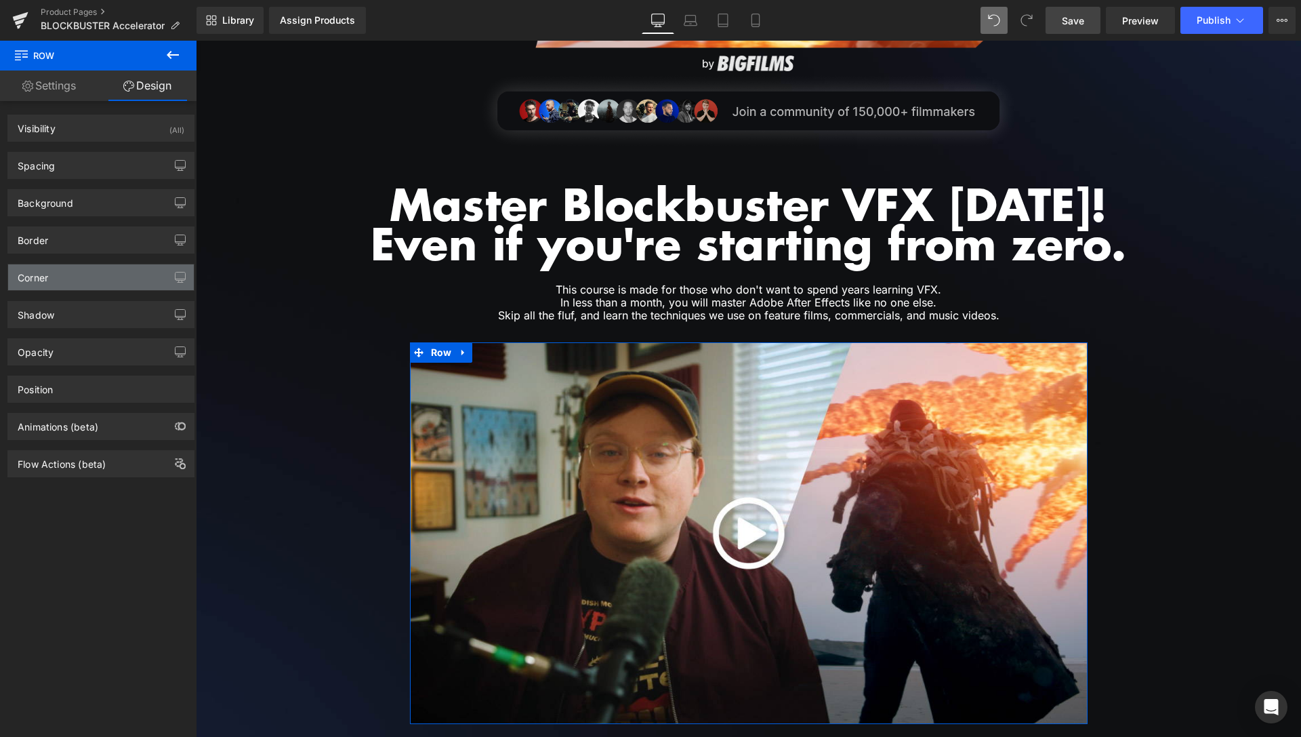
click at [55, 279] on div "Corner" at bounding box center [101, 277] width 186 height 26
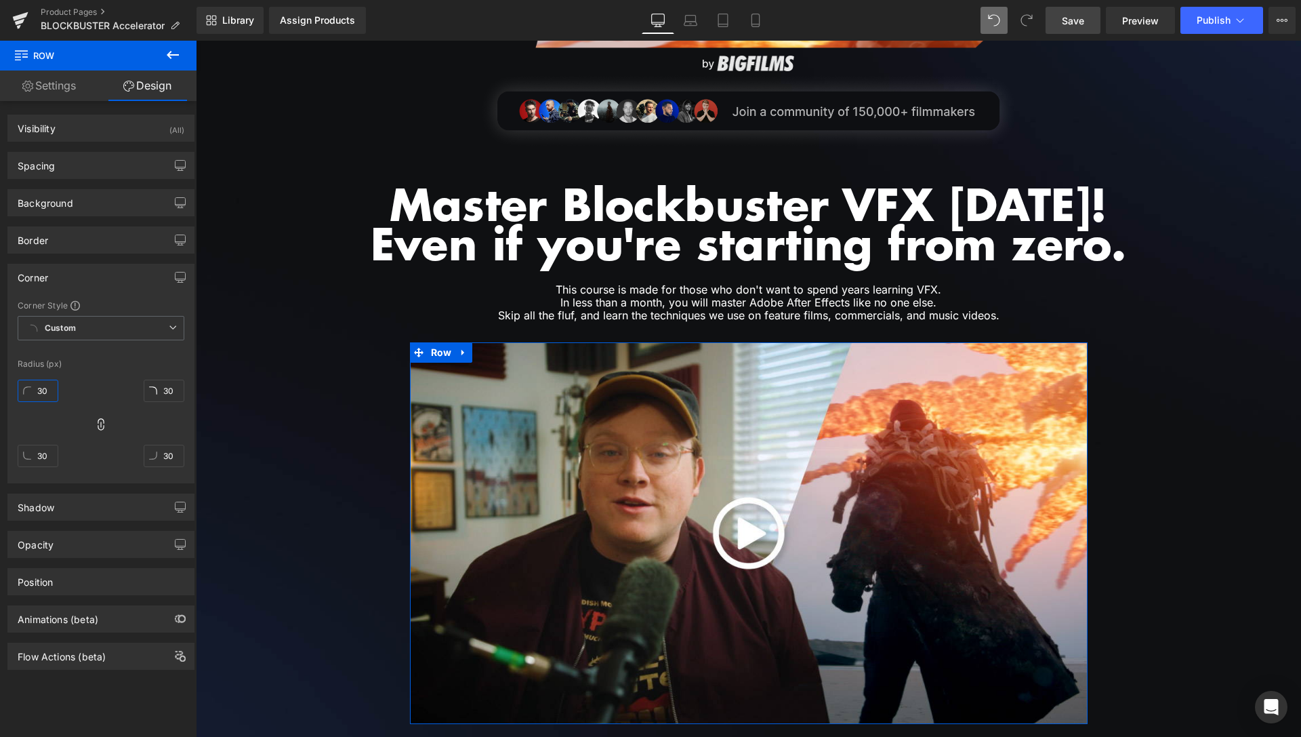
click at [47, 398] on input "30" at bounding box center [38, 391] width 41 height 22
click at [227, 379] on div "Image Image Image Row Master Blockbuster VFX in 30 days! Even if you're startin…" at bounding box center [749, 303] width 1106 height 883
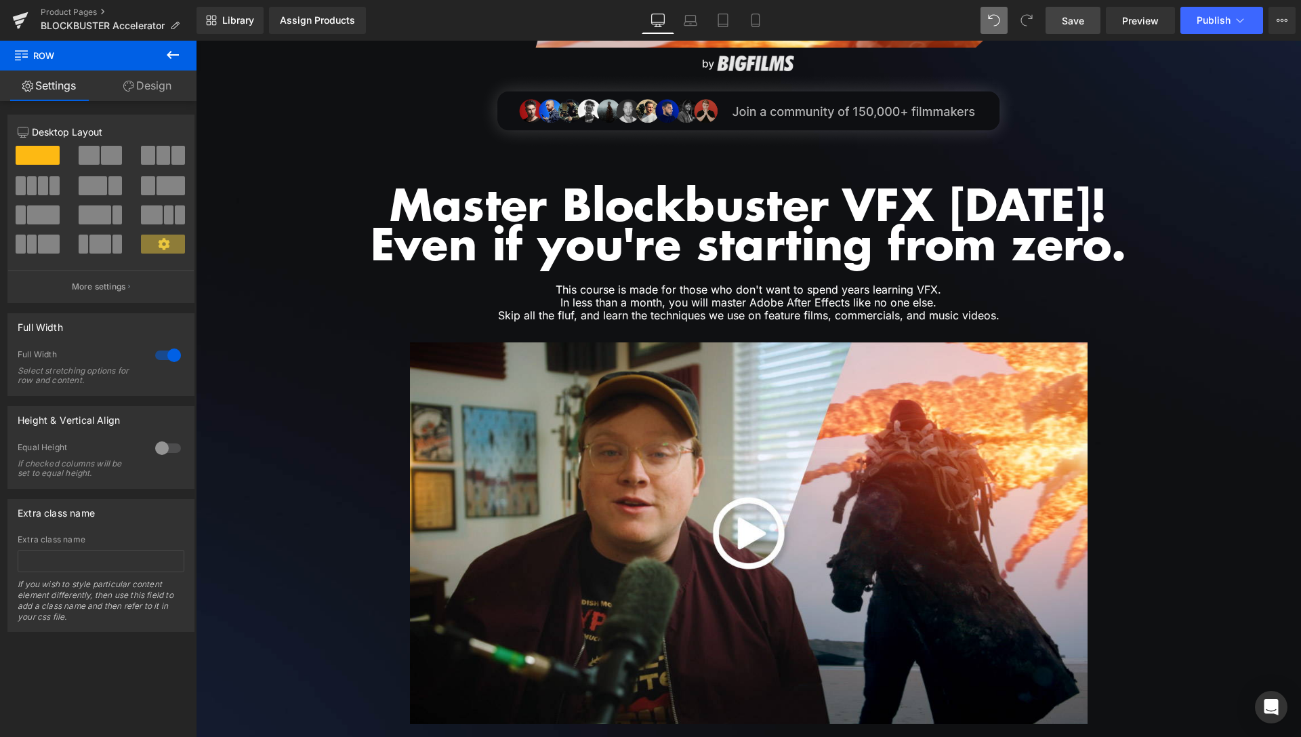
click at [1083, 24] on span "Save" at bounding box center [1073, 21] width 22 height 14
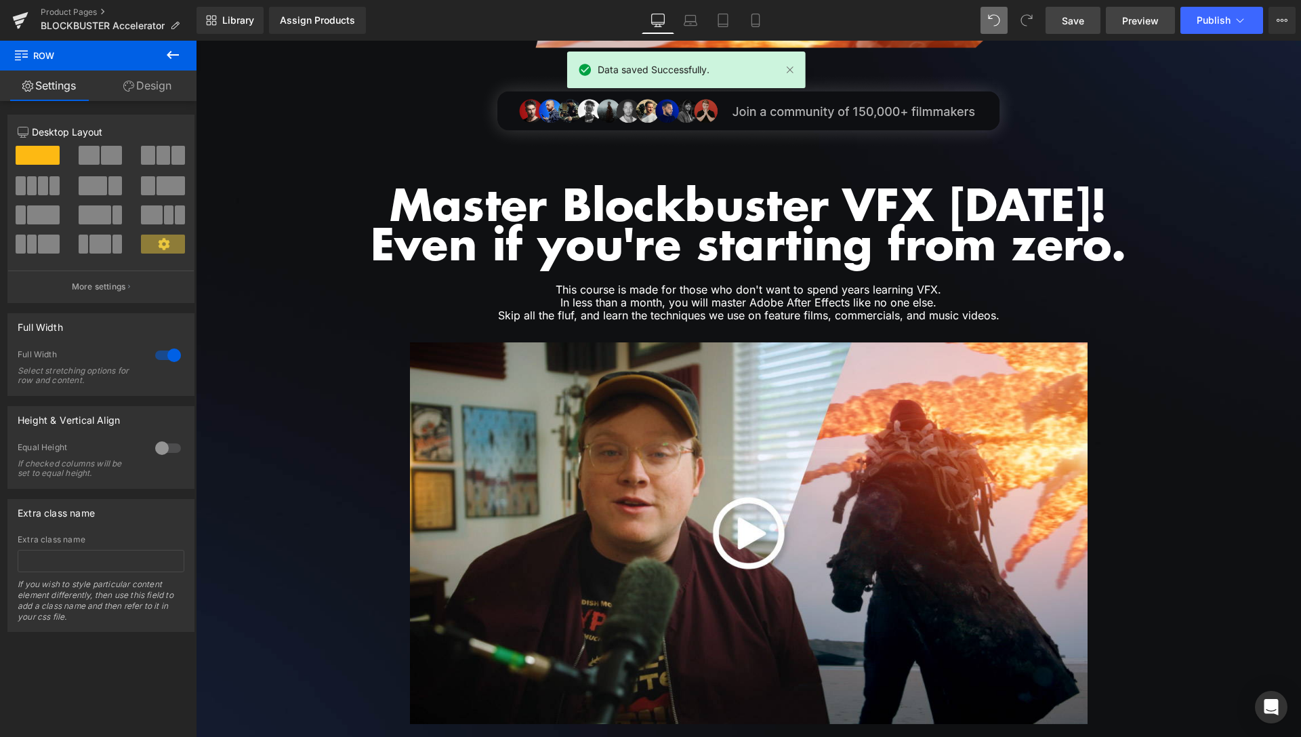
click at [1143, 18] on span "Preview" at bounding box center [1141, 21] width 37 height 14
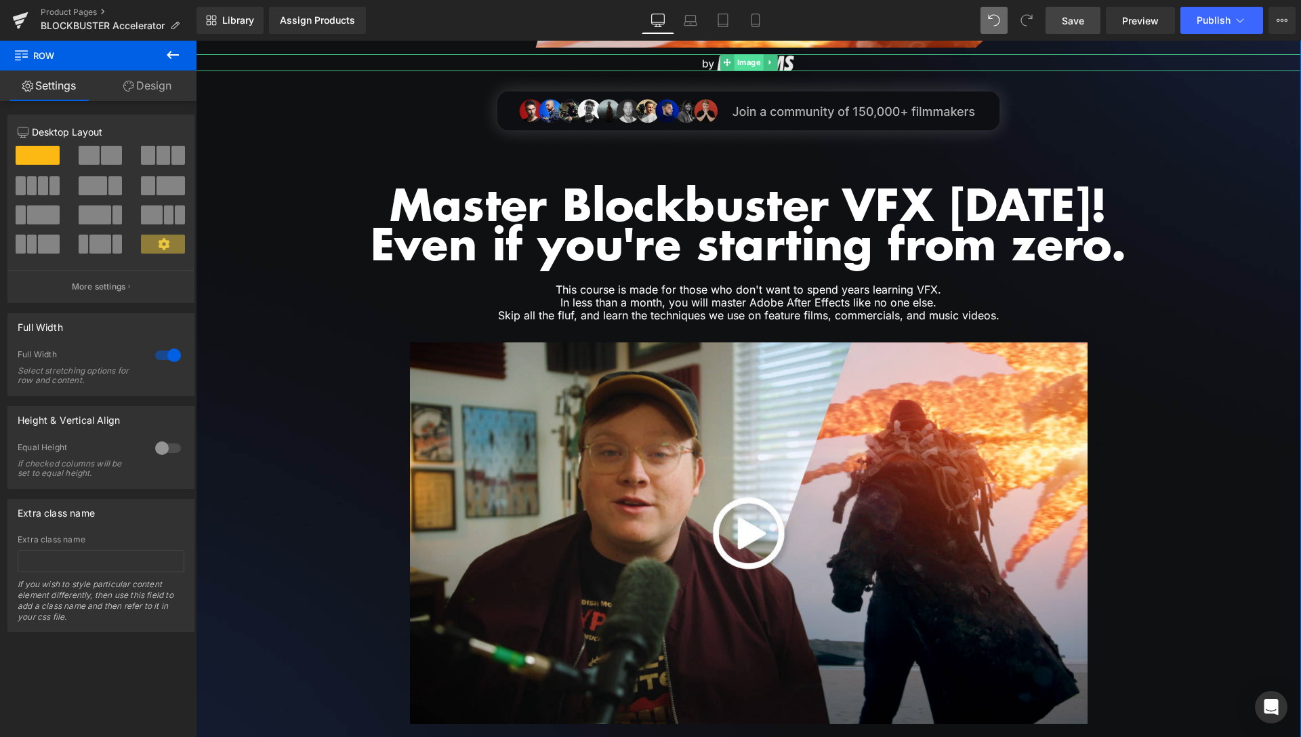
click at [746, 62] on span "Image" at bounding box center [748, 62] width 29 height 16
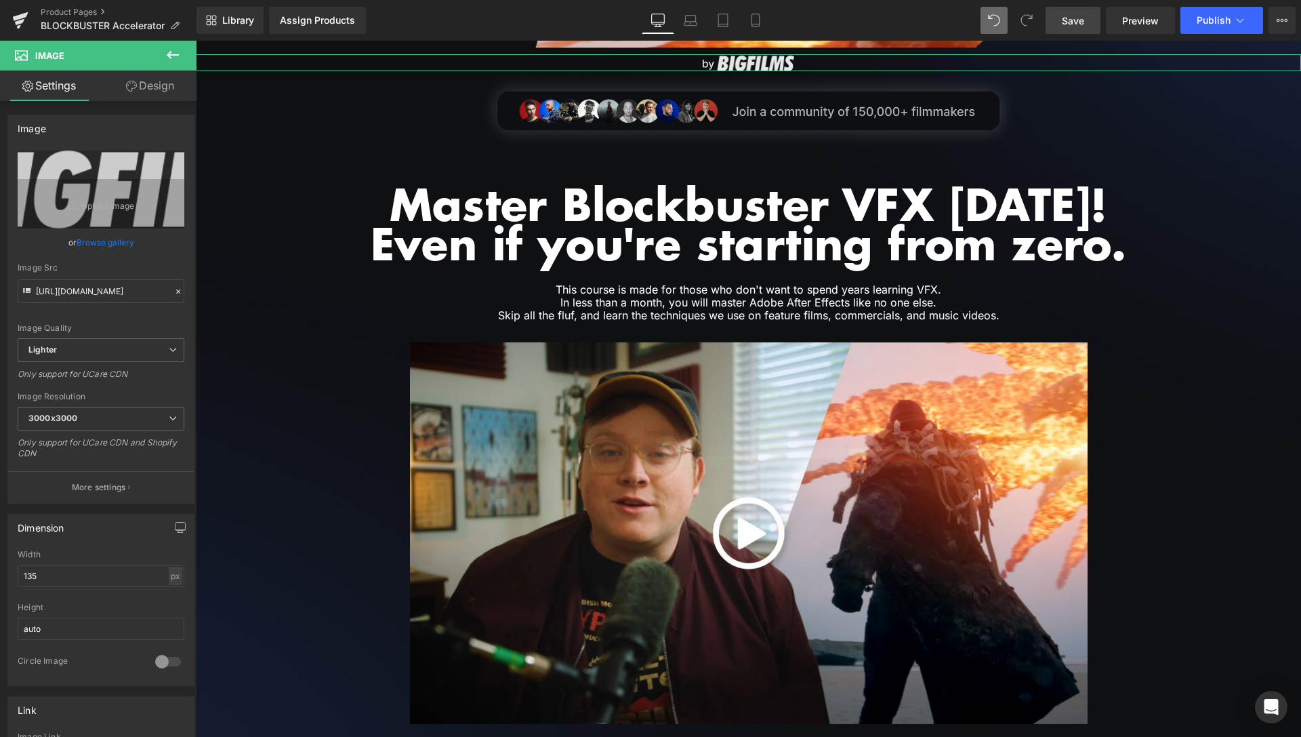
click at [140, 88] on link "Design" at bounding box center [150, 85] width 98 height 31
click at [0, 0] on div "Opacity" at bounding box center [0, 0] width 0 height 0
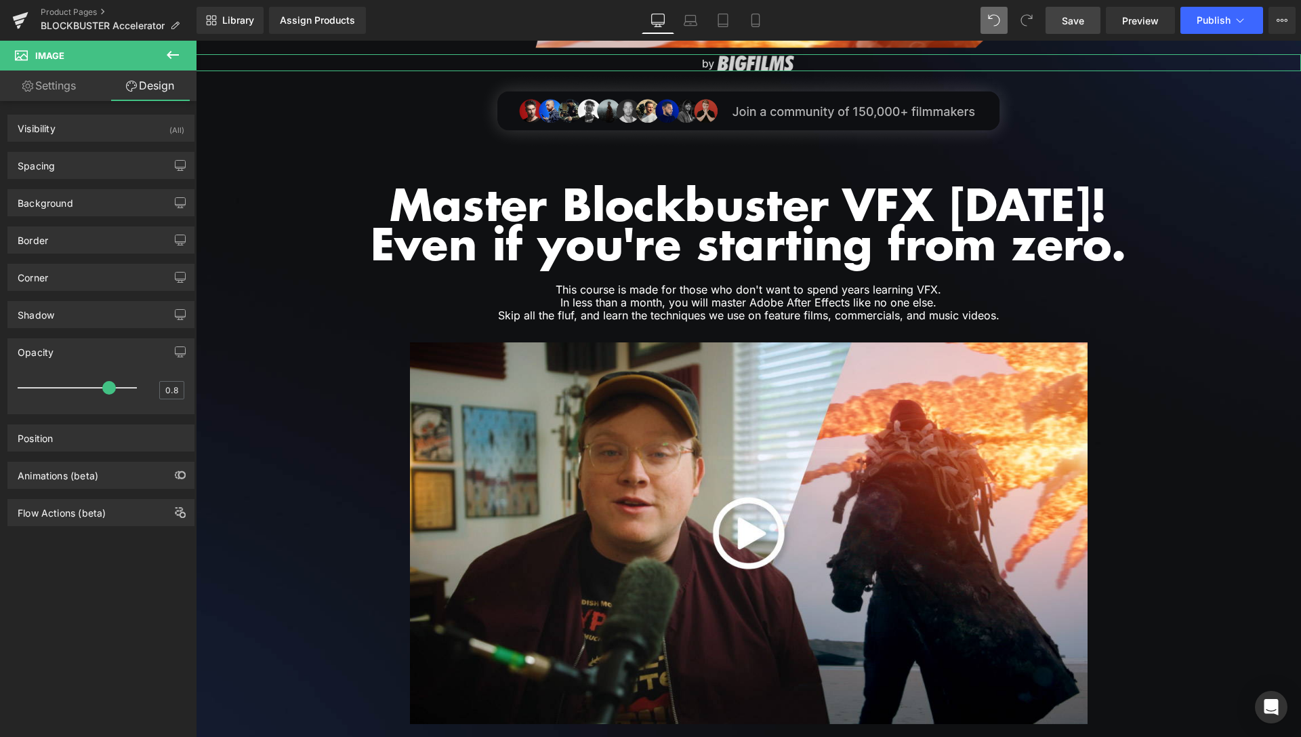
drag, startPoint x: 108, startPoint y: 389, endPoint x: 870, endPoint y: 116, distance: 809.4
click at [102, 389] on span at bounding box center [109, 388] width 14 height 14
click at [1078, 24] on span "Save" at bounding box center [1073, 21] width 22 height 14
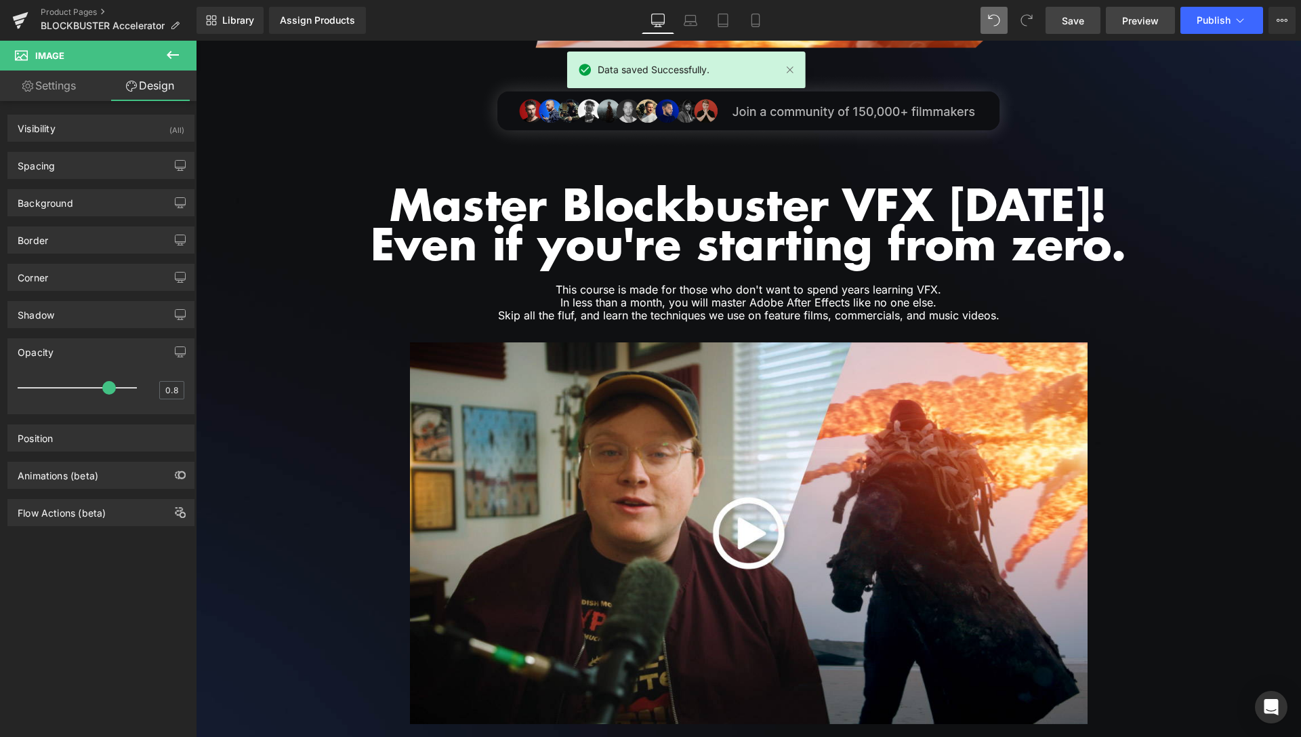
click at [1137, 16] on span "Preview" at bounding box center [1141, 21] width 37 height 14
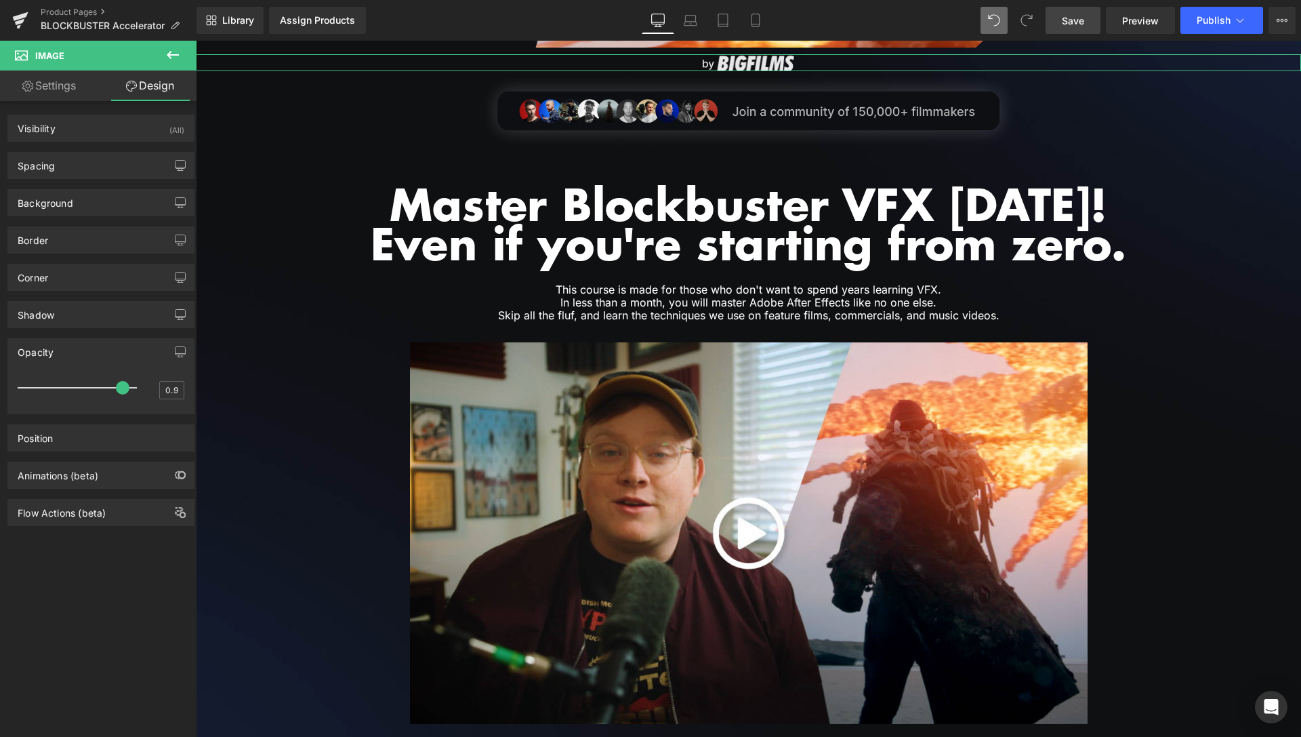
drag, startPoint x: 97, startPoint y: 393, endPoint x: 14, endPoint y: 317, distance: 112.8
click at [105, 393] on div at bounding box center [80, 387] width 113 height 27
click at [1088, 24] on link "Save" at bounding box center [1073, 20] width 55 height 27
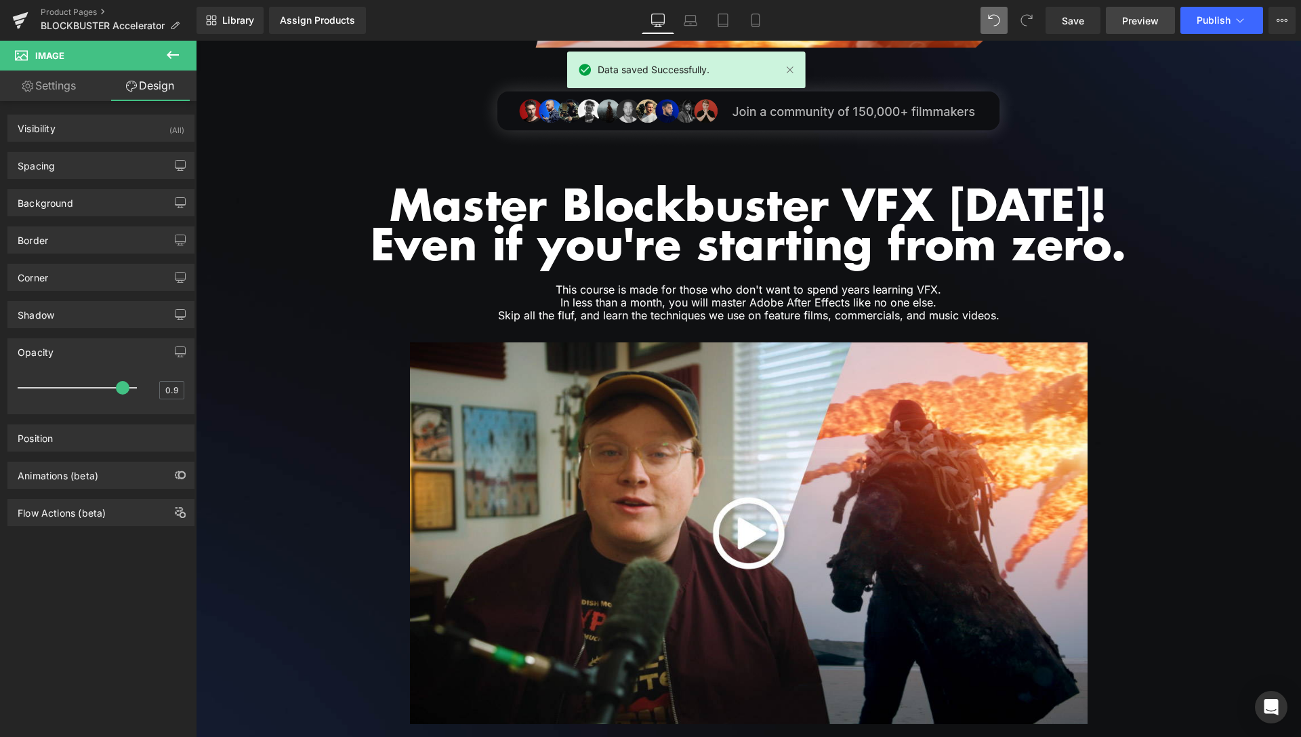
click at [1139, 20] on span "Preview" at bounding box center [1141, 21] width 37 height 14
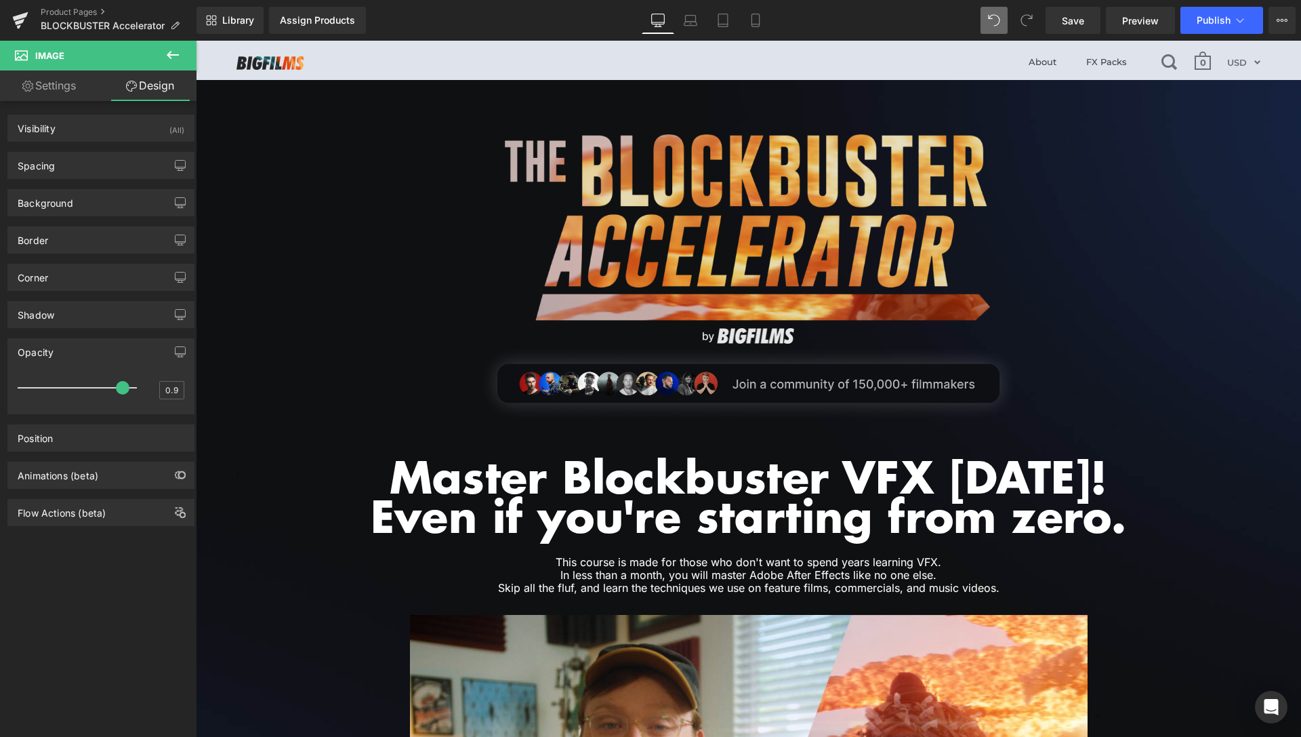
scroll to position [0, 0]
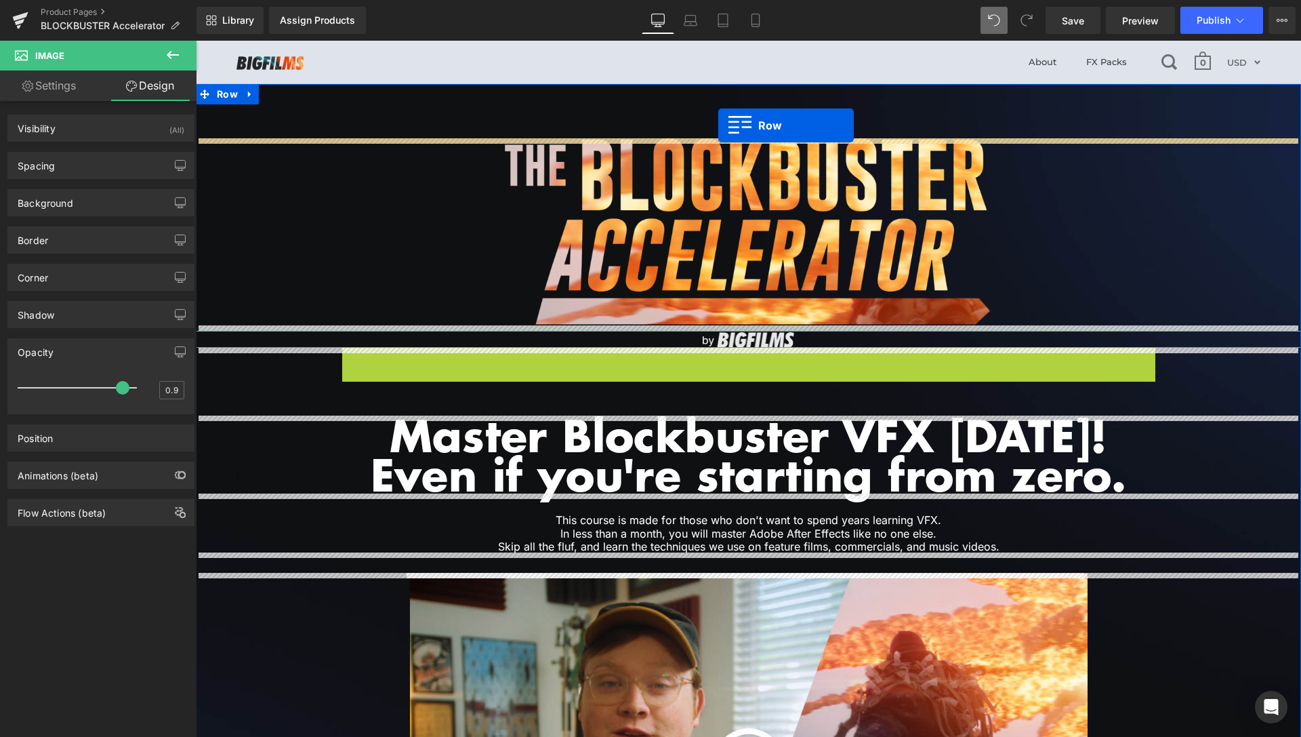
drag, startPoint x: 339, startPoint y: 357, endPoint x: 719, endPoint y: 125, distance: 444.8
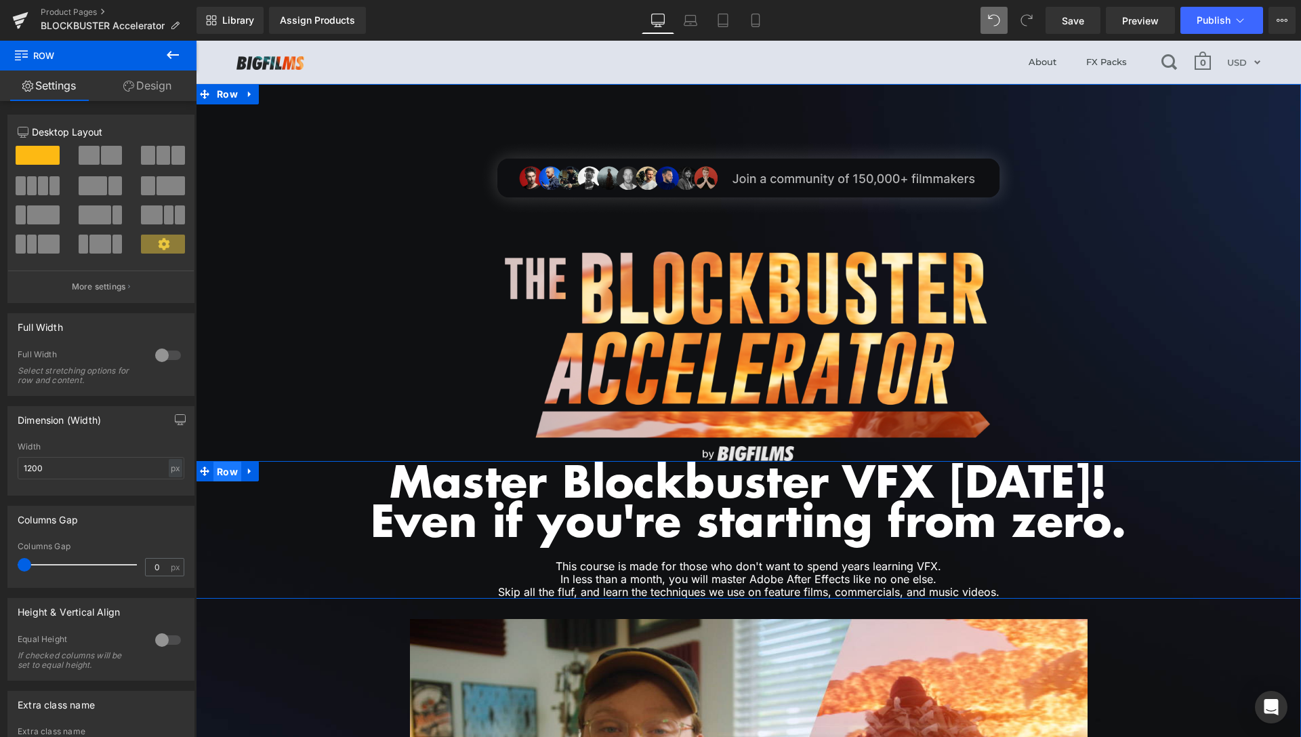
click at [224, 473] on span "Row" at bounding box center [228, 472] width 28 height 20
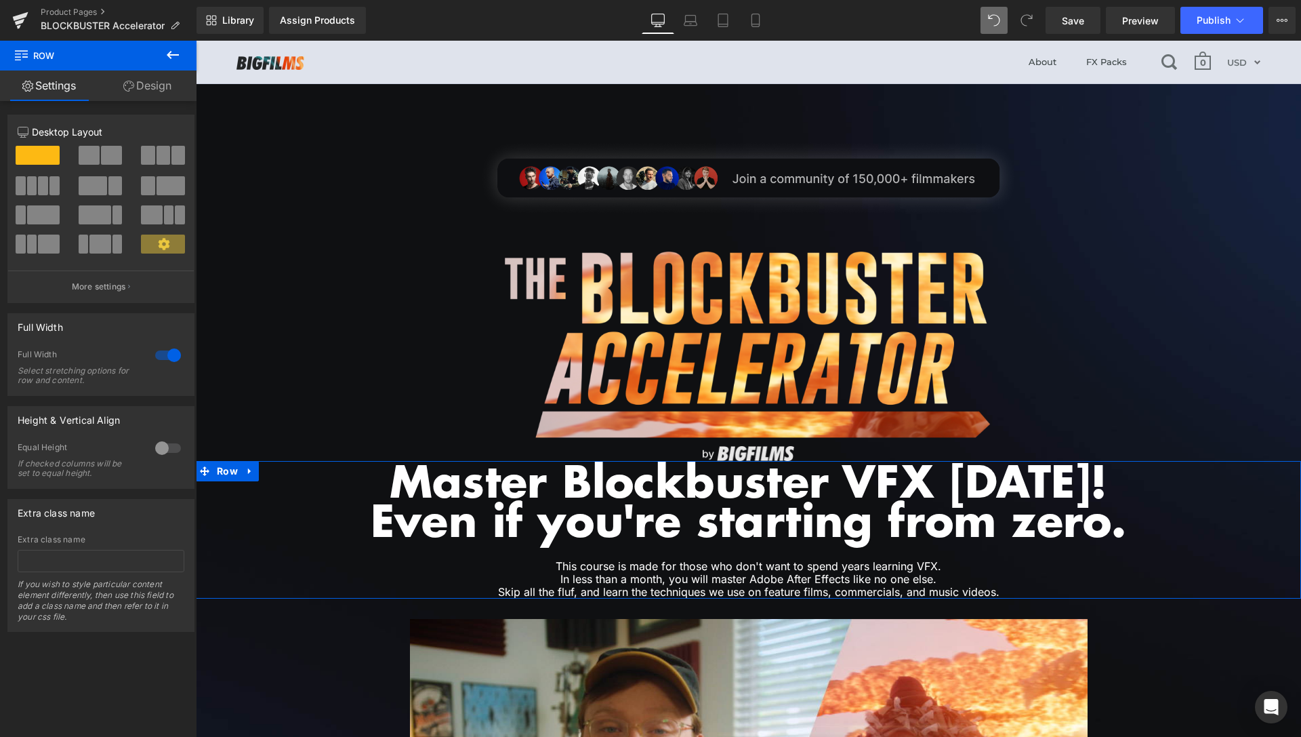
click at [158, 85] on link "Design" at bounding box center [147, 85] width 98 height 31
click at [0, 0] on div "Spacing" at bounding box center [0, 0] width 0 height 0
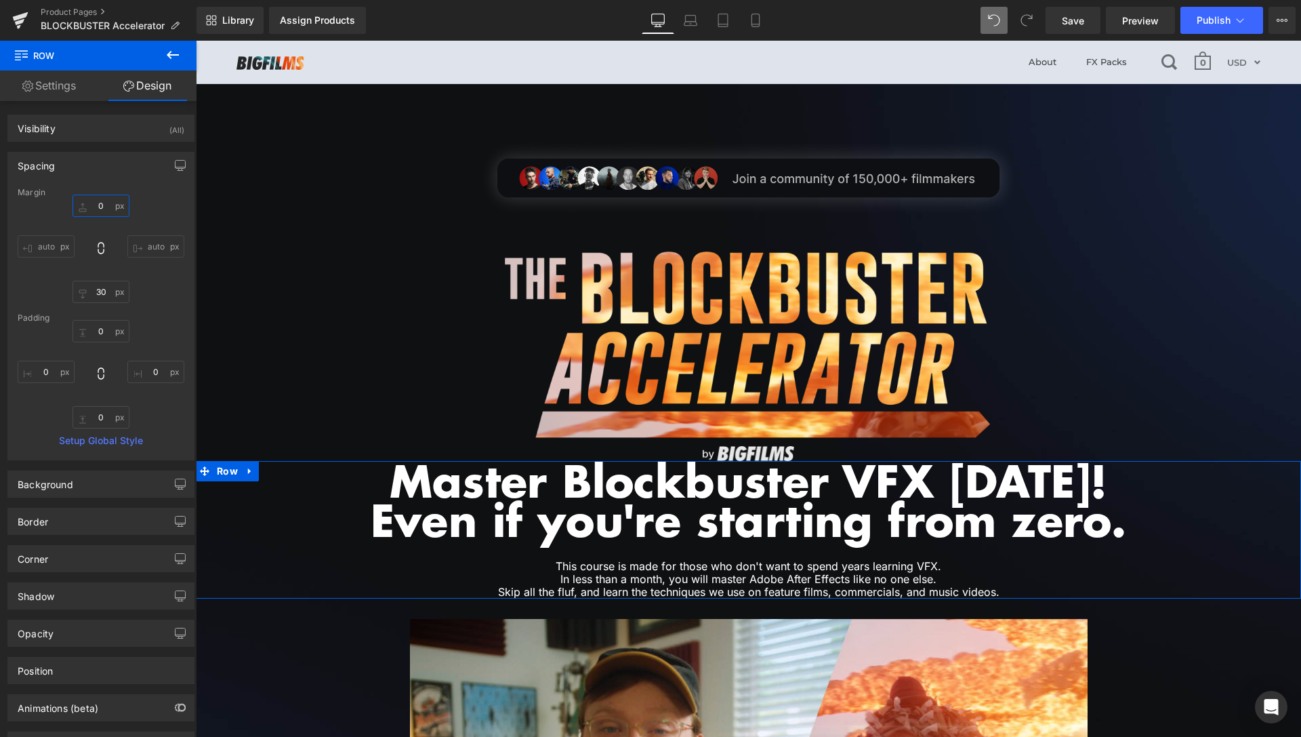
click at [96, 202] on input "0" at bounding box center [101, 206] width 57 height 22
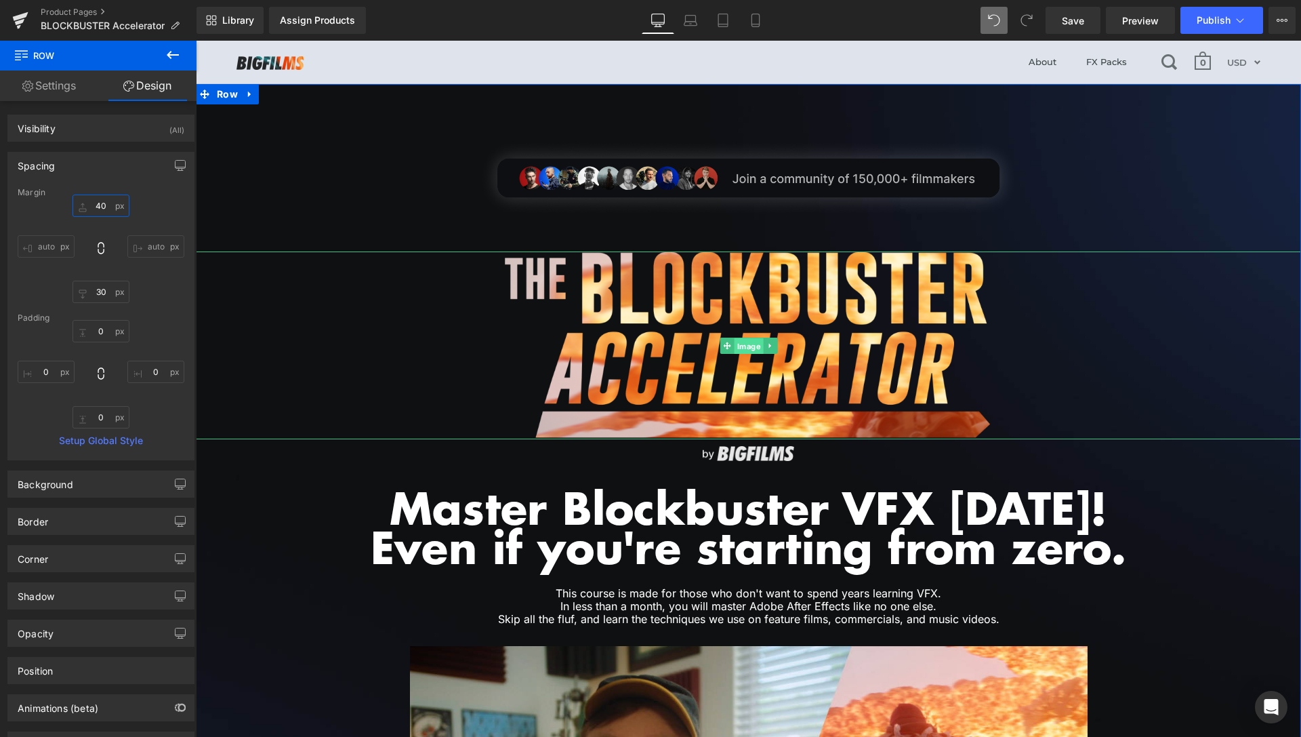
click at [745, 341] on span "Image" at bounding box center [748, 346] width 29 height 16
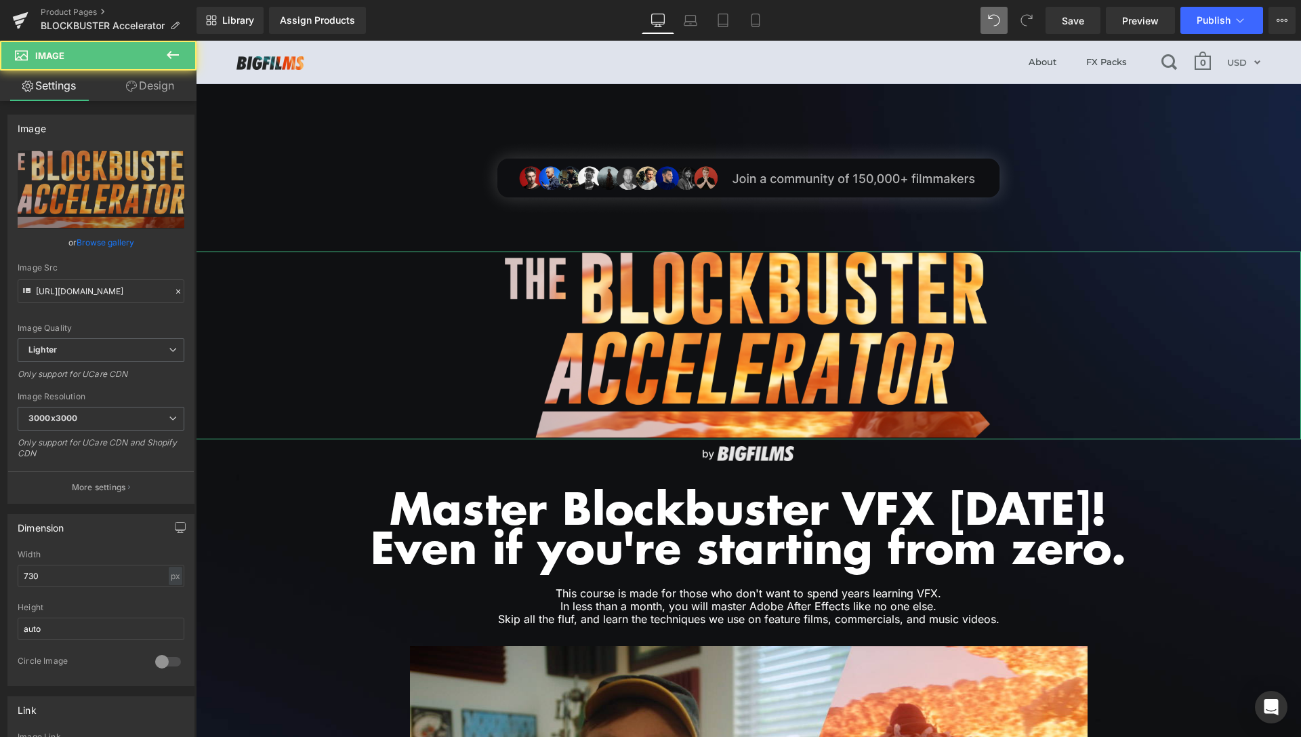
click at [128, 94] on link "Design" at bounding box center [150, 85] width 98 height 31
click at [0, 0] on div "Spacing" at bounding box center [0, 0] width 0 height 0
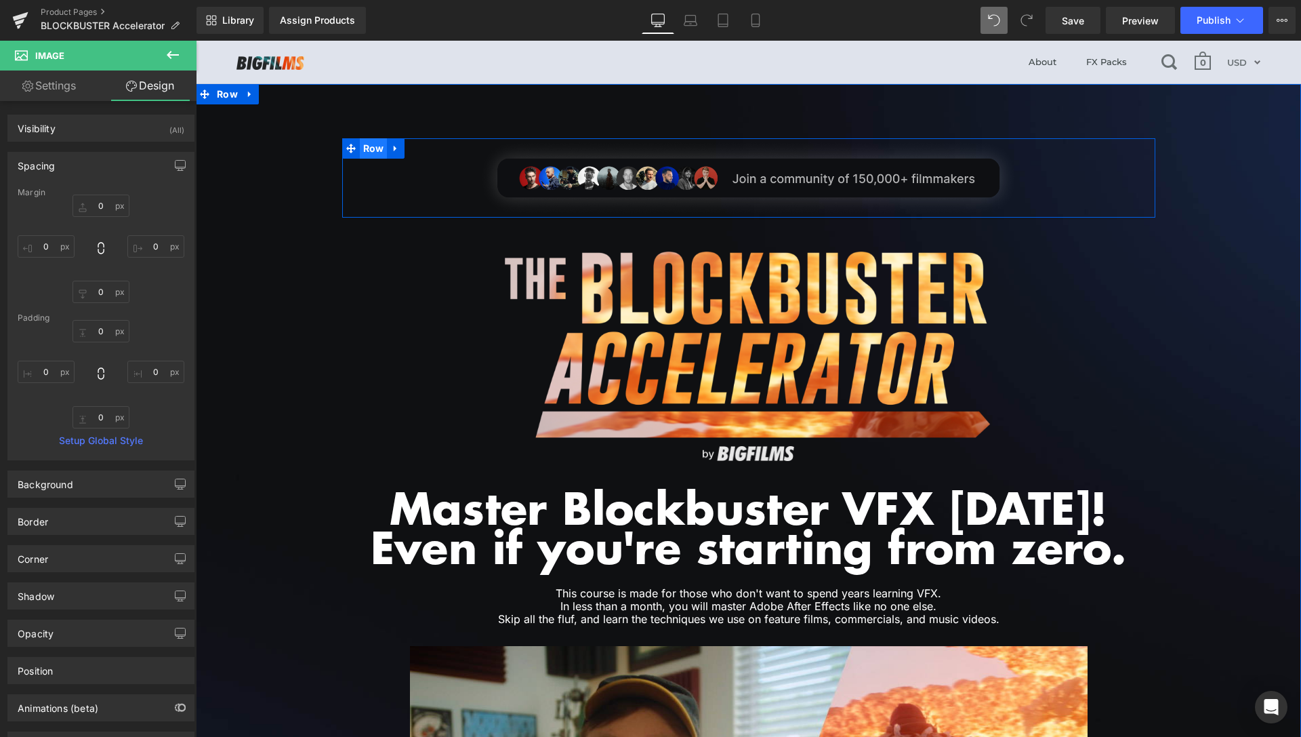
click at [364, 149] on span "Row" at bounding box center [374, 148] width 28 height 20
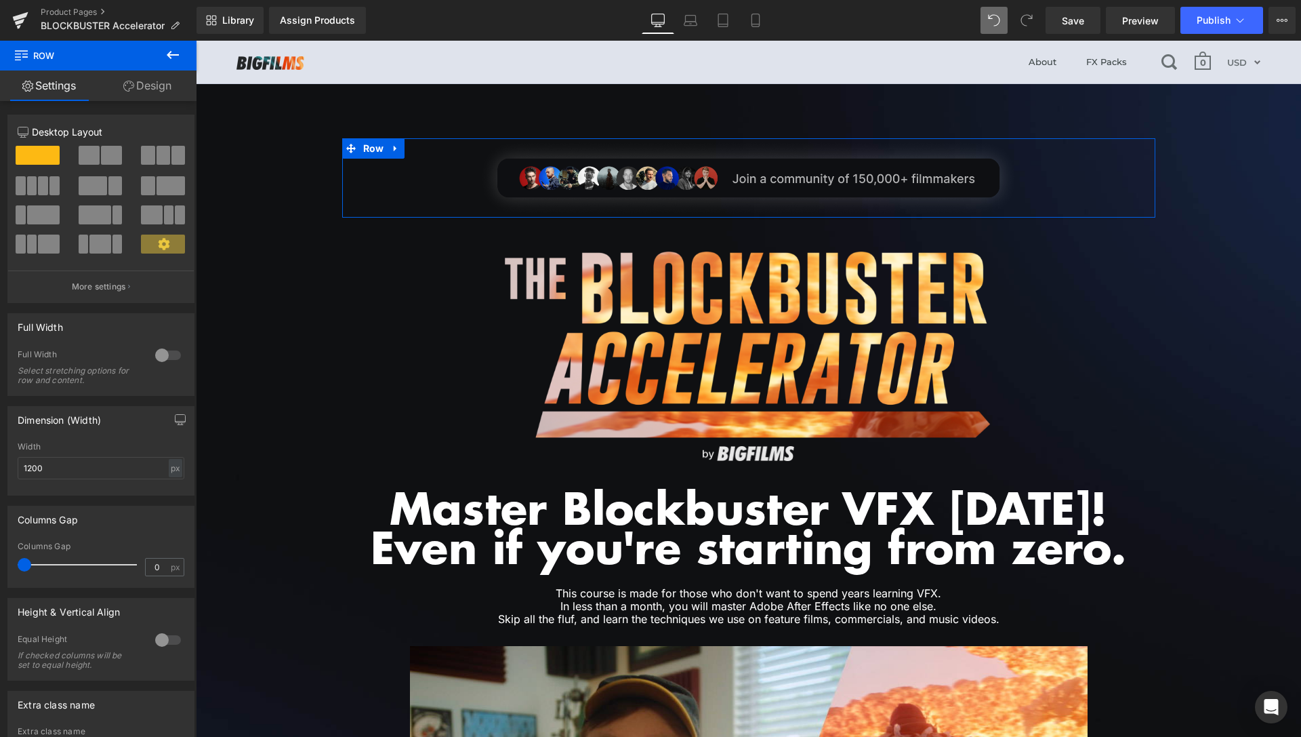
click at [153, 92] on link "Design" at bounding box center [147, 85] width 98 height 31
click at [0, 0] on div "Spacing" at bounding box center [0, 0] width 0 height 0
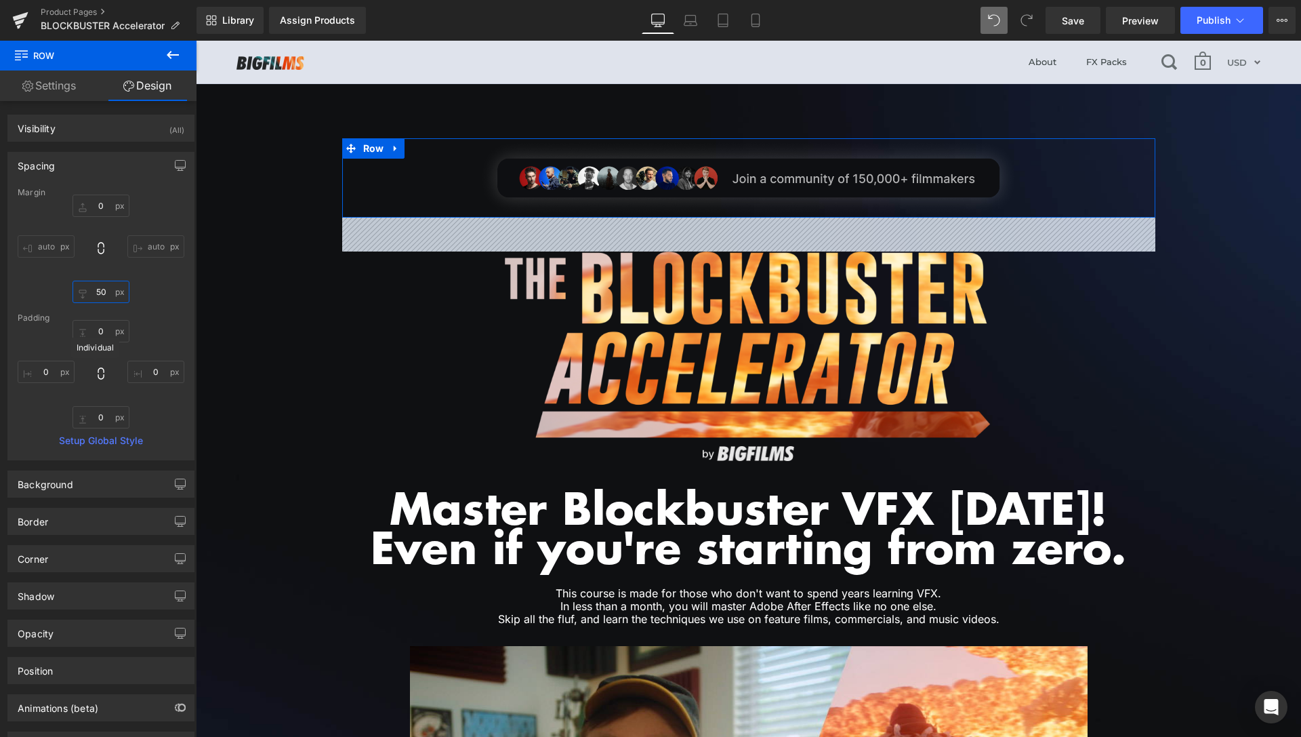
click at [91, 284] on input "50" at bounding box center [101, 292] width 57 height 22
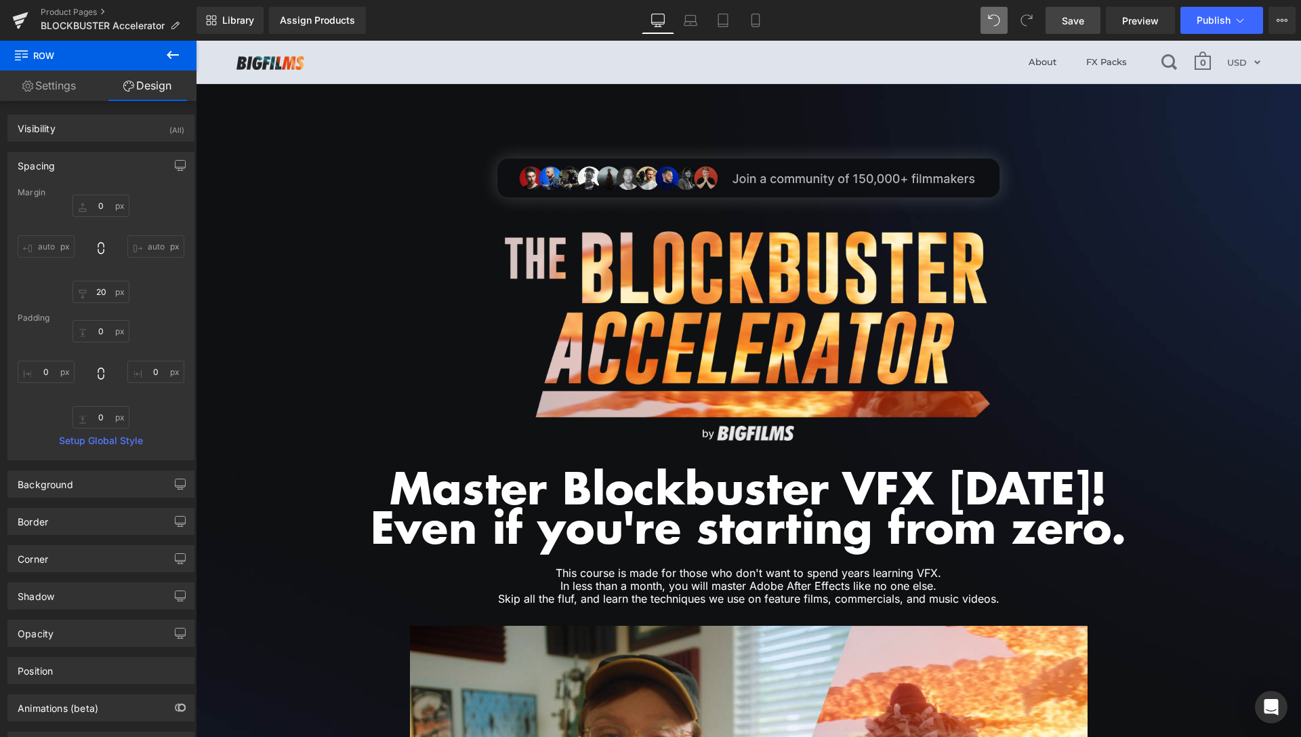
click at [1075, 20] on span "Save" at bounding box center [1073, 21] width 22 height 14
click at [1139, 20] on span "Preview" at bounding box center [1141, 21] width 37 height 14
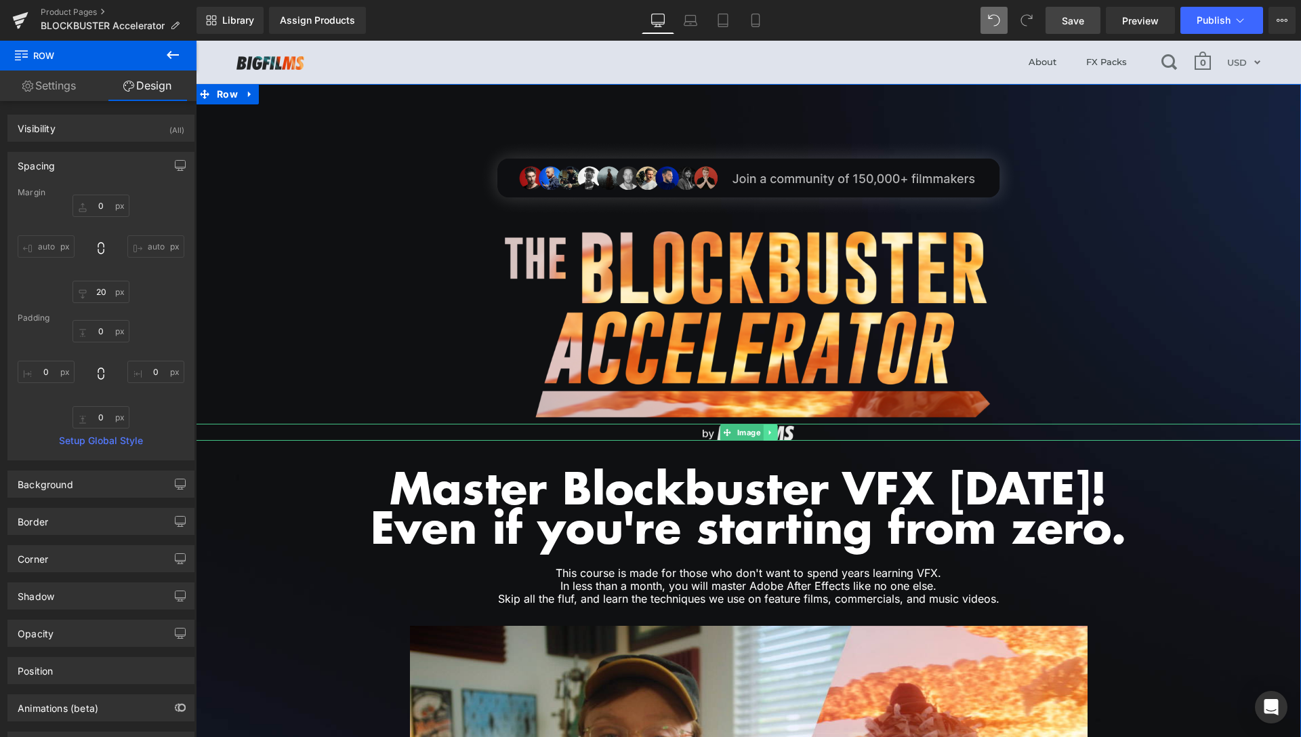
click at [769, 434] on icon at bounding box center [770, 432] width 2 height 5
click at [773, 428] on icon at bounding box center [776, 432] width 7 height 8
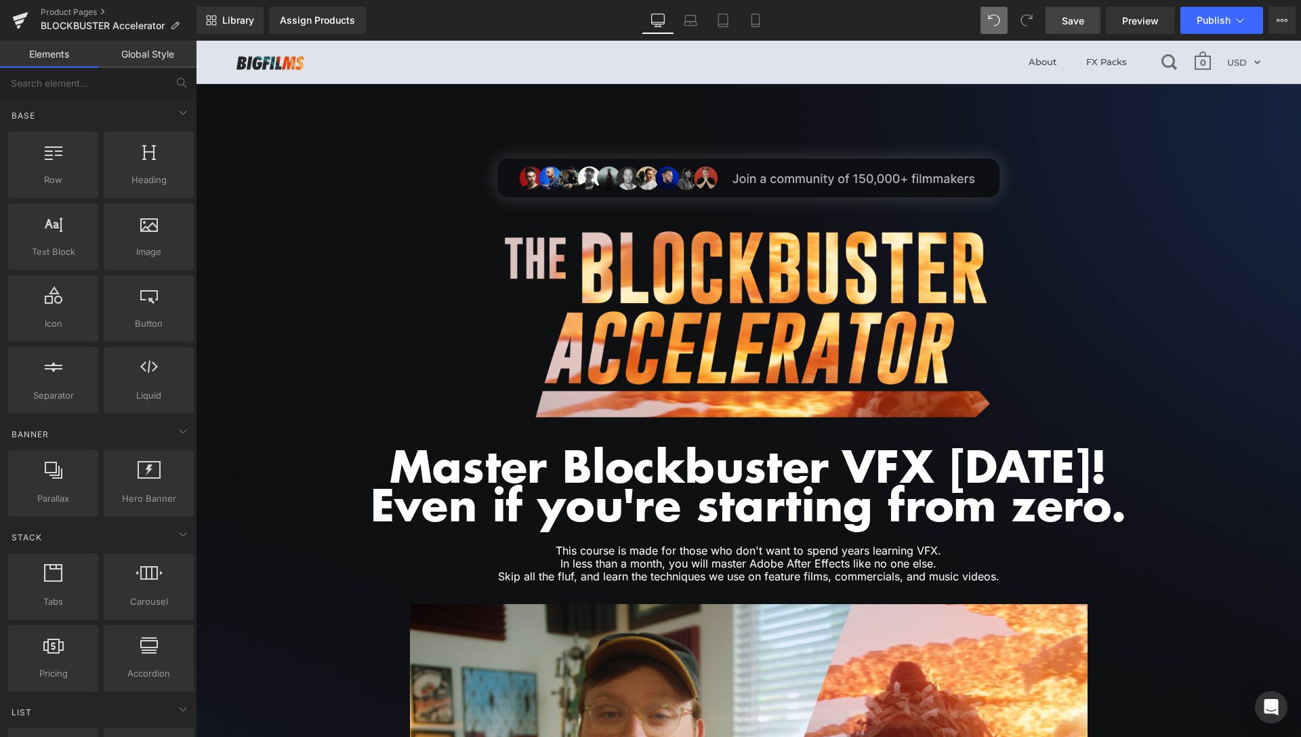
click at [1080, 16] on span "Save" at bounding box center [1073, 21] width 22 height 14
click at [1139, 21] on span "Preview" at bounding box center [1141, 21] width 37 height 14
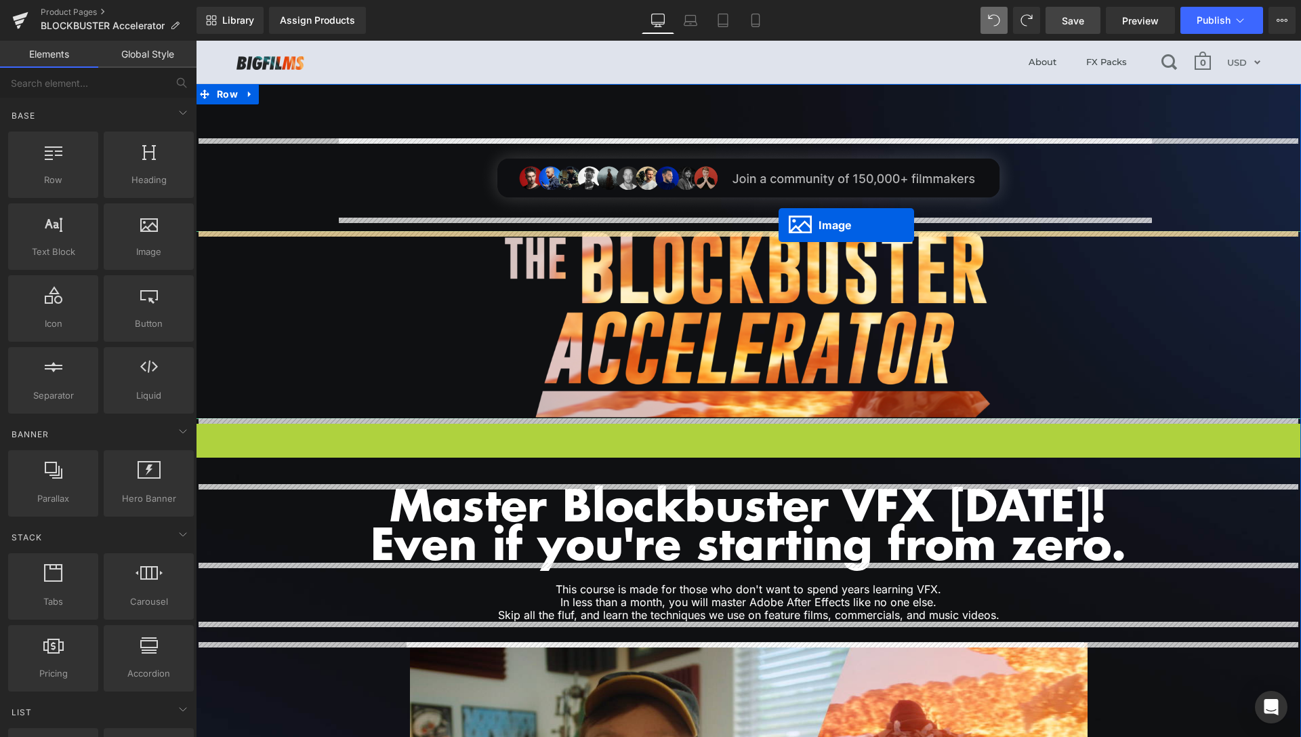
drag, startPoint x: 716, startPoint y: 432, endPoint x: 895, endPoint y: 226, distance: 272.0
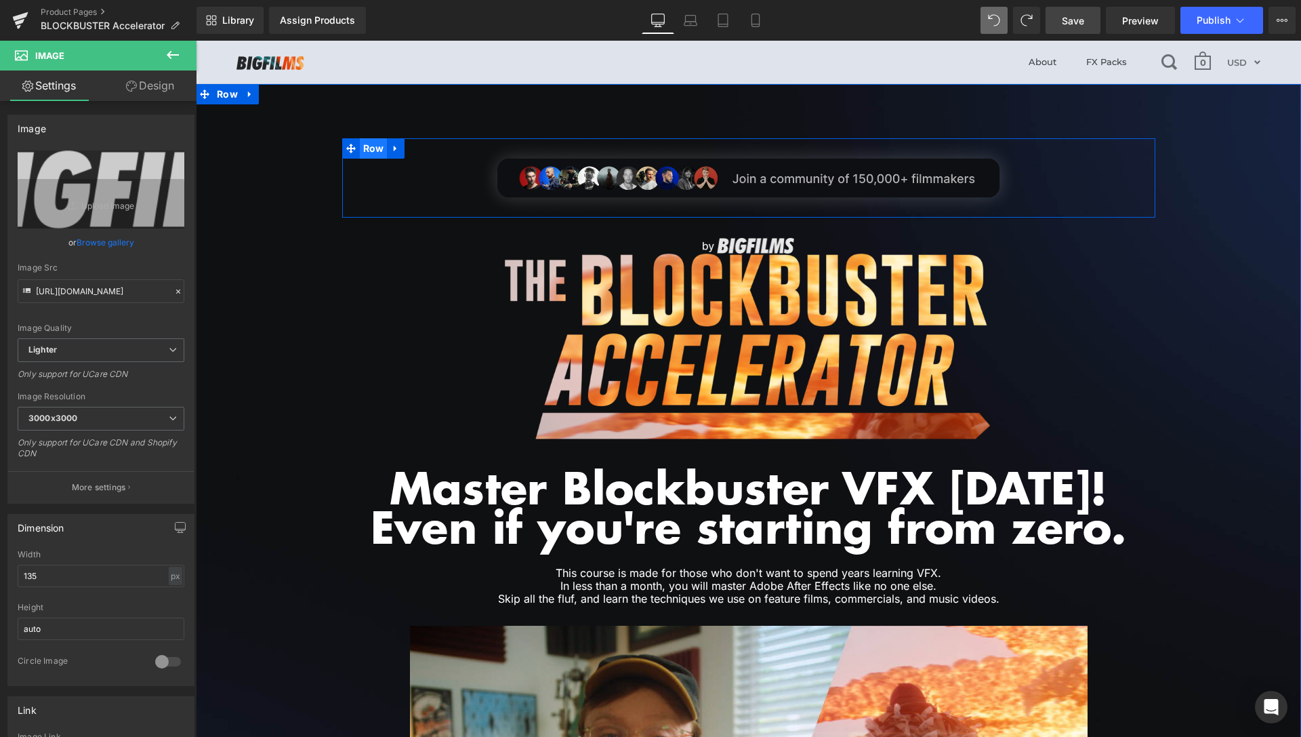
click at [370, 152] on span "Row" at bounding box center [374, 148] width 28 height 20
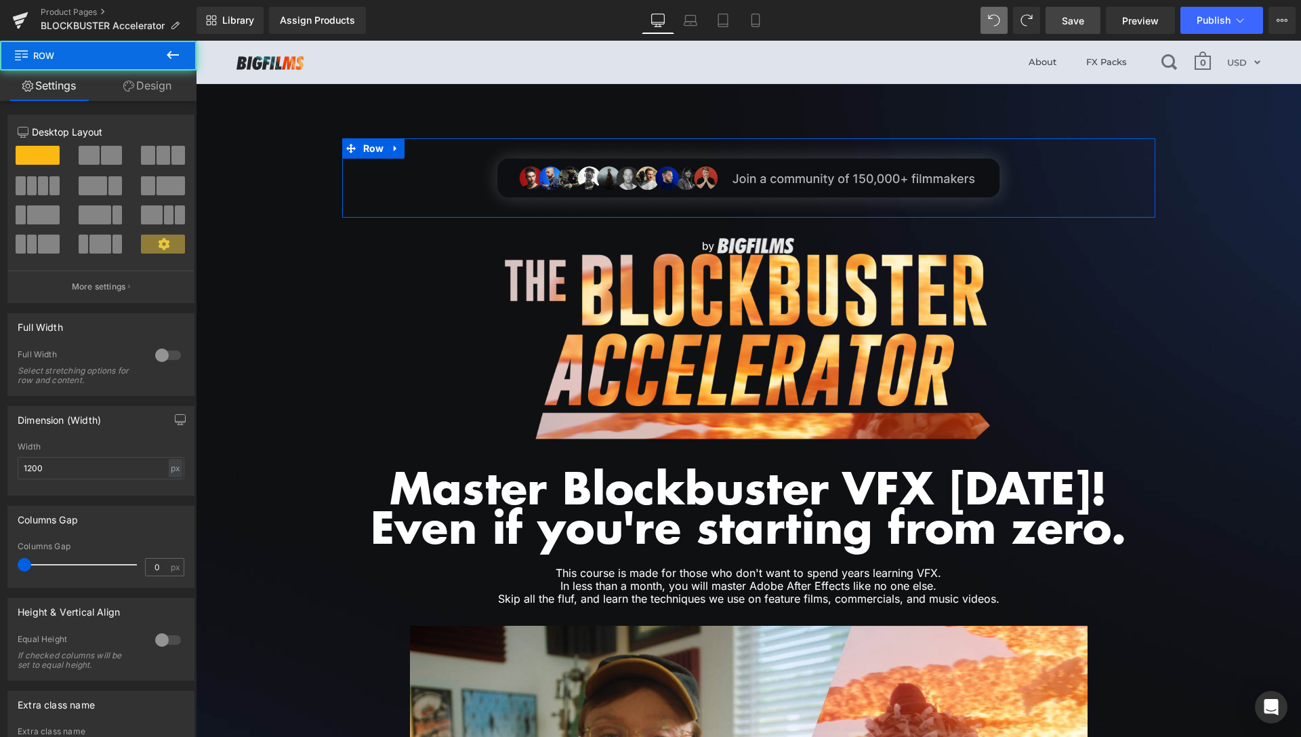
click at [142, 93] on link "Design" at bounding box center [147, 85] width 98 height 31
click at [0, 0] on div "Spacing" at bounding box center [0, 0] width 0 height 0
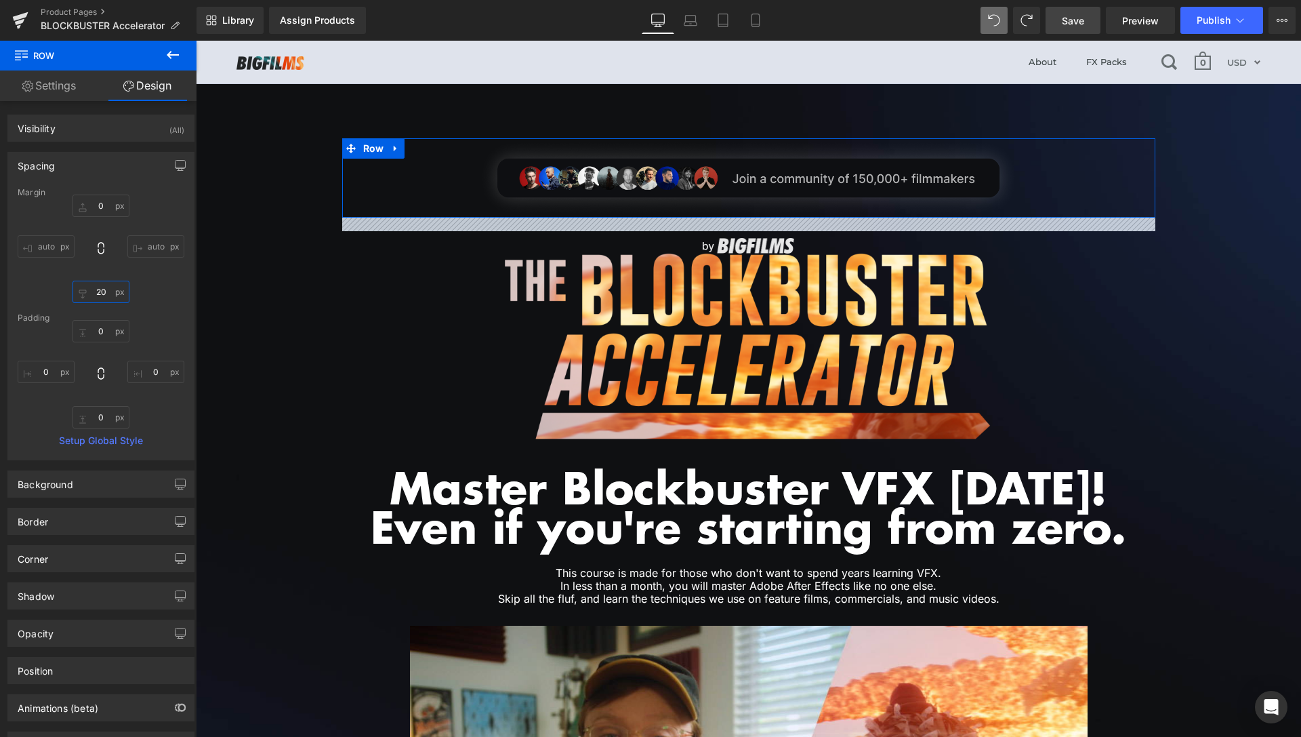
click at [98, 290] on input "20" at bounding box center [101, 292] width 57 height 22
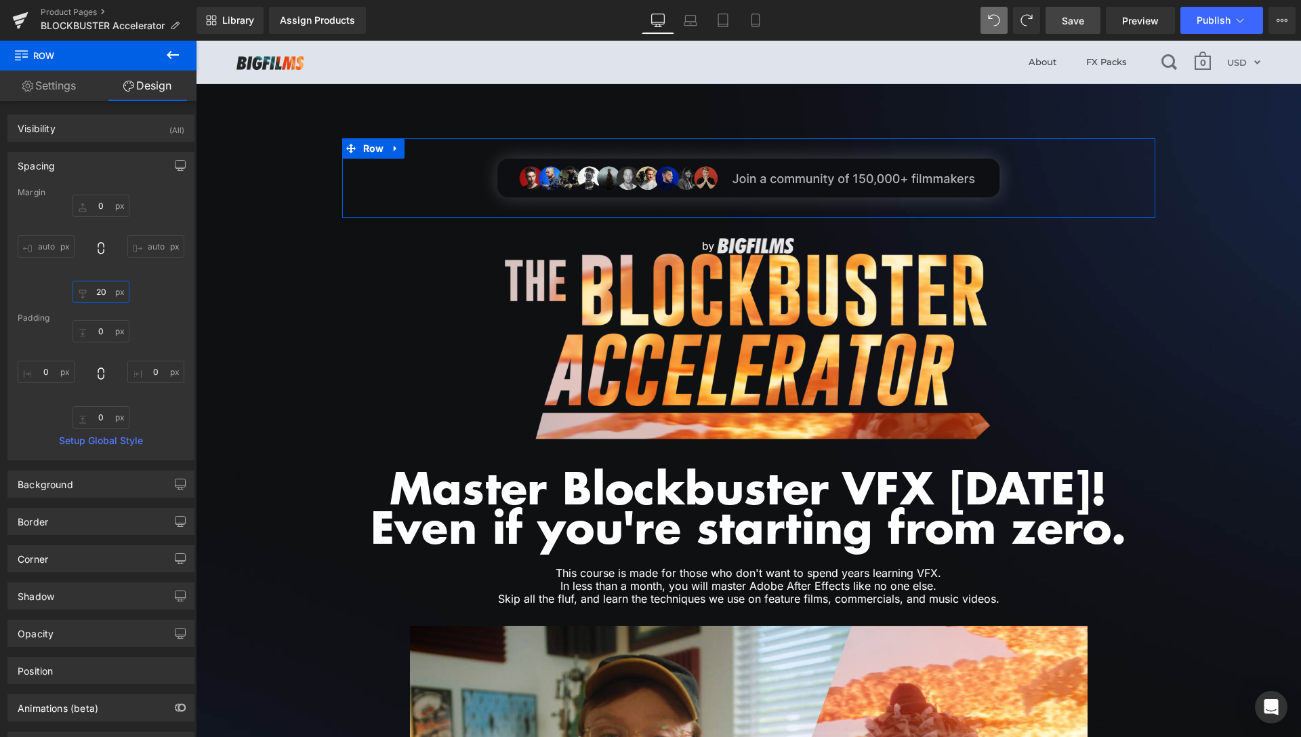
click at [98, 290] on input "20" at bounding box center [101, 292] width 57 height 22
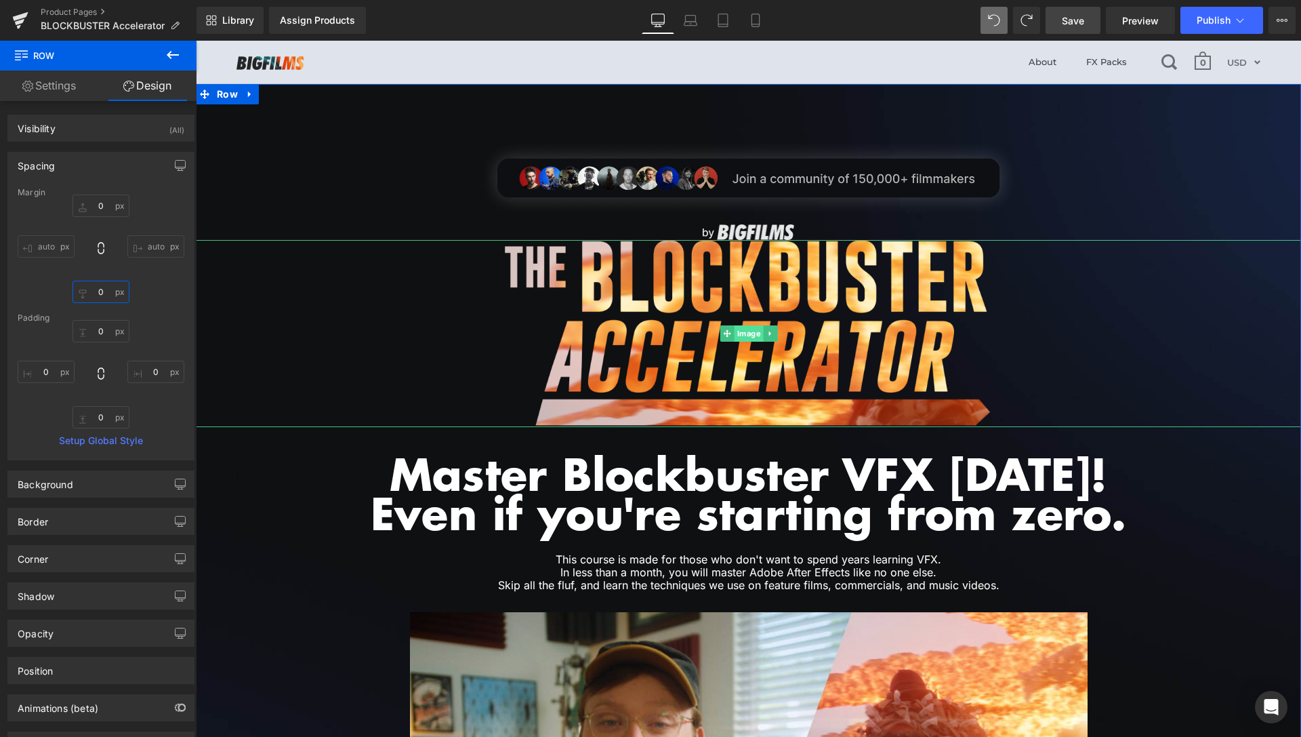
click at [738, 332] on span "Image" at bounding box center [748, 333] width 29 height 16
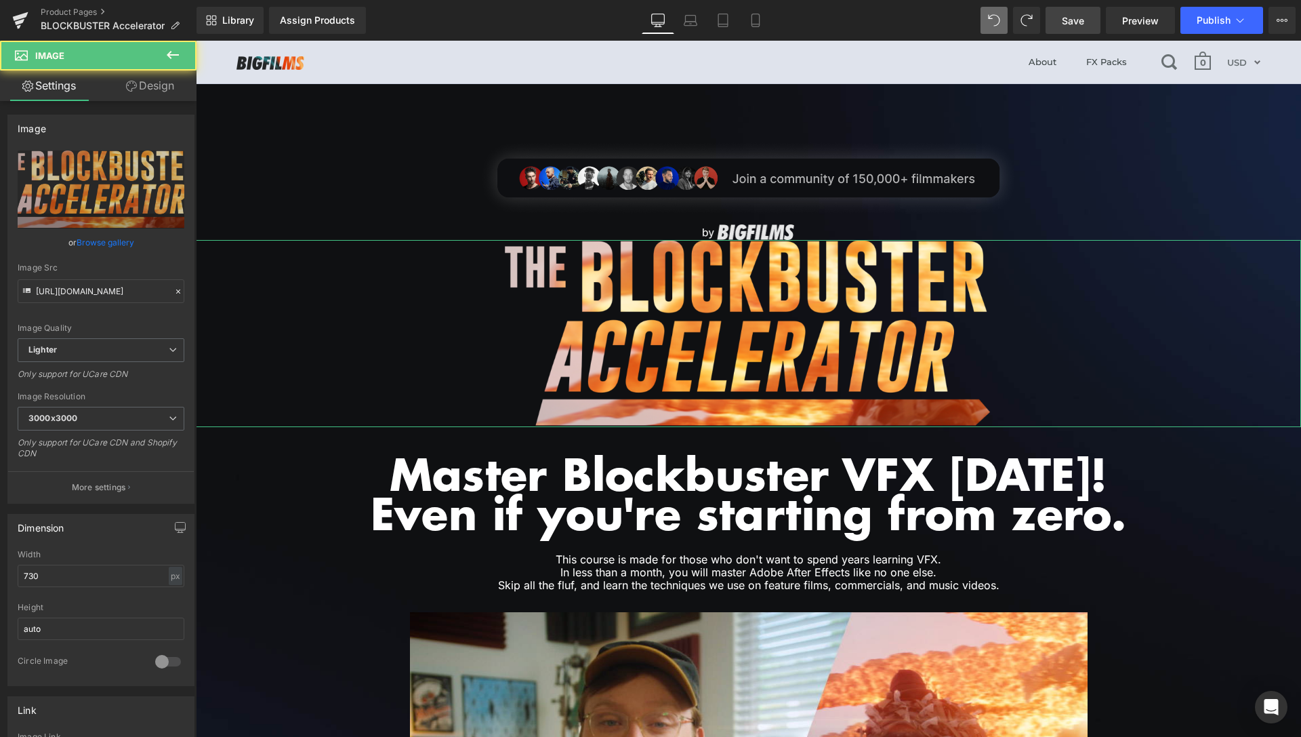
drag, startPoint x: 148, startPoint y: 91, endPoint x: 88, endPoint y: 164, distance: 94.4
click at [148, 90] on link "Design" at bounding box center [150, 85] width 98 height 31
click at [0, 0] on div "Spacing" at bounding box center [0, 0] width 0 height 0
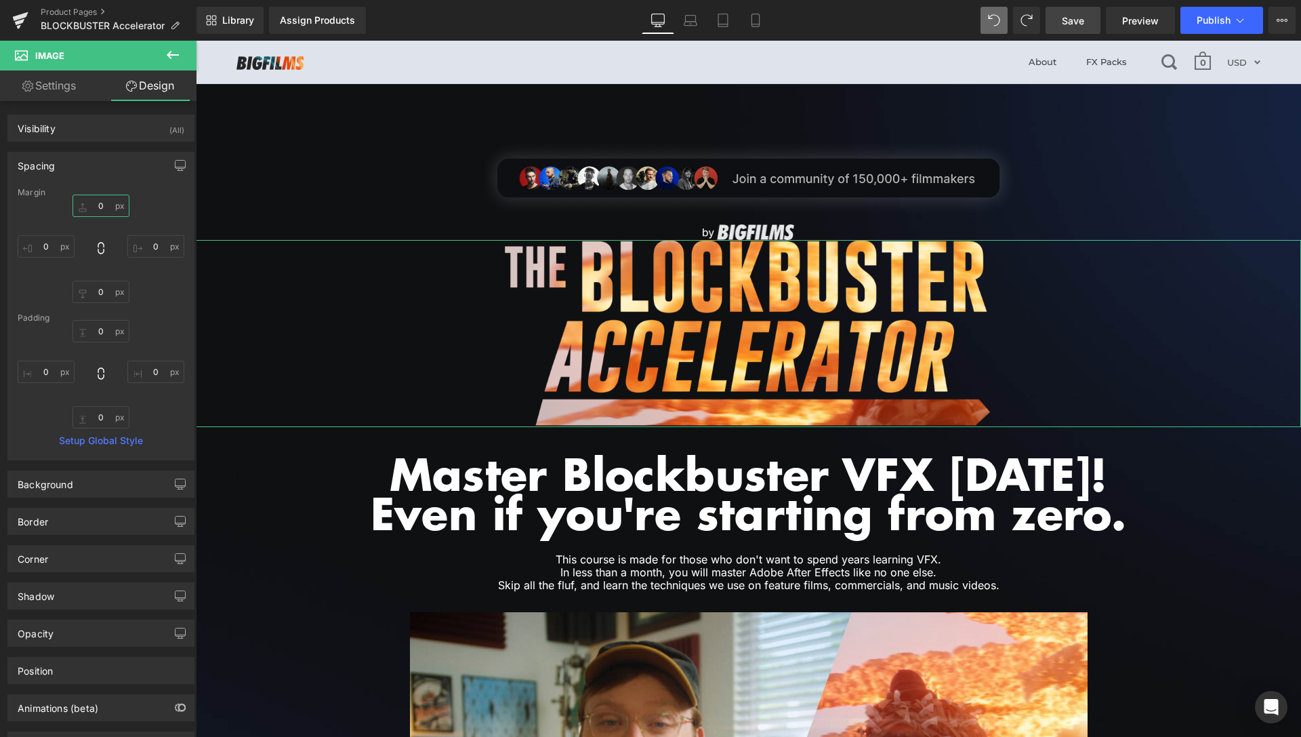
click at [96, 205] on input "0" at bounding box center [101, 206] width 57 height 22
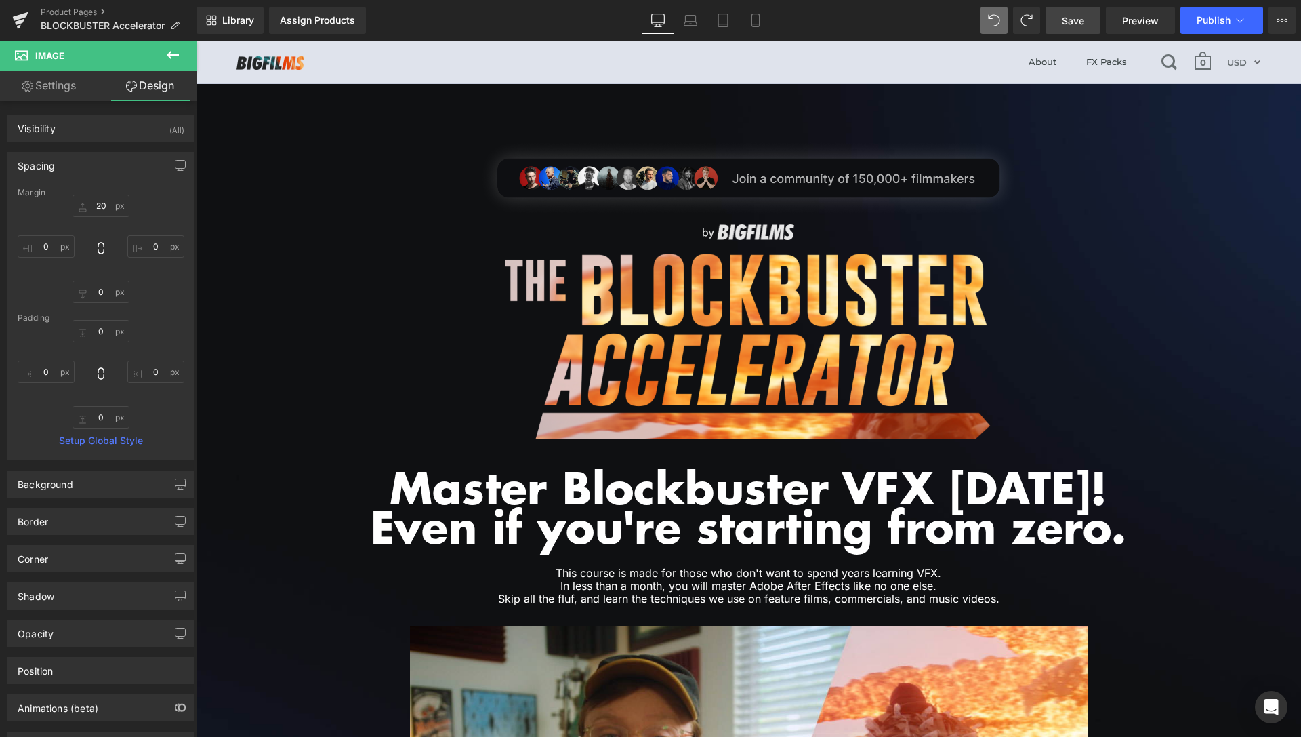
click at [1086, 24] on link "Save" at bounding box center [1073, 20] width 55 height 27
click at [1141, 16] on span "Preview" at bounding box center [1141, 21] width 37 height 14
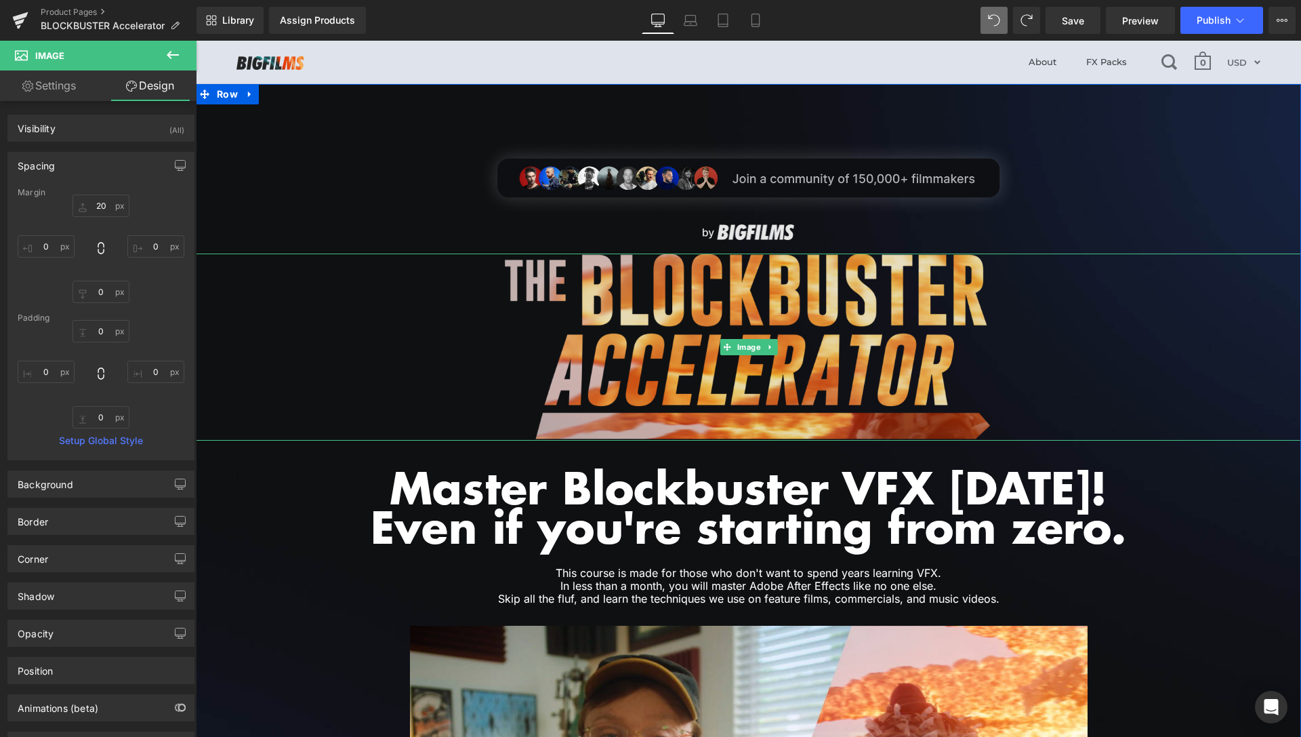
click at [748, 347] on span "Image" at bounding box center [748, 347] width 29 height 16
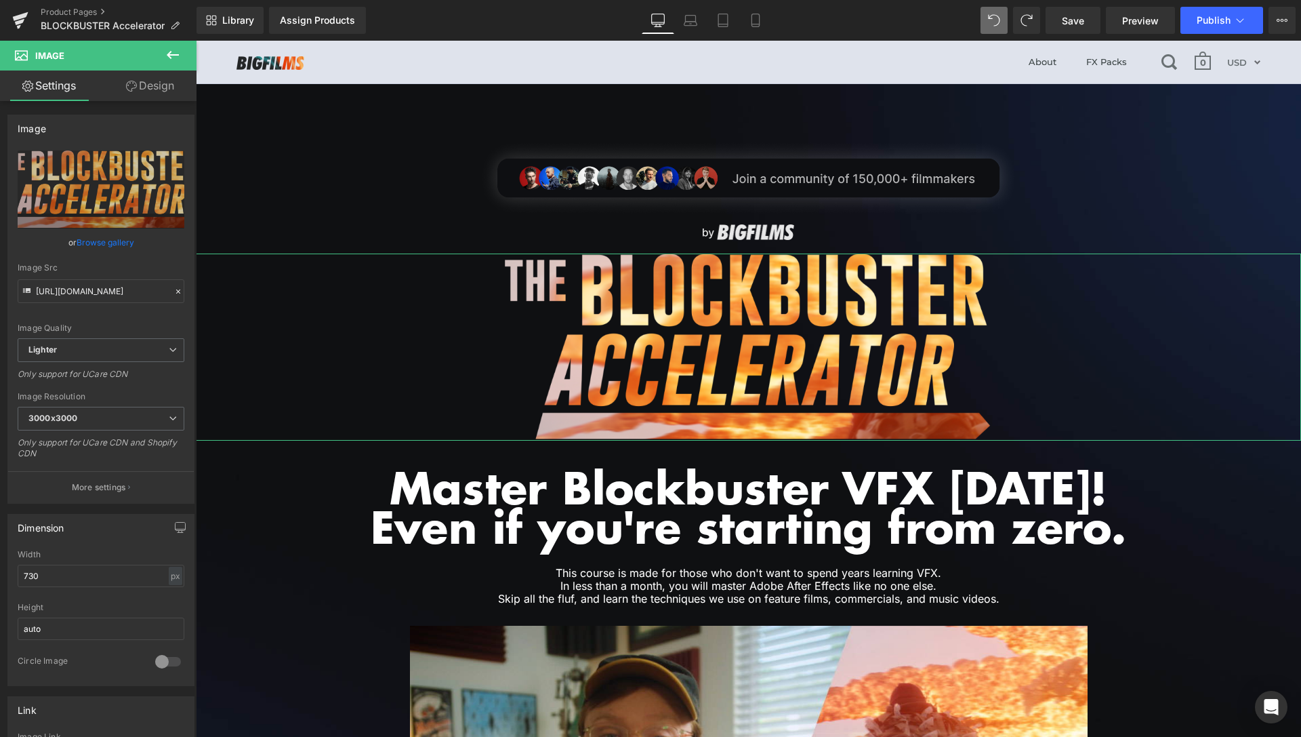
click at [142, 81] on link "Design" at bounding box center [150, 85] width 98 height 31
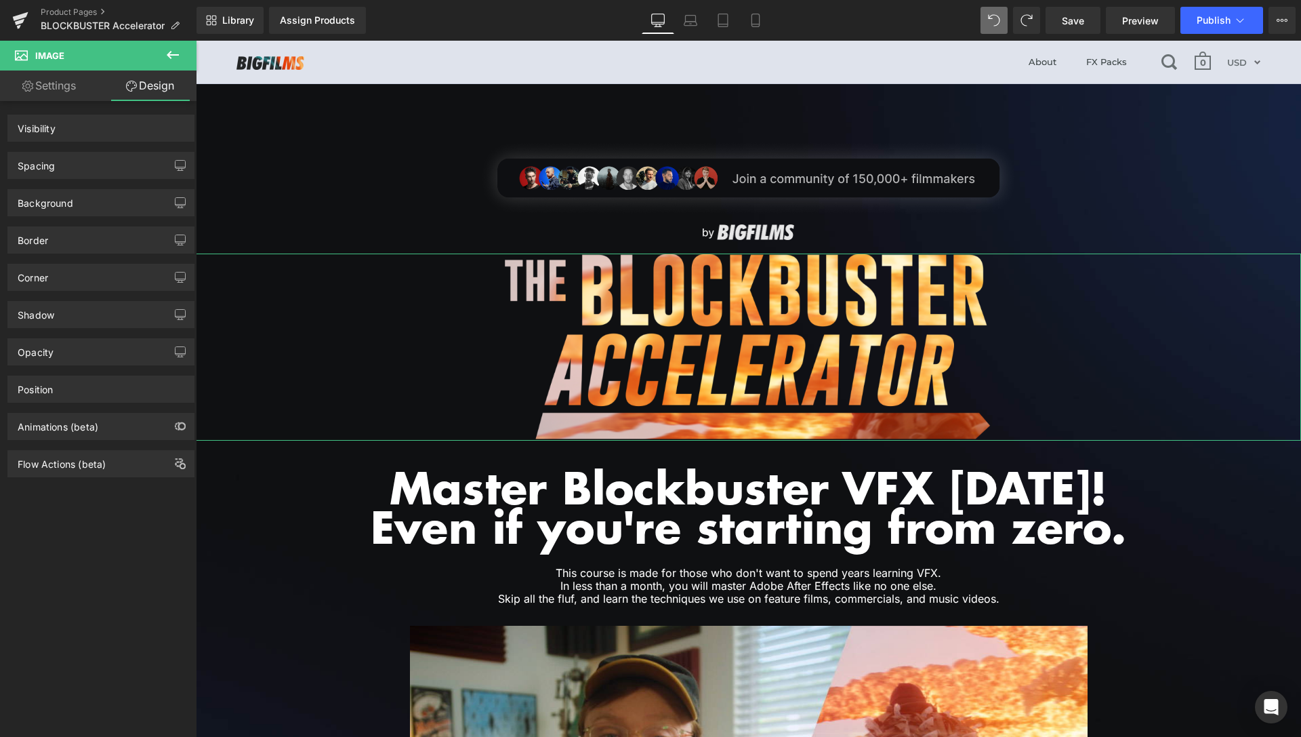
click at [107, 162] on div "Spacing" at bounding box center [101, 166] width 186 height 26
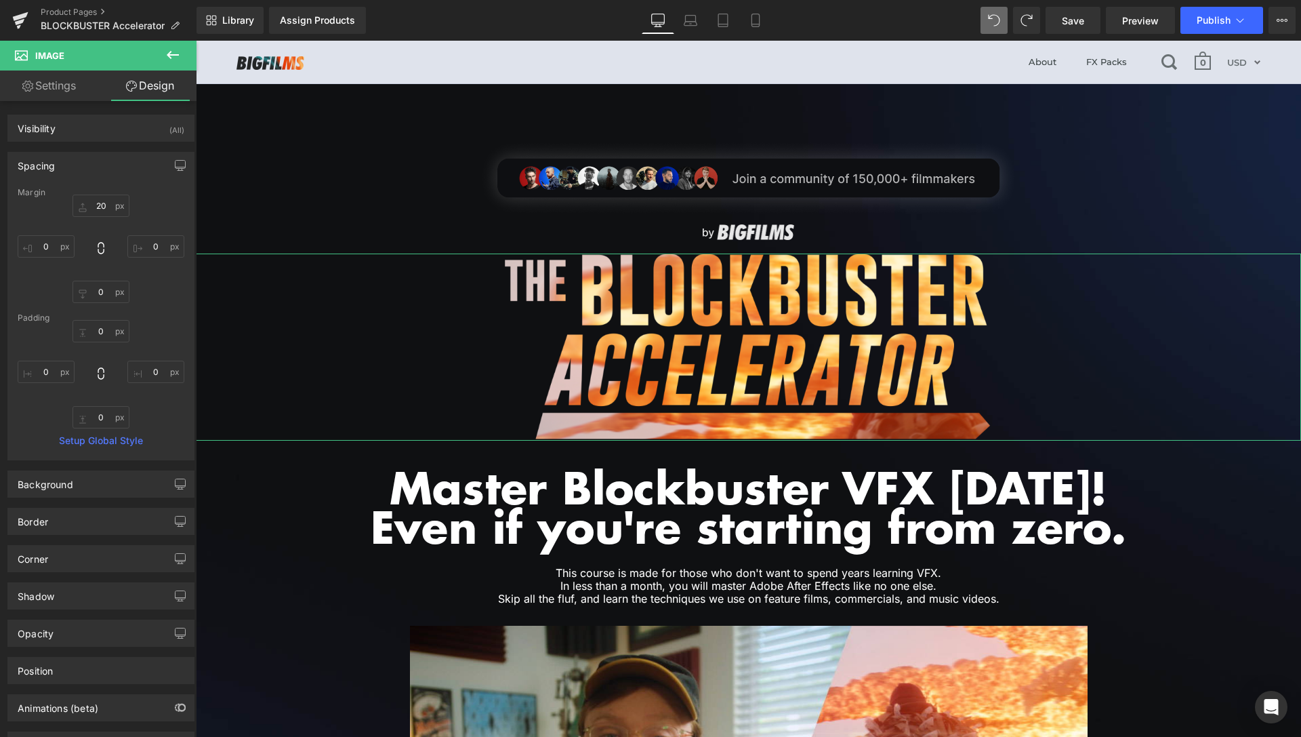
click at [47, 86] on link "Settings" at bounding box center [49, 85] width 98 height 31
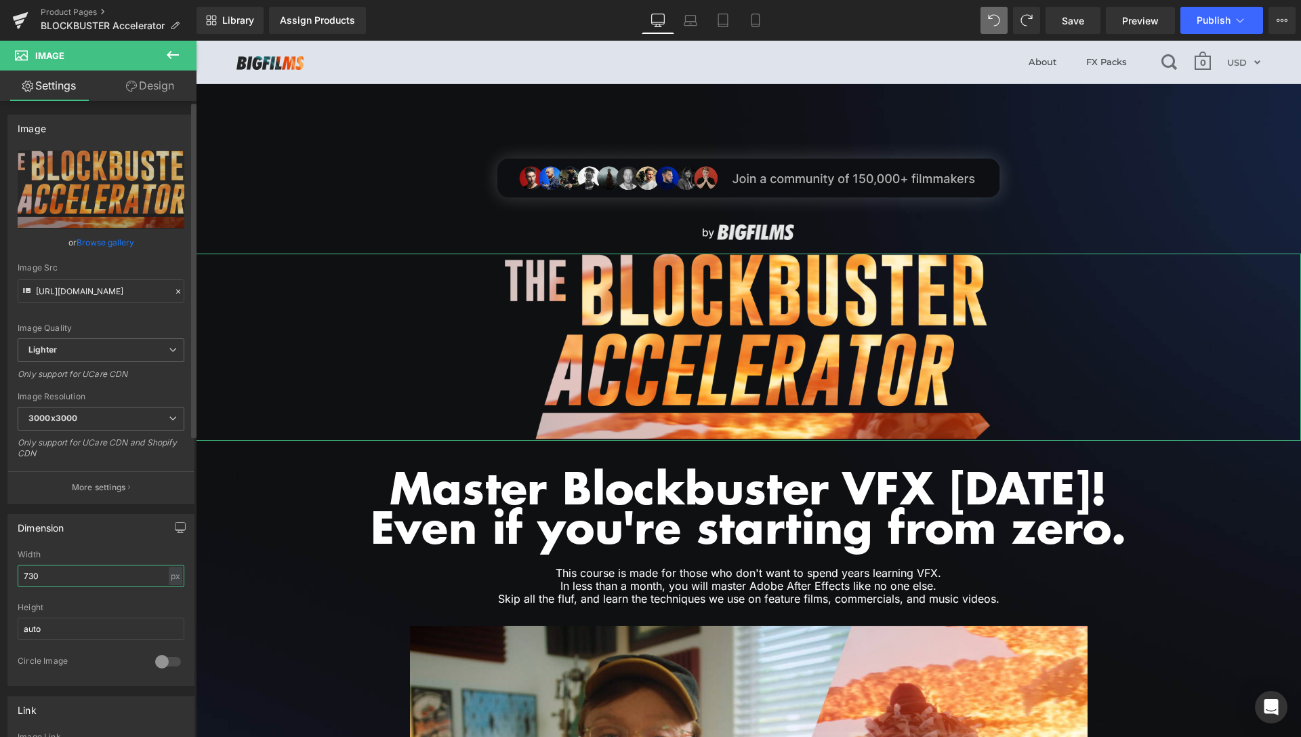
drag, startPoint x: 30, startPoint y: 572, endPoint x: 18, endPoint y: 574, distance: 12.4
click at [18, 575] on input "730" at bounding box center [101, 576] width 167 height 22
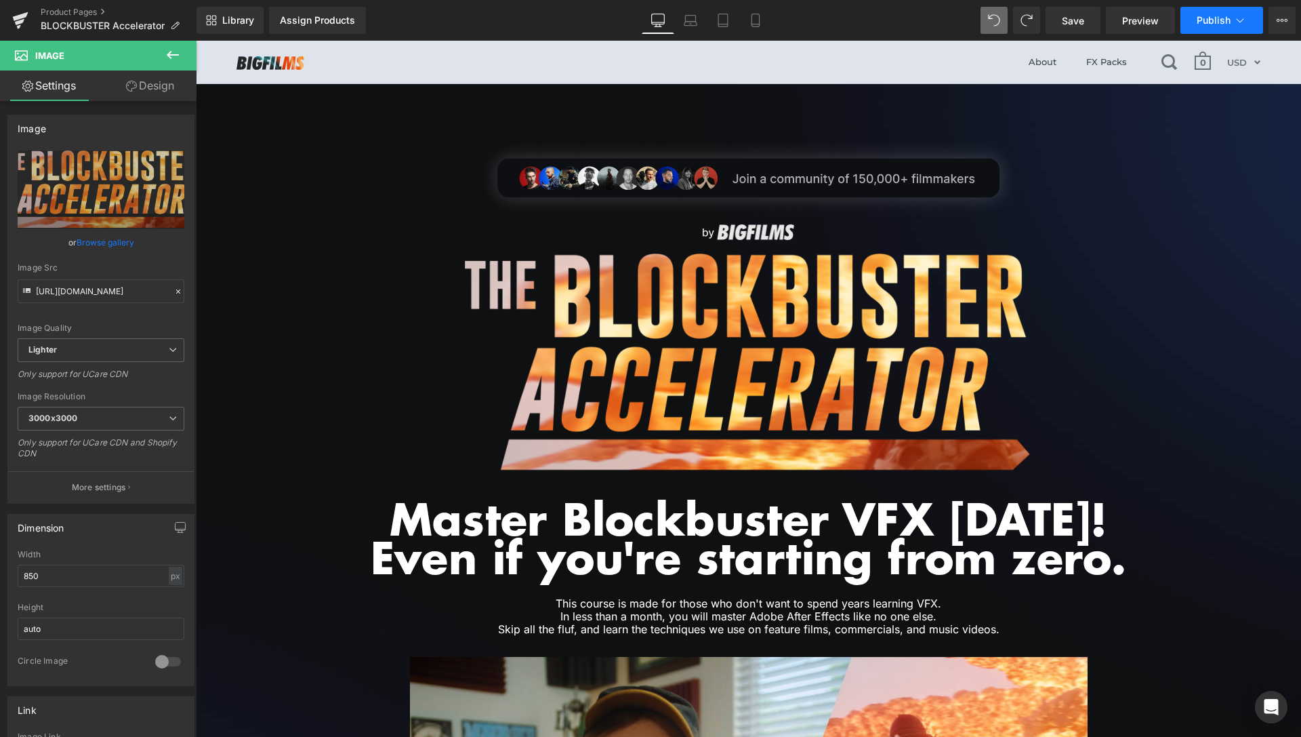
click at [1235, 20] on icon at bounding box center [1241, 21] width 14 height 14
click at [1073, 14] on span "Save" at bounding box center [1073, 21] width 22 height 14
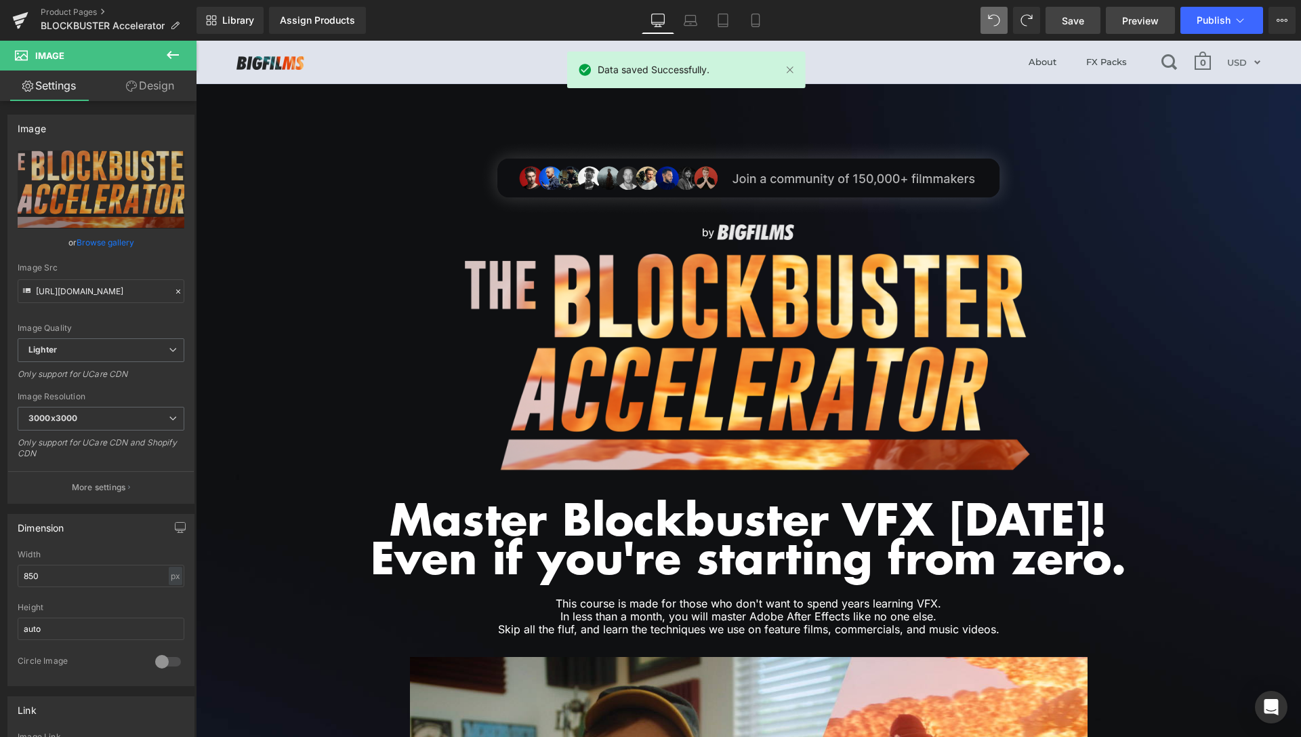
click at [1140, 18] on span "Preview" at bounding box center [1141, 21] width 37 height 14
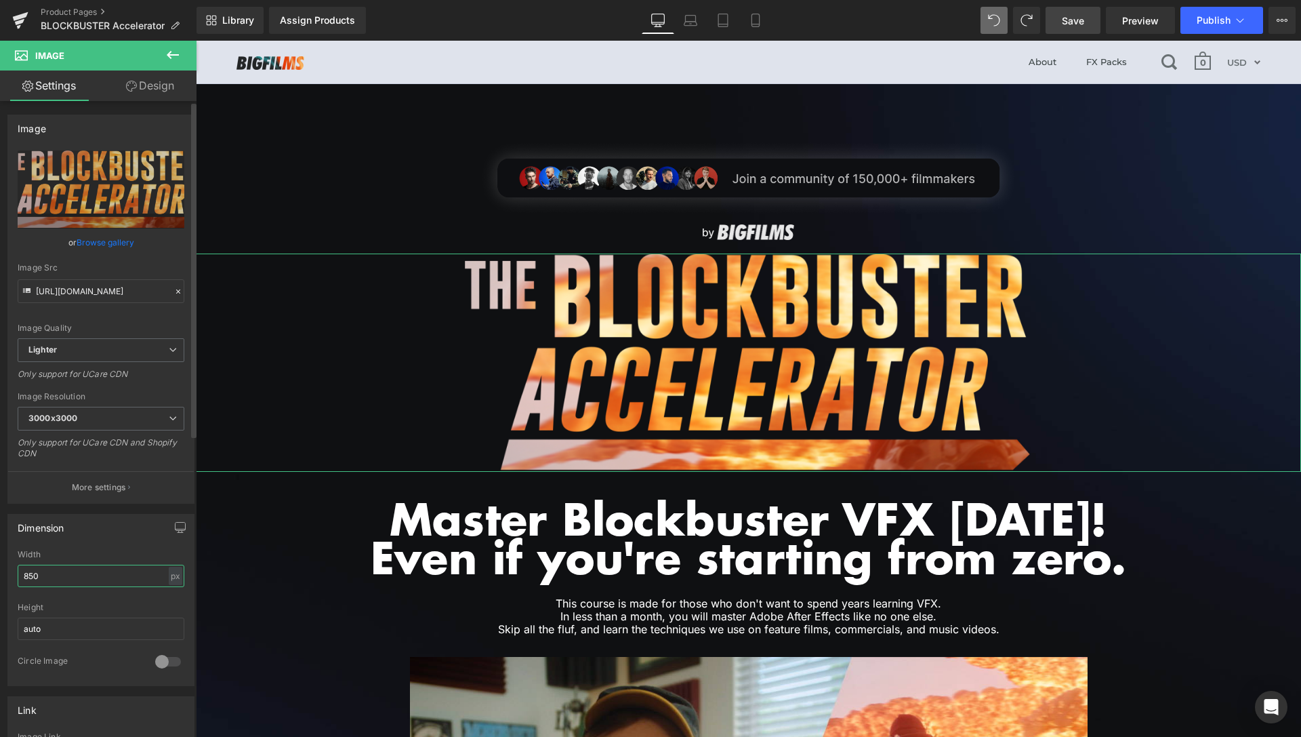
click at [32, 577] on input "850" at bounding box center [101, 576] width 167 height 22
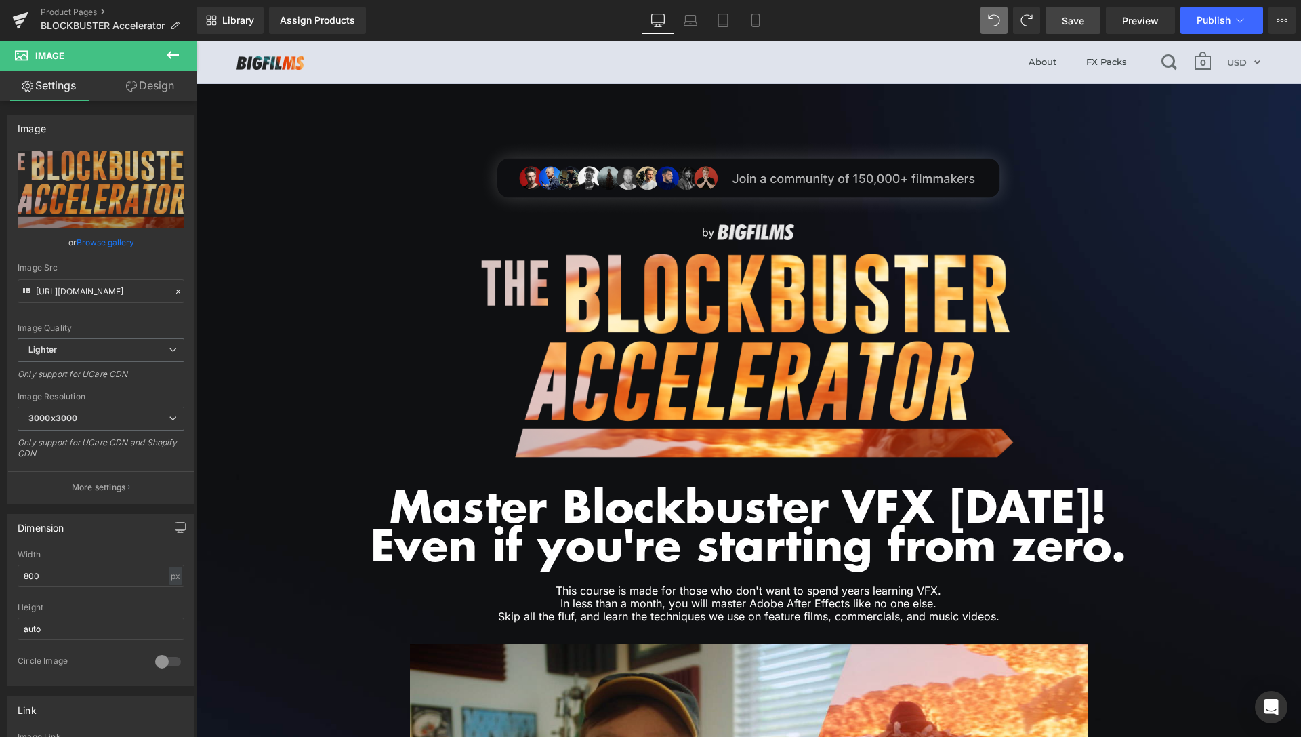
click at [1073, 24] on span "Save" at bounding box center [1073, 21] width 22 height 14
click at [1133, 19] on span "Preview" at bounding box center [1141, 21] width 37 height 14
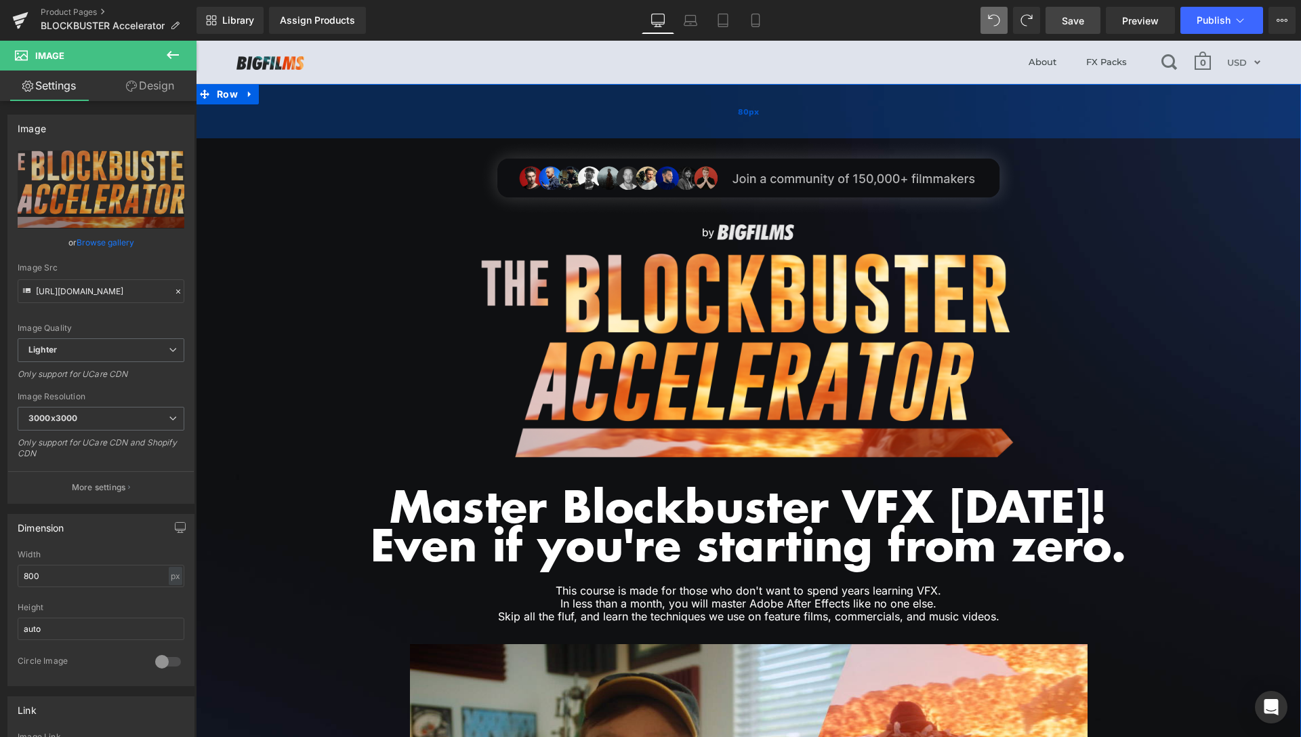
click at [752, 124] on div "80px" at bounding box center [749, 111] width 1106 height 54
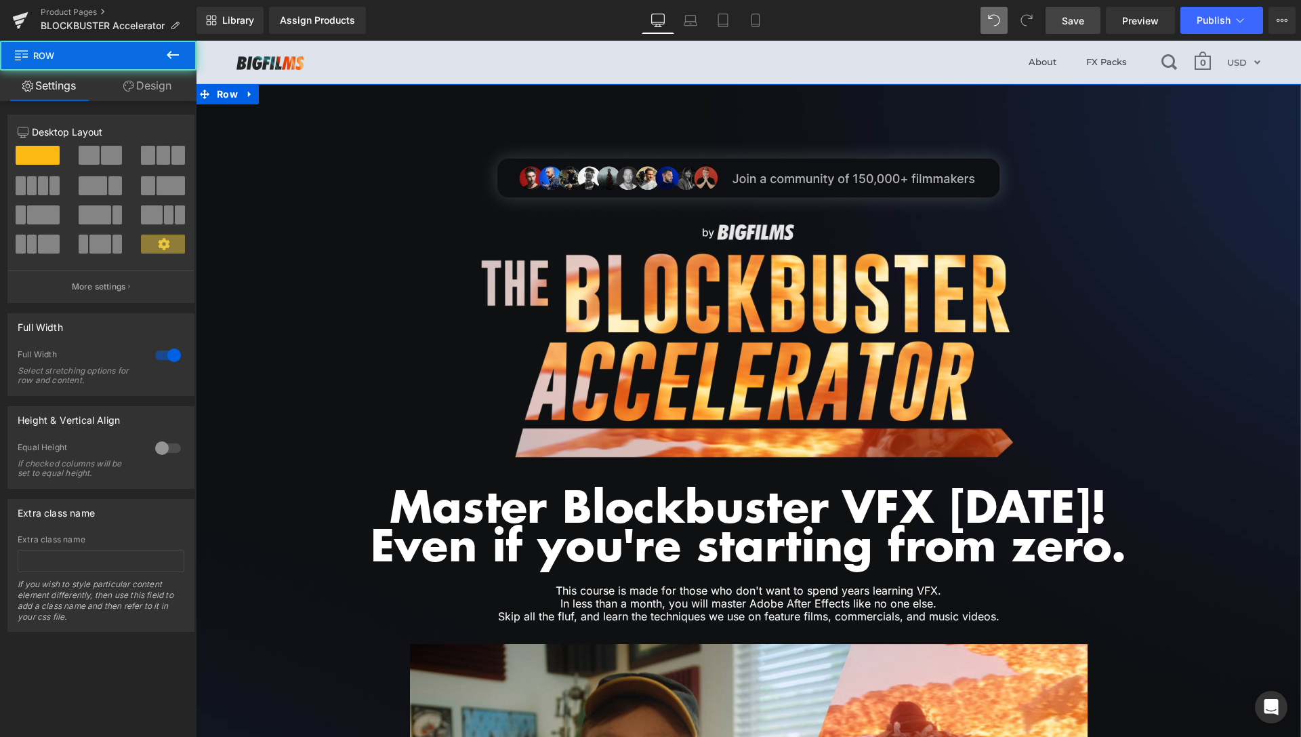
click at [146, 83] on link "Design" at bounding box center [147, 85] width 98 height 31
click at [0, 0] on div "Spacing" at bounding box center [0, 0] width 0 height 0
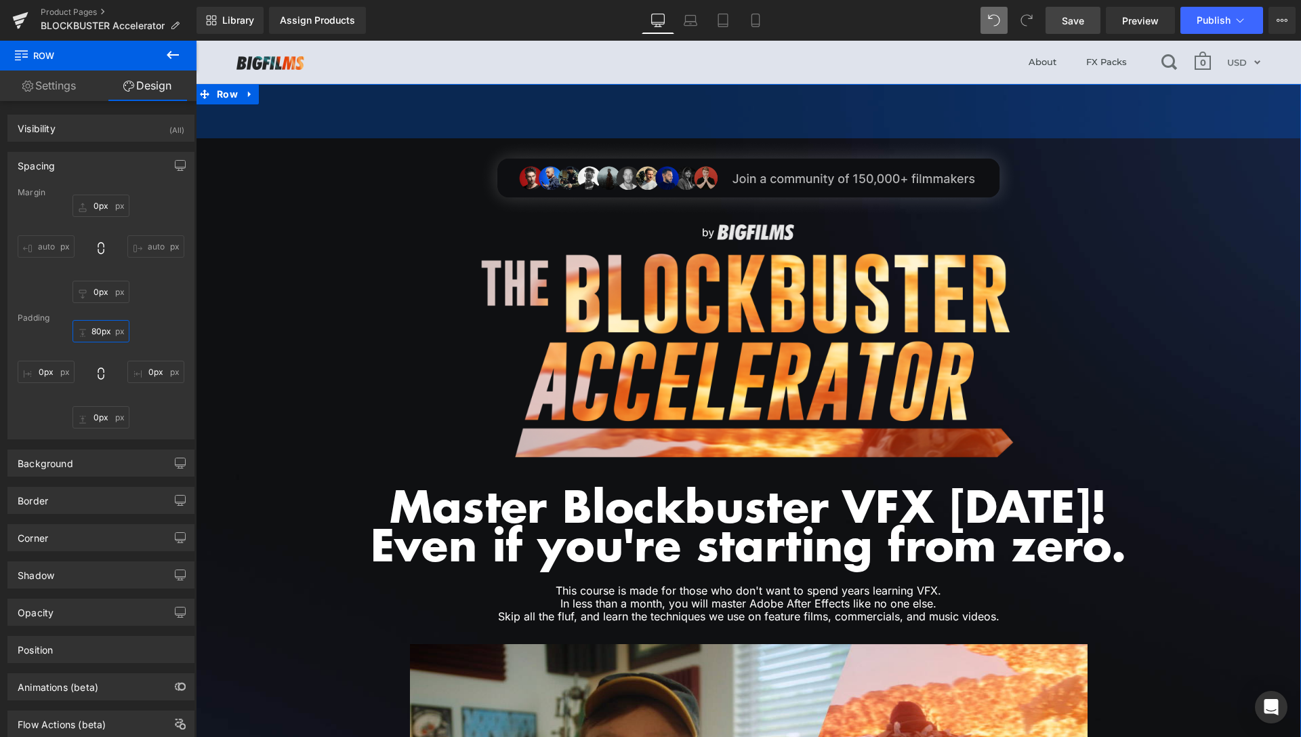
click at [91, 330] on input "80px" at bounding box center [101, 331] width 57 height 22
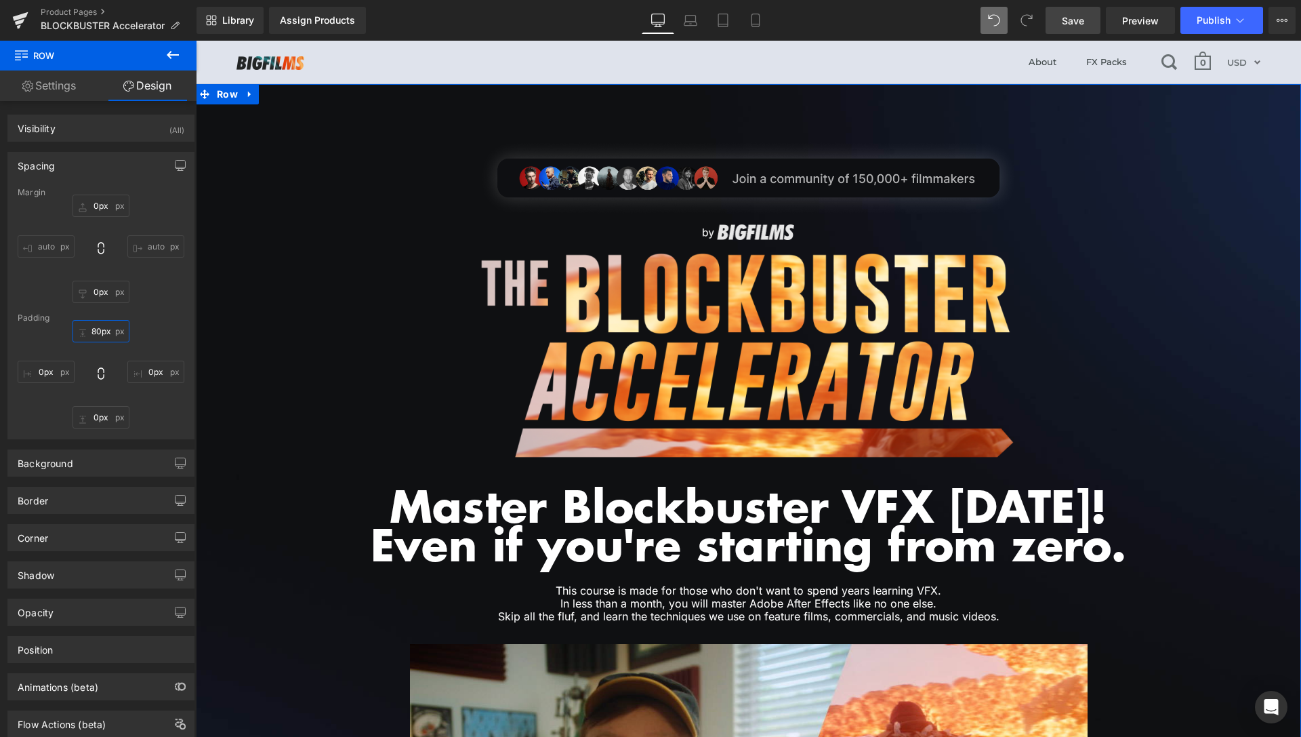
click at [91, 330] on input "80px" at bounding box center [101, 331] width 57 height 22
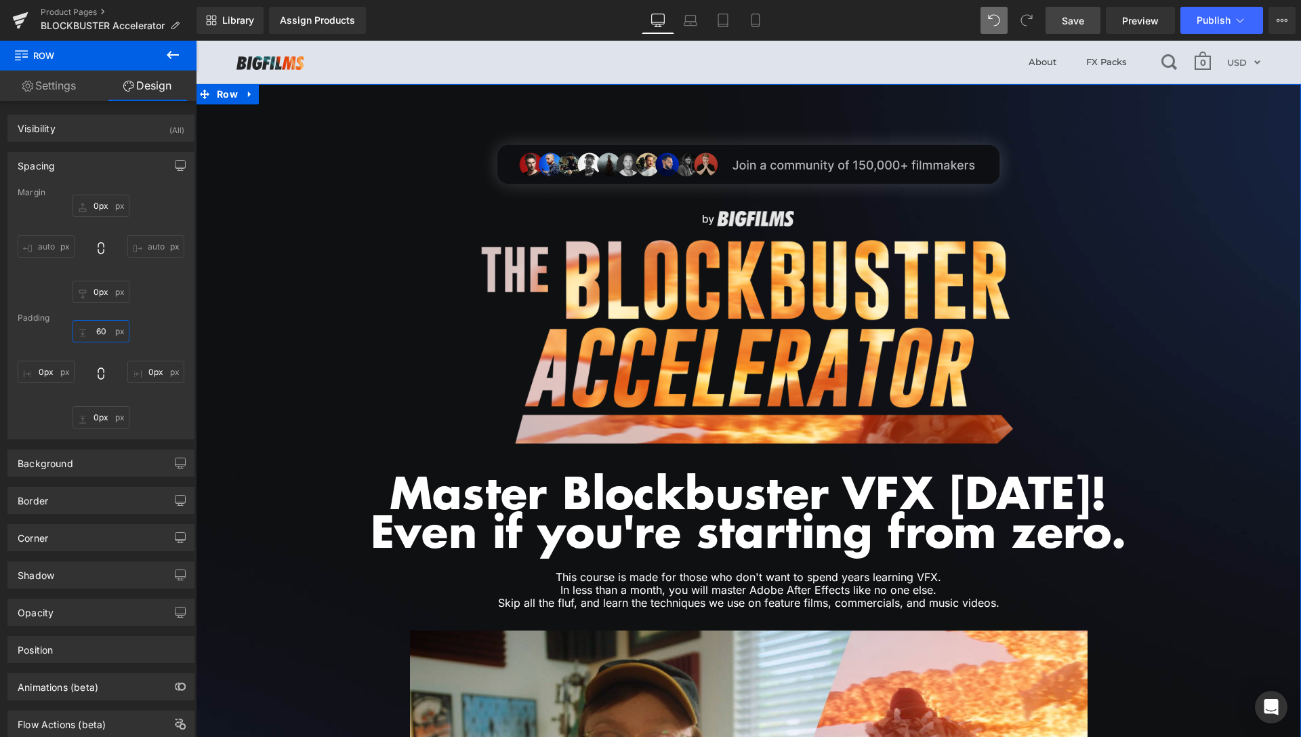
click at [92, 330] on input "60" at bounding box center [101, 331] width 57 height 22
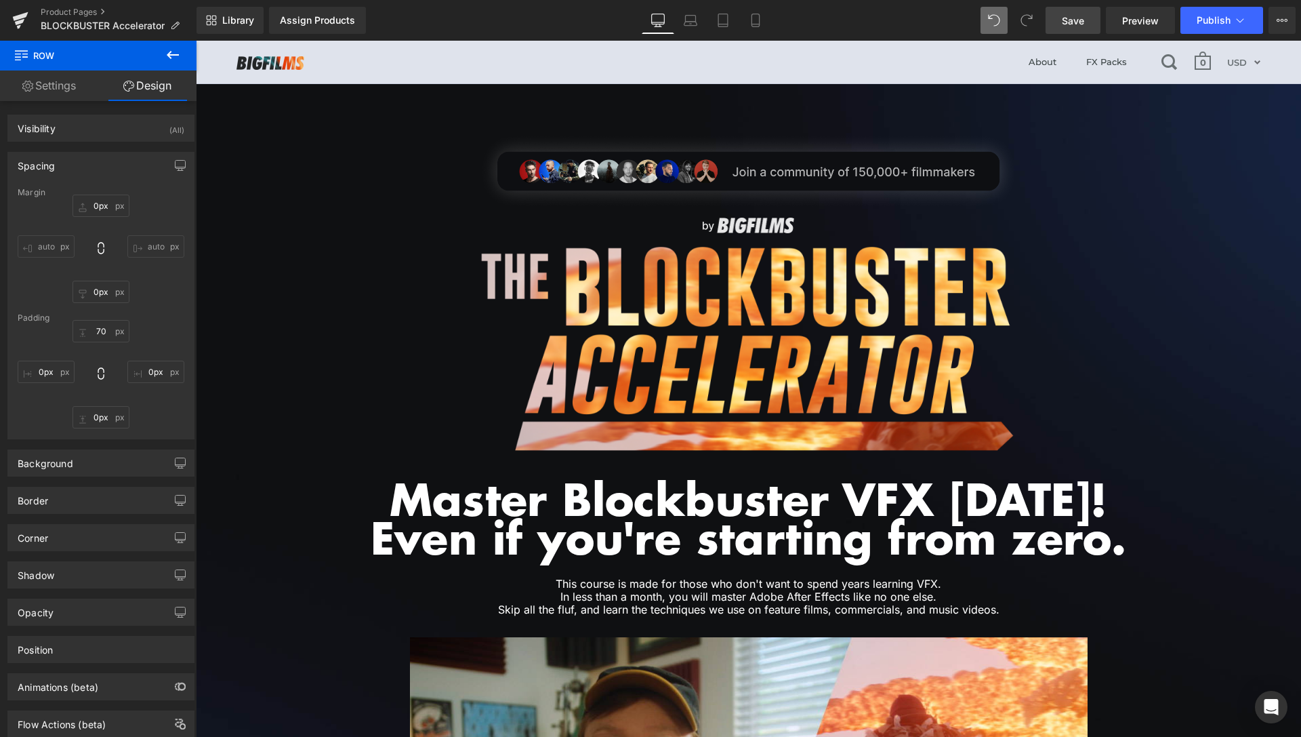
click at [1073, 23] on span "Save" at bounding box center [1073, 21] width 22 height 14
click at [1123, 23] on link "Preview" at bounding box center [1140, 20] width 69 height 27
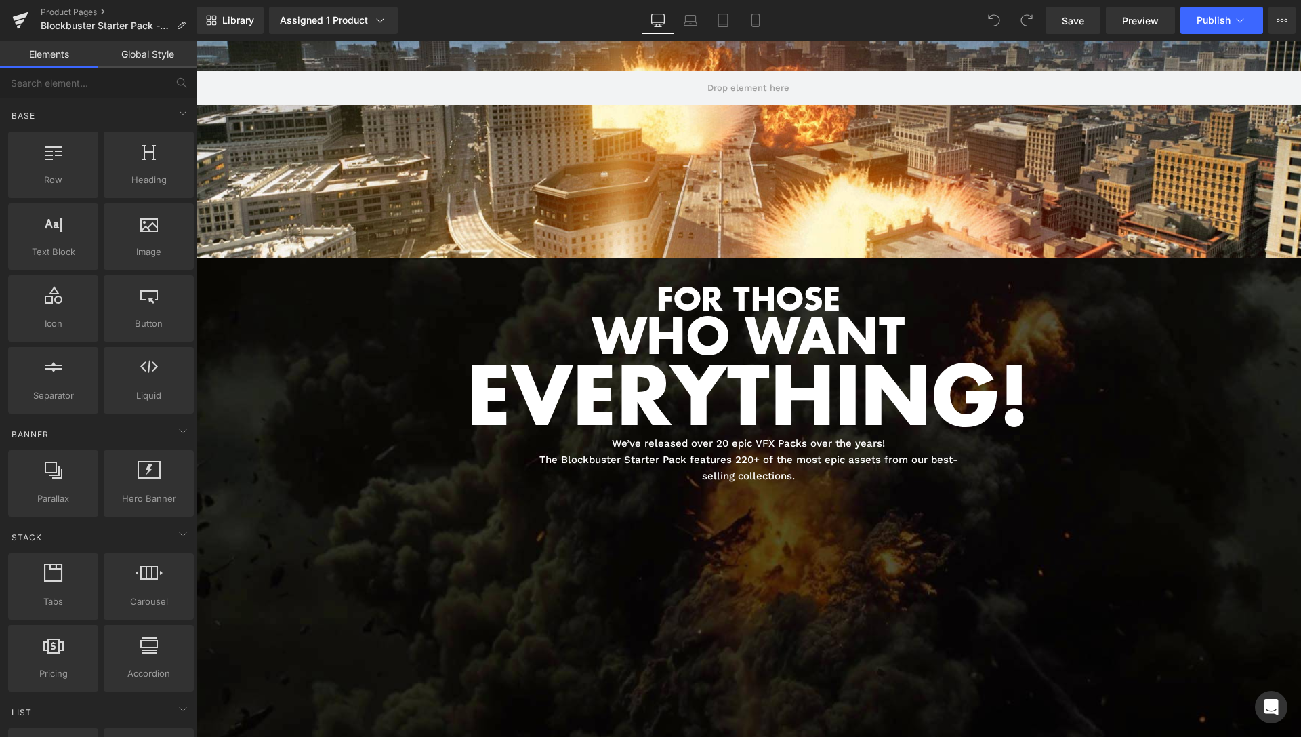
scroll to position [1175, 0]
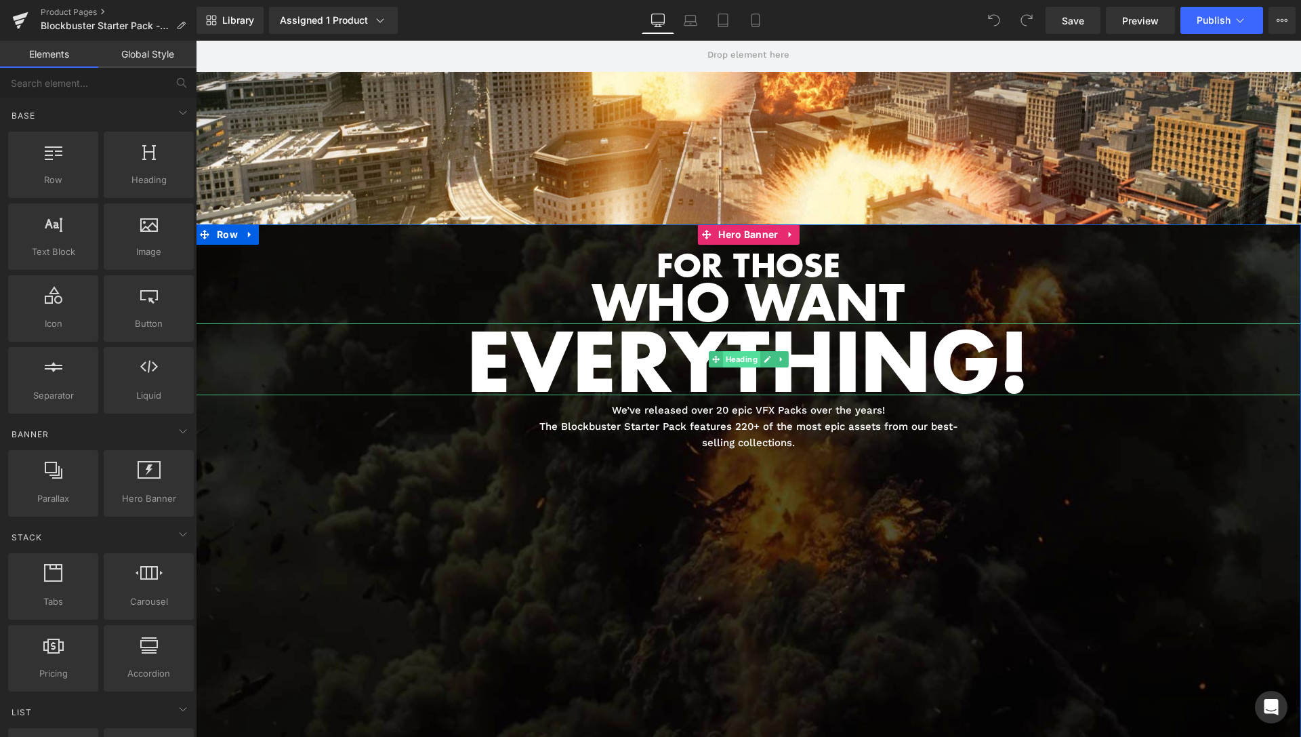
click at [735, 359] on span "Heading" at bounding box center [741, 359] width 37 height 16
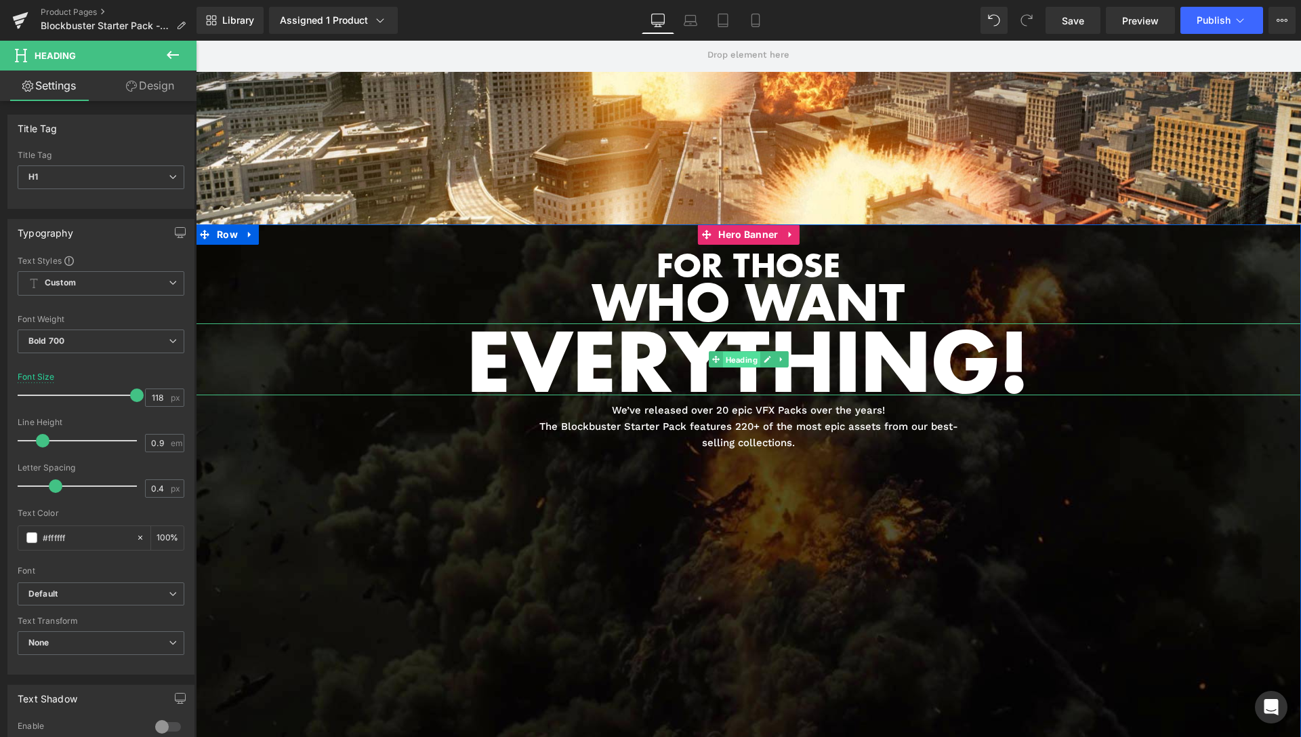
click at [729, 359] on span "Heading" at bounding box center [741, 360] width 37 height 16
click at [778, 359] on icon at bounding box center [780, 359] width 7 height 8
click at [756, 360] on icon at bounding box center [759, 359] width 7 height 8
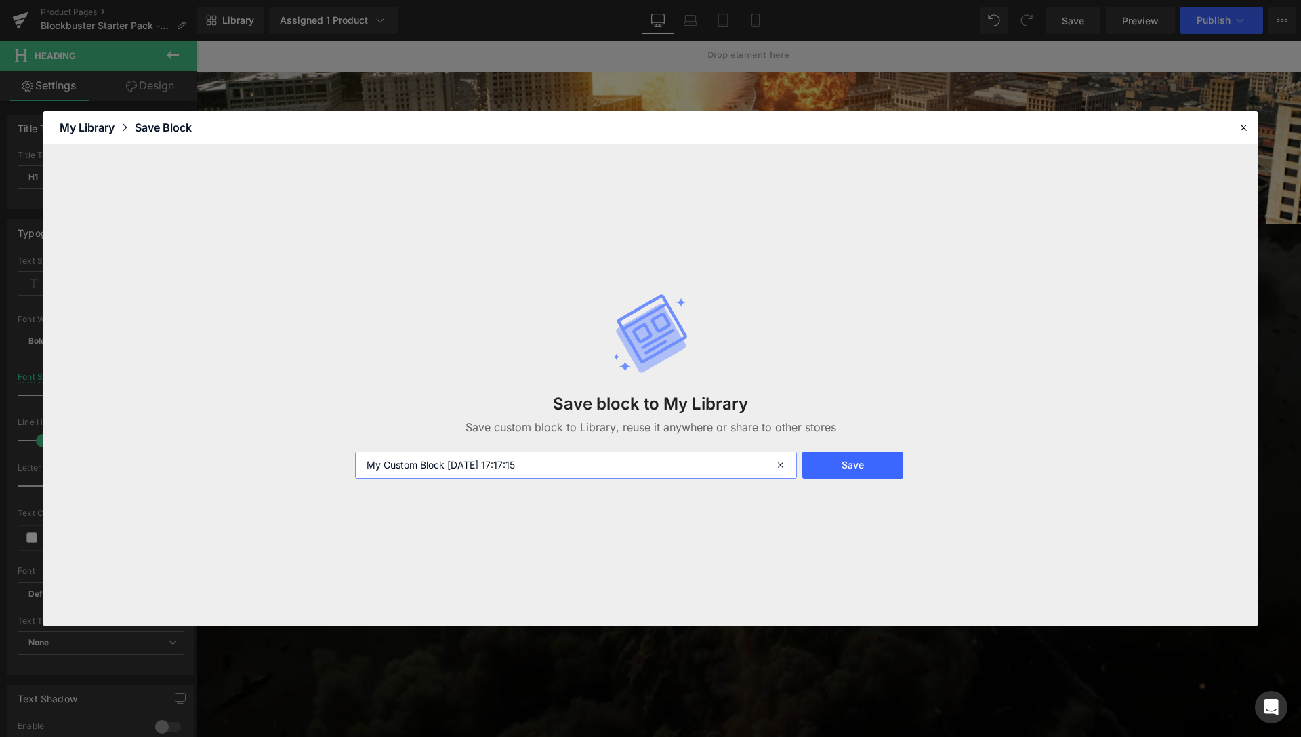
drag, startPoint x: 605, startPoint y: 468, endPoint x: 362, endPoint y: 458, distance: 242.9
click at [355, 462] on input "My Custom Block [DATE] 17:17:15" at bounding box center [576, 464] width 442 height 27
type input "Text Futura"
click at [877, 468] on button "Save" at bounding box center [853, 464] width 101 height 27
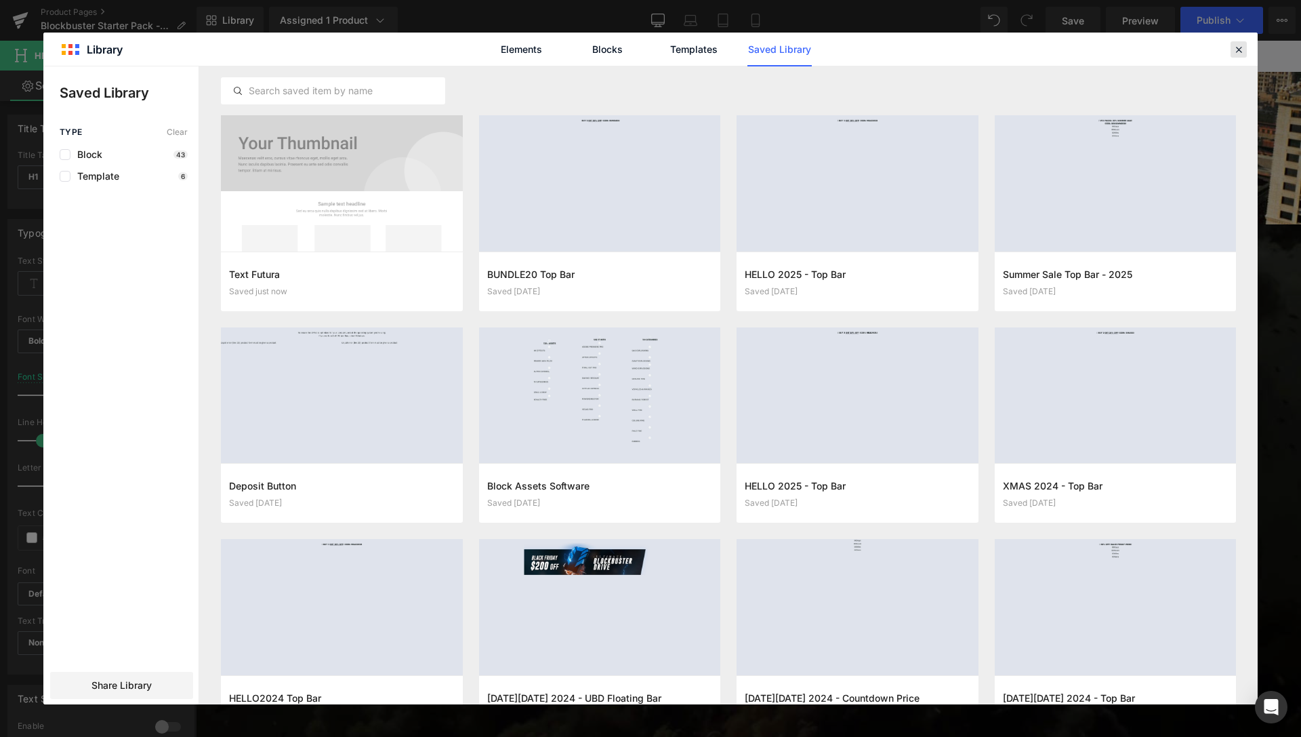
click at [1239, 52] on icon at bounding box center [1239, 49] width 12 height 12
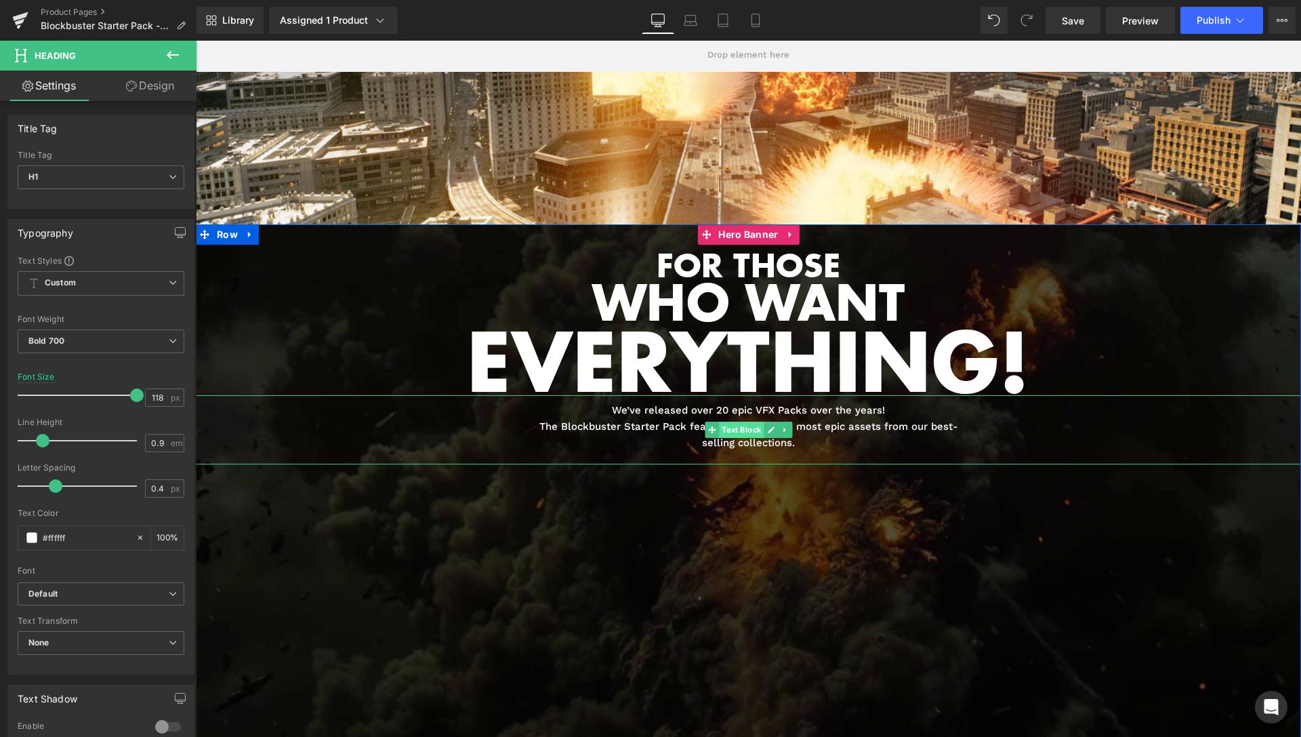
click at [732, 432] on span "Text Block" at bounding box center [741, 430] width 45 height 16
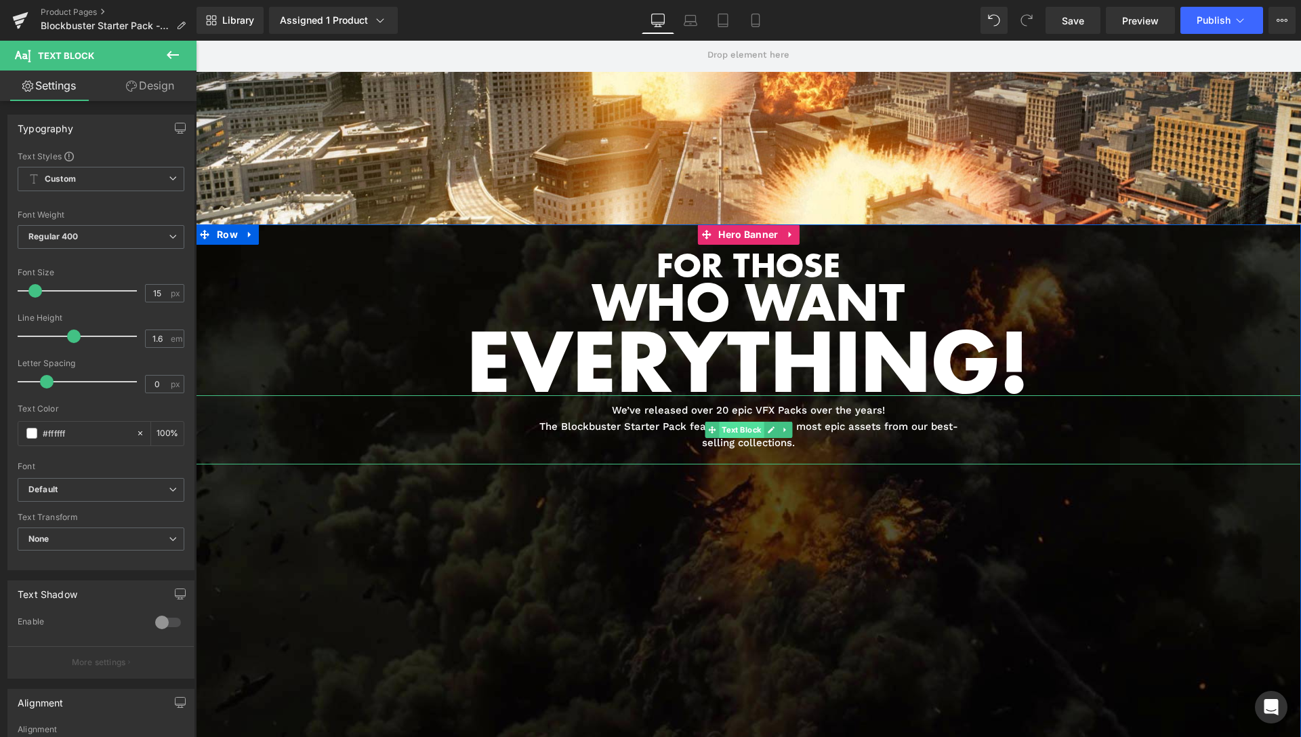
click at [733, 428] on span "Text Block" at bounding box center [741, 430] width 45 height 16
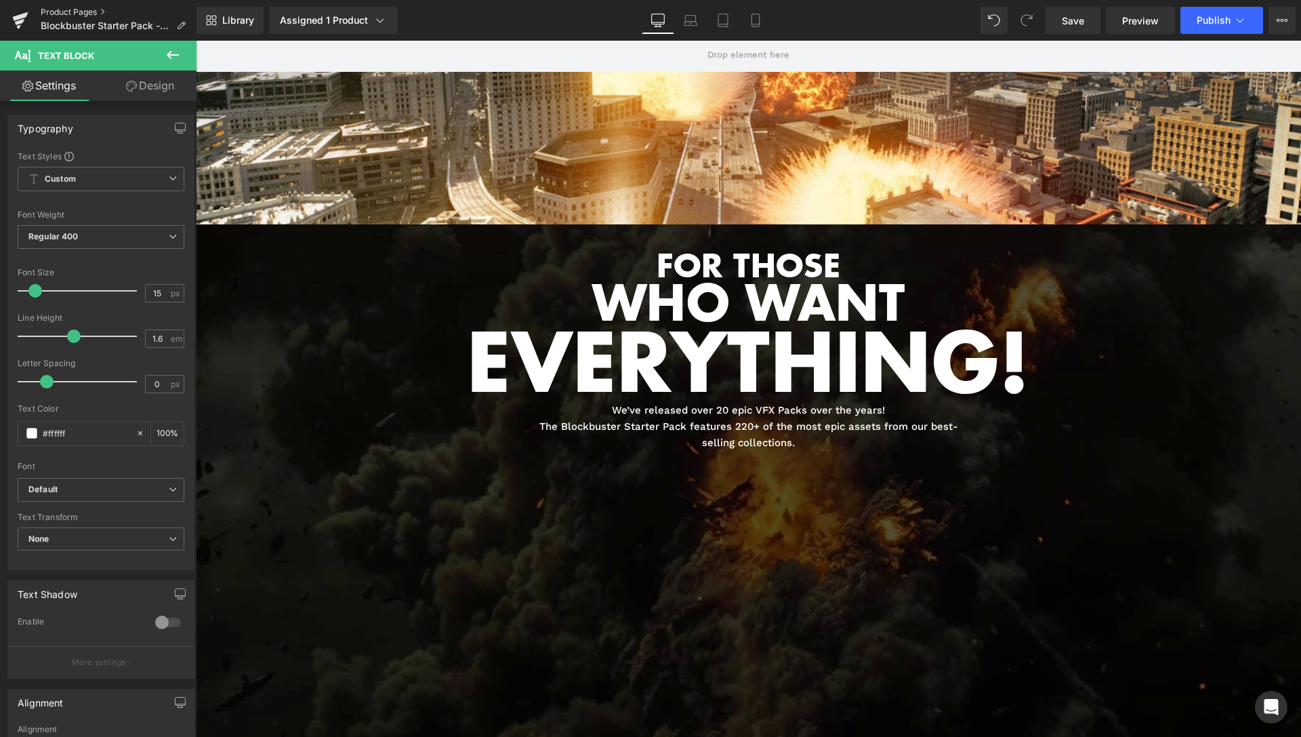
click at [79, 10] on link "Product Pages" at bounding box center [119, 12] width 156 height 11
